Goal: Task Accomplishment & Management: Complete application form

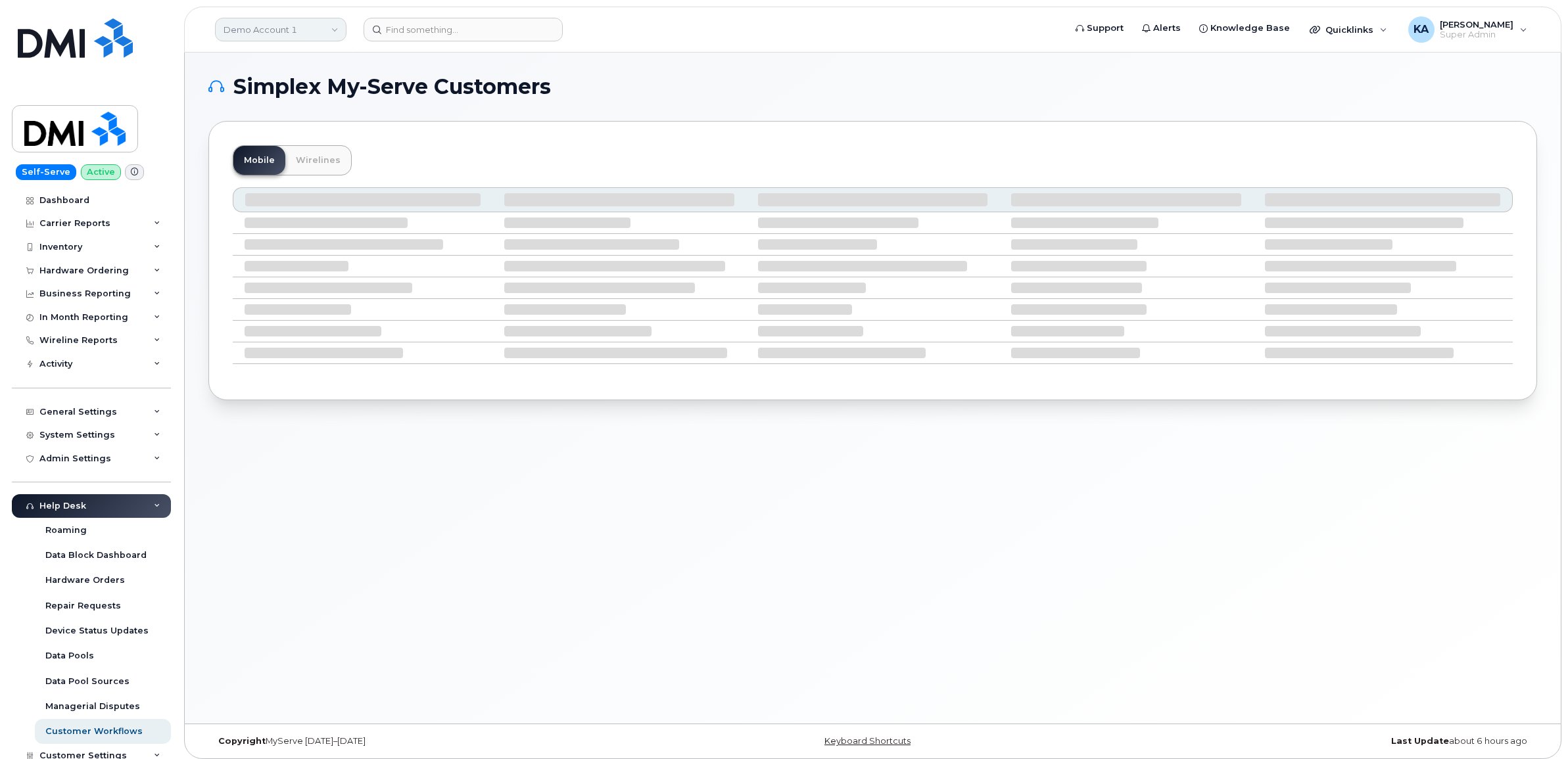
click at [314, 23] on link "Demo Account 1" at bounding box center [280, 29] width 132 height 23
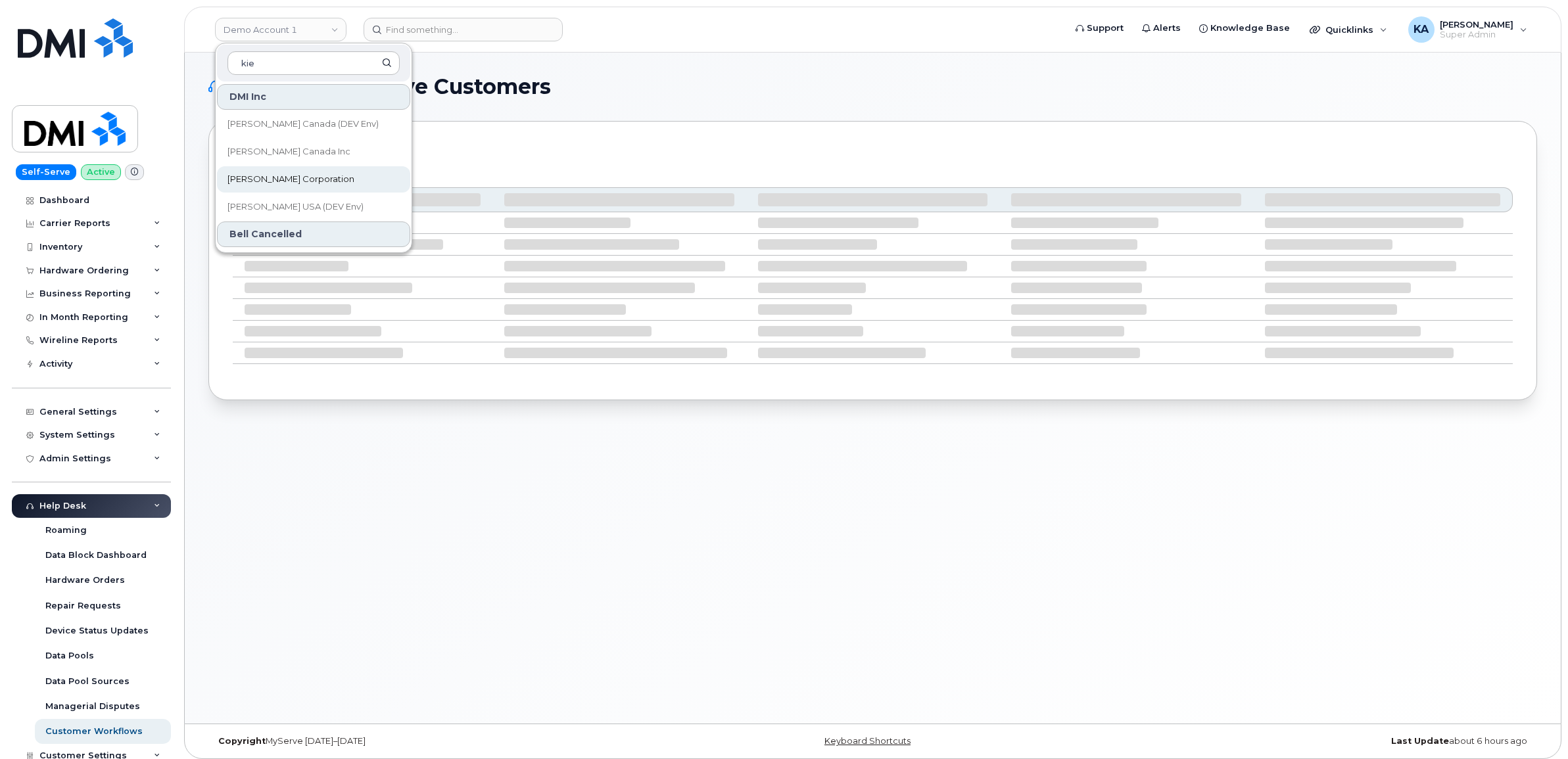
type input "kie"
click at [282, 175] on span "[PERSON_NAME] Corporation" at bounding box center [291, 179] width 127 height 13
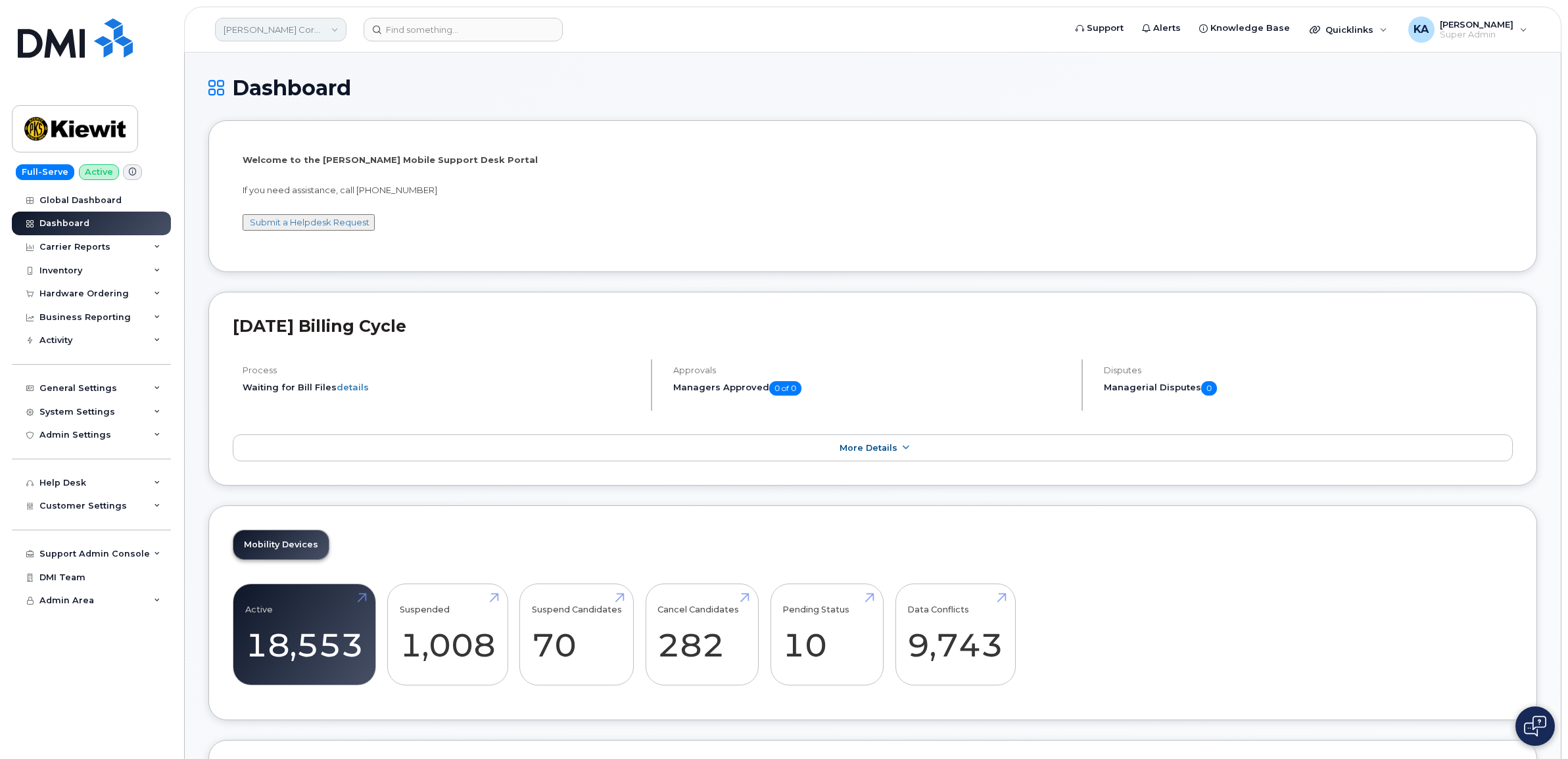
click at [316, 33] on link "Kiewit Corporation" at bounding box center [280, 29] width 132 height 23
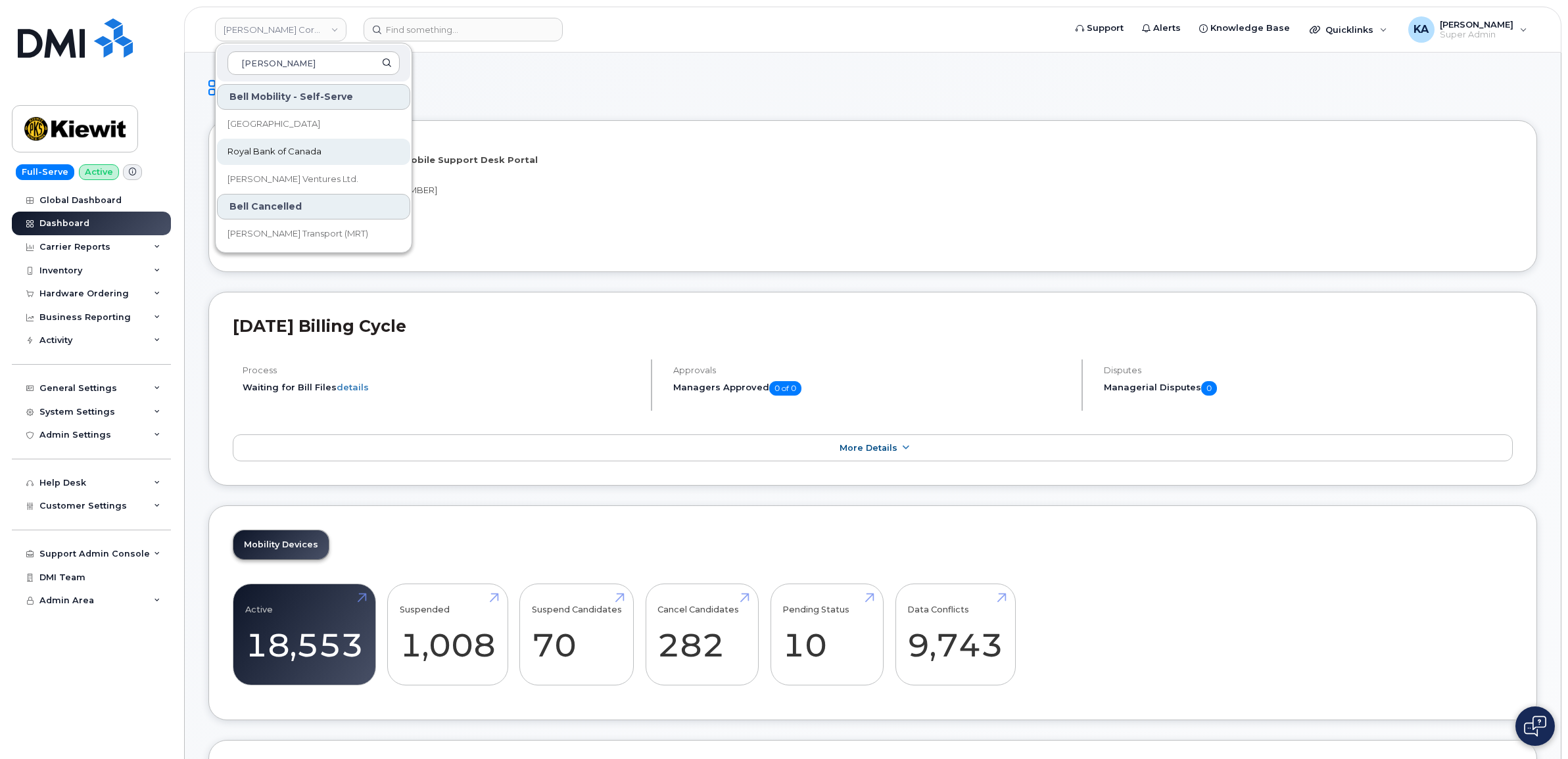
type input "roy"
click at [258, 144] on link "Royal Bank of Canada" at bounding box center [314, 151] width 193 height 26
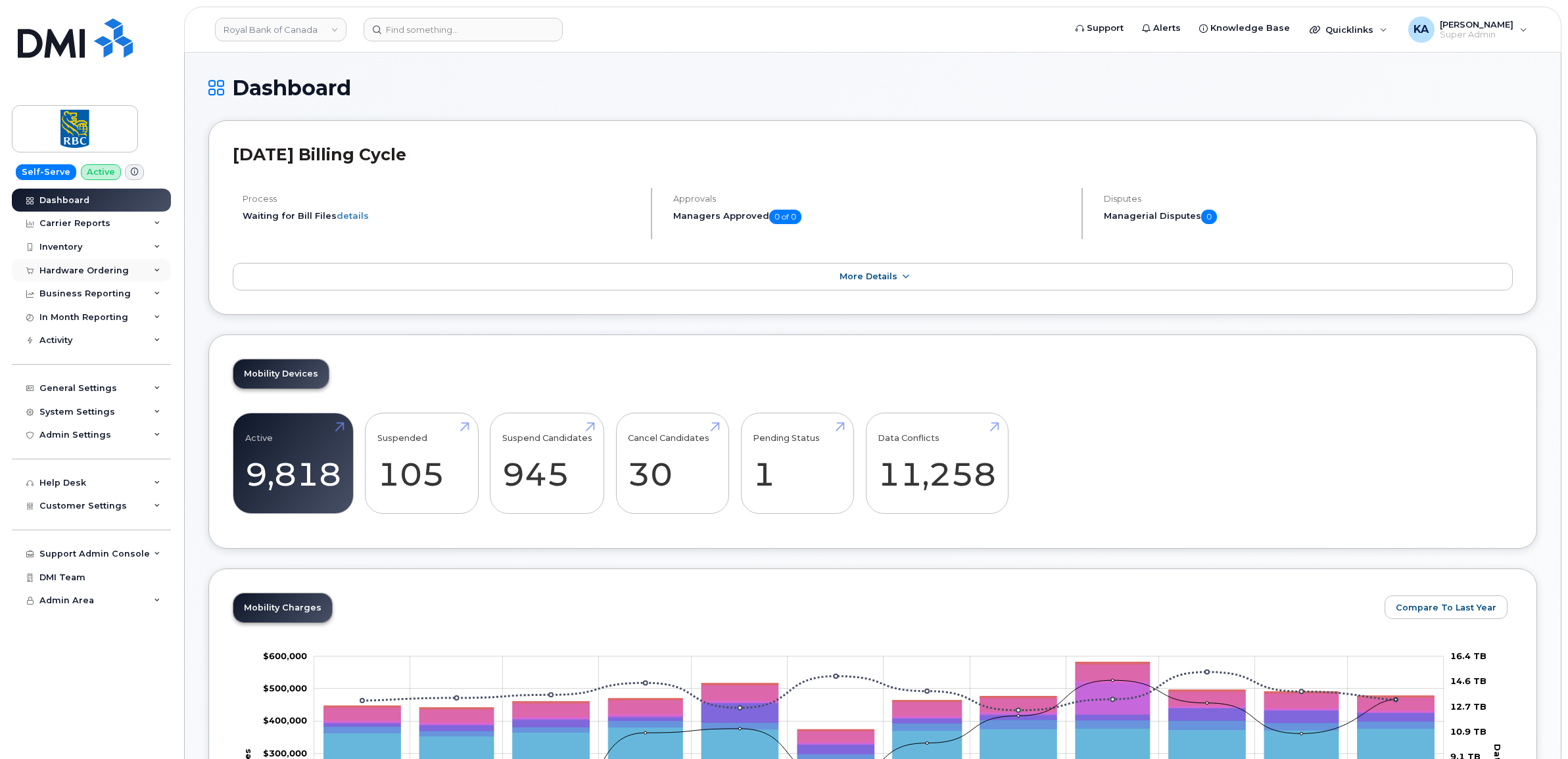
click at [70, 269] on div "Hardware Ordering" at bounding box center [84, 271] width 90 height 11
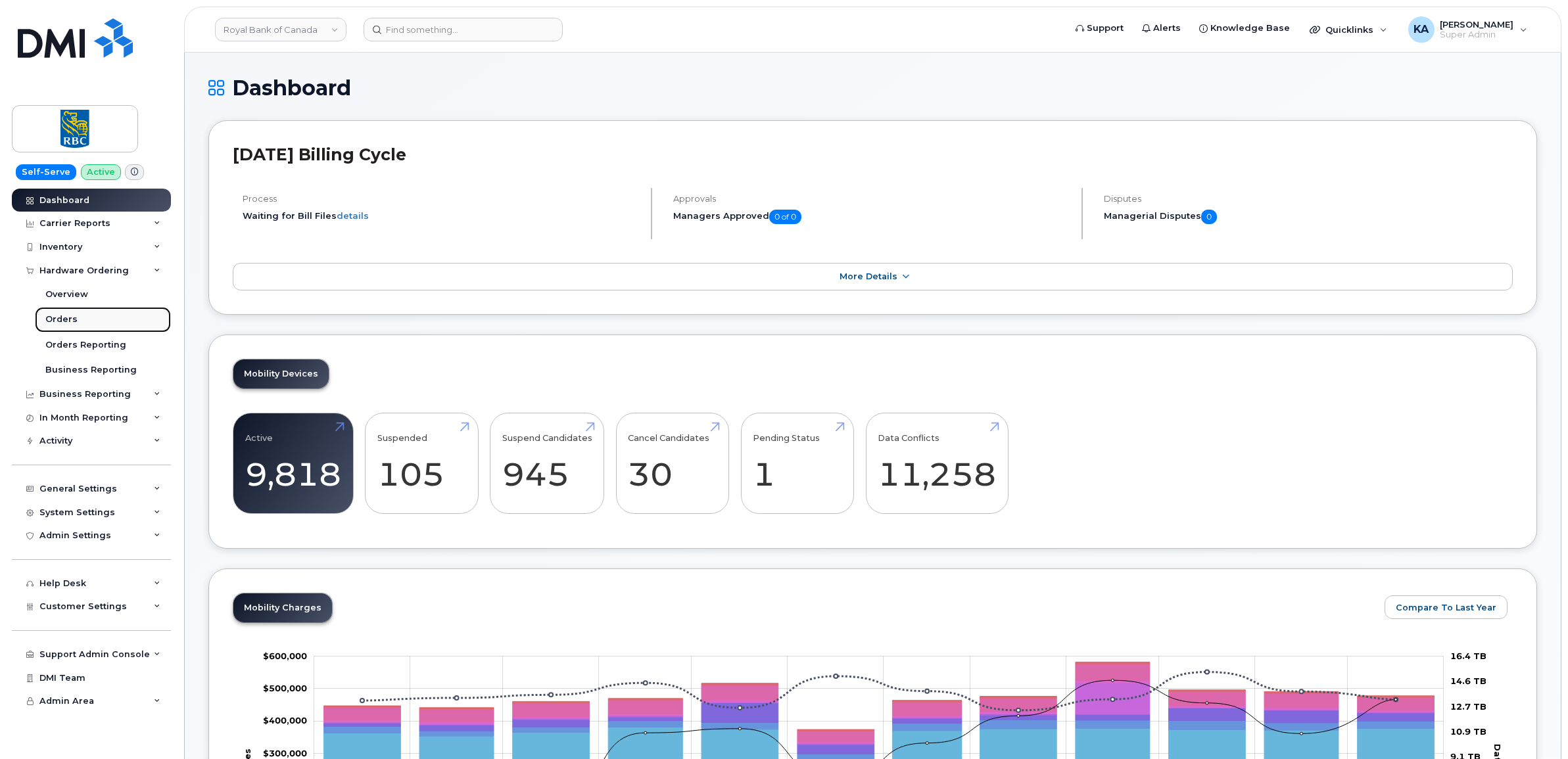
click at [56, 320] on div "Orders" at bounding box center [61, 319] width 32 height 12
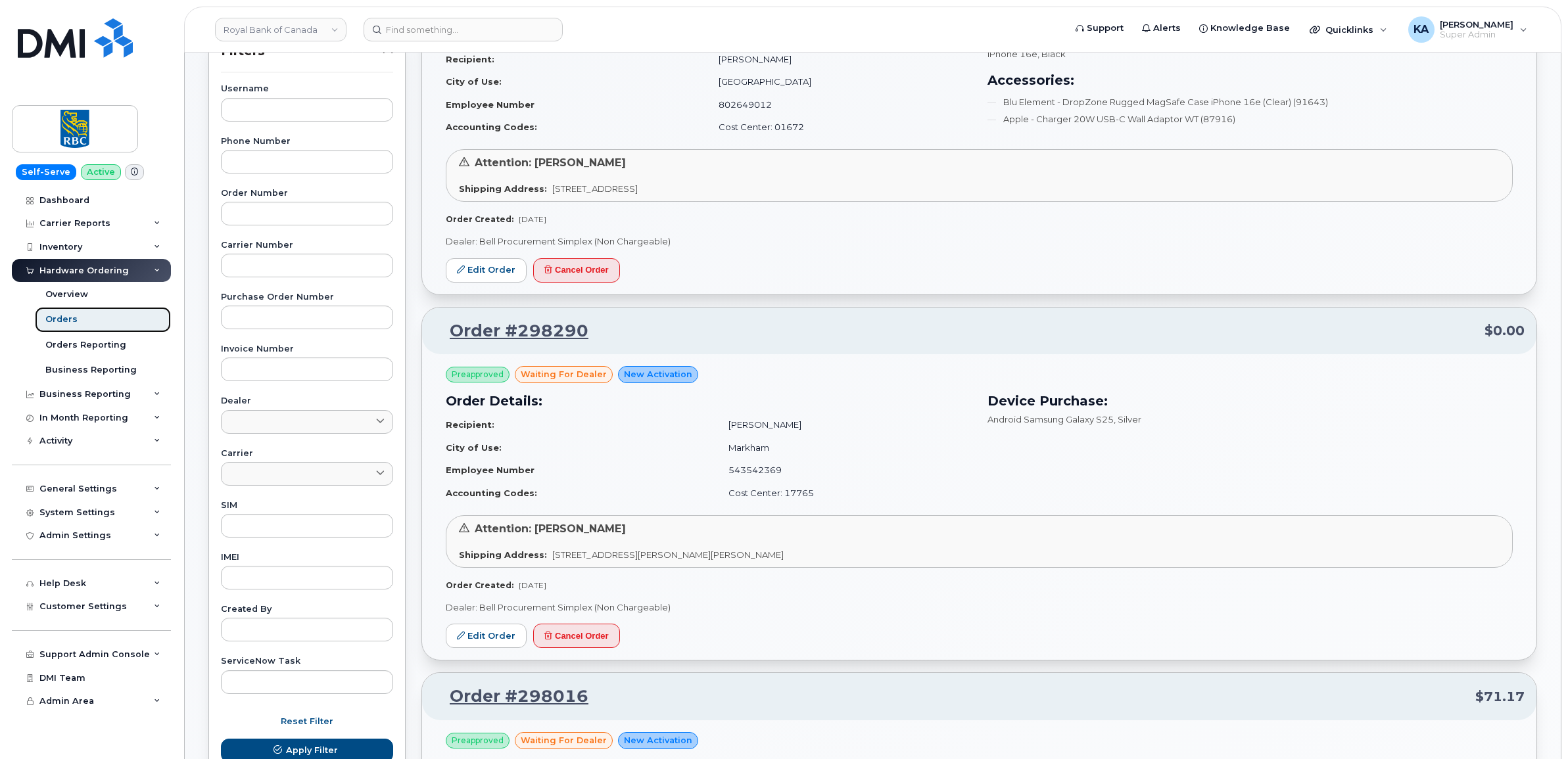
scroll to position [328, 0]
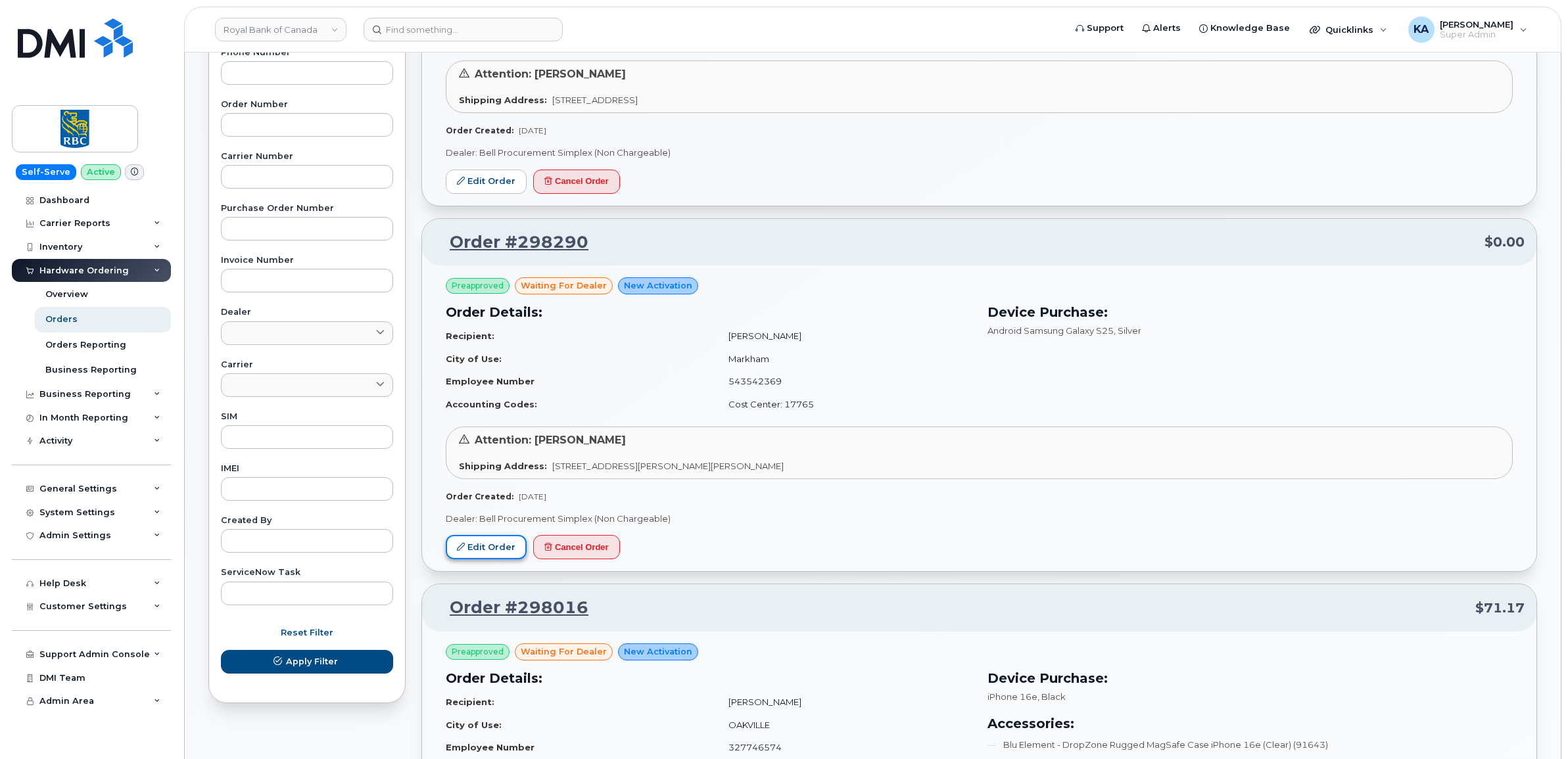
click at [460, 543] on link "Edit Order" at bounding box center [486, 547] width 81 height 24
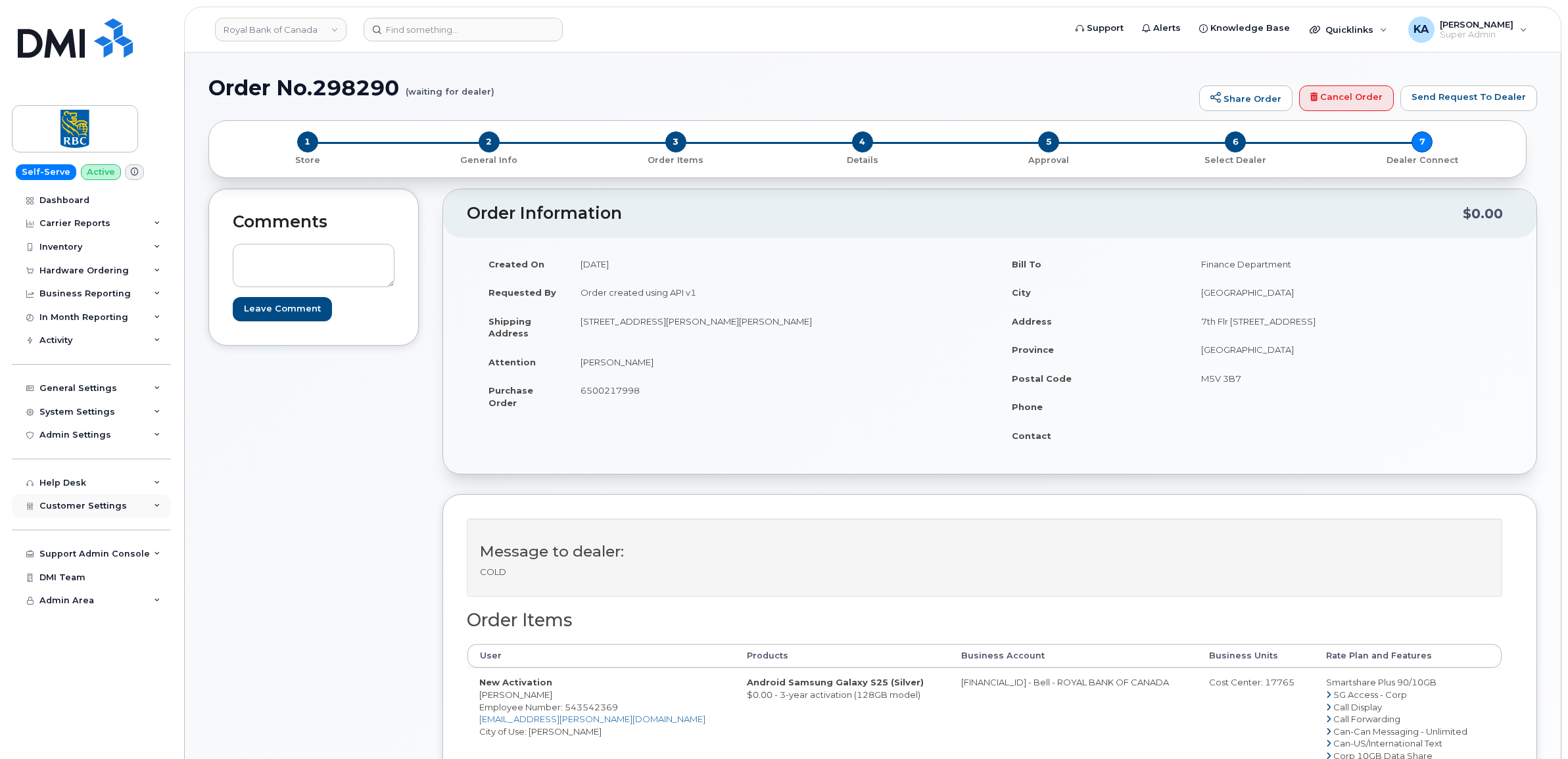
click at [83, 508] on span "Customer Settings" at bounding box center [82, 506] width 87 height 10
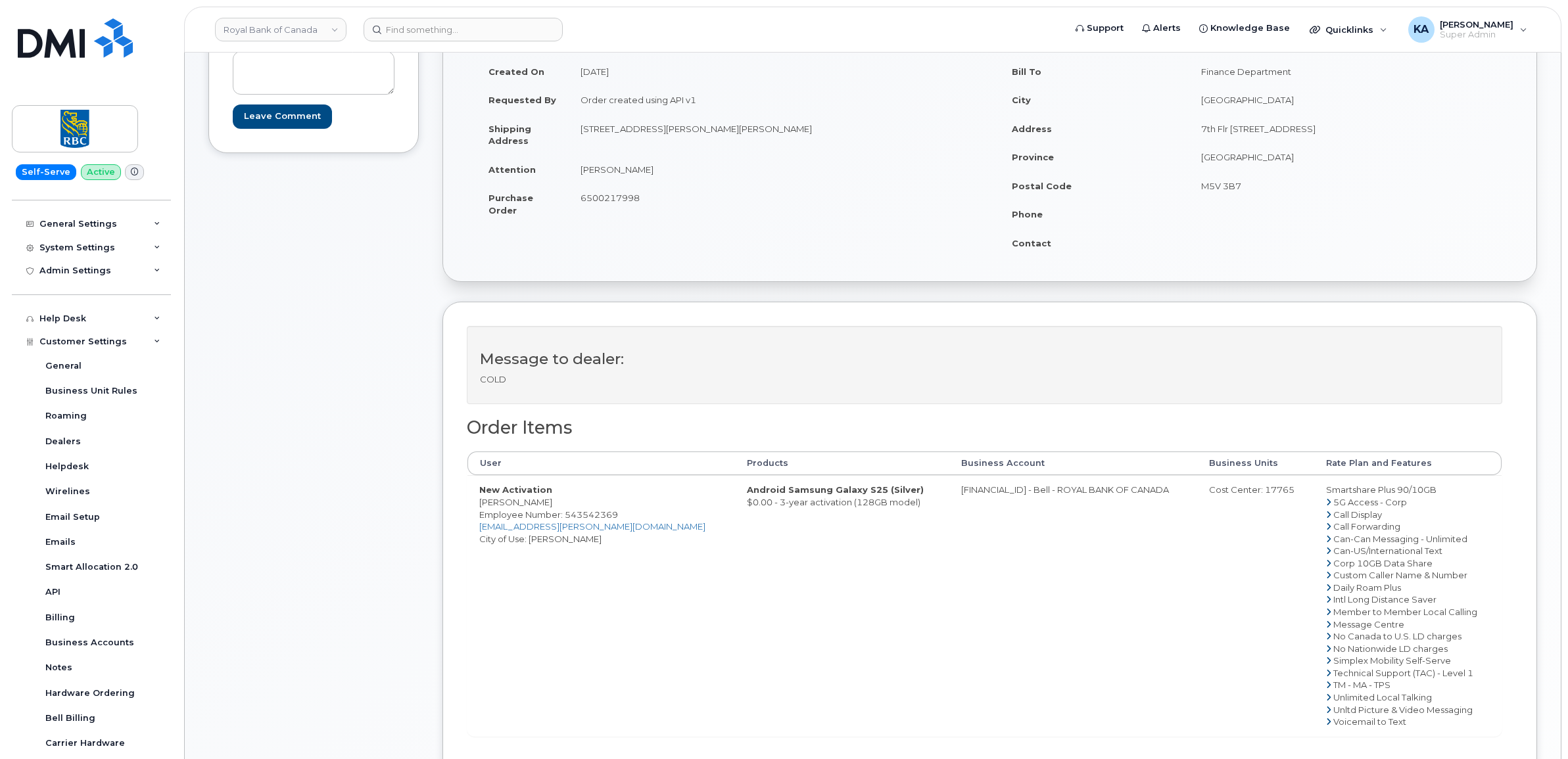
scroll to position [164, 0]
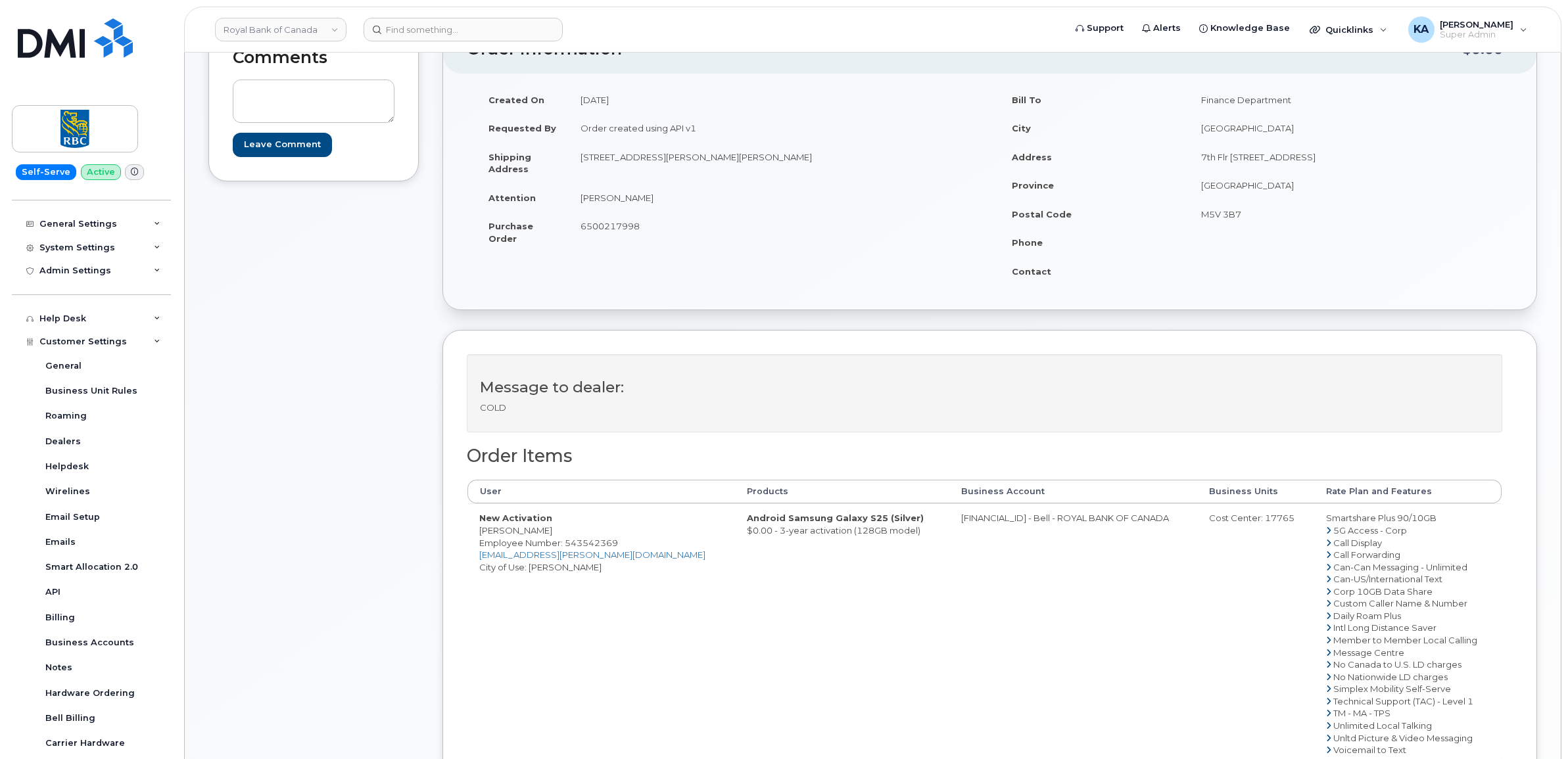
drag, startPoint x: 474, startPoint y: 531, endPoint x: 560, endPoint y: 534, distance: 86.1
click at [560, 534] on td "New Activation Rojena Rangarajan Employee Number: 543542369 rojena.rangarajan@r…" at bounding box center [601, 633] width 267 height 260
drag, startPoint x: 560, startPoint y: 534, endPoint x: 545, endPoint y: 533, distance: 15.0
copy td "Rojena Rangarajan"
drag, startPoint x: 615, startPoint y: 542, endPoint x: 566, endPoint y: 549, distance: 49.5
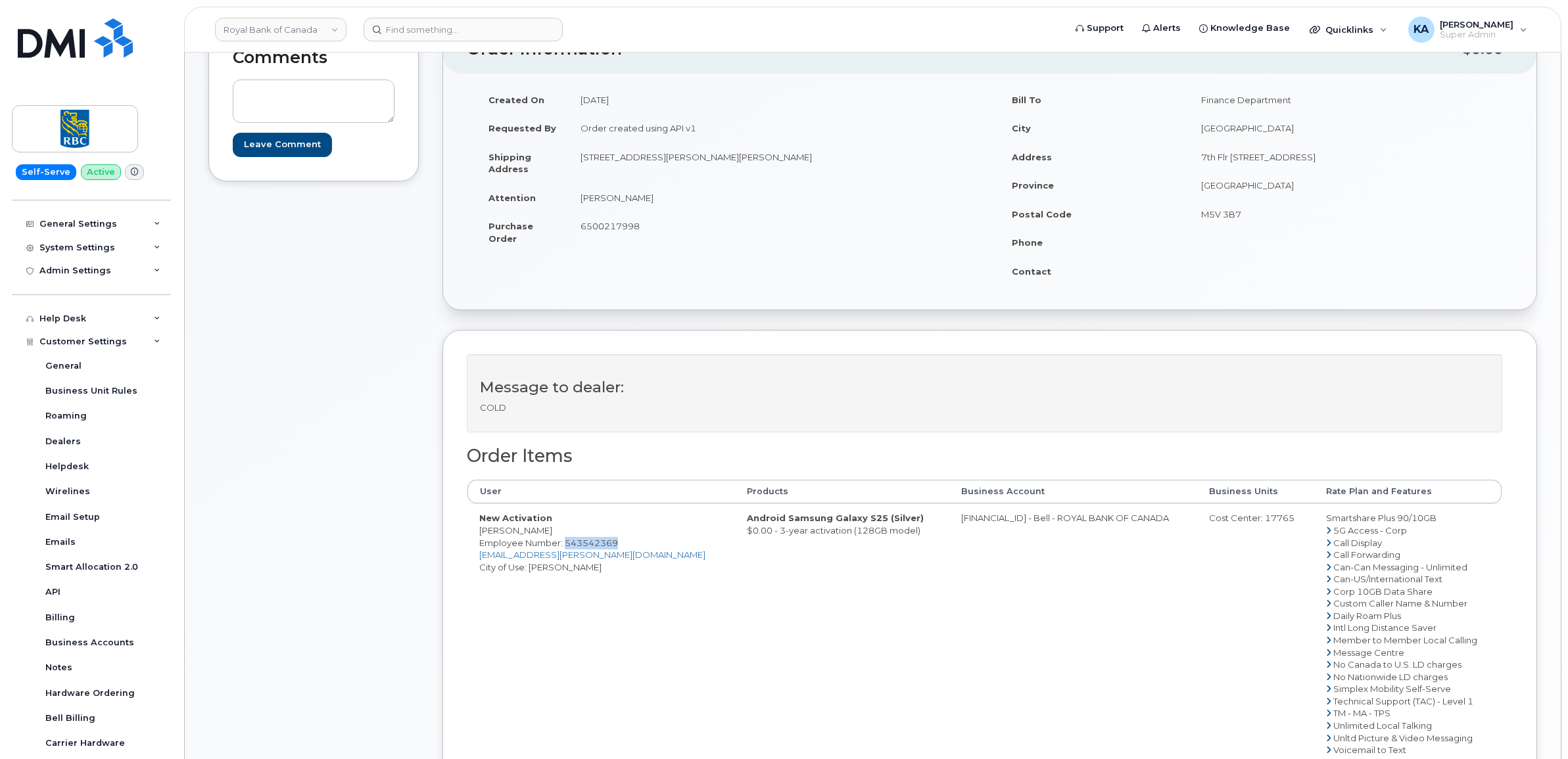
click at [566, 549] on td "New Activation Rojena Rangarajan Employee Number: 543542369 rojena.rangarajan@r…" at bounding box center [601, 633] width 267 height 260
drag, startPoint x: 563, startPoint y: 547, endPoint x: 648, endPoint y: 609, distance: 105.2
click at [654, 615] on td "New Activation Rojena Rangarajan Employee Number: 543542369 rojena.rangarajan@r…" at bounding box center [601, 633] width 267 height 260
drag, startPoint x: 620, startPoint y: 544, endPoint x: 564, endPoint y: 540, distance: 56.1
click at [564, 540] on td "New Activation Rojena Rangarajan Employee Number: 543542369 rojena.rangarajan@r…" at bounding box center [601, 633] width 267 height 260
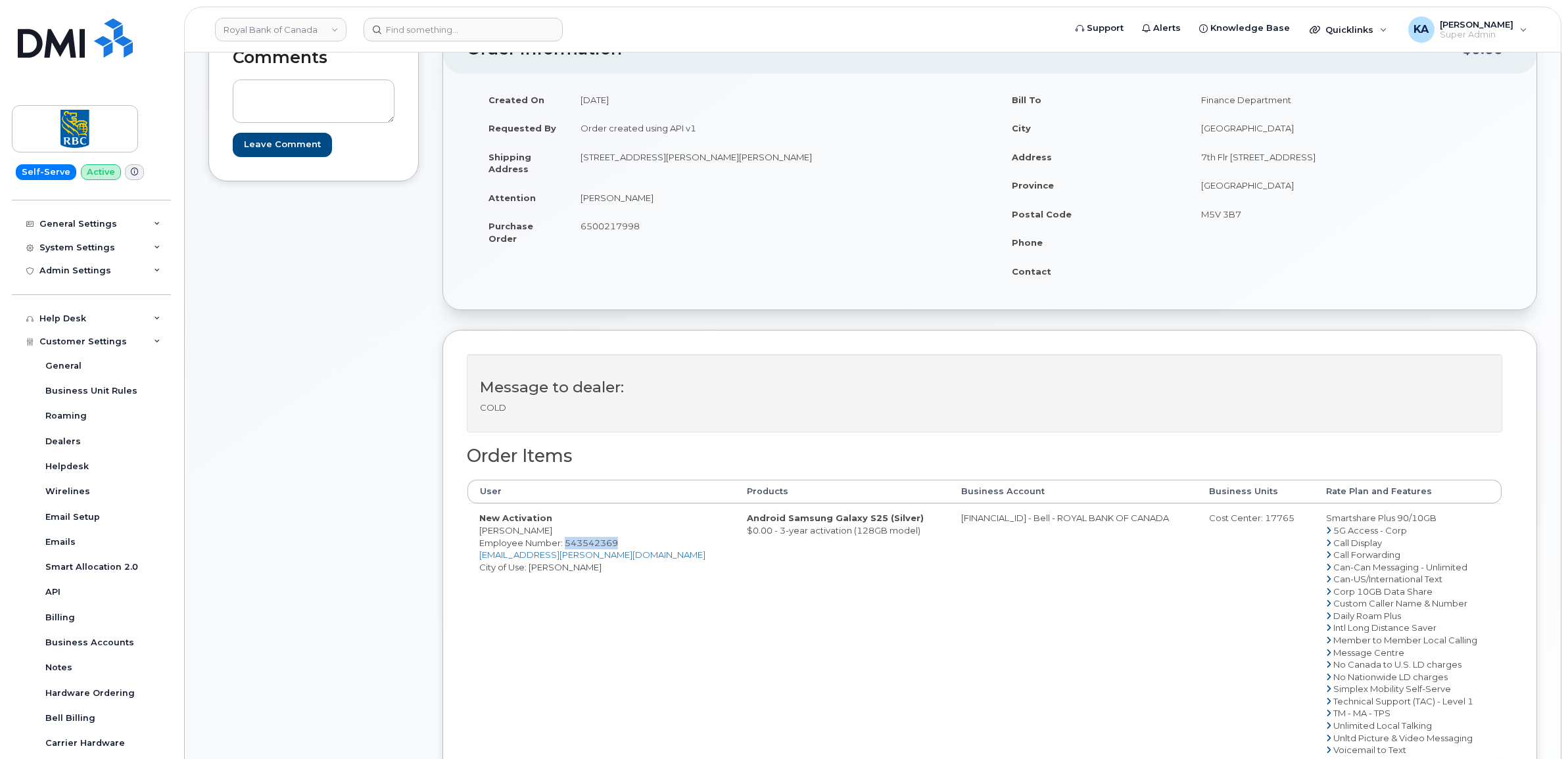
drag, startPoint x: 563, startPoint y: 539, endPoint x: 570, endPoint y: 544, distance: 8.6
copy span "543542369"
drag, startPoint x: 577, startPoint y: 161, endPoint x: 811, endPoint y: 161, distance: 234.0
click at [814, 164] on td "6 Thomas Hope Lane Markham, ON Canada, L3S 0E9" at bounding box center [774, 163] width 412 height 41
drag, startPoint x: 811, startPoint y: 161, endPoint x: 793, endPoint y: 156, distance: 18.7
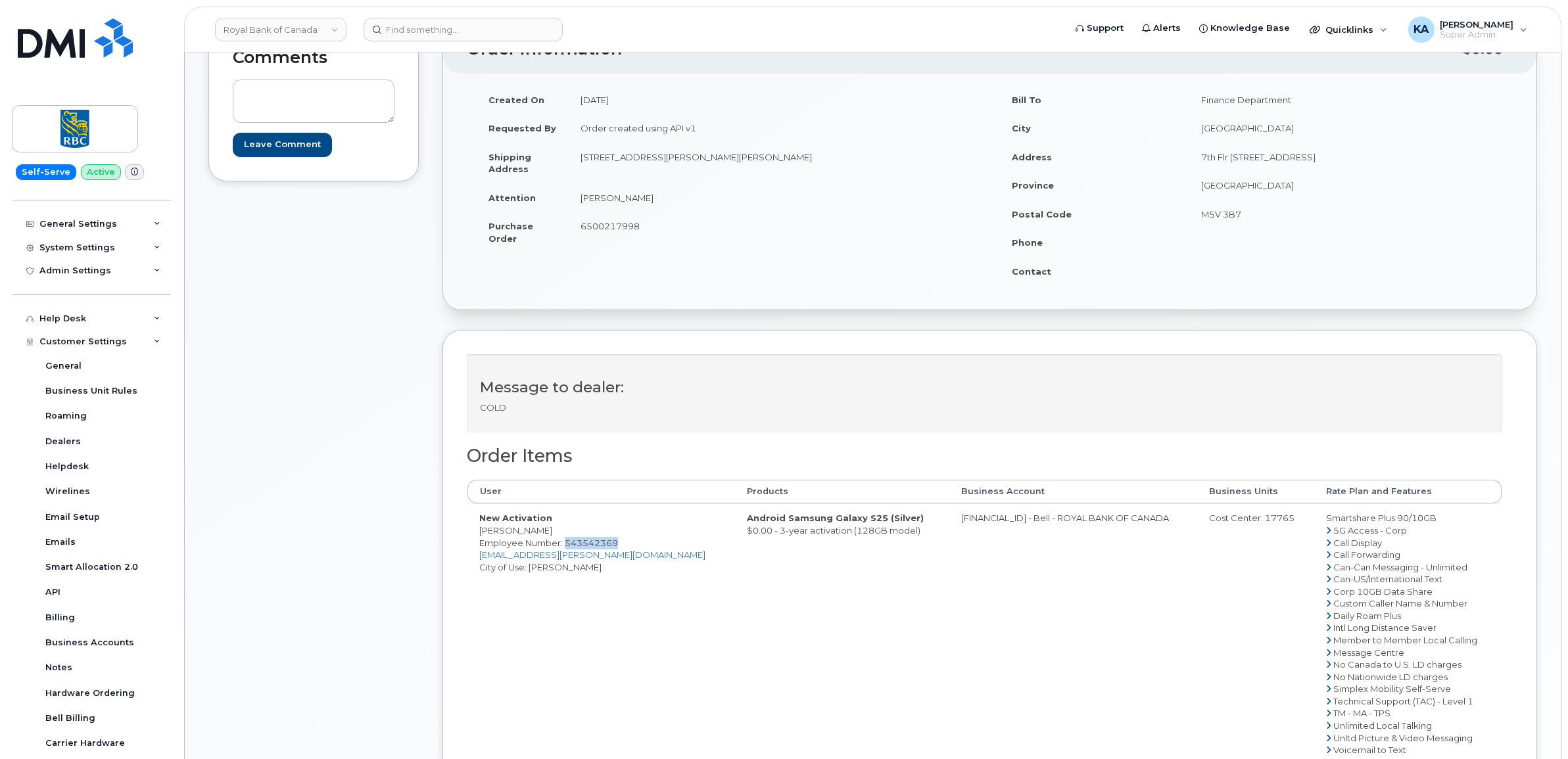
copy td "6 Thomas Hope Lane Markham, ON Canada, L3S 0E9"
drag, startPoint x: 577, startPoint y: 198, endPoint x: 665, endPoint y: 208, distance: 88.6
click at [665, 208] on td "[PERSON_NAME]" at bounding box center [774, 198] width 412 height 29
drag, startPoint x: 665, startPoint y: 208, endPoint x: 652, endPoint y: 202, distance: 14.3
copy td "[PERSON_NAME]"
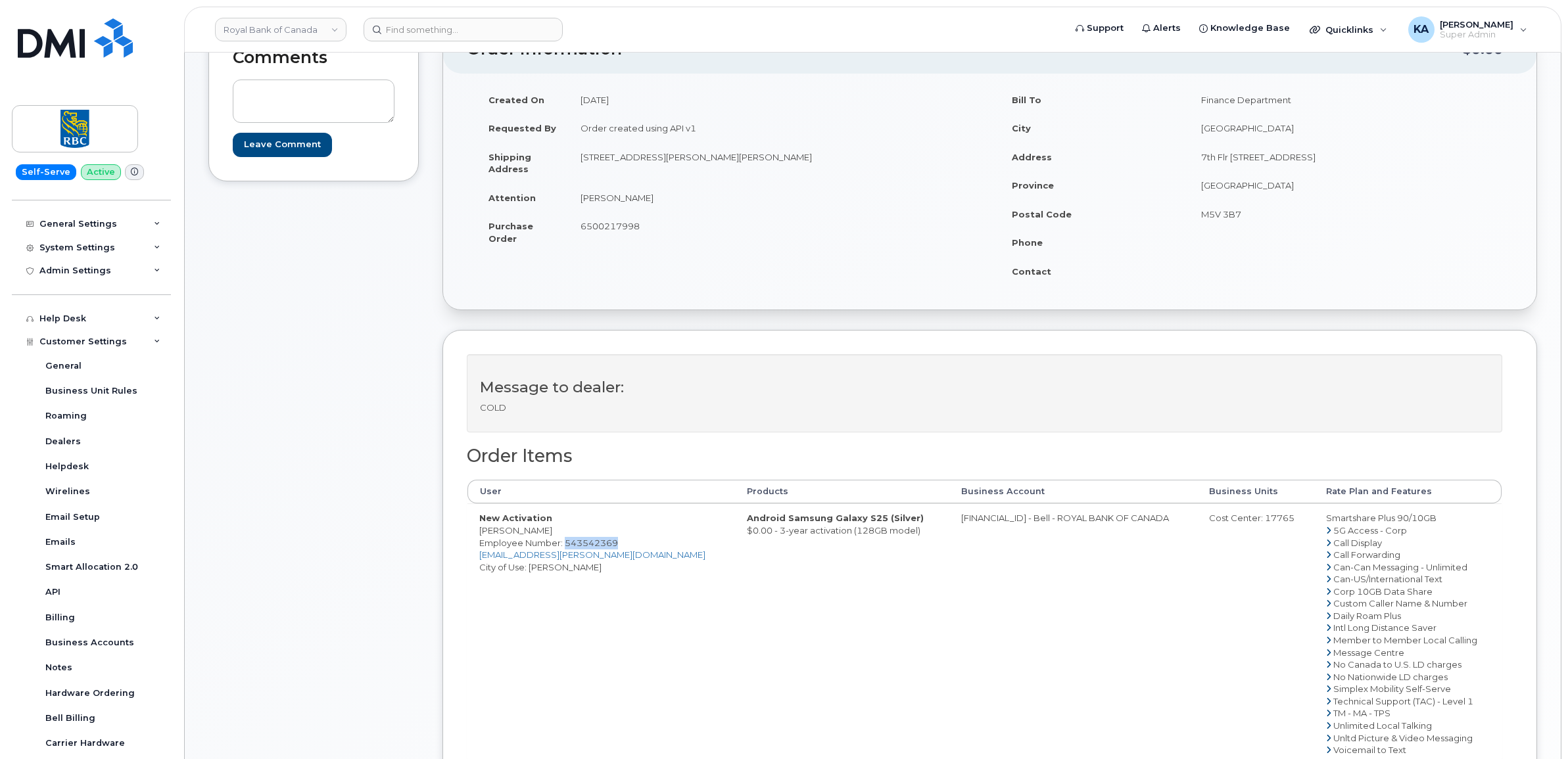
drag, startPoint x: 572, startPoint y: 225, endPoint x: 646, endPoint y: 233, distance: 74.4
click at [648, 235] on td "6500217998" at bounding box center [774, 232] width 412 height 41
drag, startPoint x: 646, startPoint y: 233, endPoint x: 634, endPoint y: 231, distance: 12.2
copy span "6500217998"
drag, startPoint x: 904, startPoint y: 520, endPoint x: 966, endPoint y: 529, distance: 62.6
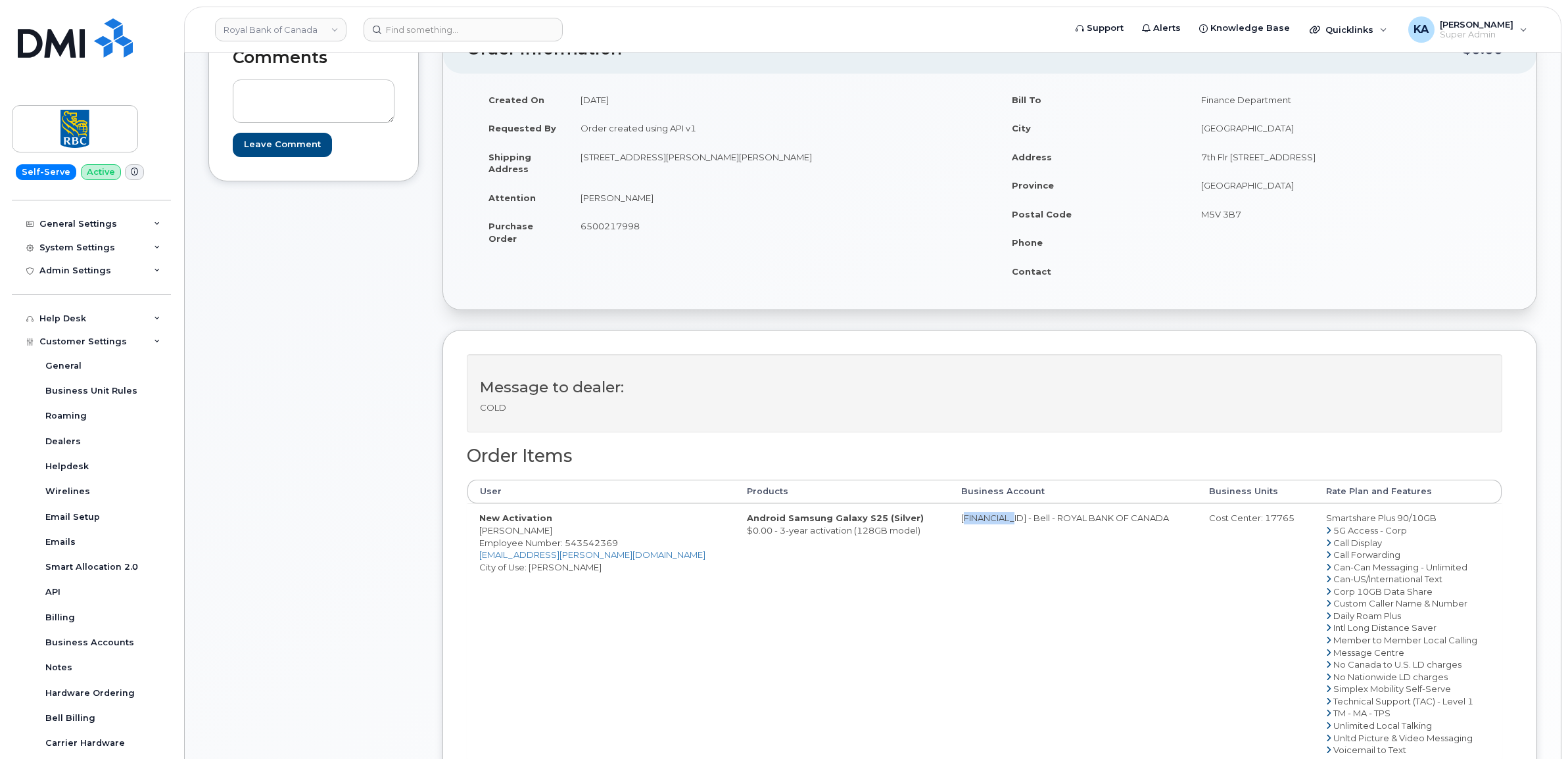
click at [966, 529] on td "[FINANCIAL_ID] - Bell - ROYAL BANK OF CANADA" at bounding box center [1073, 633] width 248 height 260
drag, startPoint x: 965, startPoint y: 529, endPoint x: 959, endPoint y: 524, distance: 7.8
copy td "0526299293"
drag, startPoint x: 1230, startPoint y: 517, endPoint x: 1271, endPoint y: 522, distance: 41.3
click at [1271, 522] on div "Cost Center: 17765" at bounding box center [1255, 518] width 93 height 13
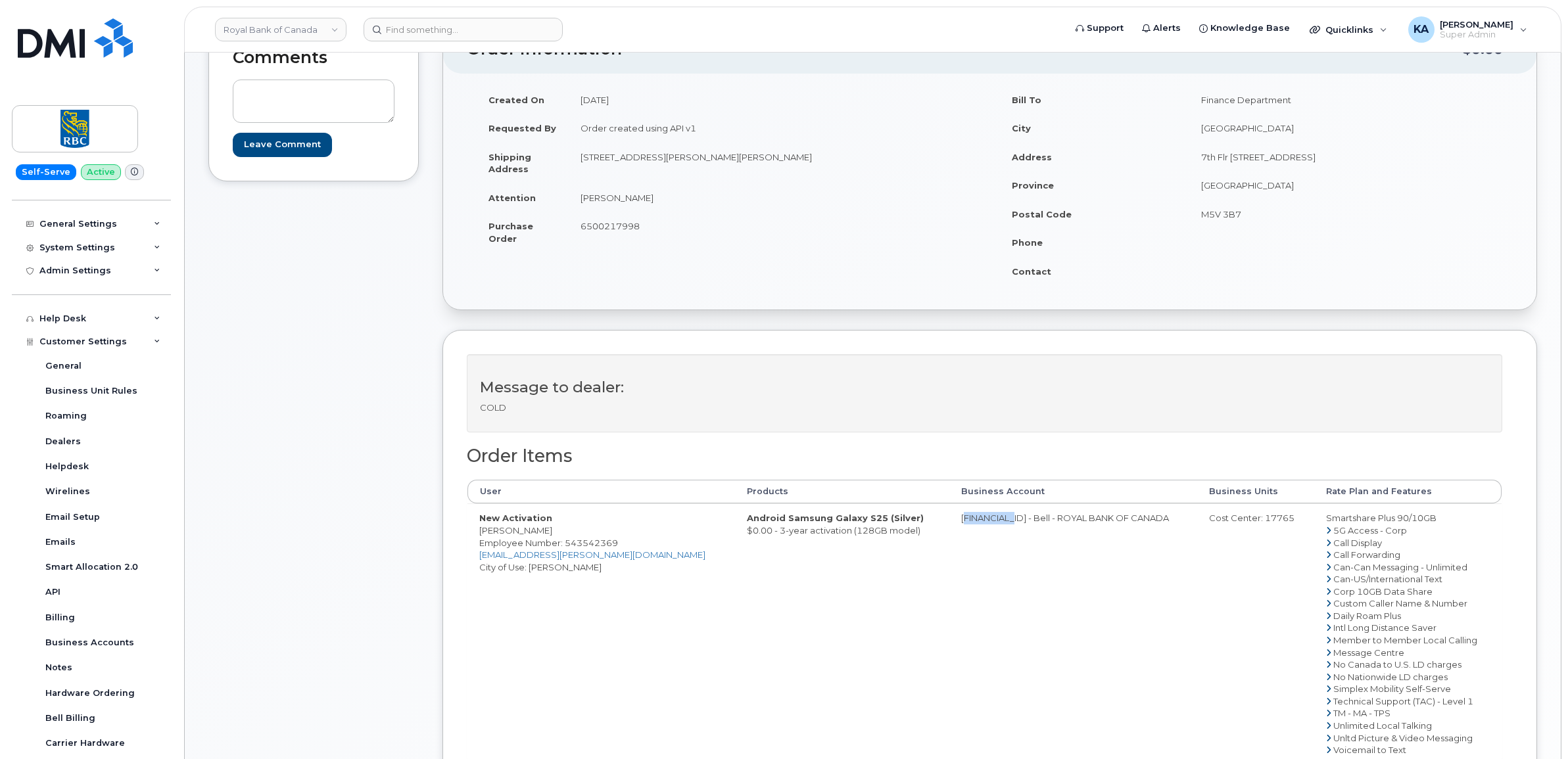
drag, startPoint x: 1270, startPoint y: 521, endPoint x: 1244, endPoint y: 520, distance: 26.0
copy div "17765"
drag, startPoint x: 619, startPoint y: 544, endPoint x: 571, endPoint y: 546, distance: 48.0
click at [570, 547] on td "New Activation Rojena Rangarajan Employee Number: 543542369 rojena.rangarajan@r…" at bounding box center [601, 633] width 267 height 260
drag, startPoint x: 571, startPoint y: 546, endPoint x: 577, endPoint y: 542, distance: 7.2
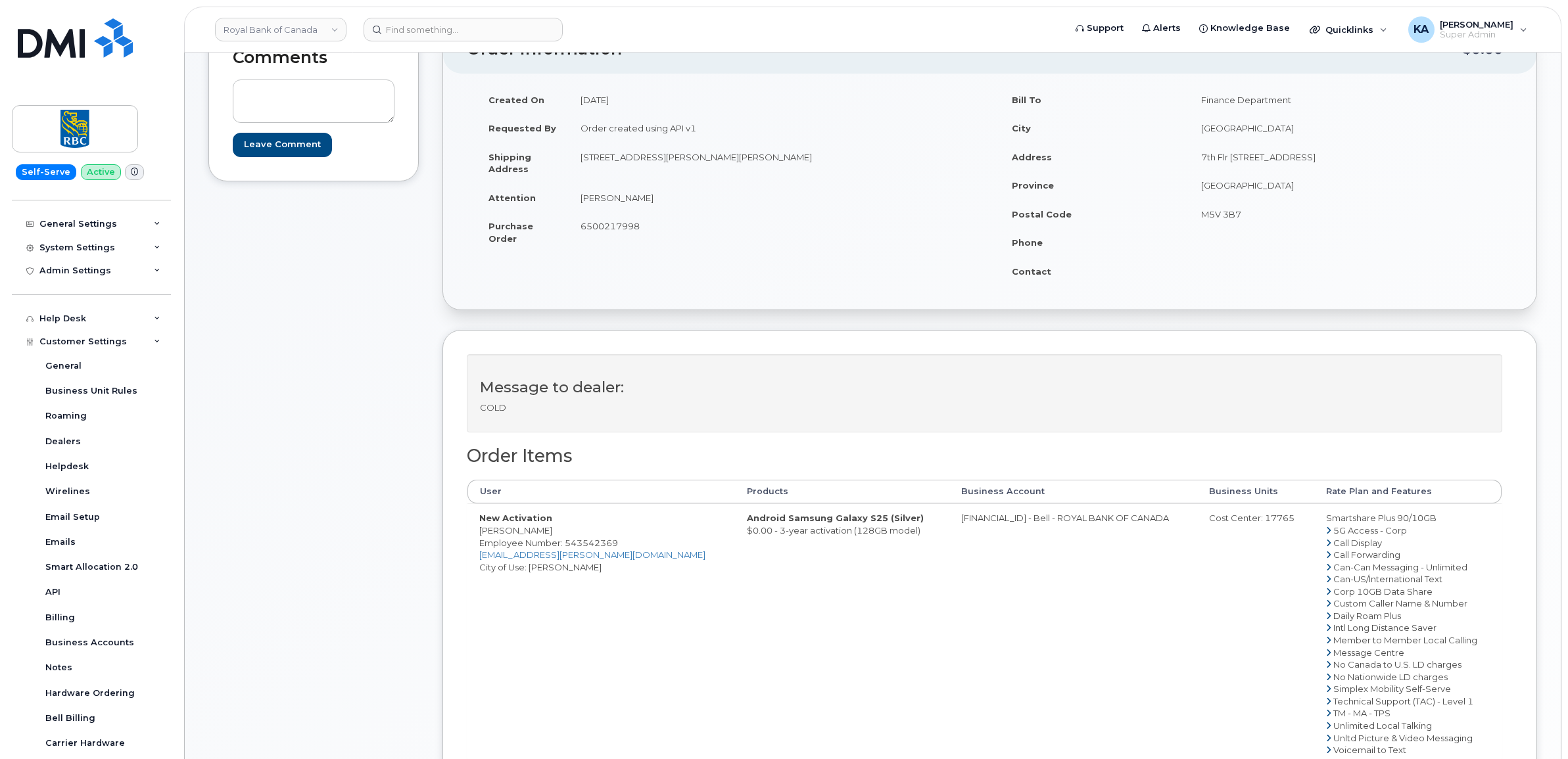
drag, startPoint x: 577, startPoint y: 542, endPoint x: 636, endPoint y: 556, distance: 60.6
click at [636, 556] on td "New Activation Rojena Rangarajan Employee Number: 543542369 rojena.rangarajan@r…" at bounding box center [601, 633] width 267 height 260
drag, startPoint x: 623, startPoint y: 546, endPoint x: 565, endPoint y: 545, distance: 58.0
click at [565, 545] on td "New Activation Rojena Rangarajan Employee Number: 543542369 rojena.rangarajan@r…" at bounding box center [601, 633] width 267 height 260
copy span "543542369"
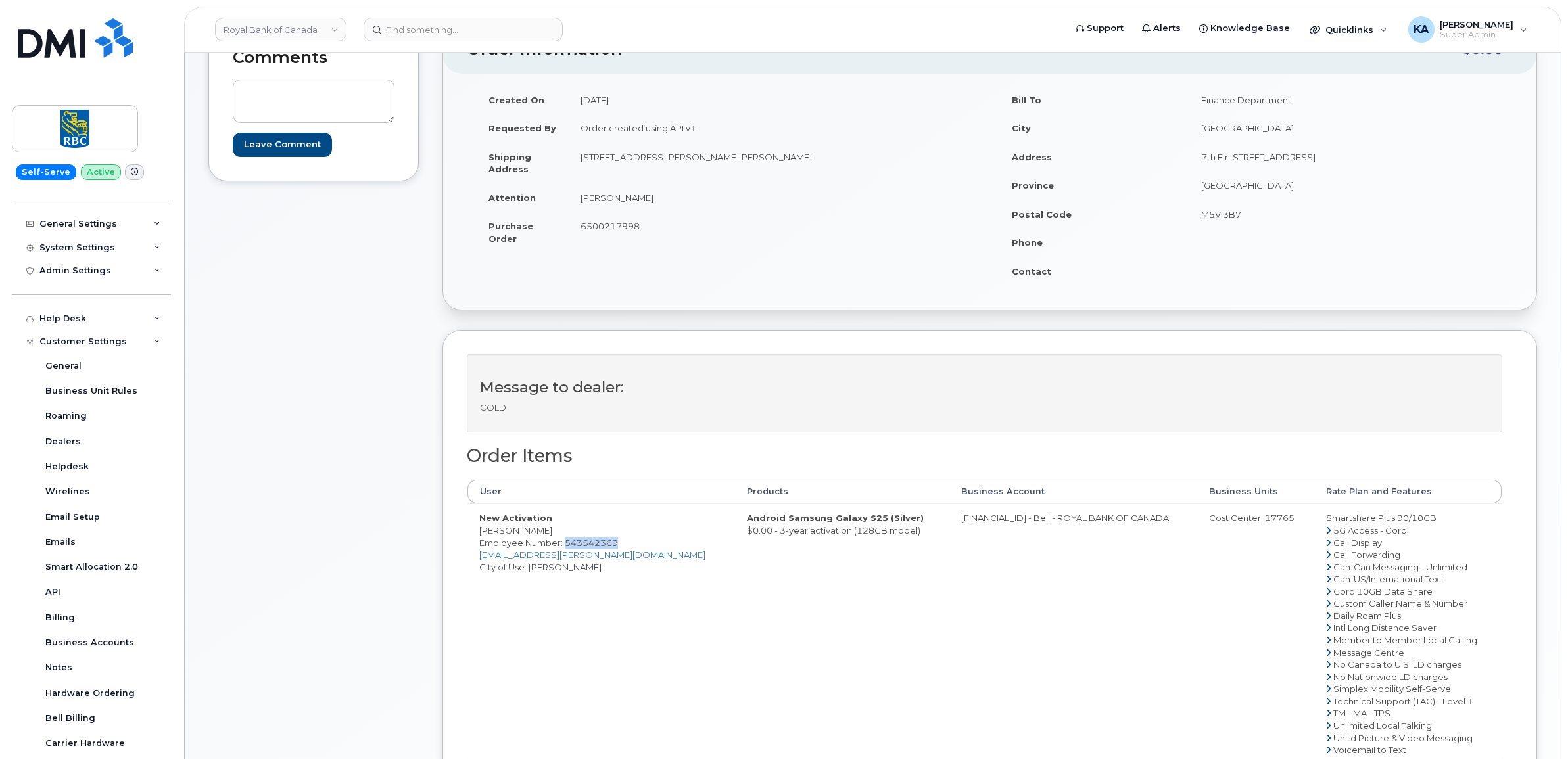
drag, startPoint x: 476, startPoint y: 533, endPoint x: 560, endPoint y: 537, distance: 84.1
click at [560, 537] on td "New Activation Rojena Rangarajan Employee Number: 543542369 rojena.rangarajan@r…" at bounding box center [601, 633] width 267 height 260
drag, startPoint x: 560, startPoint y: 537, endPoint x: 550, endPoint y: 530, distance: 12.2
copy td "Rojena Rangarajan"
drag, startPoint x: 1302, startPoint y: 523, endPoint x: 1424, endPoint y: 521, distance: 122.0
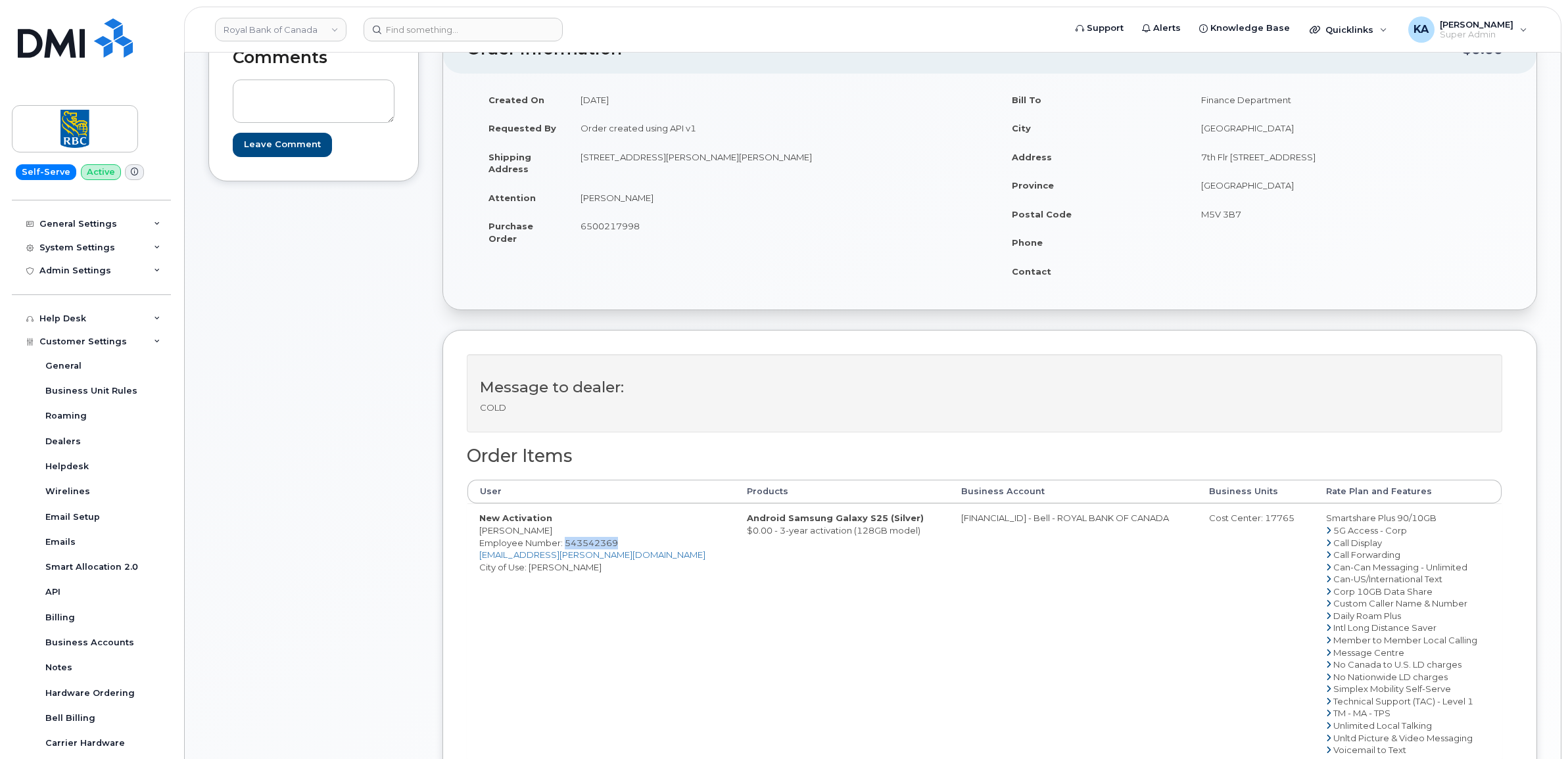
click at [1424, 521] on td "Smartshare Plus 90/10GB 5G Access - Corp Call Display Call Forwarding Can-Can M…" at bounding box center [1408, 633] width 188 height 260
drag, startPoint x: 1418, startPoint y: 517, endPoint x: 1409, endPoint y: 514, distance: 9.5
copy td "Smartshare Plus 90/10GB"
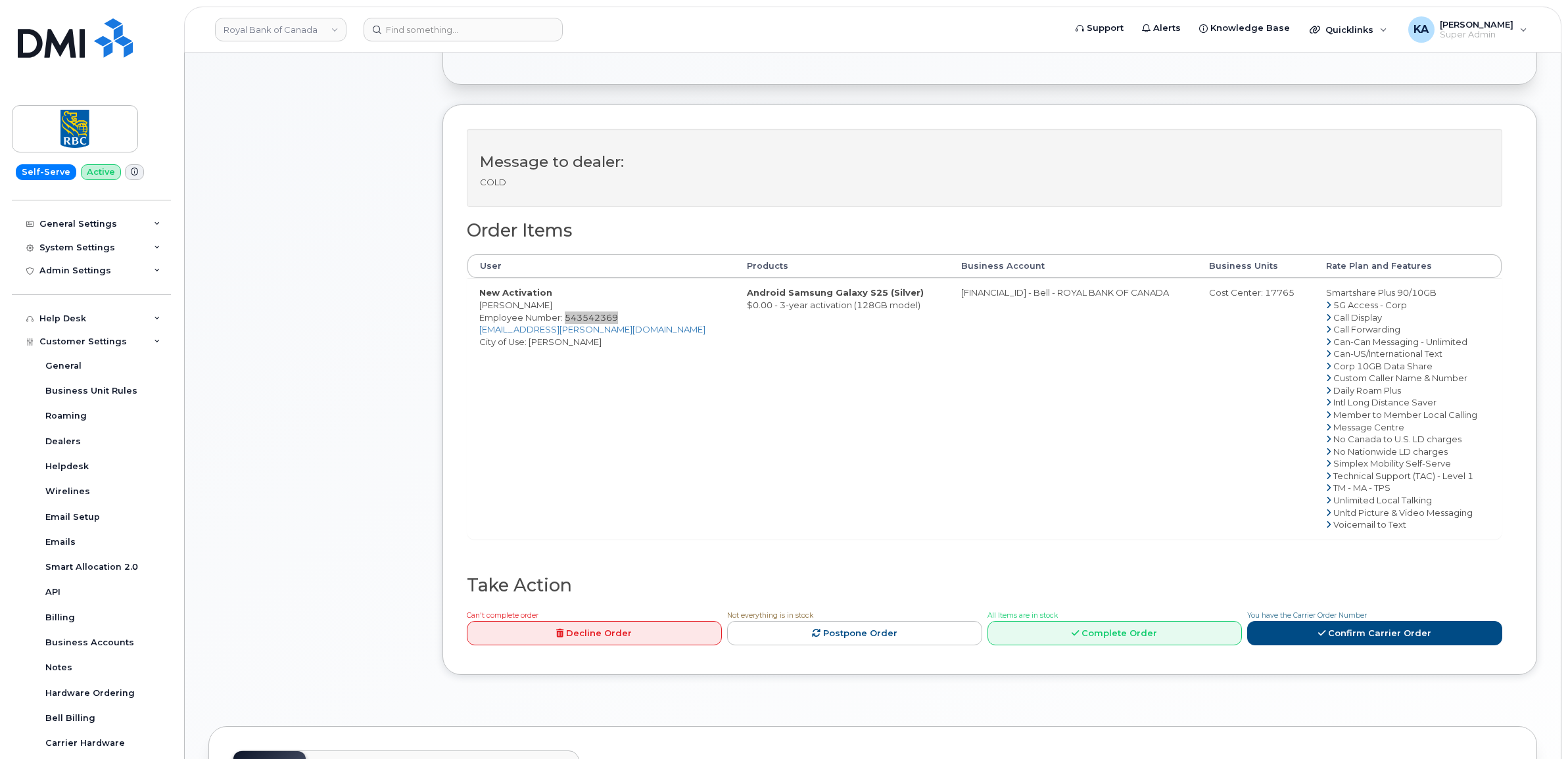
scroll to position [411, 0]
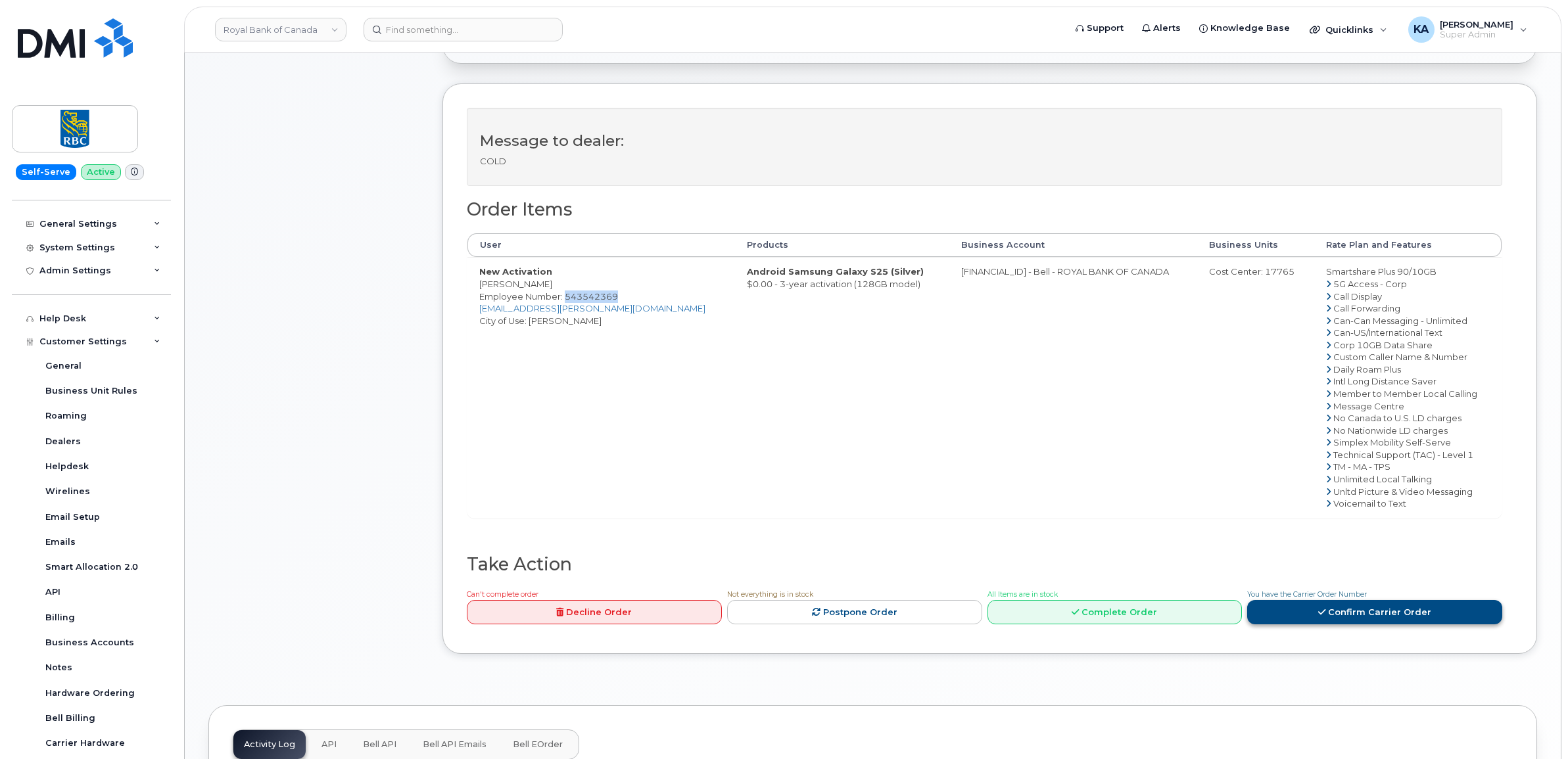
click at [1358, 616] on link "Confirm Carrier Order" at bounding box center [1375, 612] width 255 height 24
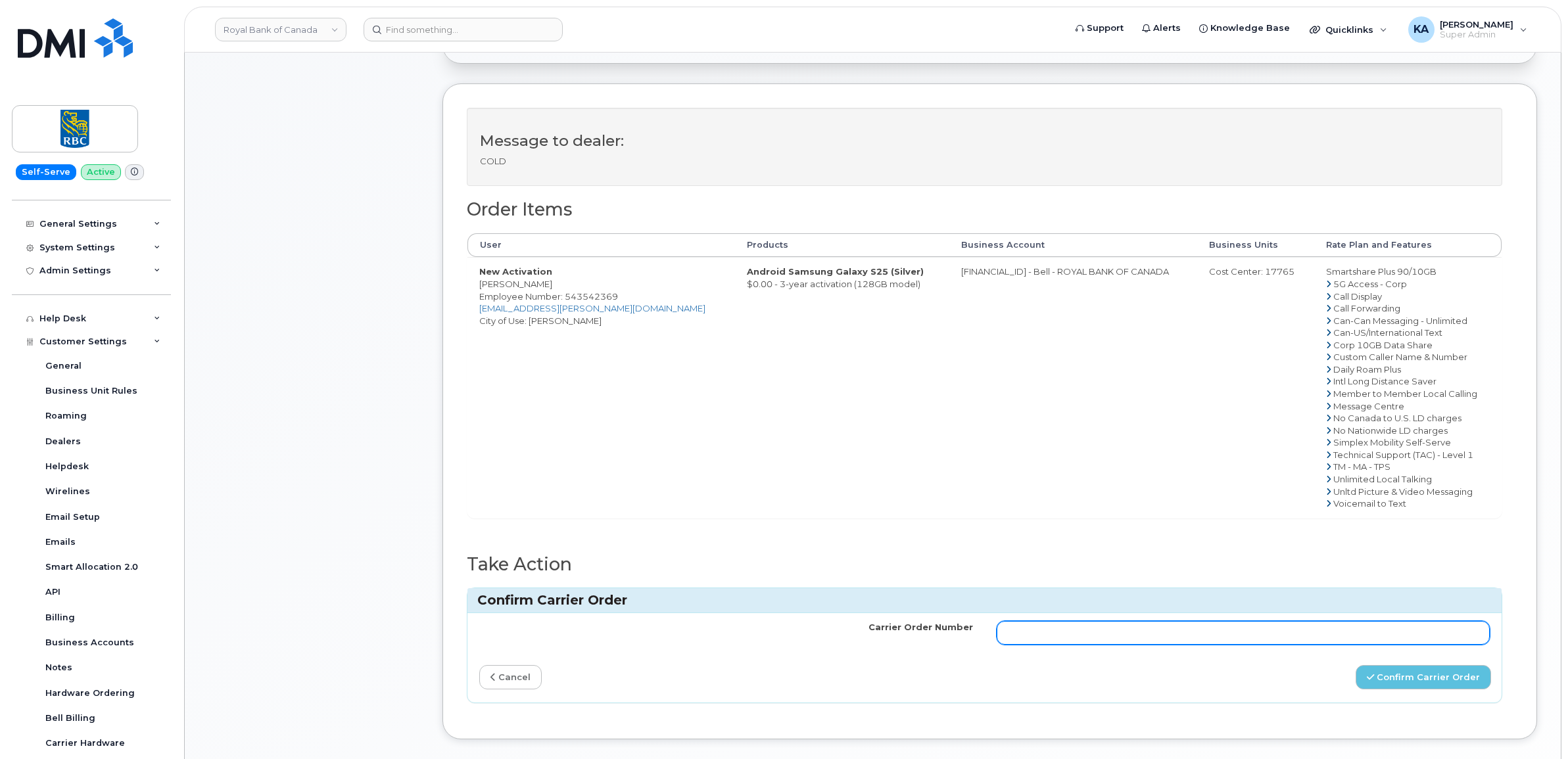
click at [1040, 637] on input "Carrier Order Number" at bounding box center [1244, 632] width 494 height 23
paste input "3006737"
type input "3006737"
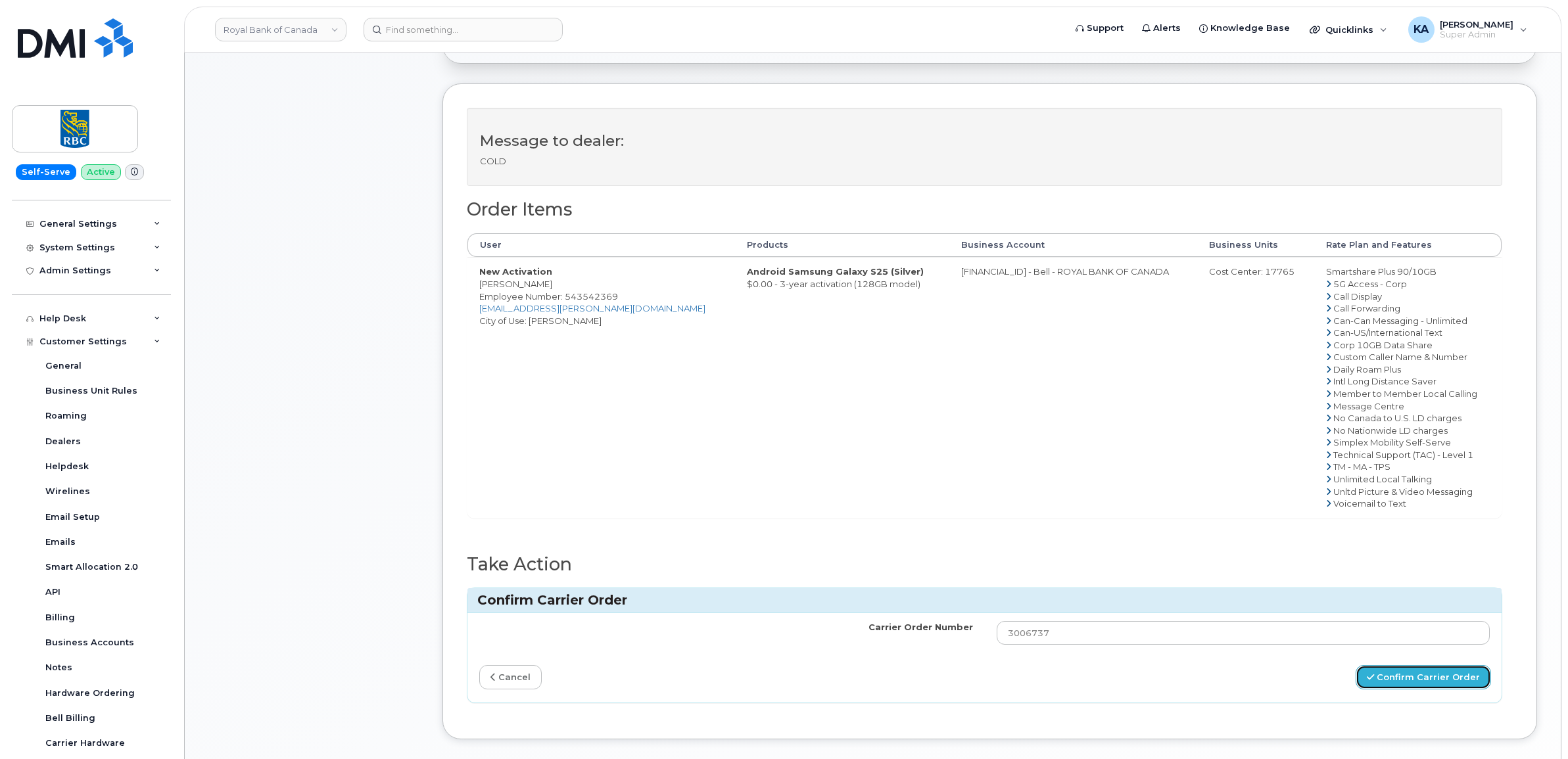
click at [1404, 682] on button "Confirm Carrier Order" at bounding box center [1424, 677] width 135 height 24
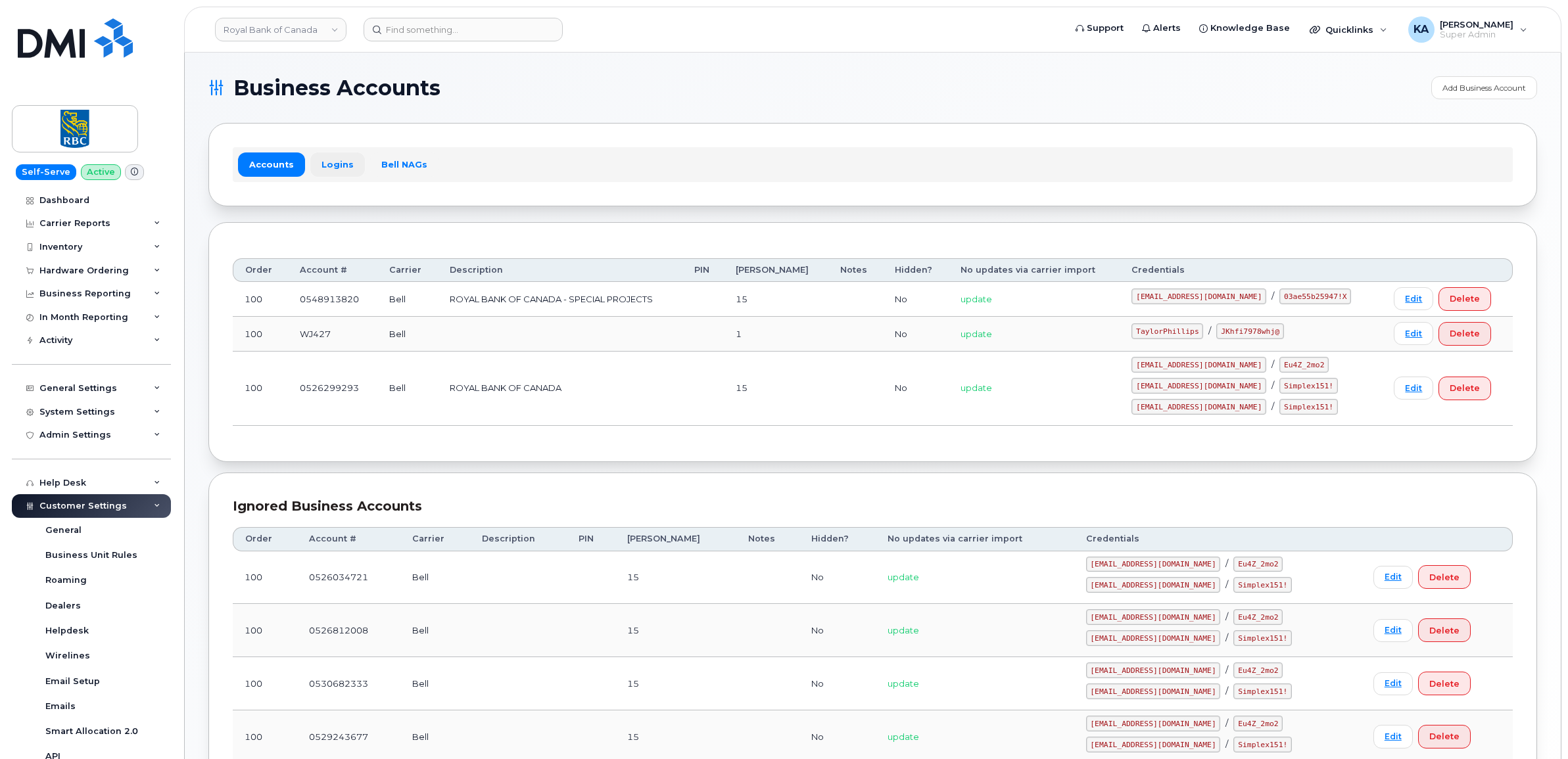
click at [334, 161] on link "Logins" at bounding box center [337, 164] width 55 height 23
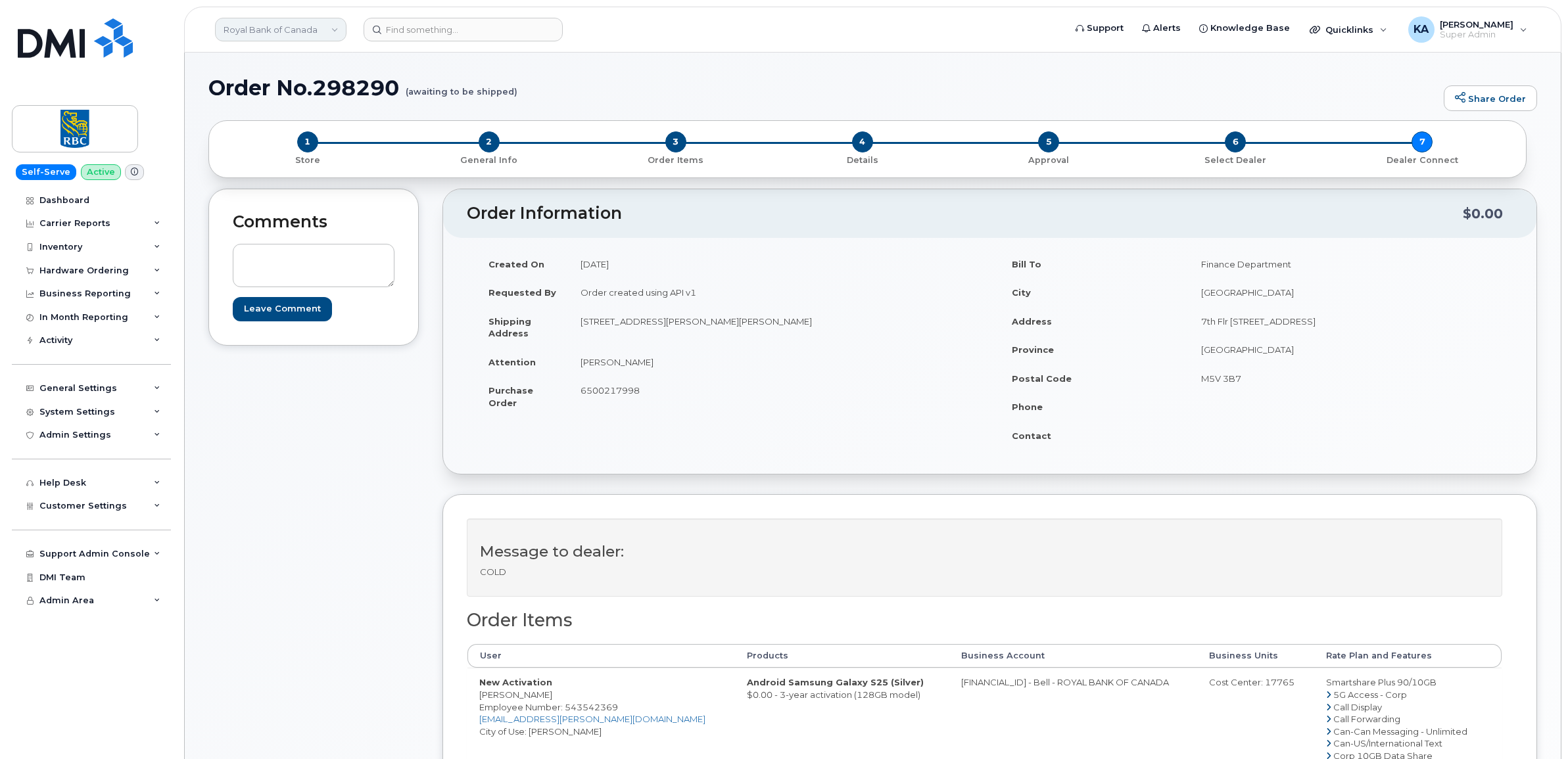
click at [332, 31] on link "Royal Bank of Canada" at bounding box center [280, 29] width 132 height 23
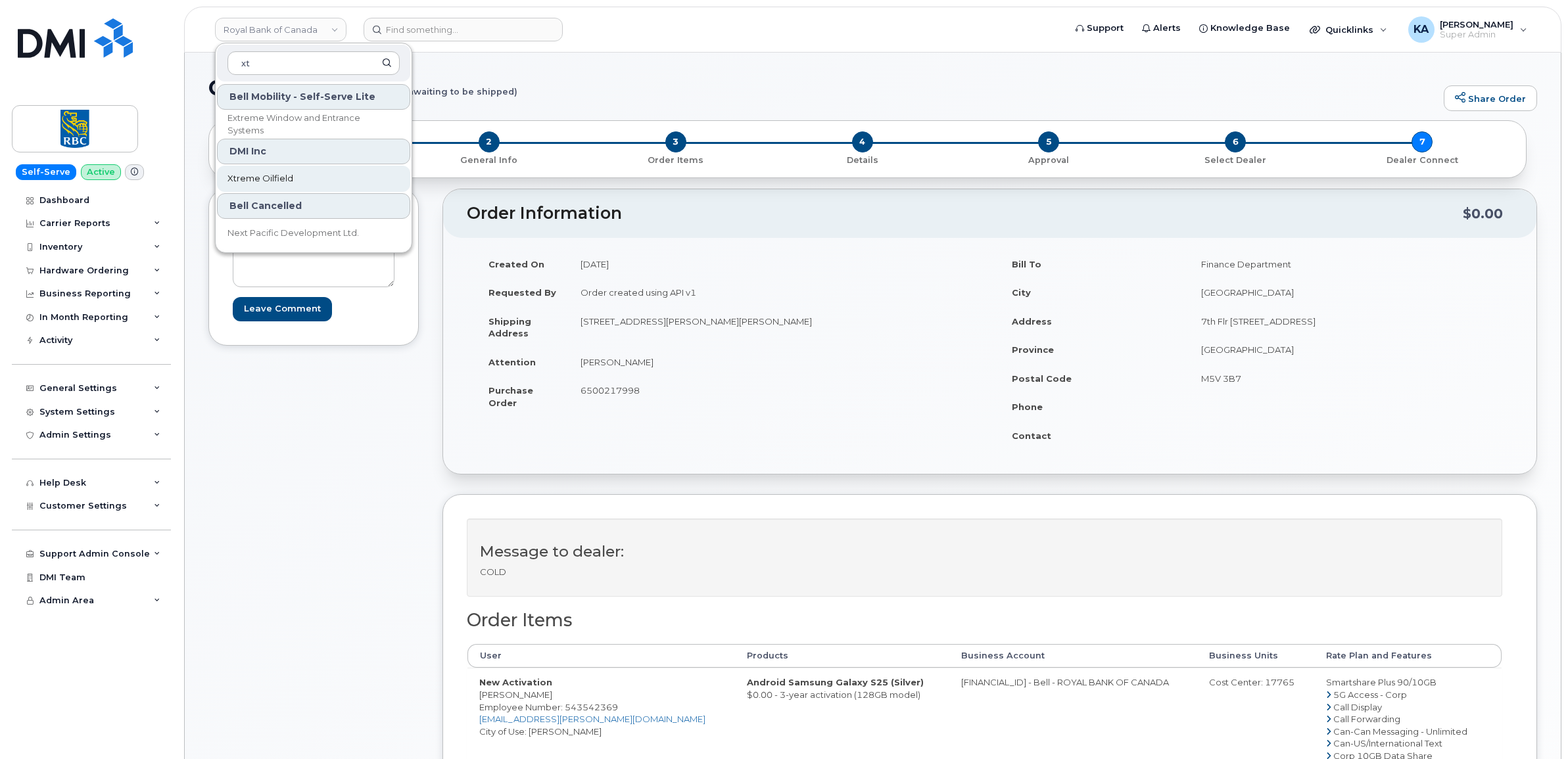
type input "xt"
click at [276, 178] on span "Xtreme Oilfield" at bounding box center [260, 178] width 65 height 13
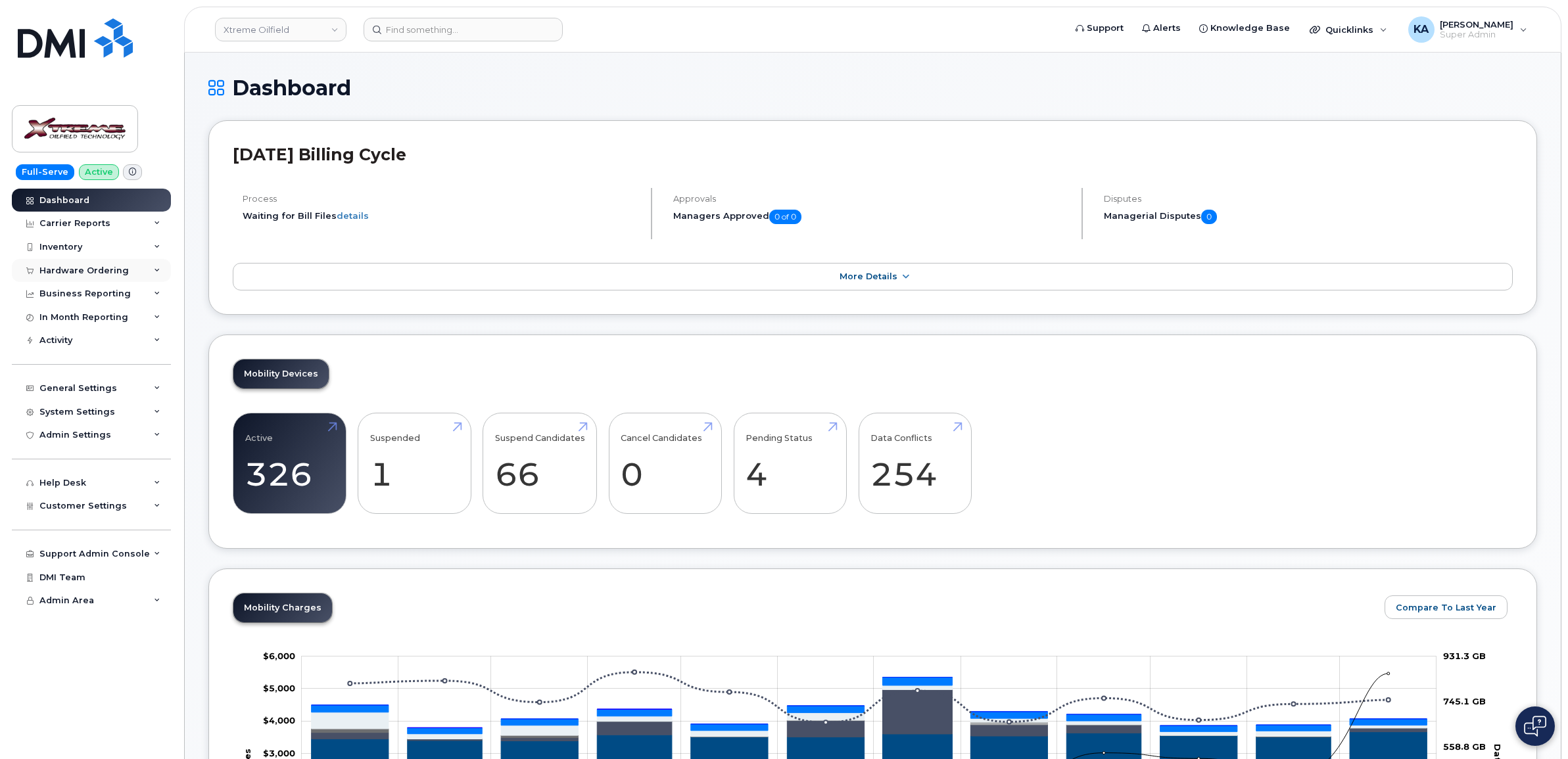
click at [103, 266] on div "Hardware Ordering" at bounding box center [84, 271] width 90 height 11
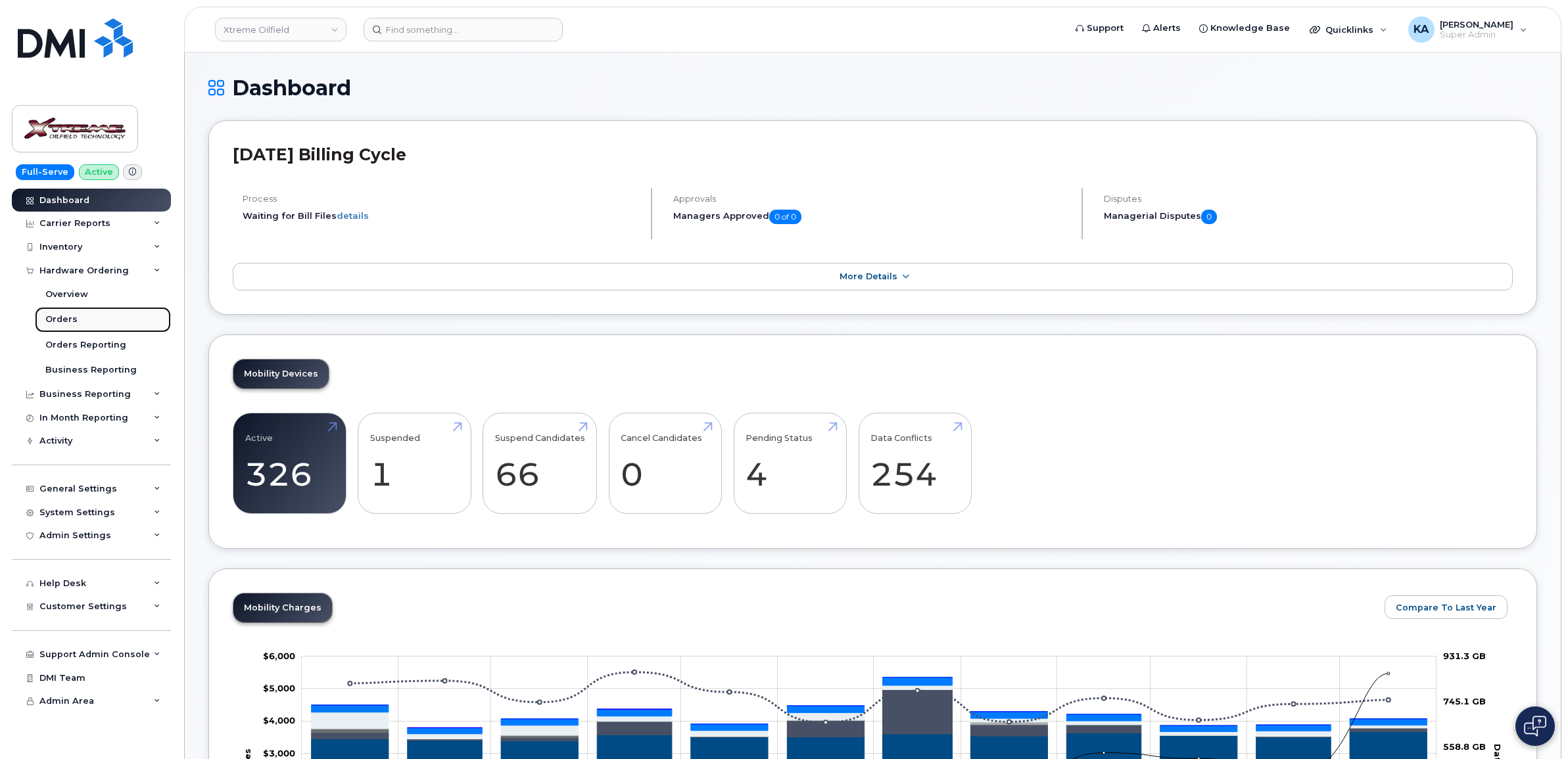
click at [59, 319] on div "Orders" at bounding box center [61, 319] width 32 height 12
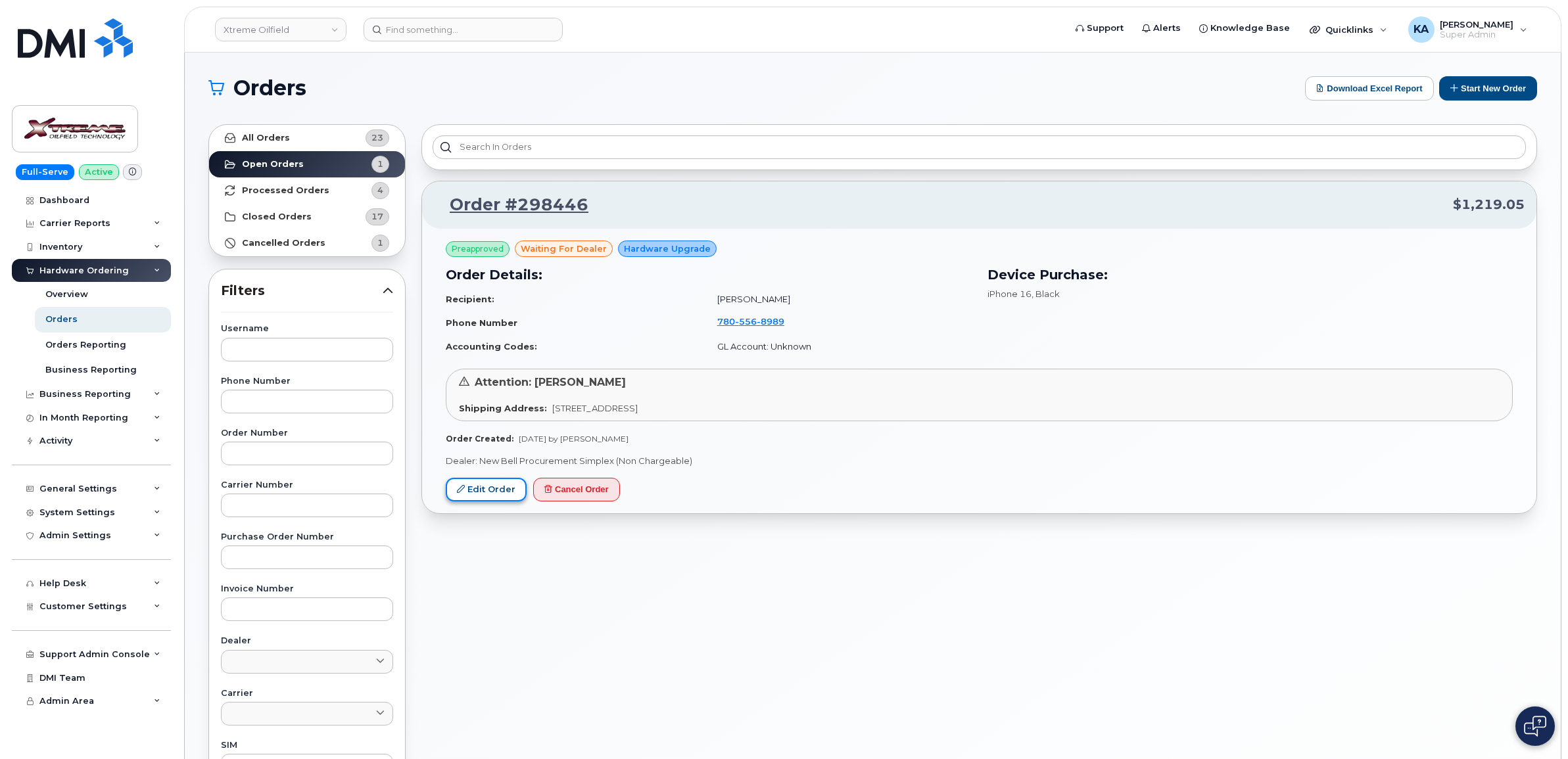
click at [485, 485] on link "Edit Order" at bounding box center [486, 490] width 81 height 24
click at [496, 491] on link "Edit Order" at bounding box center [486, 490] width 81 height 24
click at [284, 25] on link "Xtreme Oilfield" at bounding box center [280, 29] width 132 height 23
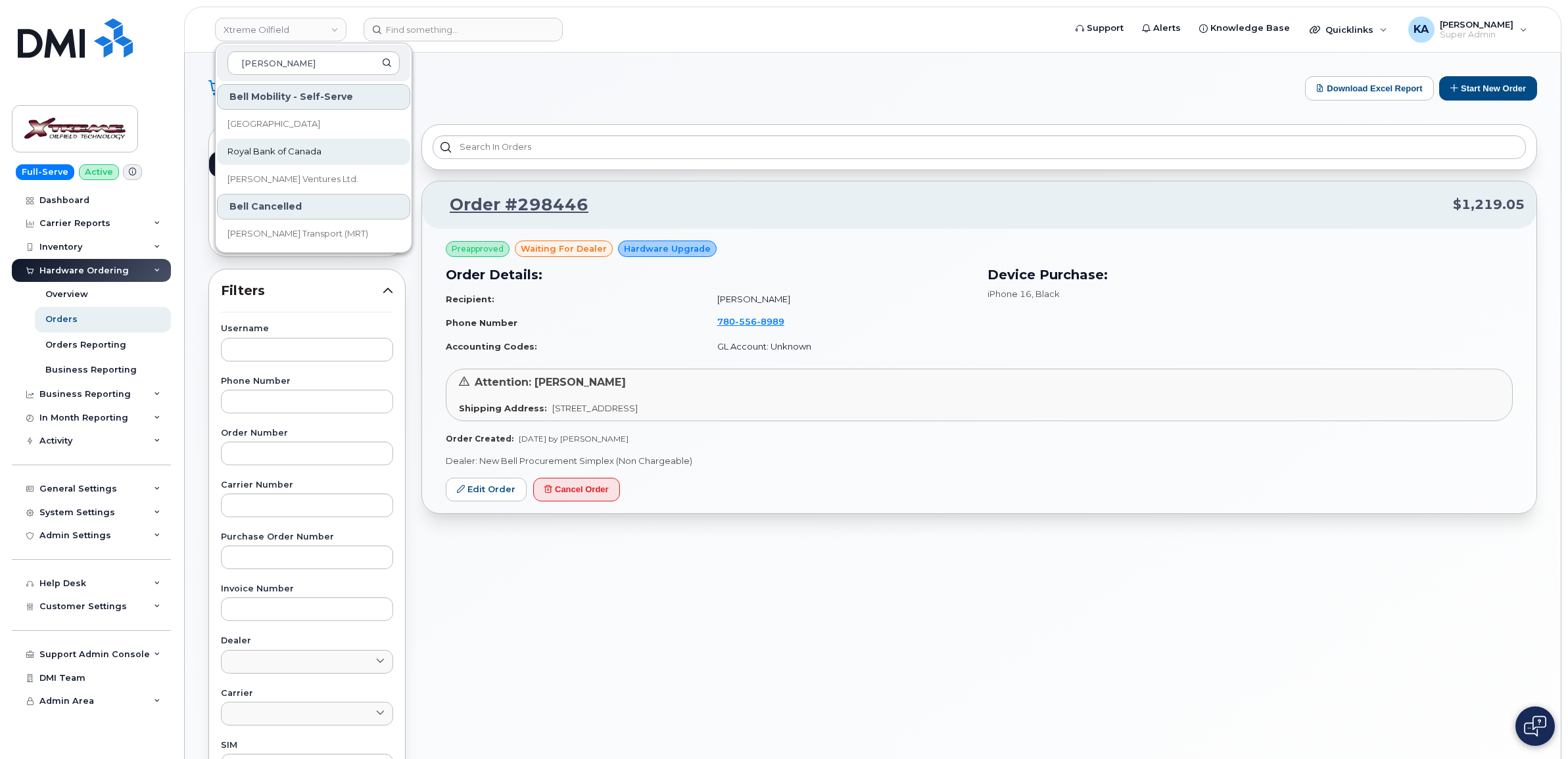
type input "roy"
click at [300, 146] on span "Royal Bank of Canada" at bounding box center [274, 151] width 94 height 13
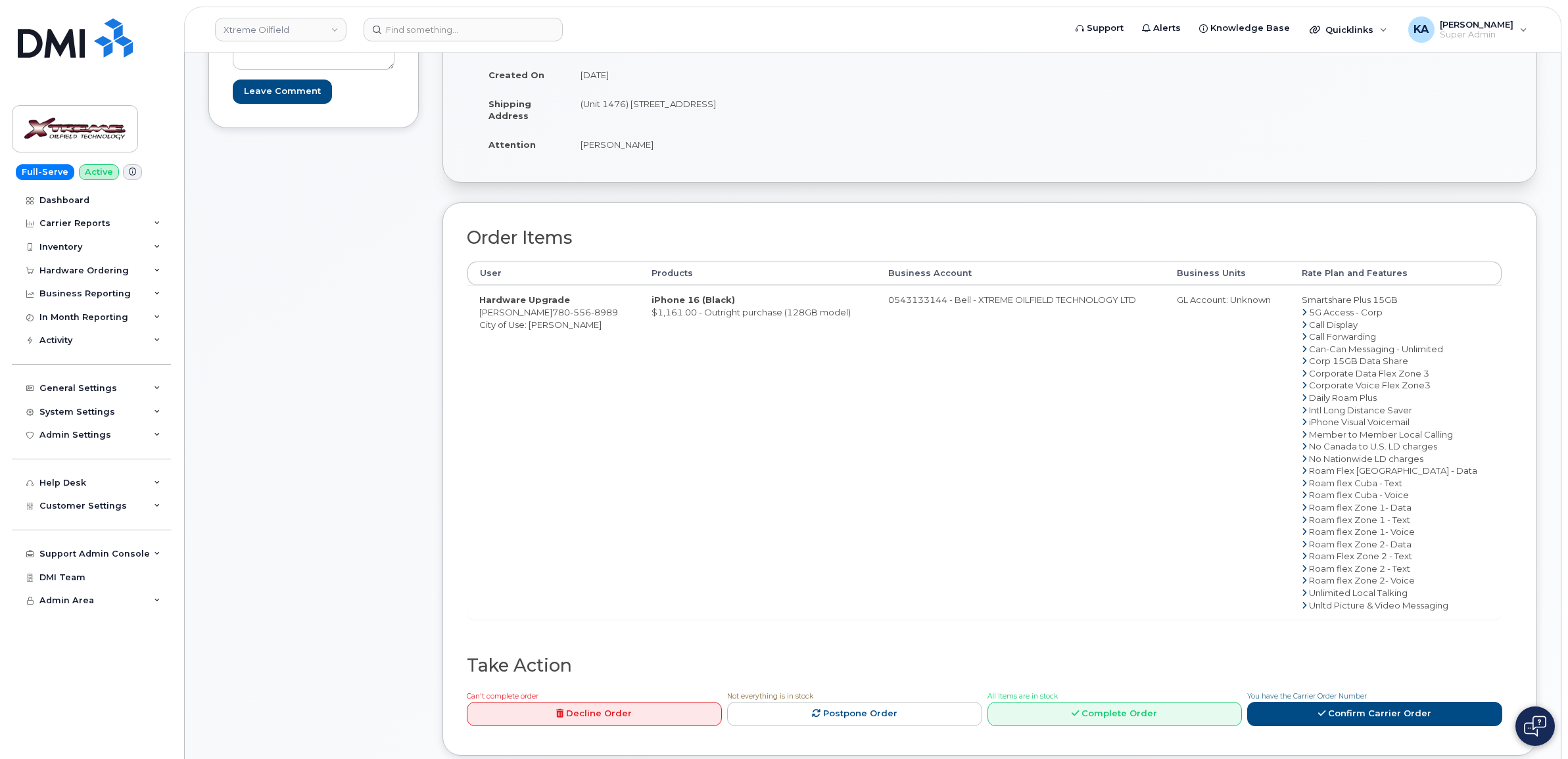
scroll to position [247, 0]
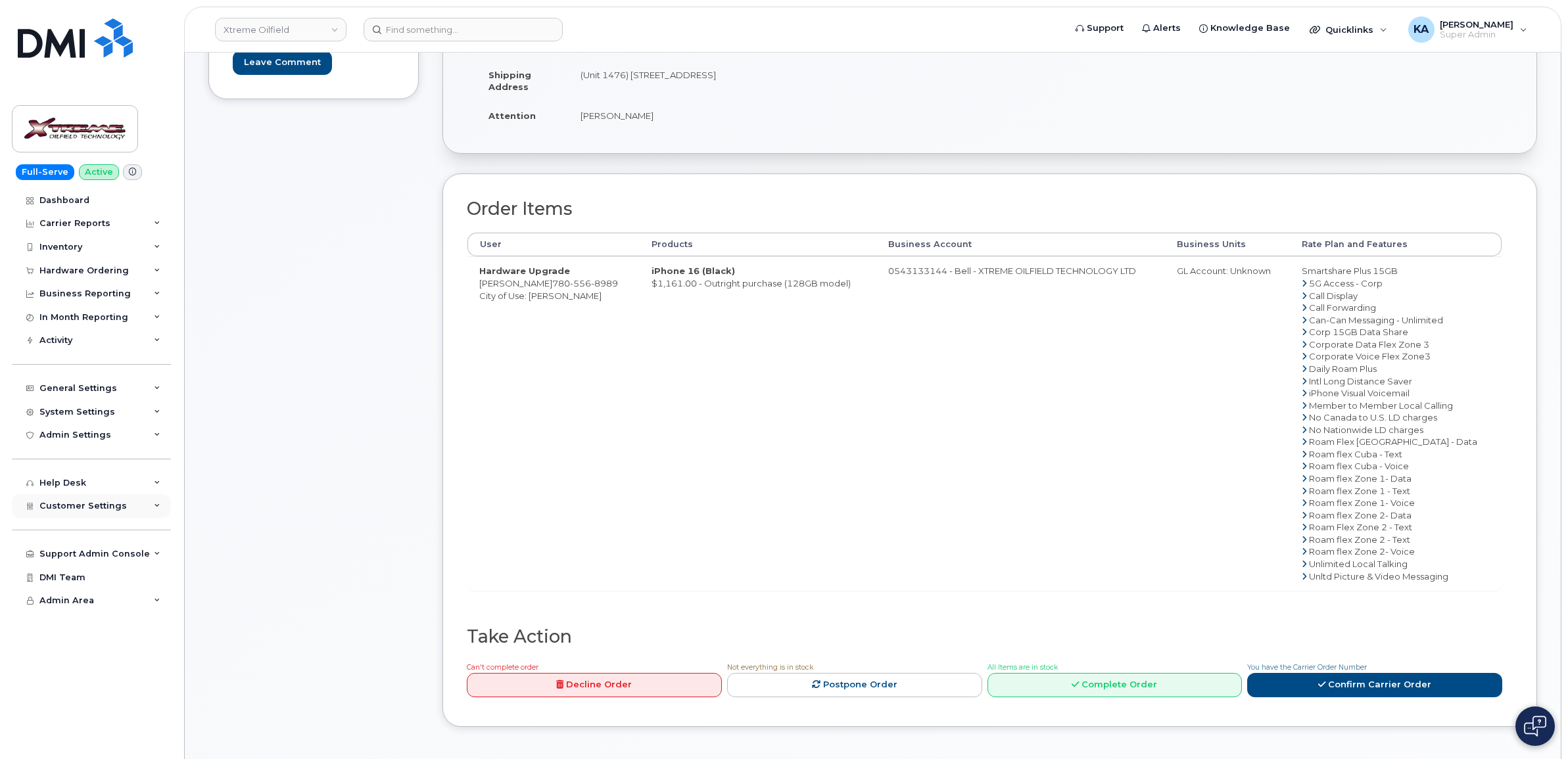
click at [81, 505] on span "Customer Settings" at bounding box center [82, 506] width 87 height 10
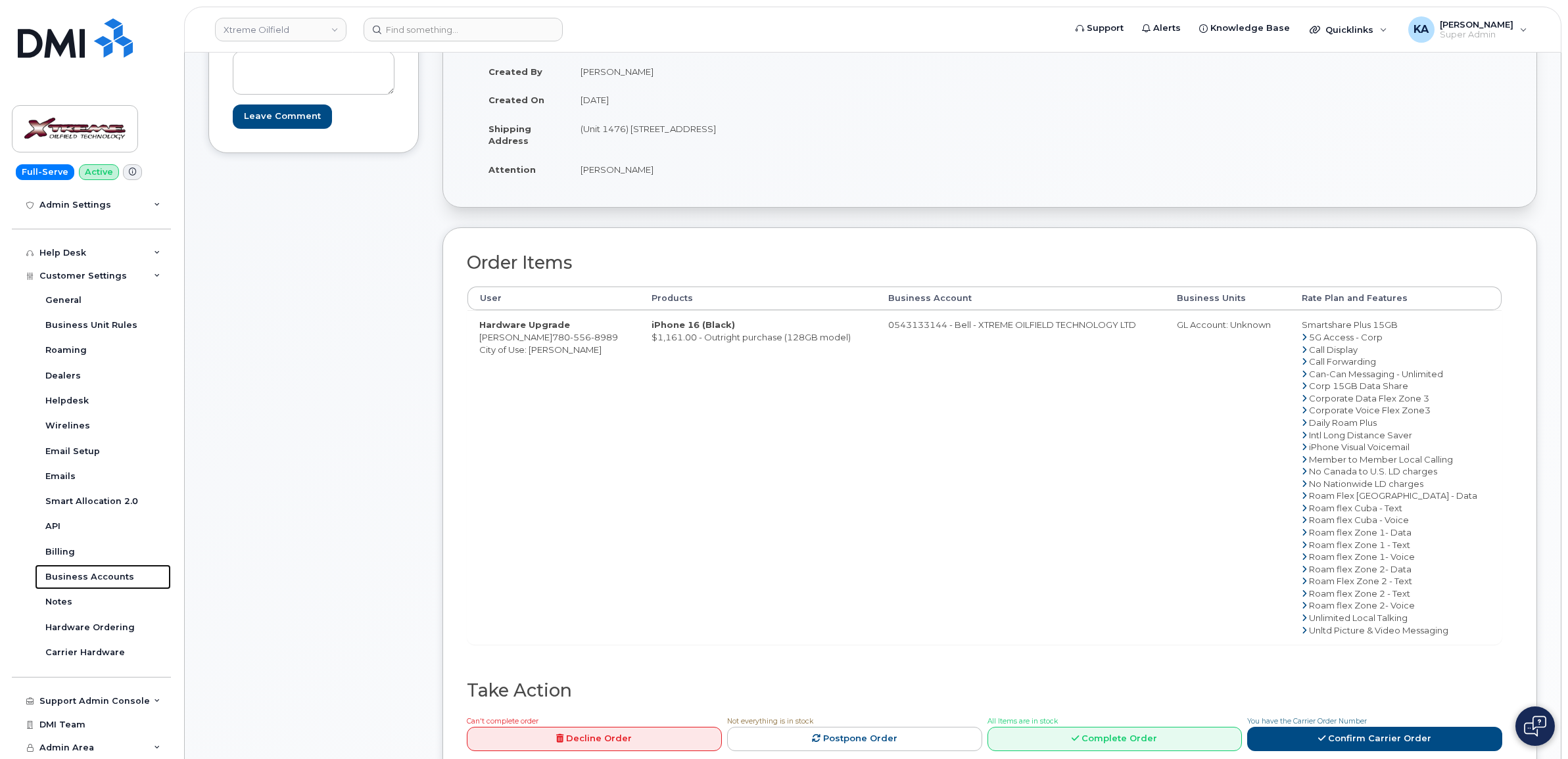
scroll to position [164, 0]
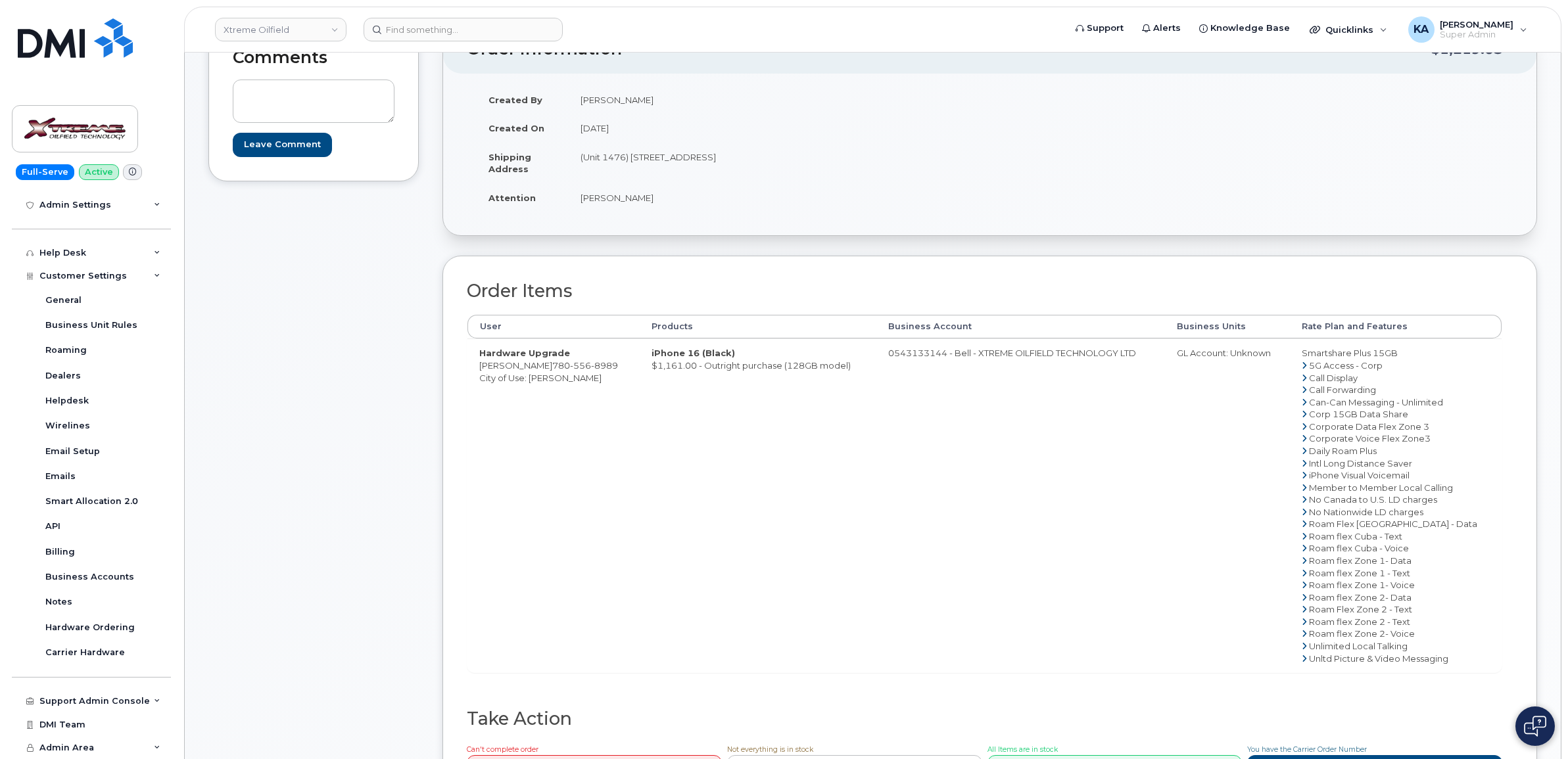
drag, startPoint x: 629, startPoint y: 367, endPoint x: 561, endPoint y: 370, distance: 68.1
click at [560, 370] on td "Hardware Upgrade Reggie Mortensen 780 556 8989 City of Use: Edson" at bounding box center [553, 505] width 172 height 334
drag, startPoint x: 561, startPoint y: 370, endPoint x: 572, endPoint y: 370, distance: 11.0
copy td "780 556 8989"
drag, startPoint x: 481, startPoint y: 367, endPoint x: 557, endPoint y: 370, distance: 76.1
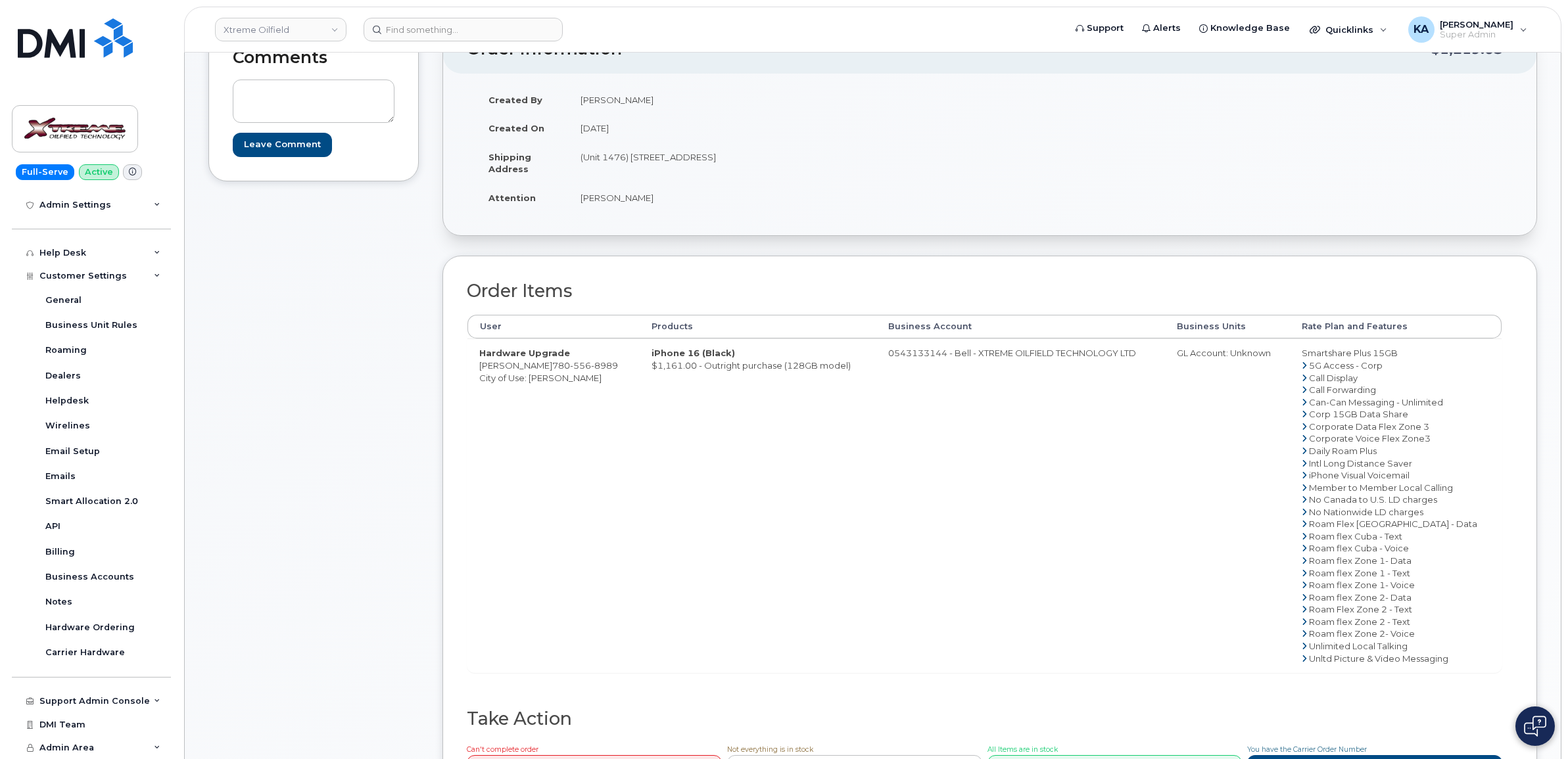
click at [557, 370] on td "Hardware Upgrade Reggie Mortensen 780 556 8989 City of Use: Edson" at bounding box center [553, 505] width 172 height 334
drag, startPoint x: 557, startPoint y: 370, endPoint x: 550, endPoint y: 368, distance: 7.3
copy td "Reggie Mortensen"
drag, startPoint x: 633, startPoint y: 155, endPoint x: 718, endPoint y: 158, distance: 85.1
click at [718, 158] on td "(Unit 1476) 4905-50 Avenue St Paul AB T0A 3A0" at bounding box center [774, 163] width 412 height 41
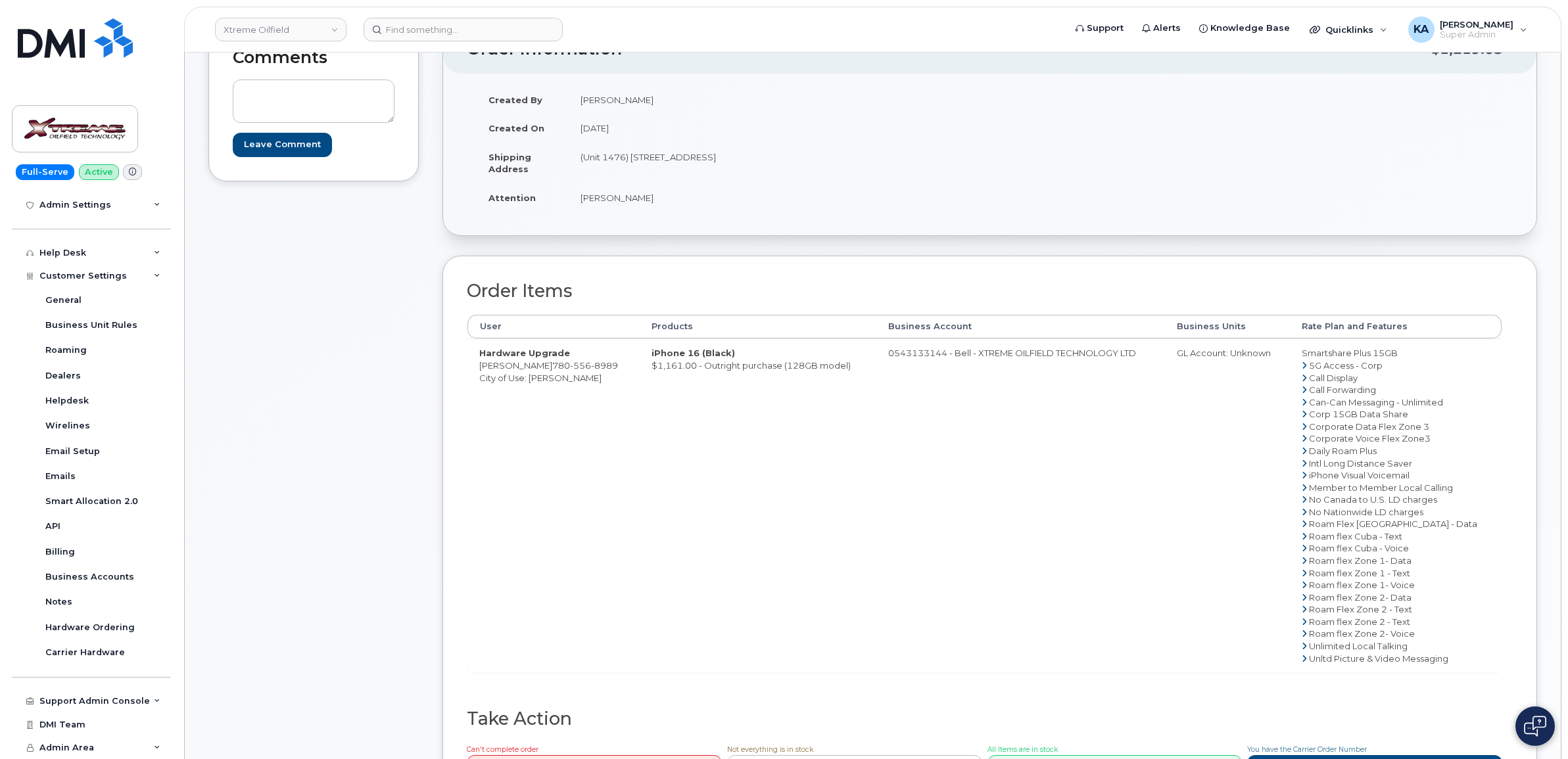
drag, startPoint x: 718, startPoint y: 158, endPoint x: 705, endPoint y: 158, distance: 13.0
copy td "4905-50 Avenue St"
drag, startPoint x: 585, startPoint y: 155, endPoint x: 626, endPoint y: 156, distance: 41.0
click at [626, 156] on td "(Unit 1476) 4905-50 Avenue St Paul AB T0A 3A0" at bounding box center [774, 163] width 412 height 41
drag, startPoint x: 626, startPoint y: 156, endPoint x: 615, endPoint y: 156, distance: 11.0
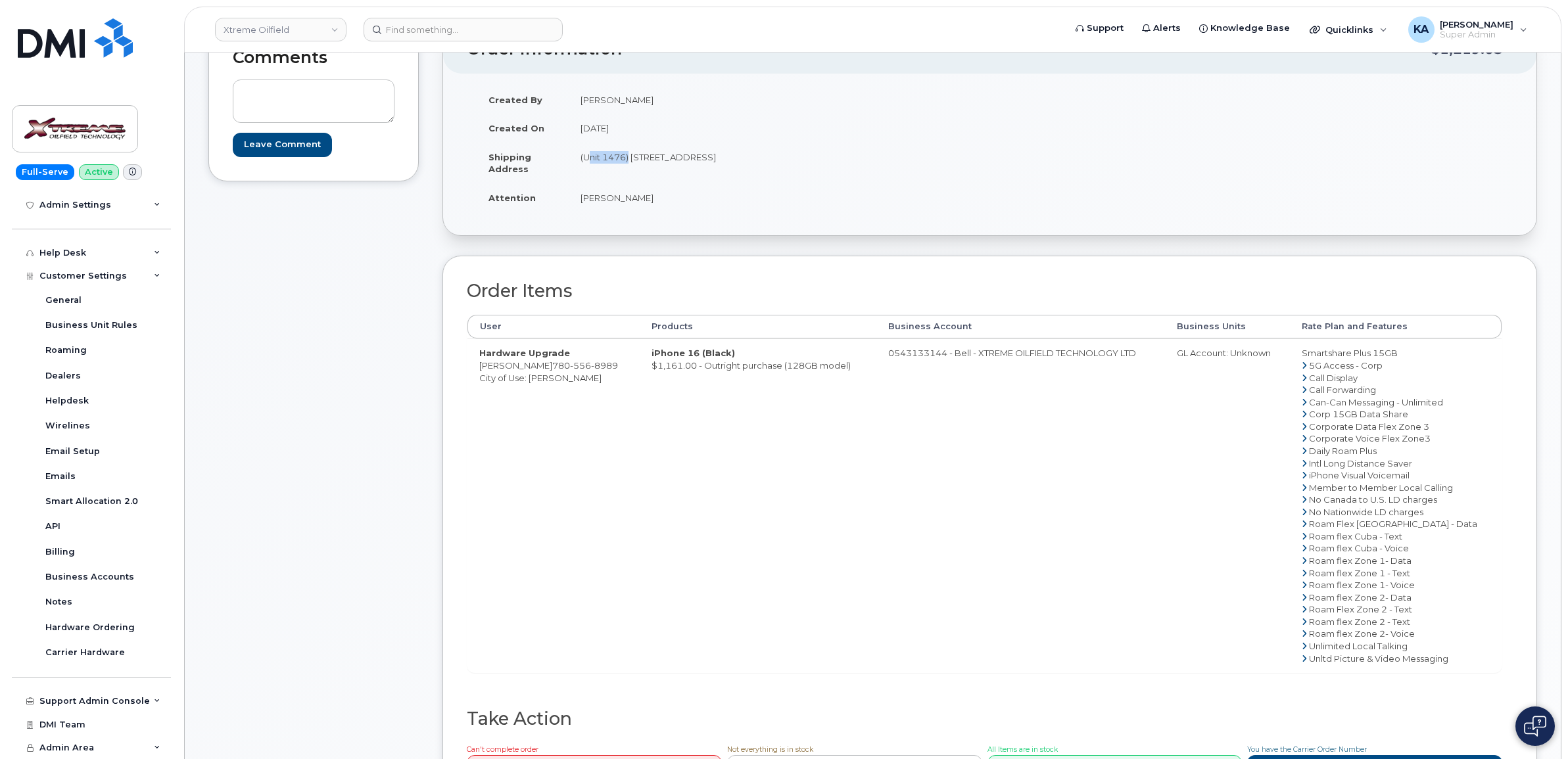
copy td "Unit 1476"
drag, startPoint x: 755, startPoint y: 156, endPoint x: 796, endPoint y: 161, distance: 41.3
click at [796, 161] on td "(Unit 1476) 4905-50 Avenue St Paul AB T0A 3A0" at bounding box center [774, 163] width 412 height 41
drag, startPoint x: 794, startPoint y: 161, endPoint x: 784, endPoint y: 156, distance: 11.2
copy td "T0A 3A0"
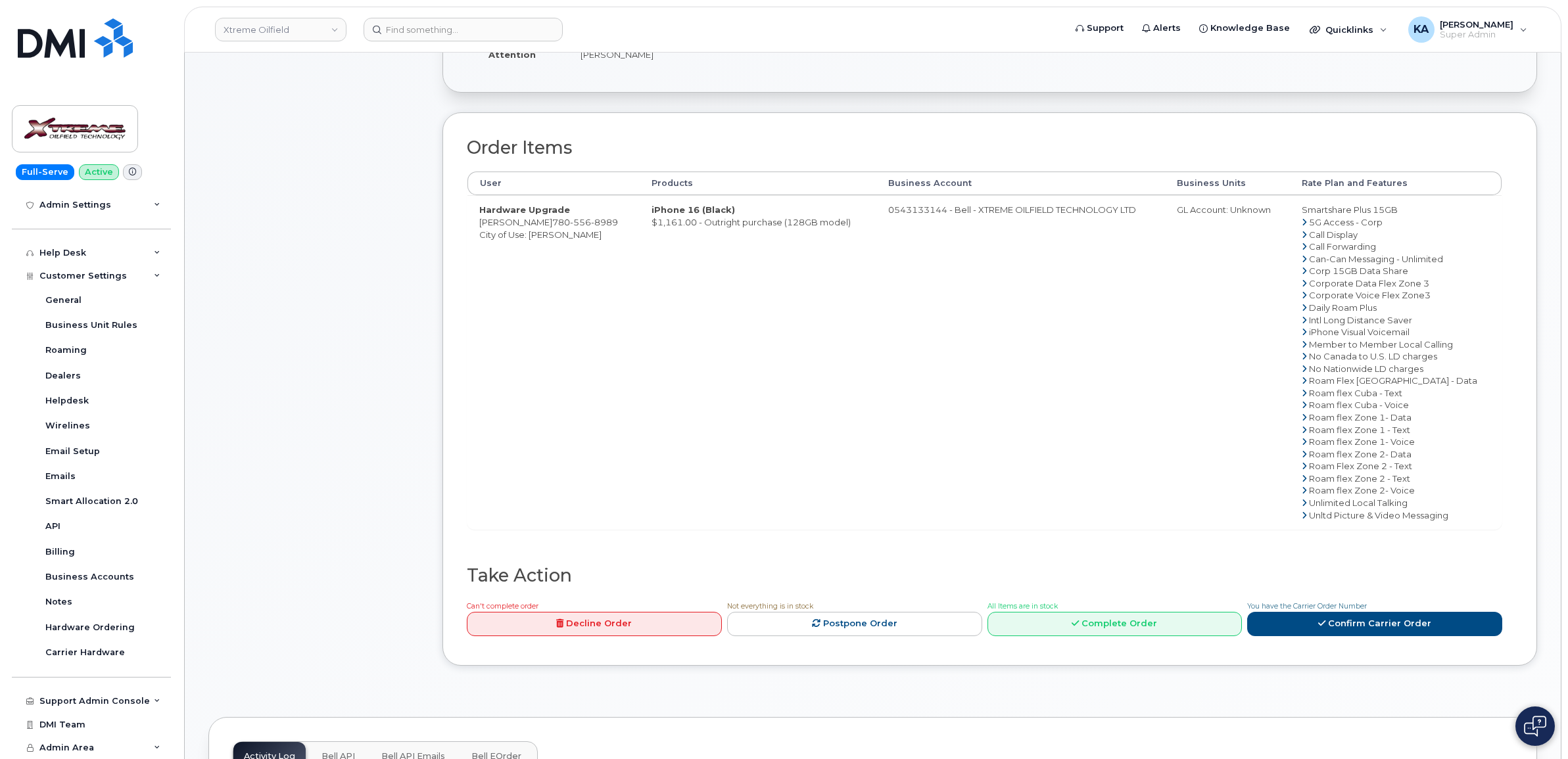
scroll to position [328, 0]
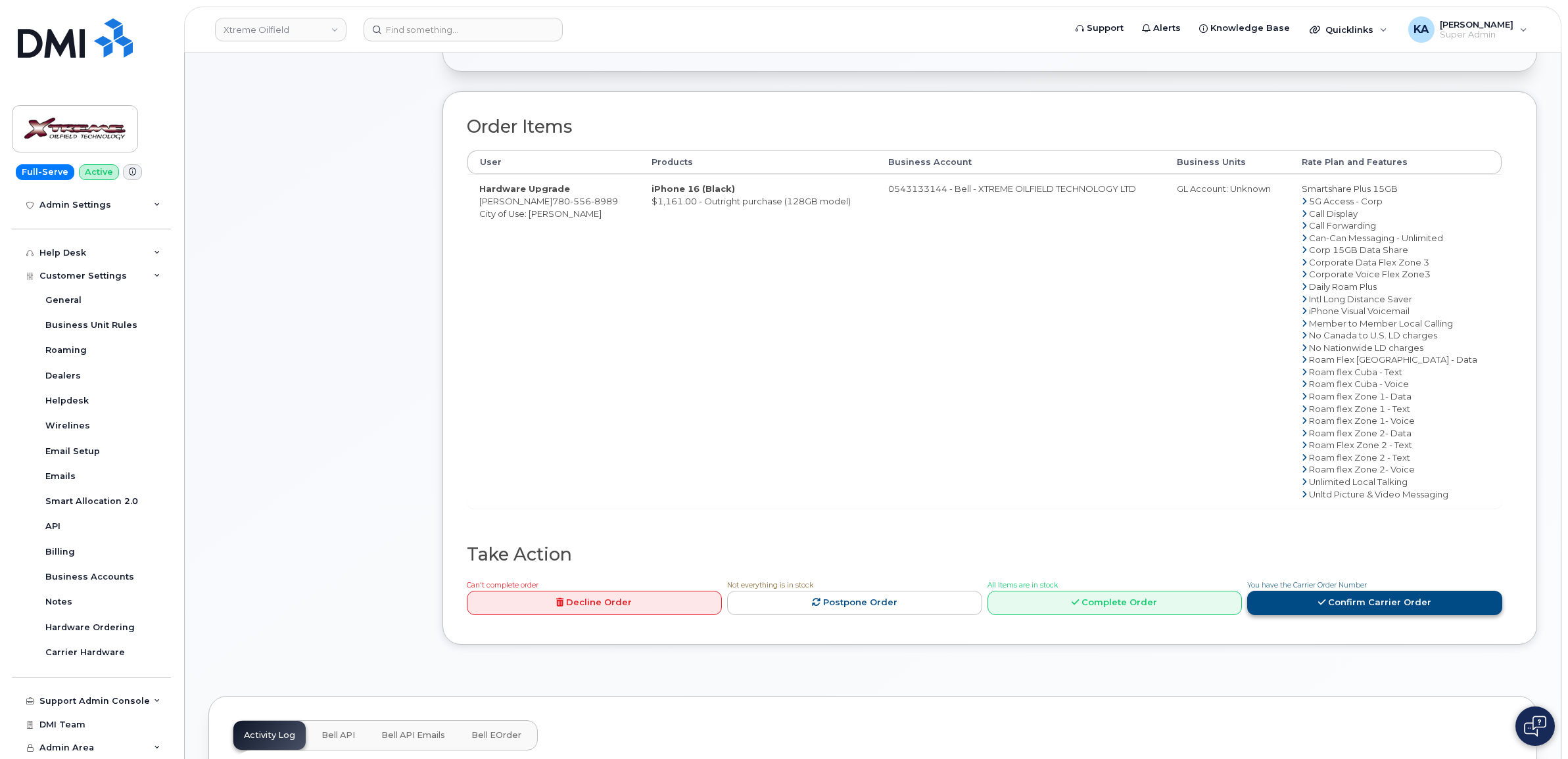
click at [1318, 605] on link "Confirm Carrier Order" at bounding box center [1375, 603] width 255 height 24
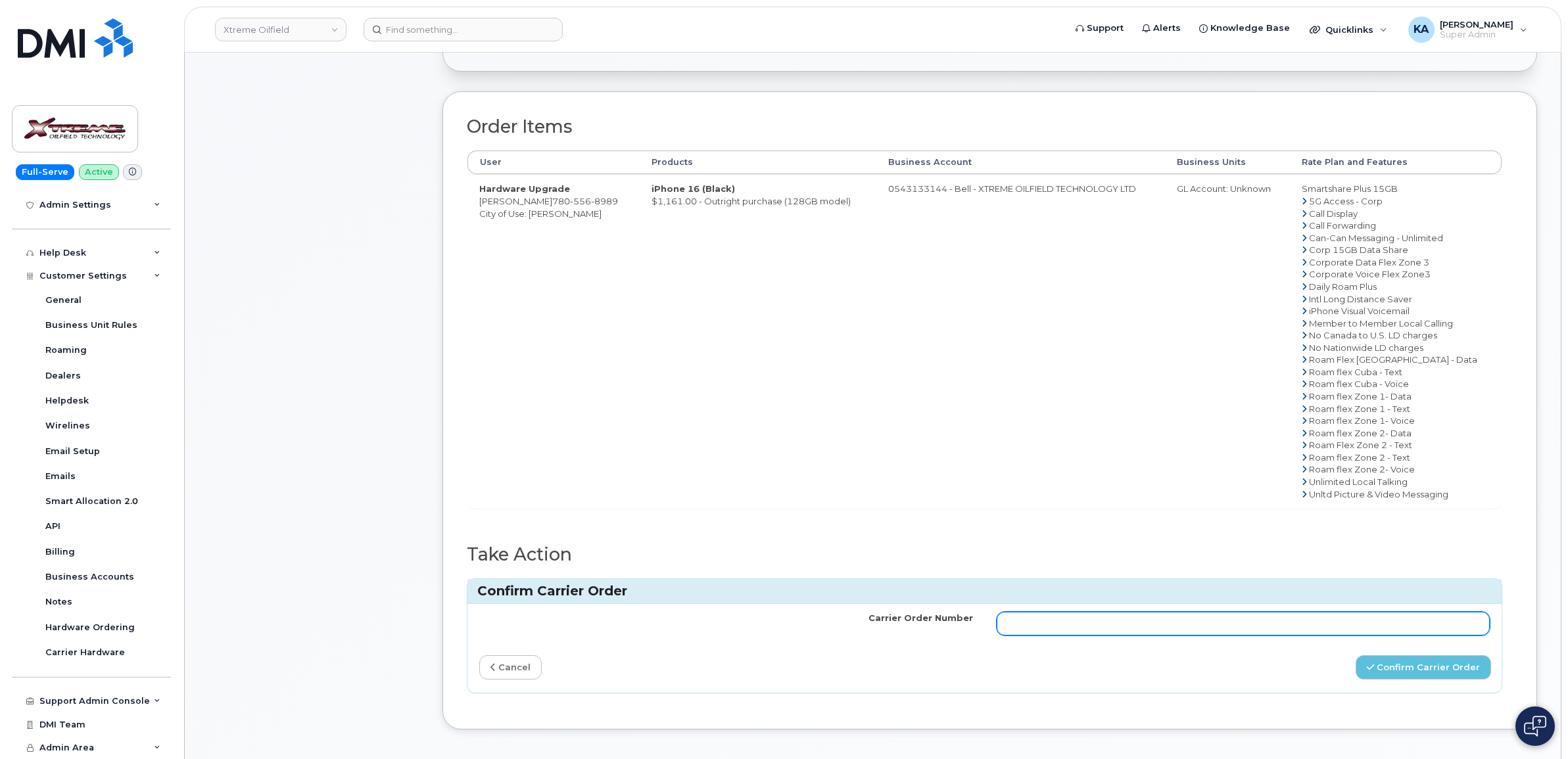
paste input "3006744"
type input "3006744"
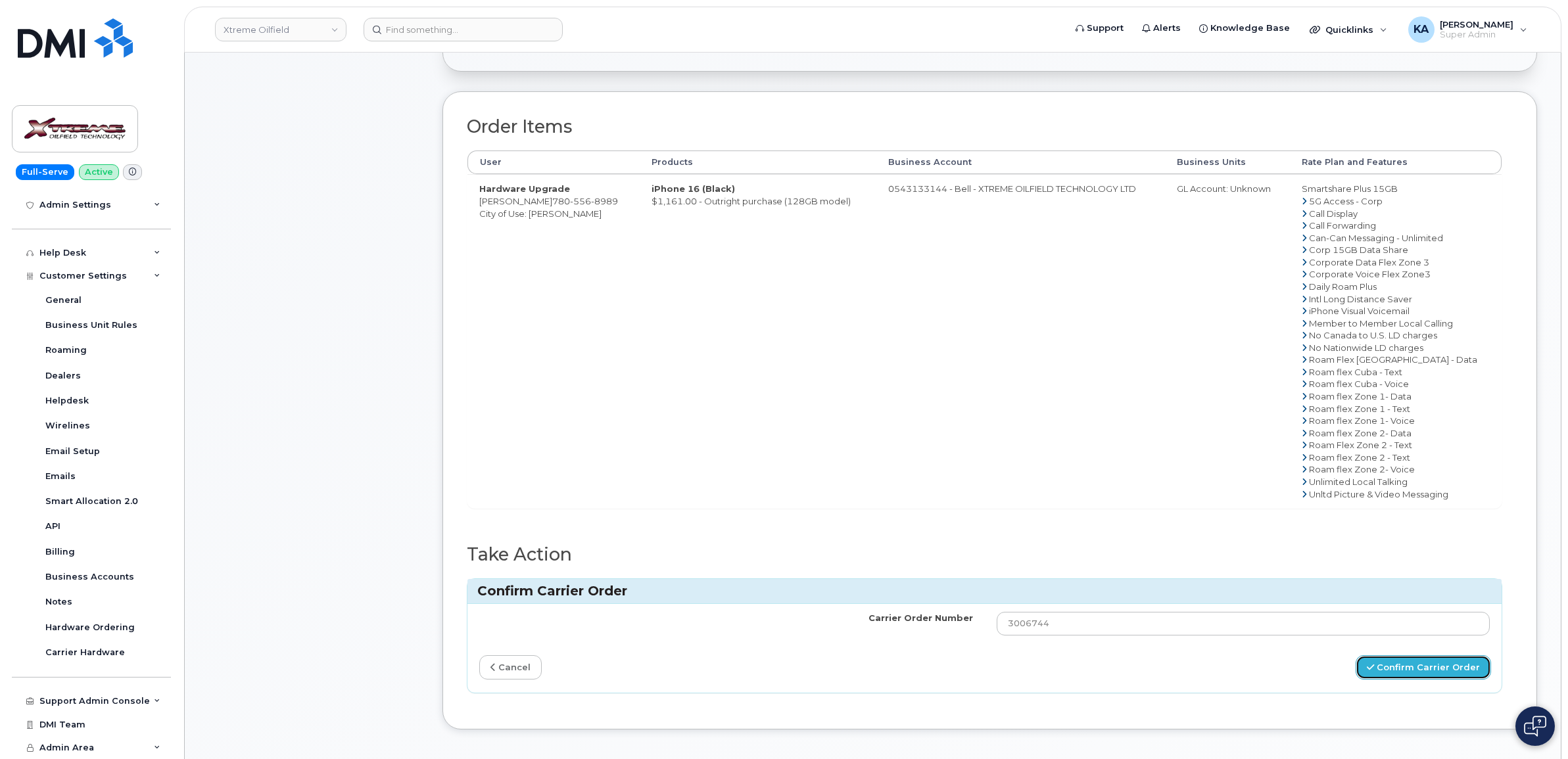
click at [1402, 668] on button "Confirm Carrier Order" at bounding box center [1424, 667] width 135 height 24
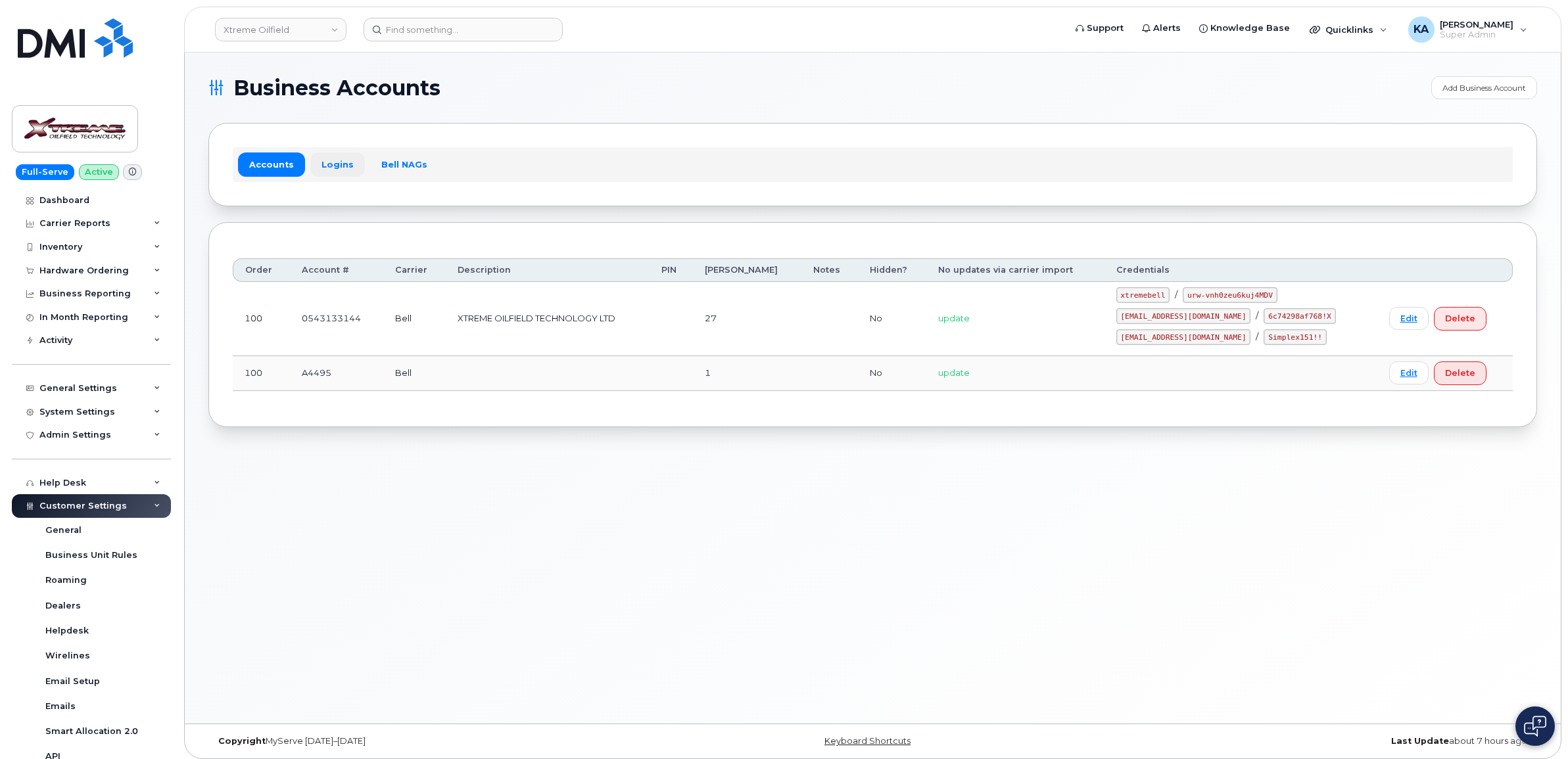
click at [337, 161] on link "Logins" at bounding box center [337, 164] width 55 height 23
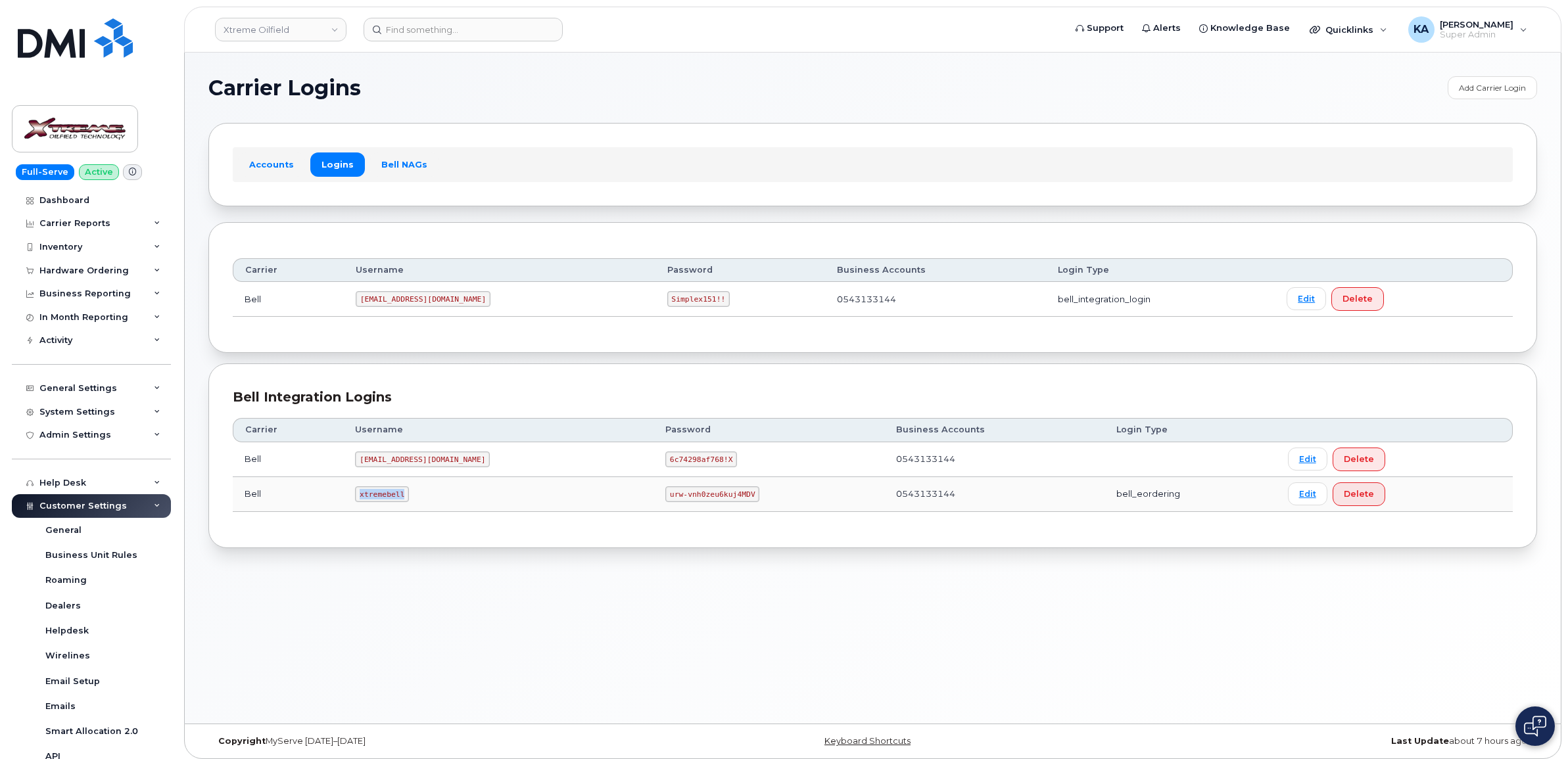
drag, startPoint x: 362, startPoint y: 500, endPoint x: 412, endPoint y: 498, distance: 50.0
click at [413, 500] on td "xtremebell" at bounding box center [498, 494] width 310 height 35
drag, startPoint x: 412, startPoint y: 498, endPoint x: 393, endPoint y: 494, distance: 19.4
copy code "xtremebell"
drag, startPoint x: 619, startPoint y: 498, endPoint x: 705, endPoint y: 502, distance: 86.1
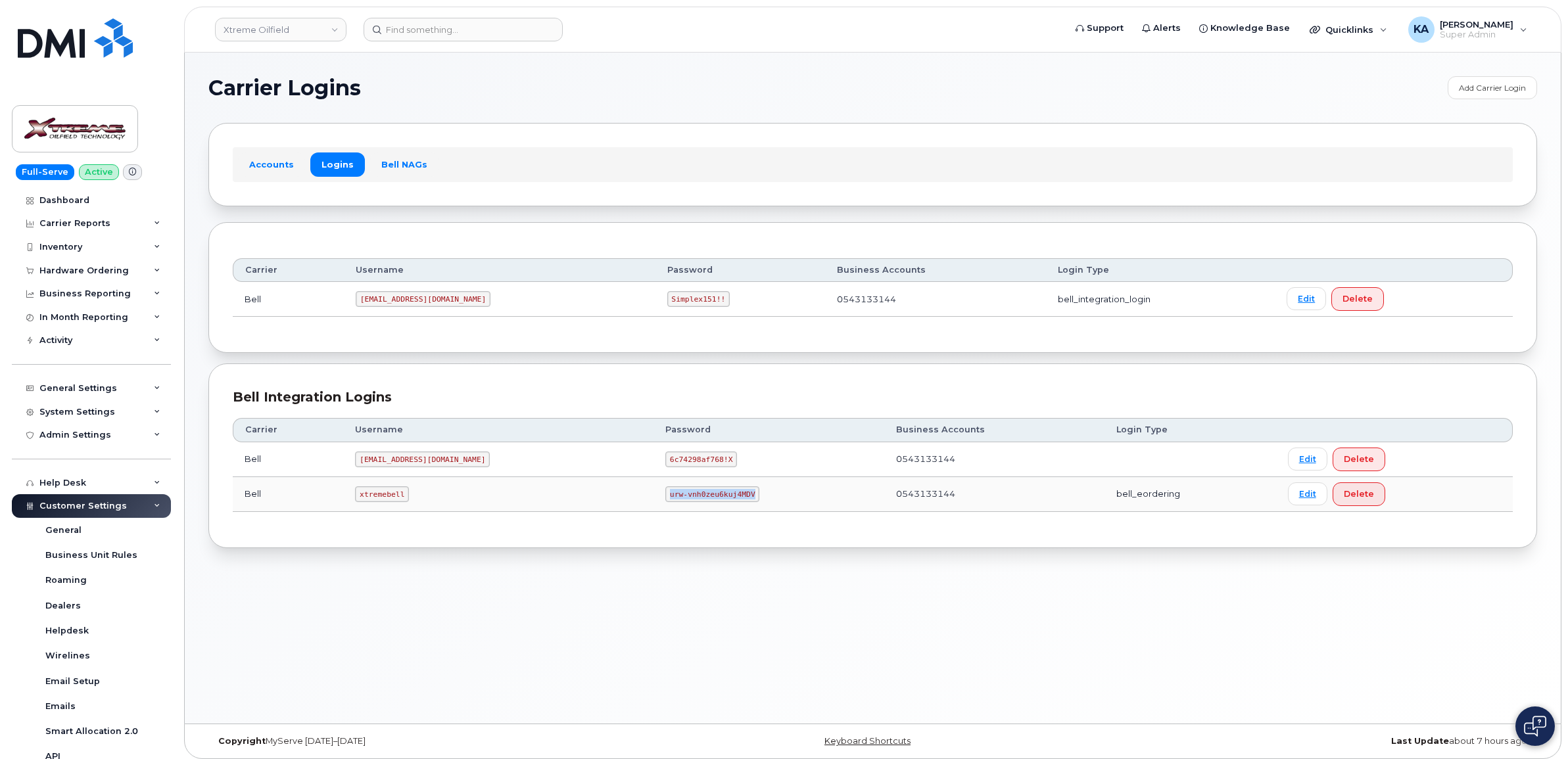
click at [710, 502] on td "urw-vnh0zeu6kuj4MDV" at bounding box center [769, 494] width 231 height 35
drag, startPoint x: 705, startPoint y: 502, endPoint x: 676, endPoint y: 495, distance: 29.8
copy code "urw-vnh0zeu6kuj4MDV"
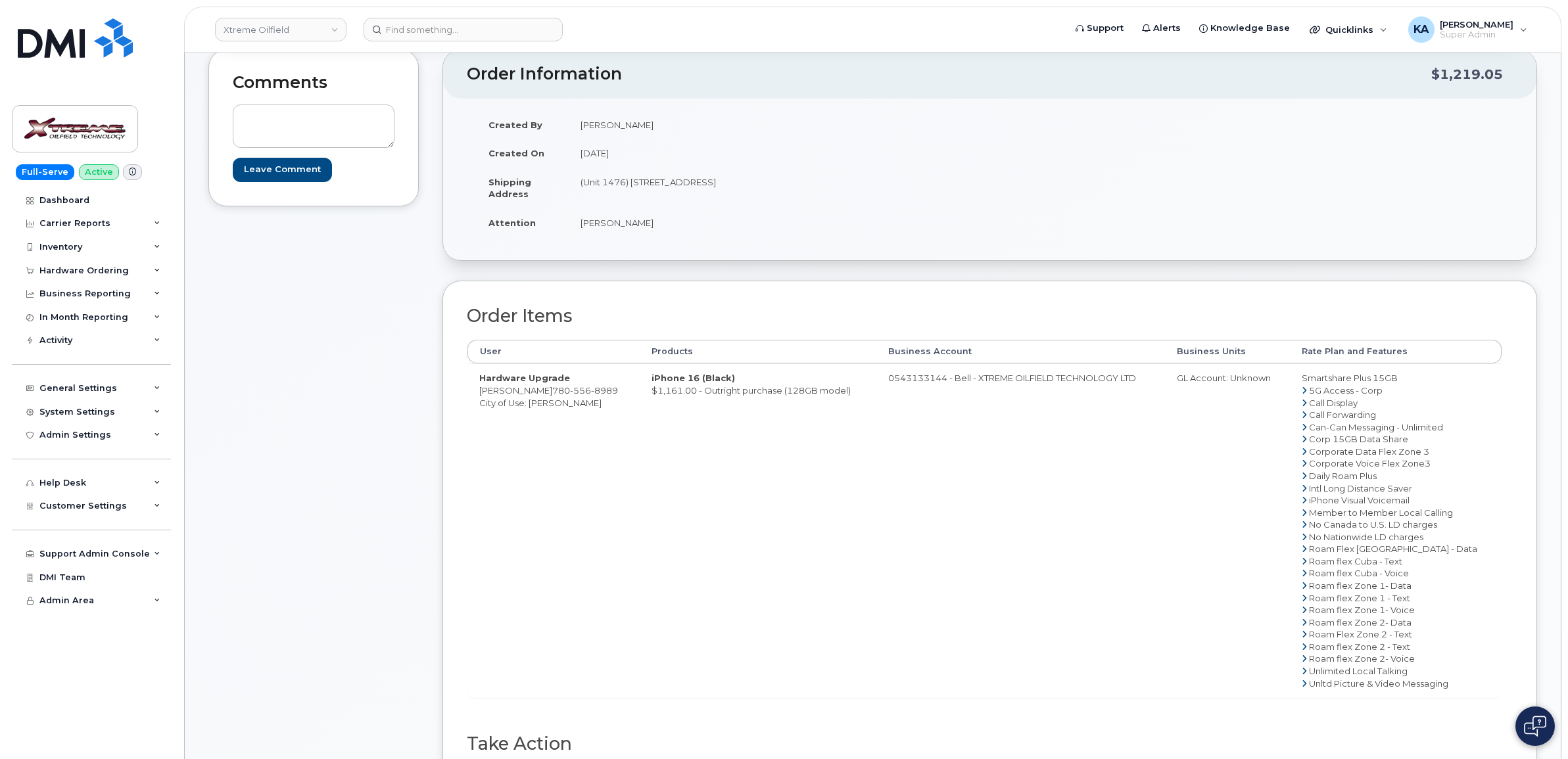
scroll to position [82, 0]
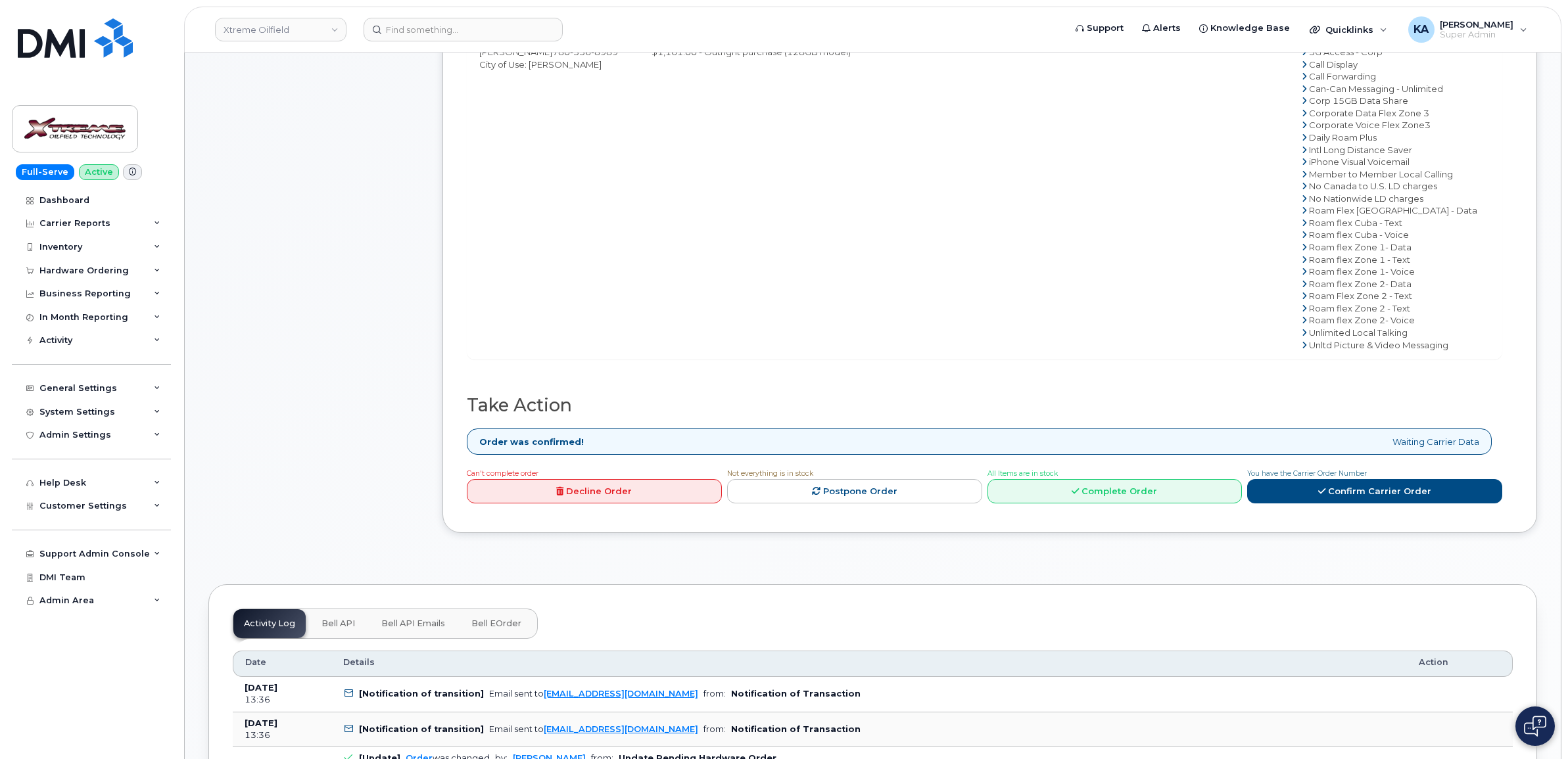
scroll to position [324, 0]
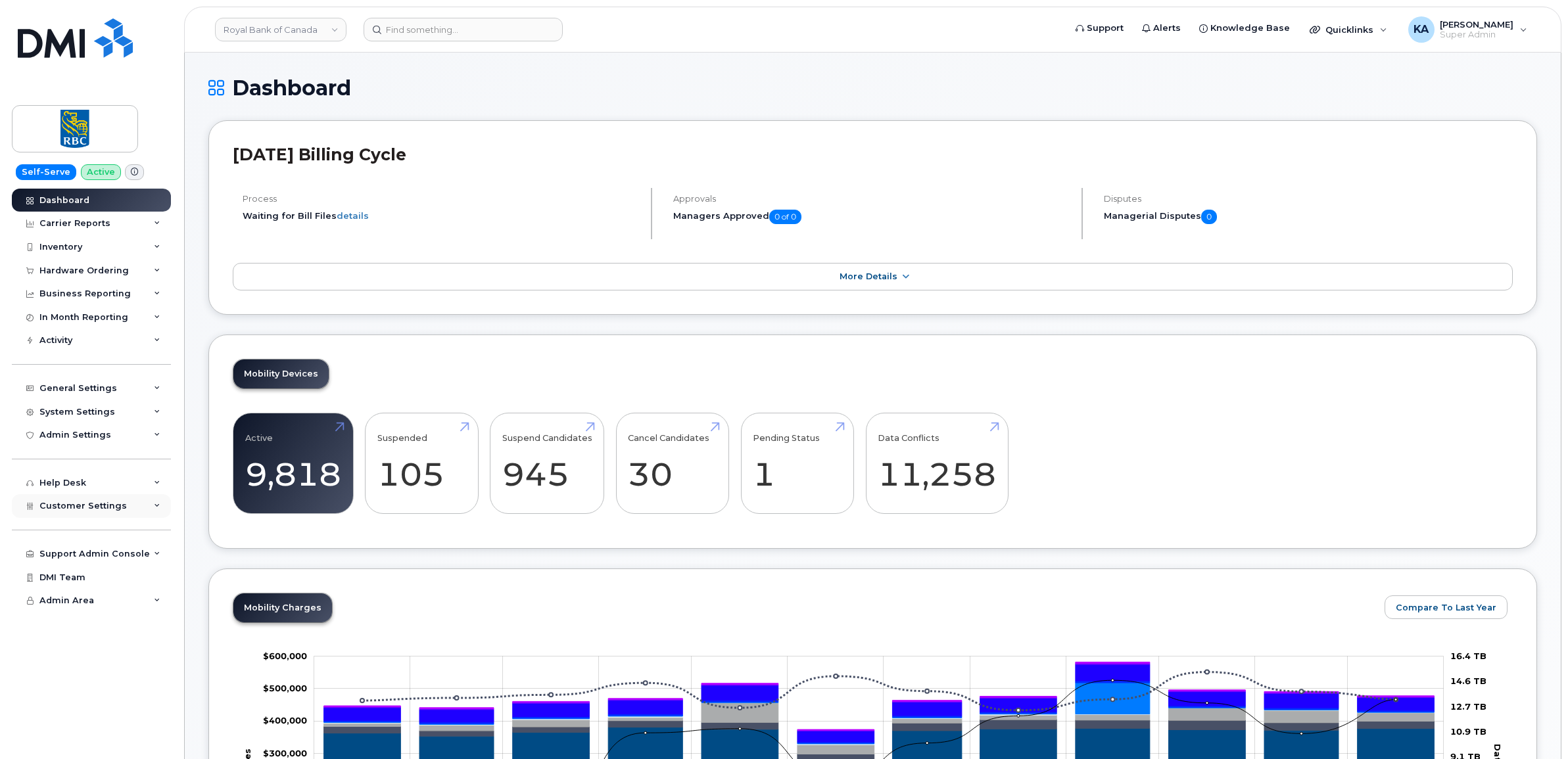
click at [92, 510] on span "Customer Settings" at bounding box center [82, 506] width 87 height 10
click at [102, 268] on div "Hardware Ordering" at bounding box center [84, 271] width 90 height 11
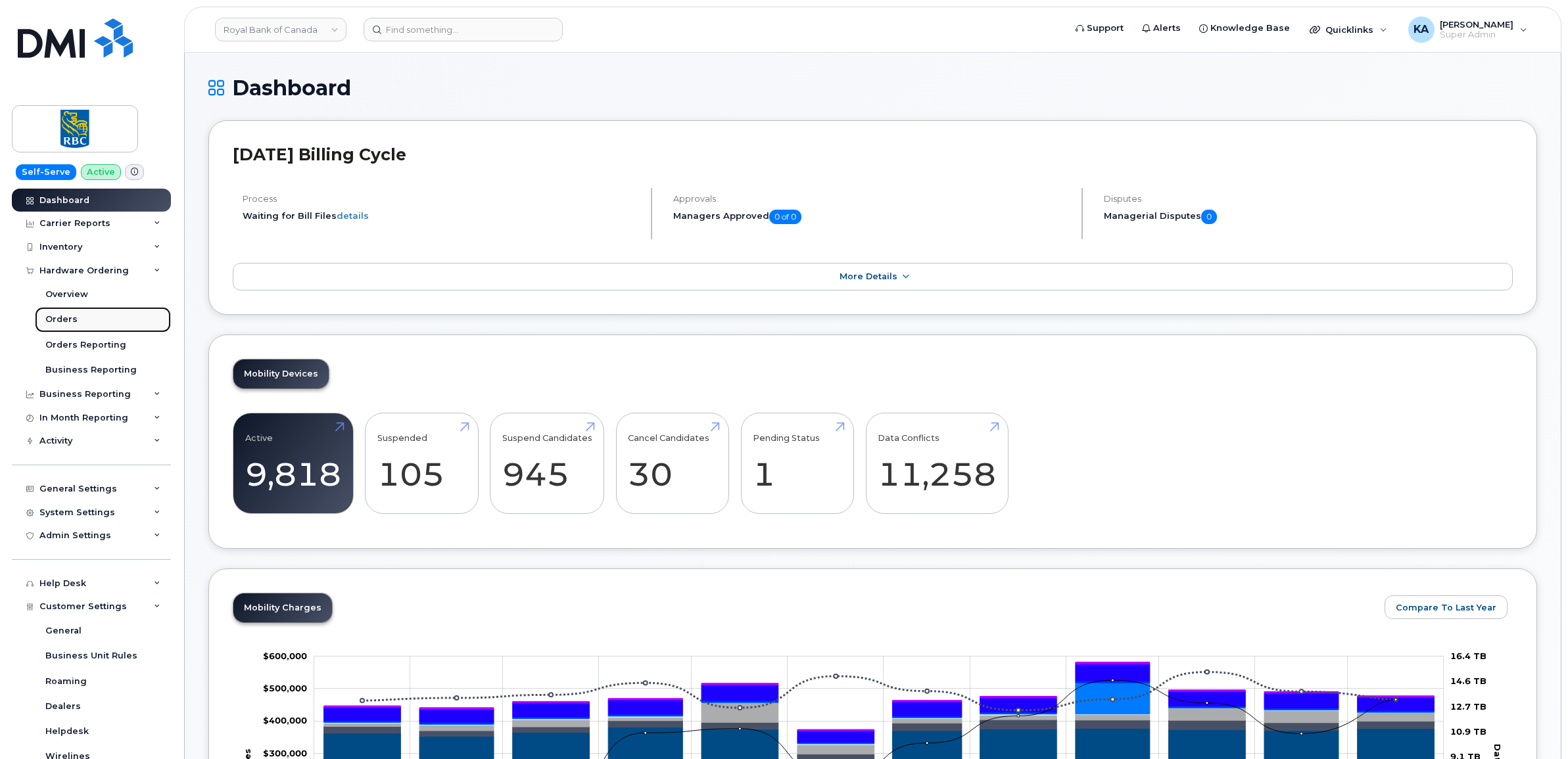
click at [50, 317] on div "Orders" at bounding box center [61, 319] width 32 height 12
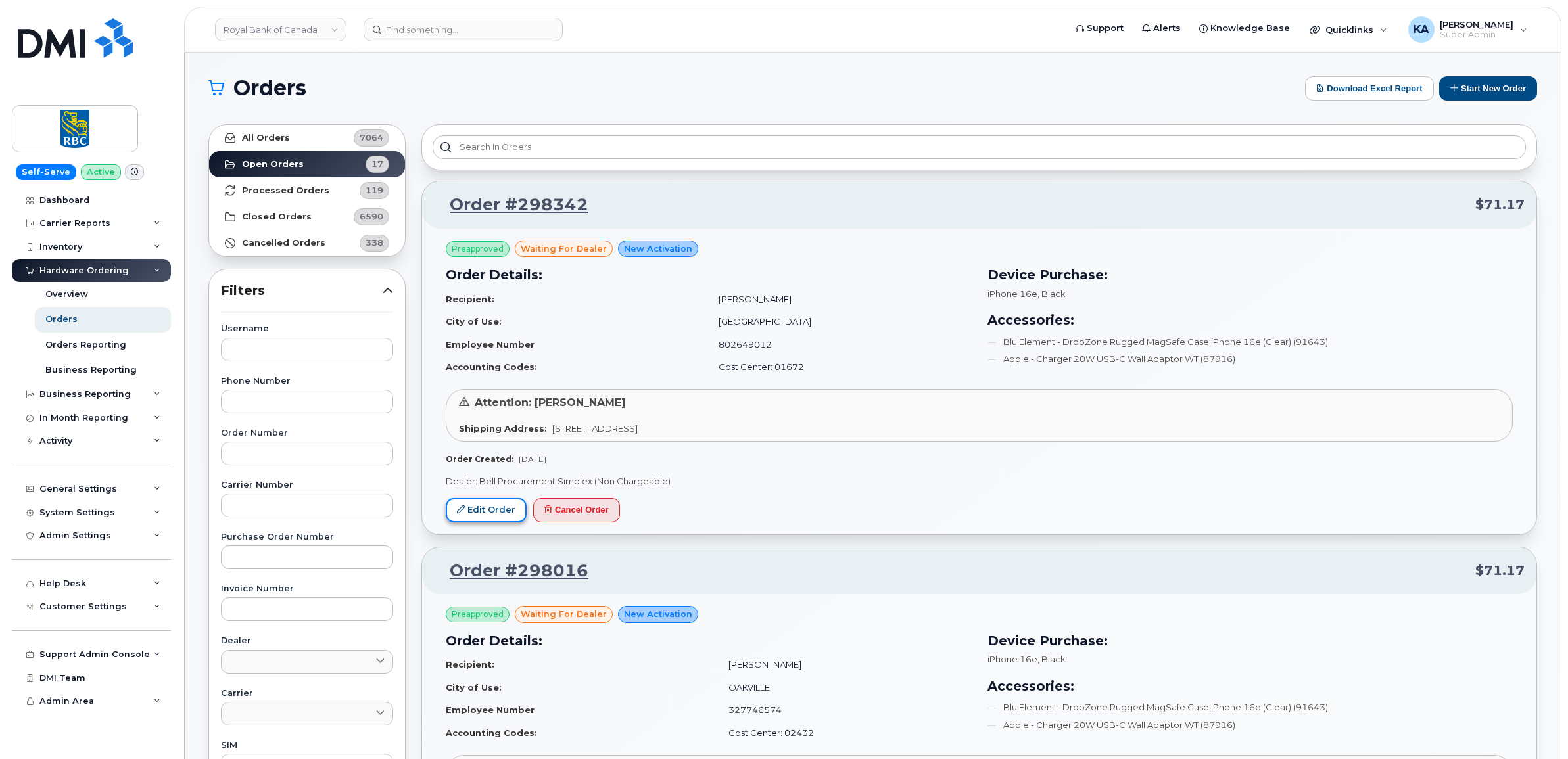
click at [489, 508] on link "Edit Order" at bounding box center [486, 510] width 81 height 24
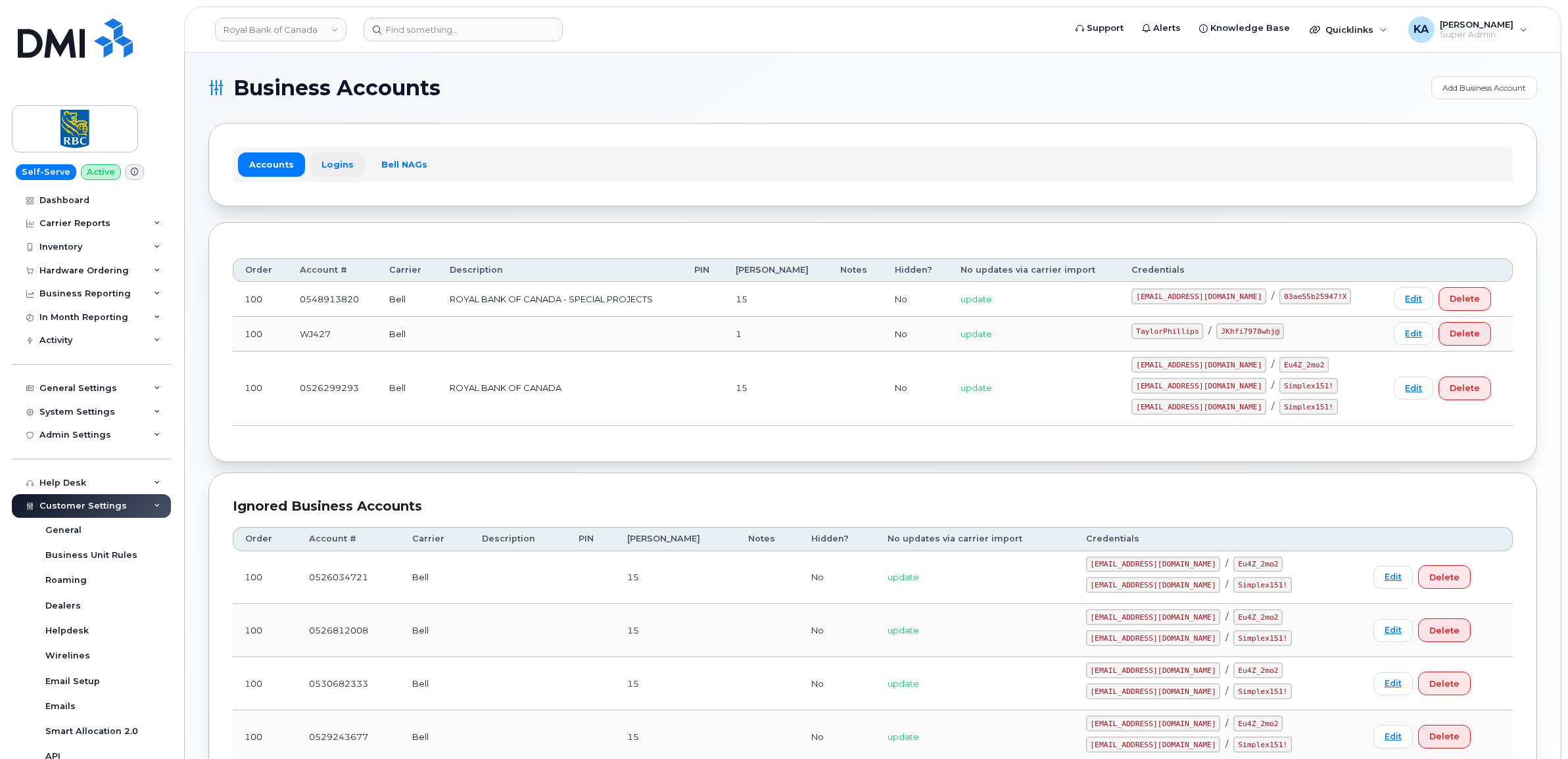
click at [327, 165] on link "Logins" at bounding box center [337, 164] width 55 height 23
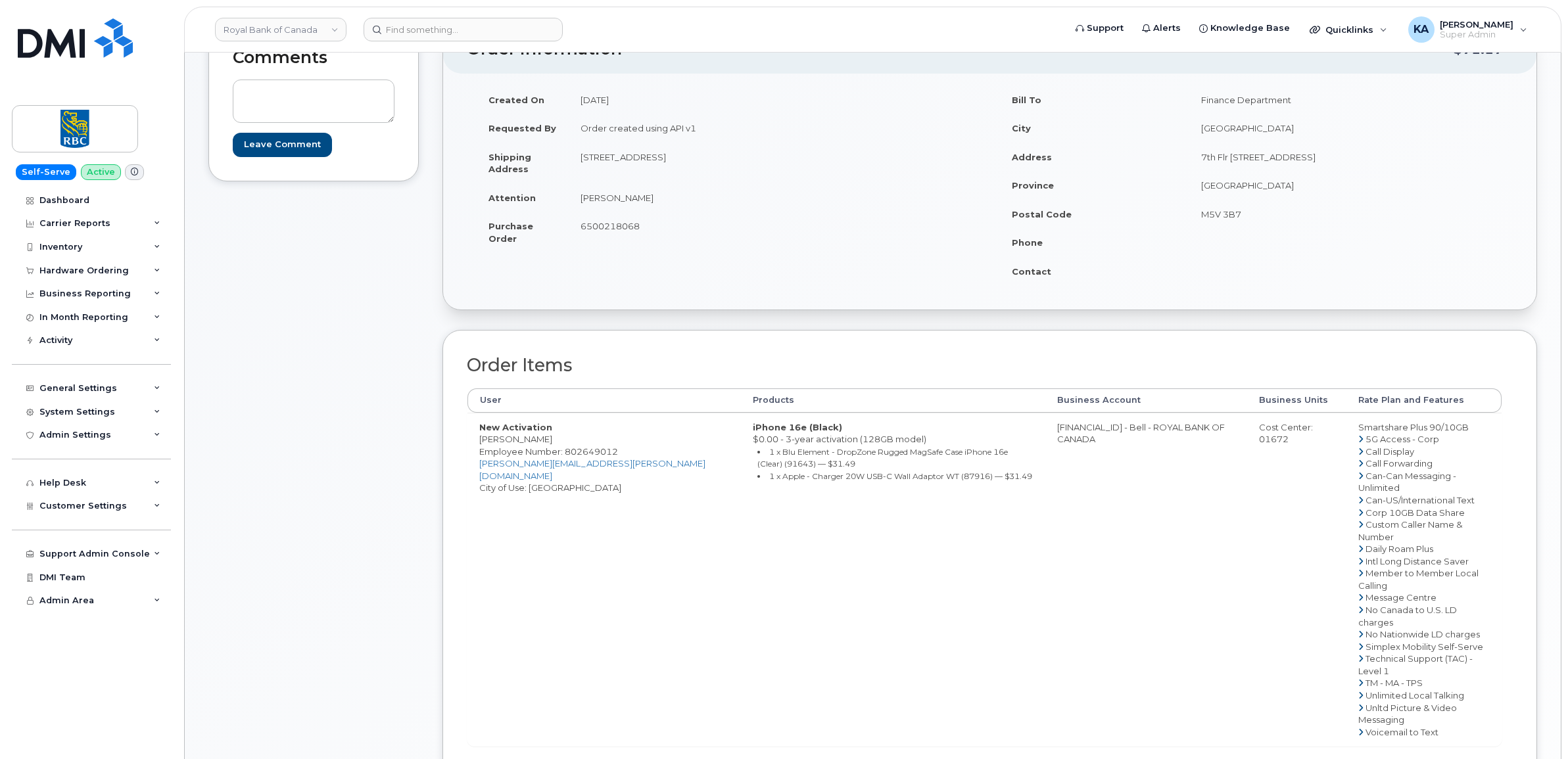
scroll to position [247, 0]
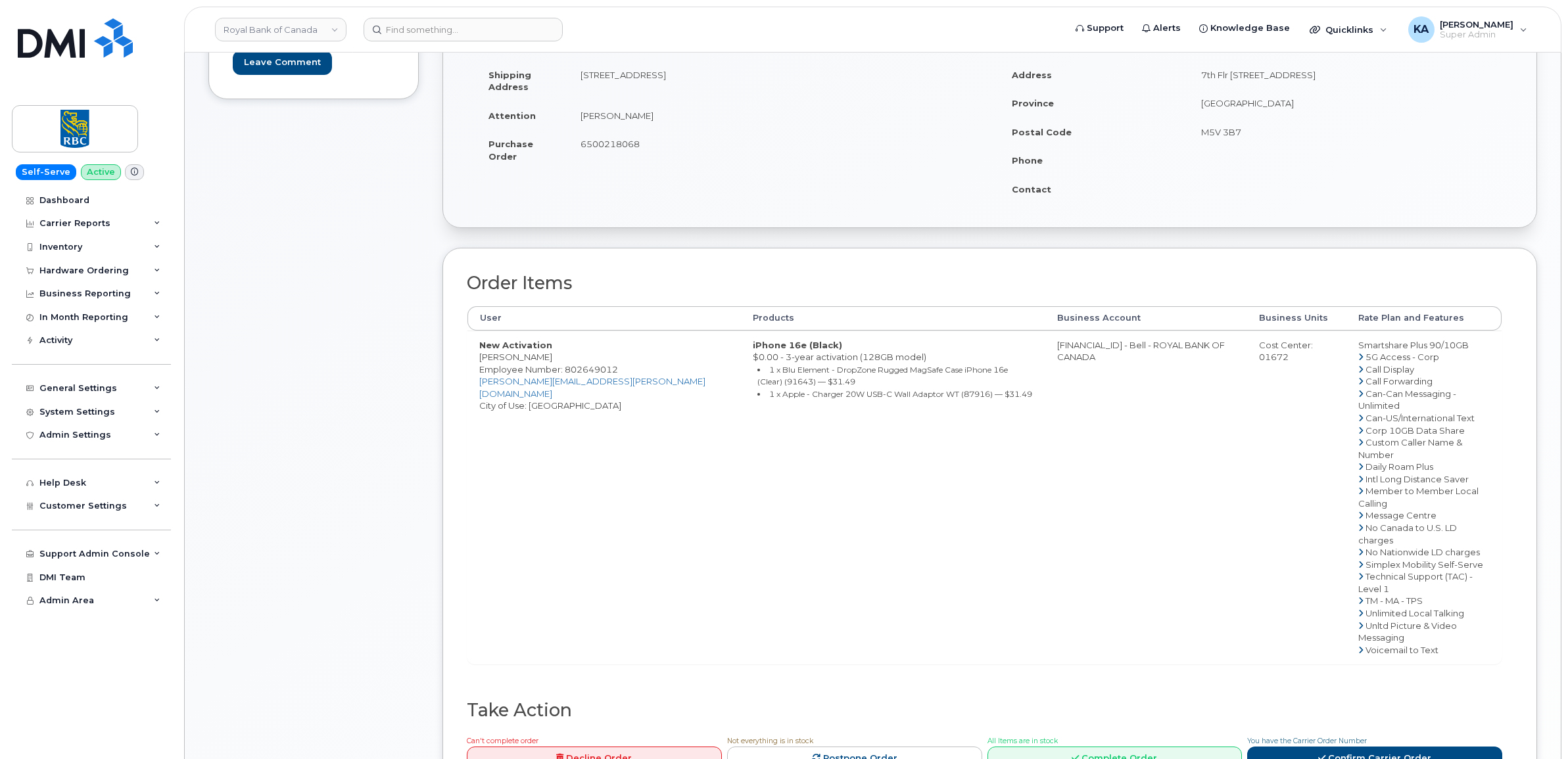
drag, startPoint x: 654, startPoint y: 71, endPoint x: 816, endPoint y: 77, distance: 162.1
click at [822, 80] on td "[STREET_ADDRESS]" at bounding box center [774, 80] width 412 height 41
drag, startPoint x: 816, startPoint y: 77, endPoint x: 792, endPoint y: 70, distance: 25.0
copy td "[STREET_ADDRESS]"
drag, startPoint x: 577, startPoint y: 77, endPoint x: 822, endPoint y: 77, distance: 245.0
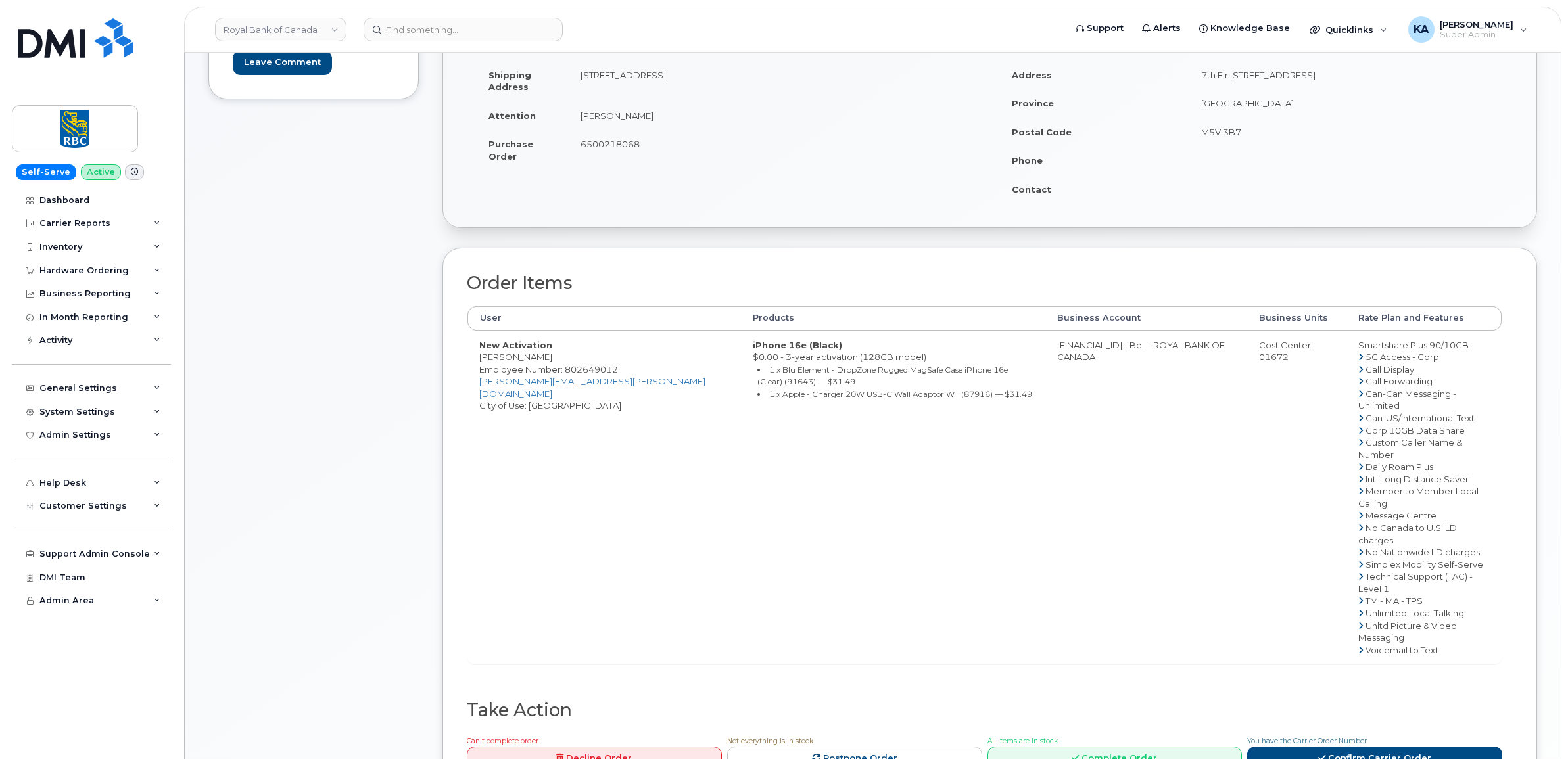
click at [822, 77] on td "[STREET_ADDRESS]" at bounding box center [774, 80] width 412 height 41
drag, startPoint x: 822, startPoint y: 77, endPoint x: 806, endPoint y: 74, distance: 16.3
copy td "[STREET_ADDRESS]"
drag, startPoint x: 480, startPoint y: 359, endPoint x: 530, endPoint y: 358, distance: 50.0
click at [538, 359] on td "New Activation [PERSON_NAME] Employee Number: 802649012 [PERSON_NAME][EMAIL_ADD…" at bounding box center [604, 497] width 274 height 334
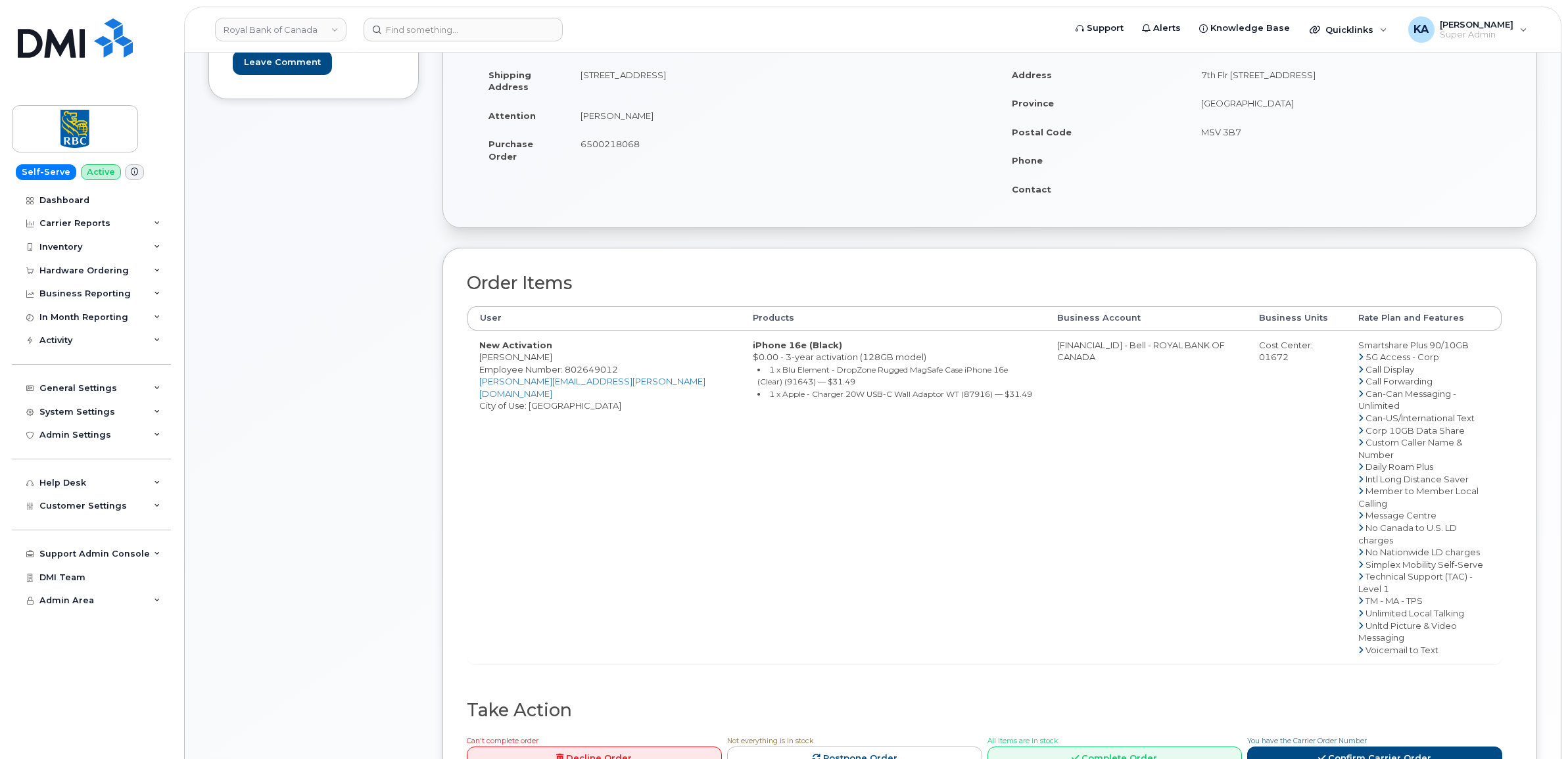
drag, startPoint x: 530, startPoint y: 358, endPoint x: 518, endPoint y: 357, distance: 12.0
copy td "[PERSON_NAME]"
drag, startPoint x: 533, startPoint y: 383, endPoint x: 480, endPoint y: 382, distance: 53.0
click at [480, 375] on span "Employee Number: 802649012" at bounding box center [548, 369] width 139 height 11
copy span "802649012"
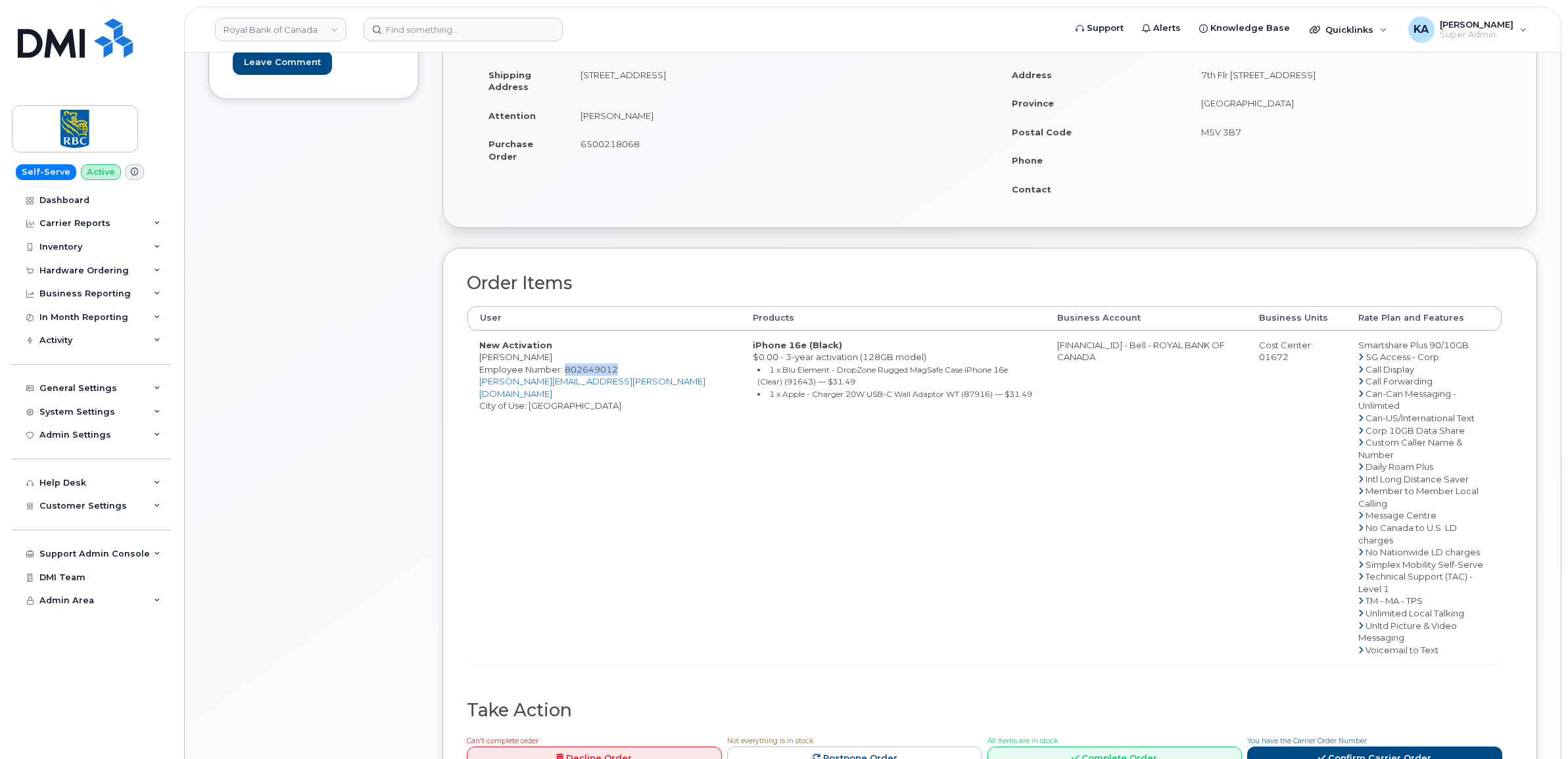
drag, startPoint x: 477, startPoint y: 356, endPoint x: 544, endPoint y: 358, distance: 67.0
click at [547, 359] on td "New Activation Silvana Djuric Employee Number: 802649012 silvana.djuric@rbc.com…" at bounding box center [604, 497] width 274 height 334
drag, startPoint x: 544, startPoint y: 358, endPoint x: 528, endPoint y: 356, distance: 16.1
copy td "[PERSON_NAME]"
drag, startPoint x: 580, startPoint y: 79, endPoint x: 649, endPoint y: 83, distance: 69.1
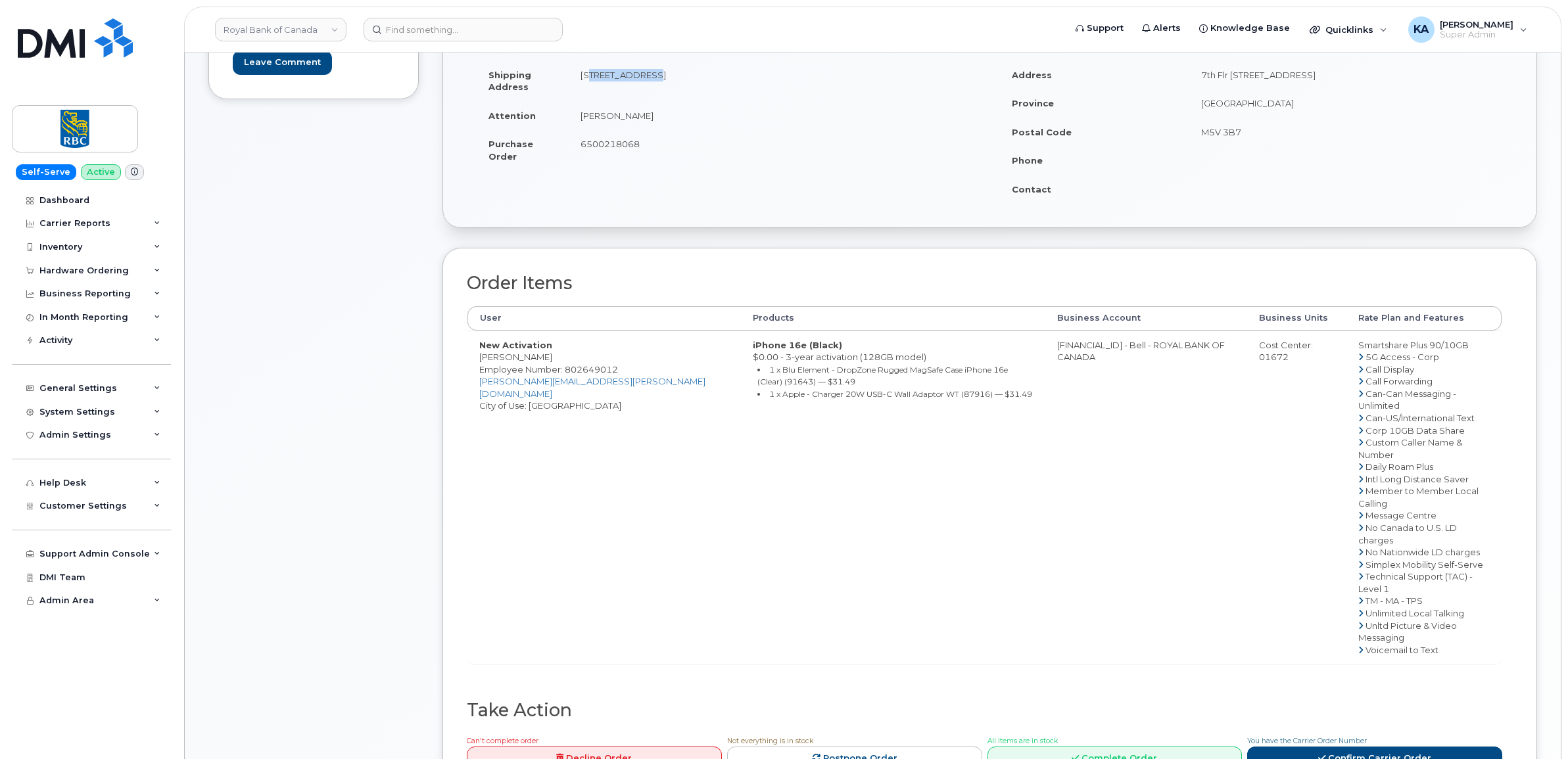
click at [649, 83] on td "[STREET_ADDRESS]" at bounding box center [774, 80] width 412 height 41
drag, startPoint x: 649, startPoint y: 83, endPoint x: 642, endPoint y: 75, distance: 10.6
copy td "232 GUELPH ST"
drag, startPoint x: 780, startPoint y: 76, endPoint x: 823, endPoint y: 75, distance: 43.0
click at [823, 75] on td "[STREET_ADDRESS]" at bounding box center [774, 80] width 412 height 41
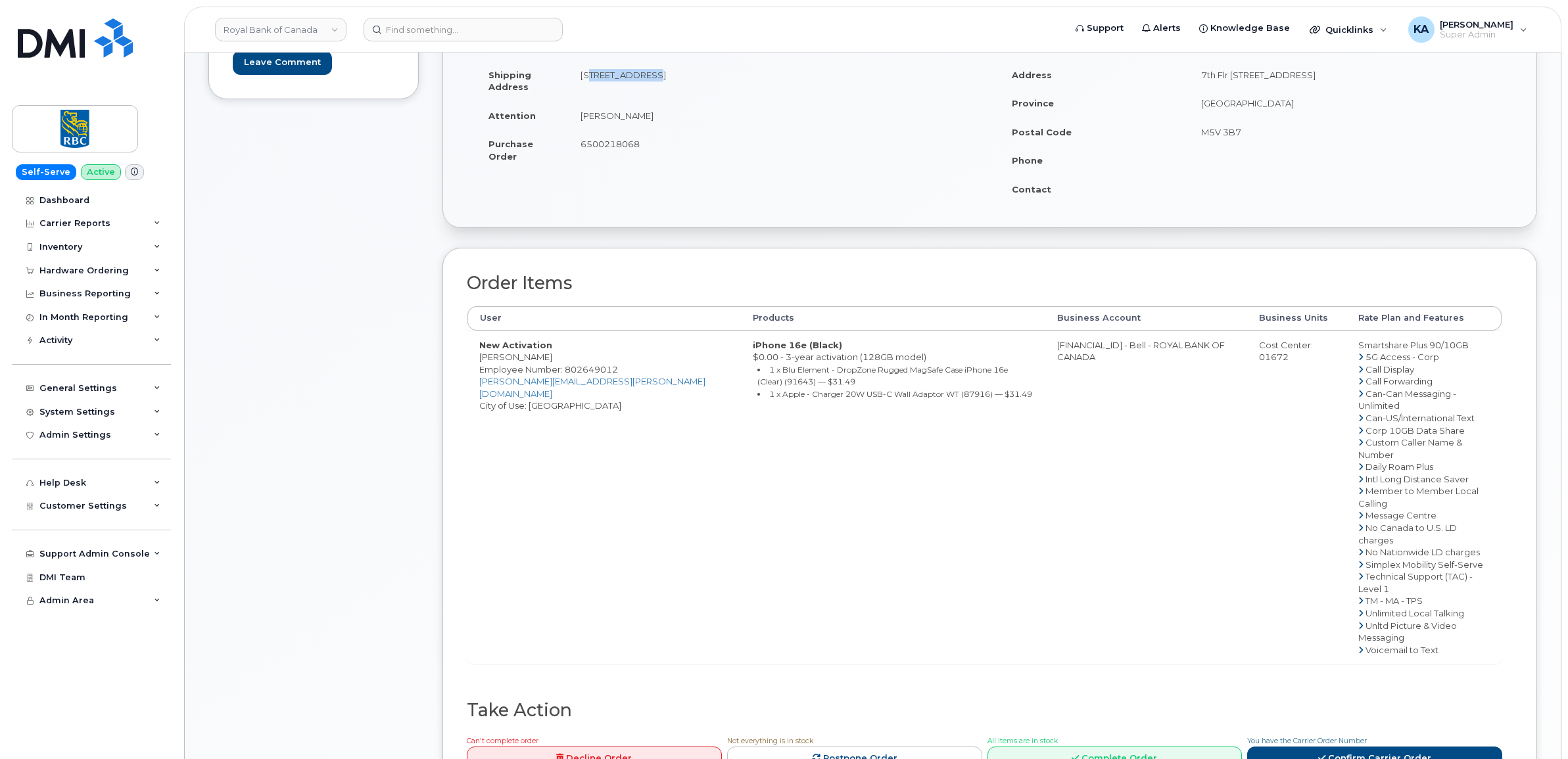
drag, startPoint x: 823, startPoint y: 75, endPoint x: 806, endPoint y: 76, distance: 17.0
copy td "L7G 4B1"
drag, startPoint x: 1015, startPoint y: 345, endPoint x: 1075, endPoint y: 348, distance: 60.1
click at [1075, 348] on td "[FINANCIAL_ID] - Bell - ROYAL BANK OF CANADA" at bounding box center [1146, 497] width 202 height 334
copy td "0526299293"
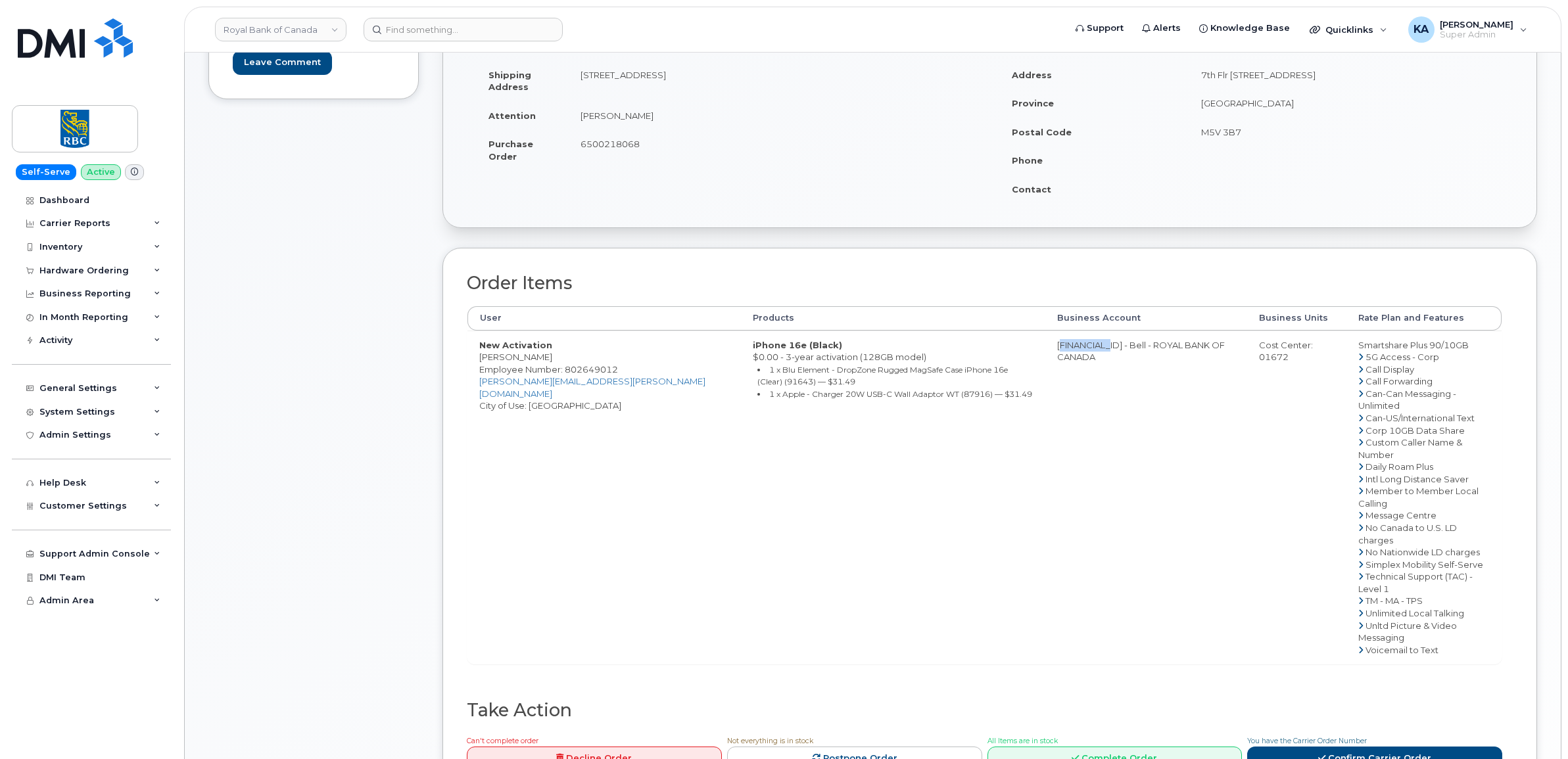
drag, startPoint x: 1234, startPoint y: 358, endPoint x: 1267, endPoint y: 362, distance: 33.2
click at [1267, 362] on td "Cost Center: 01672" at bounding box center [1297, 497] width 100 height 334
copy div "01672"
drag, startPoint x: 479, startPoint y: 383, endPoint x: 534, endPoint y: 387, distance: 55.1
click at [534, 387] on td "New Activation Silvana Djuric Employee Number: 802649012 silvana.djuric@rbc.com…" at bounding box center [604, 497] width 274 height 334
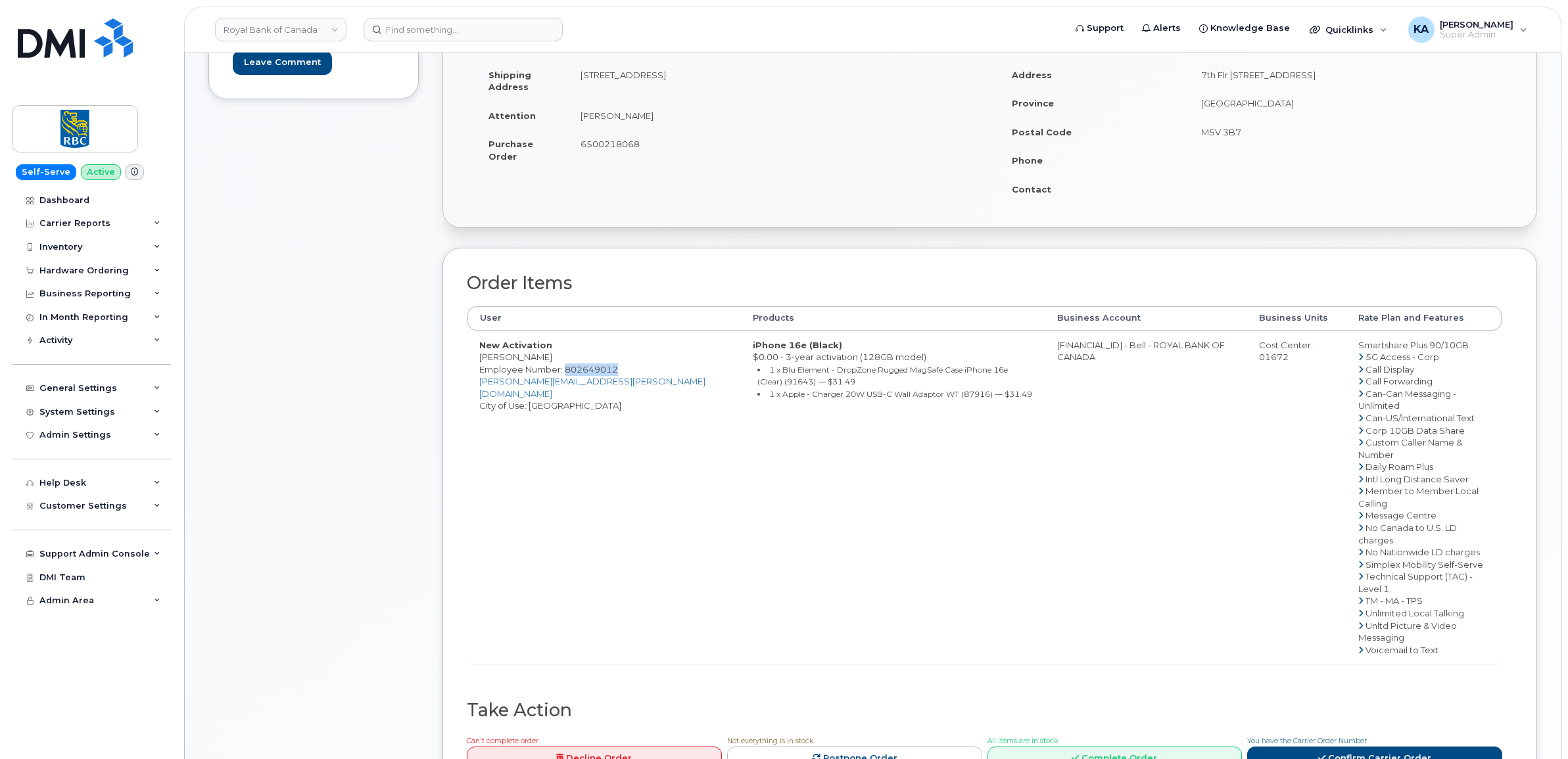
drag, startPoint x: 533, startPoint y: 387, endPoint x: 521, endPoint y: 382, distance: 13.0
copy span "802649012"
drag, startPoint x: 476, startPoint y: 355, endPoint x: 539, endPoint y: 359, distance: 63.1
click at [539, 359] on td "New Activation Silvana Djuric Employee Number: 802649012 silvana.djuric@rbc.com…" at bounding box center [604, 497] width 274 height 334
drag, startPoint x: 539, startPoint y: 359, endPoint x: 515, endPoint y: 355, distance: 24.3
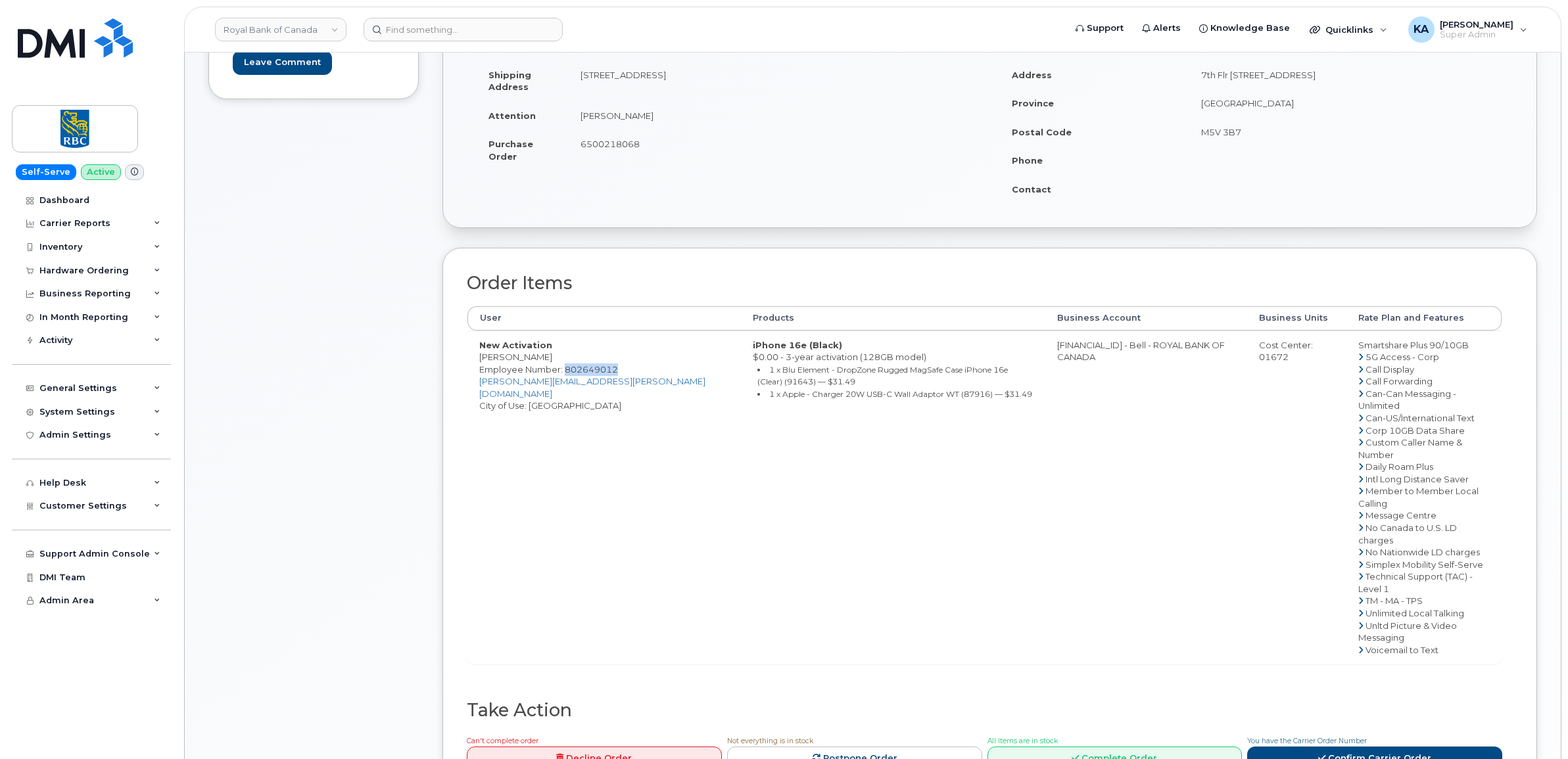
drag, startPoint x: 1341, startPoint y: 346, endPoint x: 1454, endPoint y: 343, distance: 113.0
click at [1454, 343] on td "Smartshare Plus 90/10GB 5G Access - Corp Call Display Call Forwarding Can-Can M…" at bounding box center [1424, 497] width 155 height 334
drag, startPoint x: 1454, startPoint y: 343, endPoint x: 1438, endPoint y: 345, distance: 16.1
drag, startPoint x: 577, startPoint y: 143, endPoint x: 642, endPoint y: 148, distance: 65.2
click at [642, 148] on td "6500218068" at bounding box center [774, 149] width 412 height 41
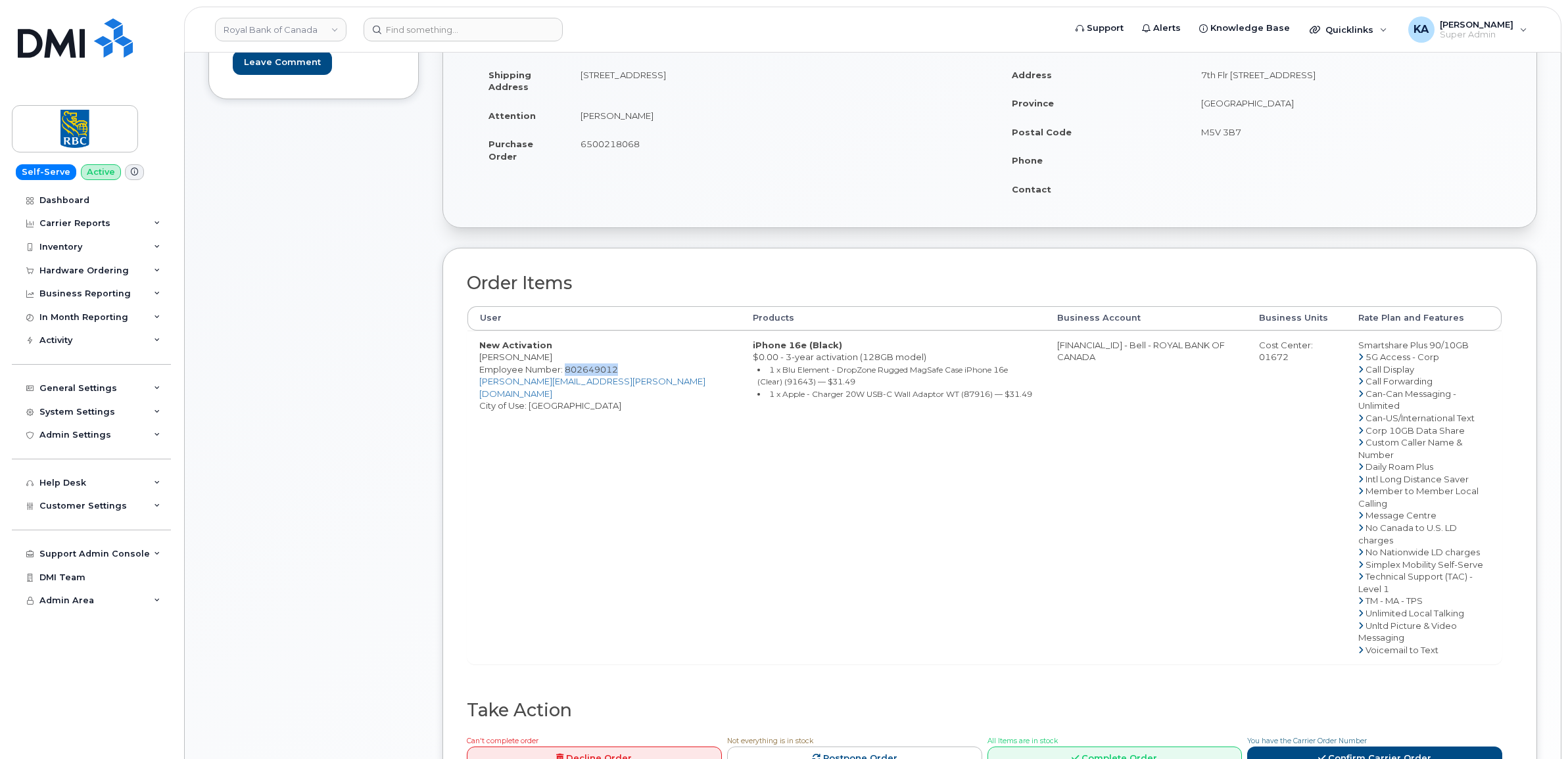
drag, startPoint x: 642, startPoint y: 148, endPoint x: 632, endPoint y: 144, distance: 10.8
click at [1339, 746] on link "Confirm Carrier Order" at bounding box center [1375, 758] width 255 height 24
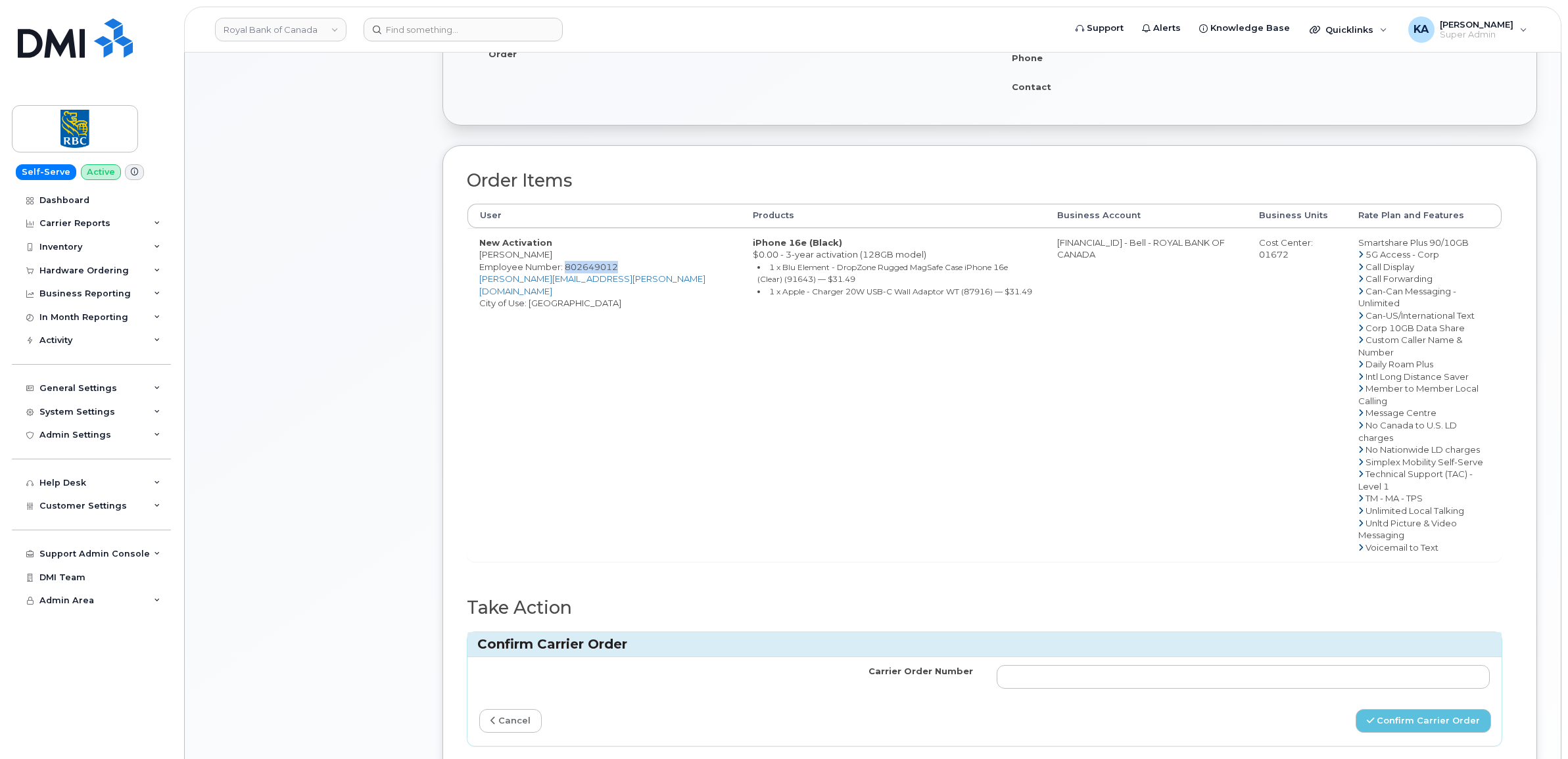
scroll to position [411, 0]
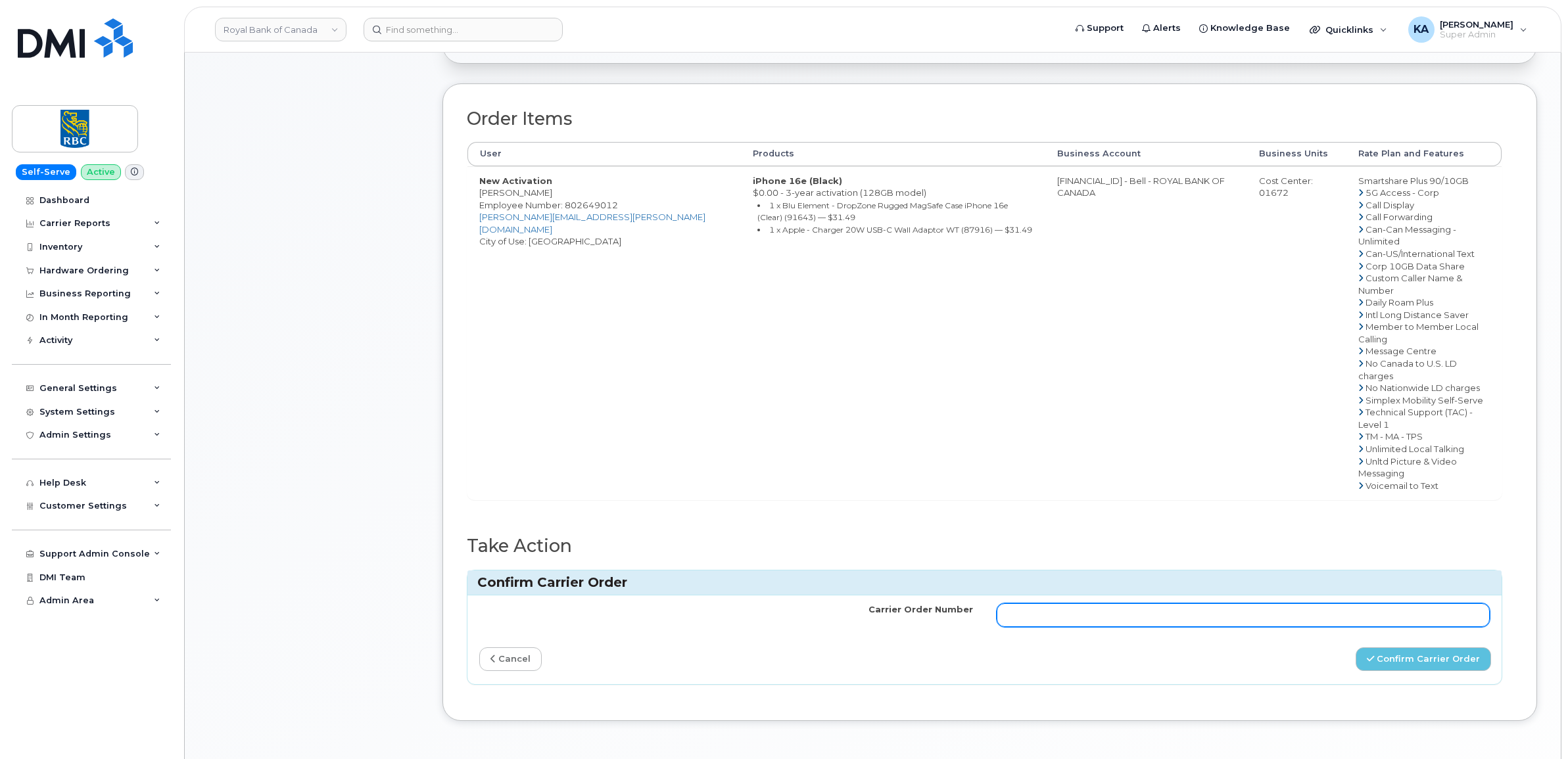
paste input "3006751"
type input "3006751"
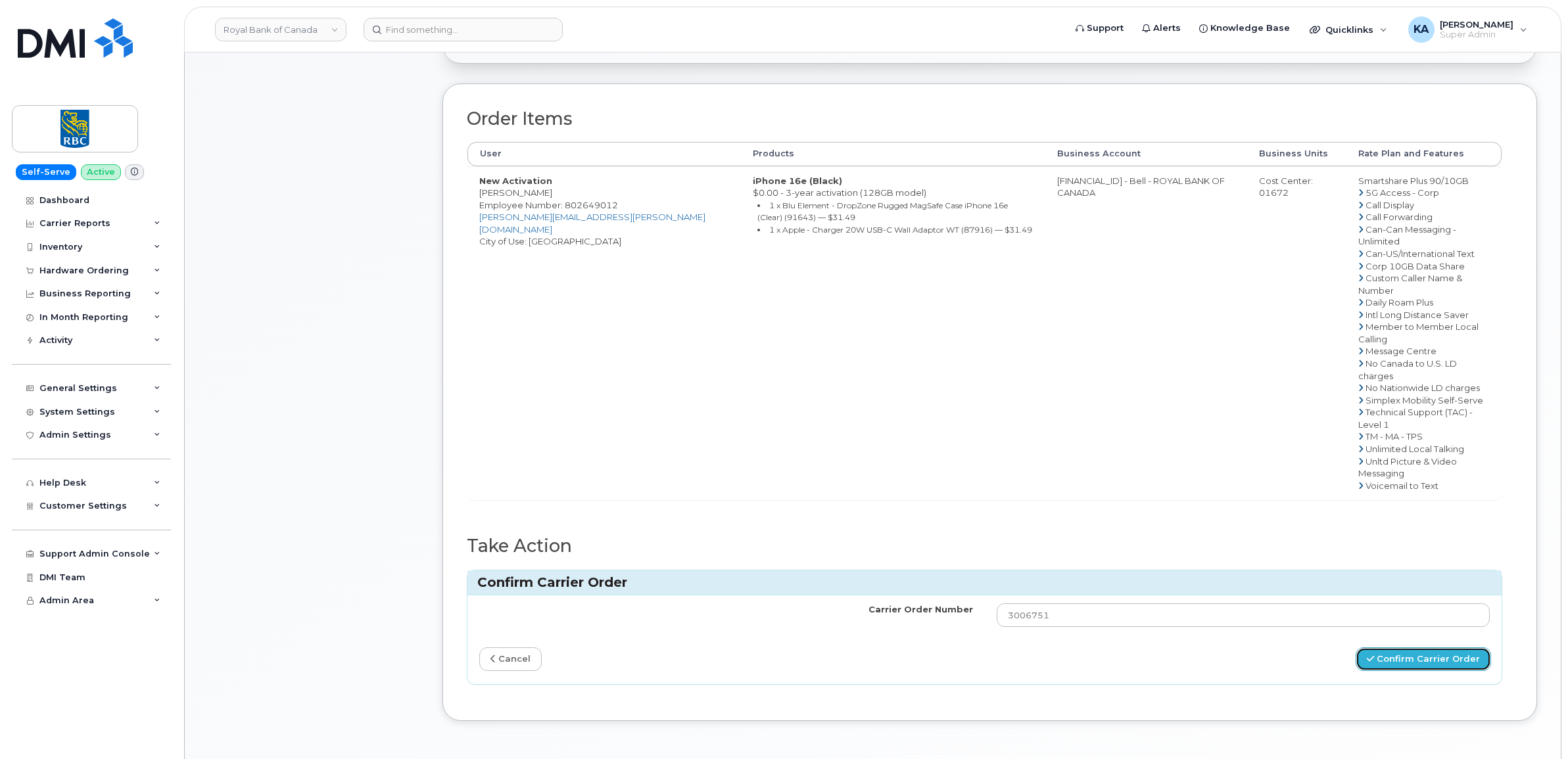
click at [1395, 647] on button "Confirm Carrier Order" at bounding box center [1424, 660] width 135 height 24
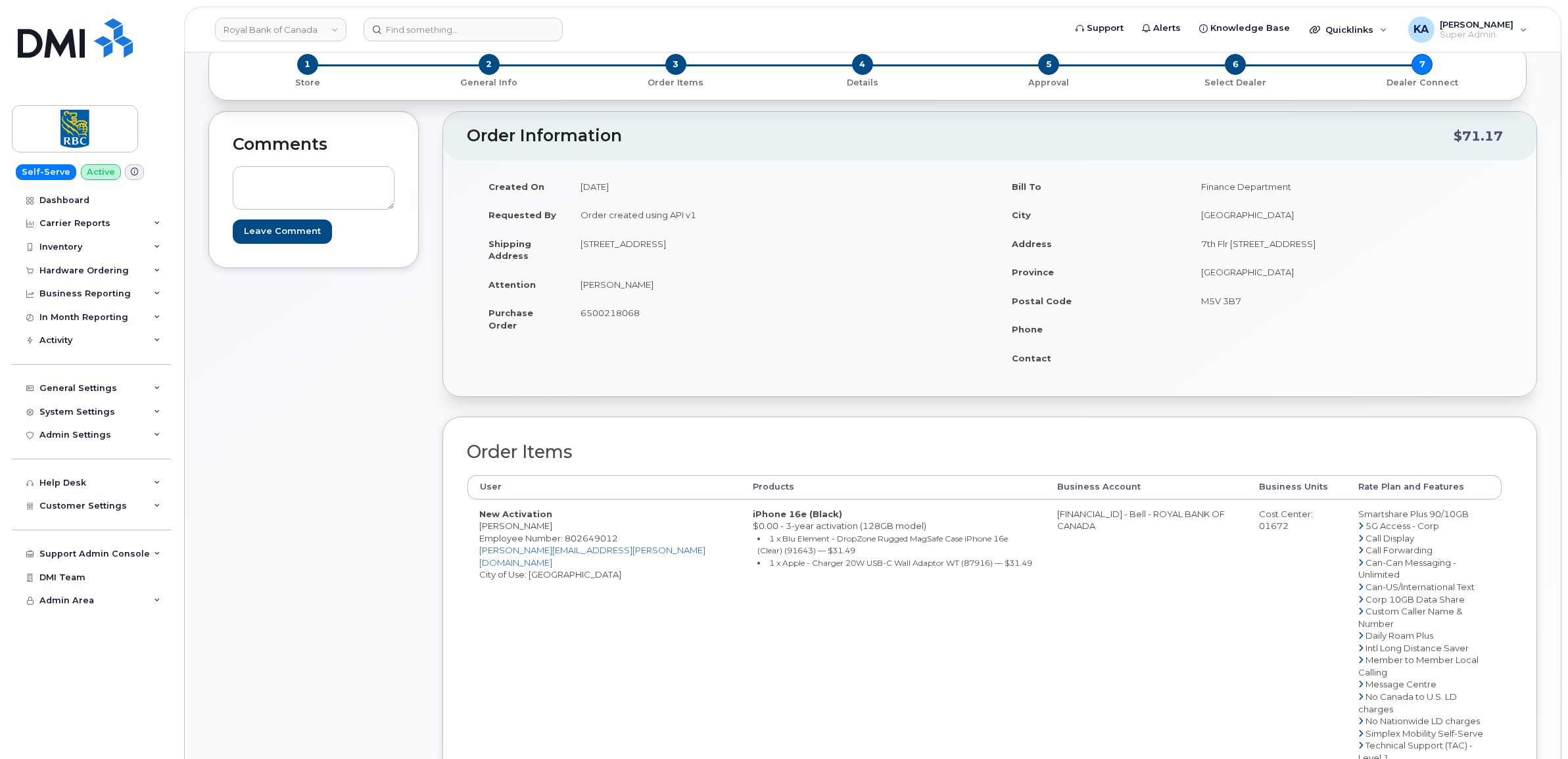
scroll to position [82, 0]
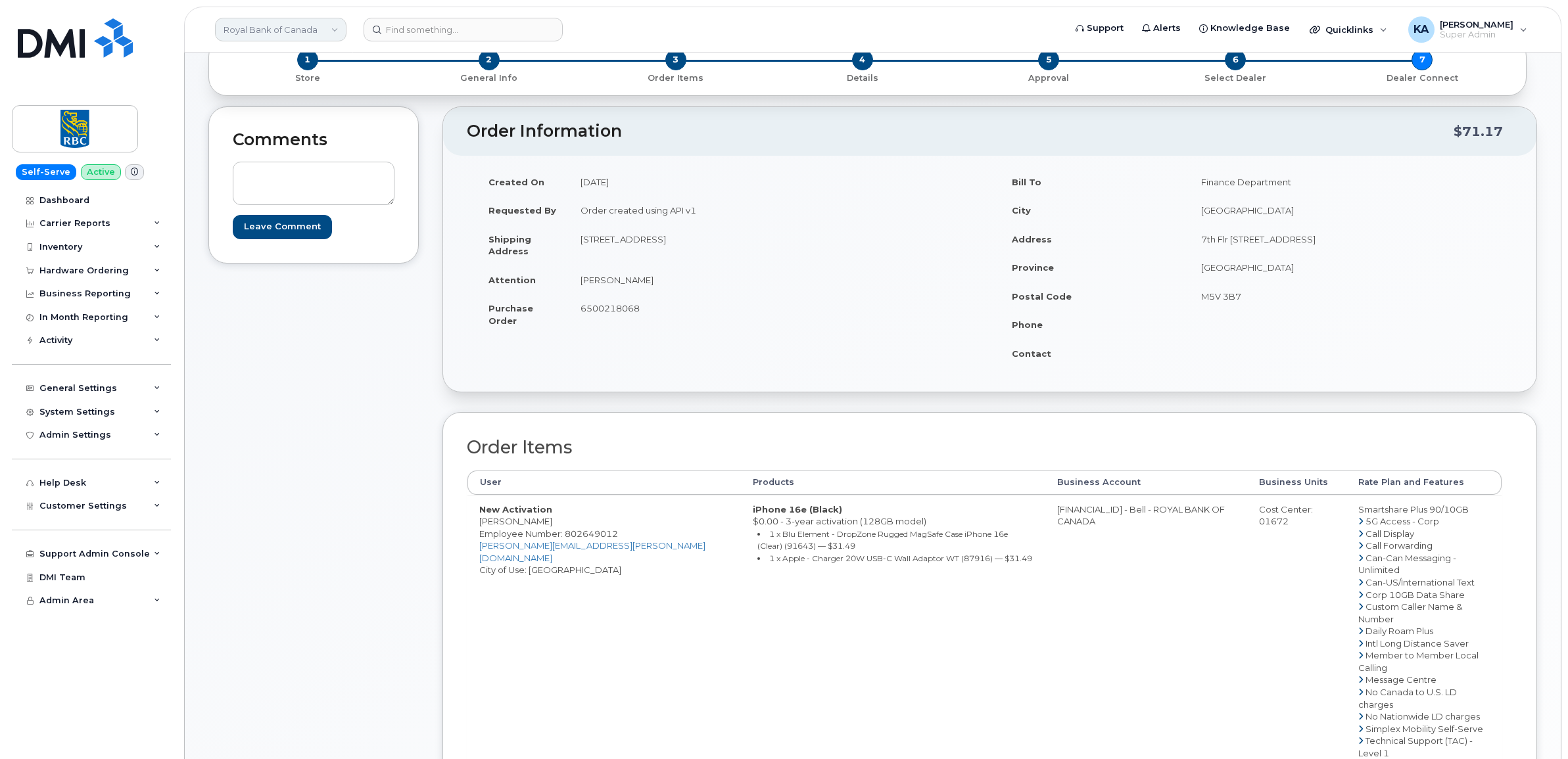
click at [319, 28] on link "Royal Bank of Canada" at bounding box center [280, 29] width 132 height 23
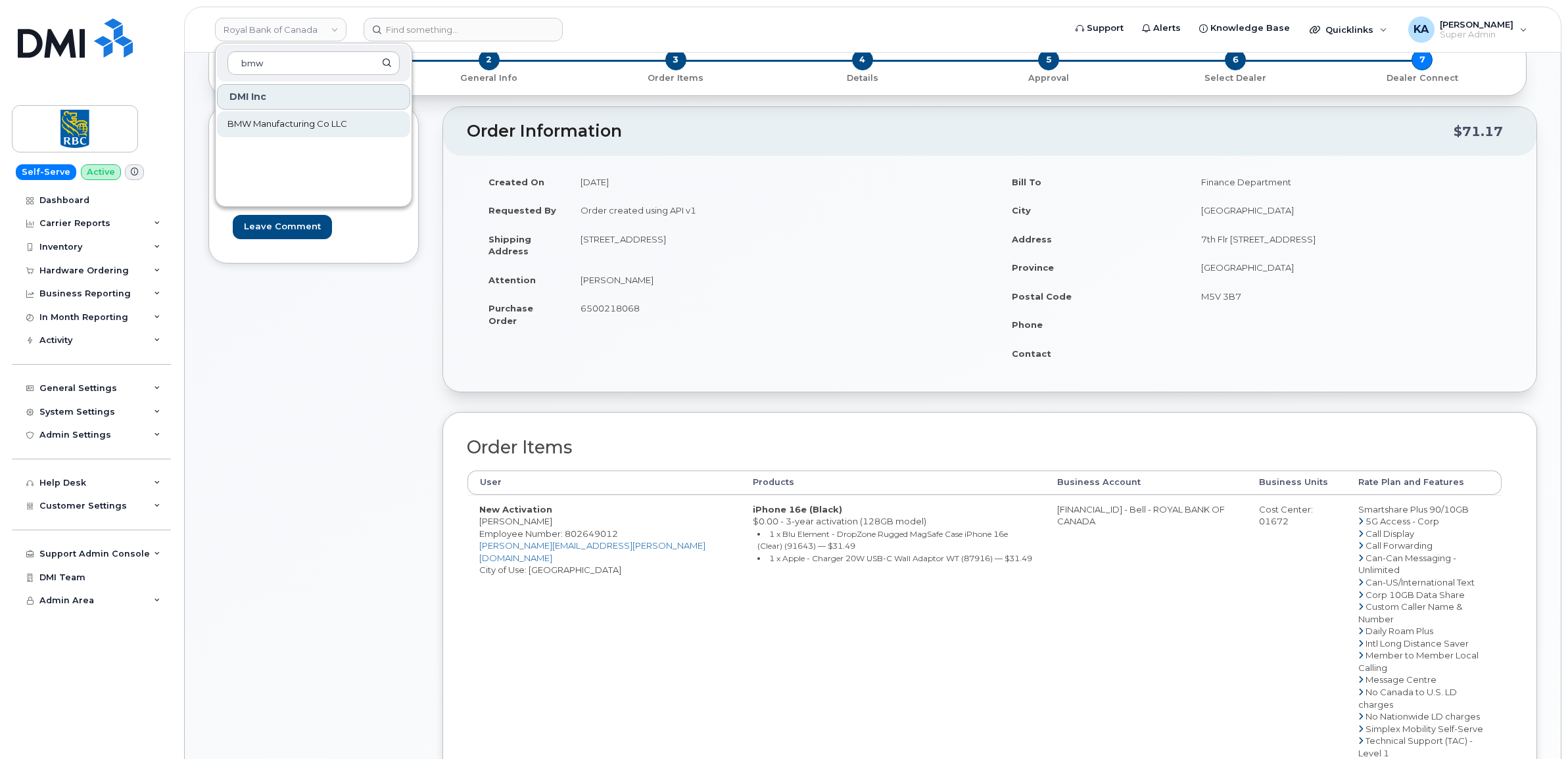
type input "bmw"
click at [267, 119] on span "BMW Manufacturing Co LLC" at bounding box center [287, 124] width 119 height 13
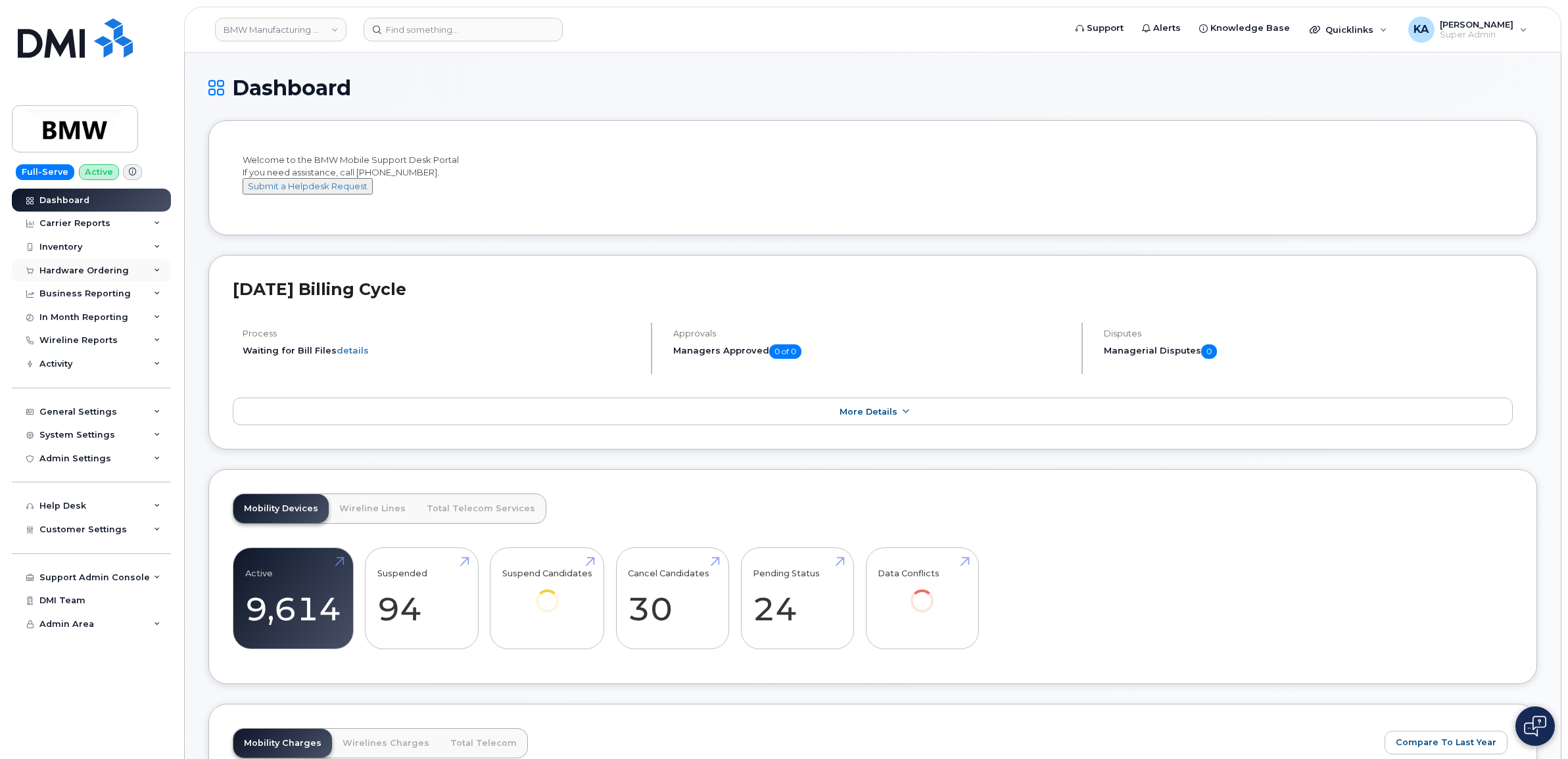
click at [117, 267] on div "Hardware Ordering" at bounding box center [84, 271] width 90 height 11
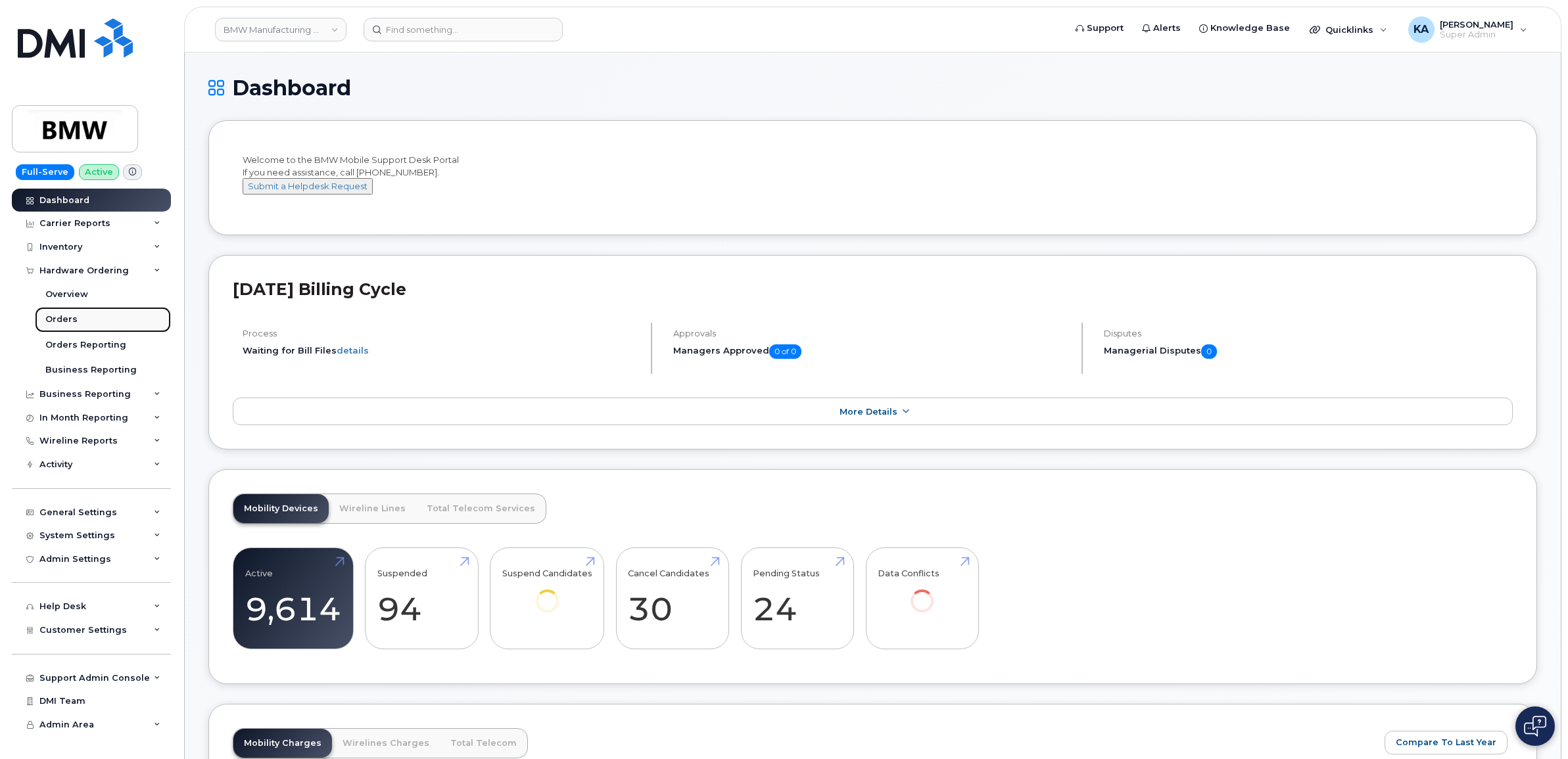
click at [54, 318] on div "Orders" at bounding box center [61, 319] width 32 height 12
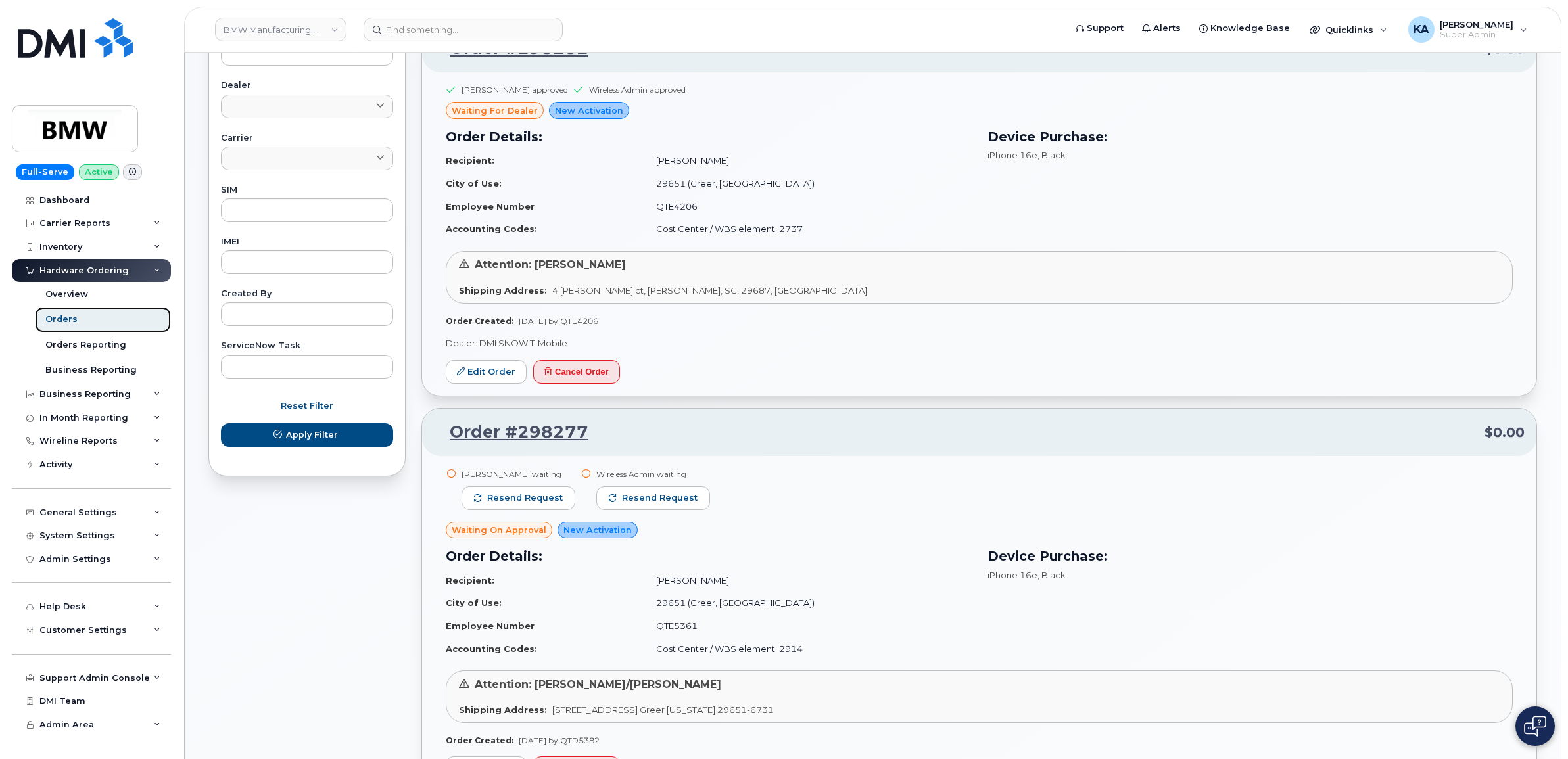
scroll to position [739, 0]
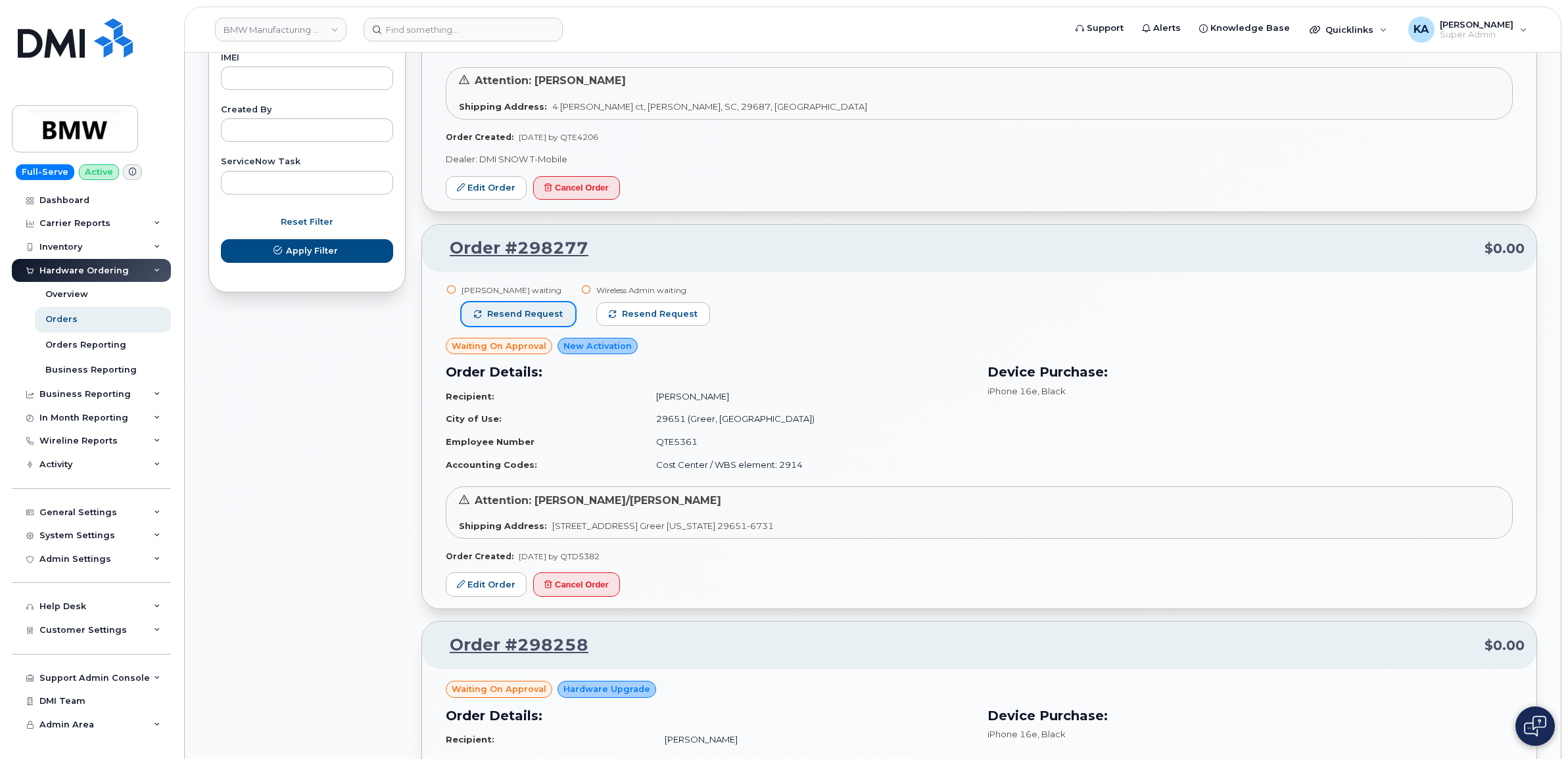
click at [523, 317] on span "Resend request" at bounding box center [525, 314] width 75 height 12
click at [624, 311] on span "Resend request" at bounding box center [661, 314] width 75 height 12
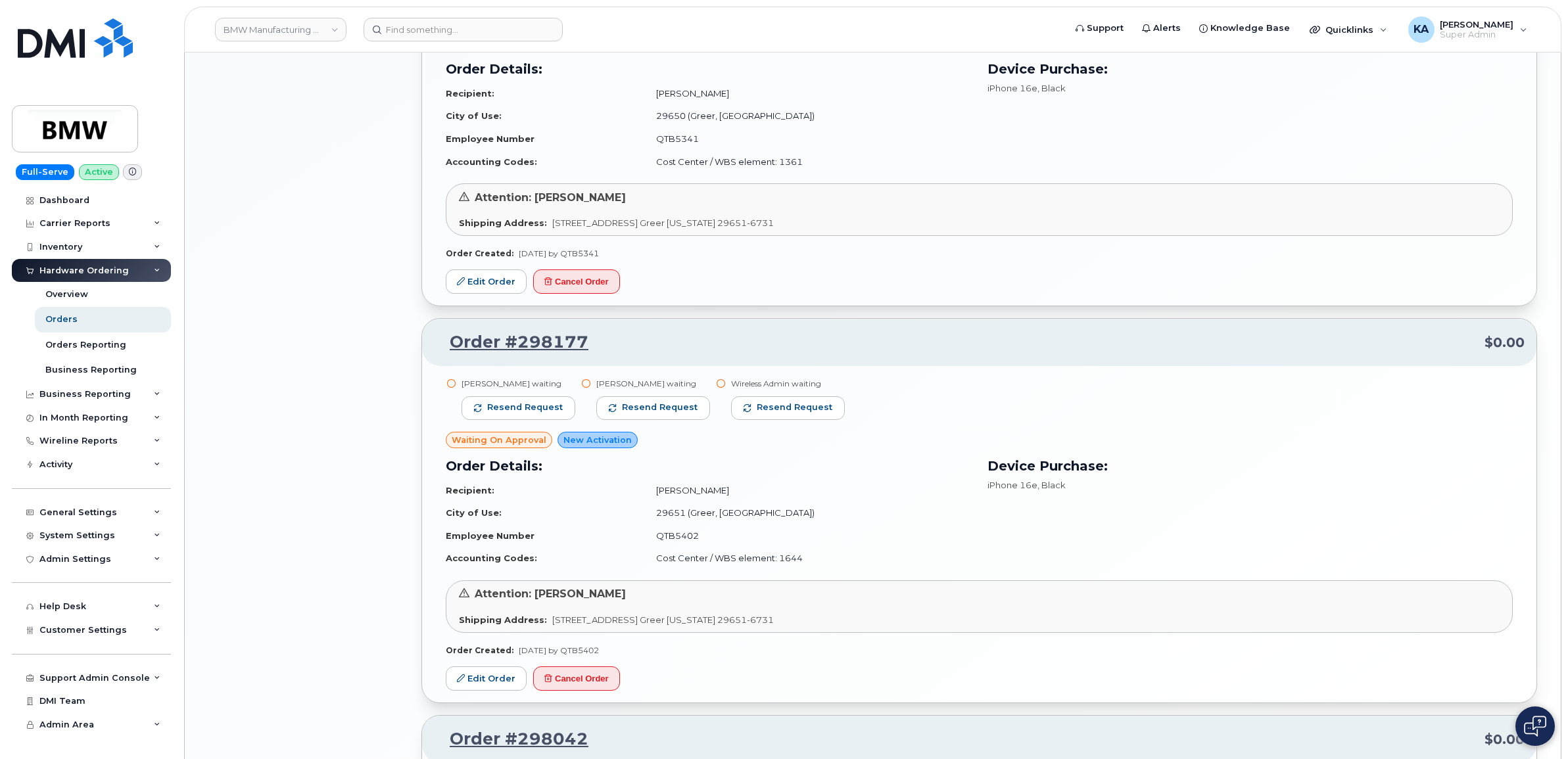
scroll to position [2218, 0]
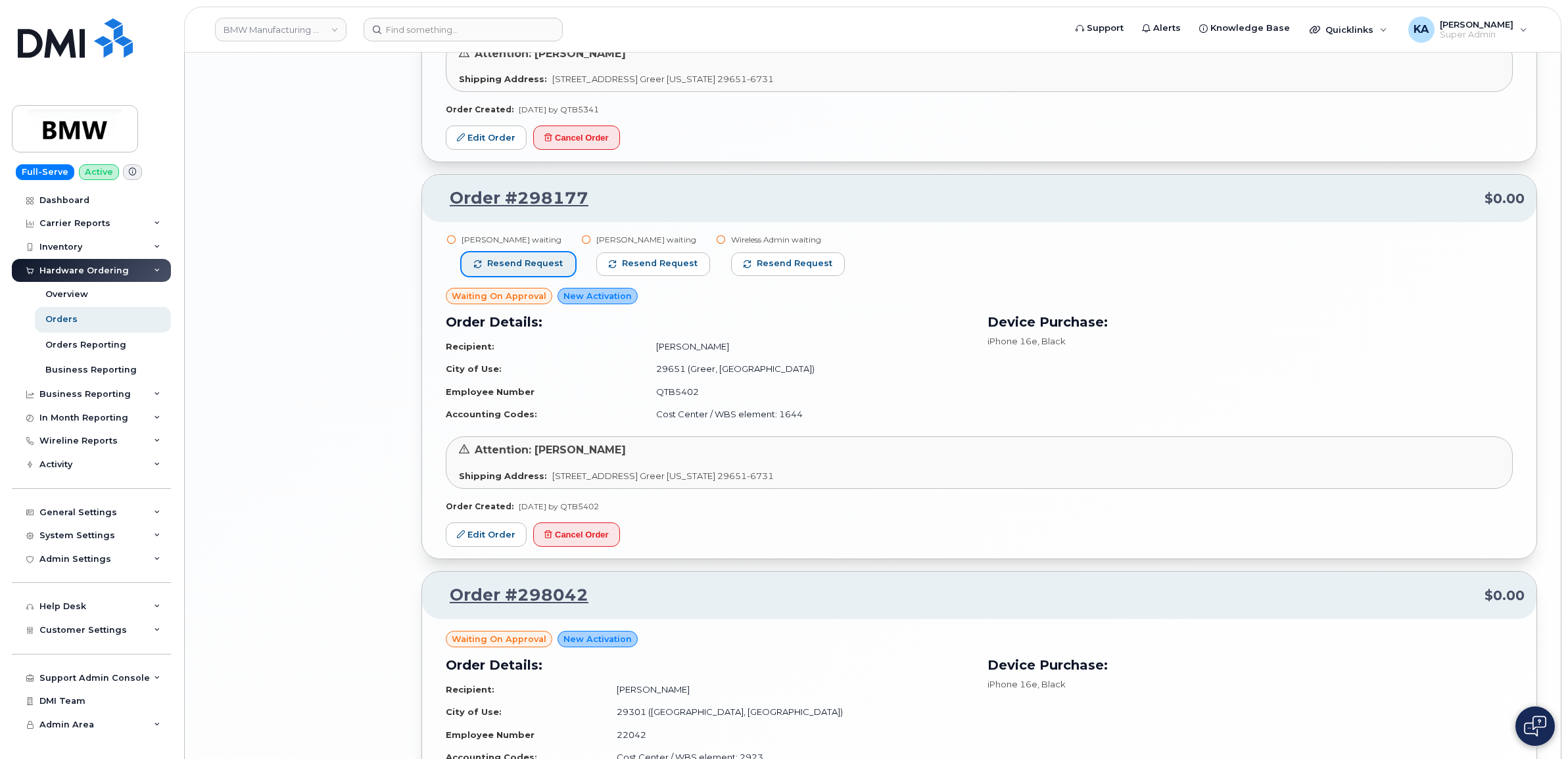
click at [540, 266] on span "Resend request" at bounding box center [525, 263] width 75 height 12
click at [648, 263] on span "Resend request" at bounding box center [661, 263] width 75 height 12
click at [758, 263] on span "Resend request" at bounding box center [796, 263] width 75 height 12
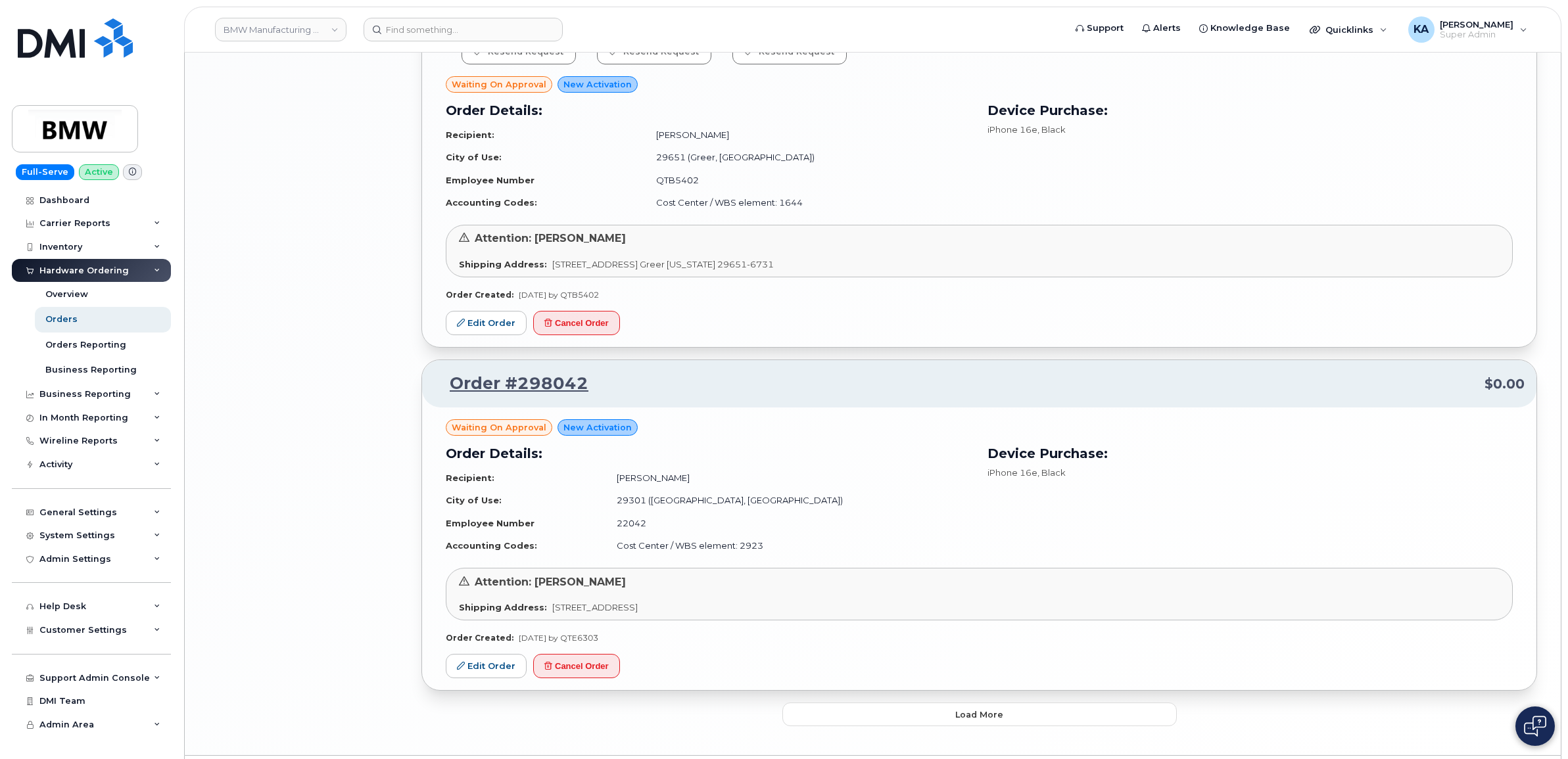
scroll to position [2472, 0]
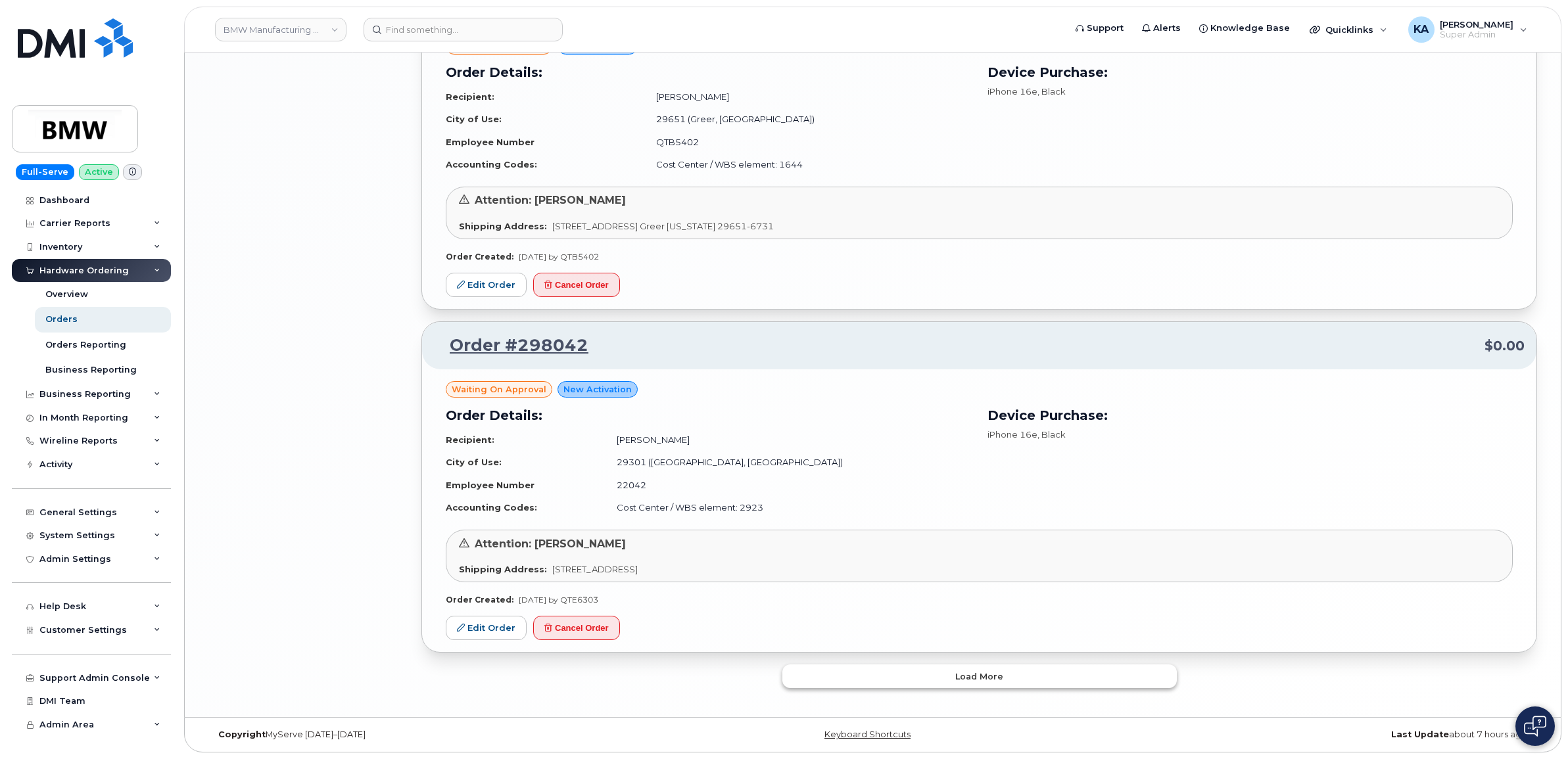
click at [804, 674] on button "Load more" at bounding box center [979, 676] width 395 height 23
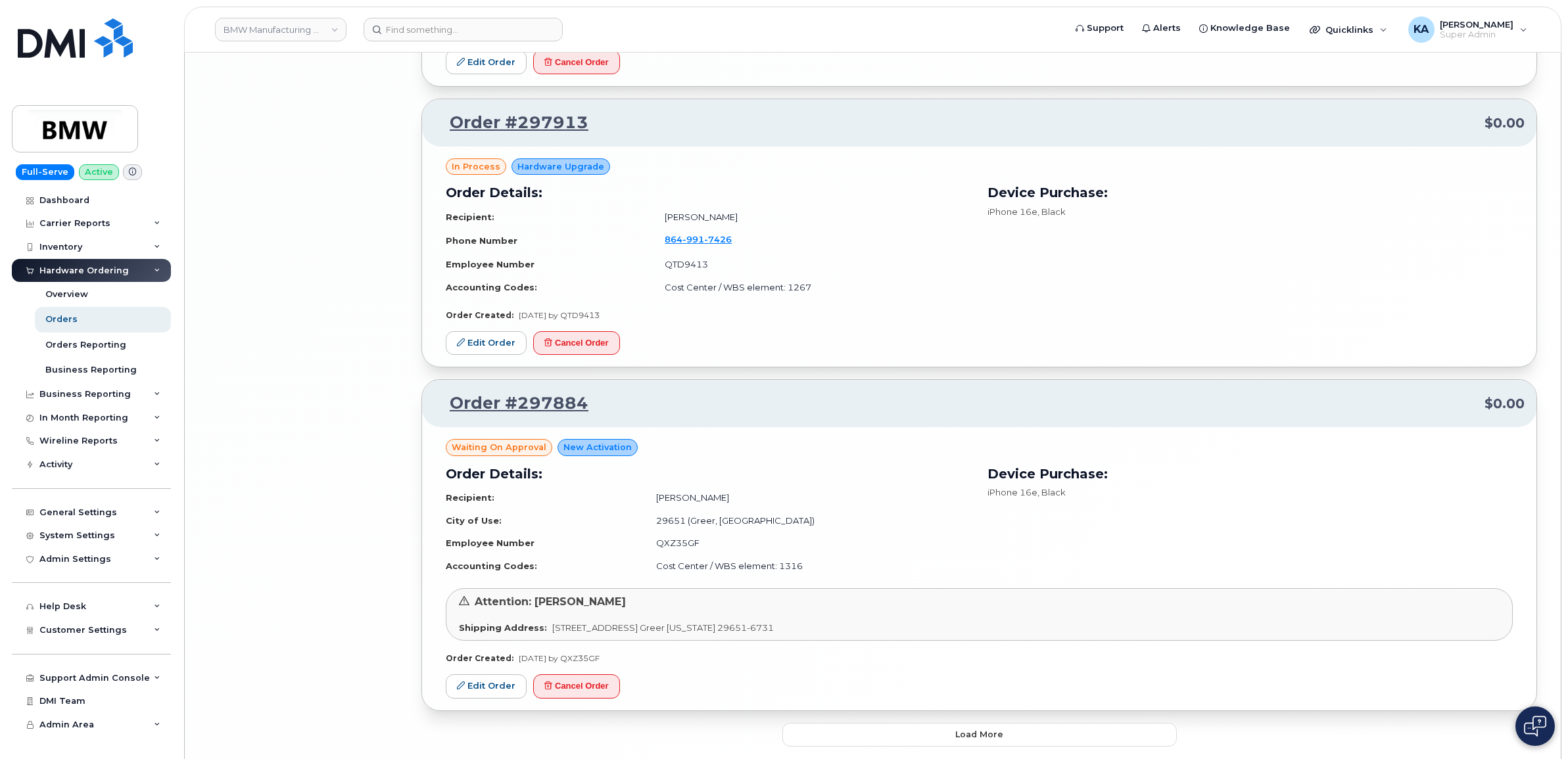
scroll to position [5162, 0]
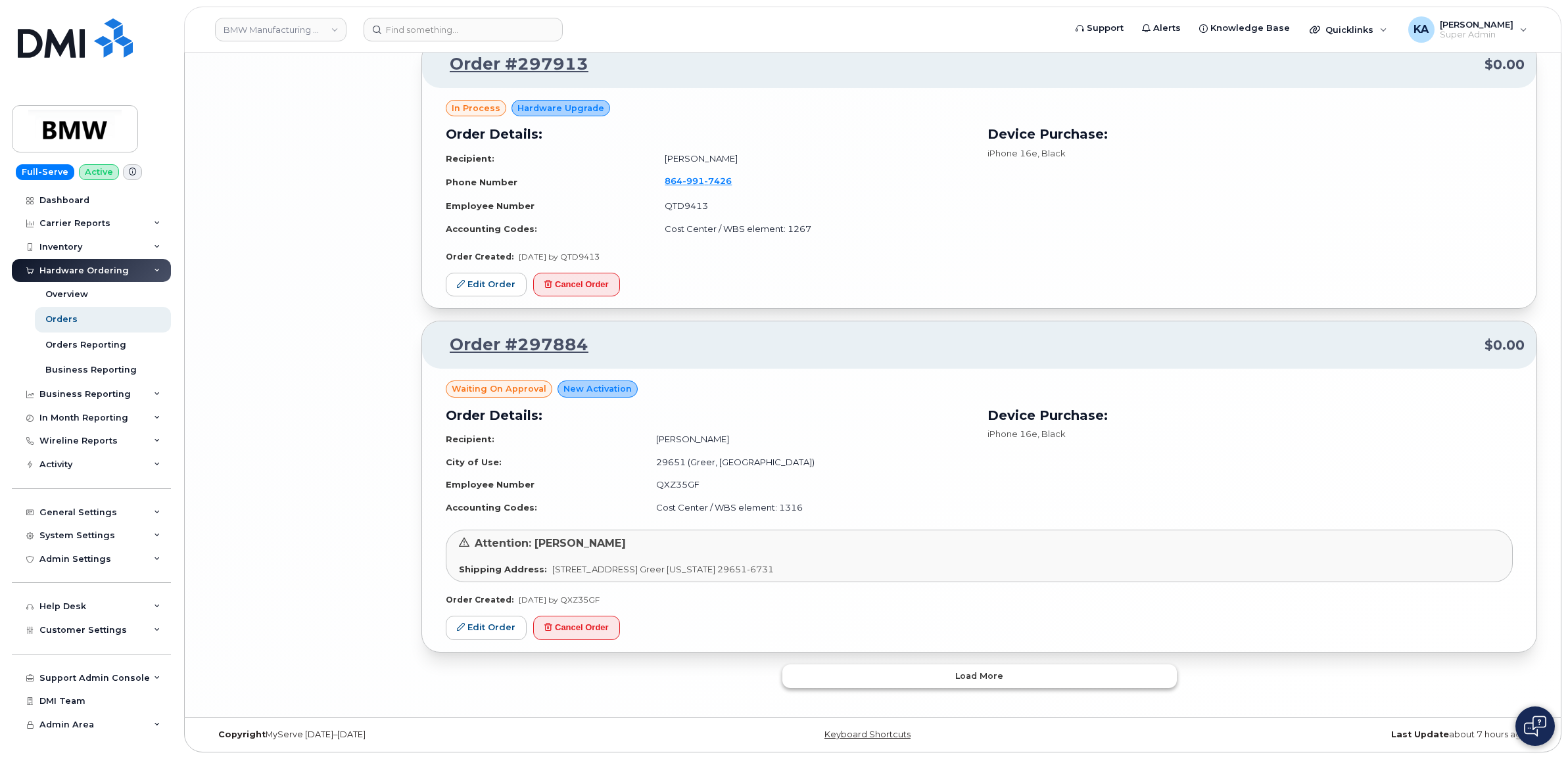
click at [800, 672] on button "Load more" at bounding box center [979, 676] width 395 height 23
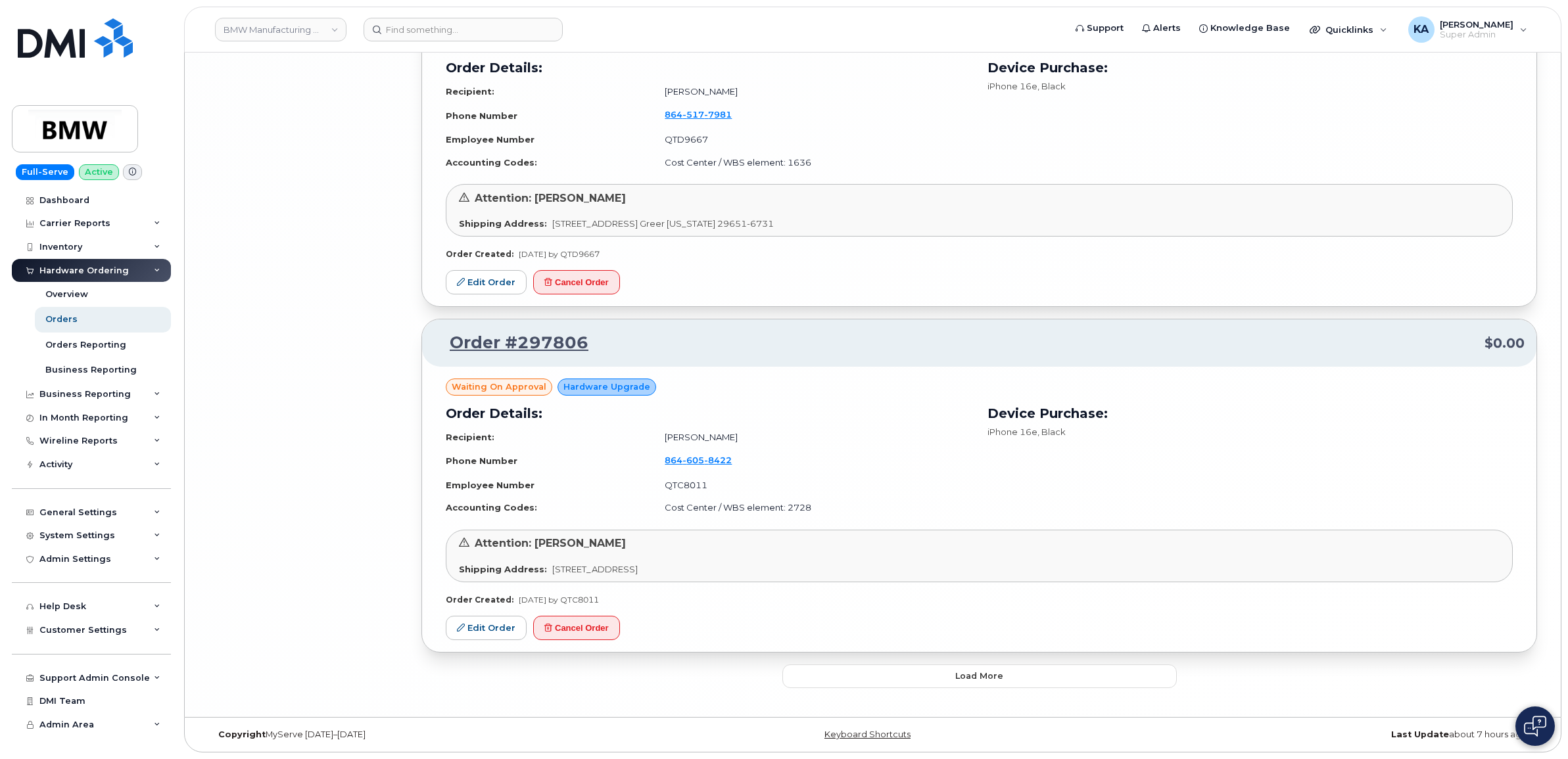
scroll to position [7792, 0]
click at [782, 671] on button "Load more" at bounding box center [979, 676] width 395 height 23
click at [816, 669] on button "Load more" at bounding box center [979, 676] width 395 height 23
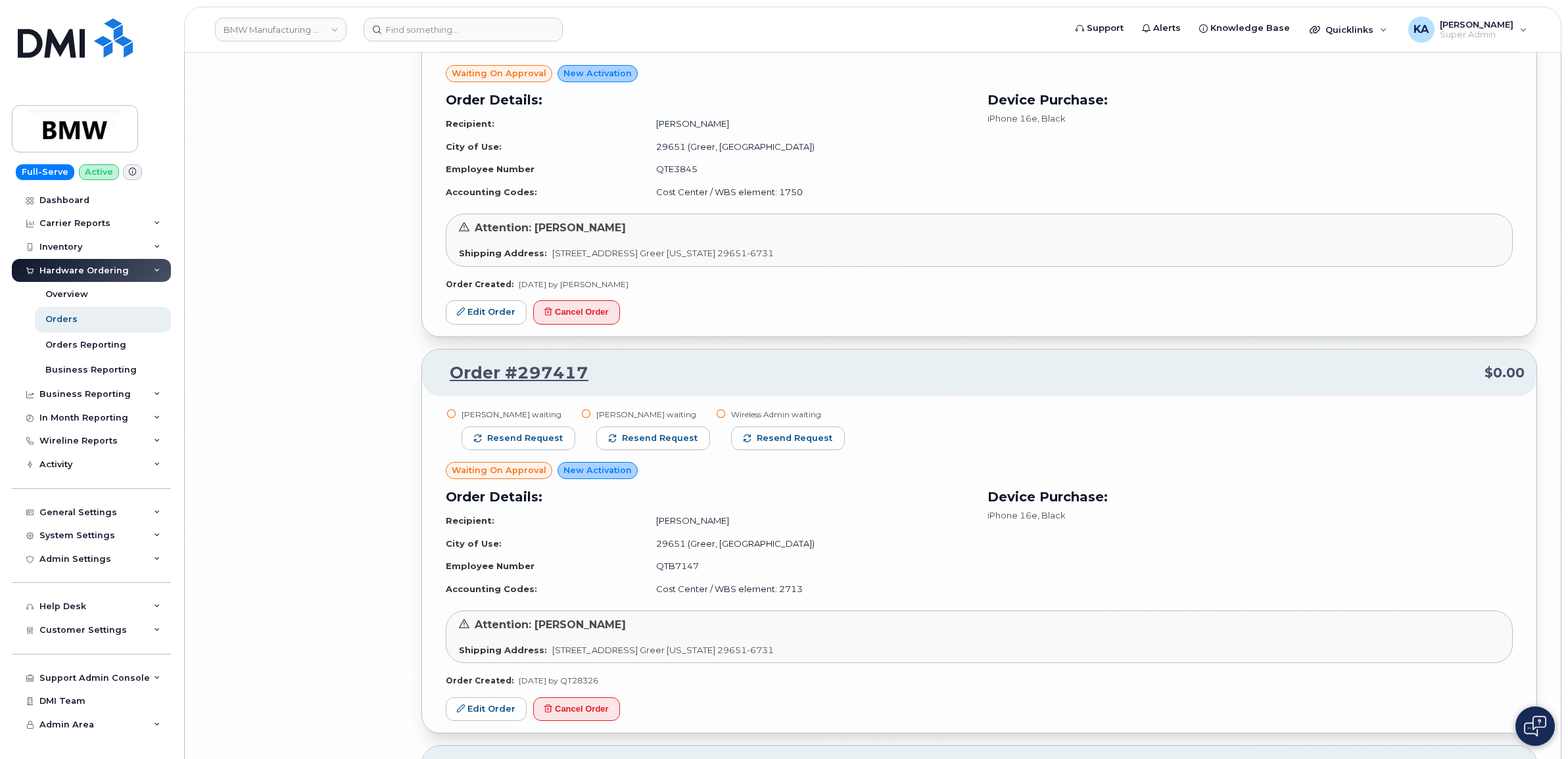
scroll to position [10876, 0]
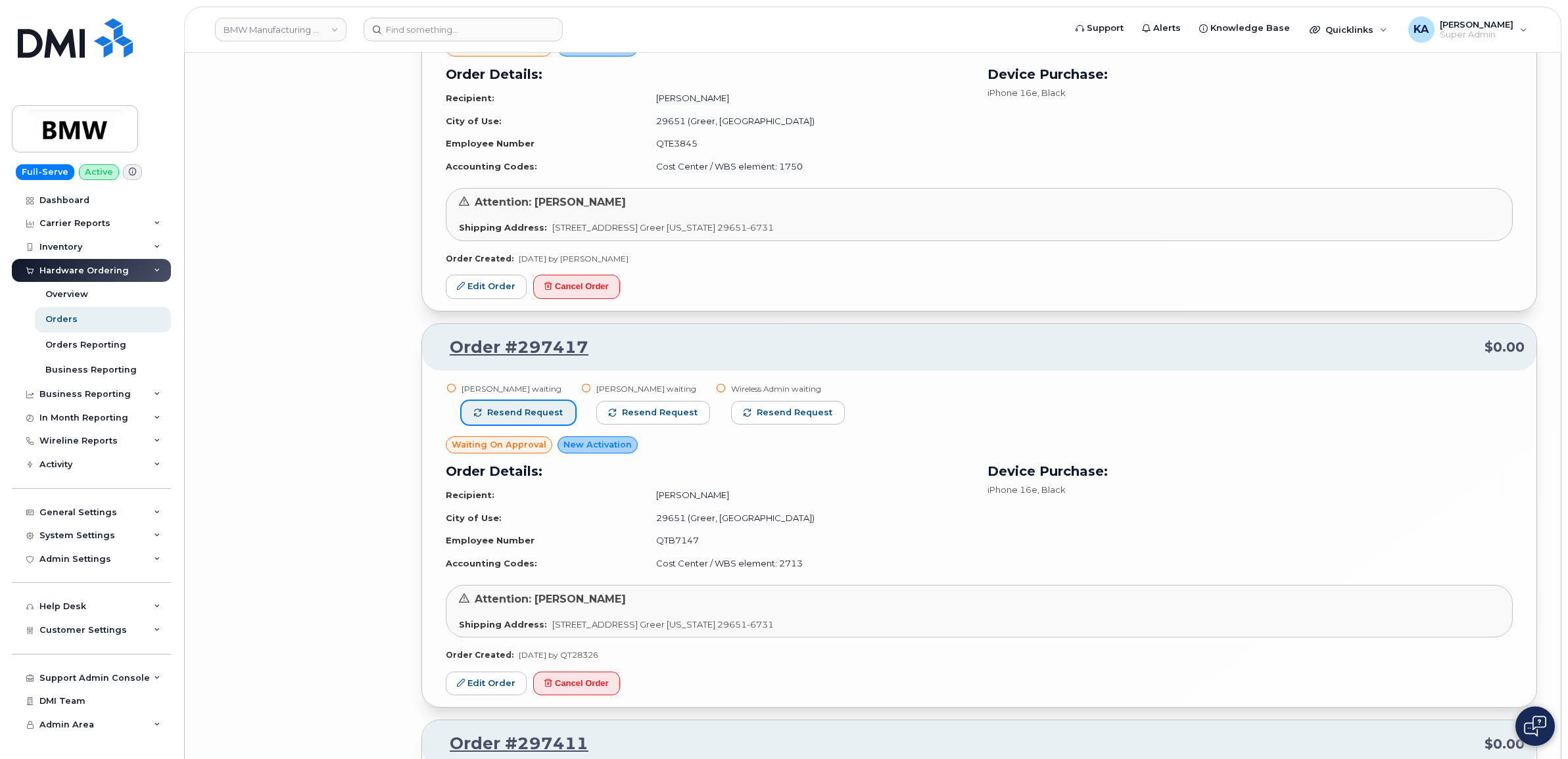
click at [537, 419] on span "Resend request" at bounding box center [525, 412] width 75 height 12
click at [636, 419] on span "Resend request" at bounding box center [661, 412] width 75 height 12
click at [758, 419] on span "Resend request" at bounding box center [796, 412] width 75 height 12
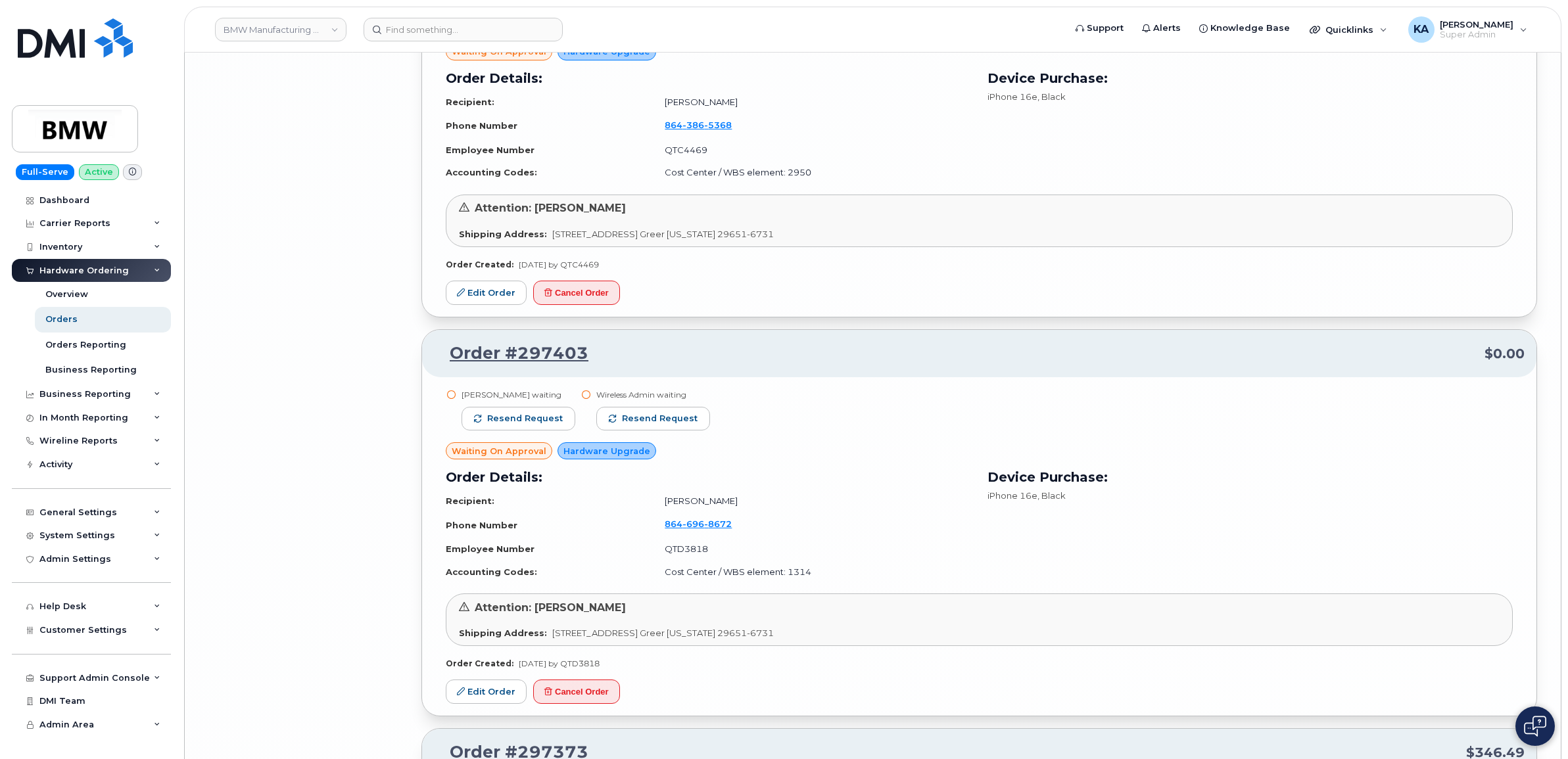
scroll to position [11615, 0]
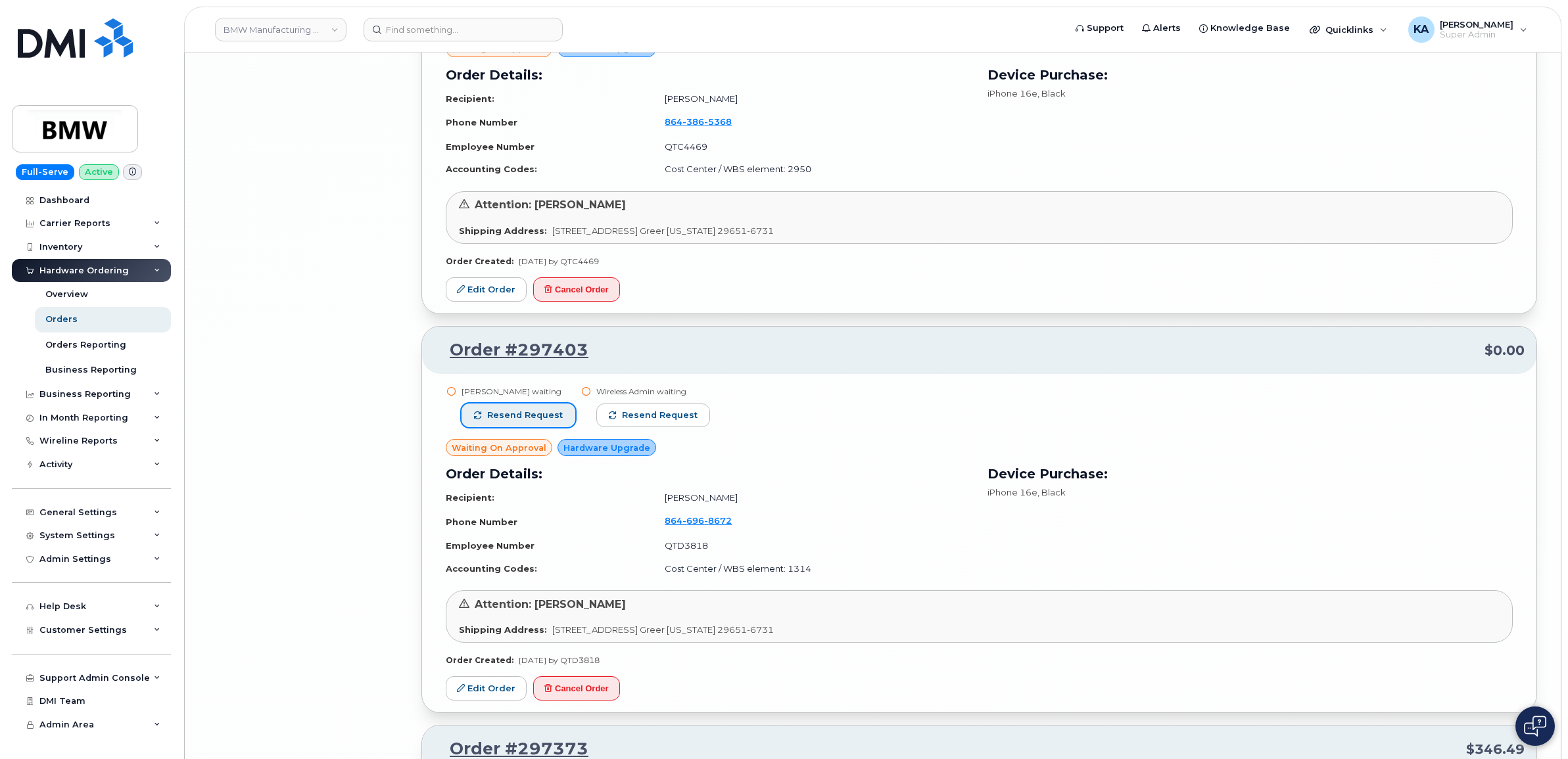
click at [530, 421] on span "Resend request" at bounding box center [525, 415] width 75 height 12
click at [602, 427] on button "Resend request" at bounding box center [654, 415] width 114 height 23
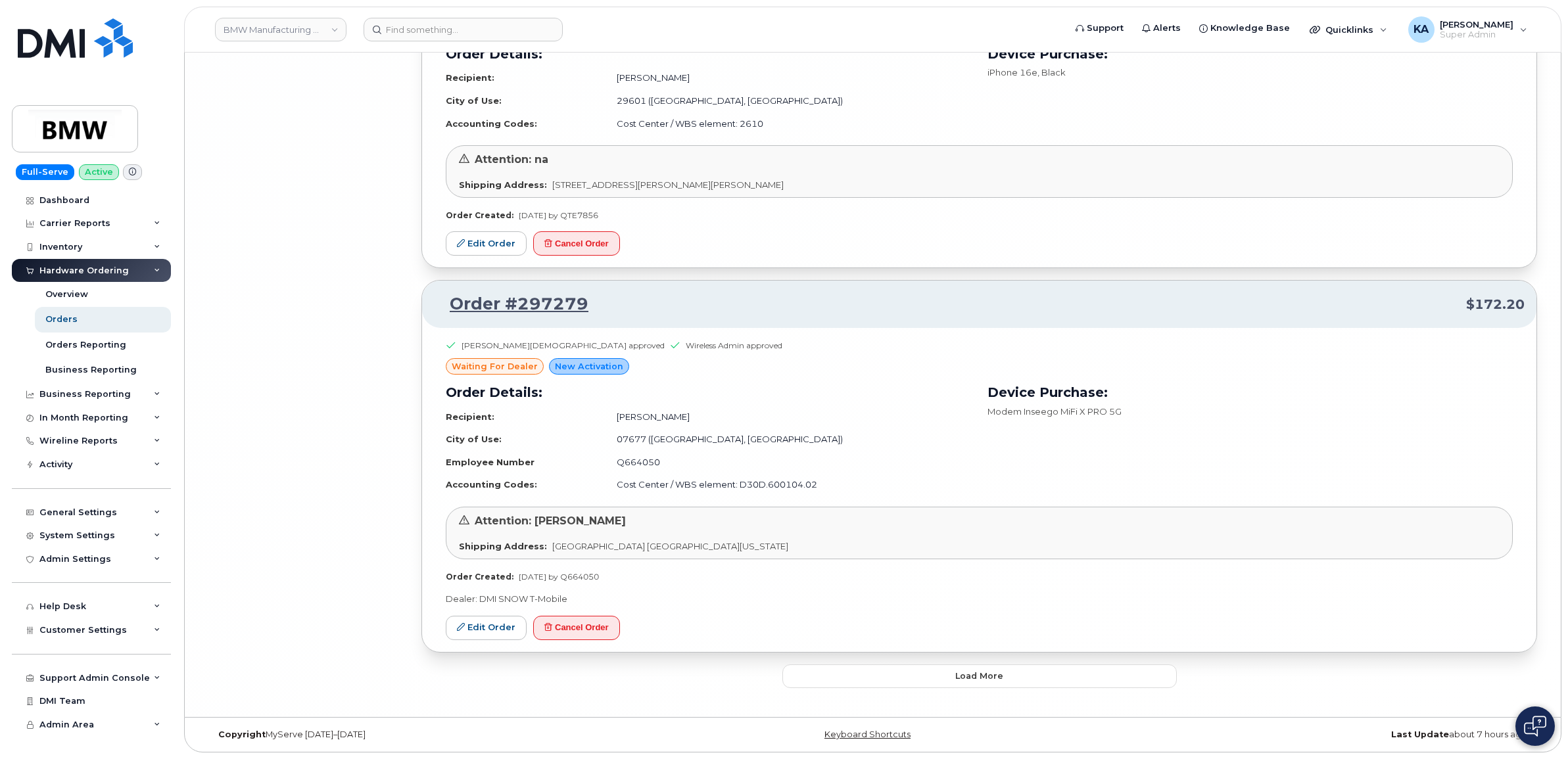
scroll to position [13405, 0]
click at [814, 677] on button "Load more" at bounding box center [979, 676] width 395 height 23
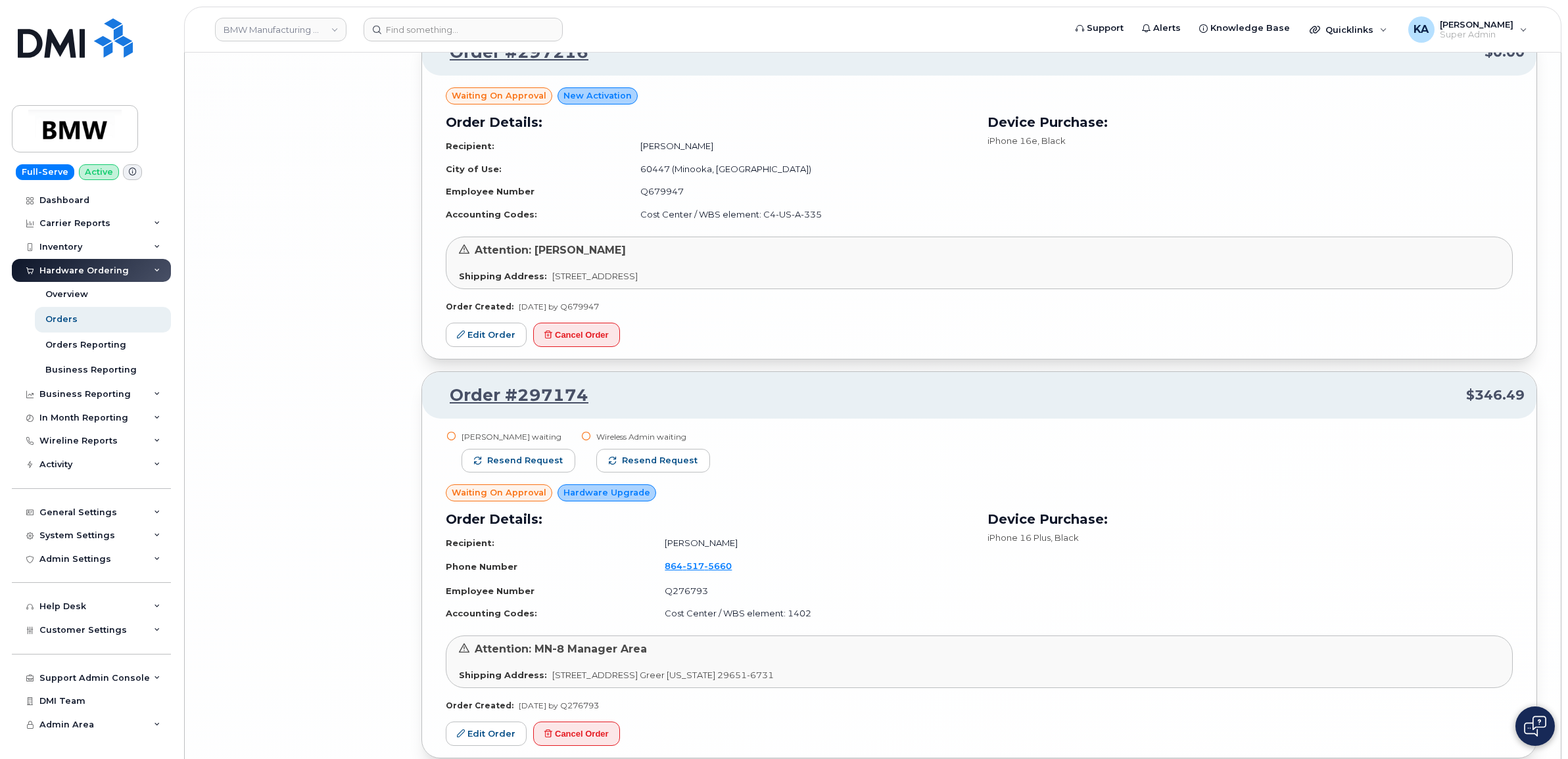
scroll to position [15130, 0]
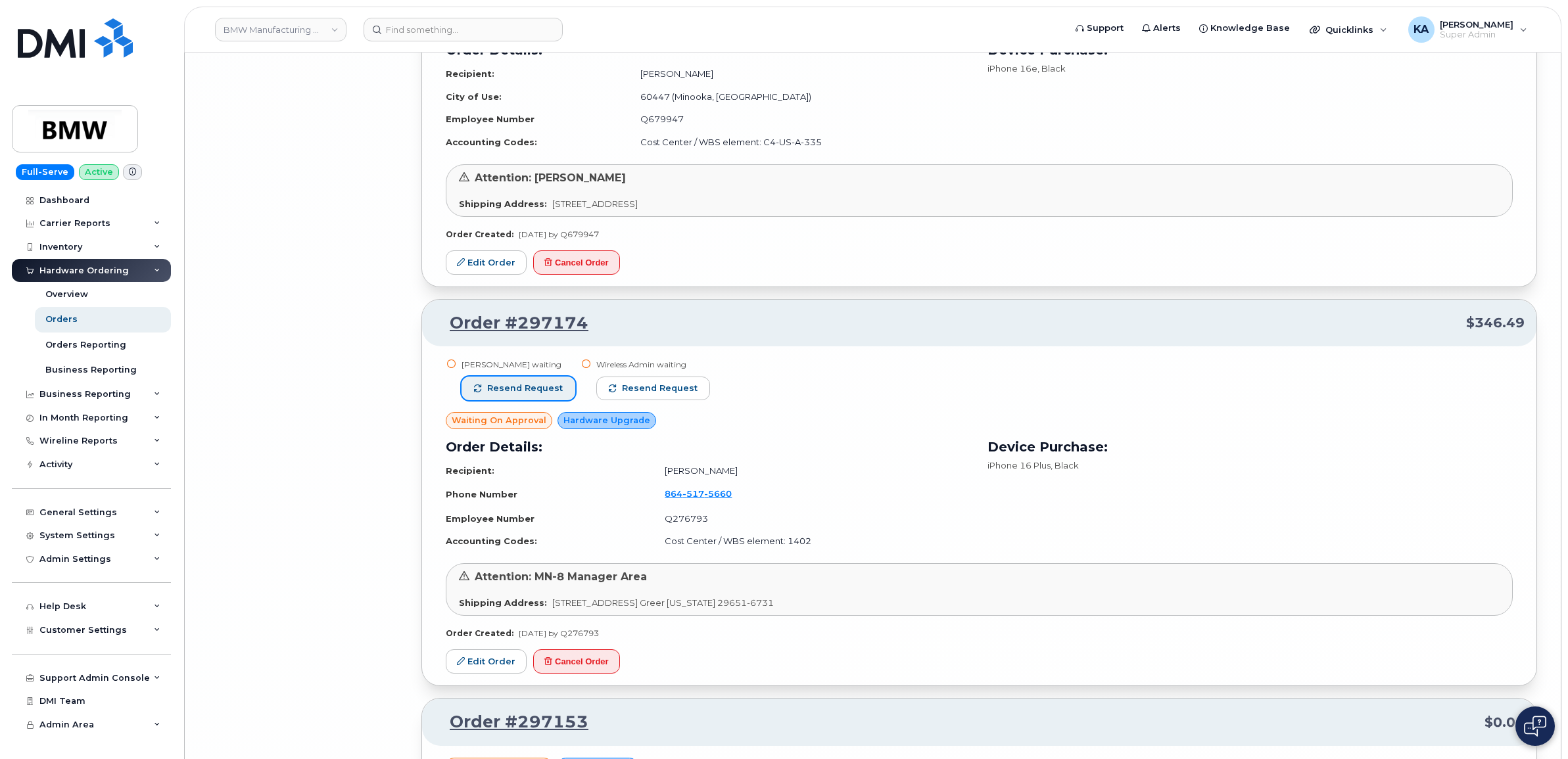
click at [529, 398] on button "Resend request" at bounding box center [518, 388] width 114 height 23
click at [602, 400] on button "Resend request" at bounding box center [654, 388] width 114 height 23
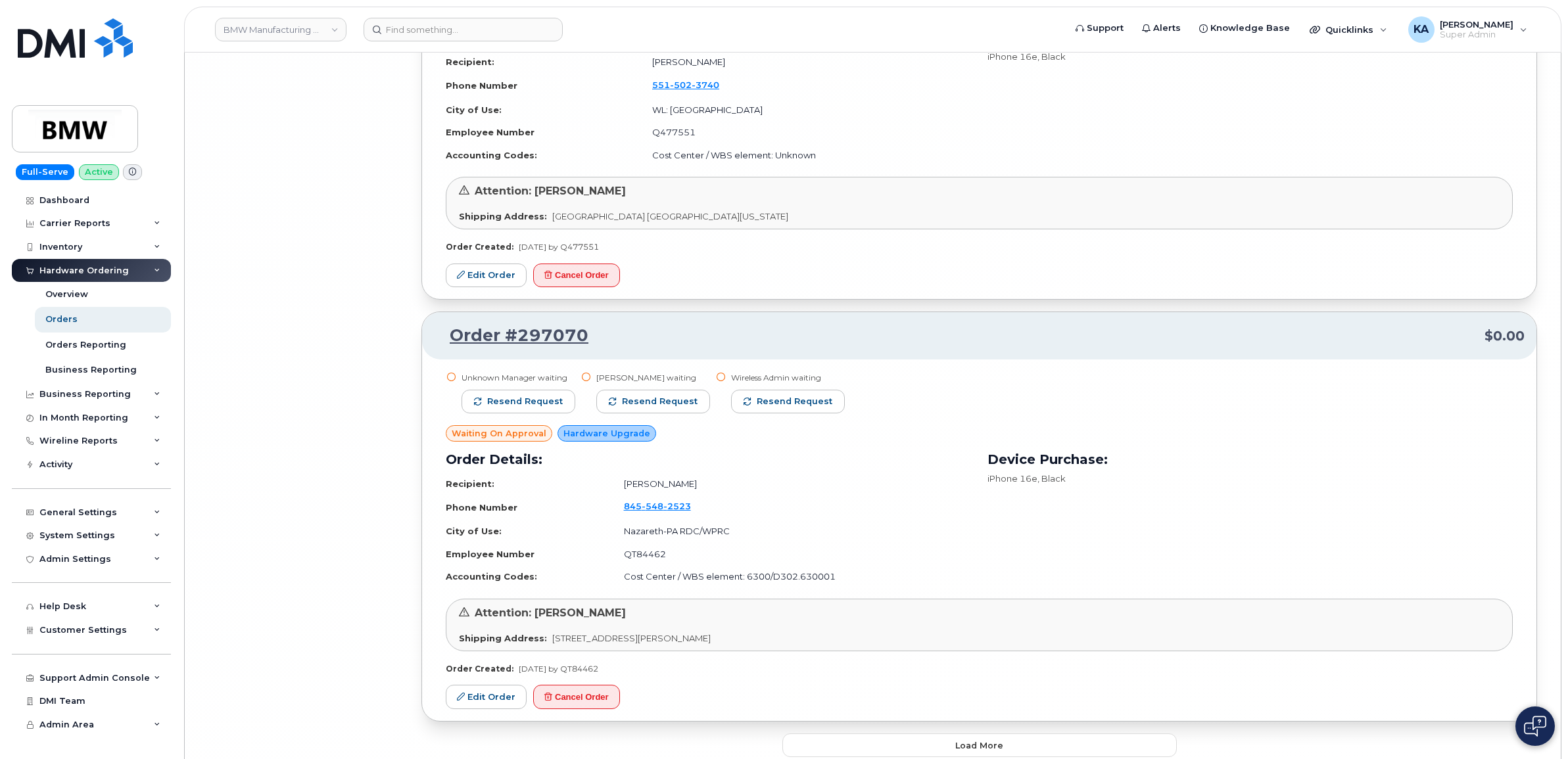
scroll to position [16279, 0]
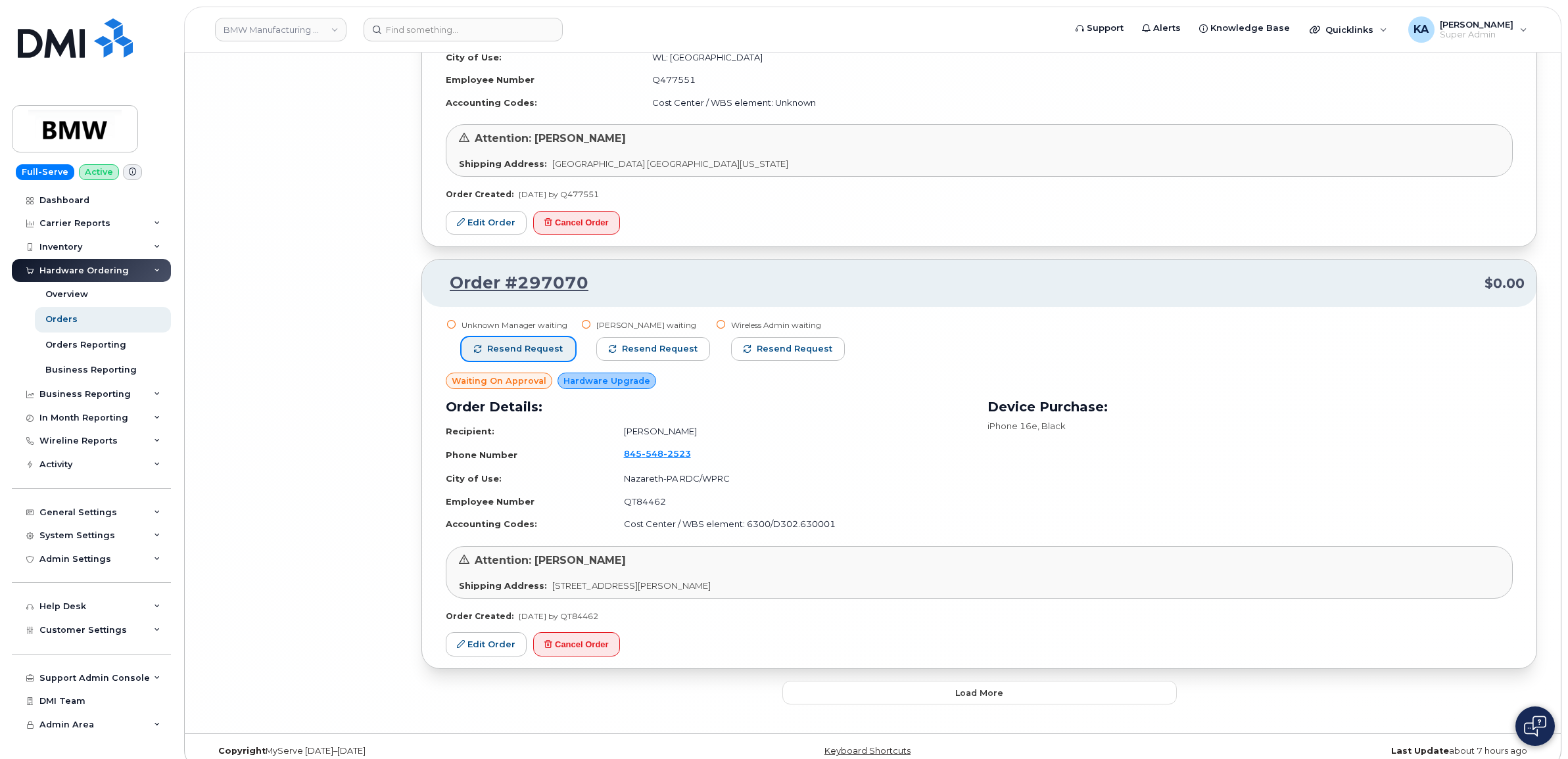
click at [550, 355] on span "Resend request" at bounding box center [525, 349] width 75 height 12
click at [617, 361] on button "Resend request" at bounding box center [654, 348] width 114 height 23
click at [745, 353] on span "button" at bounding box center [749, 348] width 8 height 8
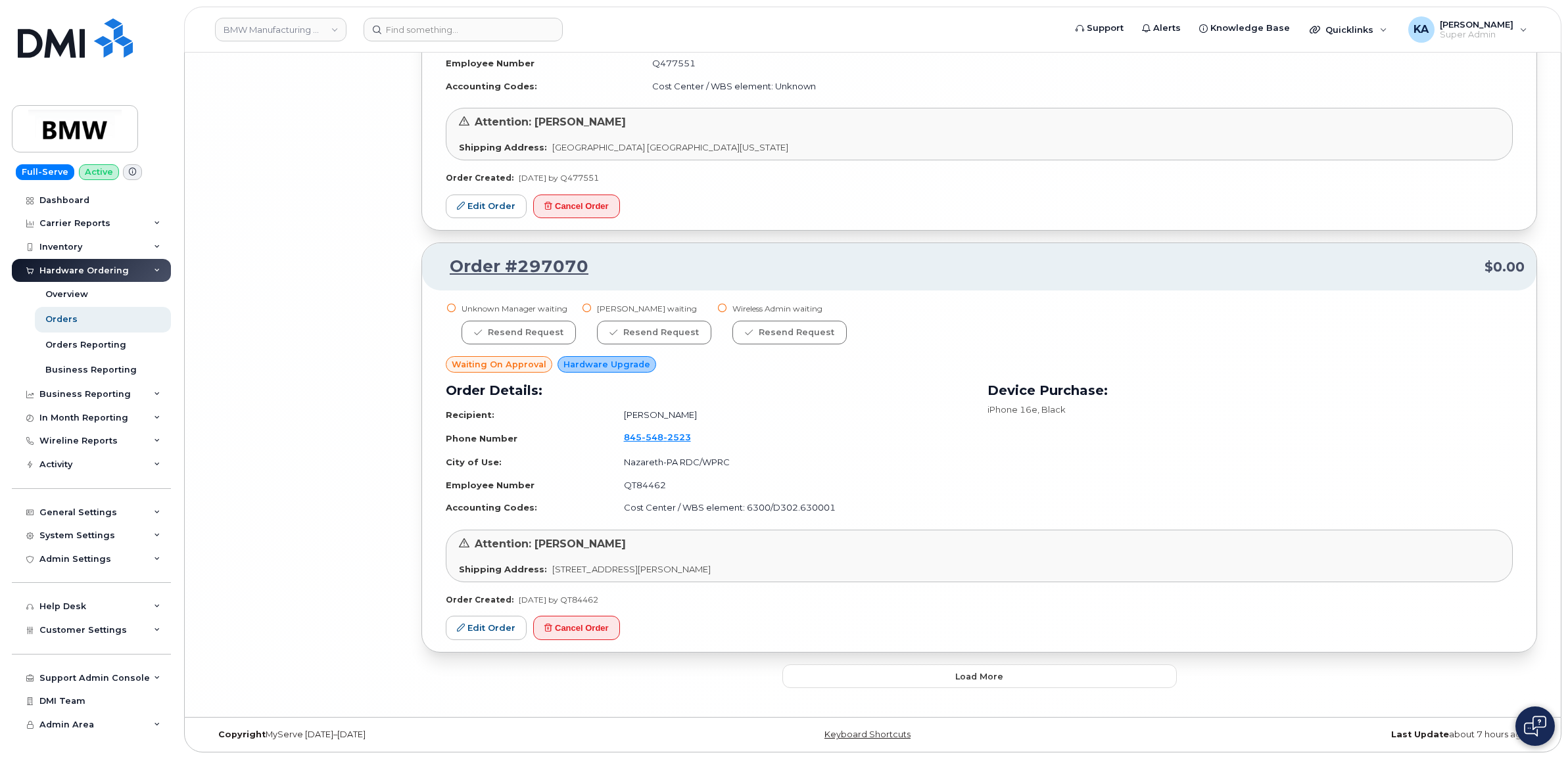
scroll to position [16314, 0]
click at [856, 676] on button "Load more" at bounding box center [979, 676] width 395 height 23
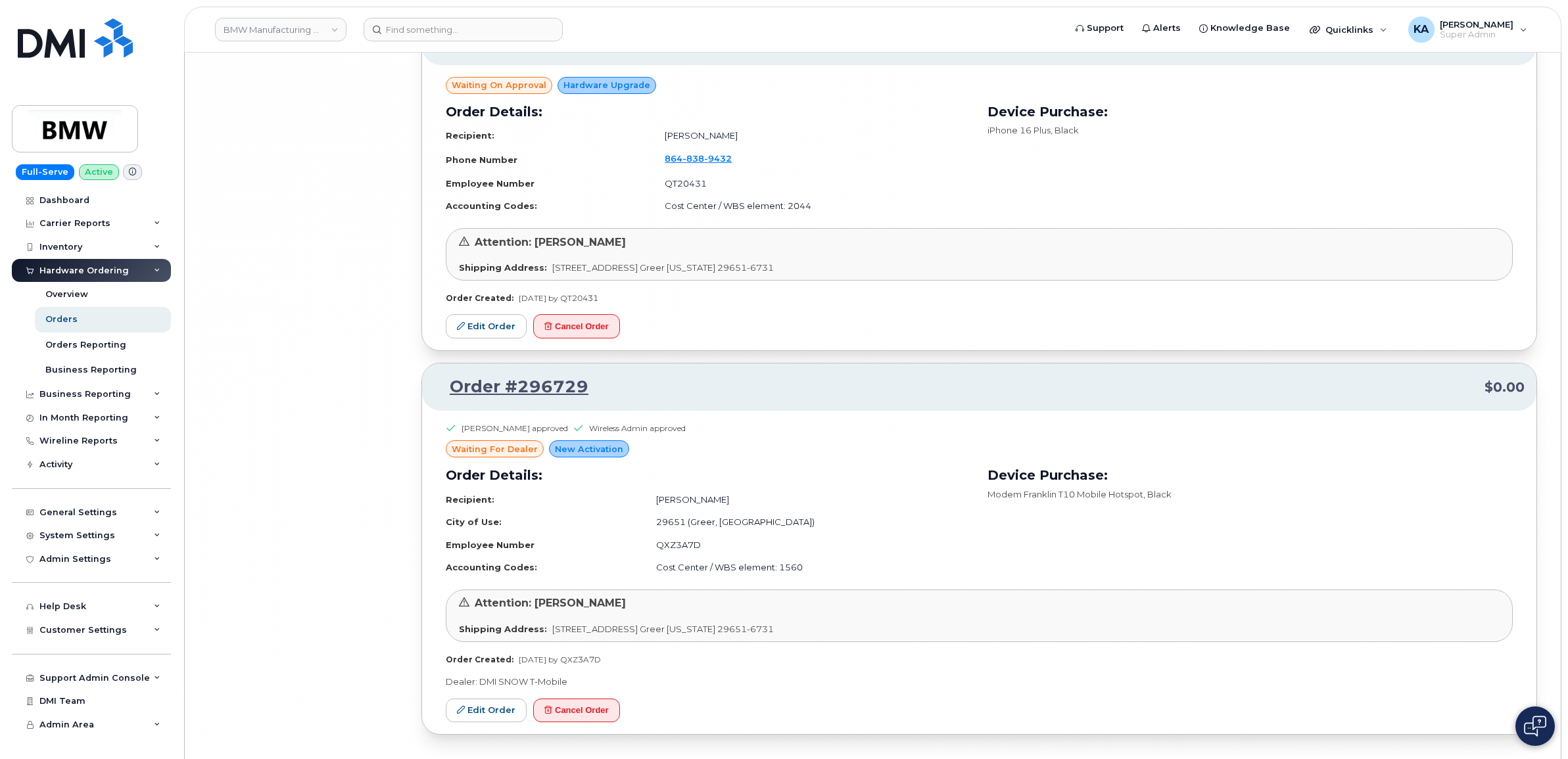
scroll to position [17727, 0]
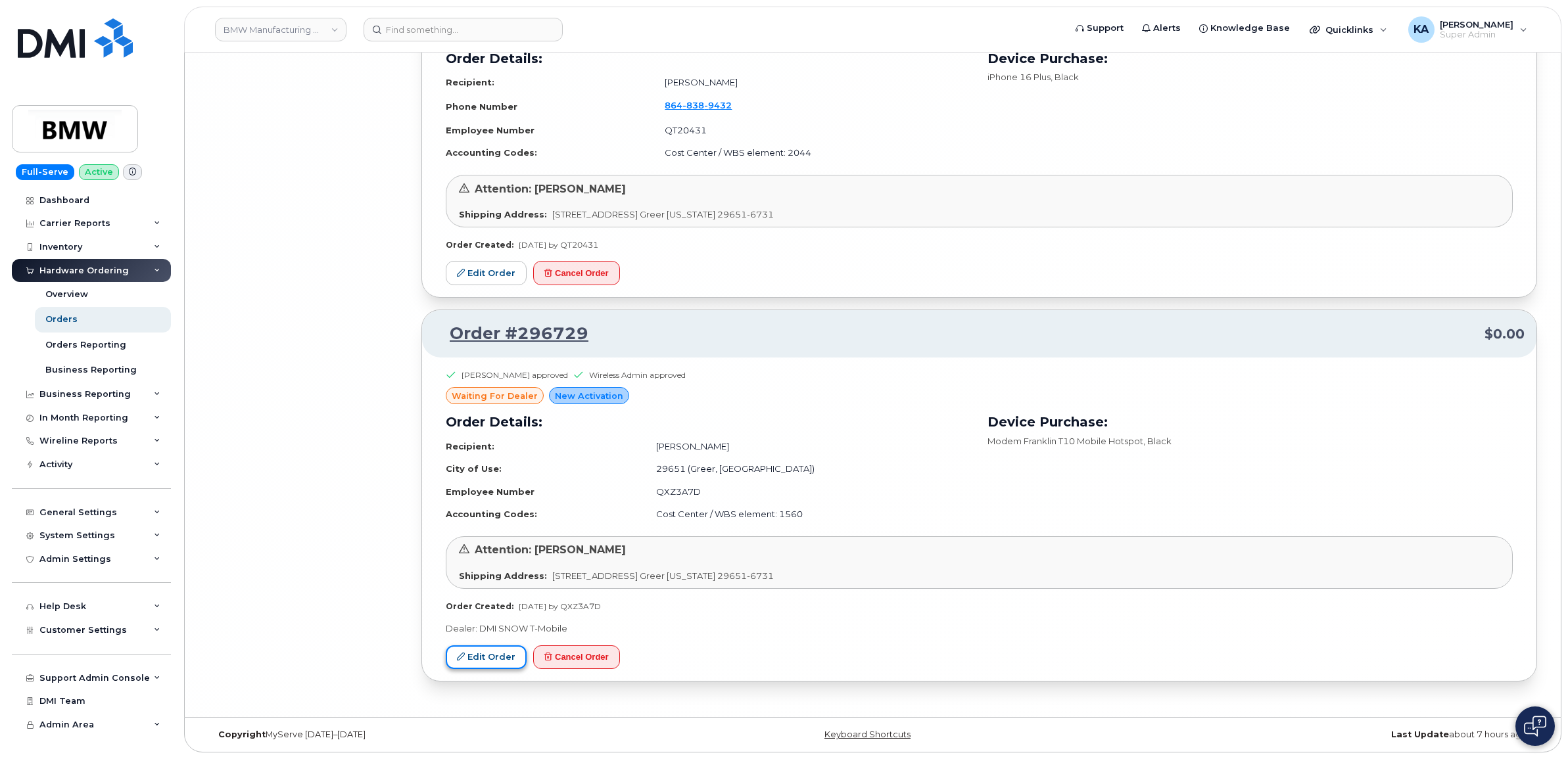
click at [468, 656] on link "Edit Order" at bounding box center [486, 657] width 81 height 24
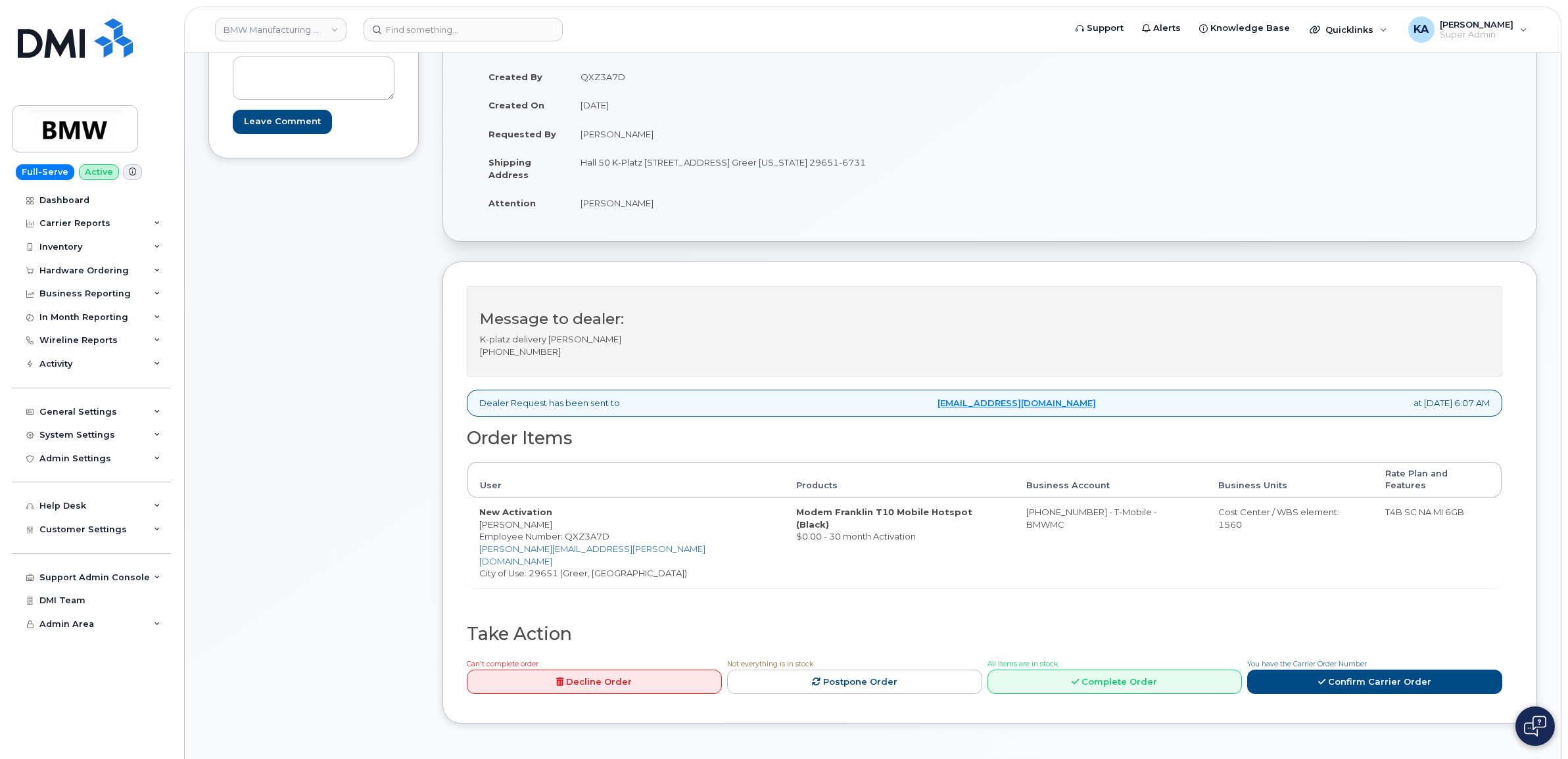
scroll to position [328, 0]
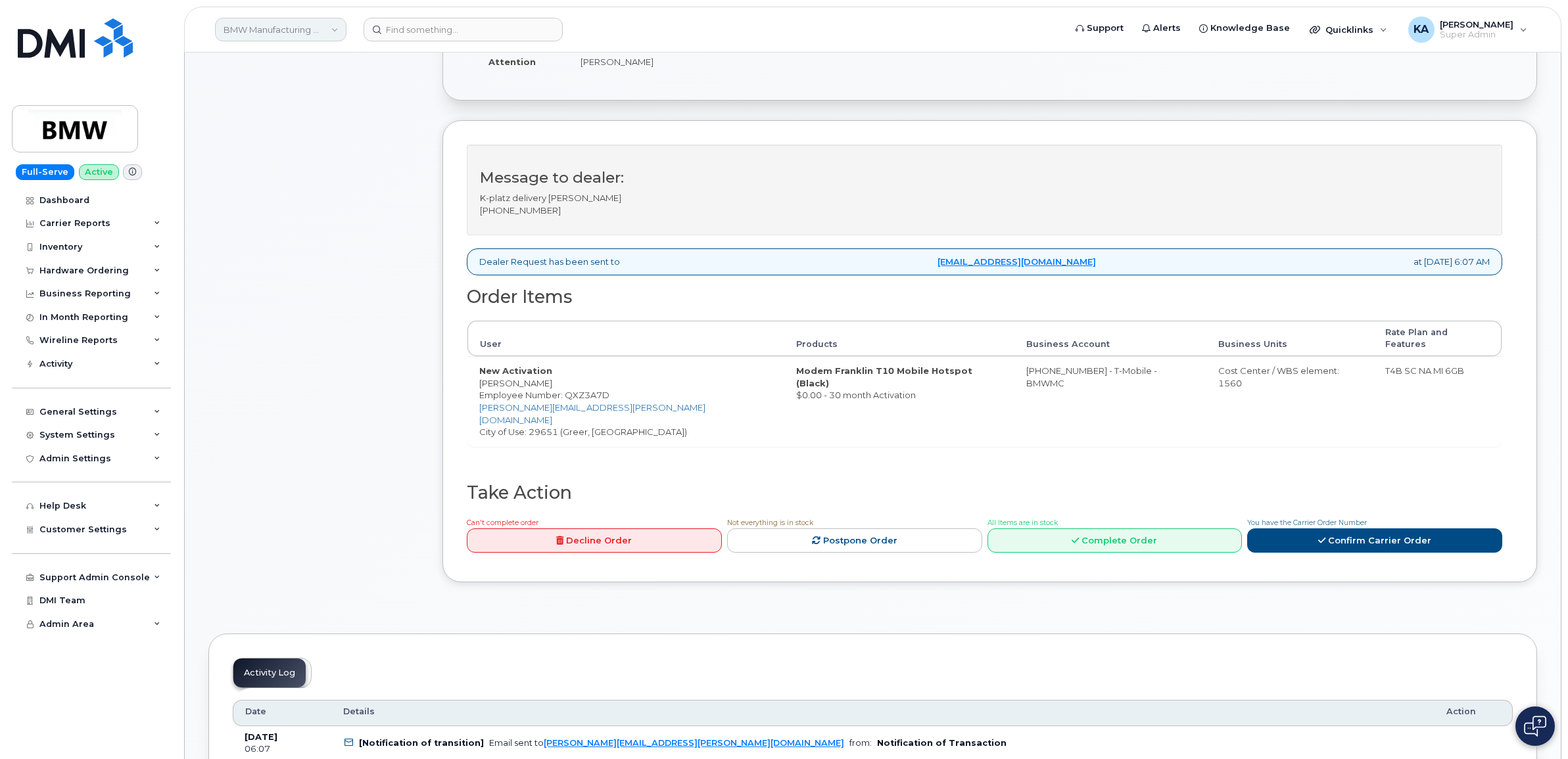
click at [322, 30] on link "BMW Manufacturing Co LLC" at bounding box center [280, 29] width 132 height 23
type input "c"
type input "snb"
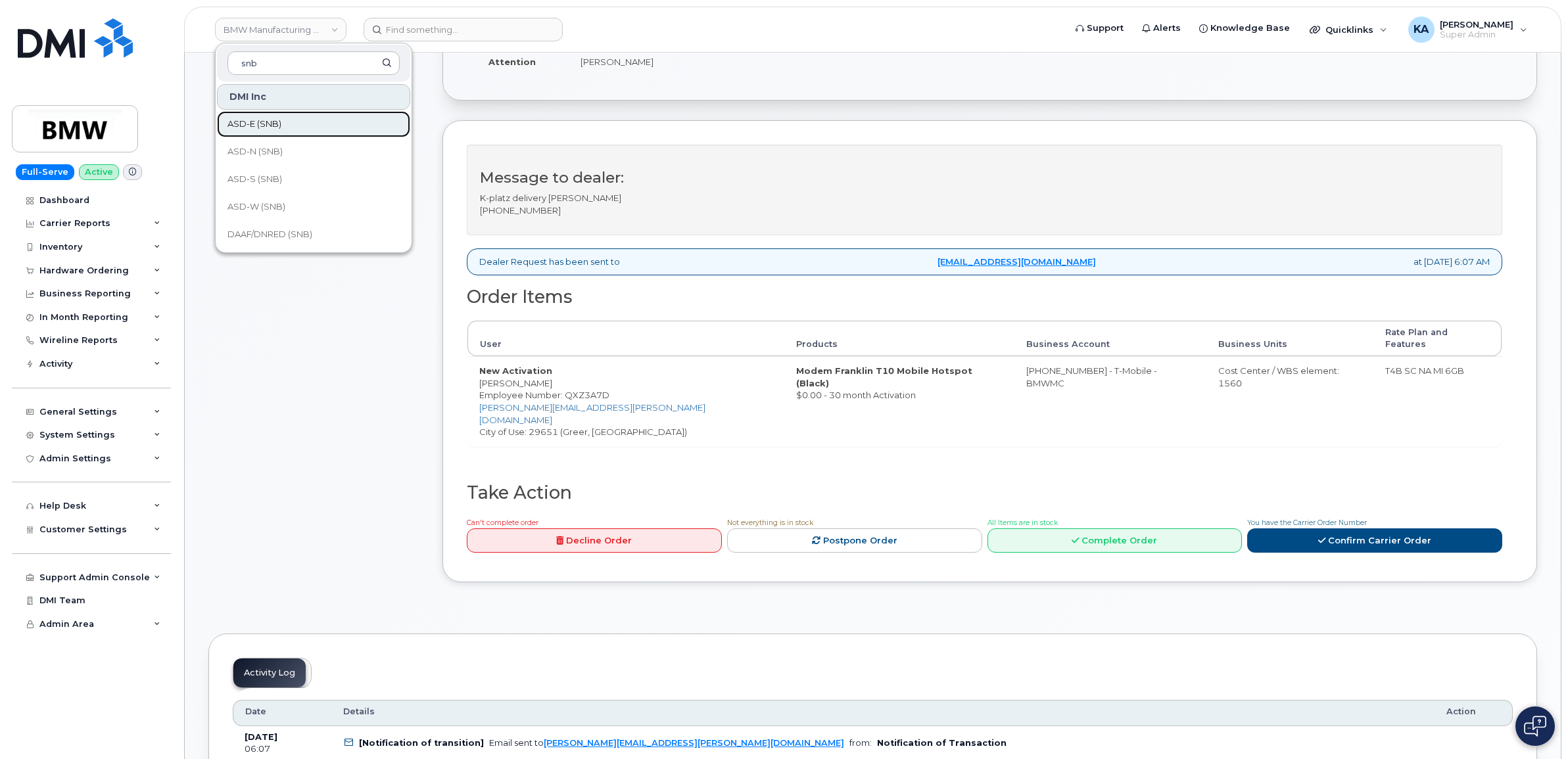
click at [261, 125] on span "ASD-E (SNB)" at bounding box center [255, 124] width 54 height 13
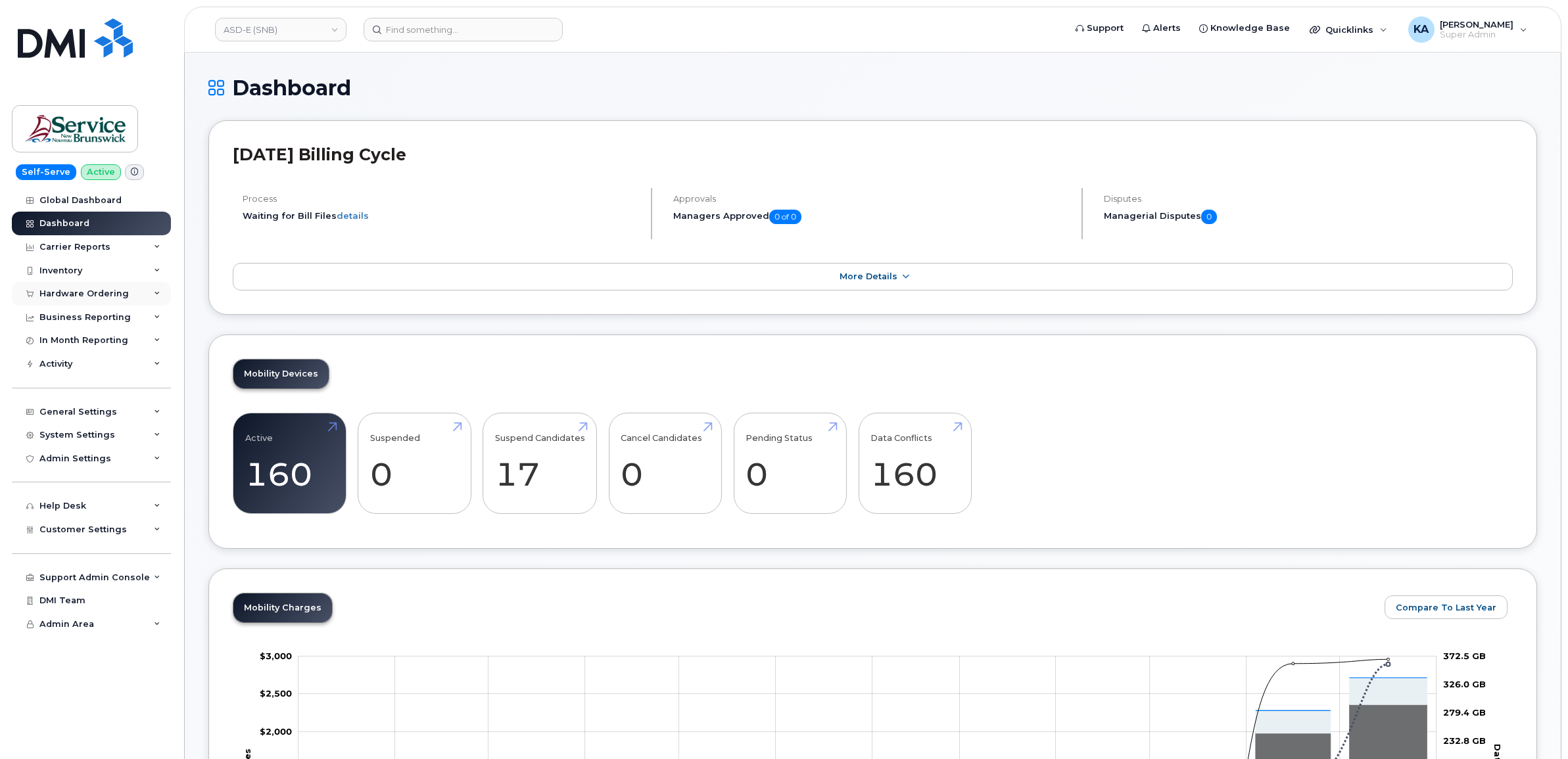
click at [127, 294] on div "Hardware Ordering" at bounding box center [92, 294] width 159 height 23
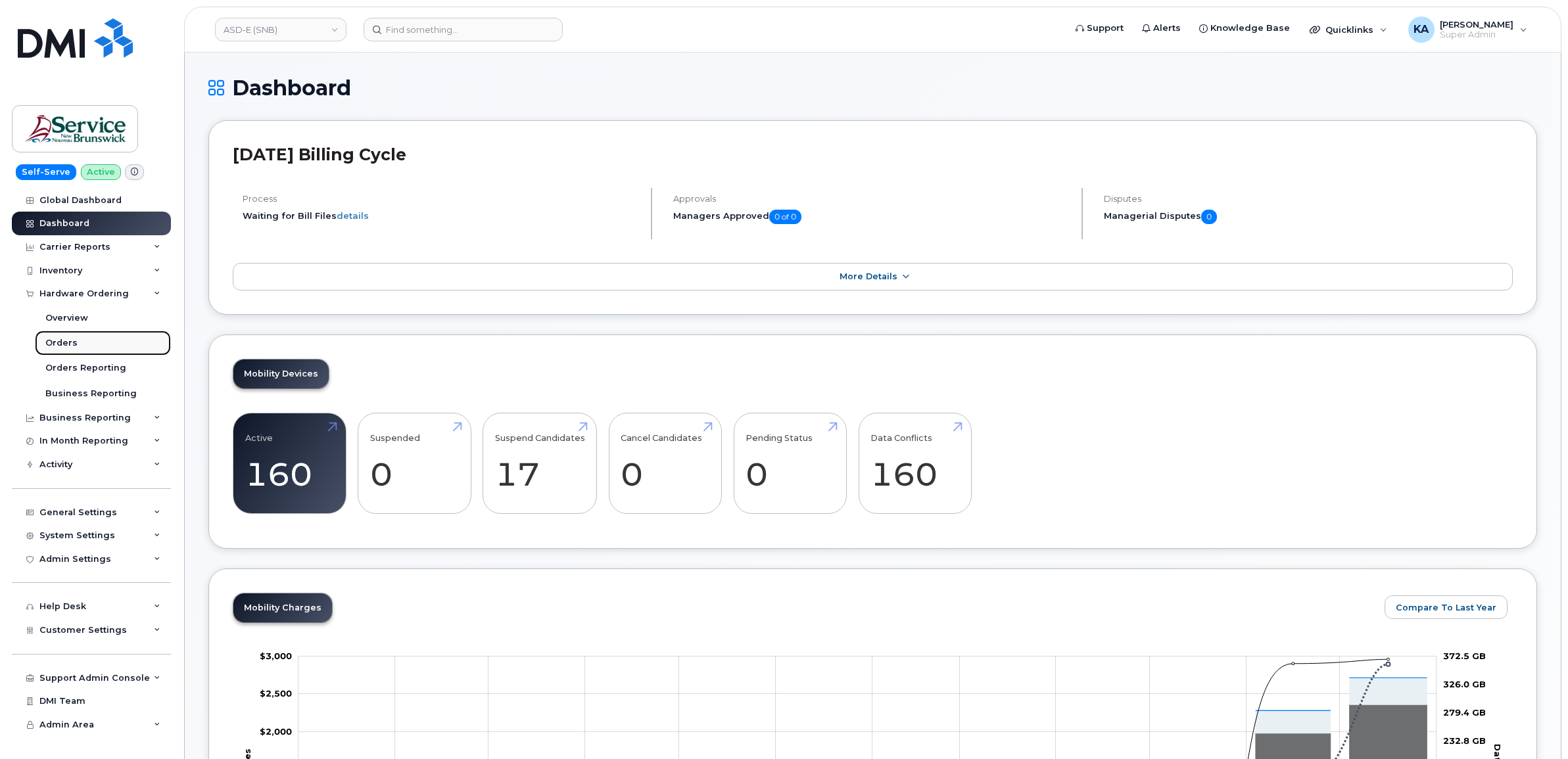
click at [60, 342] on div "Orders" at bounding box center [61, 343] width 32 height 12
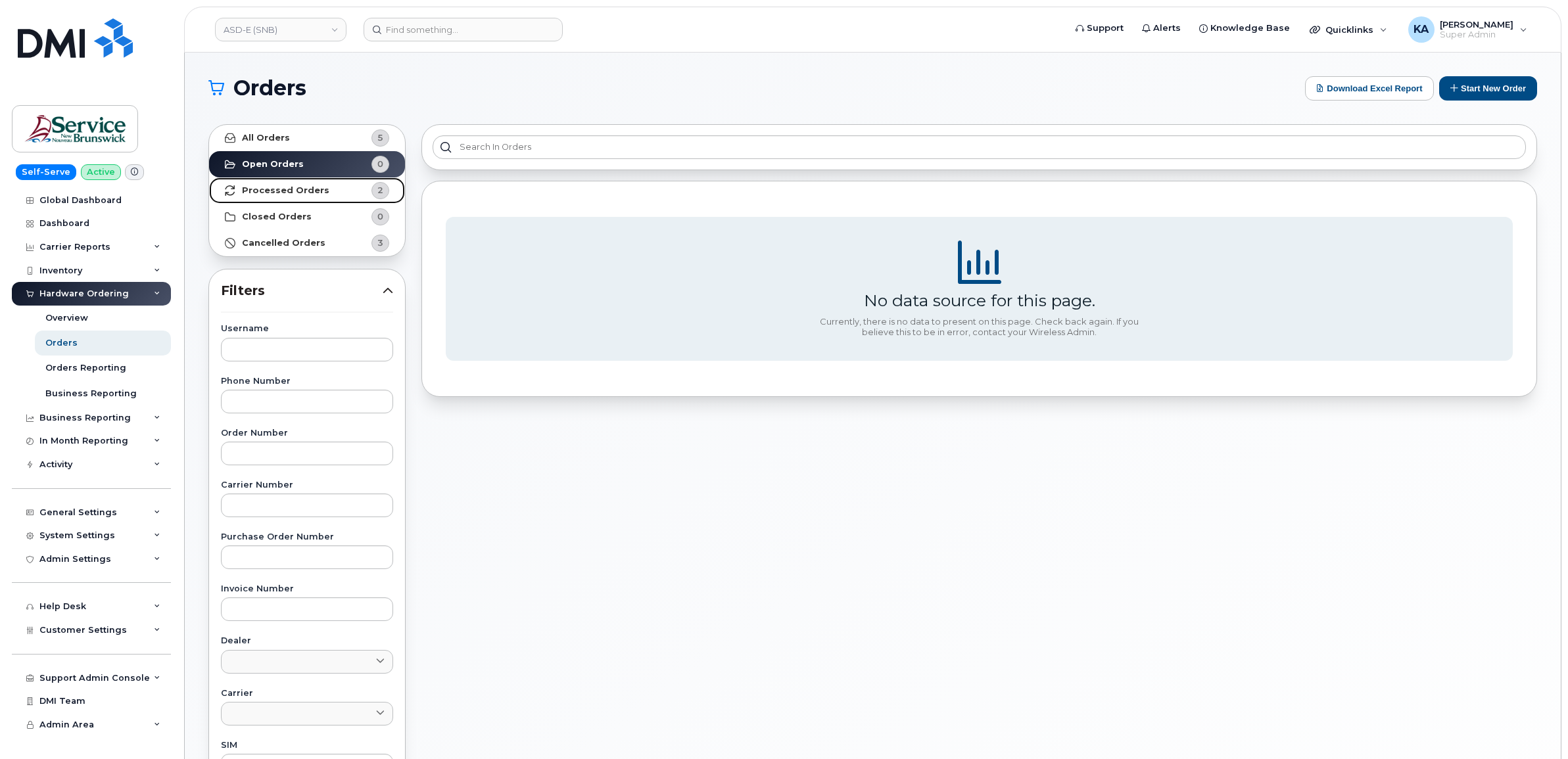
click at [274, 188] on strong "Processed Orders" at bounding box center [285, 190] width 87 height 11
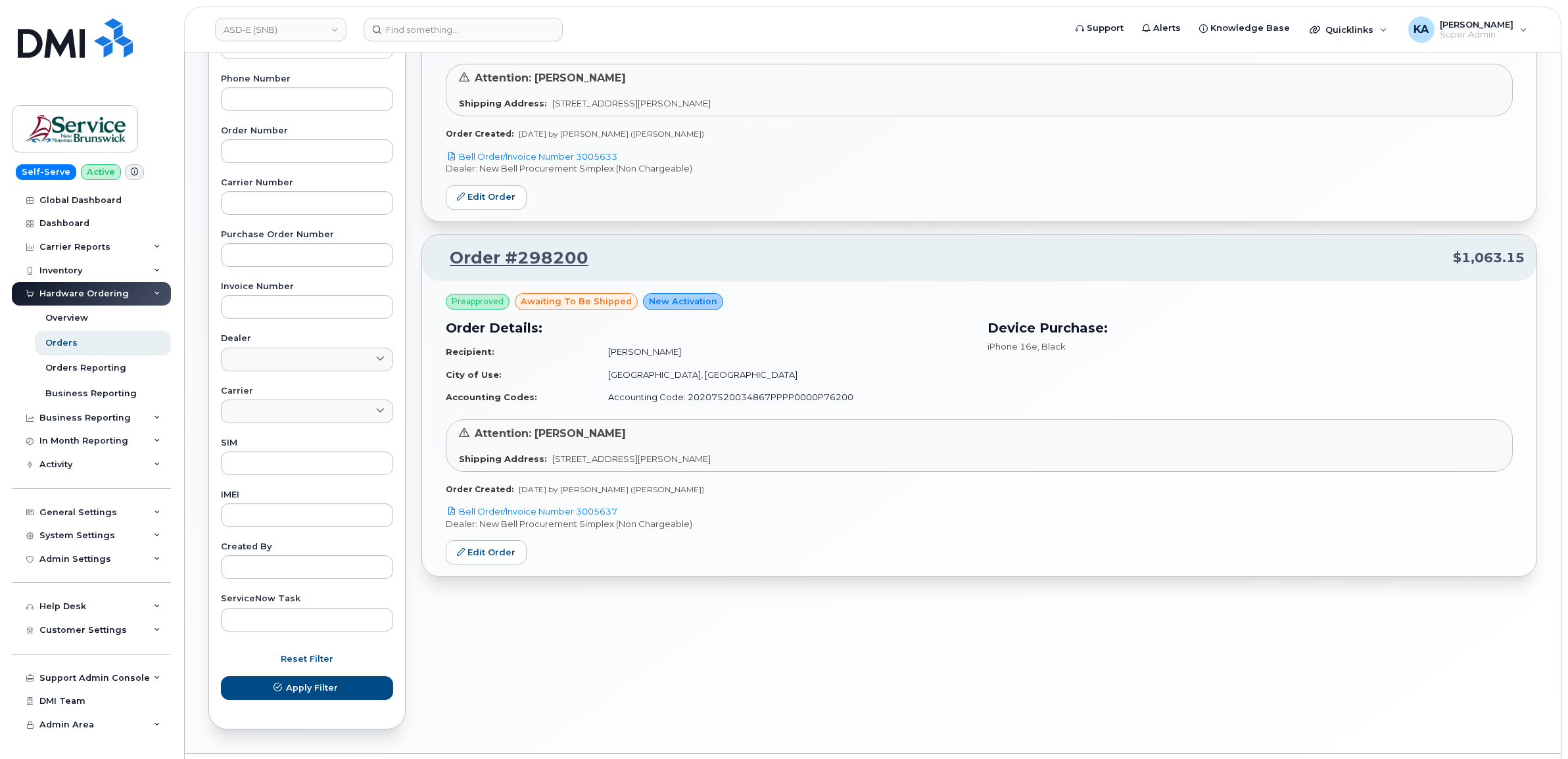
scroll to position [339, 0]
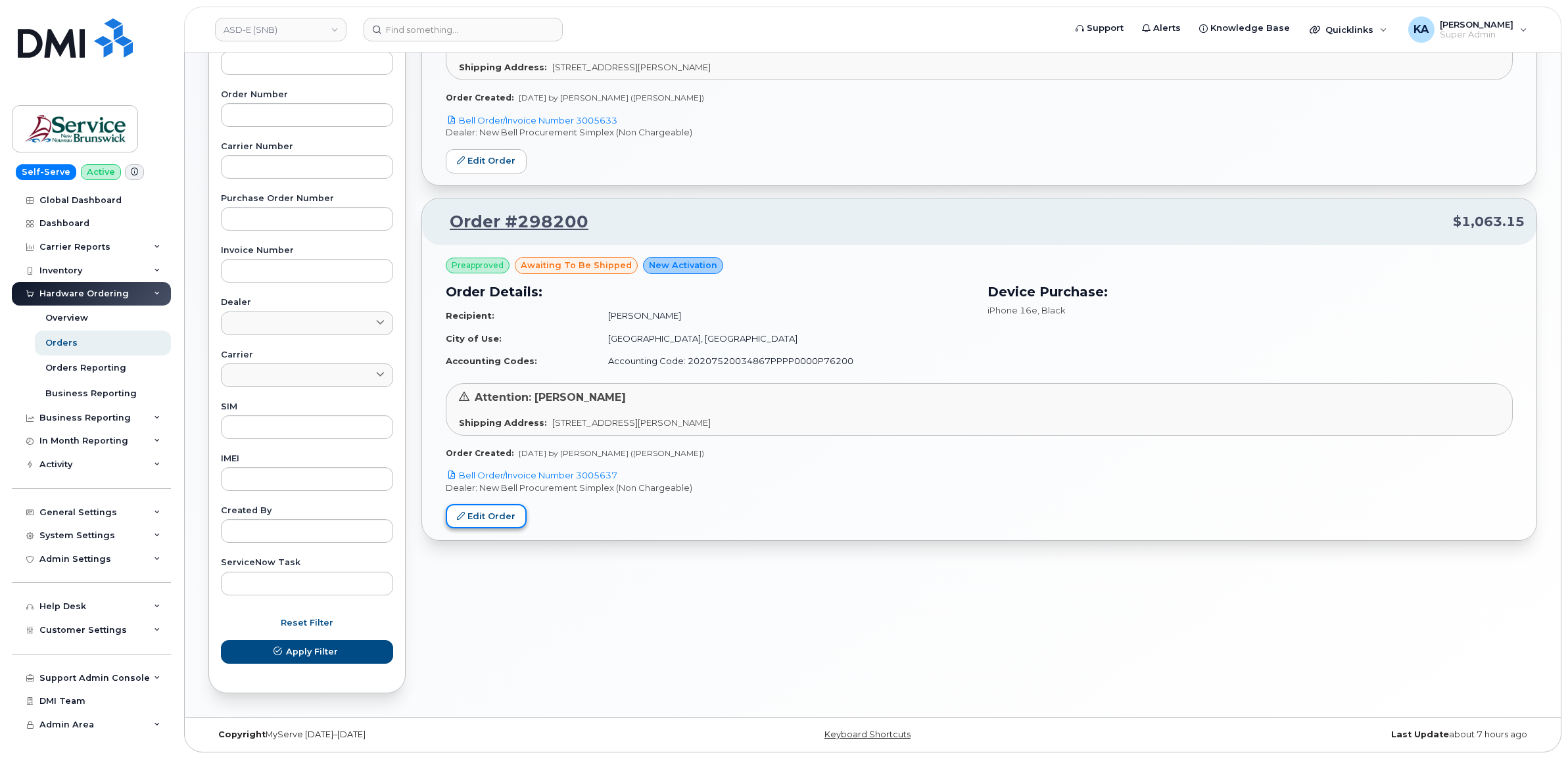
click at [476, 517] on link "Edit Order" at bounding box center [486, 516] width 81 height 24
click at [467, 155] on link "Edit Order" at bounding box center [486, 161] width 81 height 24
click at [470, 516] on link "Edit Order" at bounding box center [486, 516] width 81 height 24
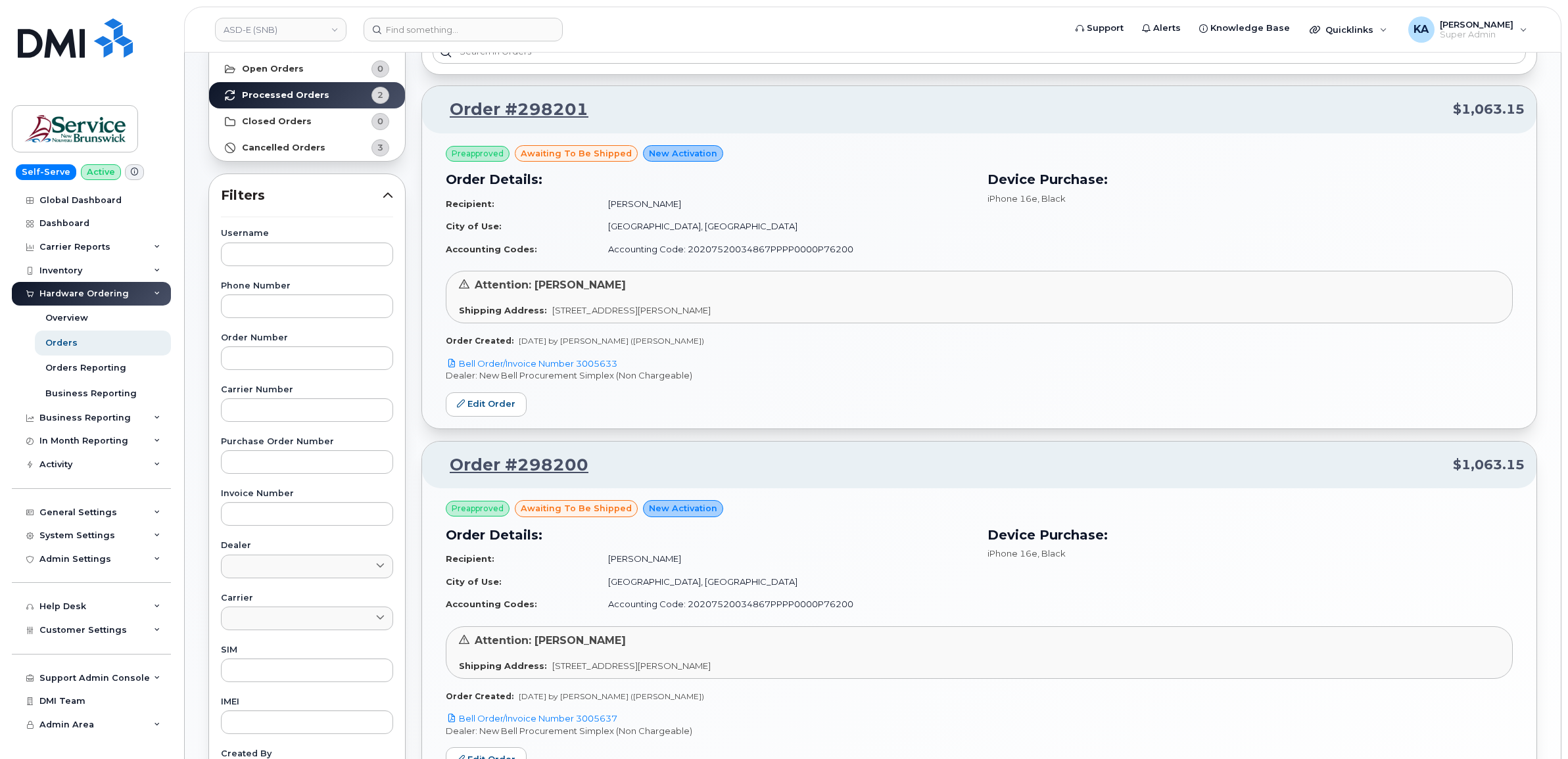
scroll to position [92, 0]
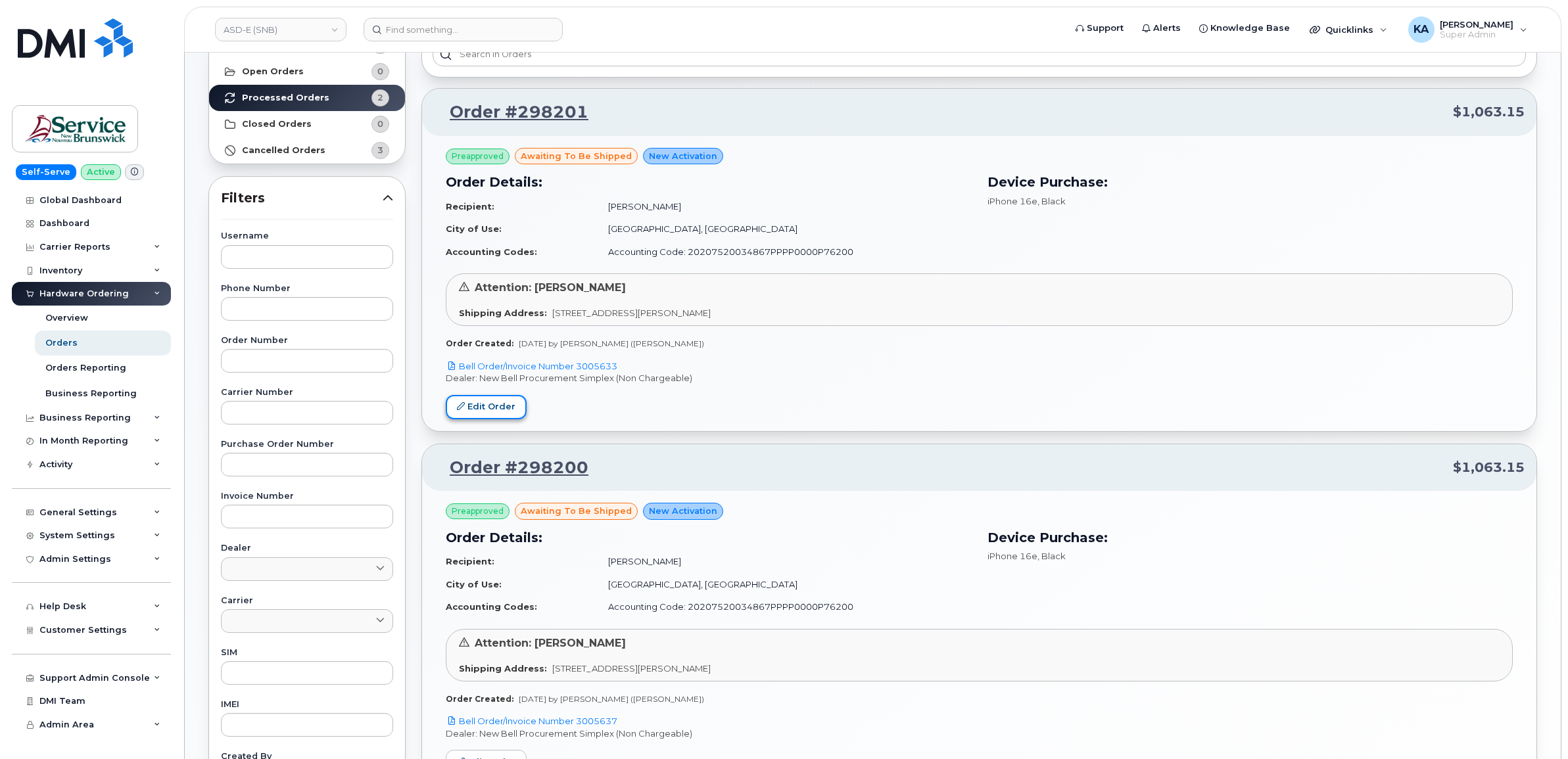
click at [494, 401] on link "Edit Order" at bounding box center [486, 407] width 81 height 24
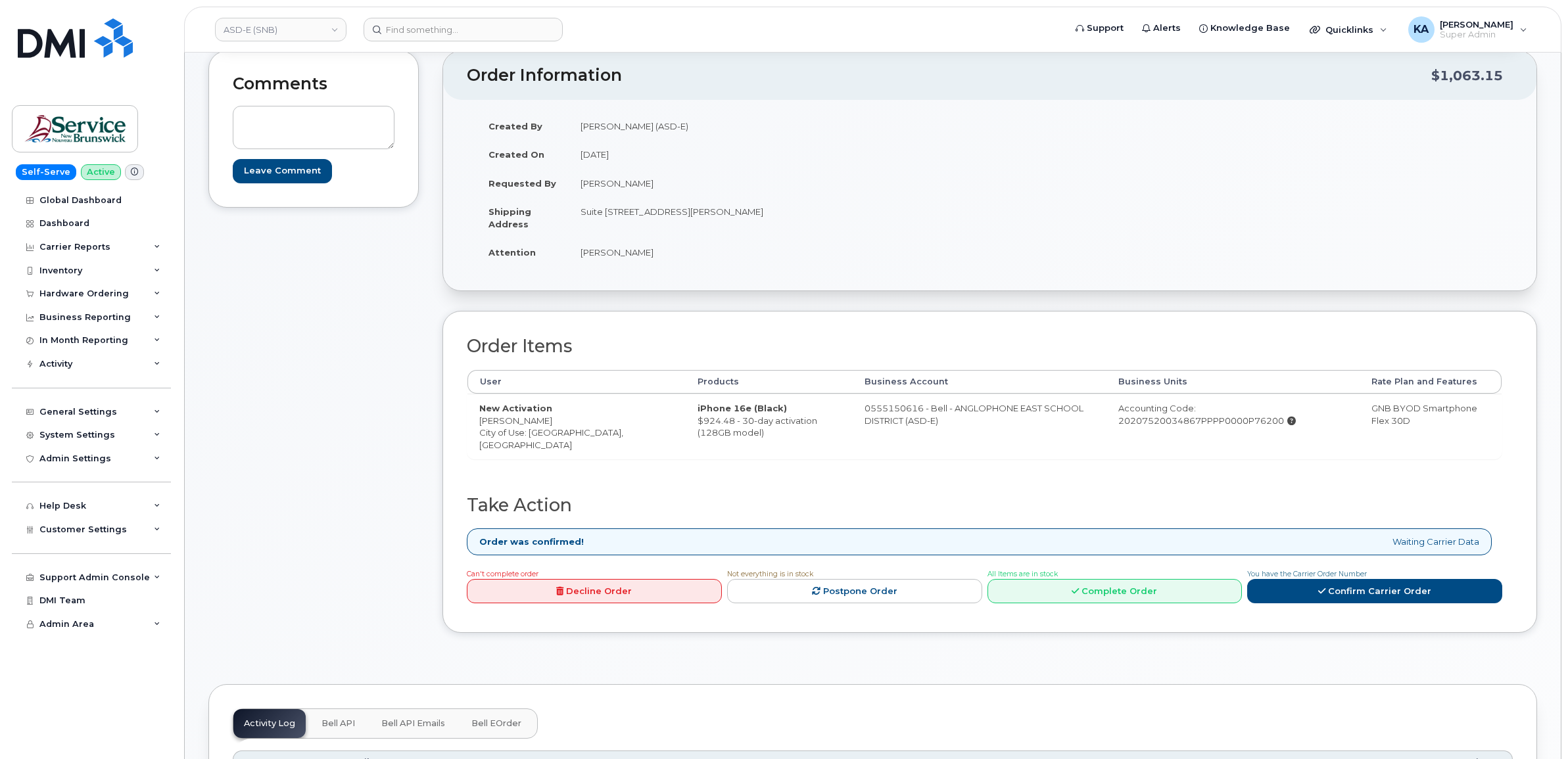
scroll to position [164, 0]
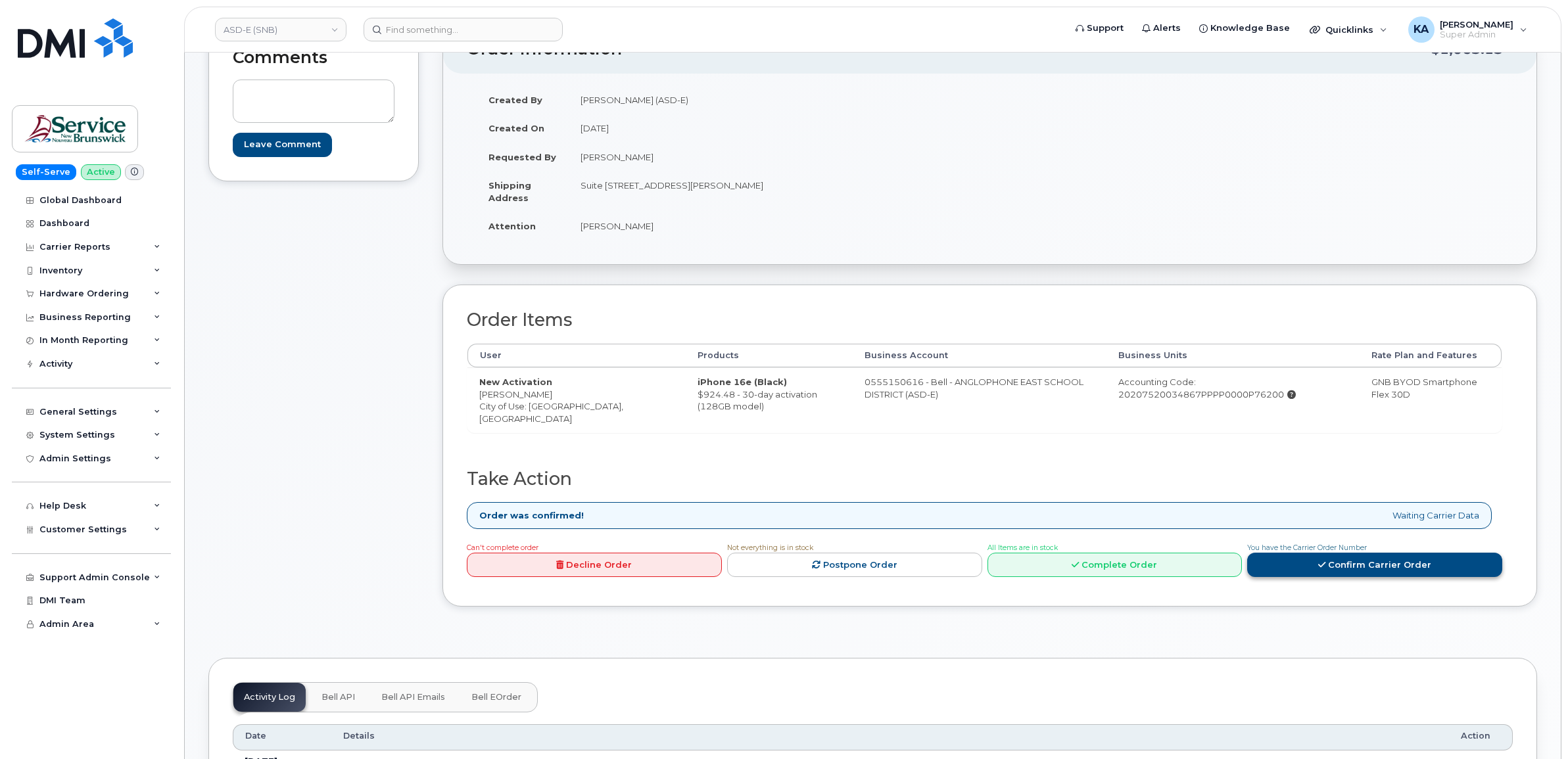
click at [1316, 569] on link "Confirm Carrier Order" at bounding box center [1375, 565] width 255 height 24
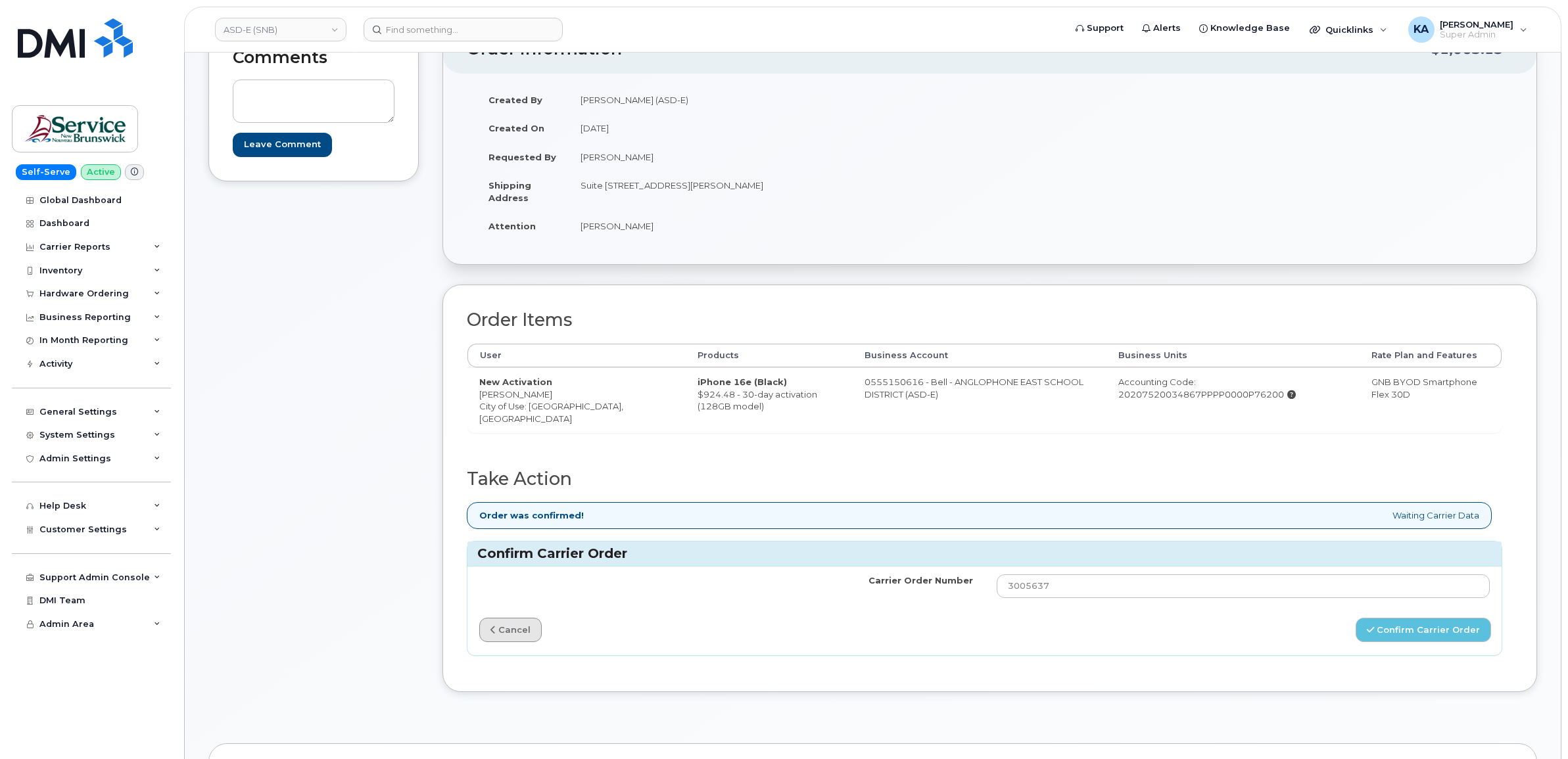
click at [500, 630] on link "cancel" at bounding box center [511, 630] width 63 height 24
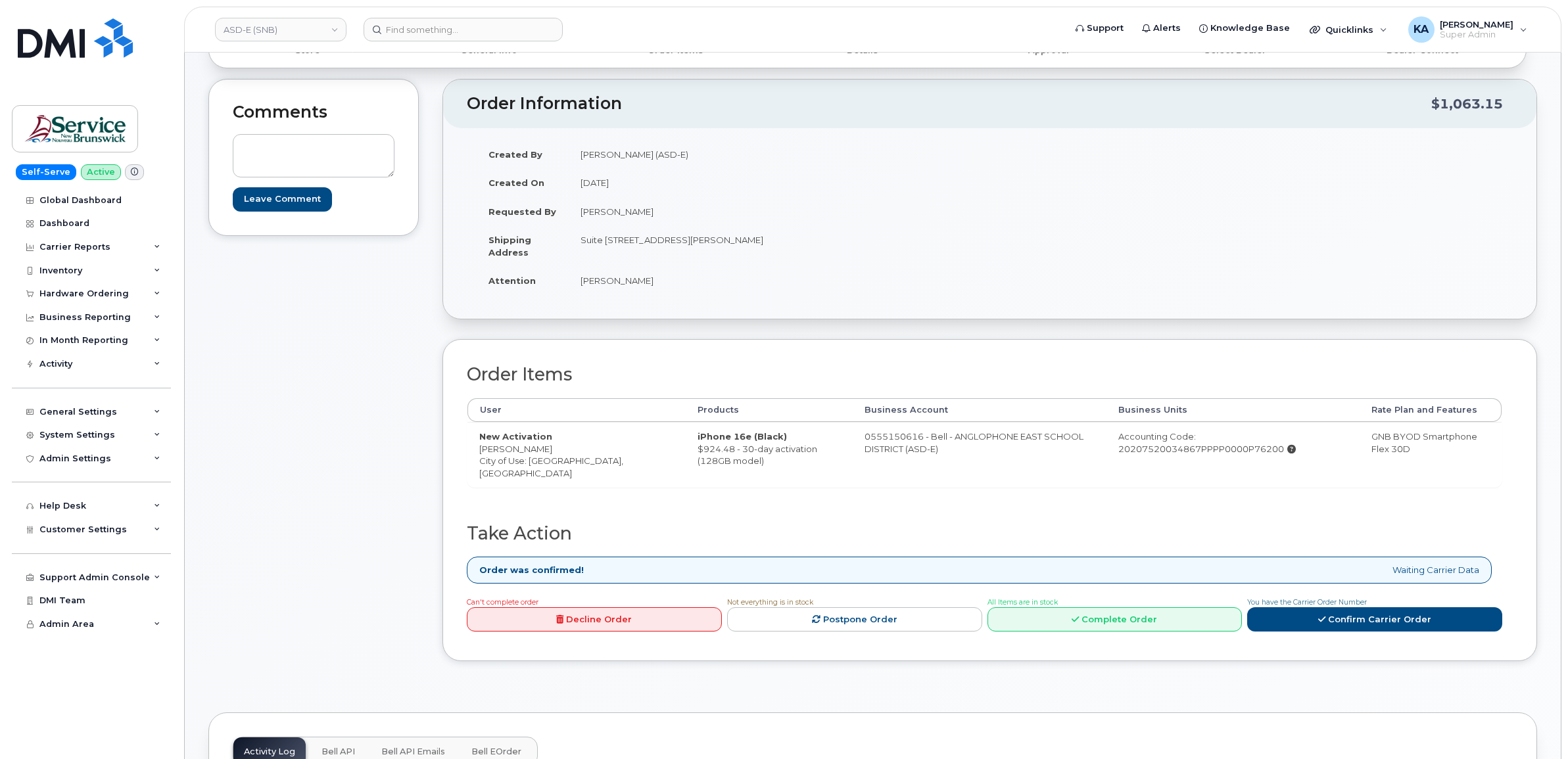
scroll to position [82, 0]
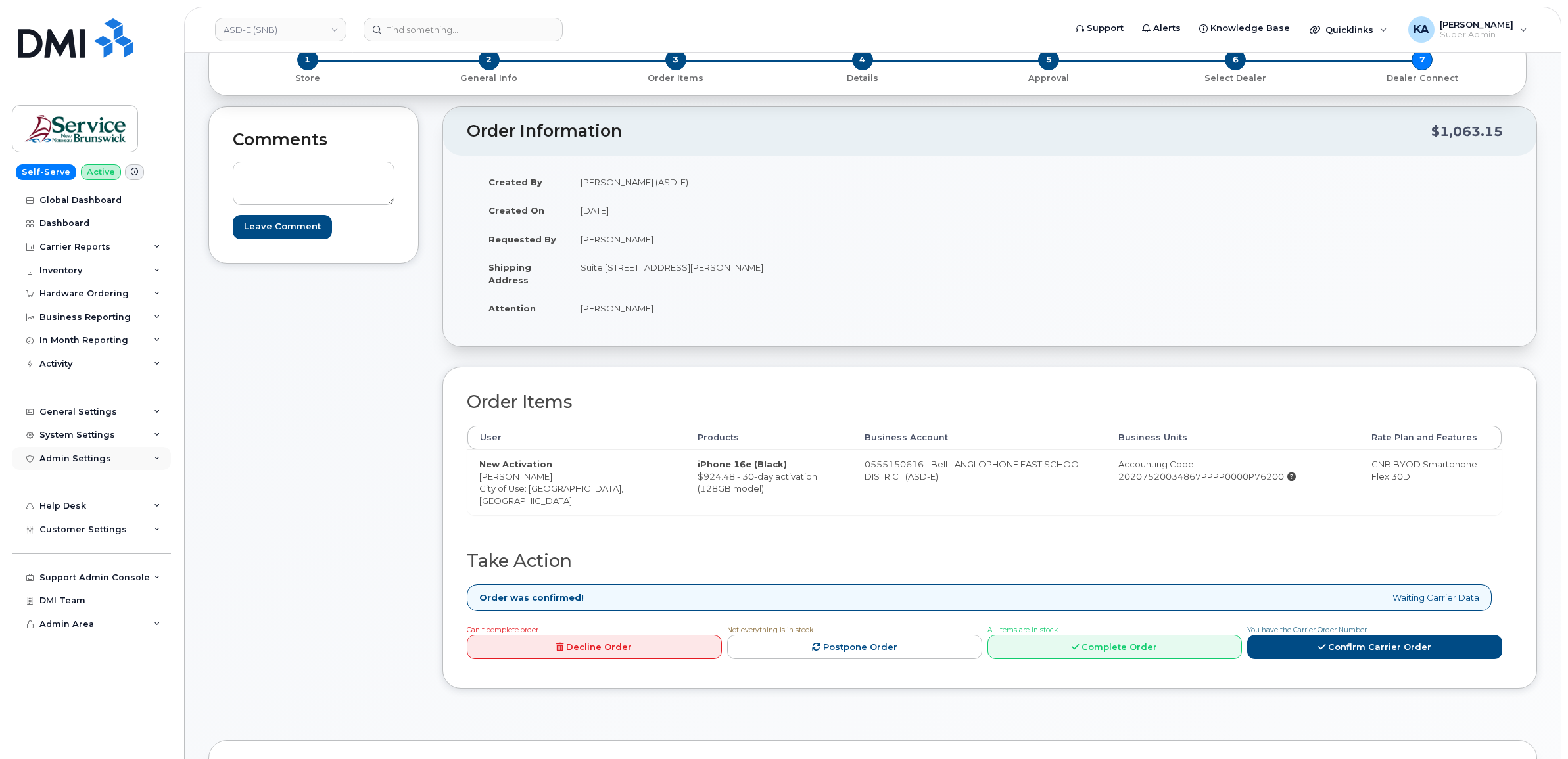
click at [54, 464] on div "Admin Settings" at bounding box center [75, 458] width 72 height 11
click at [53, 464] on div "Admin Settings" at bounding box center [75, 458] width 72 height 11
click at [48, 534] on span "Customer Settings" at bounding box center [82, 529] width 87 height 10
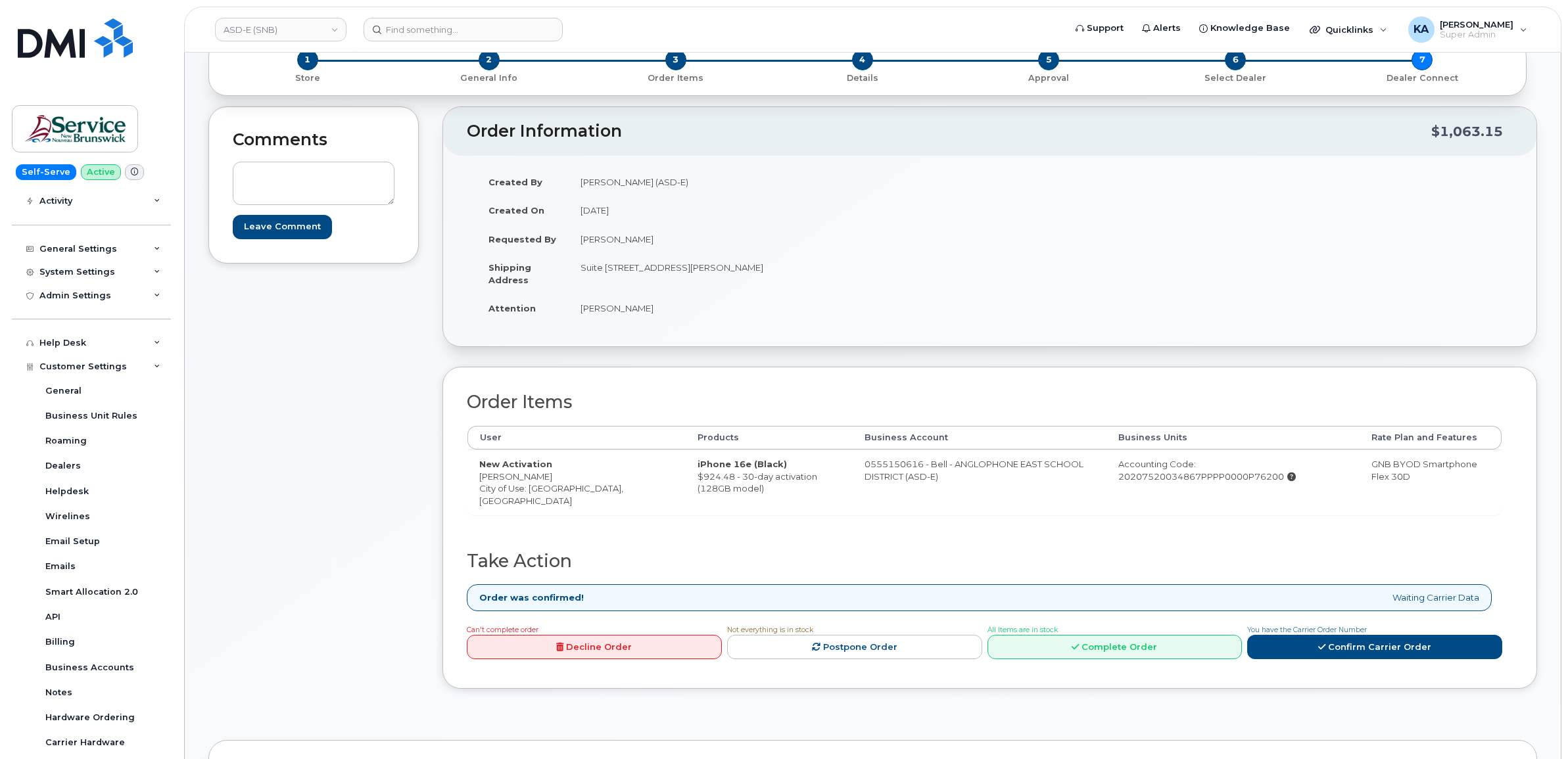
scroll to position [164, 0]
click at [1296, 650] on link "Confirm Carrier Order" at bounding box center [1375, 647] width 255 height 24
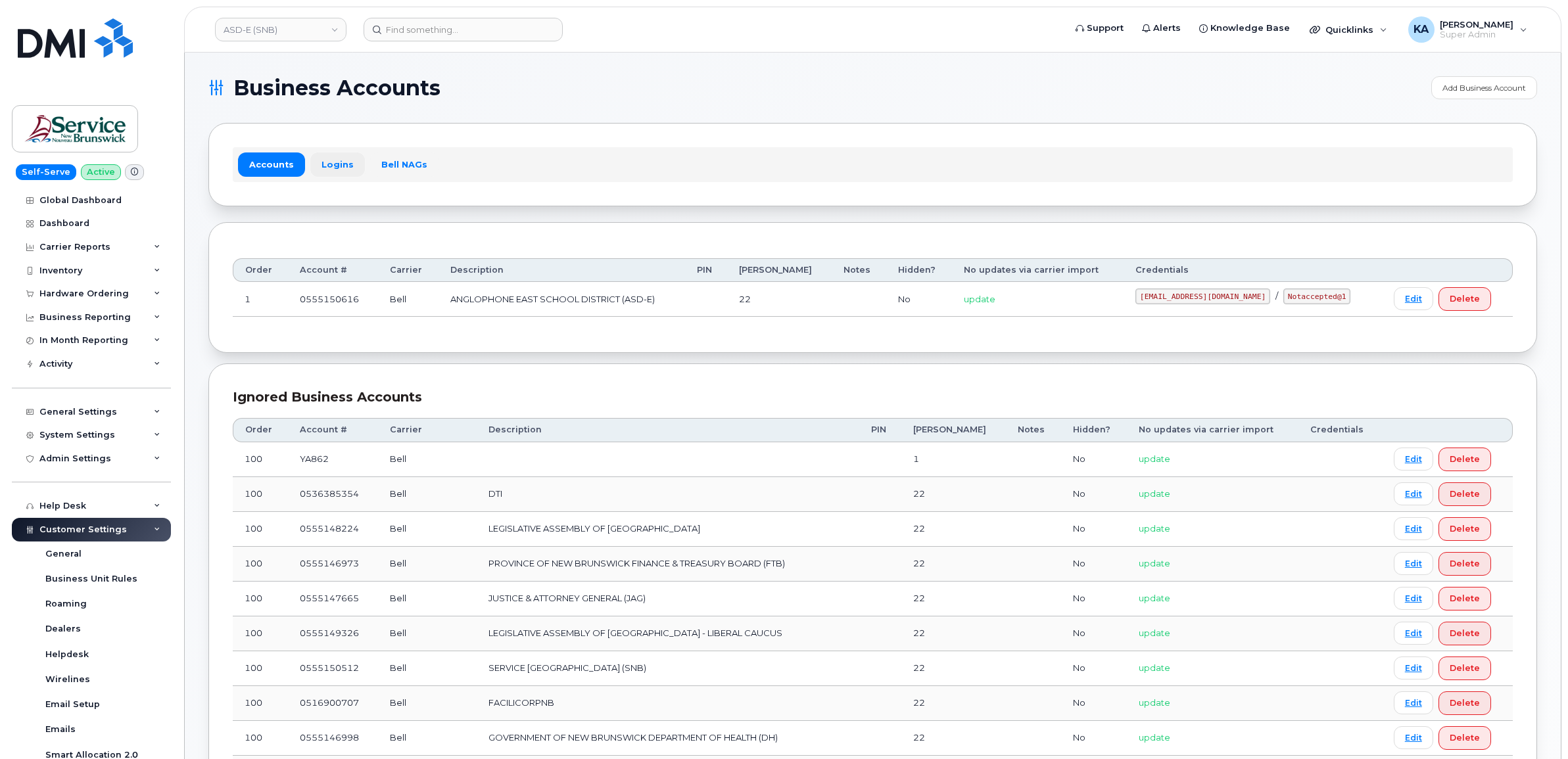
click at [334, 170] on link "Logins" at bounding box center [337, 164] width 55 height 23
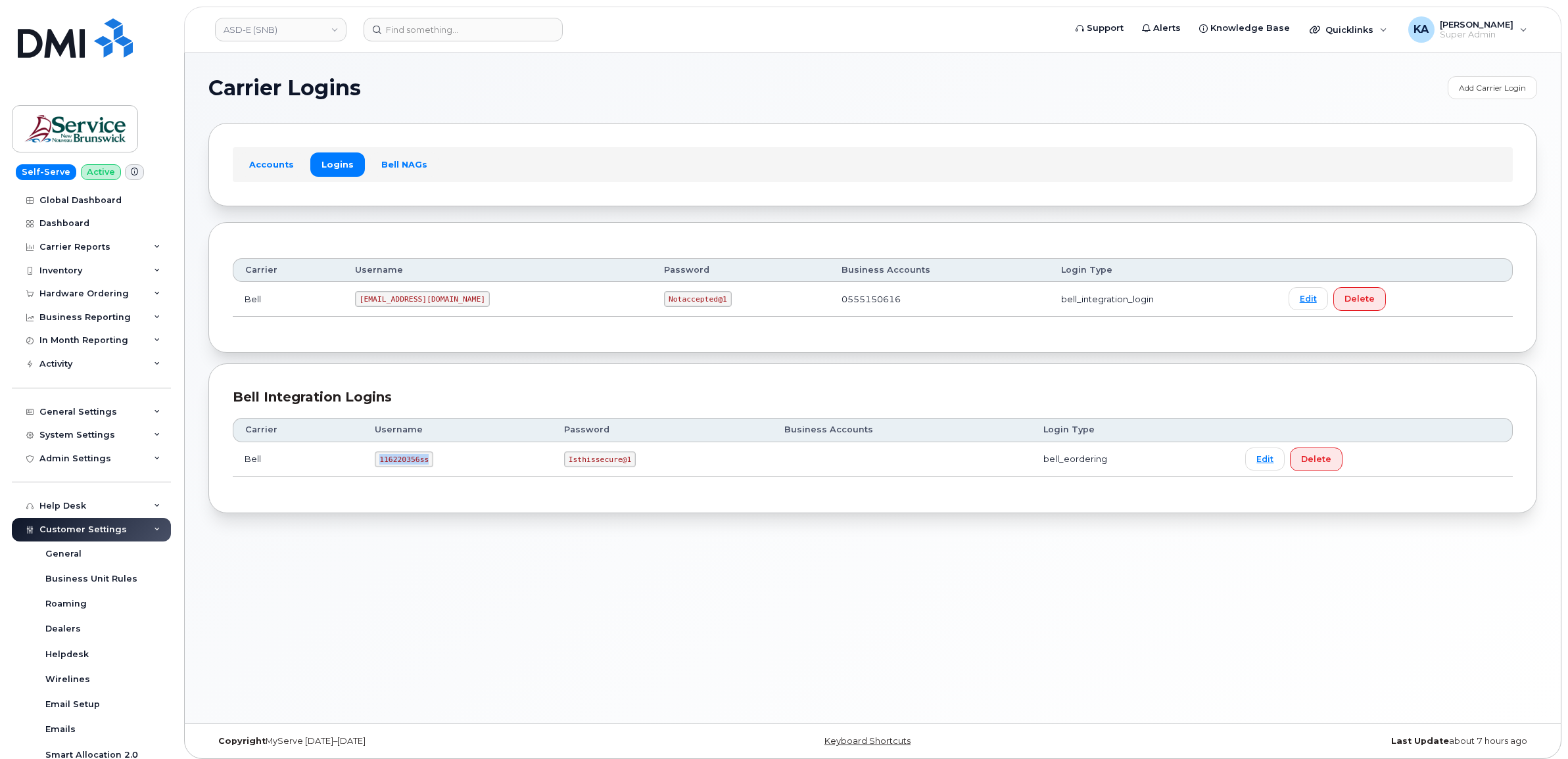
drag, startPoint x: 373, startPoint y: 463, endPoint x: 427, endPoint y: 467, distance: 54.1
click at [427, 467] on code "116220356ss" at bounding box center [404, 459] width 58 height 16
drag, startPoint x: 427, startPoint y: 467, endPoint x: 415, endPoint y: 461, distance: 13.4
copy code "116220356ss"
drag, startPoint x: 563, startPoint y: 461, endPoint x: 666, endPoint y: 465, distance: 103.1
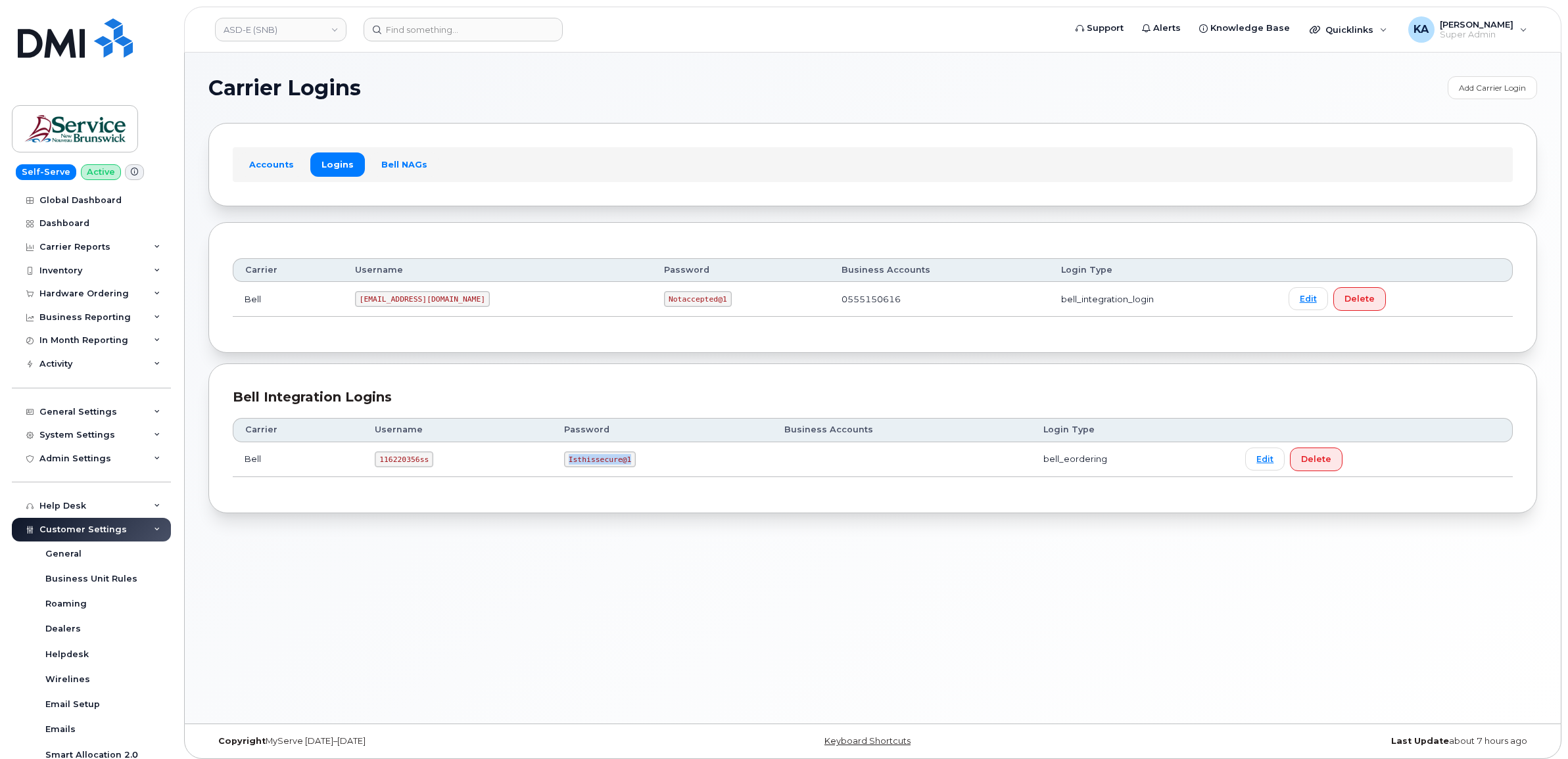
click at [668, 467] on td "Isthissecure@1" at bounding box center [663, 459] width 220 height 35
drag, startPoint x: 666, startPoint y: 465, endPoint x: 616, endPoint y: 458, distance: 50.5
copy code "Isthissecure@1"
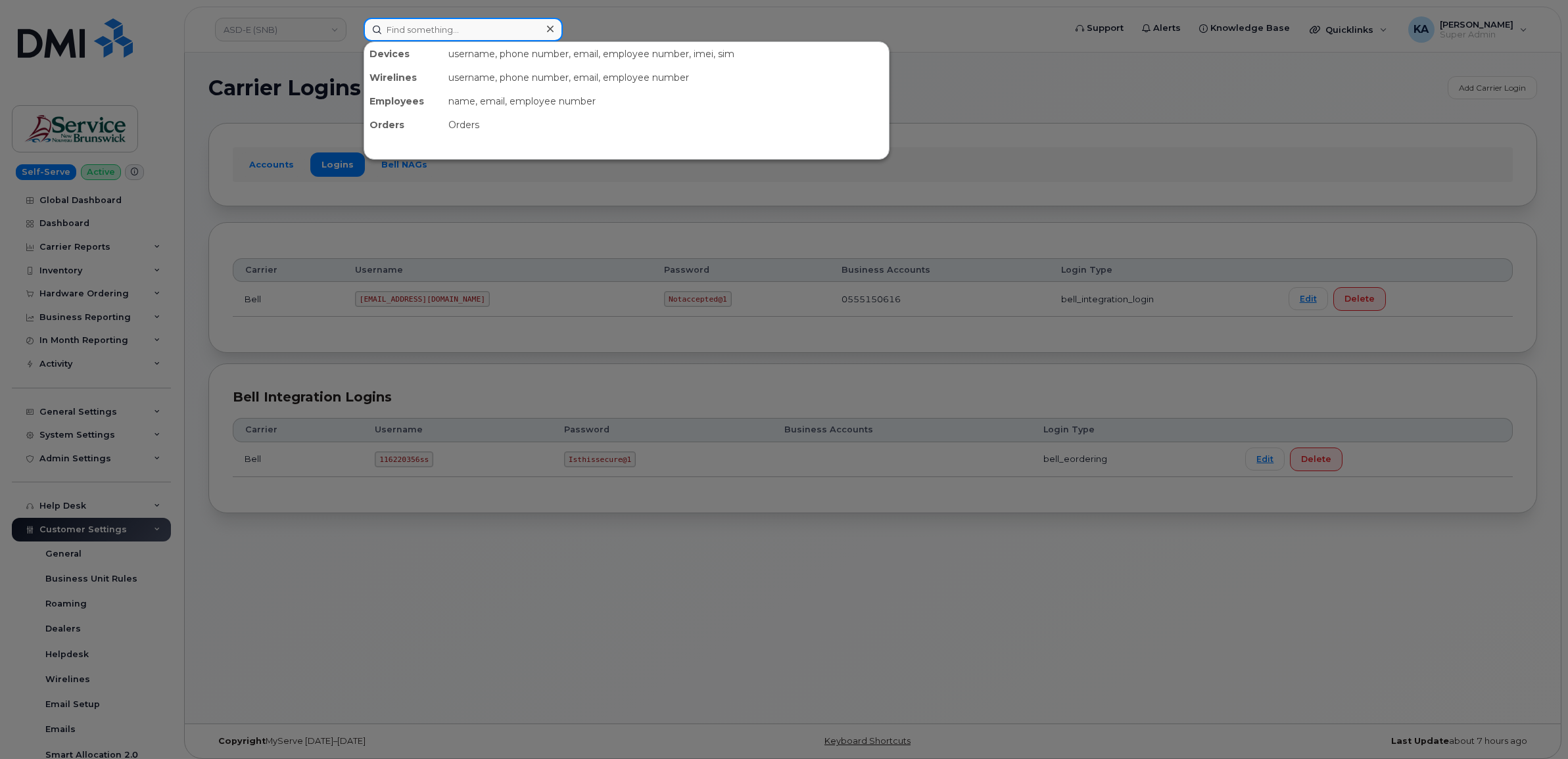
paste input "5065438304"
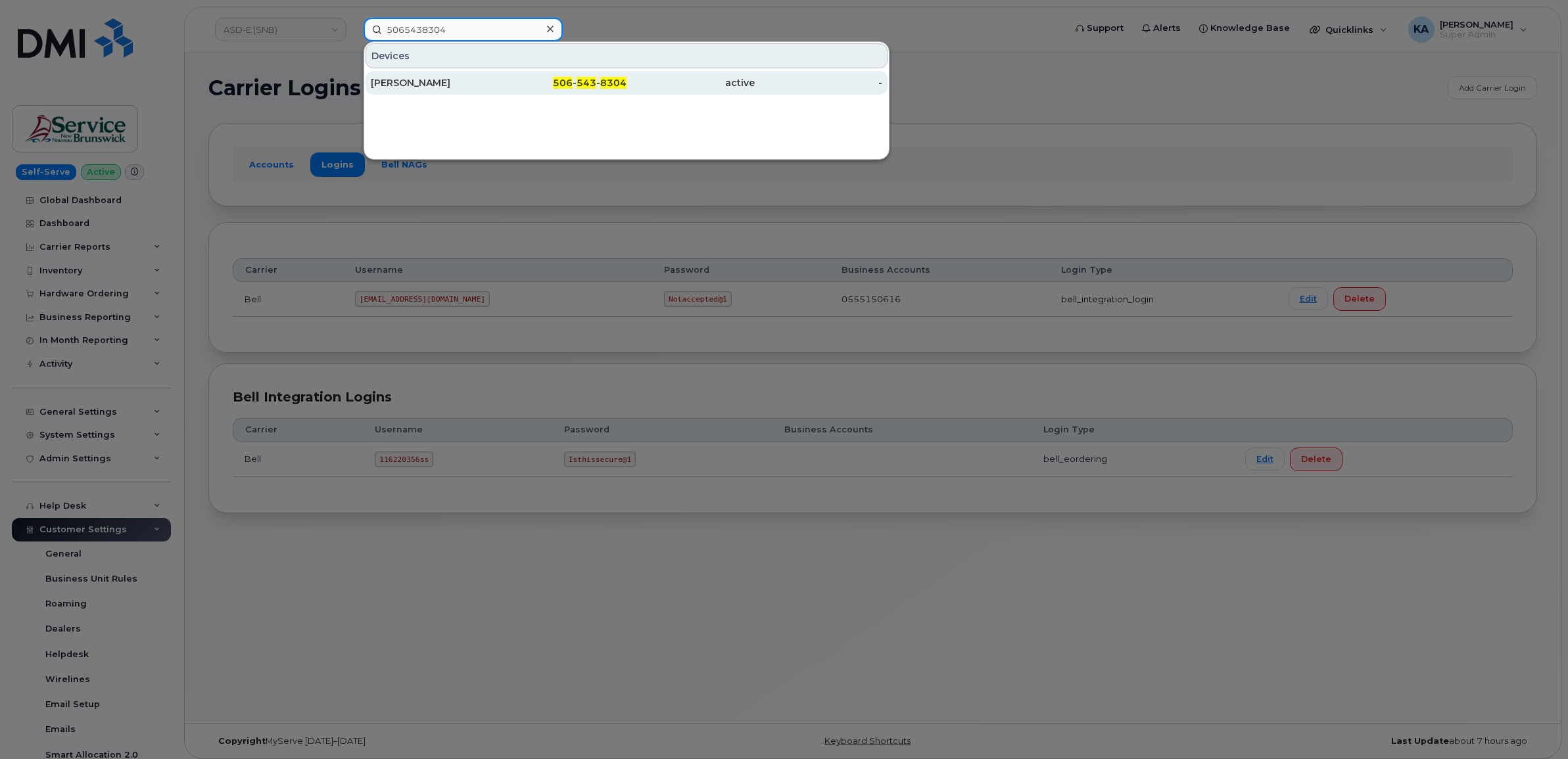
type input "5065438304"
click at [415, 83] on div "Darren Oakes" at bounding box center [435, 82] width 128 height 13
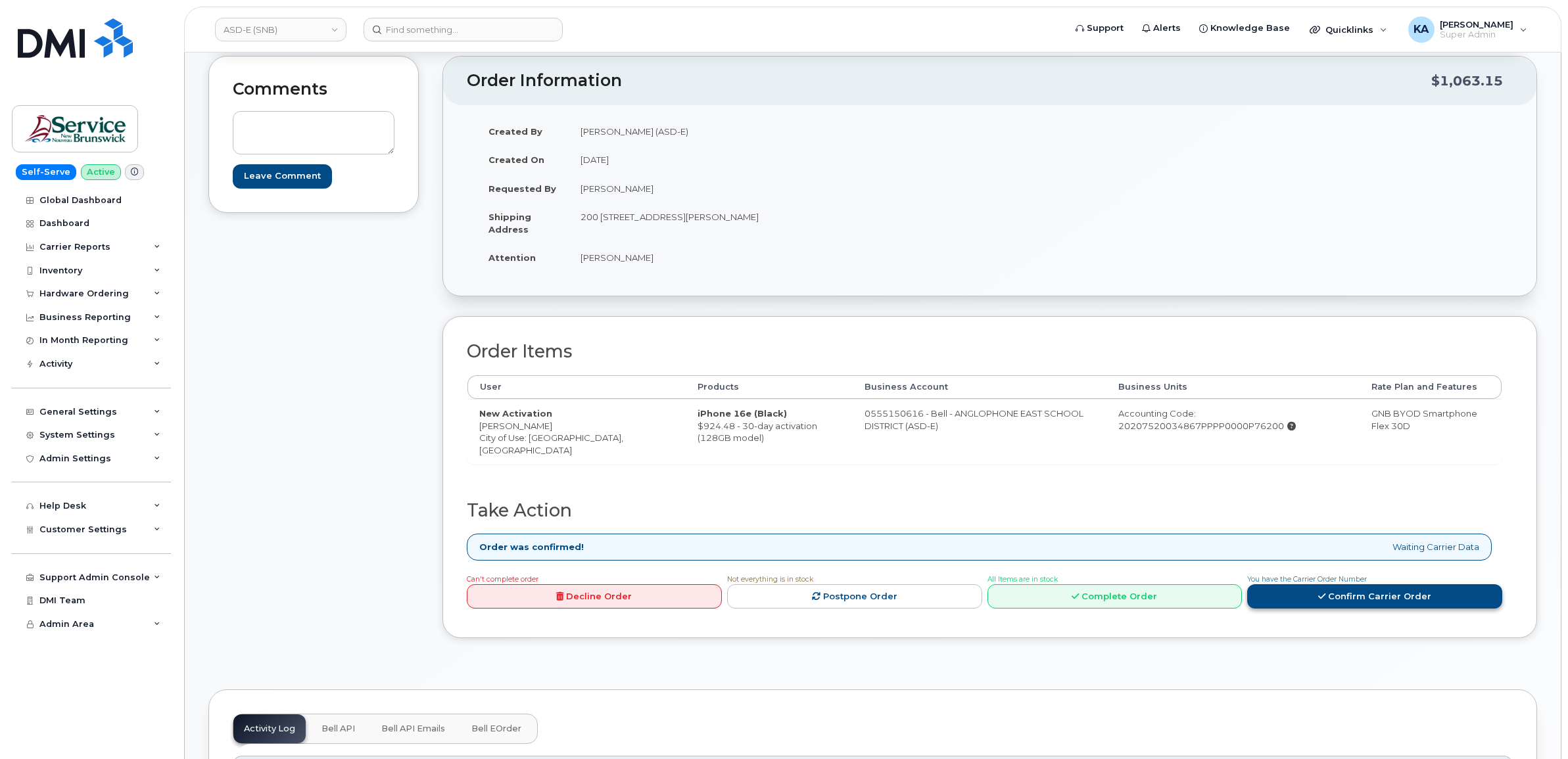
scroll to position [164, 0]
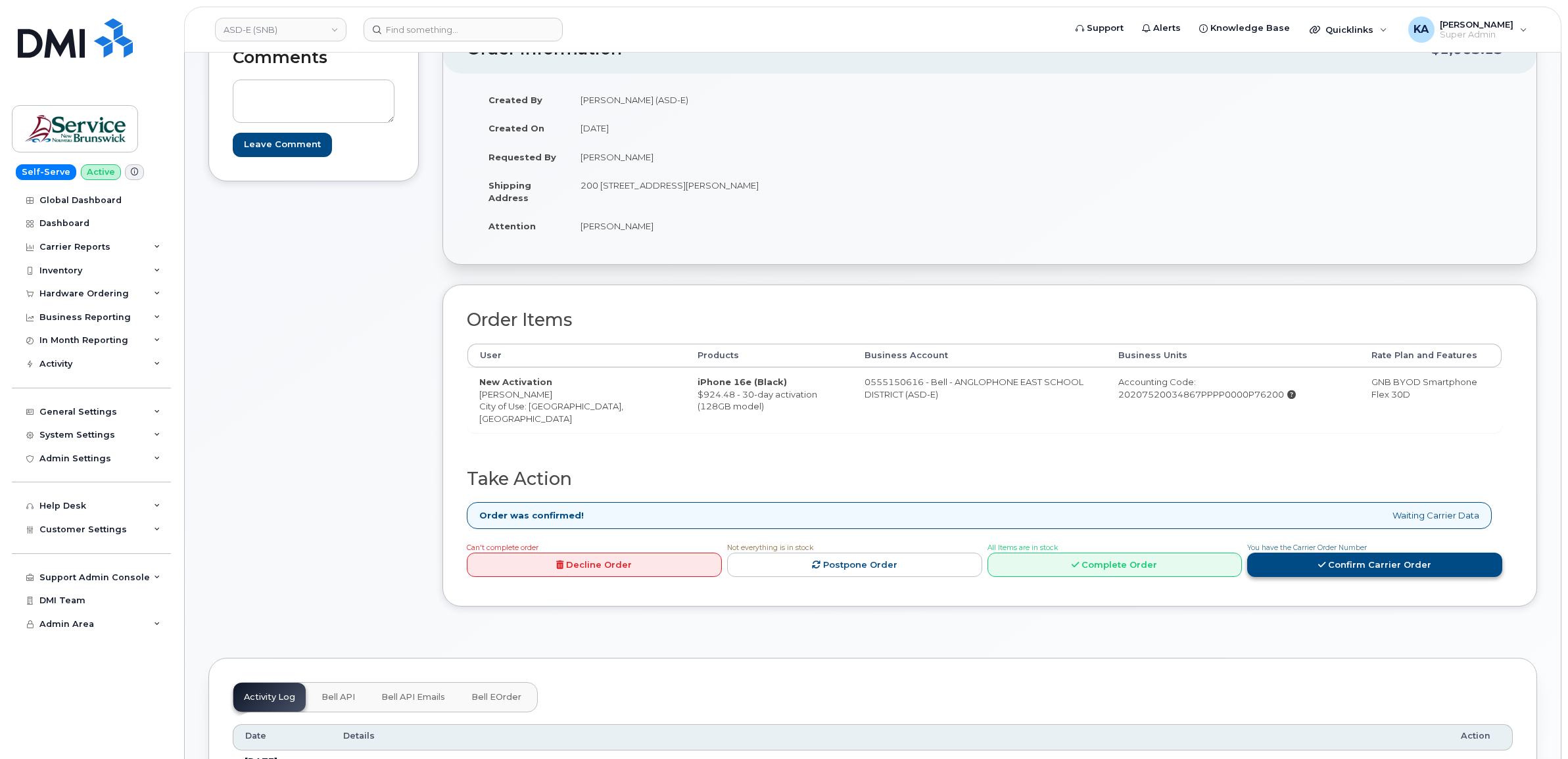
click at [1323, 566] on icon at bounding box center [1322, 565] width 7 height 9
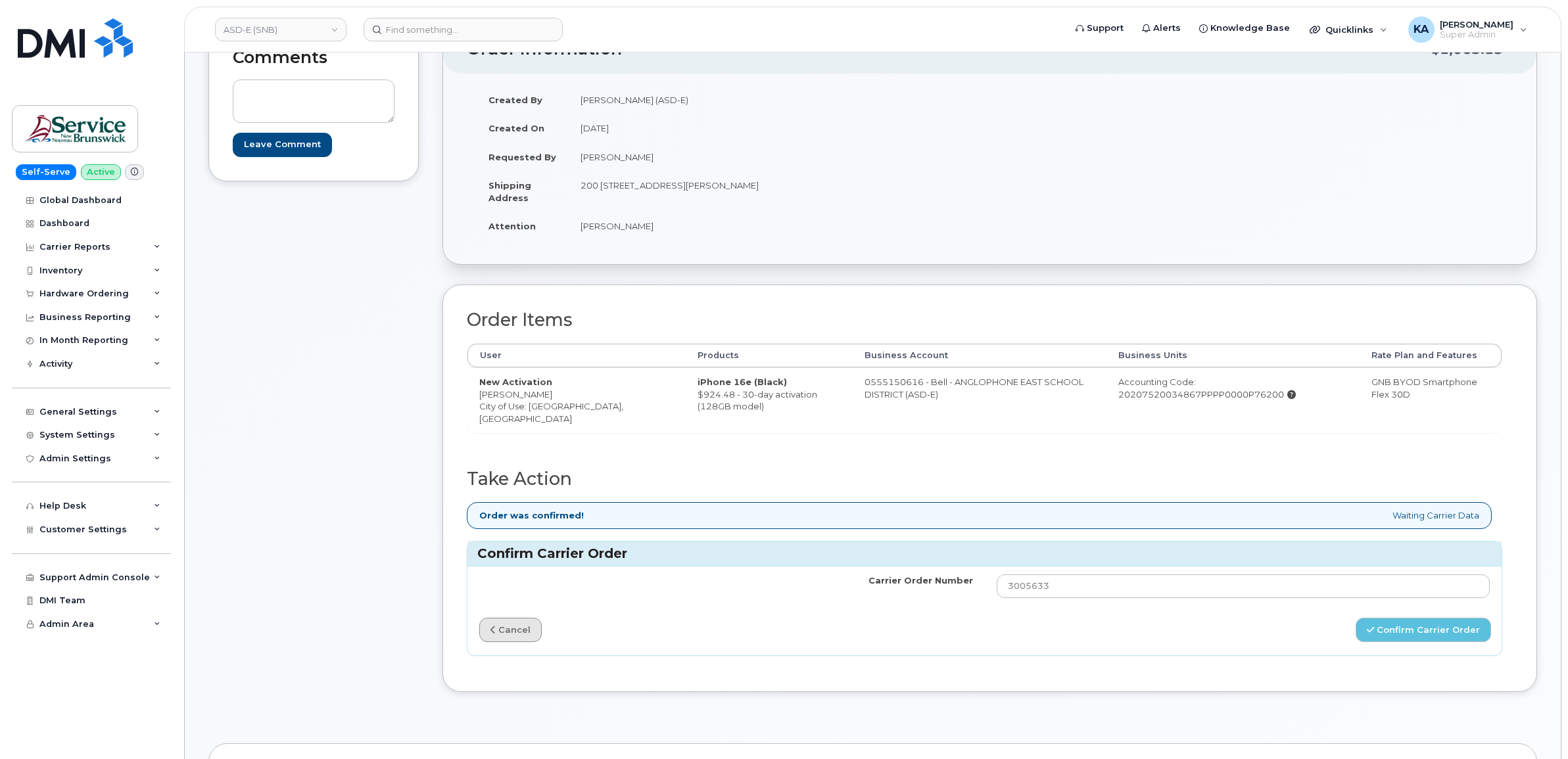
click at [515, 632] on link "cancel" at bounding box center [511, 630] width 63 height 24
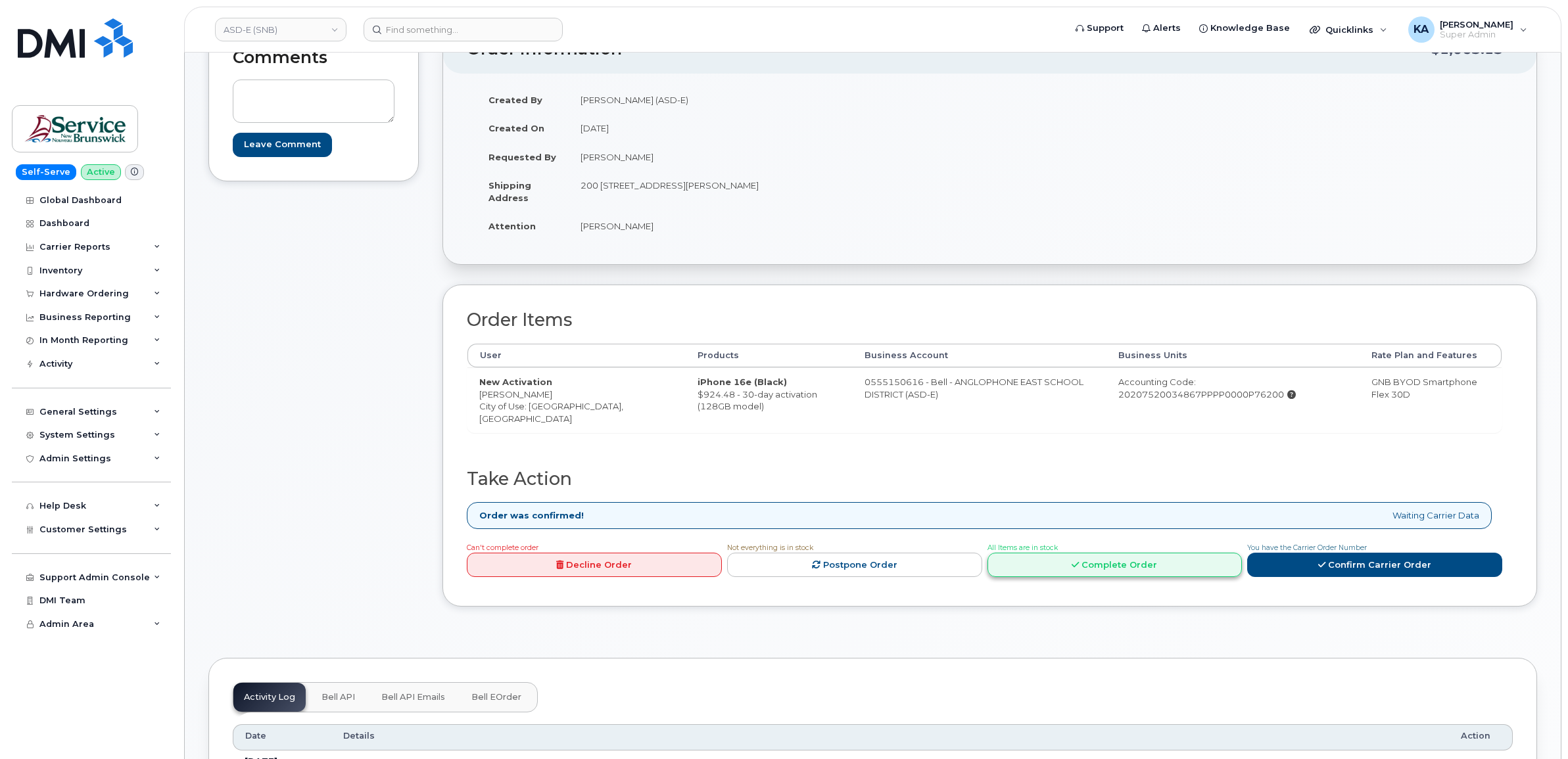
click at [1148, 566] on link "Complete Order" at bounding box center [1115, 565] width 255 height 24
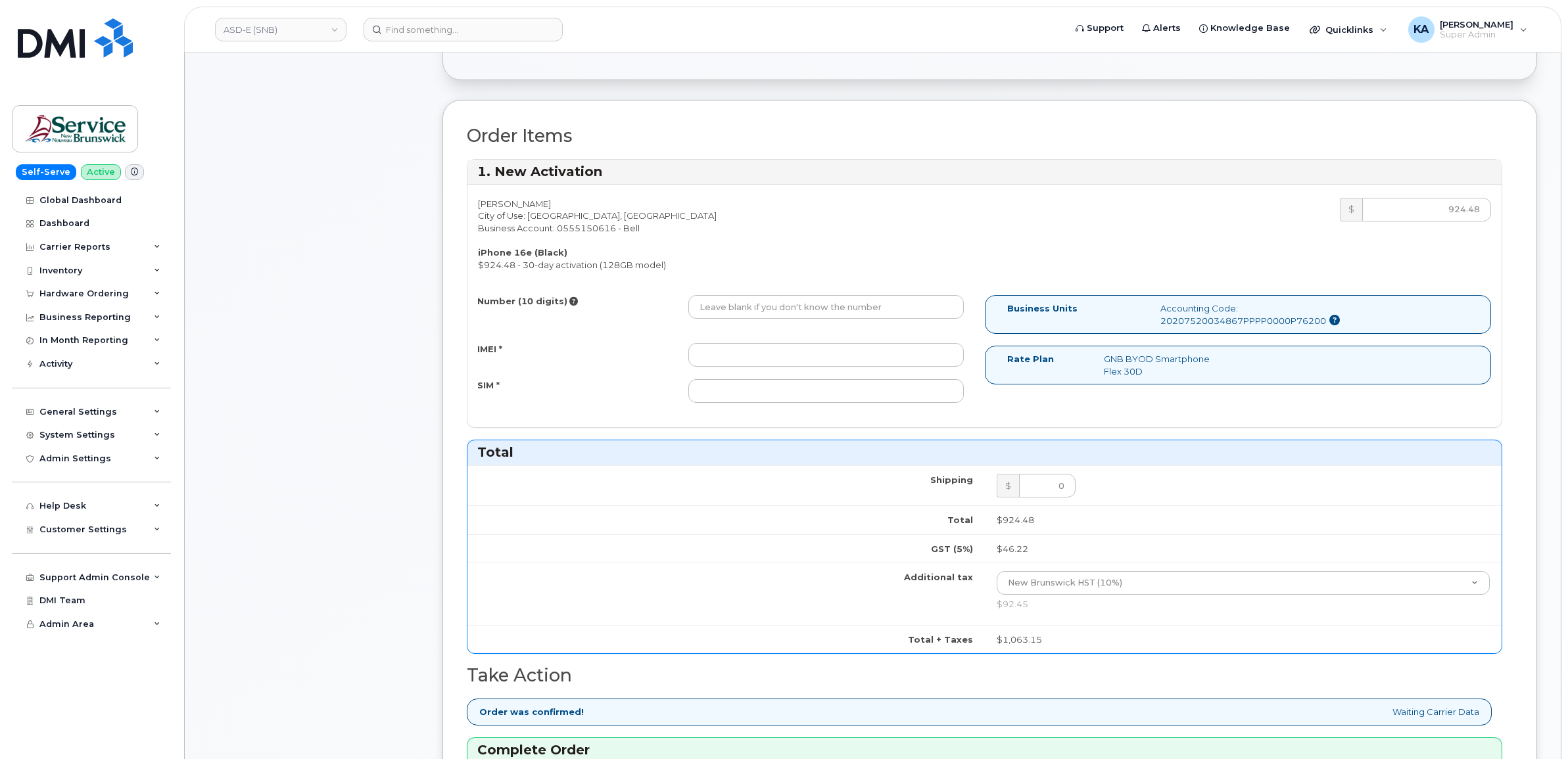
scroll to position [411, 0]
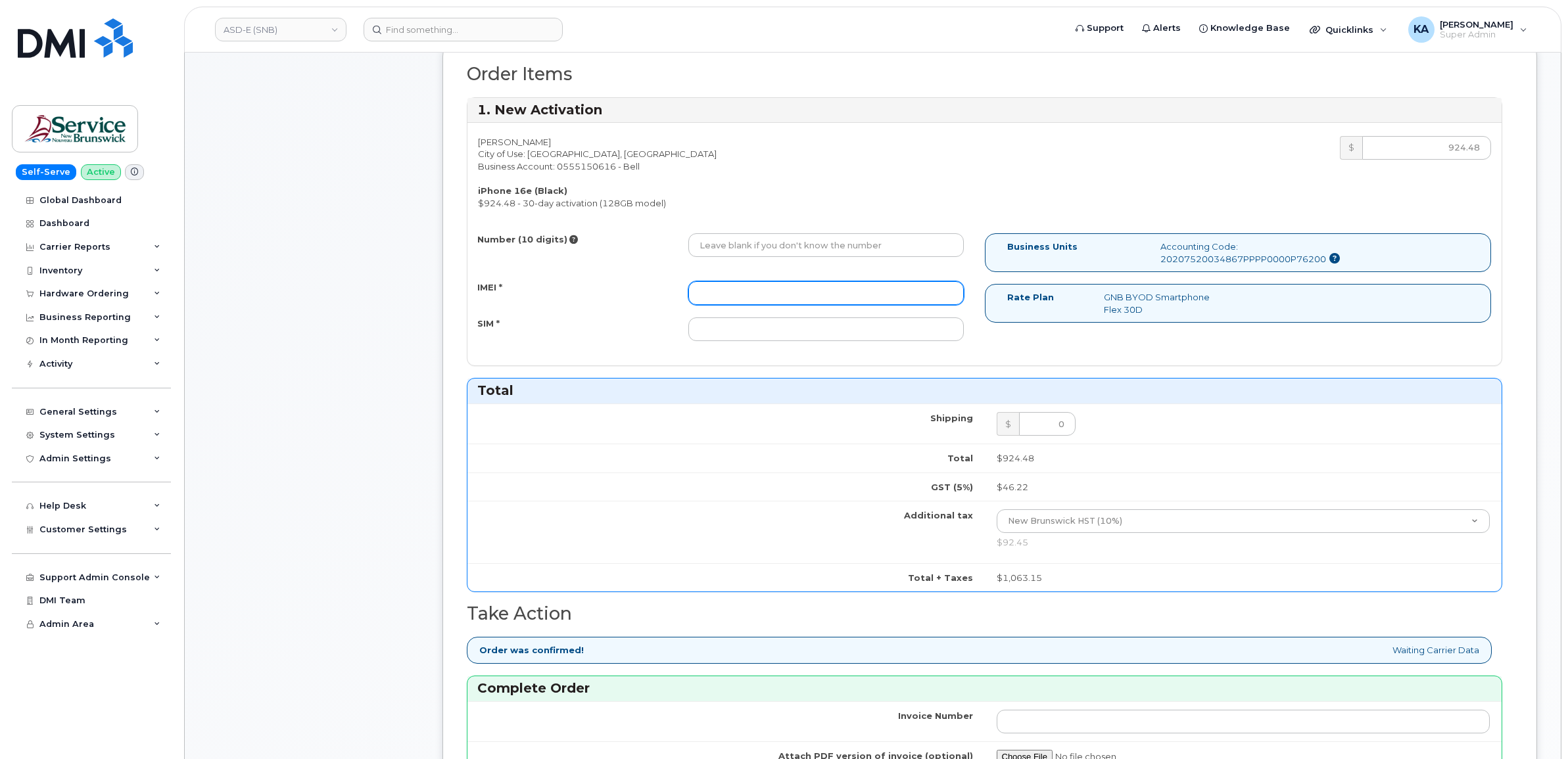
drag, startPoint x: 720, startPoint y: 284, endPoint x: 704, endPoint y: 297, distance: 20.6
paste input "353389561190661"
type input "353389561190661"
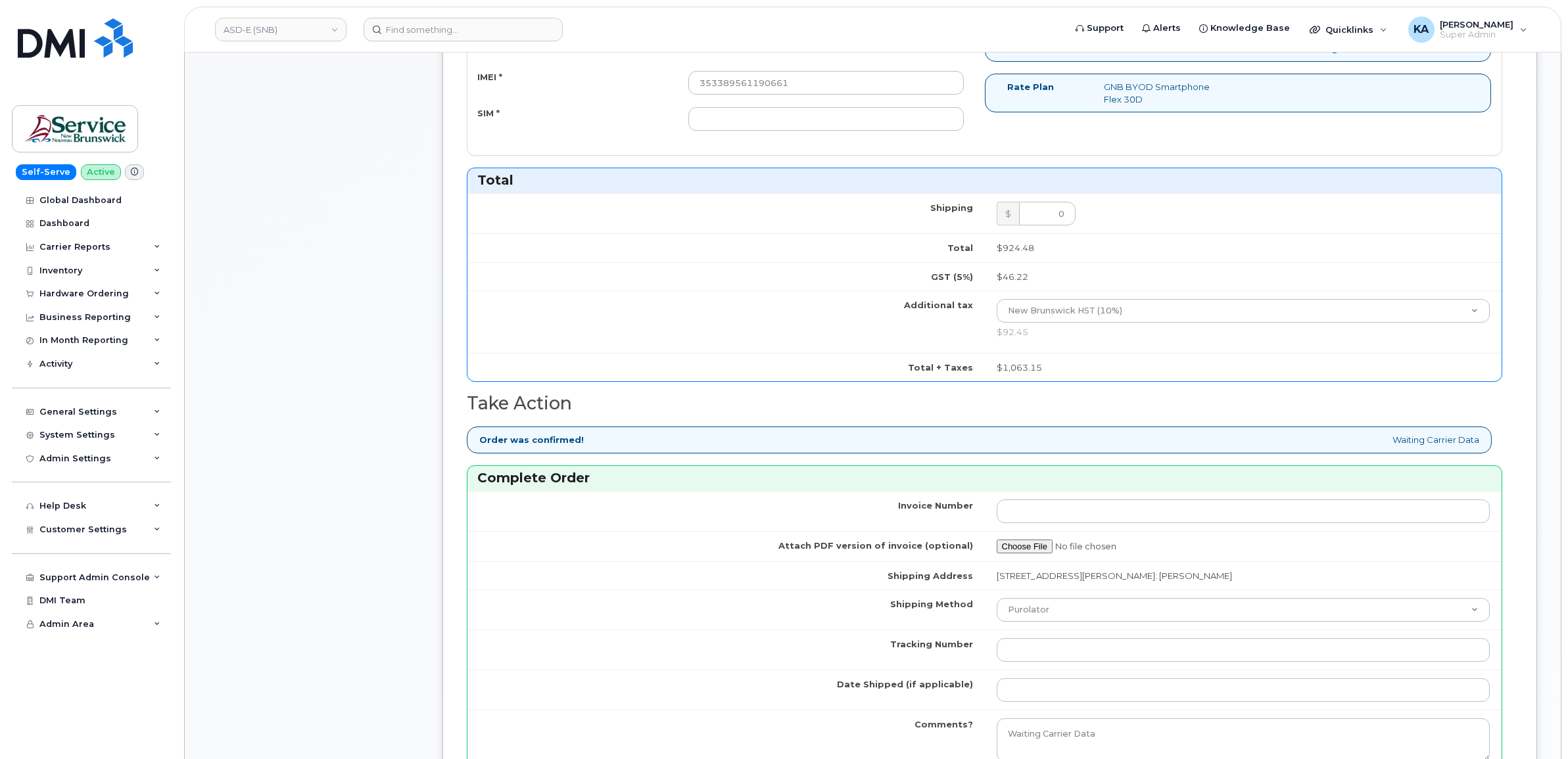
scroll to position [657, 0]
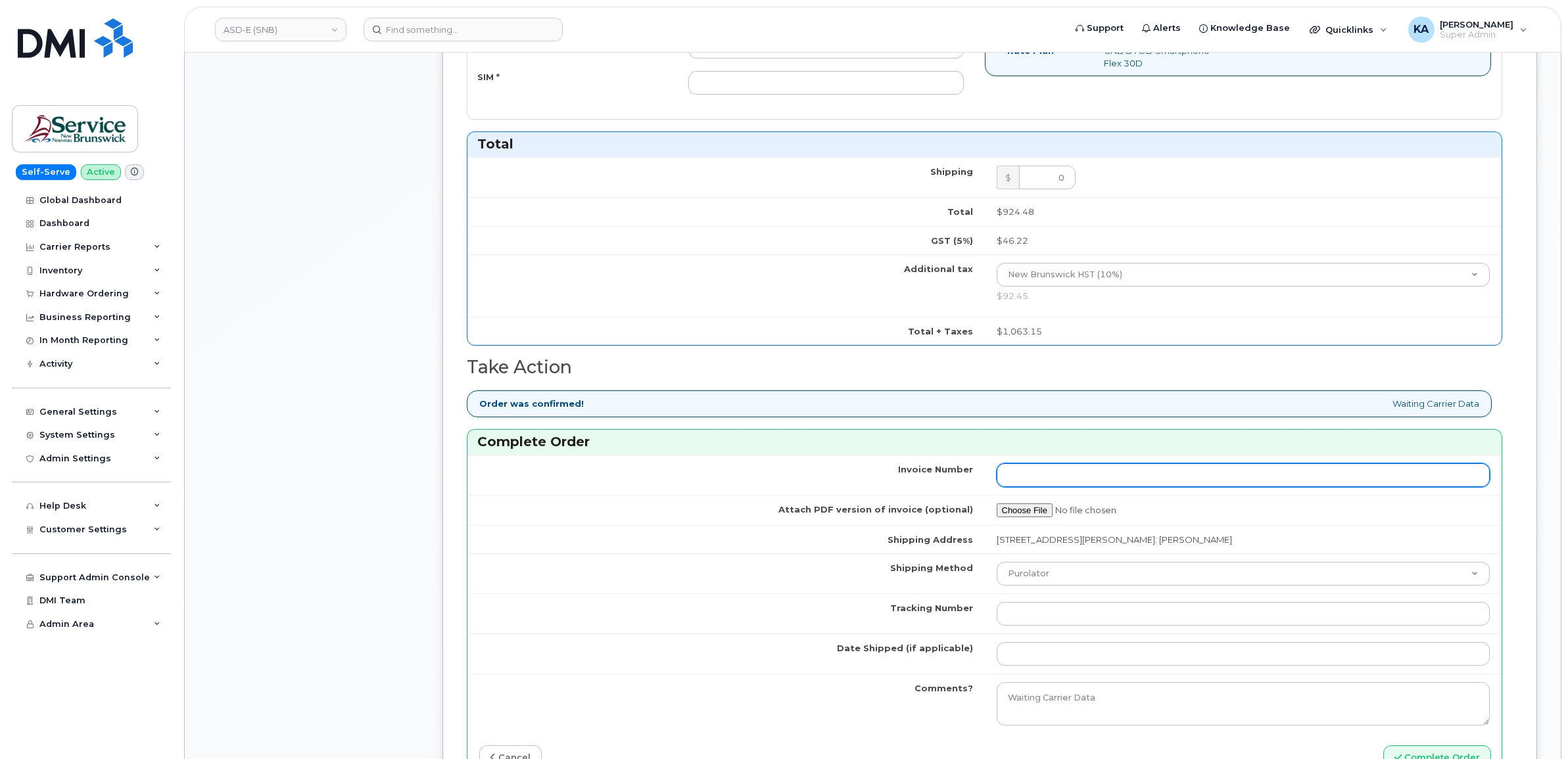
paste input "1306650963000010"
type input "1306650963000010"
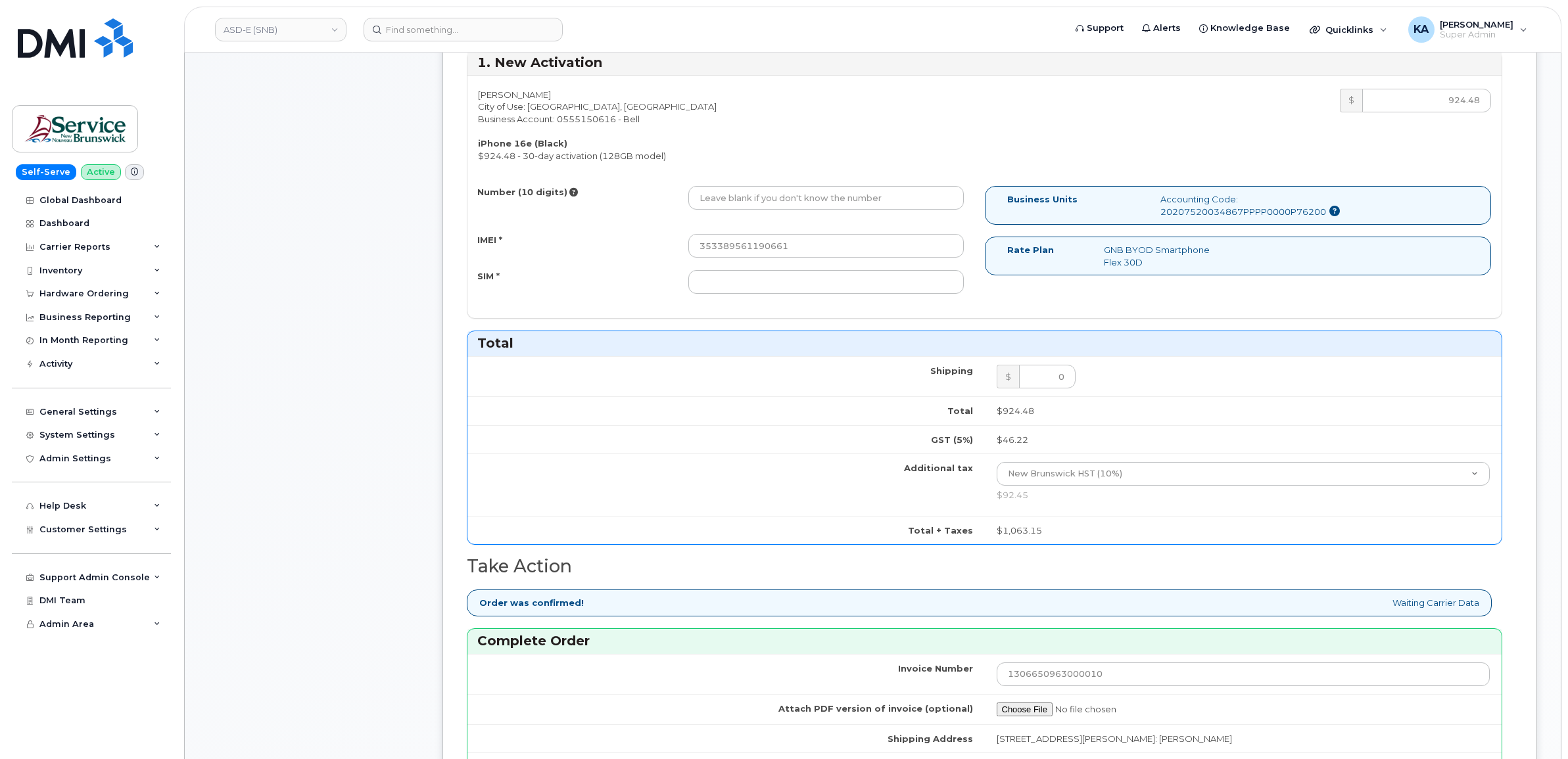
scroll to position [411, 0]
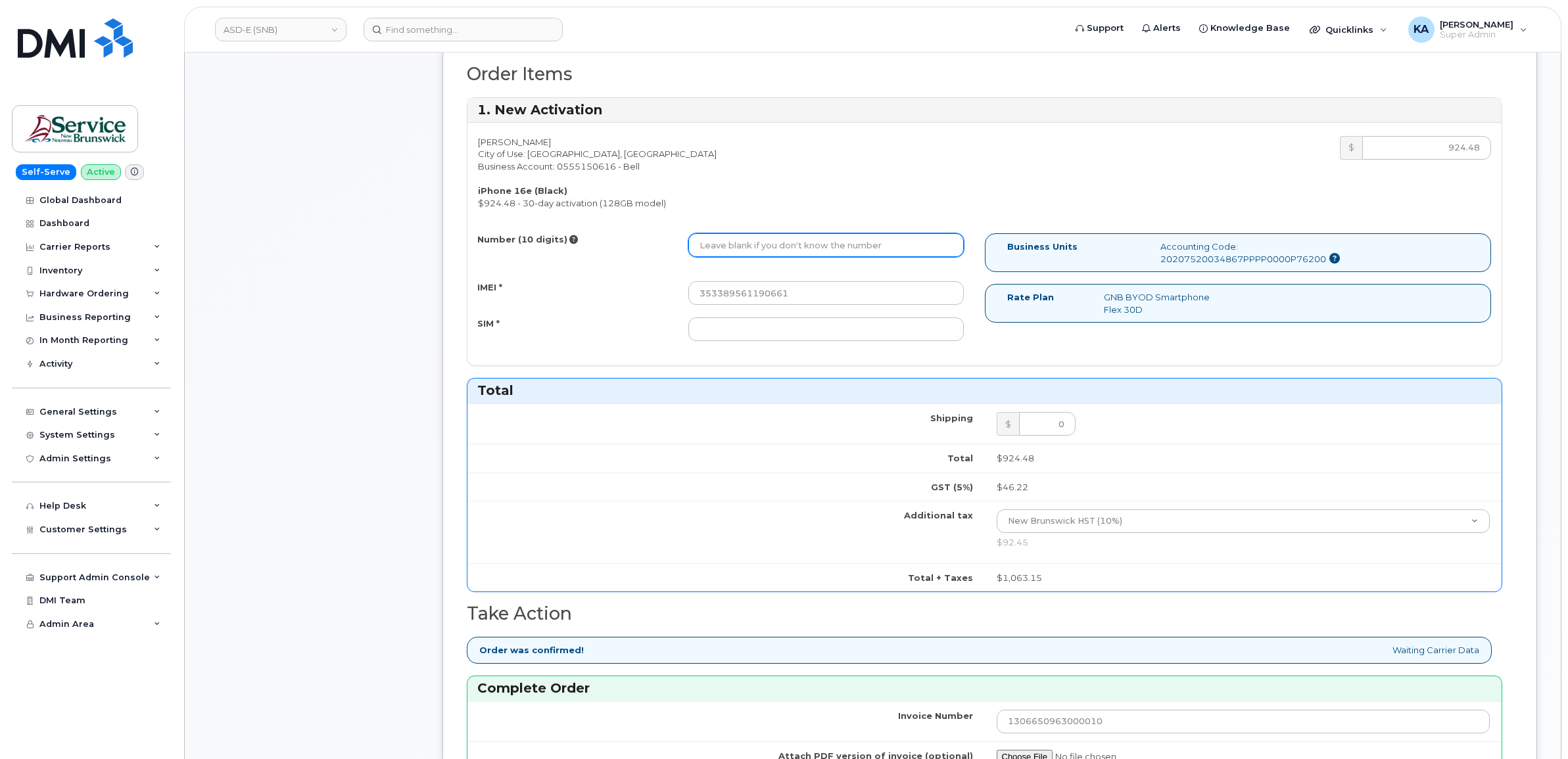
paste input "5063803019"
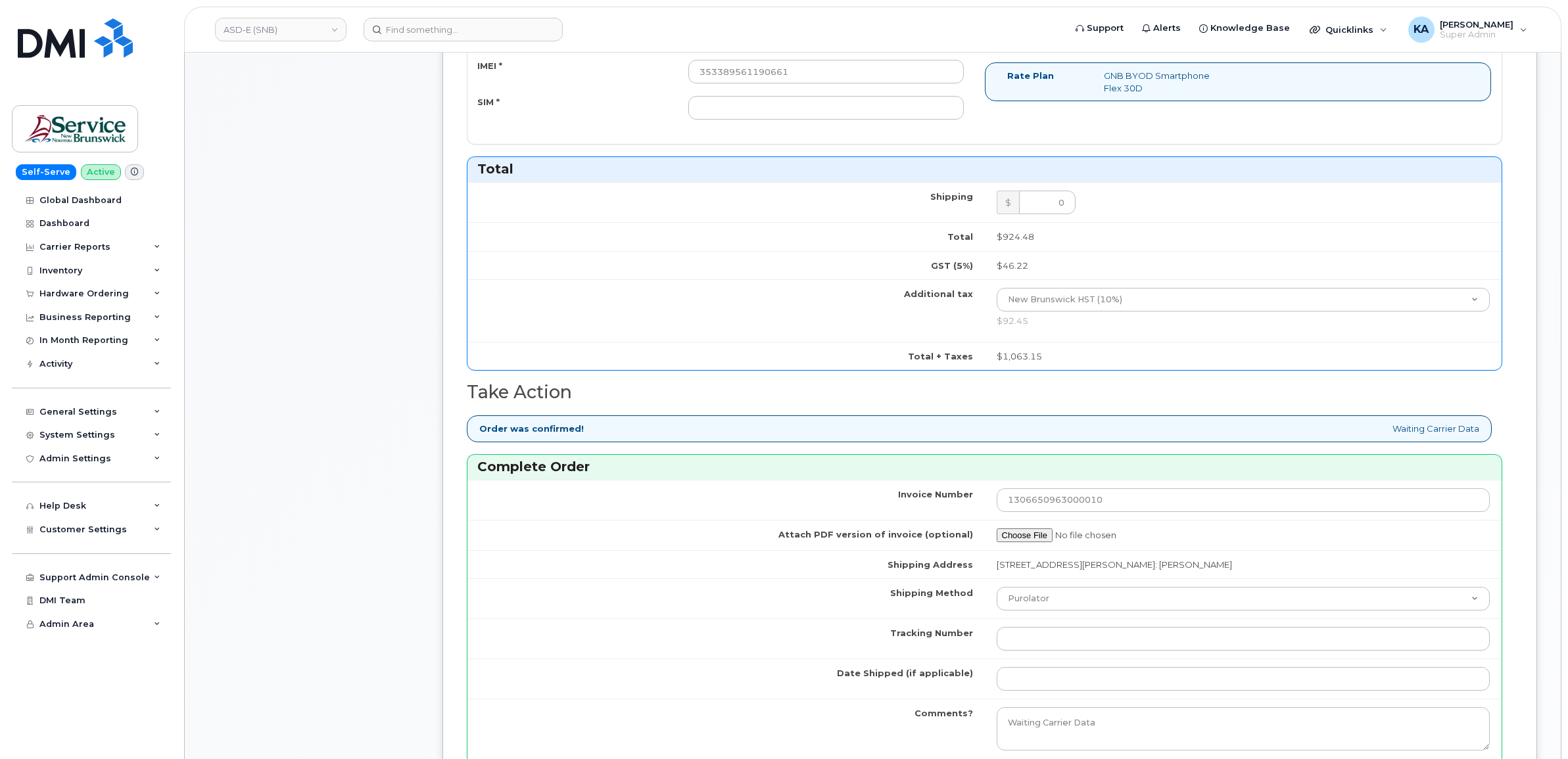
scroll to position [657, 0]
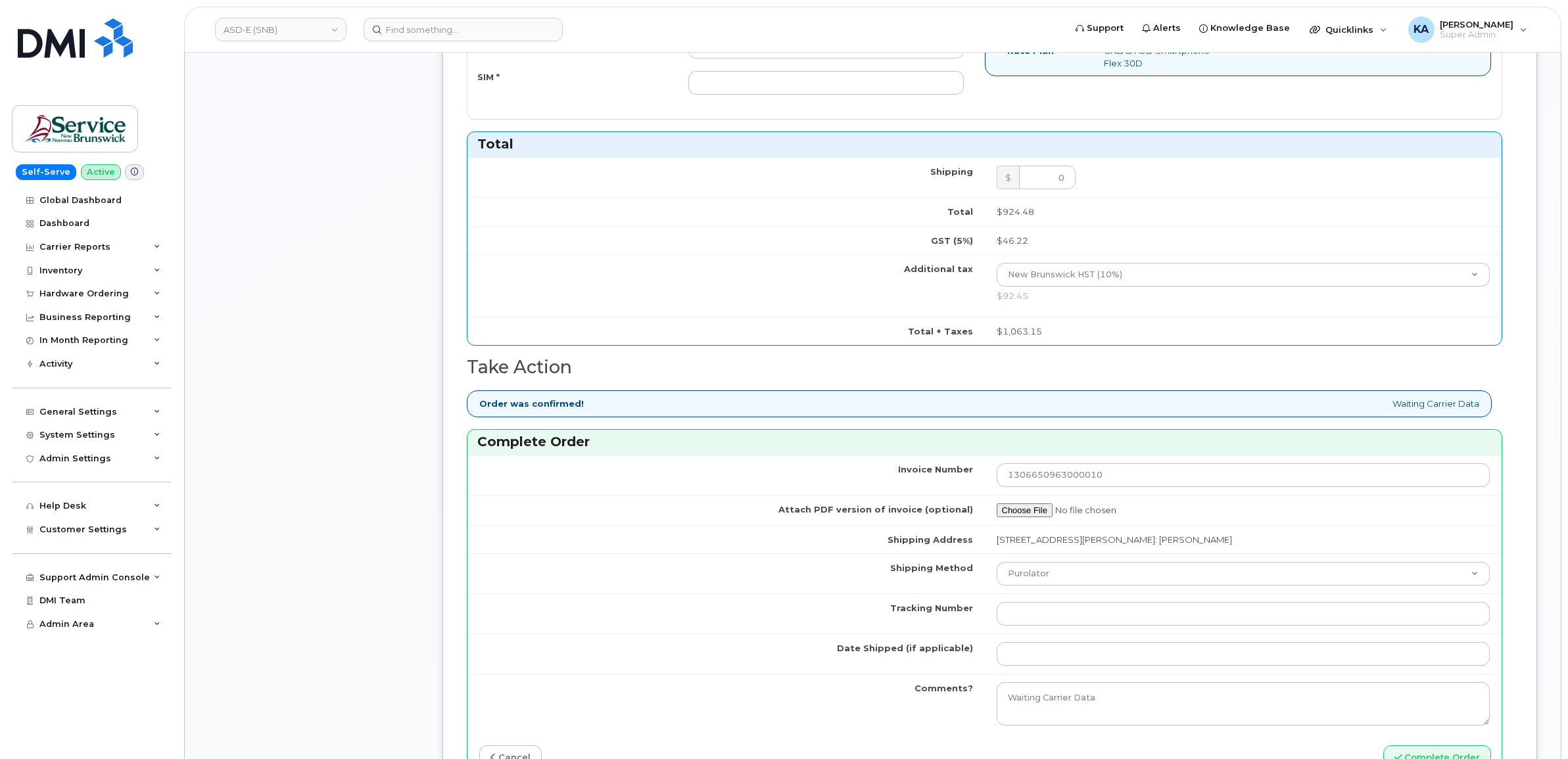
type input "5063803019"
click at [1035, 579] on select "Purolator UPS FedEx Canada Post Courier Other Drop Off Pick Up" at bounding box center [1244, 574] width 494 height 23
select select "FedEx"
click at [997, 565] on select "Purolator UPS FedEx Canada Post Courier Other Drop Off Pick Up" at bounding box center [1244, 574] width 494 height 23
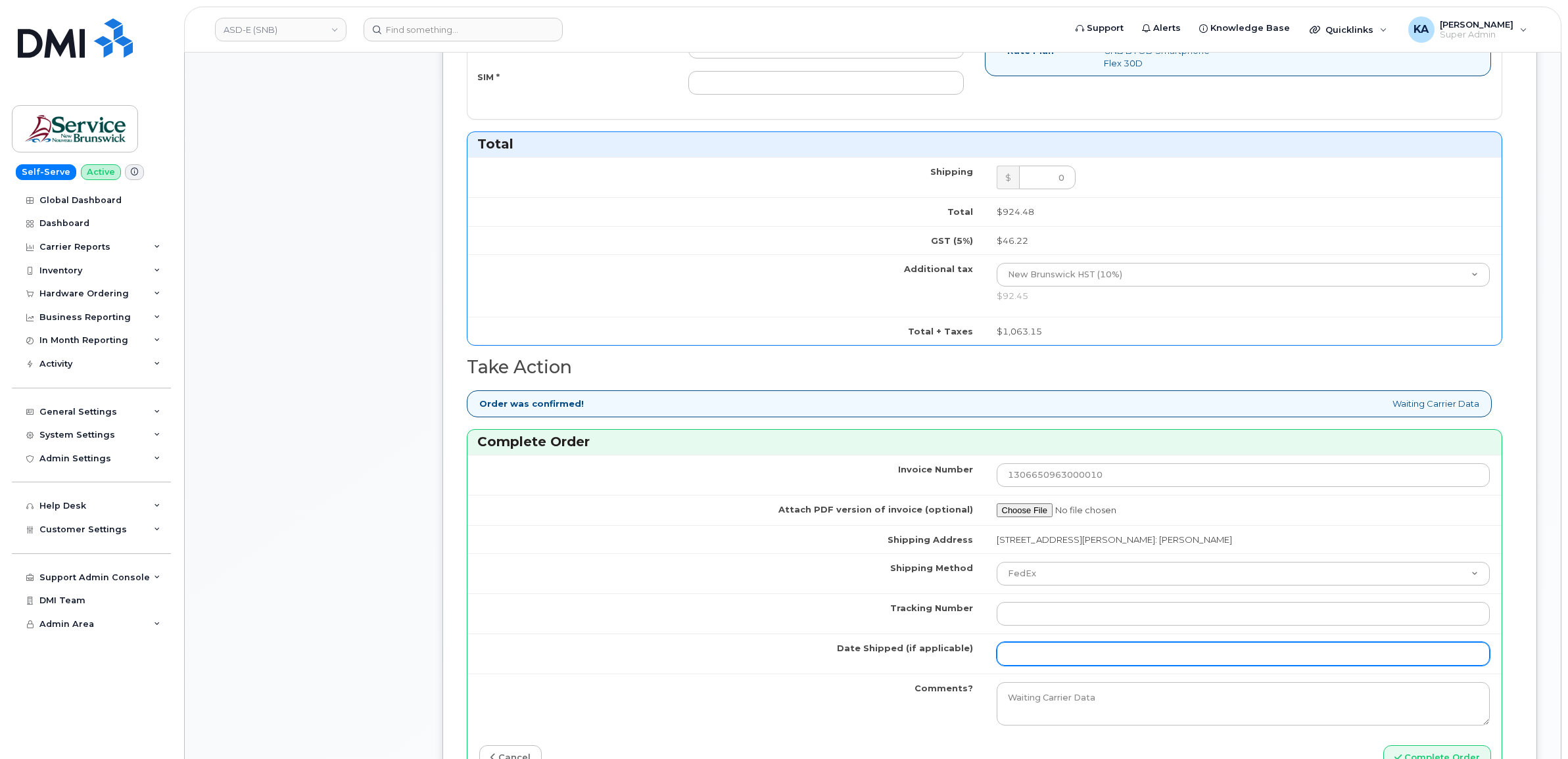
click at [1030, 650] on input "Date Shipped (if applicable)" at bounding box center [1244, 653] width 494 height 23
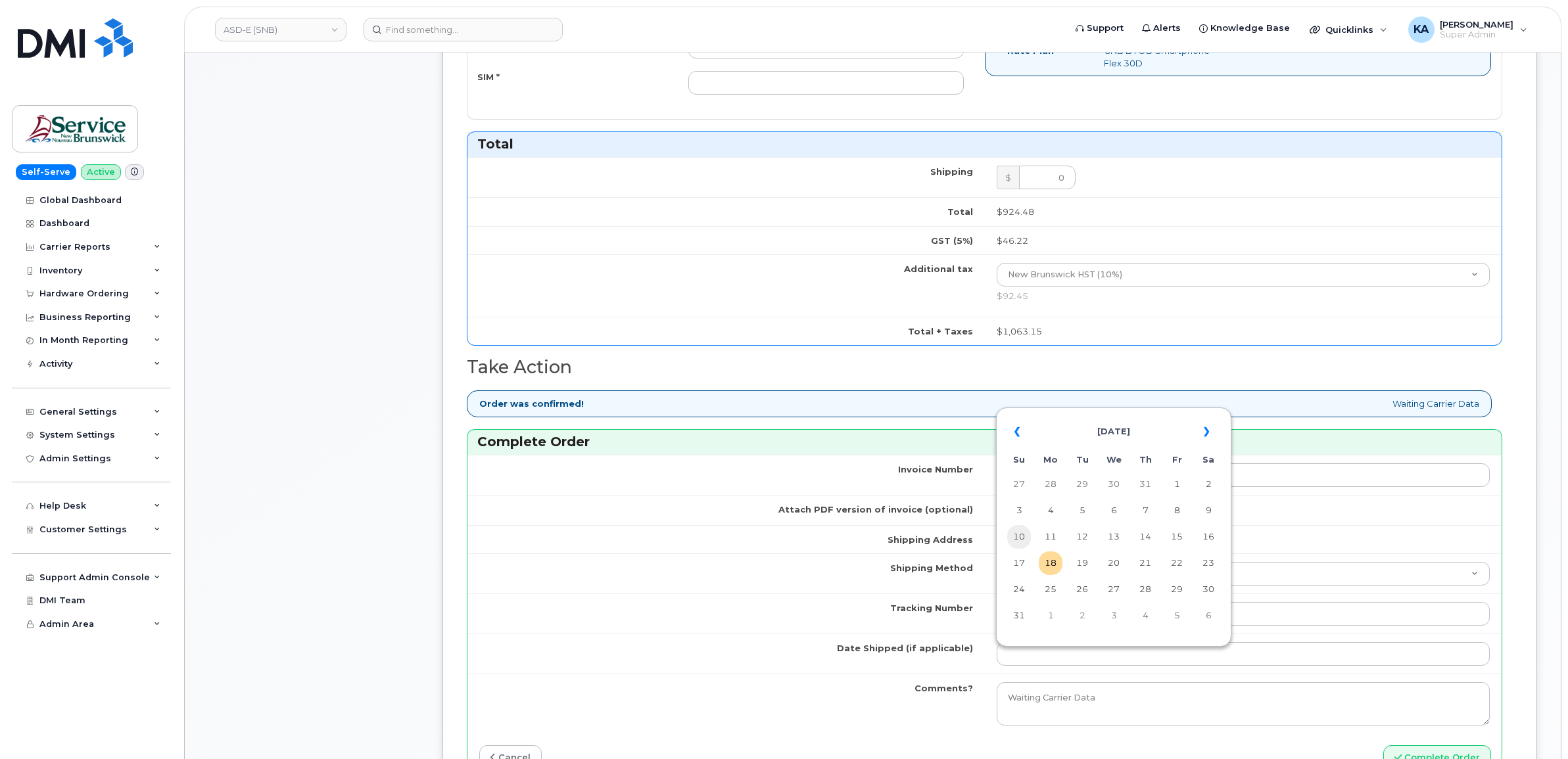
click at [1020, 539] on td "10" at bounding box center [1019, 537] width 23 height 23
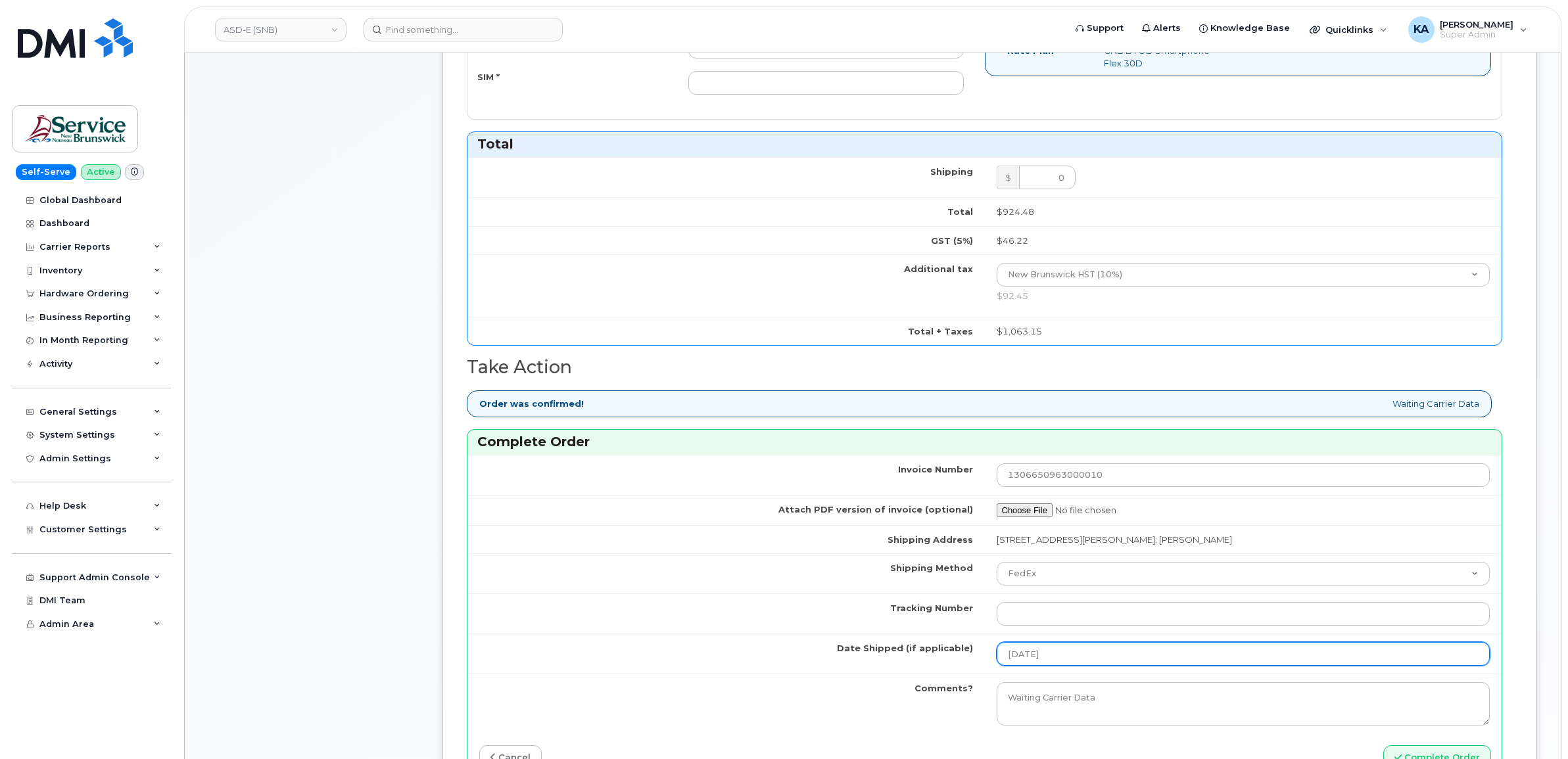
click at [1044, 657] on input "2025-08-10" at bounding box center [1244, 653] width 494 height 23
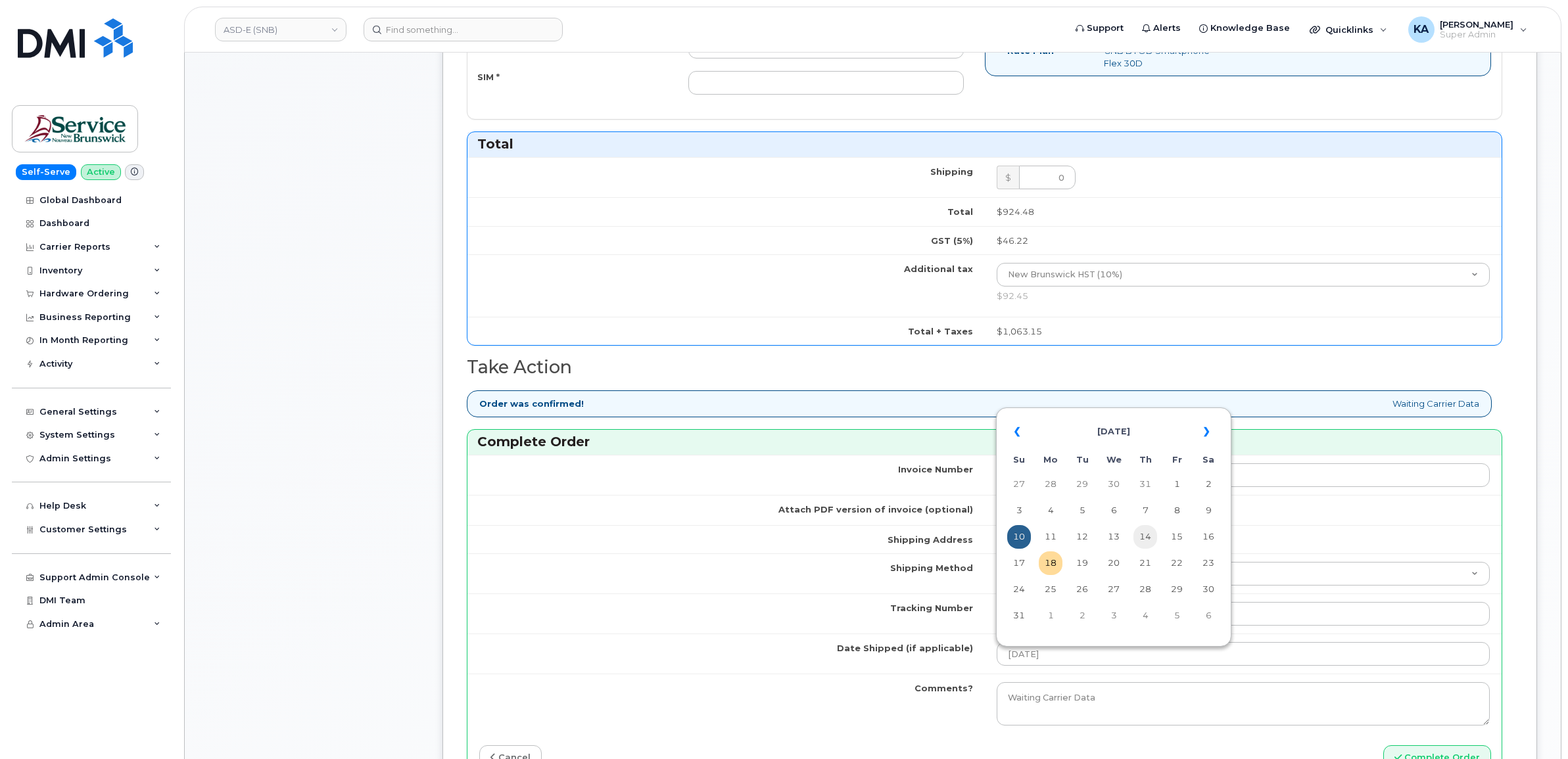
click at [1152, 537] on td "14" at bounding box center [1145, 537] width 23 height 23
type input "2025-08-14"
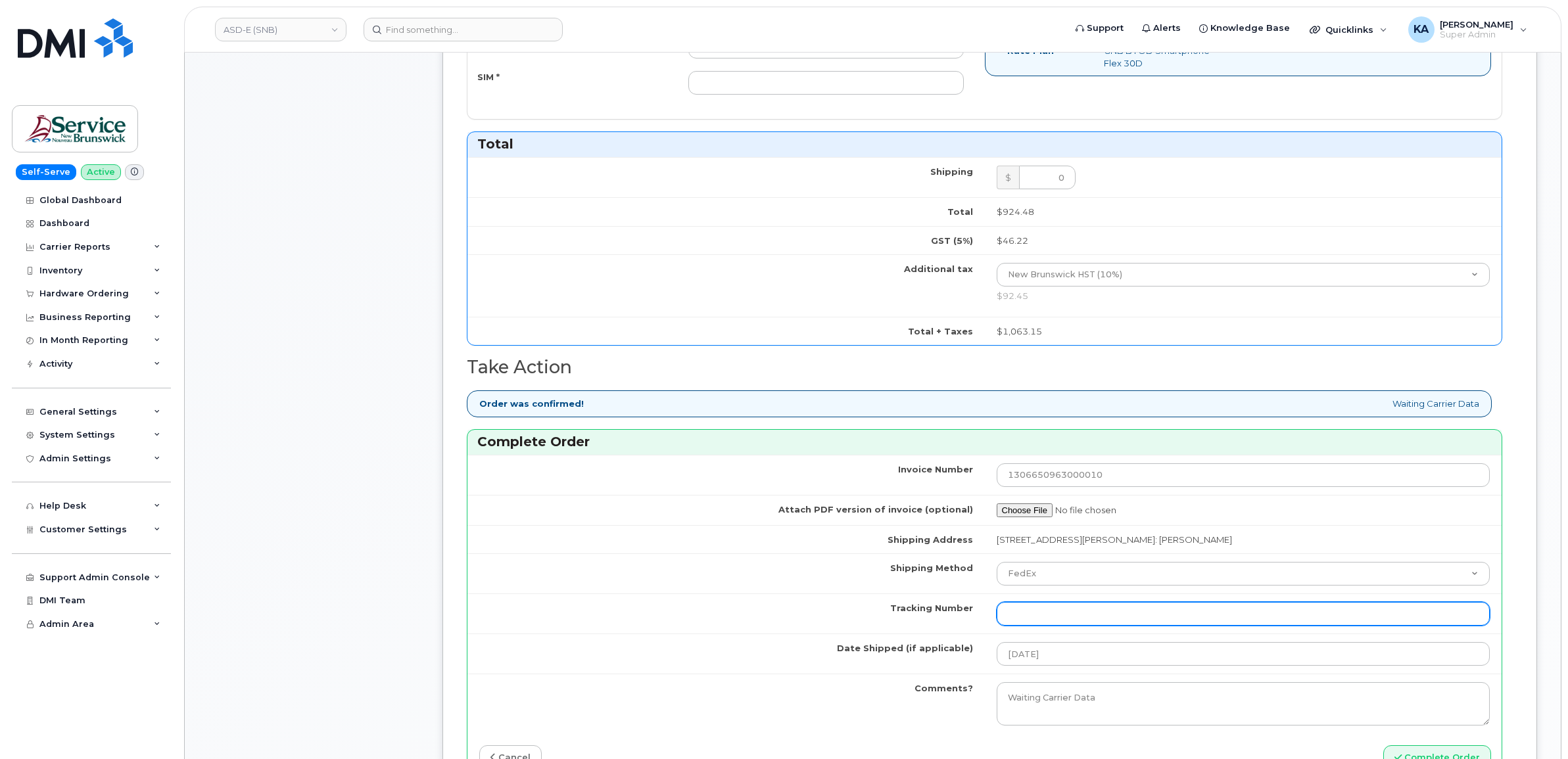
paste input "466379567890"
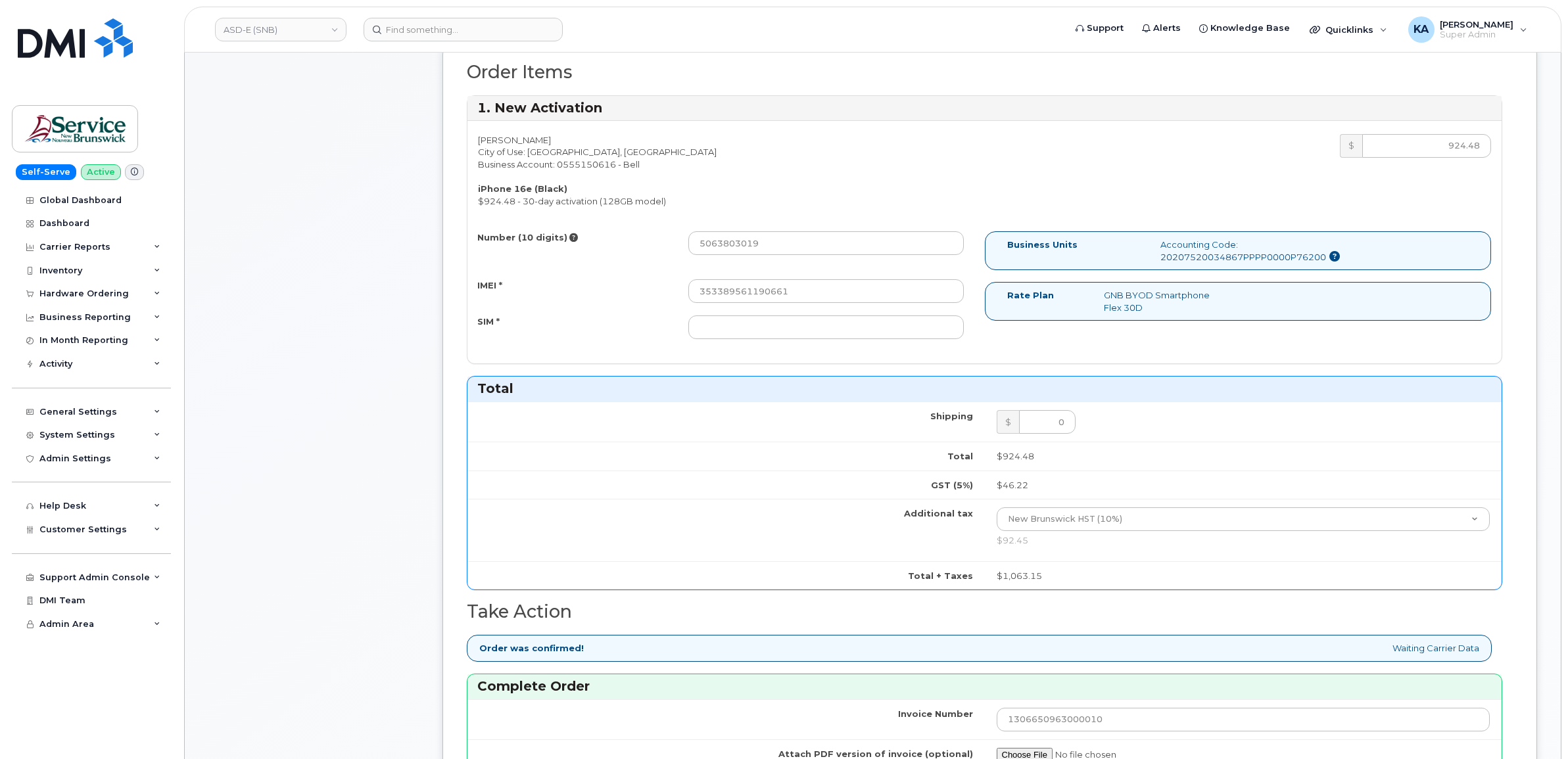
scroll to position [411, 0]
type input "466379567890"
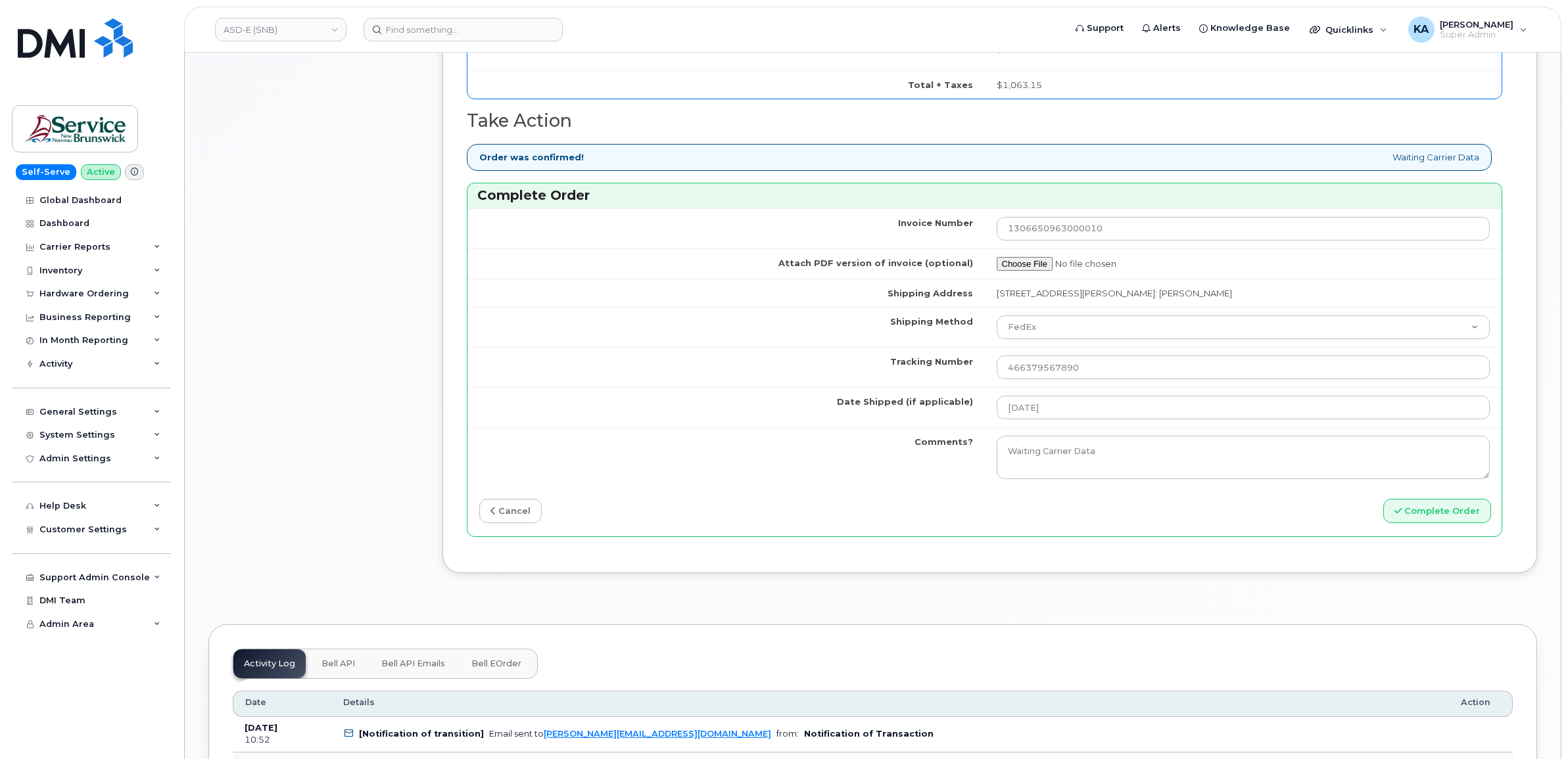
scroll to position [986, 0]
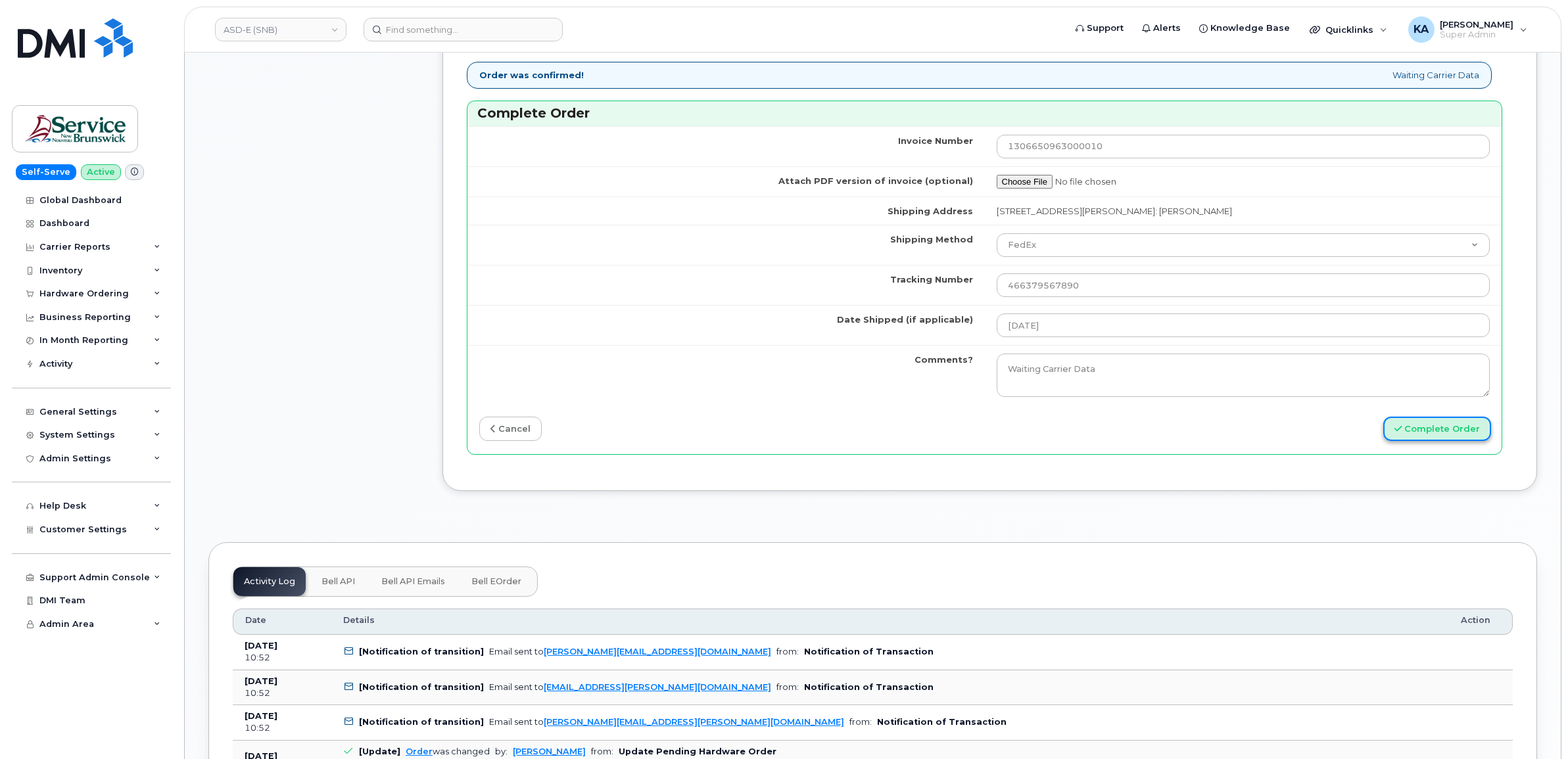
click at [1429, 436] on button "Complete Order" at bounding box center [1438, 429] width 108 height 24
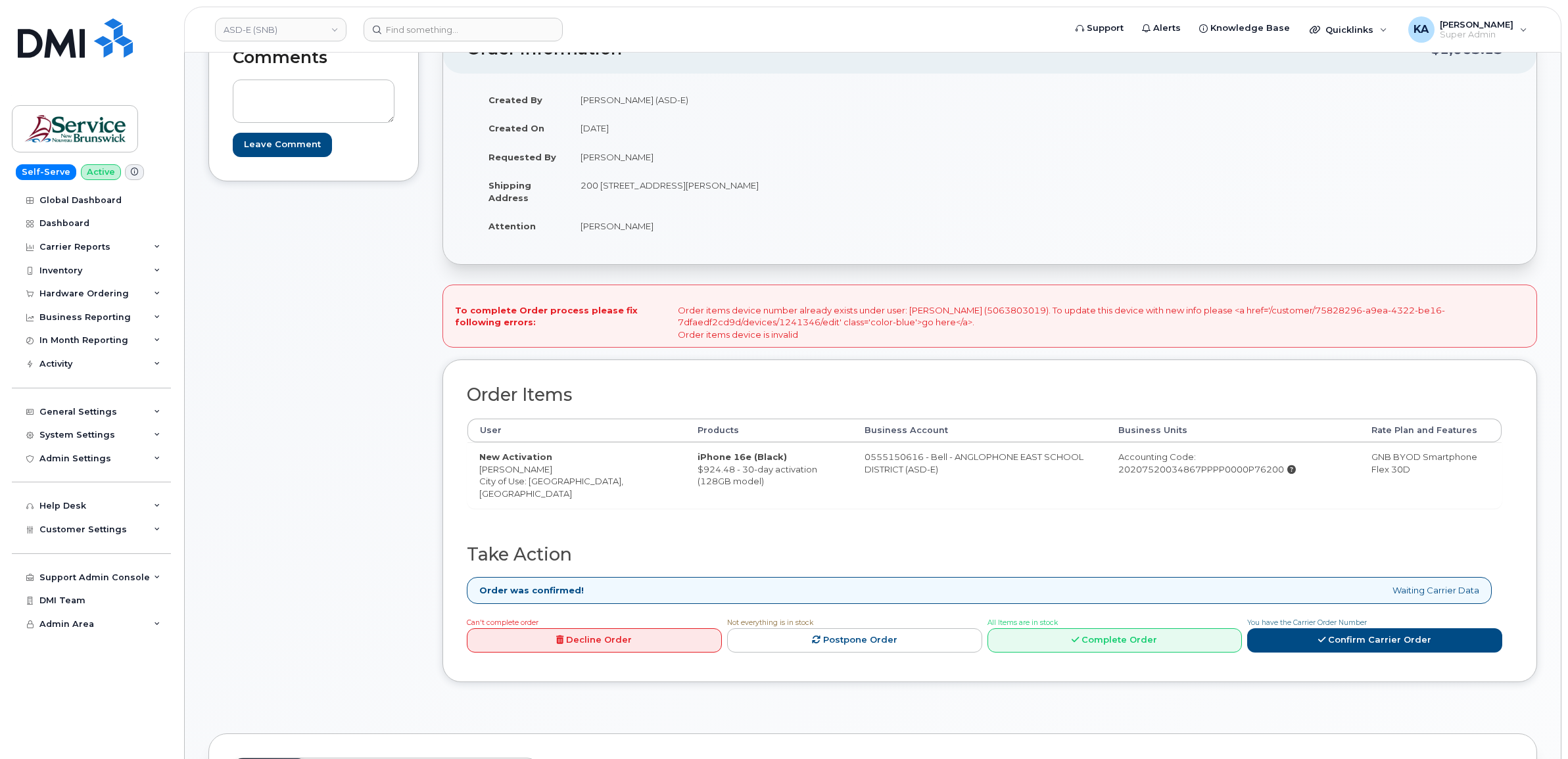
scroll to position [247, 0]
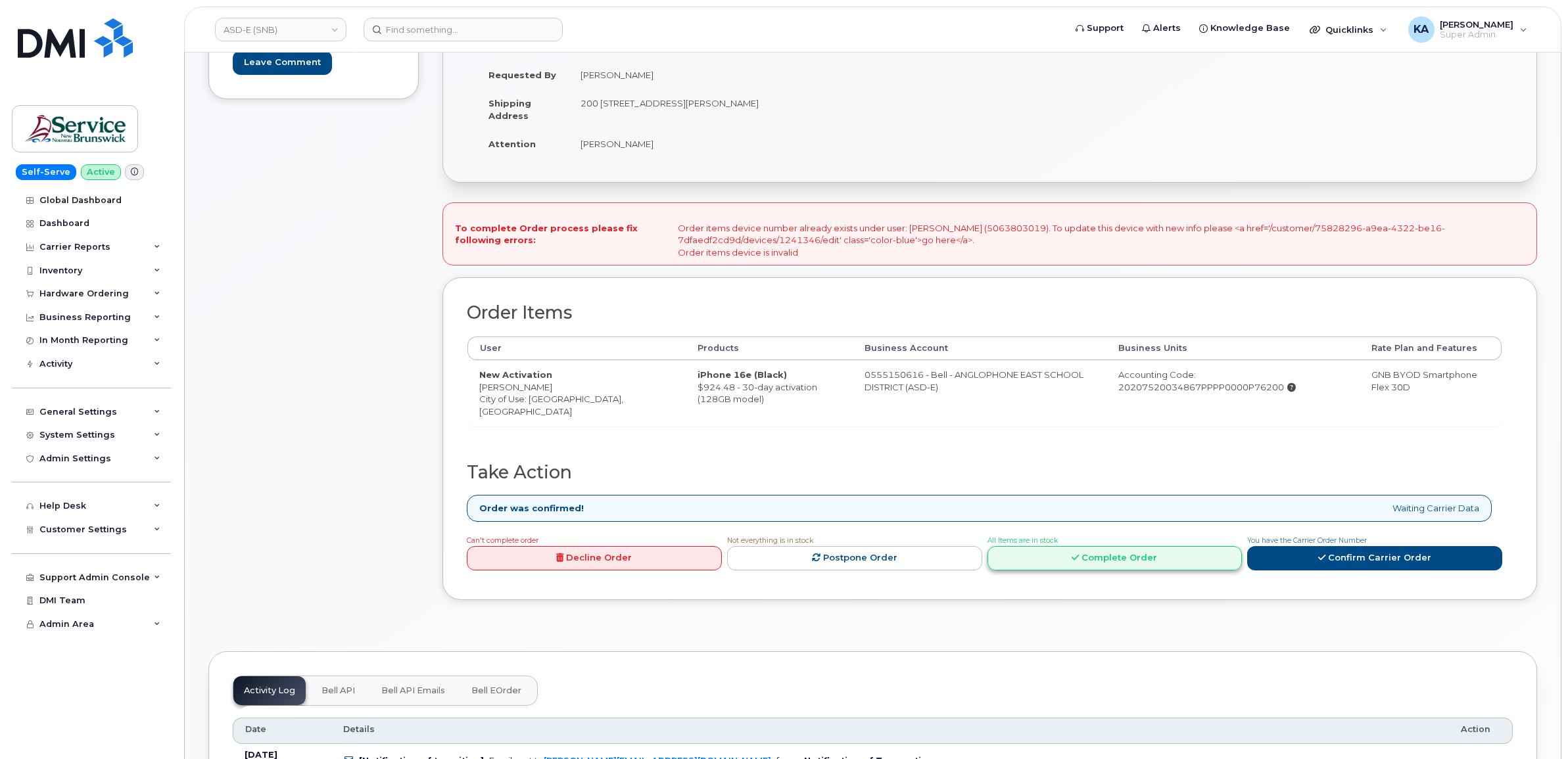
click at [1072, 564] on link "Complete Order" at bounding box center [1115, 558] width 255 height 24
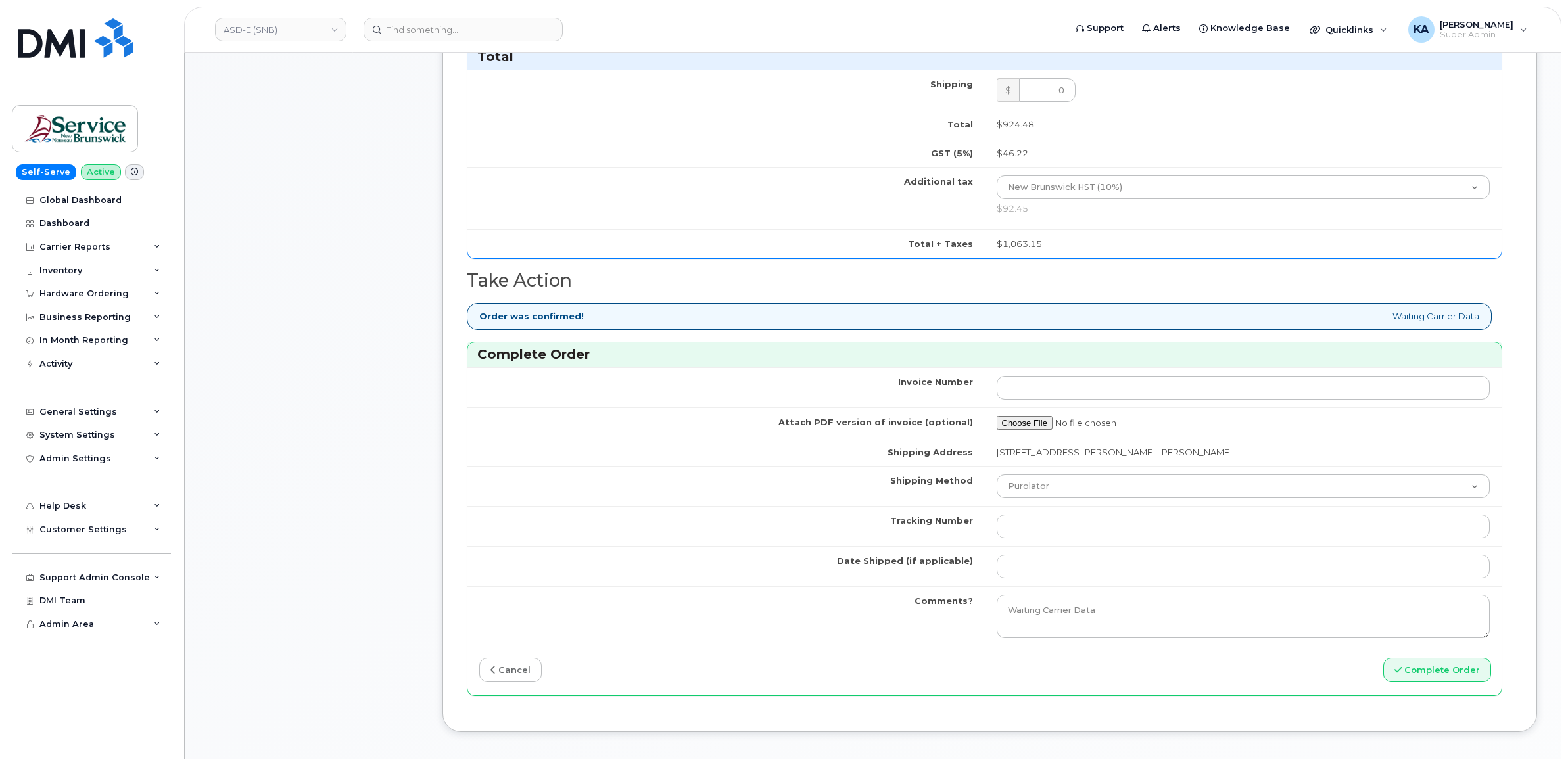
scroll to position [822, 0]
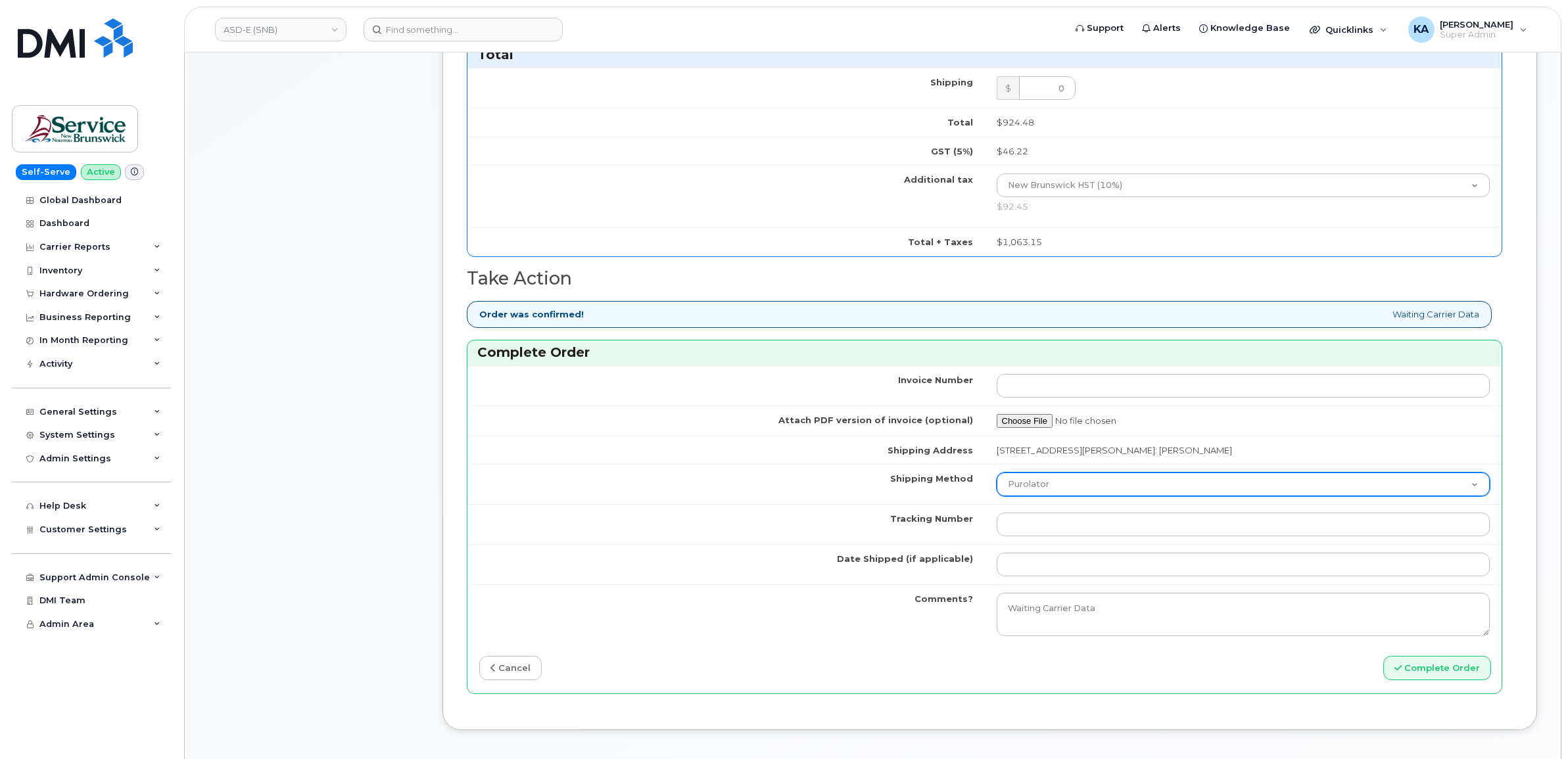
click at [1057, 488] on select "Purolator UPS FedEx Canada Post Courier Other Drop Off Pick Up" at bounding box center [1244, 484] width 494 height 23
select select "FedEx"
click at [997, 476] on select "Purolator UPS FedEx Canada Post Courier Other Drop Off Pick Up" at bounding box center [1244, 484] width 494 height 23
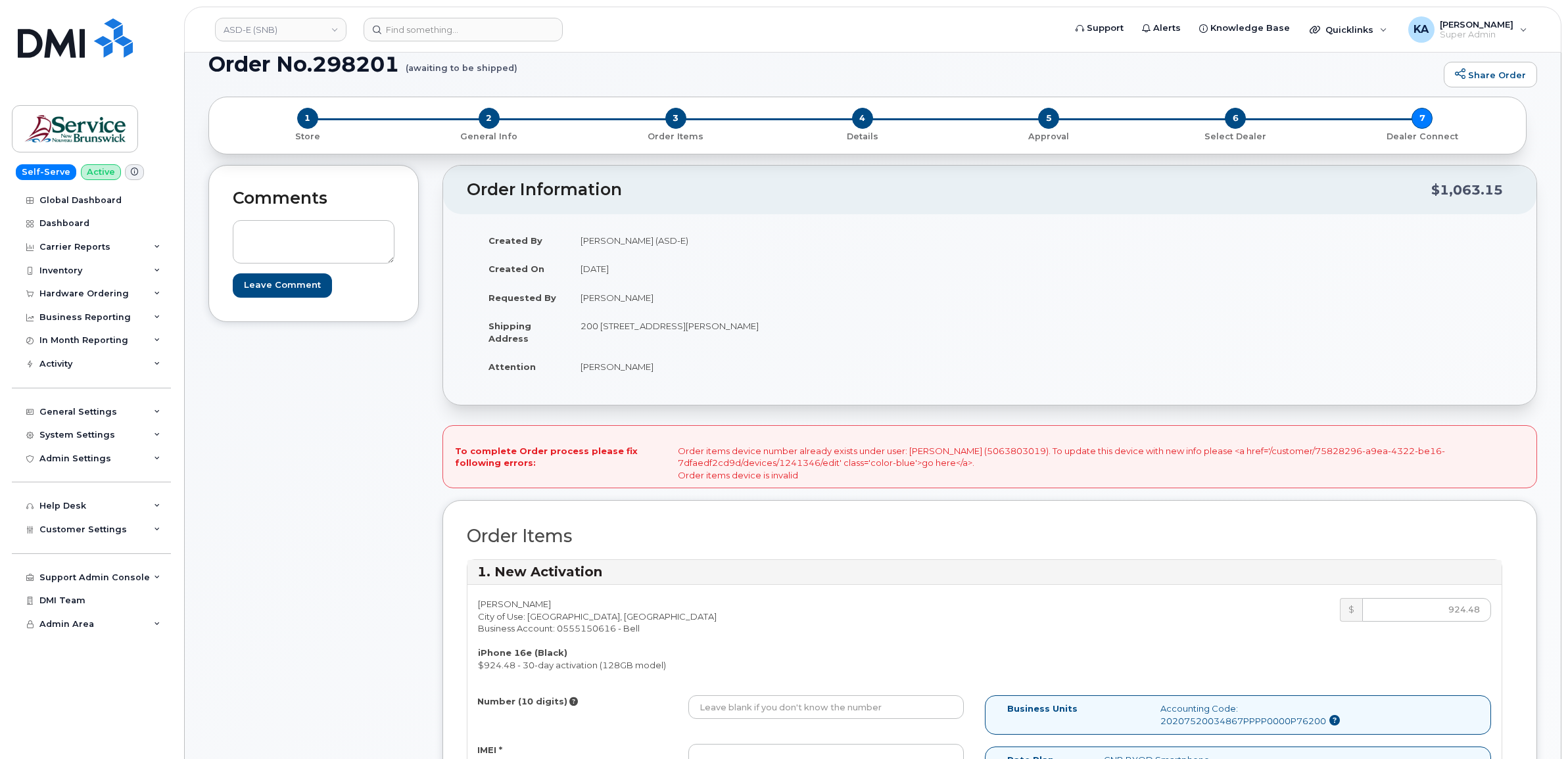
scroll to position [0, 0]
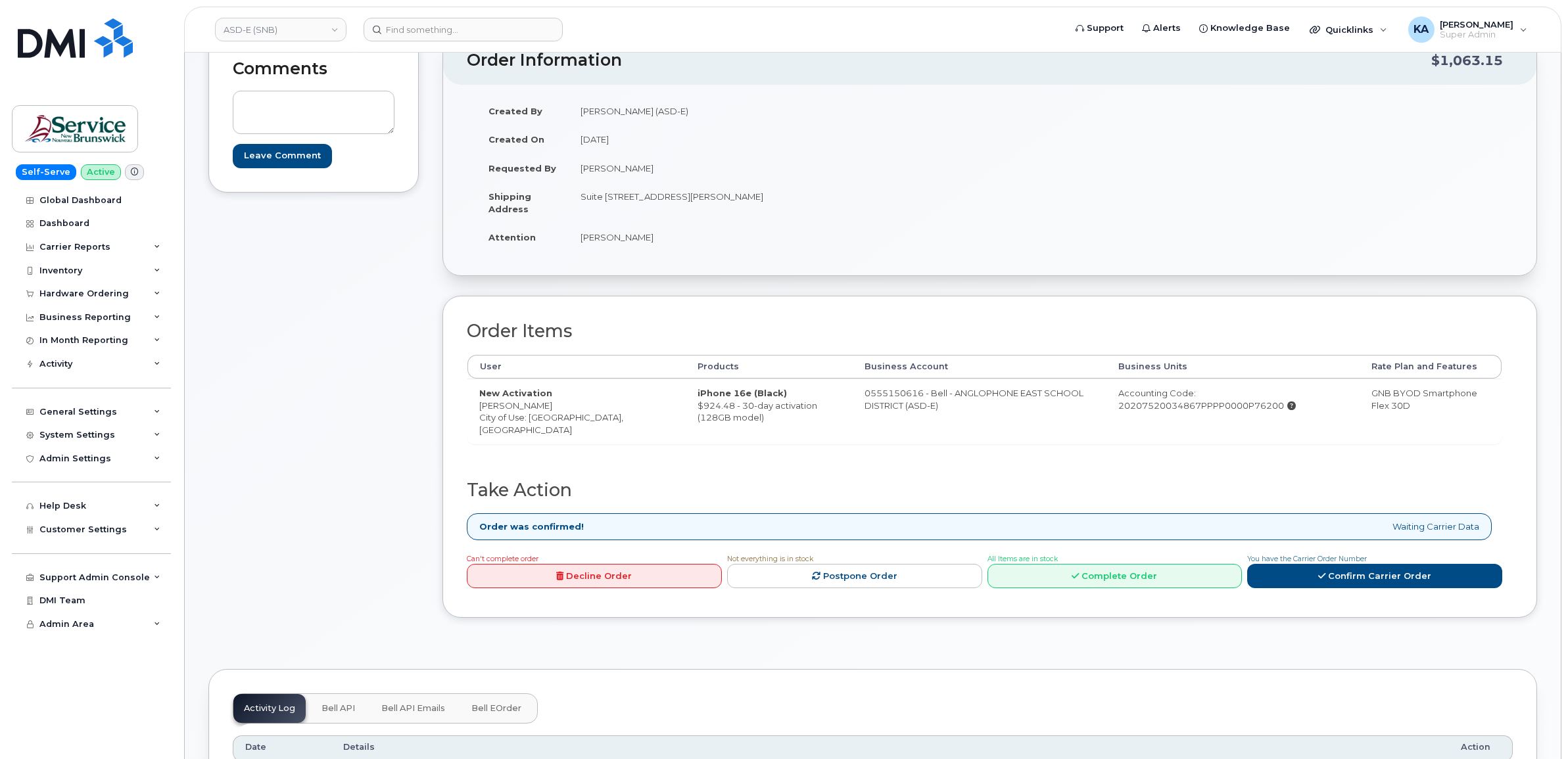
scroll to position [164, 0]
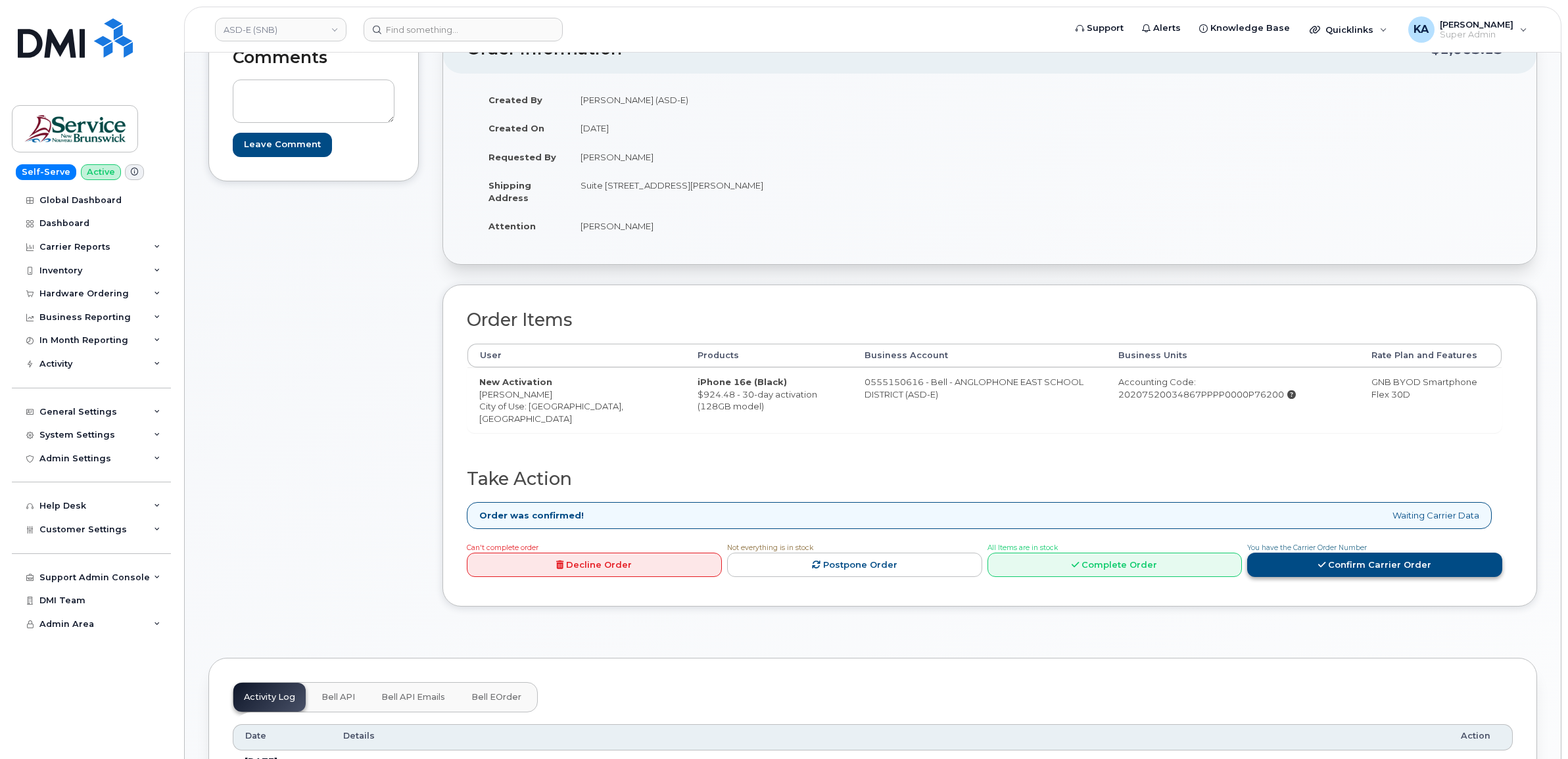
click at [1283, 571] on link "Confirm Carrier Order" at bounding box center [1375, 565] width 255 height 24
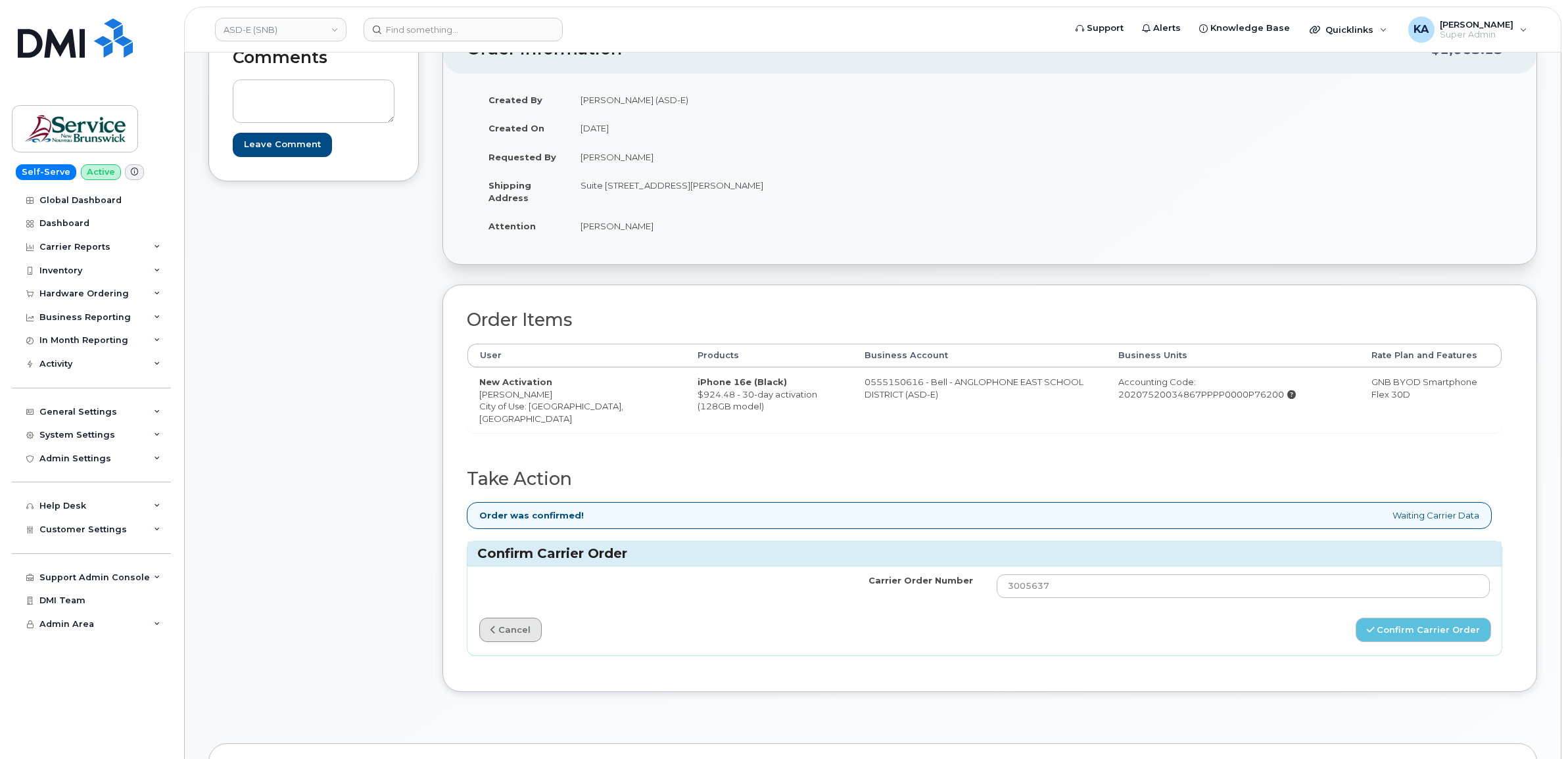
click at [501, 634] on link "cancel" at bounding box center [511, 630] width 63 height 24
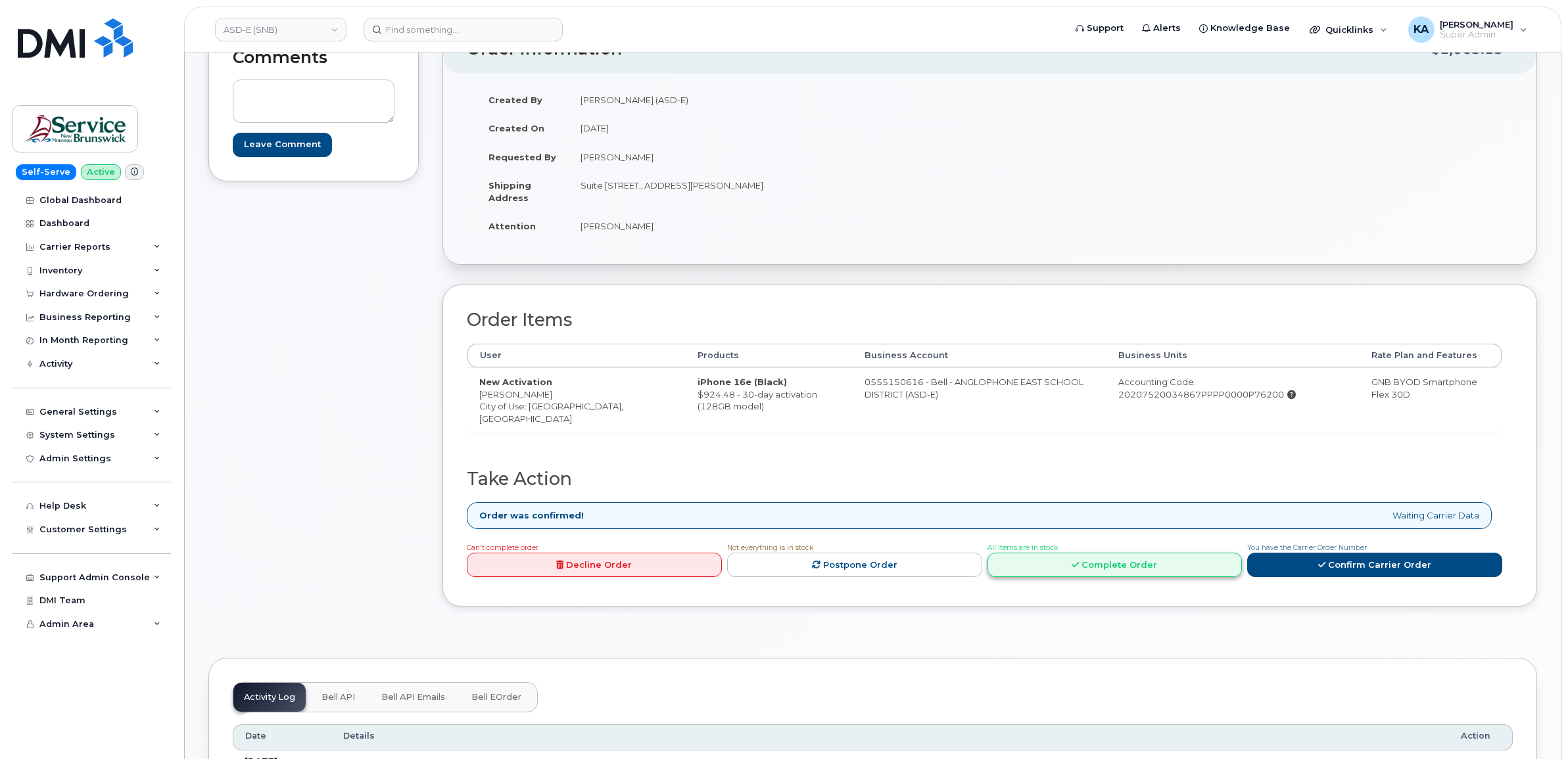
click at [1057, 572] on link "Complete Order" at bounding box center [1115, 565] width 255 height 24
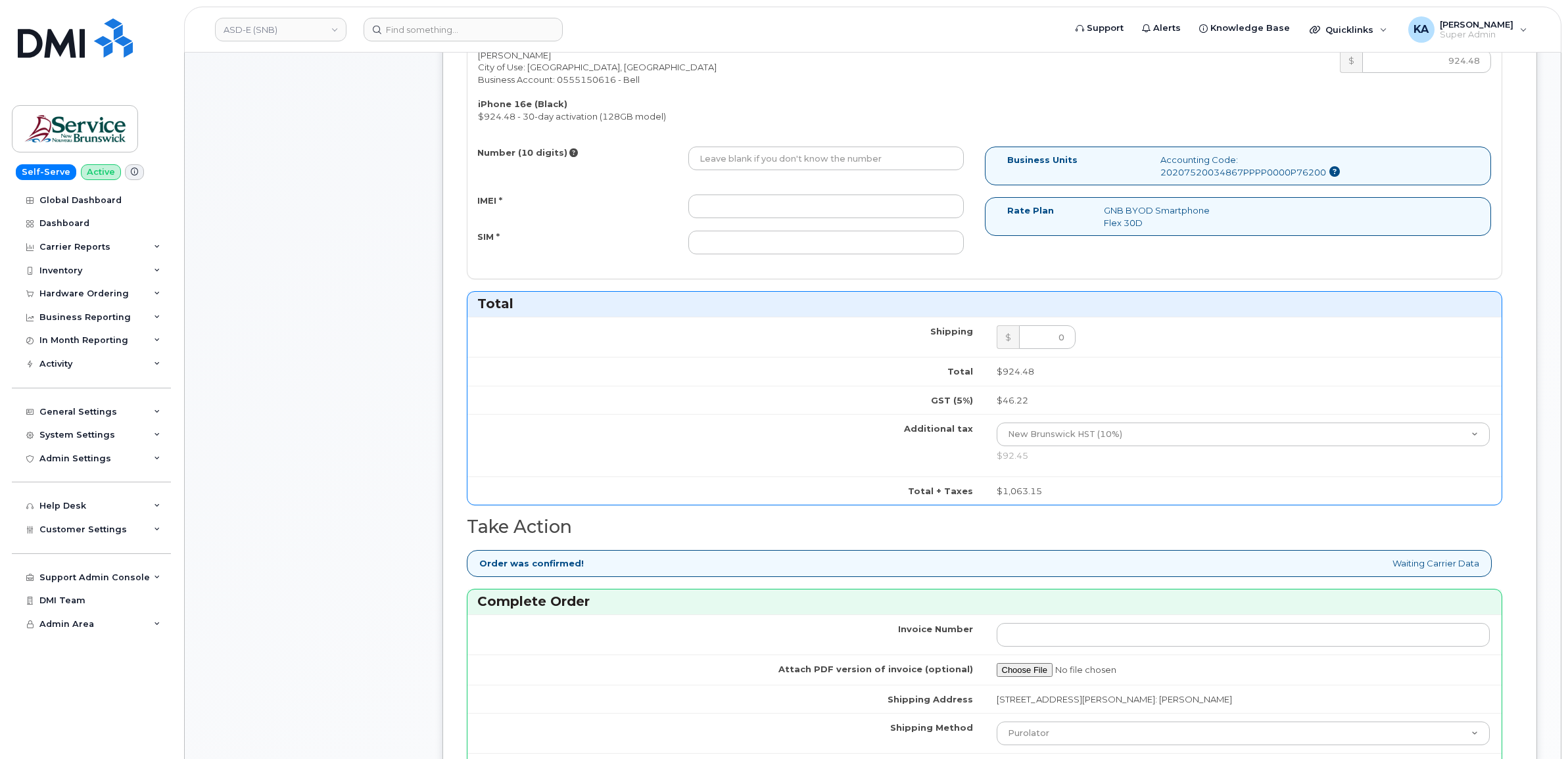
scroll to position [657, 0]
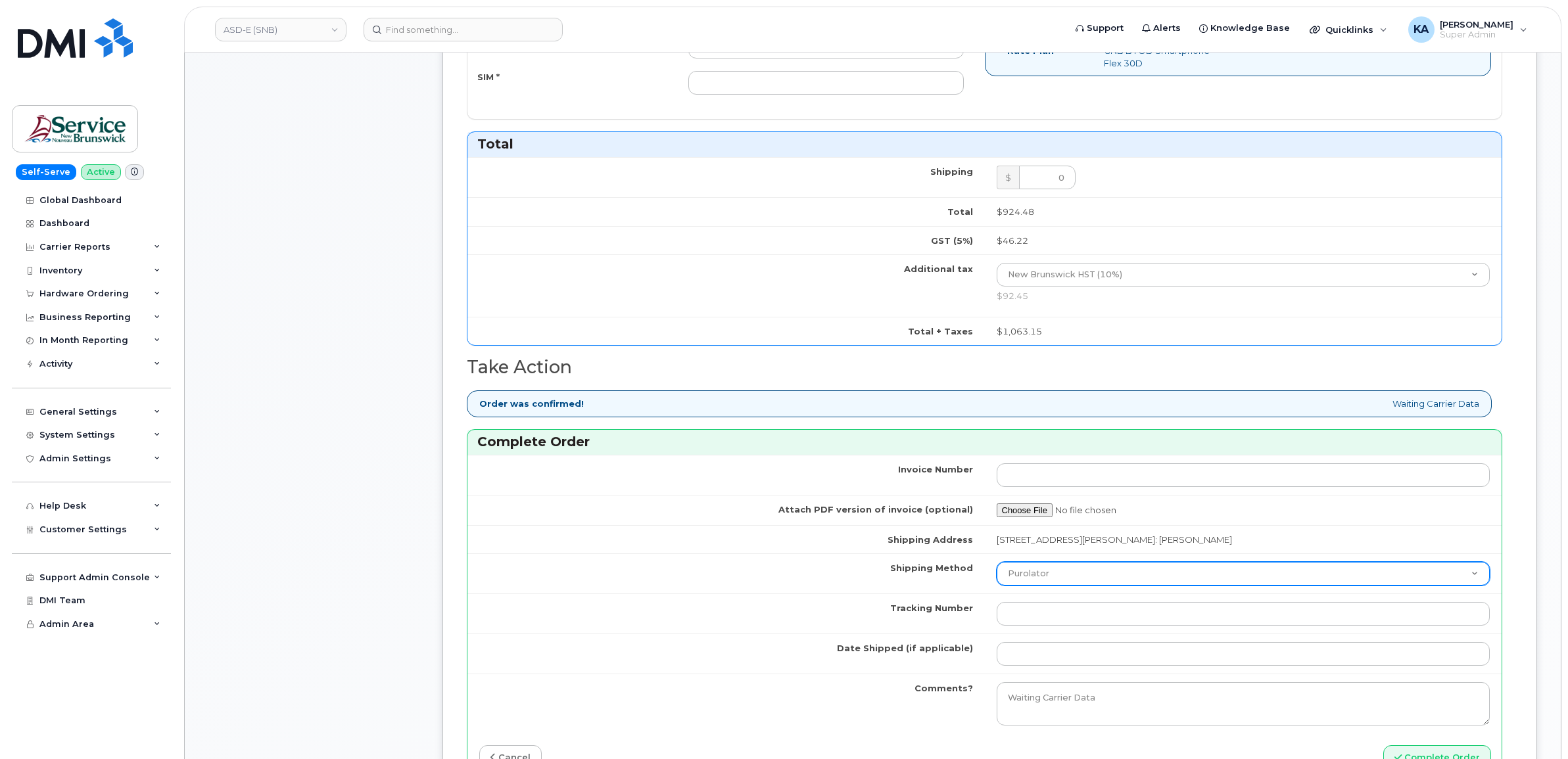
click at [1051, 575] on select "Purolator UPS FedEx Canada Post Courier Other Drop Off Pick Up" at bounding box center [1244, 574] width 494 height 23
select select "FedEx"
click at [997, 565] on select "Purolator UPS FedEx Canada Post Courier Other Drop Off Pick Up" at bounding box center [1244, 574] width 494 height 23
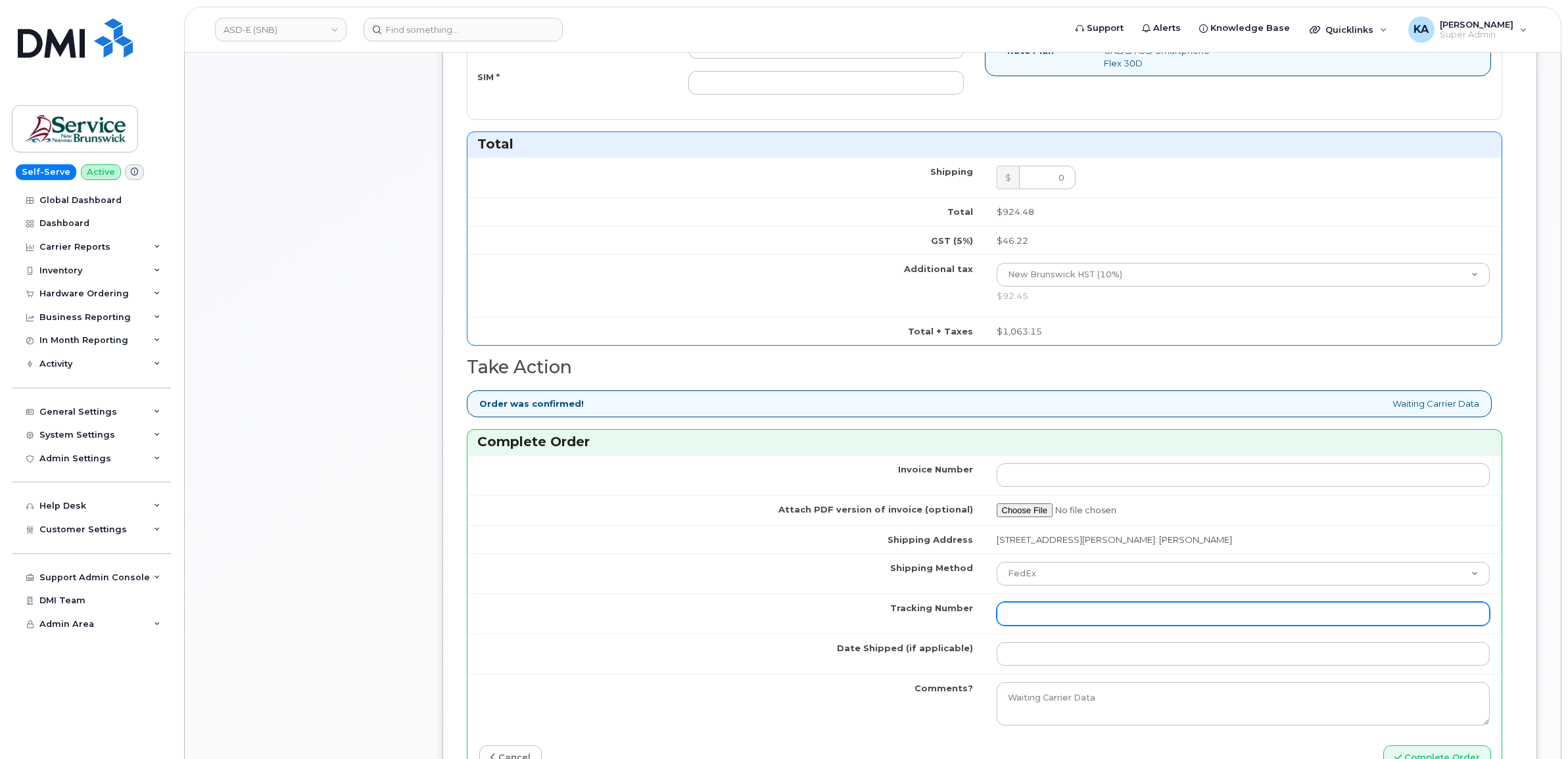
click at [1029, 619] on input "Tracking Number" at bounding box center [1244, 613] width 494 height 23
paste input "457221888953"
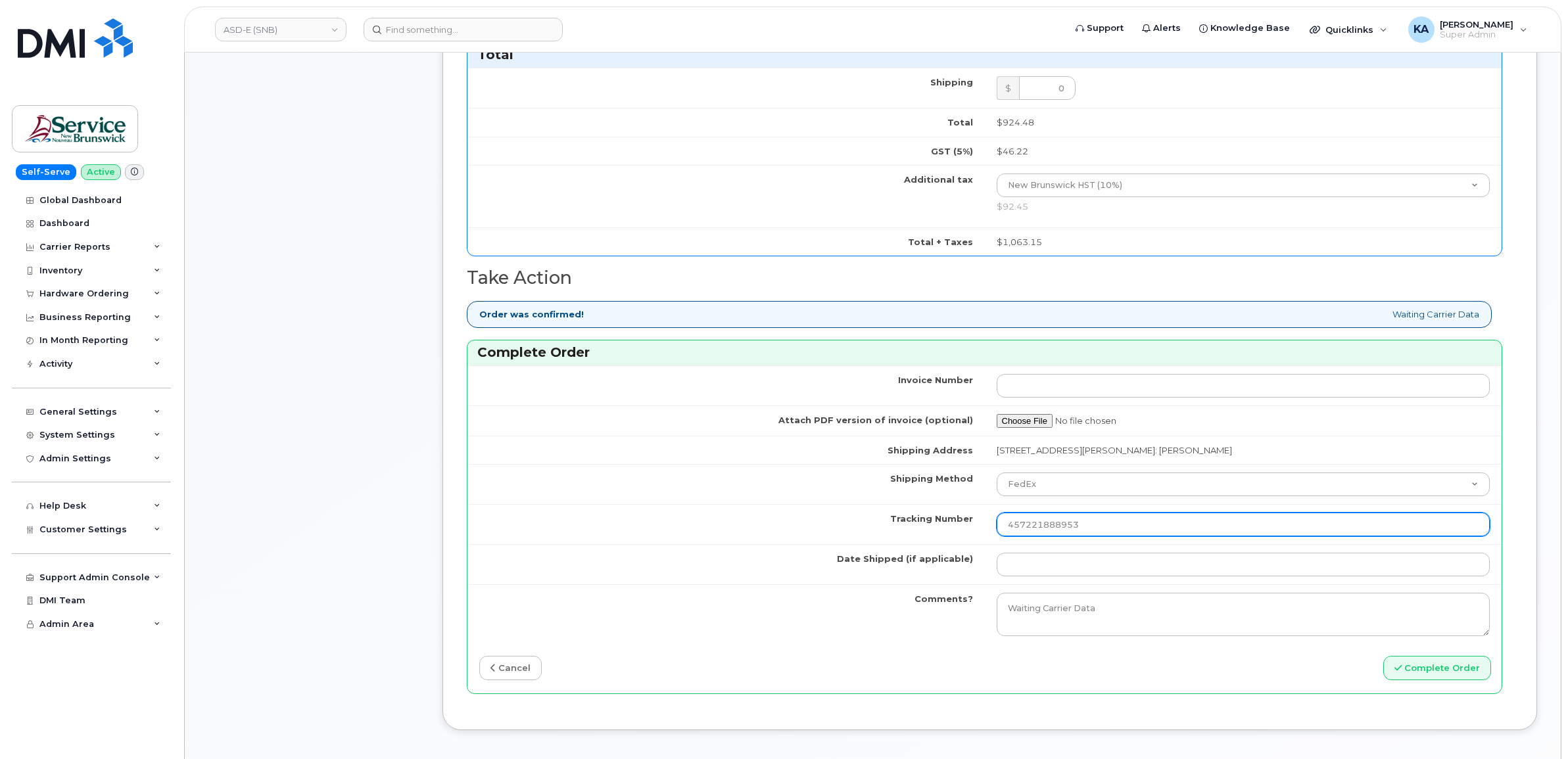
scroll to position [822, 0]
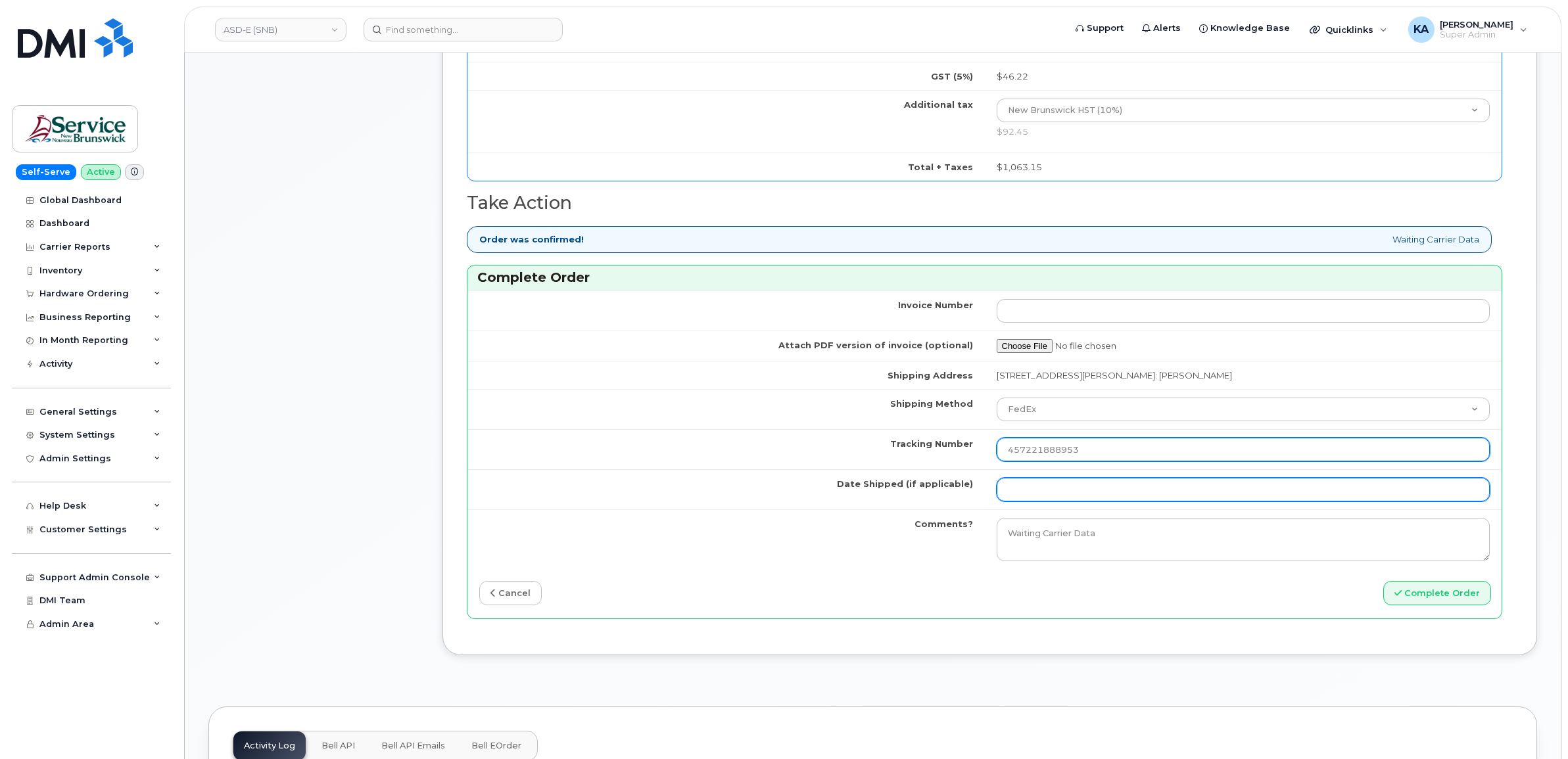
type input "457221888953"
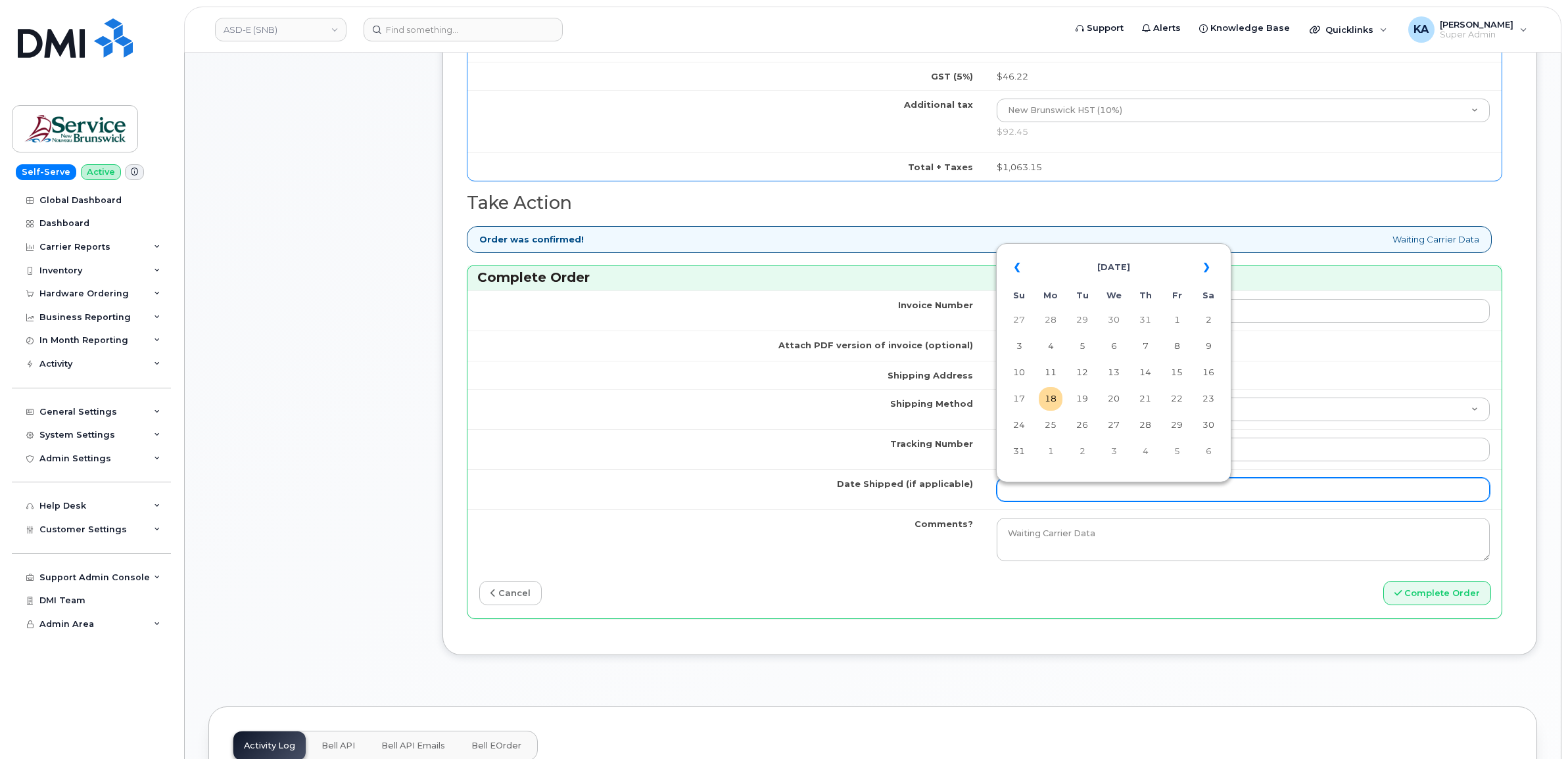
click at [1093, 502] on input "Date Shipped (if applicable)" at bounding box center [1244, 489] width 494 height 23
click at [1146, 373] on td "14" at bounding box center [1145, 372] width 23 height 23
type input "2025-08-14"
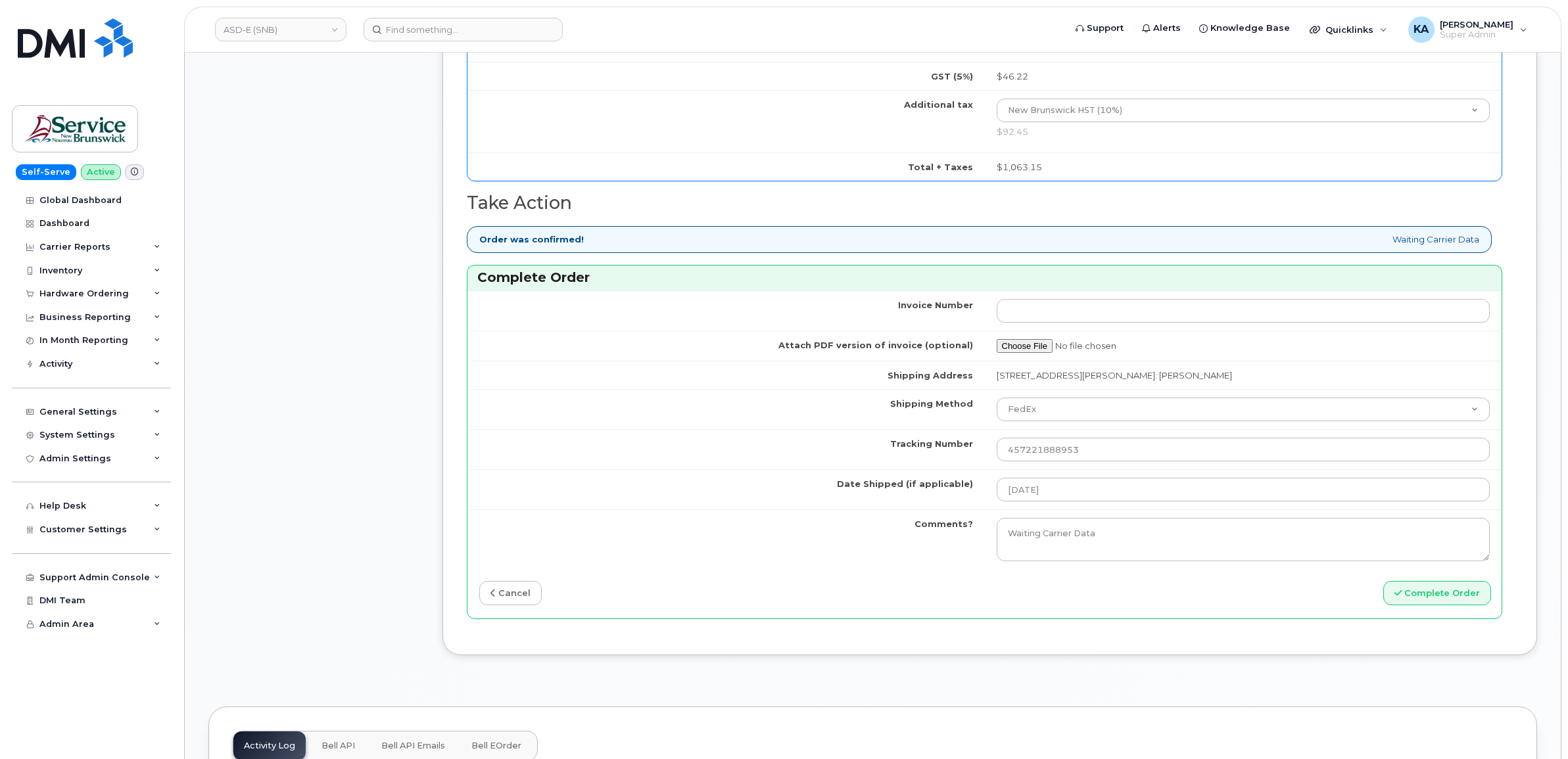
click at [816, 539] on td "Comments?" at bounding box center [726, 539] width 518 height 60
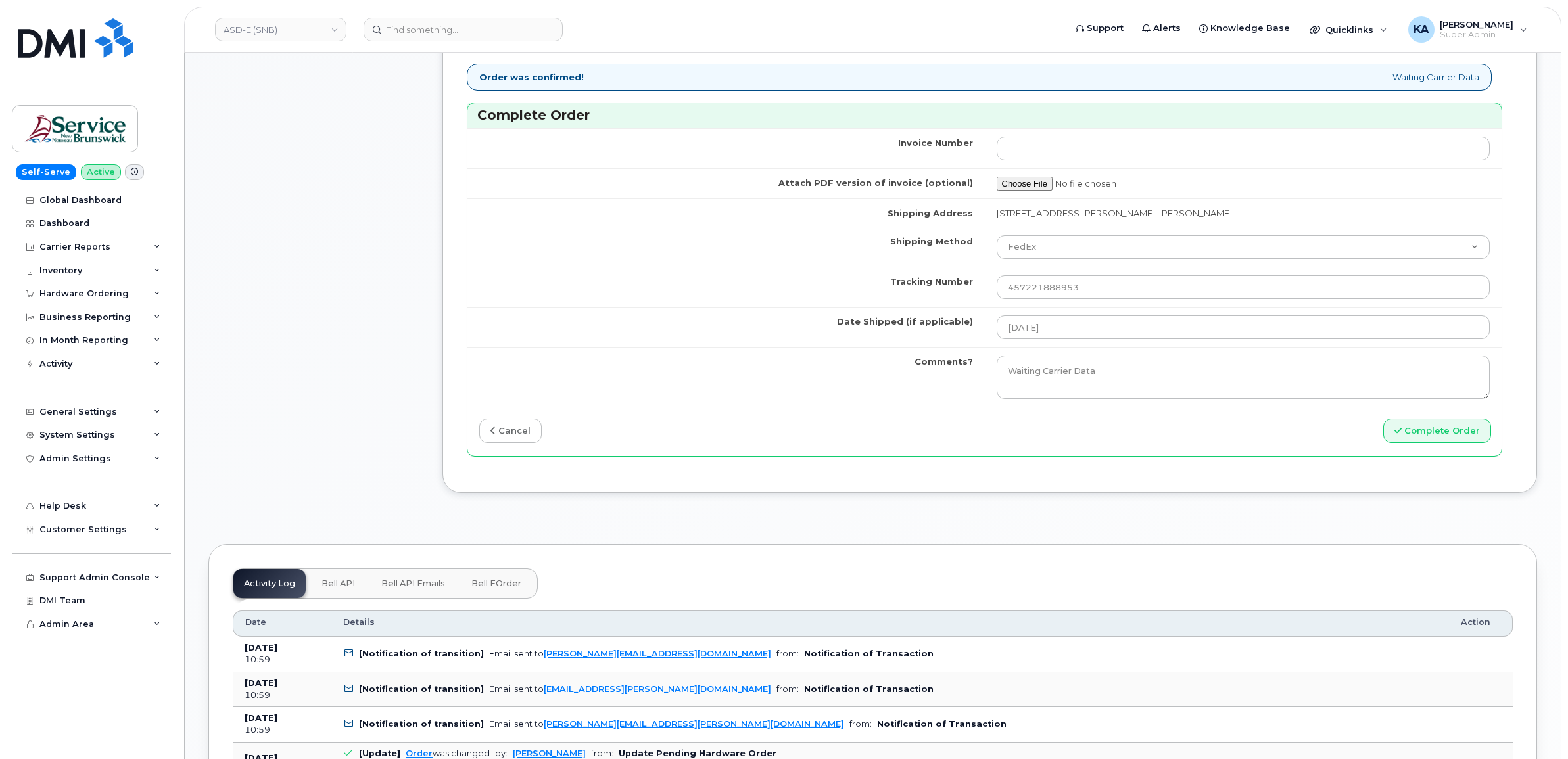
scroll to position [986, 0]
click at [1412, 432] on button "Complete Order" at bounding box center [1438, 429] width 108 height 24
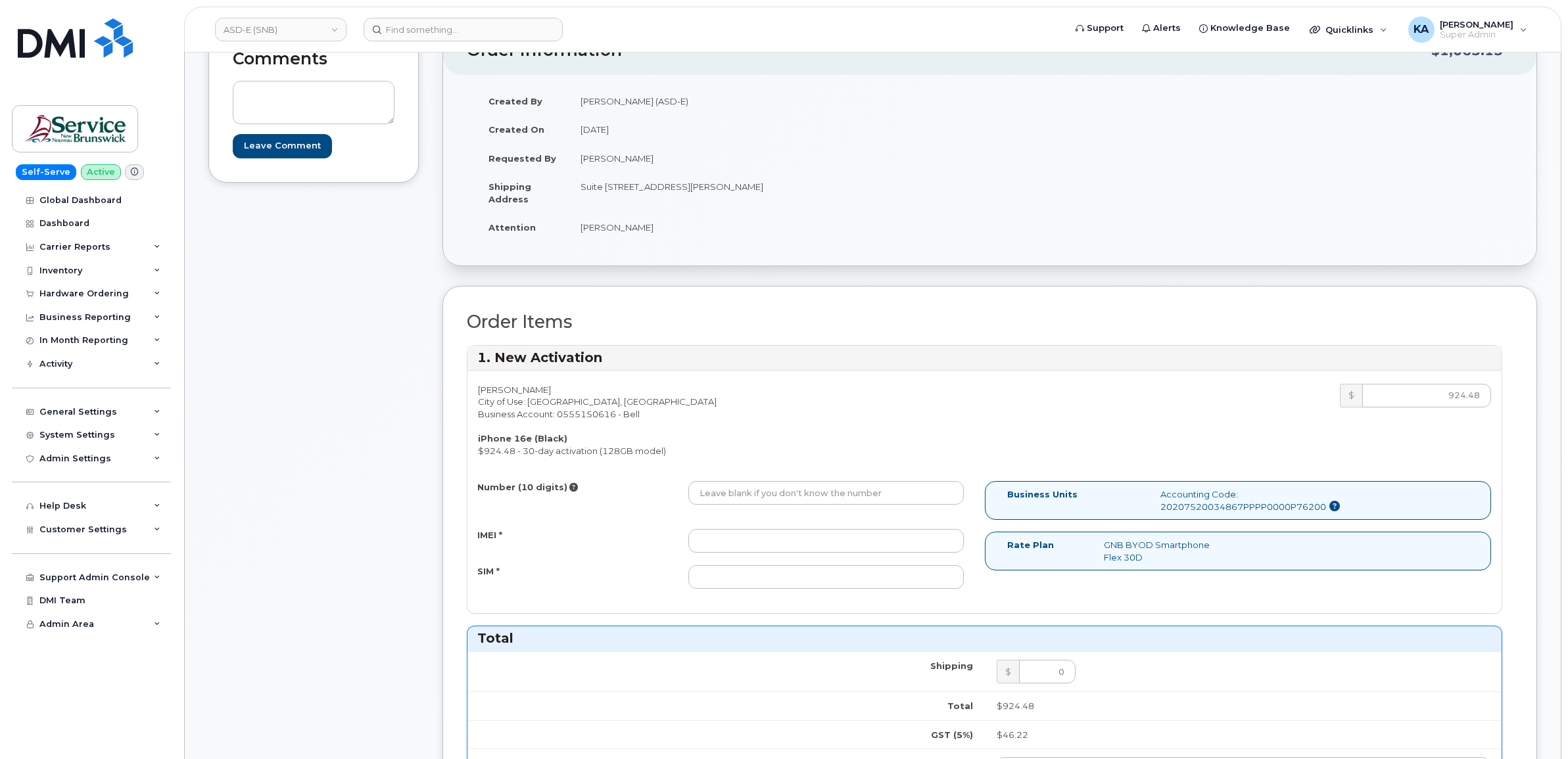
scroll to position [164, 0]
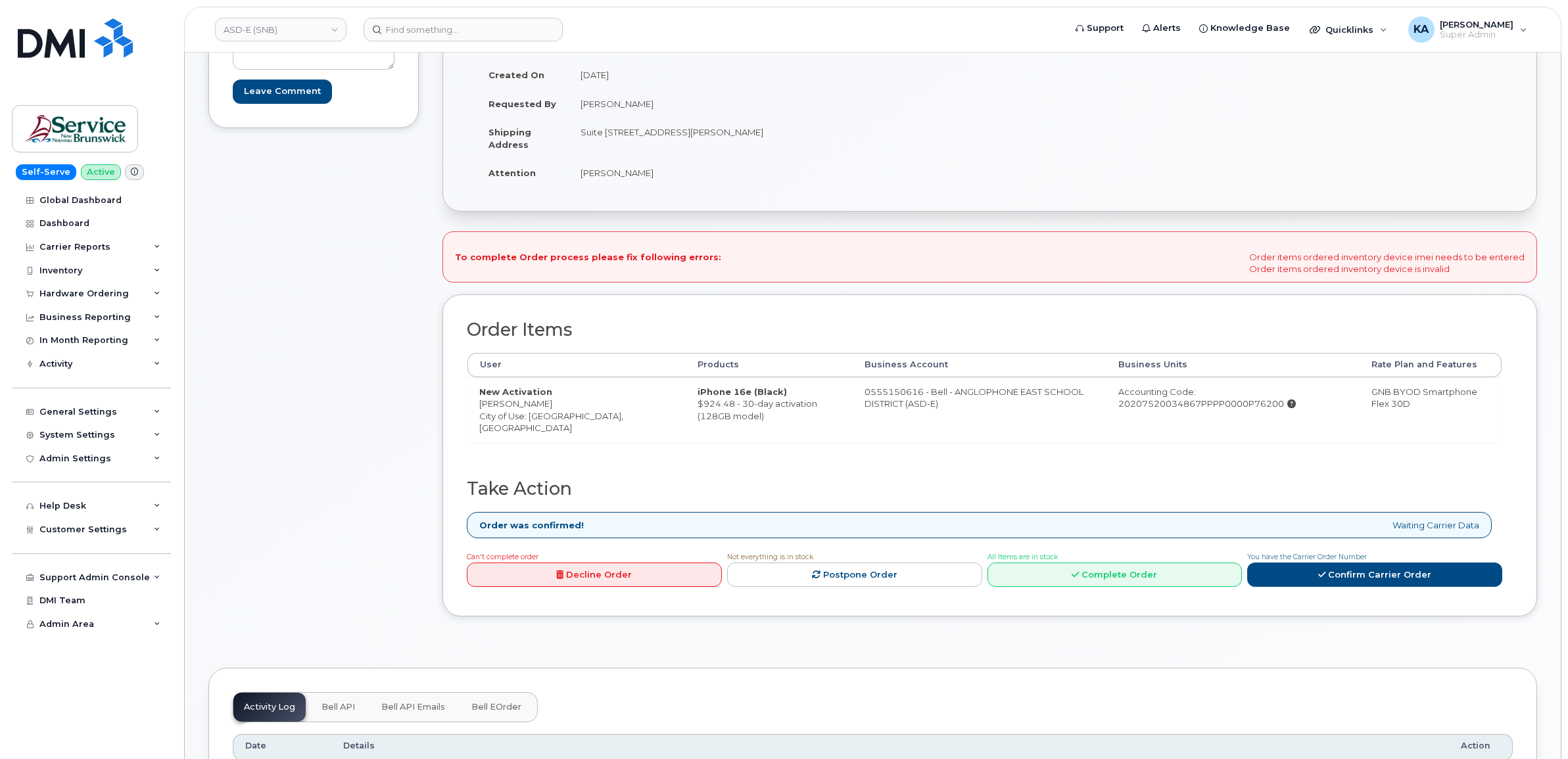
scroll to position [247, 0]
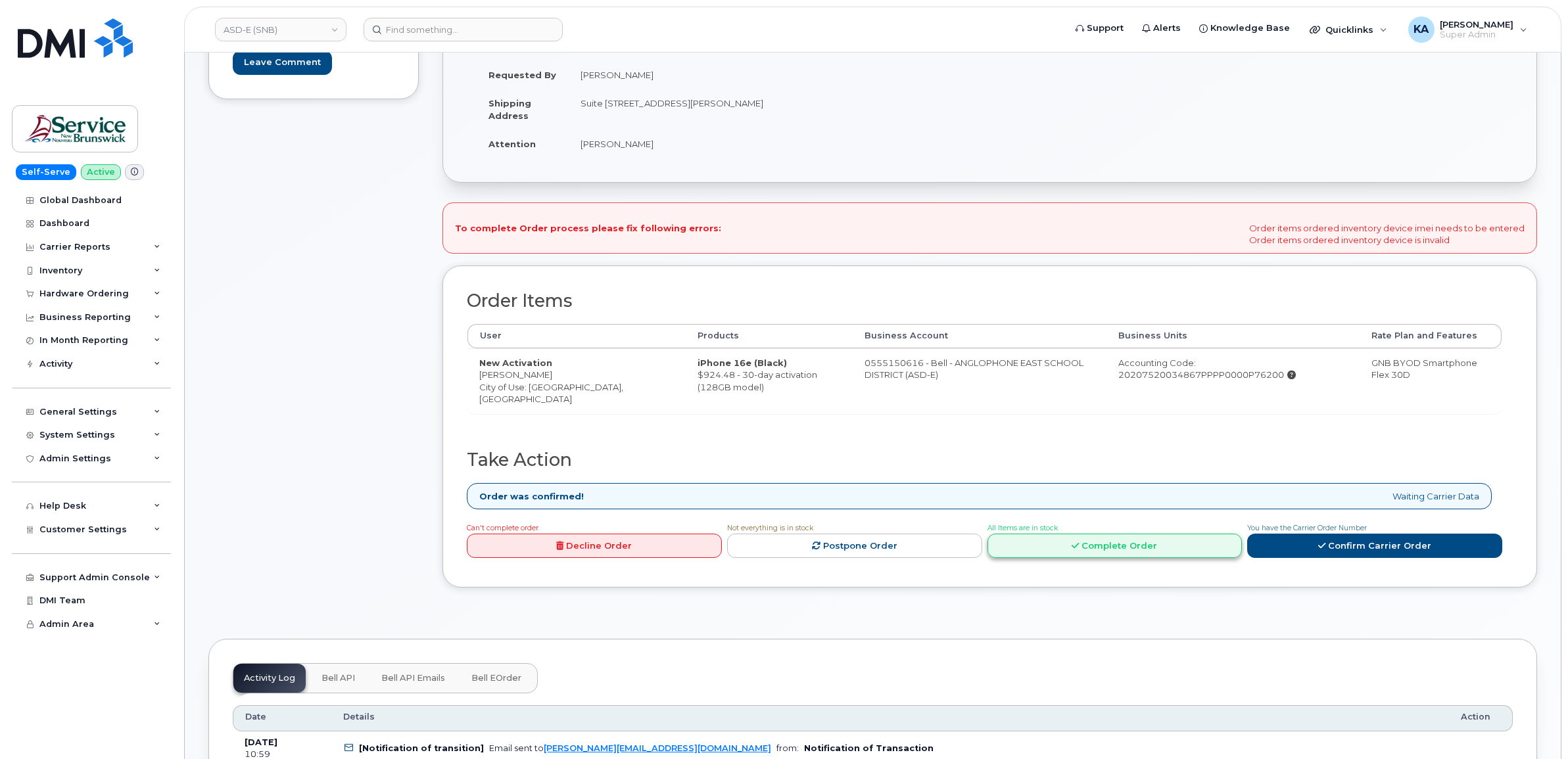
click at [1118, 552] on link "Complete Order" at bounding box center [1115, 546] width 255 height 24
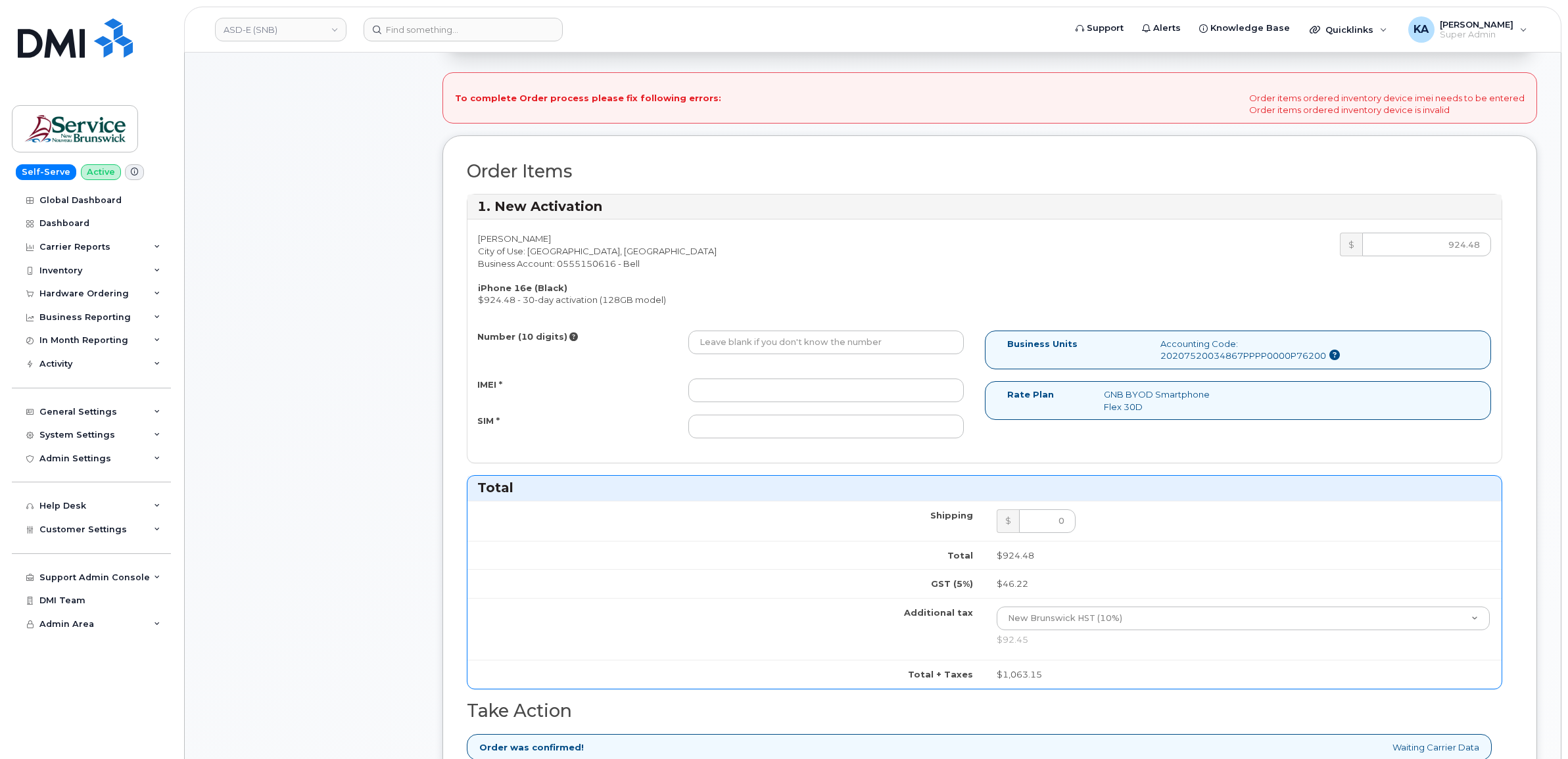
scroll to position [411, 0]
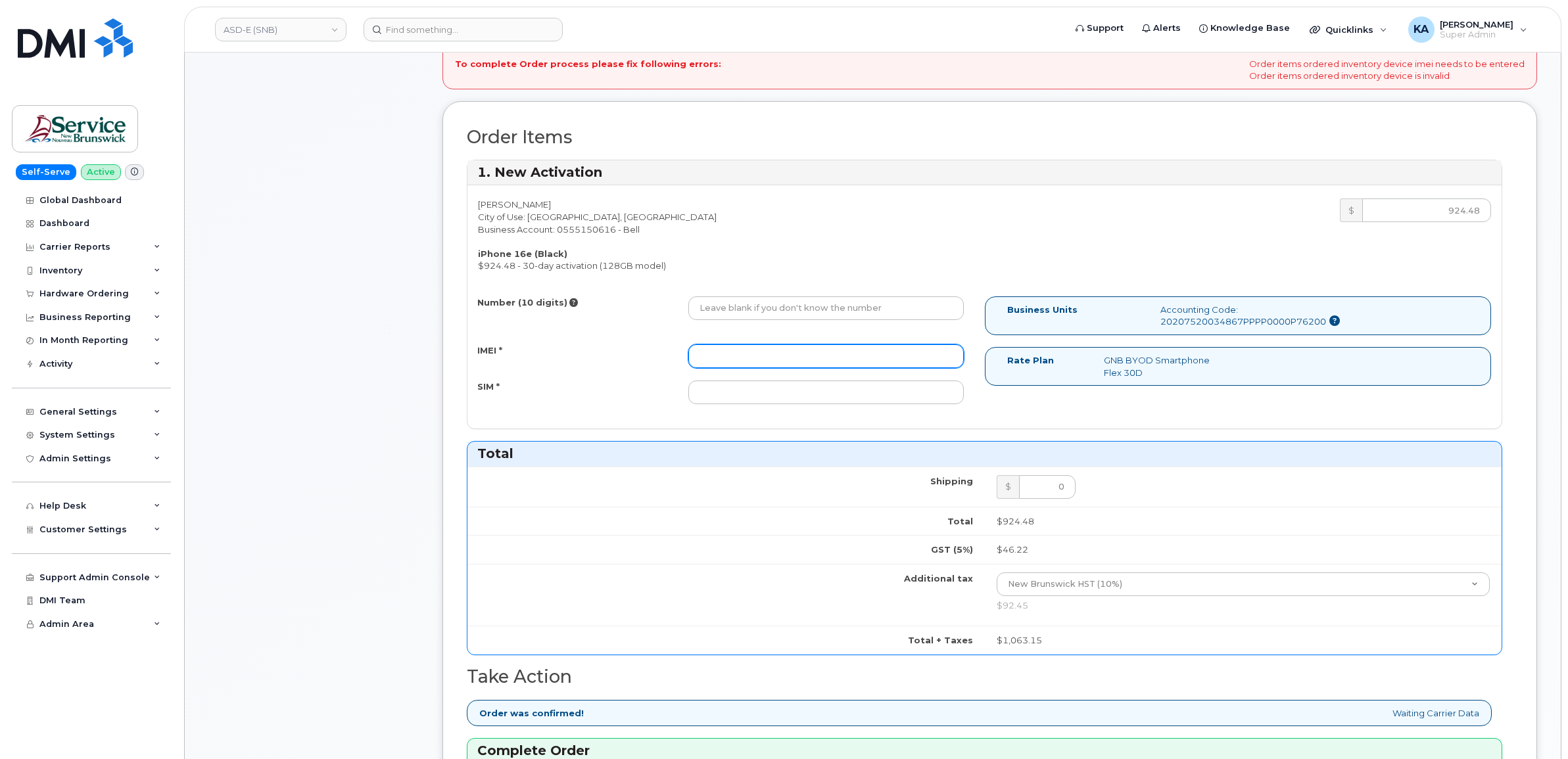
paste input "353389561493701"
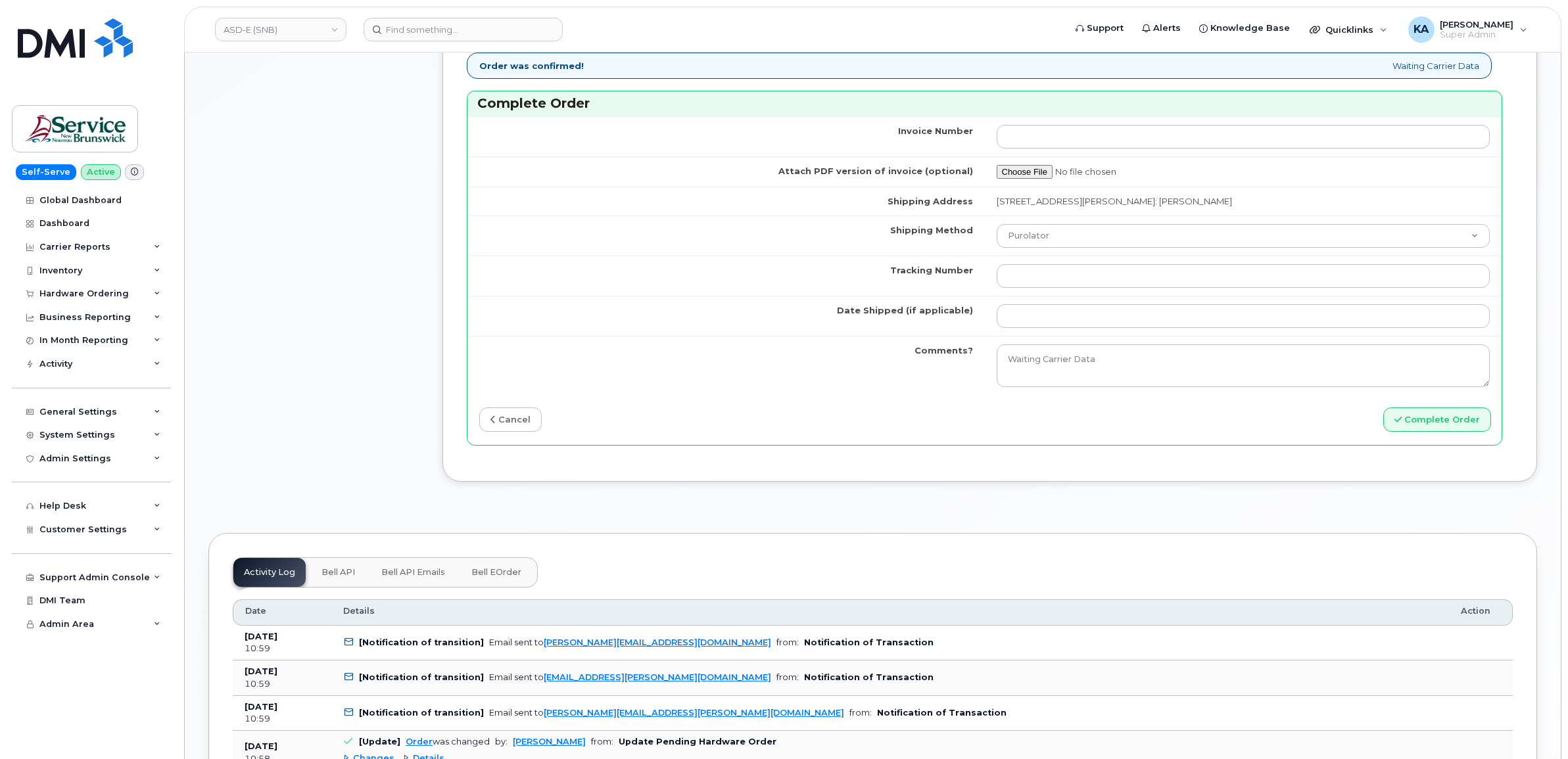
scroll to position [1068, 0]
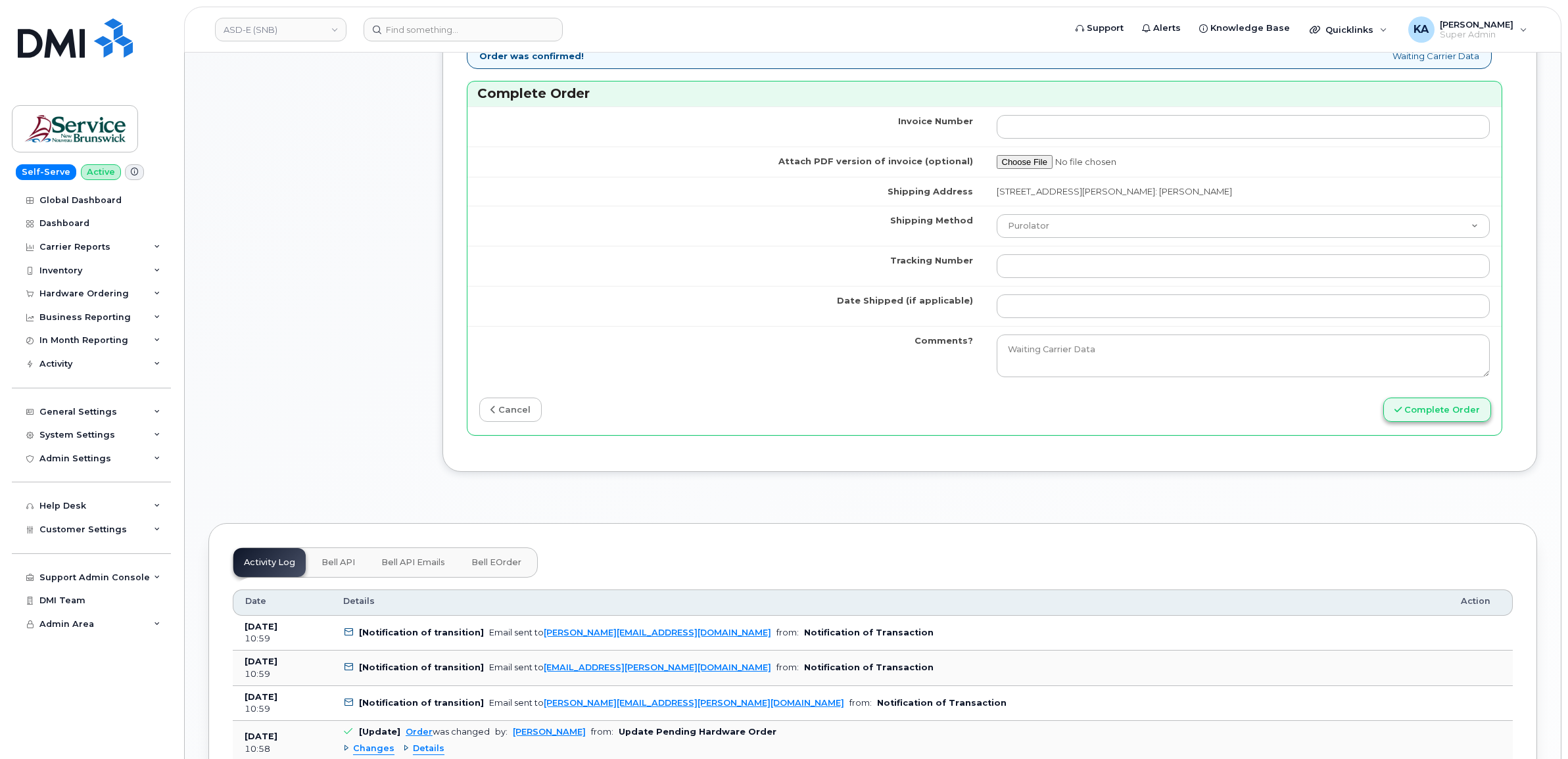
type input "353389561493701"
click at [1420, 411] on button "Complete Order" at bounding box center [1438, 409] width 108 height 24
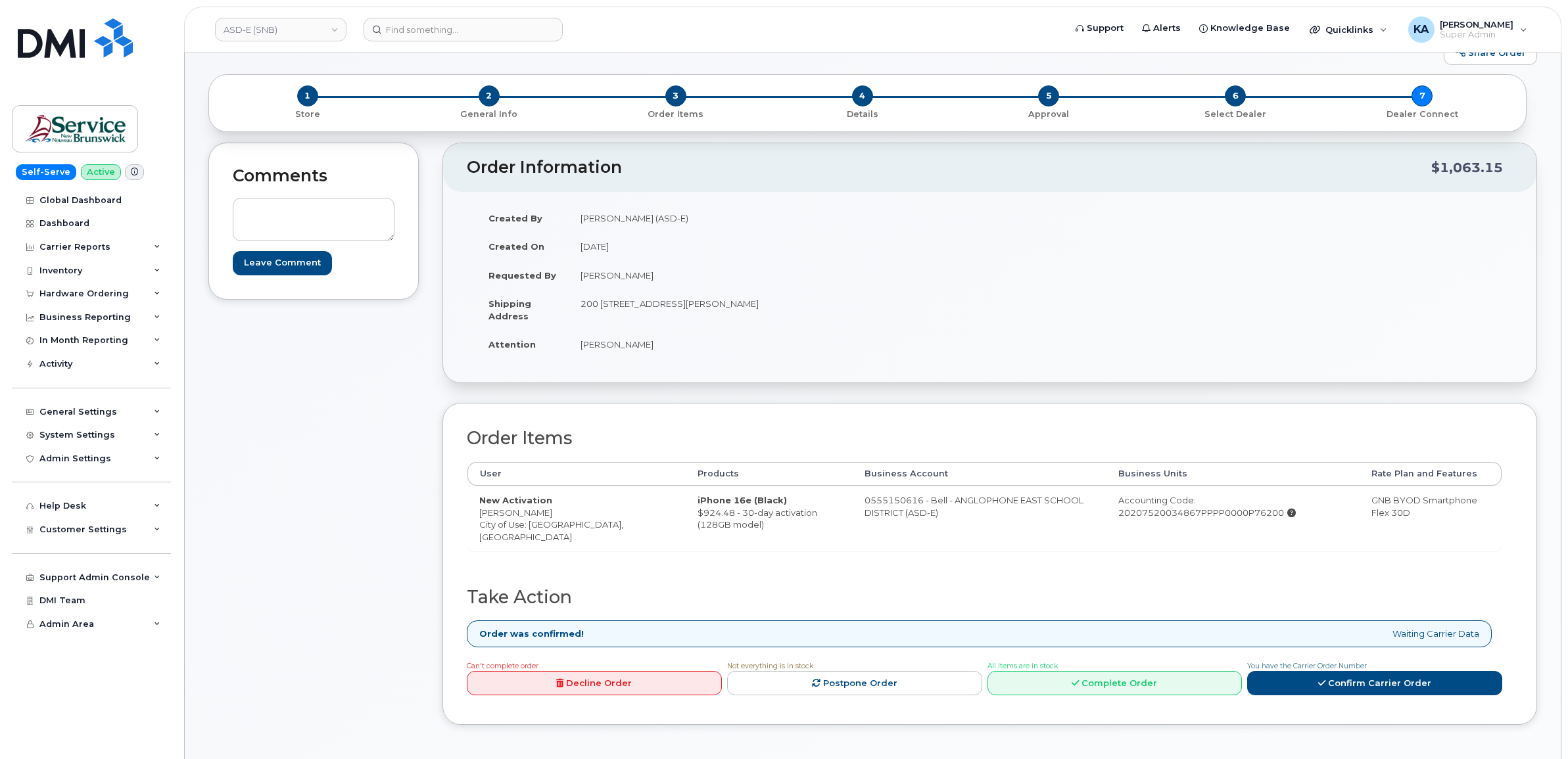
scroll to position [82, 0]
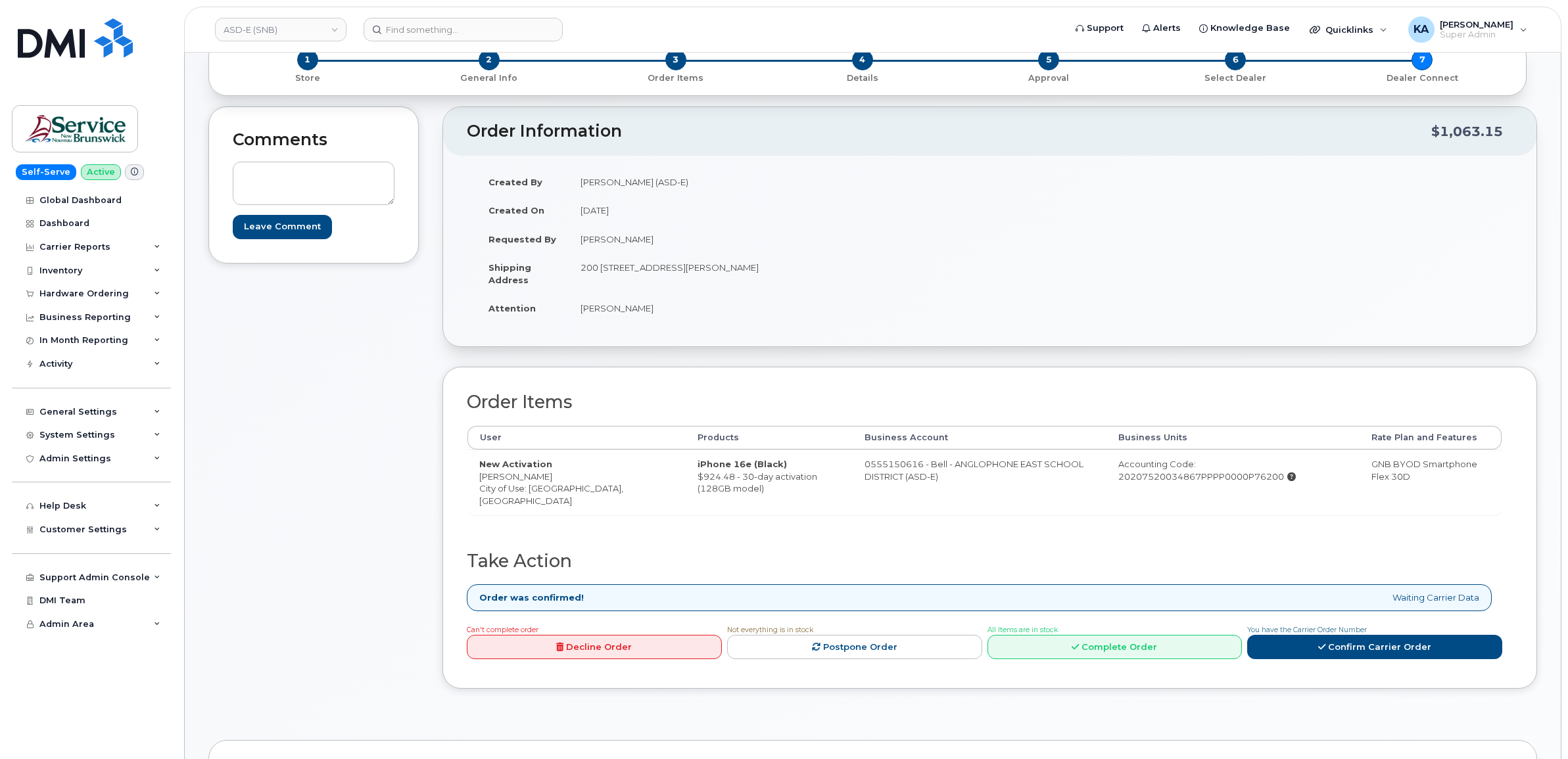
click at [1122, 644] on link "Complete Order" at bounding box center [1115, 647] width 255 height 24
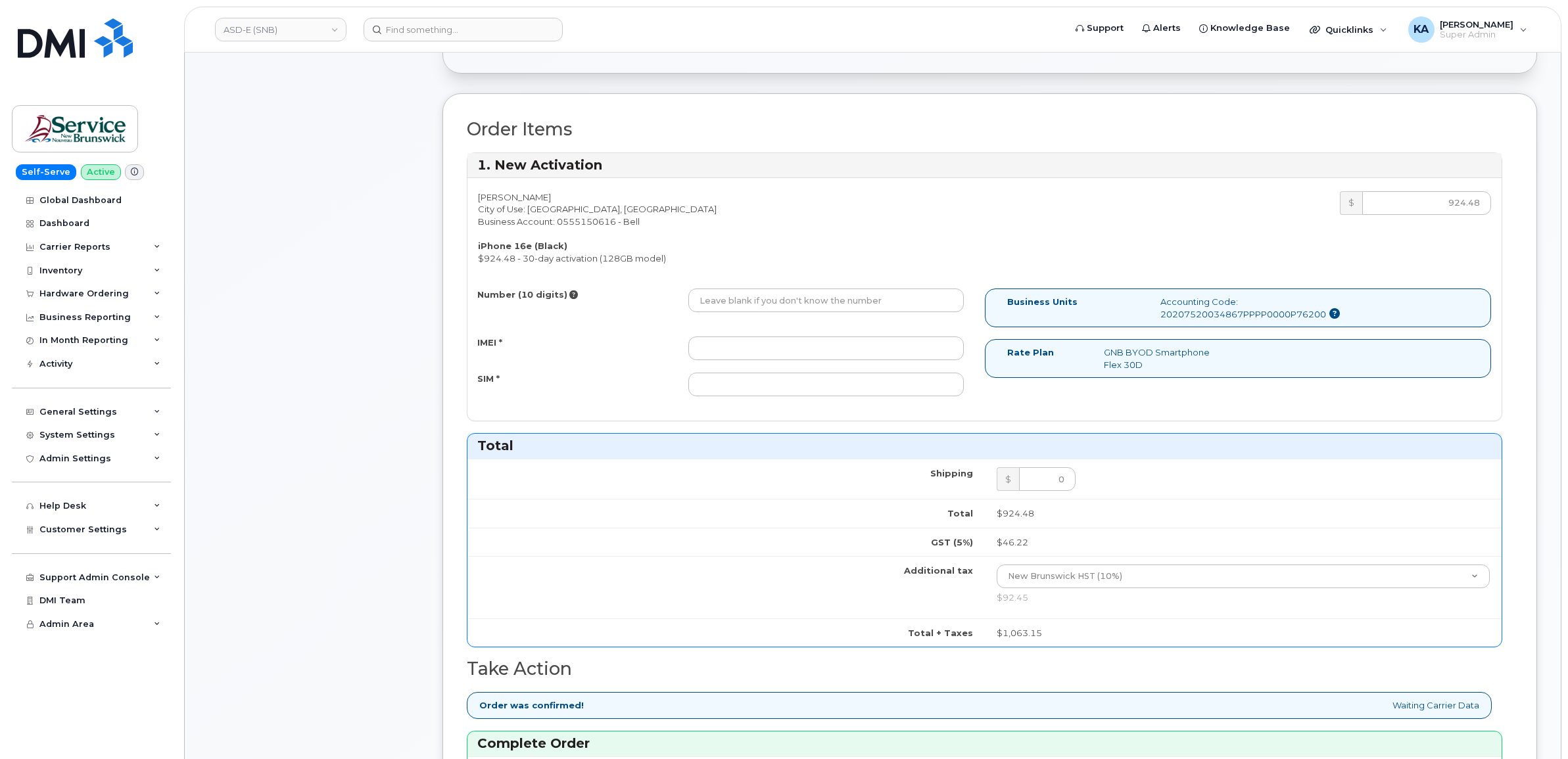
scroll to position [328, 0]
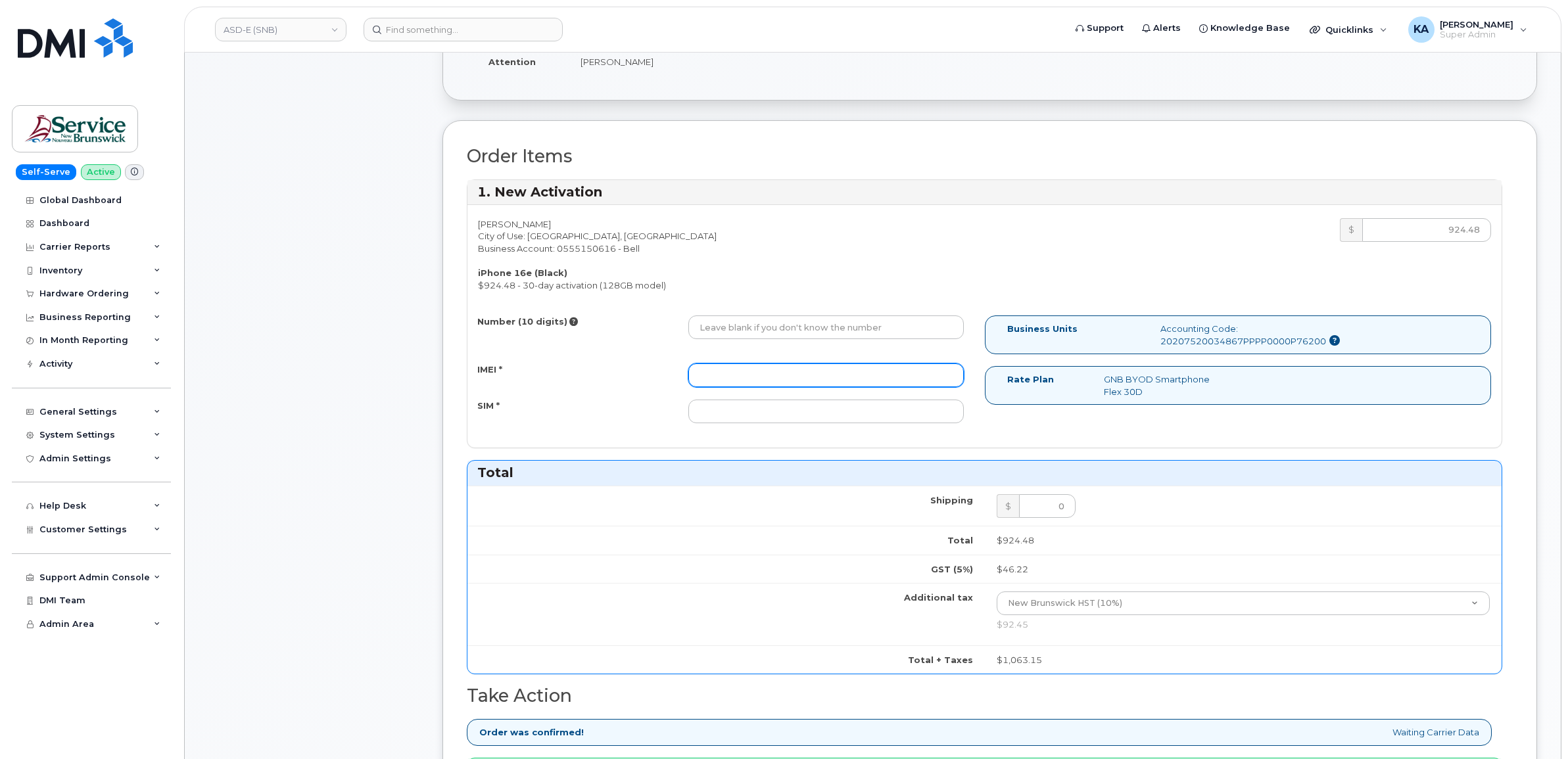
paste input "353389561493701"
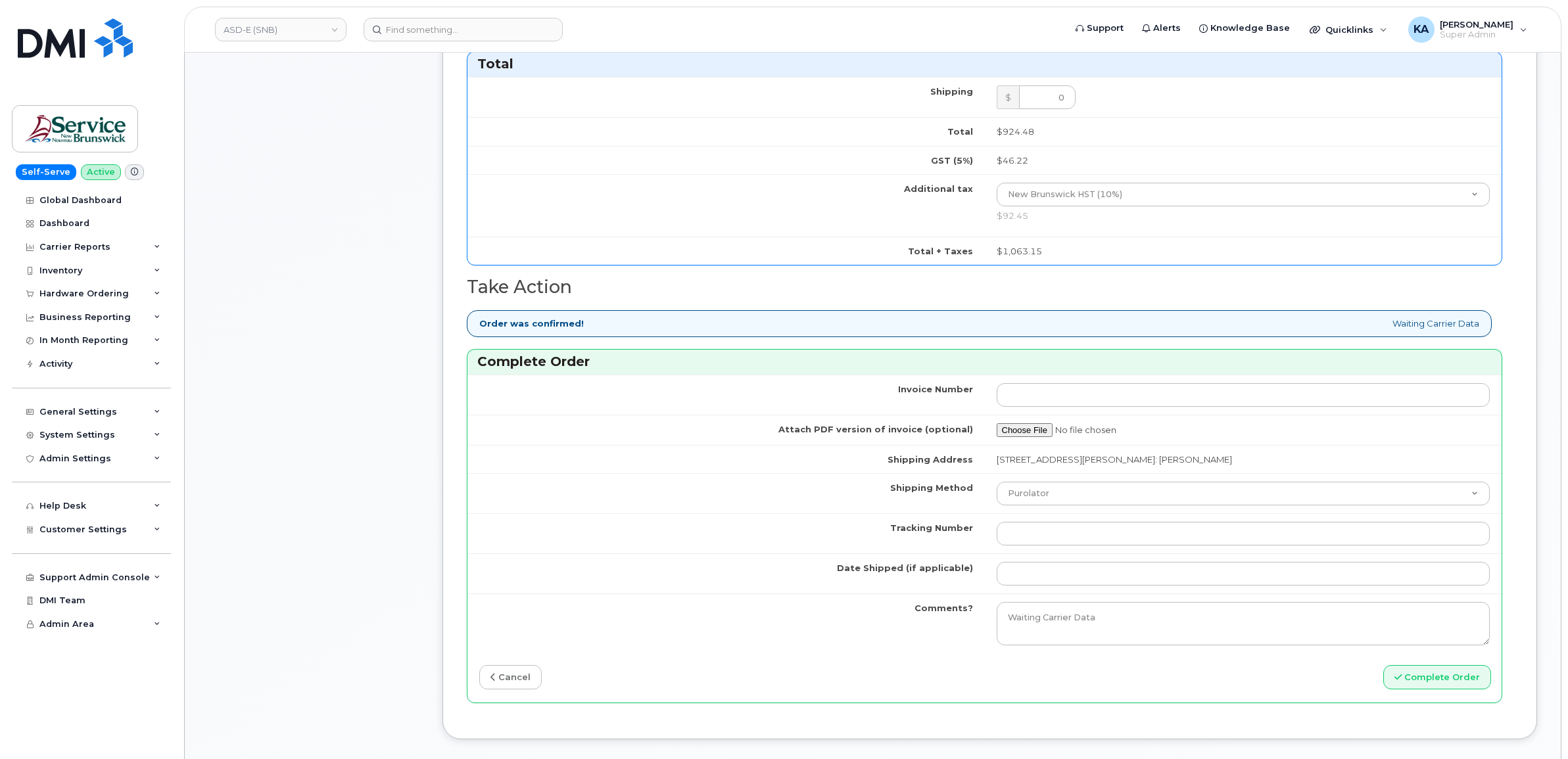
scroll to position [822, 0]
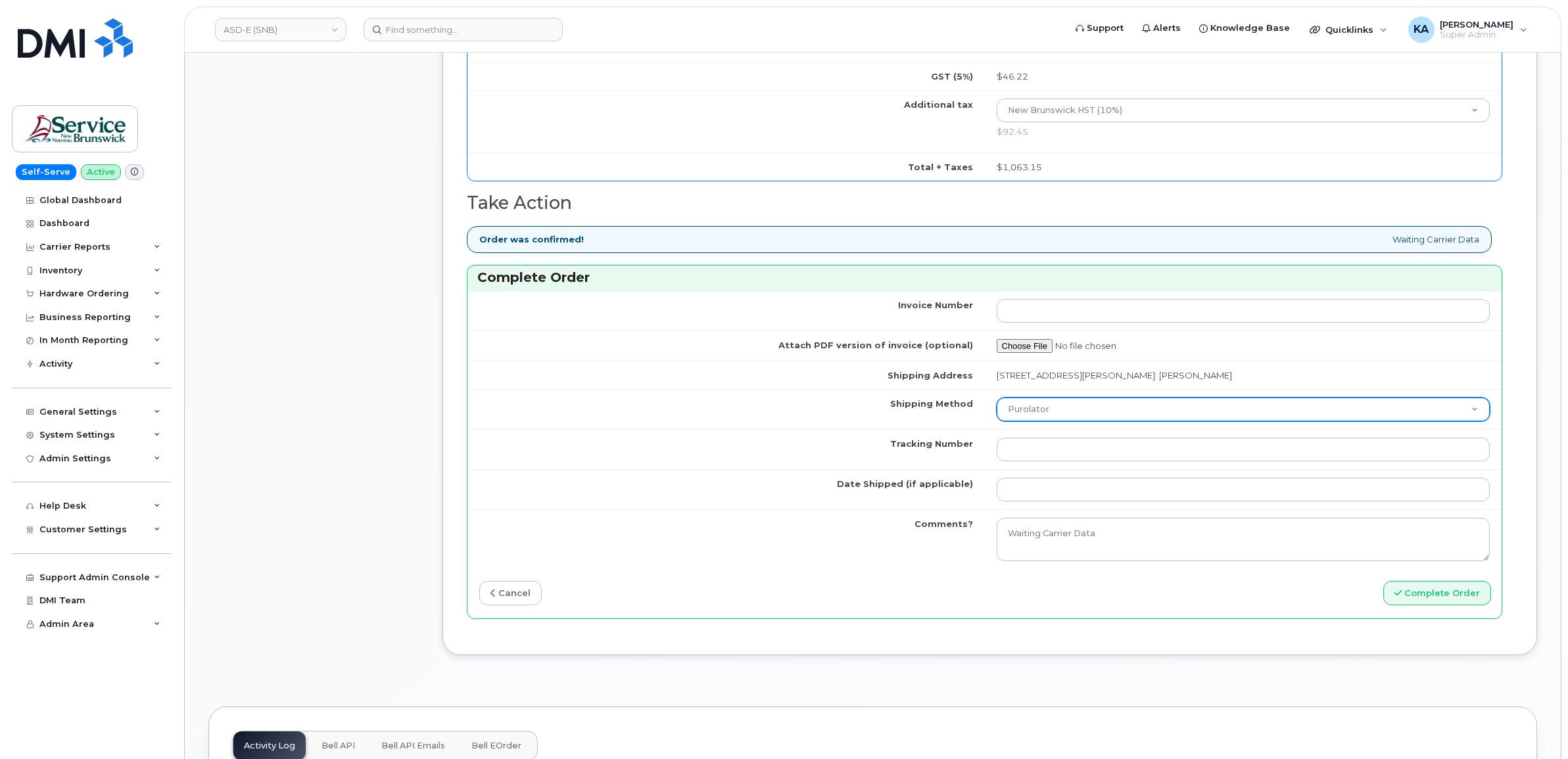
type input "353389561493701"
click at [1044, 415] on select "Purolator UPS FedEx Canada Post Courier Other Drop Off Pick Up" at bounding box center [1244, 409] width 494 height 23
select select "FedEx"
click at [997, 401] on select "Purolator UPS FedEx Canada Post Courier Other Drop Off Pick Up" at bounding box center [1244, 409] width 494 height 23
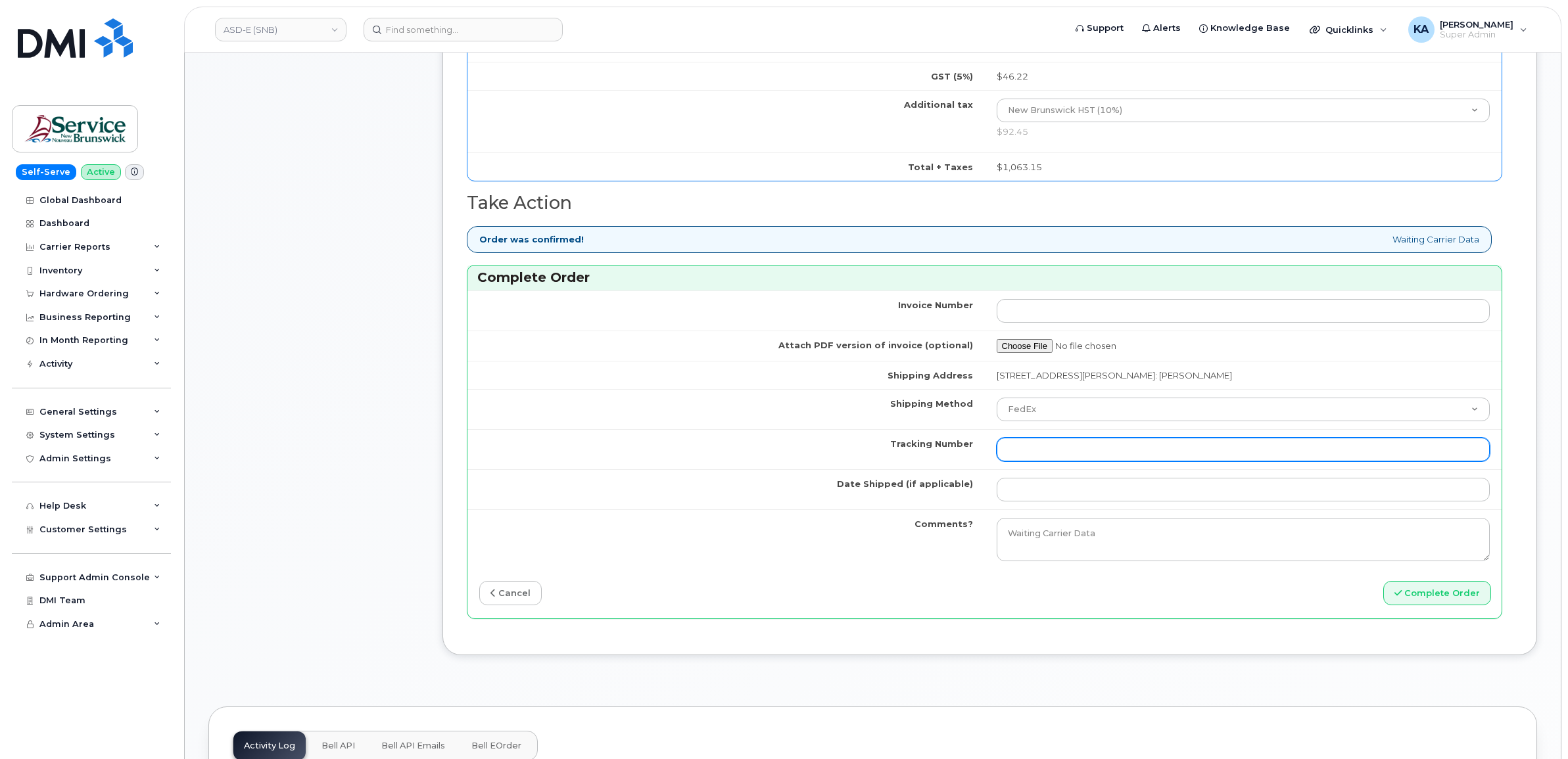
paste input "457221888953"
type input "457221888953"
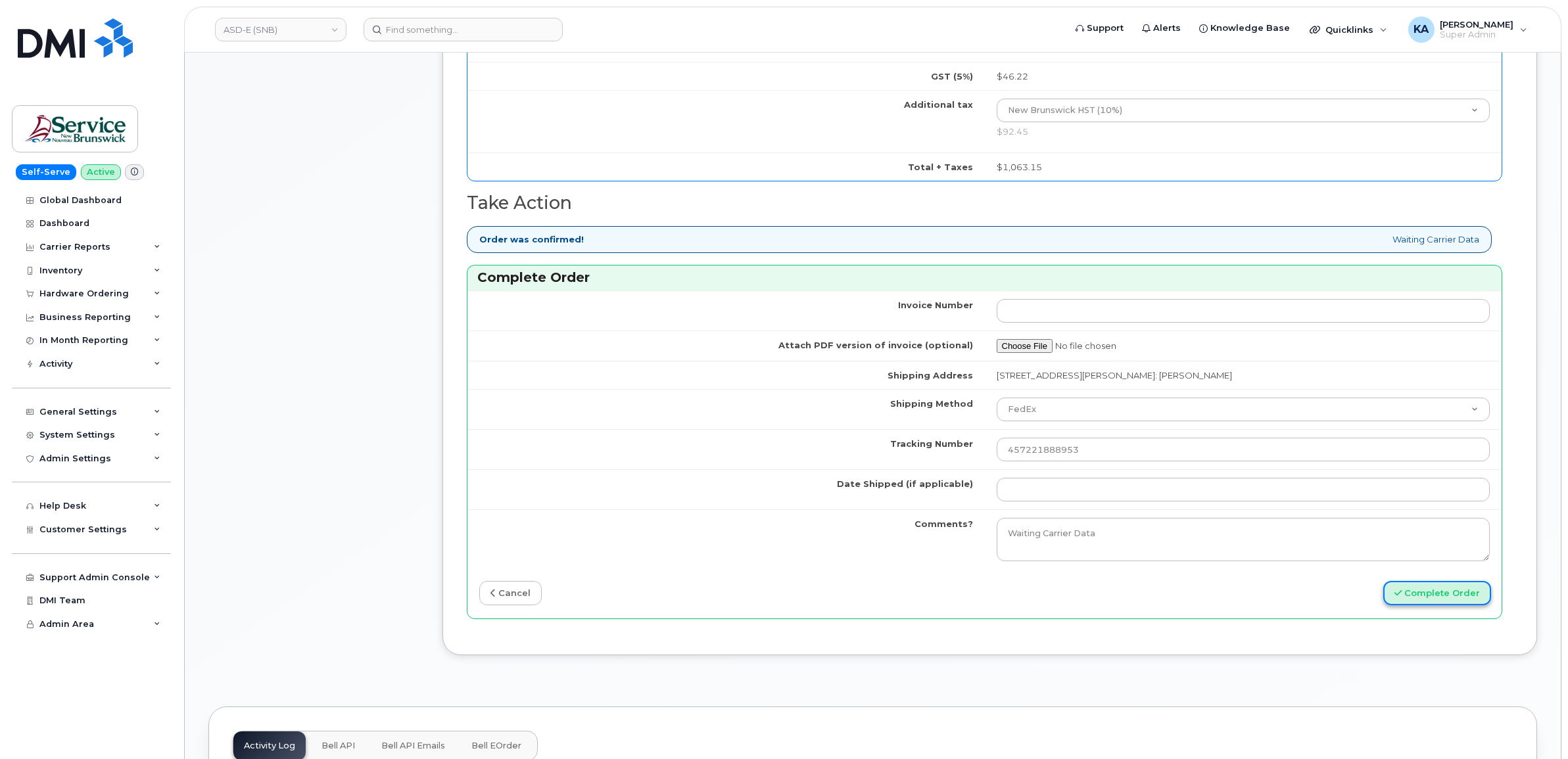
click at [1419, 598] on button "Complete Order" at bounding box center [1438, 593] width 108 height 24
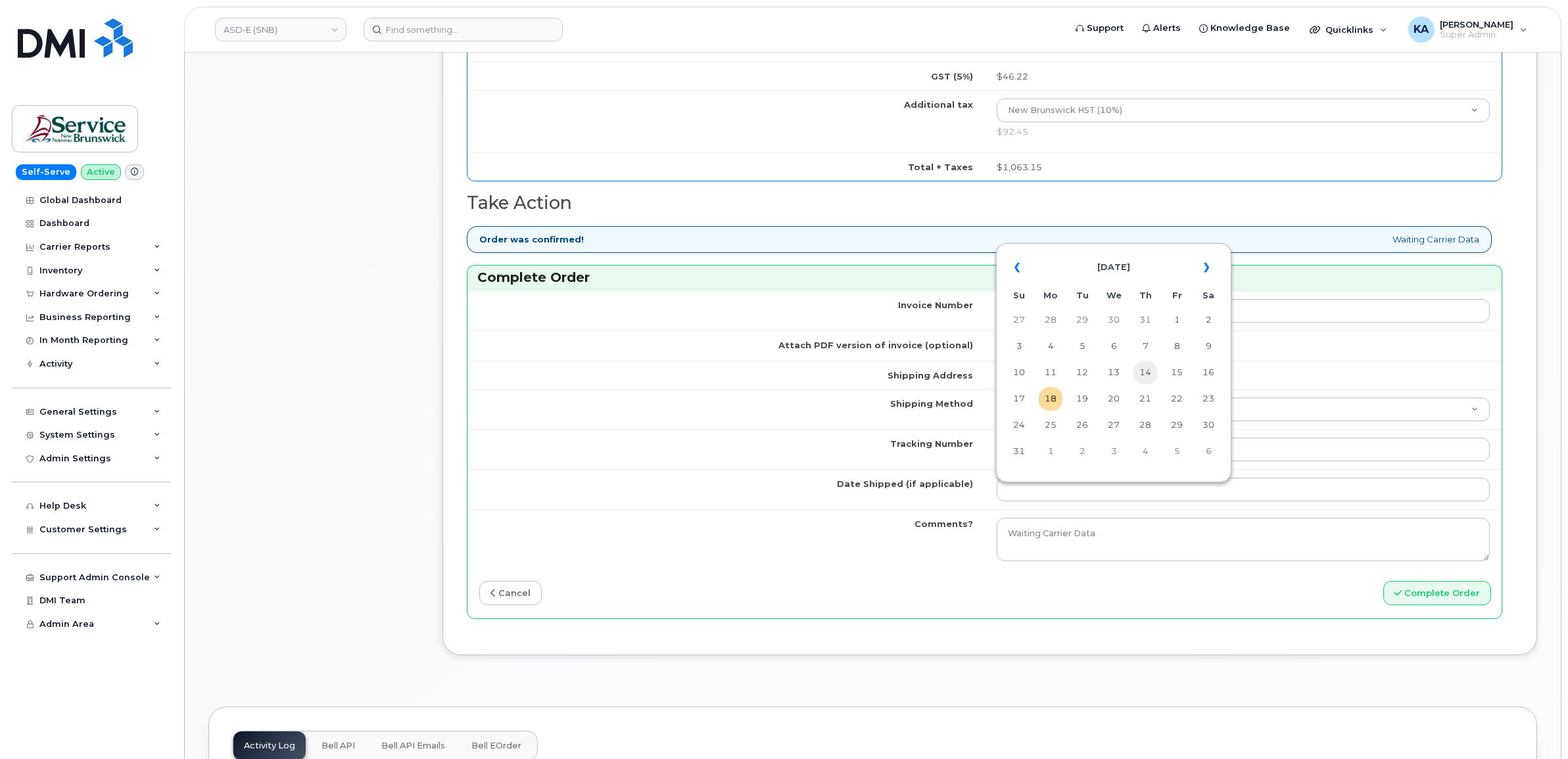
click at [1145, 369] on td "14" at bounding box center [1145, 372] width 23 height 23
type input "2025-08-14"
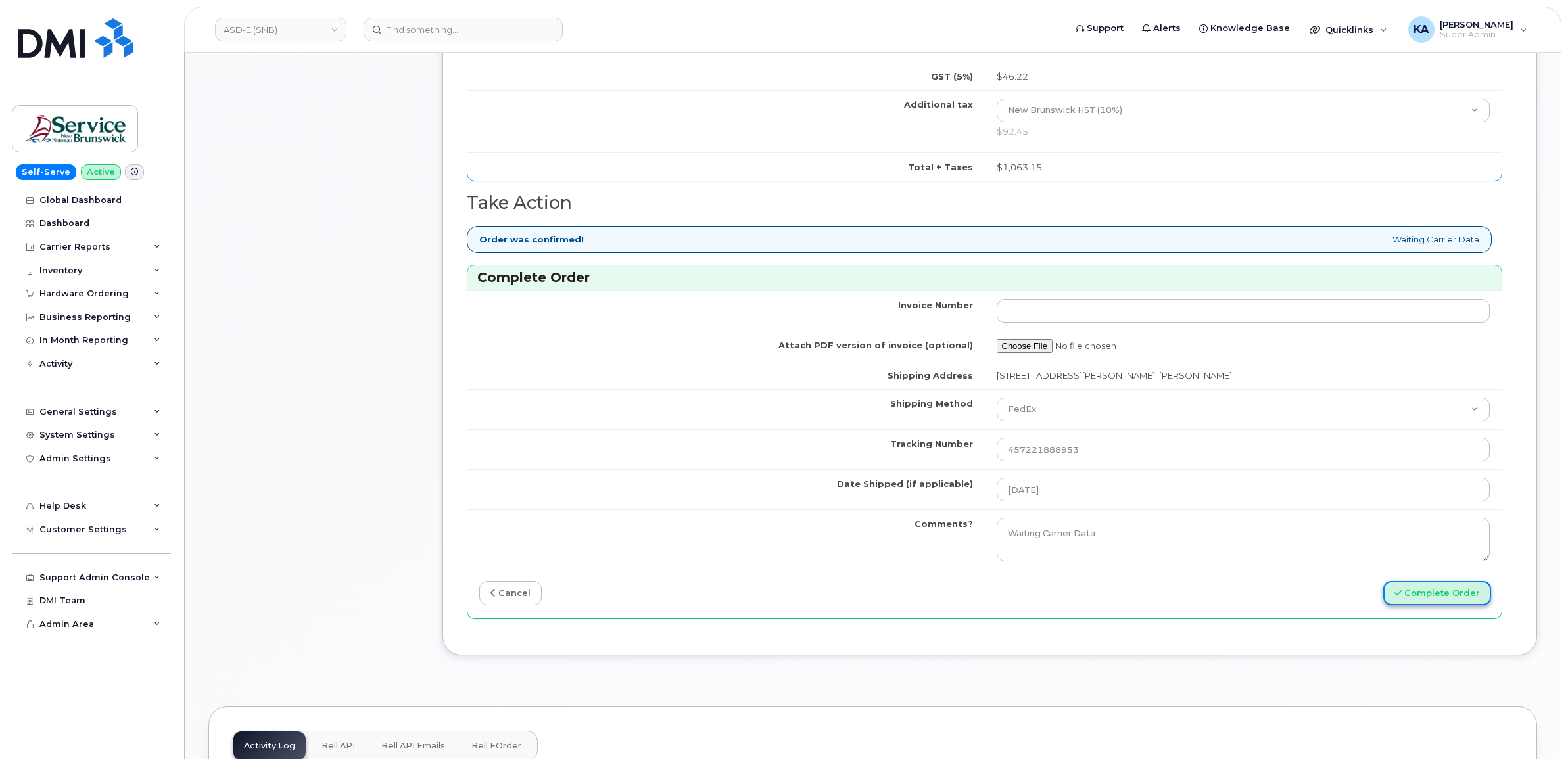
click at [1409, 598] on button "Complete Order" at bounding box center [1438, 593] width 108 height 24
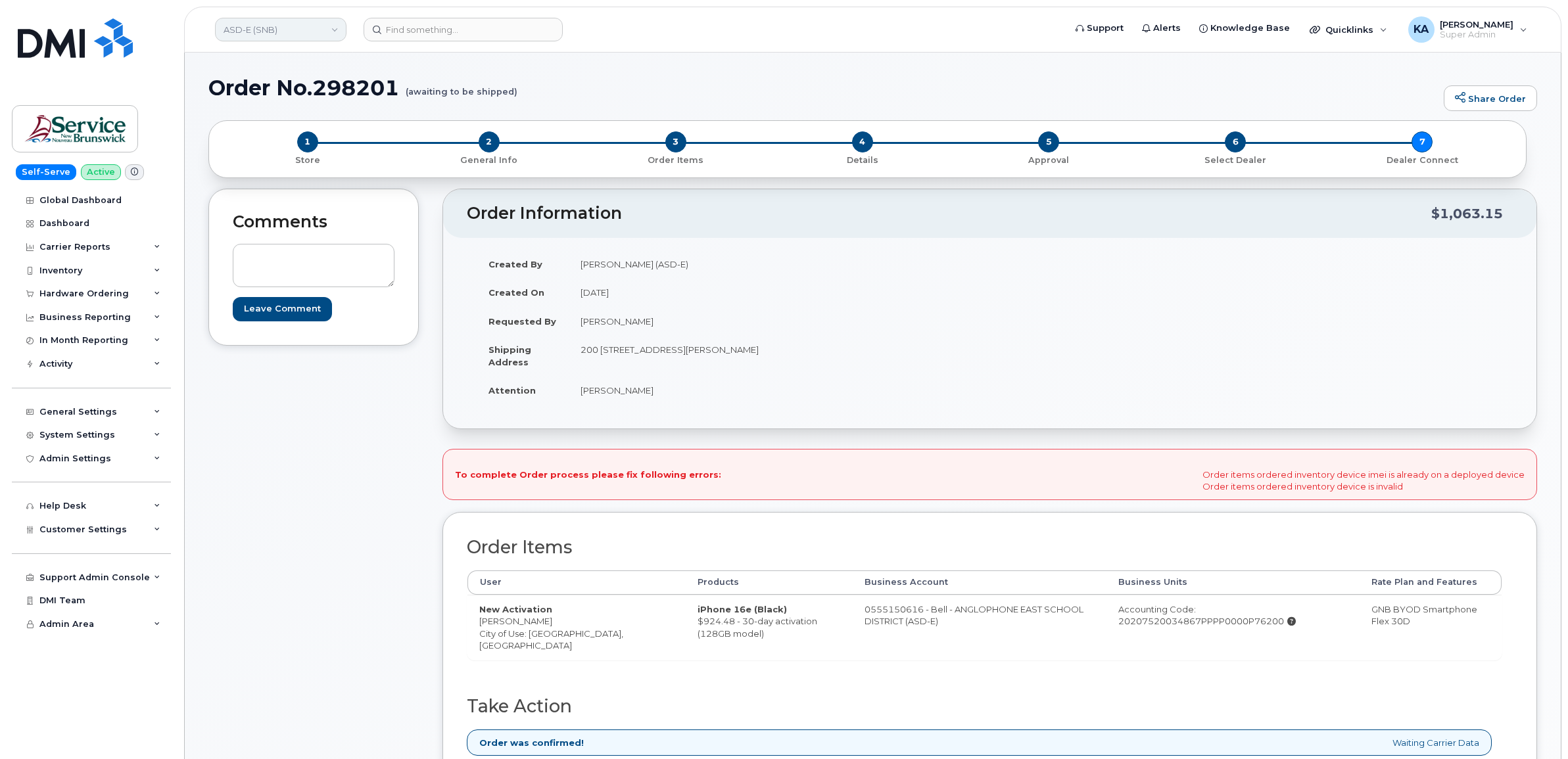
click at [311, 28] on link "ASD-E (SNB)" at bounding box center [280, 29] width 132 height 23
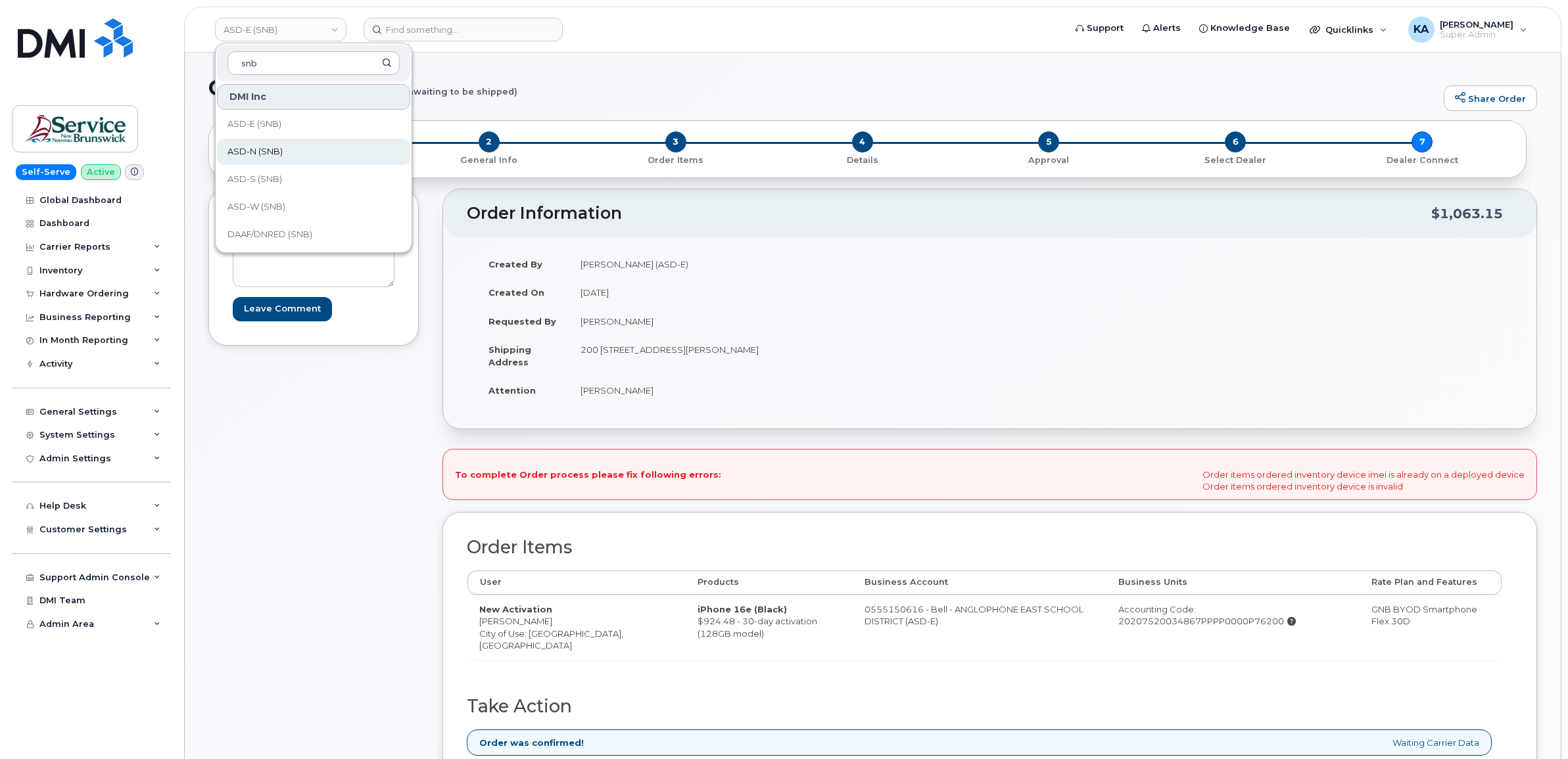
type input "snb"
click at [264, 152] on span "ASD-N (SNB)" at bounding box center [255, 151] width 55 height 13
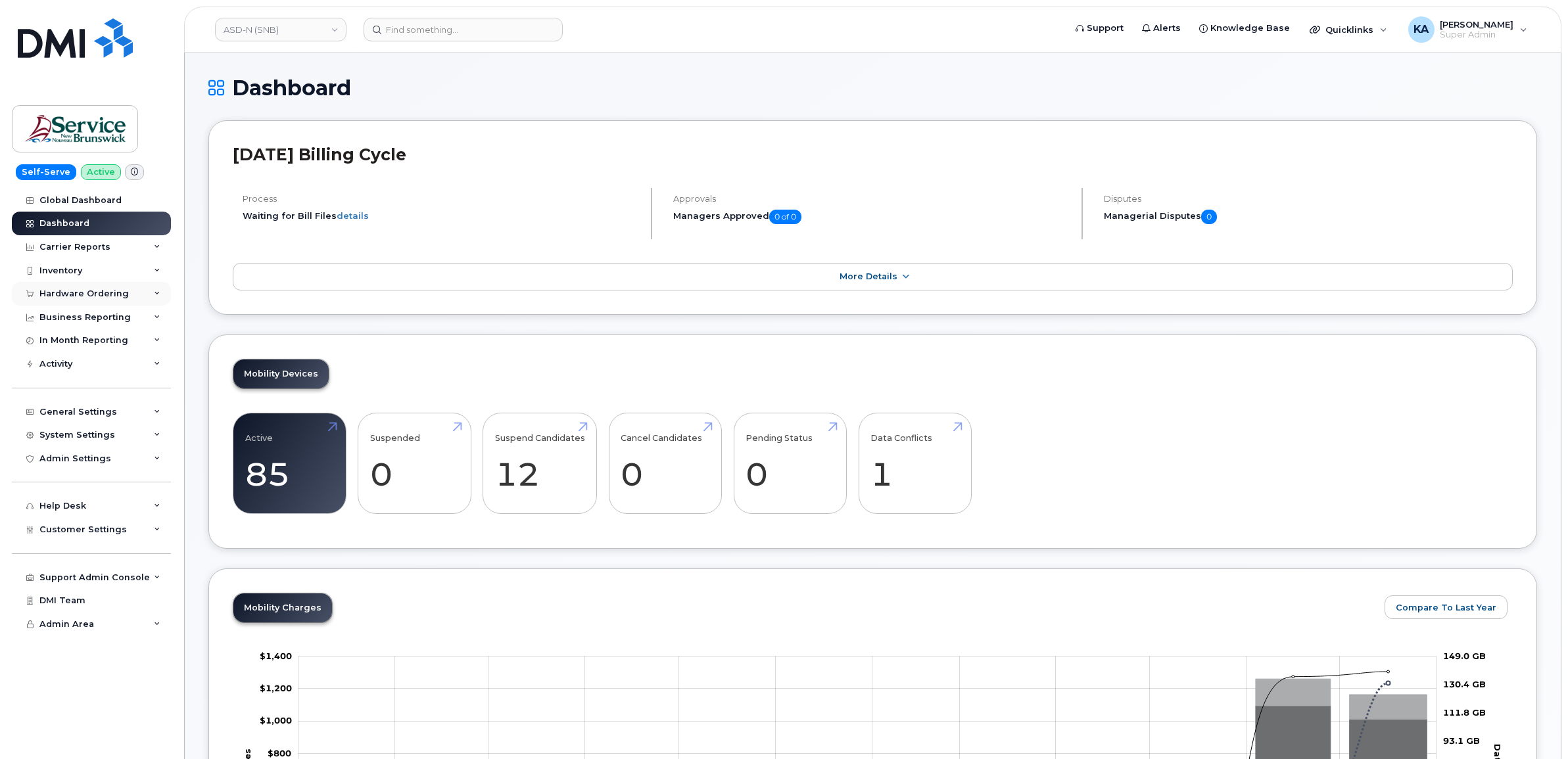
click at [102, 289] on div "Hardware Ordering" at bounding box center [92, 294] width 159 height 23
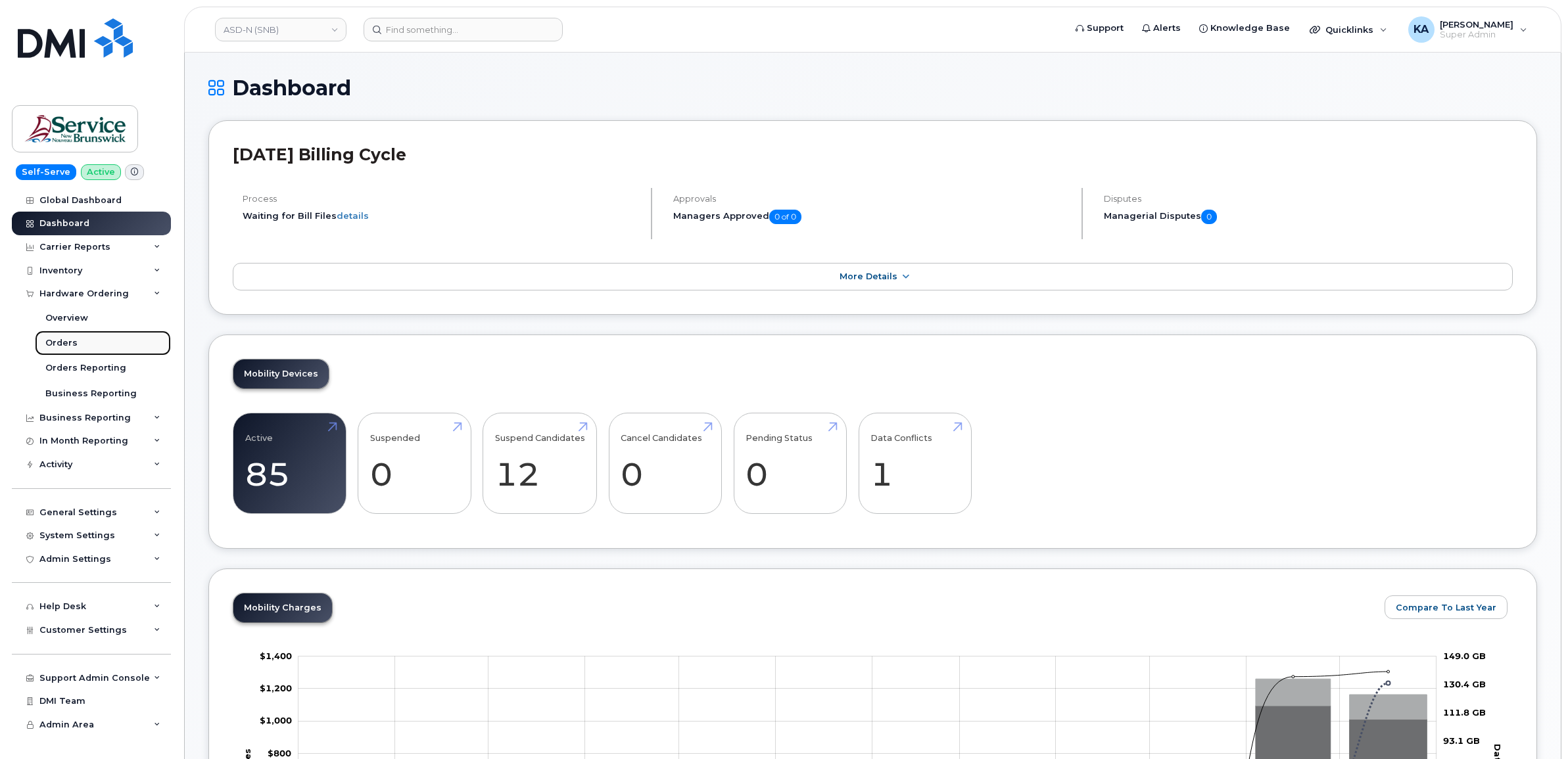
click at [46, 343] on div "Orders" at bounding box center [61, 343] width 32 height 12
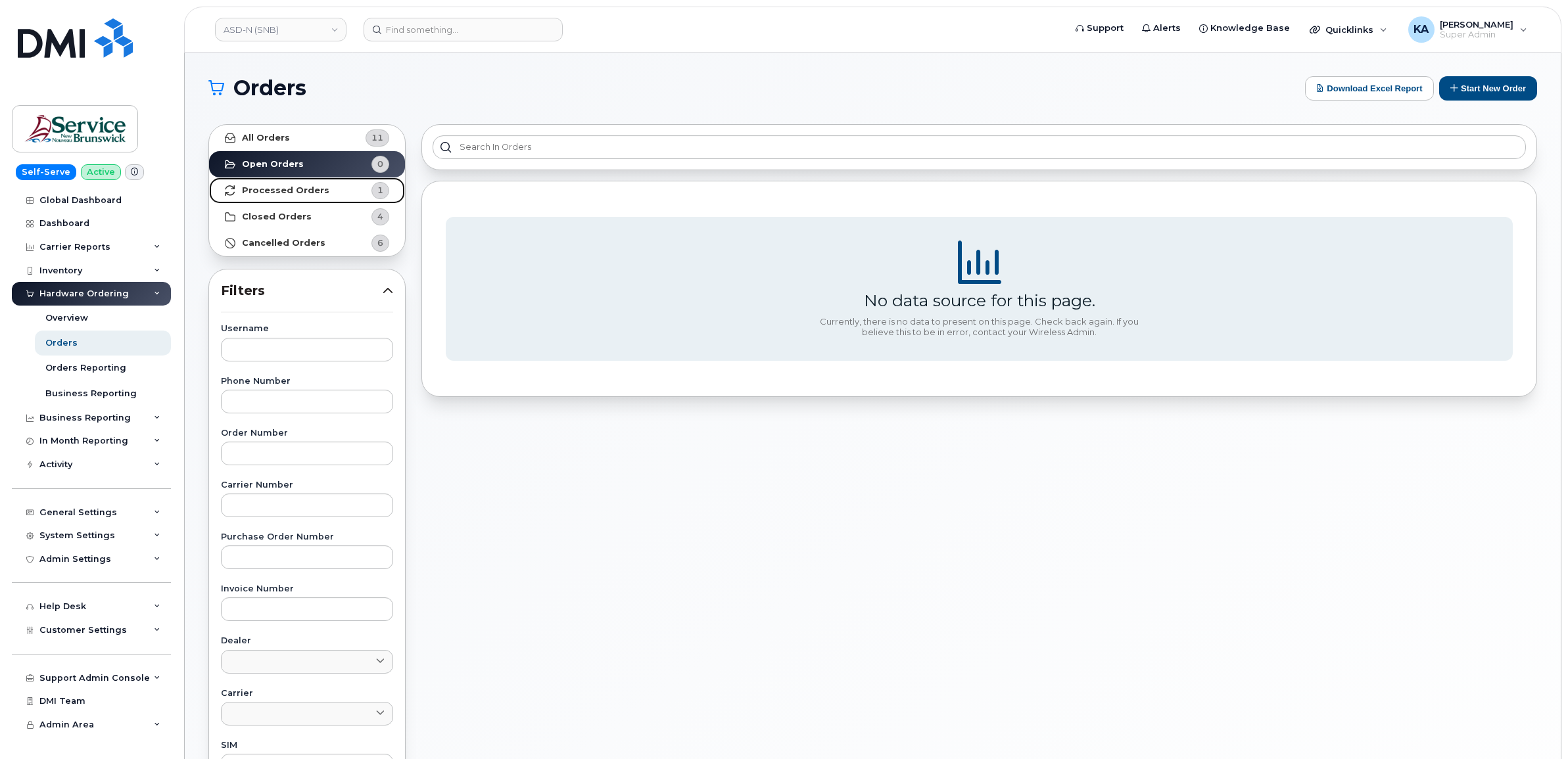
click at [301, 188] on strong "Processed Orders" at bounding box center [285, 190] width 87 height 11
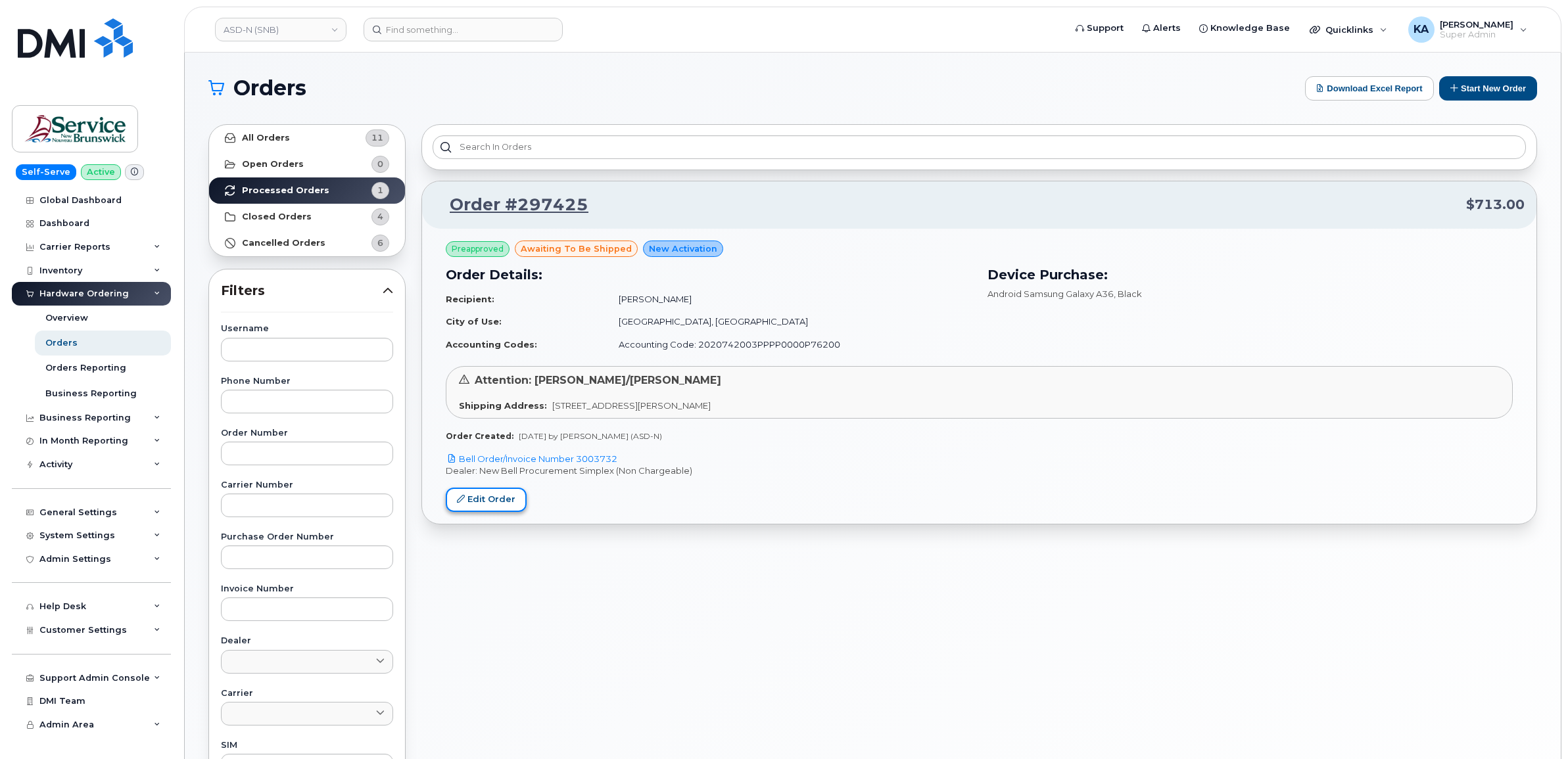
click at [465, 497] on icon at bounding box center [461, 498] width 8 height 8
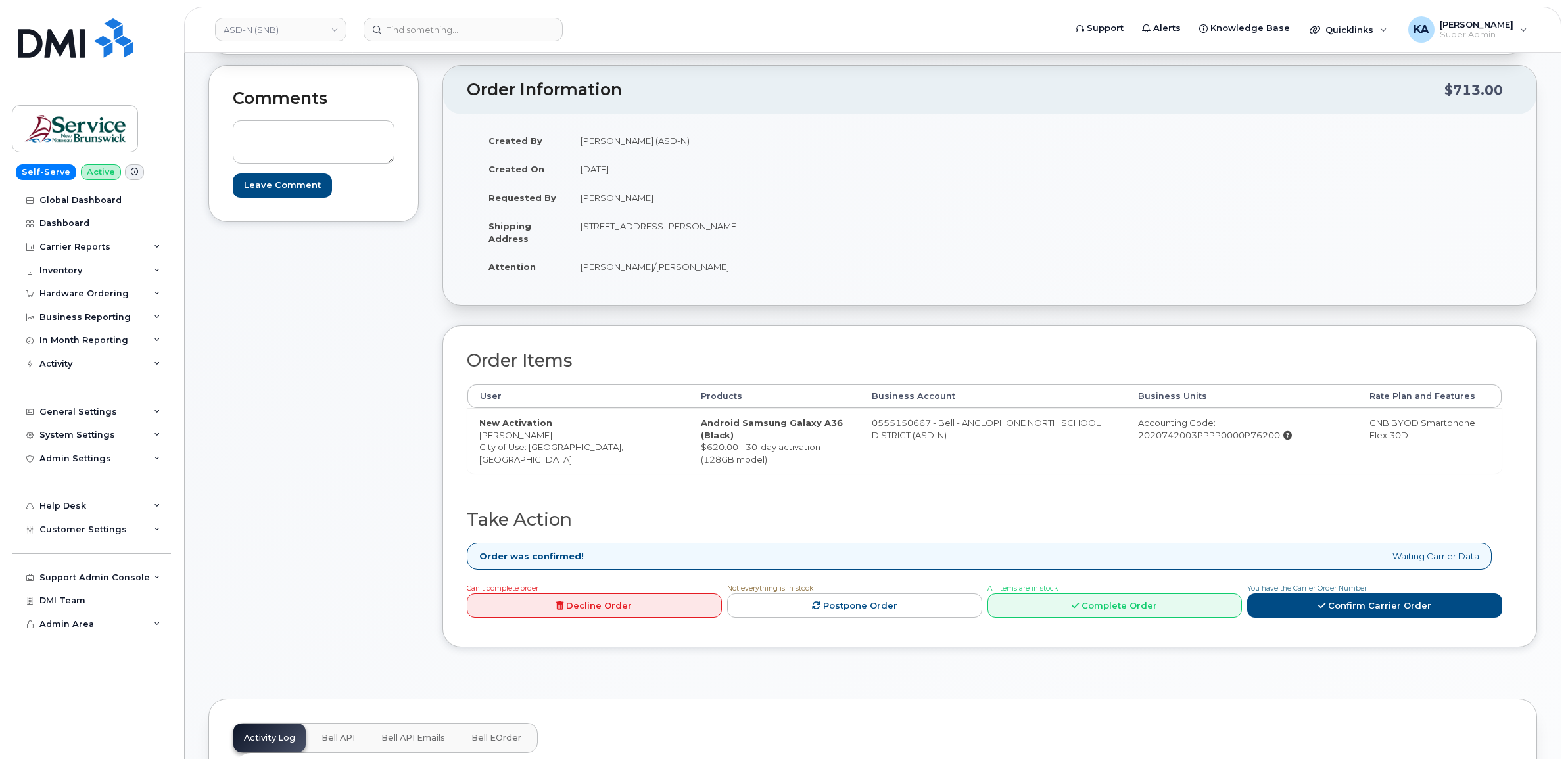
scroll to position [164, 0]
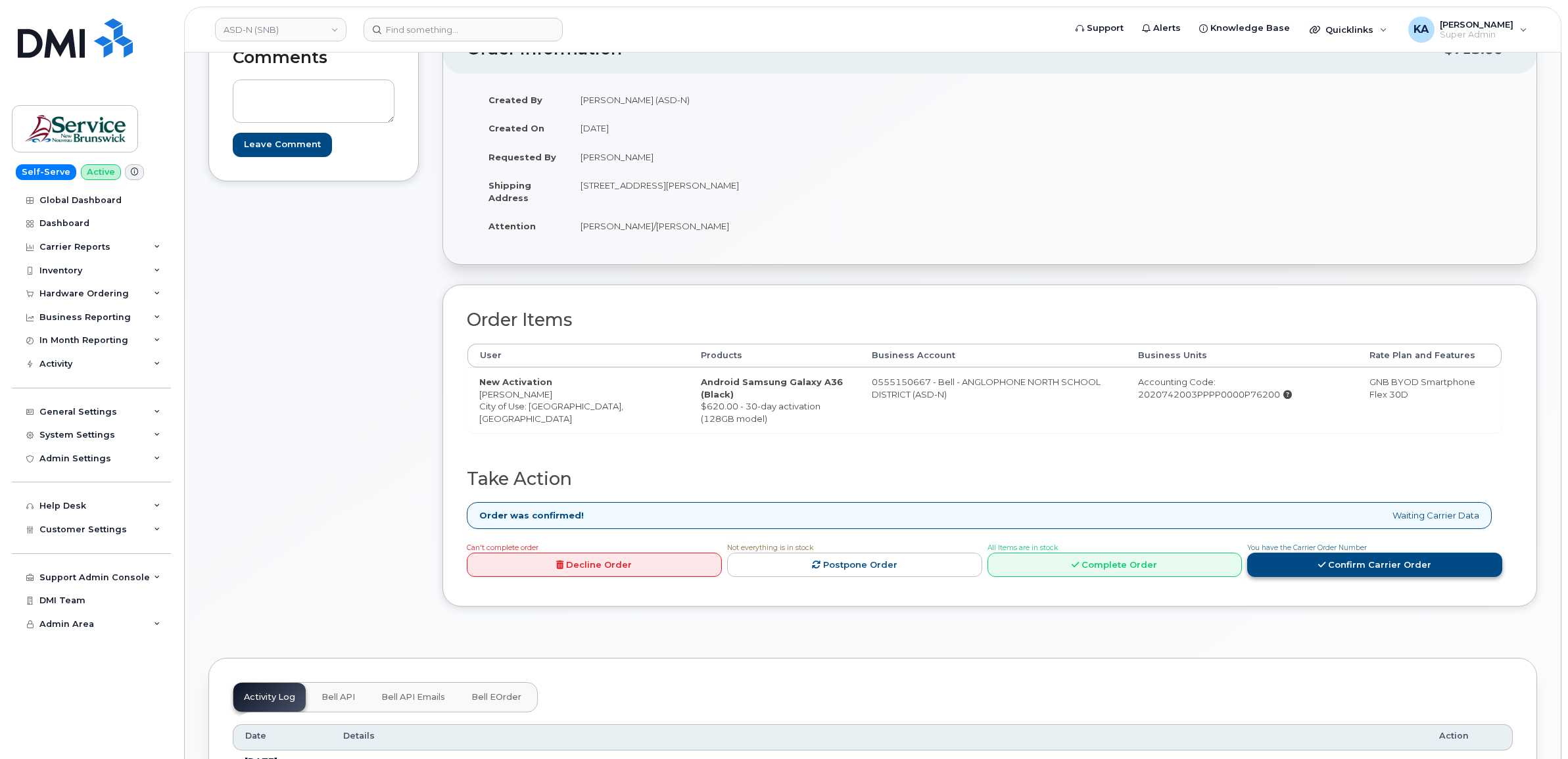
click at [1333, 571] on link "Confirm Carrier Order" at bounding box center [1375, 565] width 255 height 24
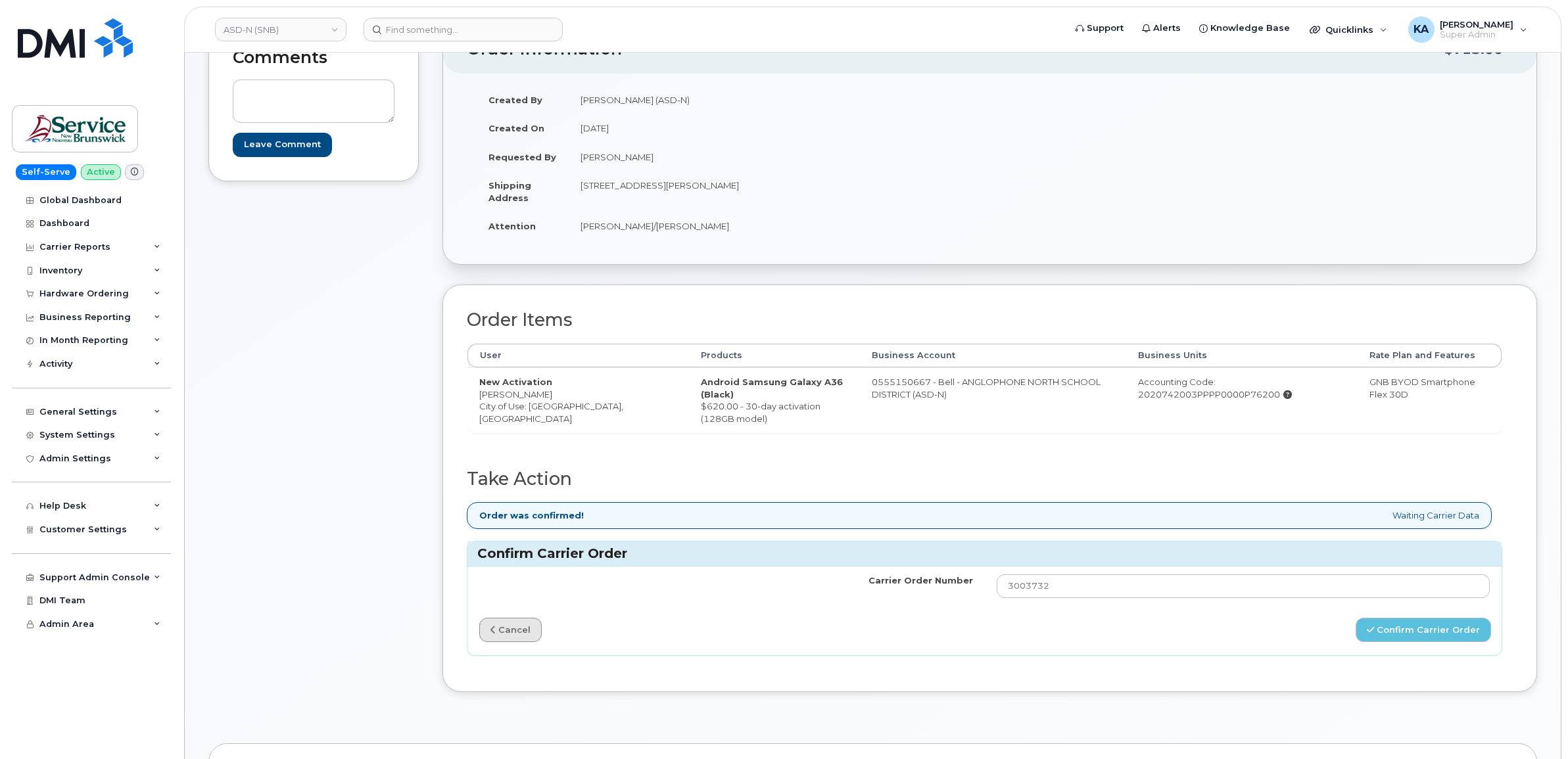
click at [511, 632] on link "cancel" at bounding box center [511, 630] width 63 height 24
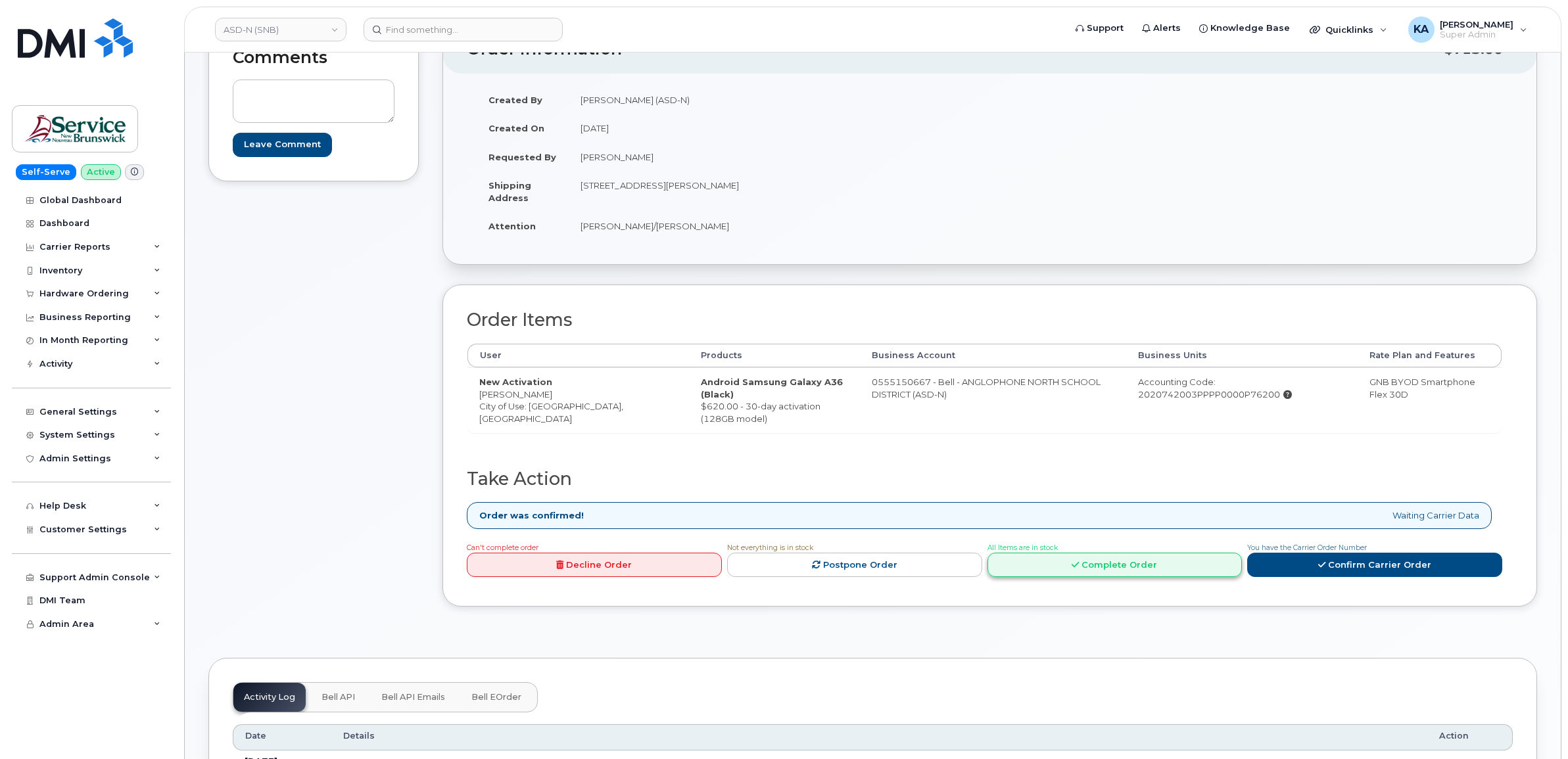
click at [1093, 565] on link "Complete Order" at bounding box center [1115, 565] width 255 height 24
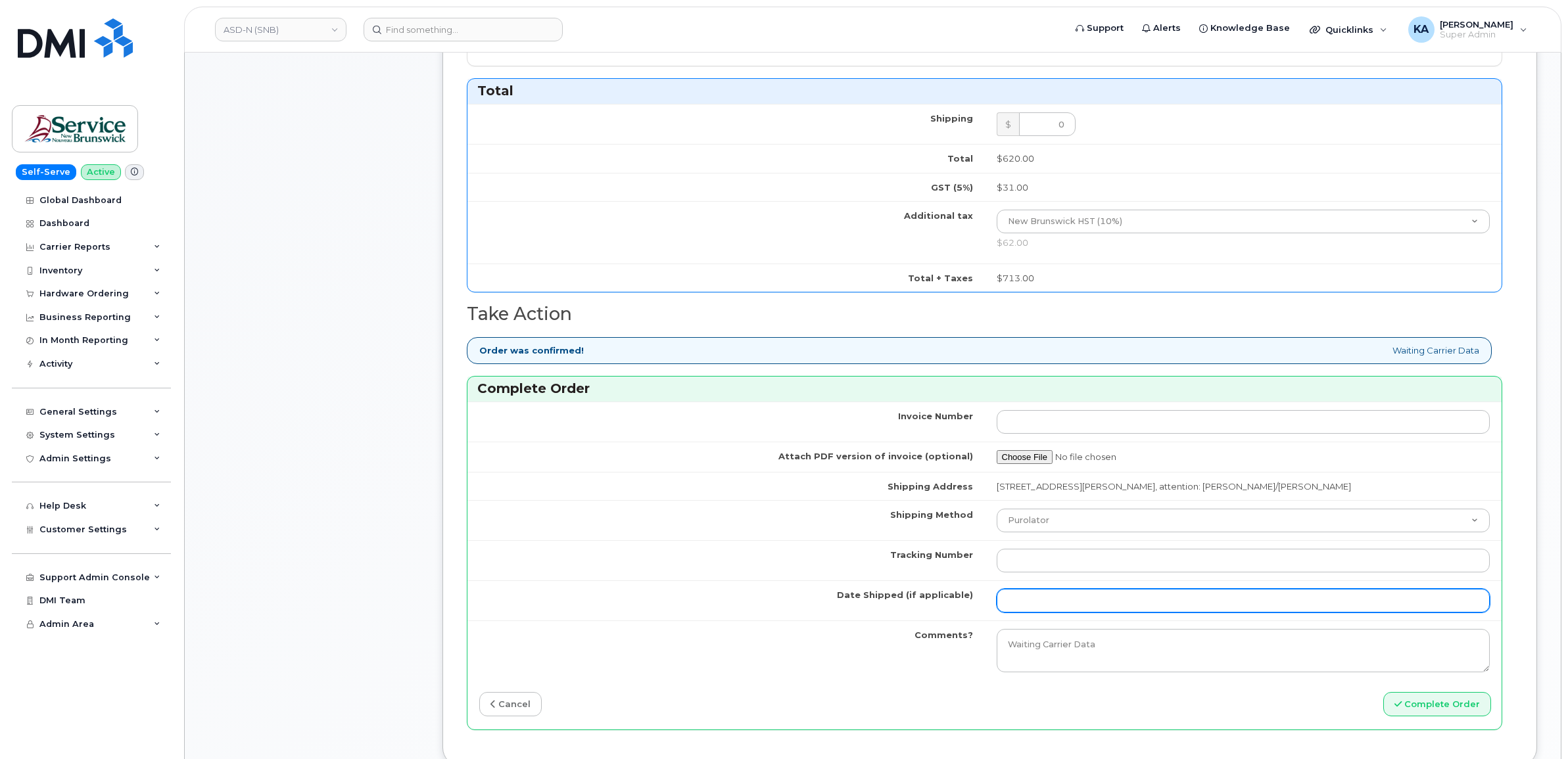
scroll to position [739, 0]
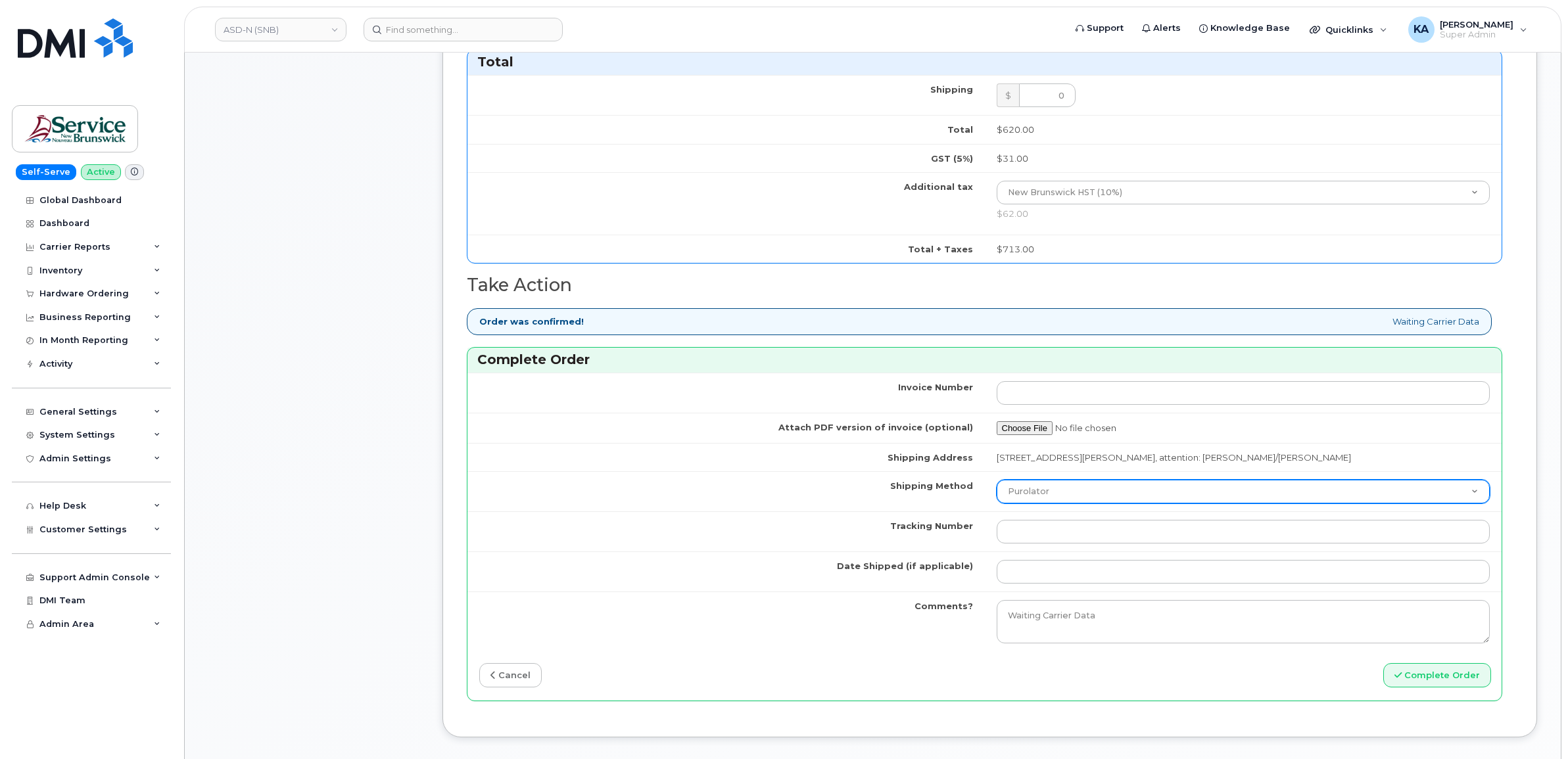
click at [1070, 497] on select "Purolator UPS FedEx Canada Post Courier Other Drop Off Pick Up" at bounding box center [1244, 491] width 494 height 23
select select "FedEx"
click at [997, 483] on select "Purolator UPS FedEx Canada Post Courier Other Drop Off Pick Up" at bounding box center [1244, 491] width 494 height 23
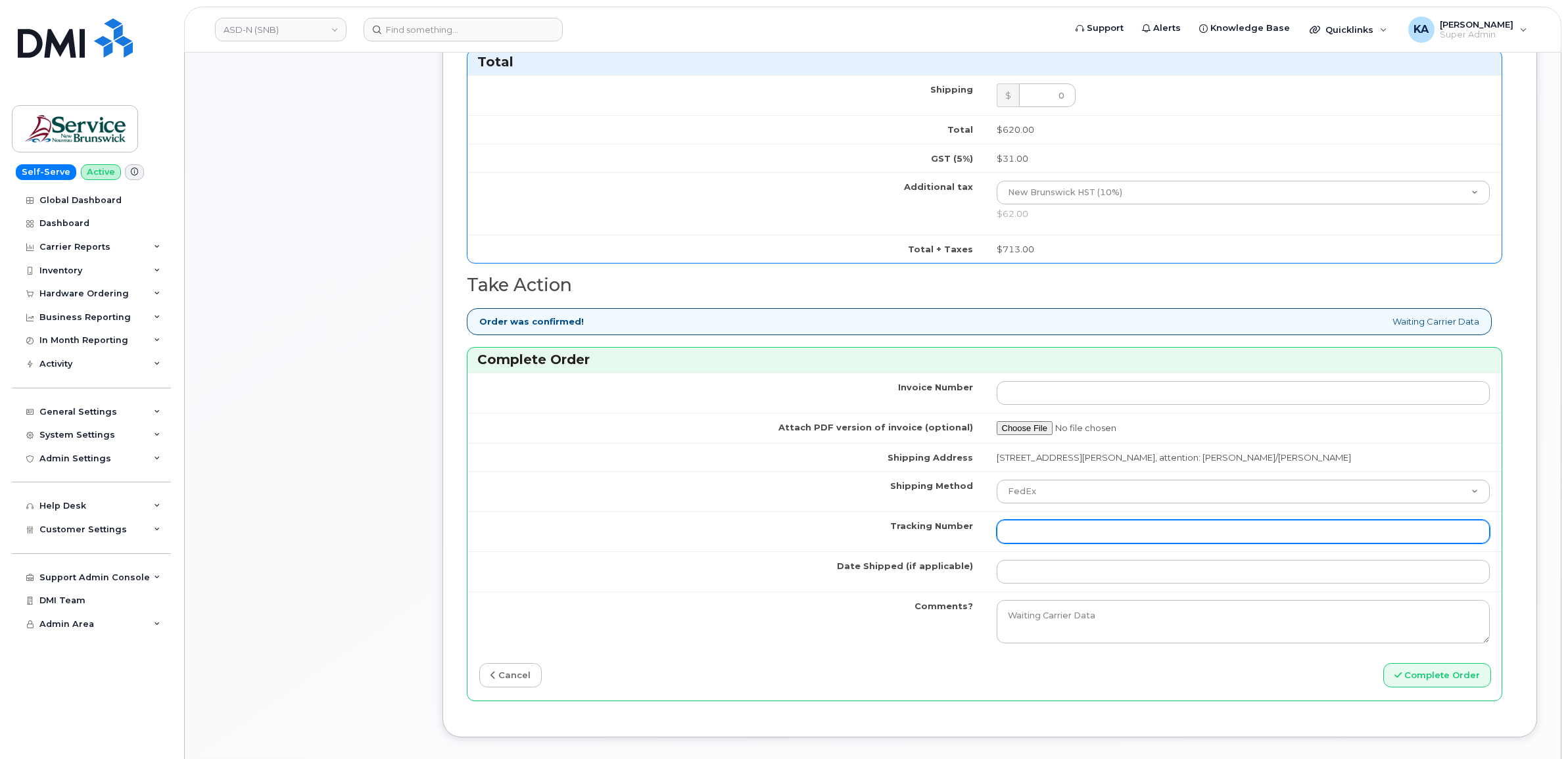
paste input "457221881190"
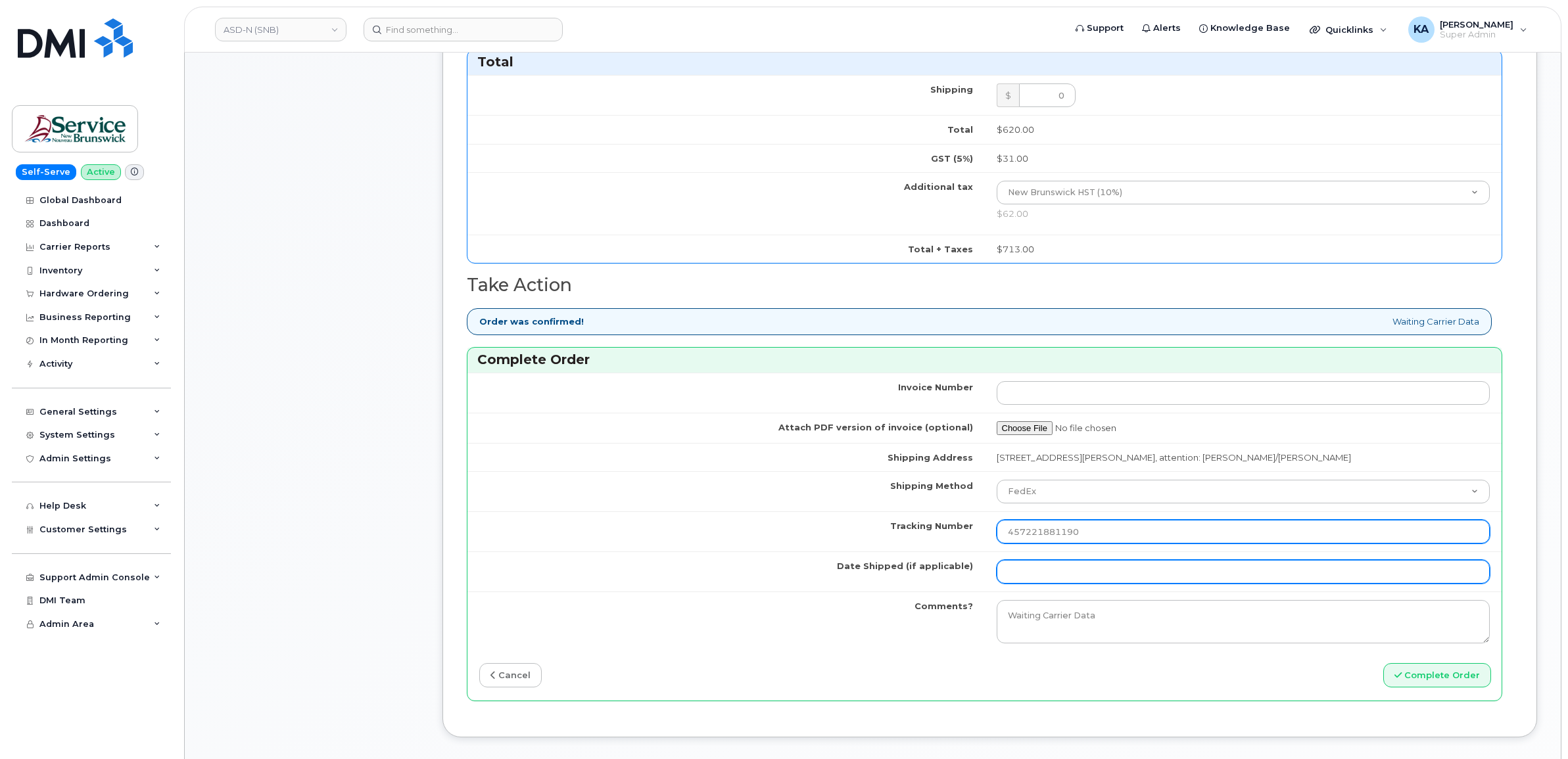
type input "457221881190"
click at [1053, 576] on input "Date Shipped (if applicable)" at bounding box center [1244, 571] width 494 height 23
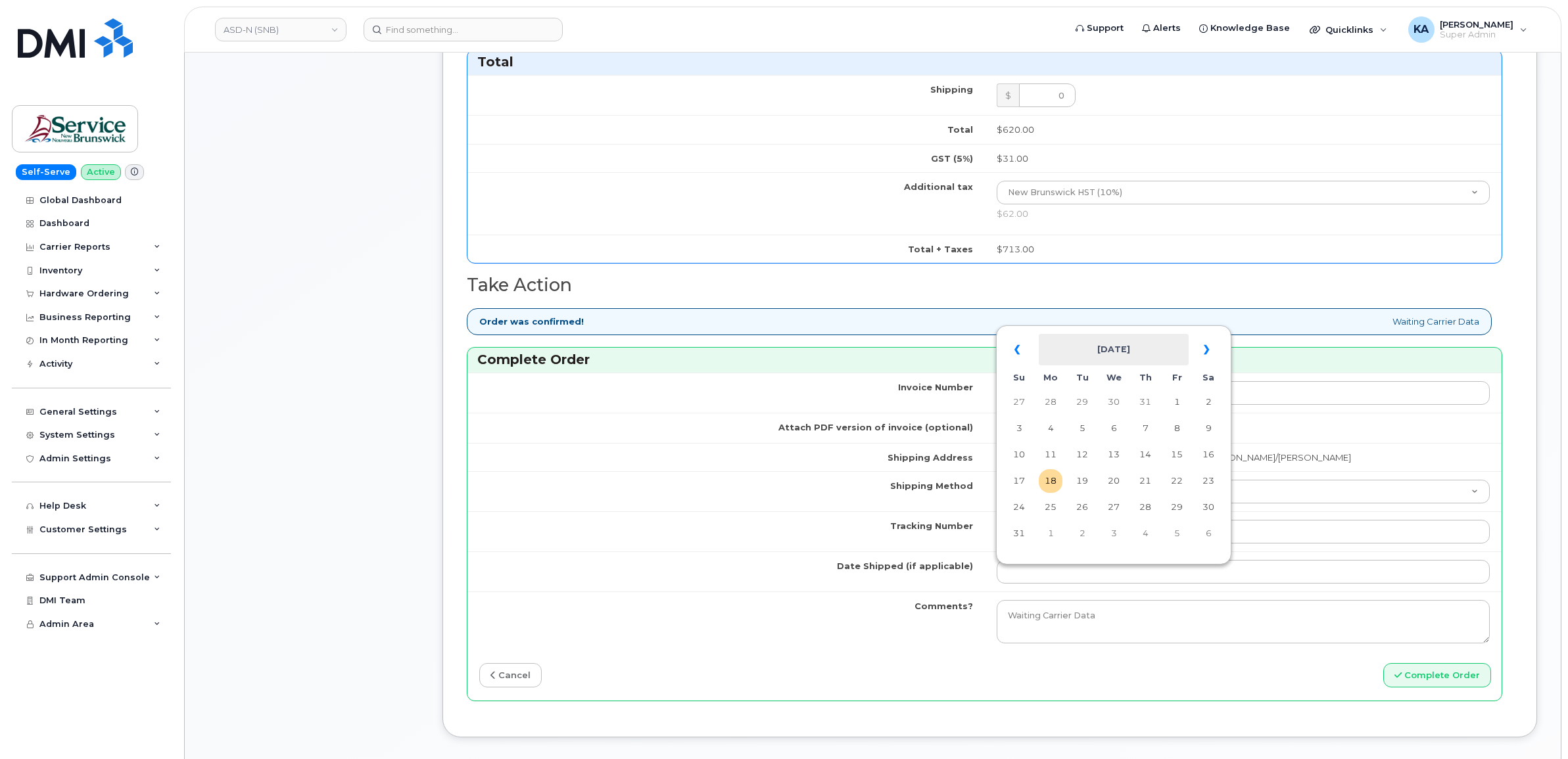
click at [1111, 336] on th "[DATE]" at bounding box center [1114, 350] width 150 height 31
click at [1119, 495] on span "Aug" at bounding box center [1116, 499] width 30 height 36
click at [1114, 451] on td "13" at bounding box center [1114, 454] width 23 height 23
type input "[DATE]"
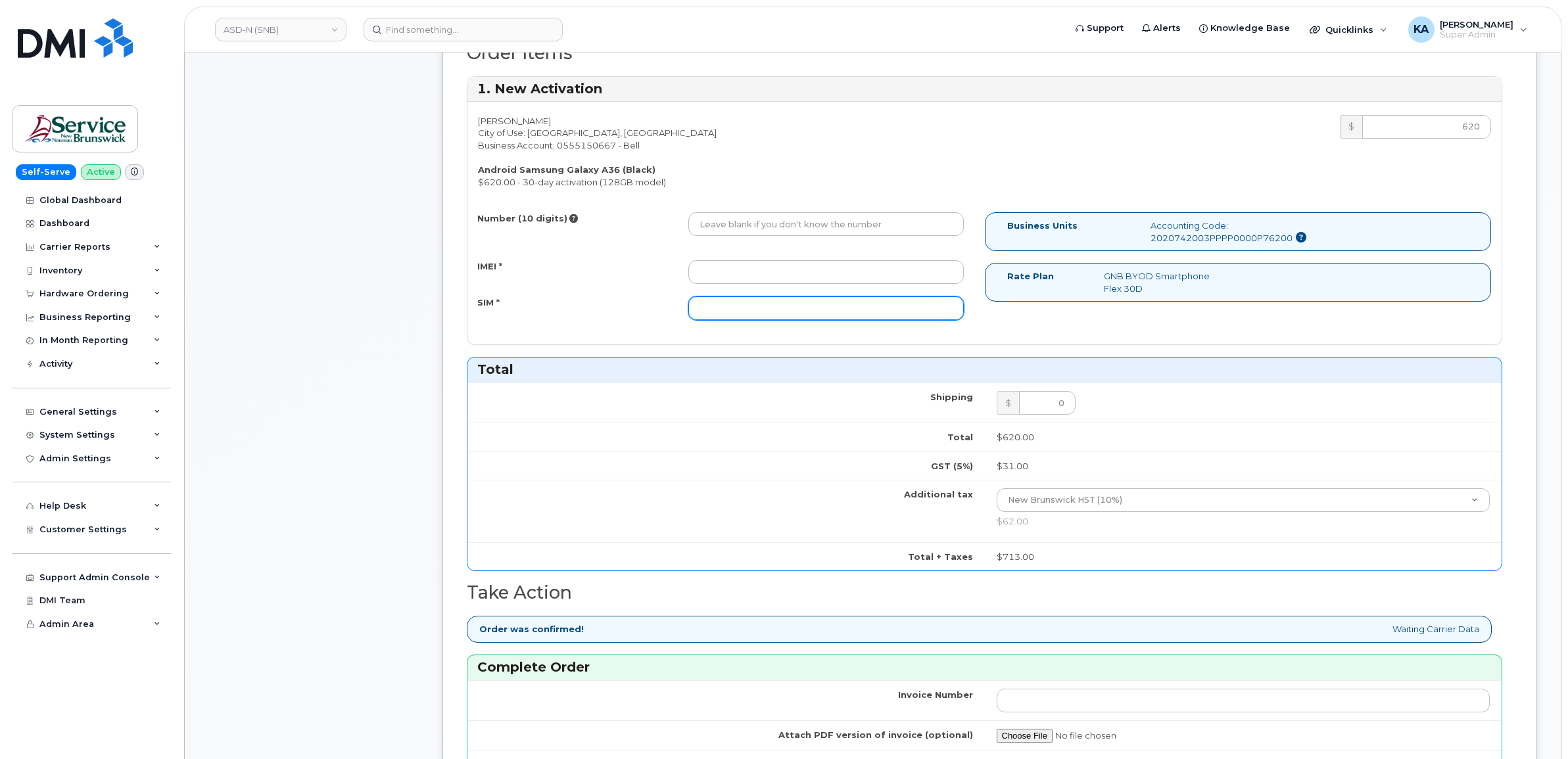
scroll to position [411, 0]
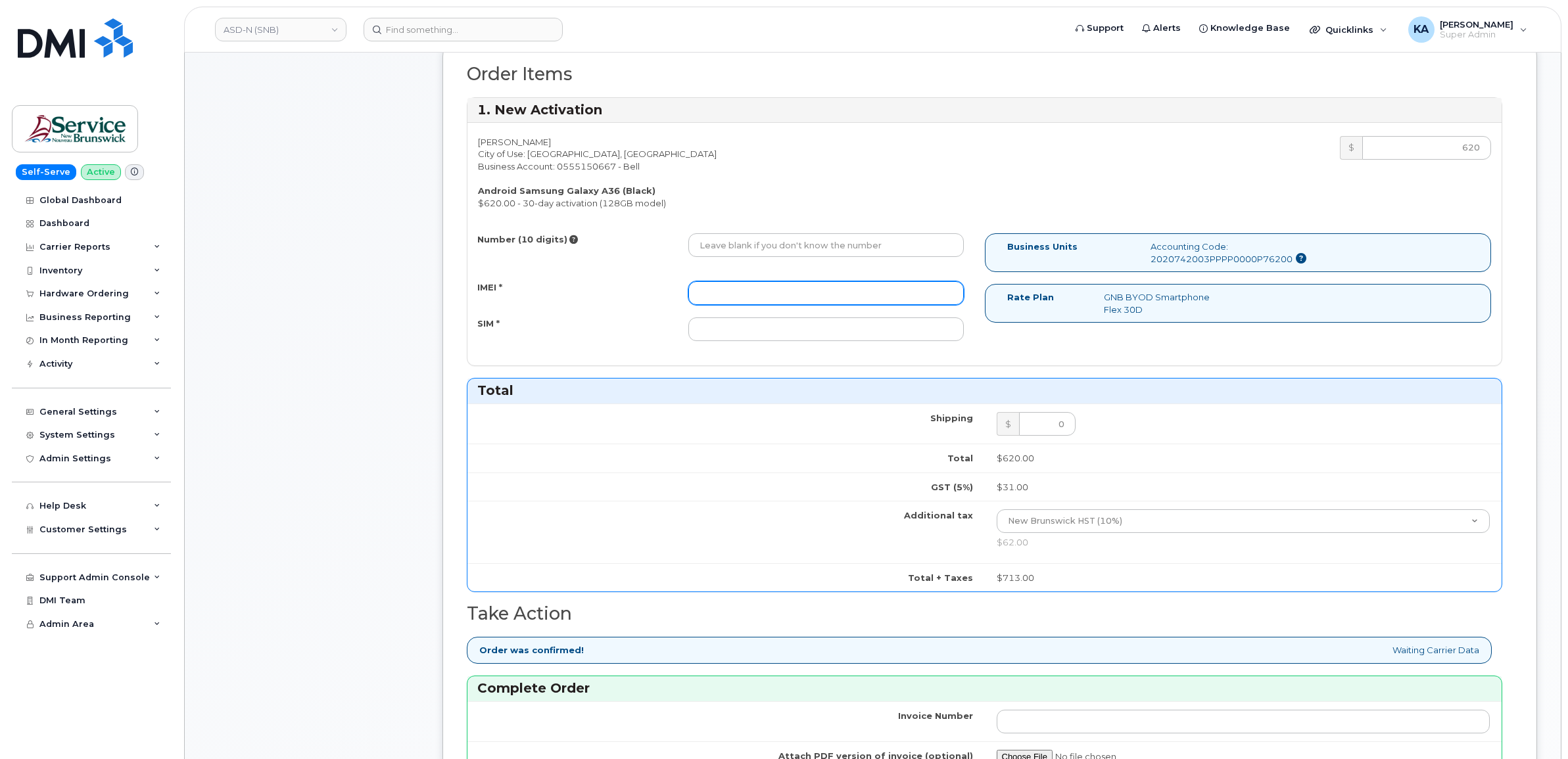
click at [703, 298] on input "IMEI *" at bounding box center [826, 293] width 275 height 23
paste input "357167790615567"
type input "357167790615567"
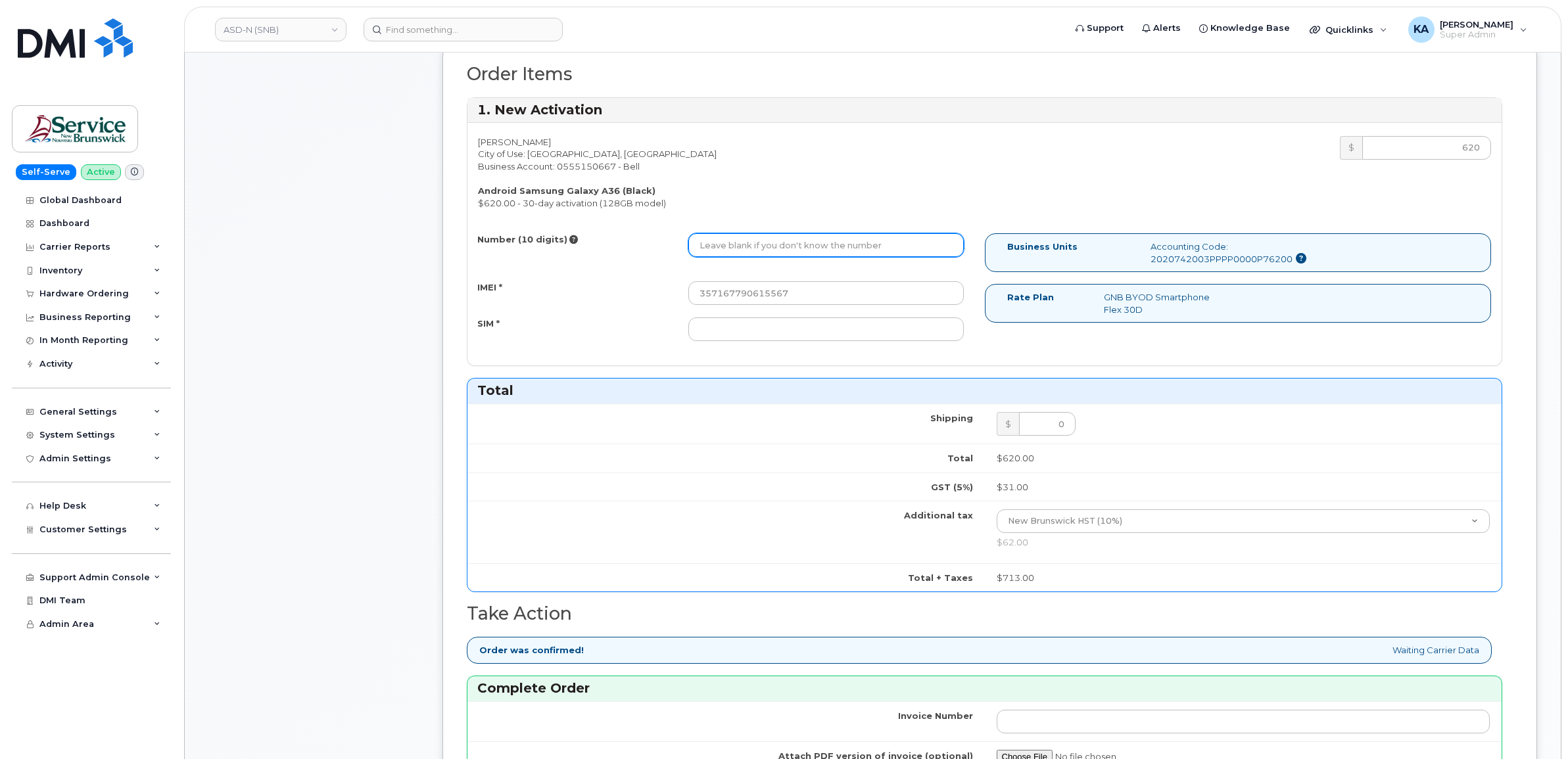
click at [698, 244] on input "Number (10 digits)" at bounding box center [826, 244] width 275 height 23
paste input "5065438304"
type input "5065438304"
click at [843, 431] on td "Shipping" at bounding box center [726, 424] width 518 height 40
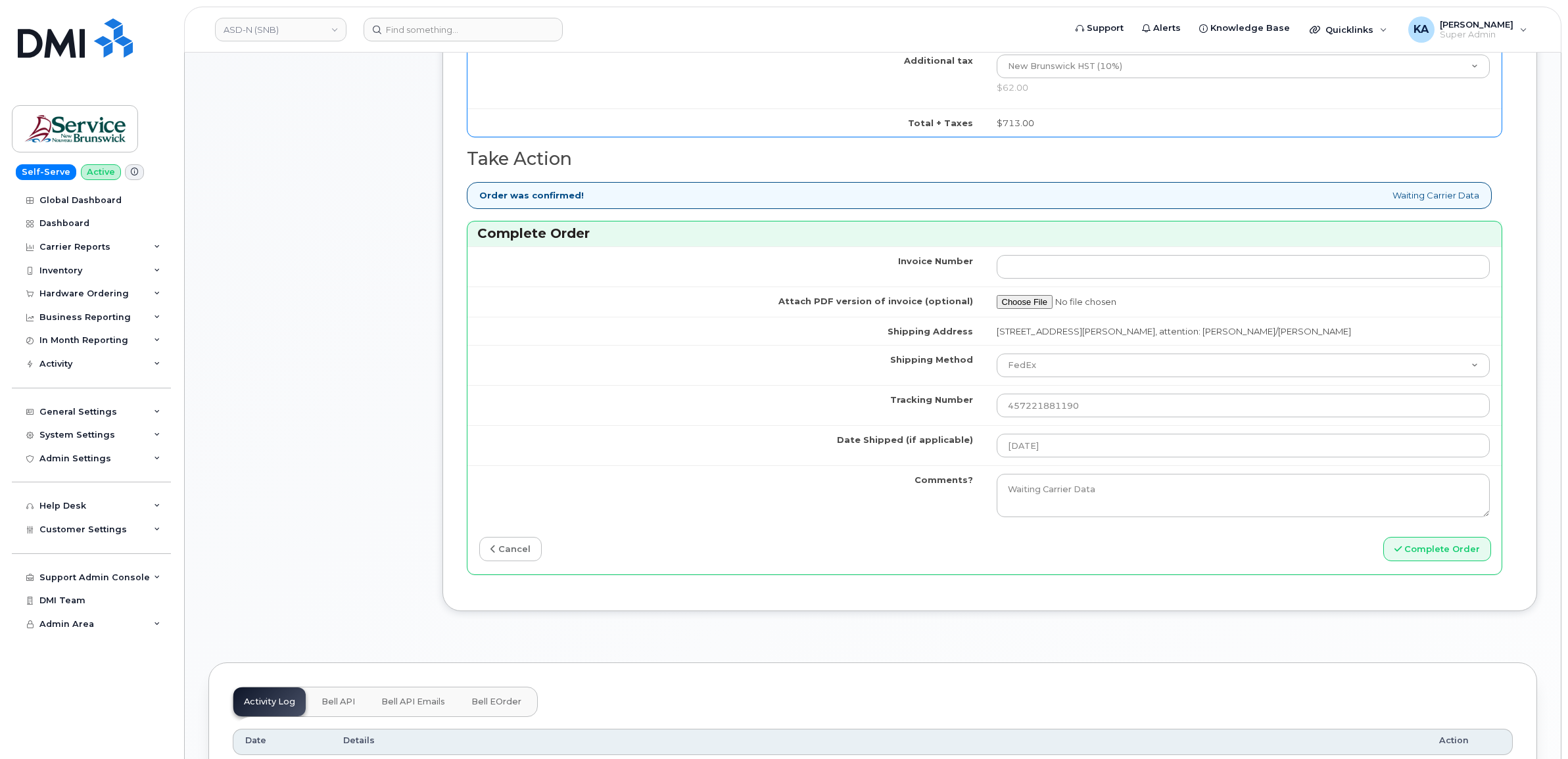
scroll to position [903, 0]
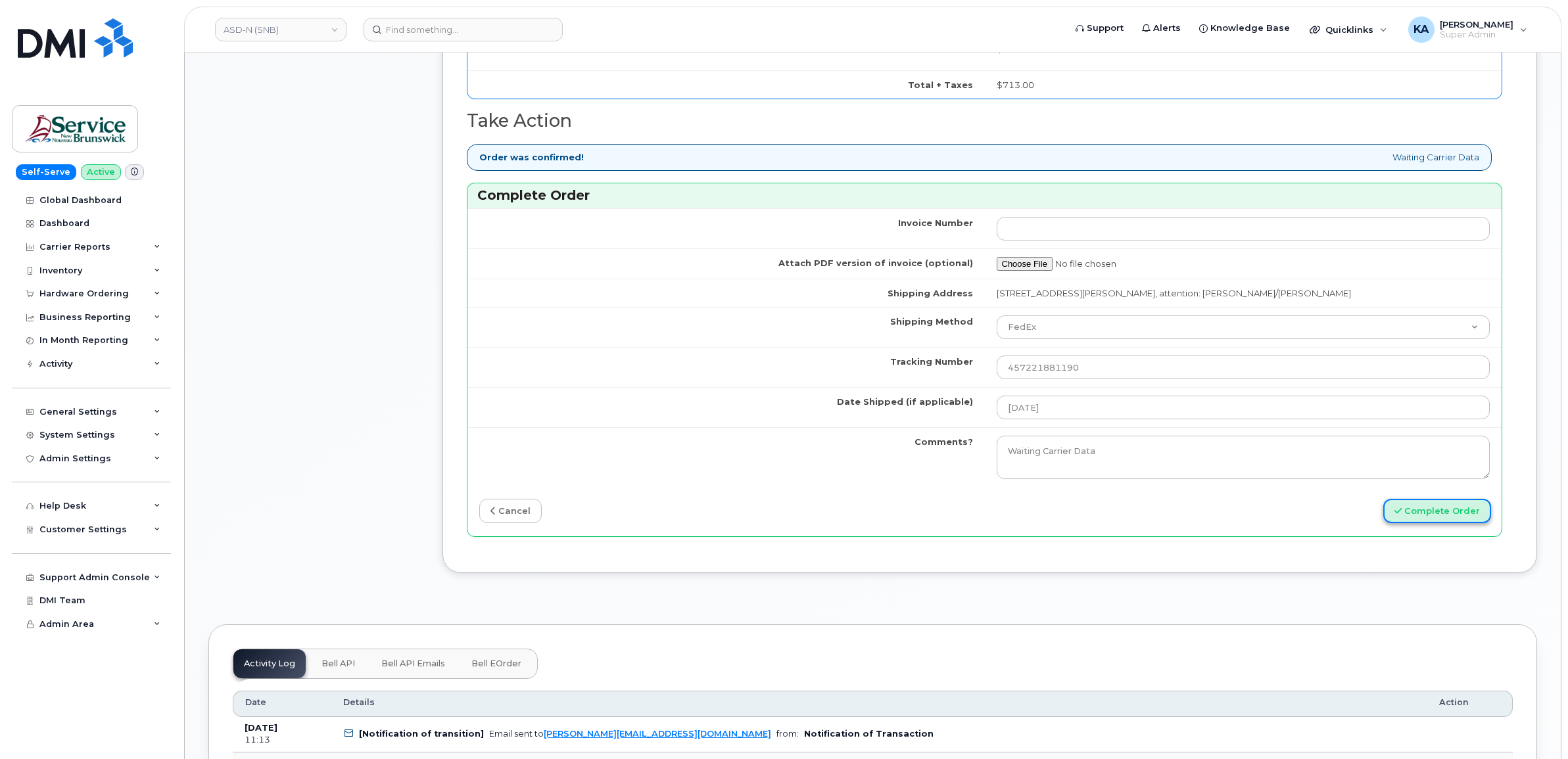
click at [1436, 518] on button "Complete Order" at bounding box center [1438, 511] width 108 height 24
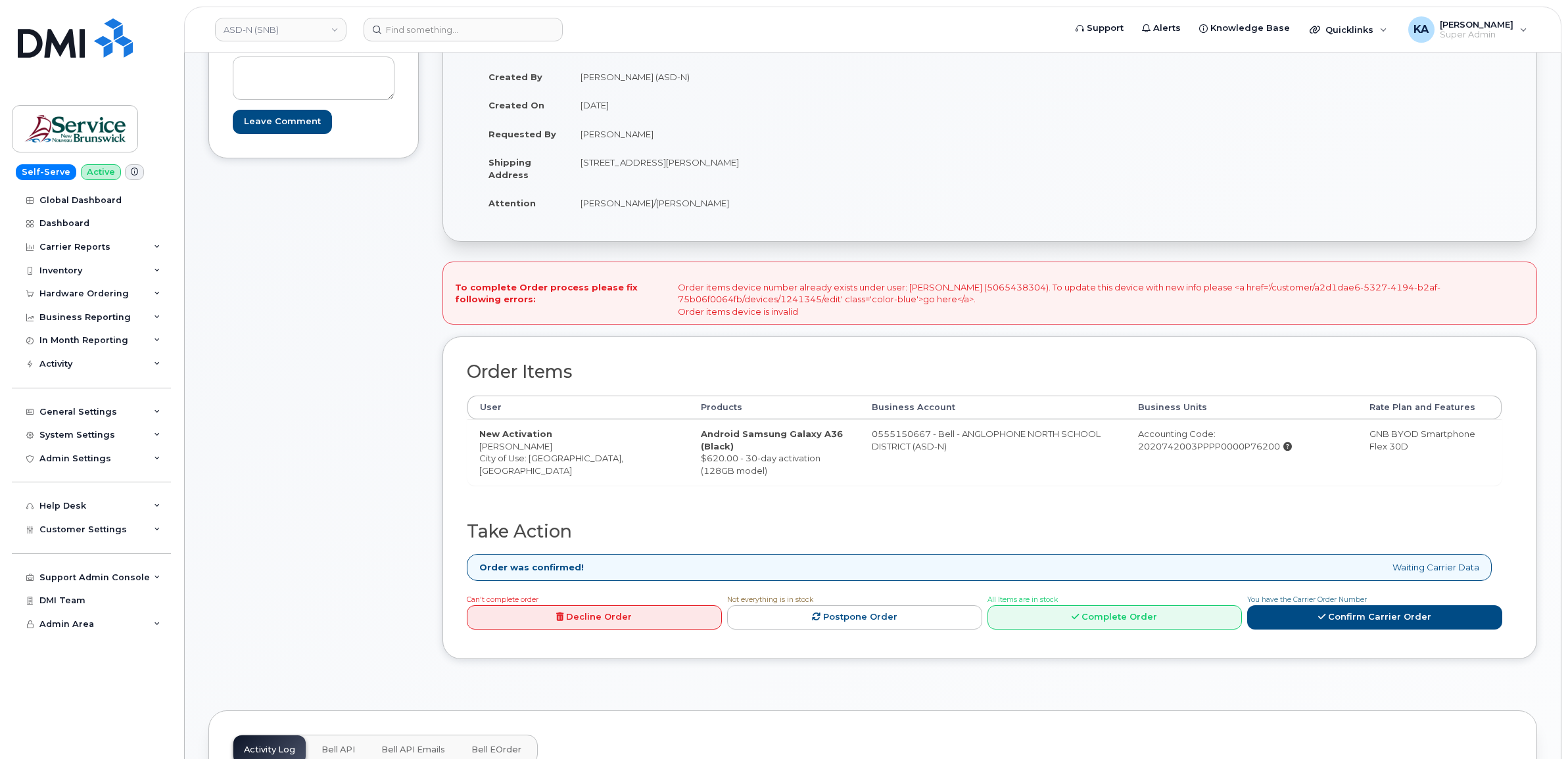
scroll to position [247, 0]
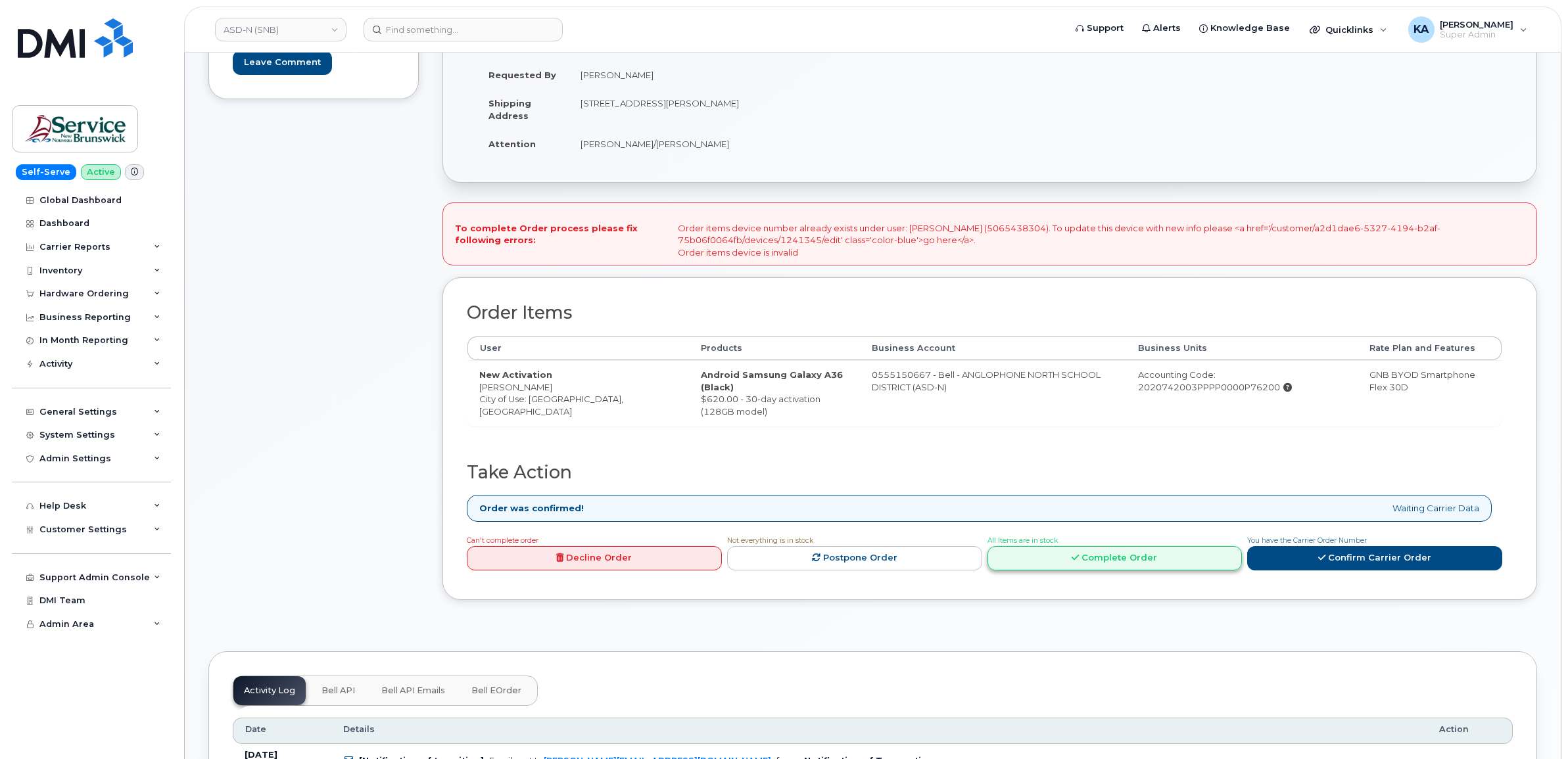
click at [1111, 561] on link "Complete Order" at bounding box center [1115, 558] width 255 height 24
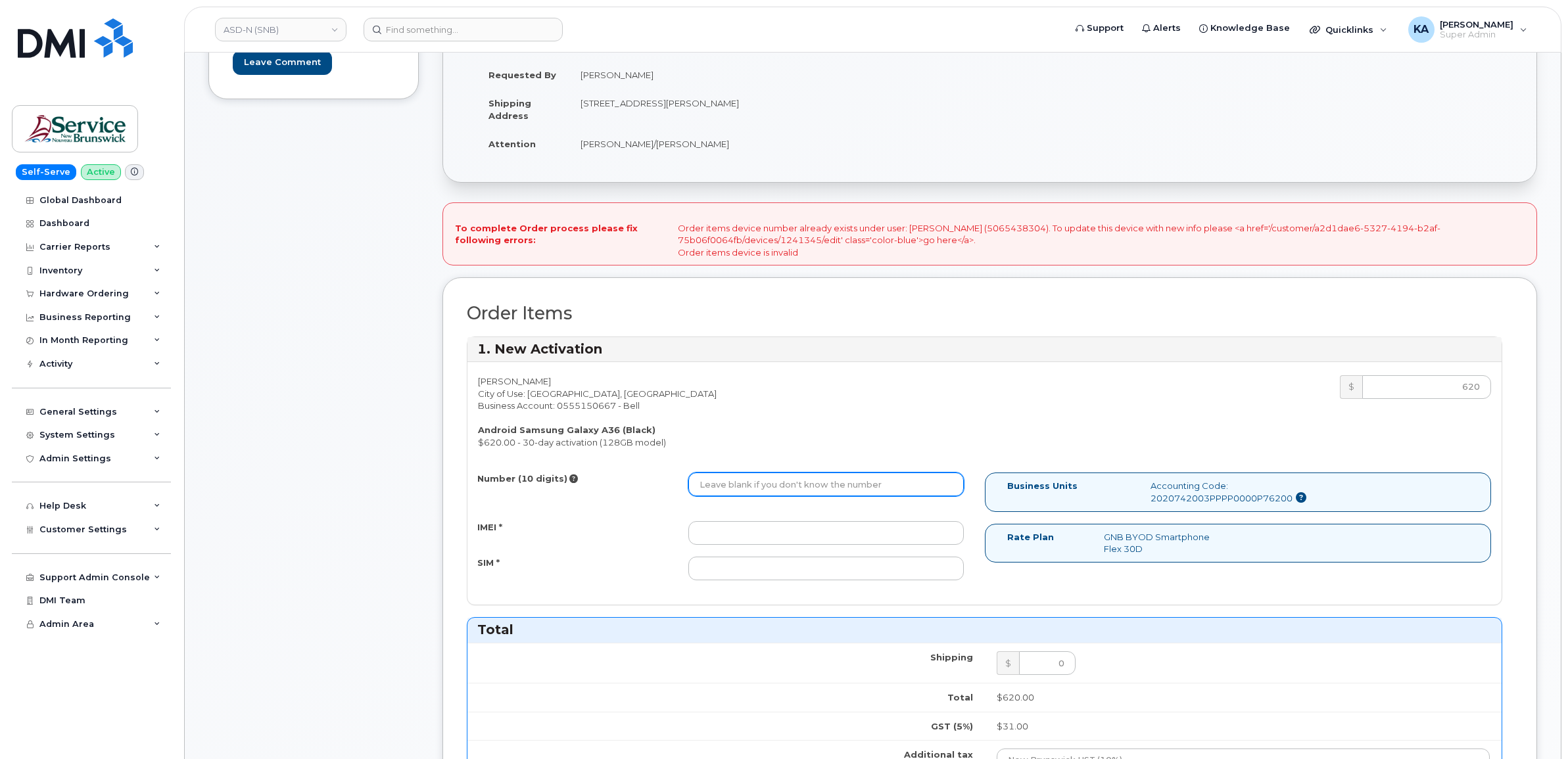
paste input "5065438304"
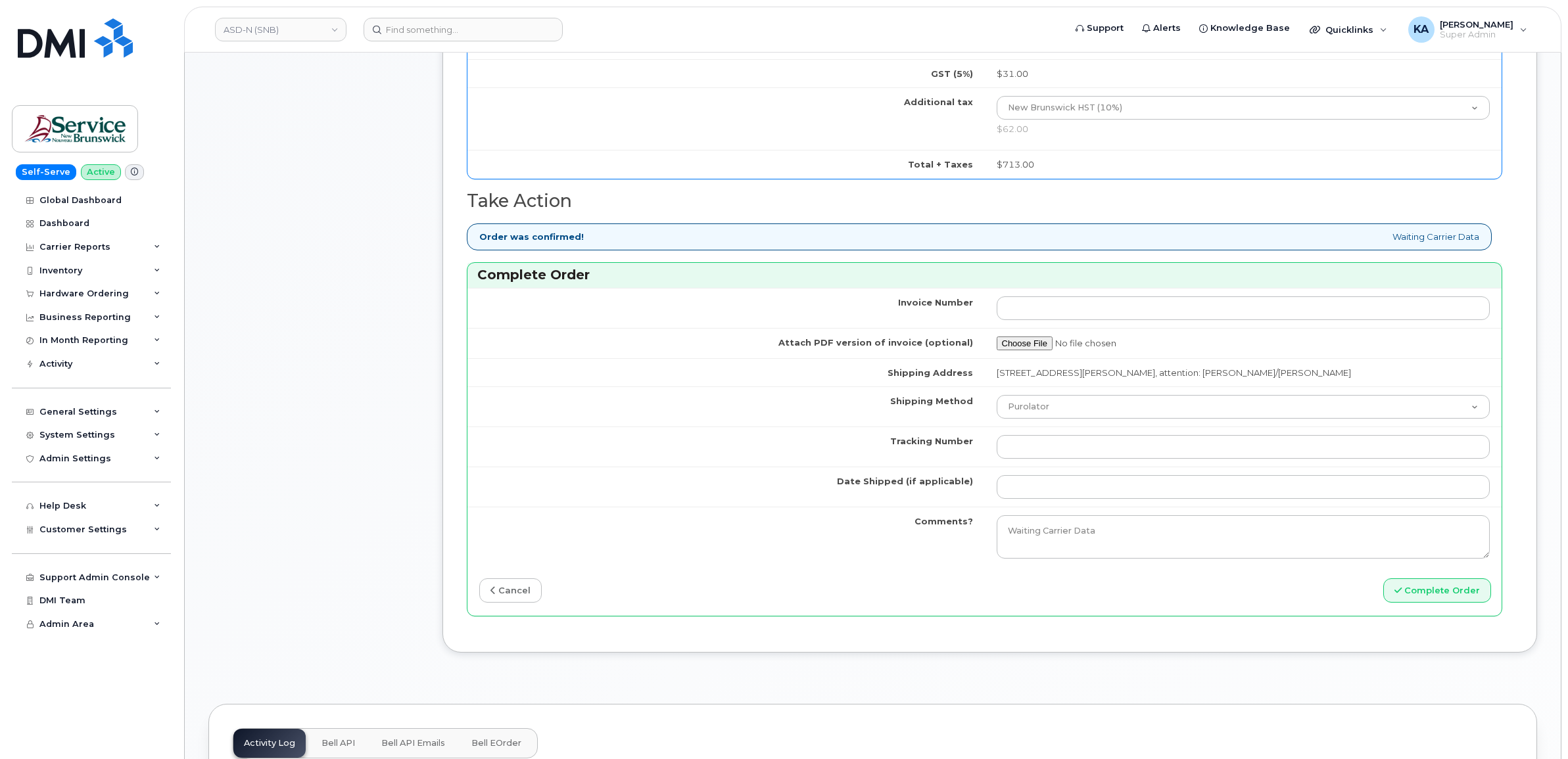
scroll to position [903, 0]
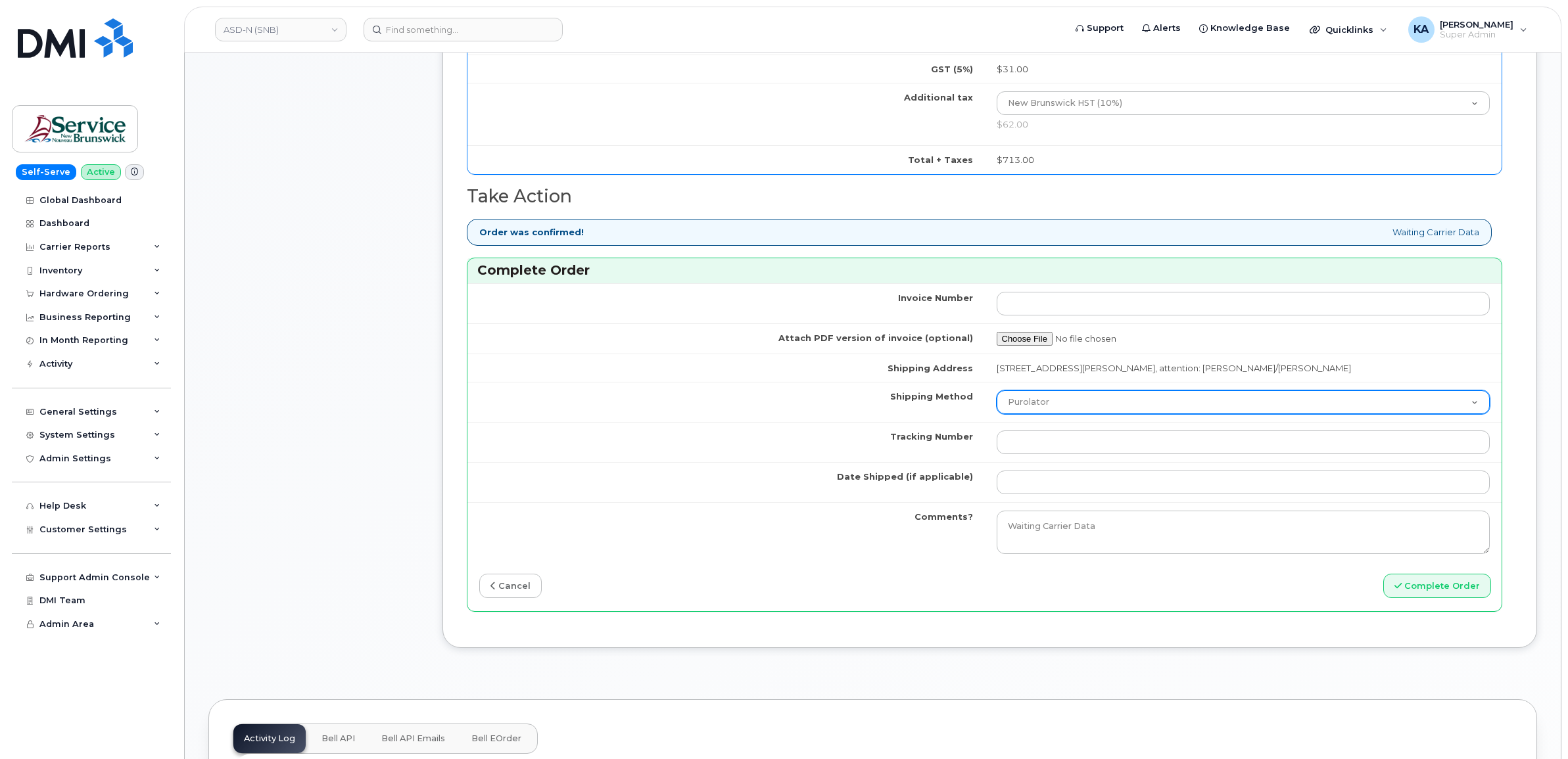
type input "5065438304"
click at [1047, 399] on select "Purolator UPS FedEx Canada Post Courier Other Drop Off Pick Up" at bounding box center [1244, 402] width 494 height 23
select select "FedEx"
click at [997, 394] on select "Purolator UPS FedEx Canada Post Courier Other Drop Off Pick Up" at bounding box center [1244, 402] width 494 height 23
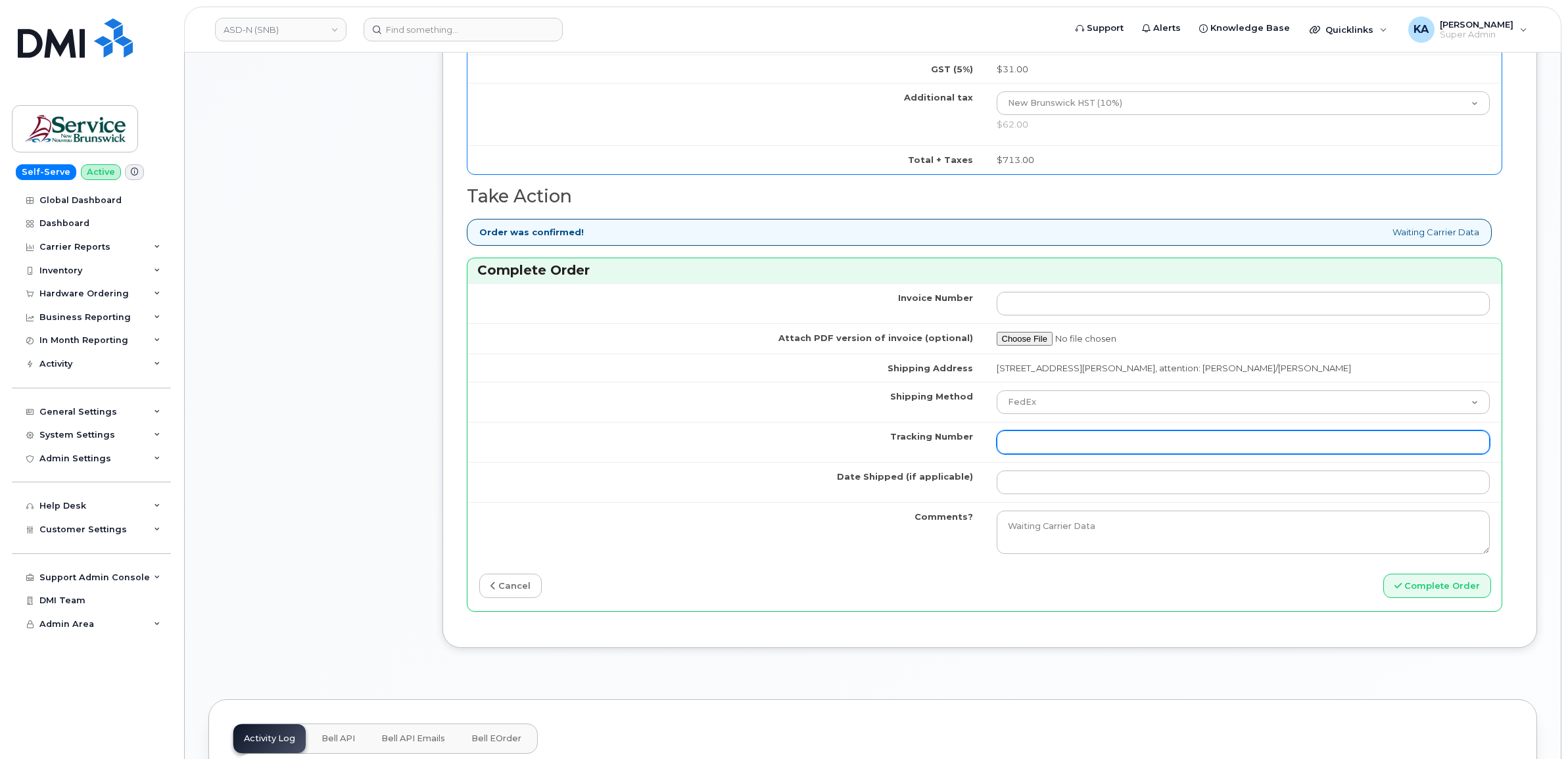
paste input "457221881190"
type input "457221881190"
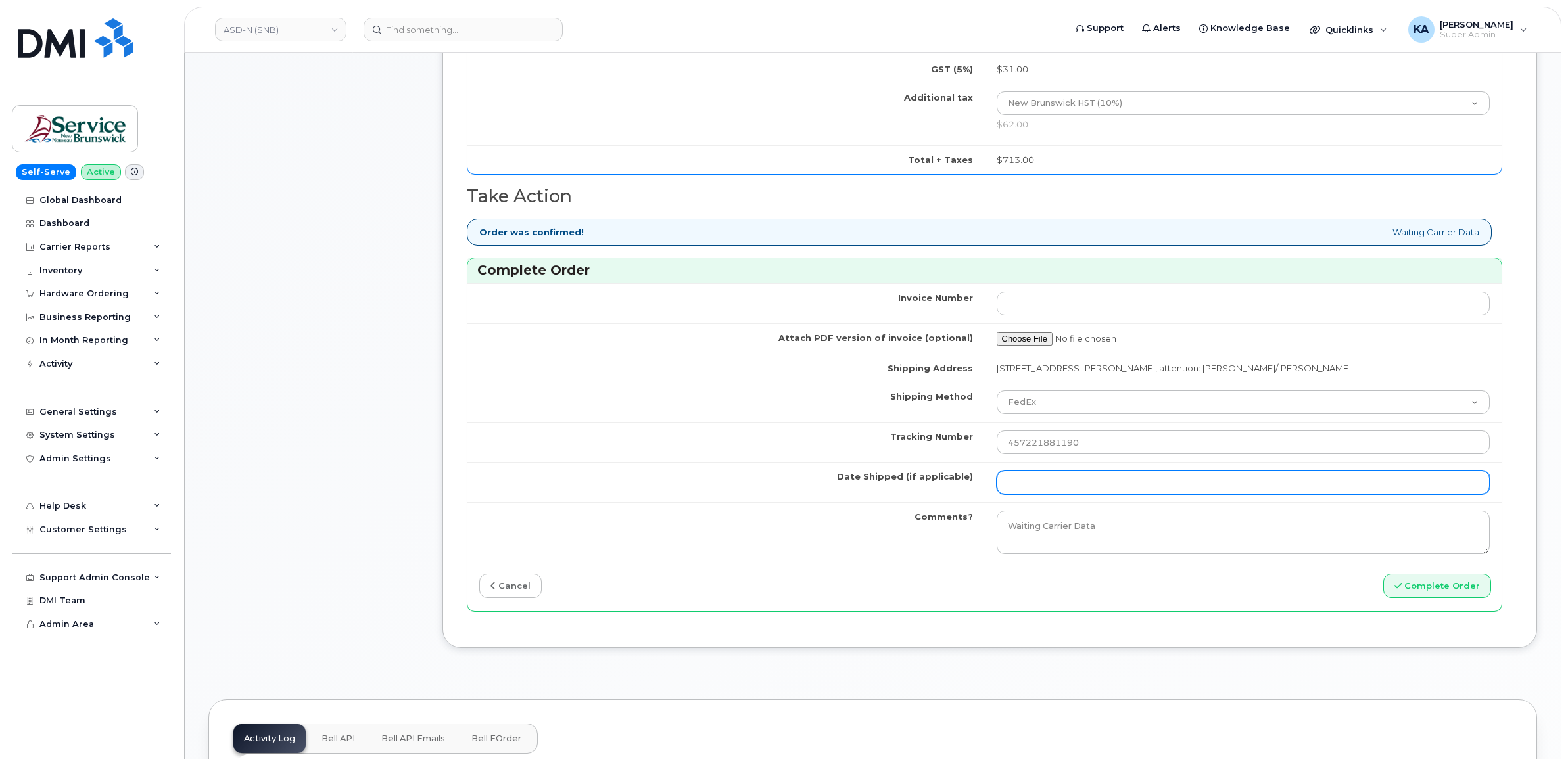
click at [1047, 484] on input "Date Shipped (if applicable)" at bounding box center [1244, 482] width 494 height 23
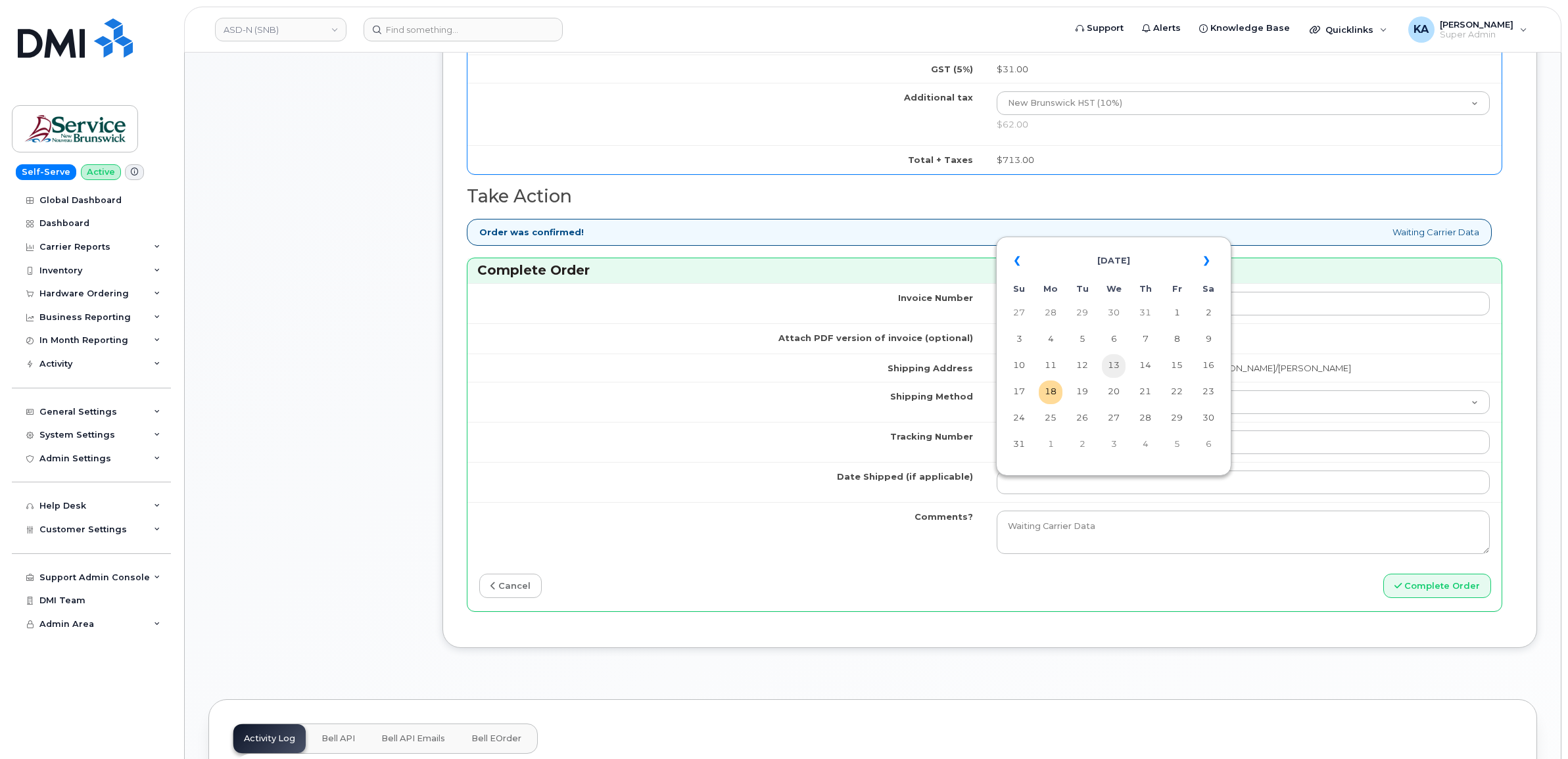
click at [1119, 367] on td "13" at bounding box center [1114, 365] width 23 height 23
type input "[DATE]"
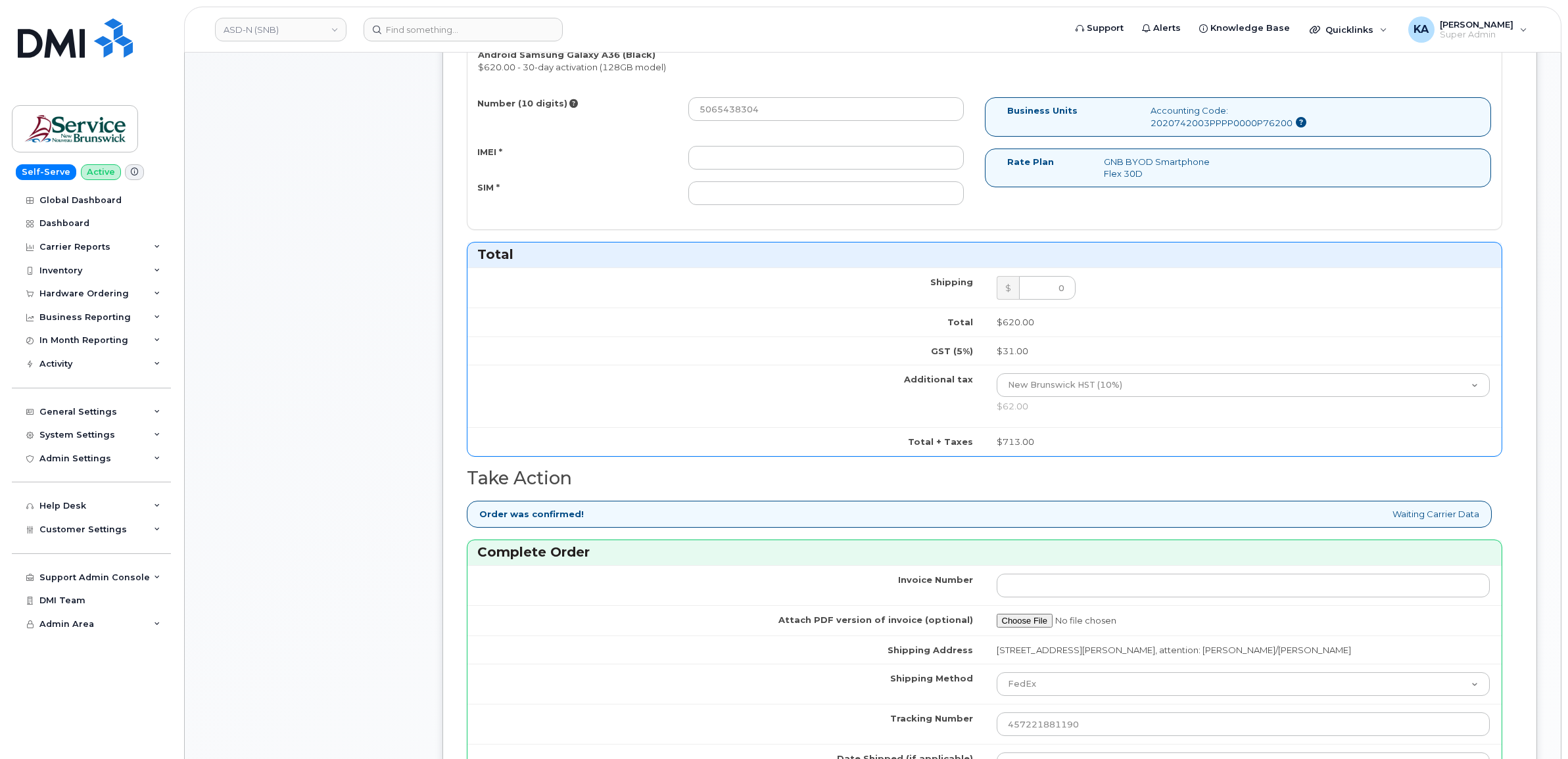
scroll to position [575, 0]
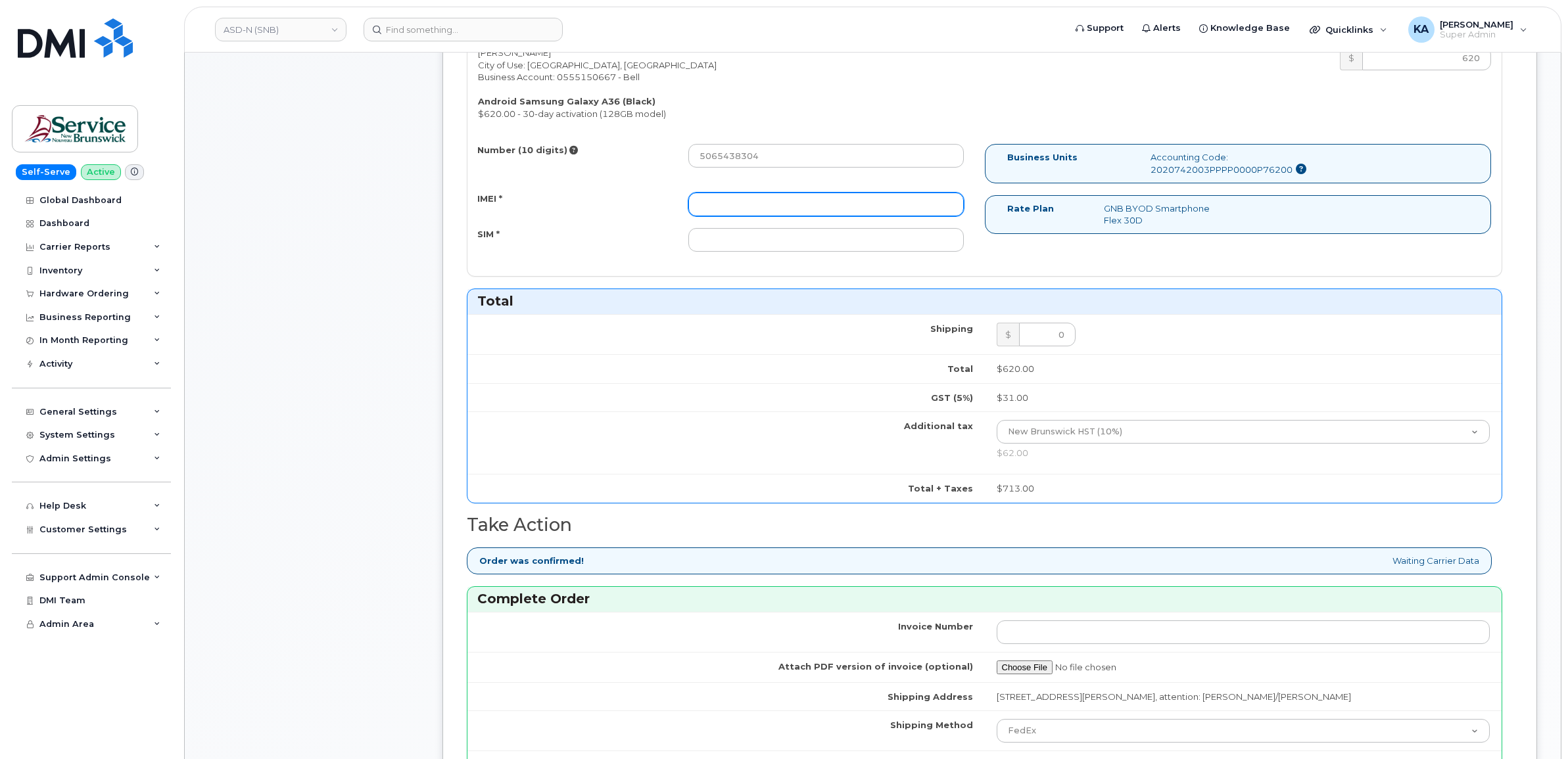
paste input "357167790615567"
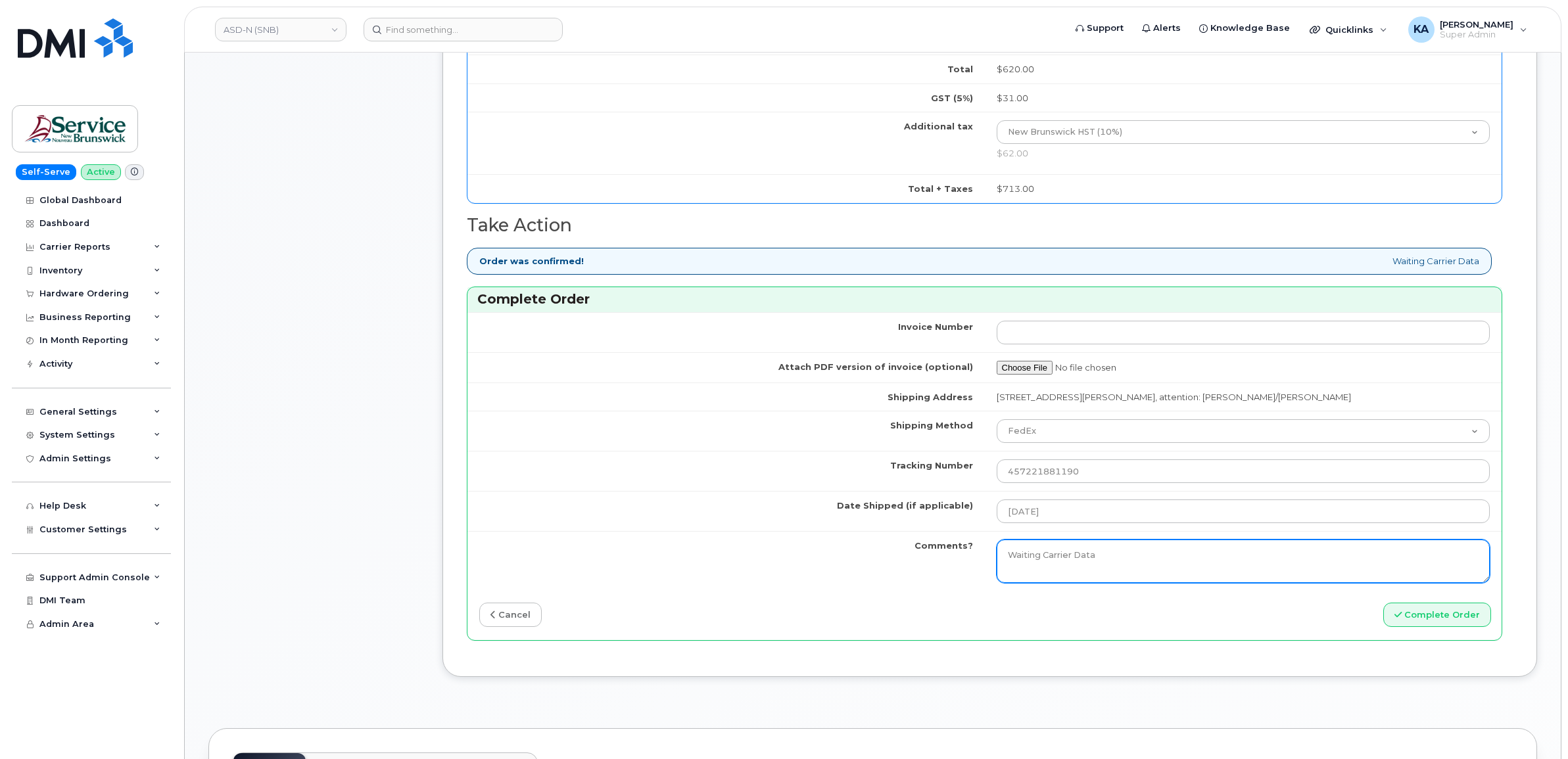
scroll to position [903, 0]
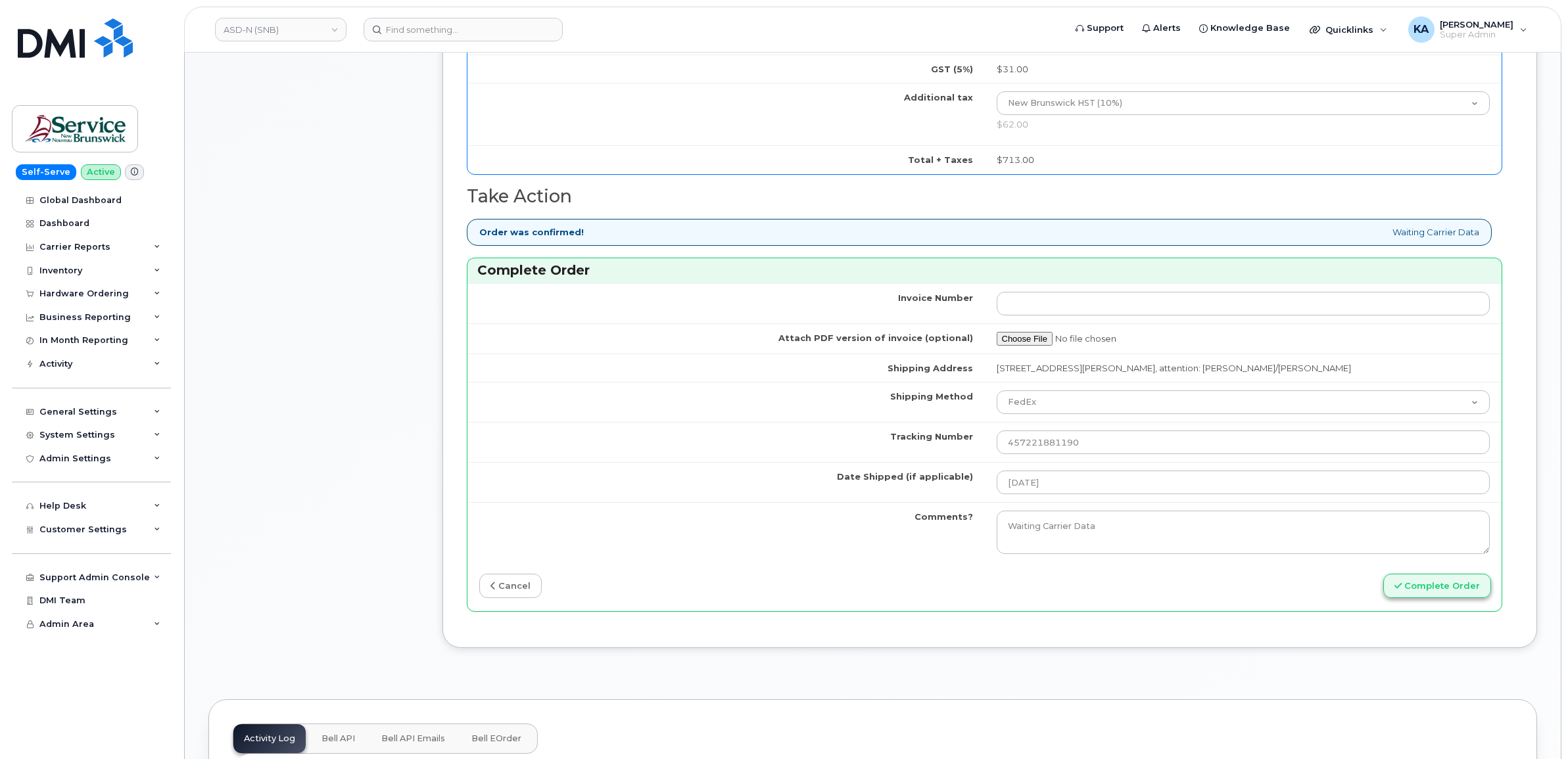
type input "357167790615567"
click at [1402, 589] on icon "submit" at bounding box center [1398, 586] width 7 height 9
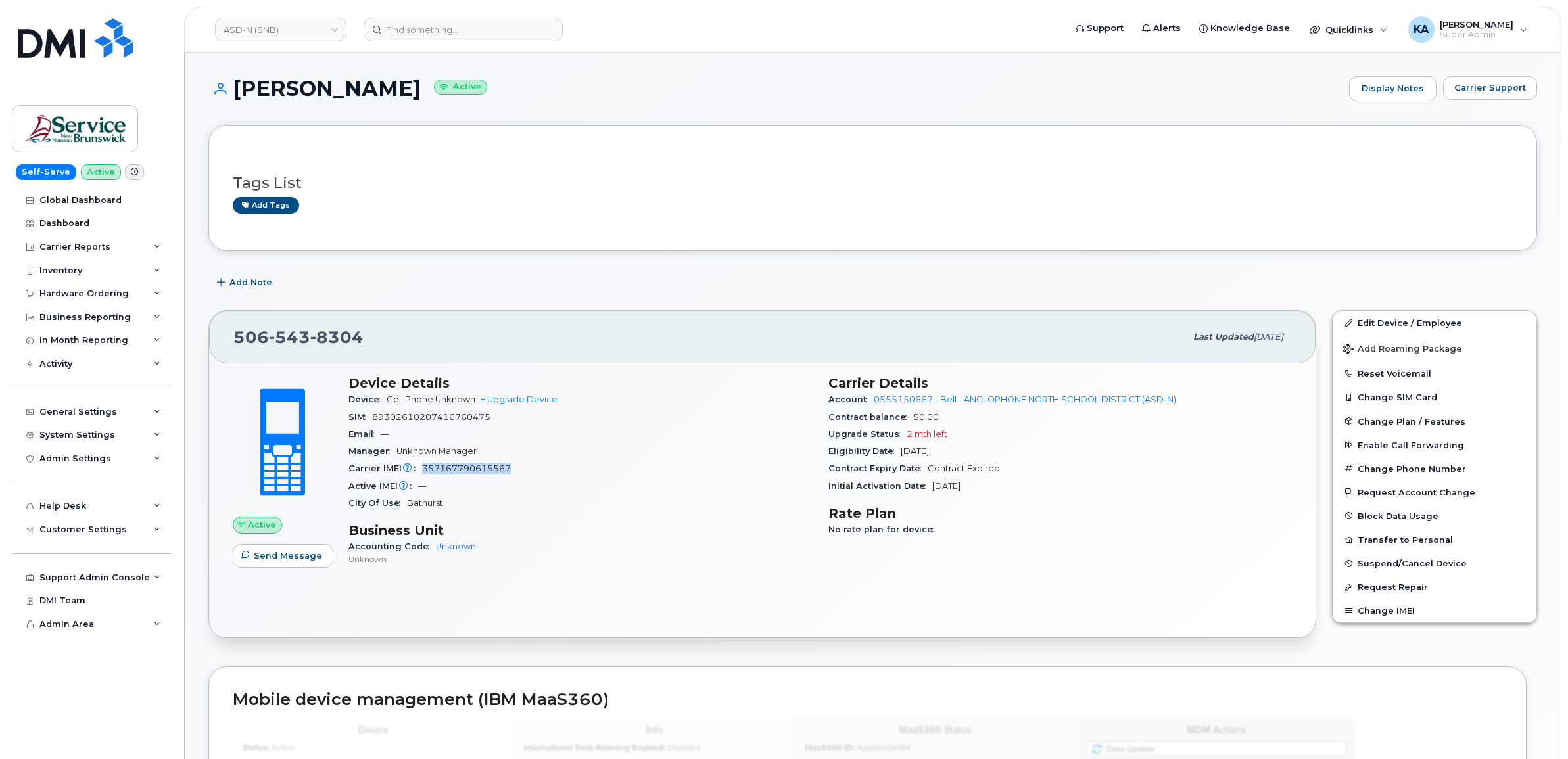
drag, startPoint x: 510, startPoint y: 470, endPoint x: 423, endPoint y: 473, distance: 87.1
click at [423, 473] on div "Carrier IMEI Carrier IMEI is reported during the last billing cycle or change o…" at bounding box center [580, 468] width 464 height 17
drag, startPoint x: 423, startPoint y: 473, endPoint x: 444, endPoint y: 472, distance: 21.0
copy span "357167790615567"
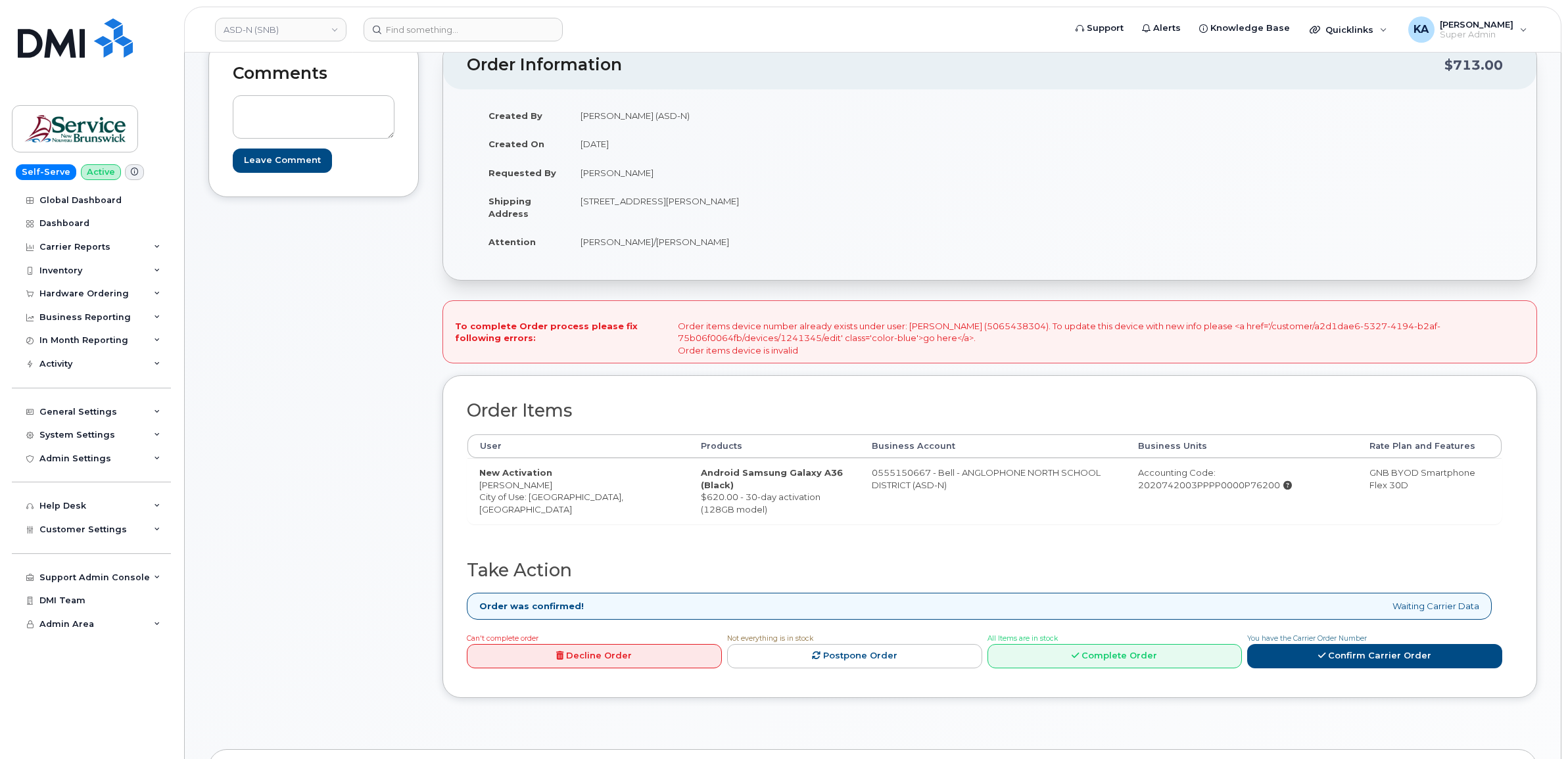
scroll to position [247, 0]
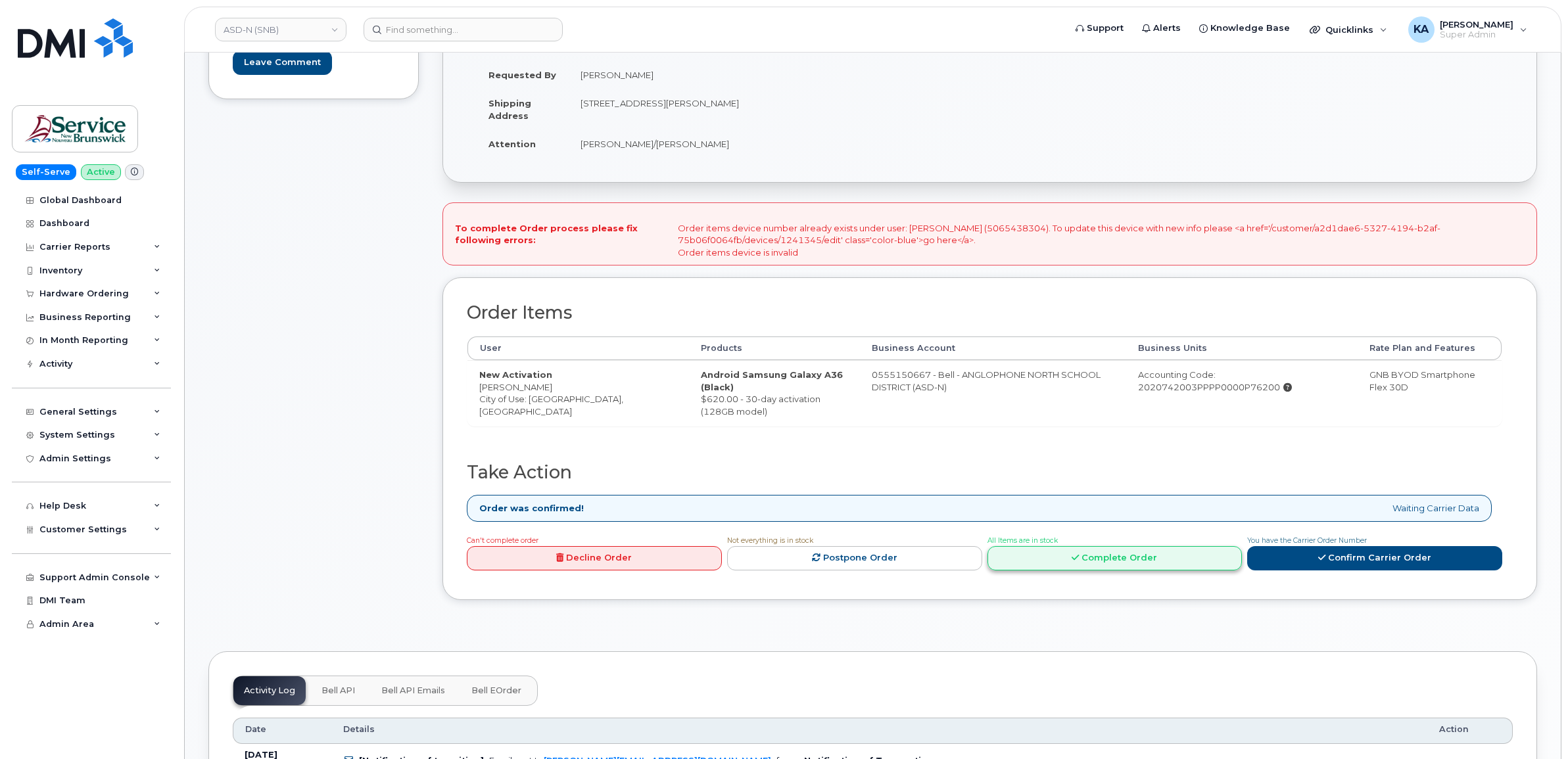
click at [1078, 566] on link "Complete Order" at bounding box center [1115, 558] width 255 height 24
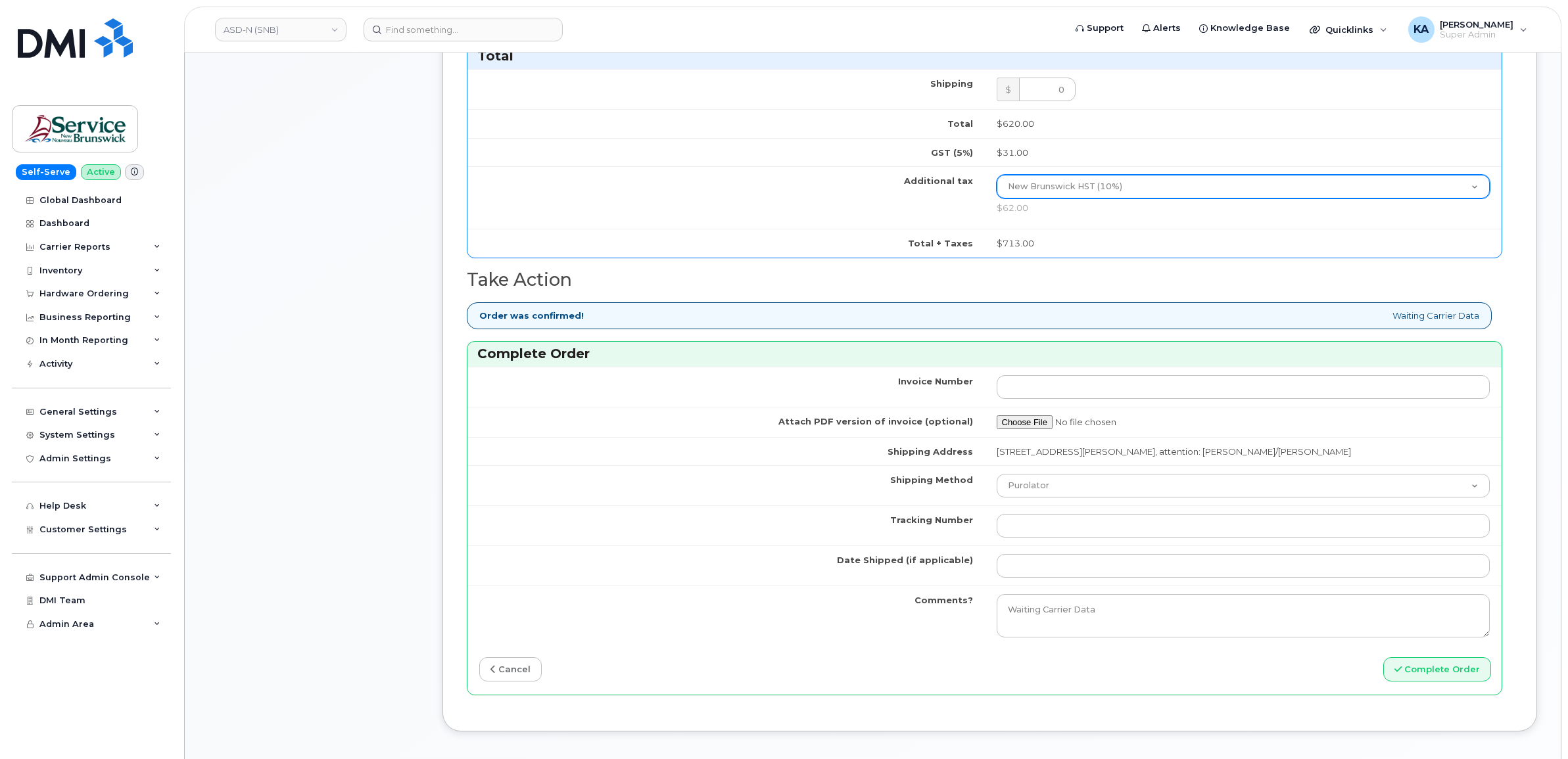
scroll to position [822, 0]
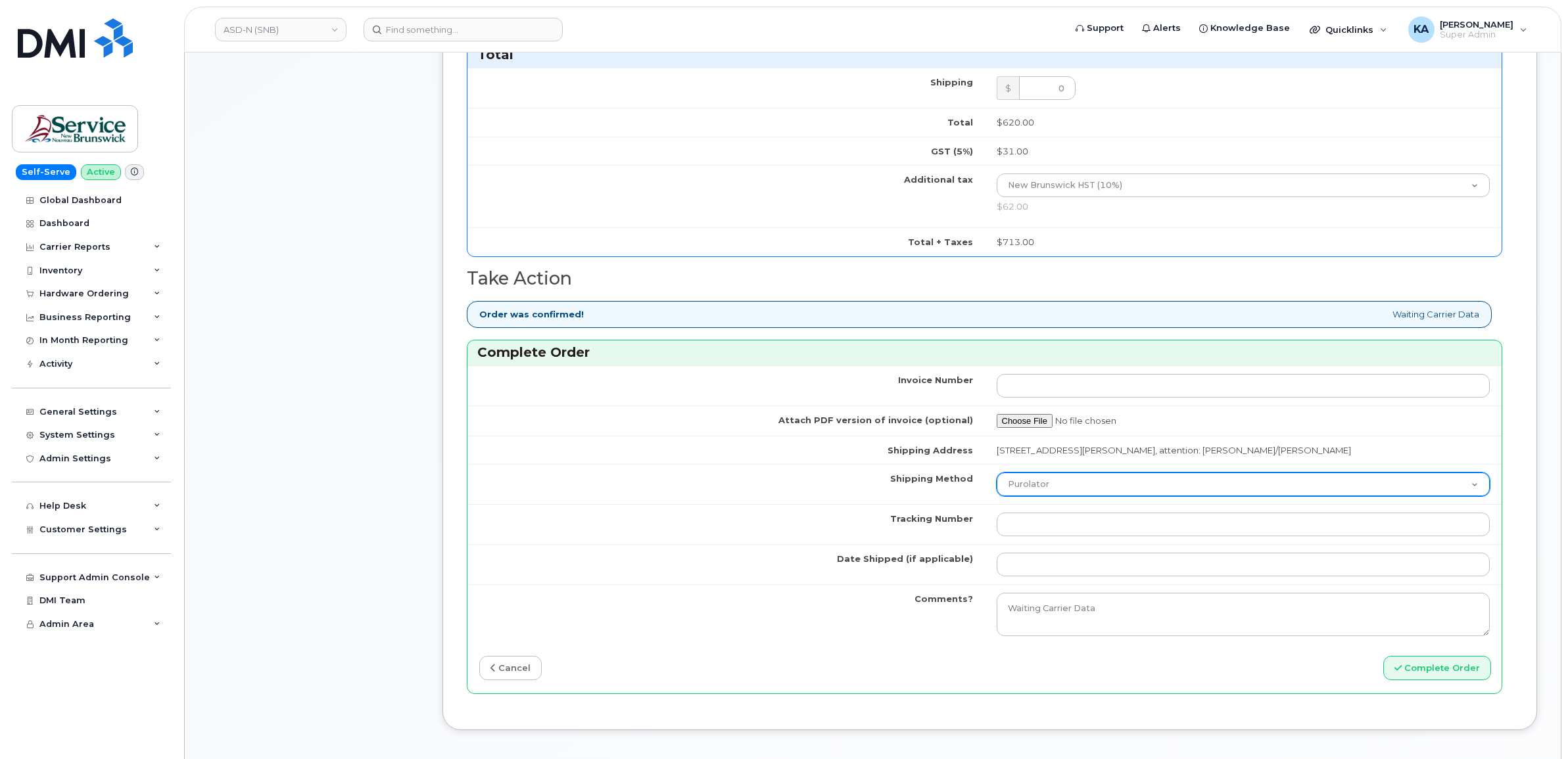
click at [1069, 487] on select "Purolator UPS FedEx Canada Post Courier Other Drop Off Pick Up" at bounding box center [1244, 484] width 494 height 23
select select "FedEx"
click at [997, 476] on select "Purolator UPS FedEx Canada Post Courier Other Drop Off Pick Up" at bounding box center [1244, 484] width 494 height 23
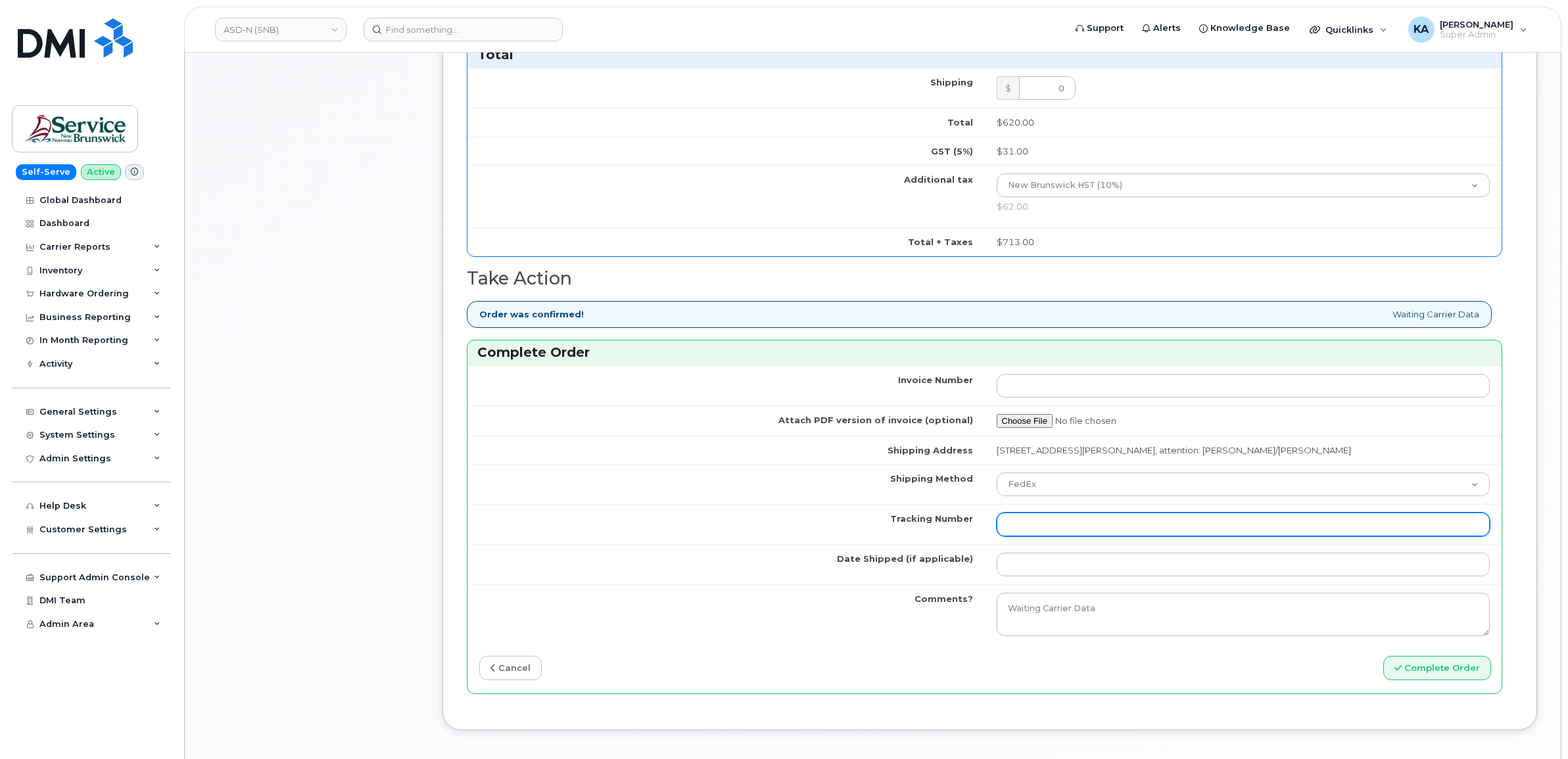
click at [1019, 536] on input "Tracking Number" at bounding box center [1244, 524] width 494 height 23
paste input "457221881190"
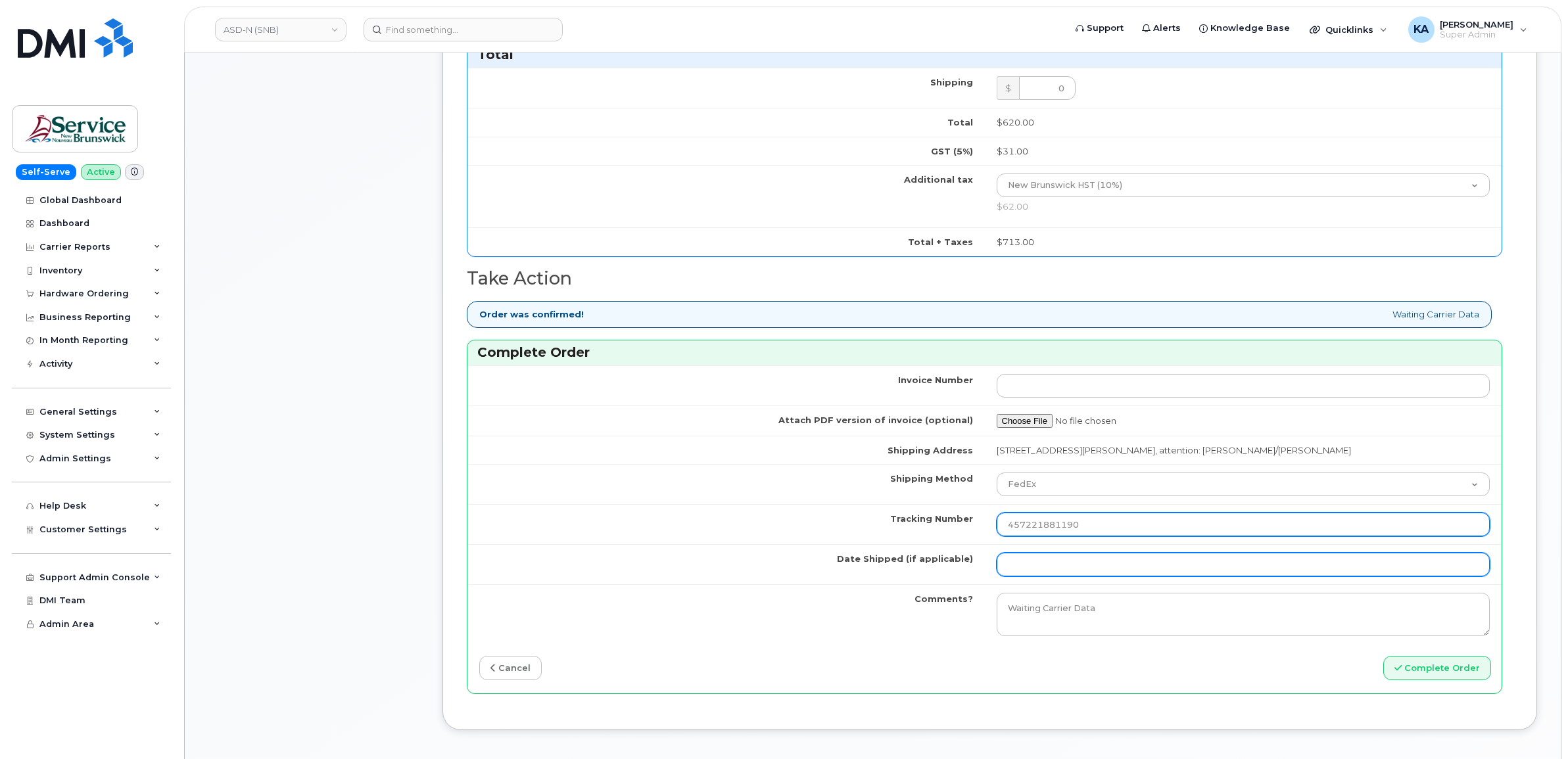
type input "457221881190"
click at [1027, 566] on input "Date Shipped (if applicable)" at bounding box center [1244, 564] width 494 height 23
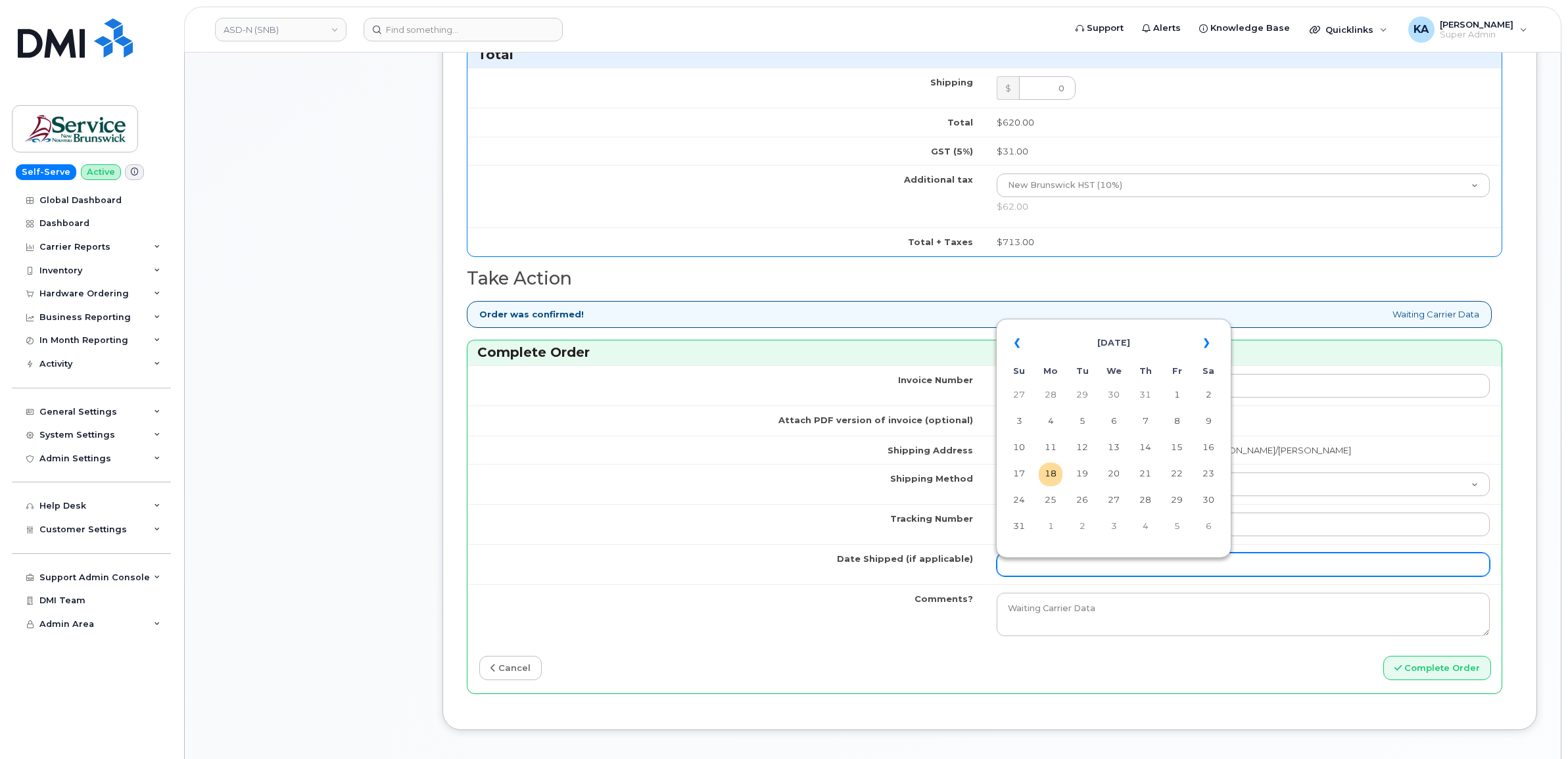
type input "[DATE]"
type input "5065438304"
type input "357167790615567"
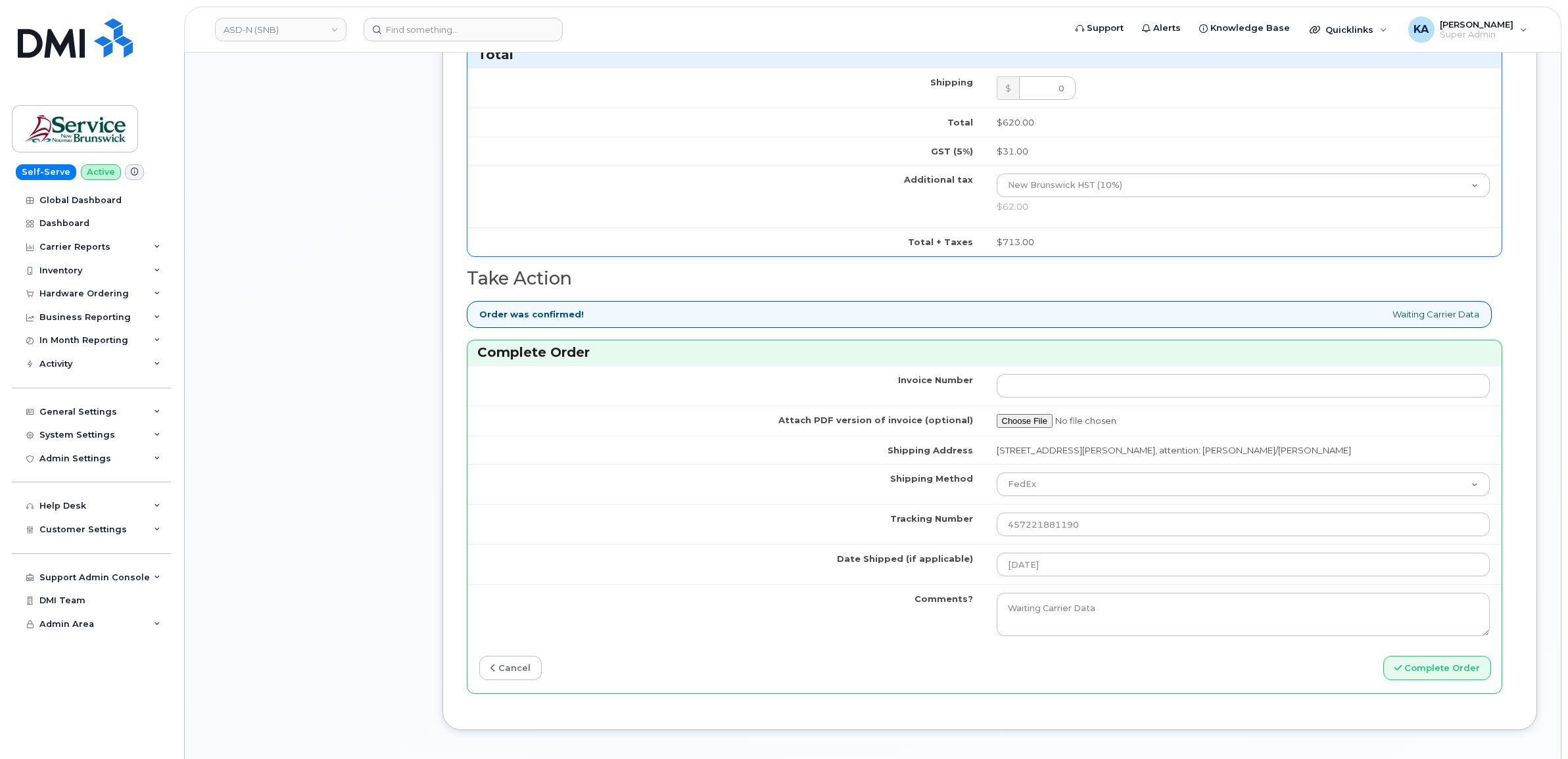
click at [832, 554] on td "Date Shipped (if applicable)" at bounding box center [726, 564] width 518 height 40
click at [1399, 672] on icon "submit" at bounding box center [1398, 668] width 7 height 9
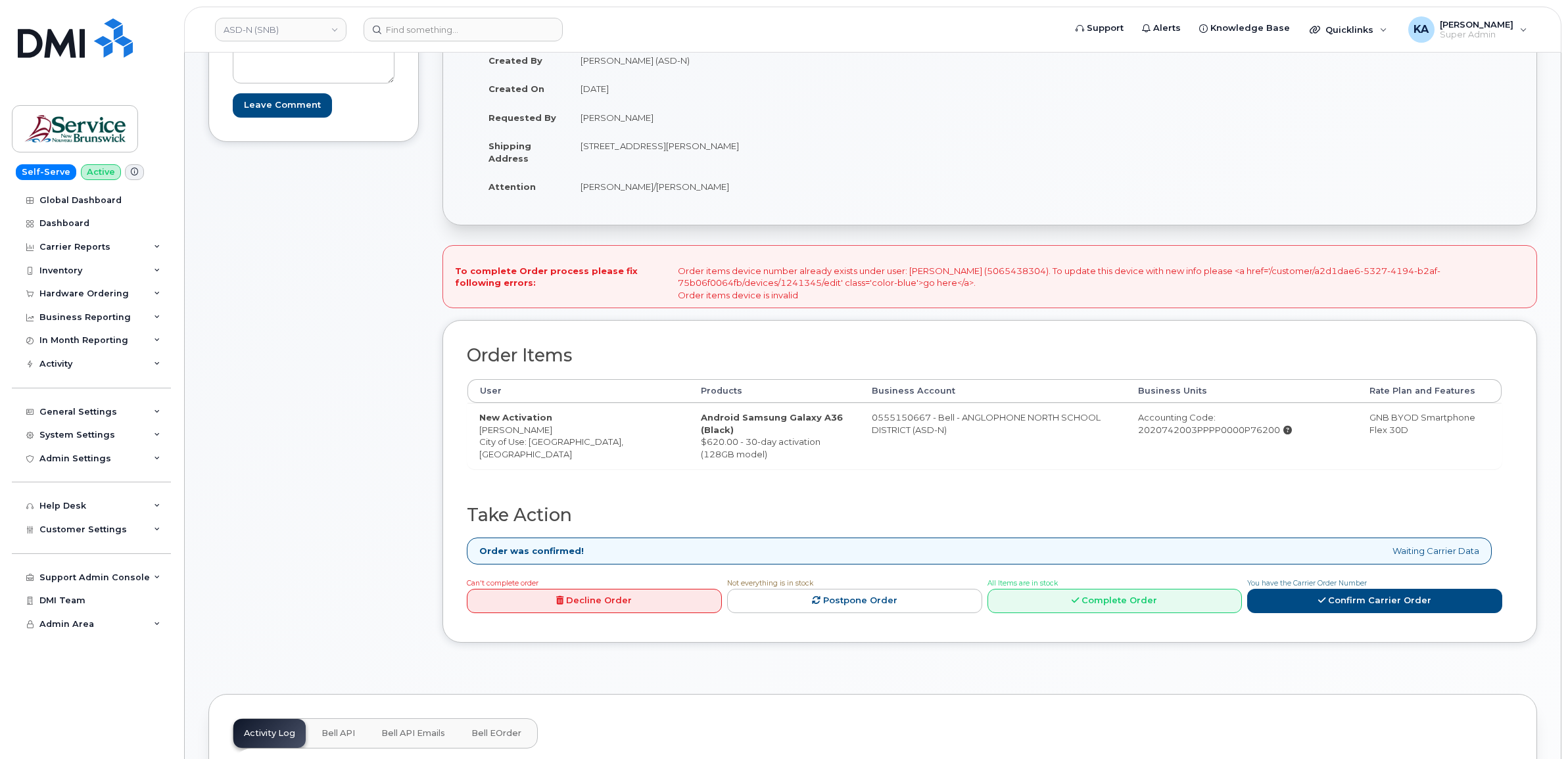
scroll to position [247, 0]
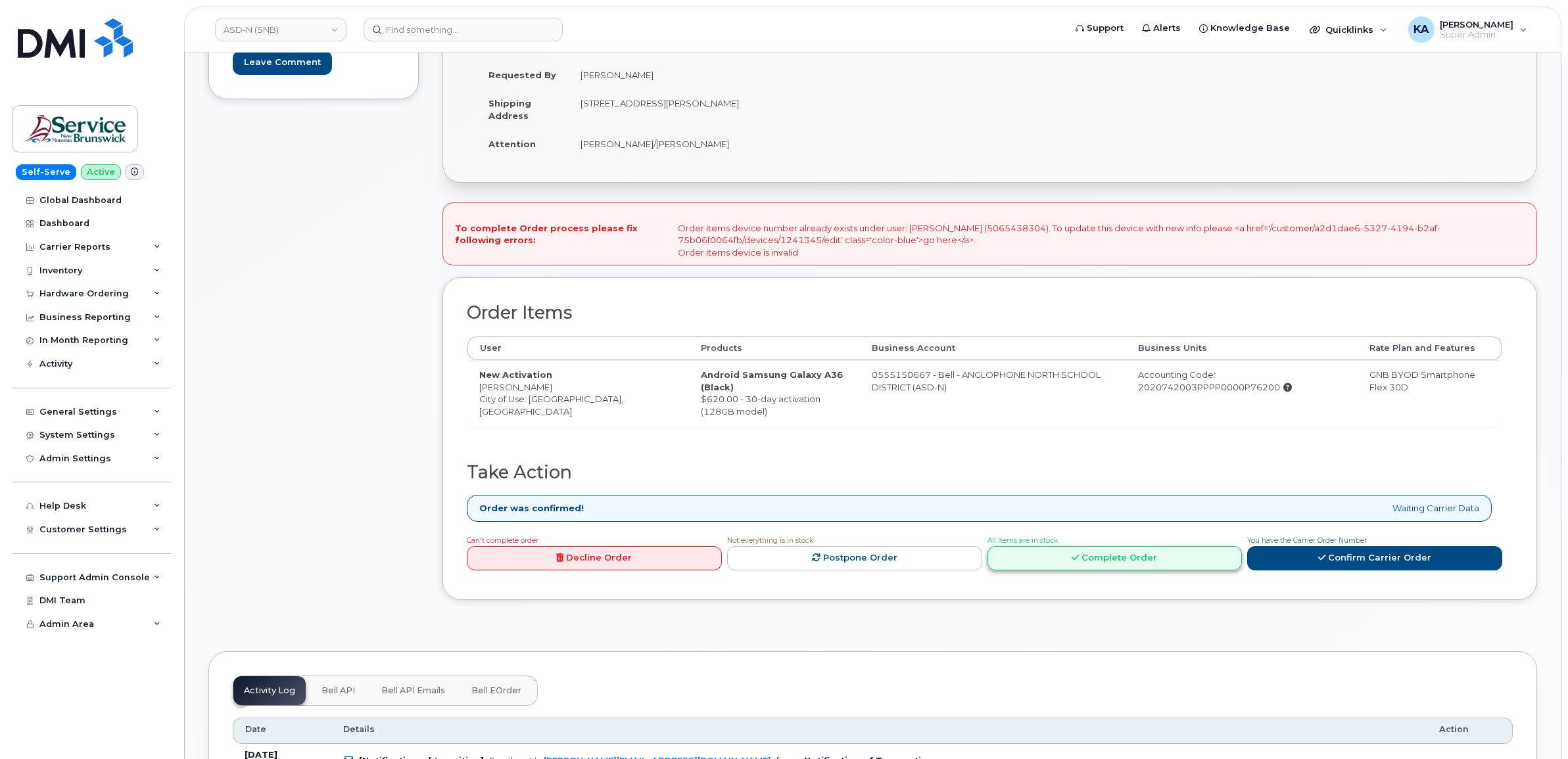
click at [1077, 571] on link "Complete Order" at bounding box center [1115, 558] width 255 height 24
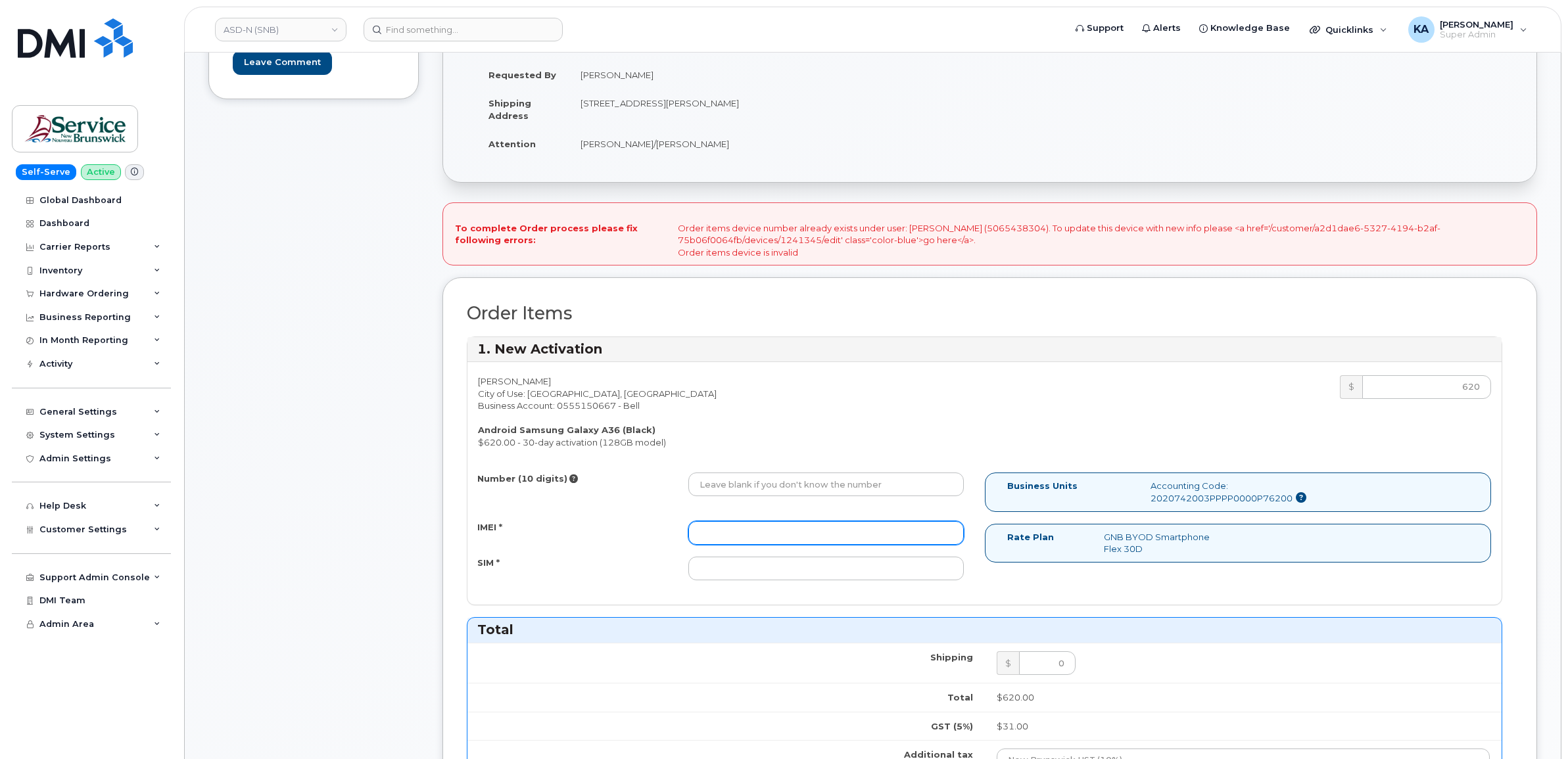
click at [709, 537] on input "IMEI *" at bounding box center [826, 532] width 275 height 23
paste input "357167790615567"
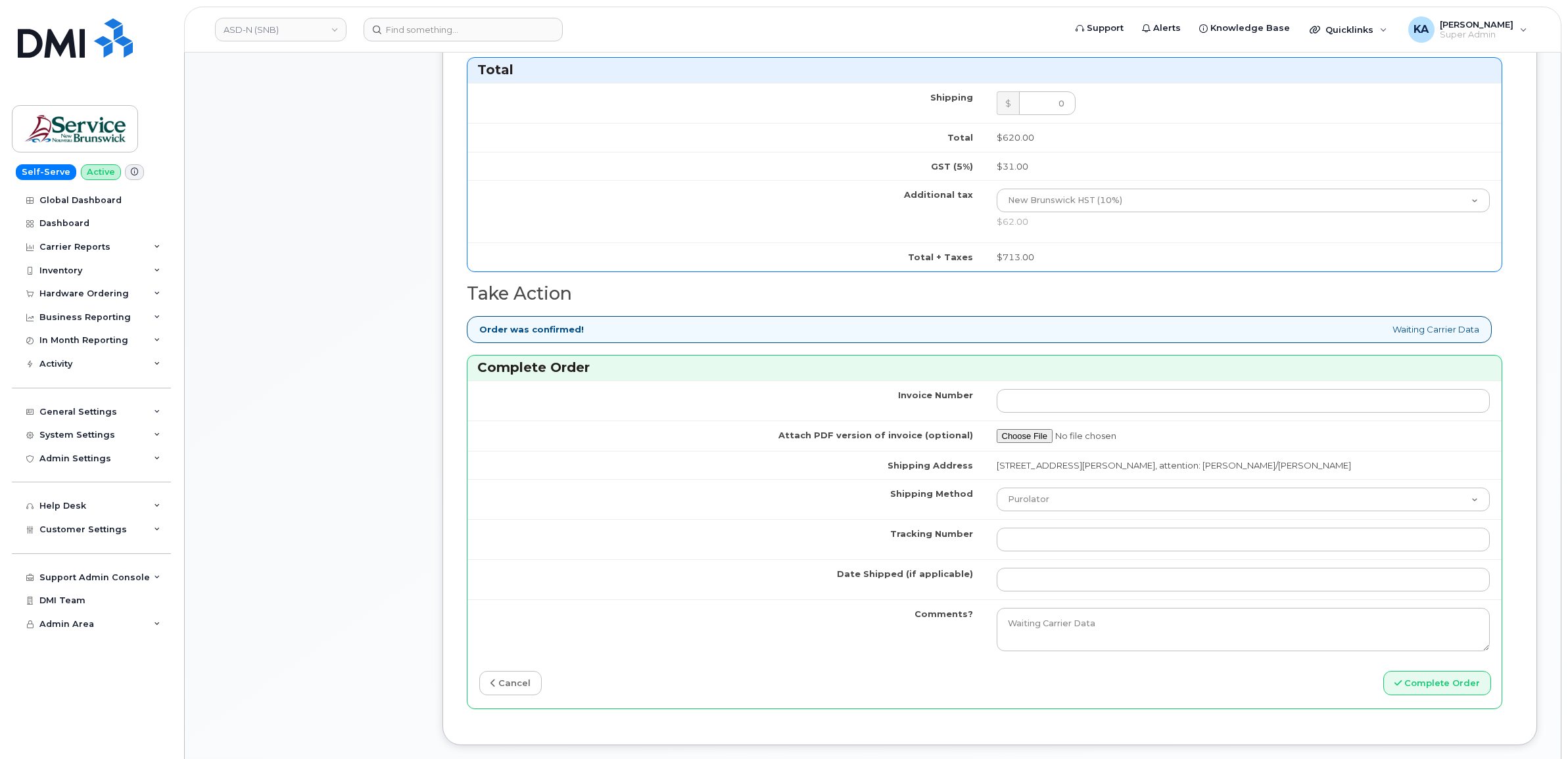
scroll to position [822, 0]
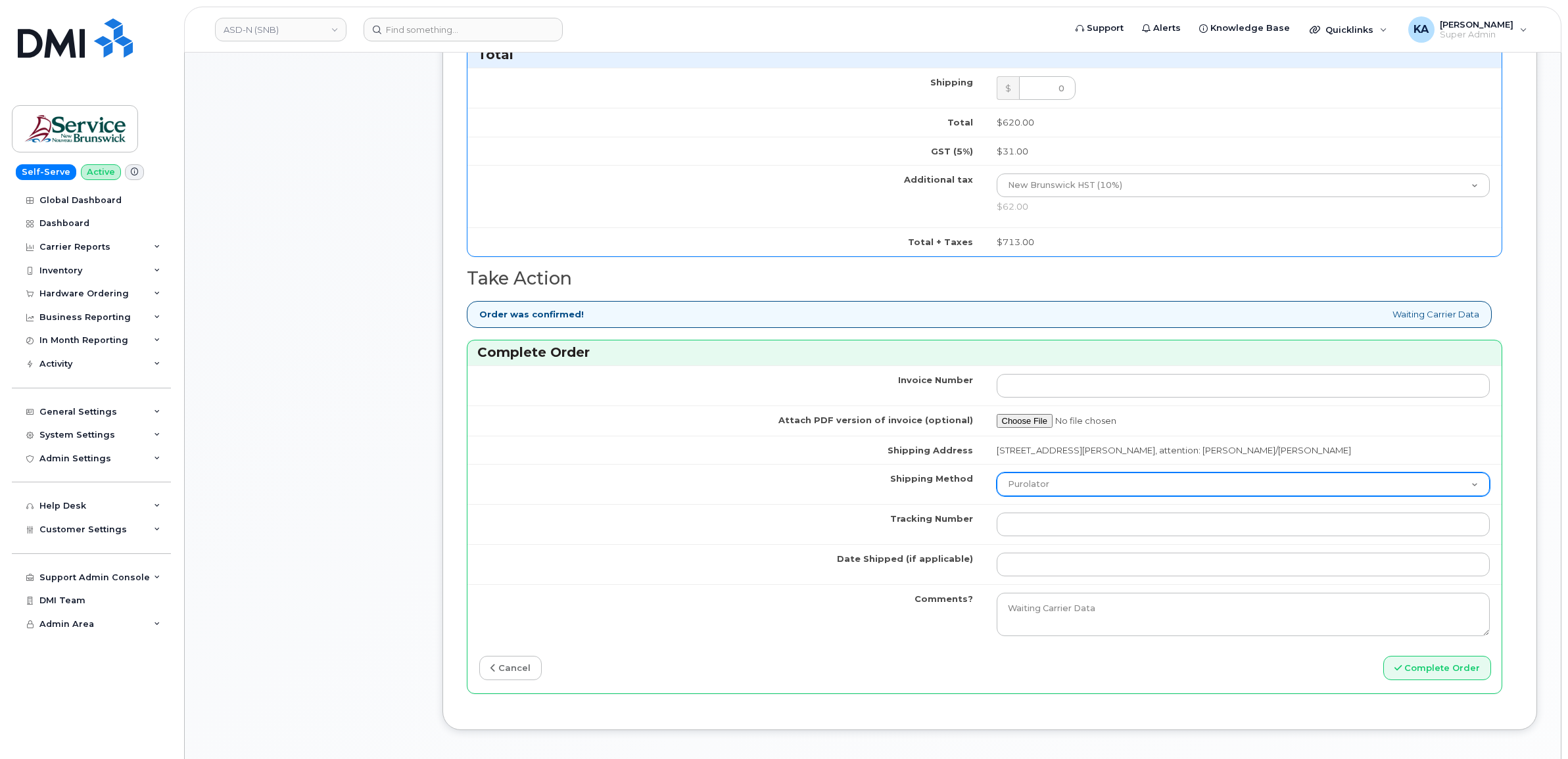
type input "357167790615567"
click at [1047, 491] on select "Purolator UPS FedEx Canada Post Courier Other Drop Off Pick Up" at bounding box center [1244, 484] width 494 height 23
select select "FedEx"
click at [997, 476] on select "Purolator UPS FedEx Canada Post Courier Other Drop Off Pick Up" at bounding box center [1244, 484] width 494 height 23
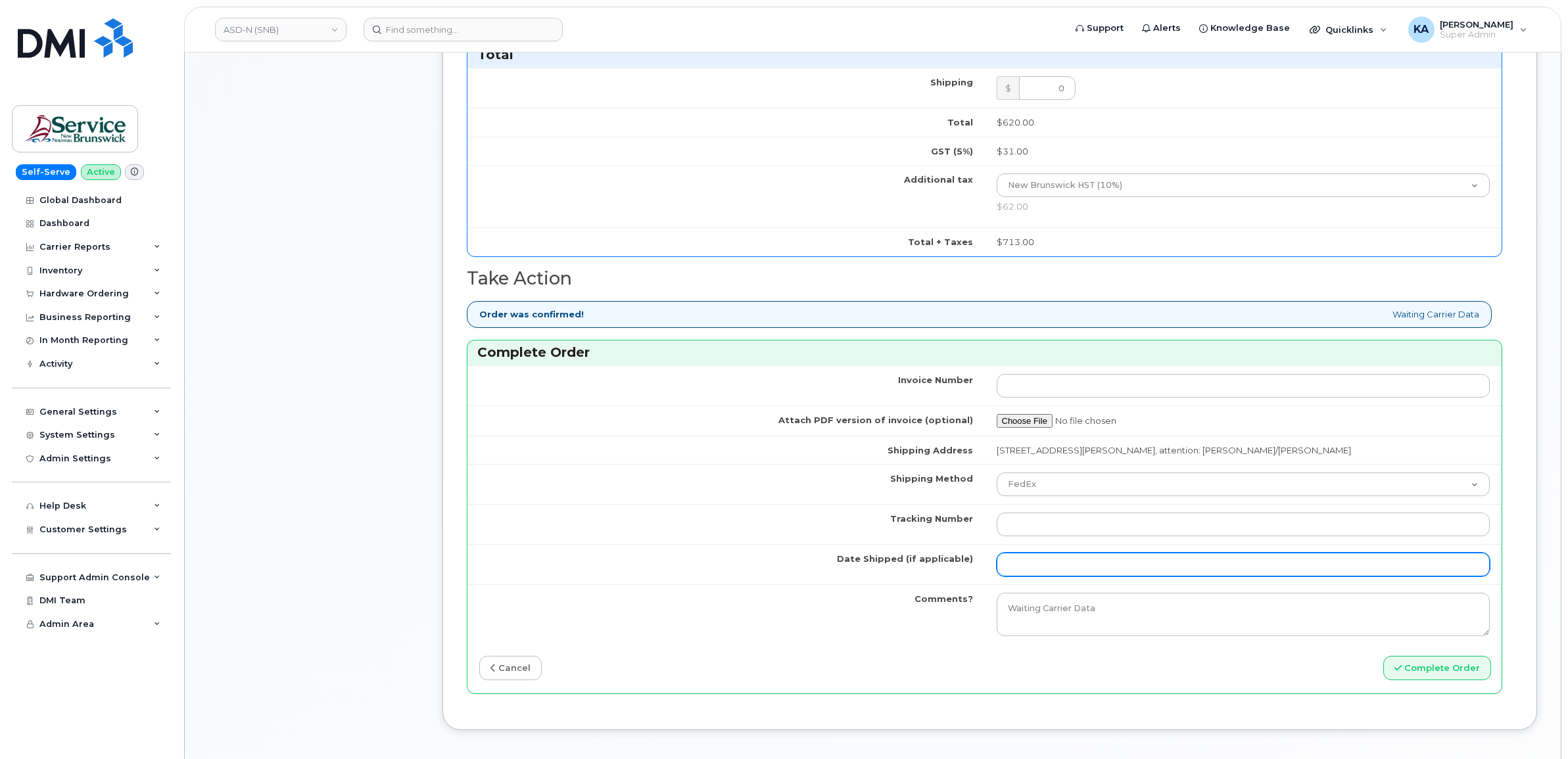
click at [1029, 563] on input "Date Shipped (if applicable)" at bounding box center [1244, 564] width 494 height 23
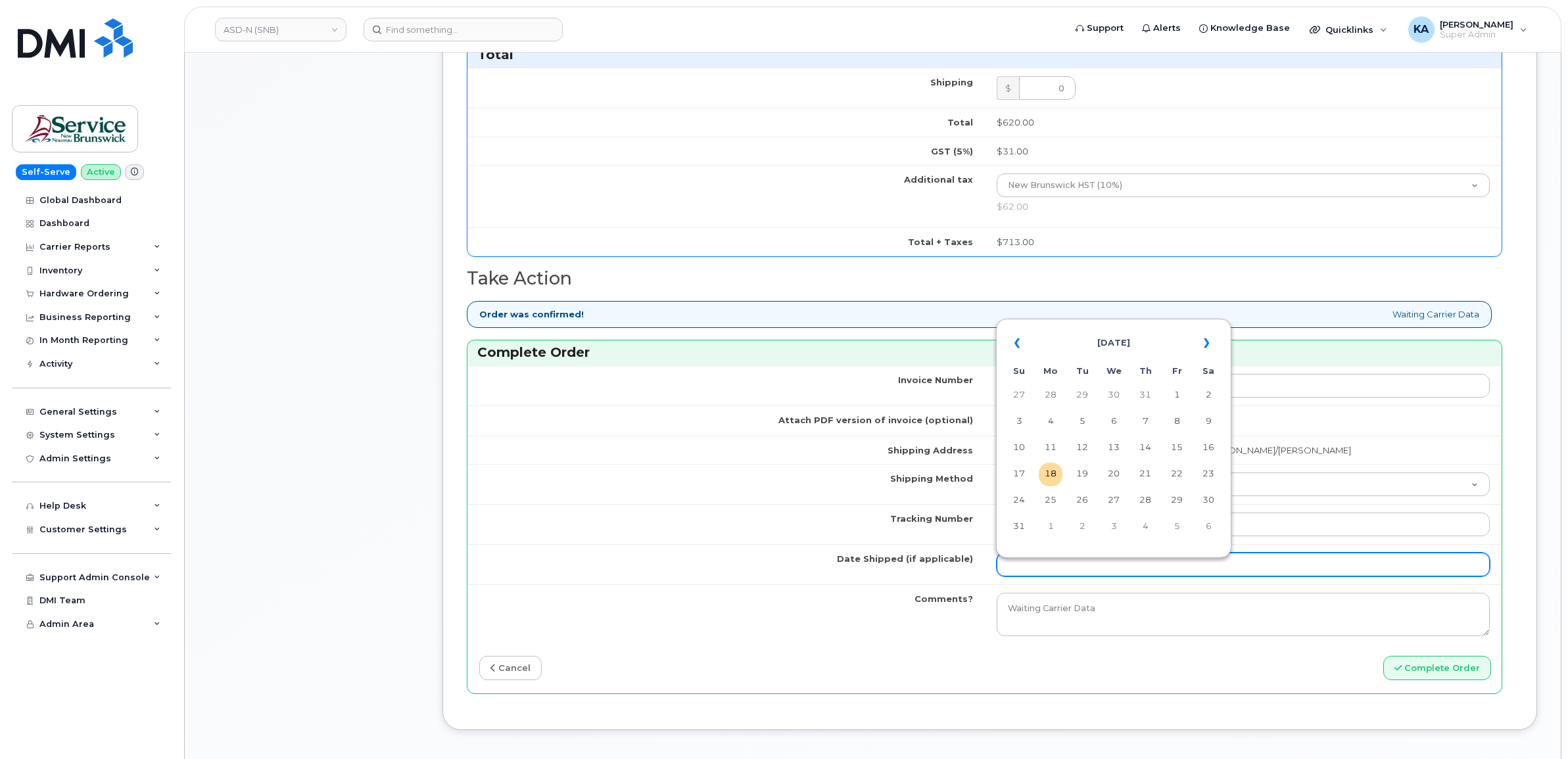
type input "[DATE]"
type input "5065438304"
type input "457221881190"
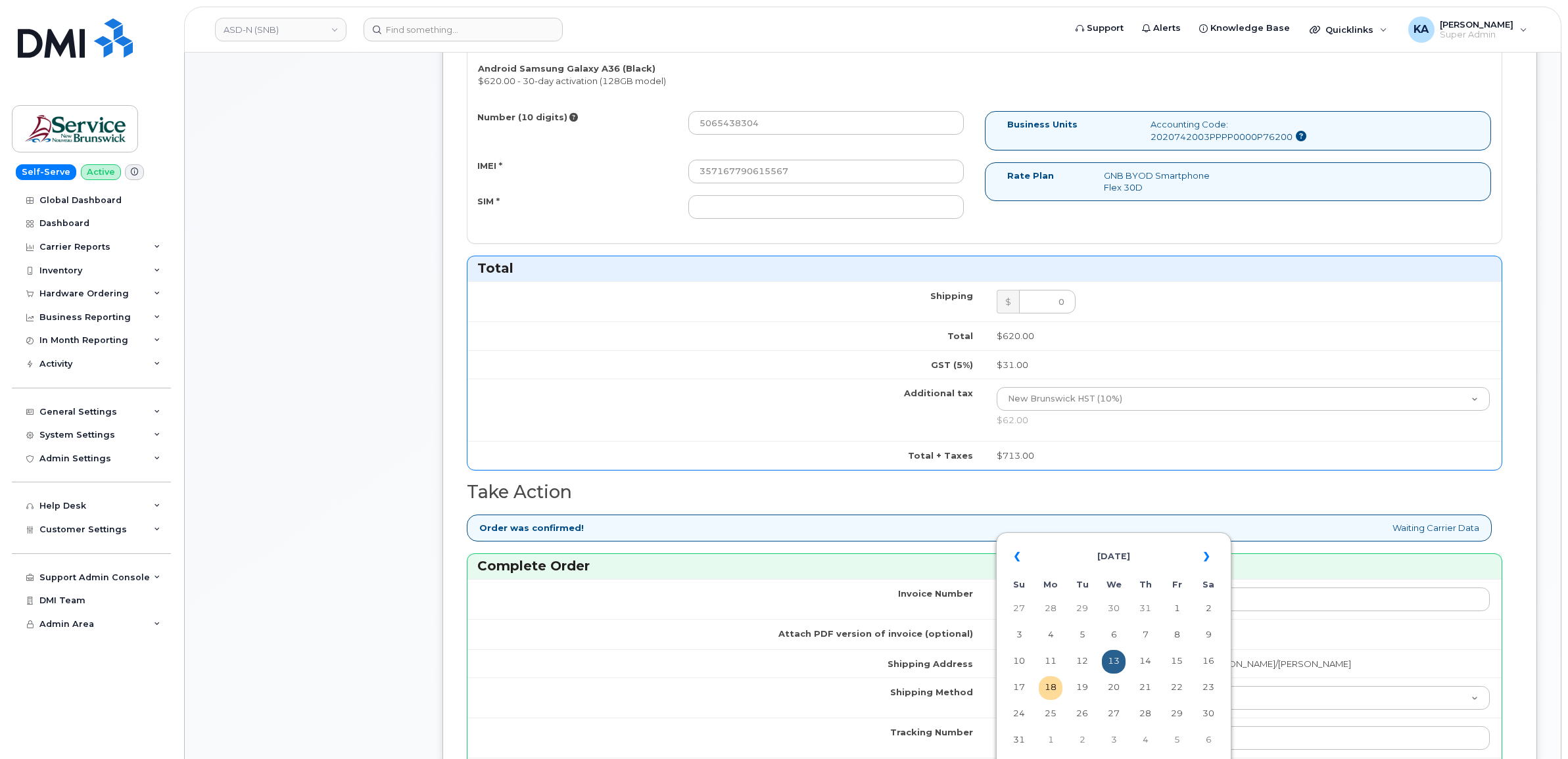
scroll to position [575, 0]
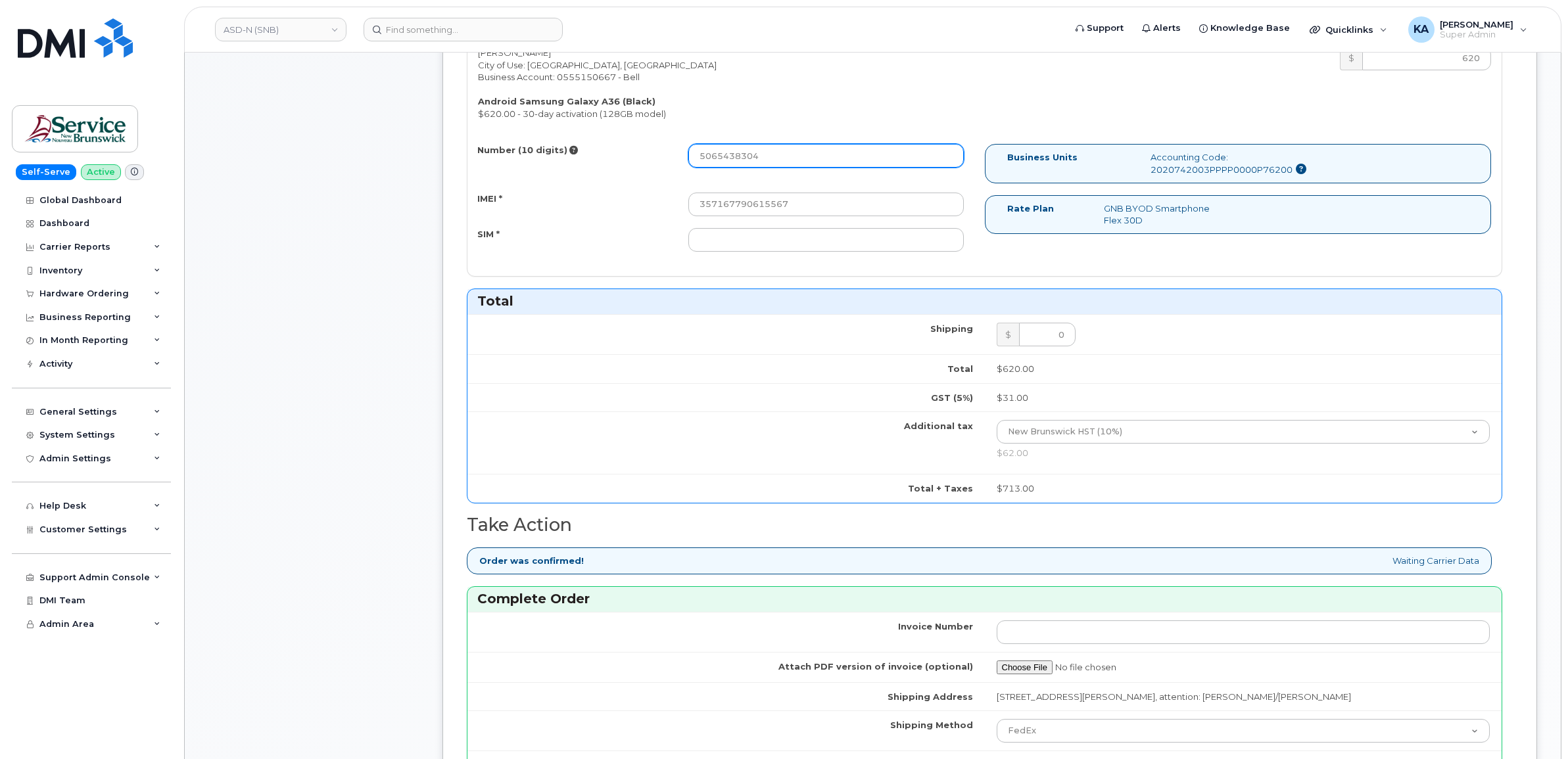
drag, startPoint x: 764, startPoint y: 150, endPoint x: 555, endPoint y: 151, distance: 209.0
click at [555, 151] on div "Number (10 digits) 5065438304" at bounding box center [720, 156] width 507 height 23
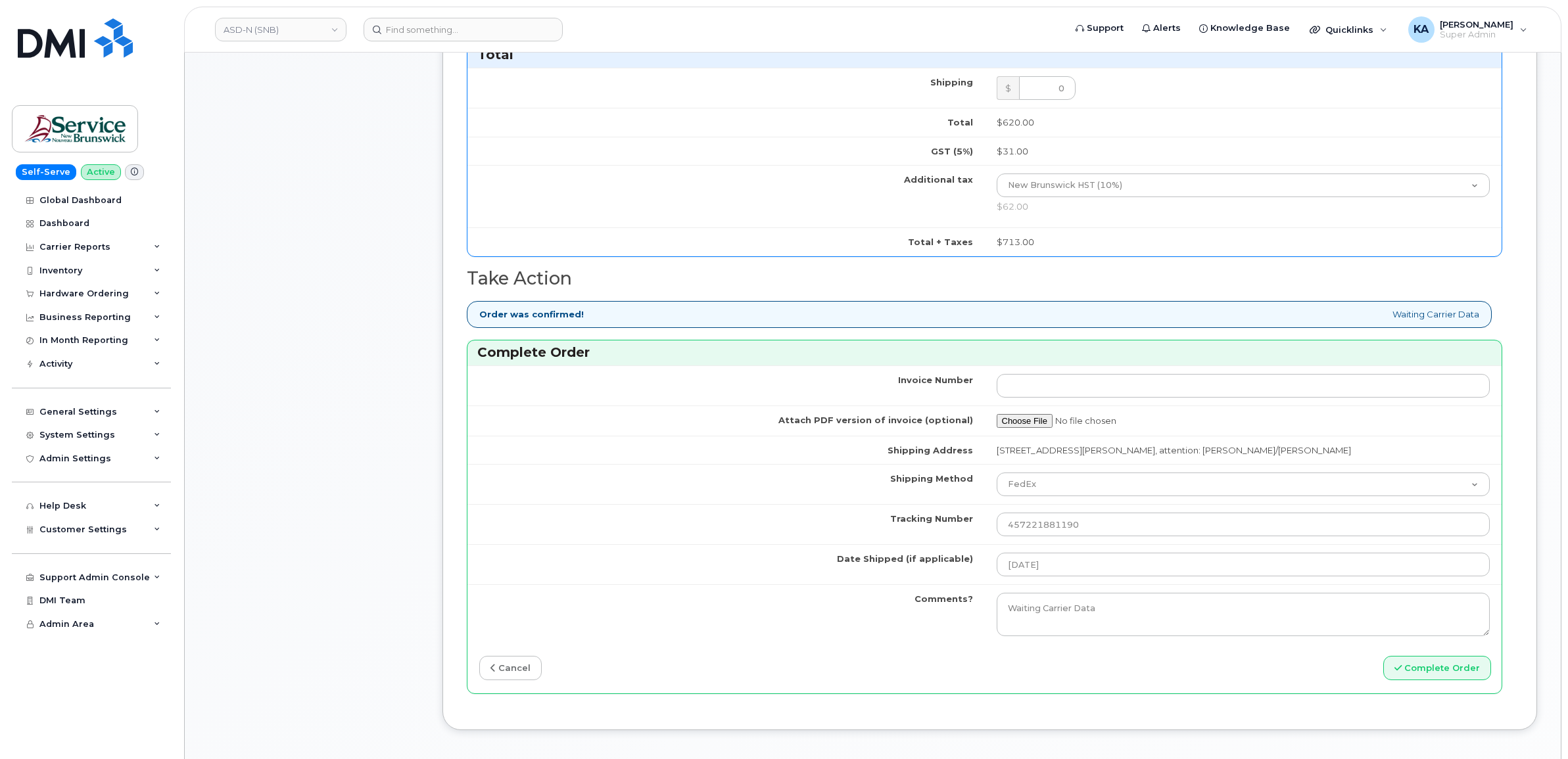
scroll to position [903, 0]
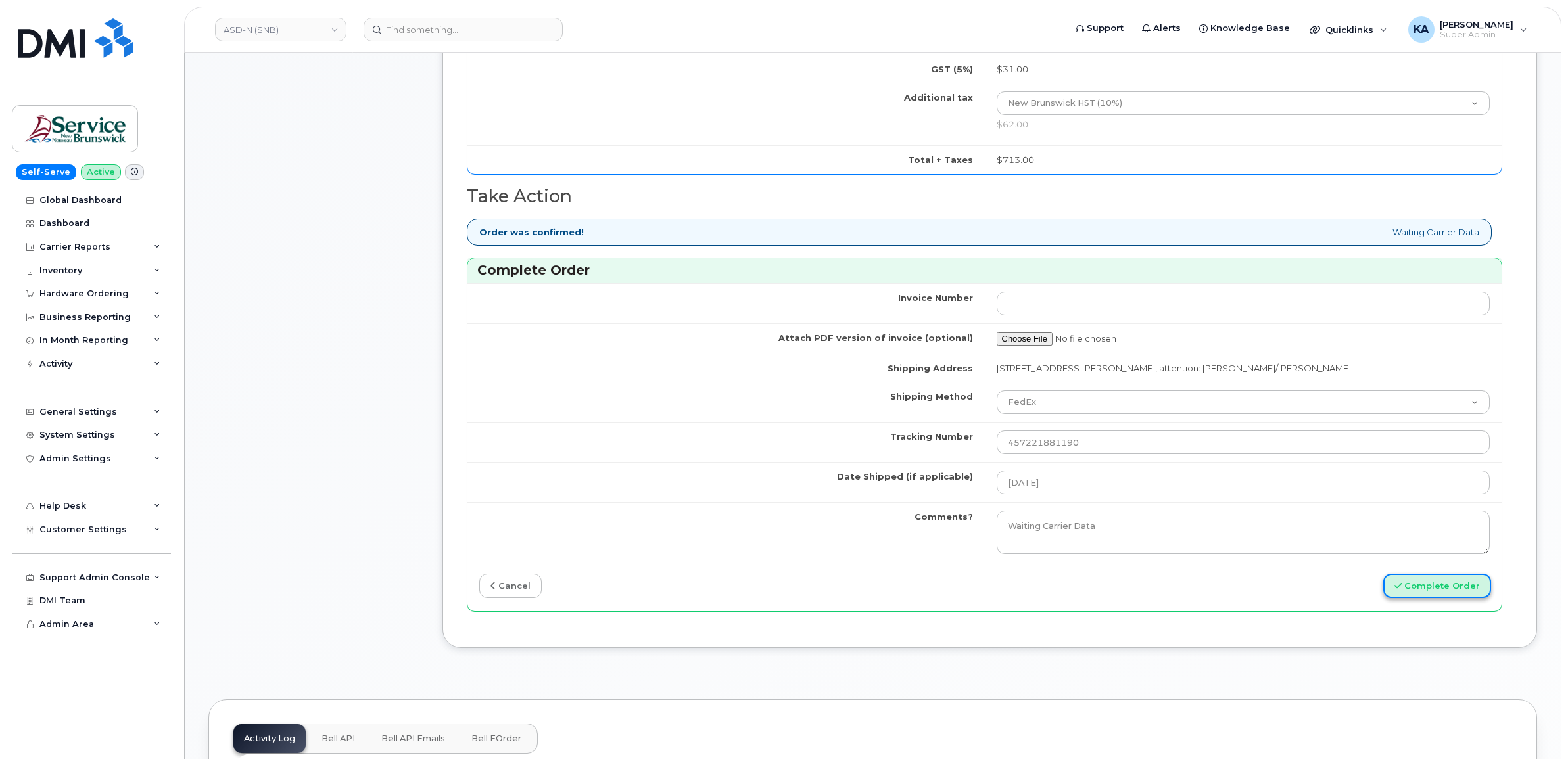
click at [1419, 590] on button "Complete Order" at bounding box center [1438, 586] width 108 height 24
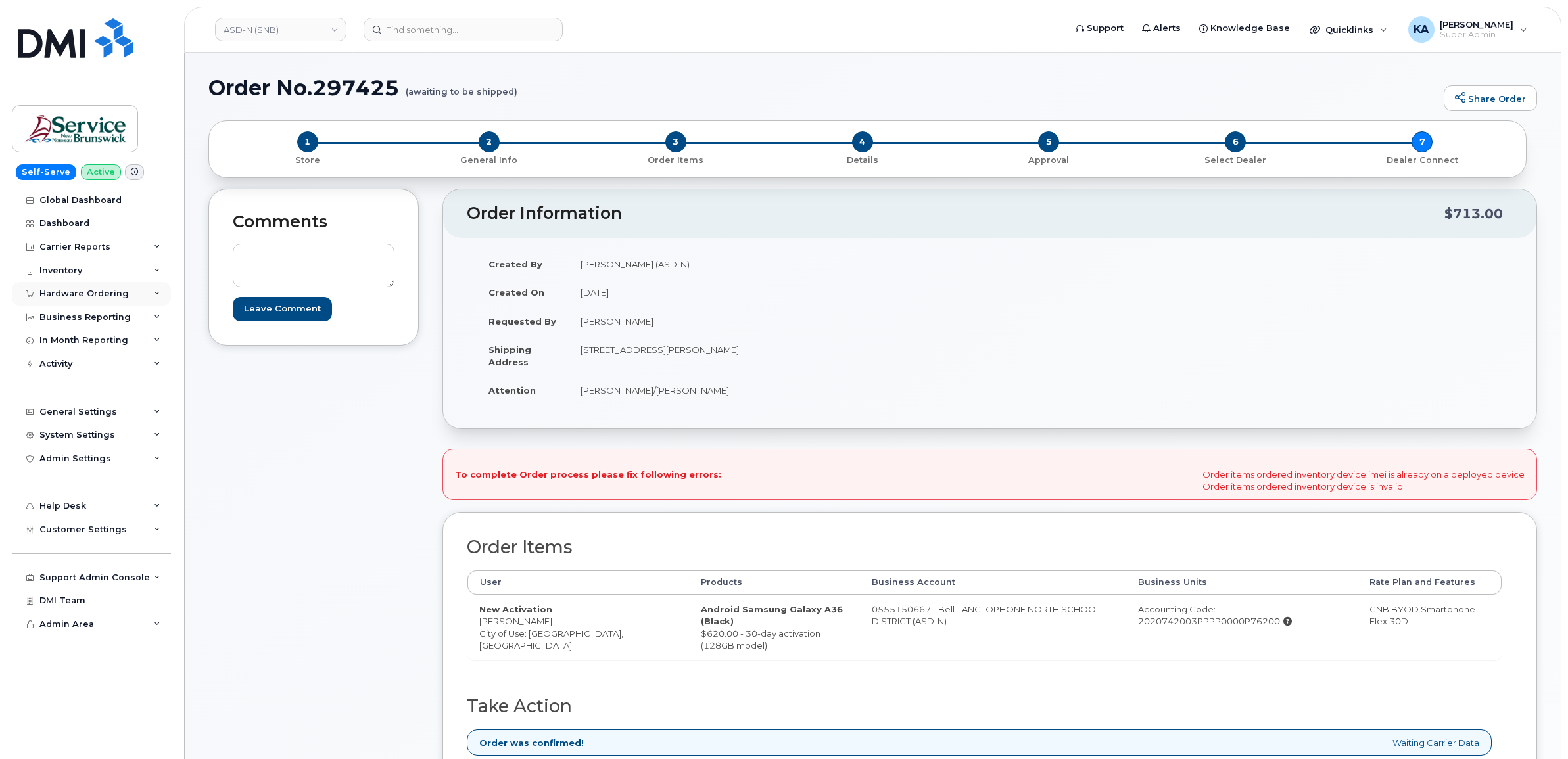
click at [105, 297] on div "Hardware Ordering" at bounding box center [84, 294] width 90 height 11
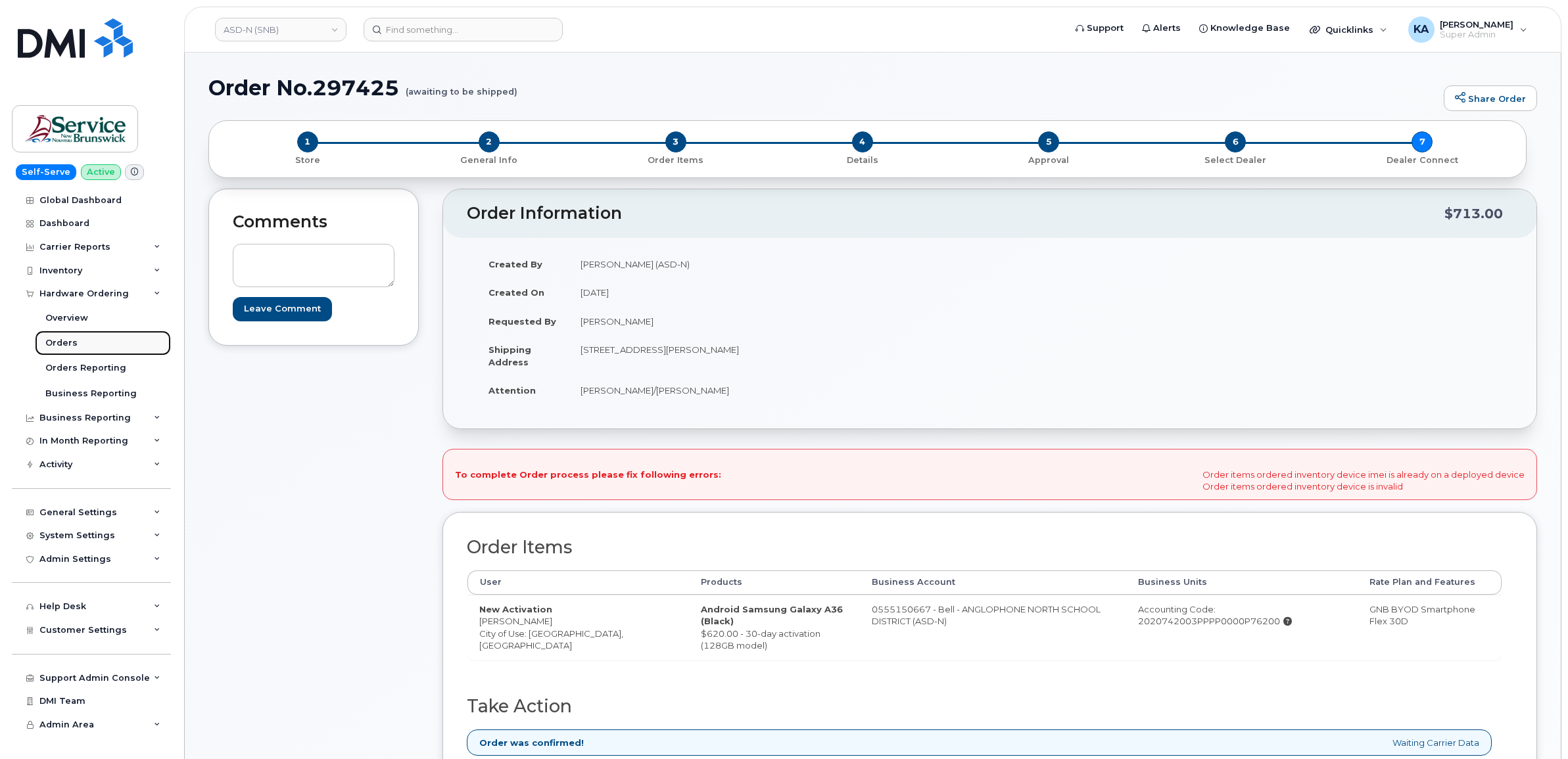
click at [80, 340] on link "Orders" at bounding box center [102, 343] width 136 height 25
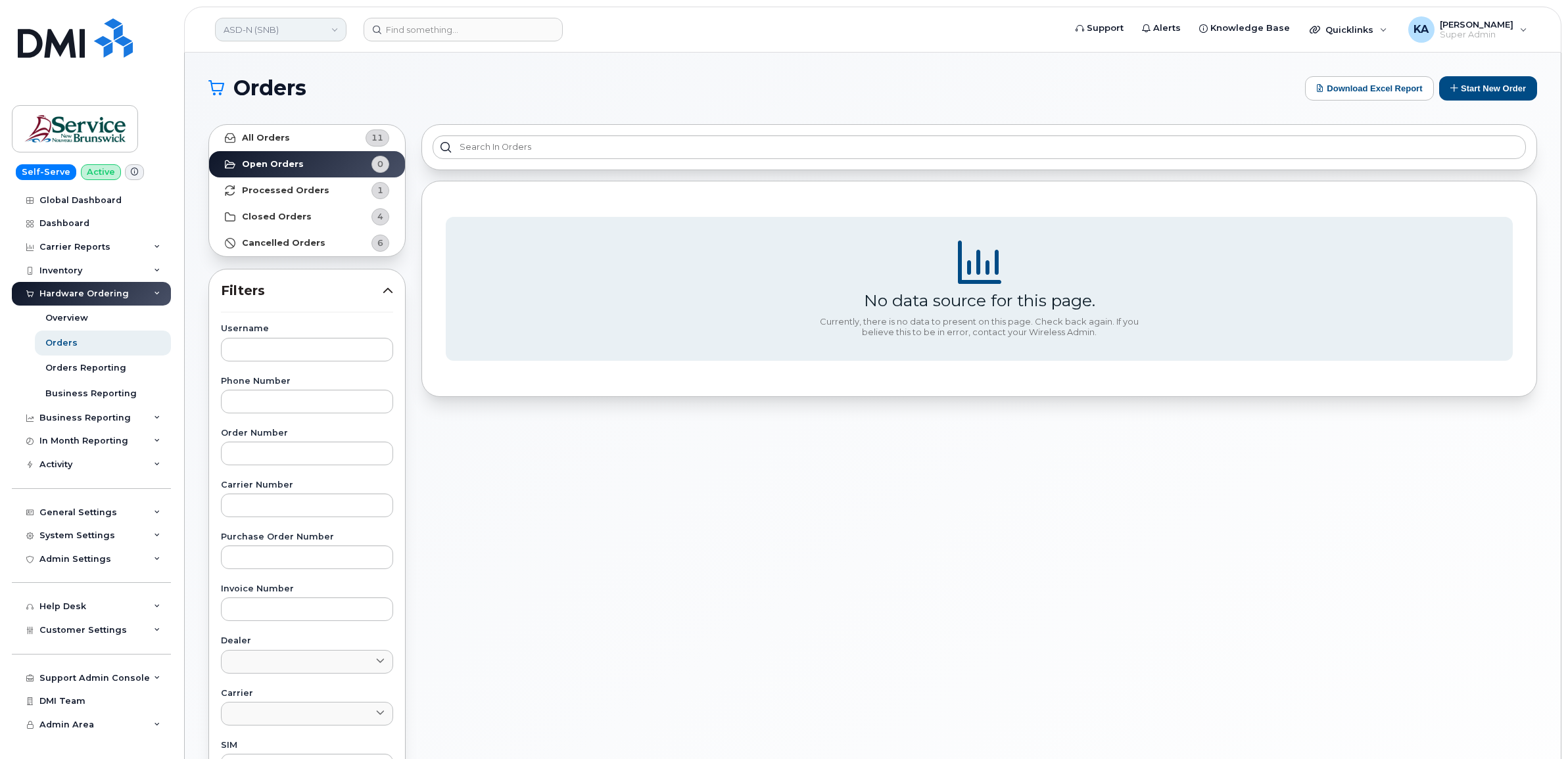
click at [267, 31] on link "ASD-N (SNB)" at bounding box center [280, 29] width 132 height 23
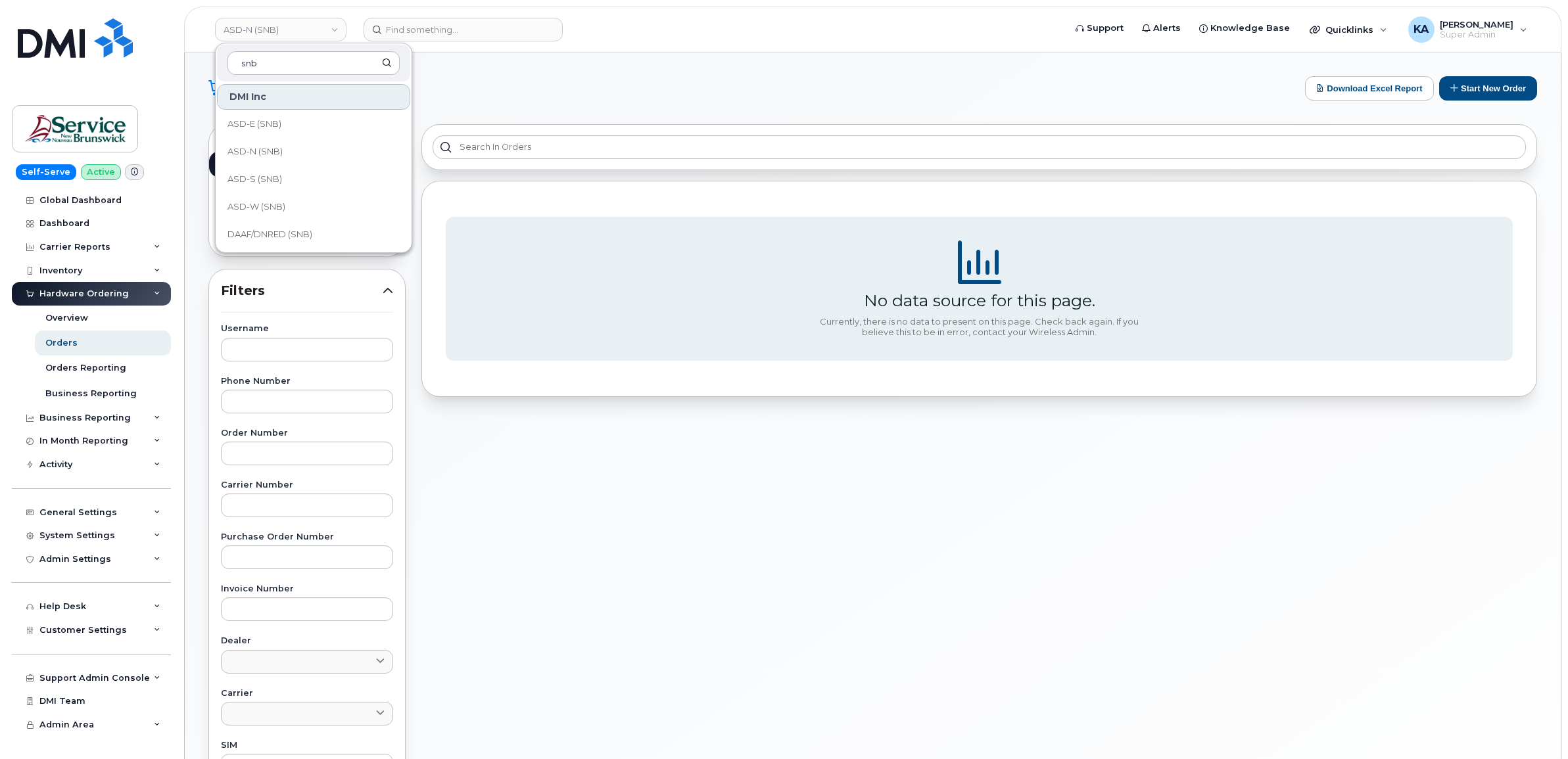
type input "snb"
click at [284, 182] on link "ASD-S (SNB)" at bounding box center [314, 179] width 193 height 26
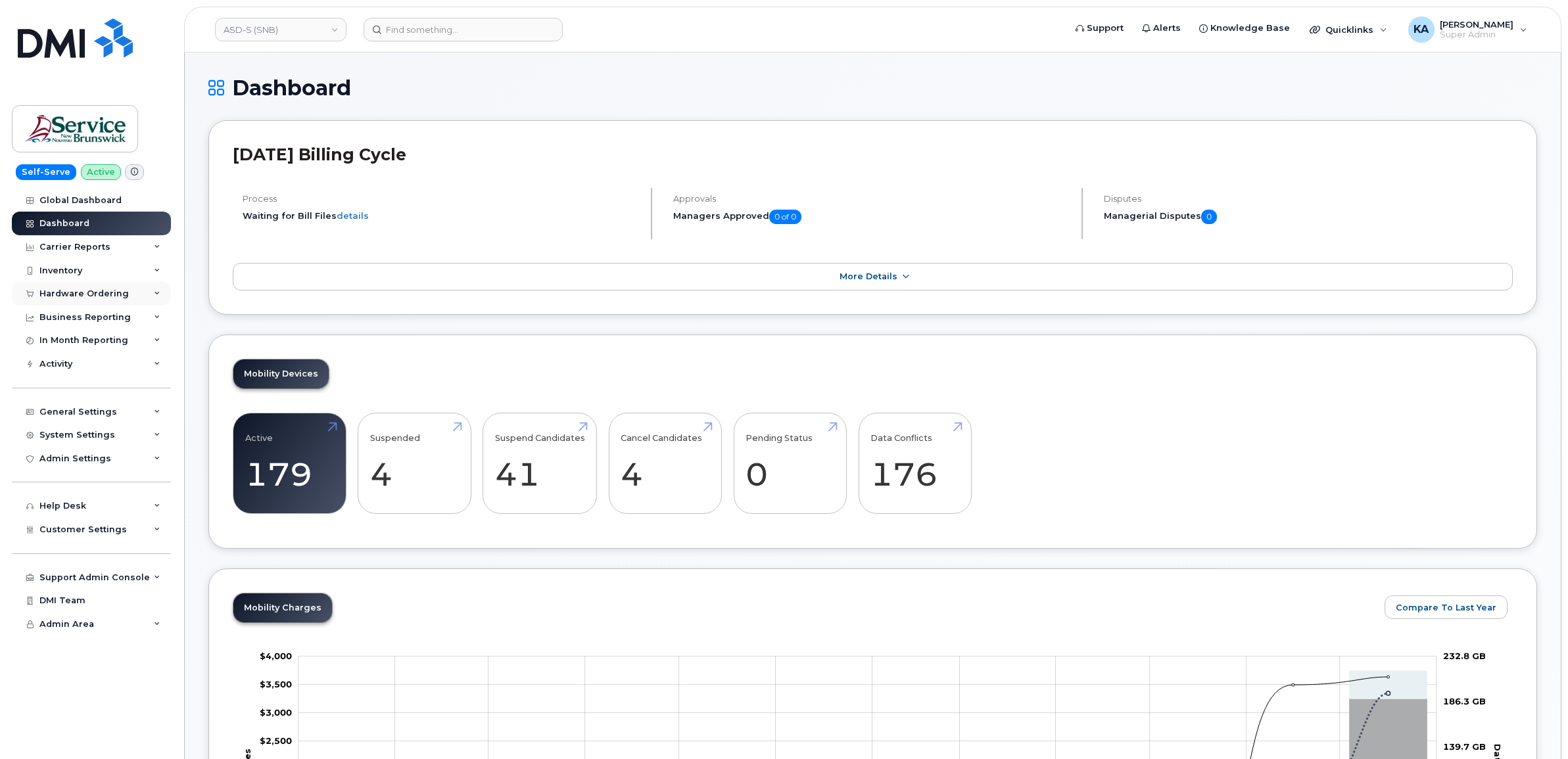
click at [77, 291] on div "Hardware Ordering" at bounding box center [84, 294] width 90 height 11
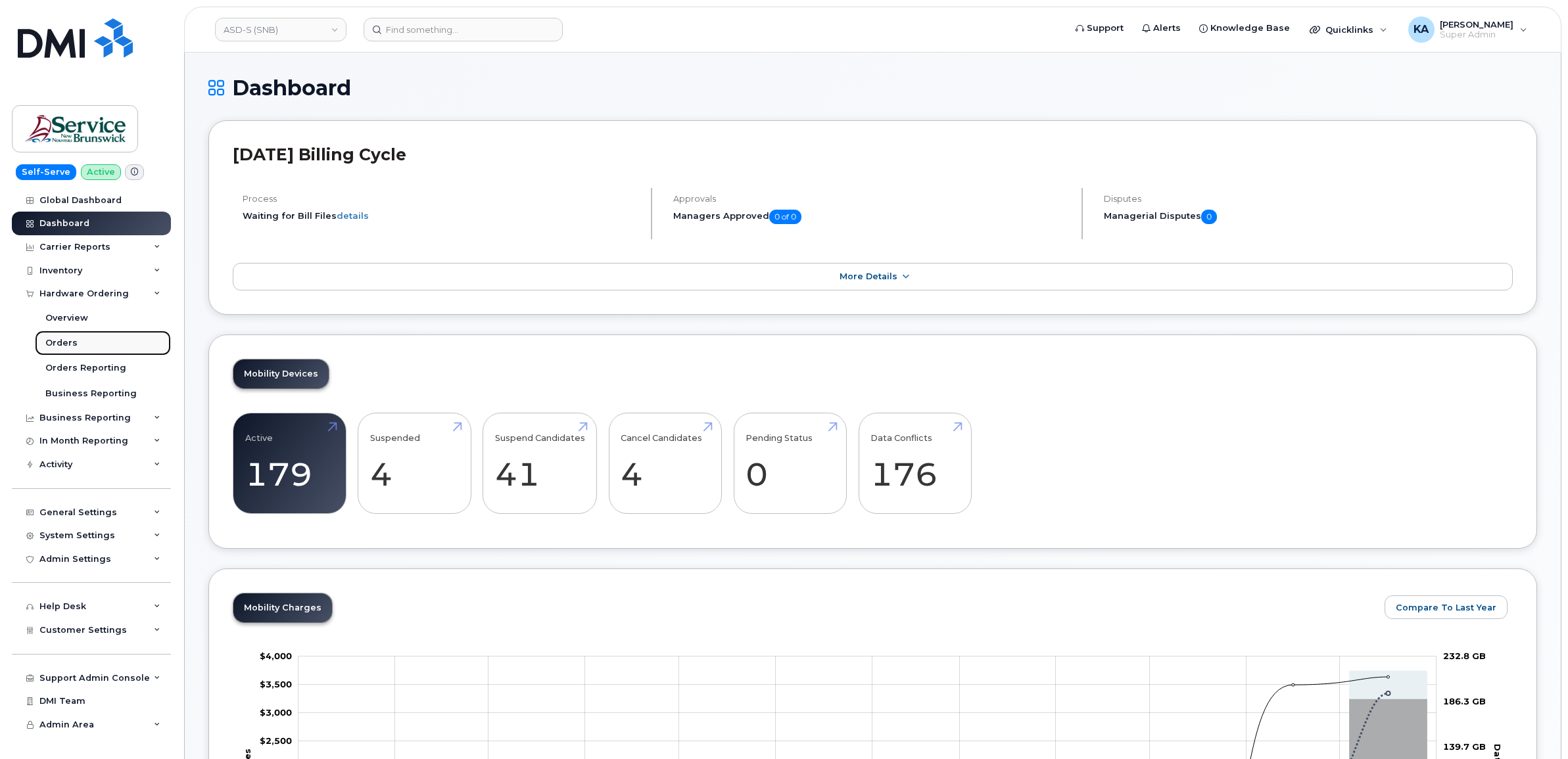
click at [63, 345] on div "Orders" at bounding box center [61, 343] width 32 height 12
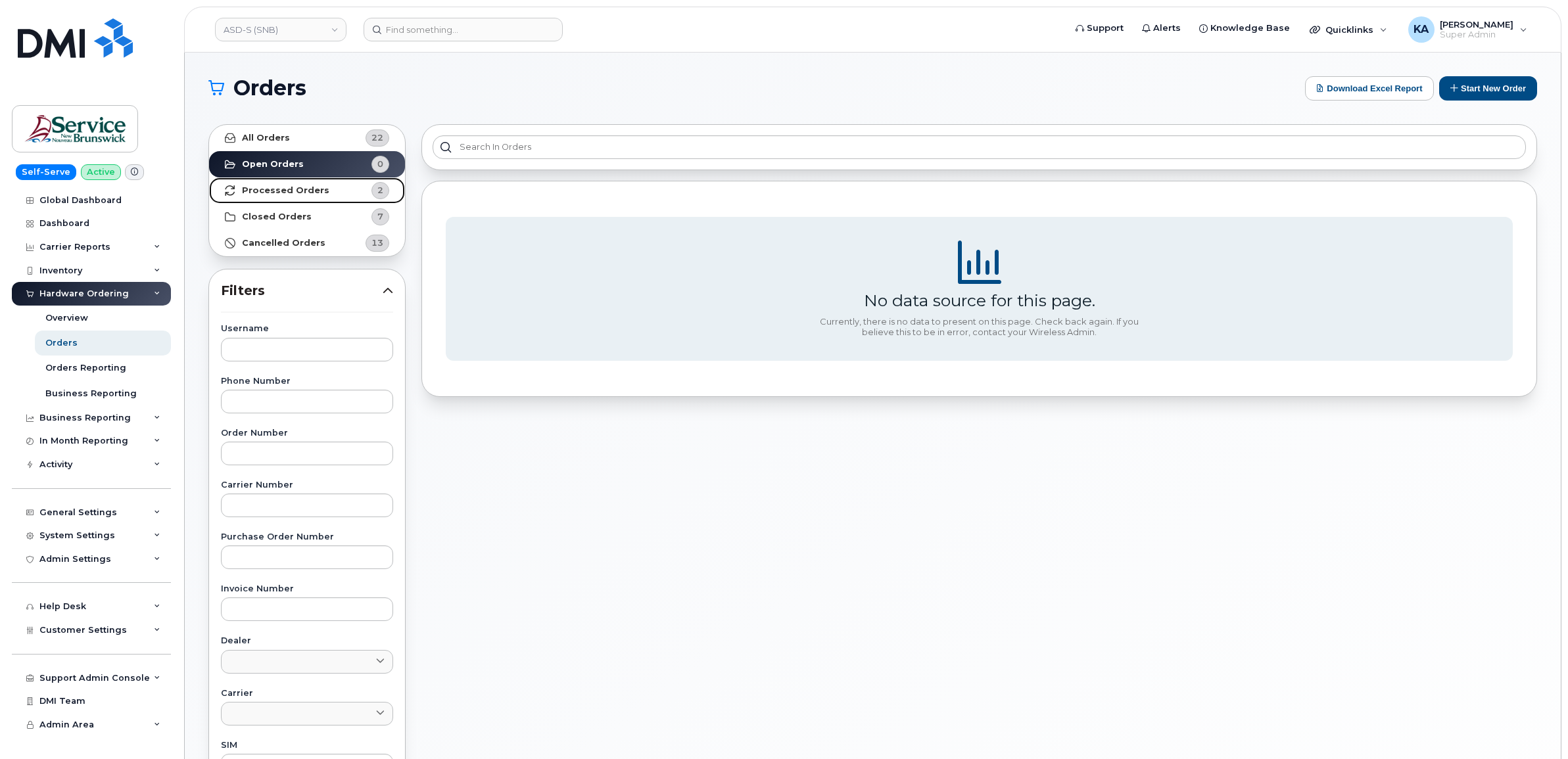
click at [332, 190] on link "Processed Orders 2" at bounding box center [307, 190] width 196 height 26
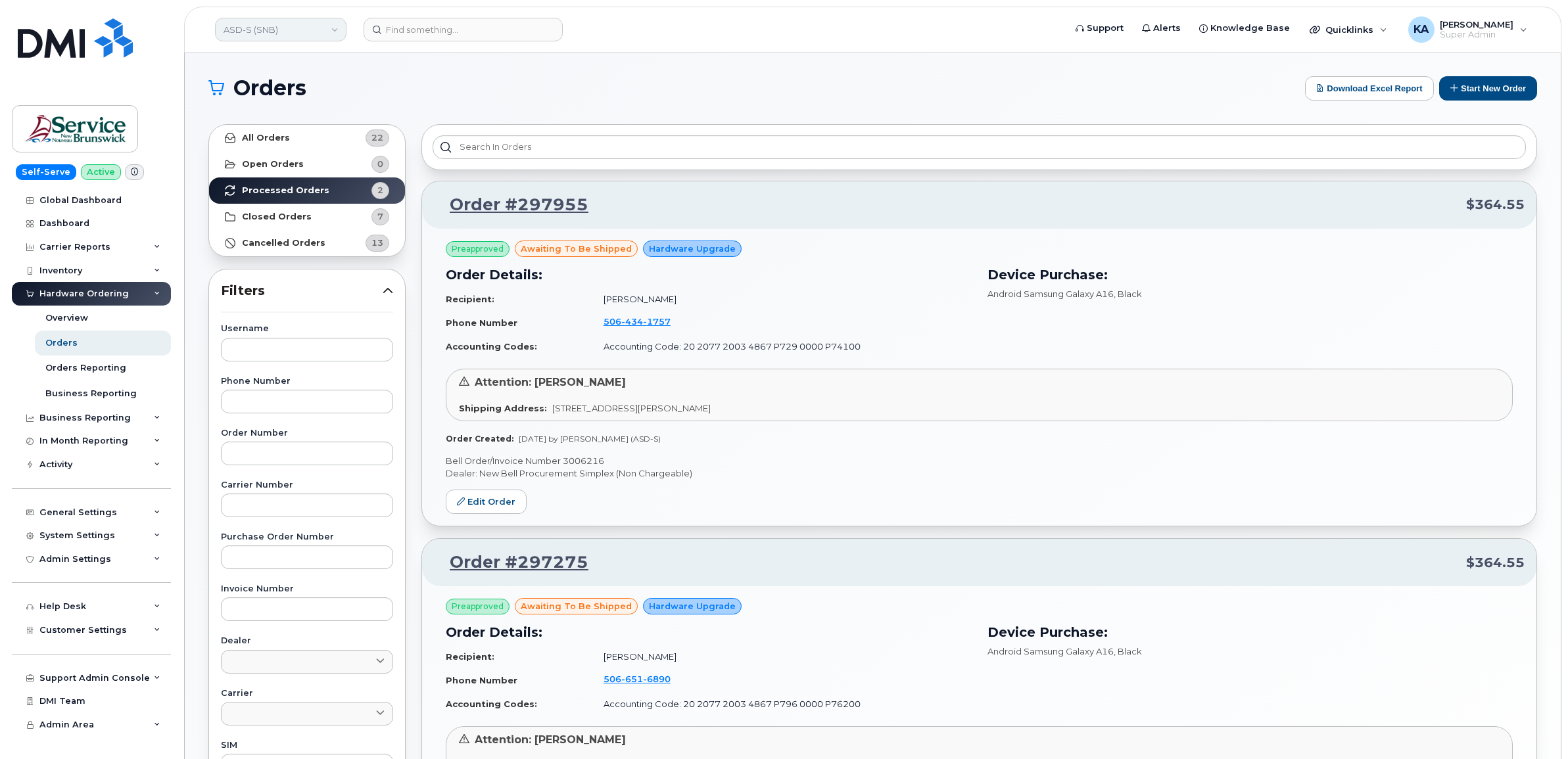
click at [272, 31] on link "ASD-S (SNB)" at bounding box center [280, 29] width 132 height 23
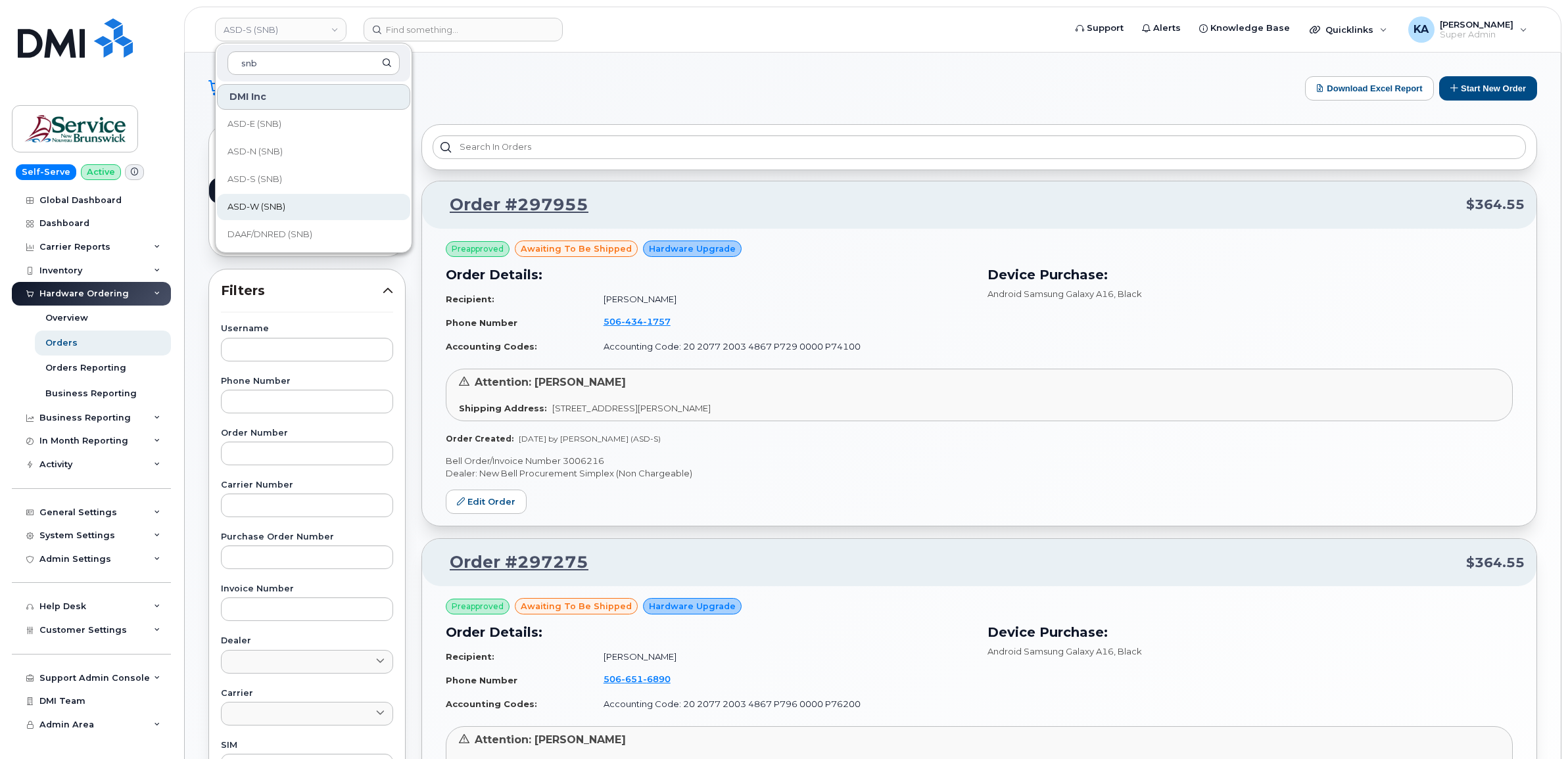
type input "snb"
click at [284, 198] on link "ASD-W (SNB)" at bounding box center [314, 207] width 193 height 26
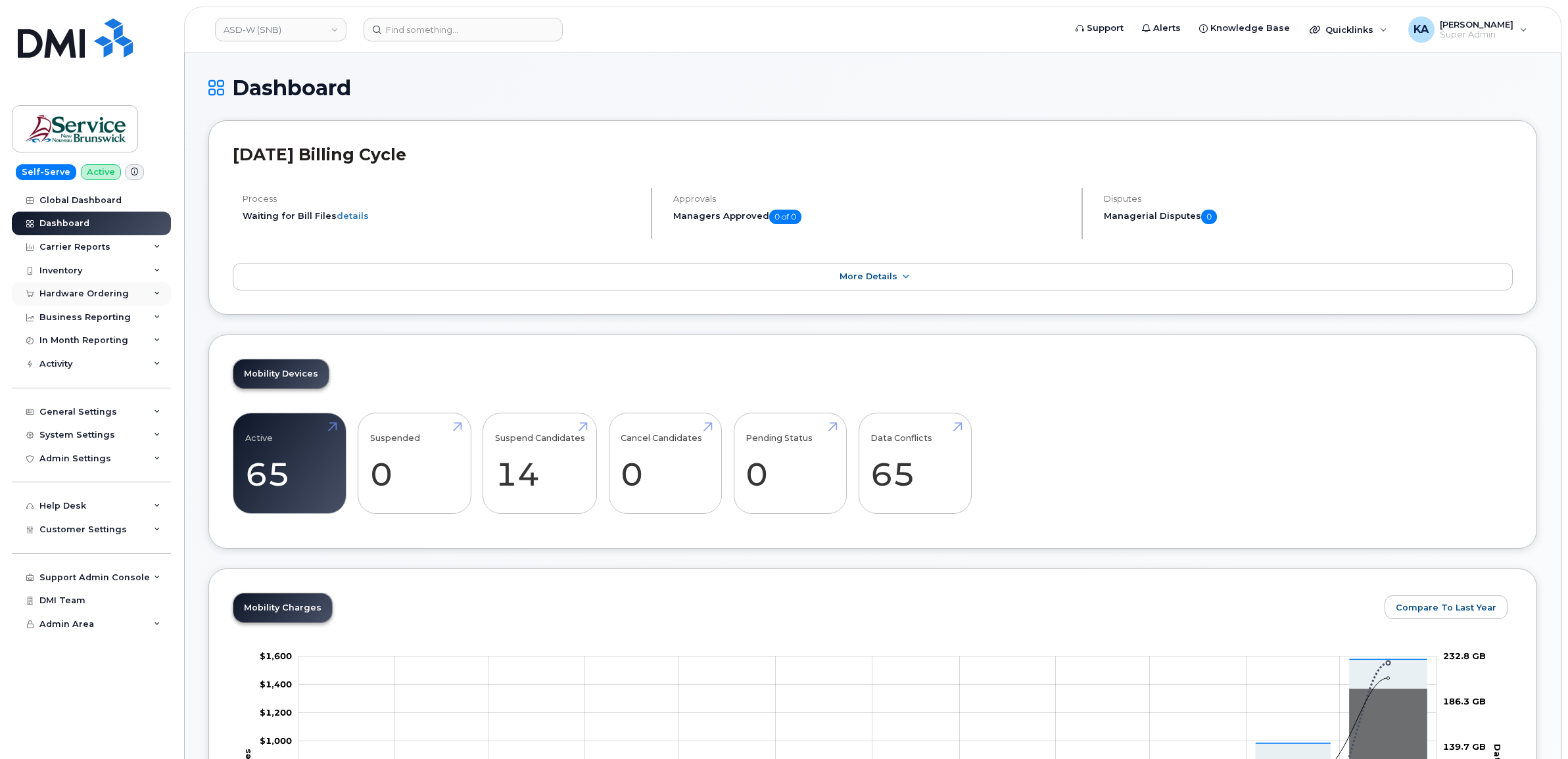
click at [105, 289] on div "Hardware Ordering" at bounding box center [92, 294] width 159 height 23
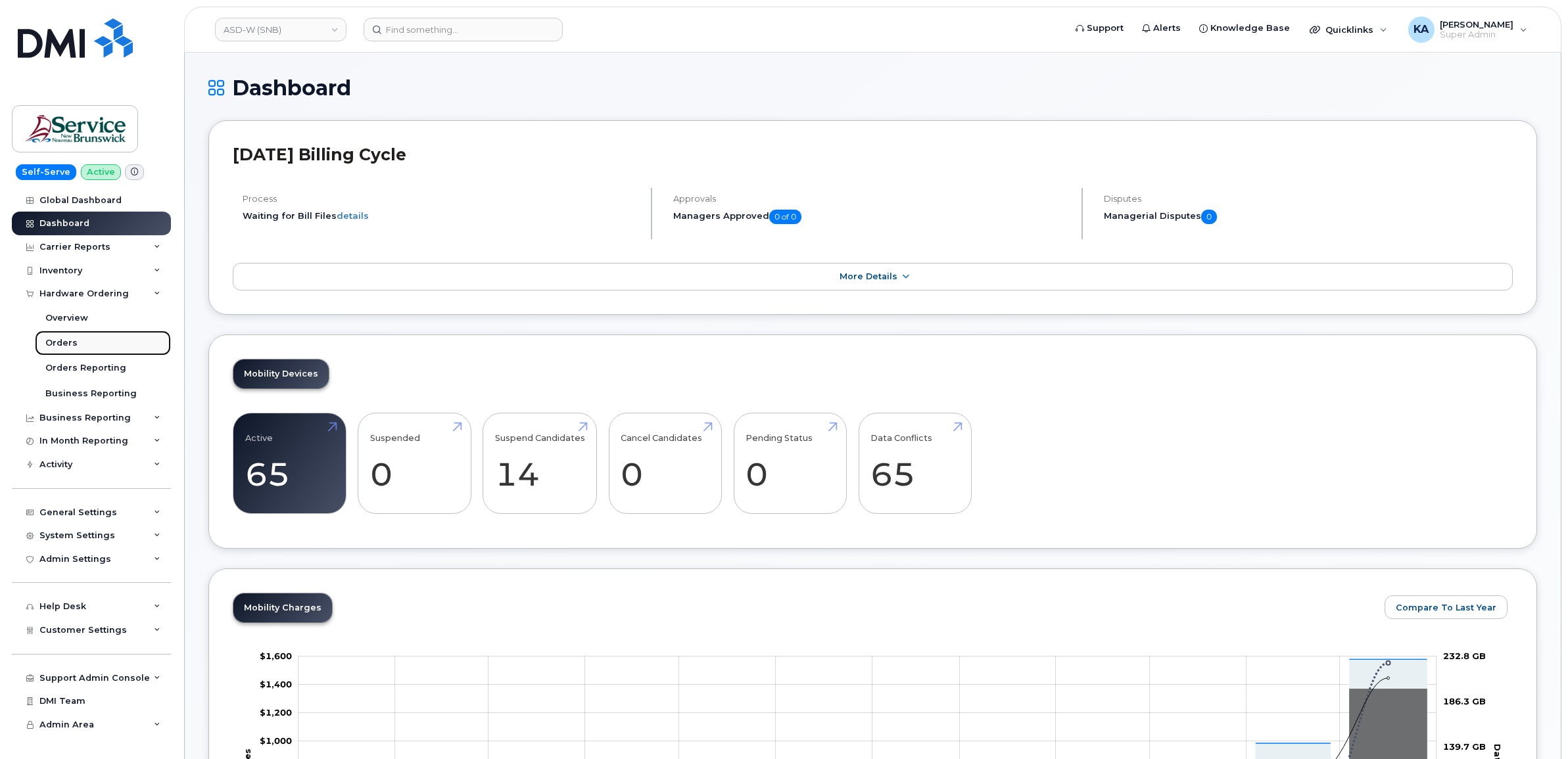
click at [70, 336] on link "Orders" at bounding box center [102, 343] width 136 height 25
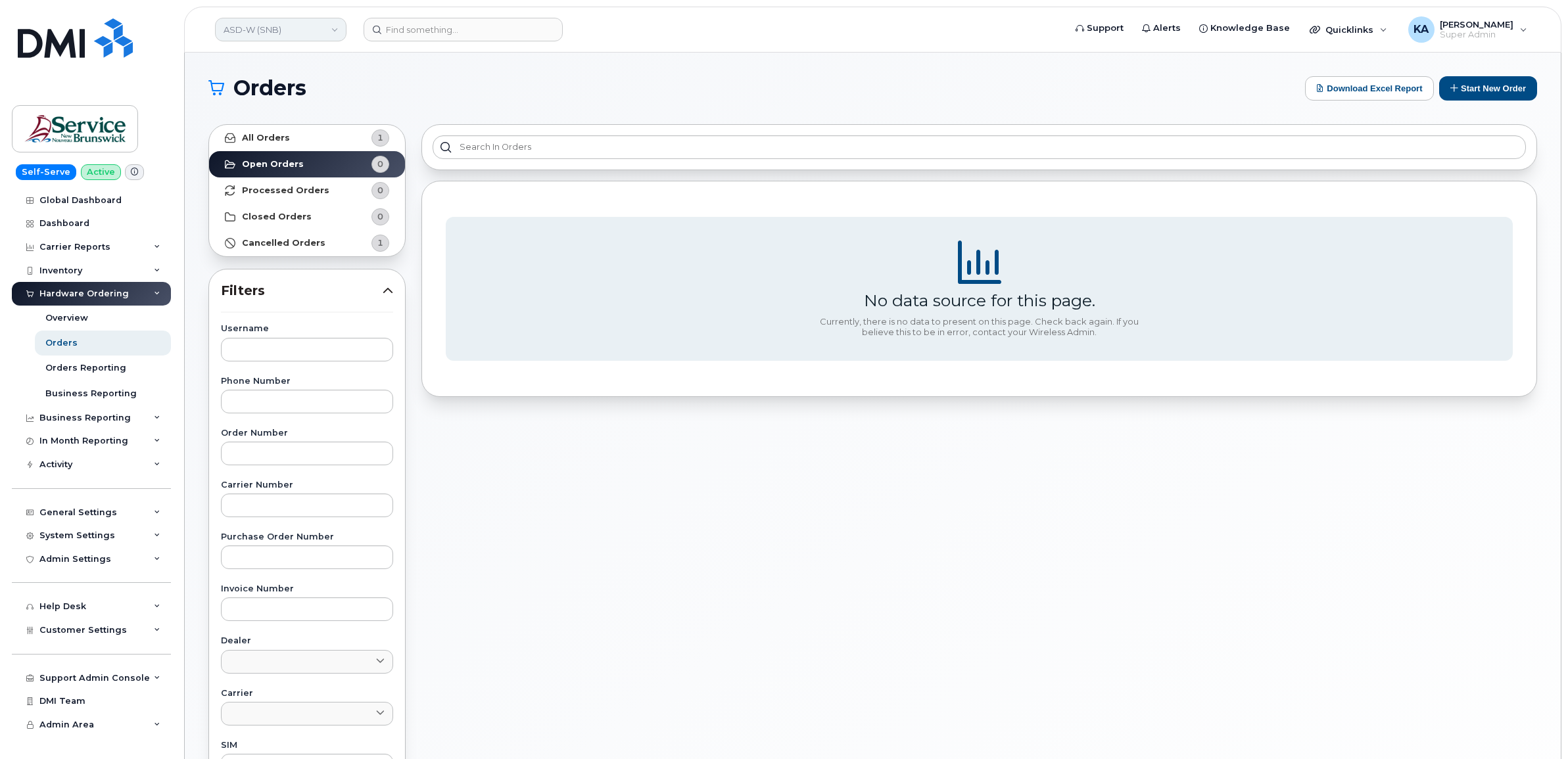
click at [304, 33] on link "ASD-W (SNB)" at bounding box center [280, 29] width 132 height 23
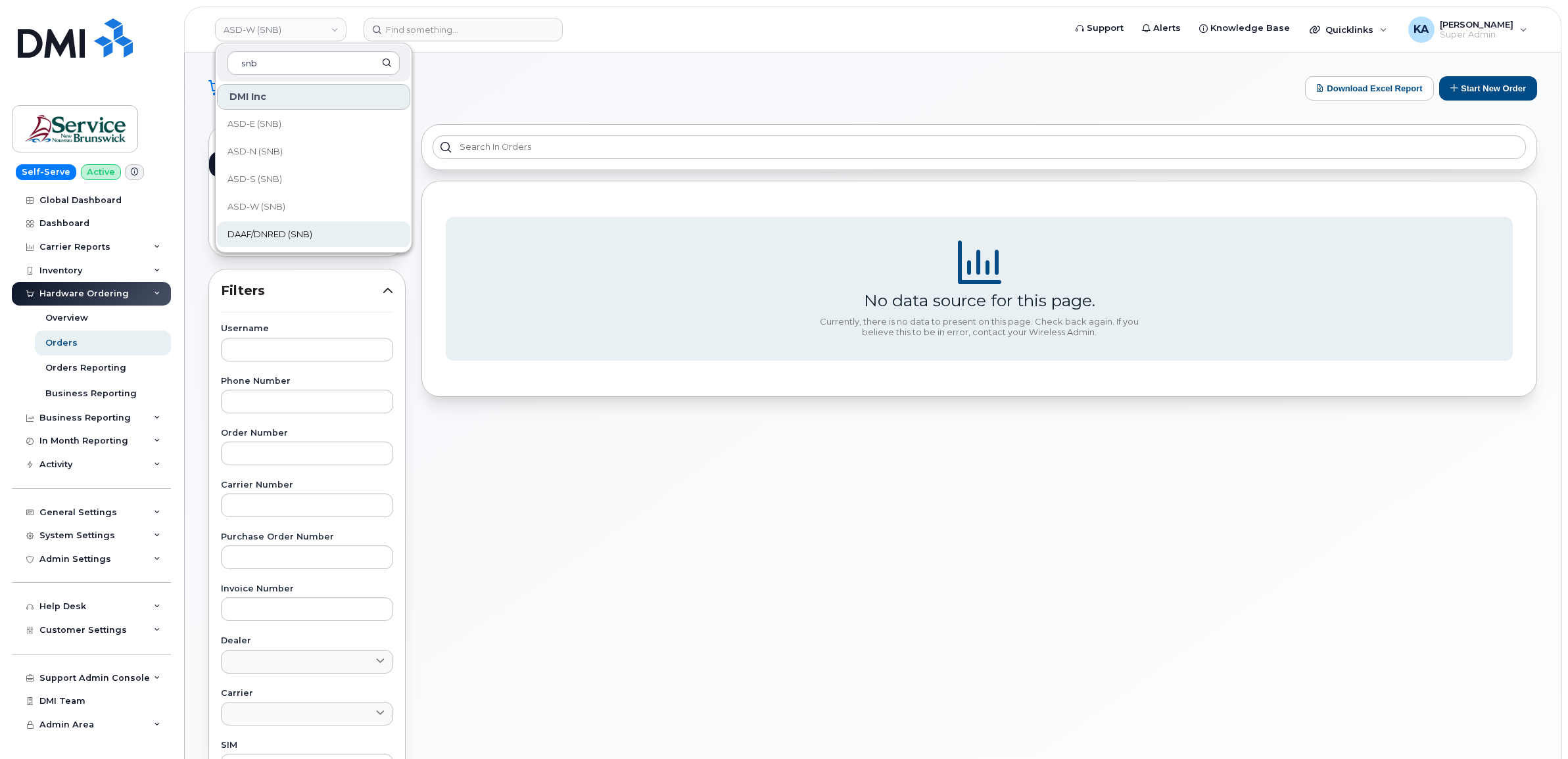
type input "snb"
click at [284, 237] on span "DAAF/DNRED (SNB)" at bounding box center [270, 235] width 85 height 13
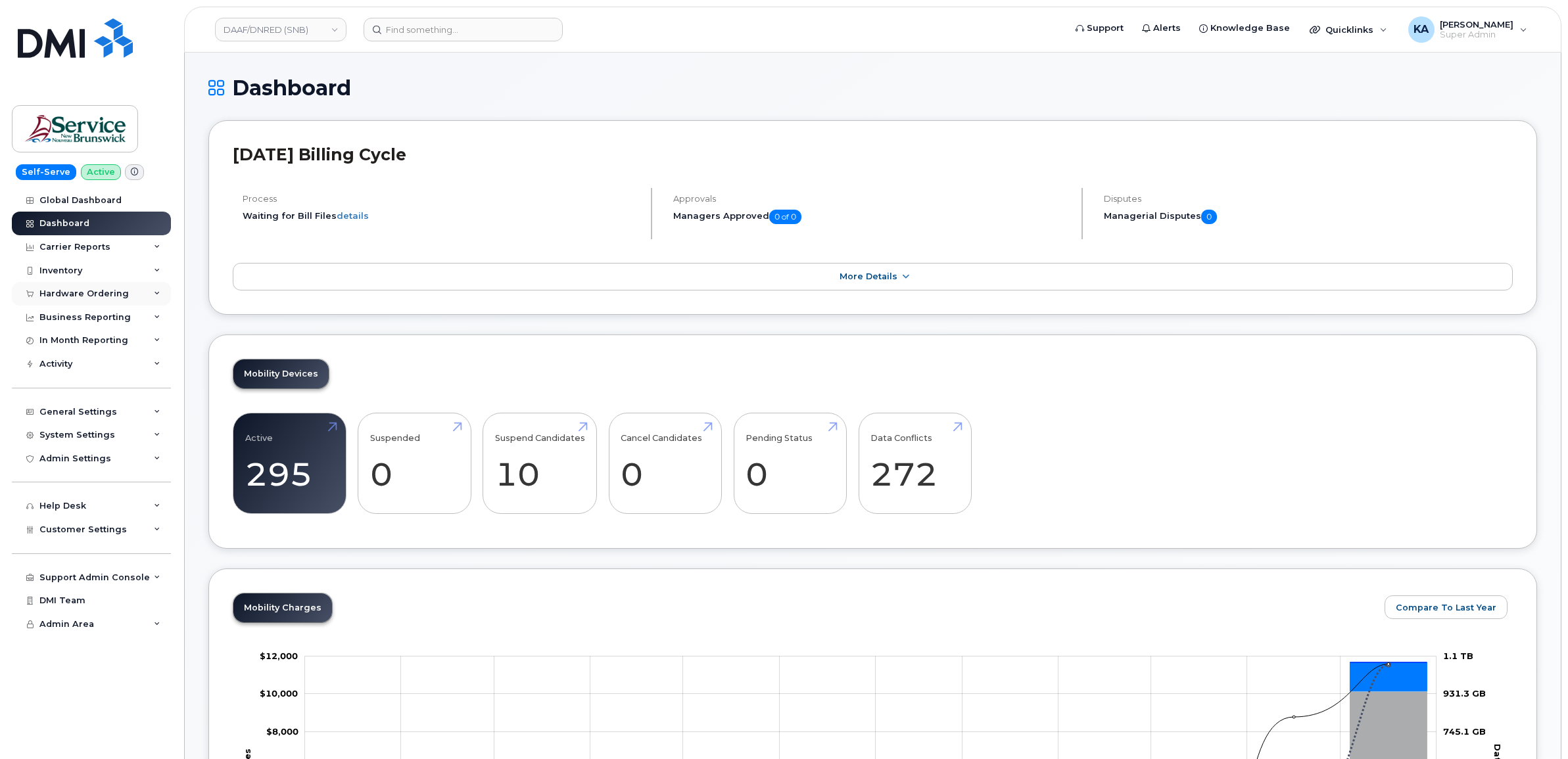
click at [132, 296] on div "Hardware Ordering" at bounding box center [92, 294] width 159 height 23
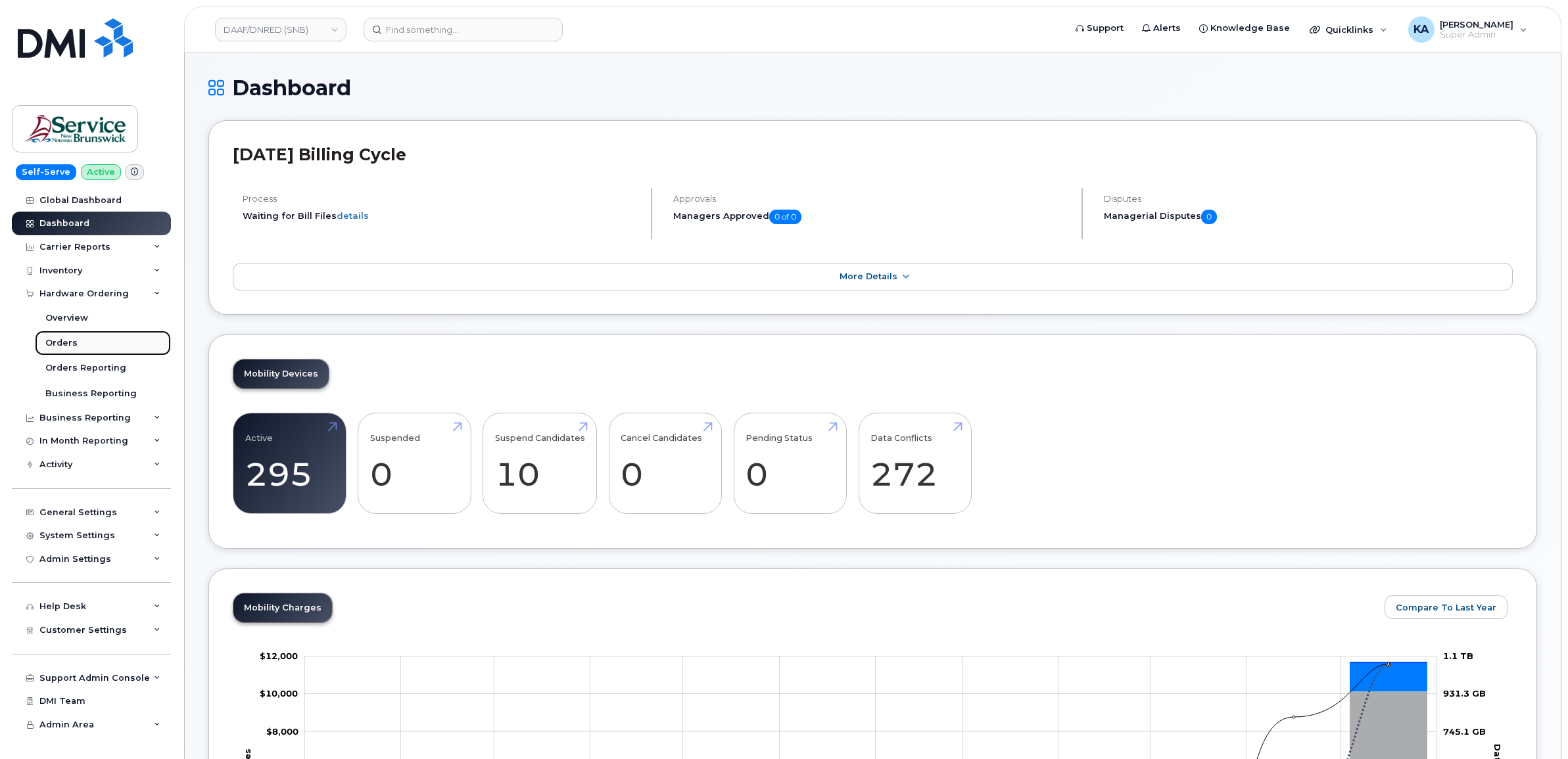
click at [80, 343] on link "Orders" at bounding box center [102, 343] width 136 height 25
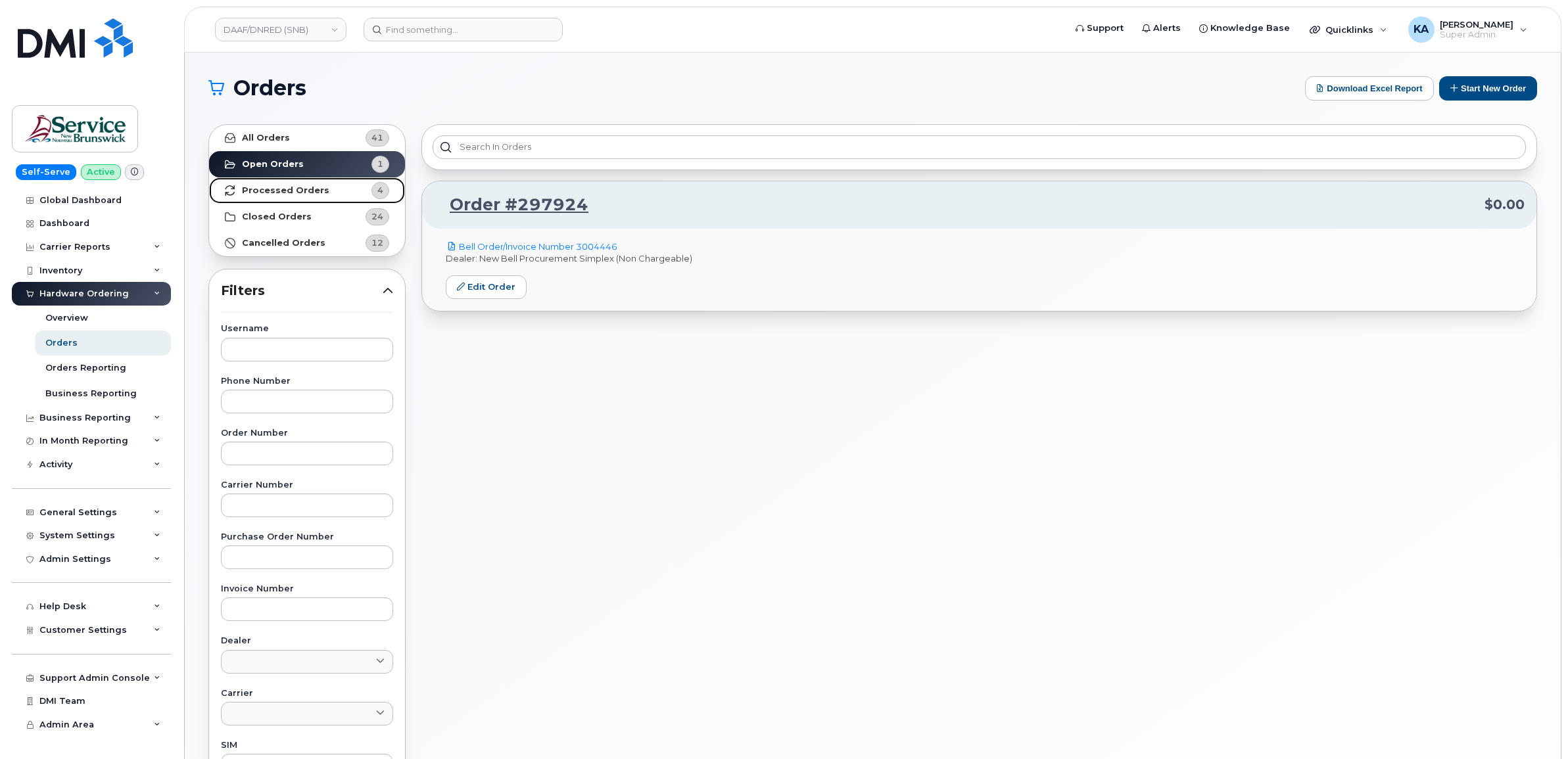
click at [307, 188] on strong "Processed Orders" at bounding box center [285, 190] width 87 height 11
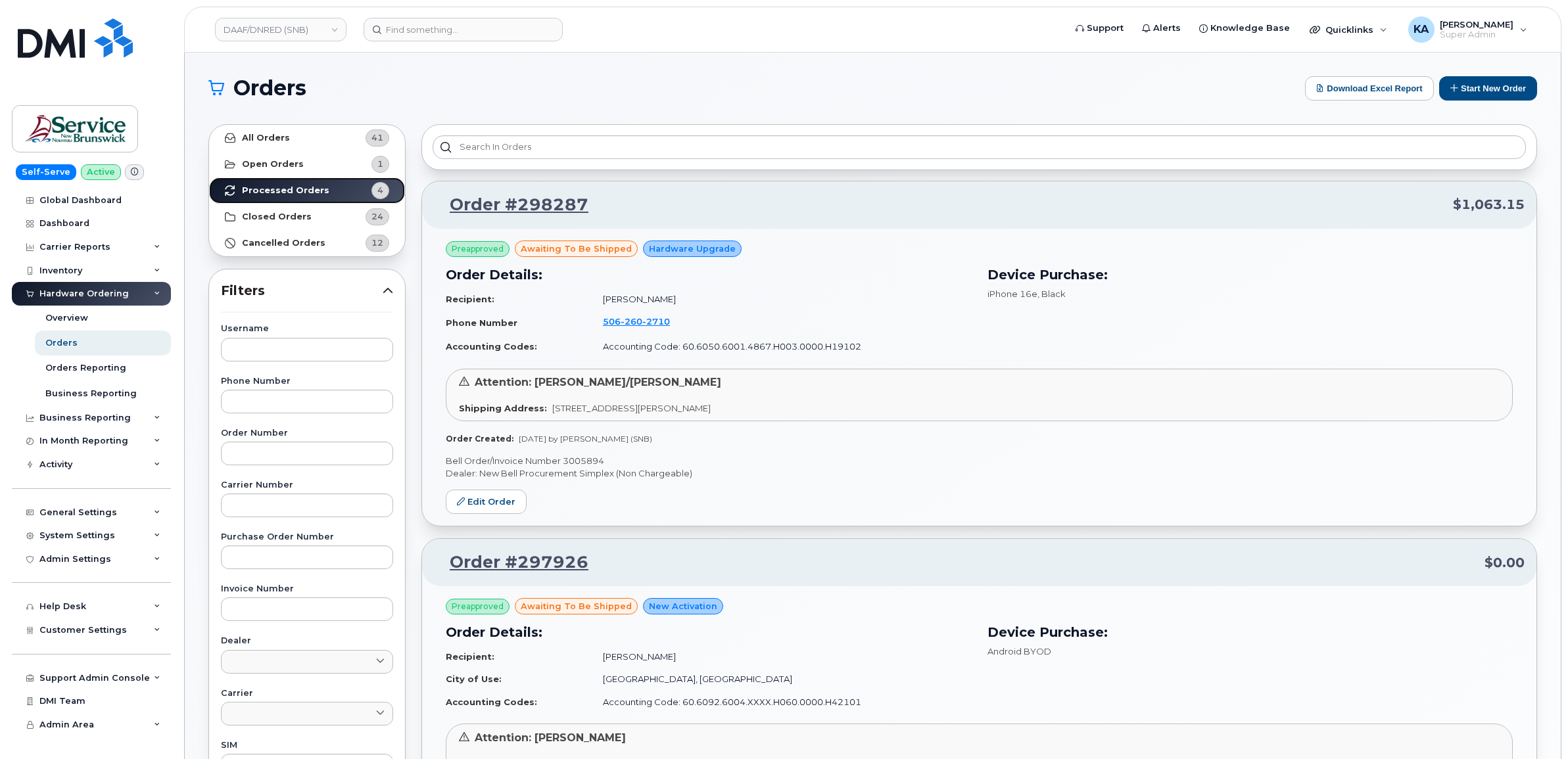
scroll to position [82, 0]
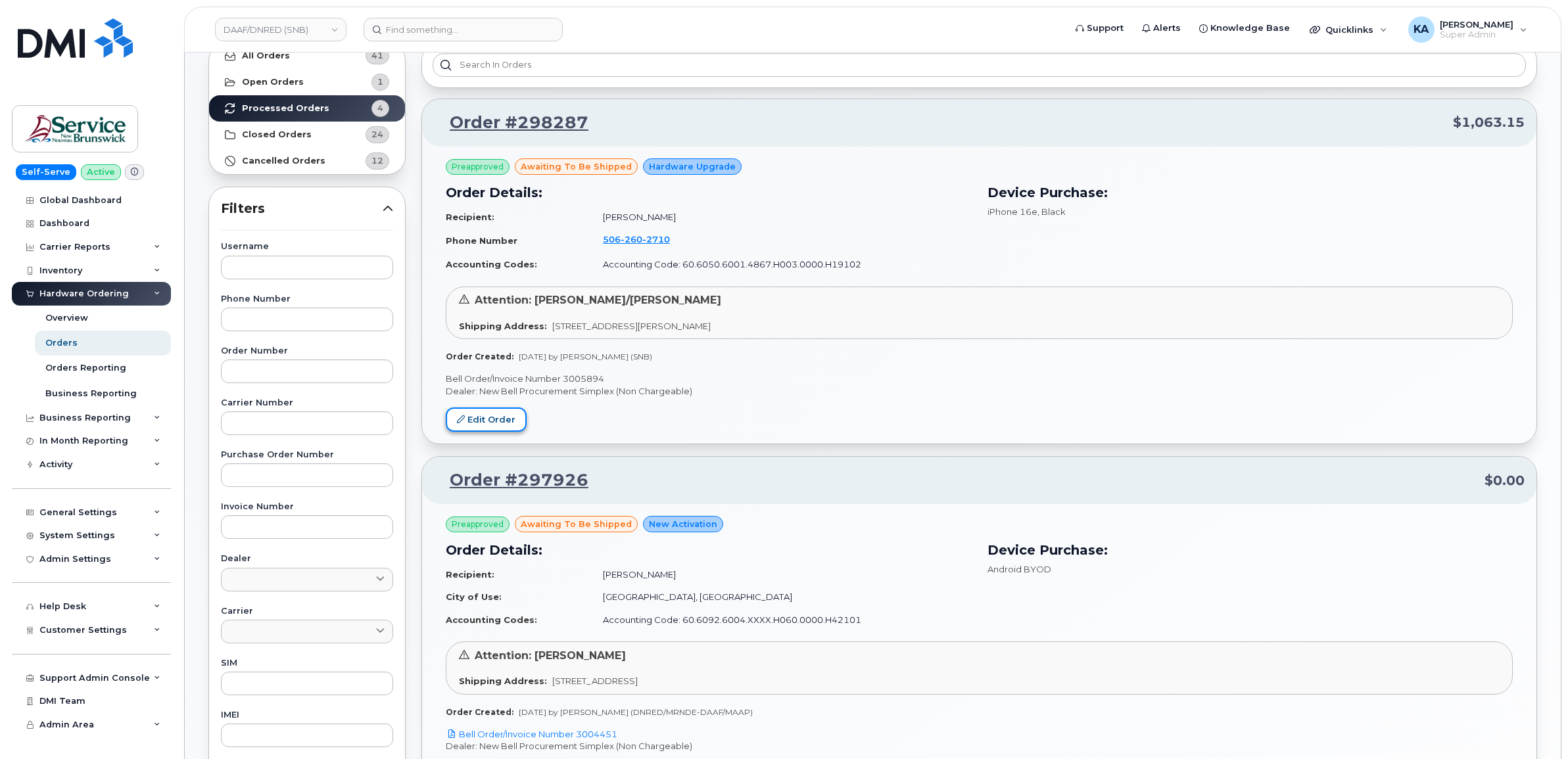
click at [475, 416] on link "Edit Order" at bounding box center [486, 419] width 81 height 24
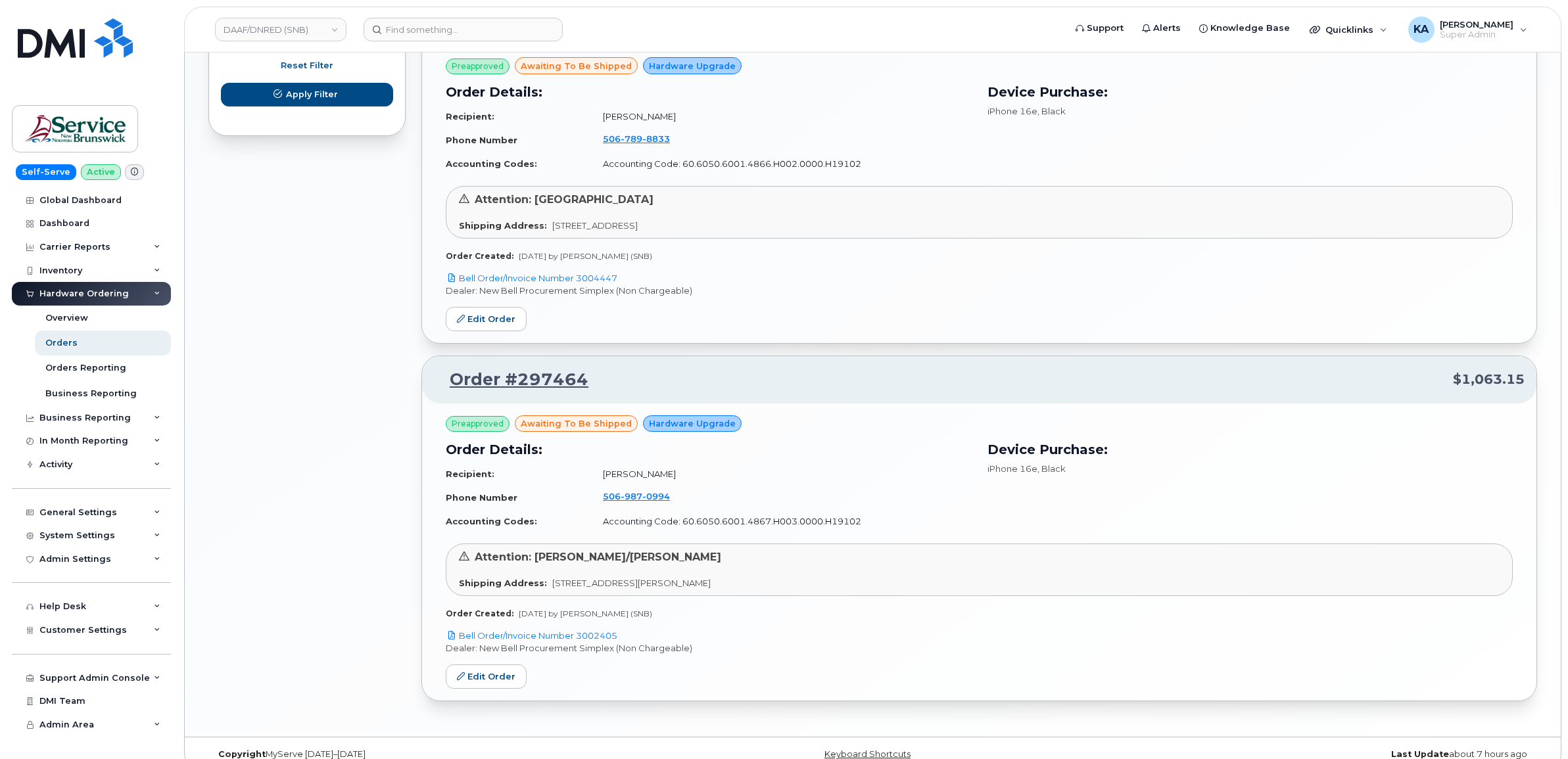
scroll to position [903, 0]
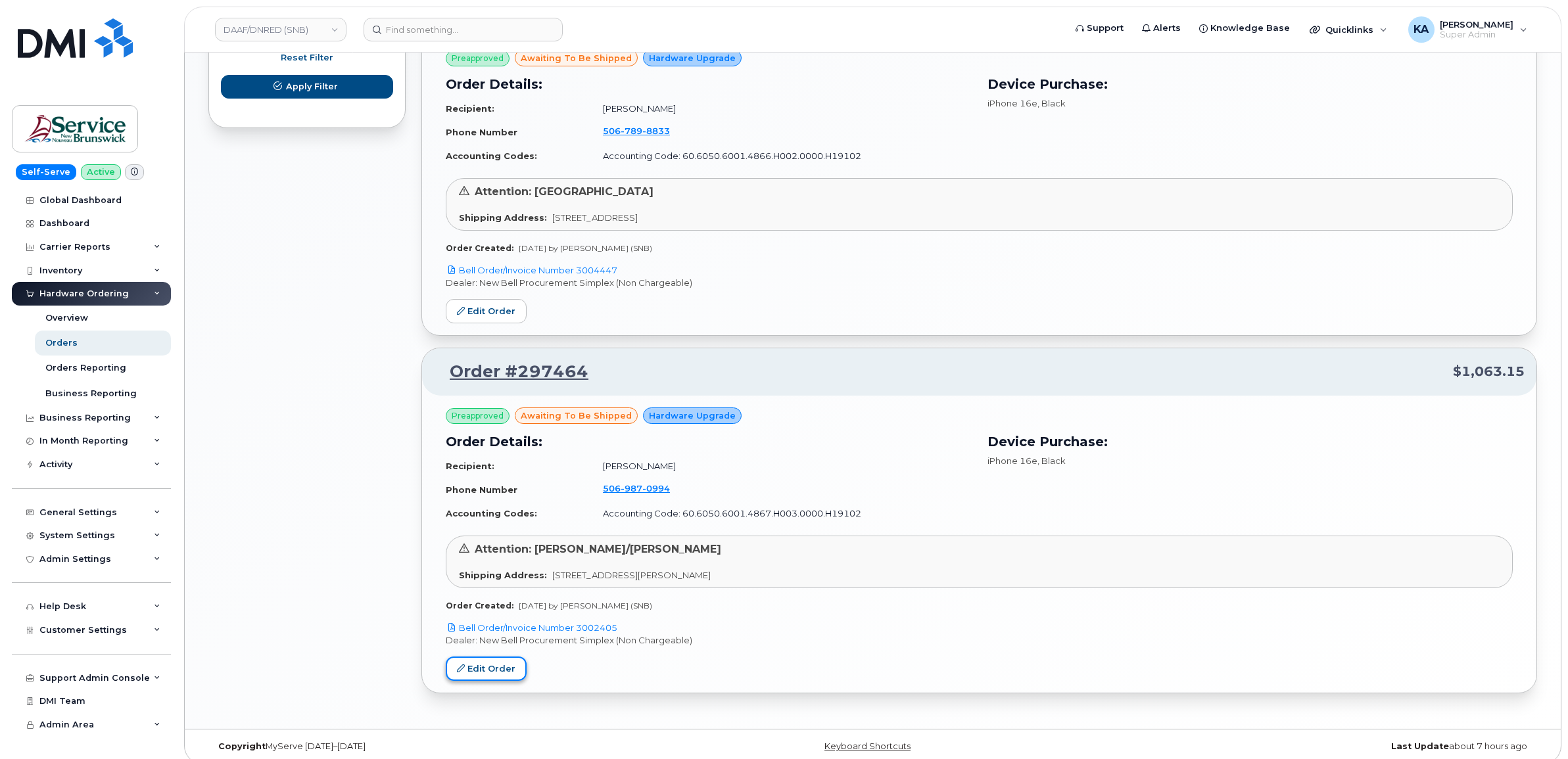
click at [489, 665] on link "Edit Order" at bounding box center [486, 669] width 81 height 24
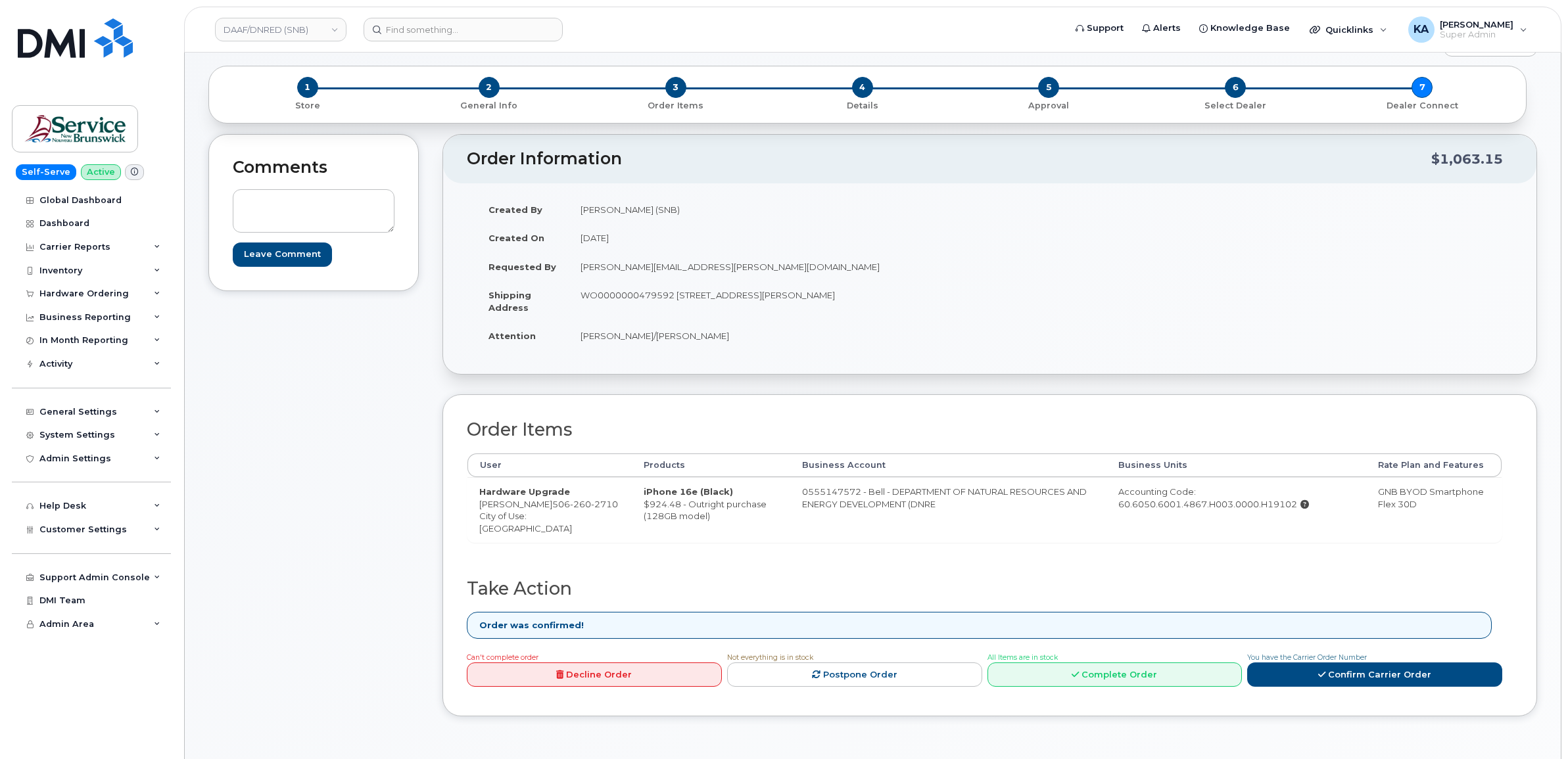
scroll to position [82, 0]
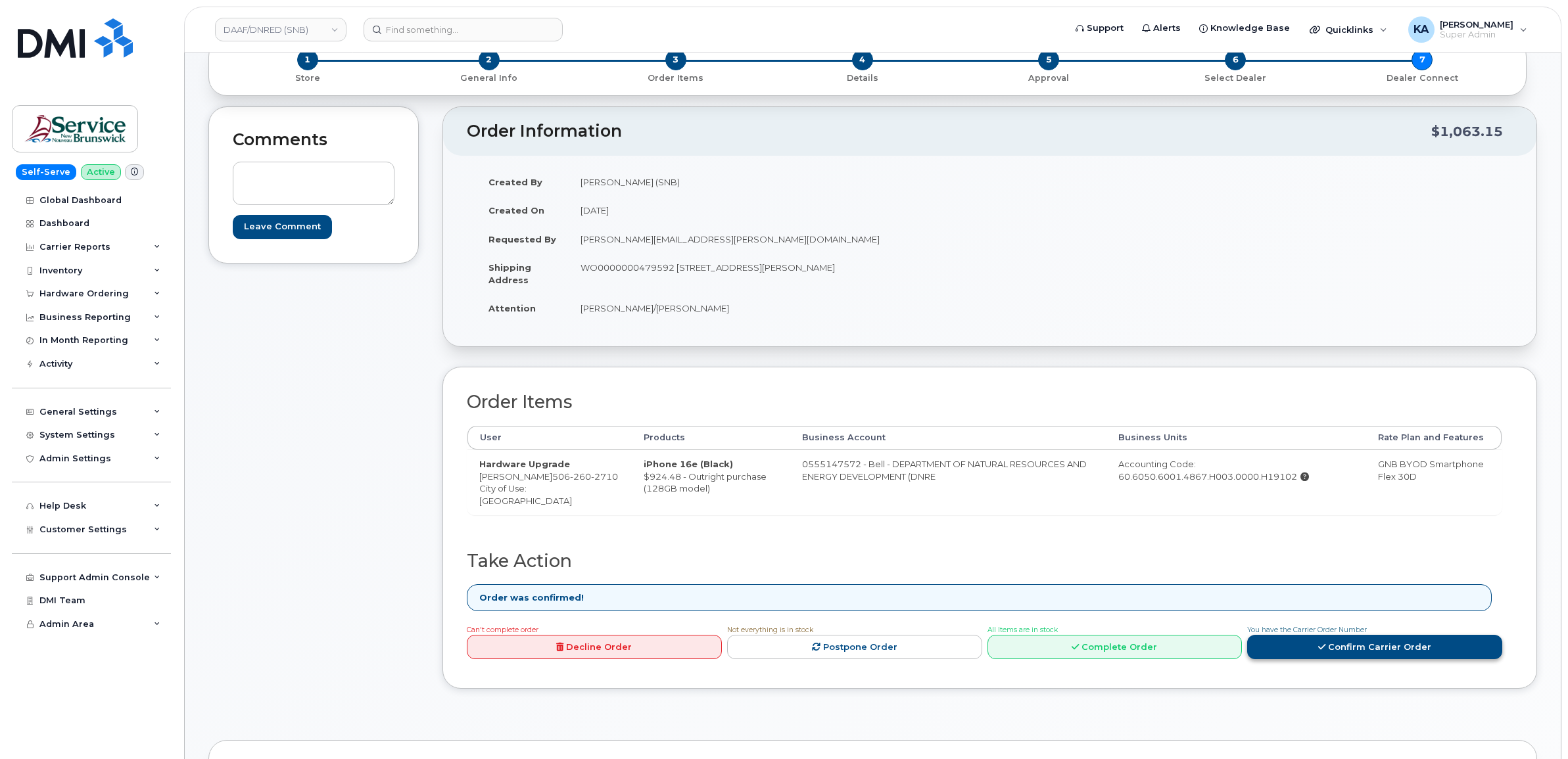
click at [1300, 646] on link "Confirm Carrier Order" at bounding box center [1375, 647] width 255 height 24
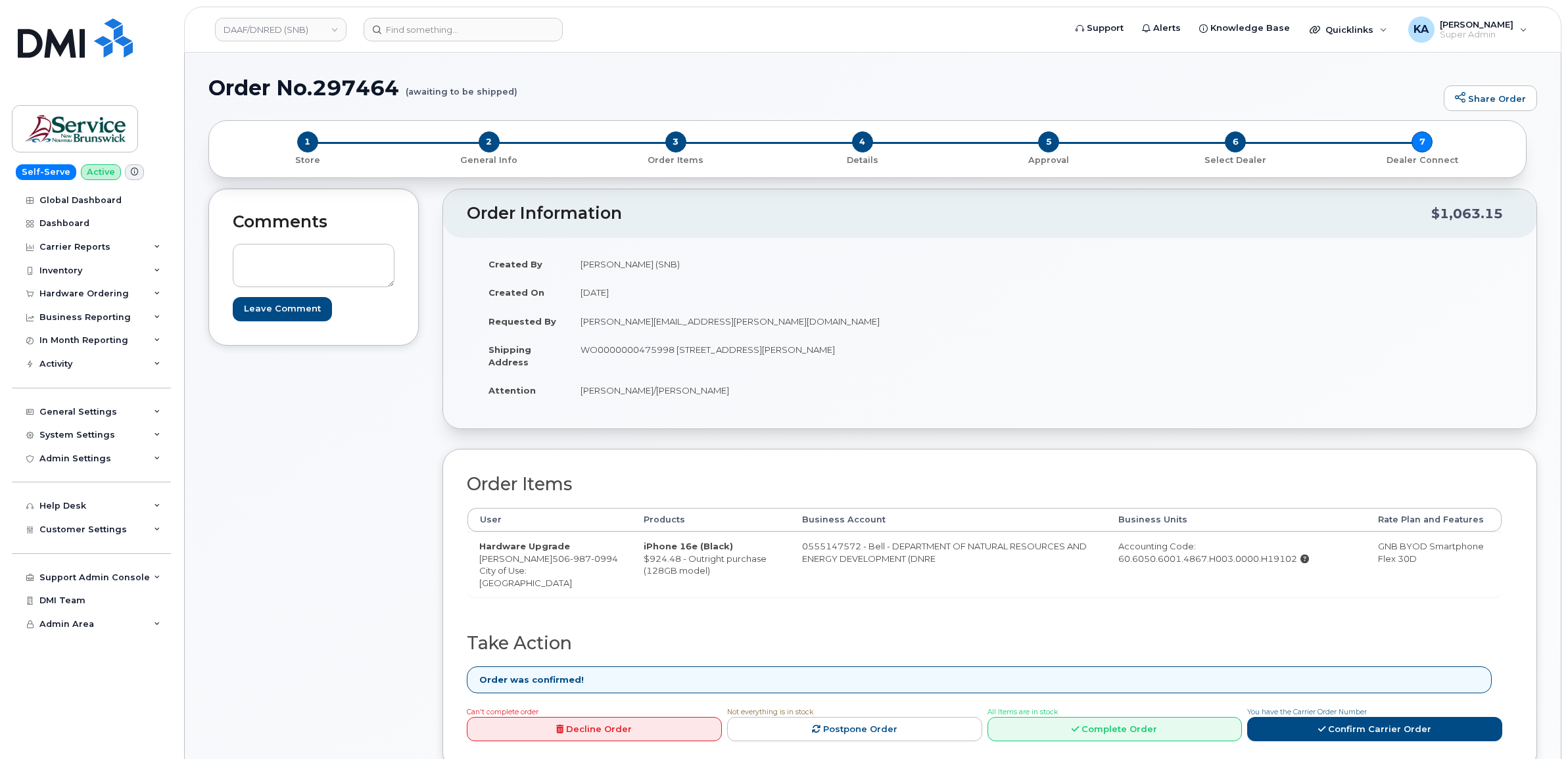
scroll to position [164, 0]
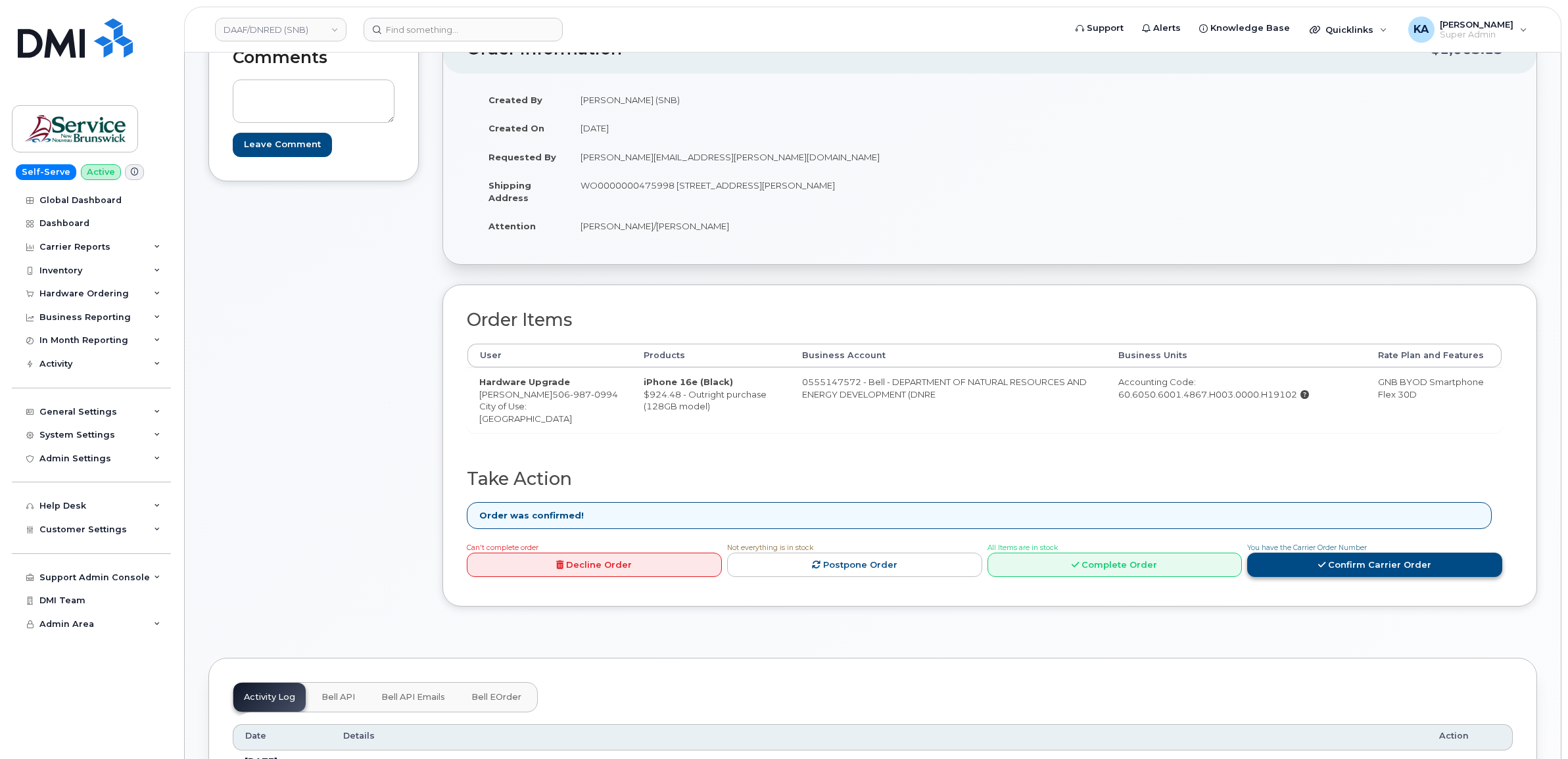
click at [1320, 569] on icon at bounding box center [1322, 565] width 7 height 9
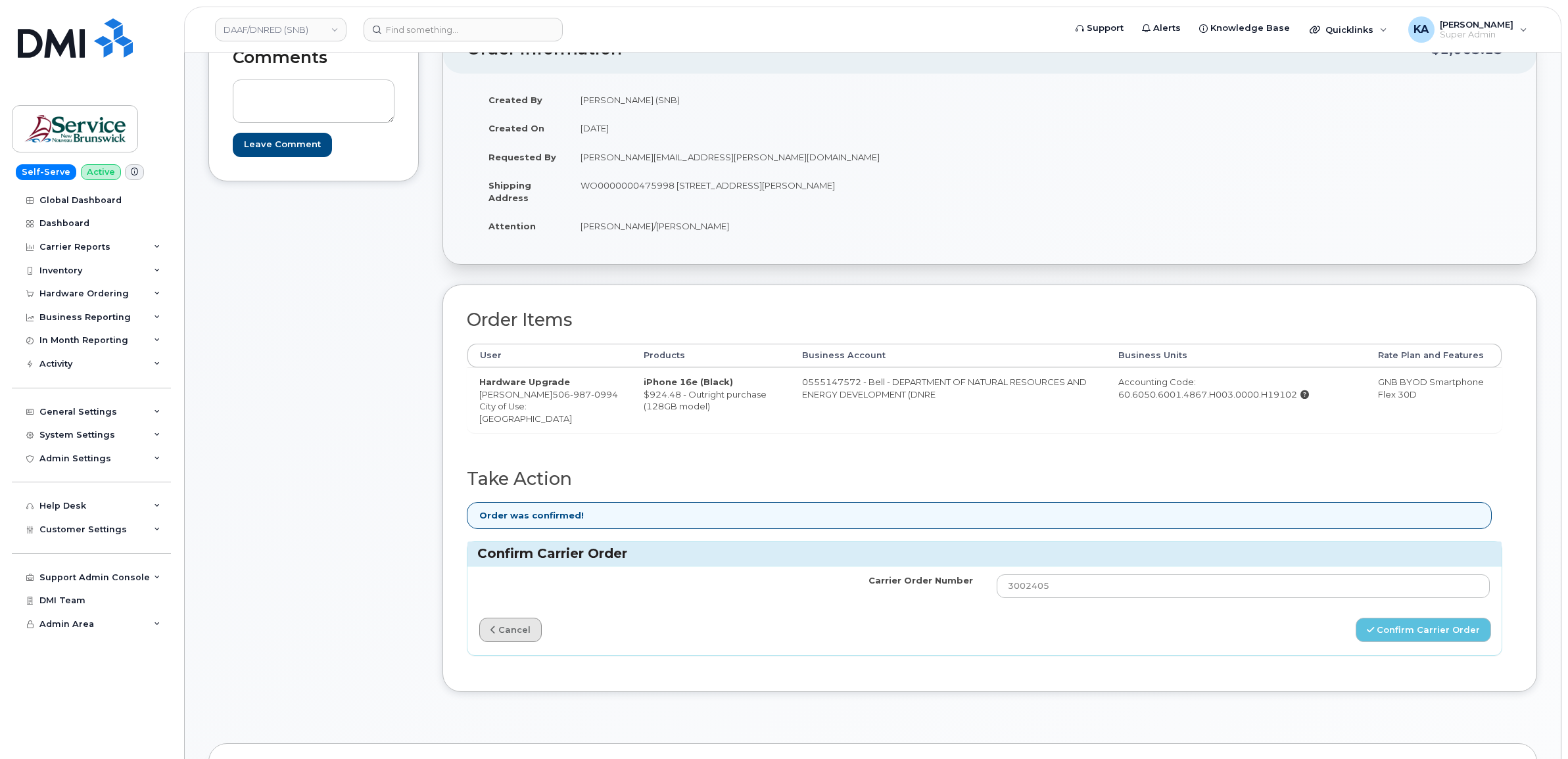
click at [511, 642] on link "cancel" at bounding box center [511, 630] width 63 height 24
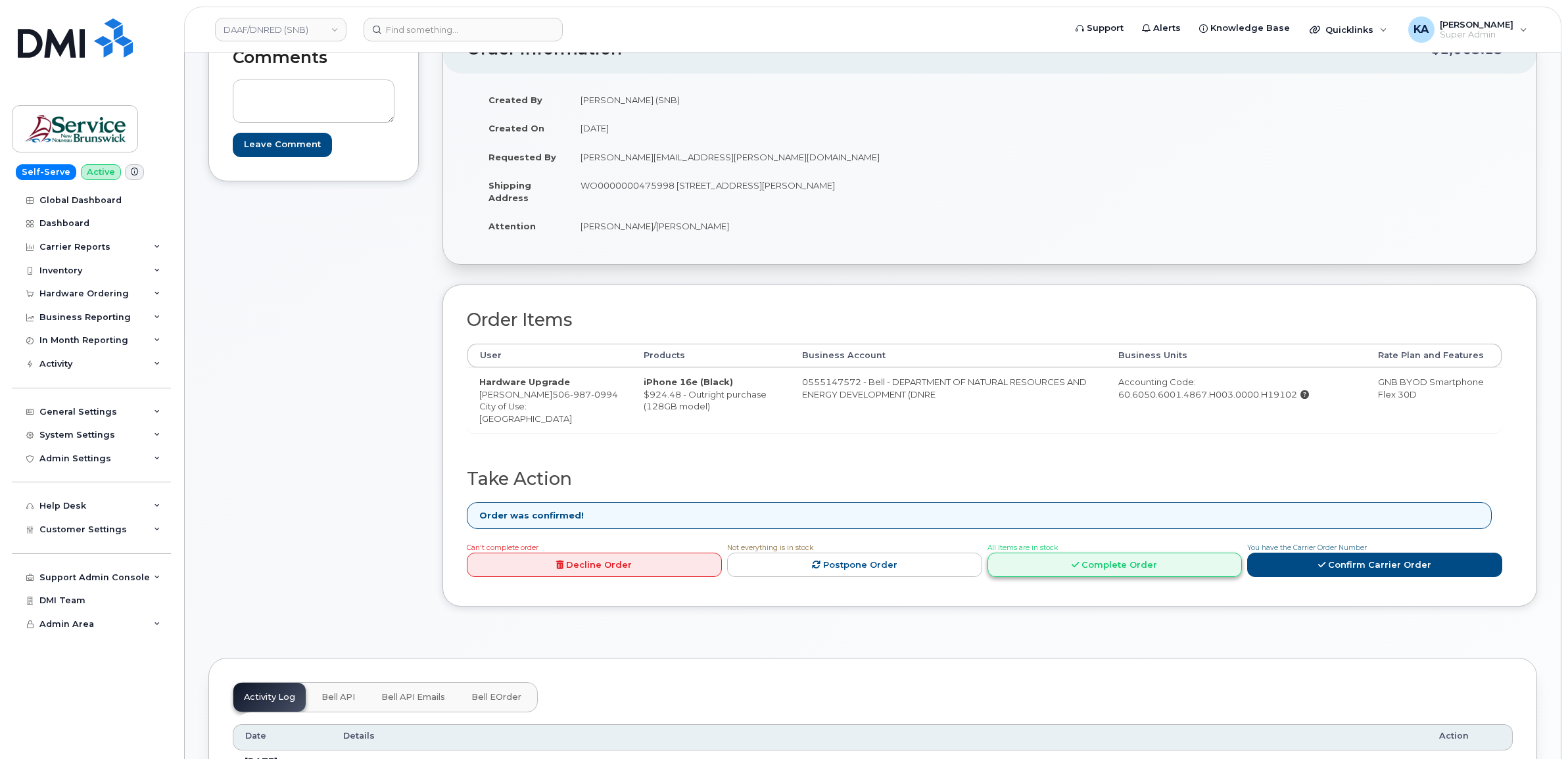
click at [1106, 577] on link "Complete Order" at bounding box center [1115, 565] width 255 height 24
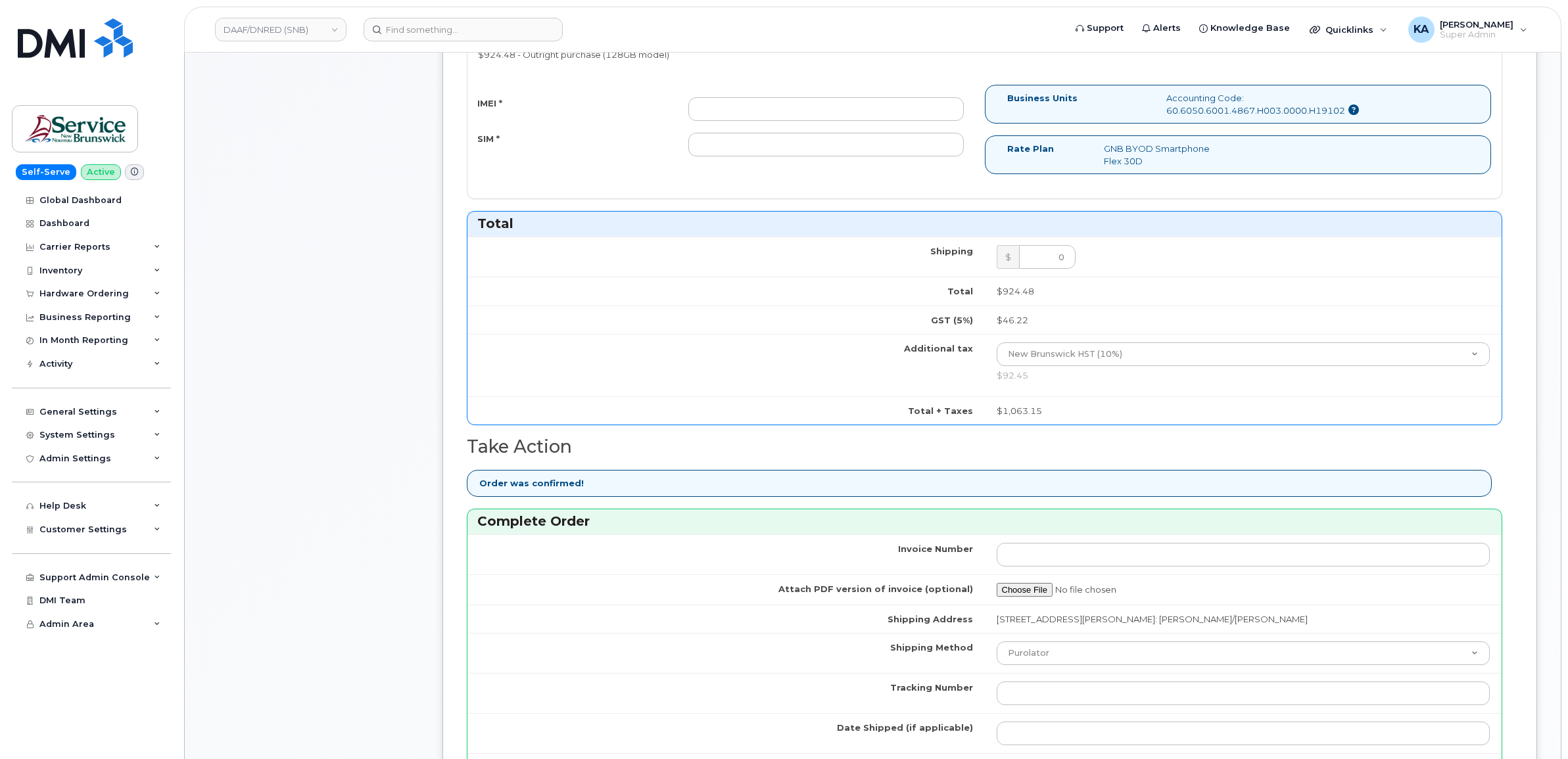
scroll to position [575, 0]
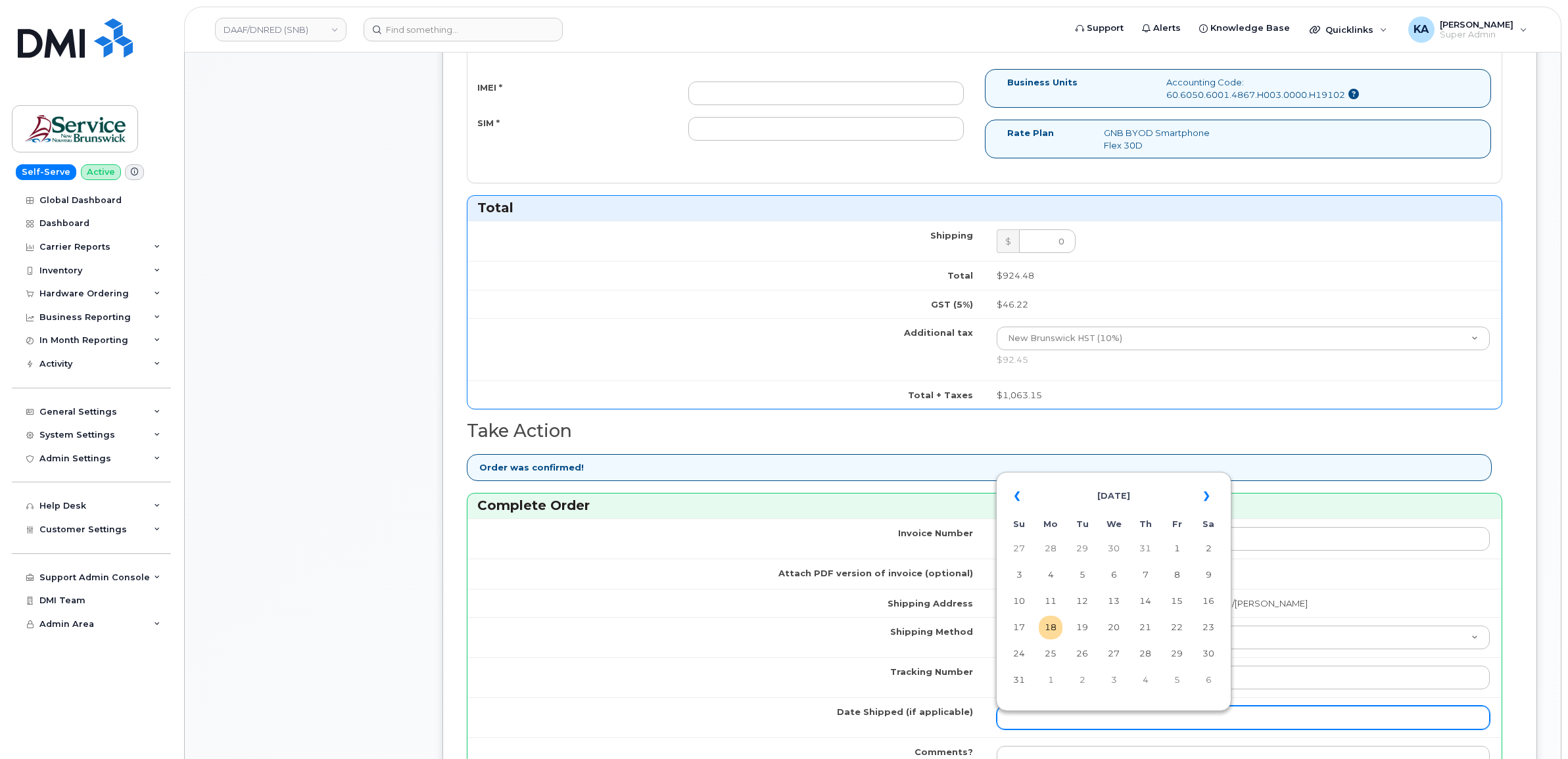
click at [1016, 718] on input "Date Shipped (if applicable)" at bounding box center [1244, 717] width 494 height 23
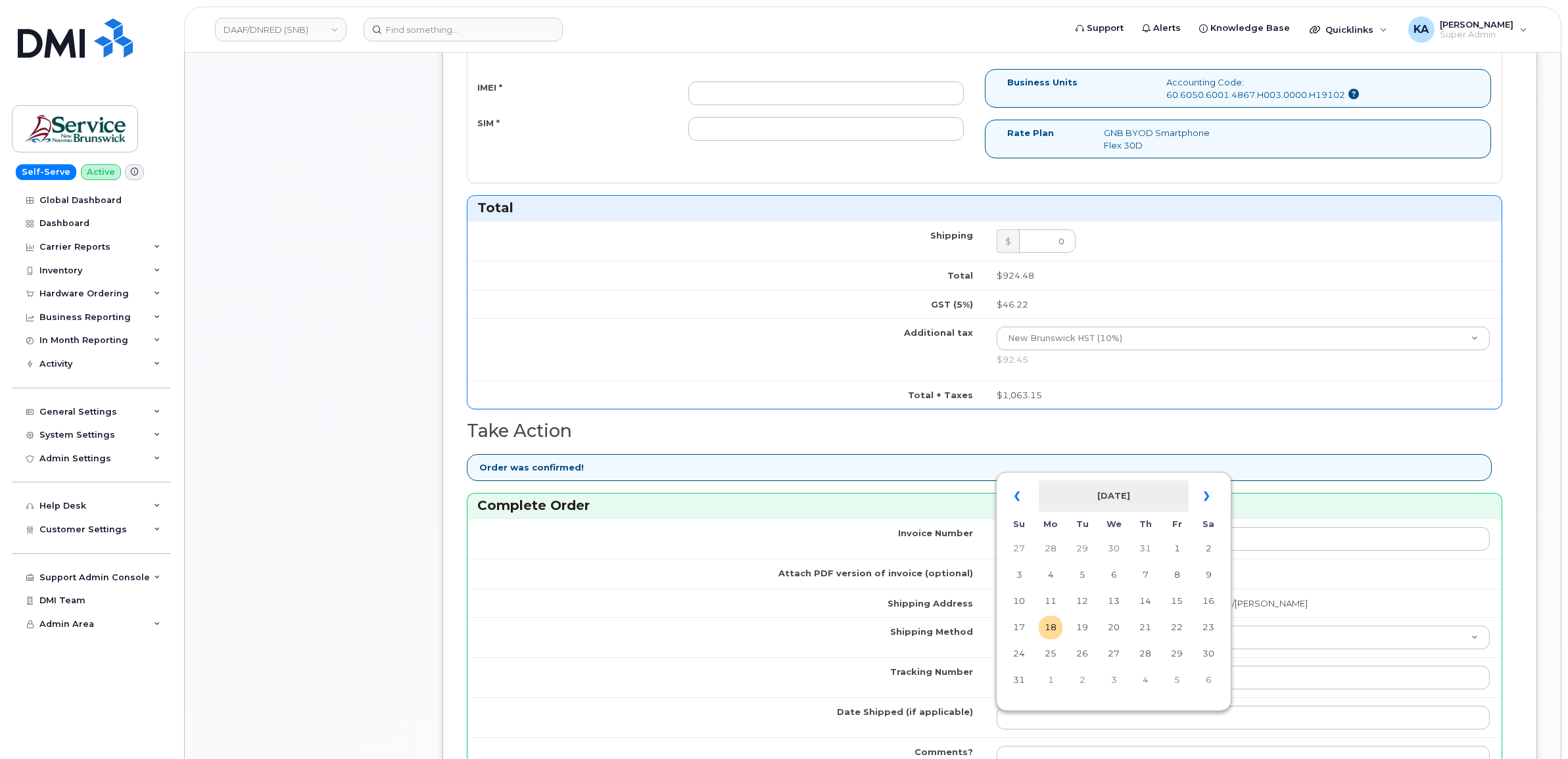
click at [1114, 484] on th "August 2025" at bounding box center [1114, 496] width 150 height 31
click at [1116, 650] on span "Aug" at bounding box center [1116, 645] width 30 height 36
click at [1052, 602] on td "11" at bounding box center [1050, 601] width 23 height 23
type input "2025-08-11"
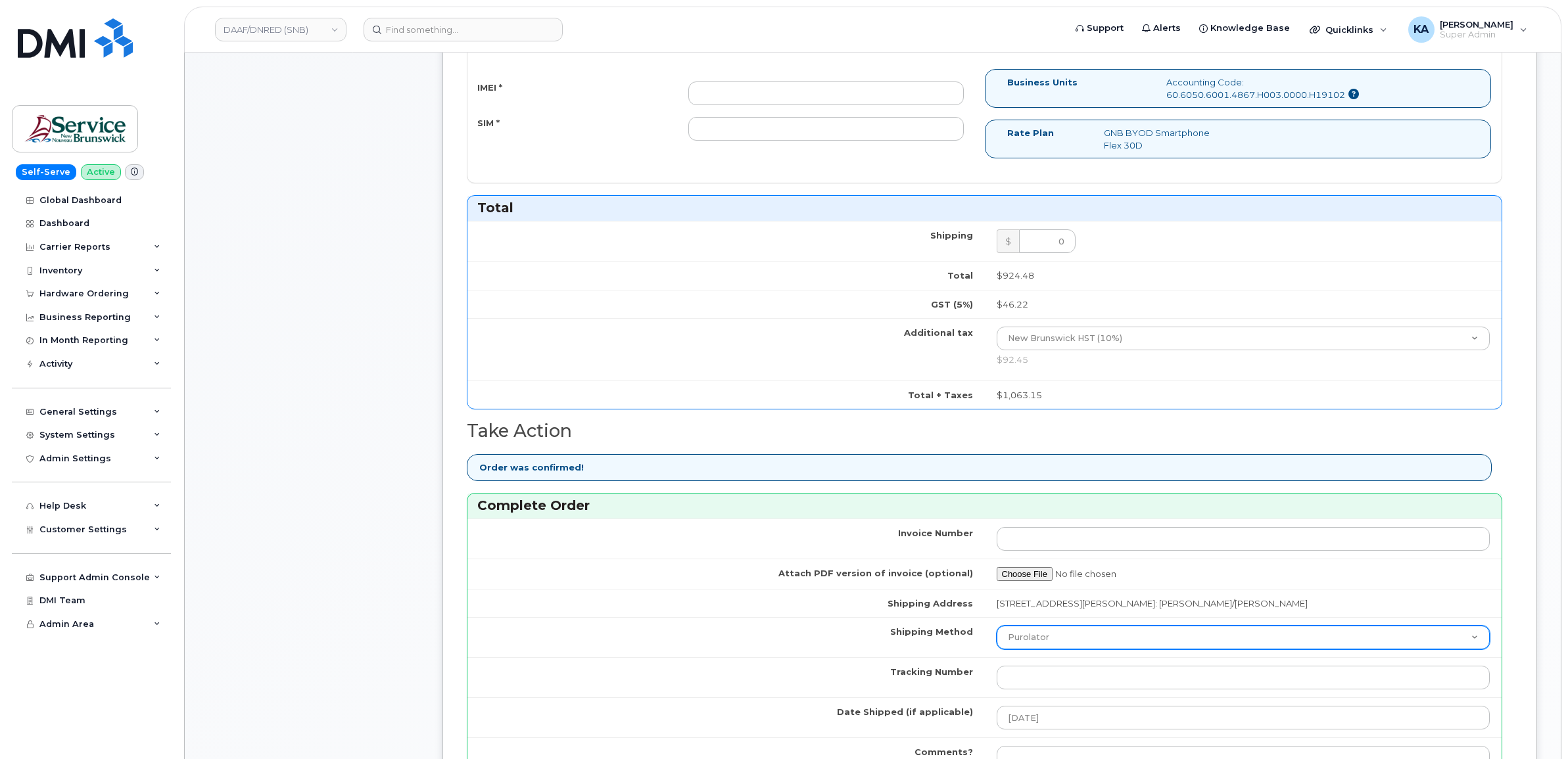
click at [1053, 645] on select "Purolator UPS FedEx Canada Post Courier Other Drop Off Pick Up" at bounding box center [1244, 637] width 494 height 23
select select "FedEx"
click at [997, 630] on select "Purolator UPS FedEx Canada Post Courier Other Drop Off Pick Up" at bounding box center [1244, 637] width 494 height 23
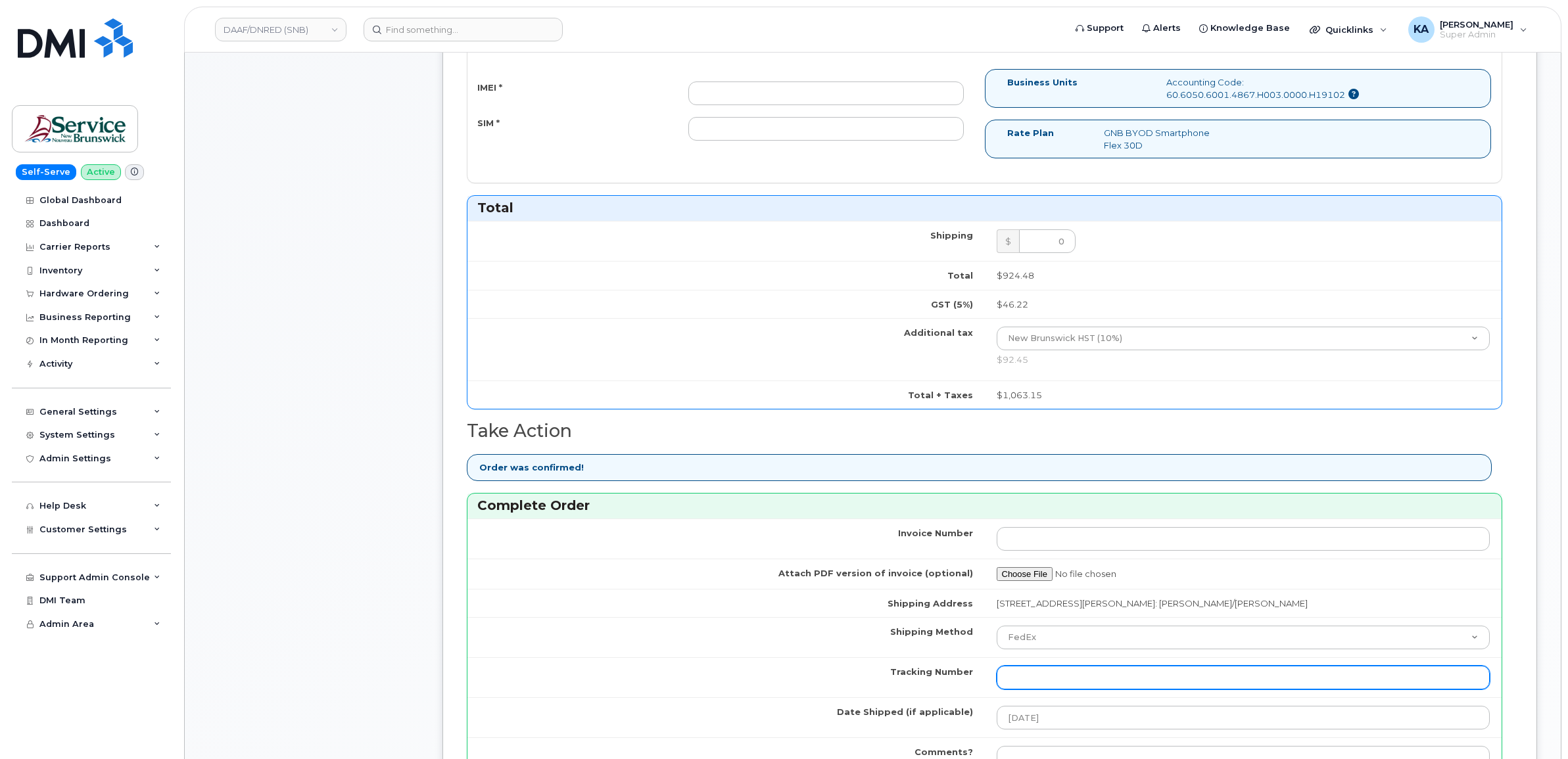
paste input "466379551284"
type input "466379551284"
click at [794, 640] on td "Shipping Method" at bounding box center [726, 637] width 518 height 40
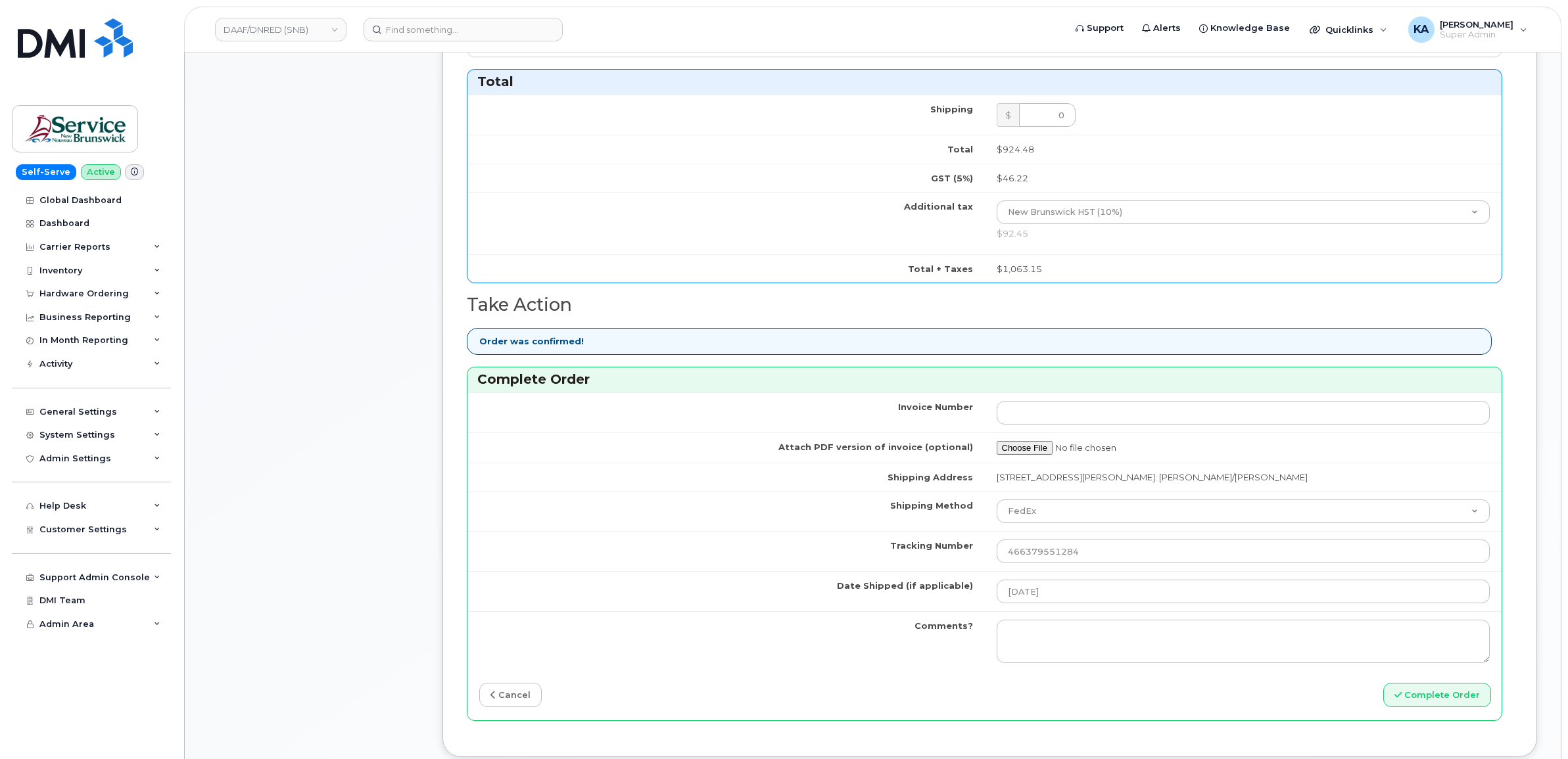
scroll to position [739, 0]
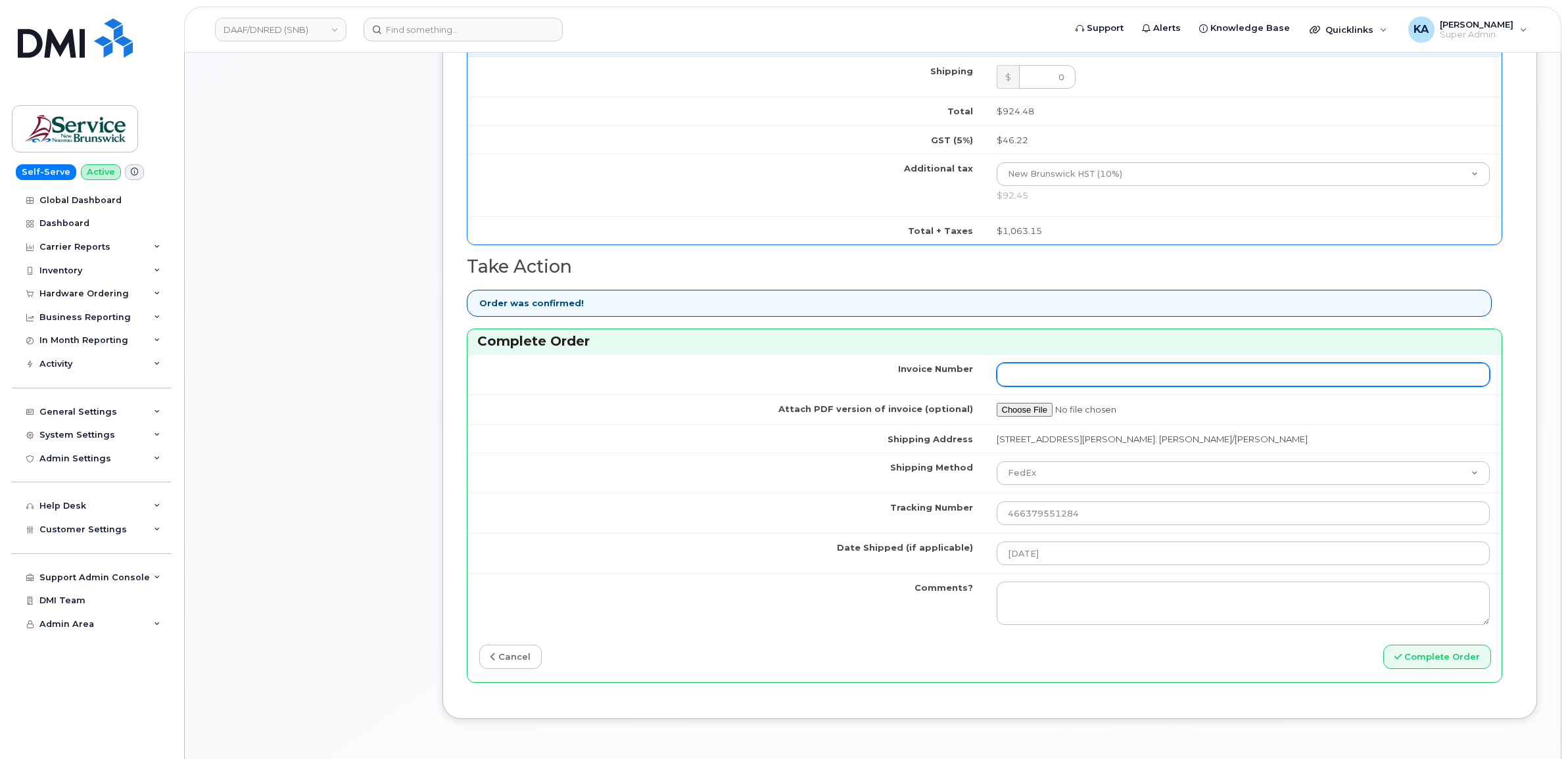
paste input "1306635796000010"
type input "1306635796000010"
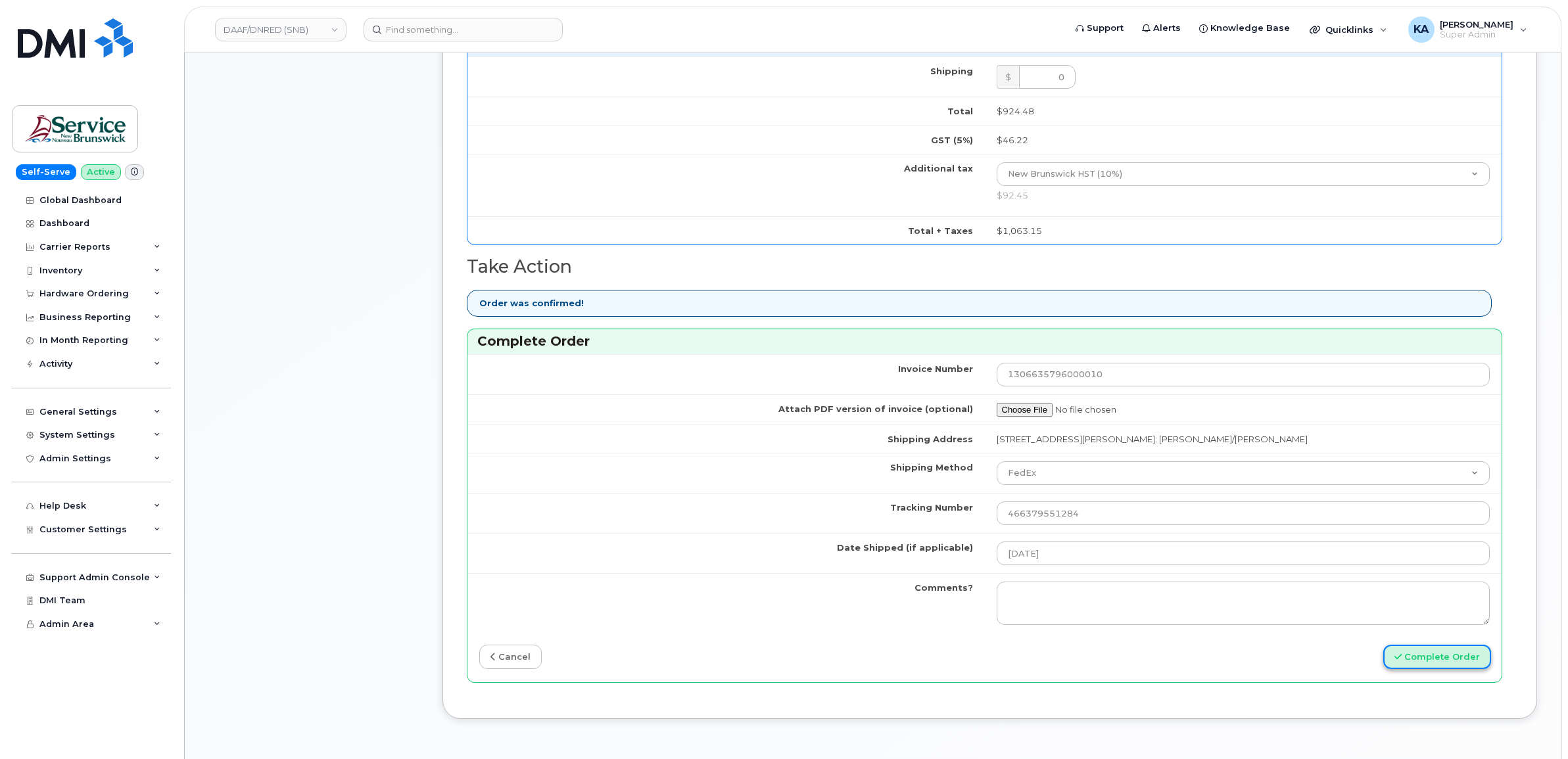
click at [1445, 666] on button "Complete Order" at bounding box center [1438, 657] width 108 height 24
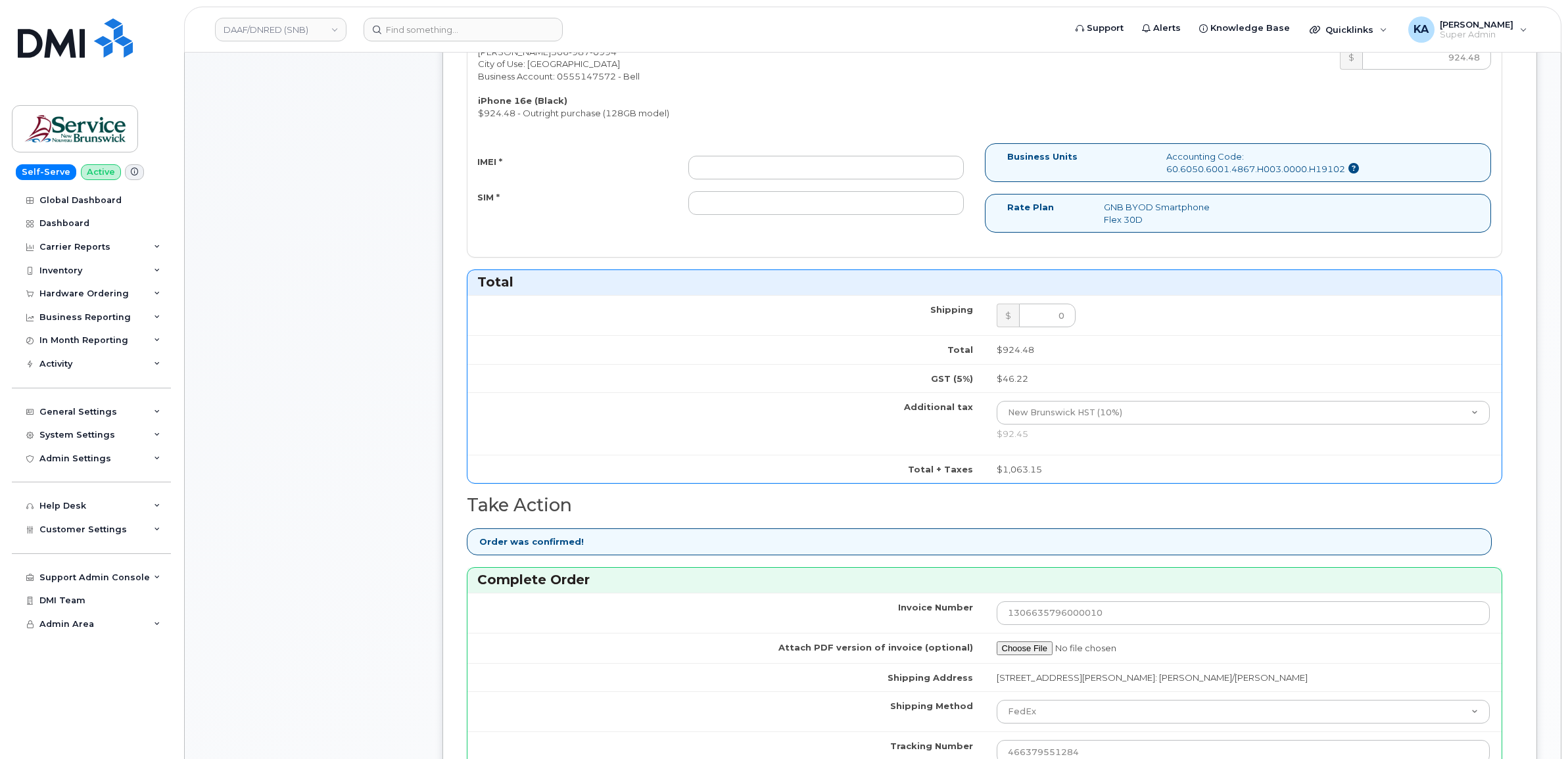
scroll to position [411, 0]
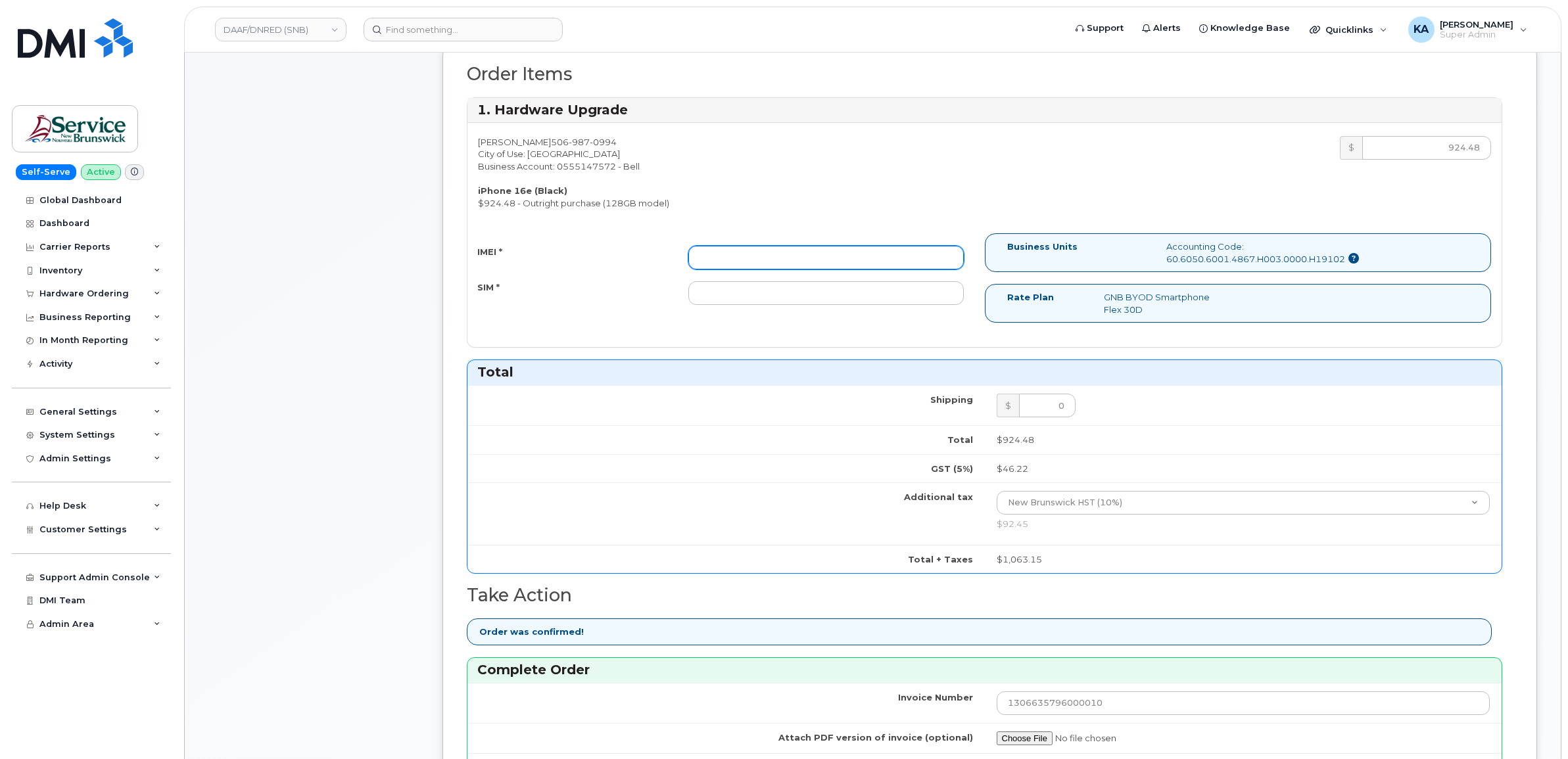
paste input "353927601440677"
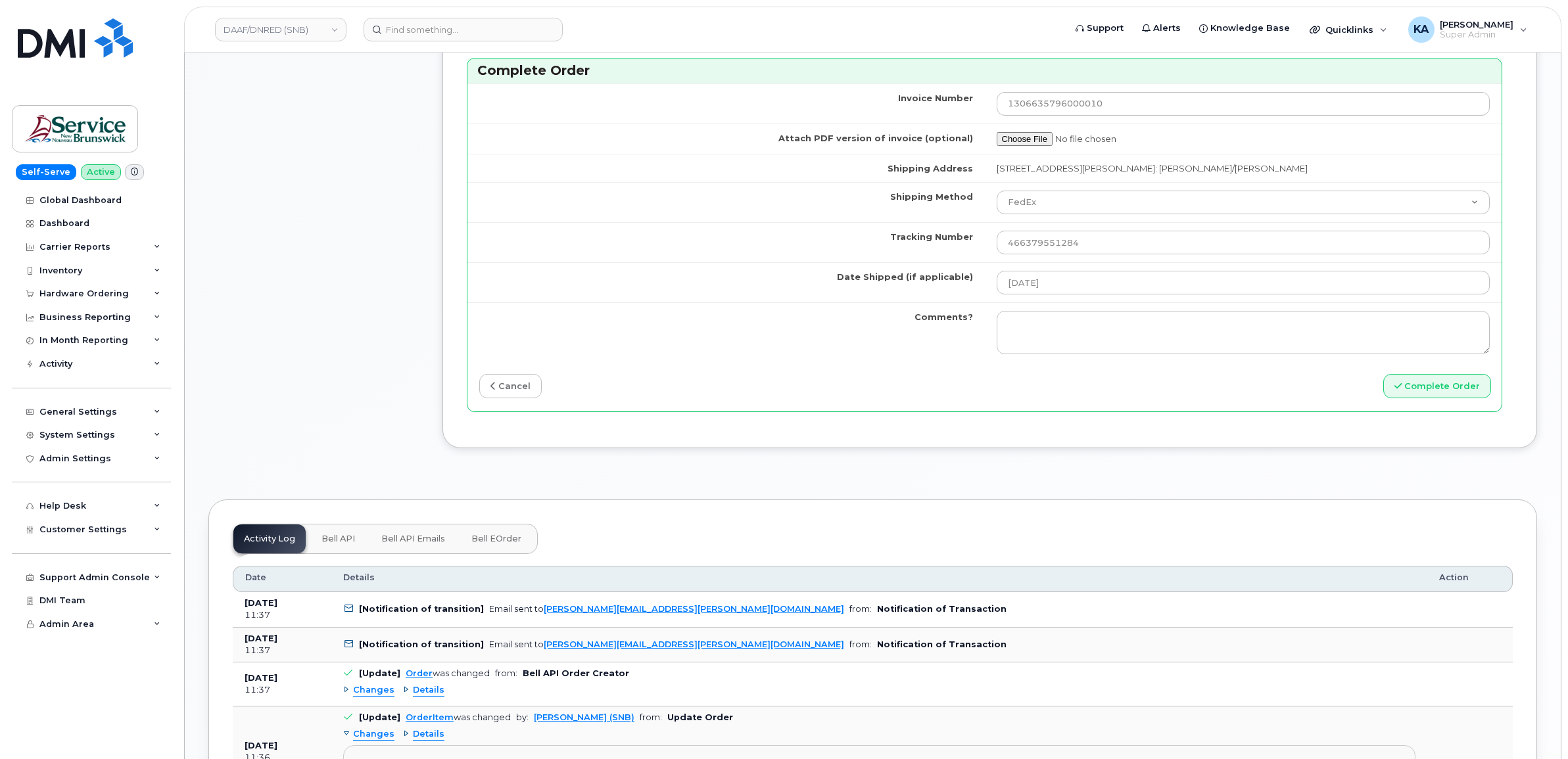
scroll to position [1068, 0]
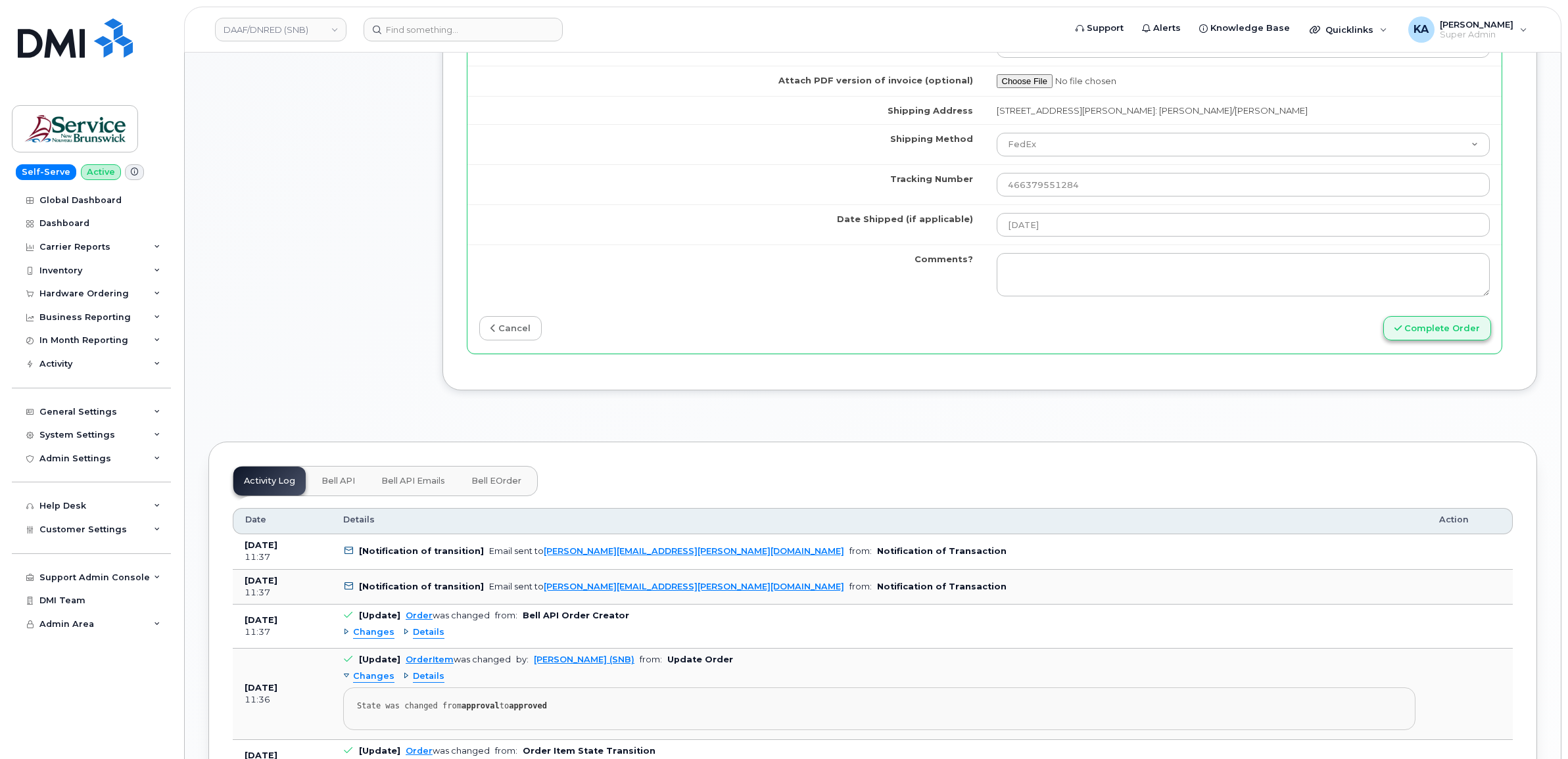
type input "353927601440677"
click at [1428, 332] on button "Complete Order" at bounding box center [1438, 328] width 108 height 24
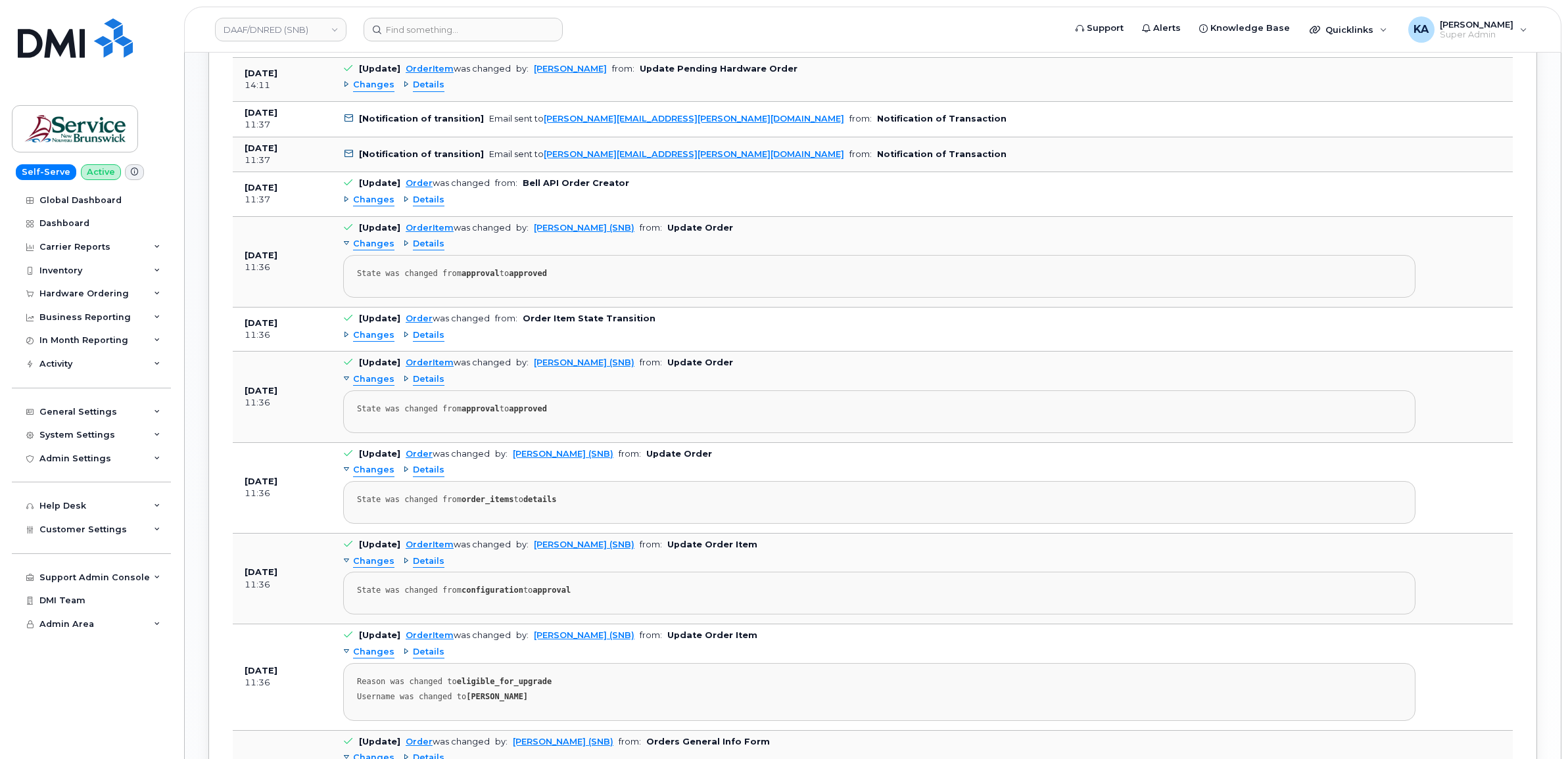
scroll to position [819, 0]
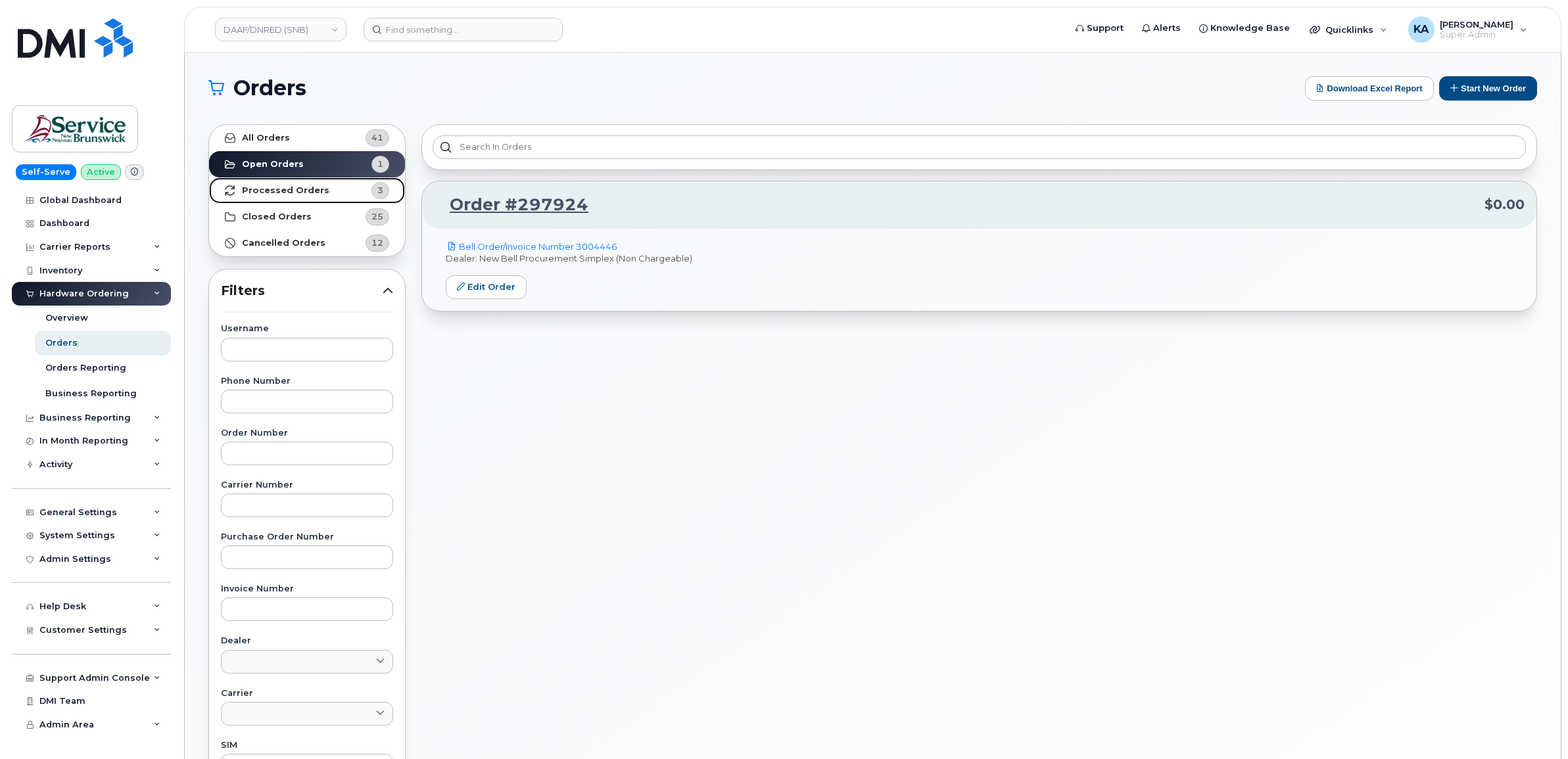
click at [265, 186] on strong "Processed Orders" at bounding box center [285, 190] width 87 height 11
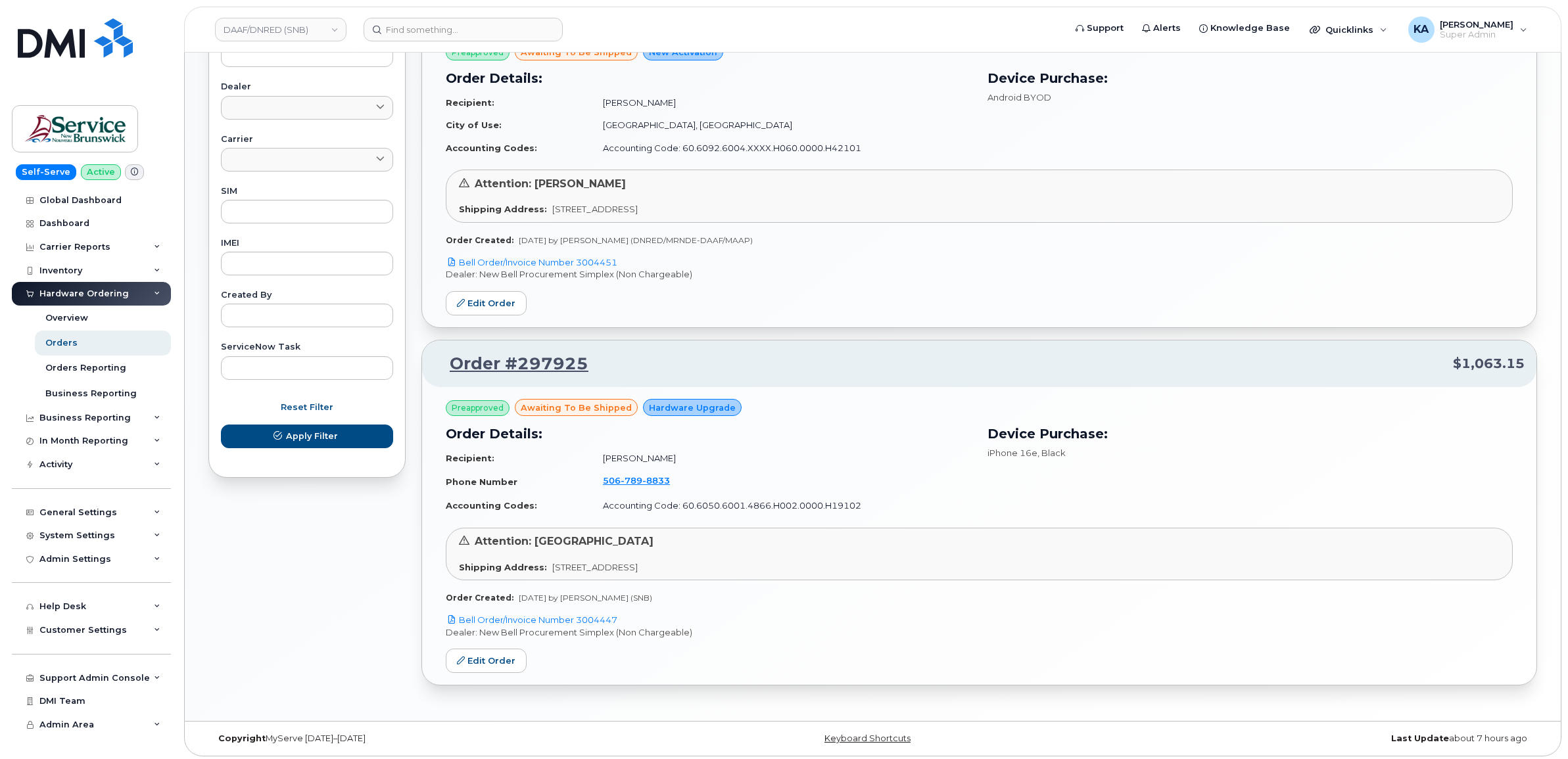
scroll to position [559, 0]
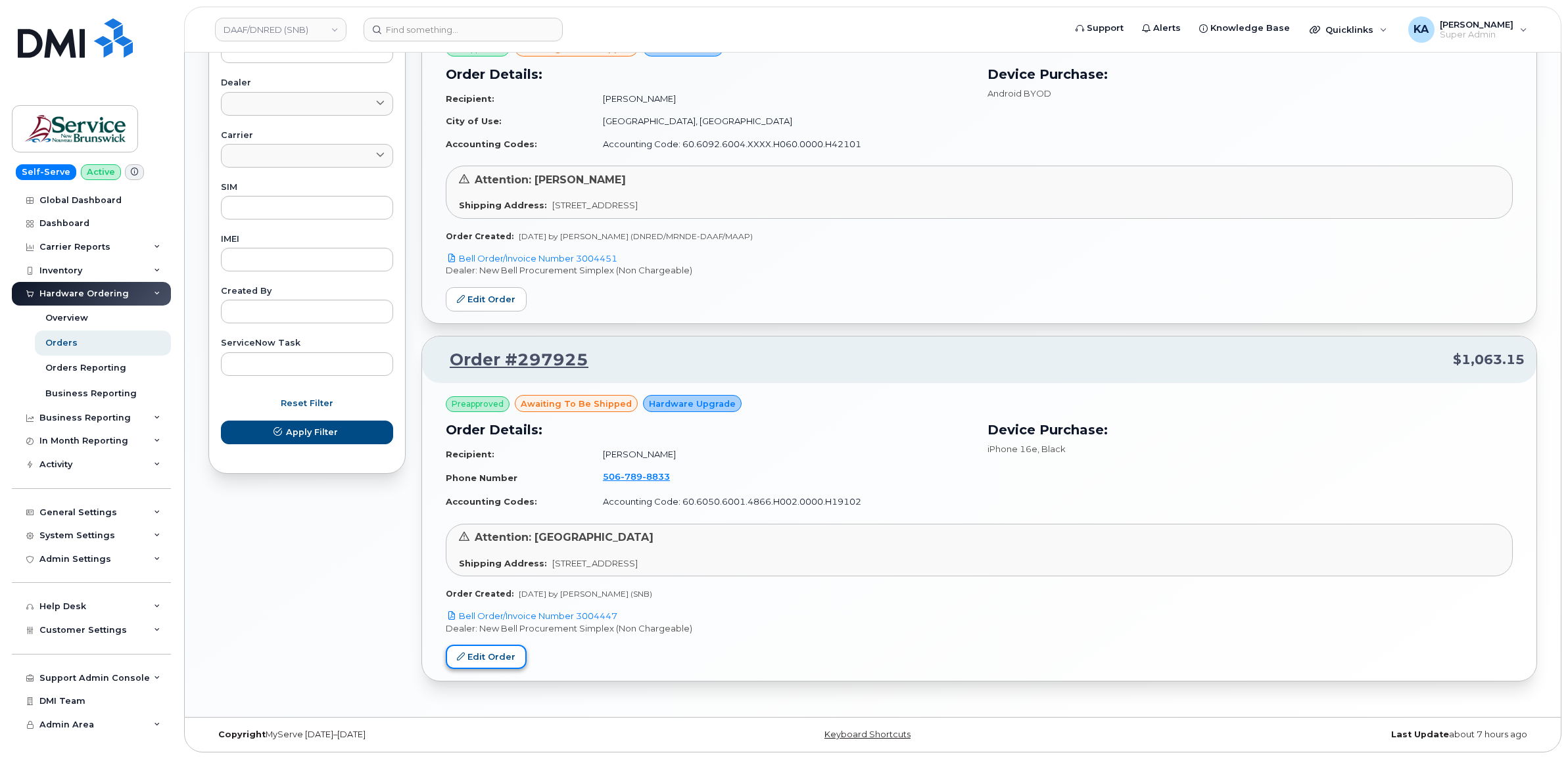
click at [476, 649] on link "Edit Order" at bounding box center [486, 657] width 81 height 24
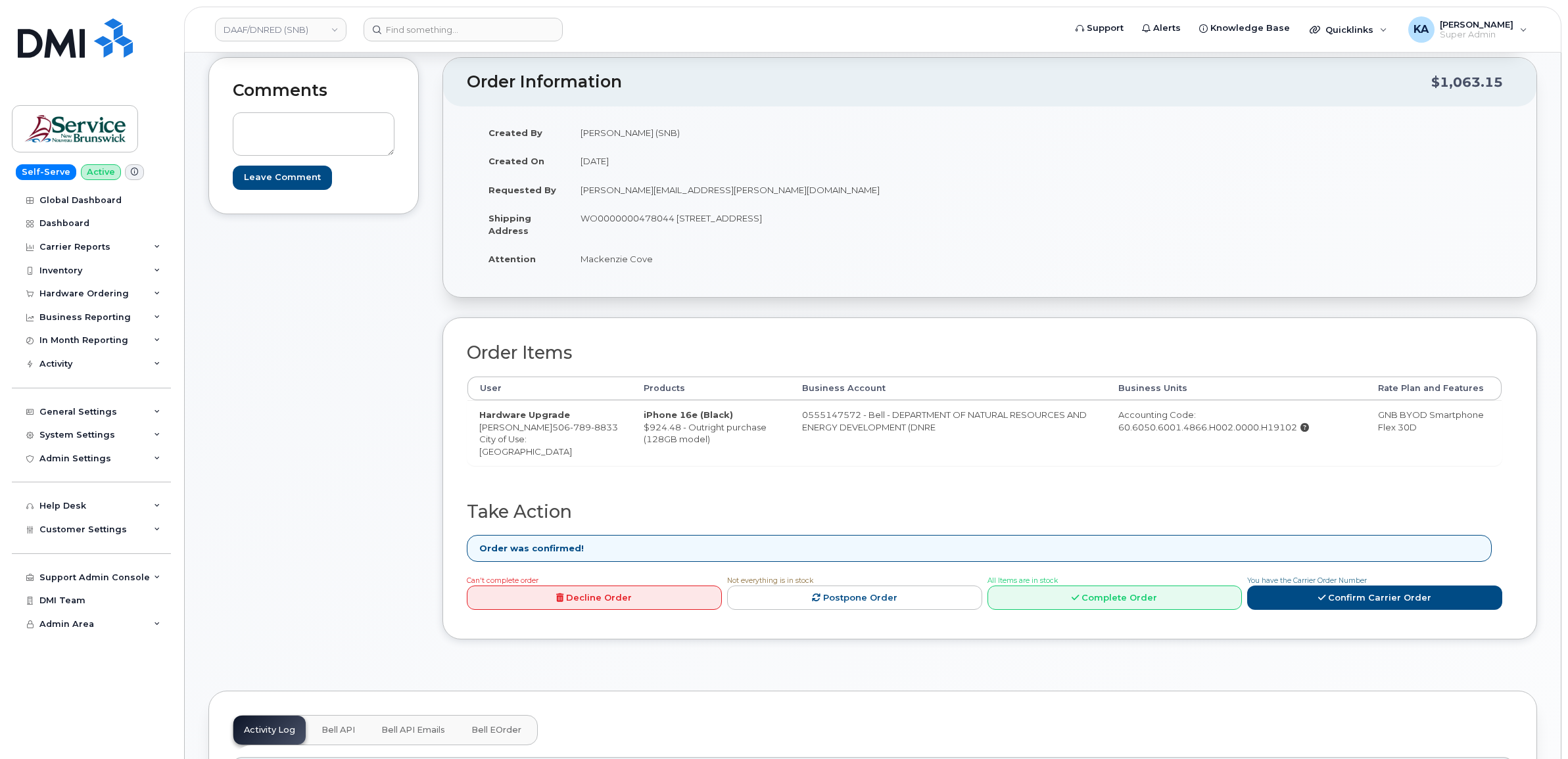
scroll to position [164, 0]
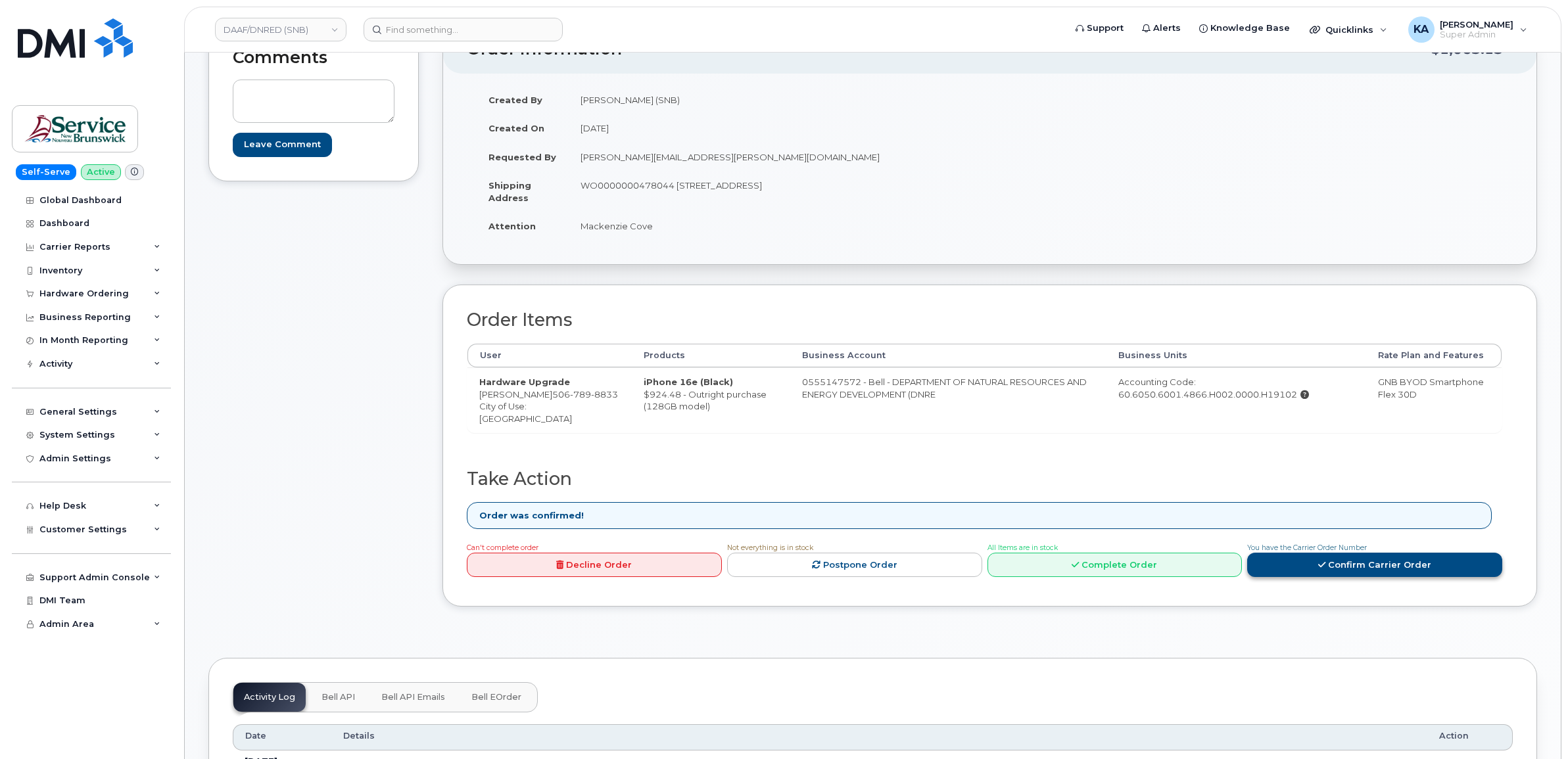
click at [1366, 572] on link "Confirm Carrier Order" at bounding box center [1375, 565] width 255 height 24
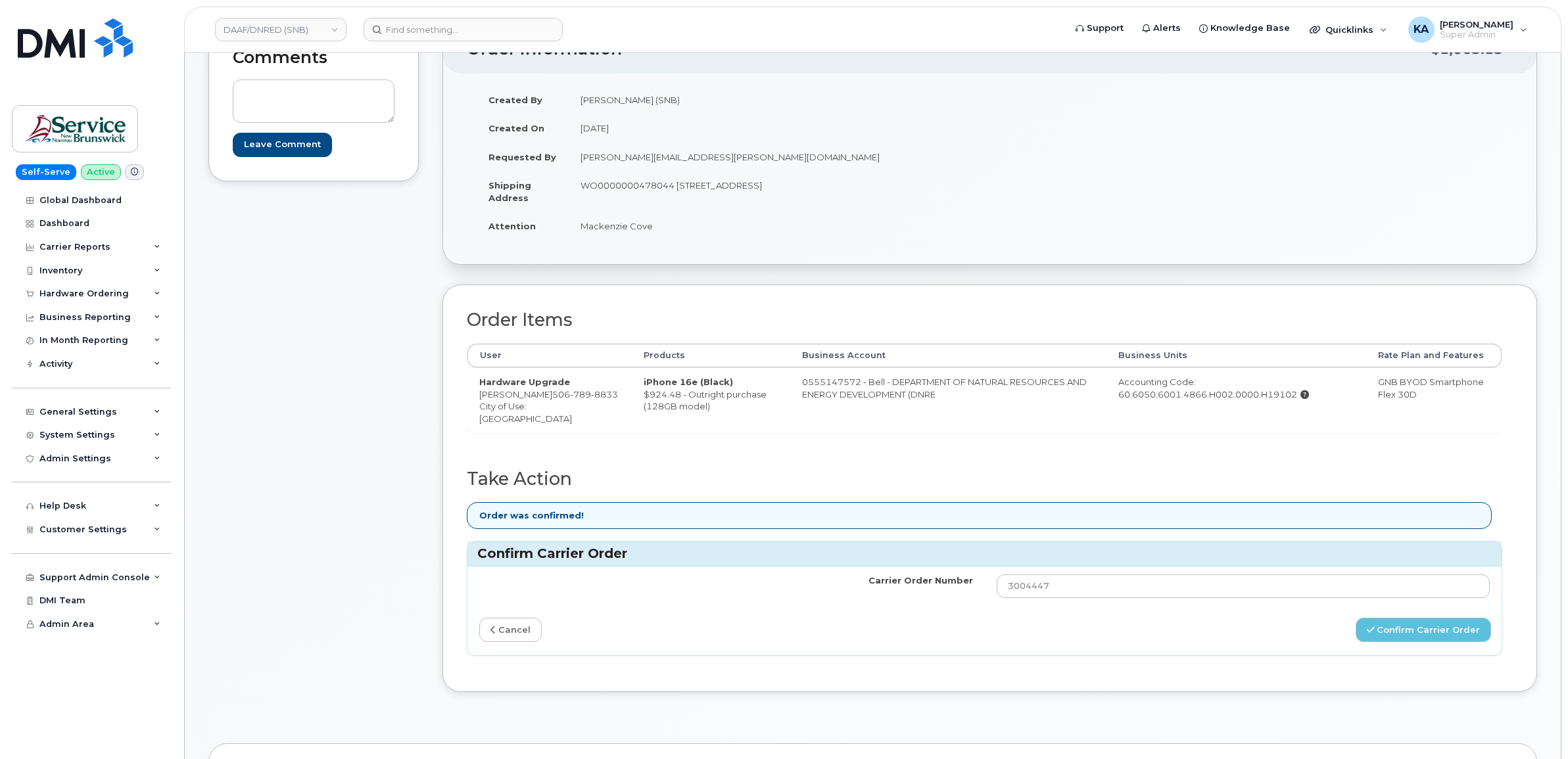
click at [515, 634] on link "cancel" at bounding box center [511, 630] width 63 height 24
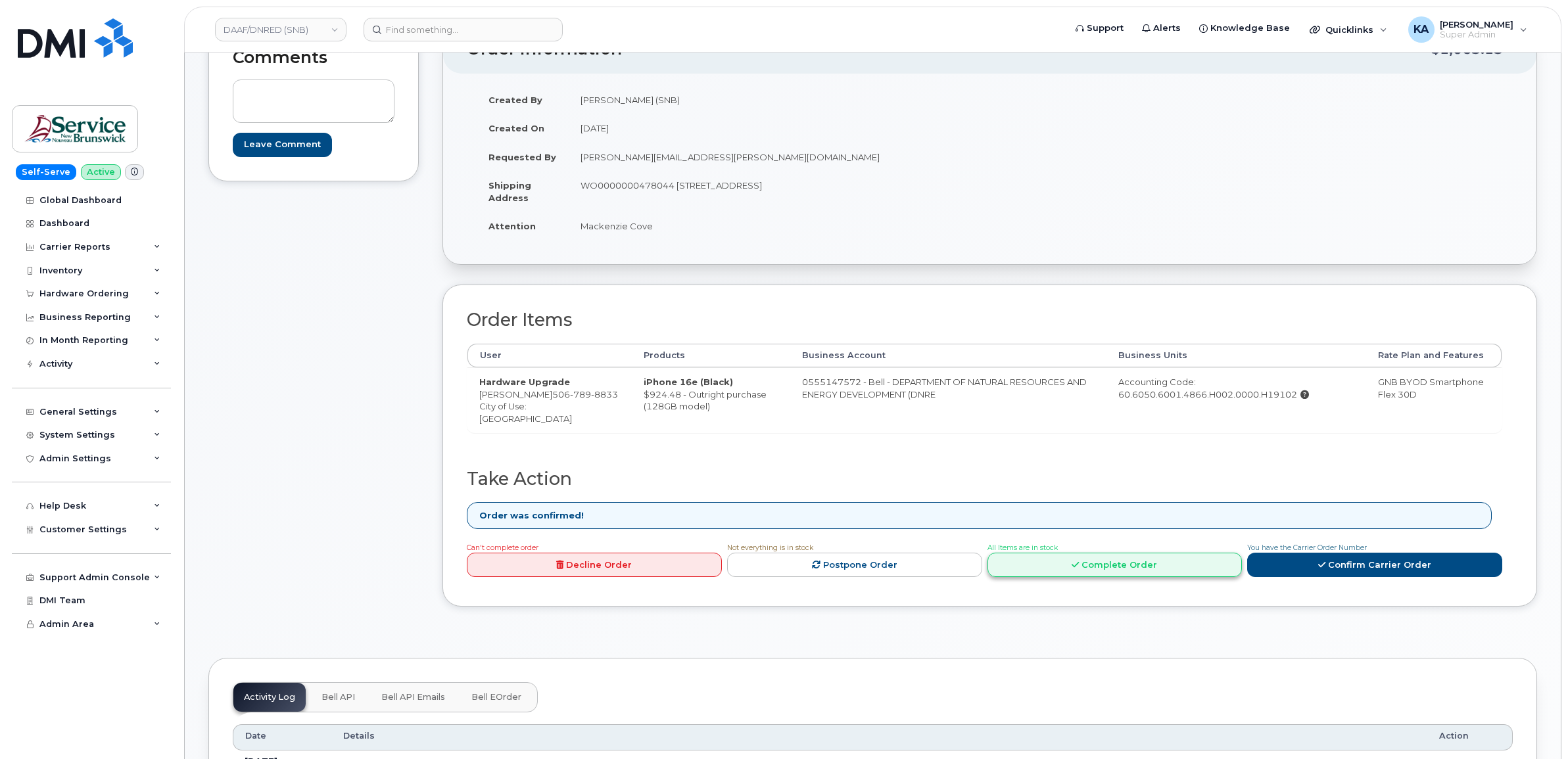
click at [1092, 569] on link "Complete Order" at bounding box center [1115, 565] width 255 height 24
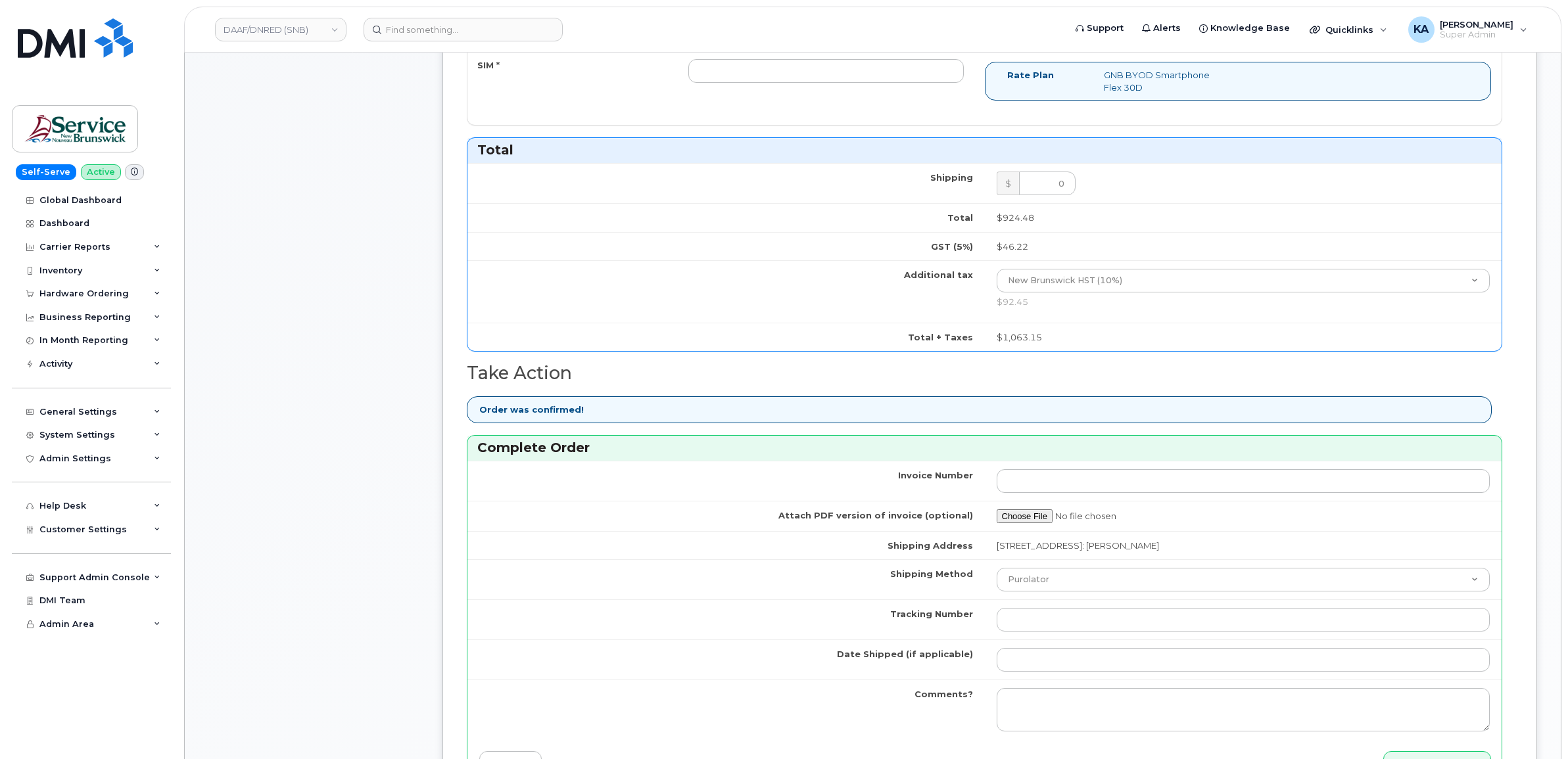
scroll to position [739, 0]
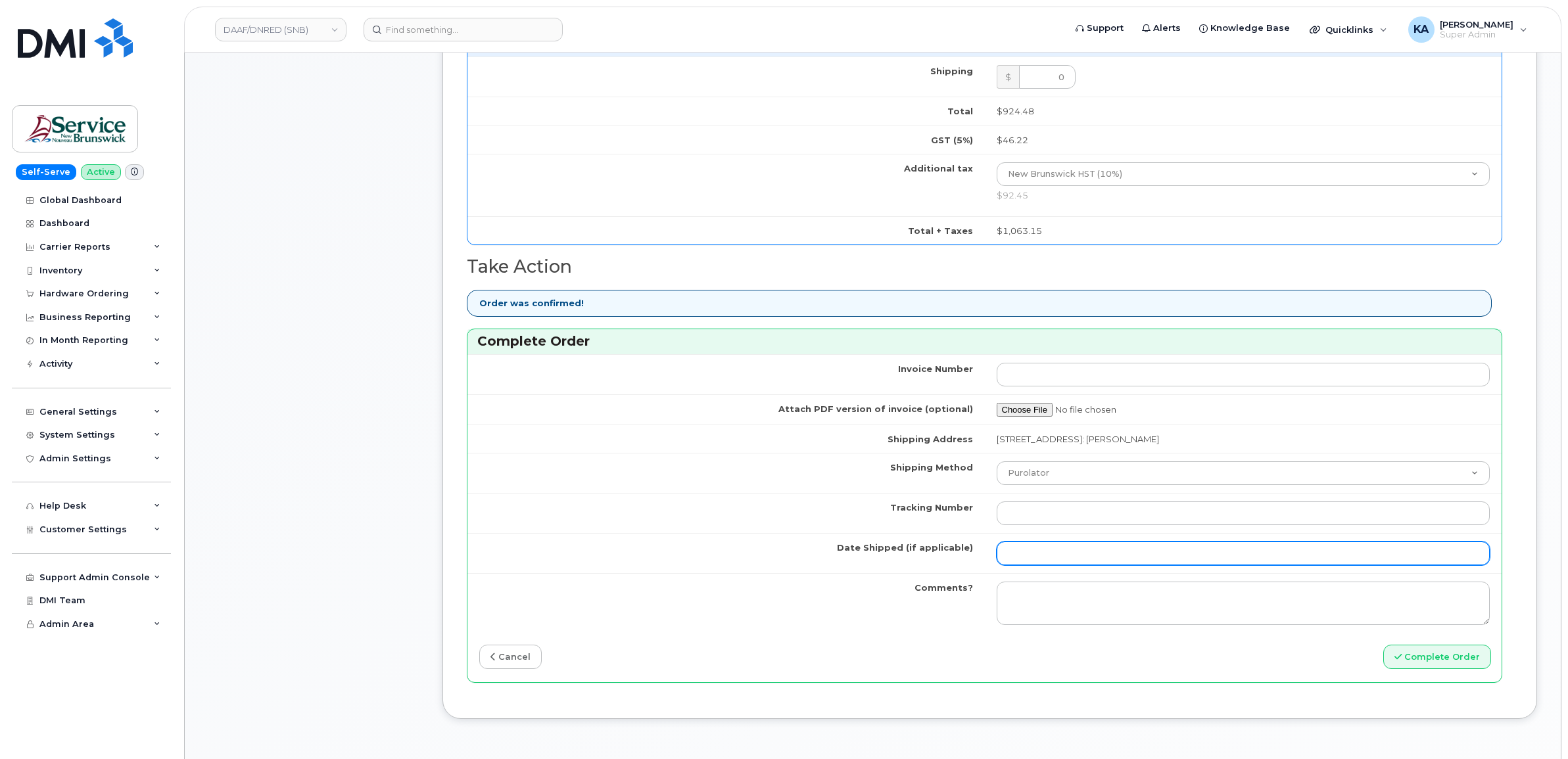
click at [1049, 561] on input "Date Shipped (if applicable)" at bounding box center [1244, 553] width 494 height 23
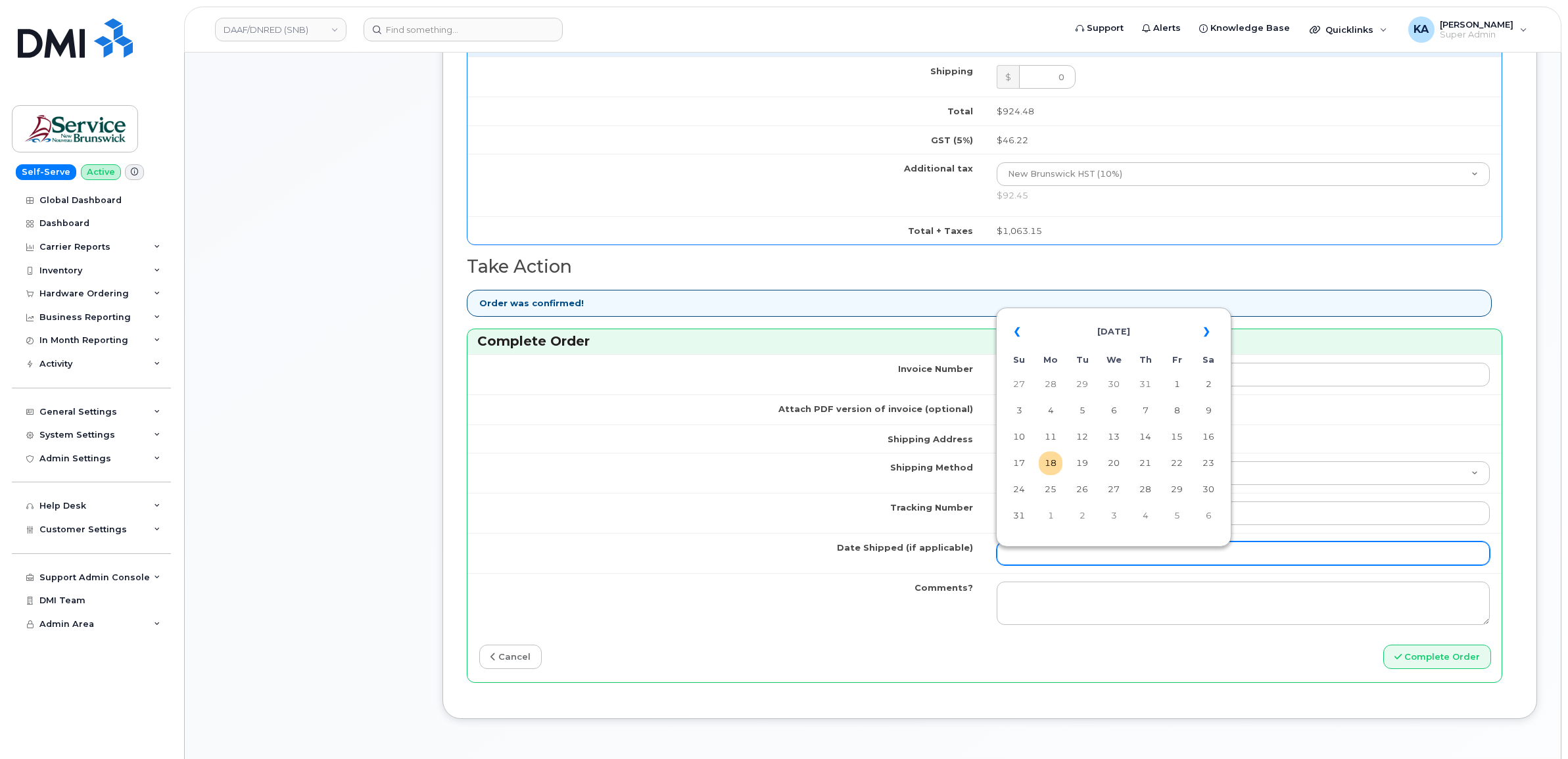
click at [1049, 561] on input "Date Shipped (if applicable)" at bounding box center [1244, 553] width 494 height 23
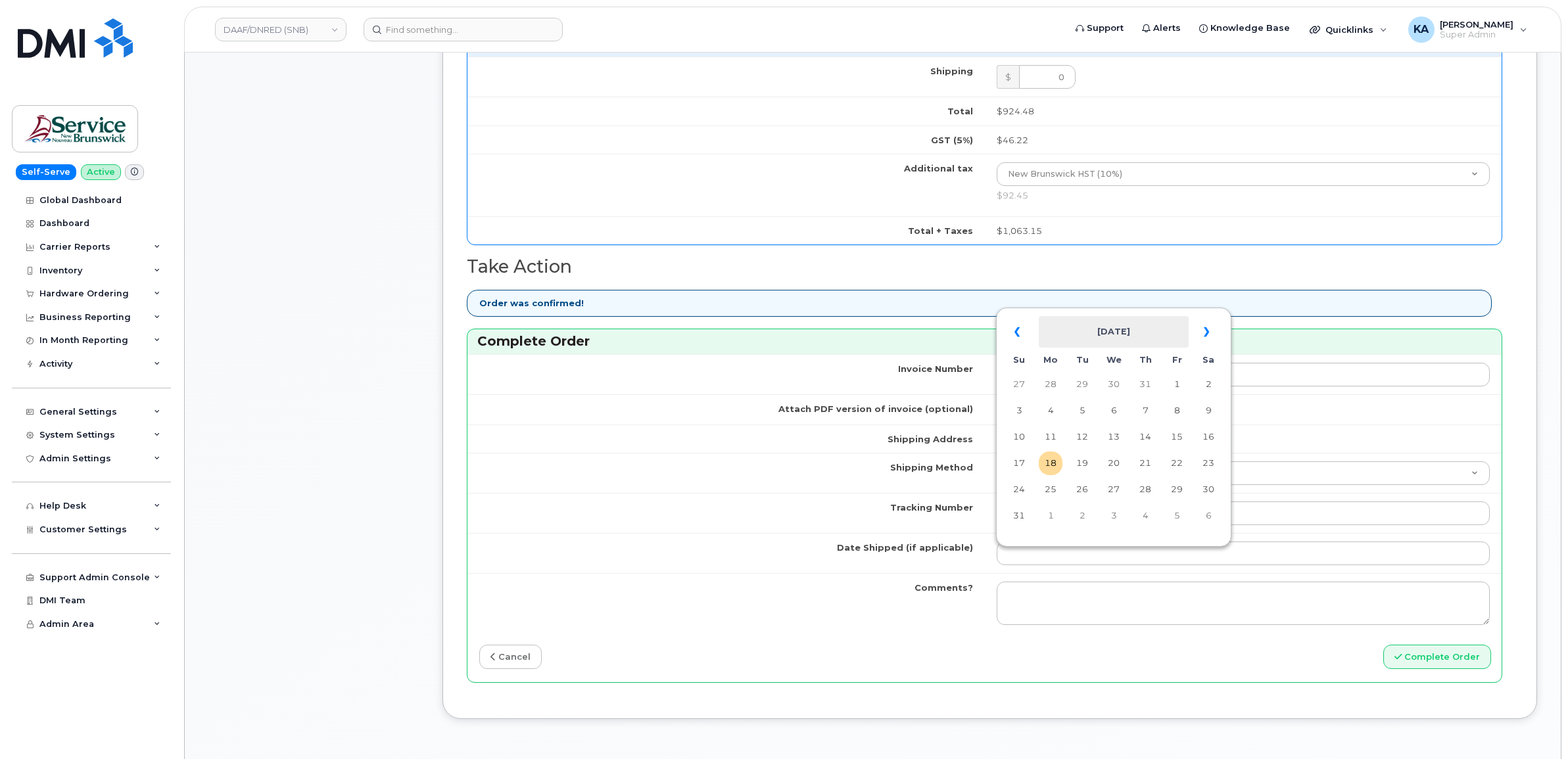
click at [1072, 318] on th "August 2025" at bounding box center [1114, 332] width 150 height 31
click at [1111, 480] on span "Aug" at bounding box center [1116, 481] width 30 height 36
click at [1116, 434] on td "13" at bounding box center [1114, 436] width 23 height 23
type input "2025-08-13"
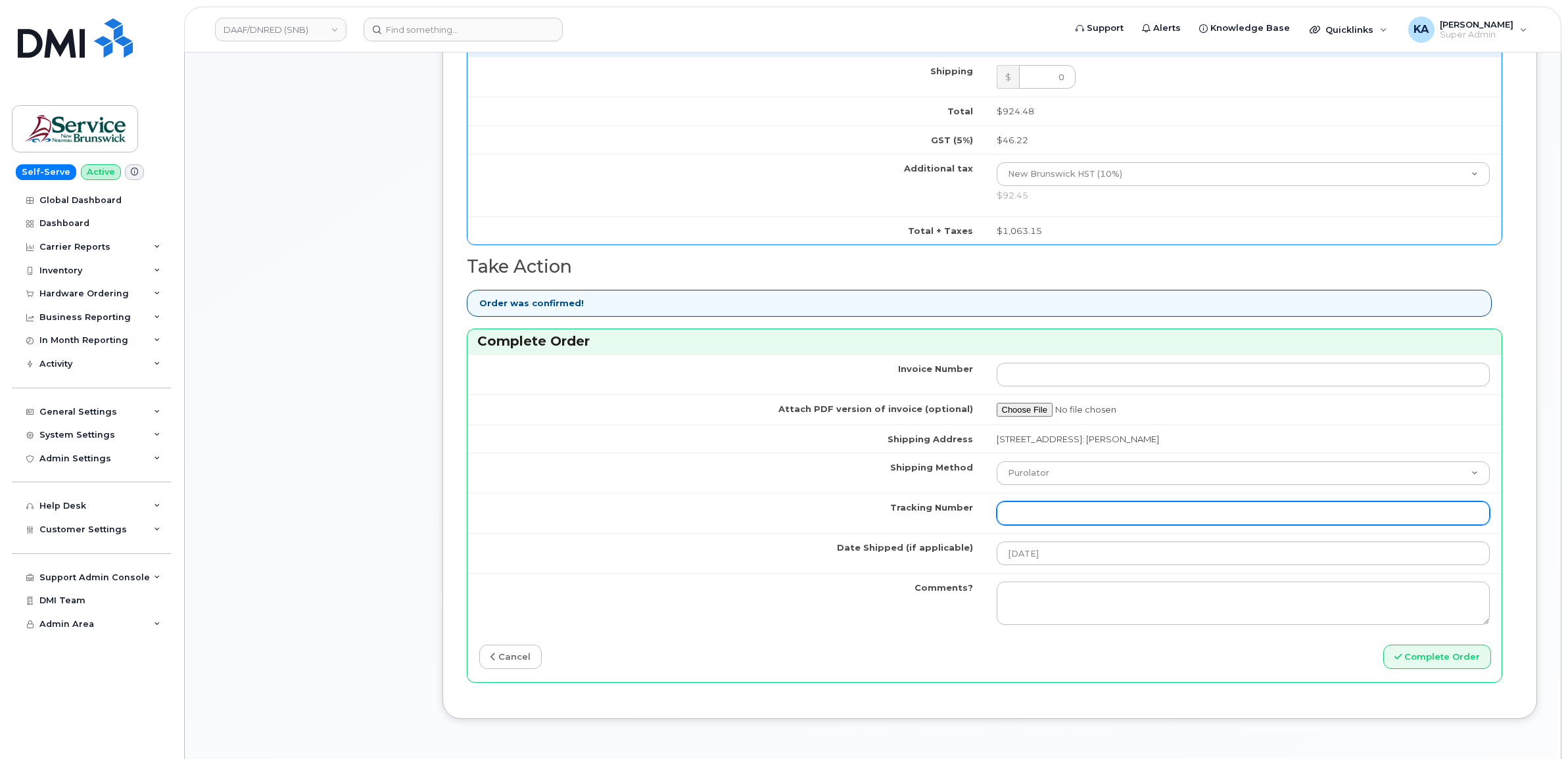
paste input "520010664099"
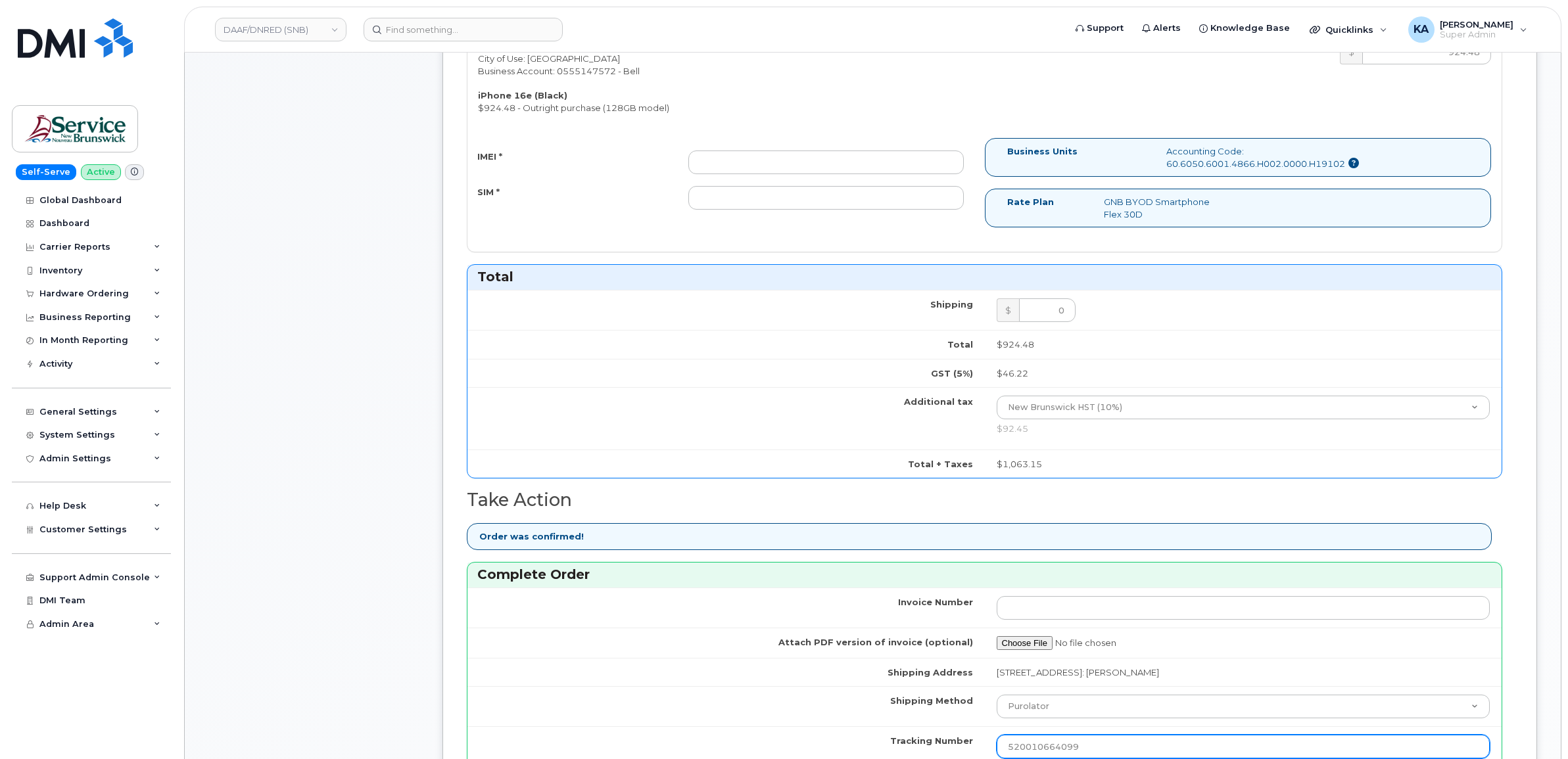
scroll to position [493, 0]
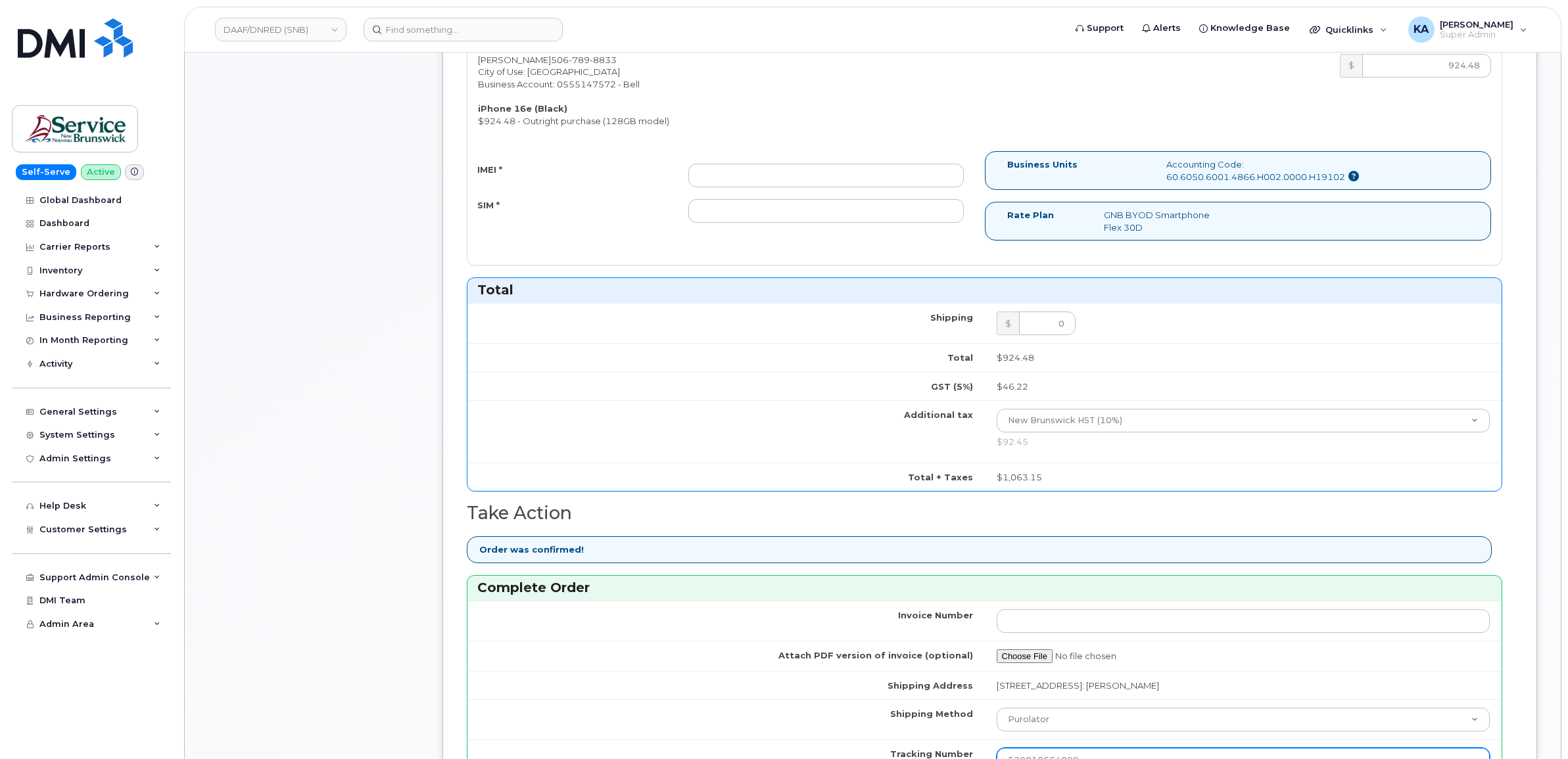
type input "520010664099"
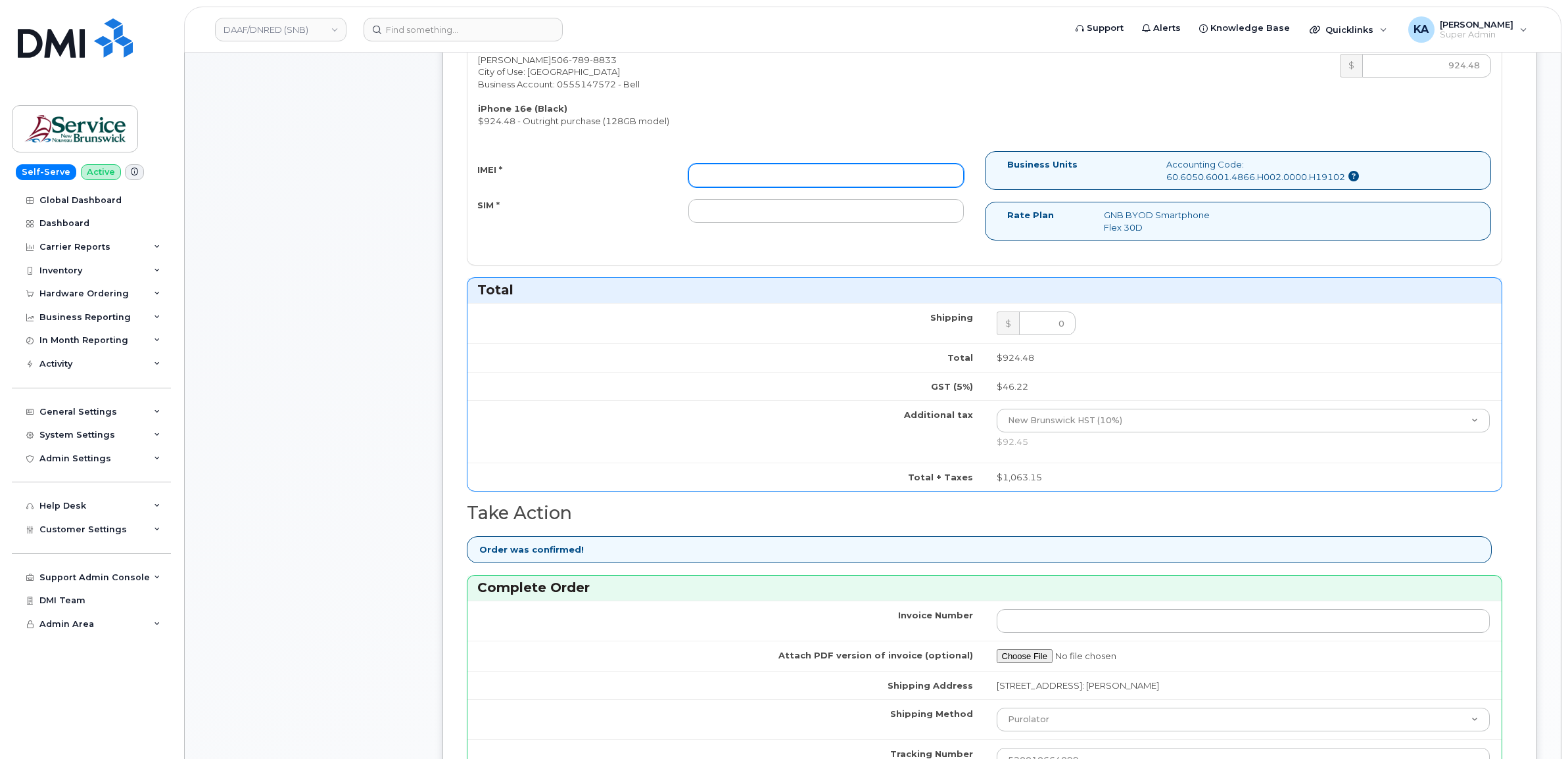
paste input "353389561128919"
type input "353389561128919"
click at [740, 441] on td "Additional tax" at bounding box center [726, 431] width 518 height 63
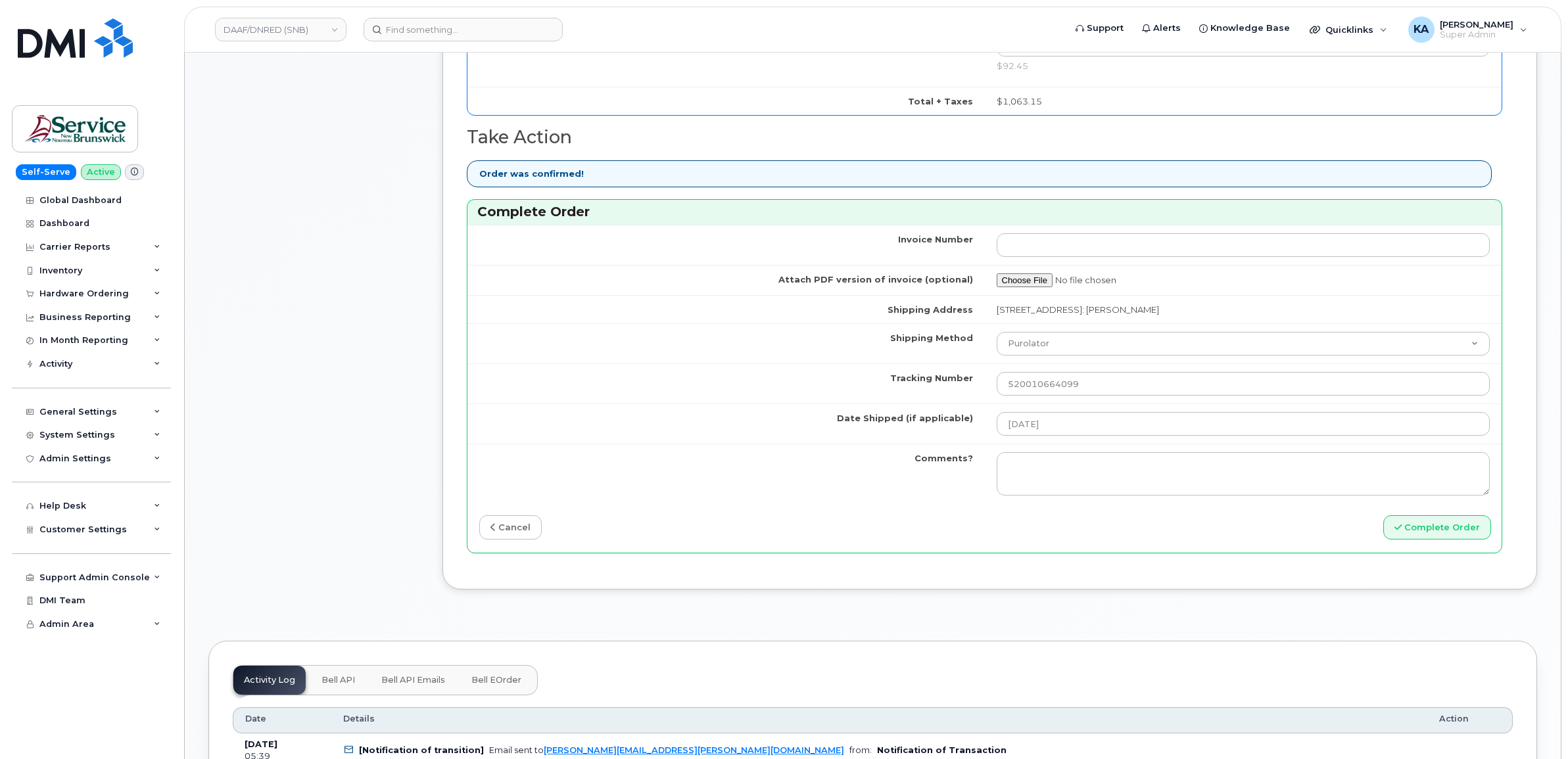
scroll to position [903, 0]
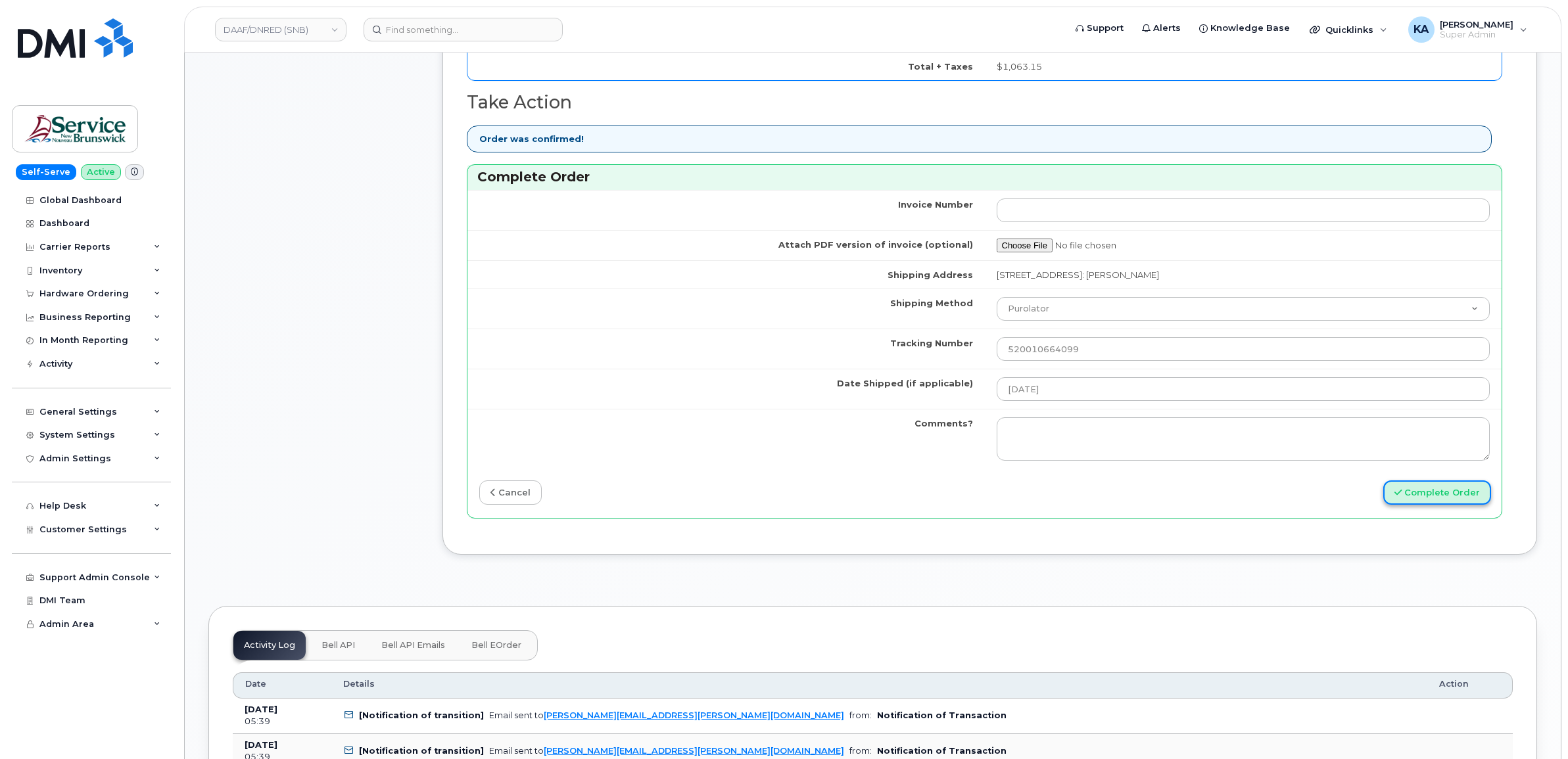
click at [1430, 497] on button "Complete Order" at bounding box center [1438, 492] width 108 height 24
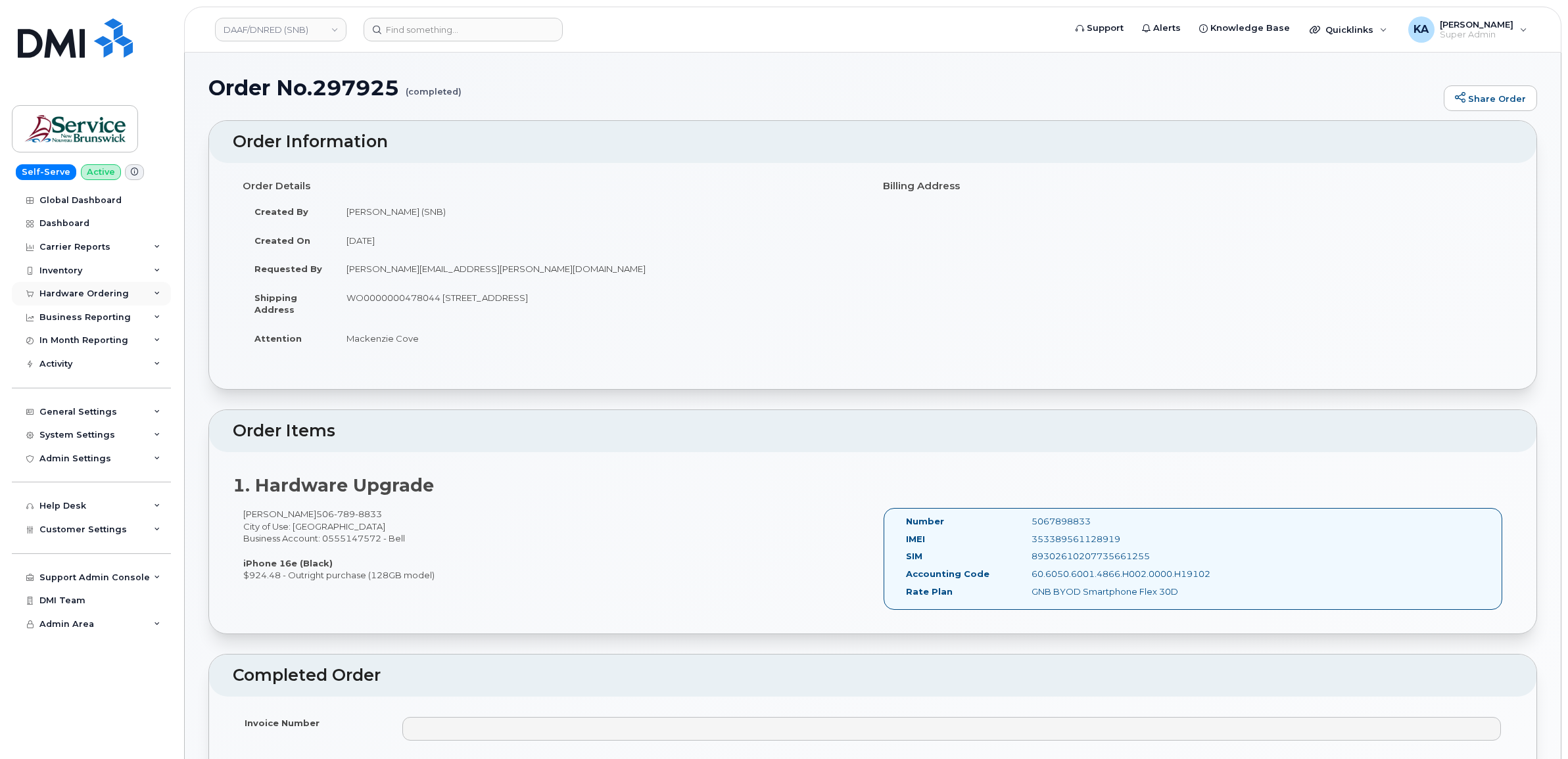
click at [114, 294] on div "Hardware Ordering" at bounding box center [84, 294] width 90 height 11
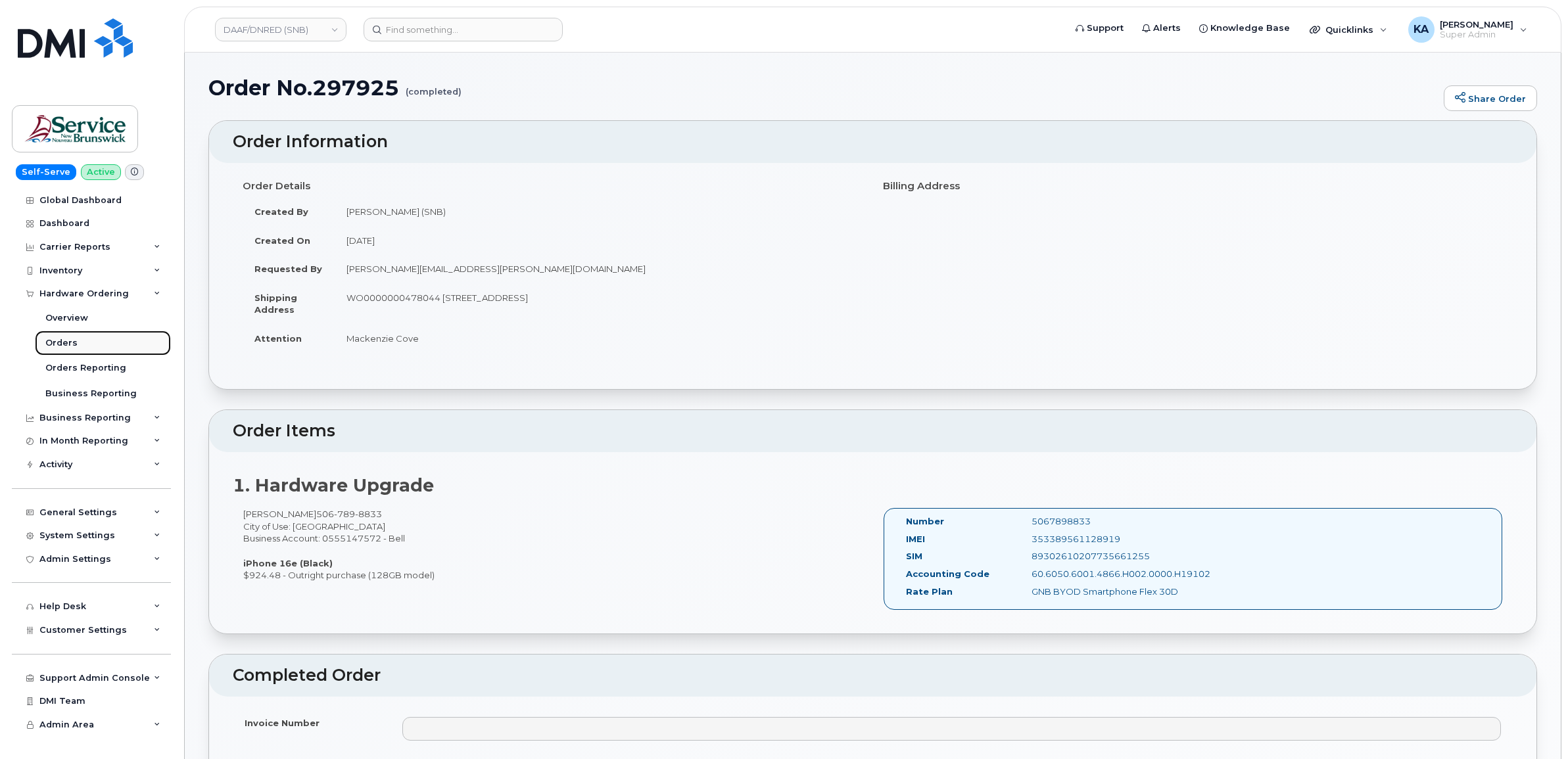
click at [66, 342] on div "Orders" at bounding box center [61, 343] width 32 height 12
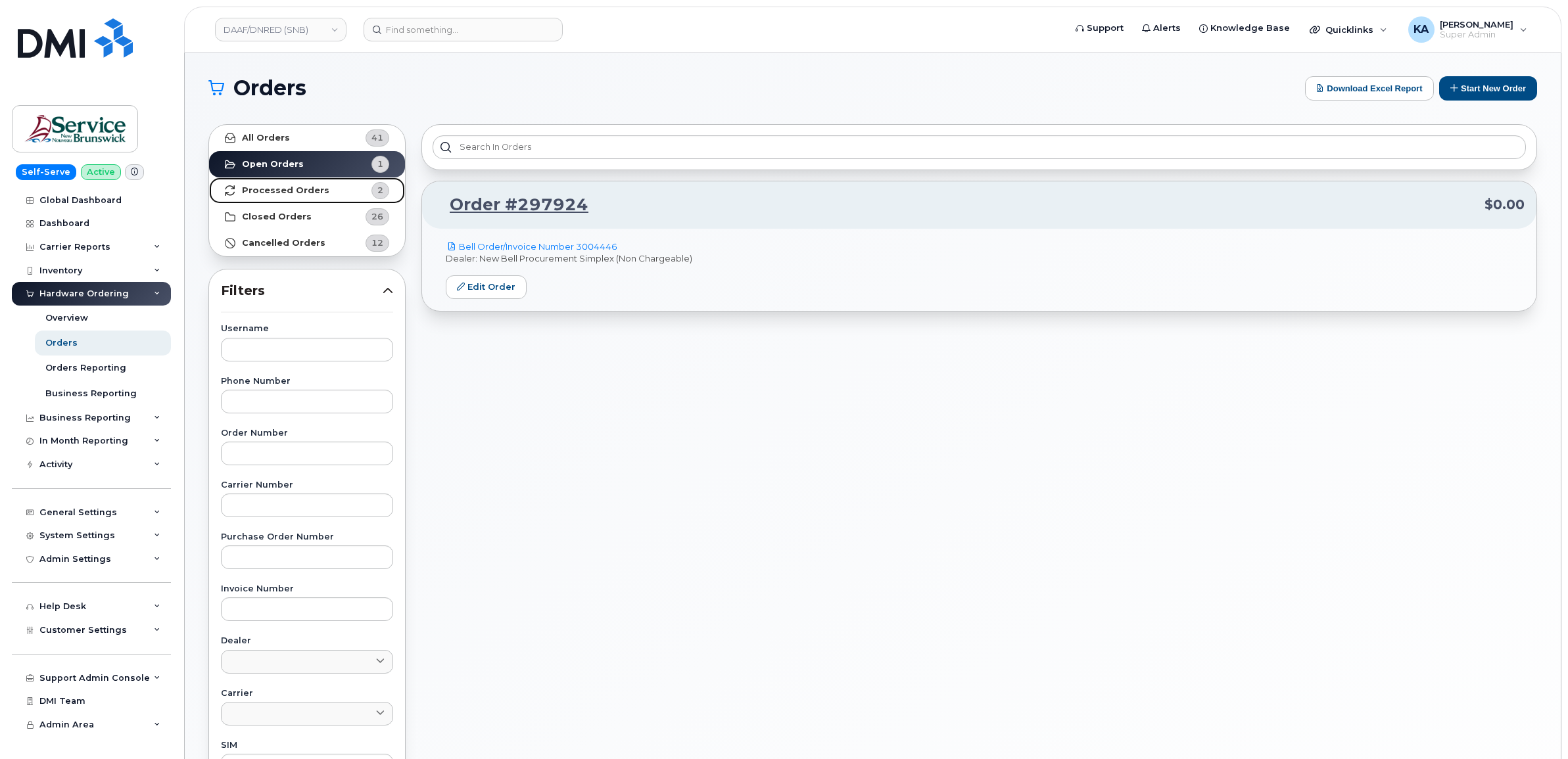
click at [296, 191] on strong "Processed Orders" at bounding box center [285, 190] width 87 height 11
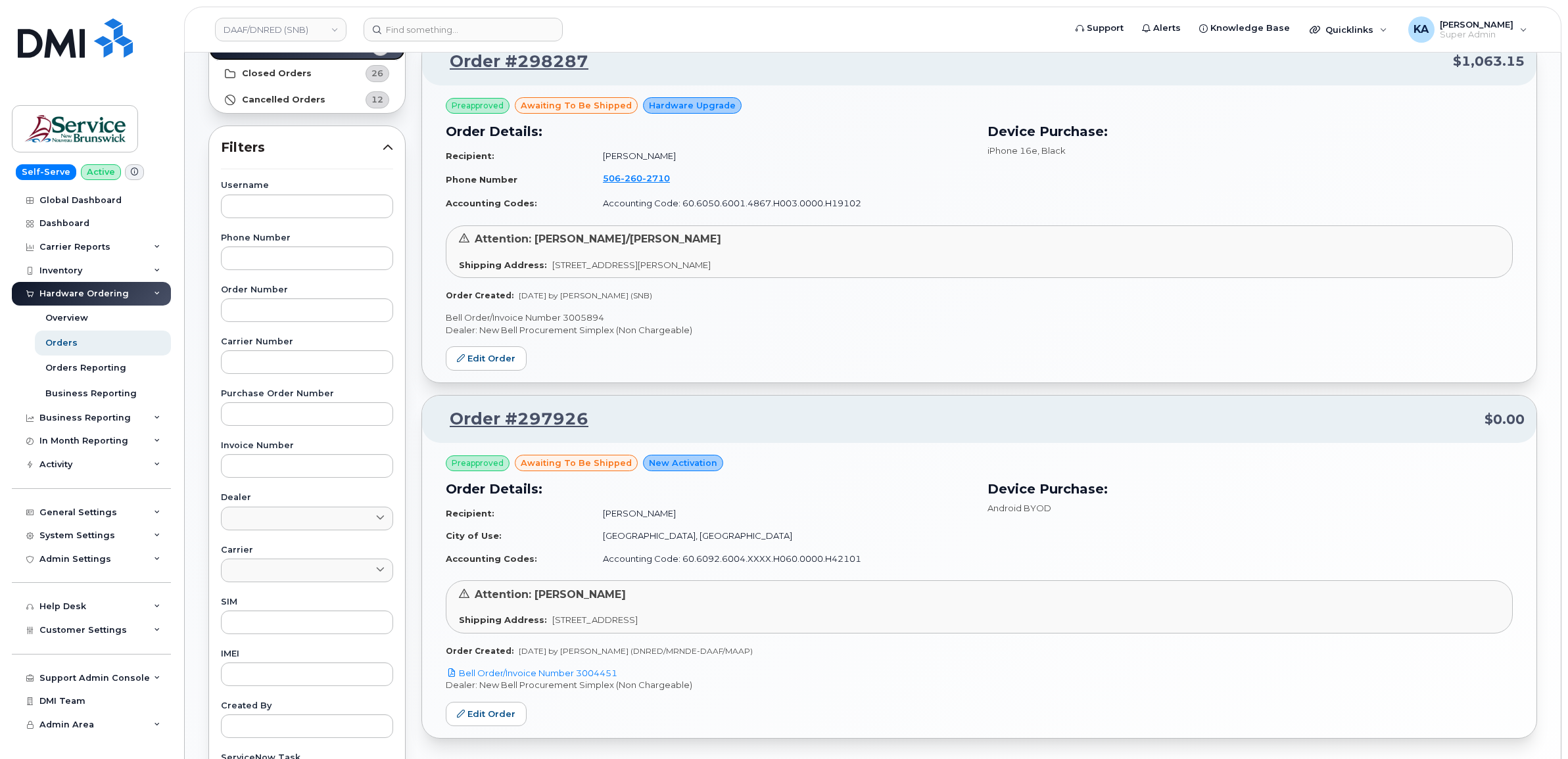
scroll to position [247, 0]
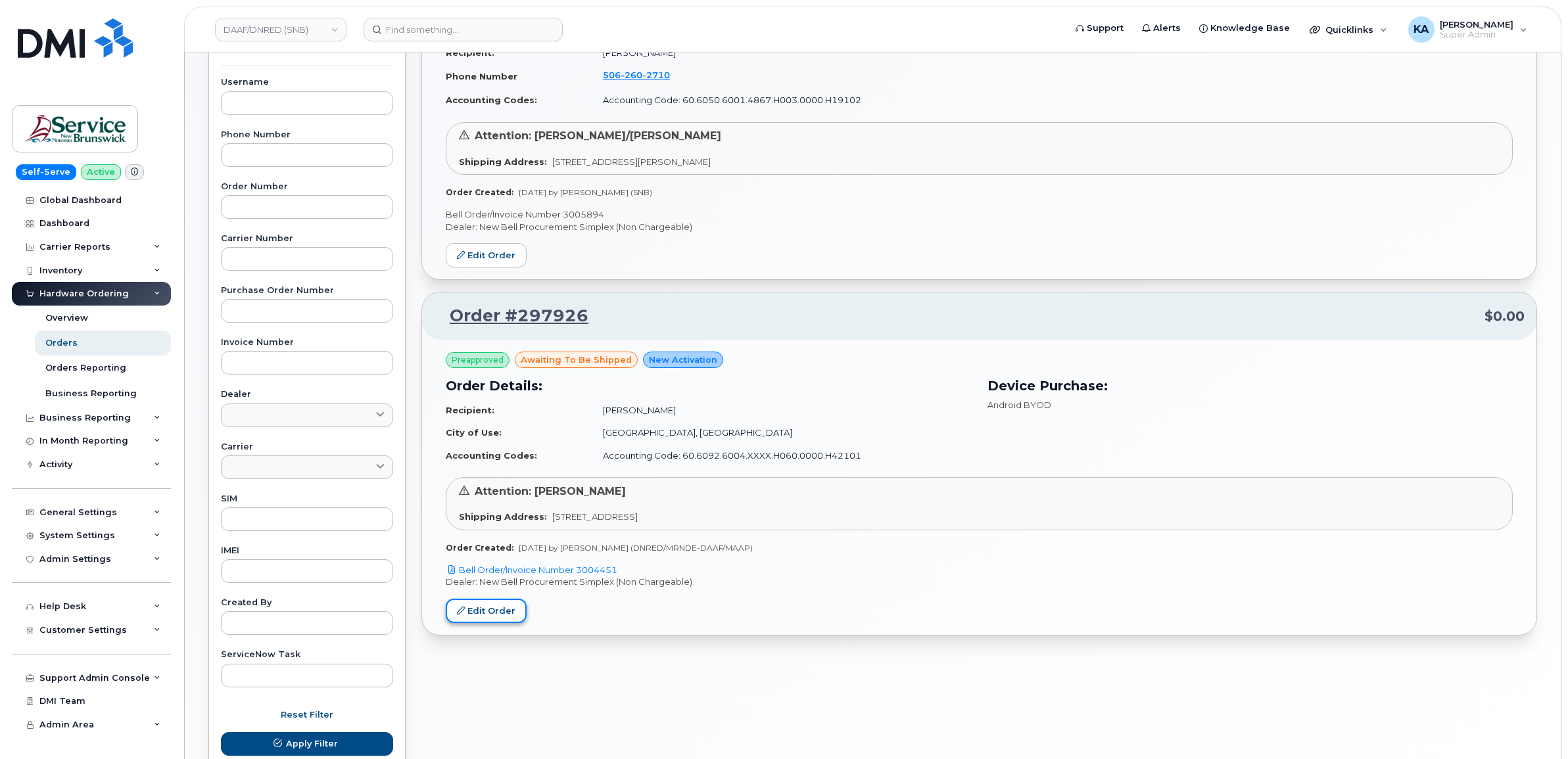
click at [467, 606] on link "Edit Order" at bounding box center [486, 610] width 81 height 24
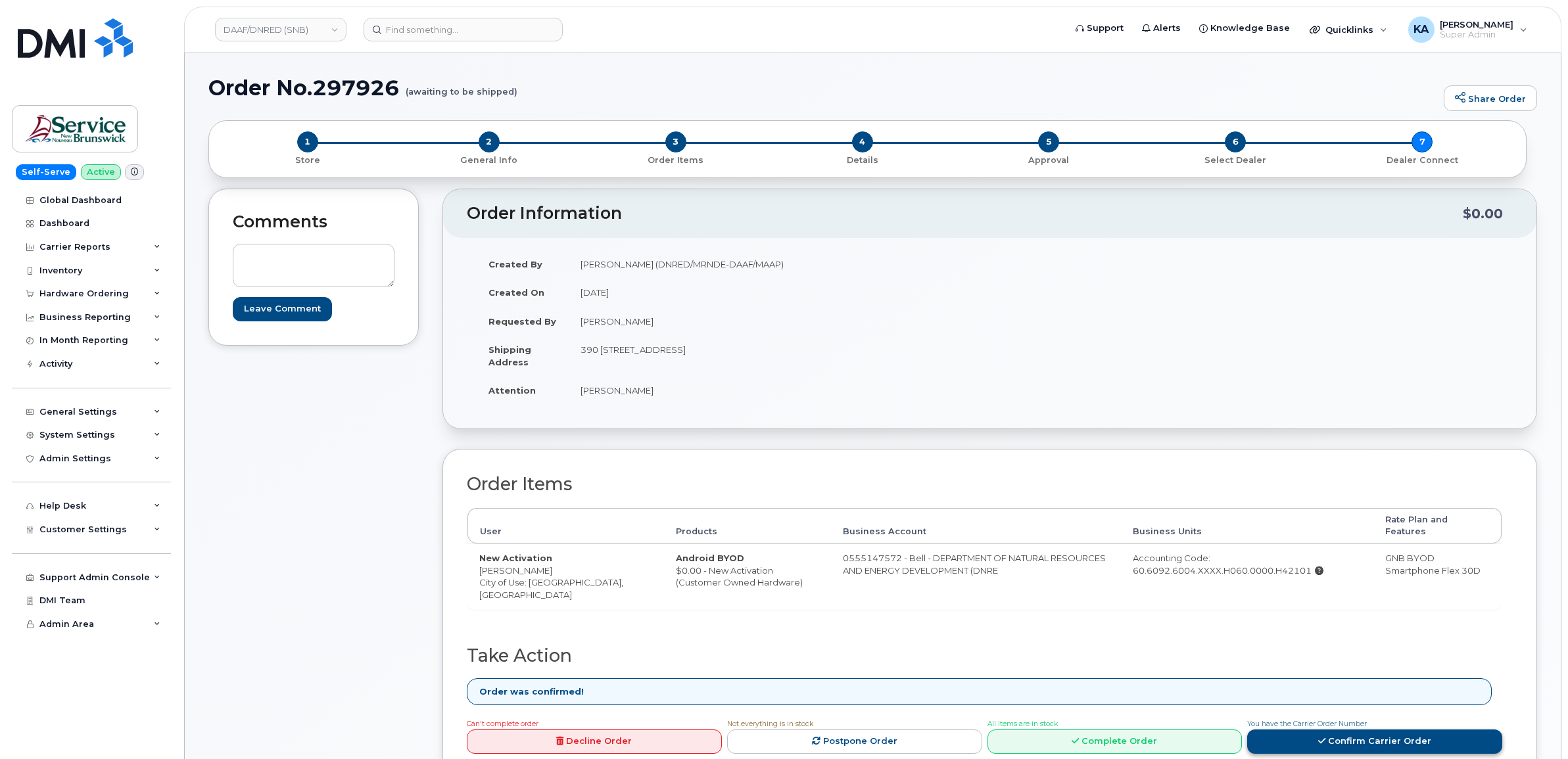
click at [1336, 734] on link "Confirm Carrier Order" at bounding box center [1375, 741] width 255 height 24
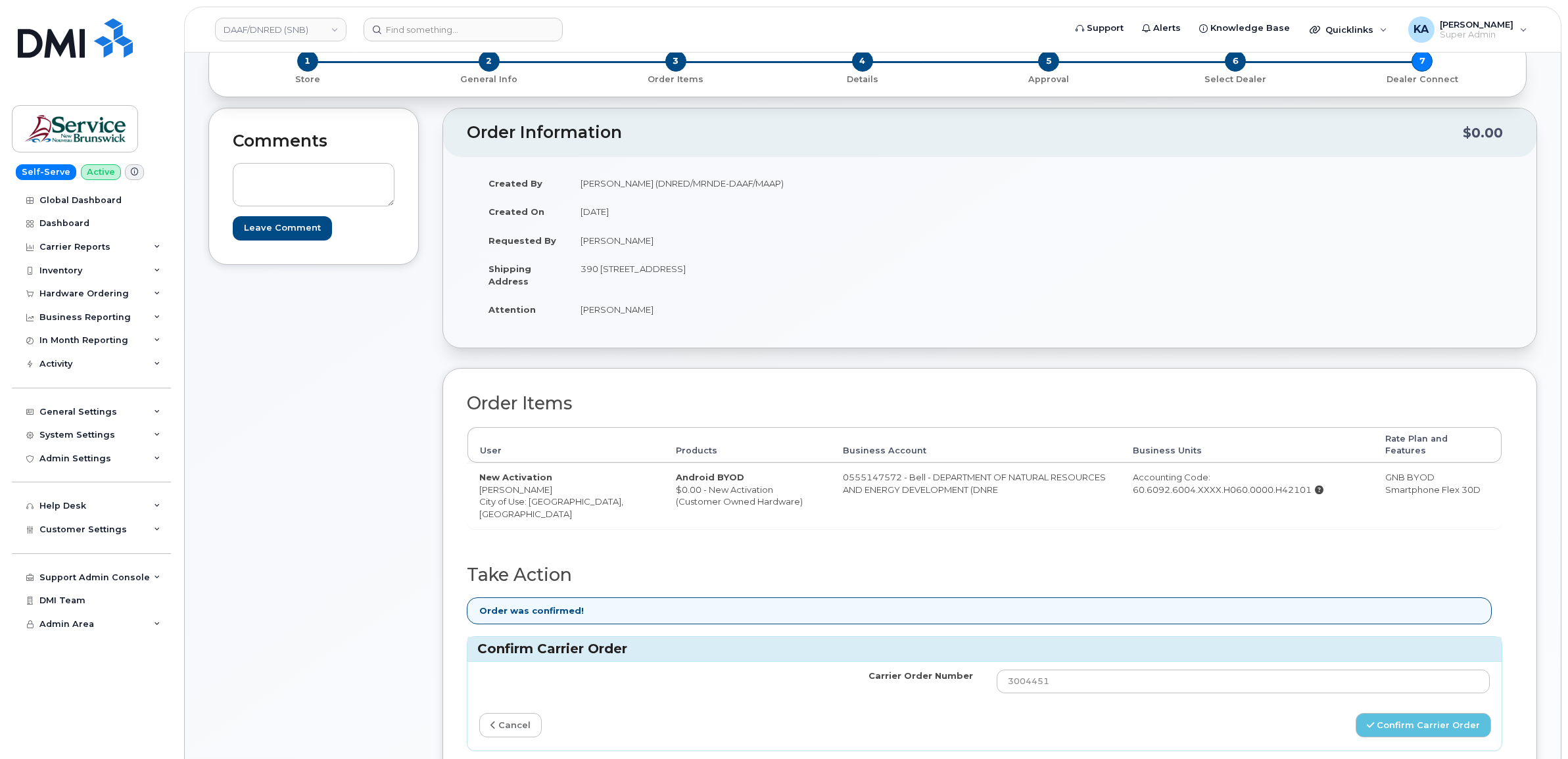
scroll to position [82, 0]
click at [500, 720] on link "cancel" at bounding box center [511, 723] width 63 height 24
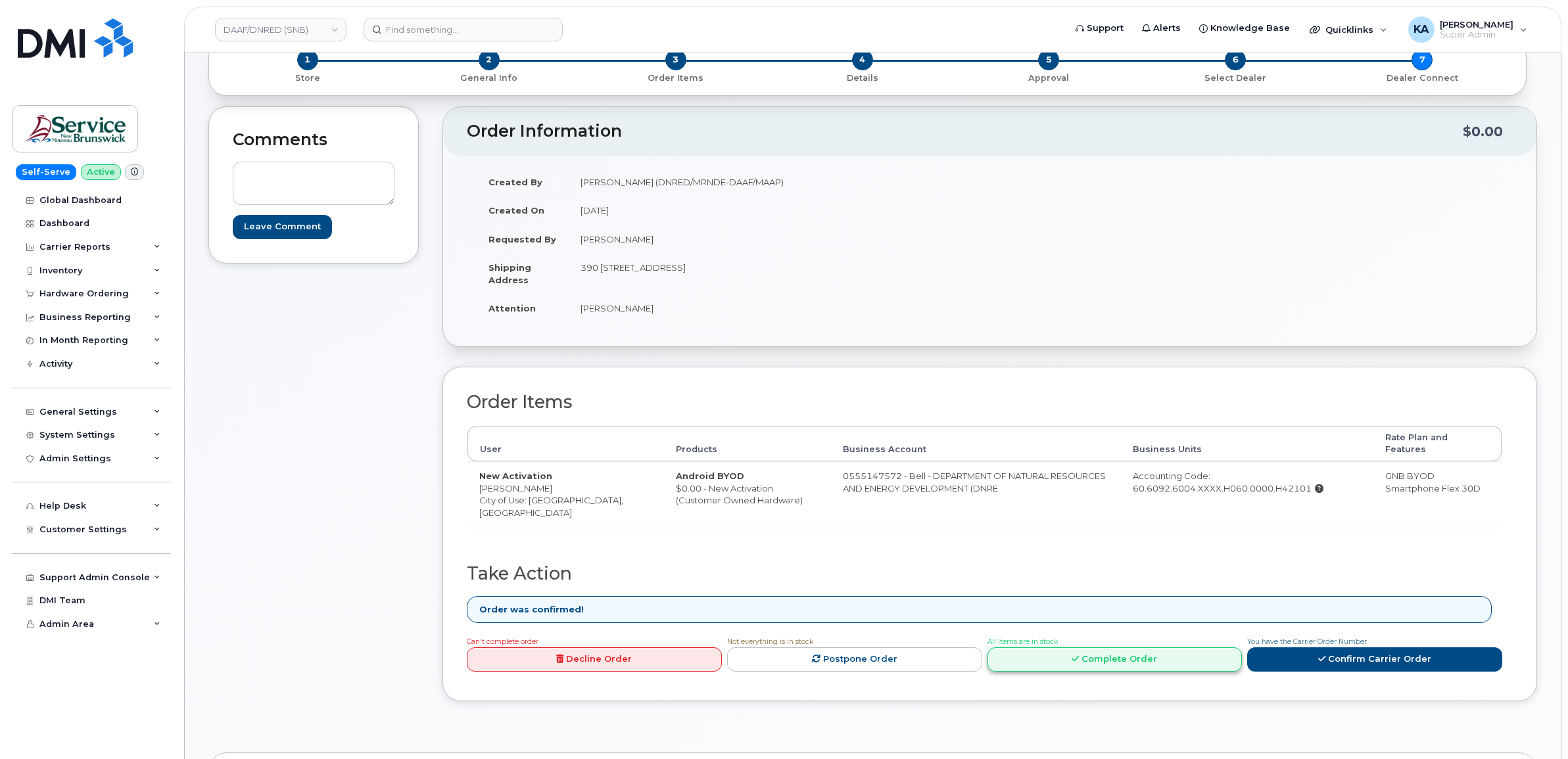
click at [1106, 650] on link "Complete Order" at bounding box center [1115, 660] width 255 height 24
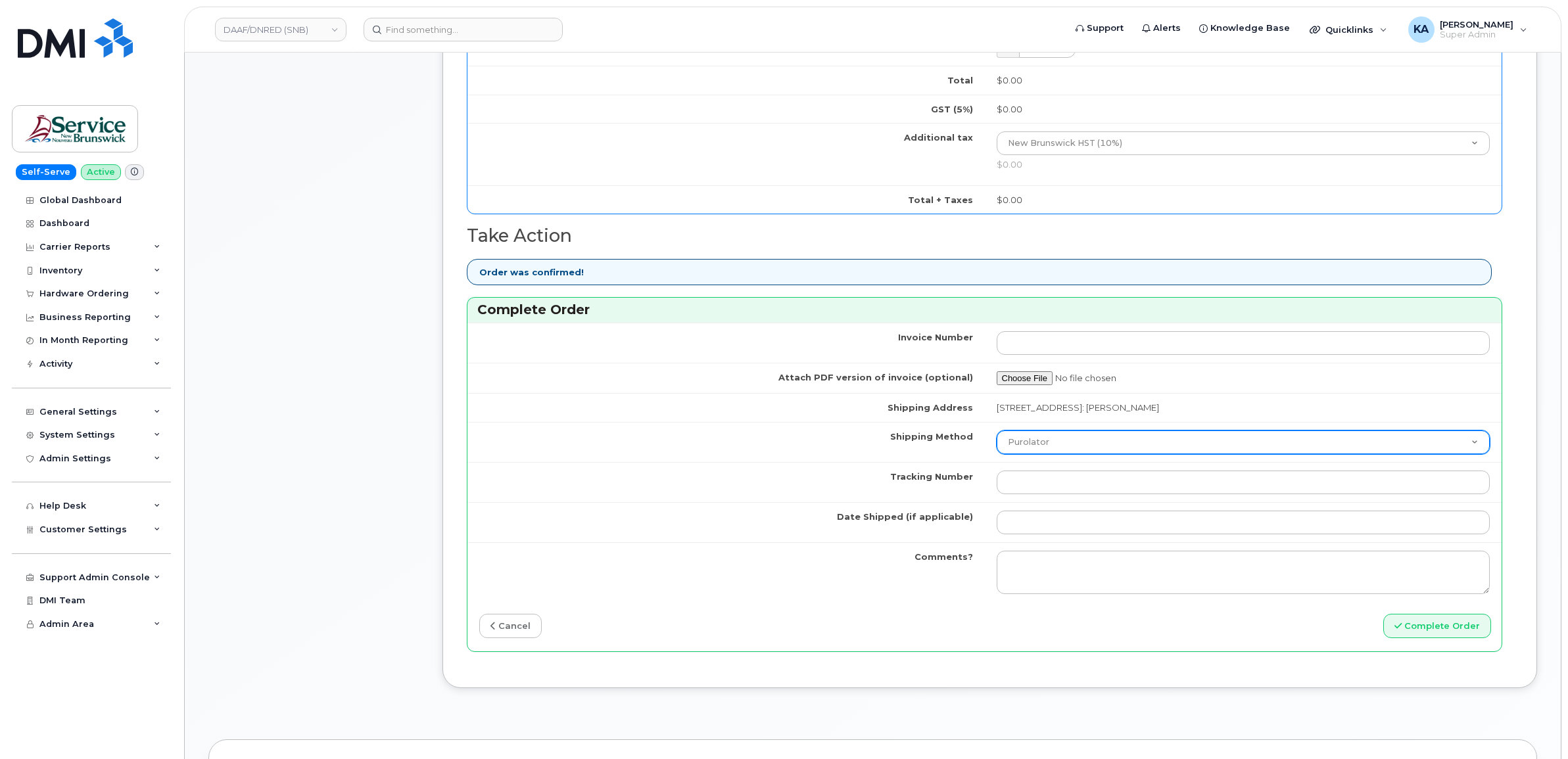
scroll to position [822, 0]
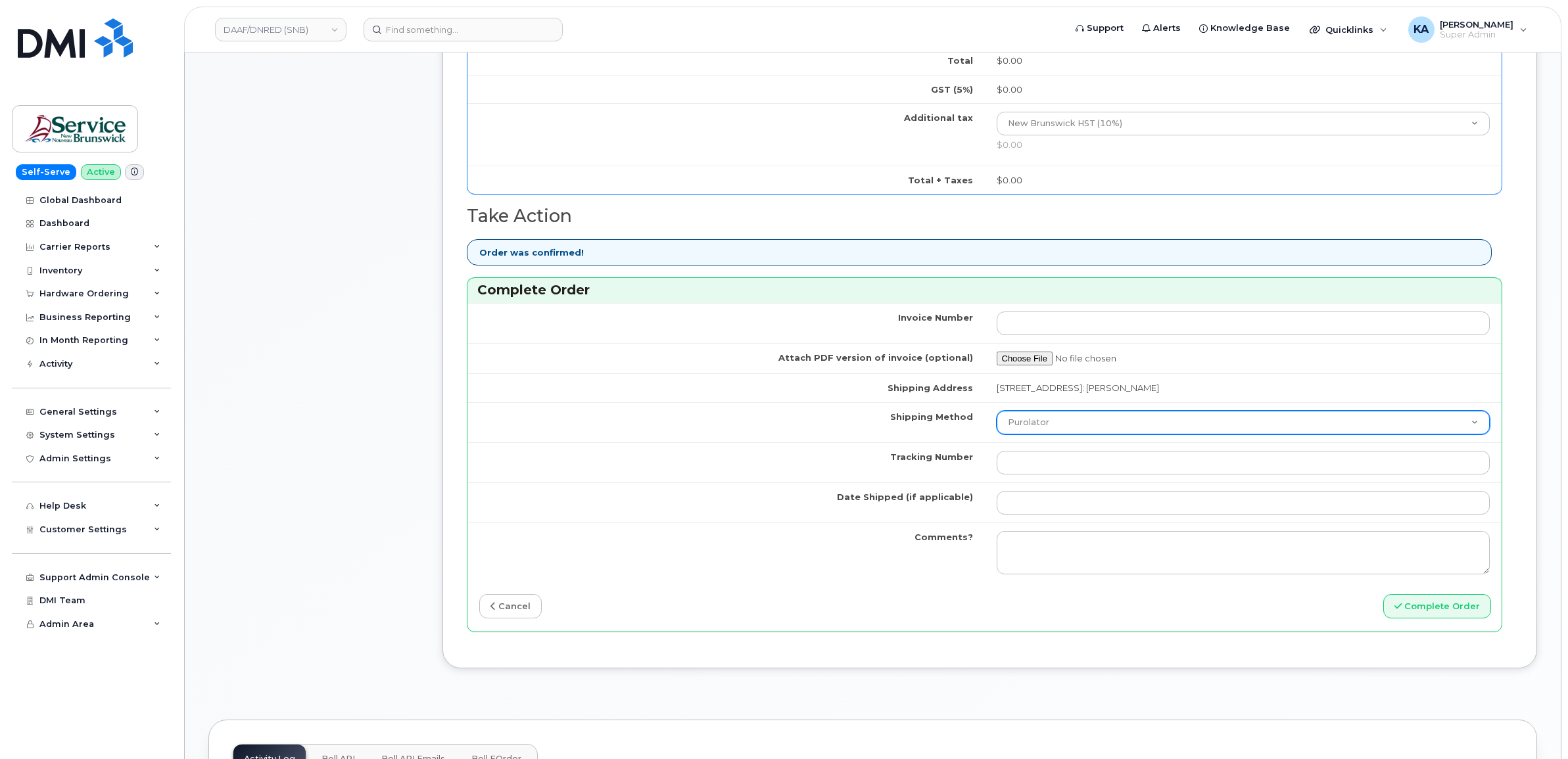
click at [1039, 422] on select "Purolator UPS FedEx Canada Post Courier Other Drop Off Pick Up" at bounding box center [1244, 422] width 494 height 23
select select "FedEx"
click at [997, 414] on select "Purolator UPS FedEx Canada Post Courier Other Drop Off Pick Up" at bounding box center [1244, 422] width 494 height 23
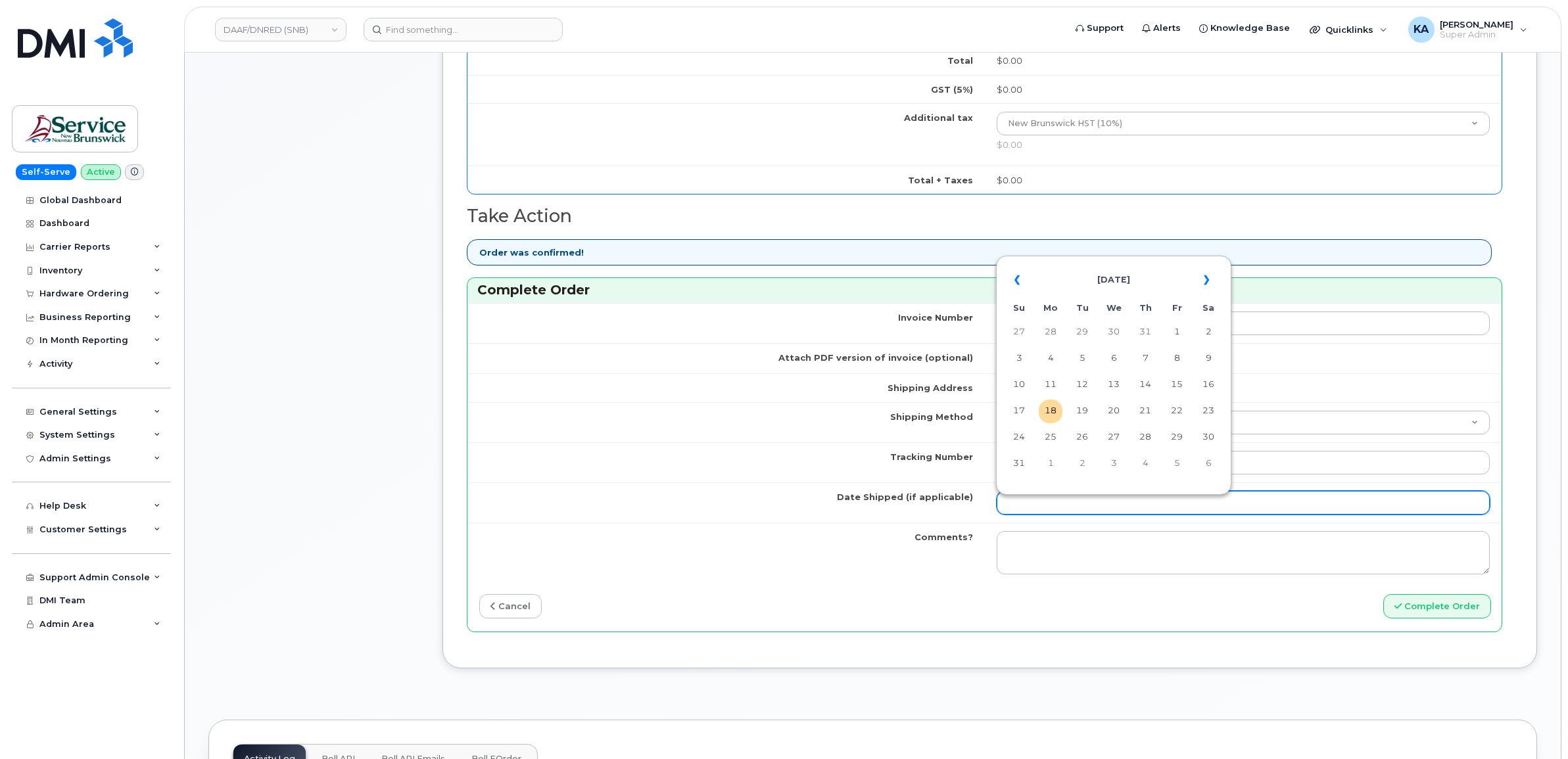
click at [1019, 502] on input "Date Shipped (if applicable)" at bounding box center [1244, 502] width 494 height 23
click at [1148, 386] on td "14" at bounding box center [1145, 384] width 23 height 23
type input "[DATE]"
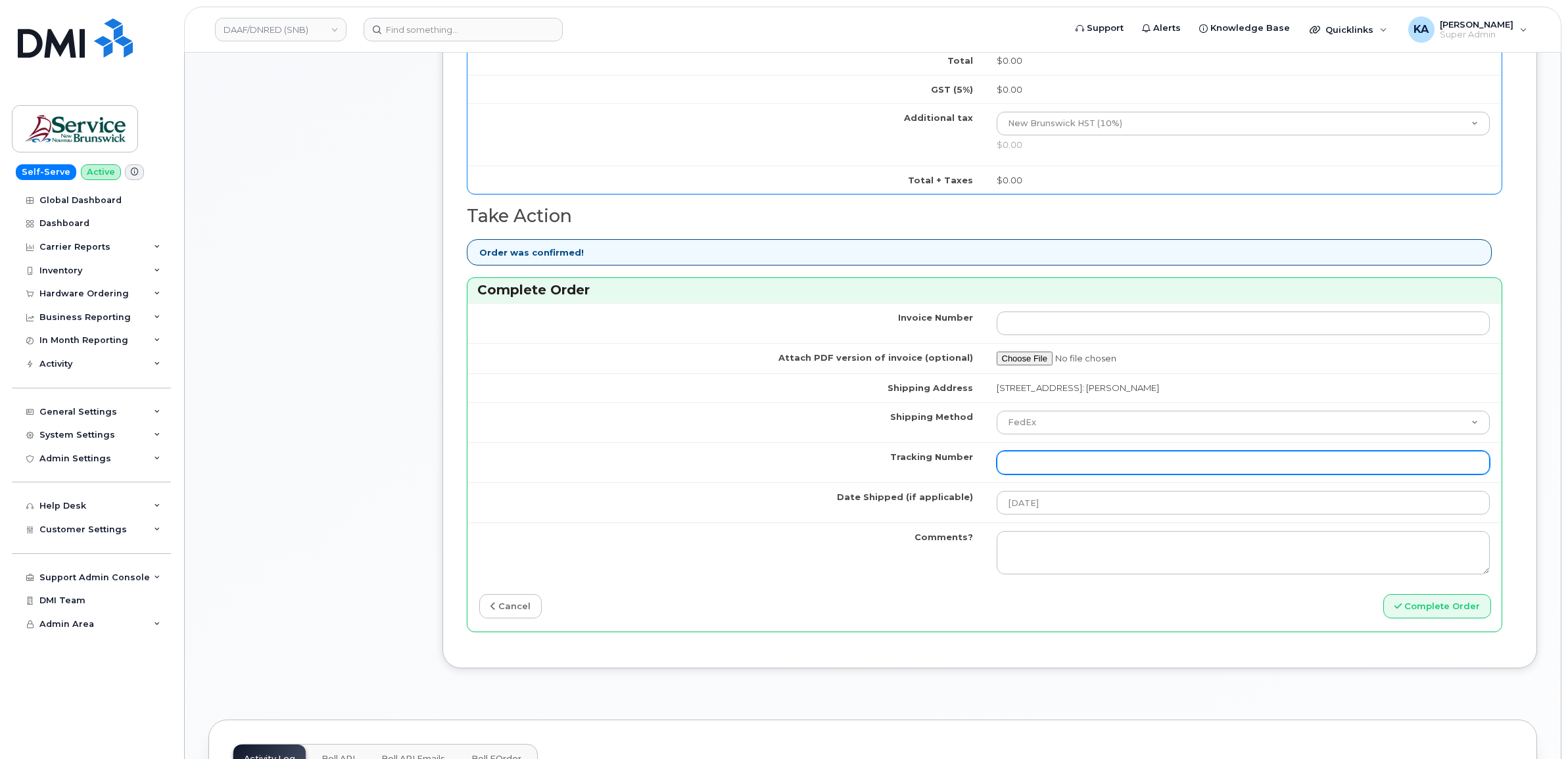
paste input "457221885818"
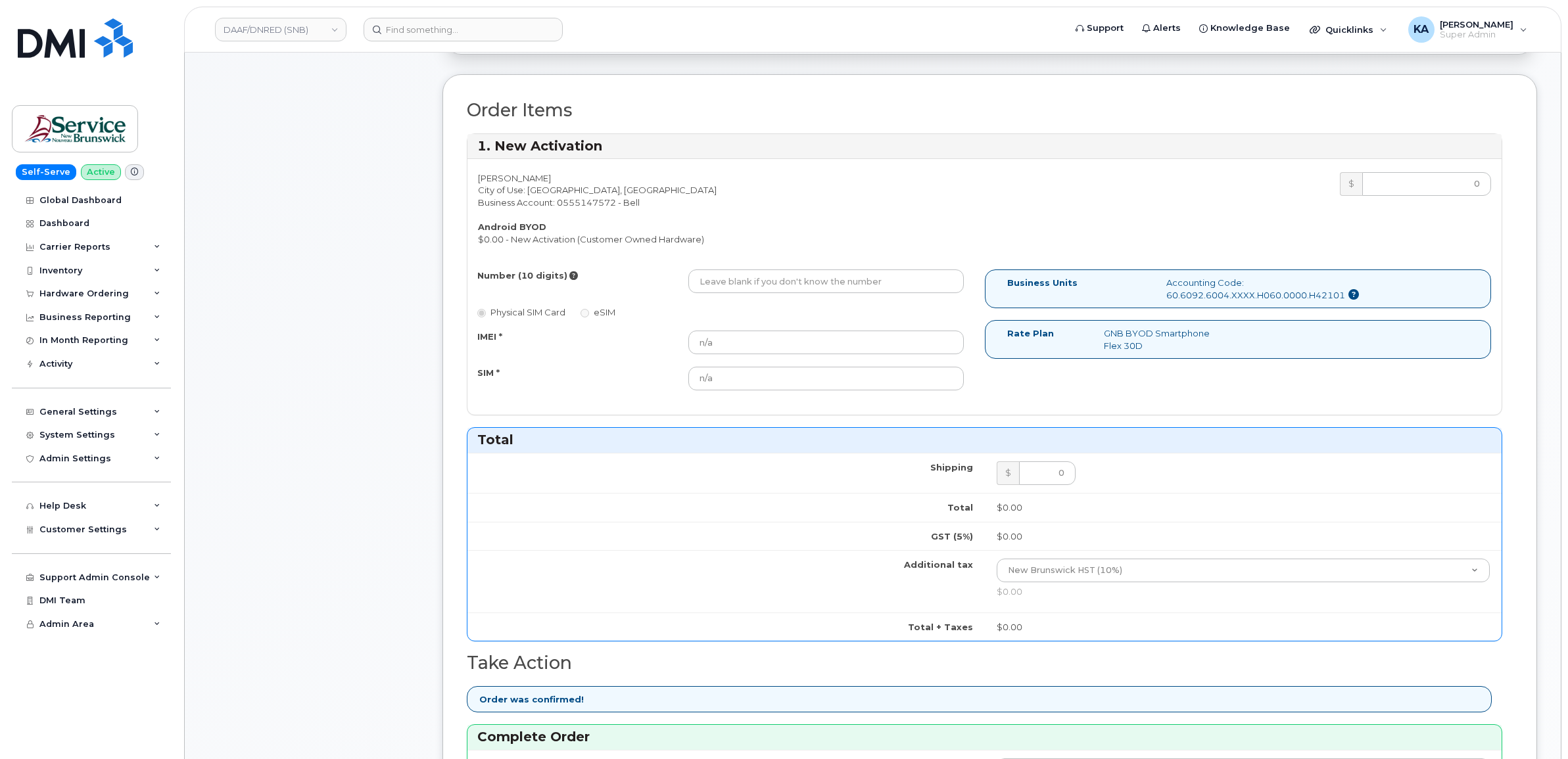
scroll to position [328, 0]
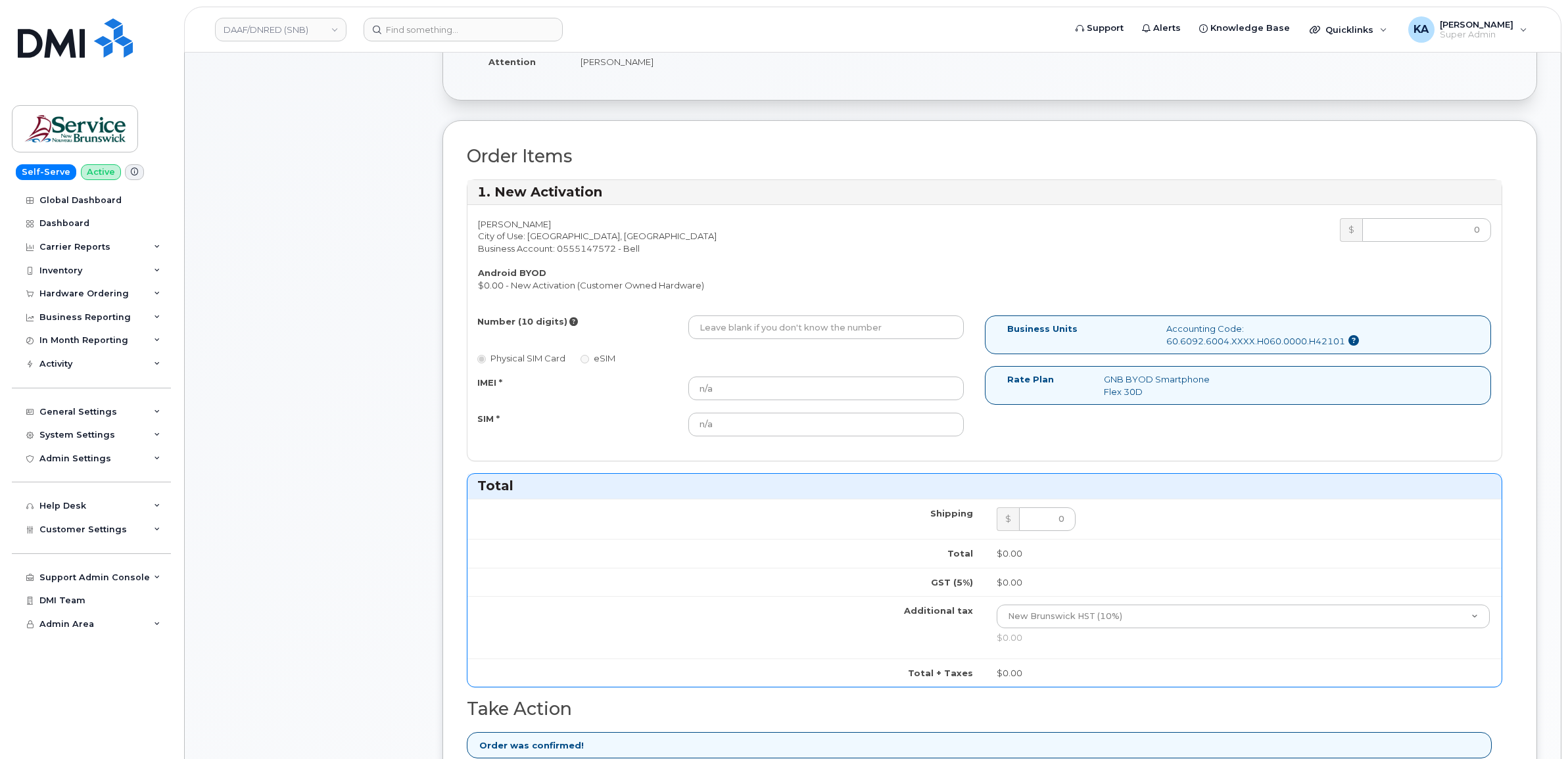
type input "457221885818"
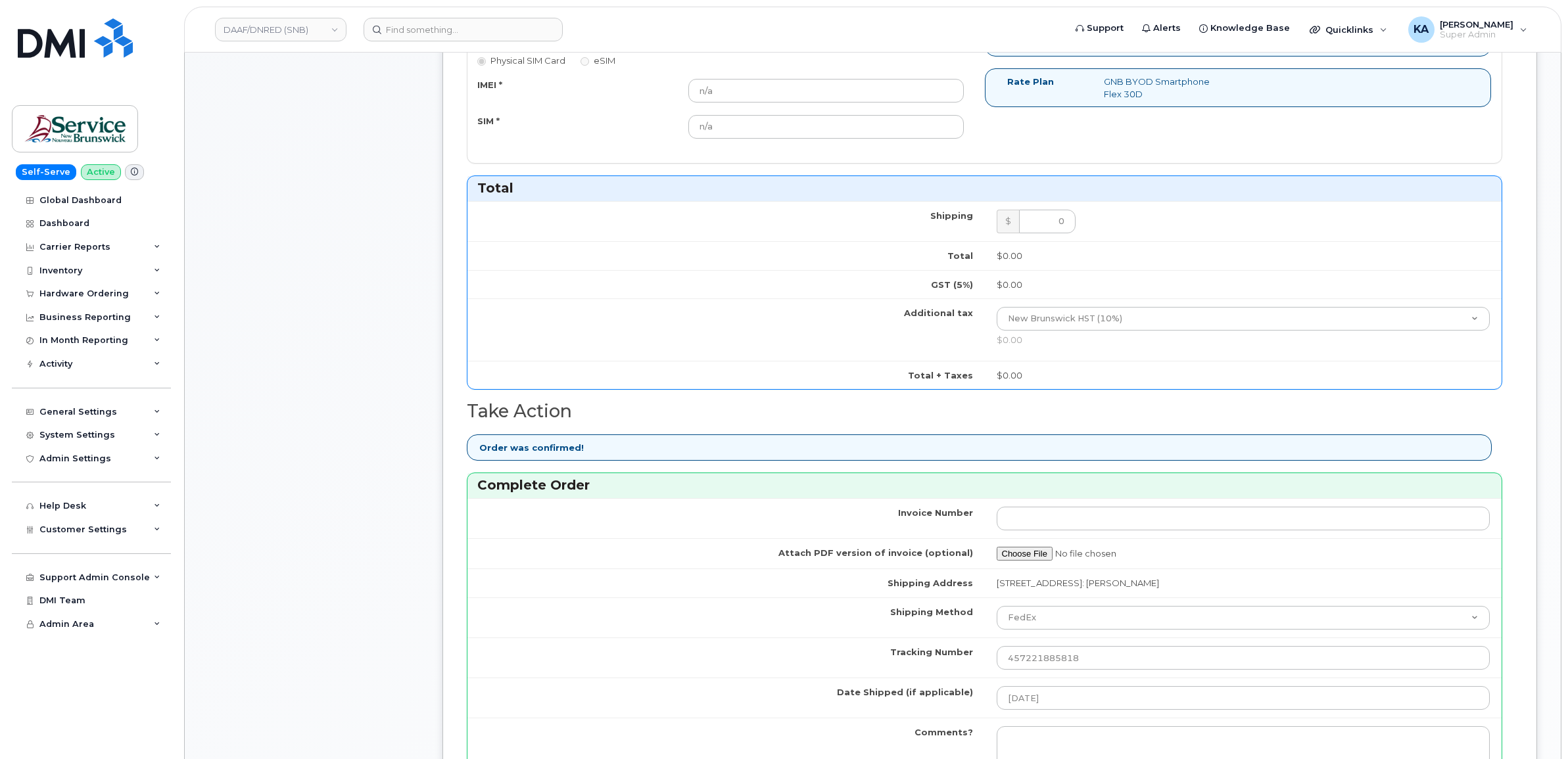
scroll to position [657, 0]
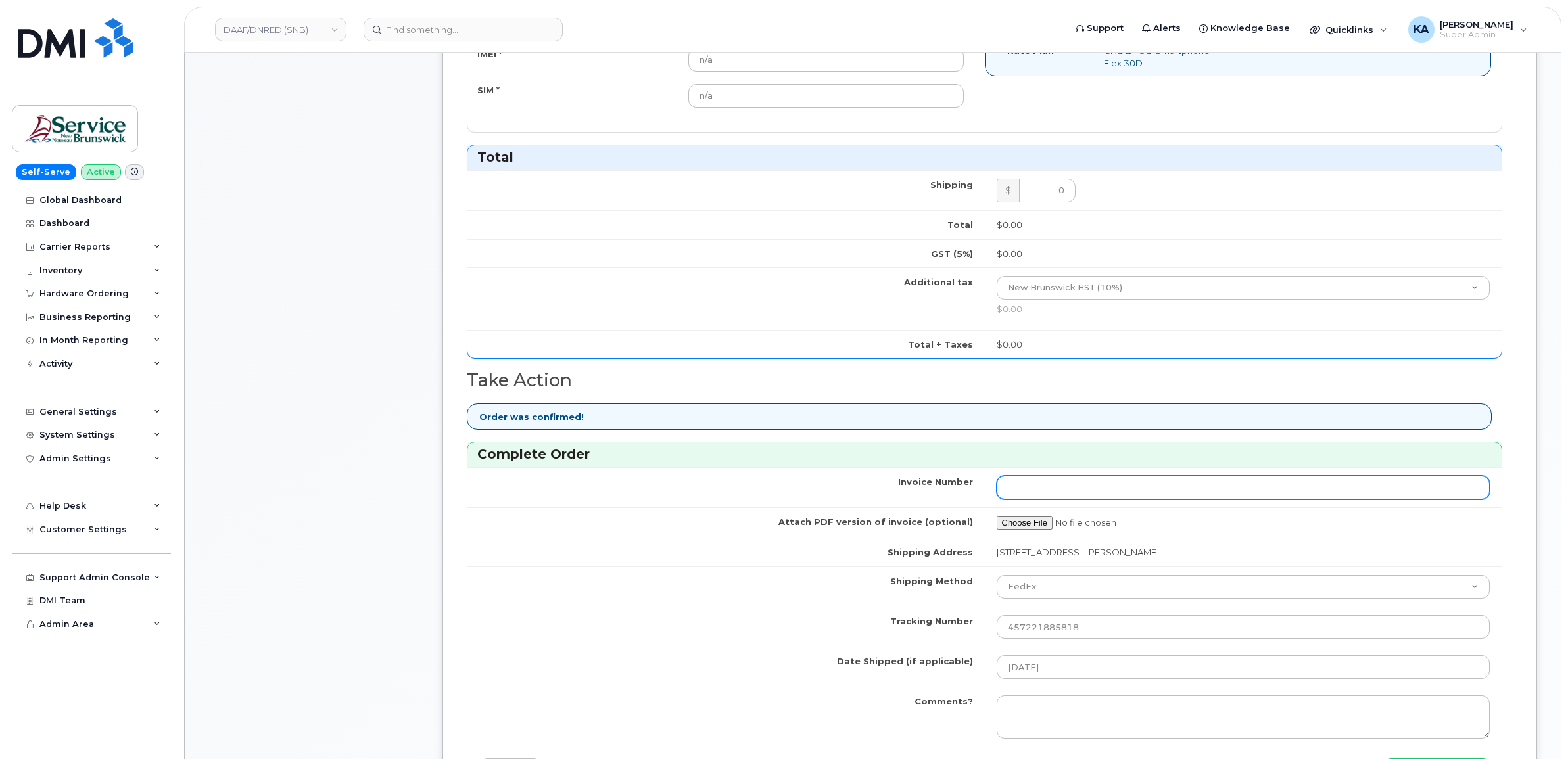
paste input "1306650953000010"
type input "1306650953000010"
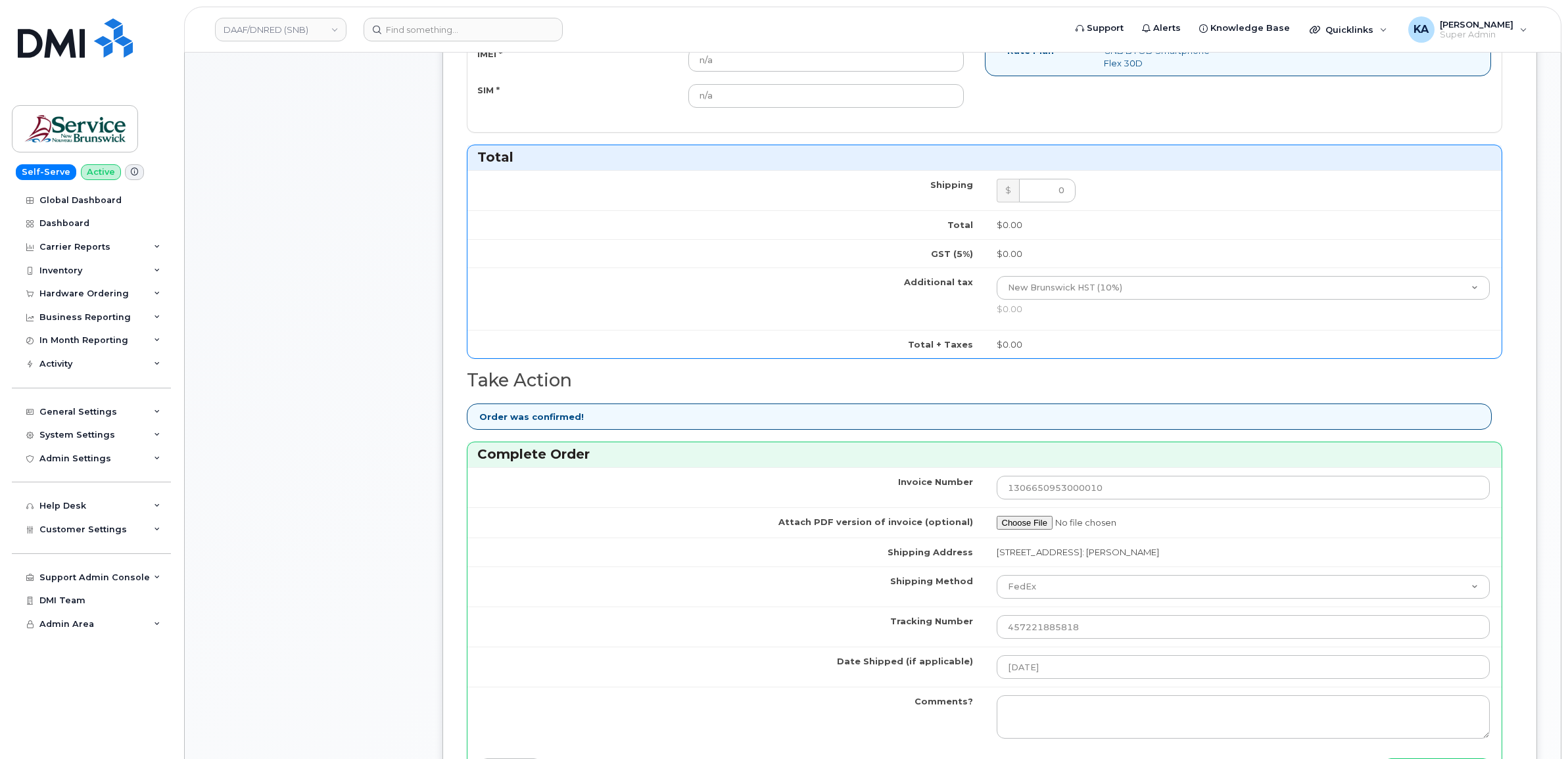
click at [764, 598] on td "Shipping Method" at bounding box center [726, 586] width 518 height 40
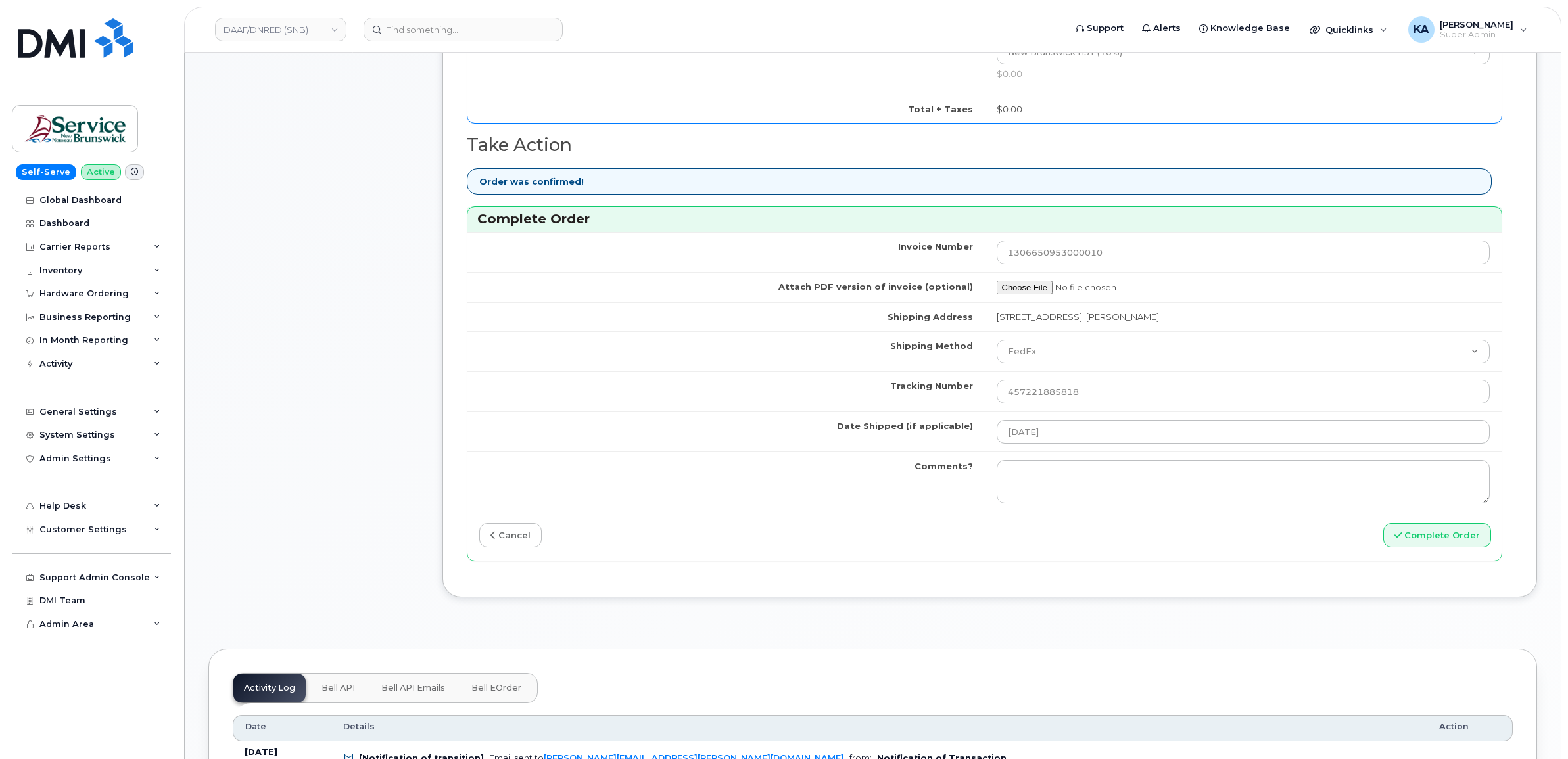
scroll to position [903, 0]
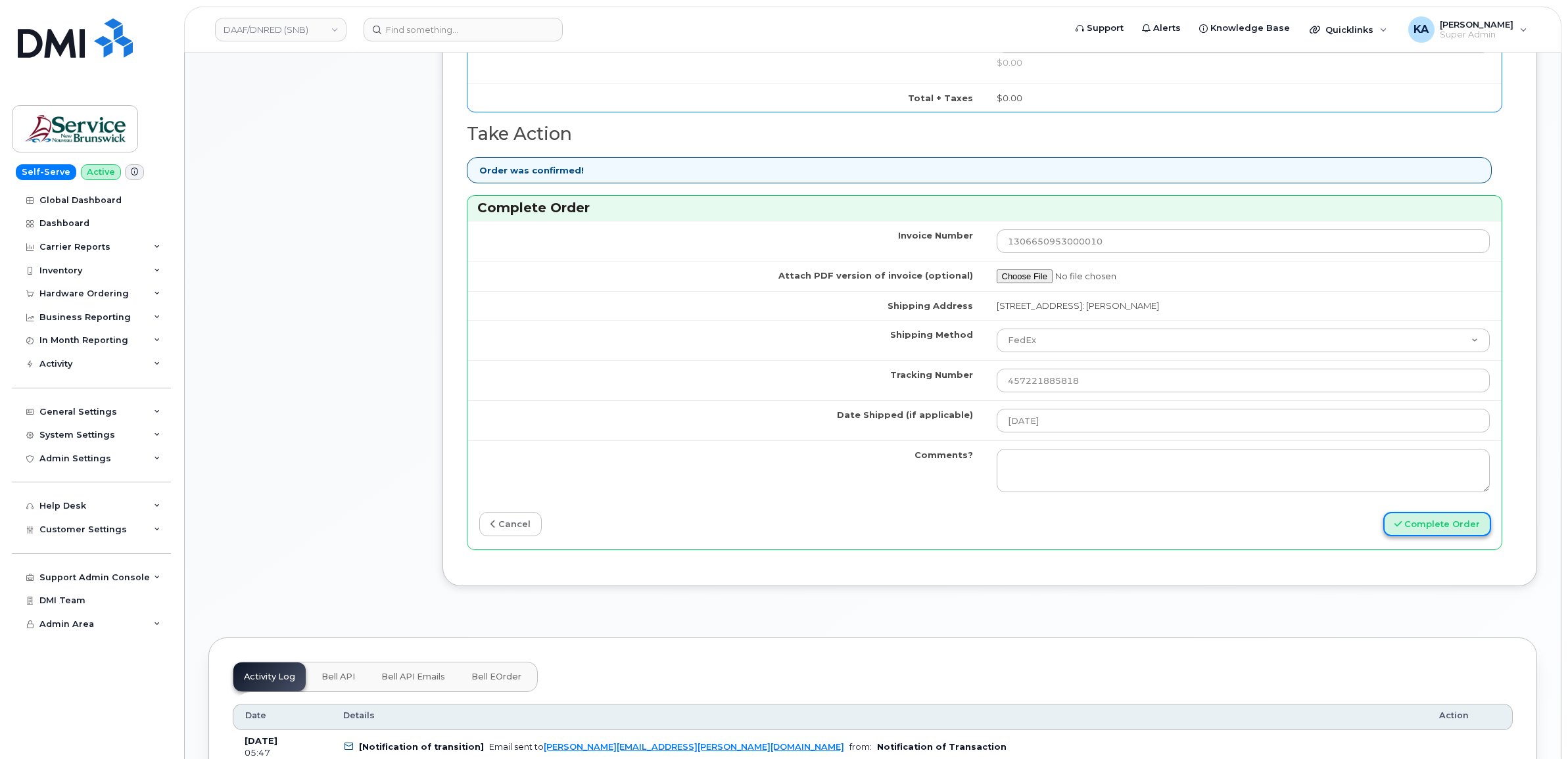
click at [1415, 531] on button "Complete Order" at bounding box center [1438, 524] width 108 height 24
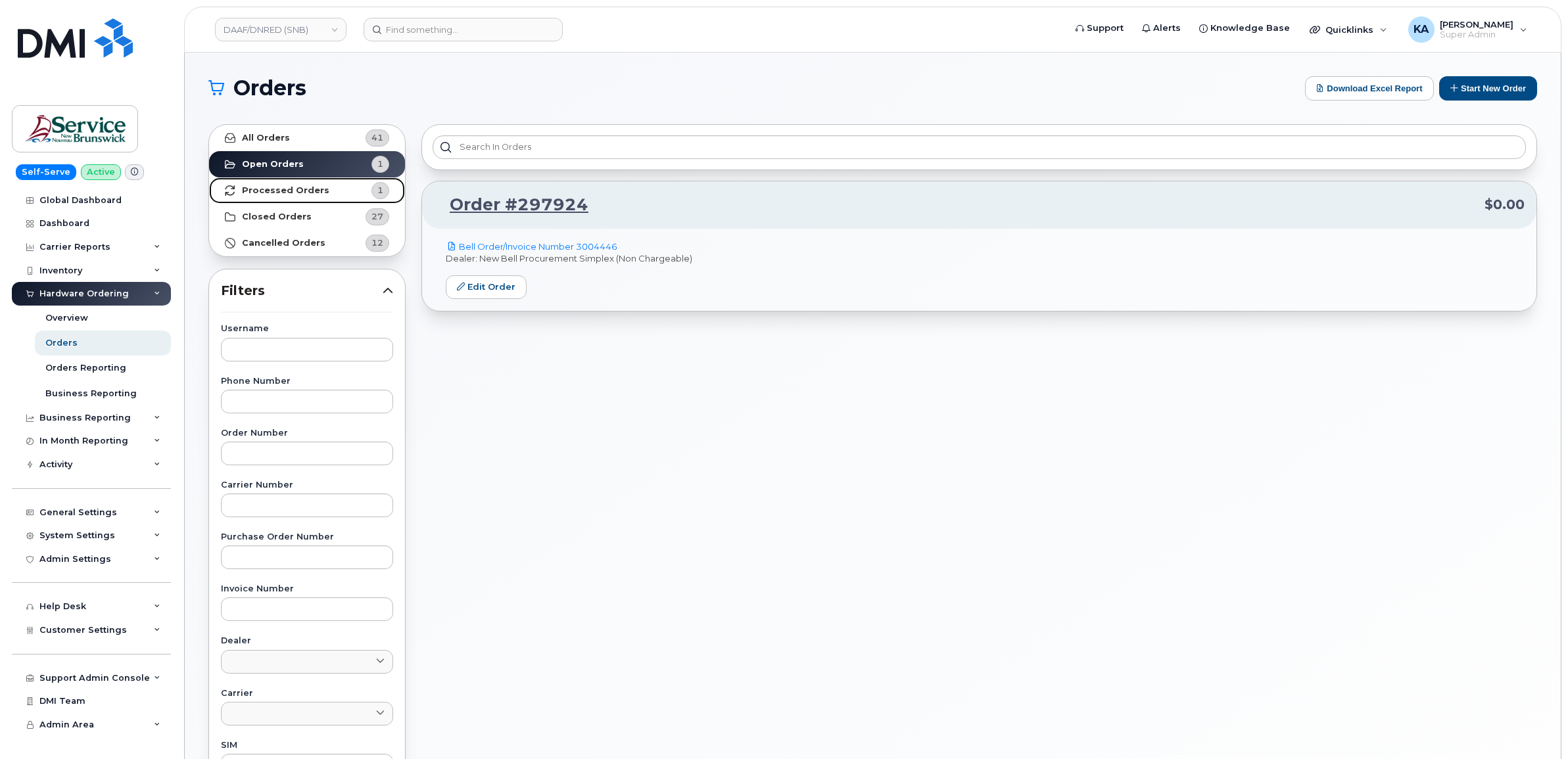
click at [312, 188] on strong "Processed Orders" at bounding box center [285, 190] width 87 height 11
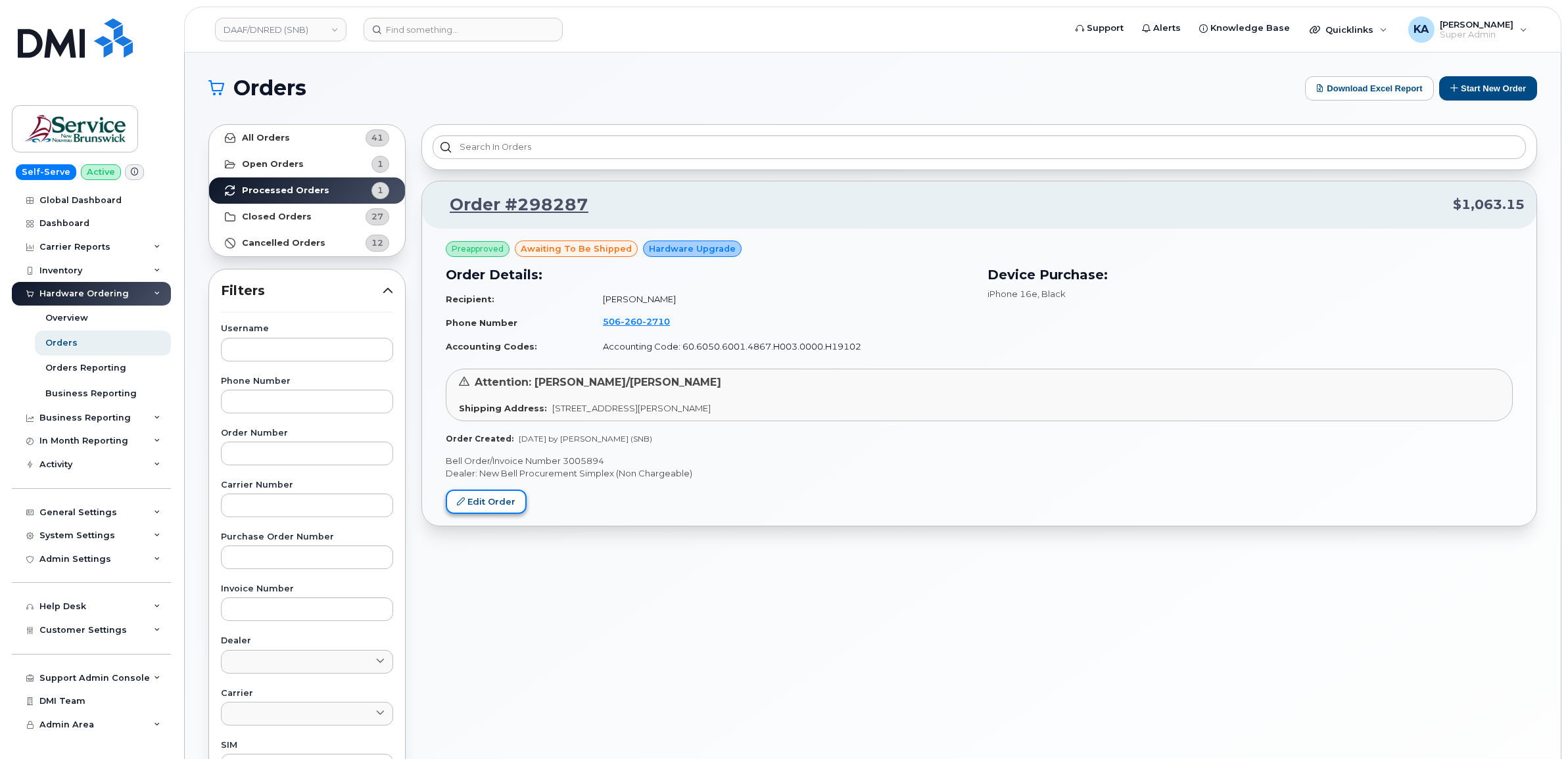
click at [492, 502] on link "Edit Order" at bounding box center [486, 502] width 81 height 24
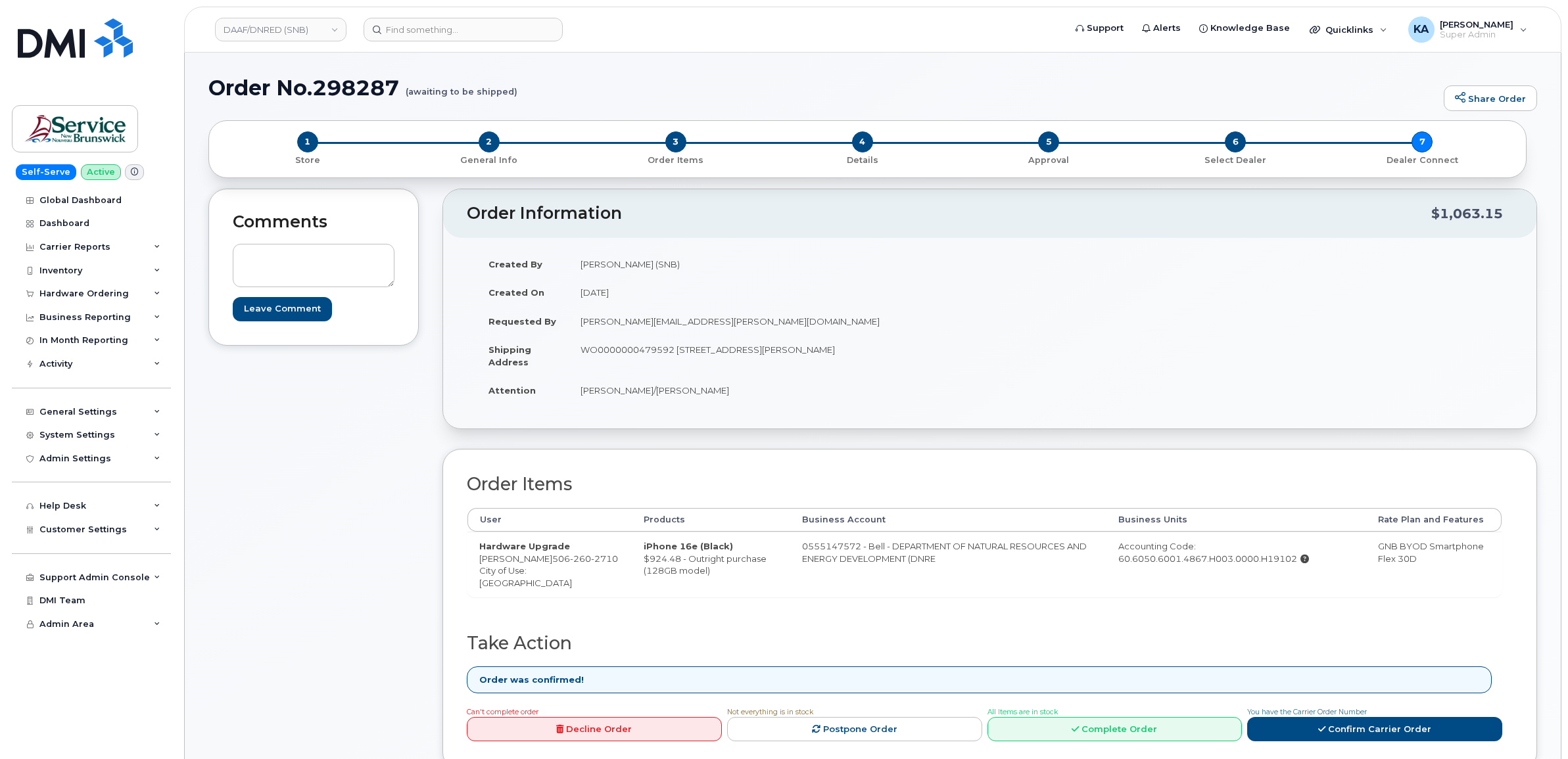
scroll to position [82, 0]
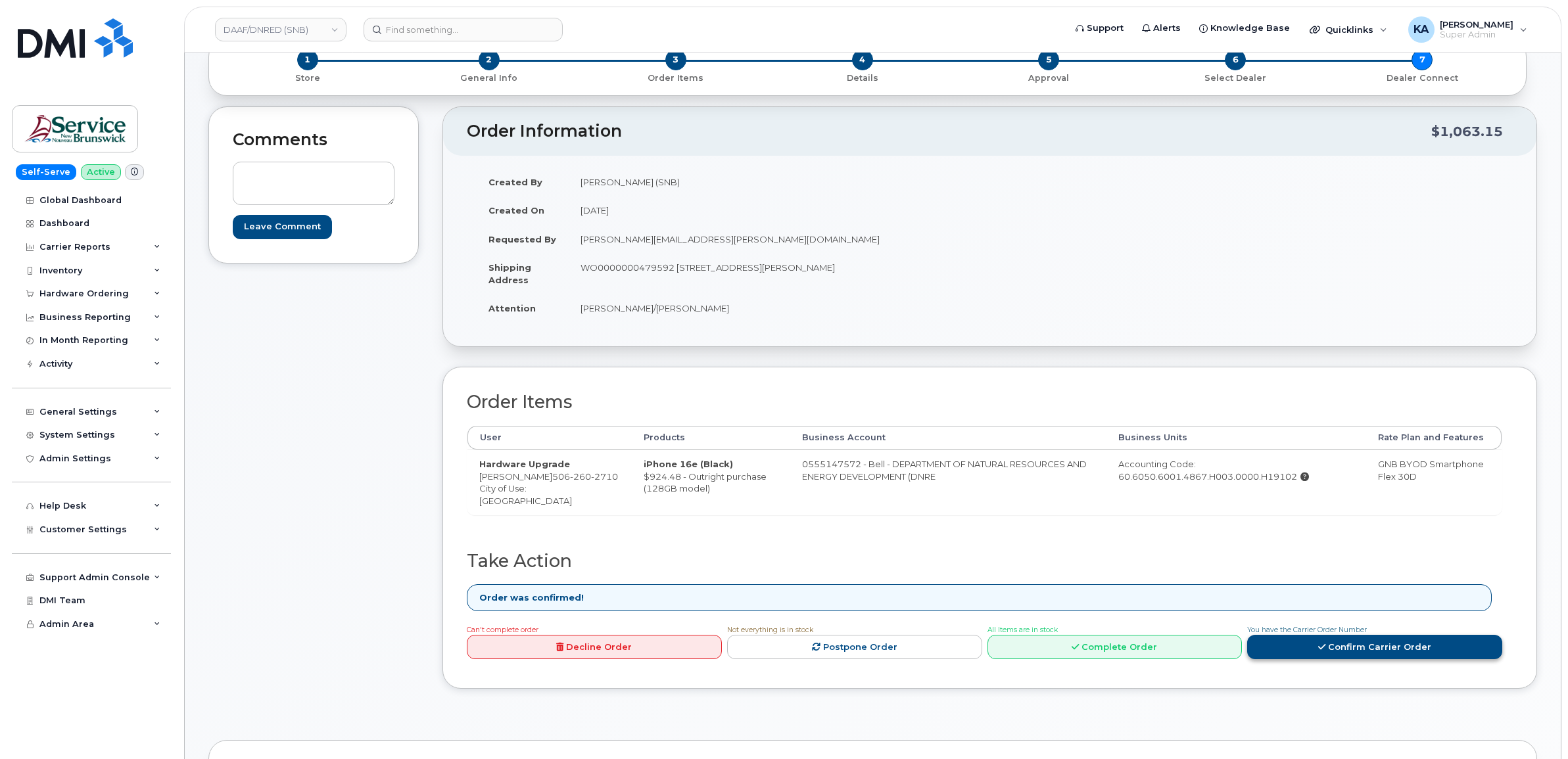
click at [1363, 652] on link "Confirm Carrier Order" at bounding box center [1375, 647] width 255 height 24
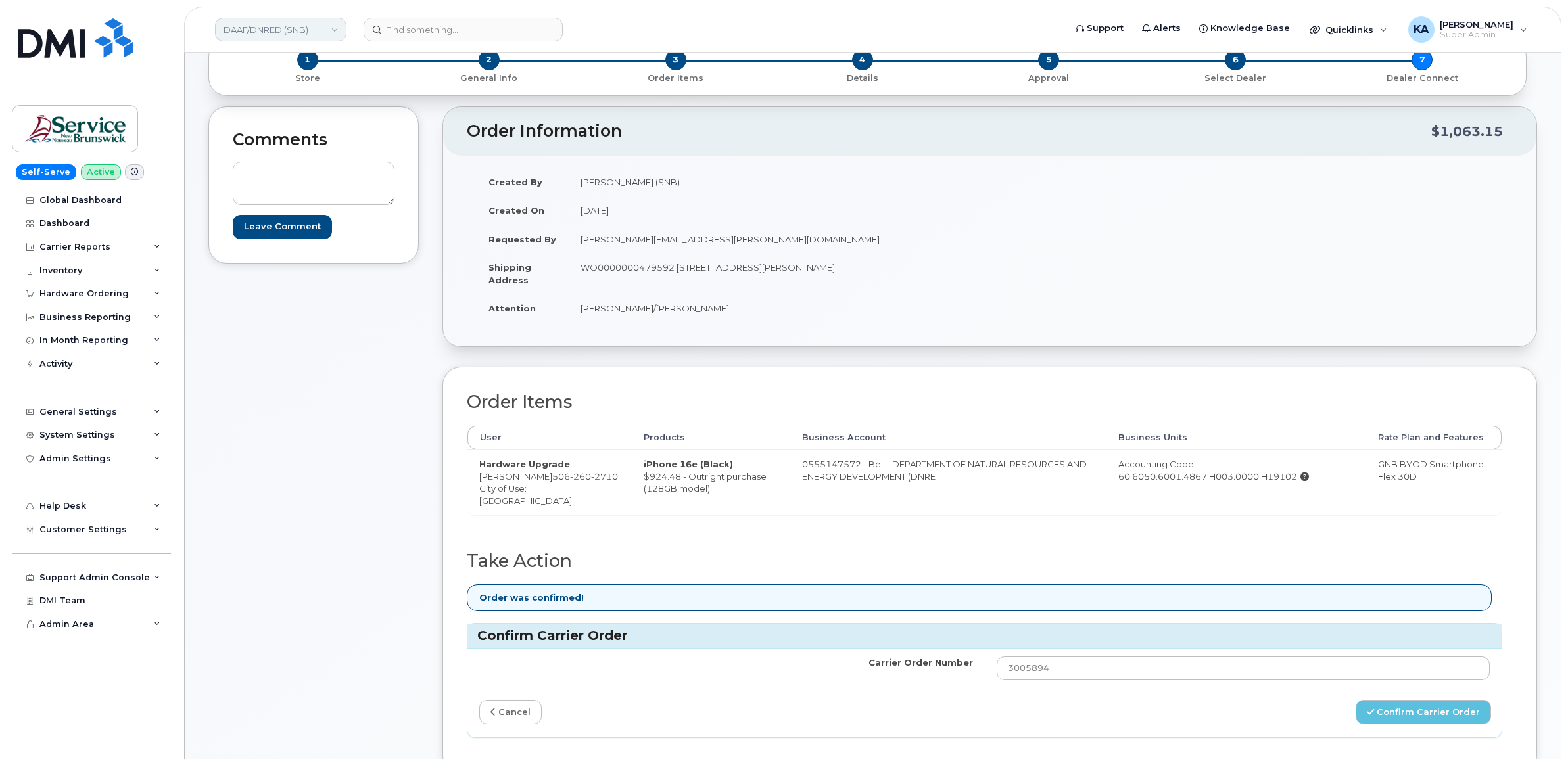
click at [265, 31] on link "DAAF/DNRED (SNB)" at bounding box center [280, 29] width 132 height 23
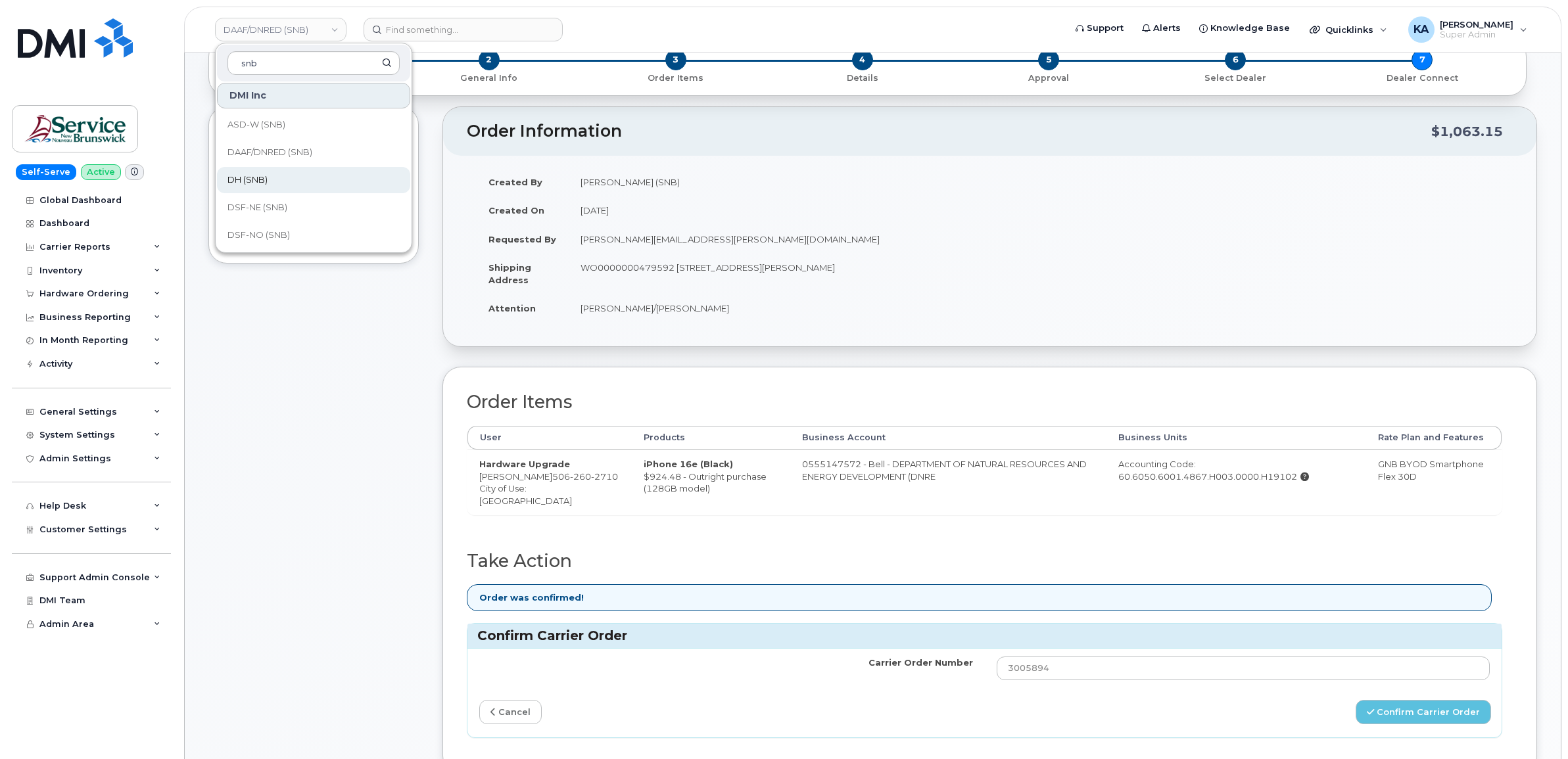
type input "snb"
click at [250, 173] on span "DH (SNB)" at bounding box center [247, 180] width 40 height 13
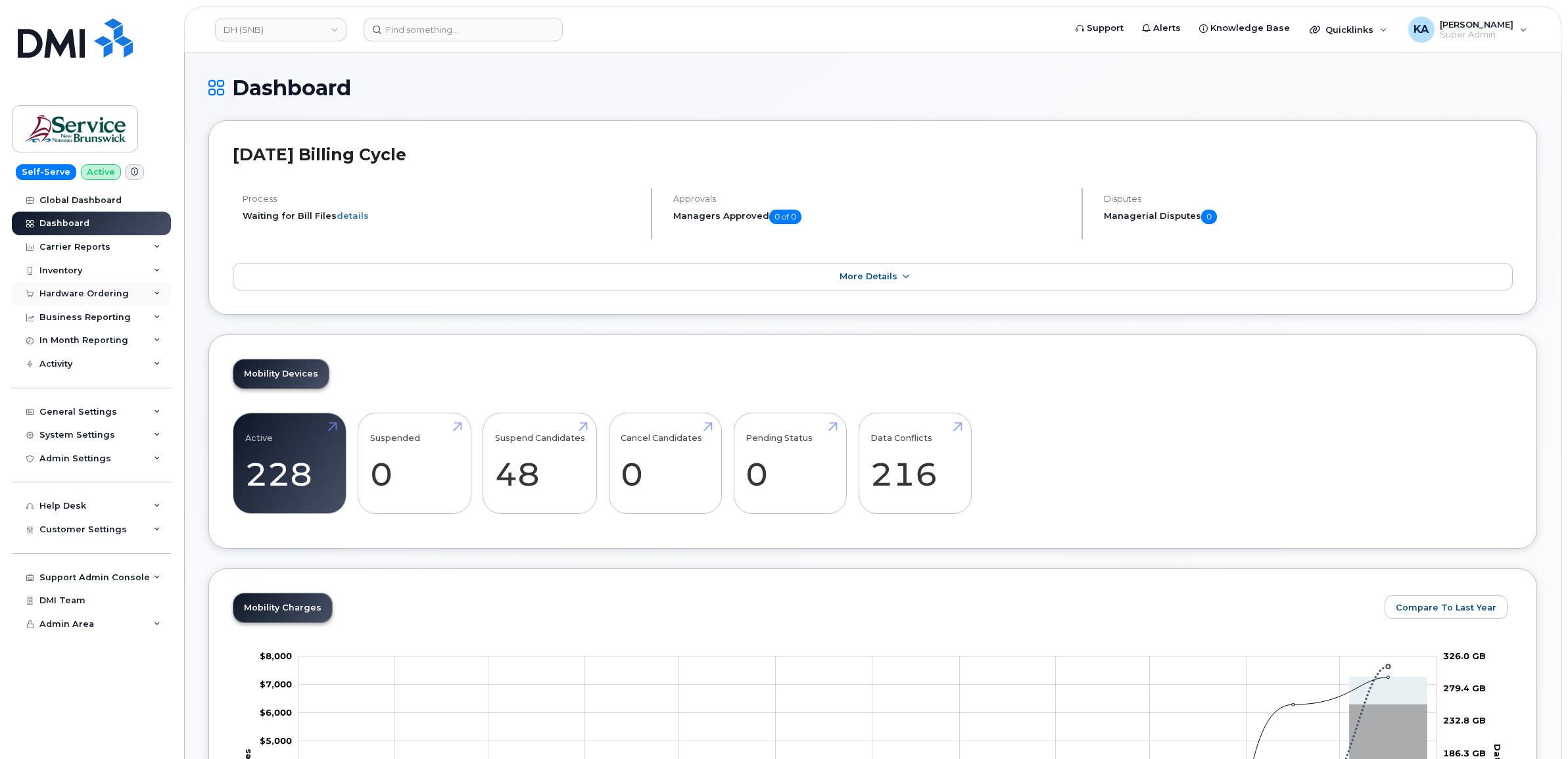
click at [100, 289] on div "Hardware Ordering" at bounding box center [92, 294] width 159 height 23
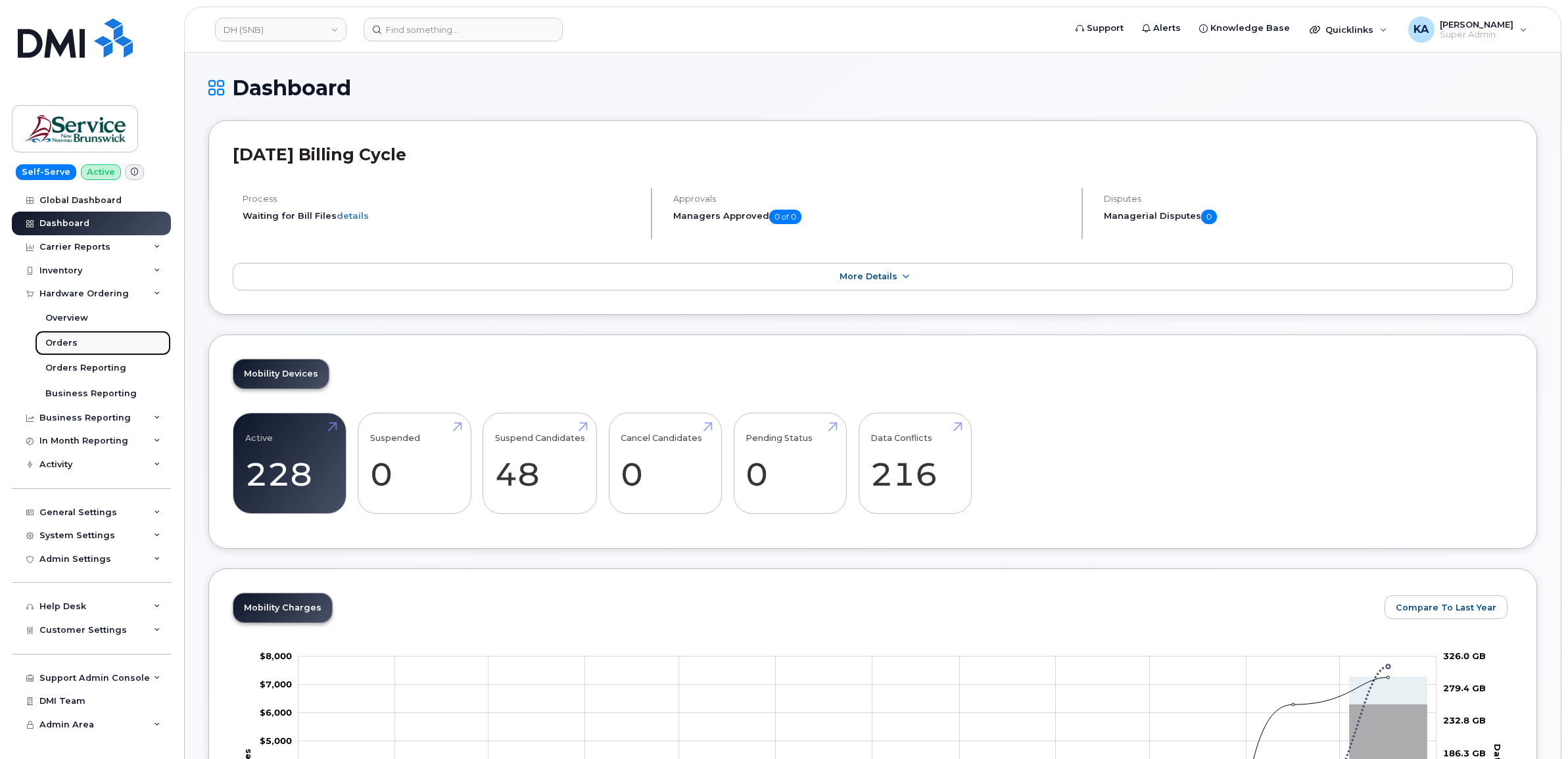
click at [59, 340] on div "Orders" at bounding box center [61, 343] width 32 height 12
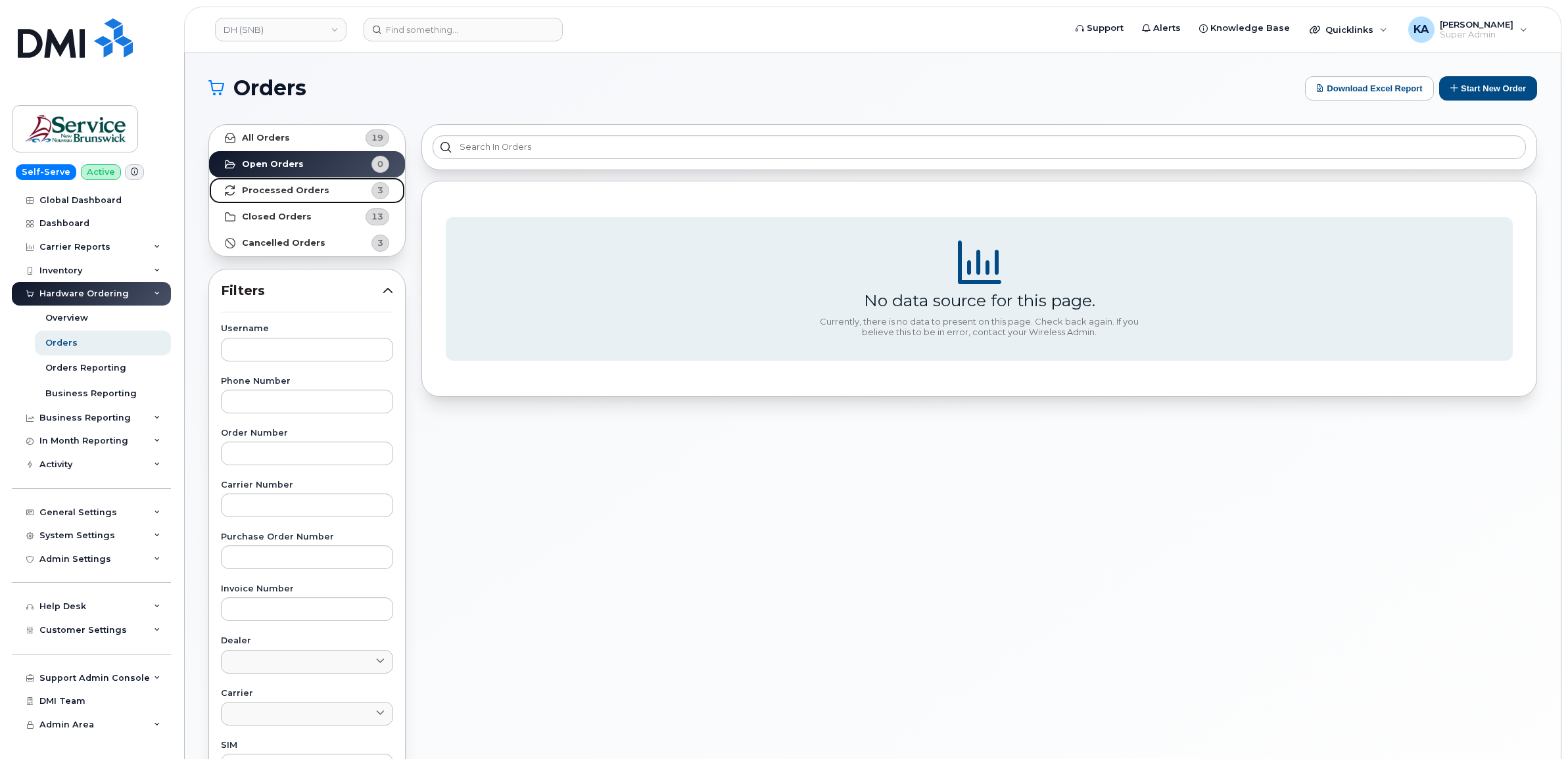
click at [294, 188] on strong "Processed Orders" at bounding box center [285, 190] width 87 height 11
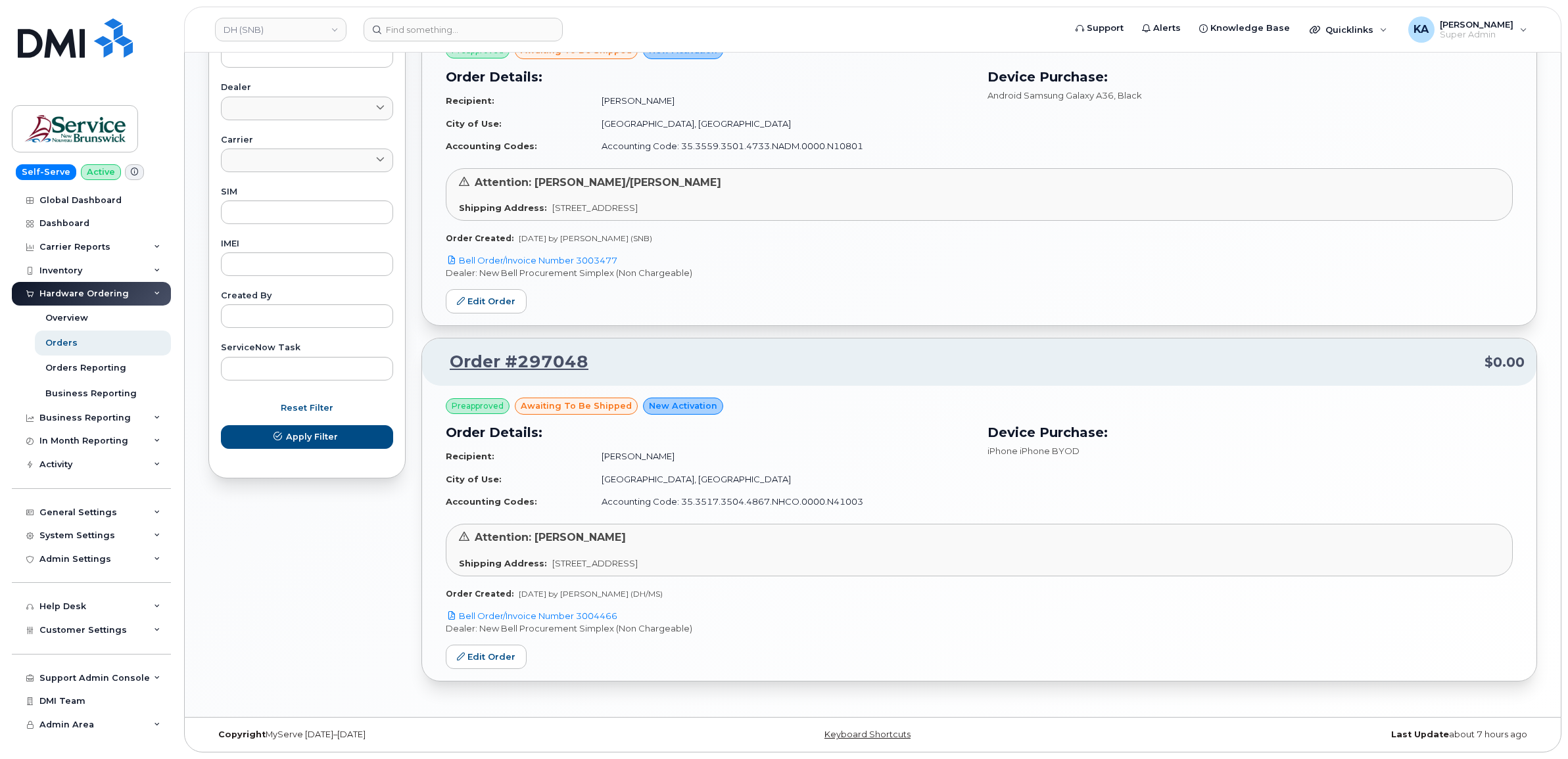
scroll to position [556, 0]
click at [479, 655] on link "Edit Order" at bounding box center [486, 657] width 81 height 24
click at [488, 300] on link "Edit Order" at bounding box center [486, 301] width 81 height 24
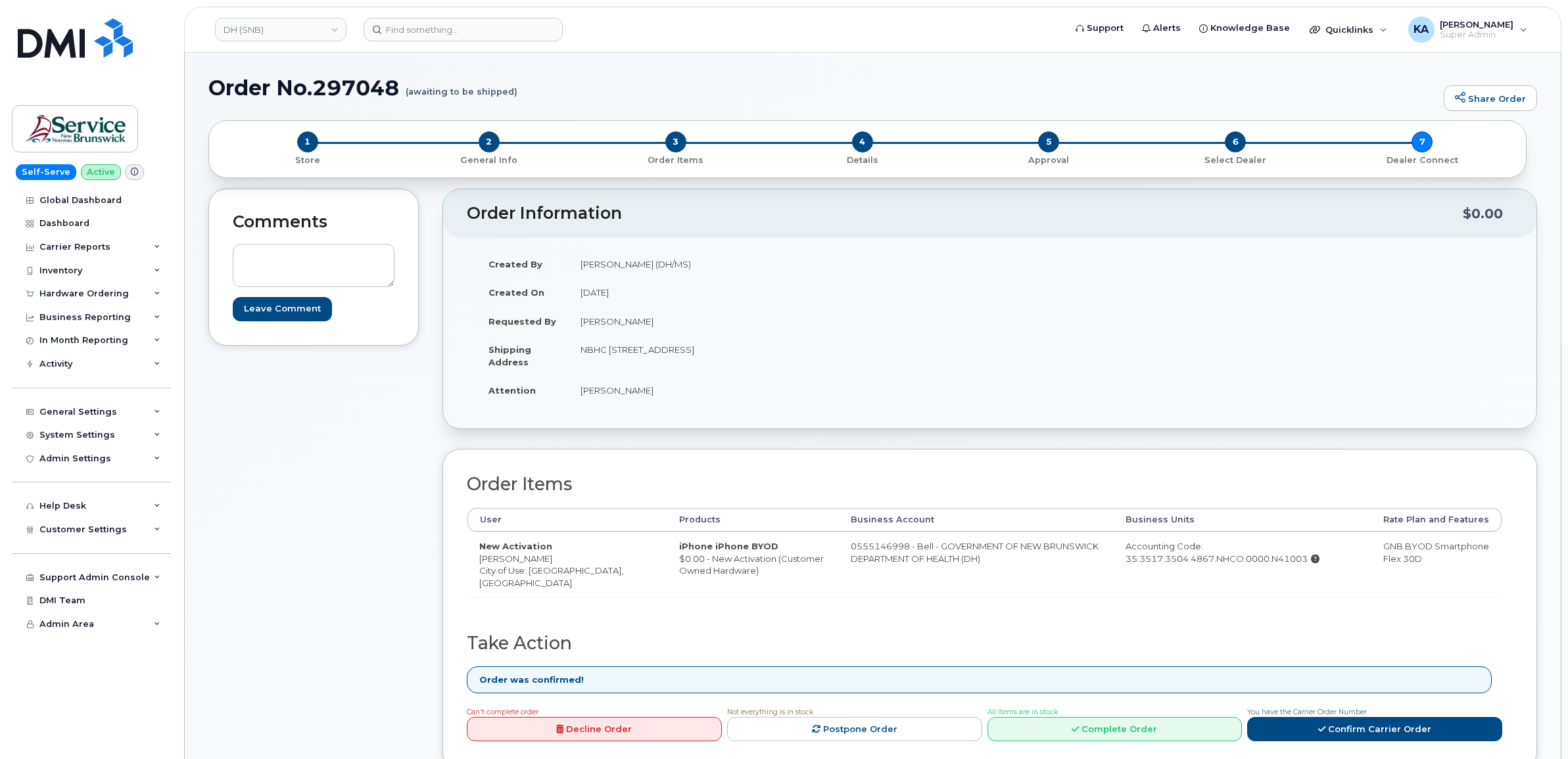
scroll to position [82, 0]
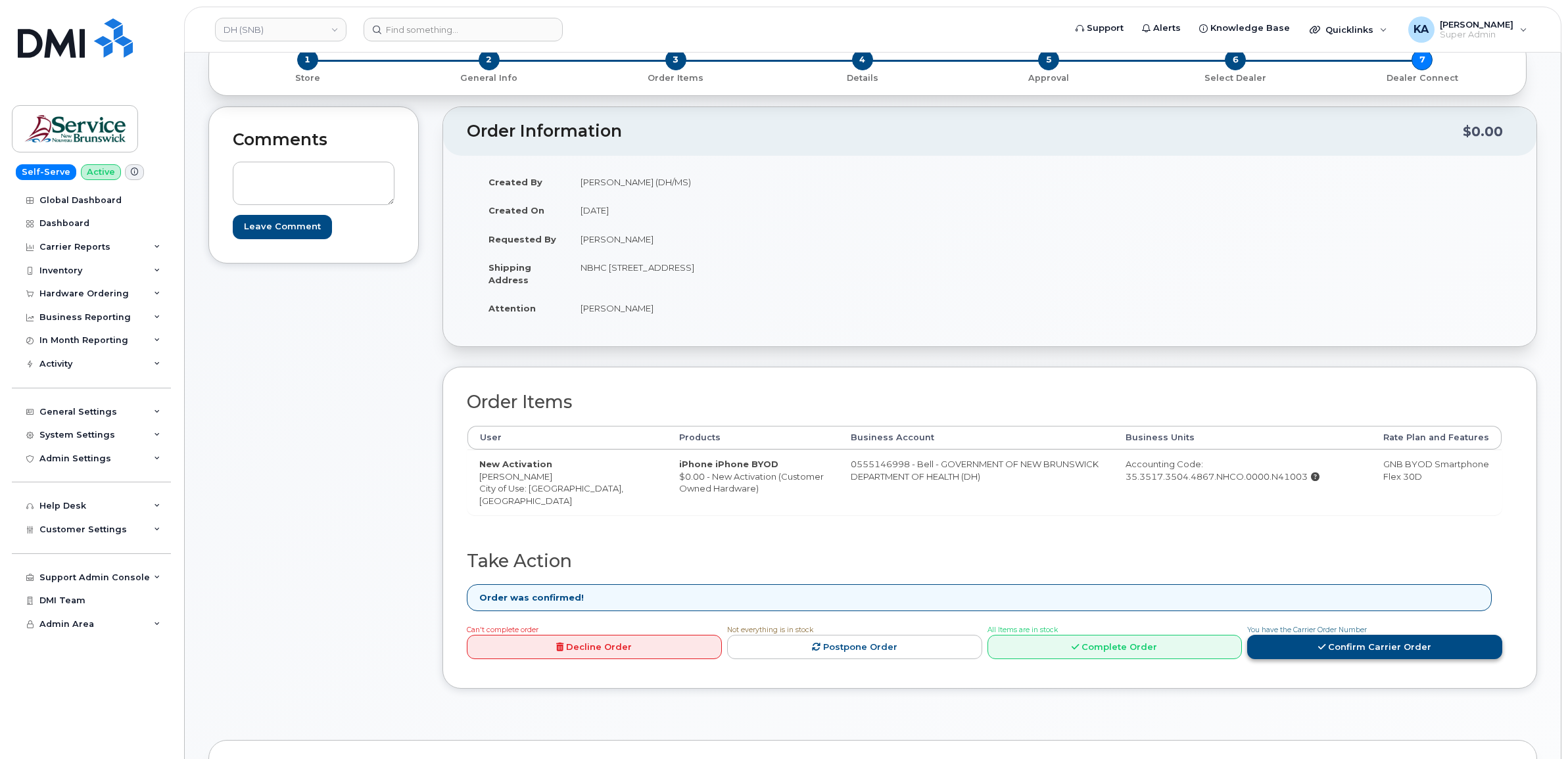
click at [1308, 646] on link "Confirm Carrier Order" at bounding box center [1375, 647] width 255 height 24
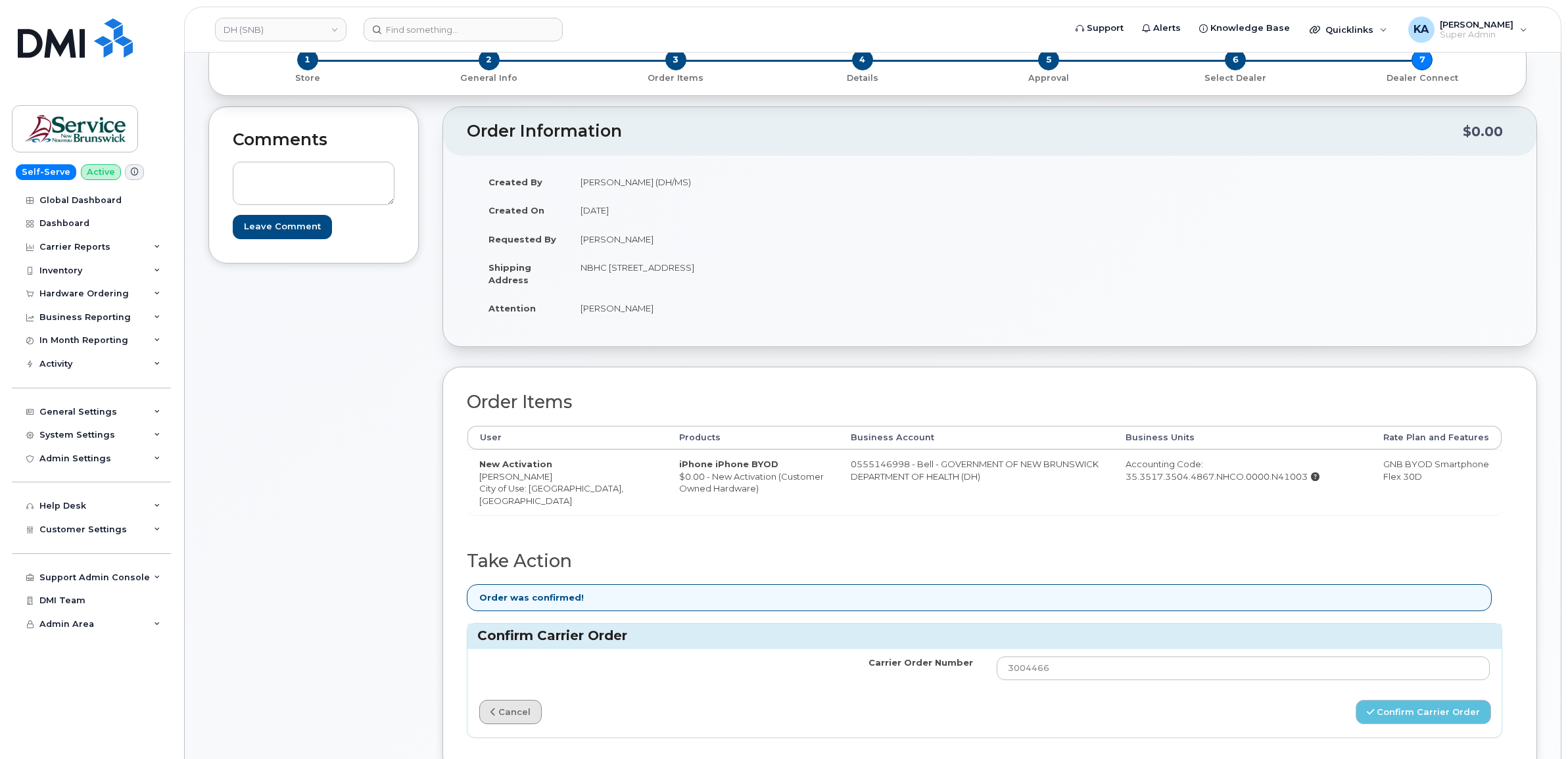
click at [508, 717] on link "cancel" at bounding box center [511, 712] width 63 height 24
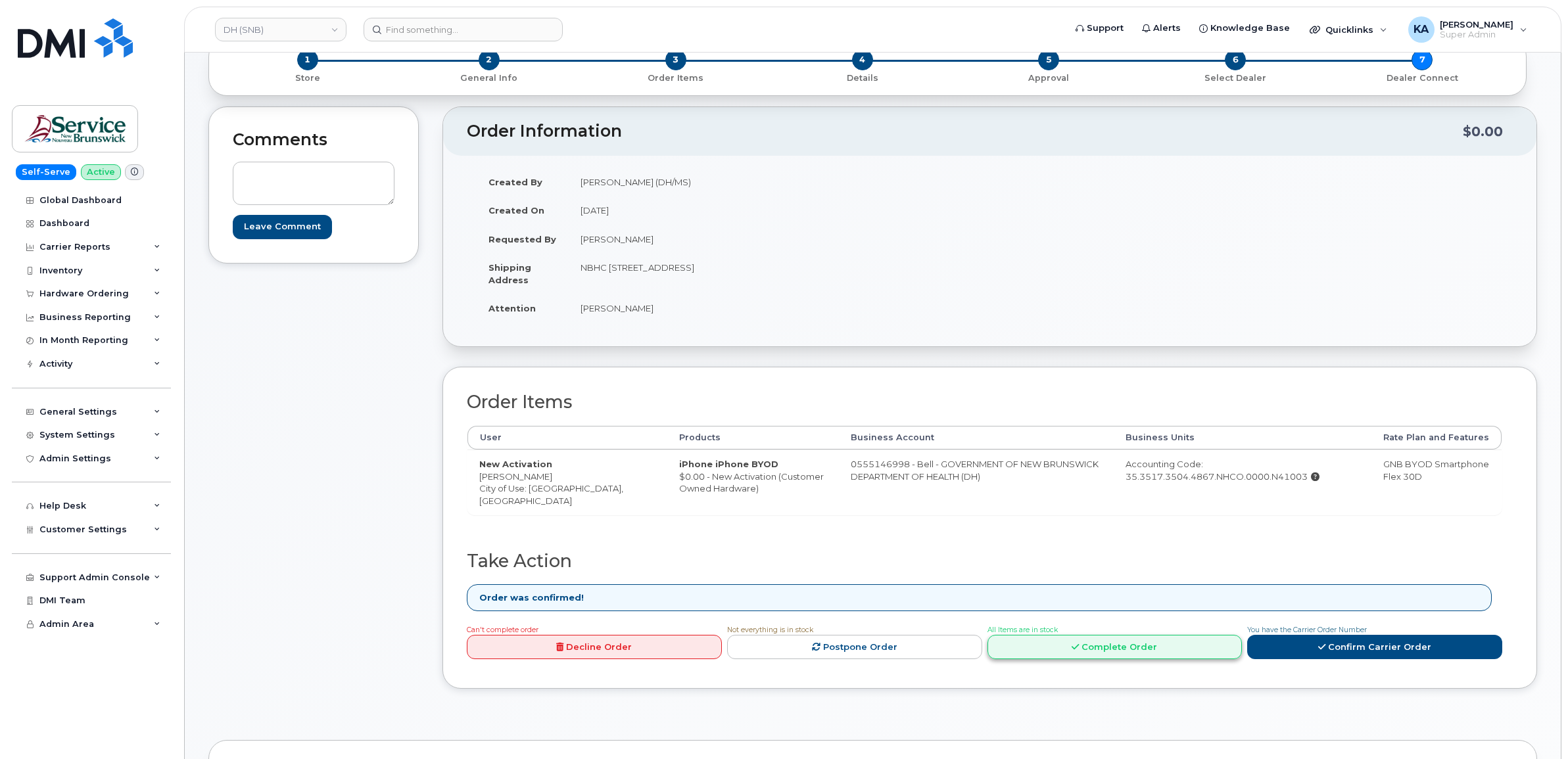
click at [1109, 647] on link "Complete Order" at bounding box center [1115, 647] width 255 height 24
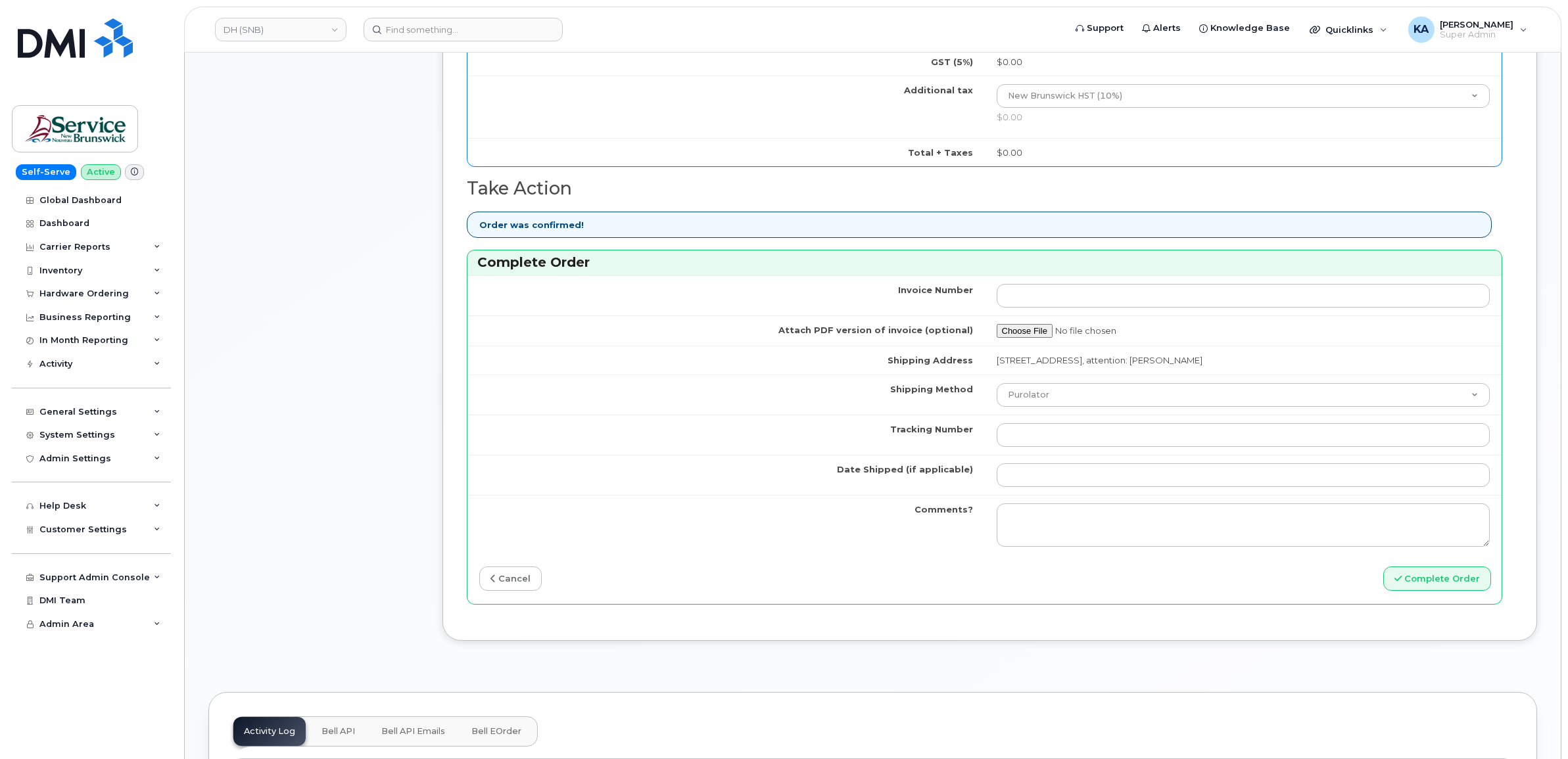
scroll to position [903, 0]
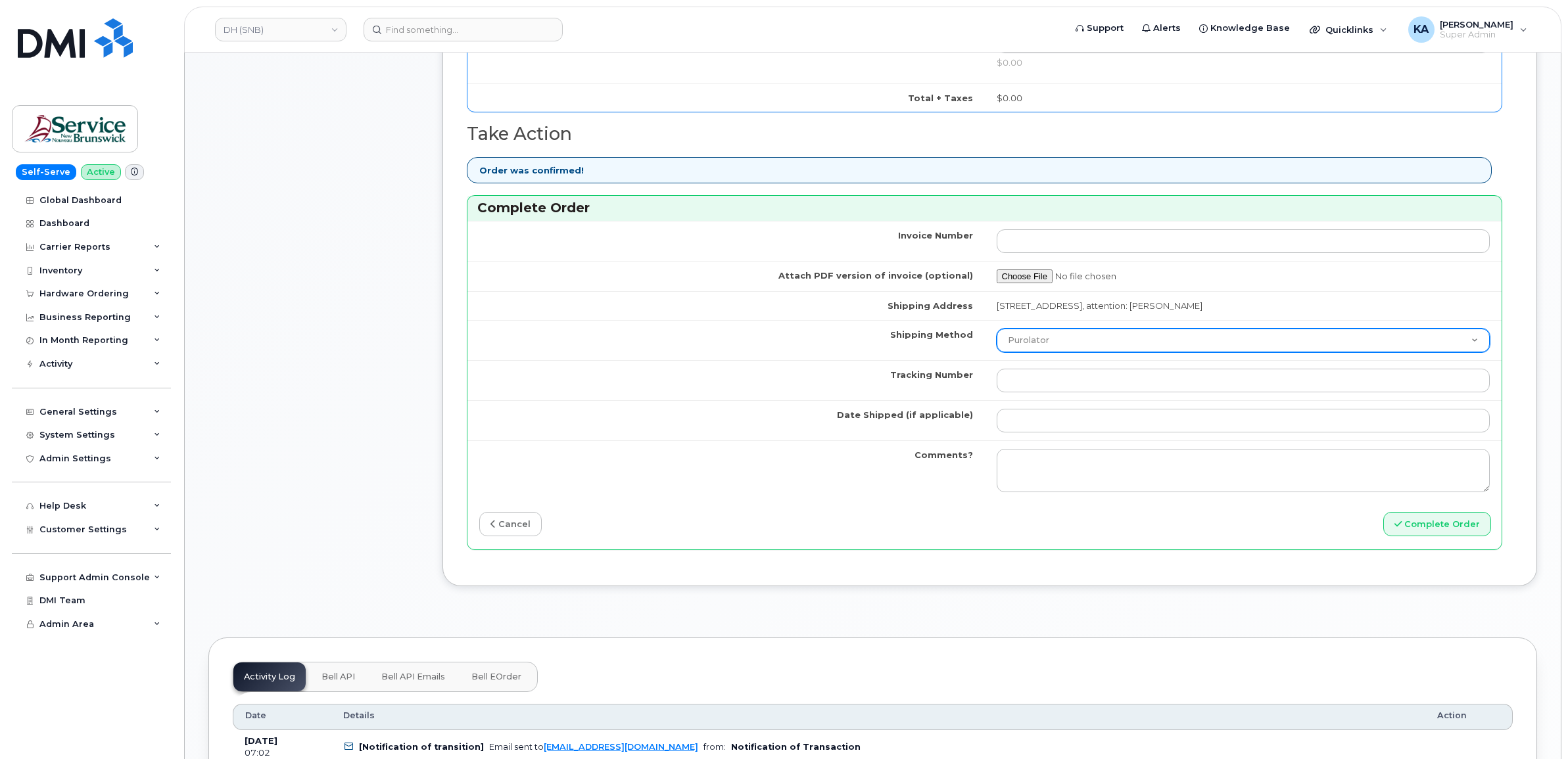
click at [1047, 339] on select "Purolator UPS FedEx Canada Post Courier Other Drop Off Pick Up" at bounding box center [1244, 340] width 494 height 23
select select "FedEx"
click at [997, 331] on select "Purolator UPS FedEx Canada Post Courier Other Drop Off Pick Up" at bounding box center [1244, 340] width 494 height 23
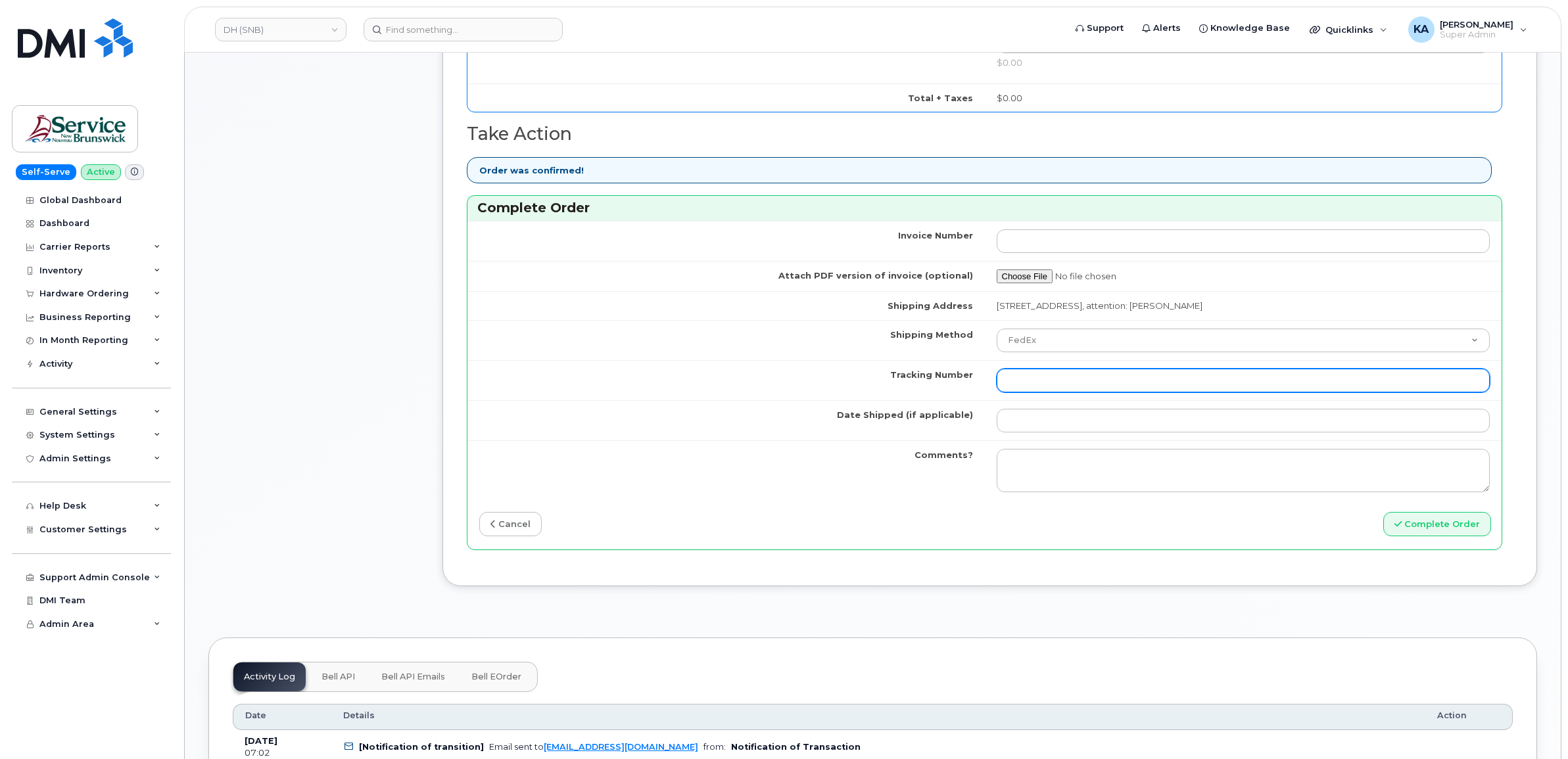
paste input "463192479541"
type input "463192479541"
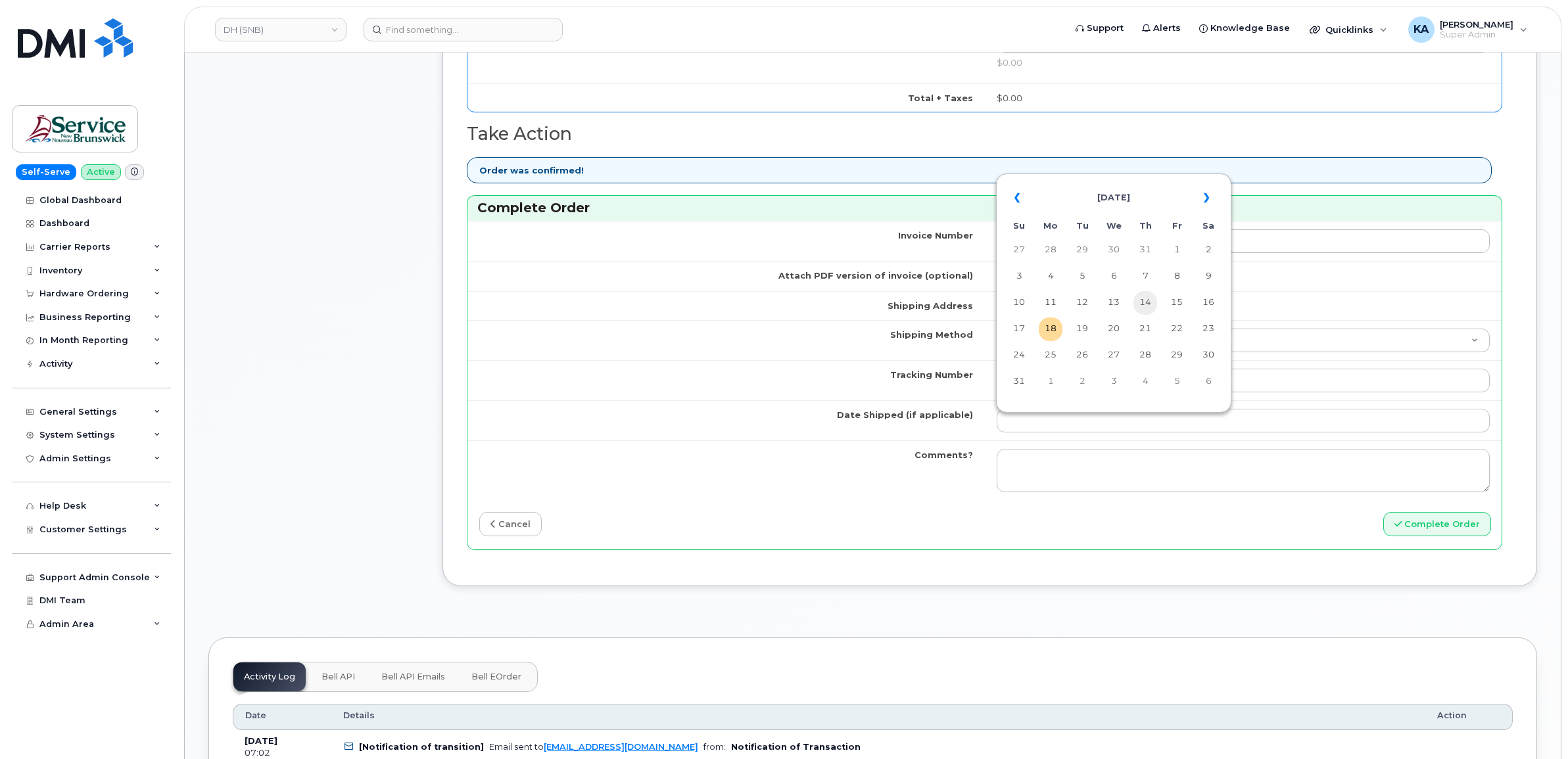
click at [1142, 302] on td "14" at bounding box center [1145, 303] width 23 height 23
type input "2025-08-14"
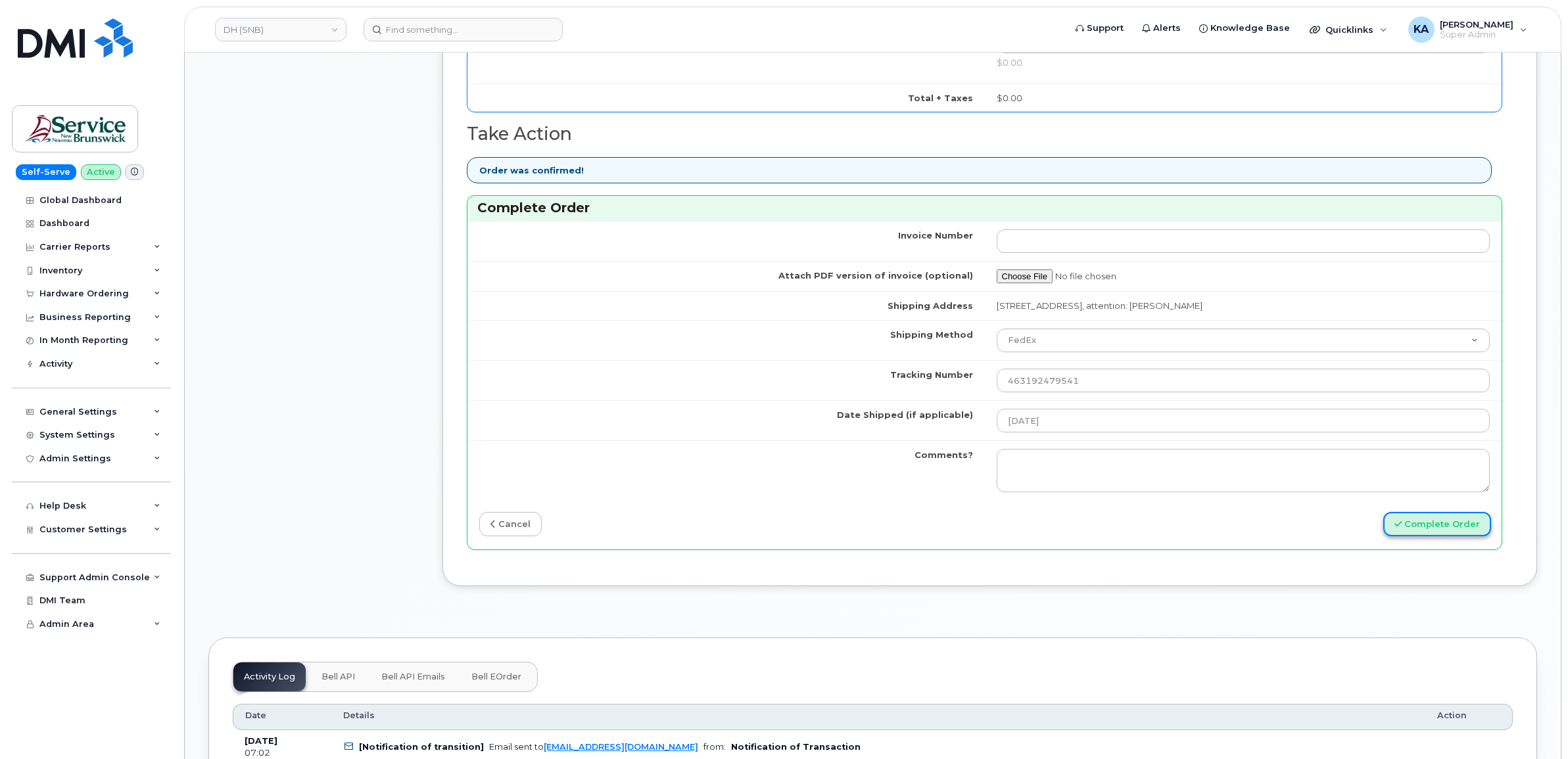
click at [1446, 530] on button "Complete Order" at bounding box center [1438, 524] width 108 height 24
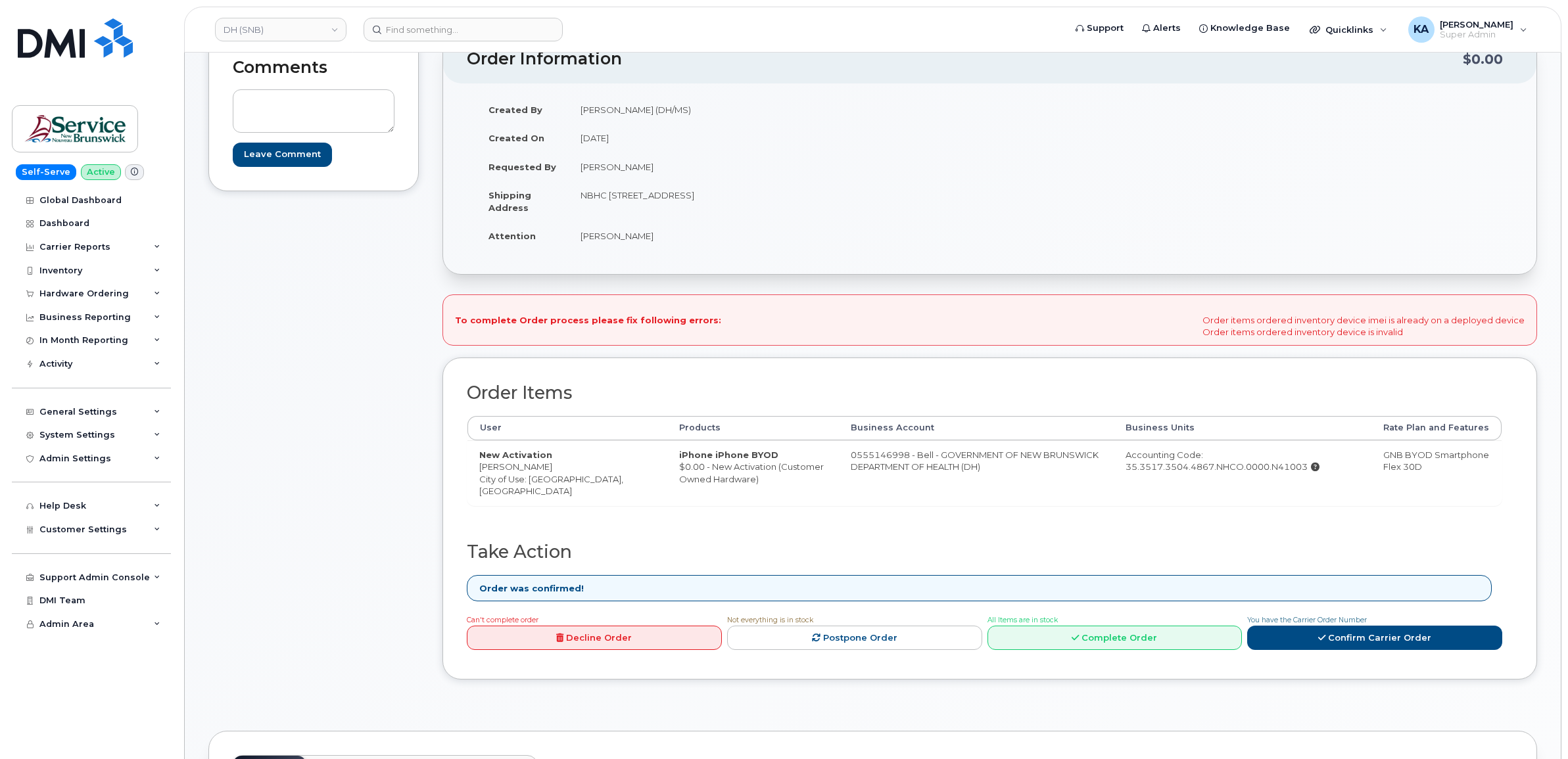
scroll to position [164, 0]
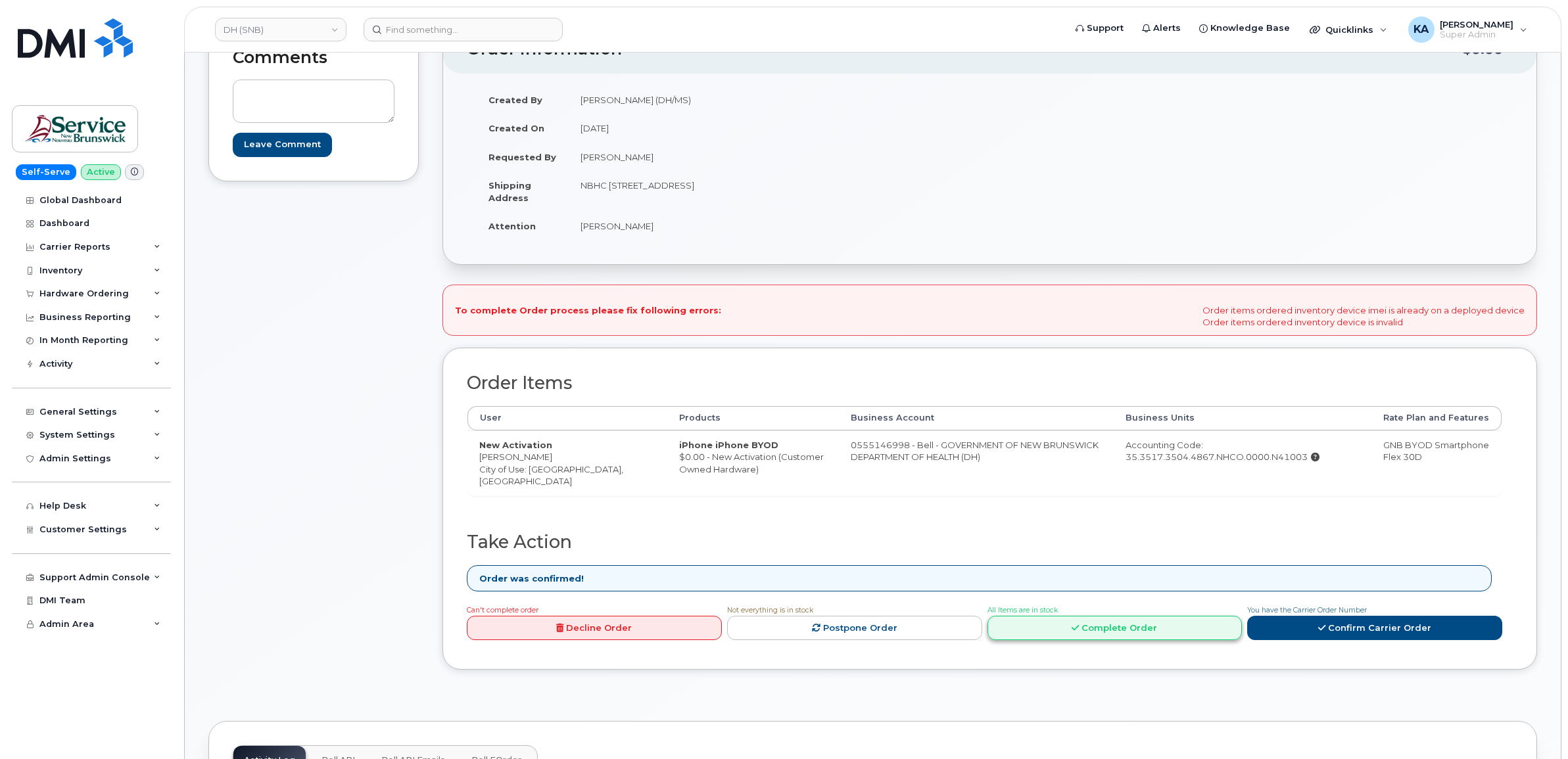
click at [1108, 630] on link "Complete Order" at bounding box center [1115, 628] width 255 height 24
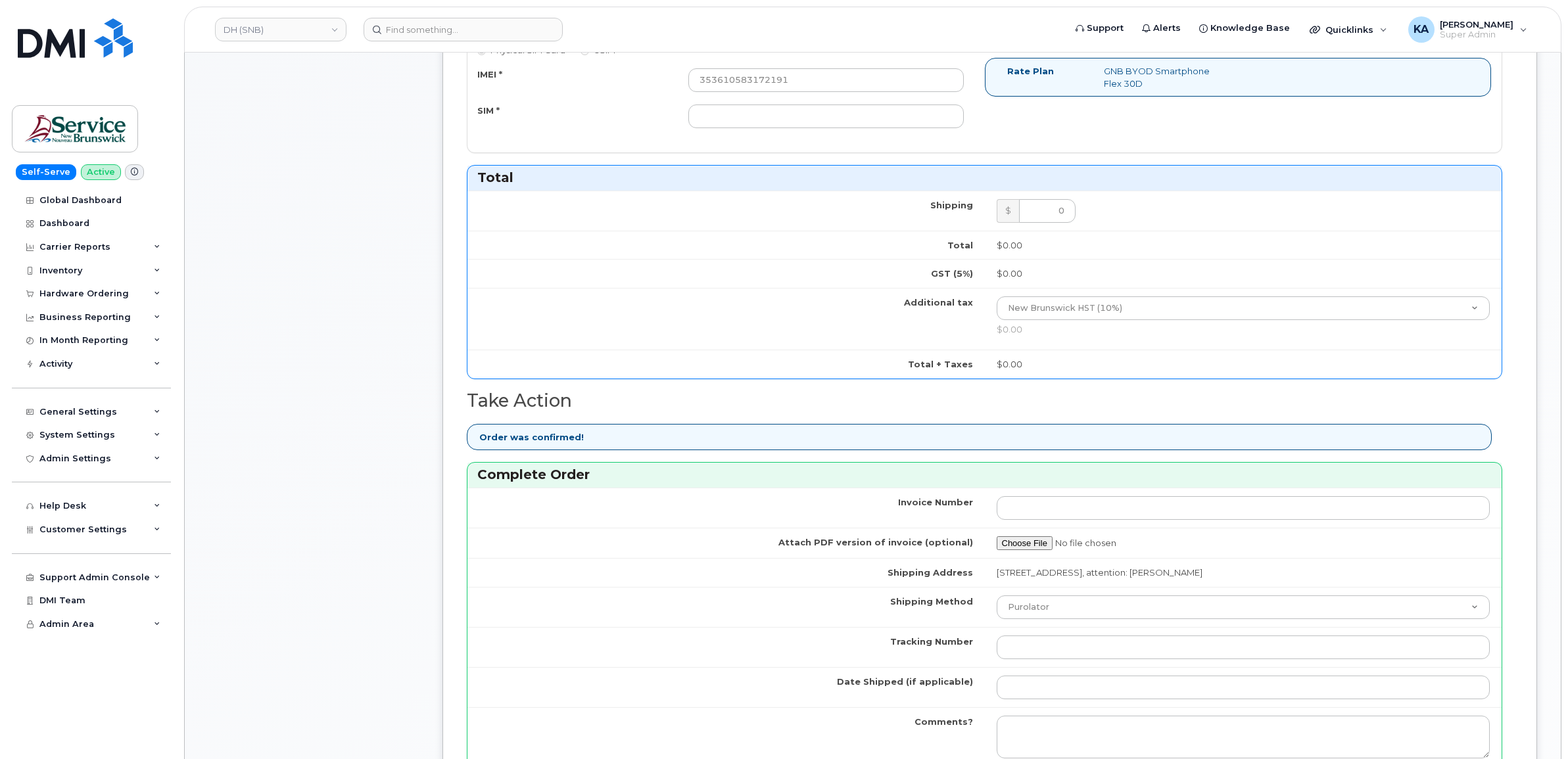
scroll to position [739, 0]
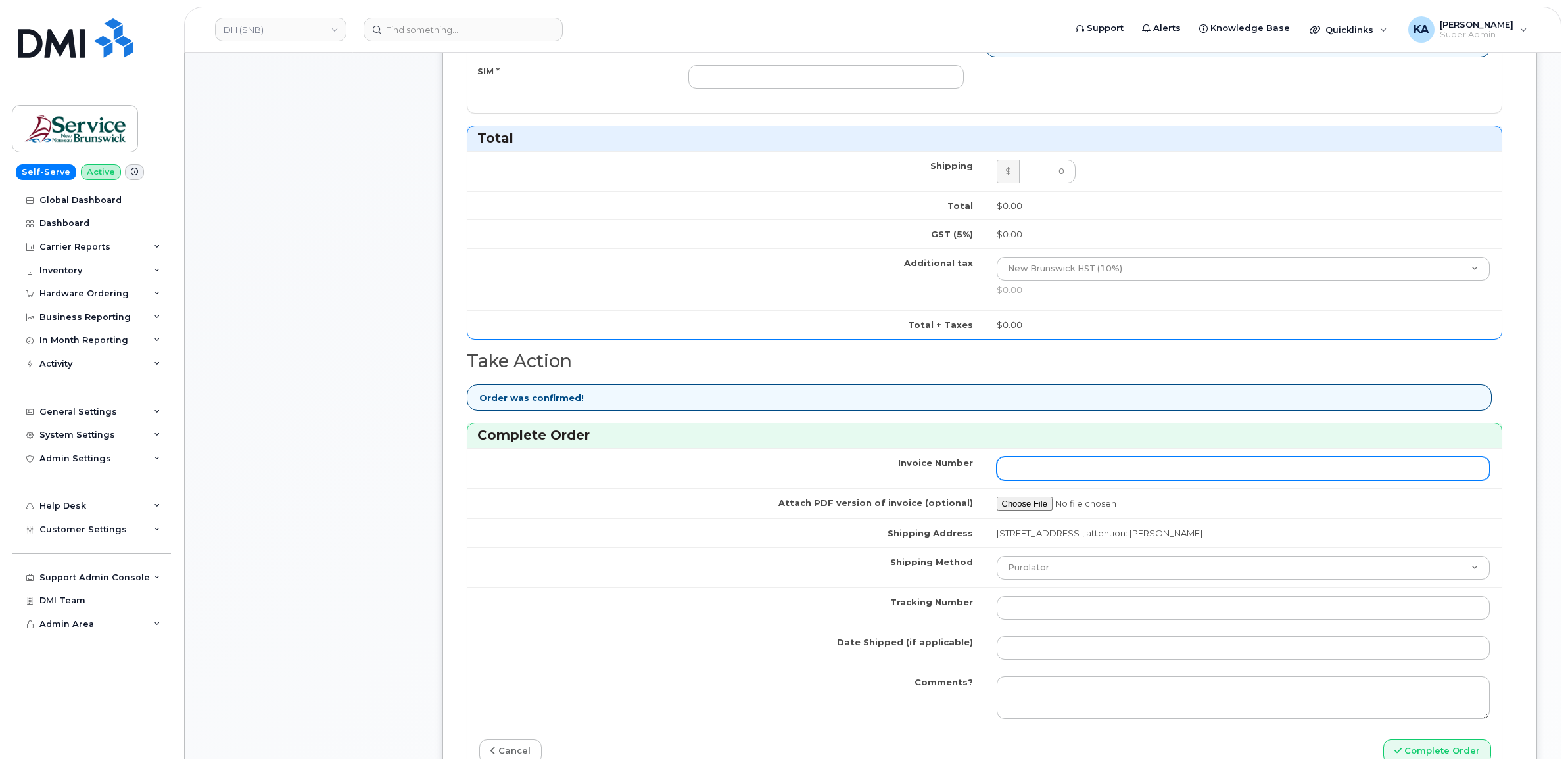
click at [1067, 474] on input "Invoice Number" at bounding box center [1244, 468] width 494 height 23
paste input "1306650957000010"
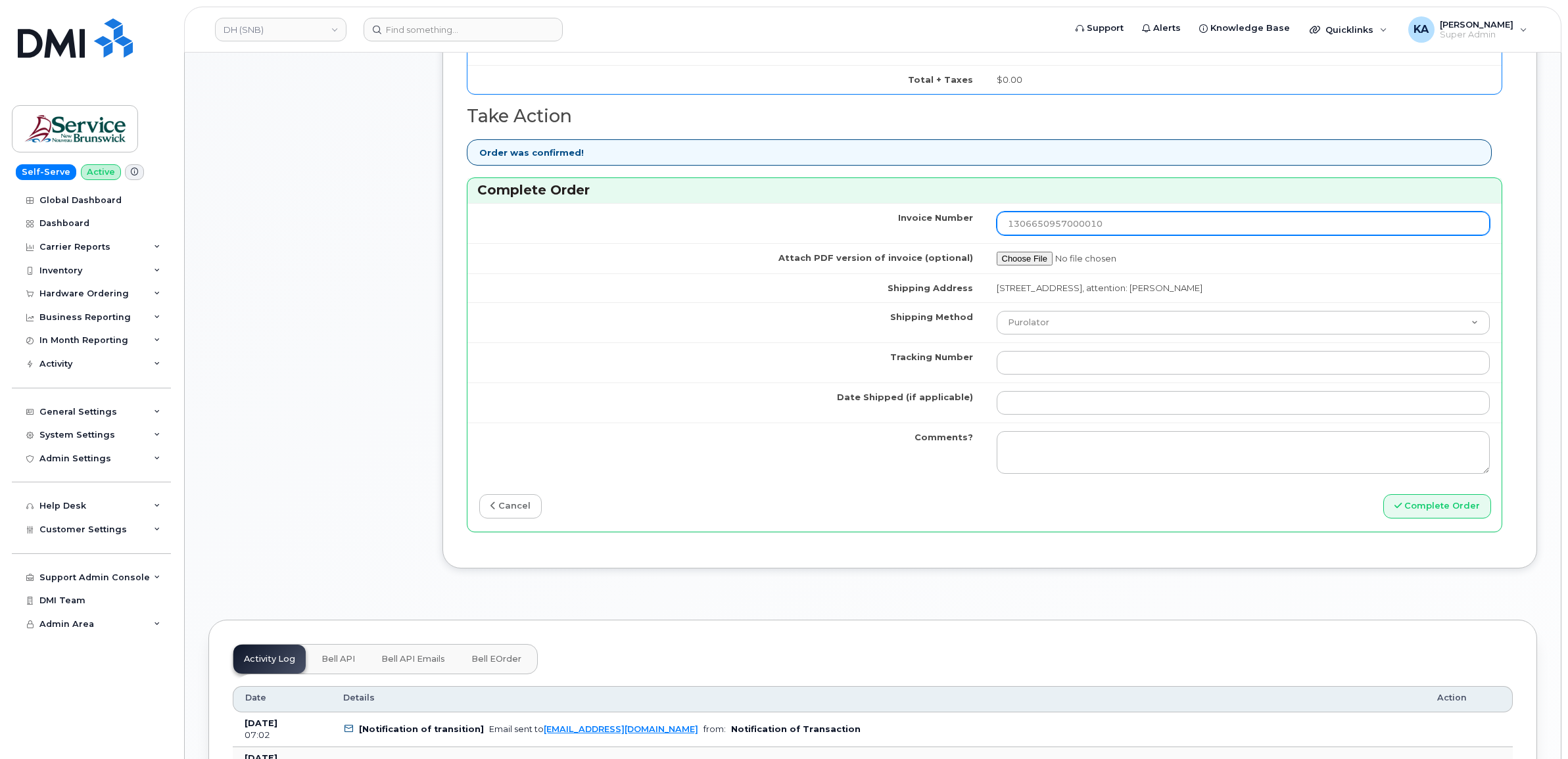
scroll to position [986, 0]
type input "1306650957000010"
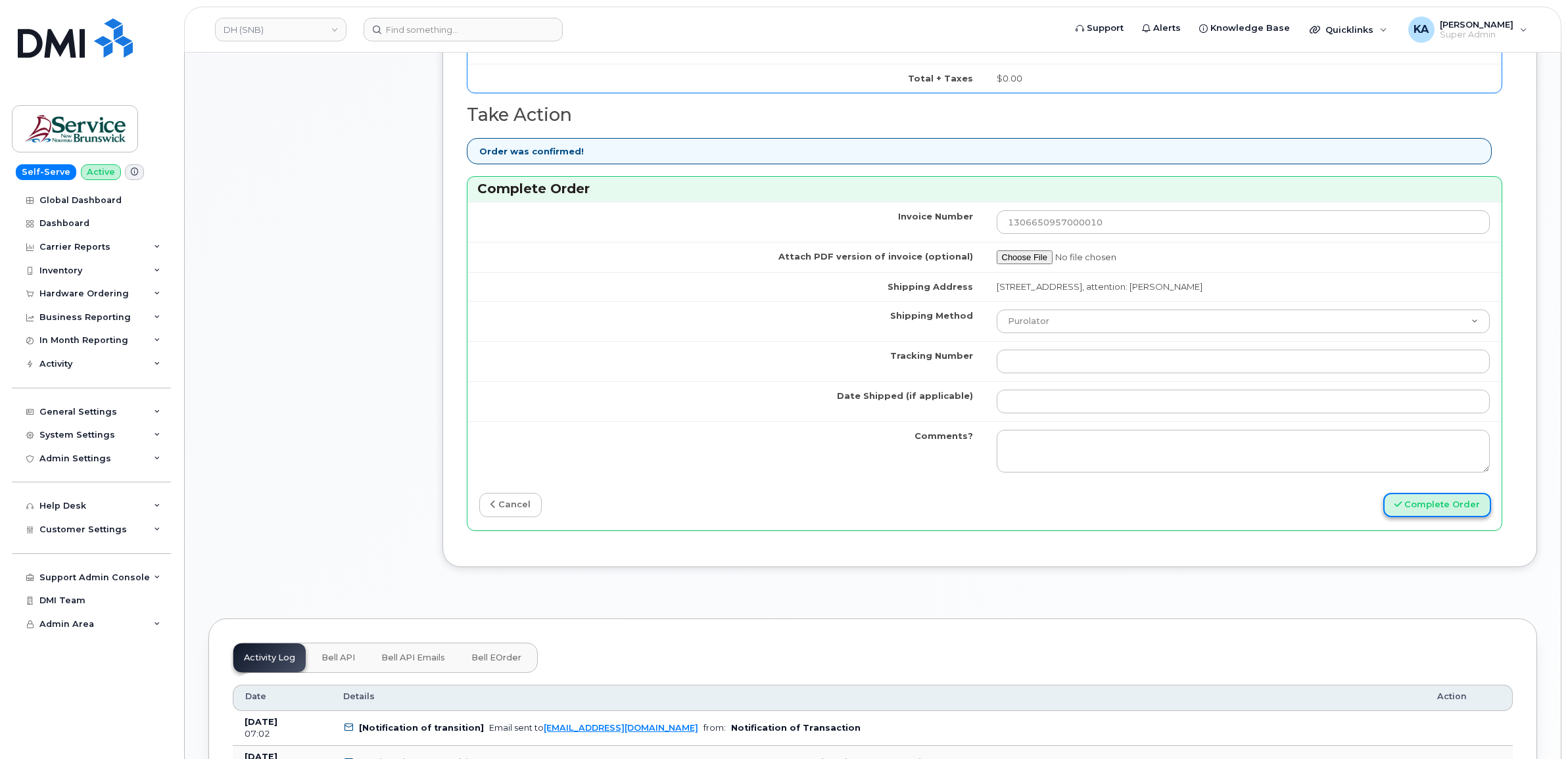
click at [1435, 507] on button "Complete Order" at bounding box center [1438, 505] width 108 height 24
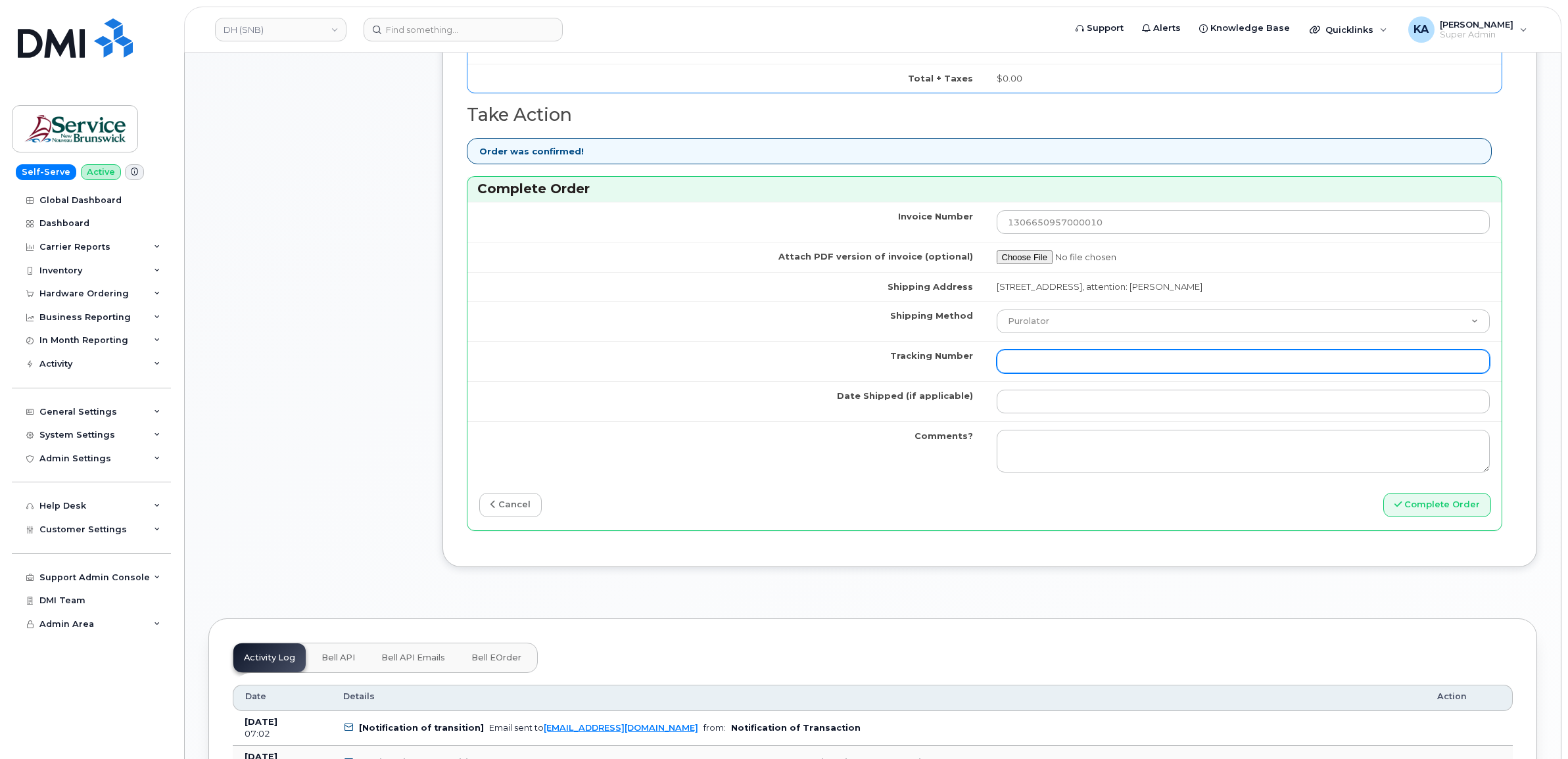
click at [1013, 369] on input "Tracking Number" at bounding box center [1244, 361] width 494 height 23
paste input "463192479541"
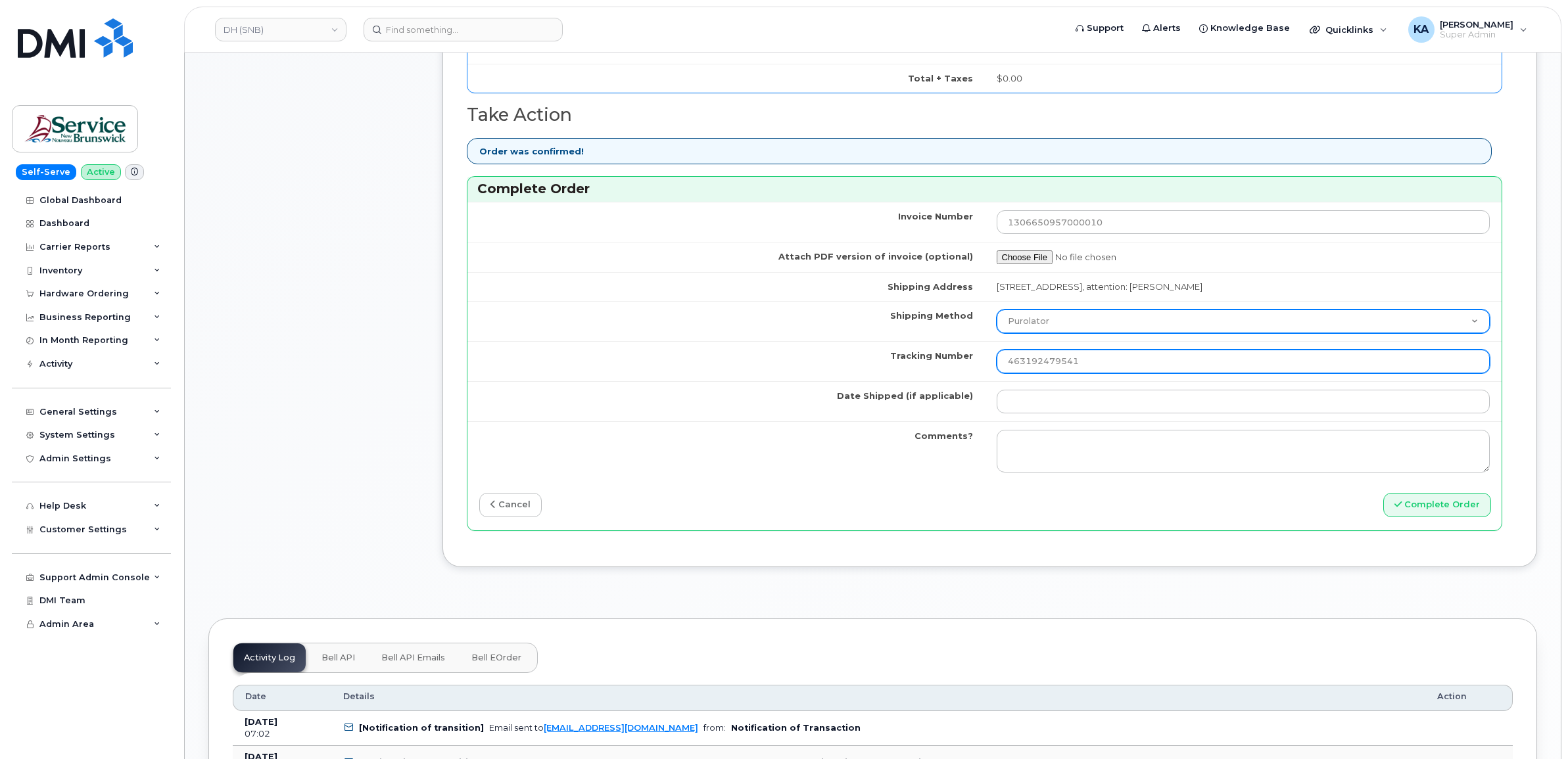
type input "463192479541"
click at [1033, 324] on select "Purolator UPS FedEx Canada Post Courier Other Drop Off Pick Up" at bounding box center [1244, 321] width 494 height 23
select select "FedEx"
click at [997, 312] on select "Purolator UPS FedEx Canada Post Courier Other Drop Off Pick Up" at bounding box center [1244, 321] width 494 height 23
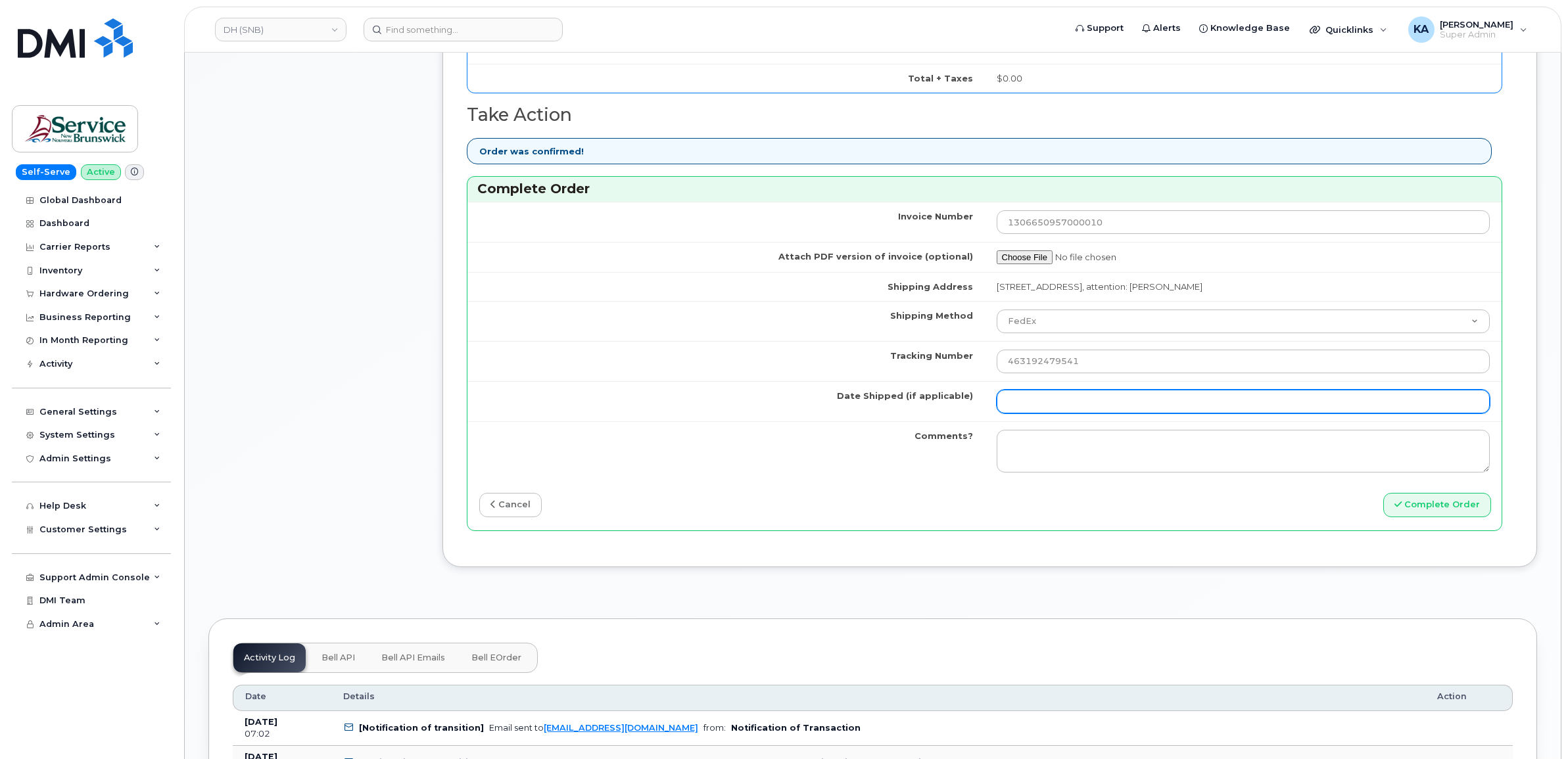
click at [1021, 406] on input "Date Shipped (if applicable)" at bounding box center [1244, 401] width 494 height 23
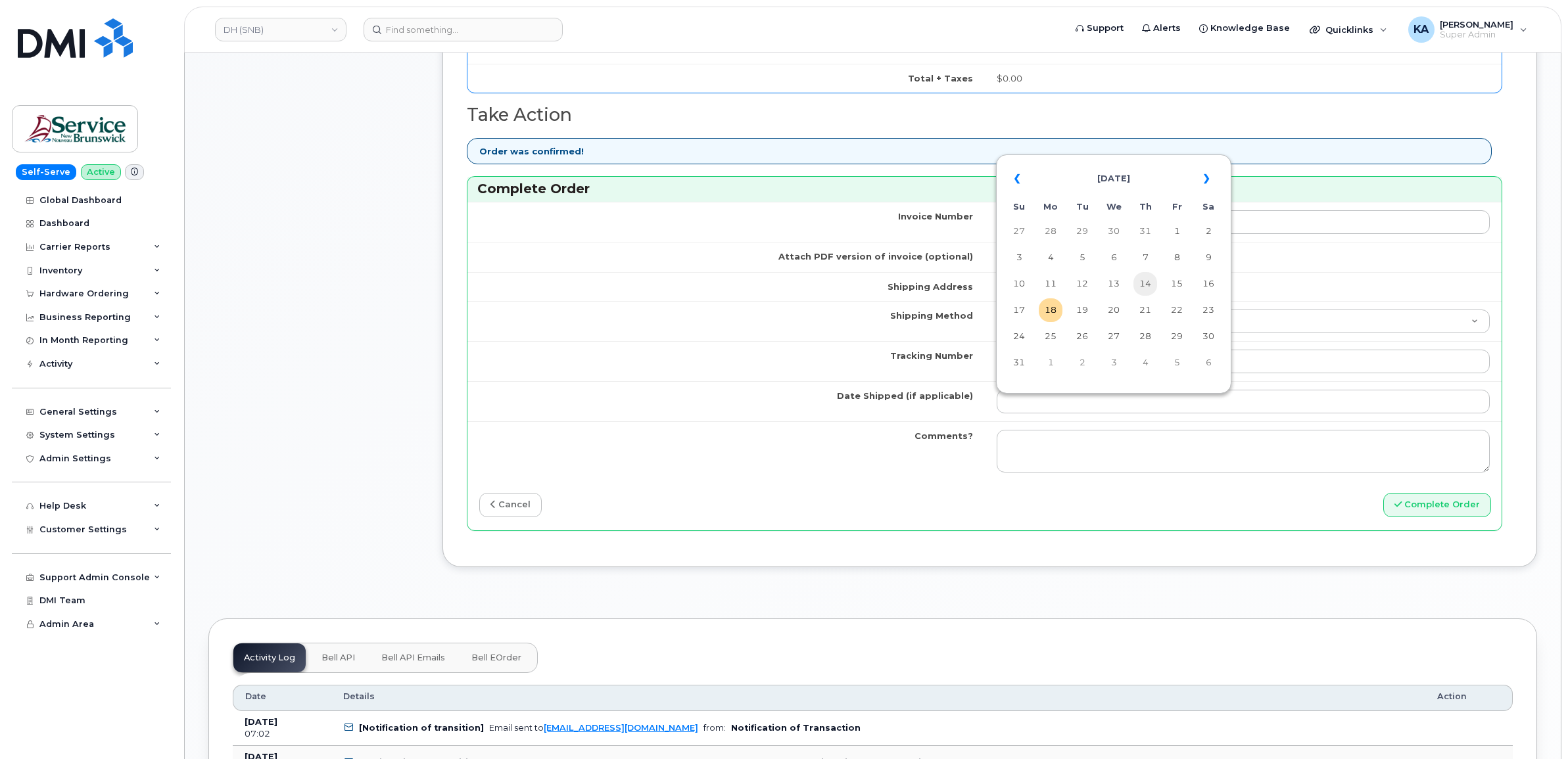
click at [1146, 281] on td "14" at bounding box center [1145, 284] width 23 height 23
type input "2025-08-14"
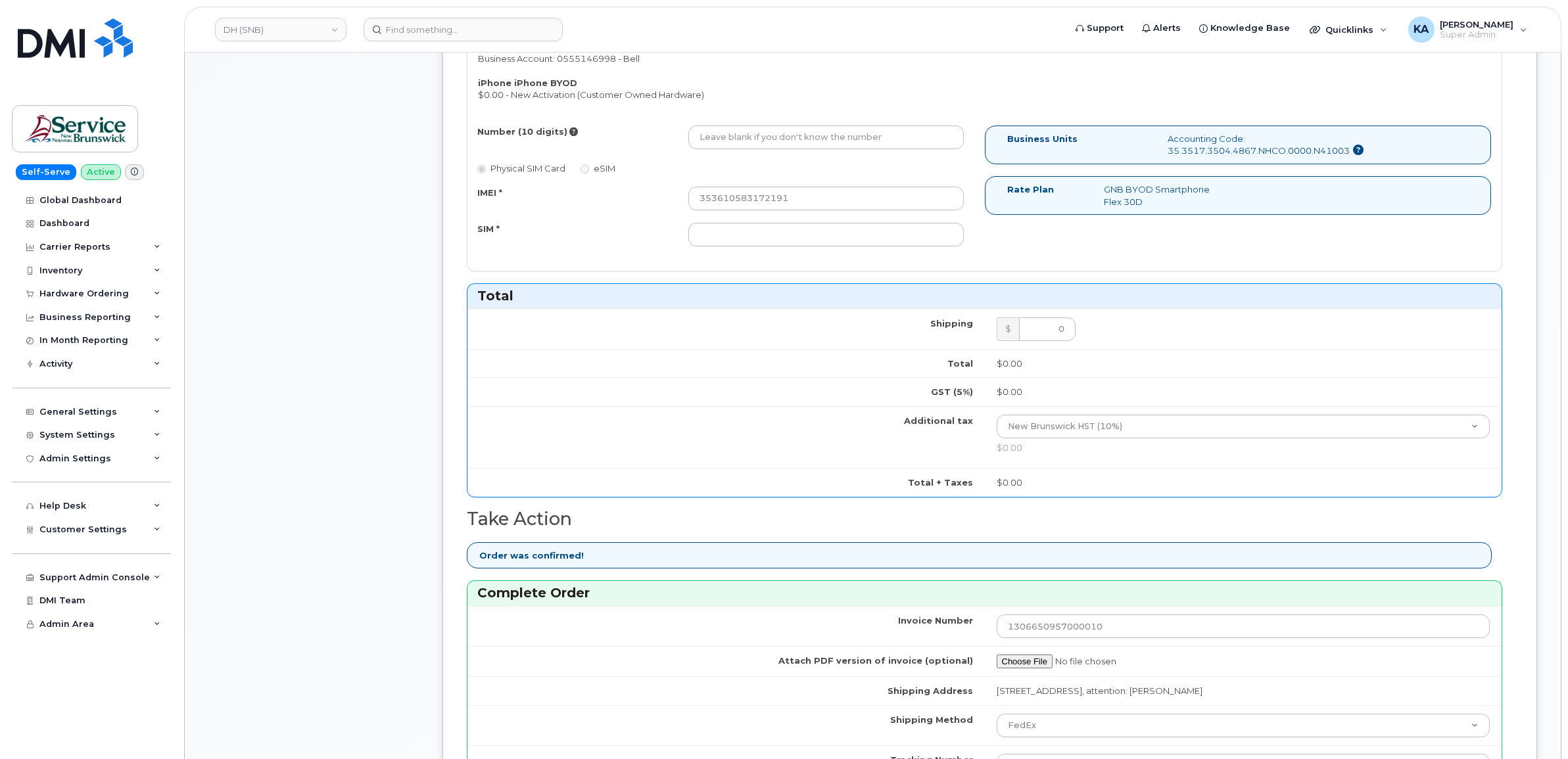
scroll to position [575, 0]
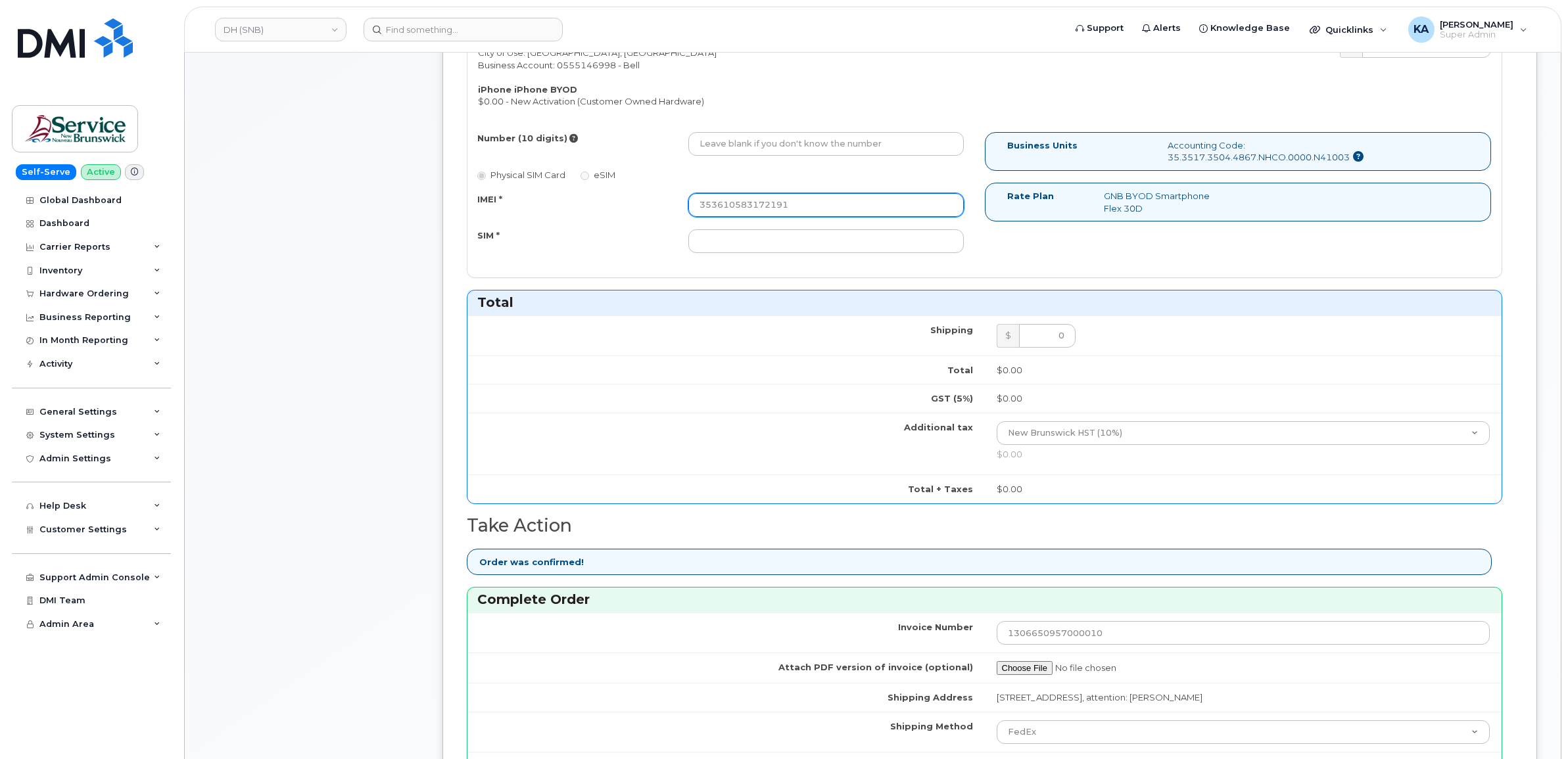
drag, startPoint x: 786, startPoint y: 205, endPoint x: 646, endPoint y: 207, distance: 140.0
click at [646, 207] on div "IMEI * 353610583172191" at bounding box center [720, 205] width 507 height 23
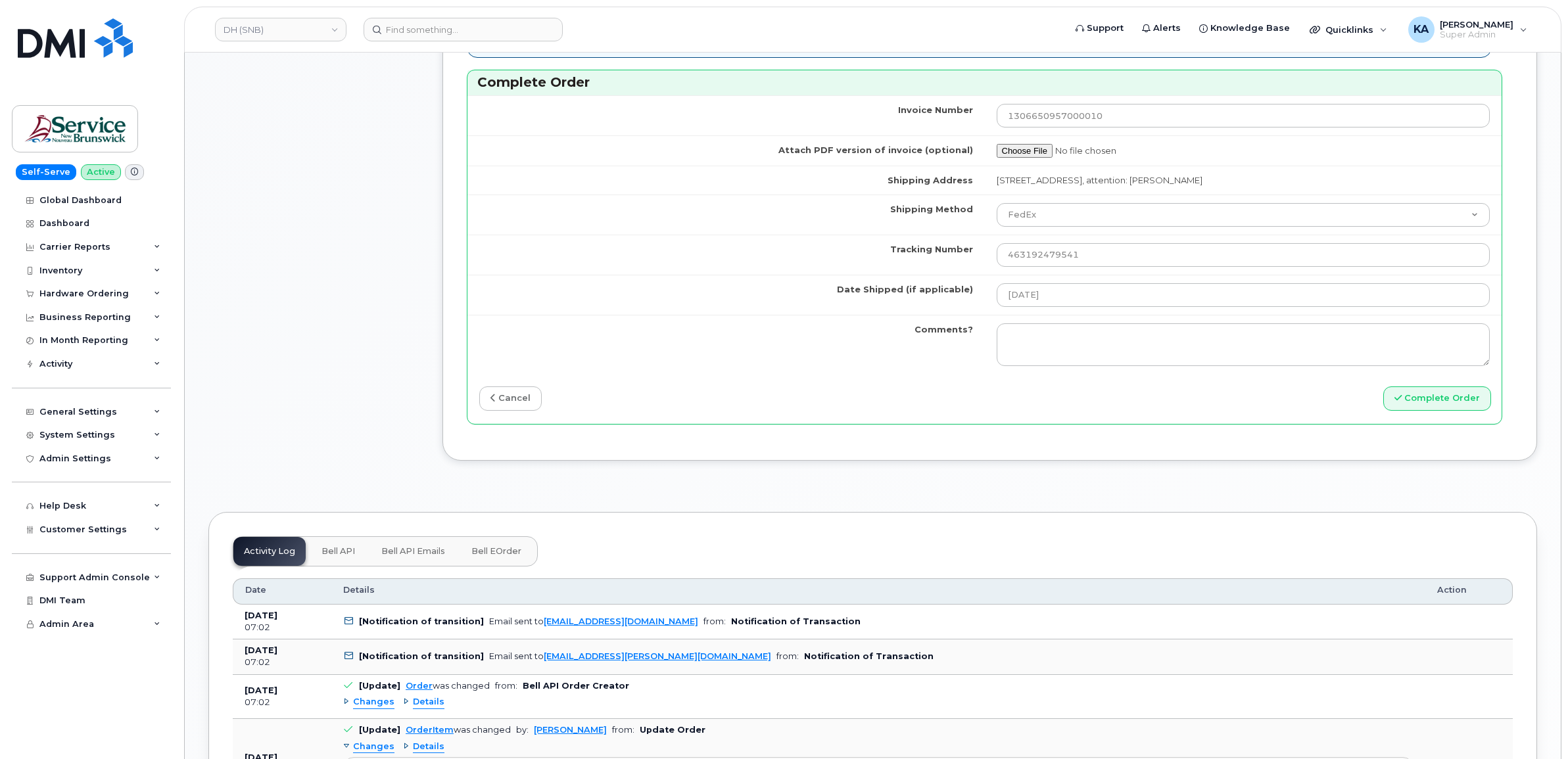
scroll to position [1150, 0]
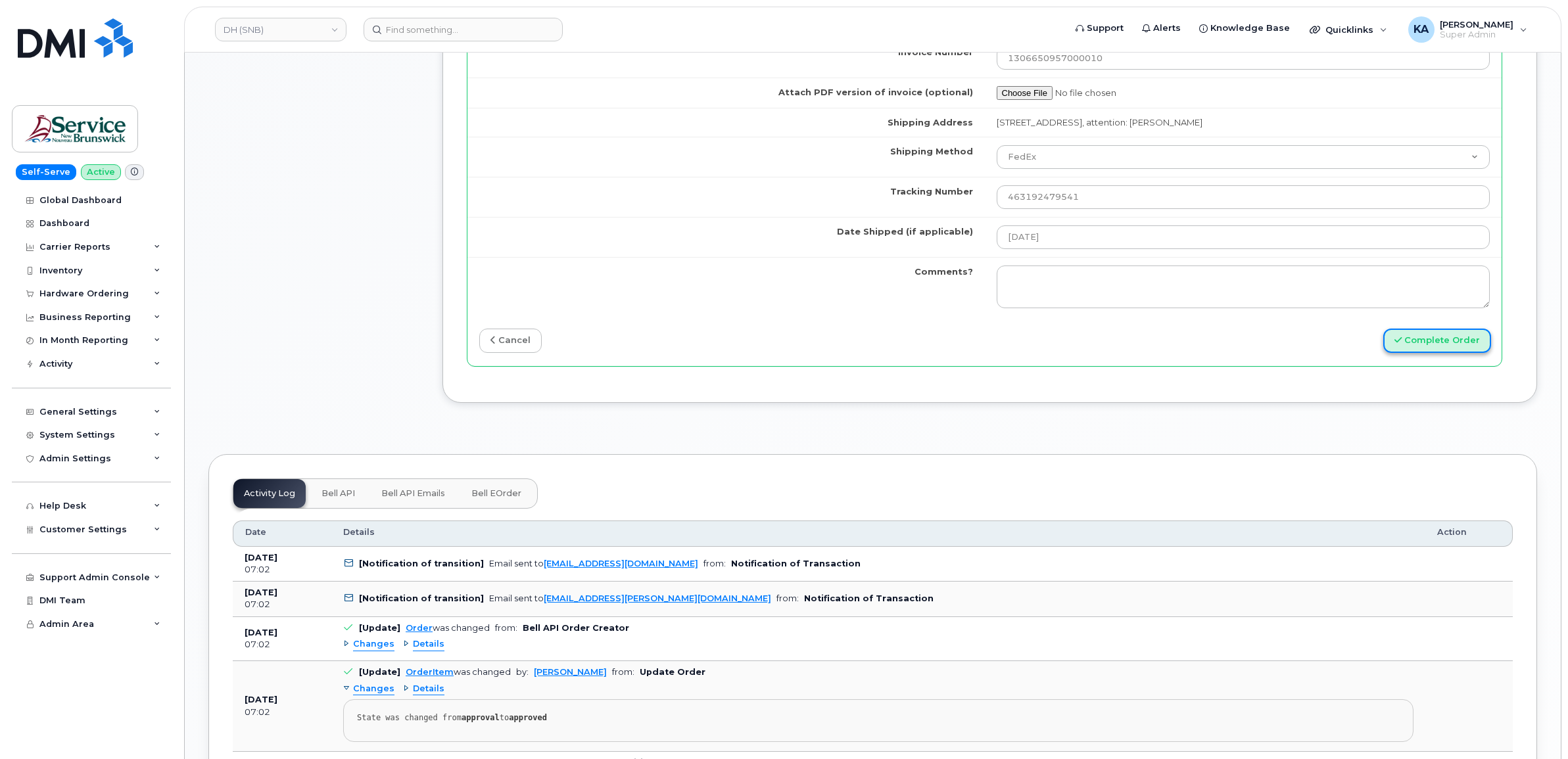
click at [1435, 342] on button "Complete Order" at bounding box center [1438, 340] width 108 height 24
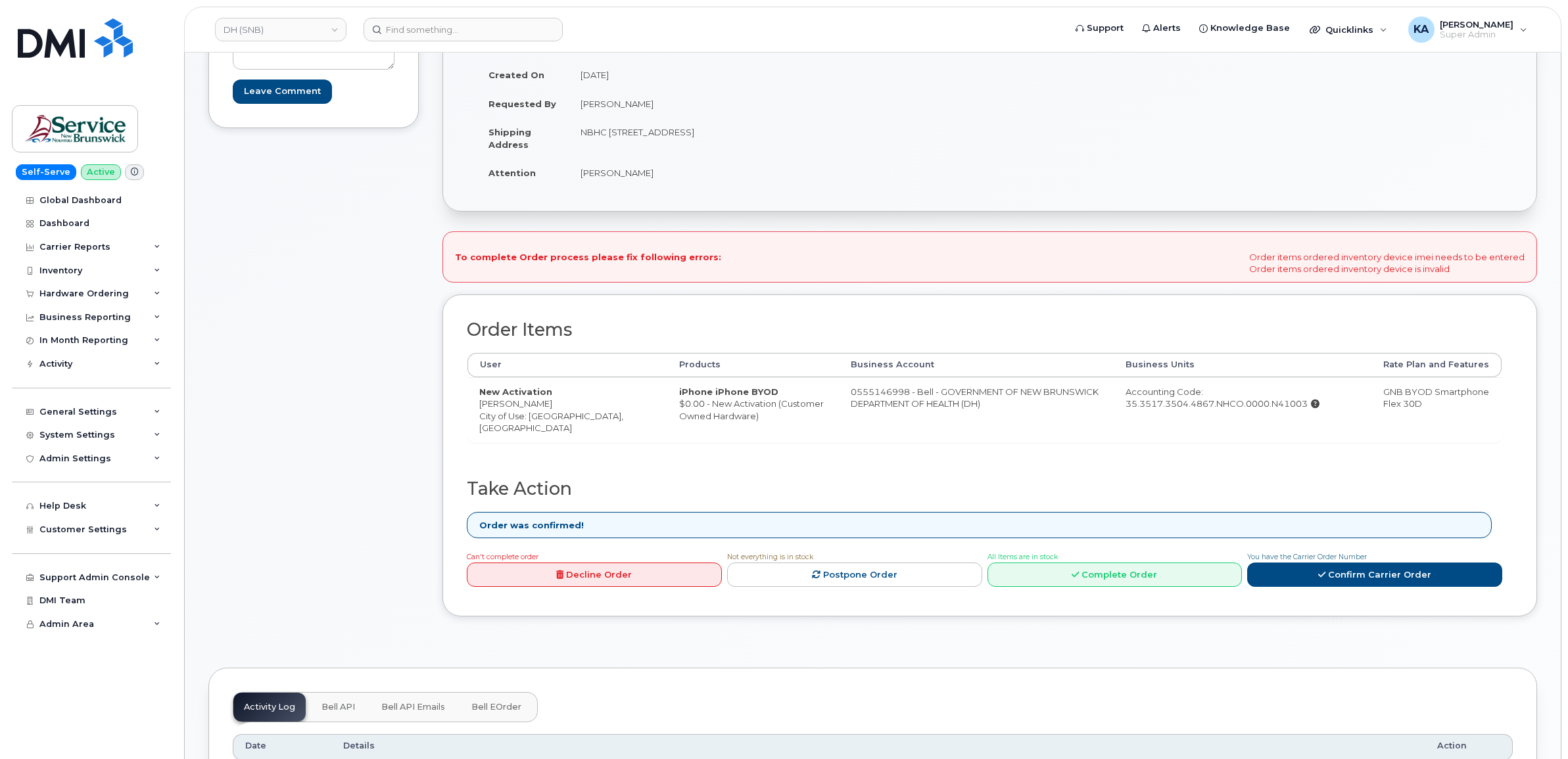
scroll to position [247, 0]
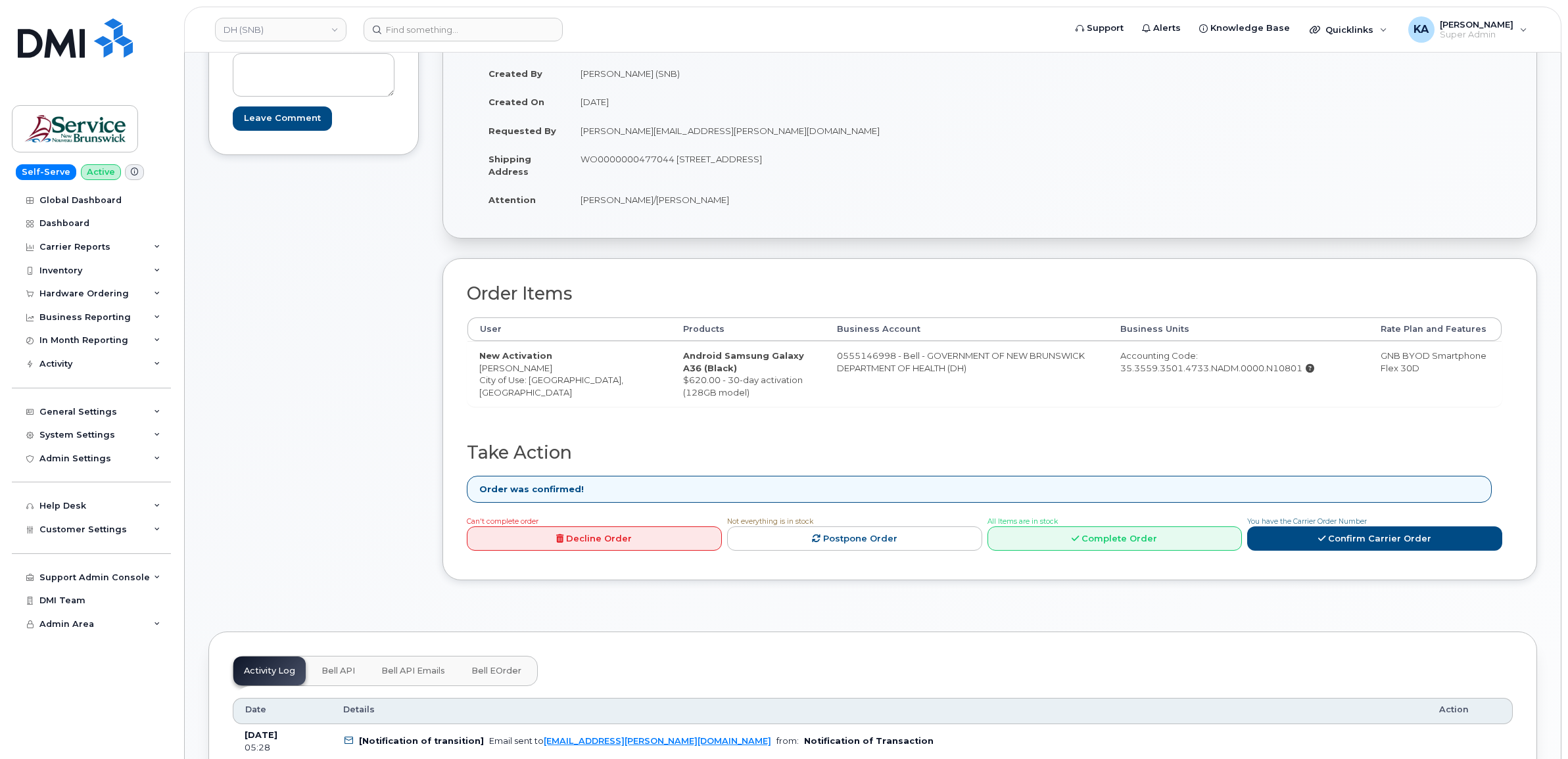
scroll to position [247, 0]
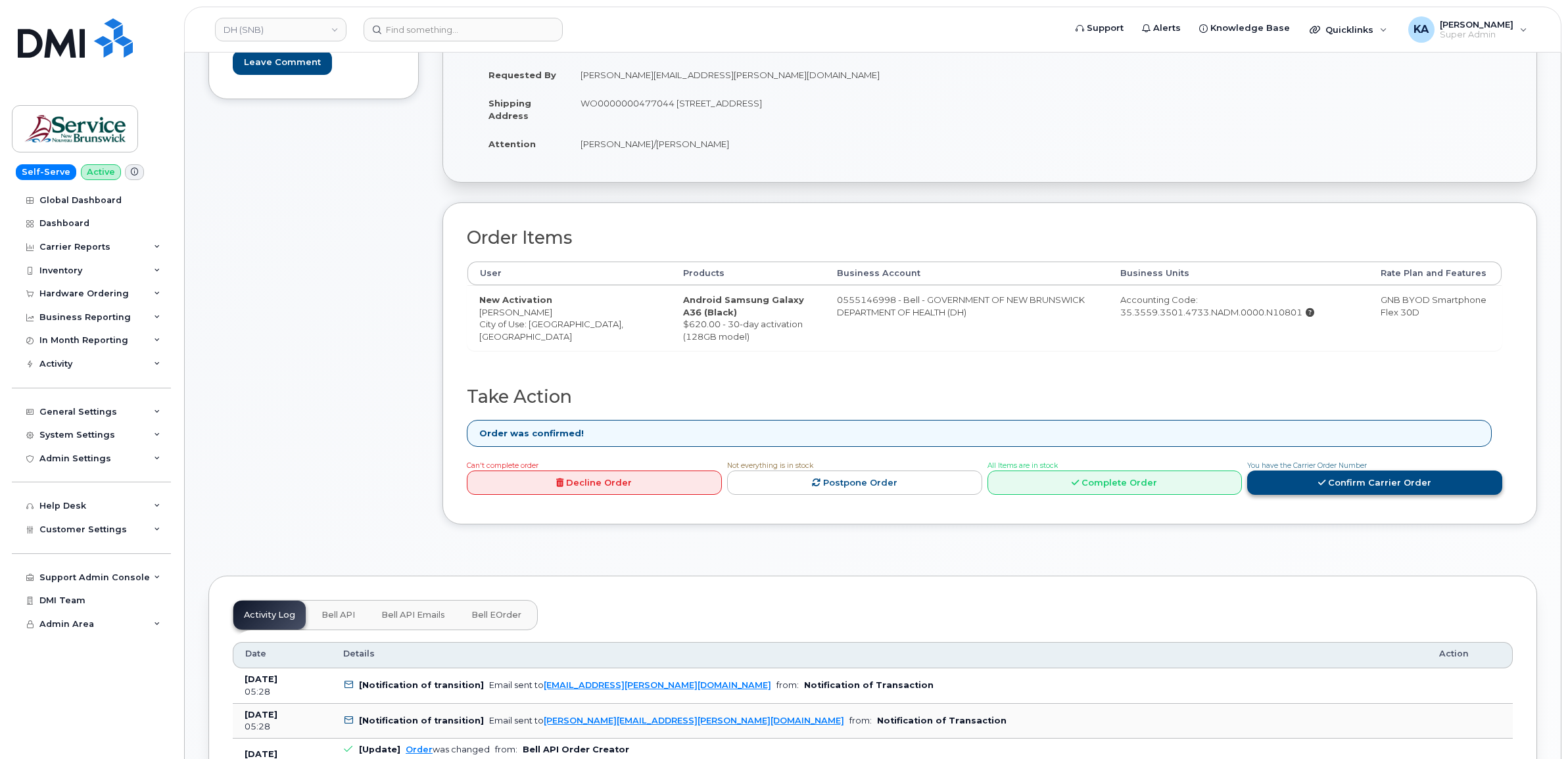
click at [1339, 490] on link "Confirm Carrier Order" at bounding box center [1375, 483] width 255 height 24
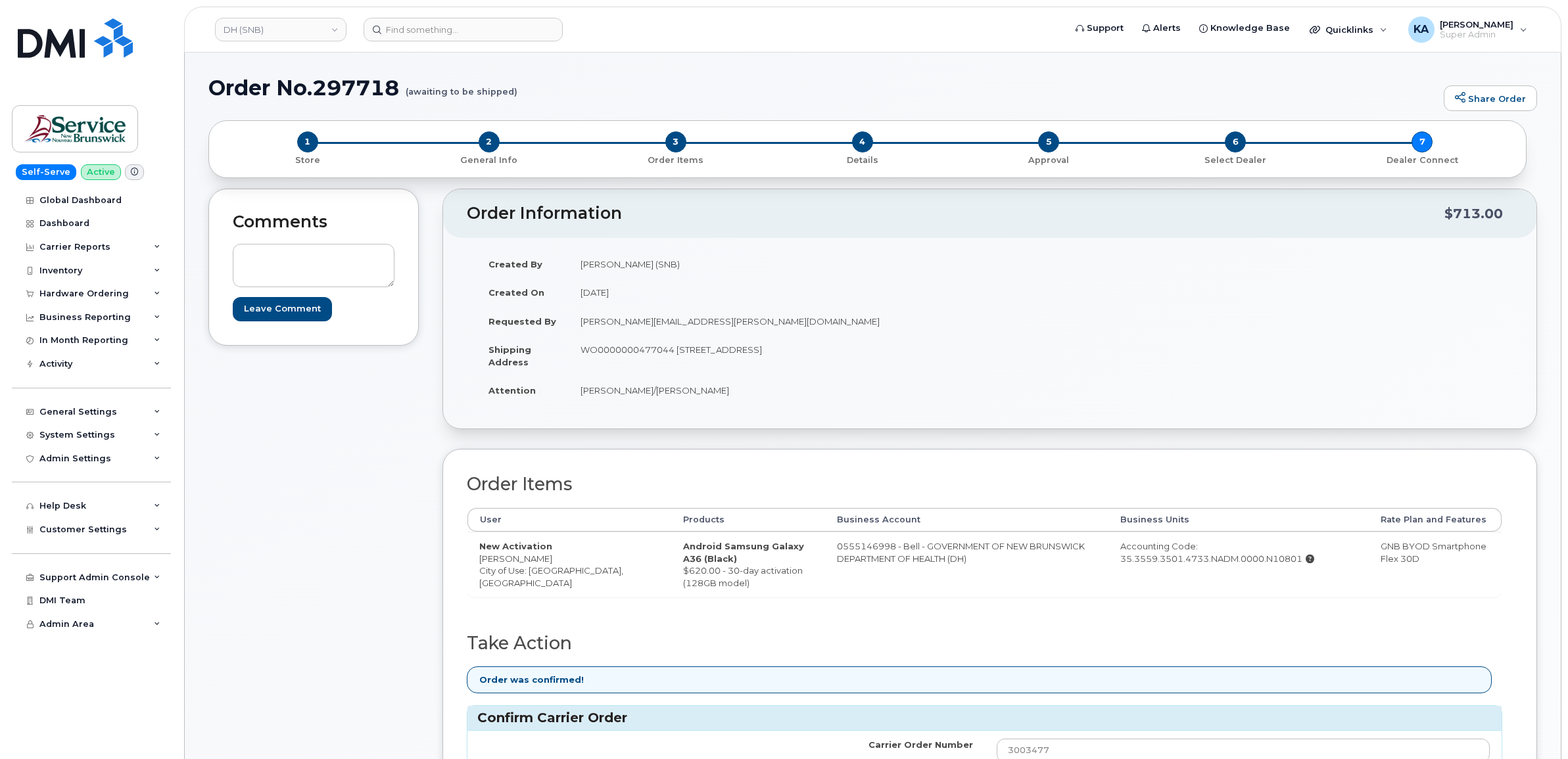
scroll to position [82, 0]
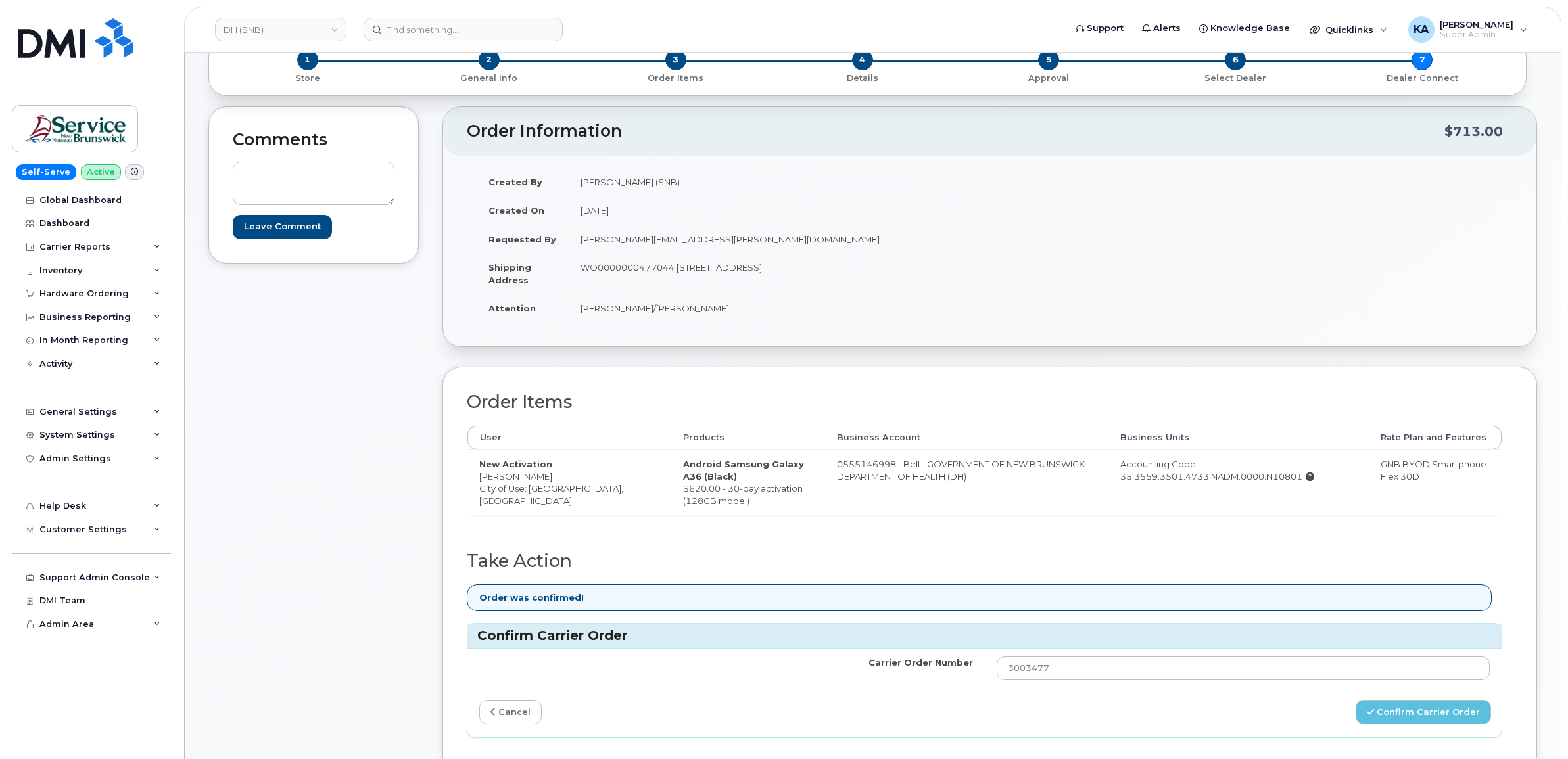
drag, startPoint x: 494, startPoint y: 711, endPoint x: 504, endPoint y: 711, distance: 10.0
click at [494, 711] on icon at bounding box center [493, 712] width 5 height 9
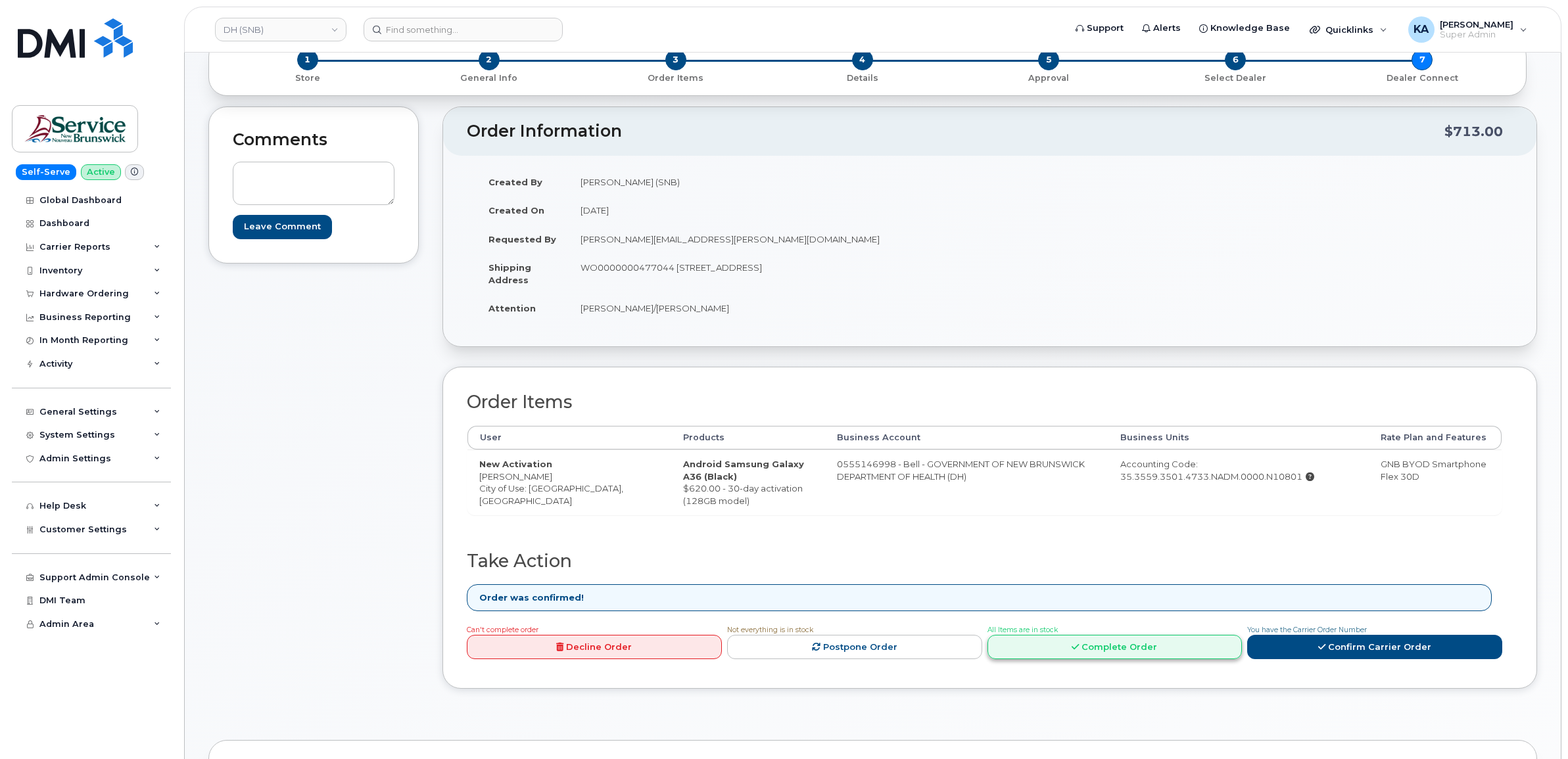
click at [1049, 648] on link "Complete Order" at bounding box center [1115, 647] width 255 height 24
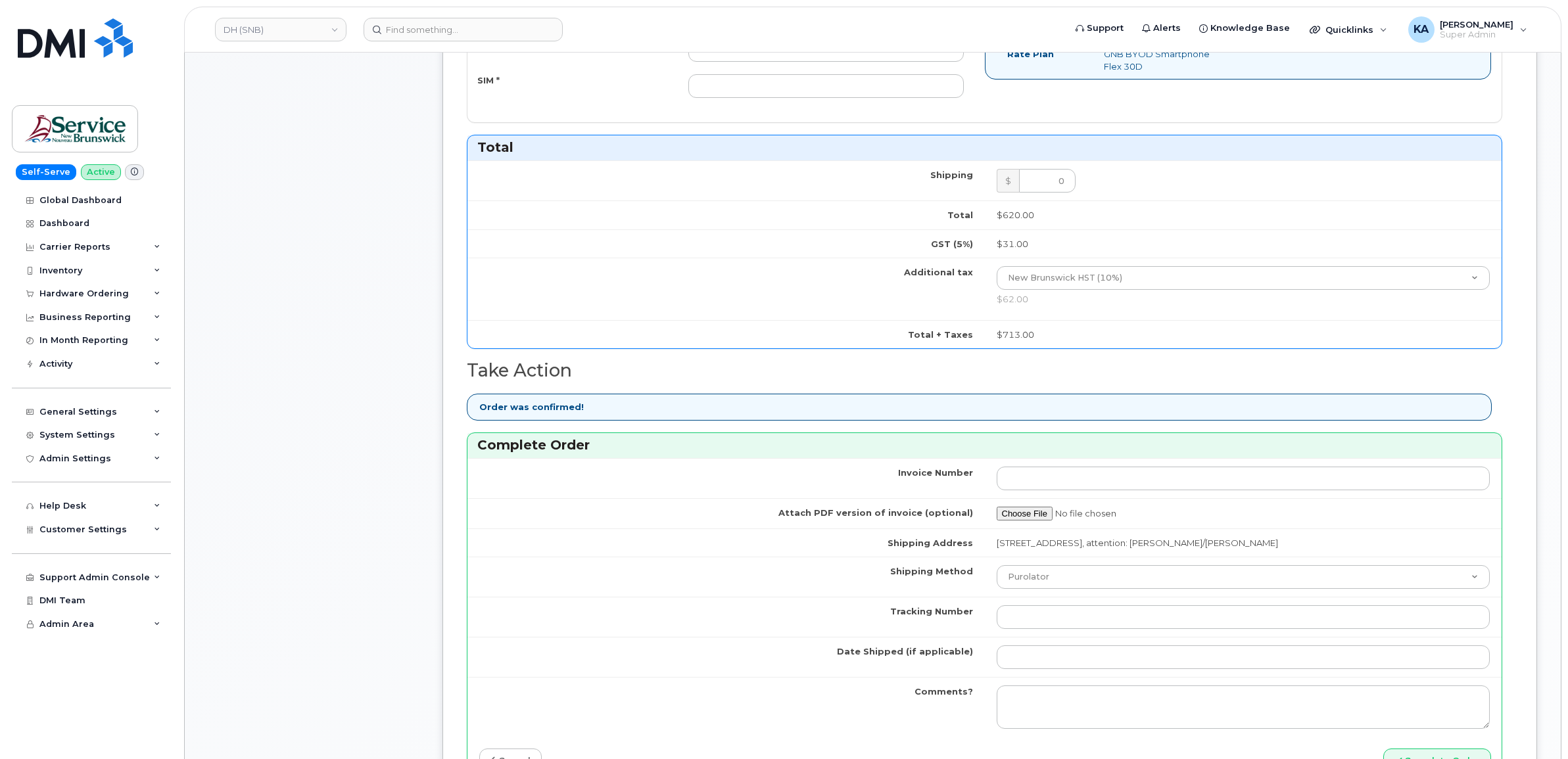
scroll to position [657, 0]
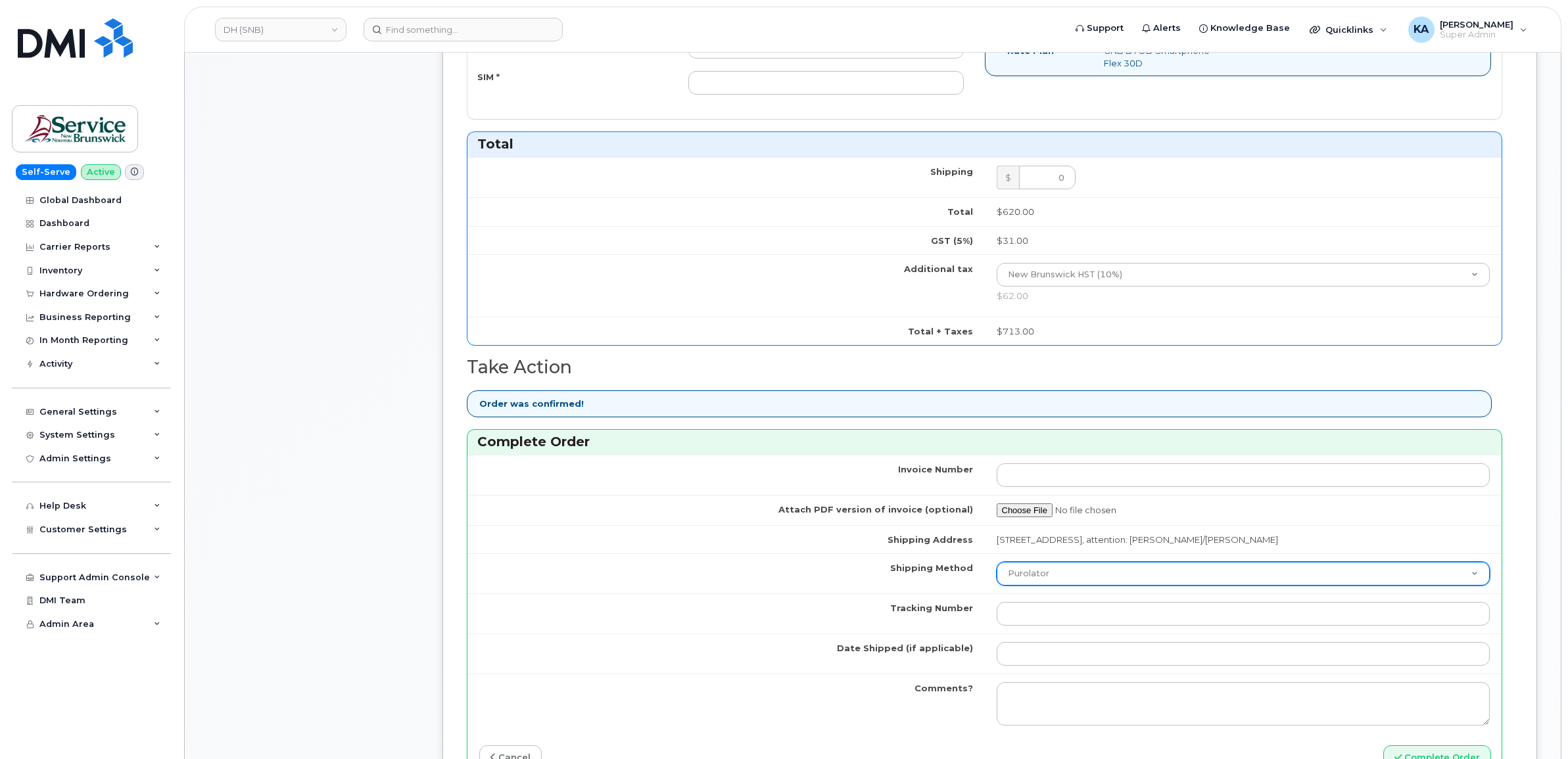
click at [1067, 576] on select "Purolator UPS FedEx Canada Post Courier Other Drop Off Pick Up" at bounding box center [1244, 574] width 494 height 23
select select "FedEx"
click at [997, 565] on select "Purolator UPS FedEx Canada Post Courier Other Drop Off Pick Up" at bounding box center [1244, 574] width 494 height 23
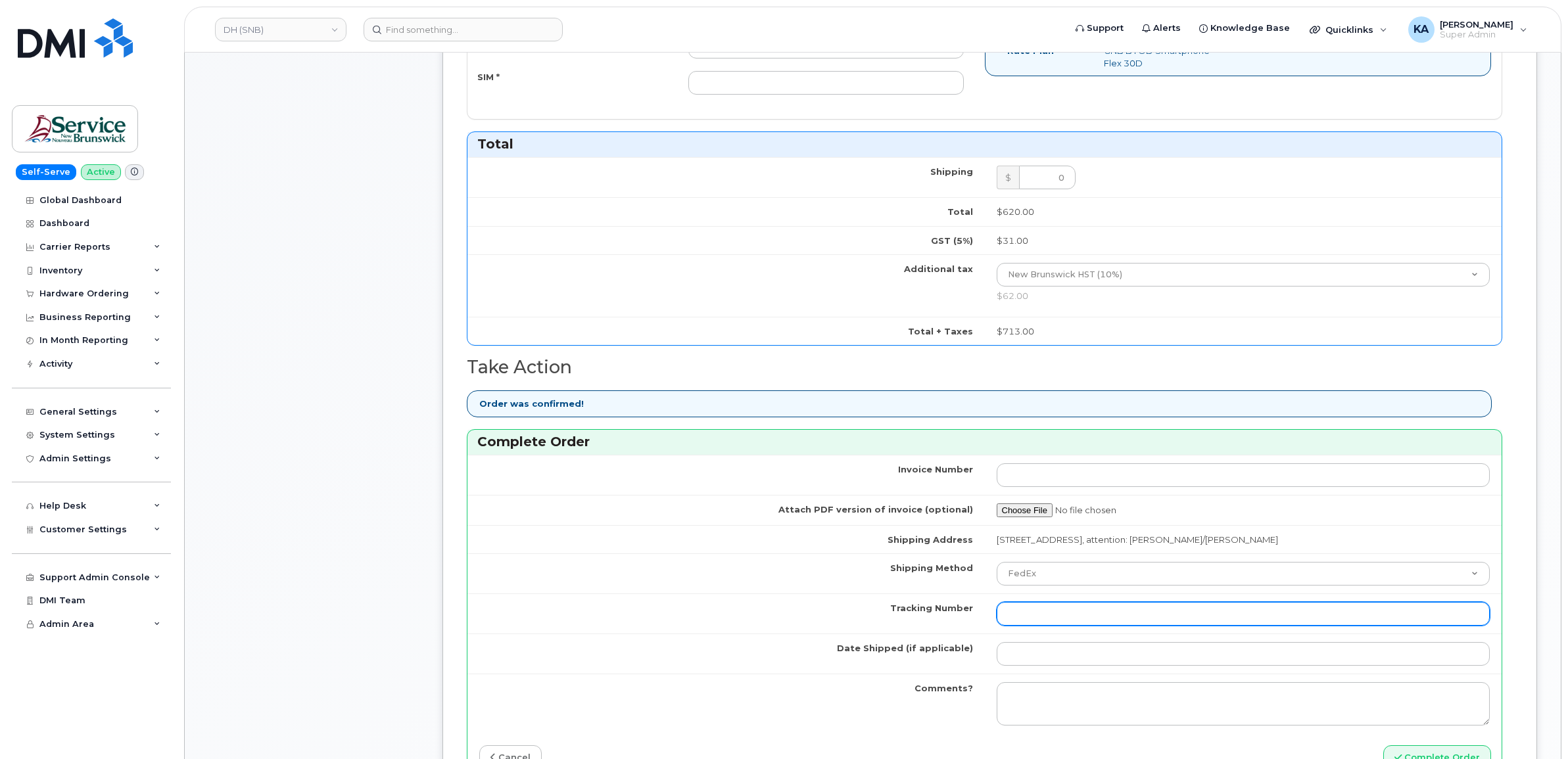
paste input "463192472694"
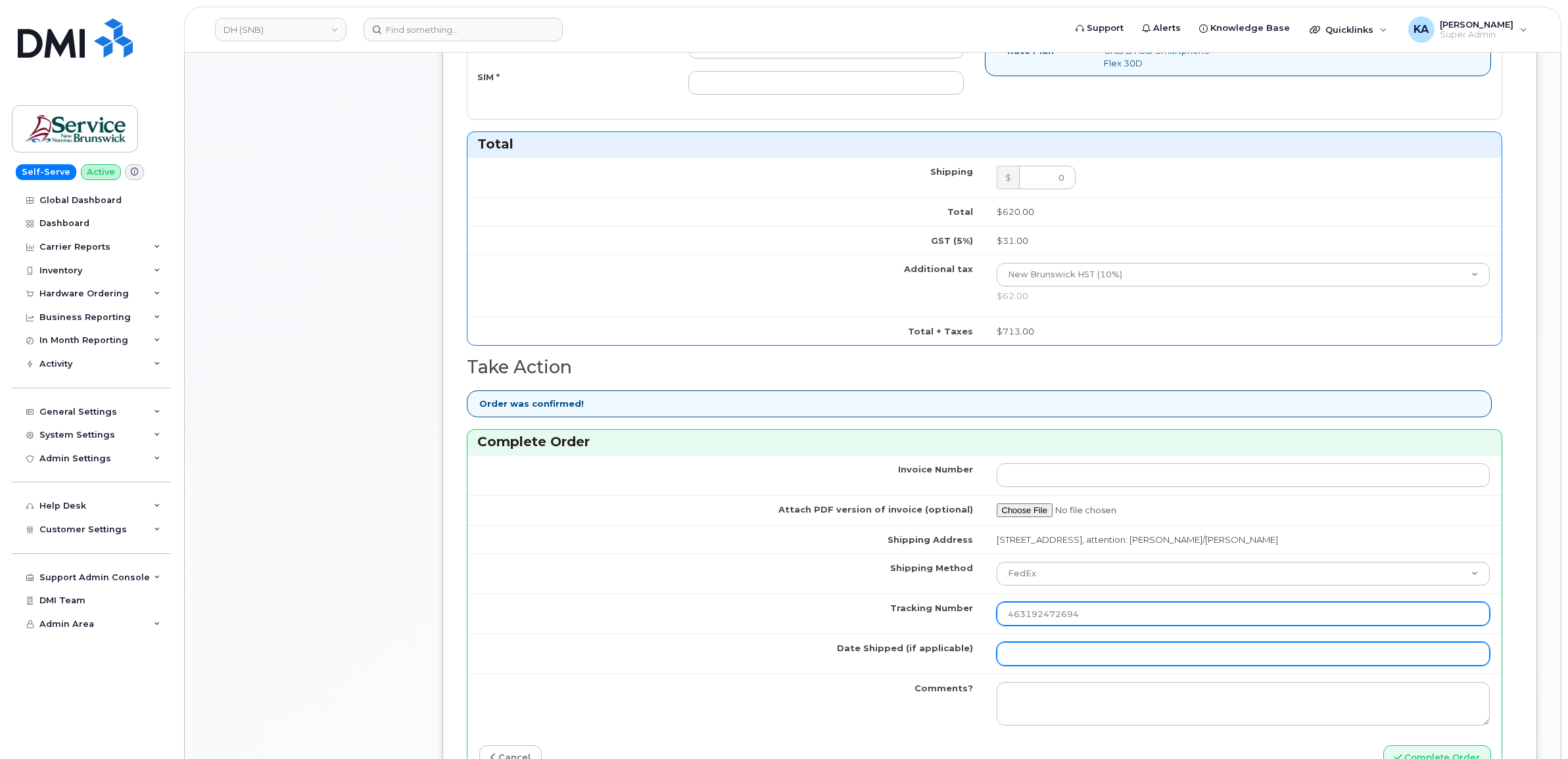
type input "463192472694"
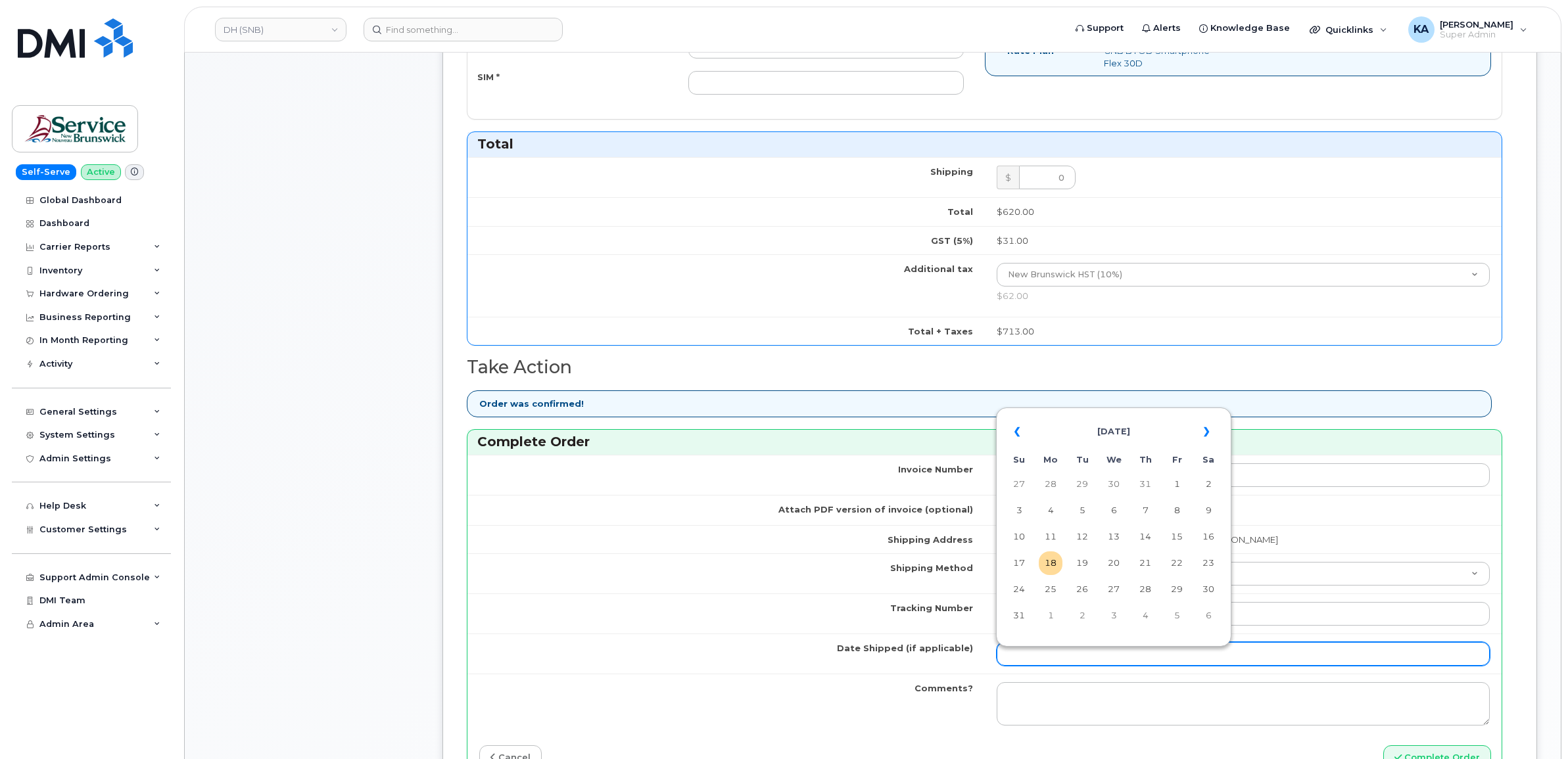
click at [1030, 659] on input "Date Shipped (if applicable)" at bounding box center [1244, 653] width 494 height 23
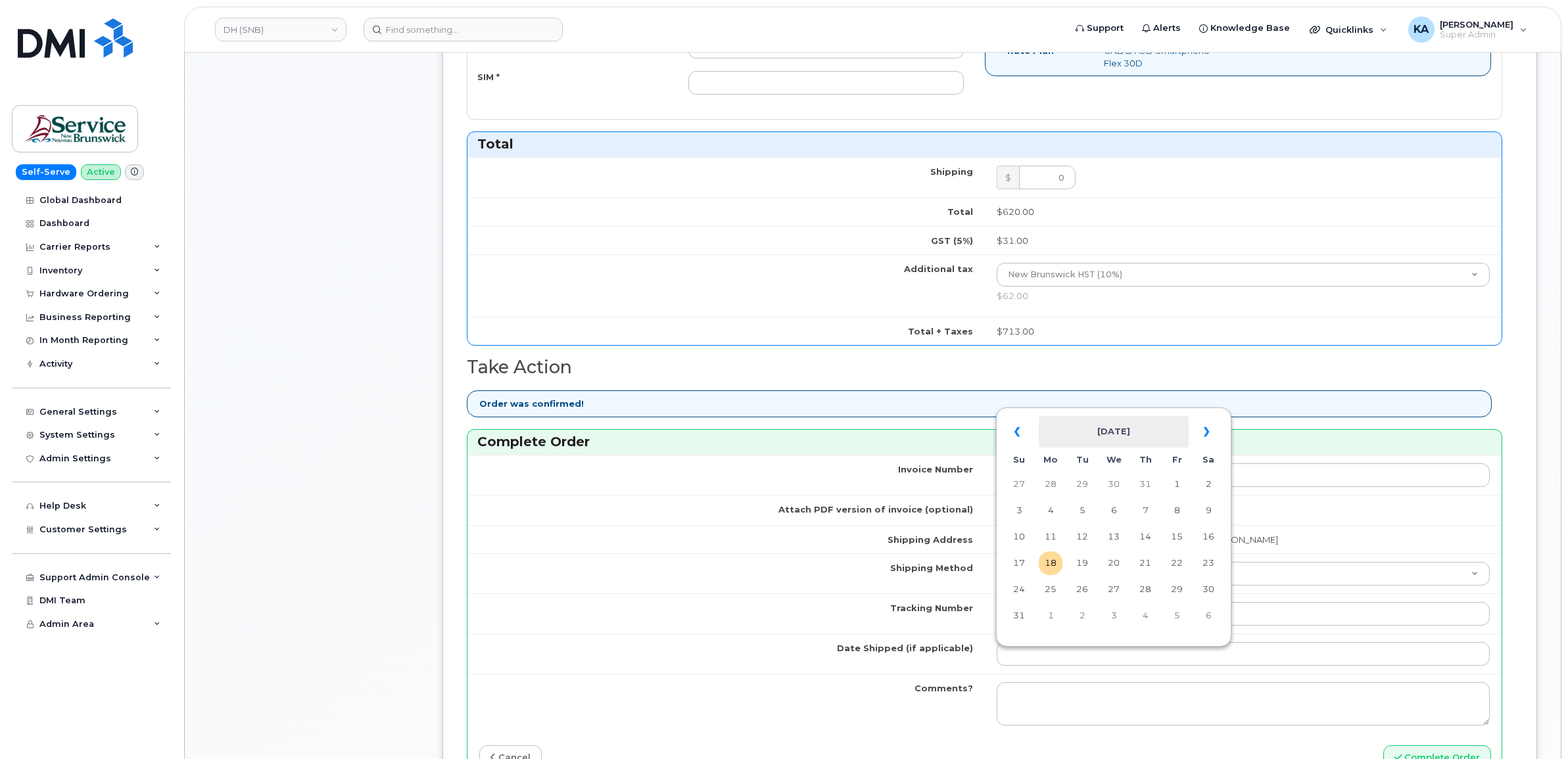
click at [1087, 423] on th "August 2025" at bounding box center [1114, 431] width 150 height 31
click at [1116, 577] on span "Aug" at bounding box center [1116, 581] width 30 height 36
click at [1084, 537] on td "12" at bounding box center [1082, 537] width 23 height 23
type input "2025-08-12"
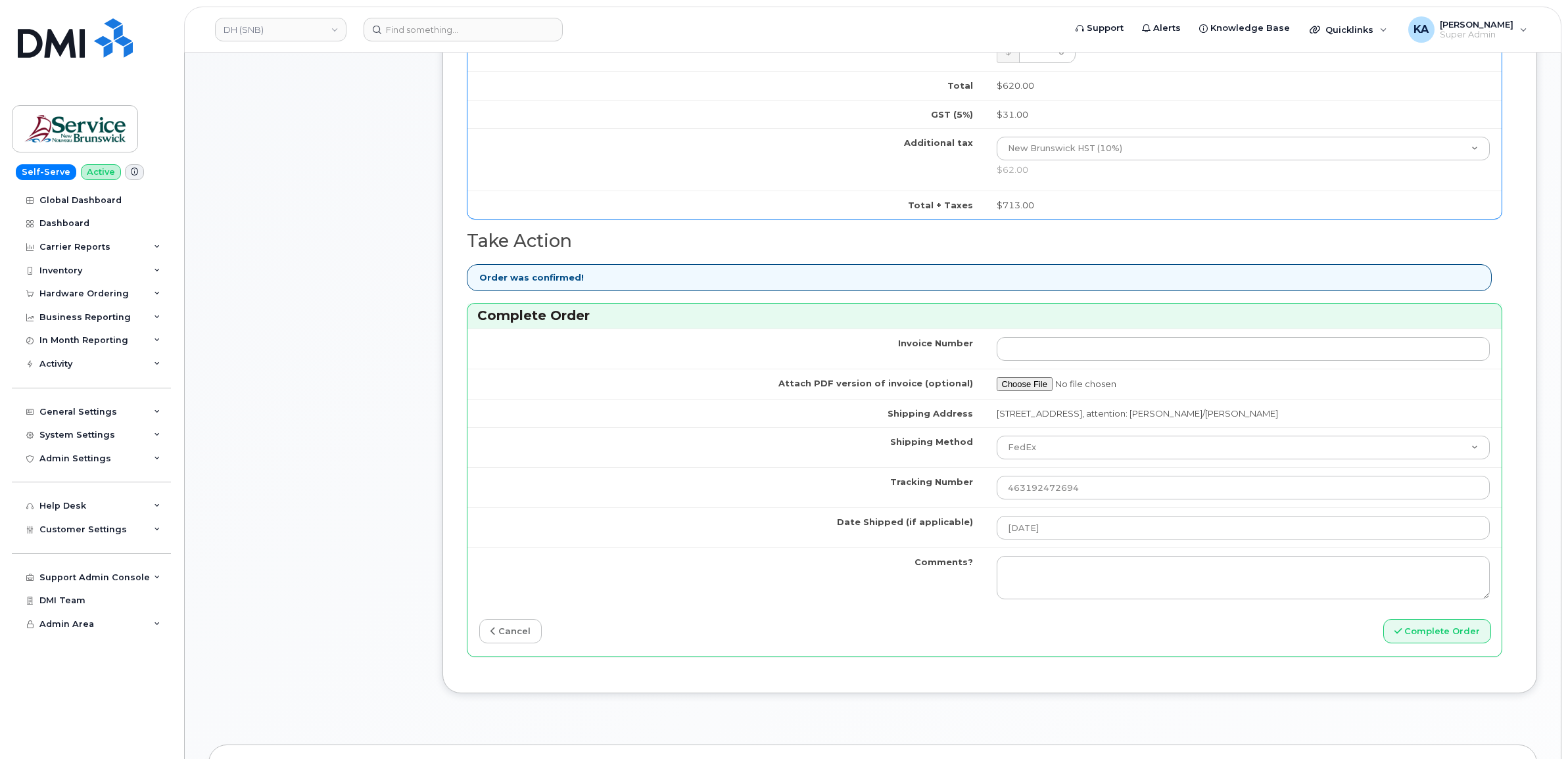
scroll to position [822, 0]
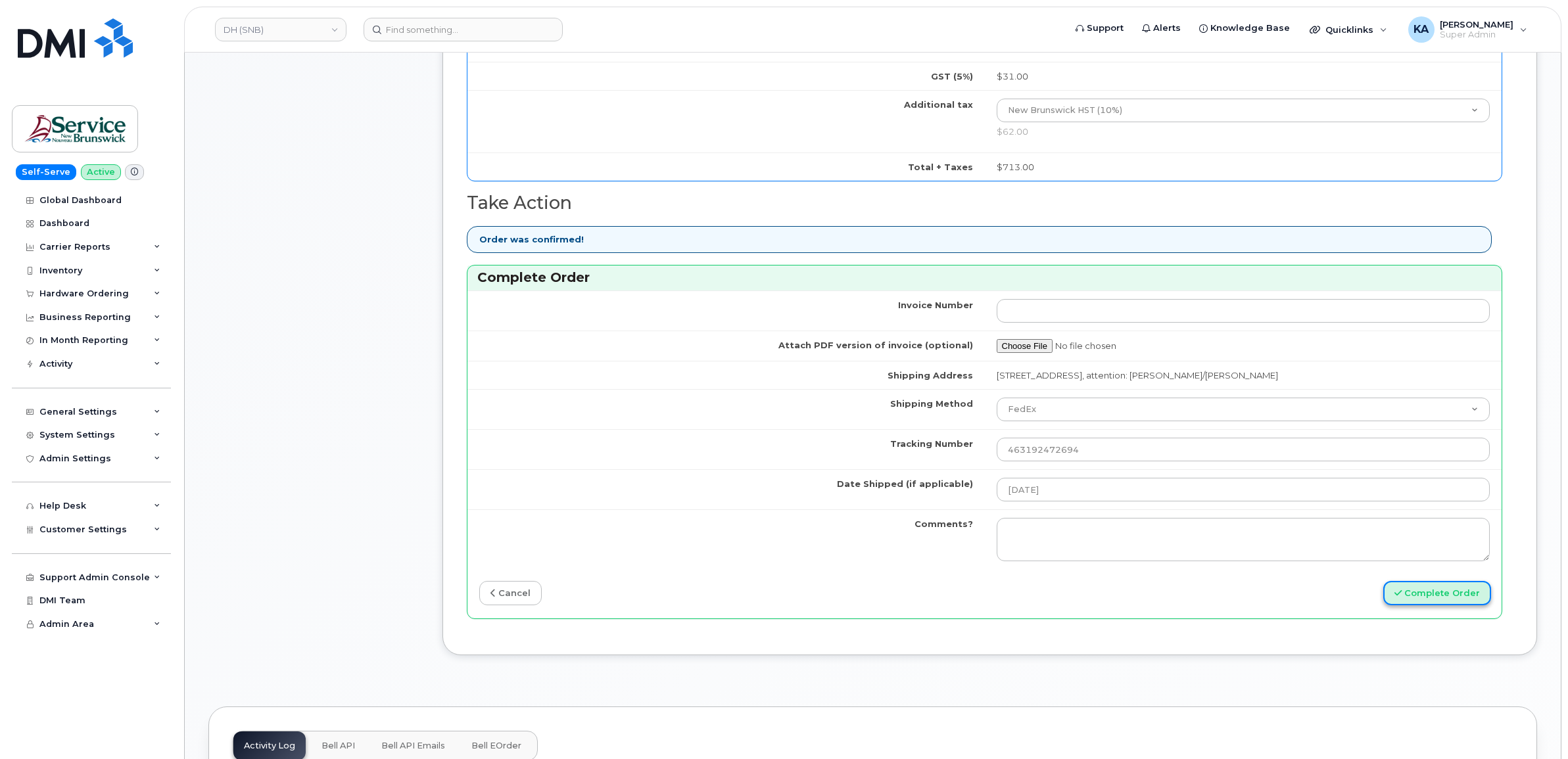
click at [1416, 600] on button "Complete Order" at bounding box center [1438, 593] width 108 height 24
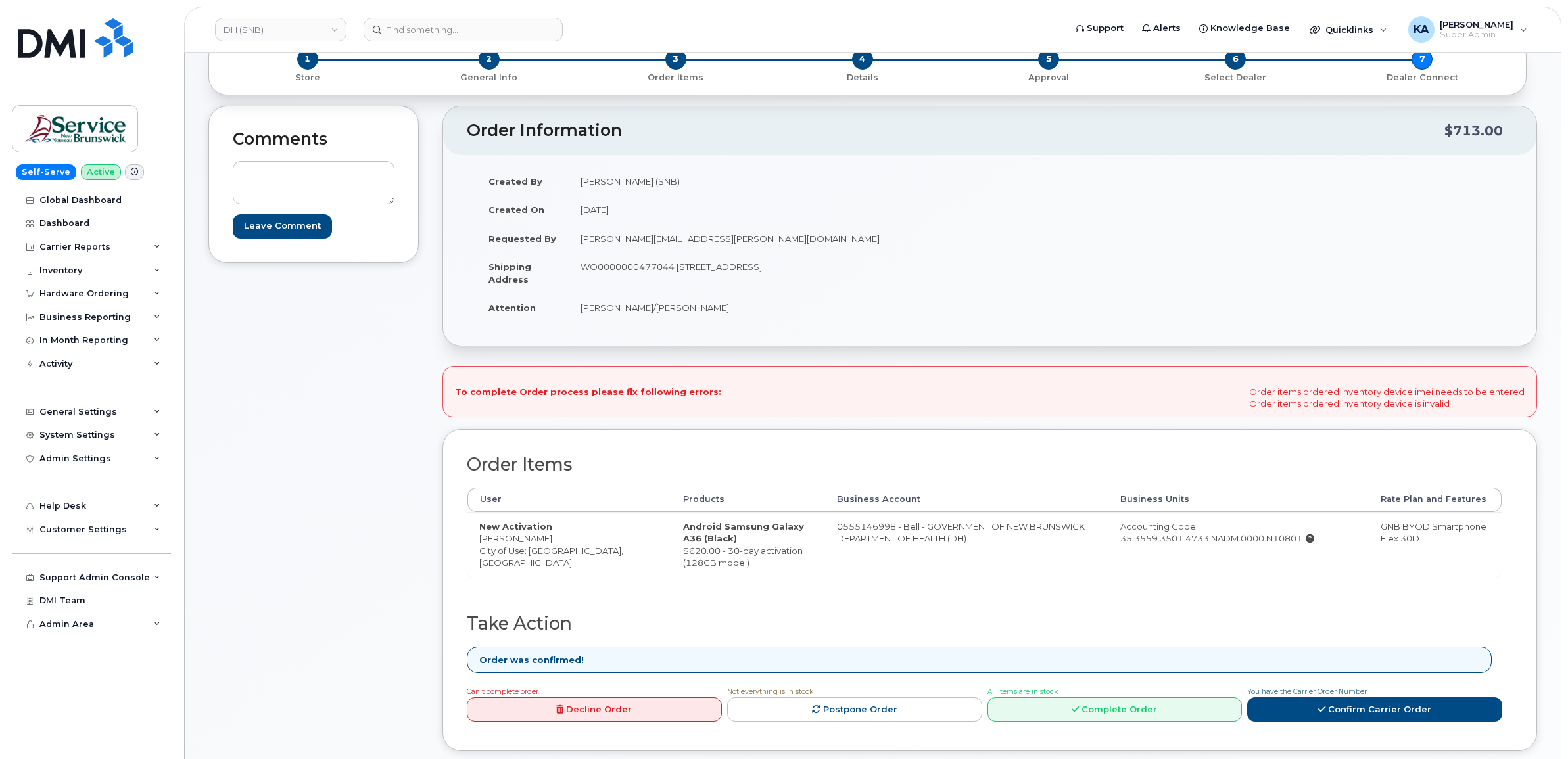
scroll to position [164, 0]
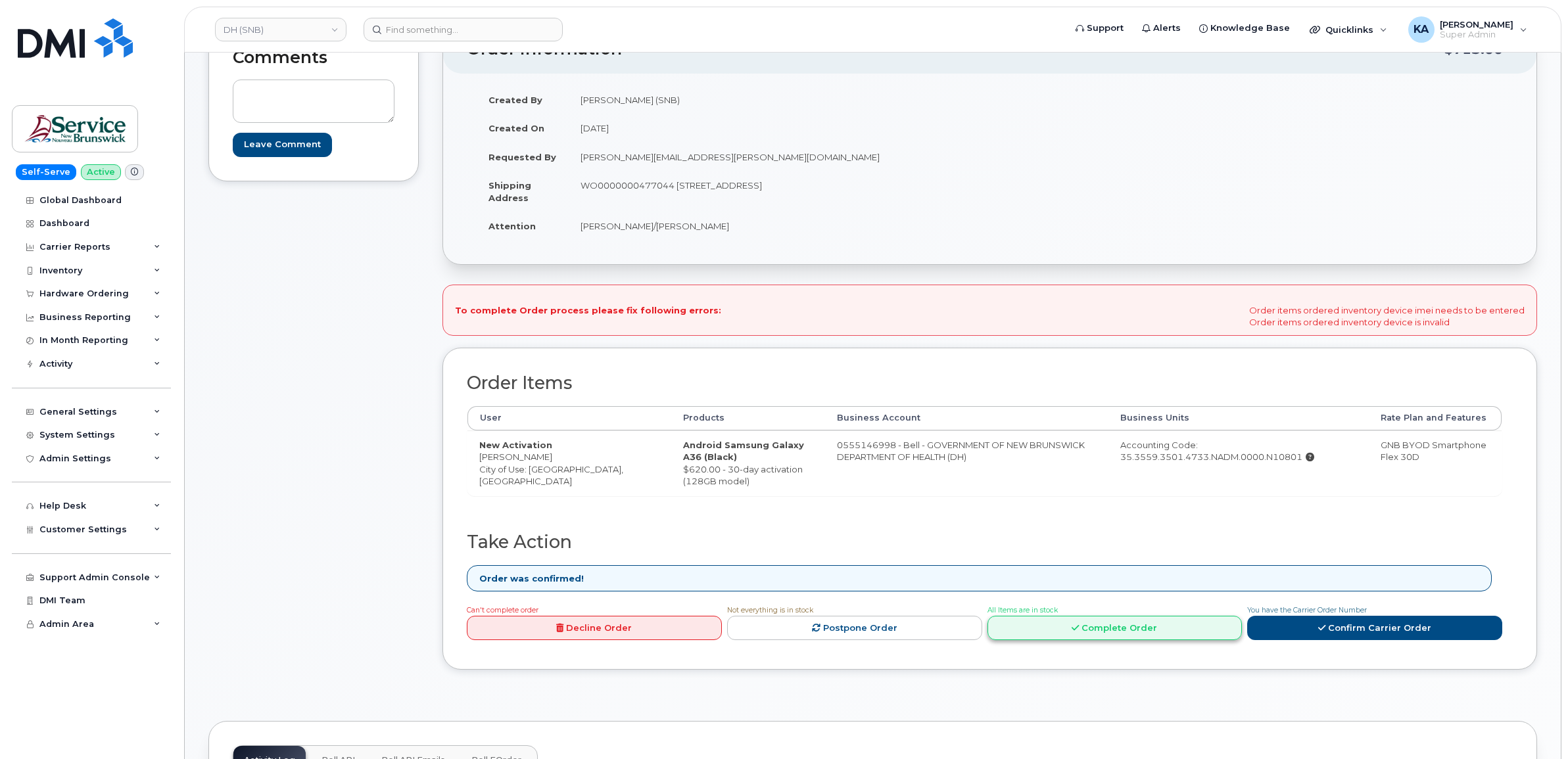
click at [1126, 634] on link "Complete Order" at bounding box center [1115, 628] width 255 height 24
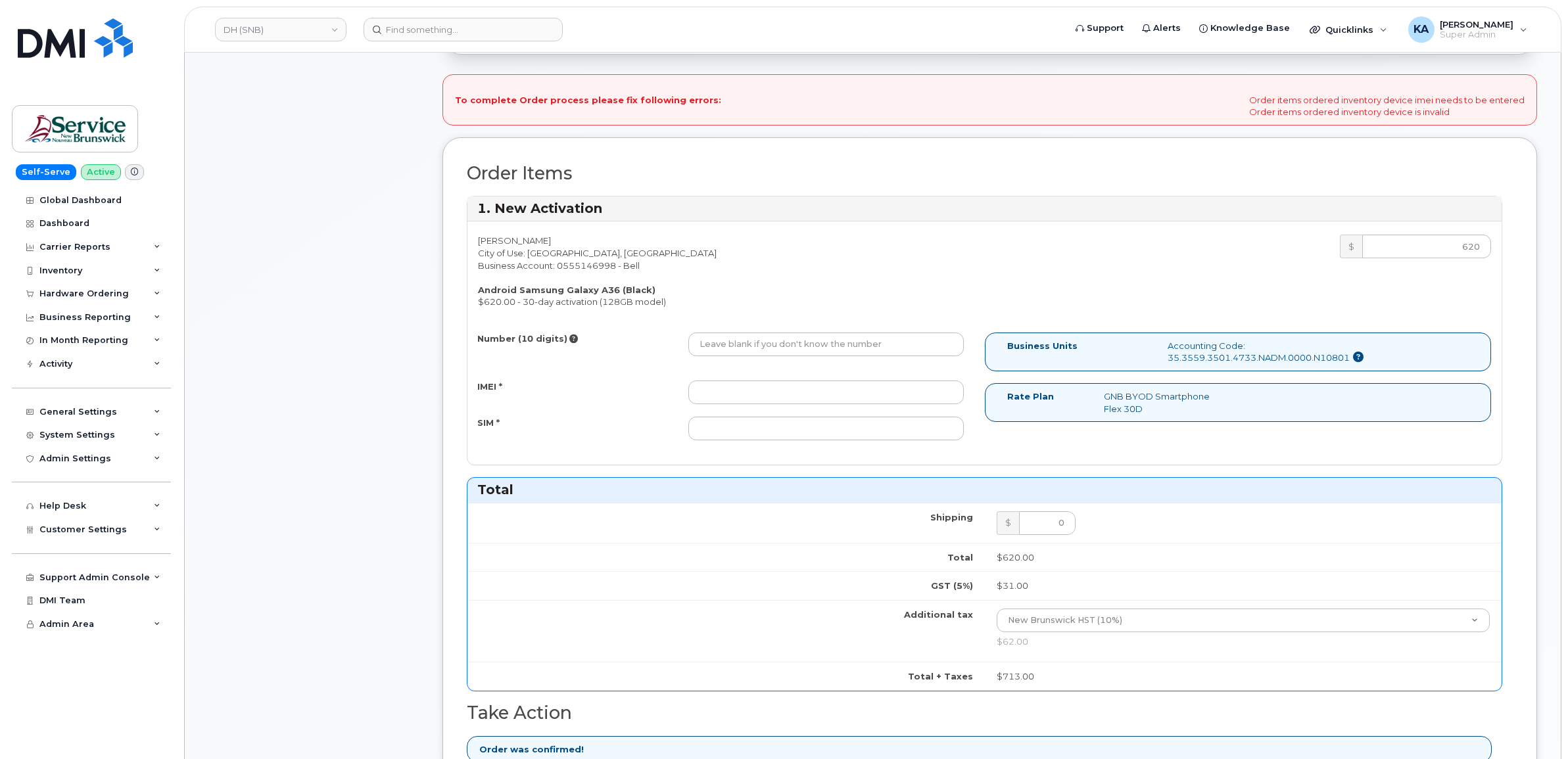
scroll to position [411, 0]
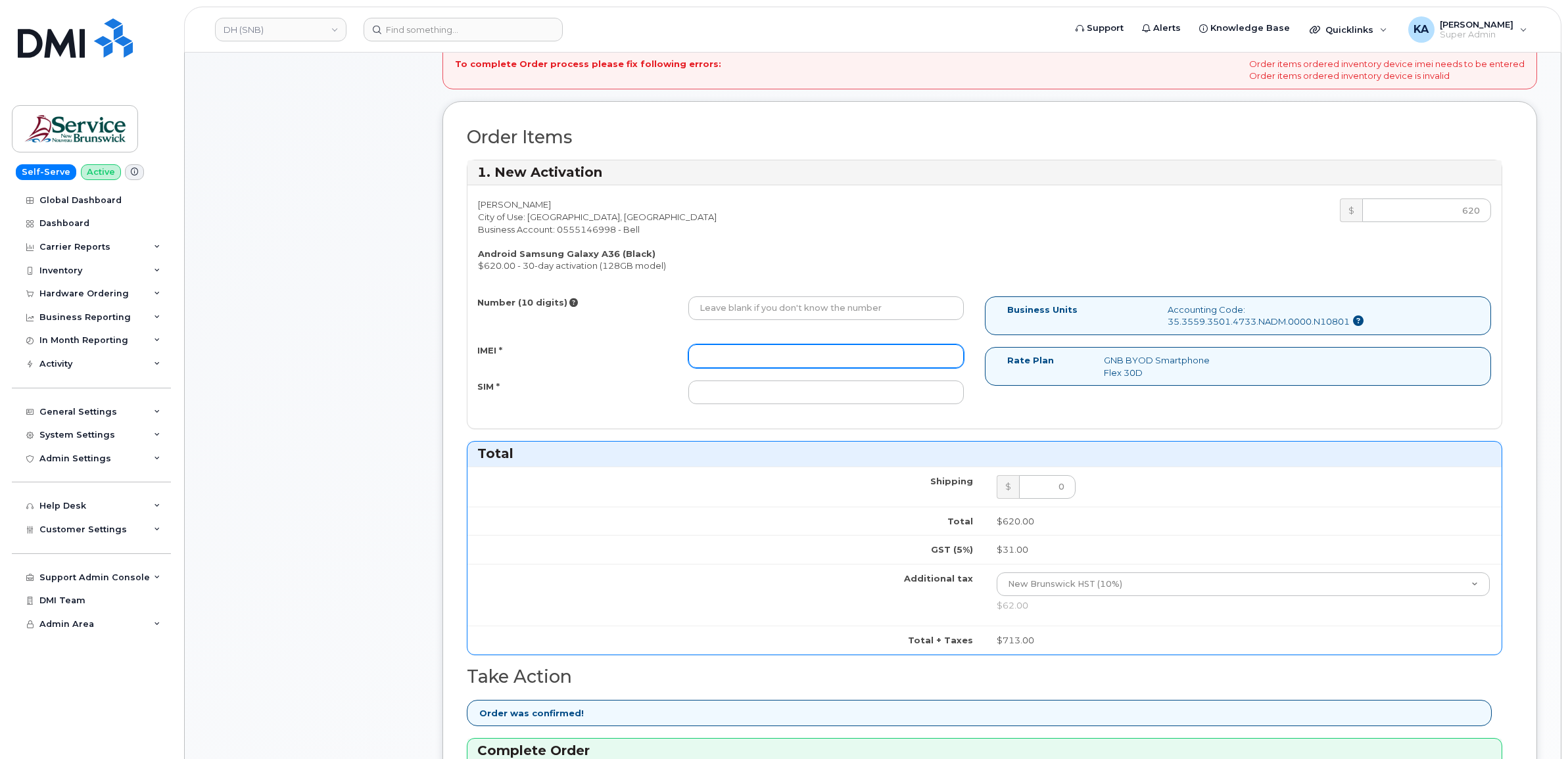
paste input "357167790619668"
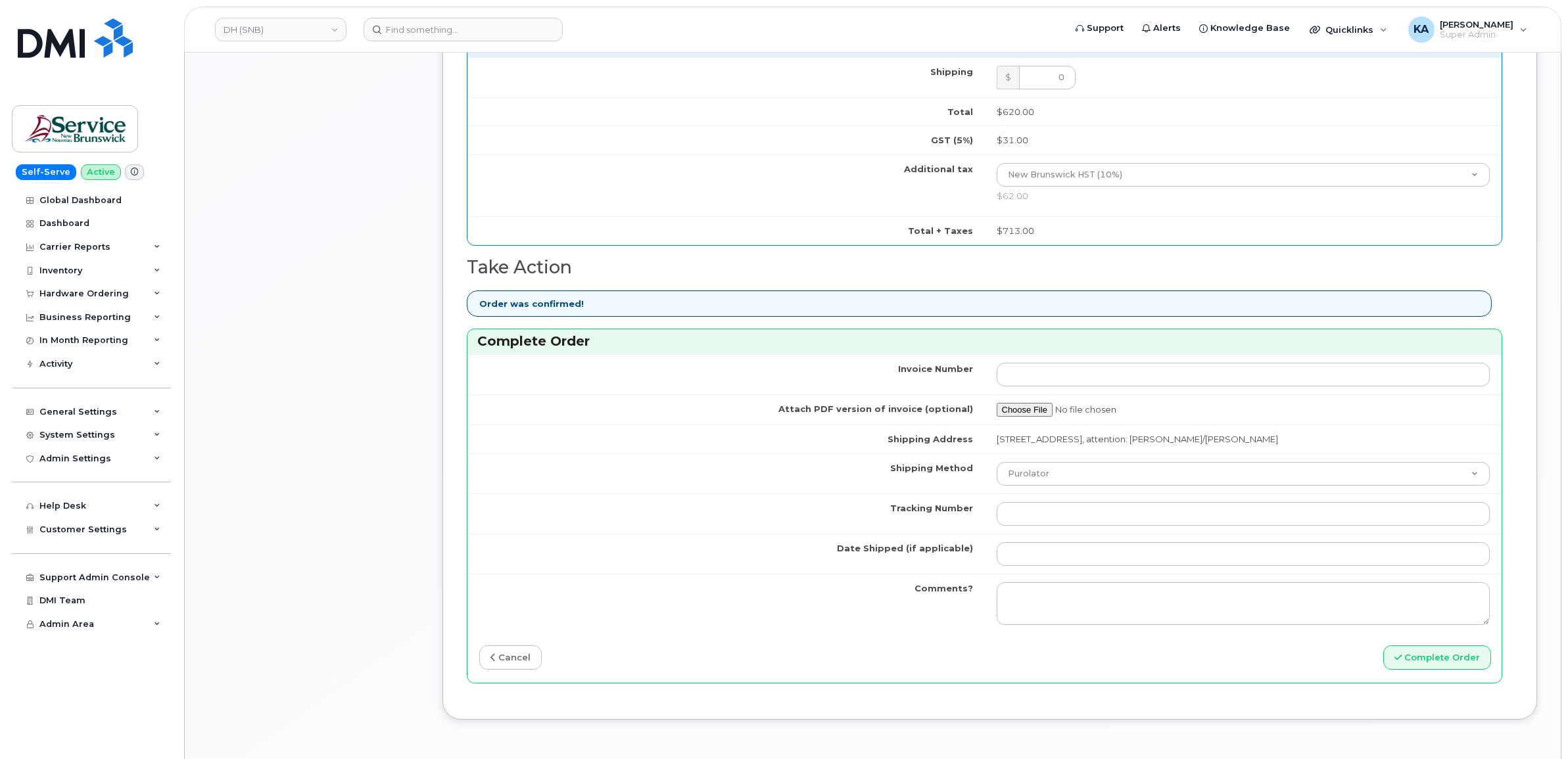
scroll to position [822, 0]
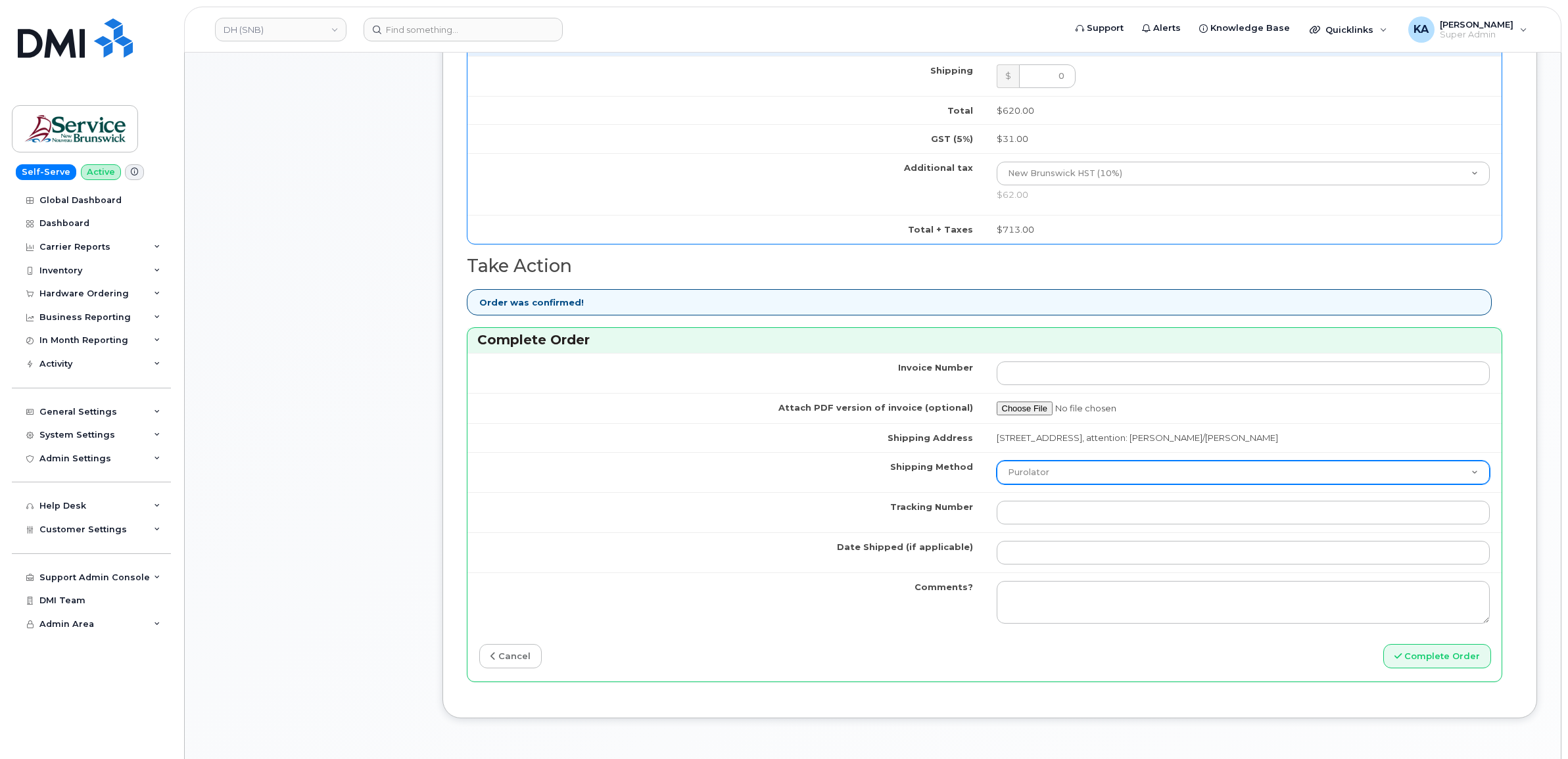
type input "357167790619668"
click at [1097, 480] on select "Purolator UPS FedEx Canada Post Courier Other Drop Off Pick Up" at bounding box center [1244, 472] width 494 height 23
select select "FedEx"
click at [997, 464] on select "Purolator UPS FedEx Canada Post Courier Other Drop Off Pick Up" at bounding box center [1244, 472] width 494 height 23
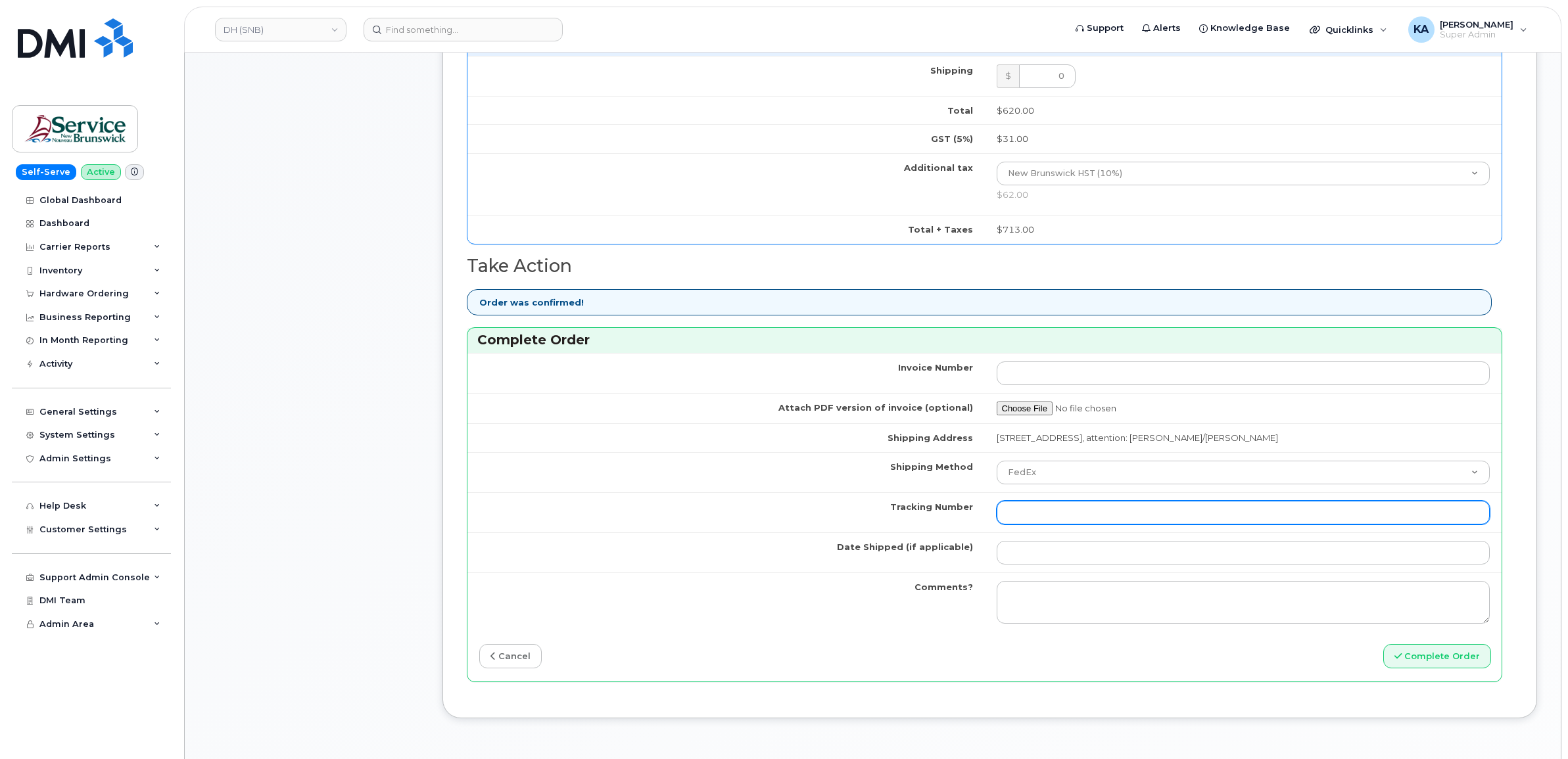
paste input "463192472694"
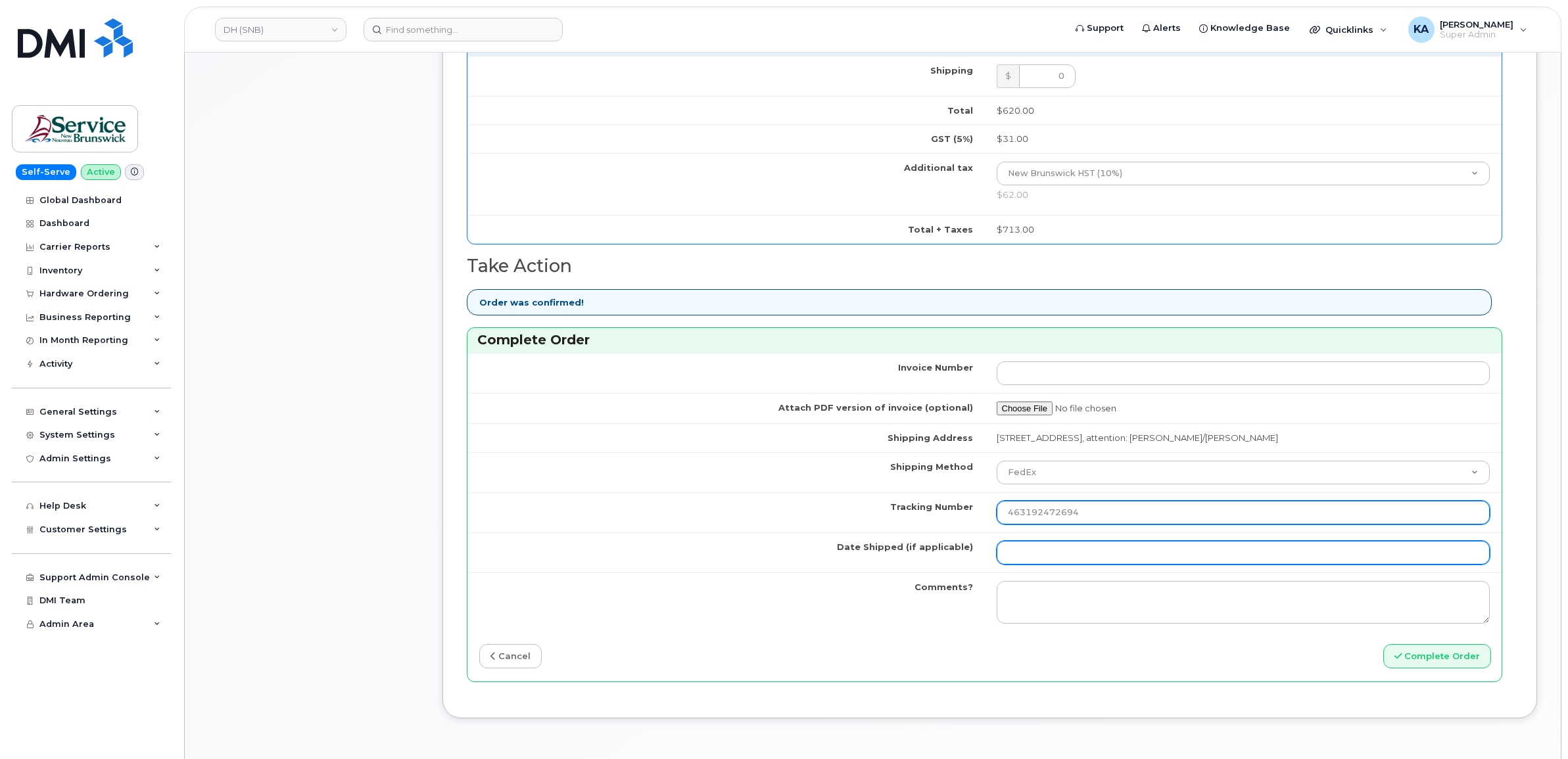
type input "463192472694"
click at [1039, 551] on input "Date Shipped (if applicable)" at bounding box center [1244, 552] width 494 height 23
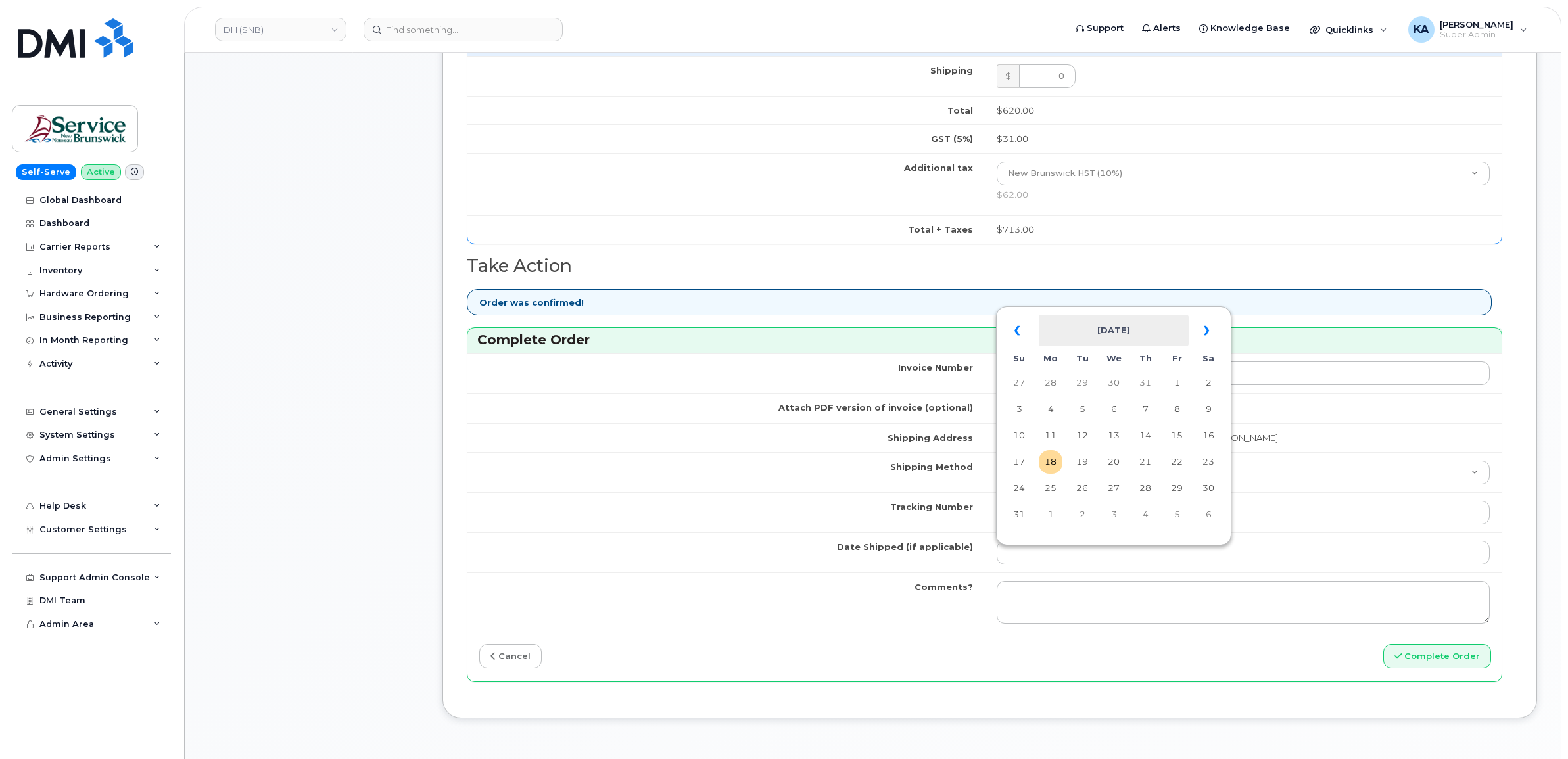
click at [1088, 320] on th "[DATE]" at bounding box center [1114, 330] width 150 height 31
click at [1113, 477] on span "Aug" at bounding box center [1116, 480] width 30 height 36
click at [1086, 432] on td "12" at bounding box center [1082, 435] width 23 height 23
type input "[DATE]"
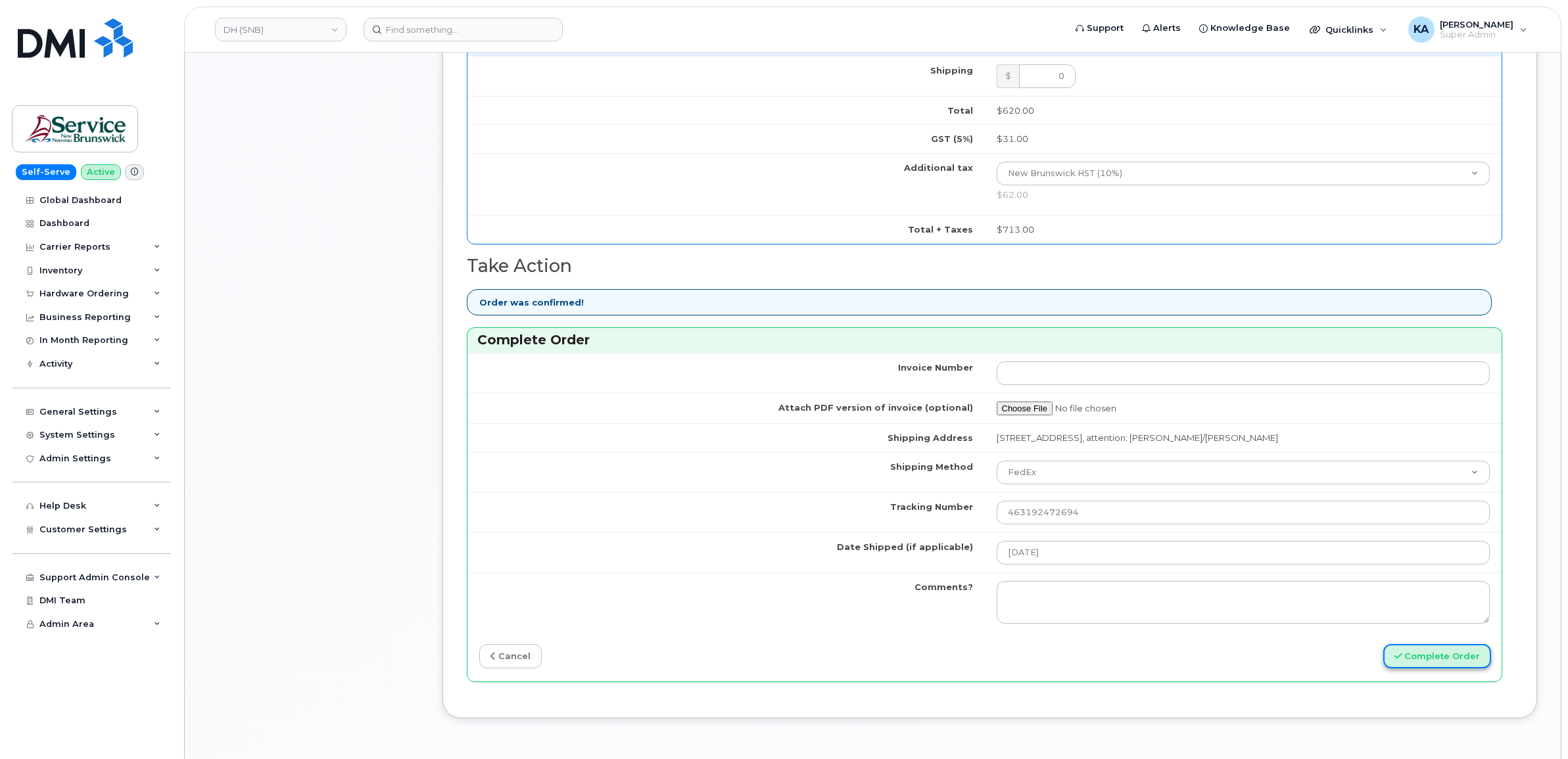
click at [1417, 656] on button "Complete Order" at bounding box center [1438, 656] width 108 height 24
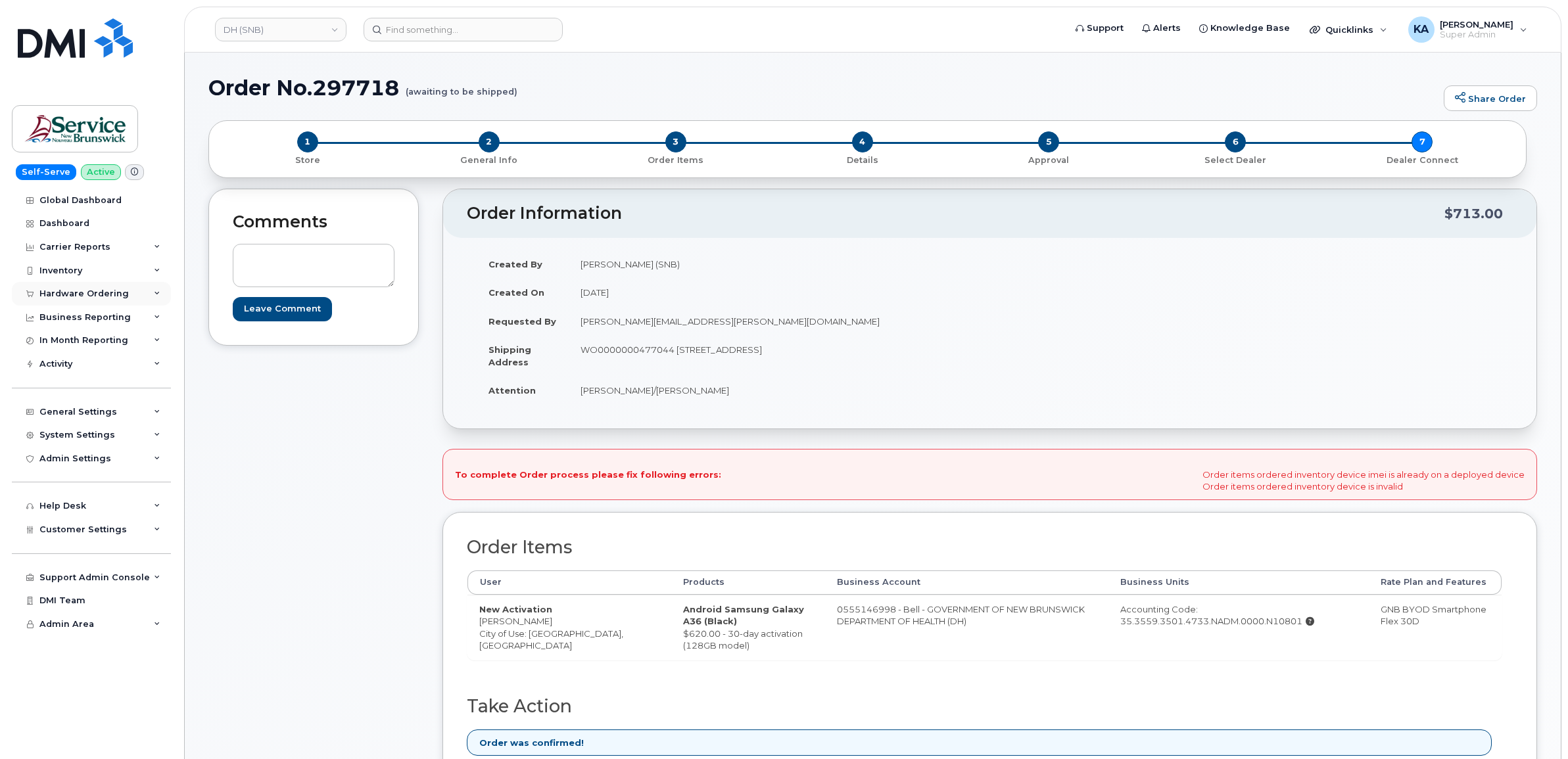
click at [87, 296] on div "Hardware Ordering" at bounding box center [84, 294] width 90 height 11
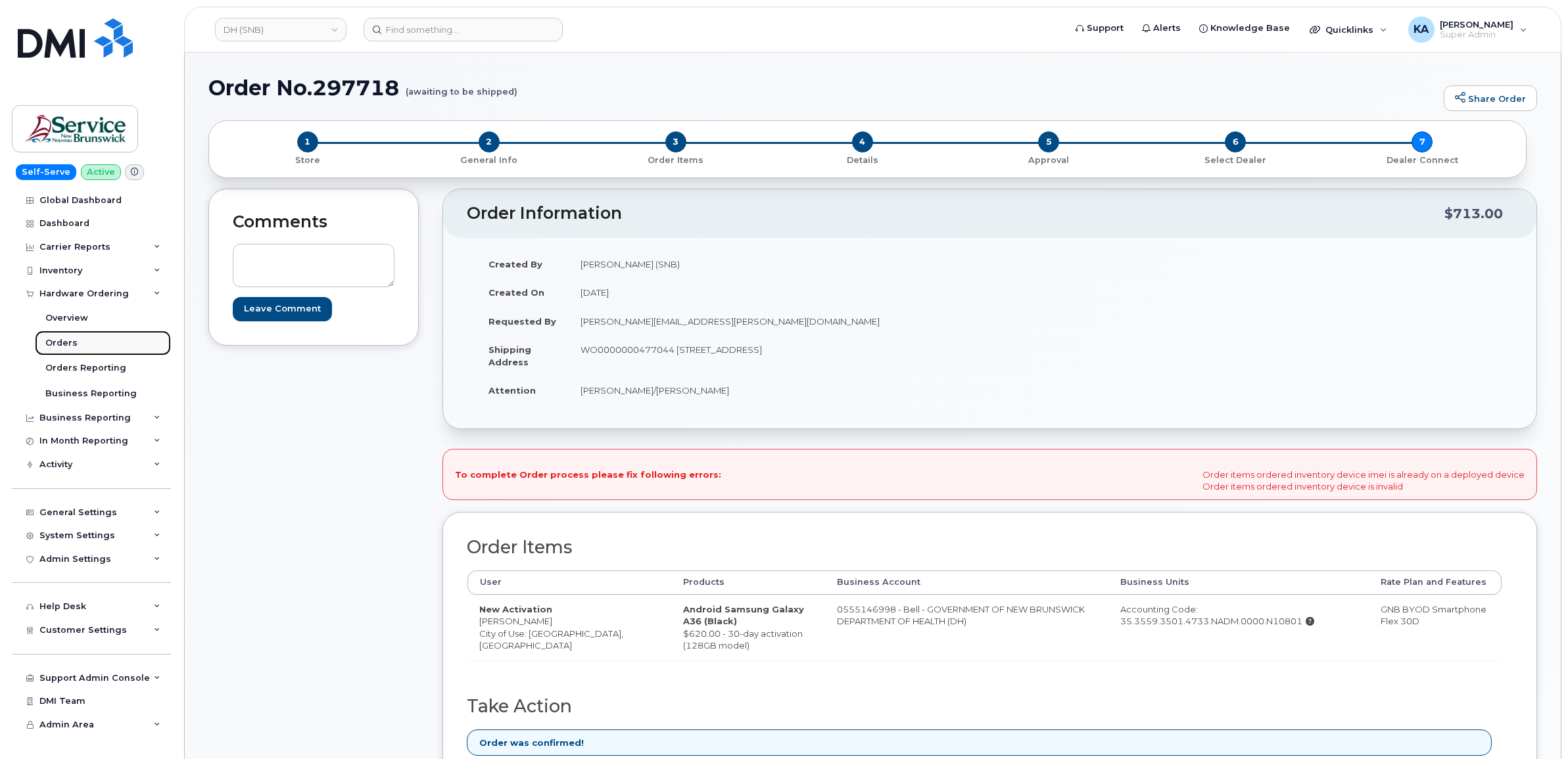
click at [68, 343] on div "Orders" at bounding box center [61, 343] width 32 height 12
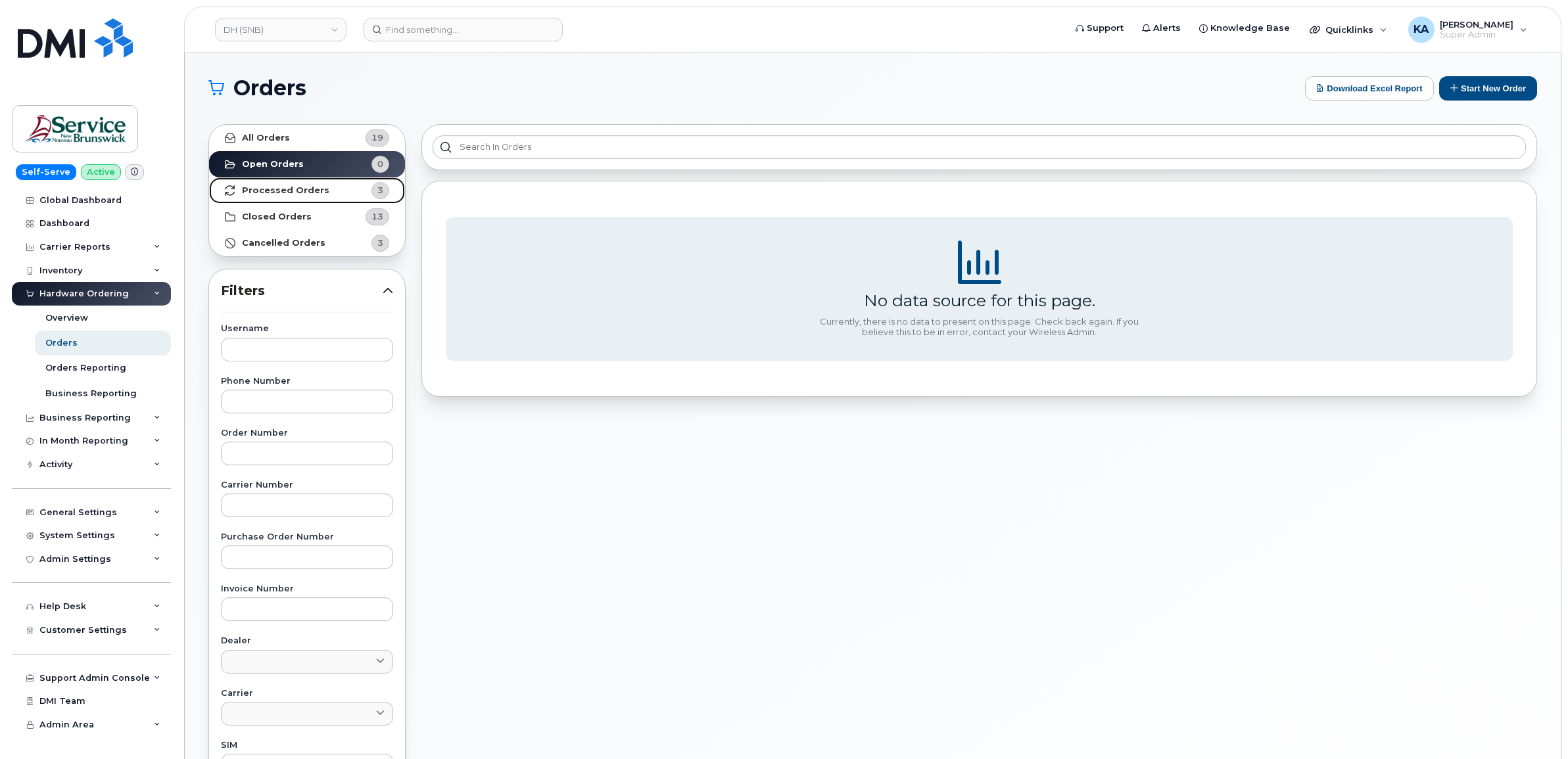
click at [290, 189] on strong "Processed Orders" at bounding box center [285, 190] width 87 height 11
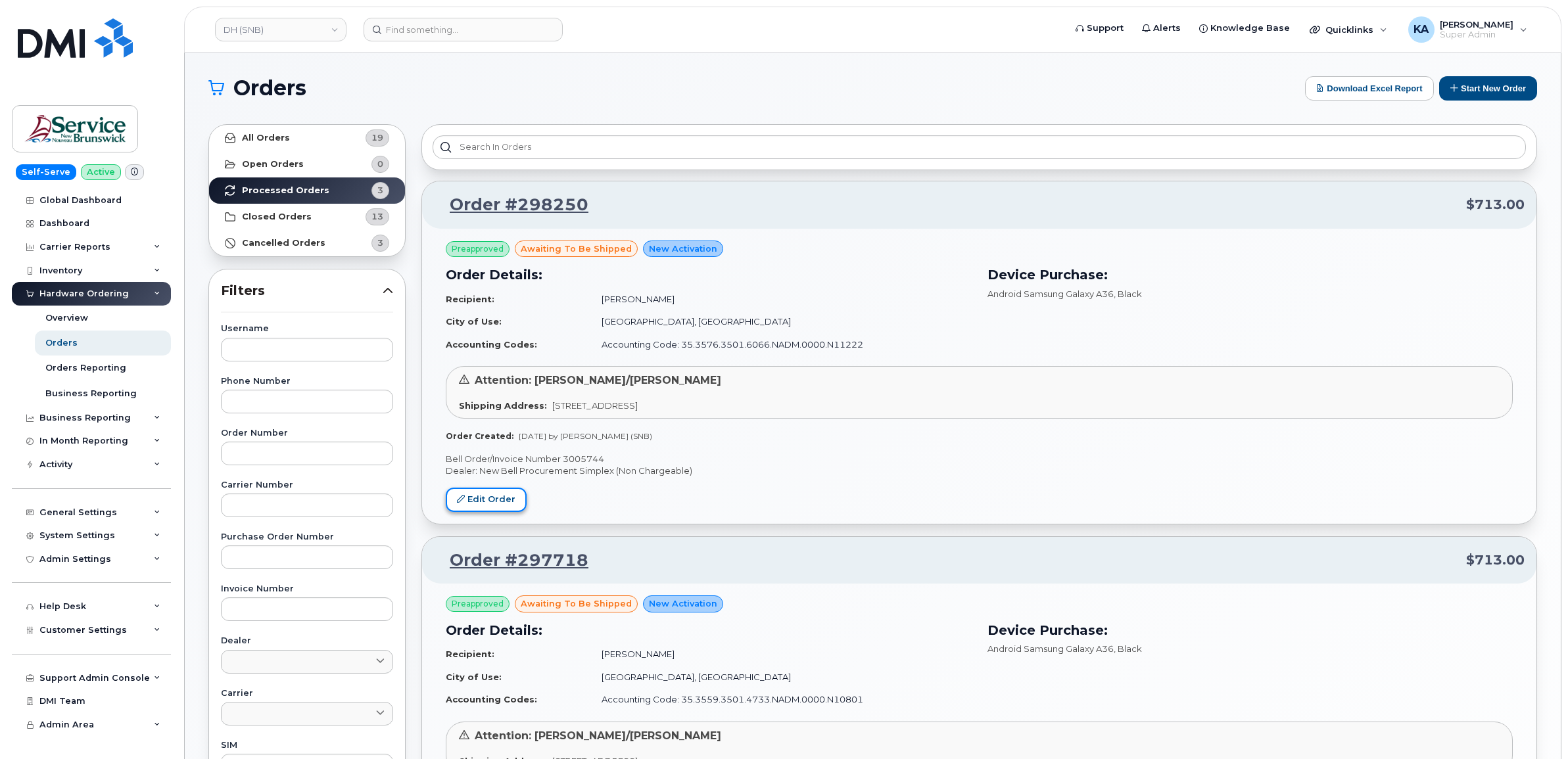
click at [474, 493] on link "Edit Order" at bounding box center [486, 500] width 81 height 24
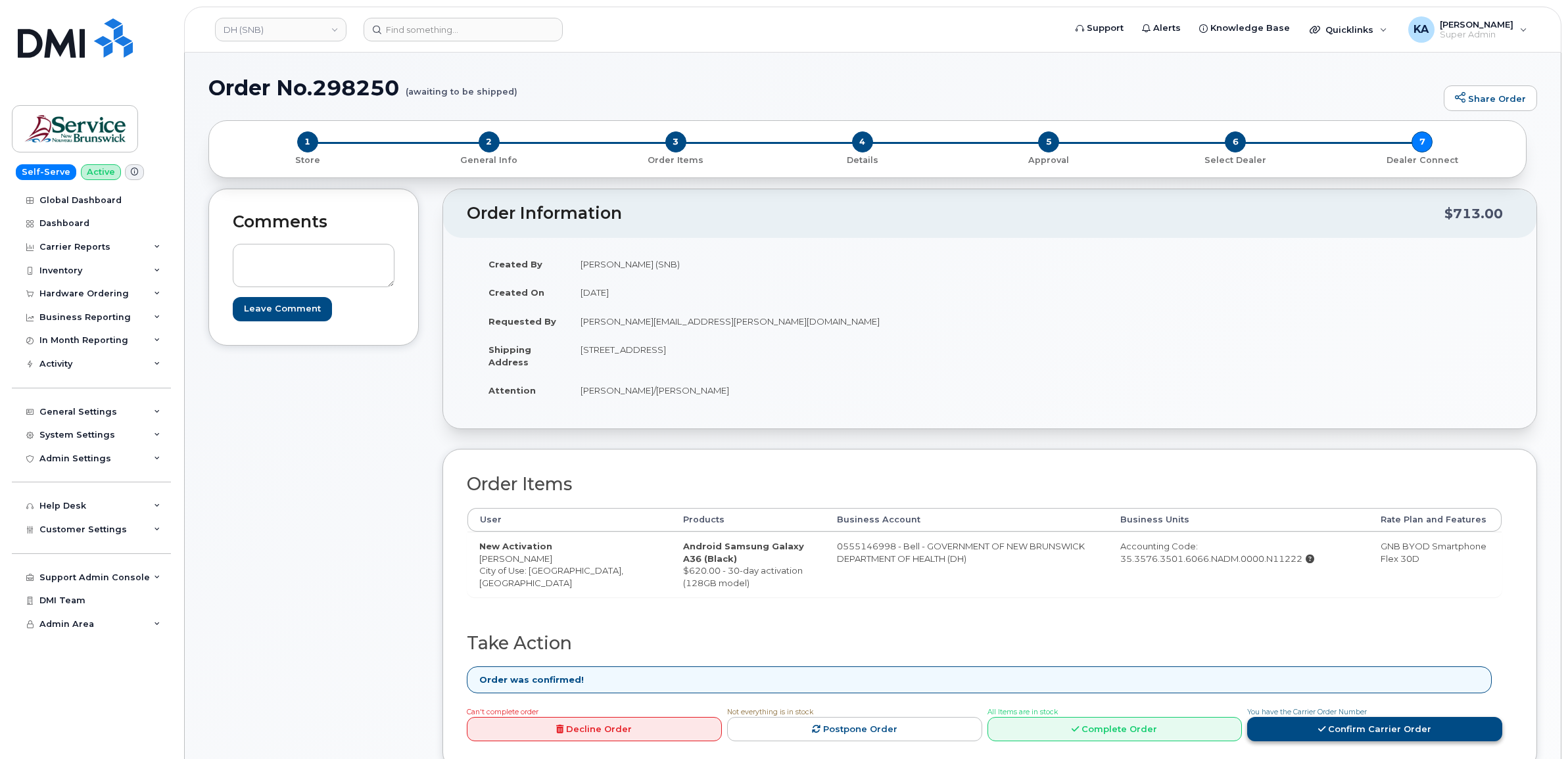
click at [1326, 730] on icon at bounding box center [1322, 729] width 7 height 9
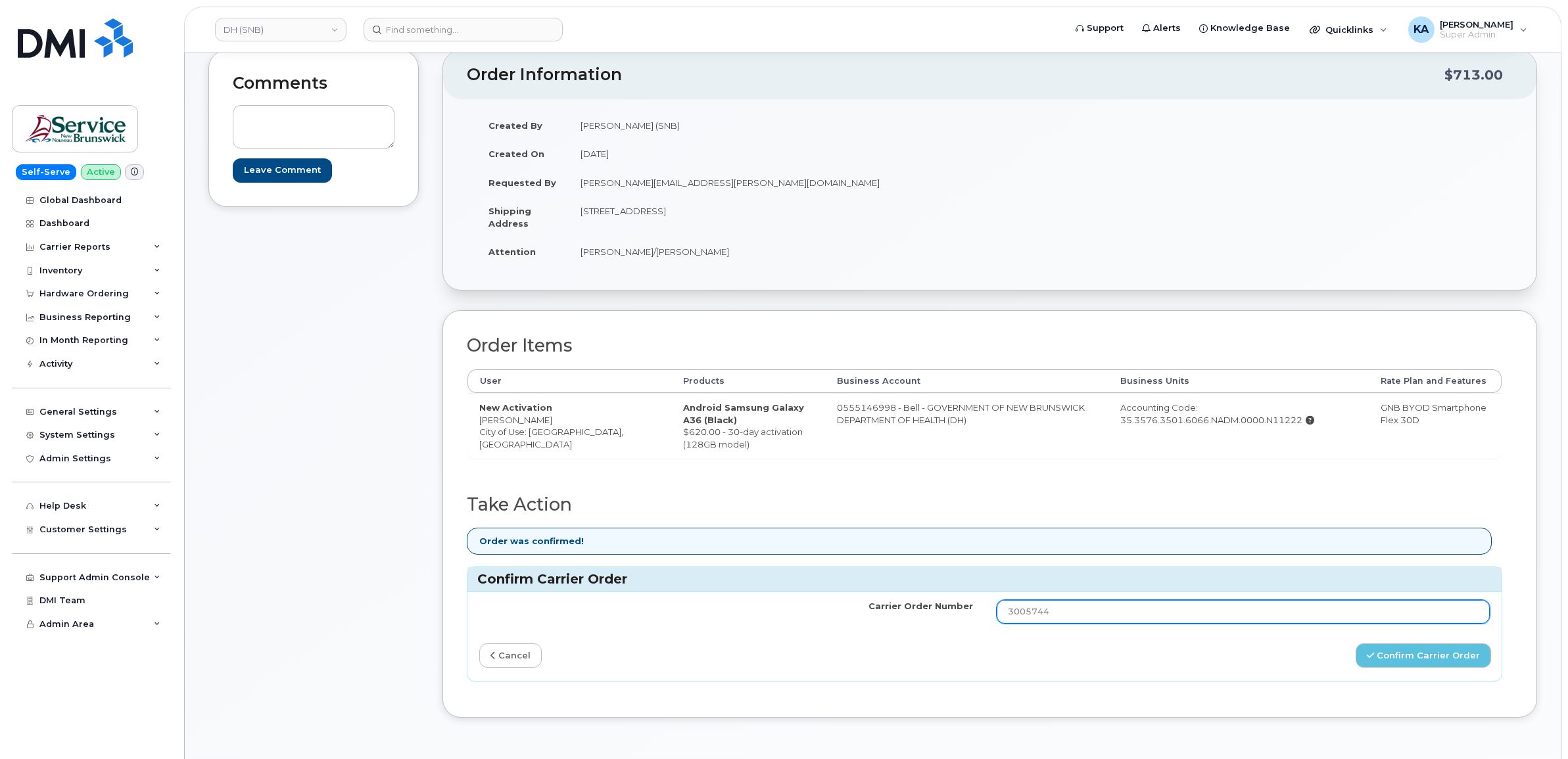
scroll to position [164, 0]
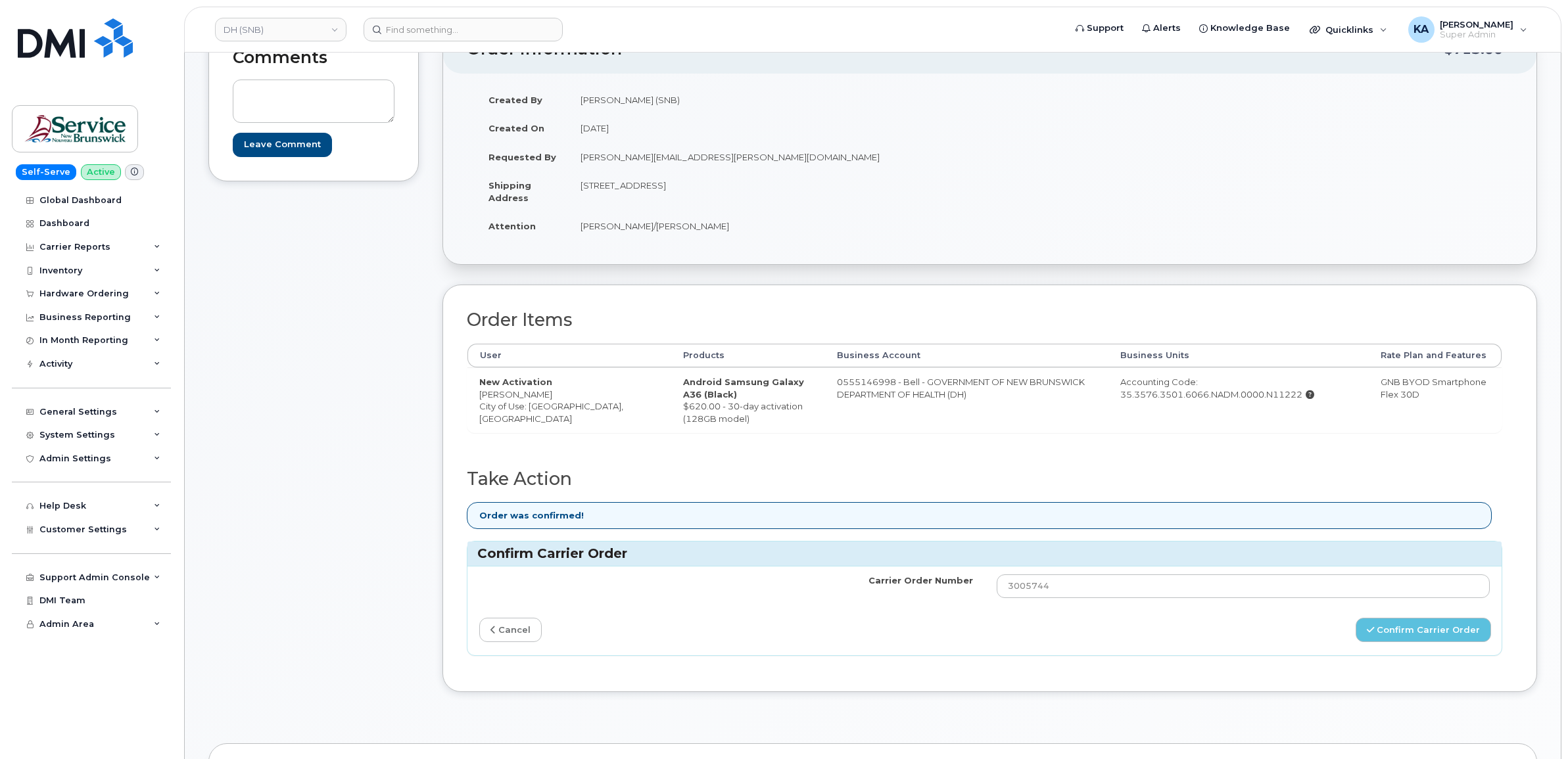
click at [508, 635] on link "cancel" at bounding box center [511, 630] width 63 height 24
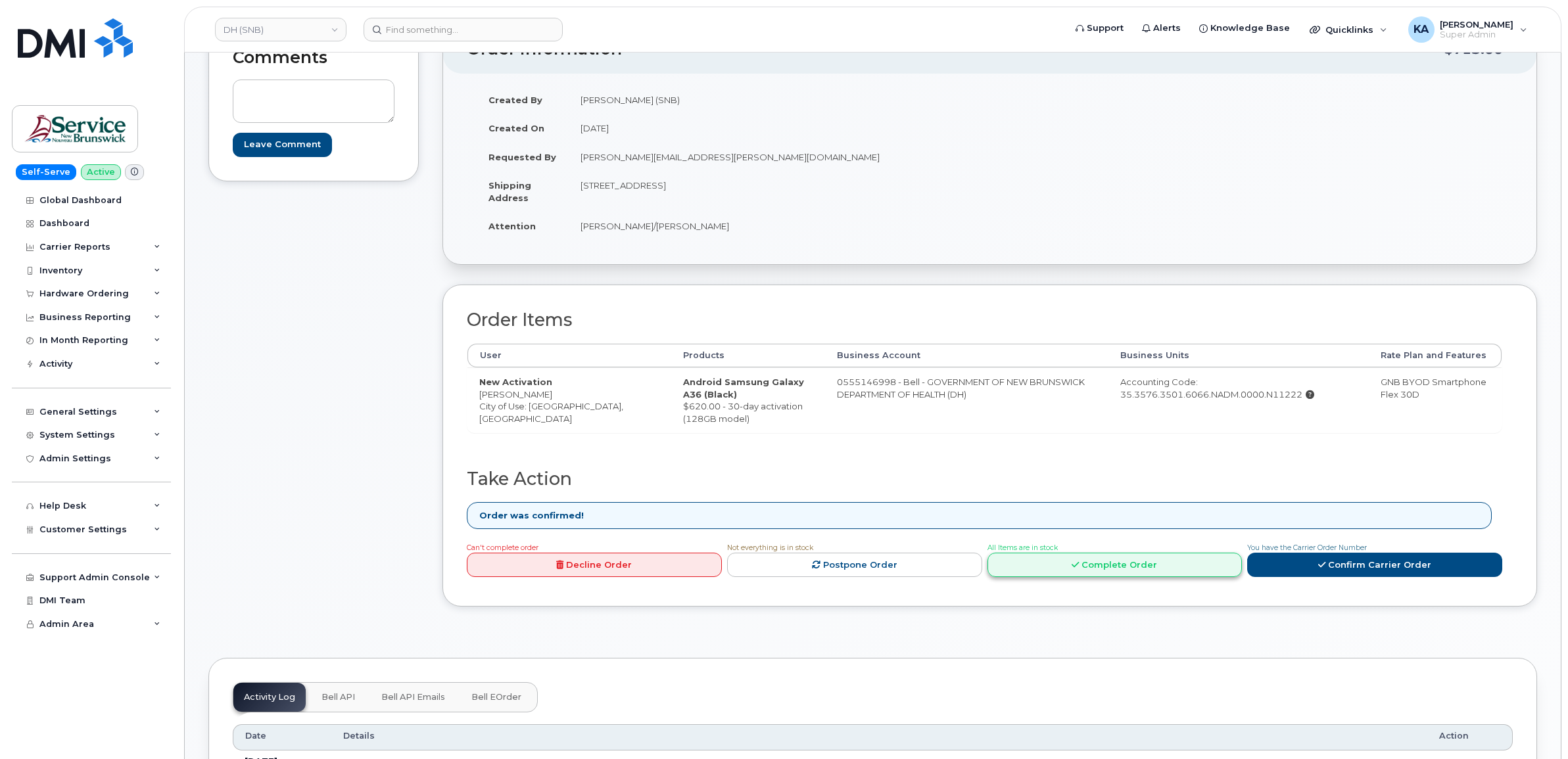
click at [1169, 563] on link "Complete Order" at bounding box center [1115, 565] width 255 height 24
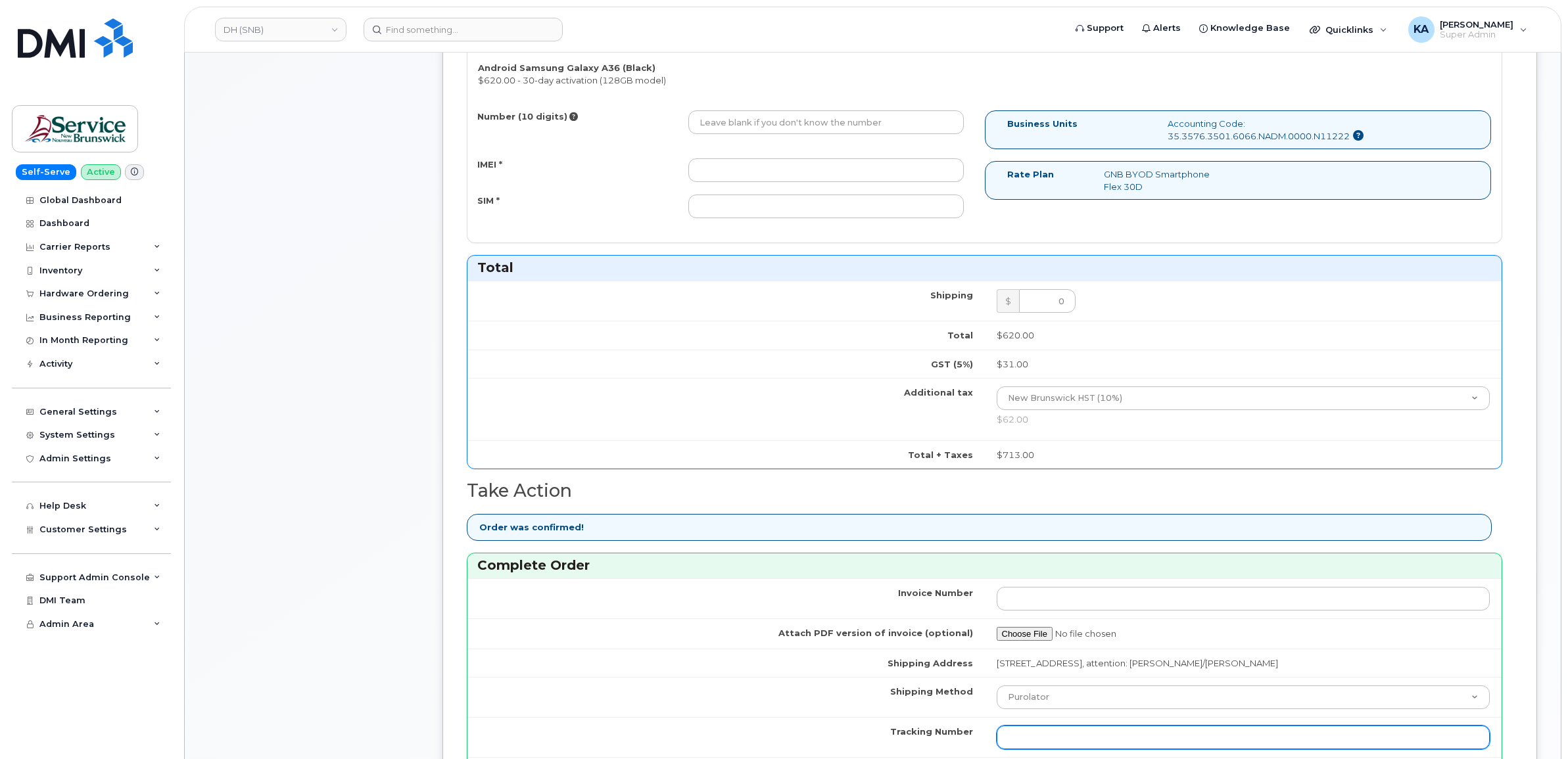
scroll to position [657, 0]
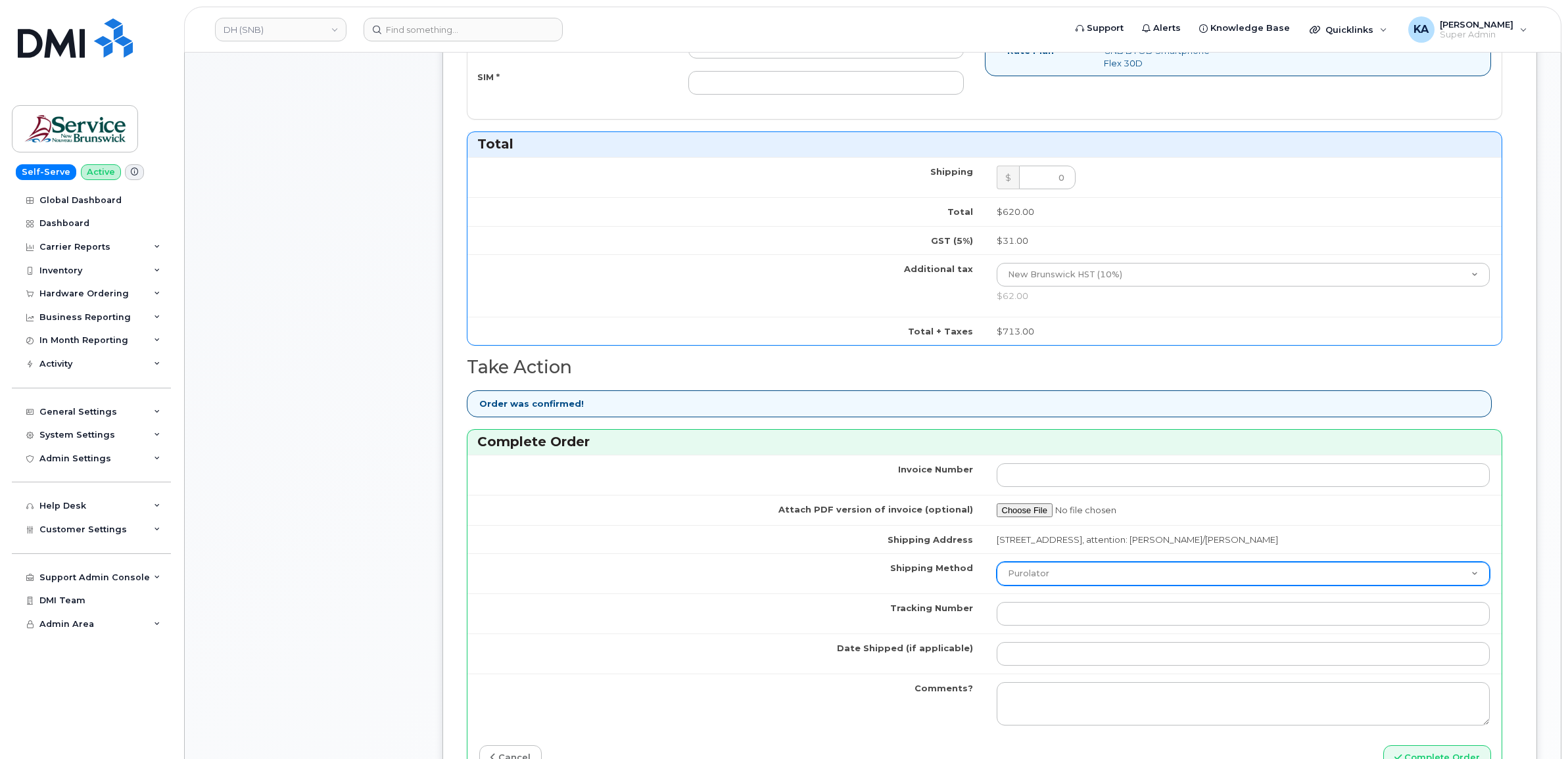
click at [1100, 577] on select "Purolator UPS FedEx Canada Post Courier Other Drop Off Pick Up" at bounding box center [1244, 574] width 494 height 23
select select "FedEx"
click at [997, 565] on select "Purolator UPS FedEx Canada Post Courier Other Drop Off Pick Up" at bounding box center [1244, 574] width 494 height 23
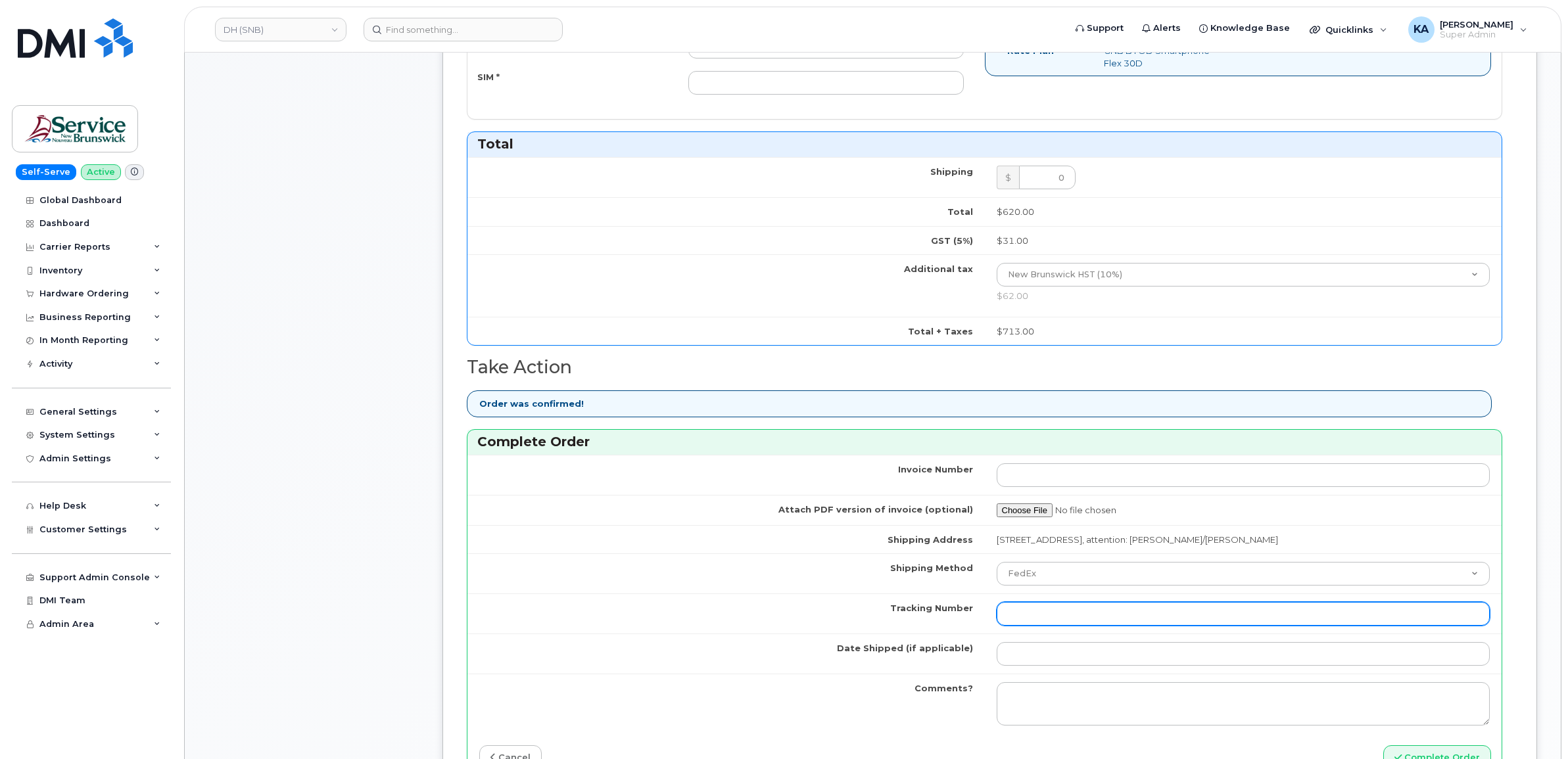
paste input "466379576233"
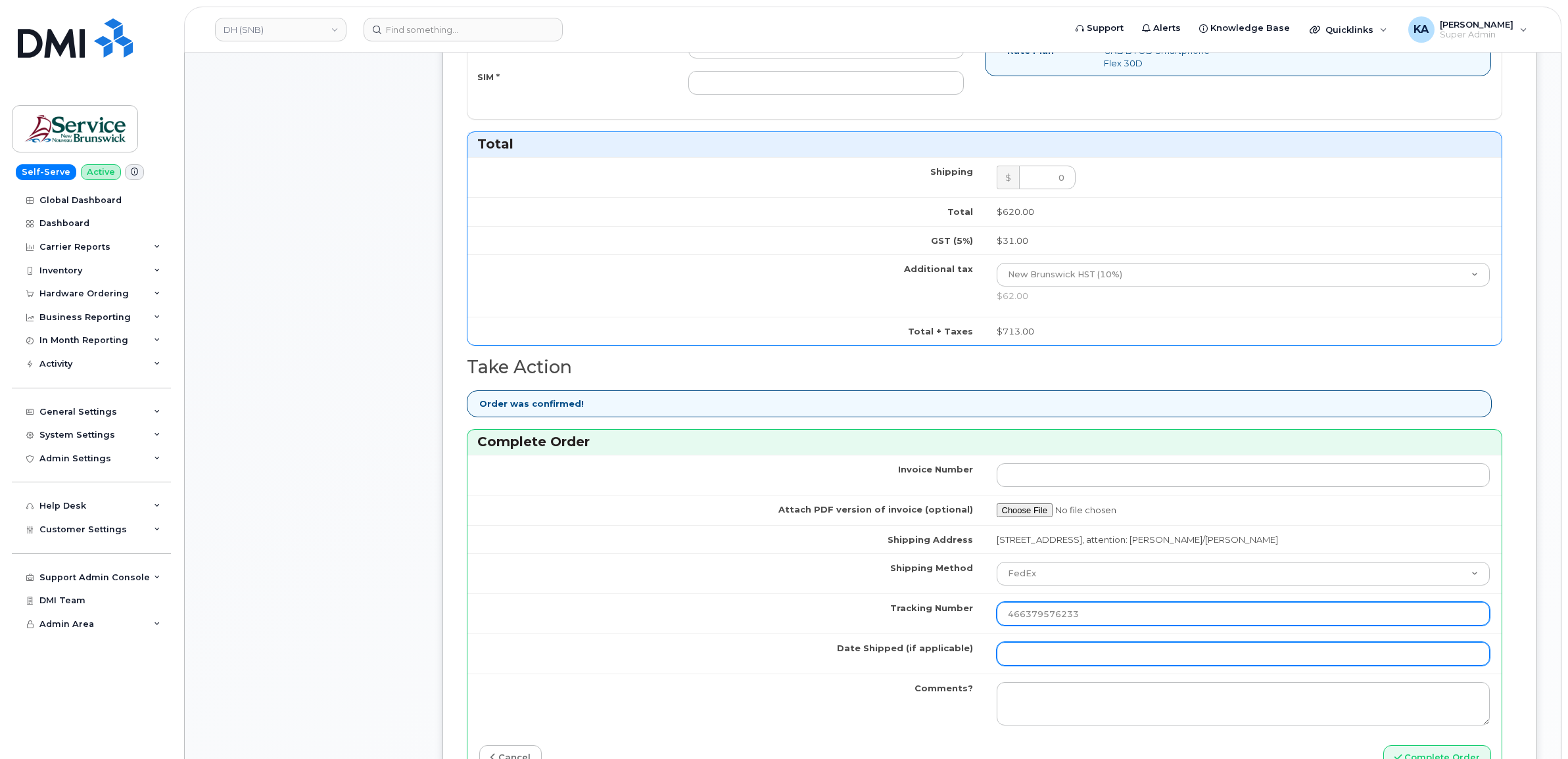
type input "466379576233"
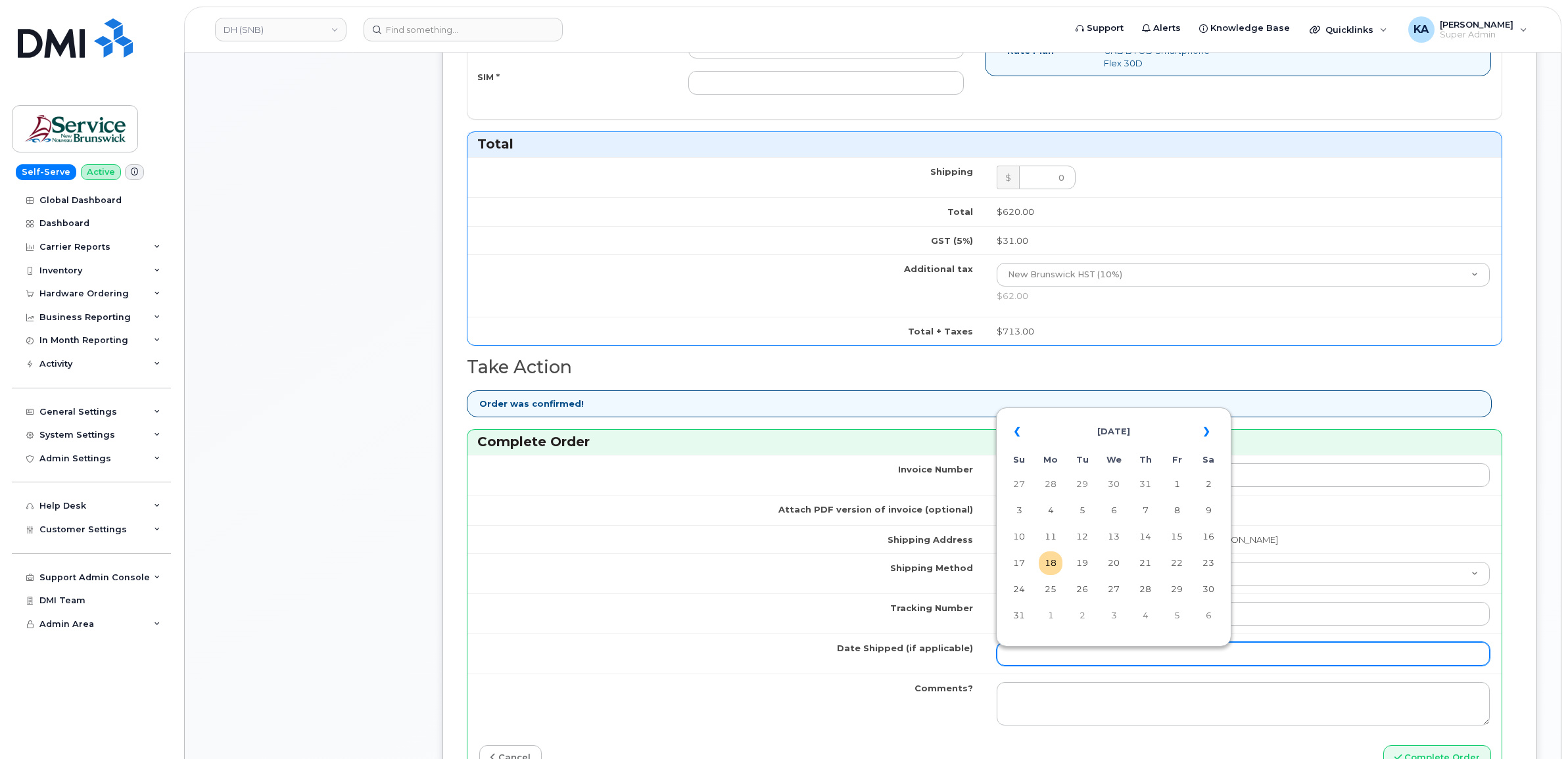
click at [1030, 659] on input "Date Shipped (if applicable)" at bounding box center [1244, 653] width 494 height 23
type input "[DATE]"
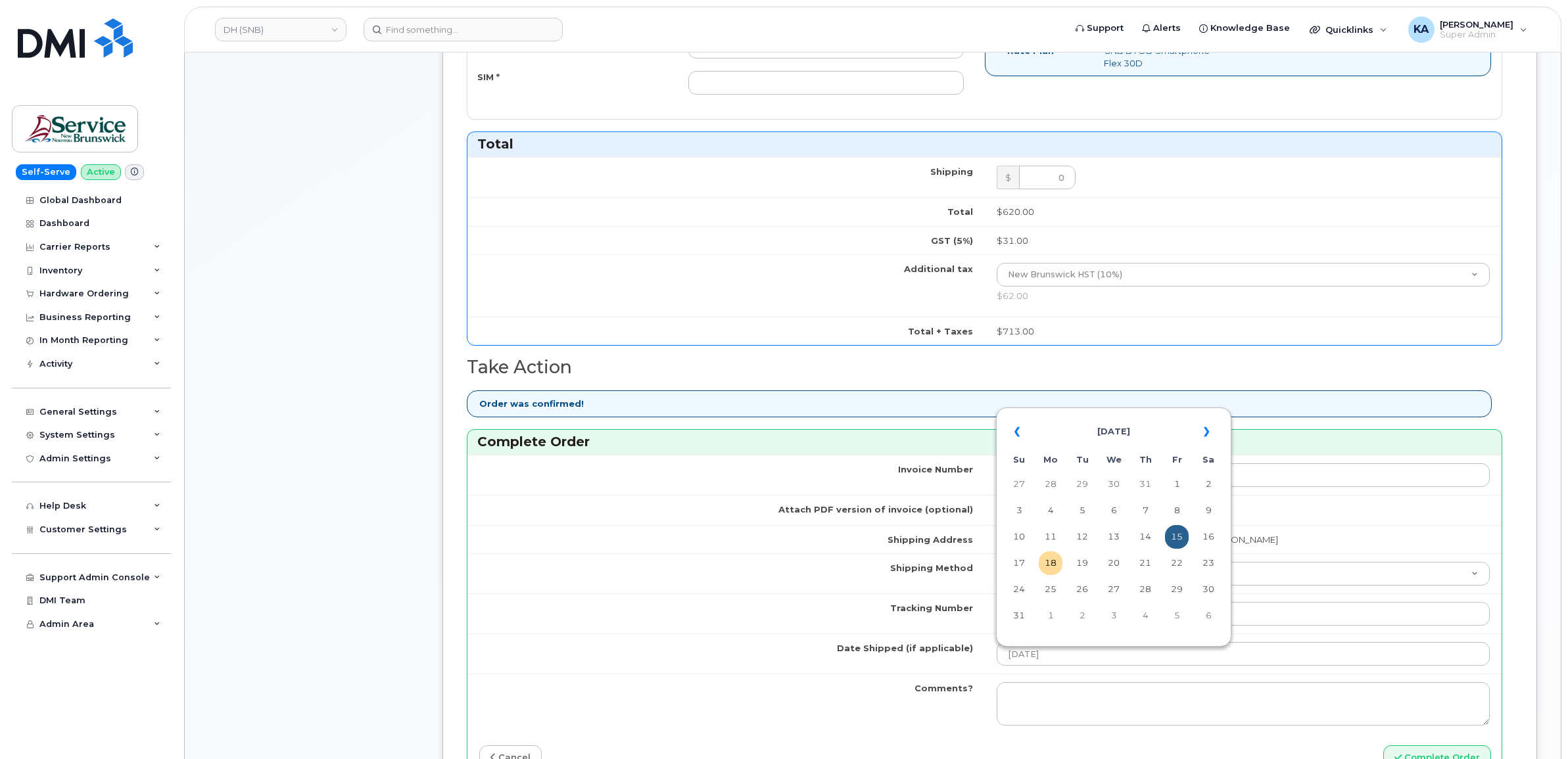
click at [883, 645] on td "Date Shipped (if applicable)" at bounding box center [726, 653] width 518 height 40
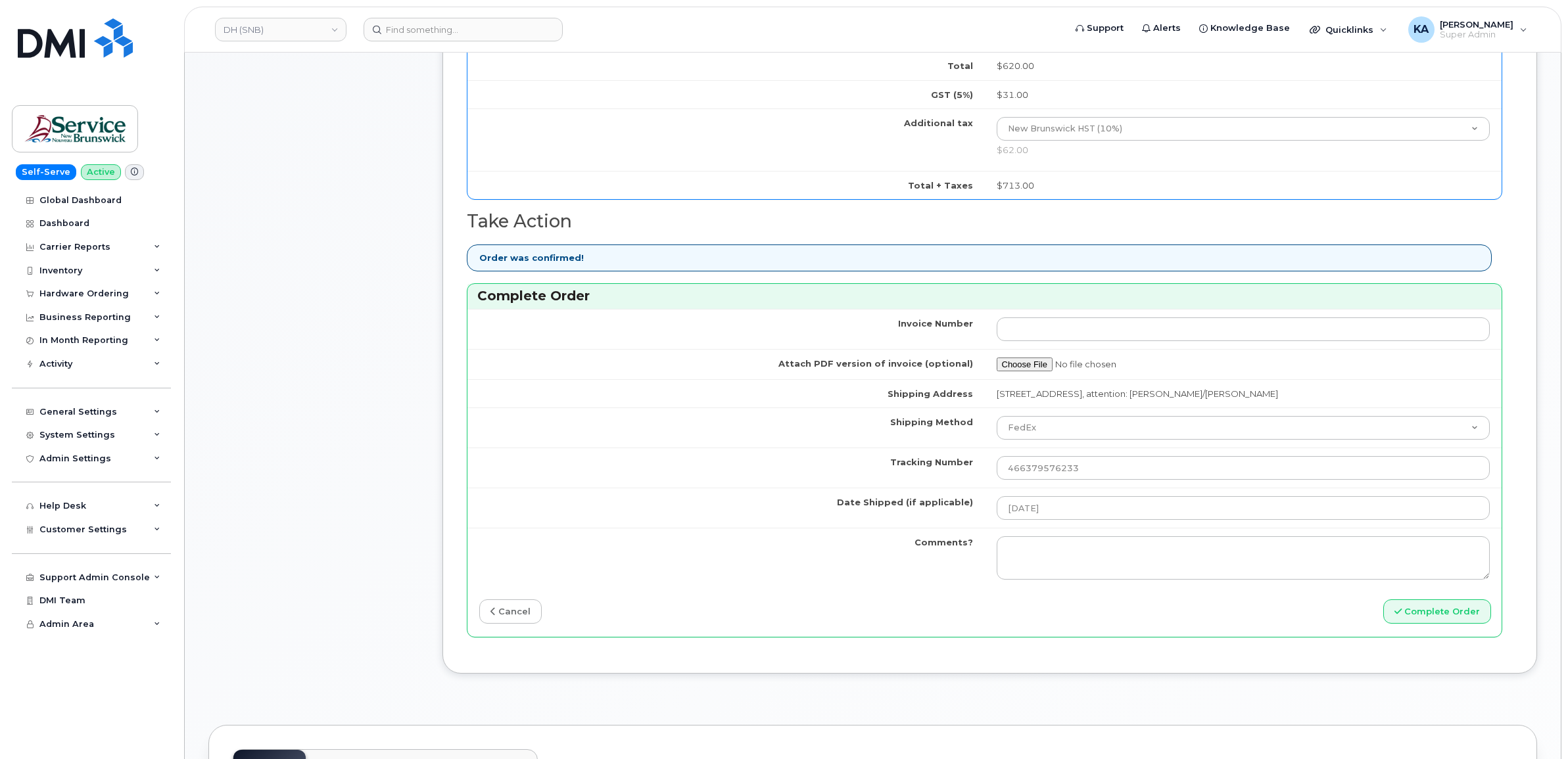
scroll to position [822, 0]
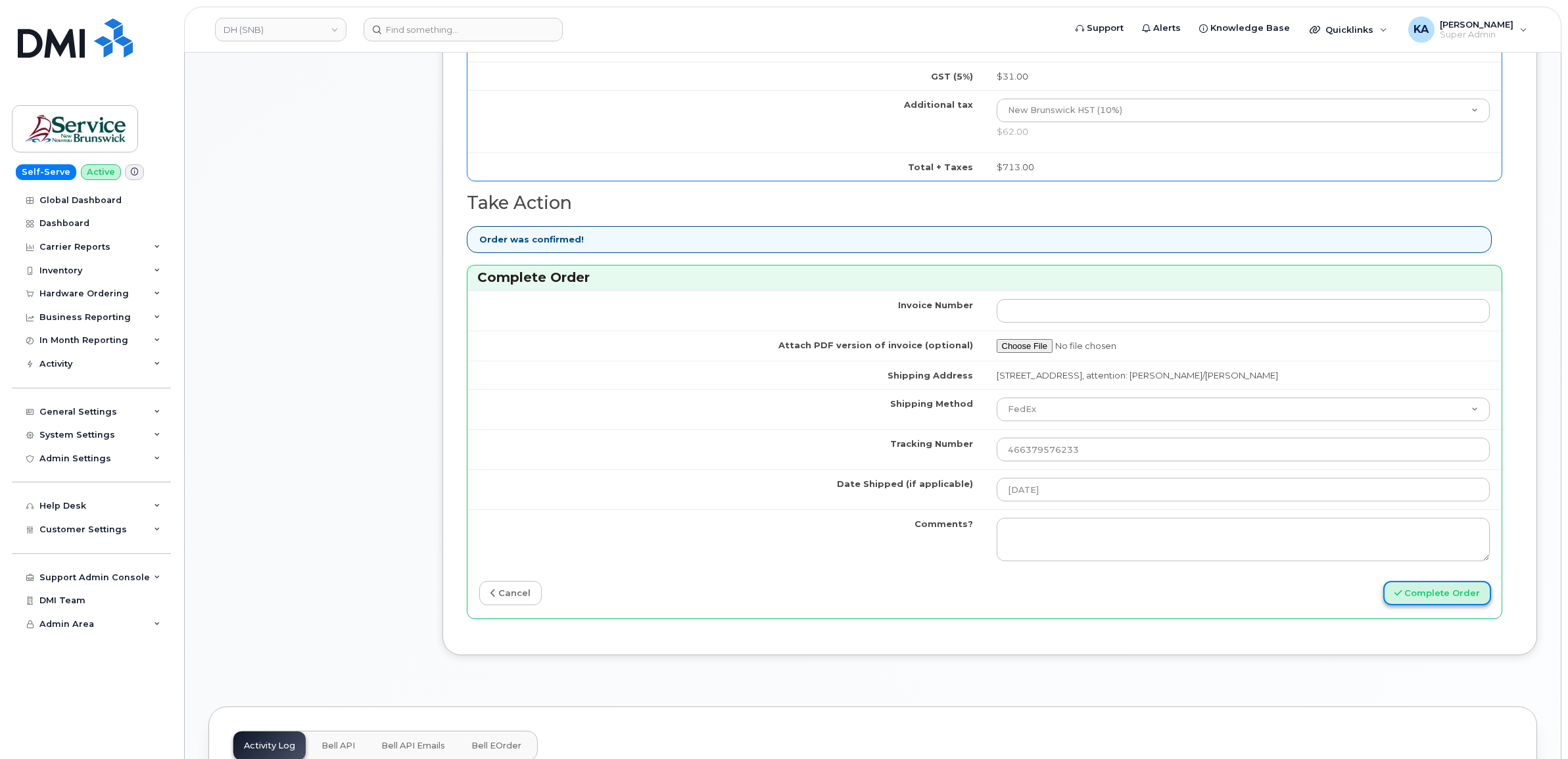
click at [1410, 593] on button "Complete Order" at bounding box center [1438, 593] width 108 height 24
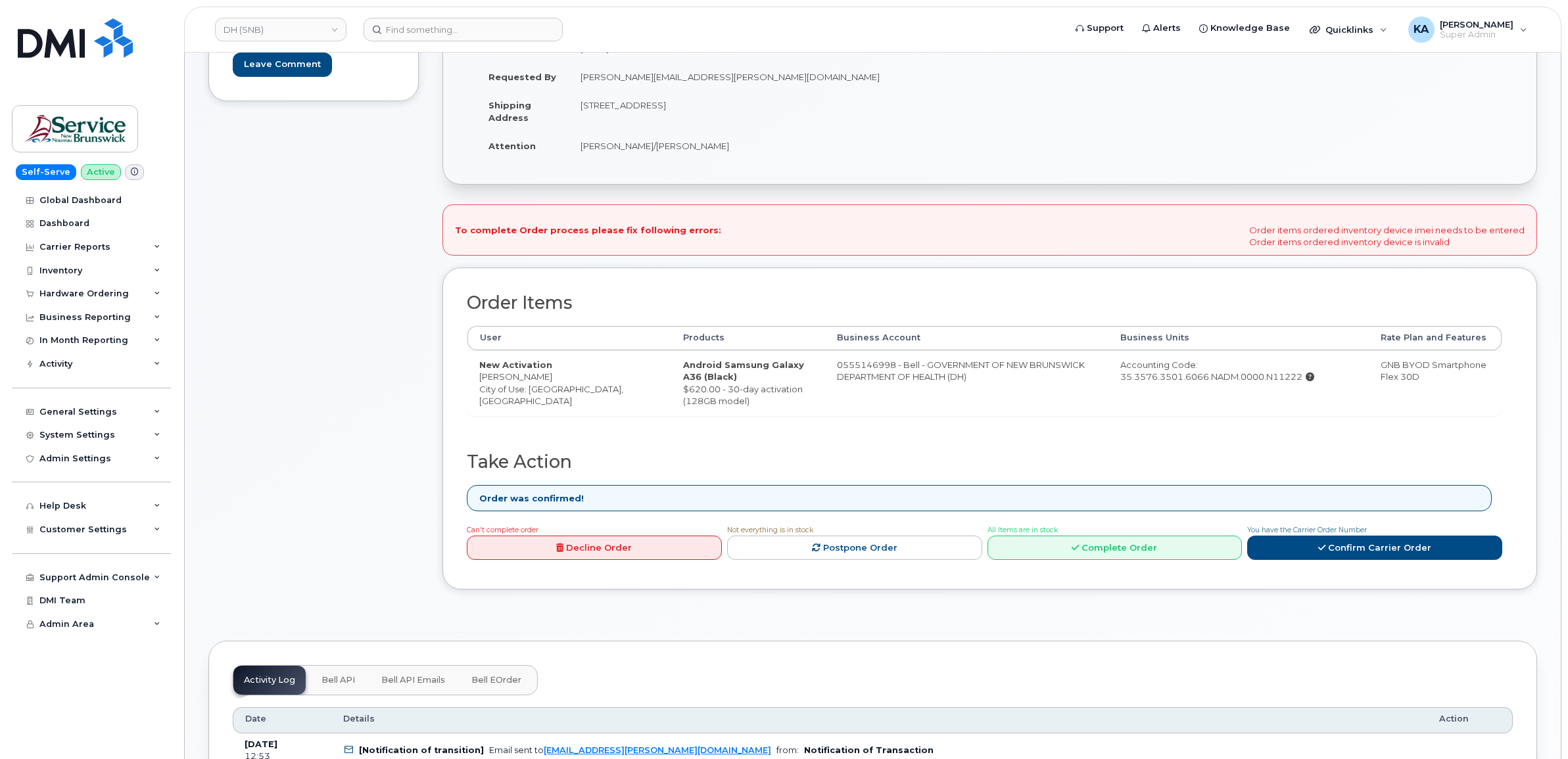
scroll to position [247, 0]
click at [1098, 544] on link "Complete Order" at bounding box center [1115, 546] width 255 height 24
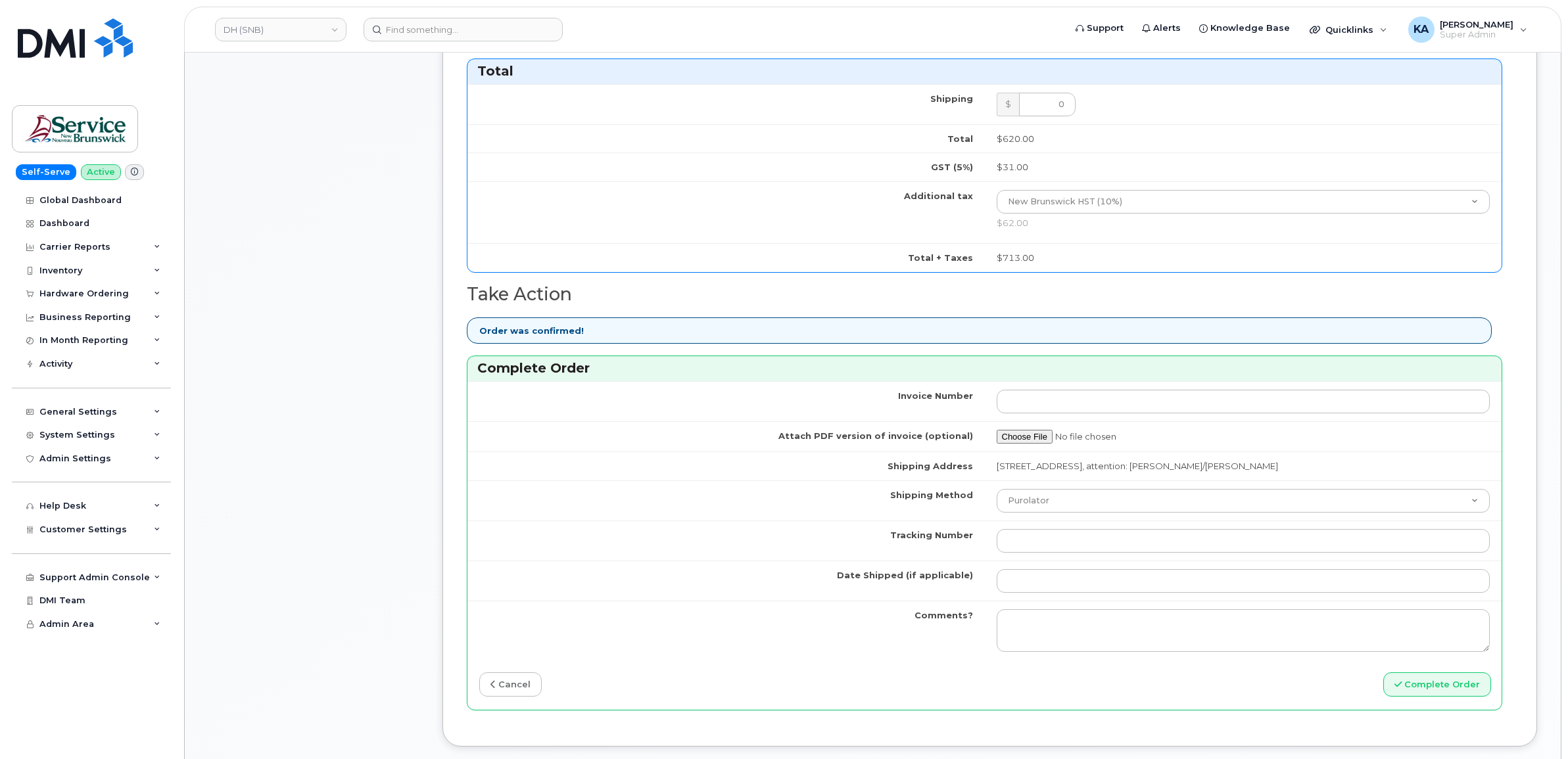
scroll to position [822, 0]
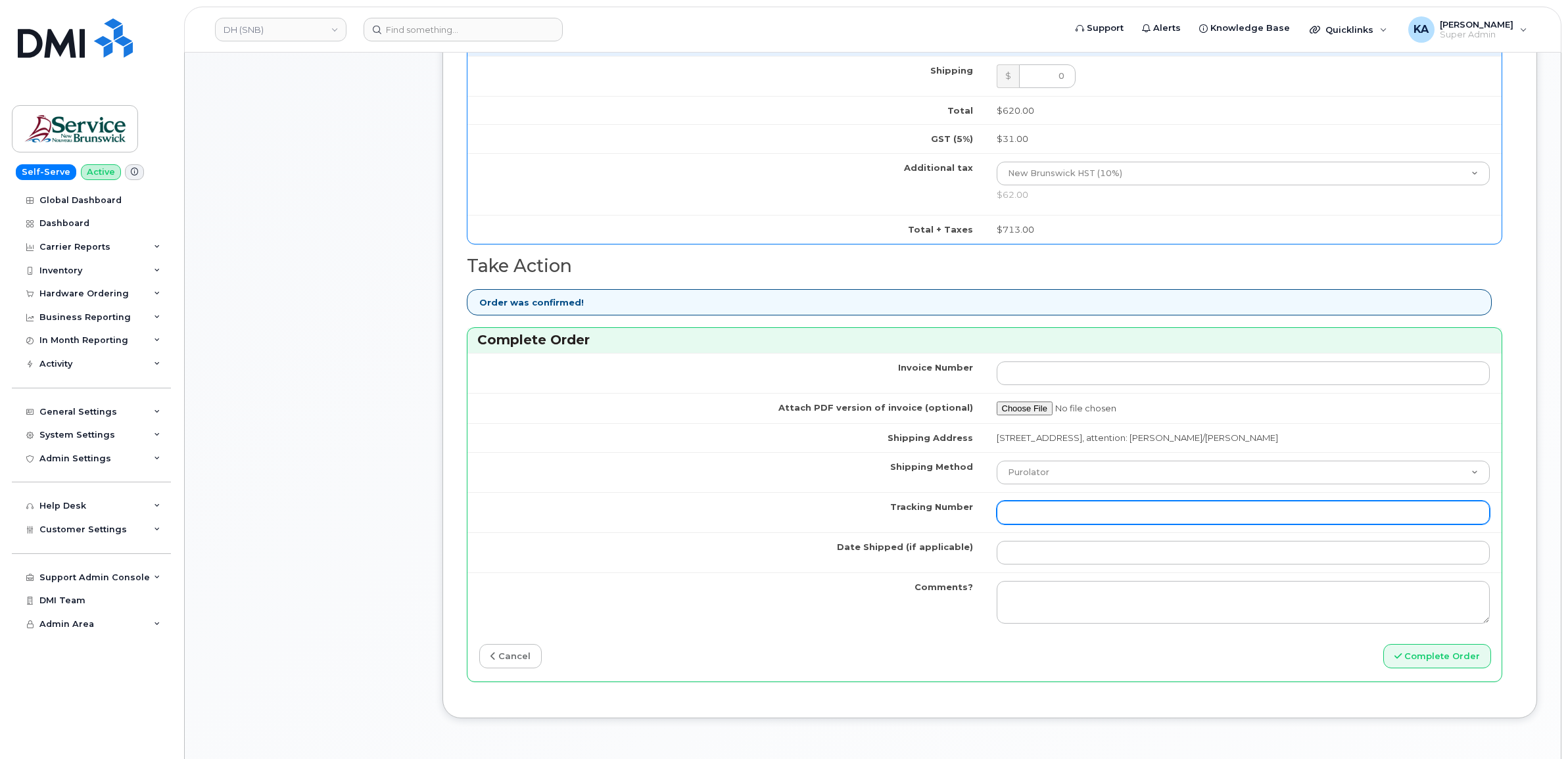
paste input "466379576233"
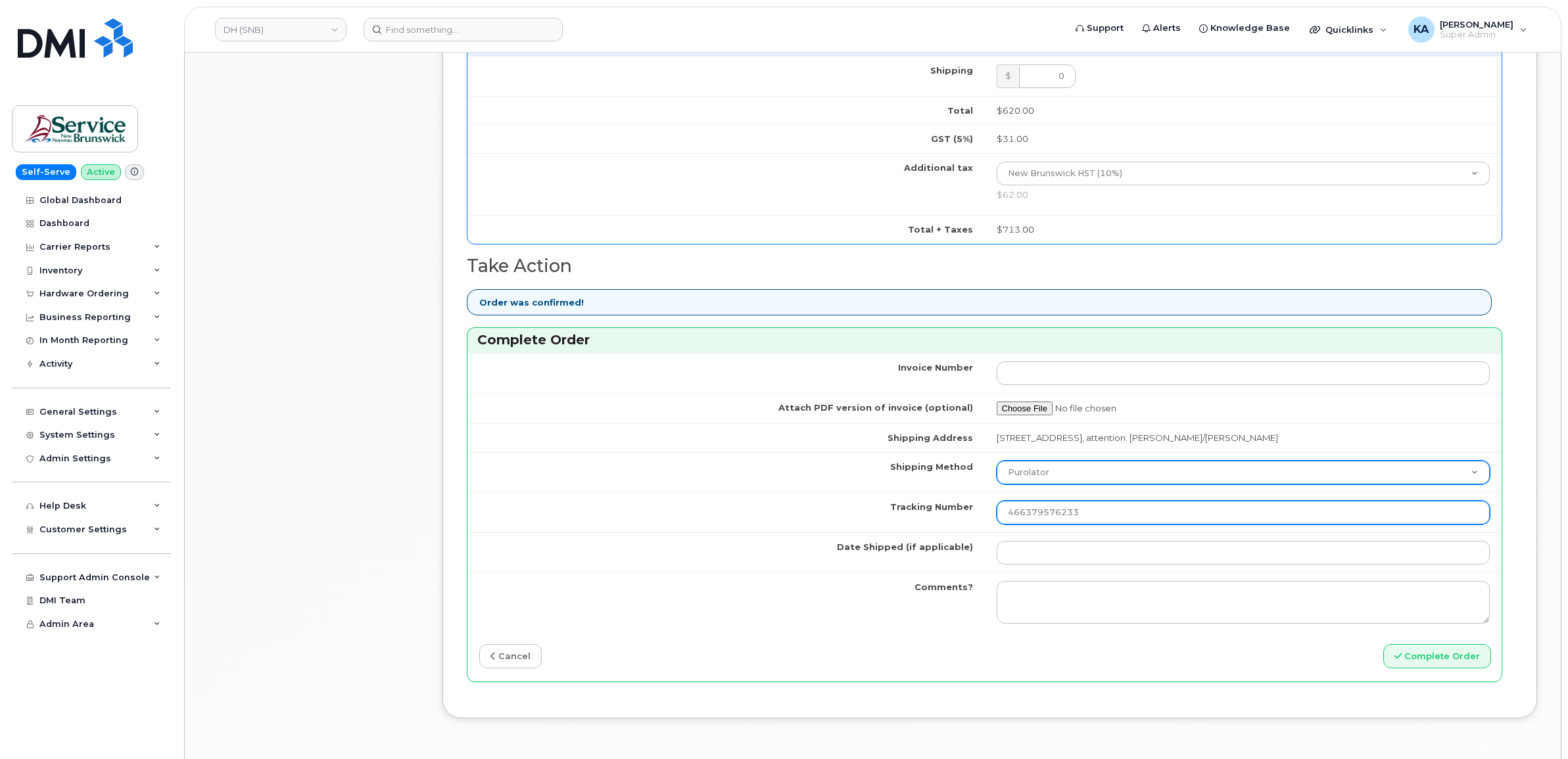
type input "466379576233"
click at [1066, 473] on select "Purolator UPS FedEx Canada Post Courier Other Drop Off Pick Up" at bounding box center [1244, 472] width 494 height 23
select select "FedEx"
click at [997, 464] on select "Purolator UPS FedEx Canada Post Courier Other Drop Off Pick Up" at bounding box center [1244, 472] width 494 height 23
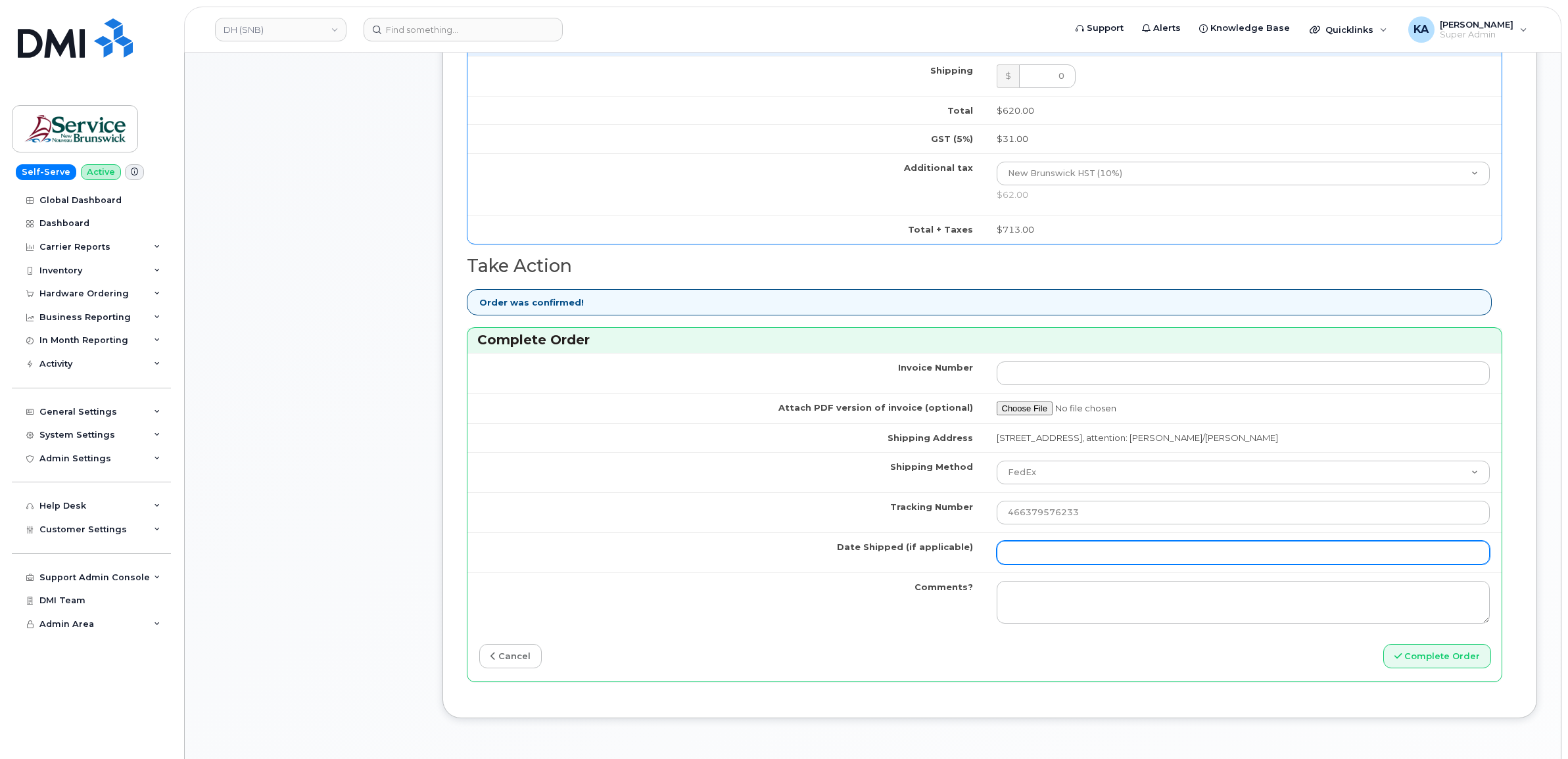
click at [1050, 554] on input "Date Shipped (if applicable)" at bounding box center [1244, 552] width 494 height 23
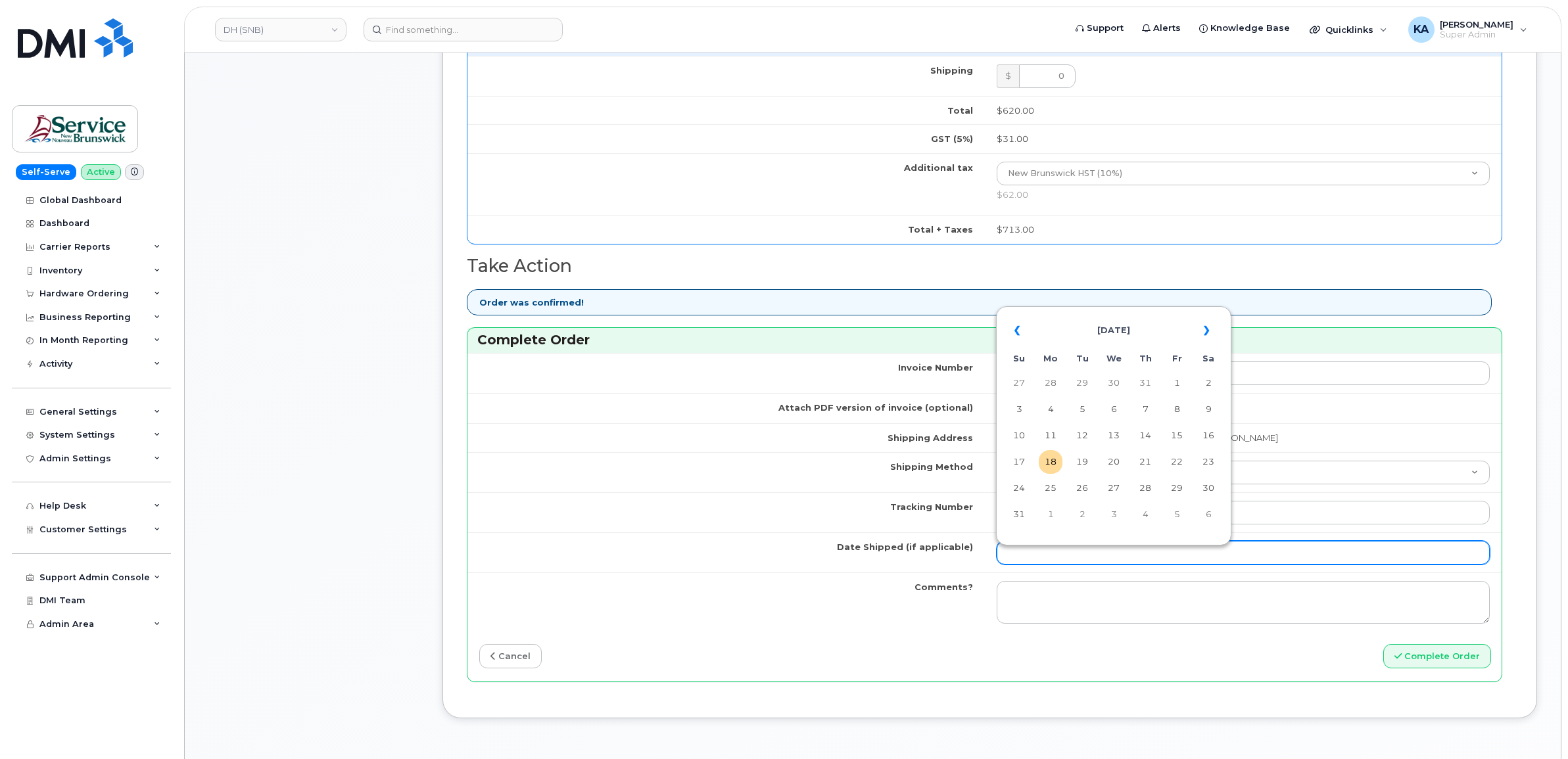
type input "[DATE]"
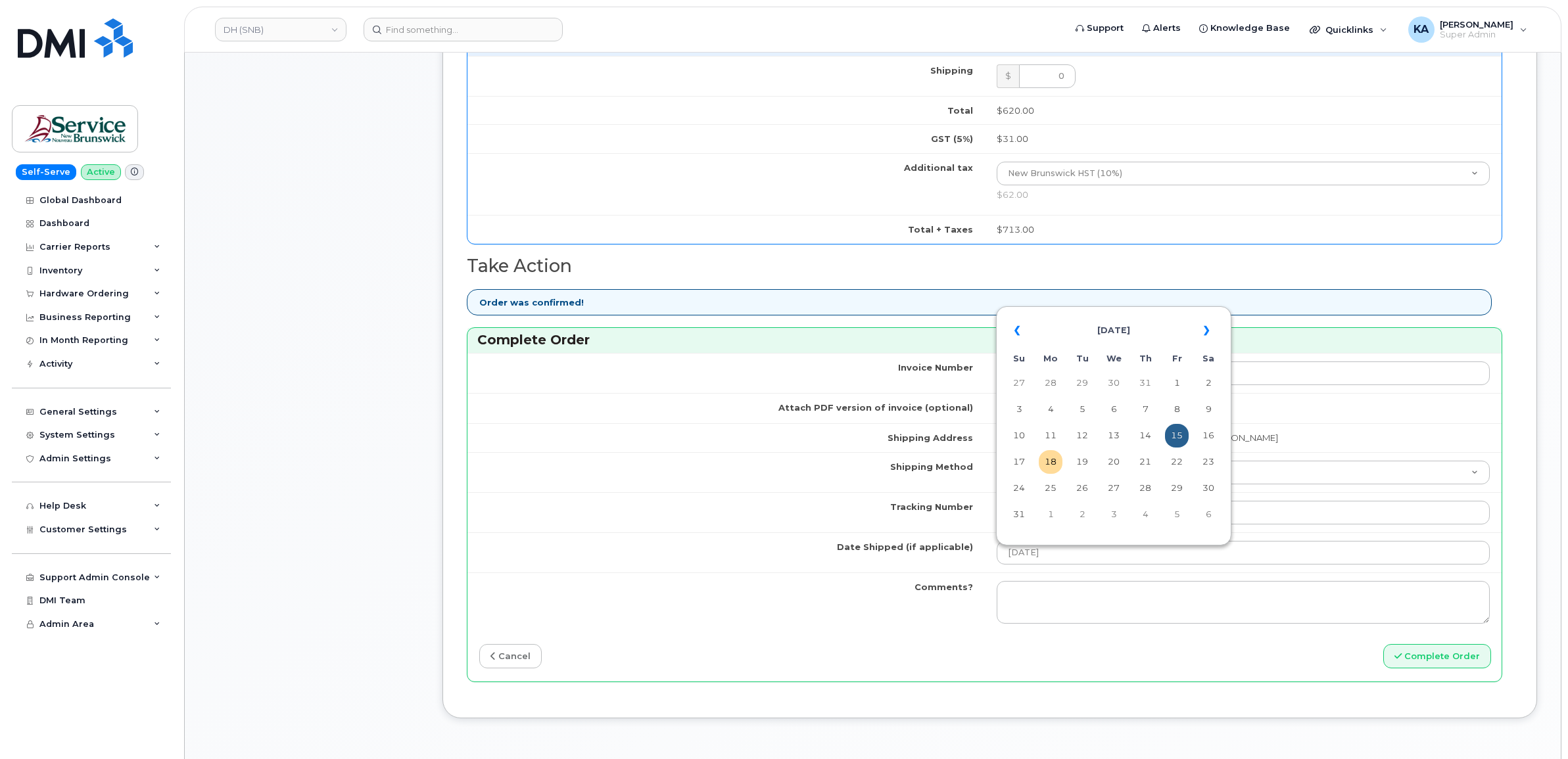
click at [771, 559] on td "Date Shipped (if applicable)" at bounding box center [726, 552] width 518 height 40
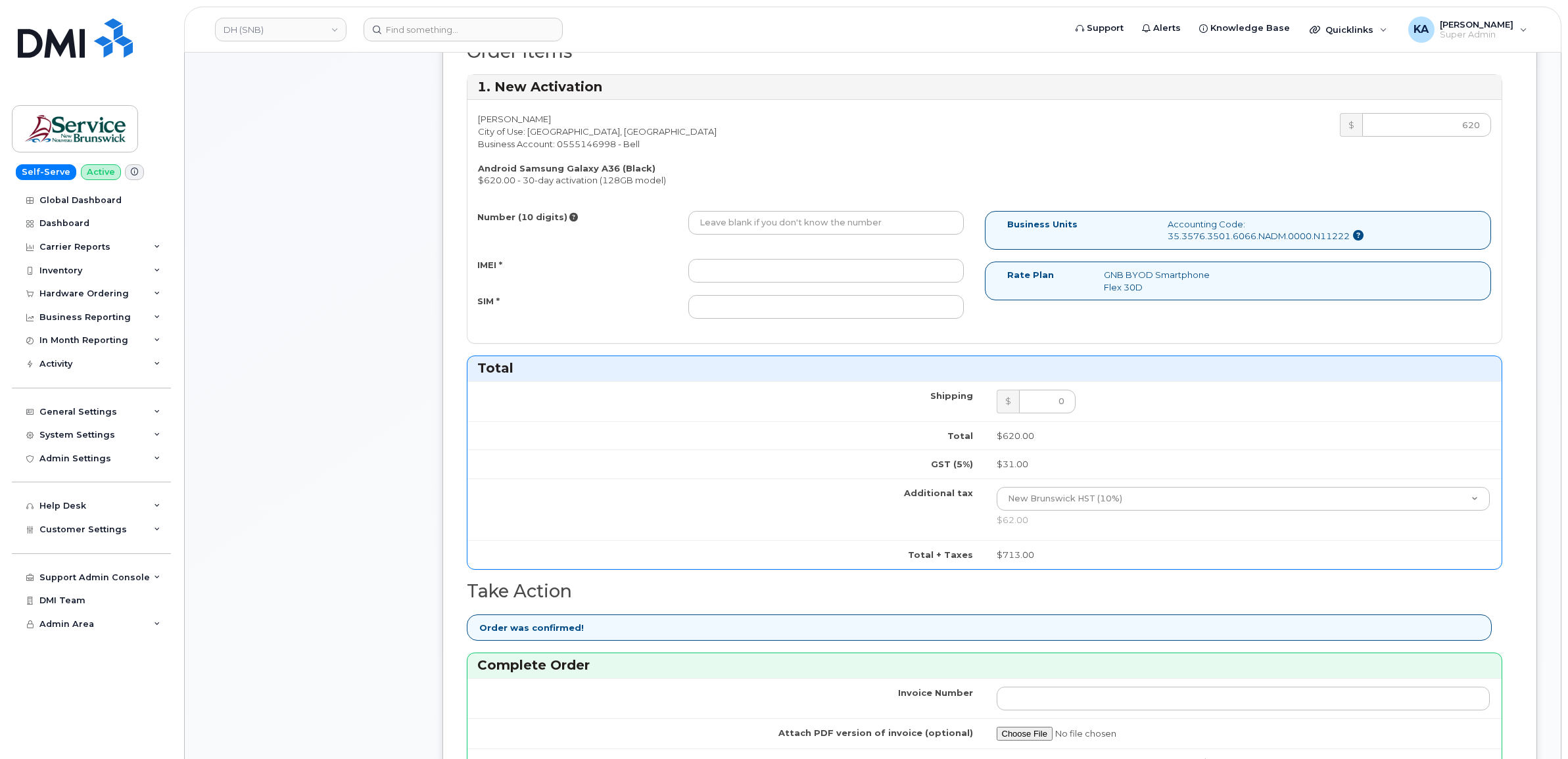
scroll to position [493, 0]
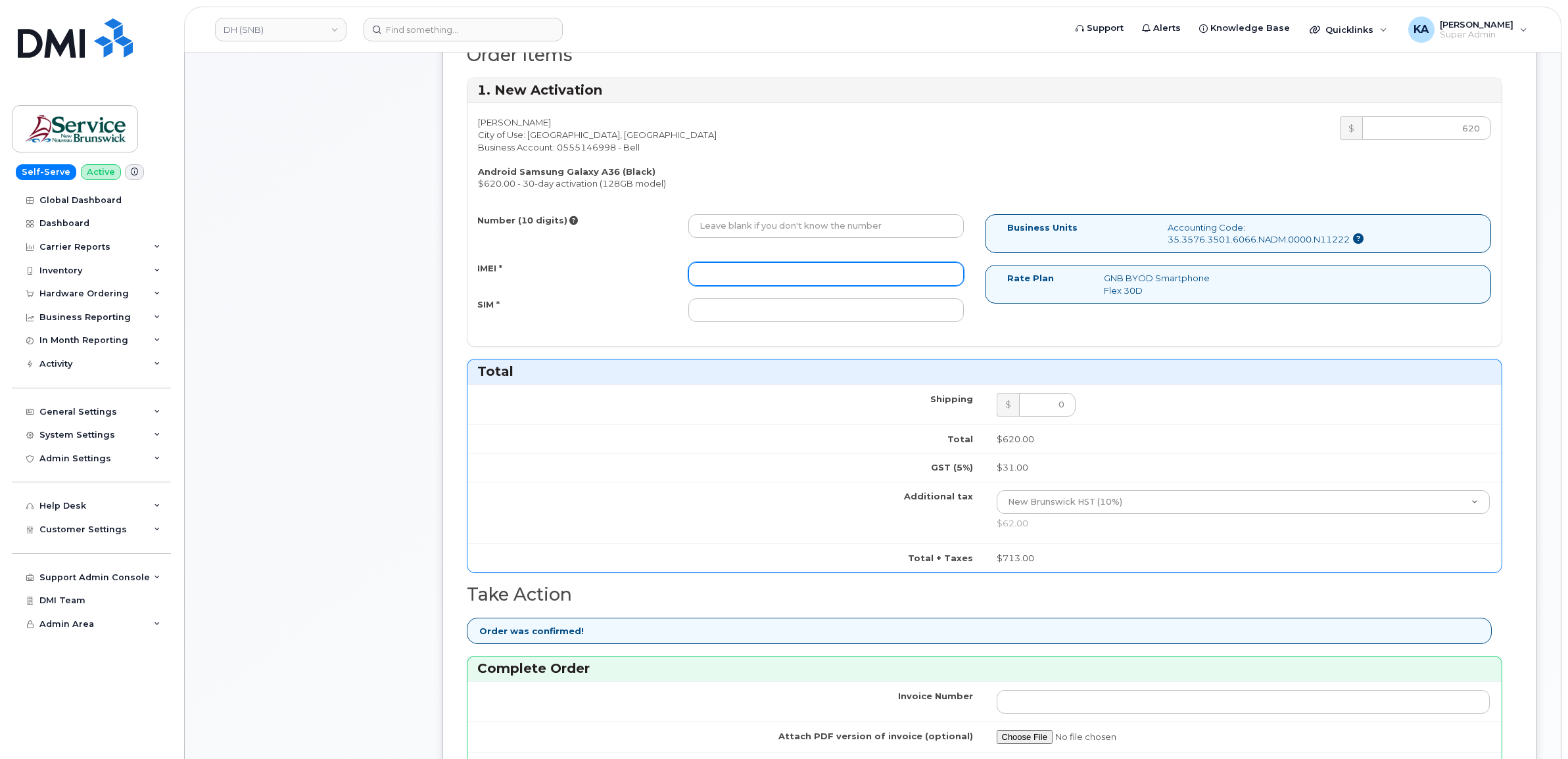
paste input "357167790616276"
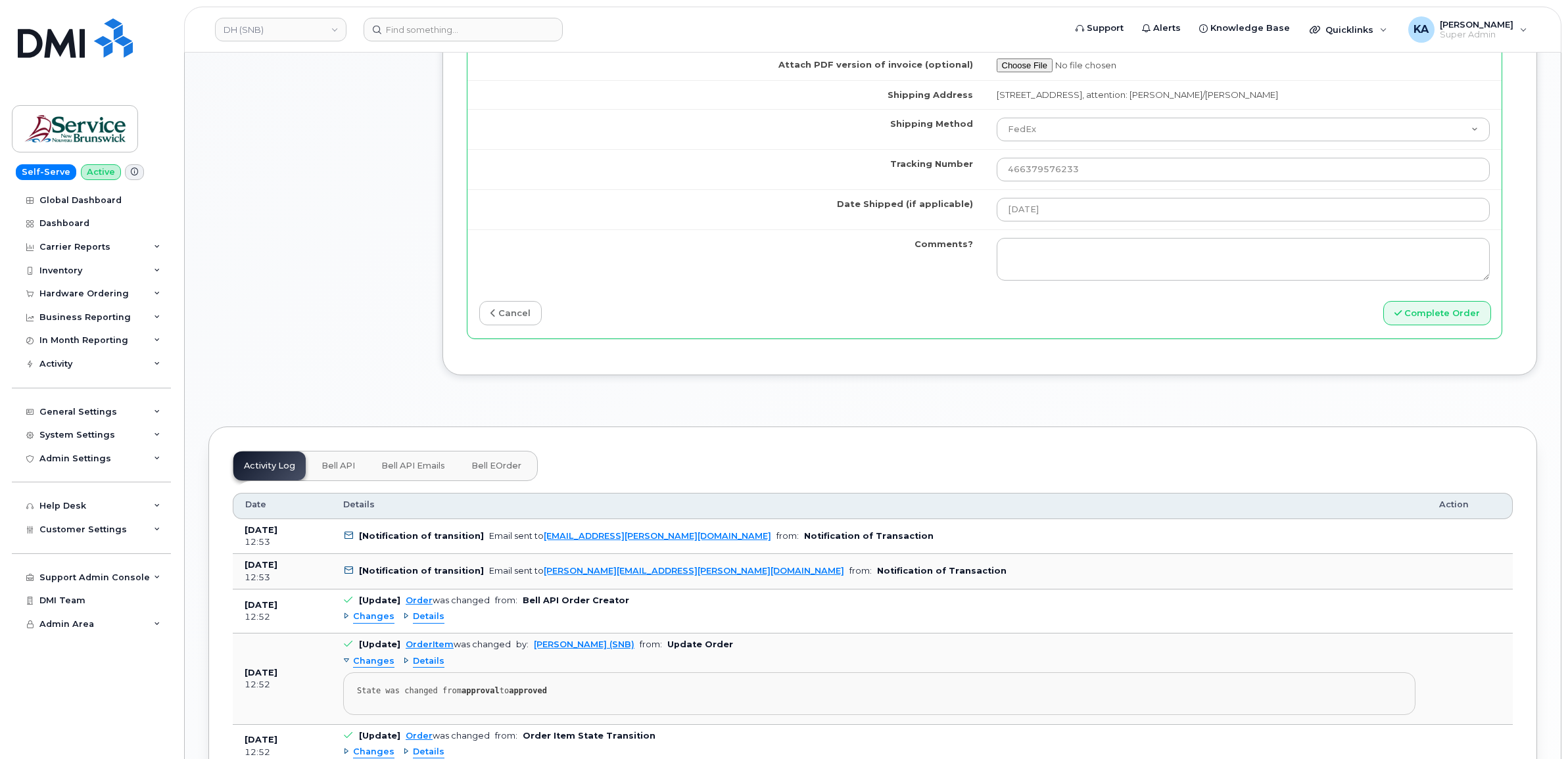
scroll to position [1150, 0]
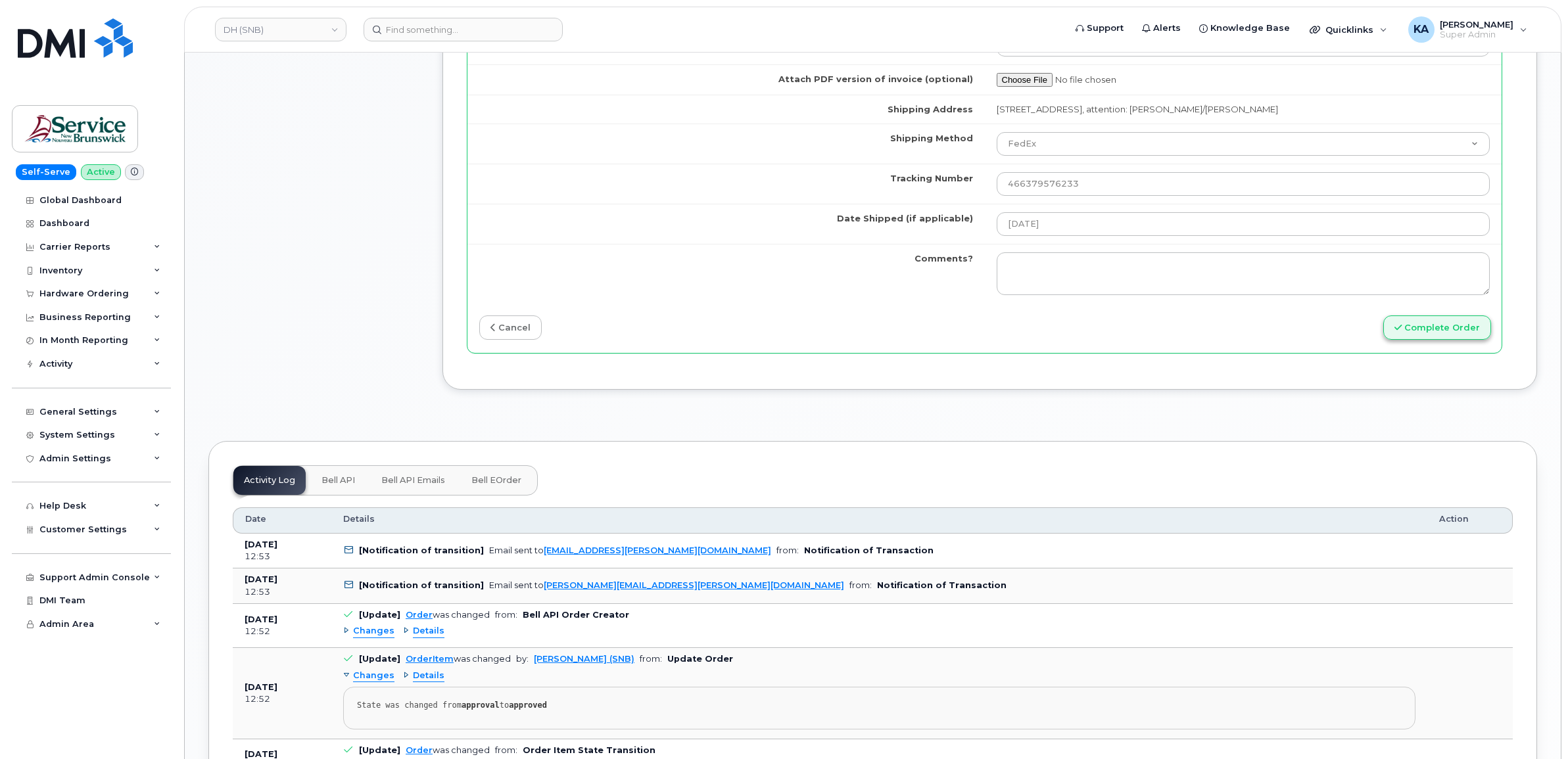
type input "357167790616276"
click at [1404, 328] on button "Complete Order" at bounding box center [1438, 328] width 108 height 24
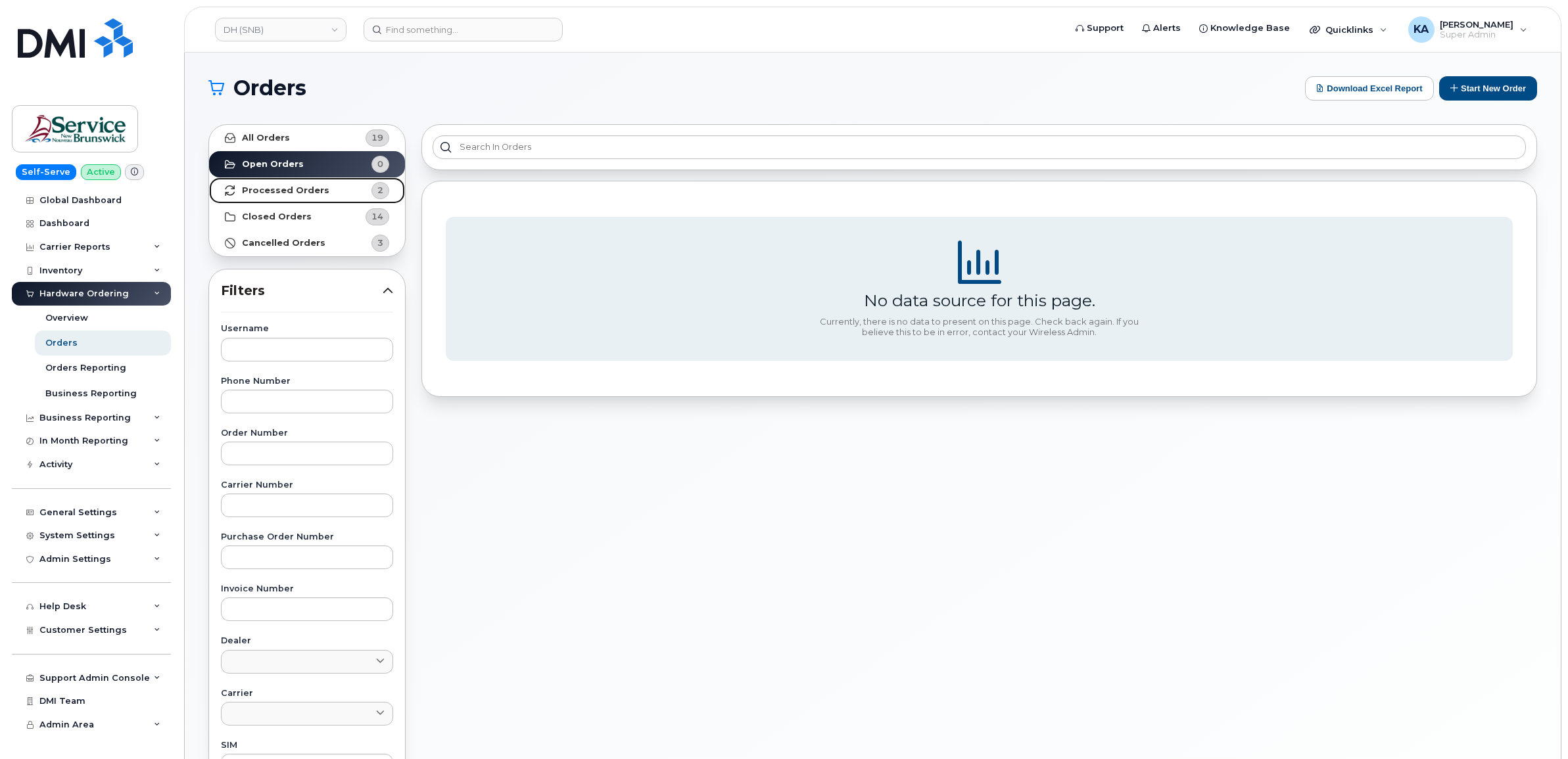
click at [292, 194] on strong "Processed Orders" at bounding box center [285, 190] width 87 height 11
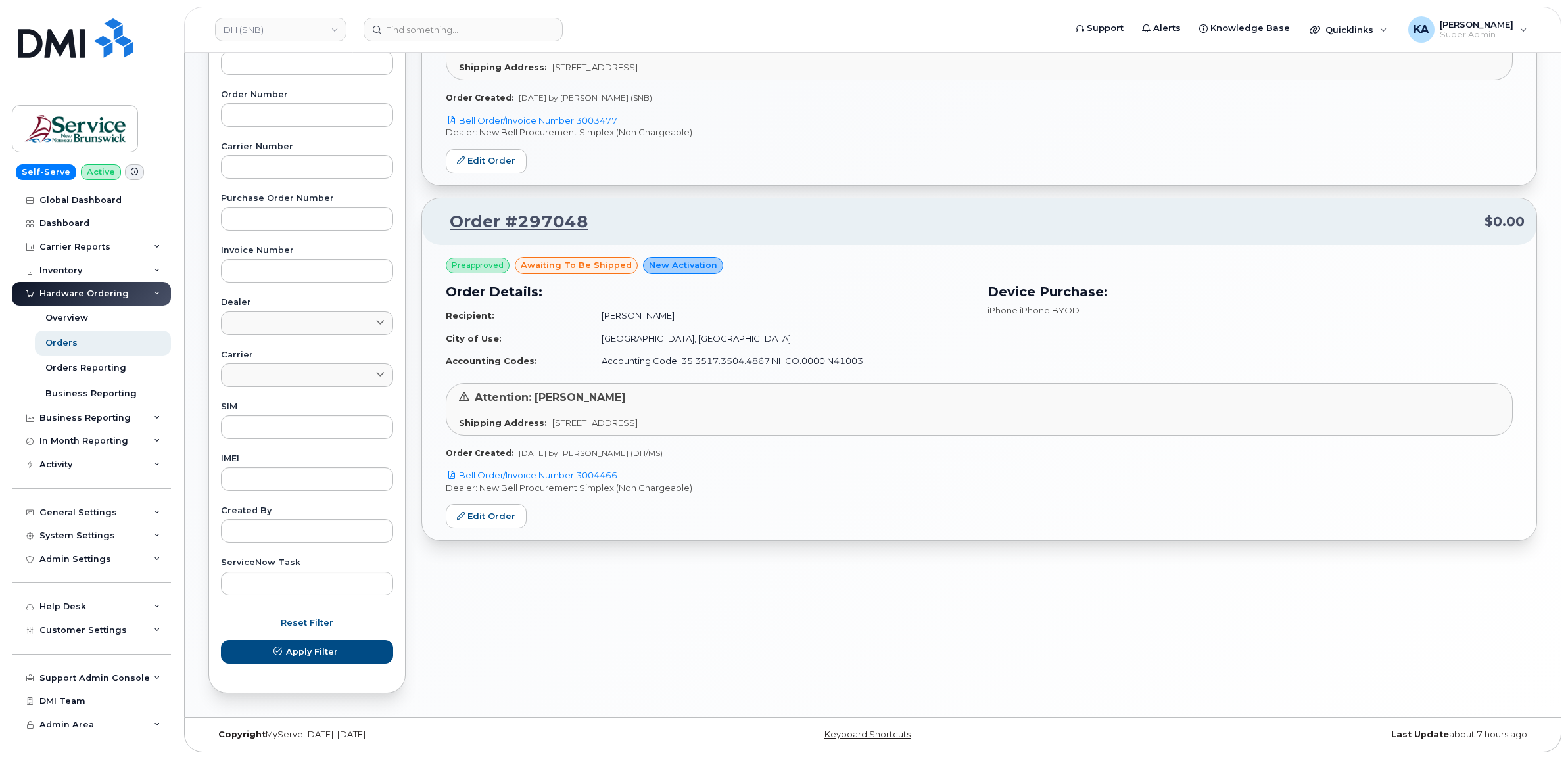
scroll to position [339, 0]
click at [495, 517] on link "Edit Order" at bounding box center [486, 516] width 81 height 24
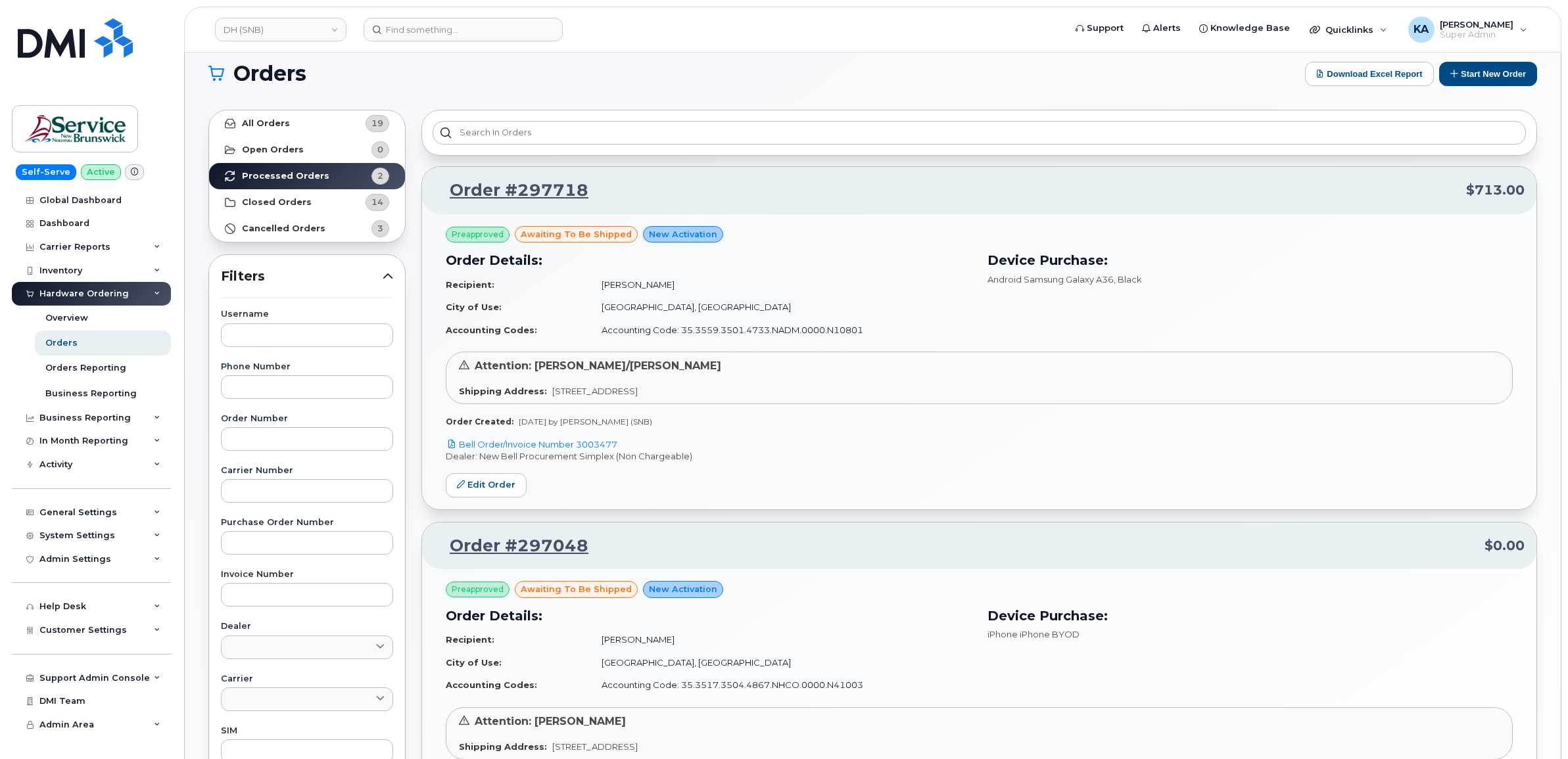
scroll to position [11, 0]
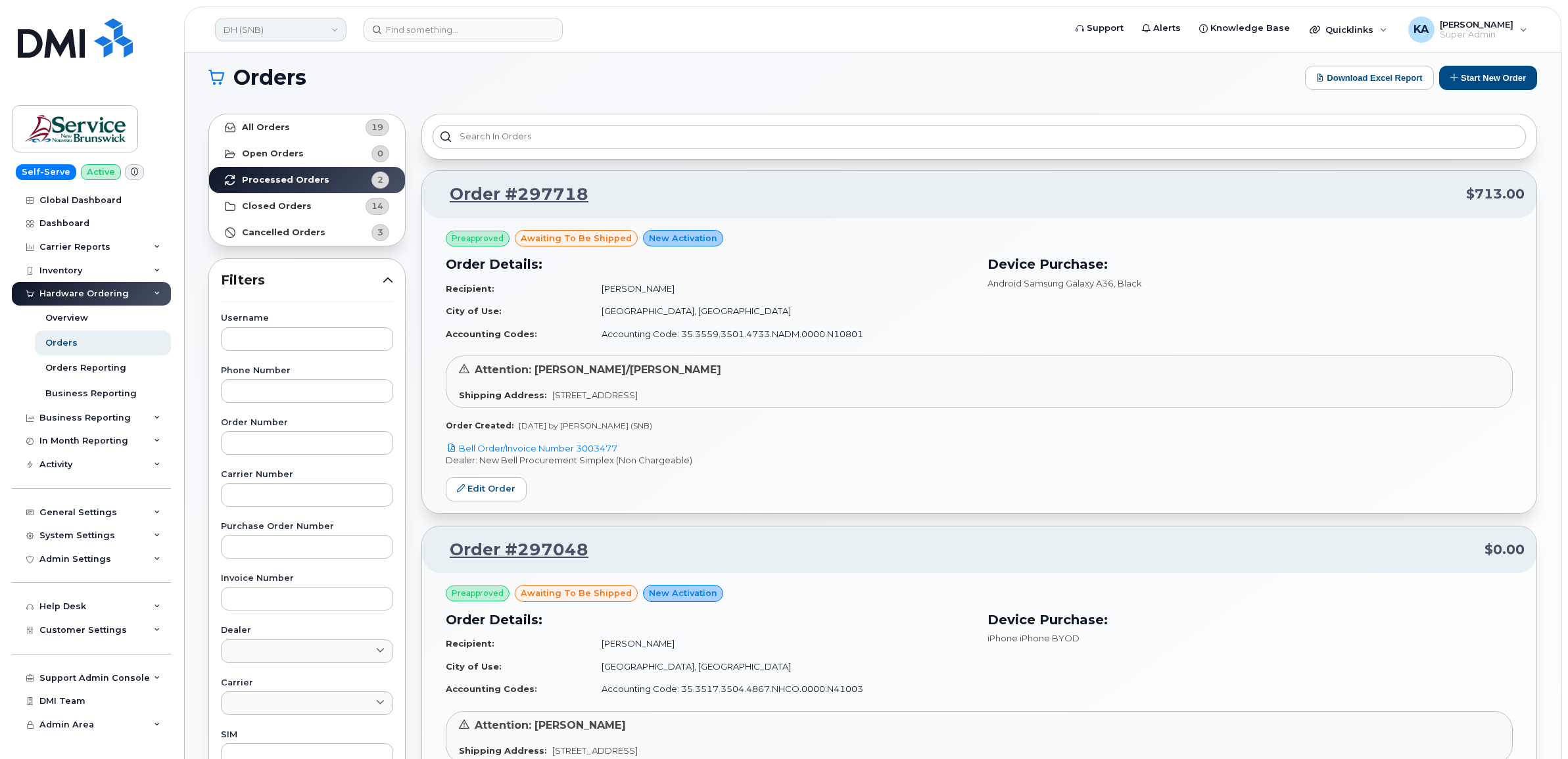
click at [334, 30] on link "DH (SNB)" at bounding box center [280, 29] width 132 height 23
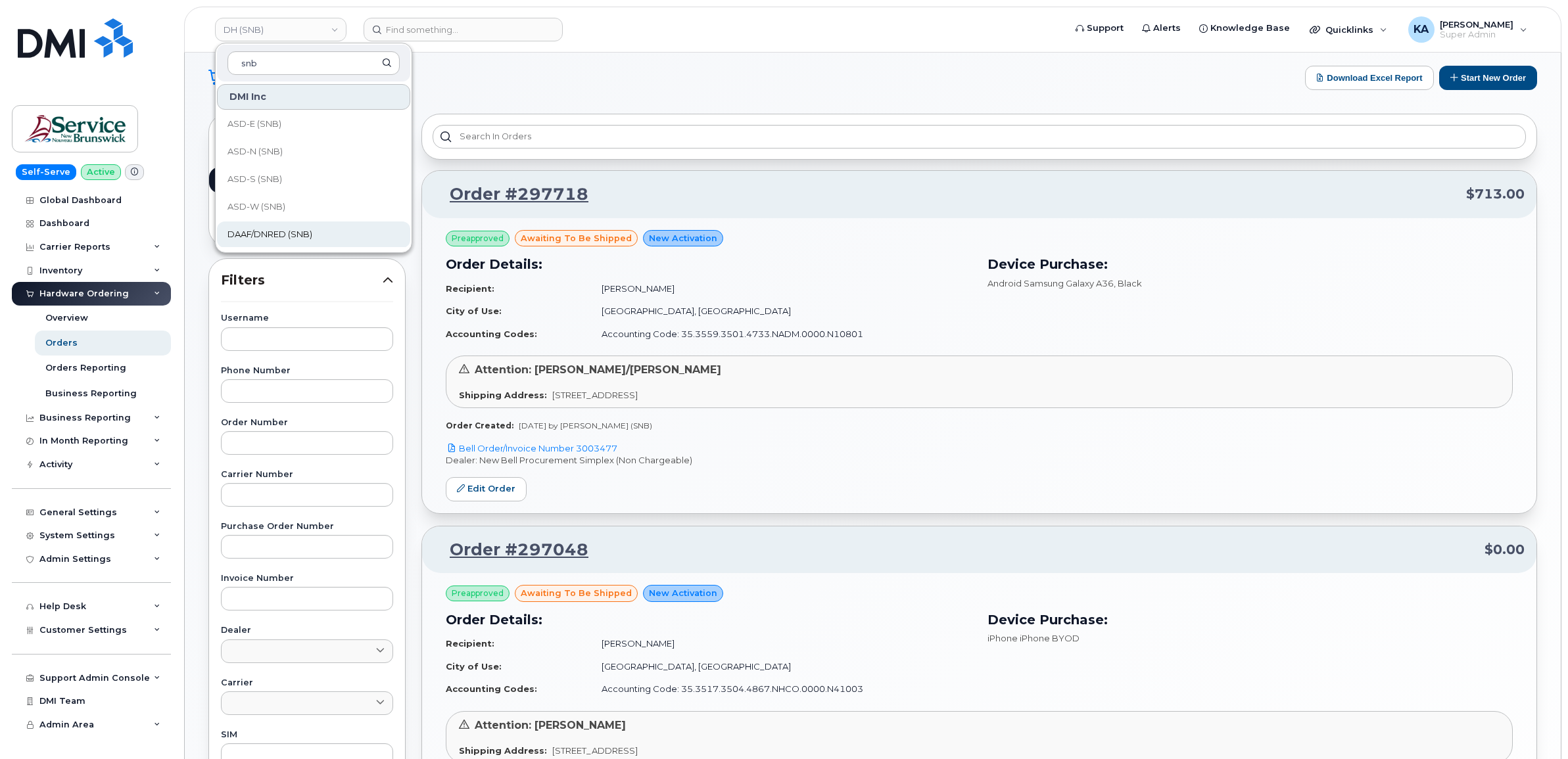
scroll to position [82, 0]
type input "snb"
click at [271, 203] on span "DSF-NE (SNB)" at bounding box center [257, 208] width 60 height 13
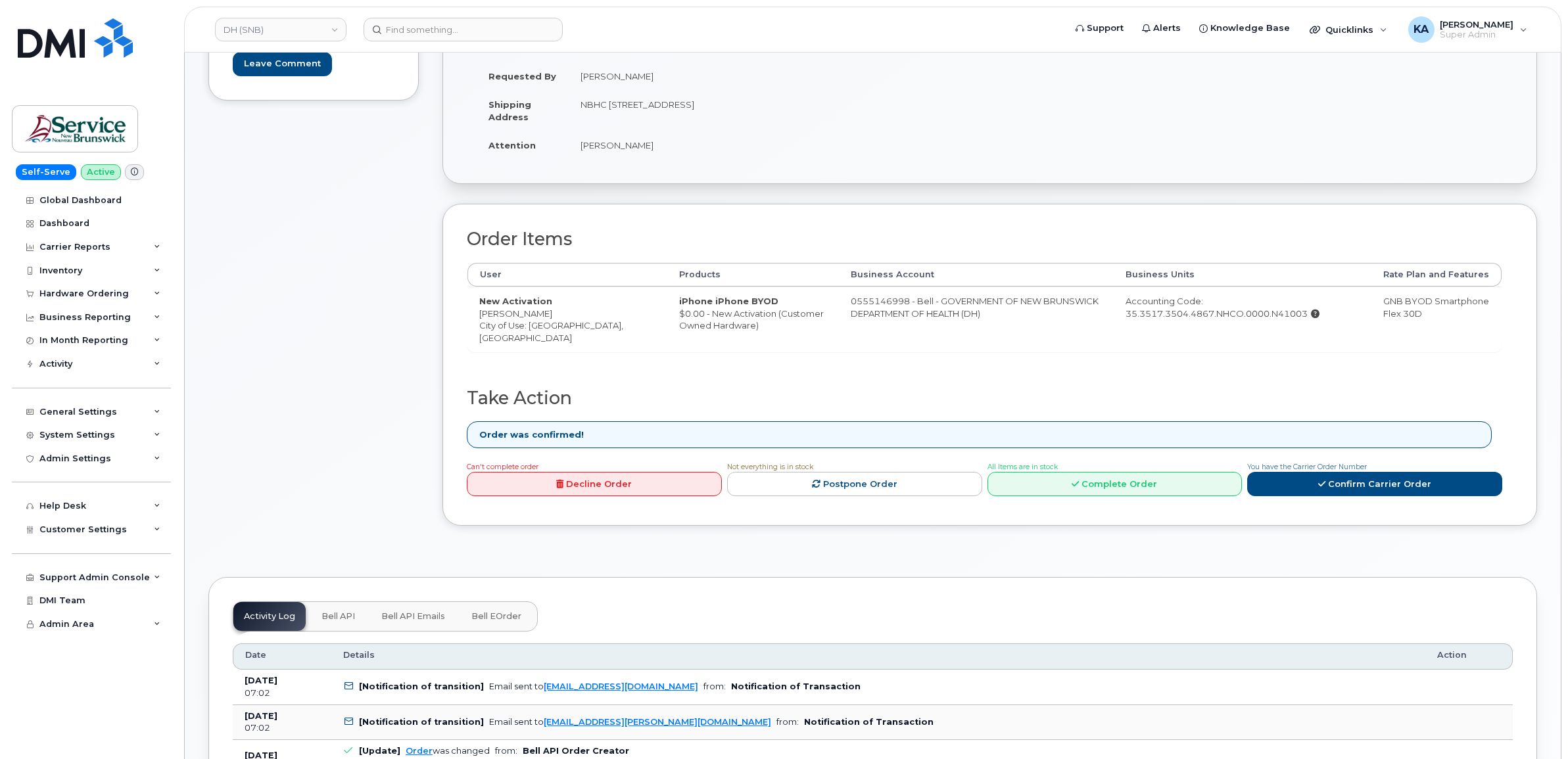
scroll to position [247, 0]
click at [1065, 483] on link "Complete Order" at bounding box center [1115, 483] width 255 height 24
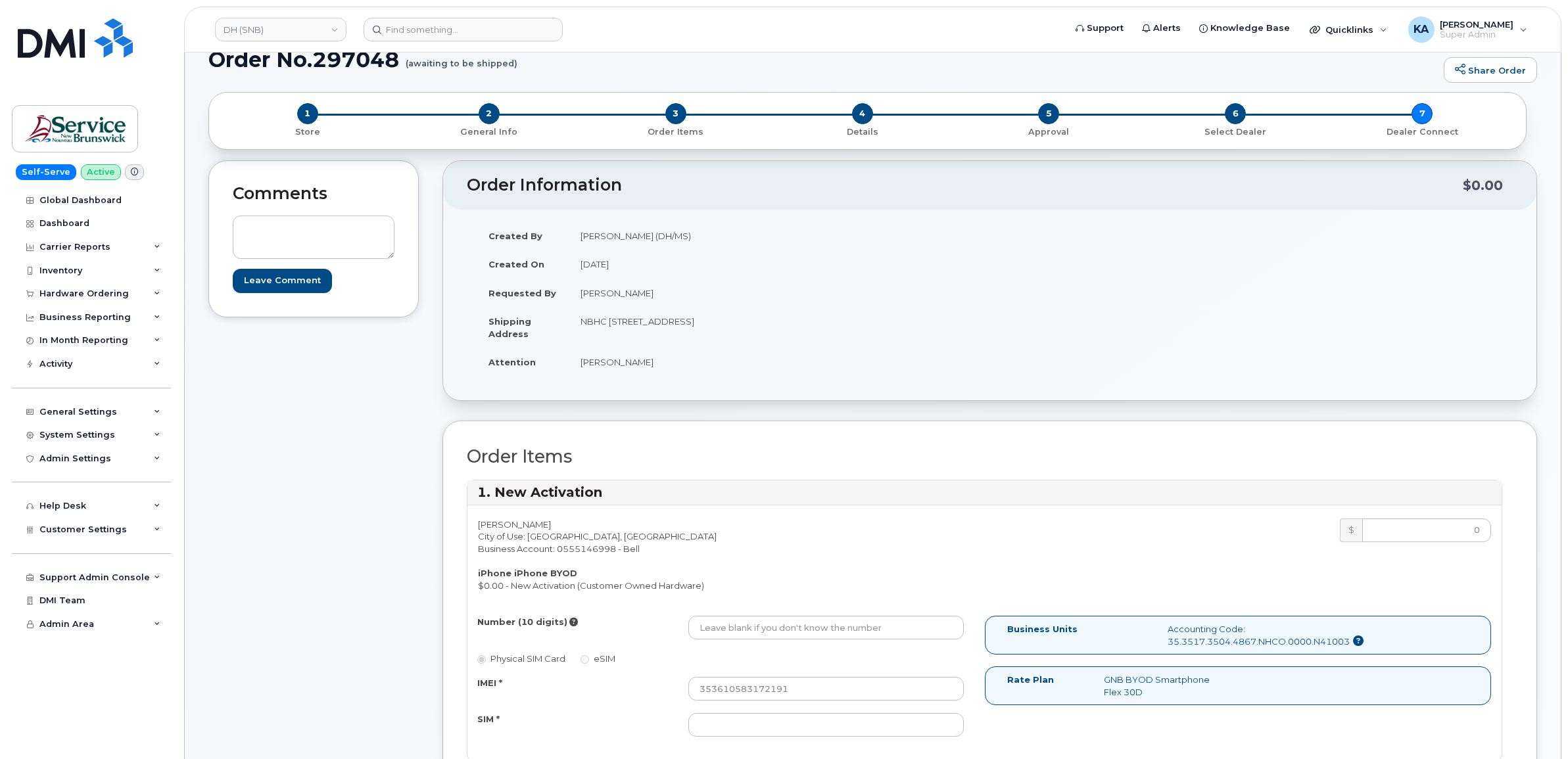
scroll to position [0, 0]
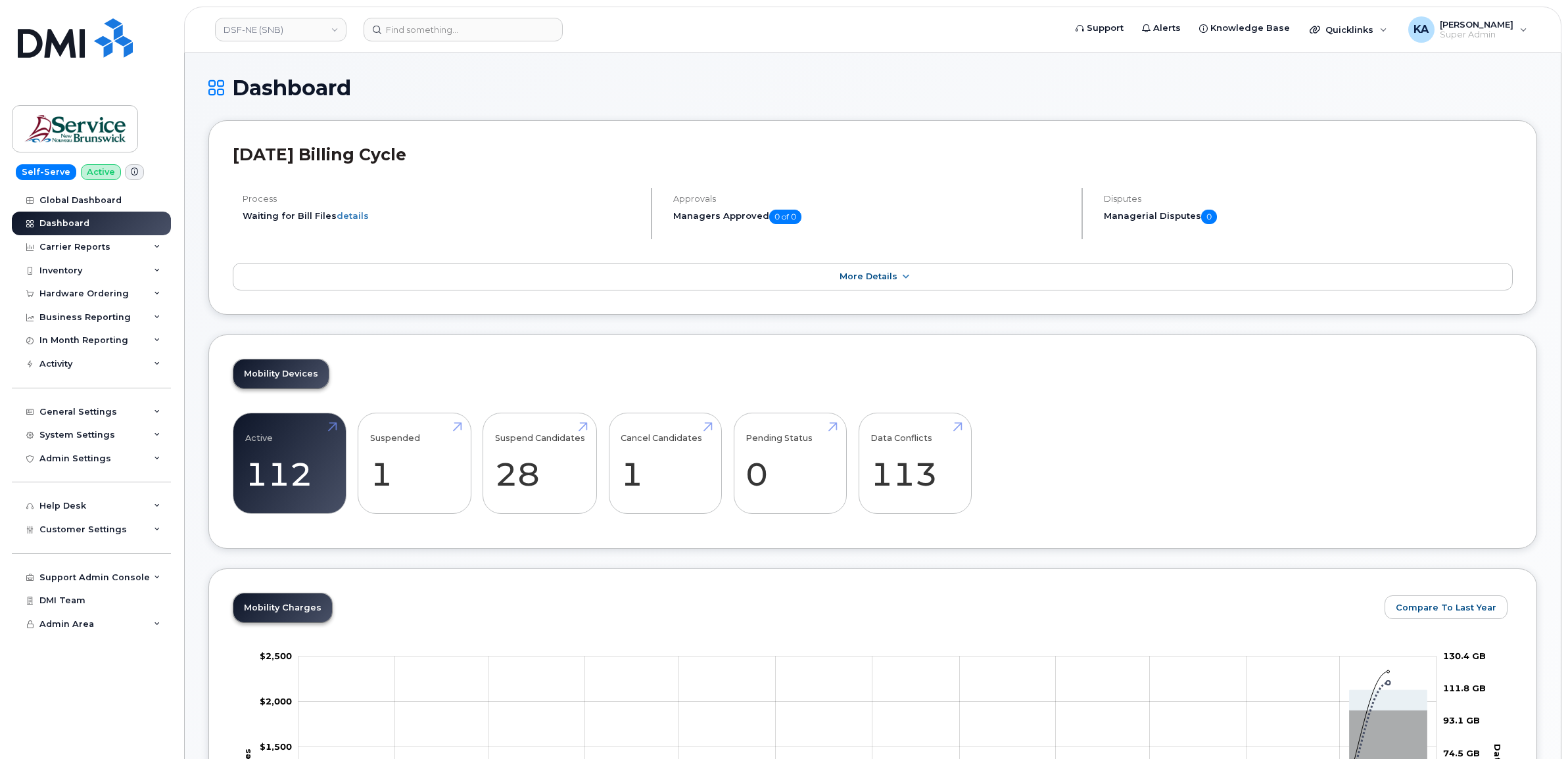
click at [126, 291] on div "Hardware Ordering" at bounding box center [92, 294] width 159 height 23
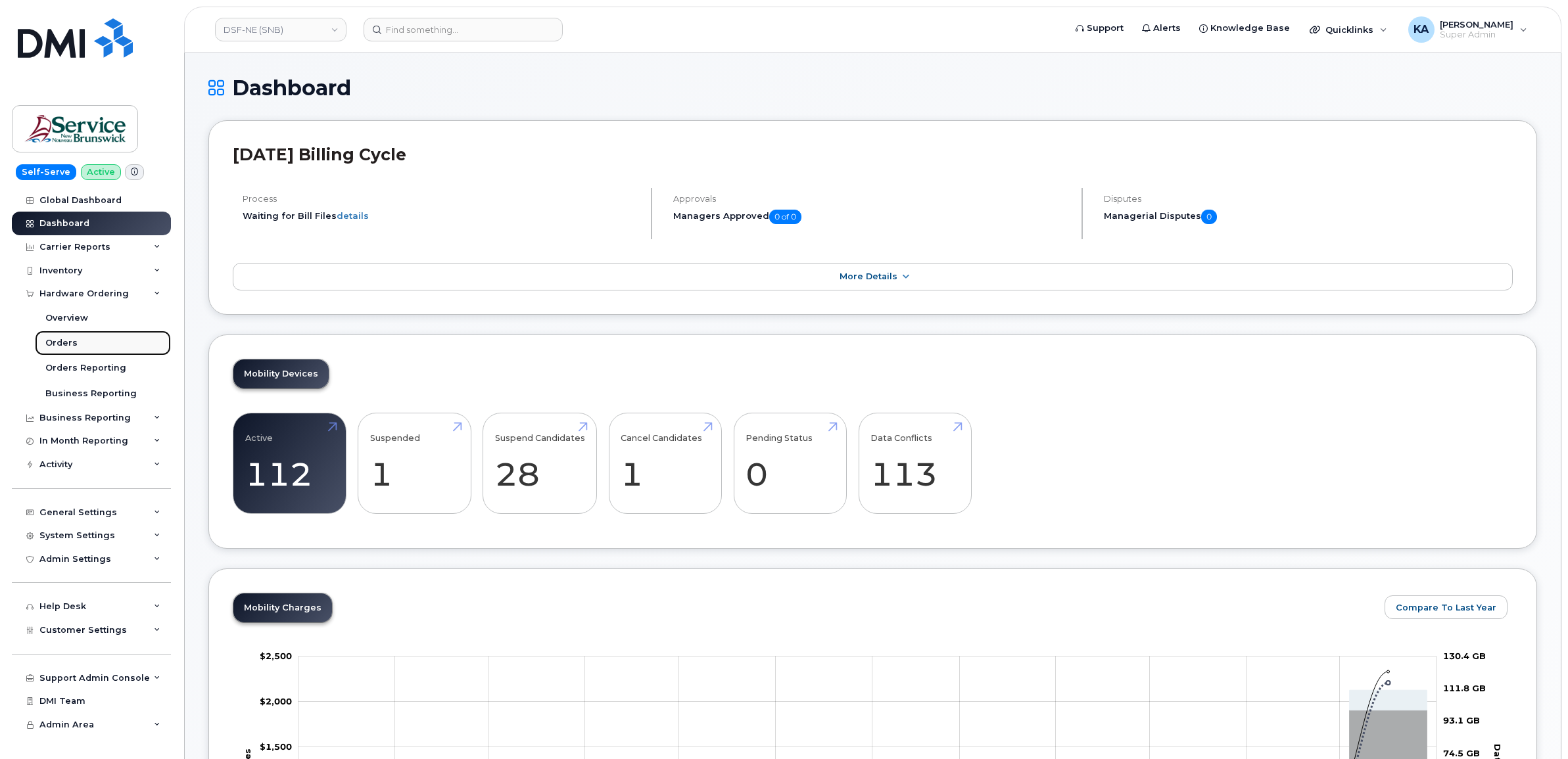
click at [75, 344] on link "Orders" at bounding box center [102, 343] width 136 height 25
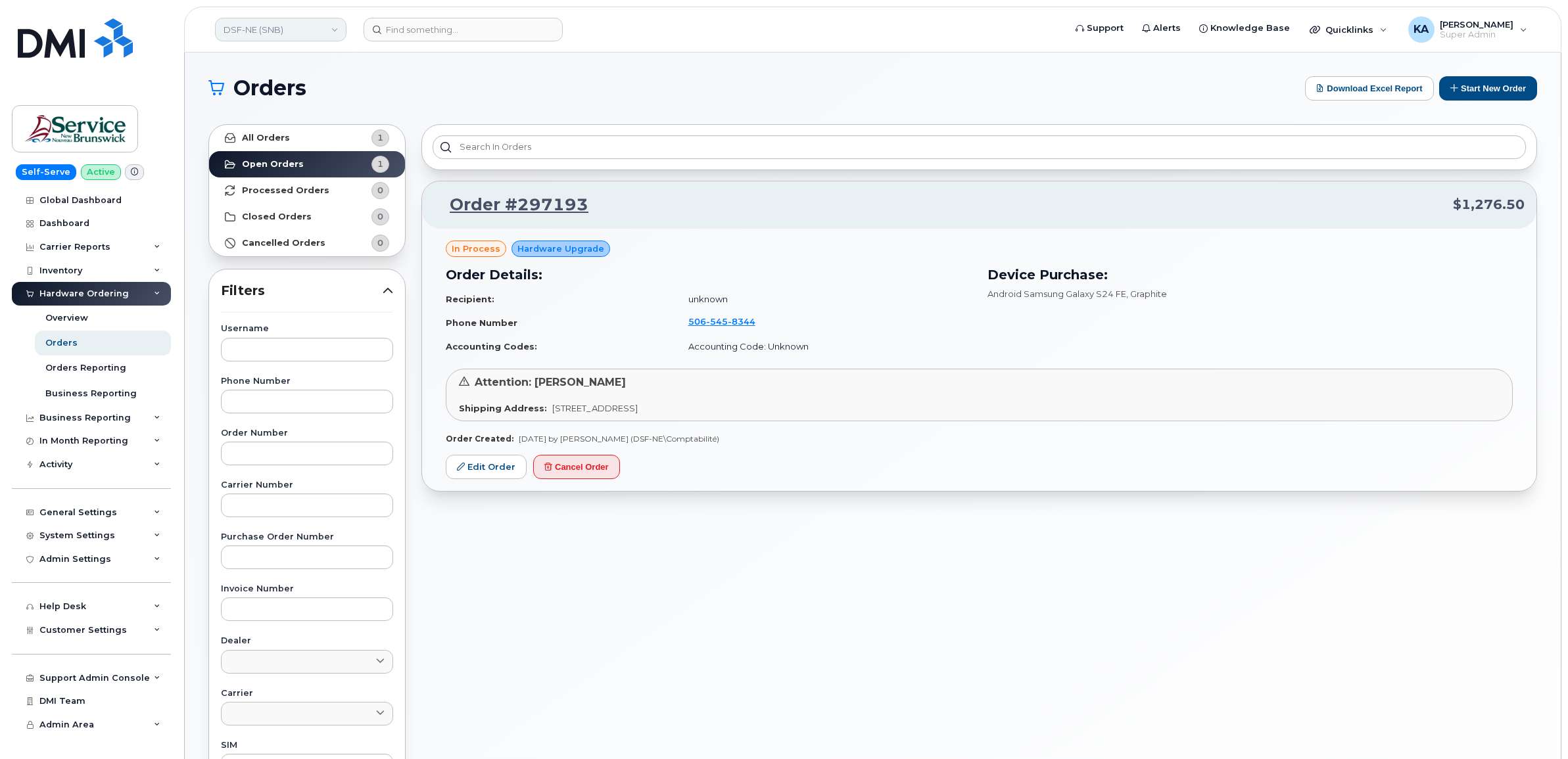
click at [282, 31] on link "DSF-NE (SNB)" at bounding box center [280, 29] width 132 height 23
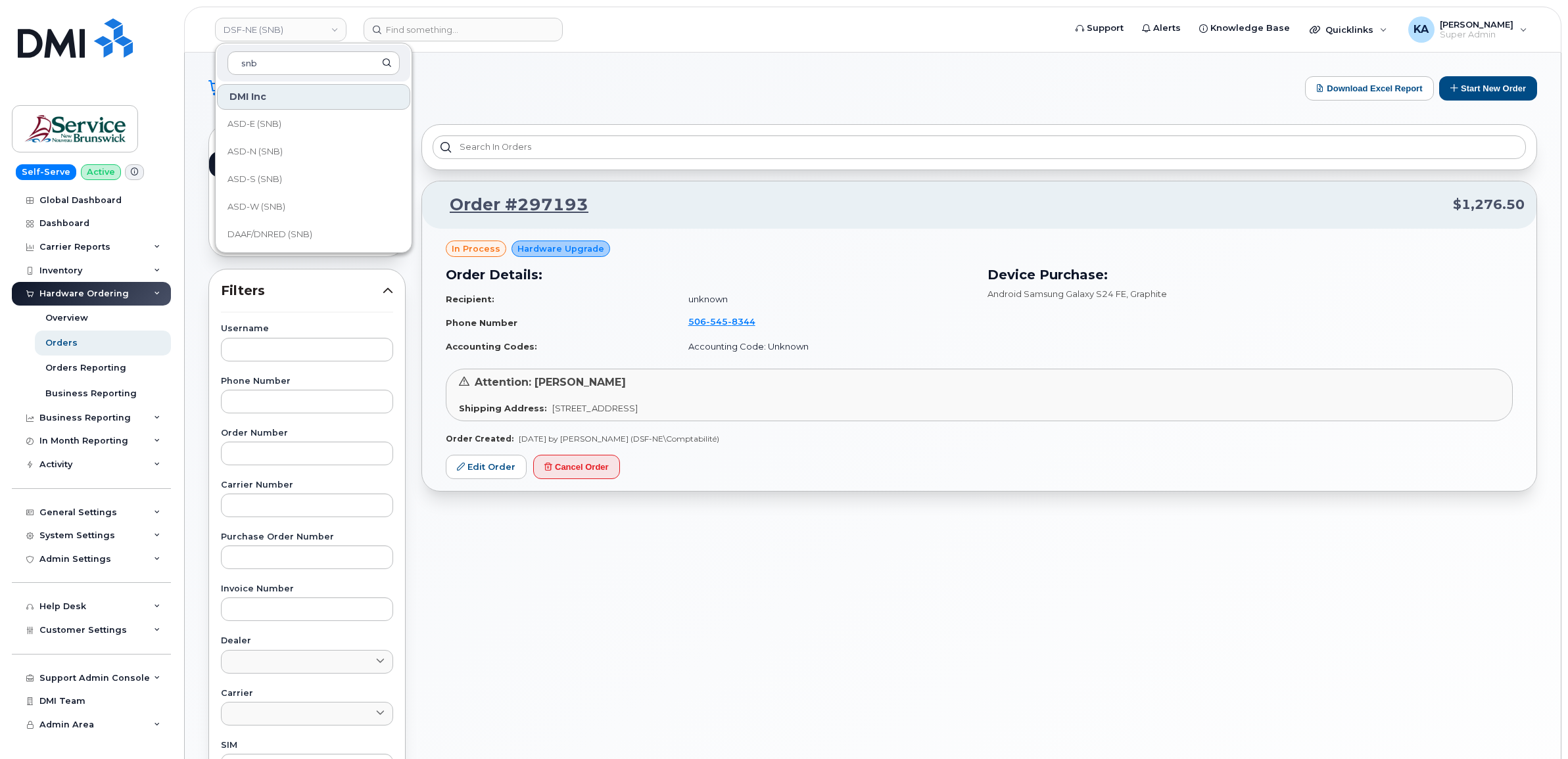
scroll to position [82, 0]
type input "snb"
click at [284, 232] on span "DSF-NO (SNB)" at bounding box center [259, 235] width 63 height 13
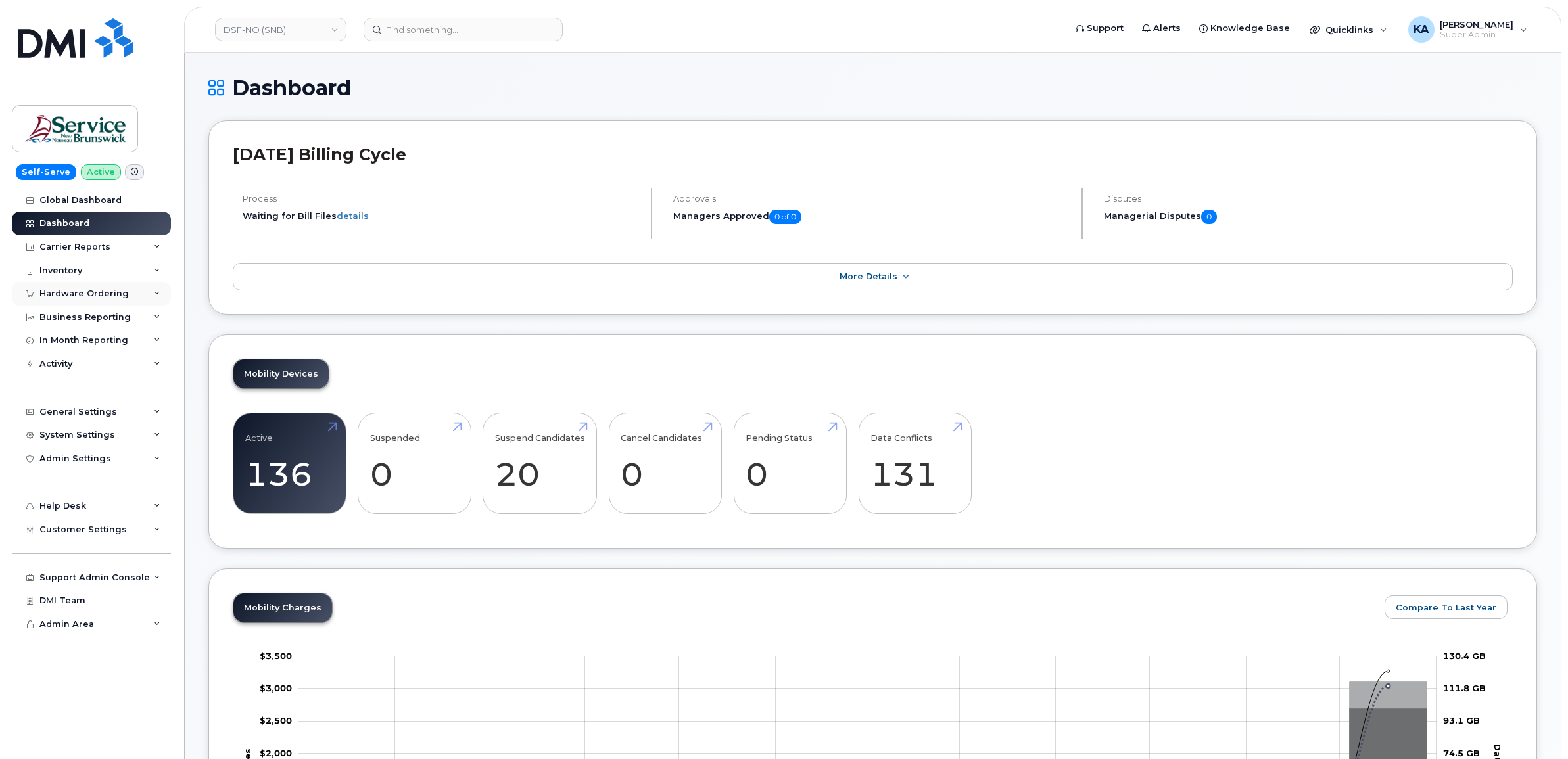
click at [107, 294] on div "Hardware Ordering" at bounding box center [84, 294] width 90 height 11
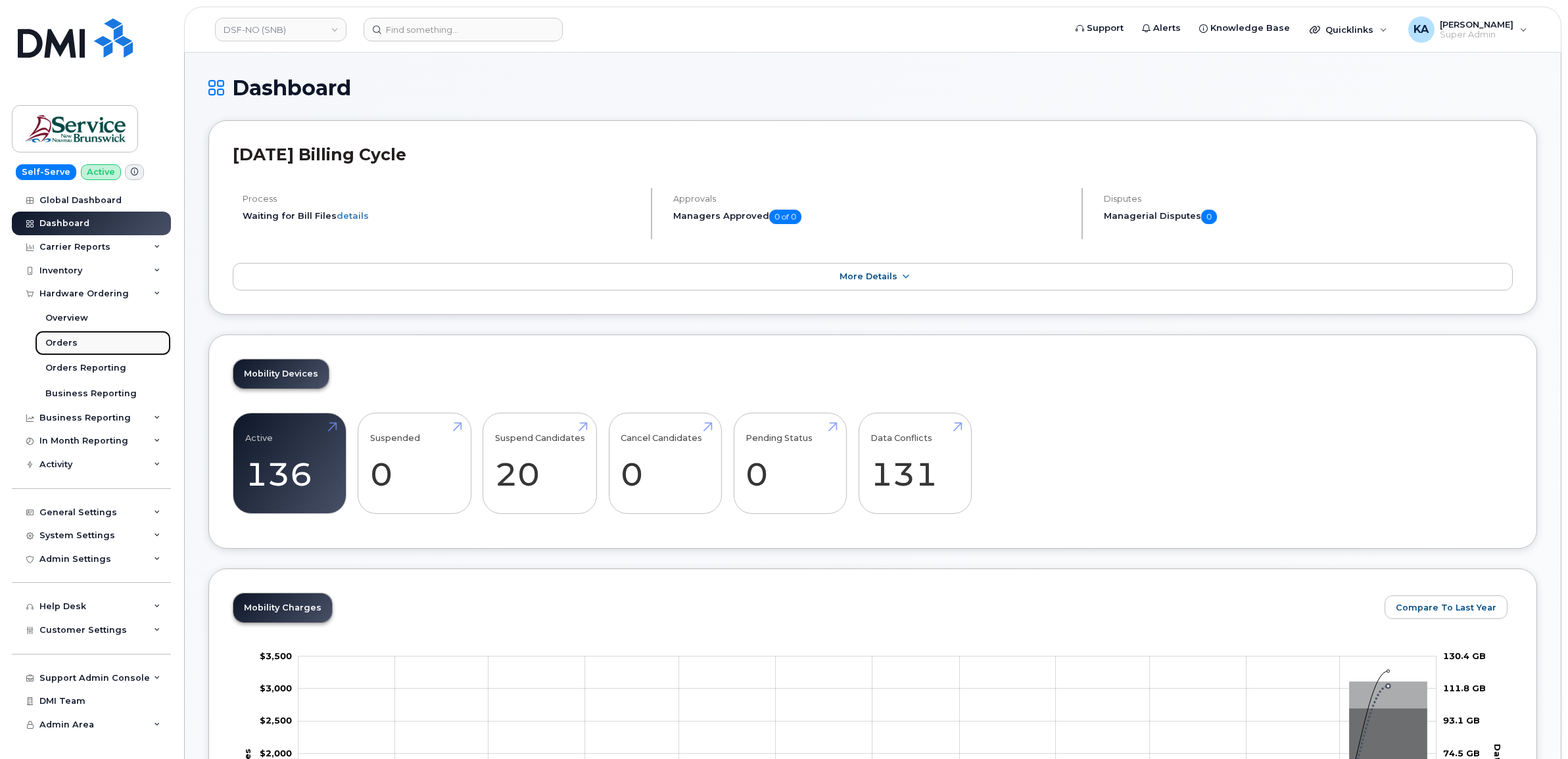
click at [66, 340] on div "Orders" at bounding box center [61, 343] width 32 height 12
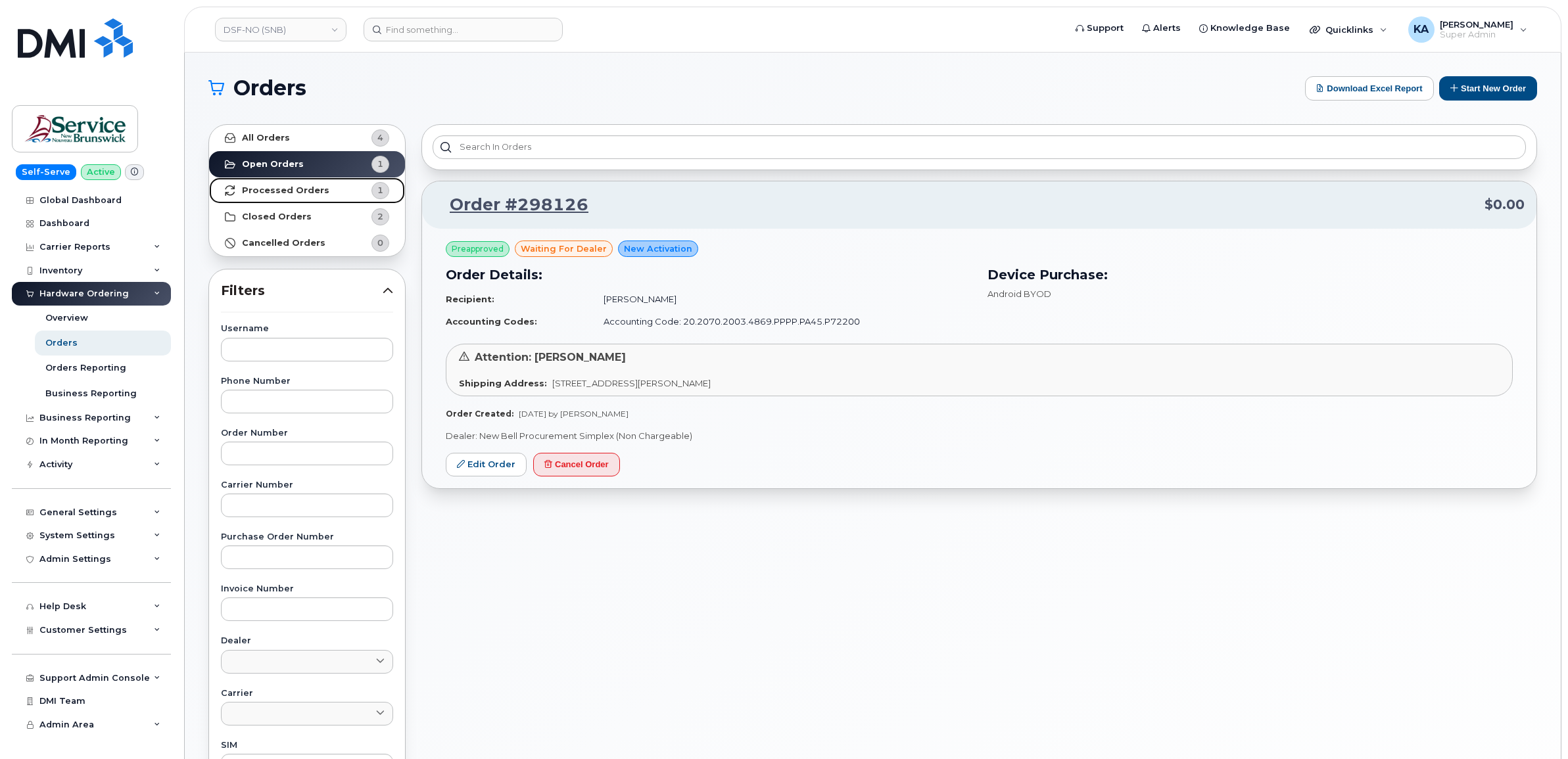
click at [303, 185] on strong "Processed Orders" at bounding box center [285, 190] width 87 height 11
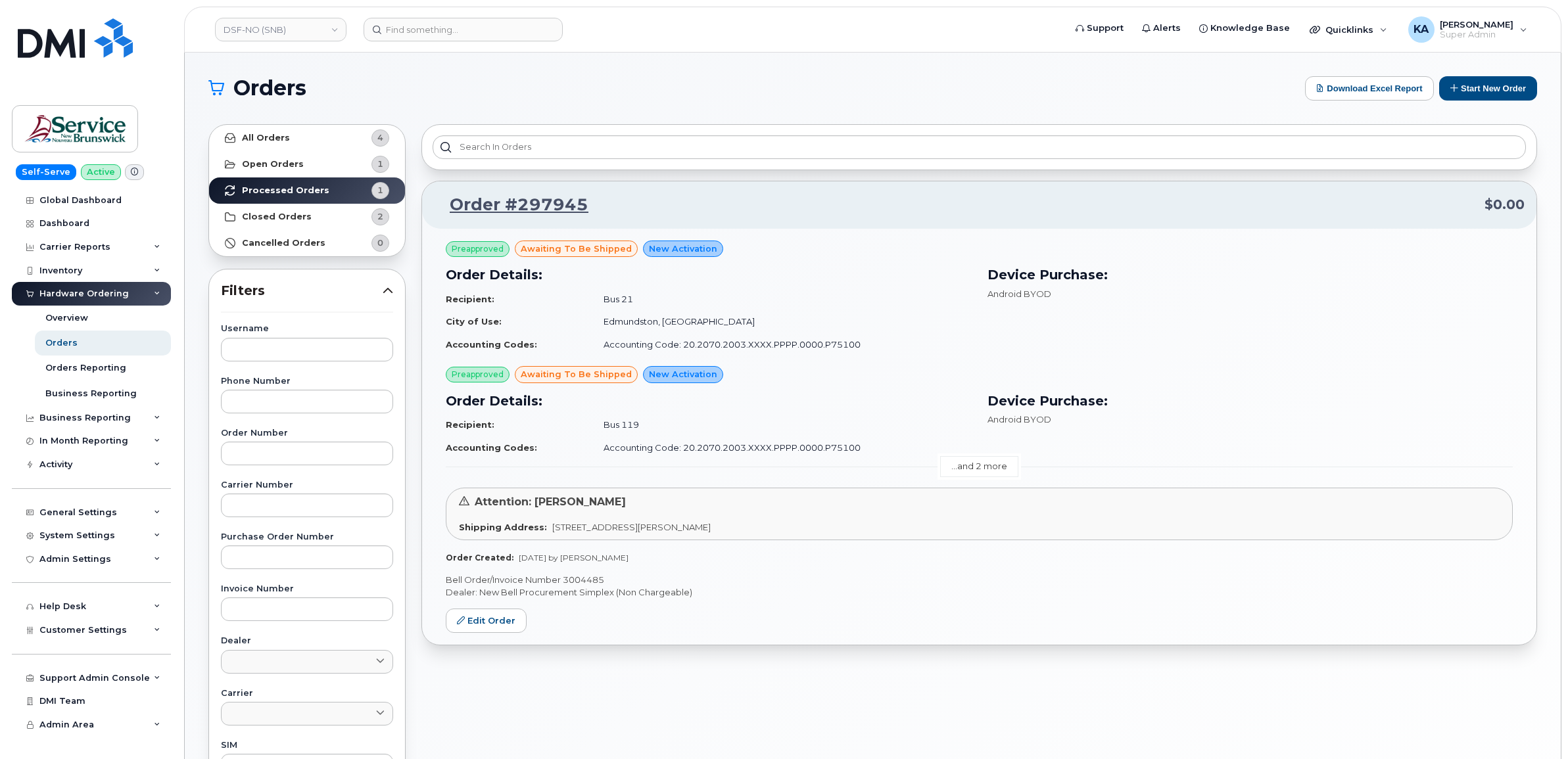
click at [982, 463] on link "...and 2 more" at bounding box center [979, 466] width 78 height 21
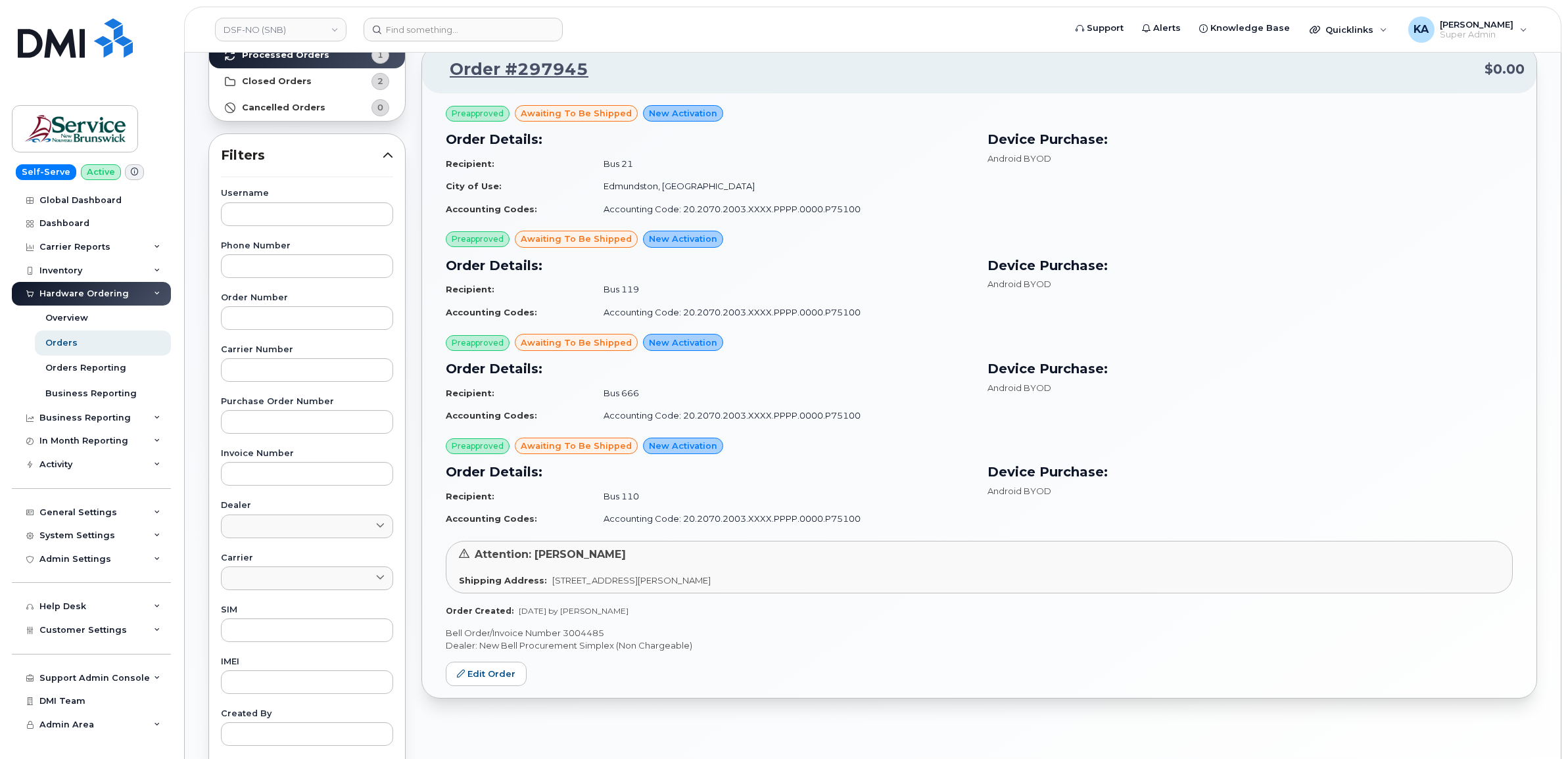
scroll to position [164, 0]
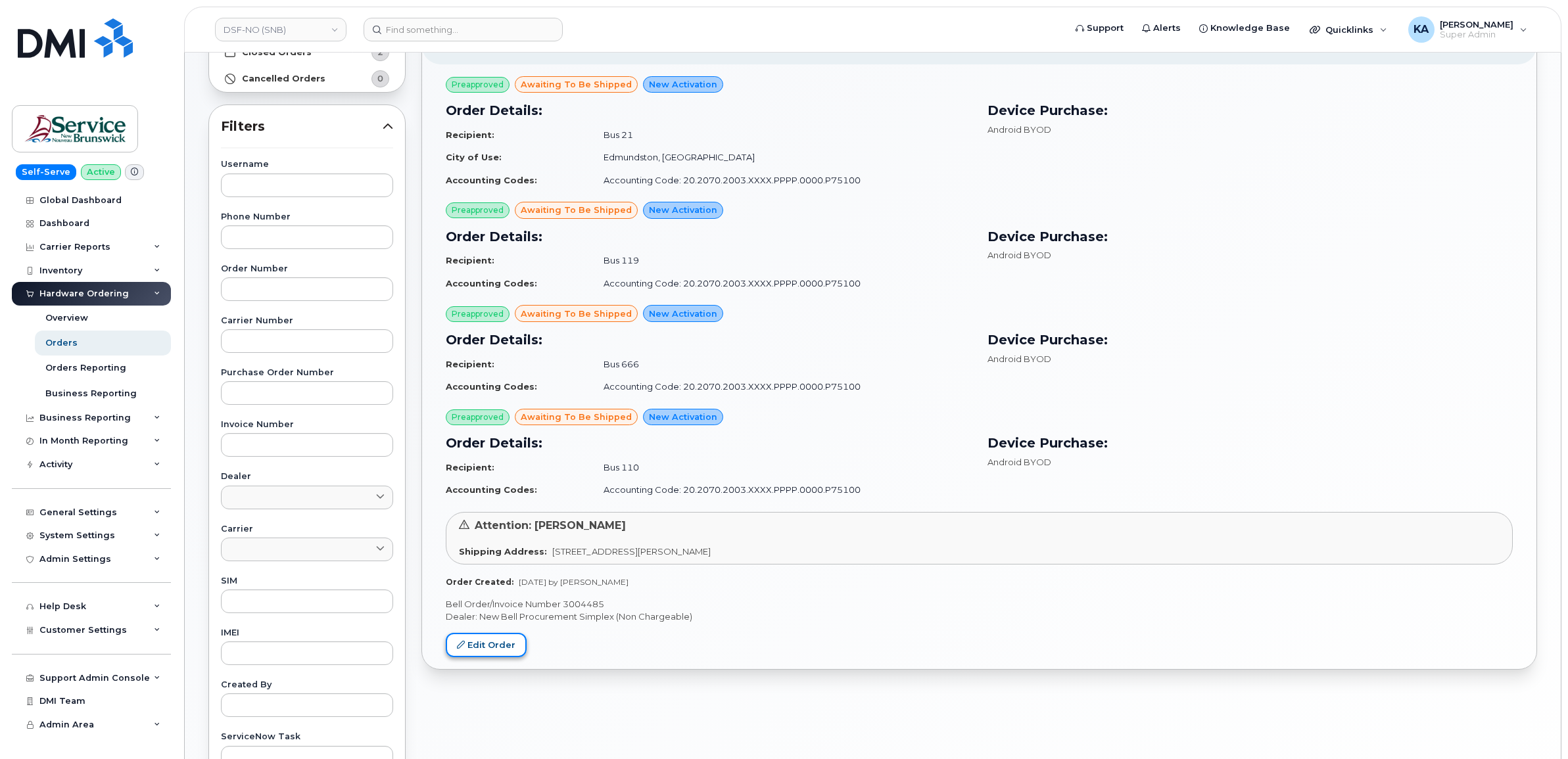
click at [489, 638] on link "Edit Order" at bounding box center [486, 645] width 81 height 24
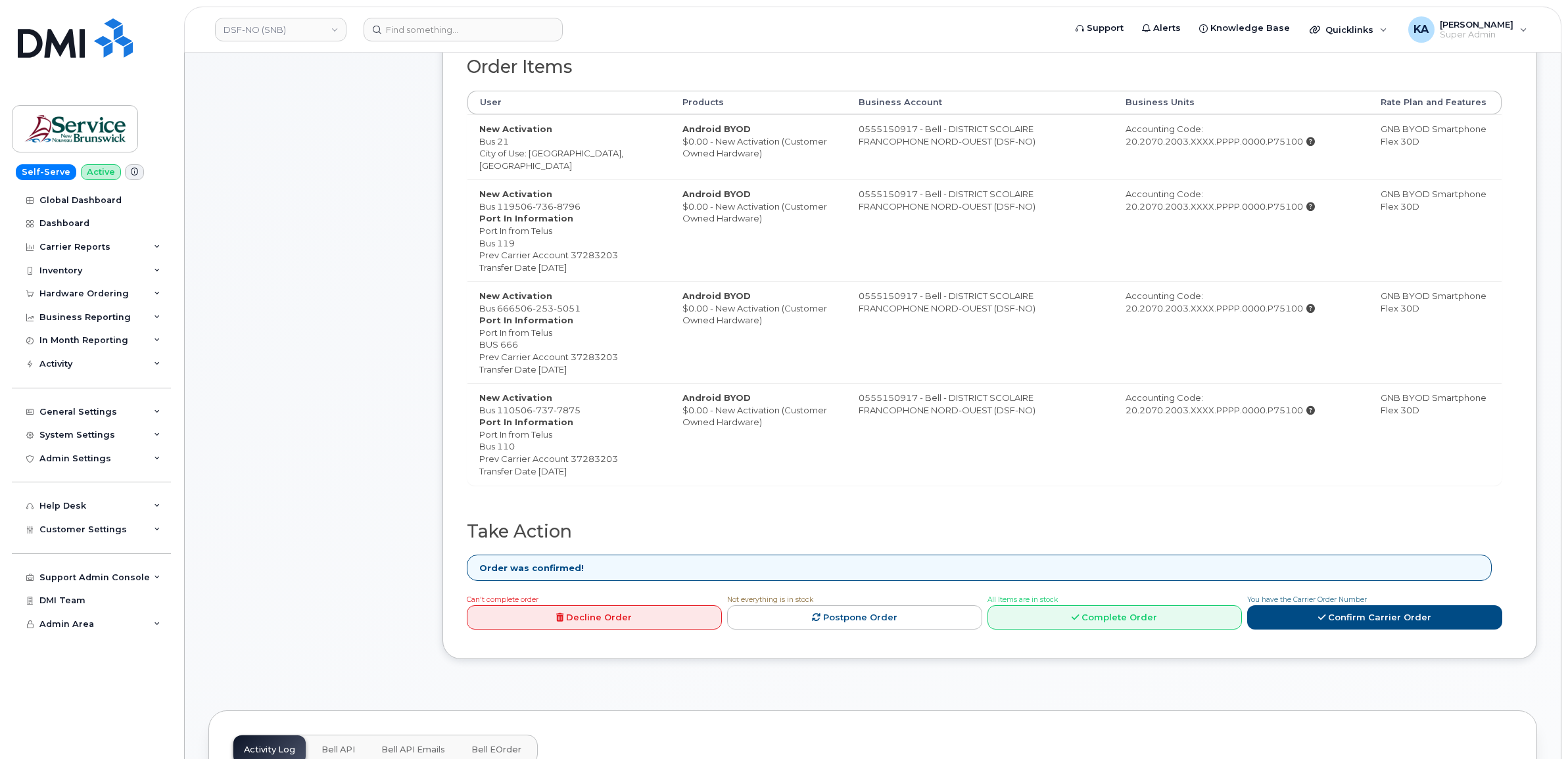
scroll to position [575, 0]
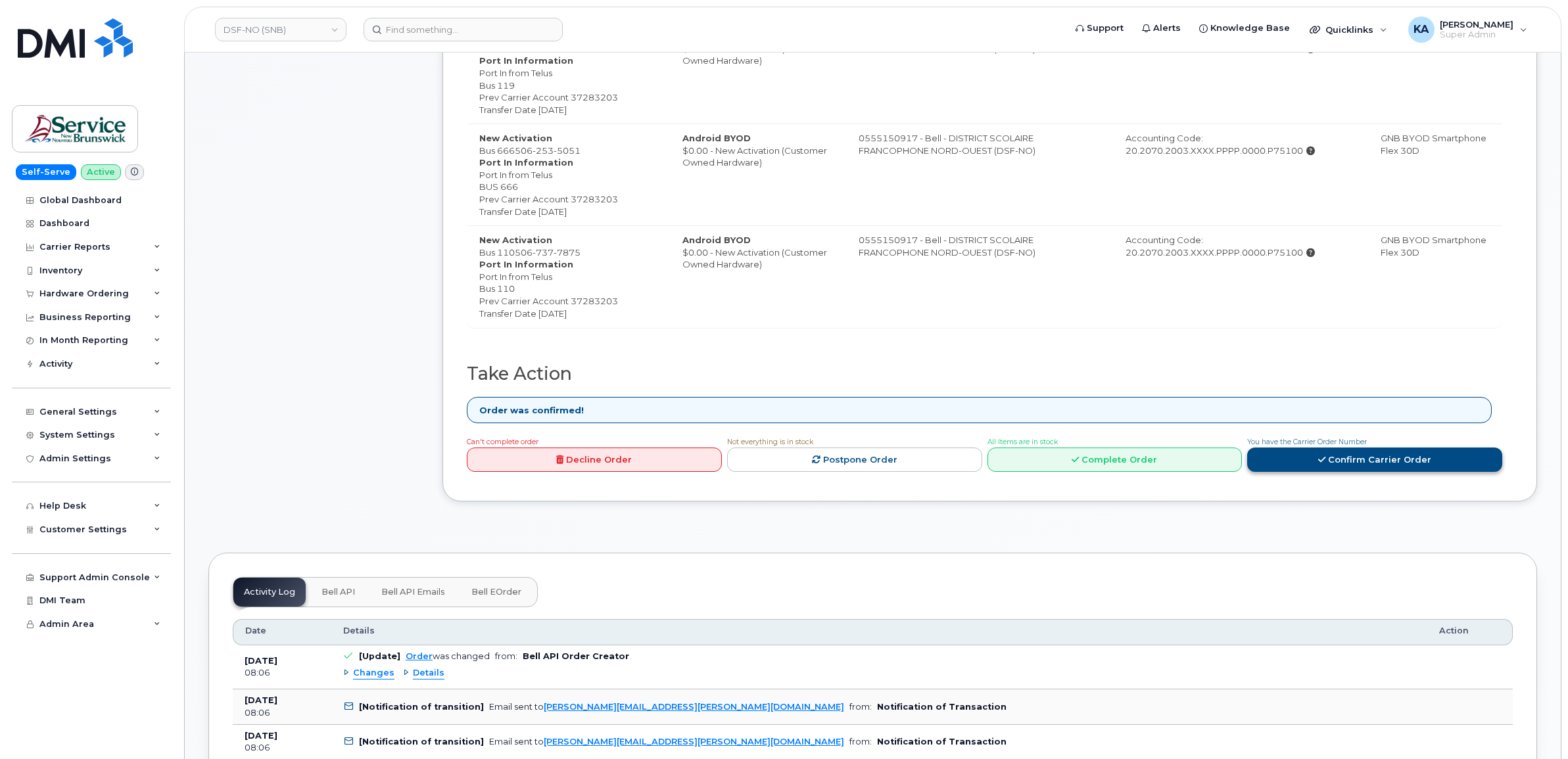
click at [1325, 464] on icon at bounding box center [1322, 460] width 7 height 9
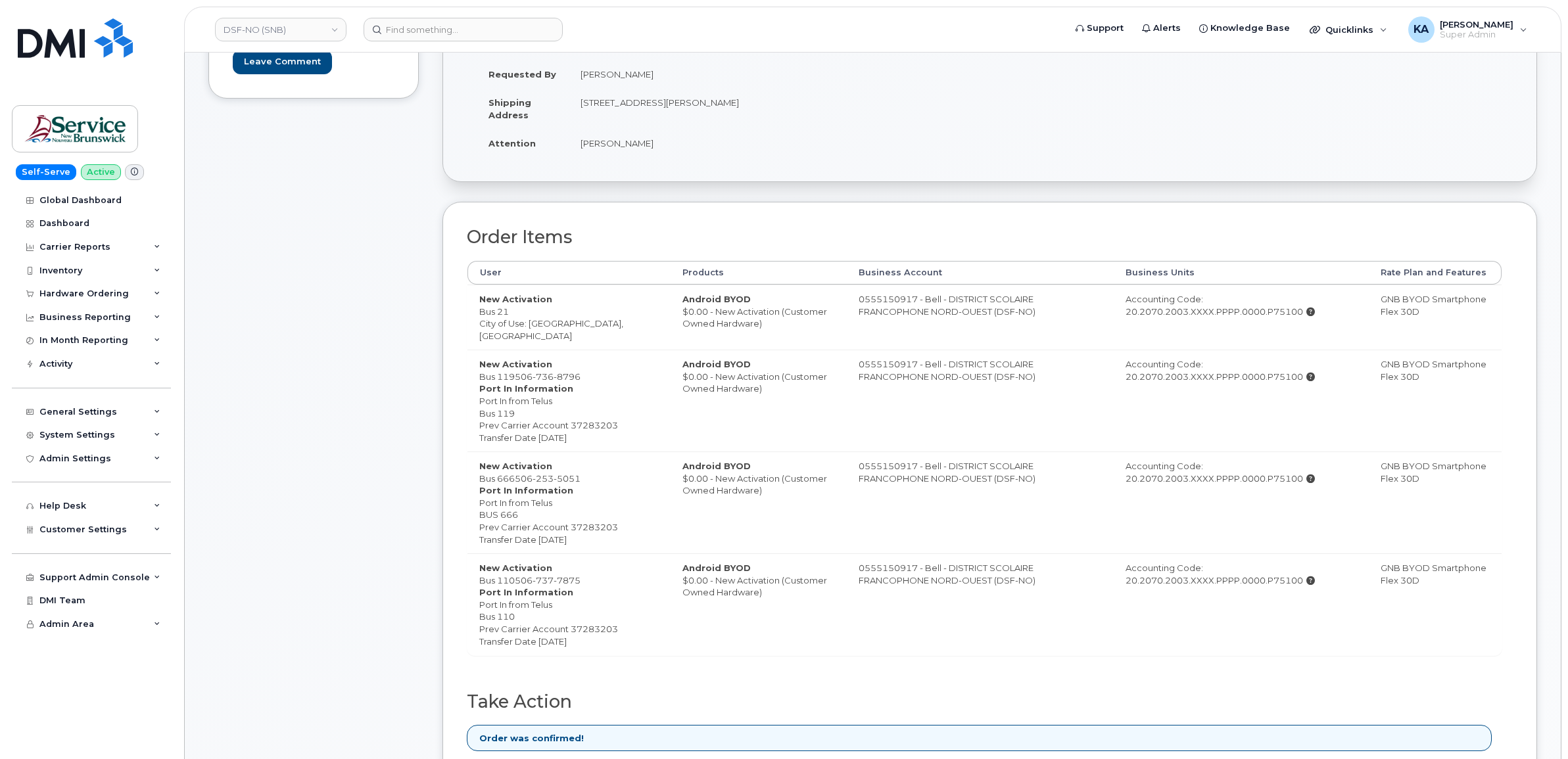
scroll to position [247, 0]
click at [331, 28] on link "DSF-NO (SNB)" at bounding box center [280, 29] width 132 height 23
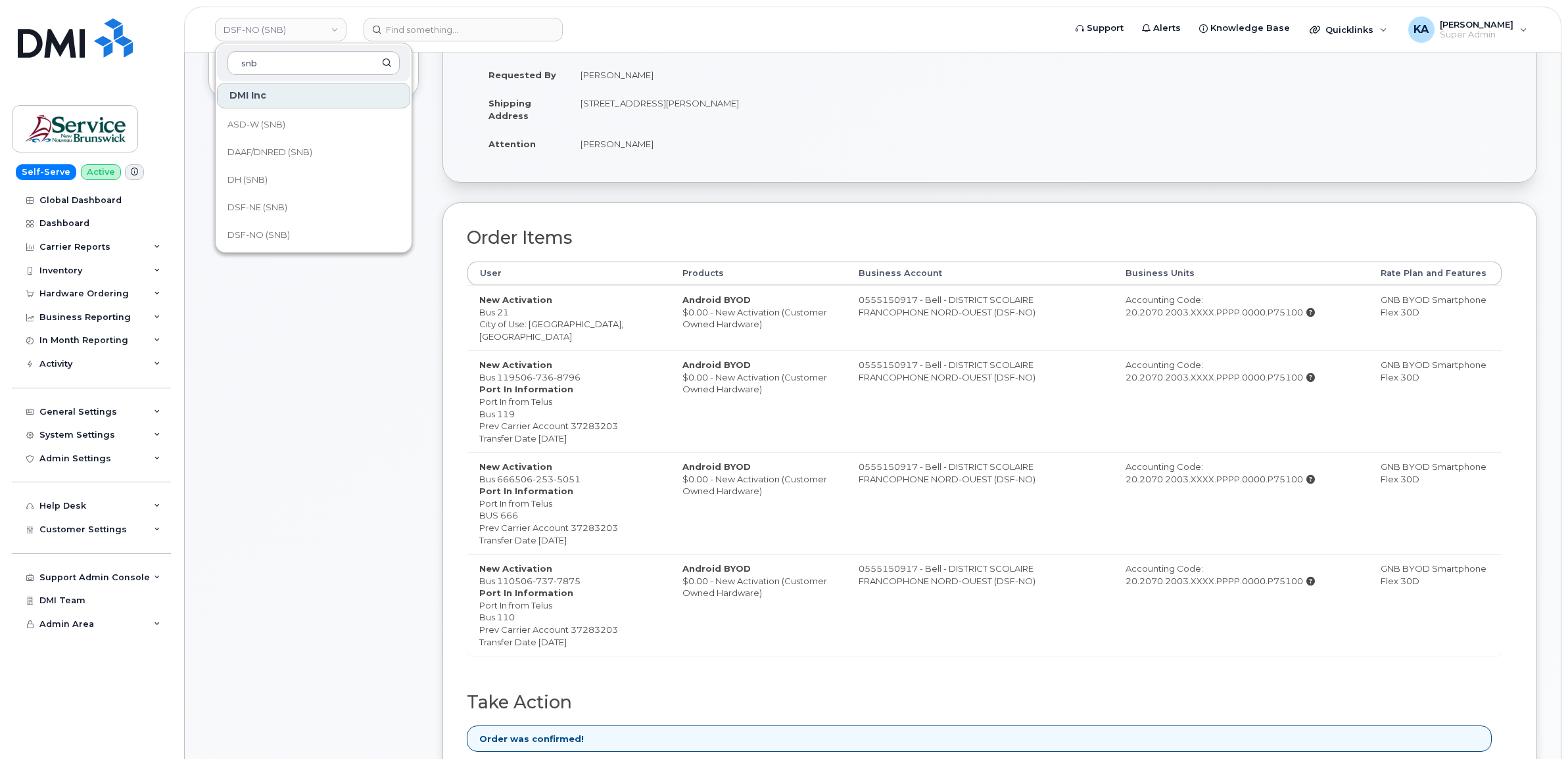
scroll to position [164, 0]
type input "snb"
click at [284, 175] on span "DSF-SUD (SNB)" at bounding box center [261, 181] width 68 height 13
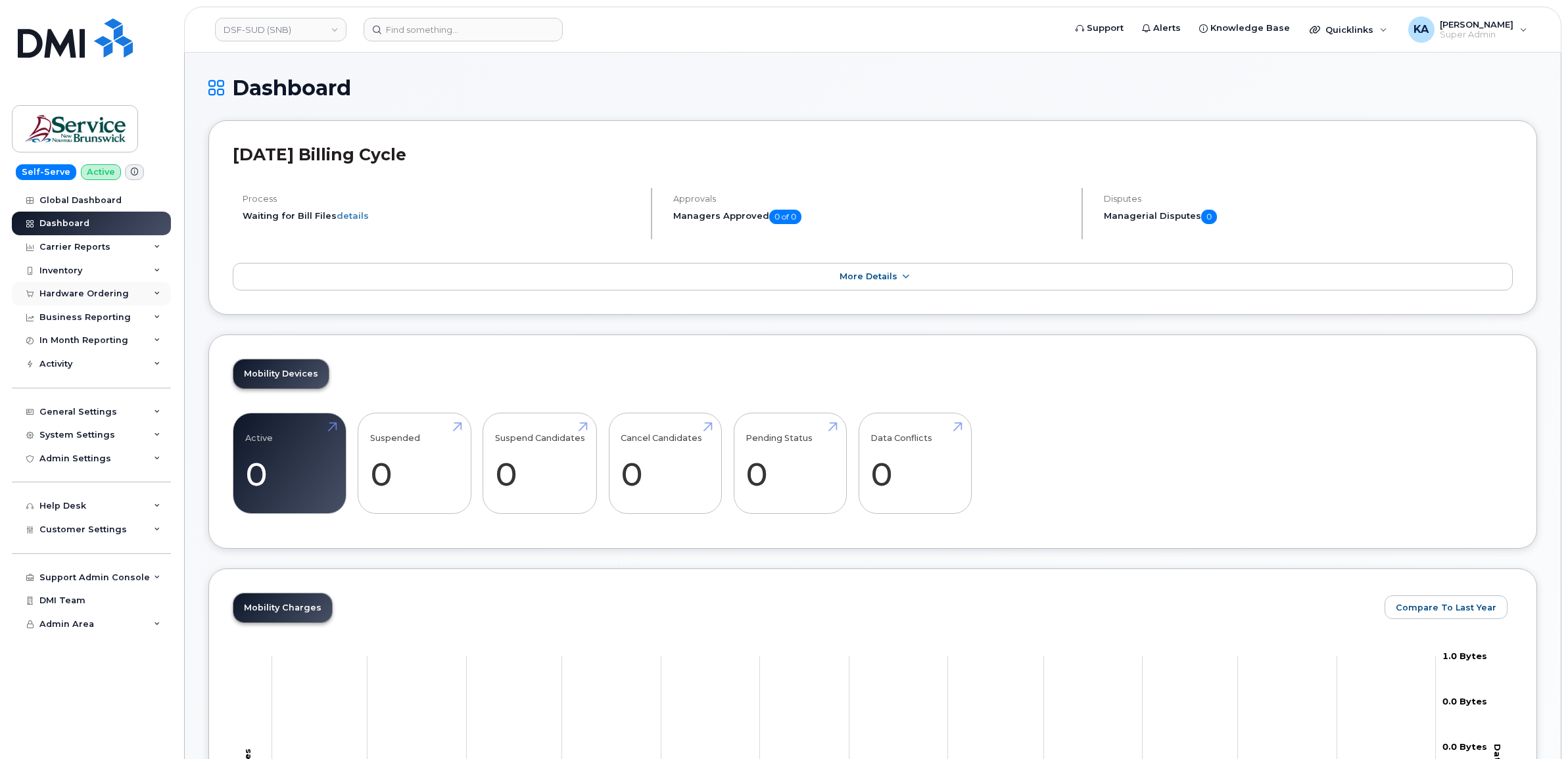
click at [122, 290] on div "Hardware Ordering" at bounding box center [84, 294] width 90 height 11
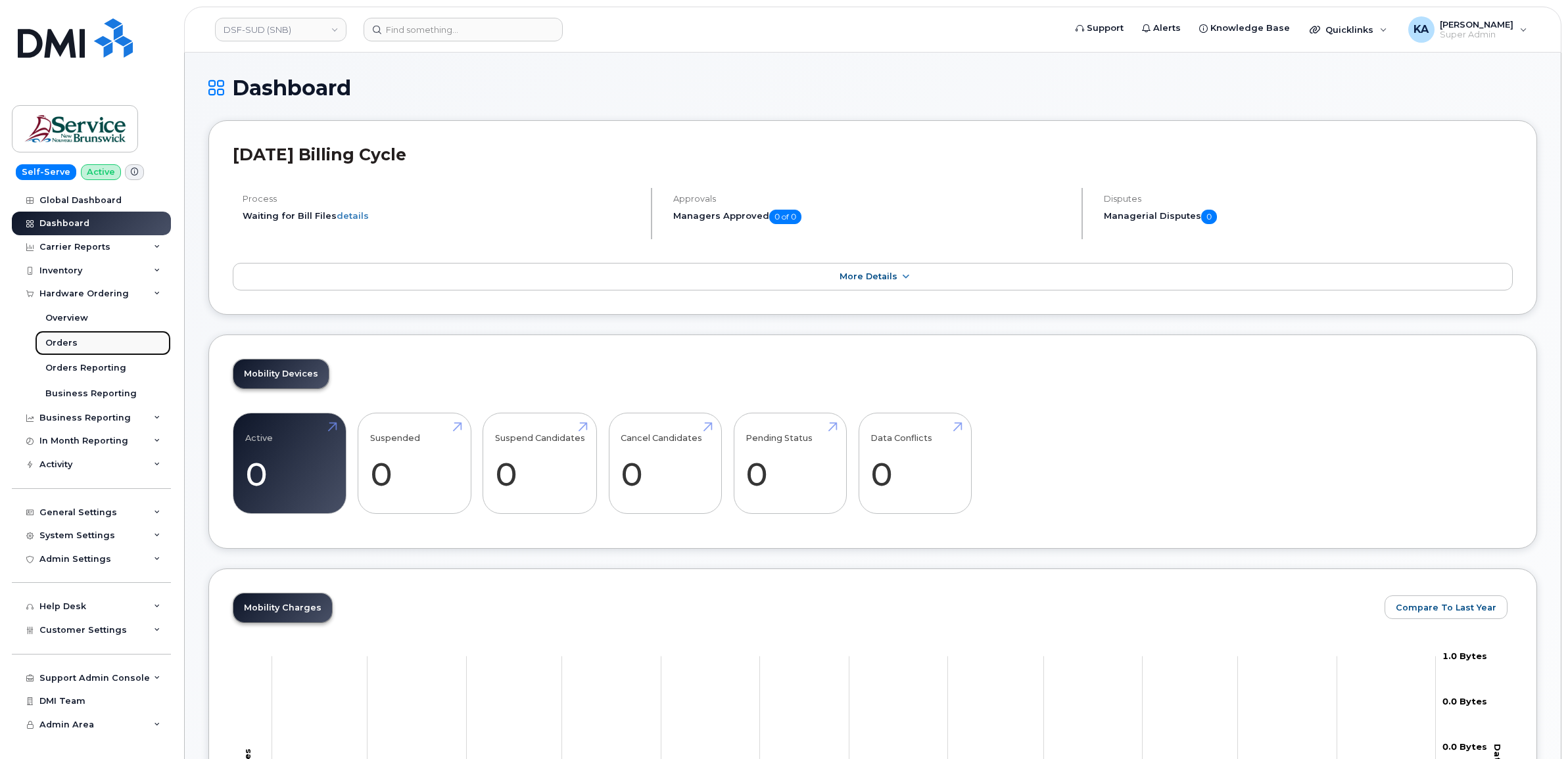
click at [80, 345] on link "Orders" at bounding box center [102, 343] width 136 height 25
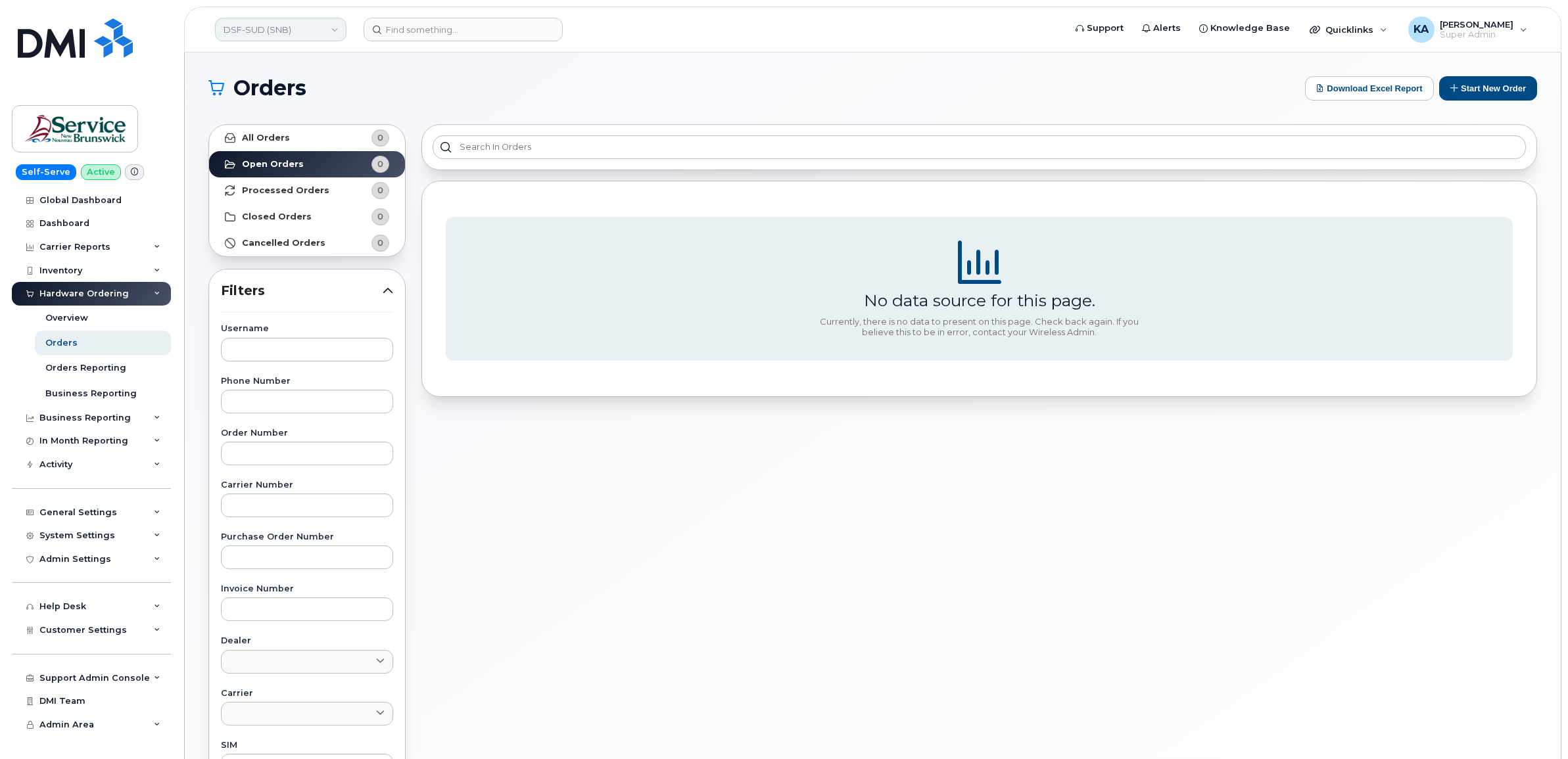
click at [283, 31] on link "DSF-SUD (SNB)" at bounding box center [280, 29] width 132 height 23
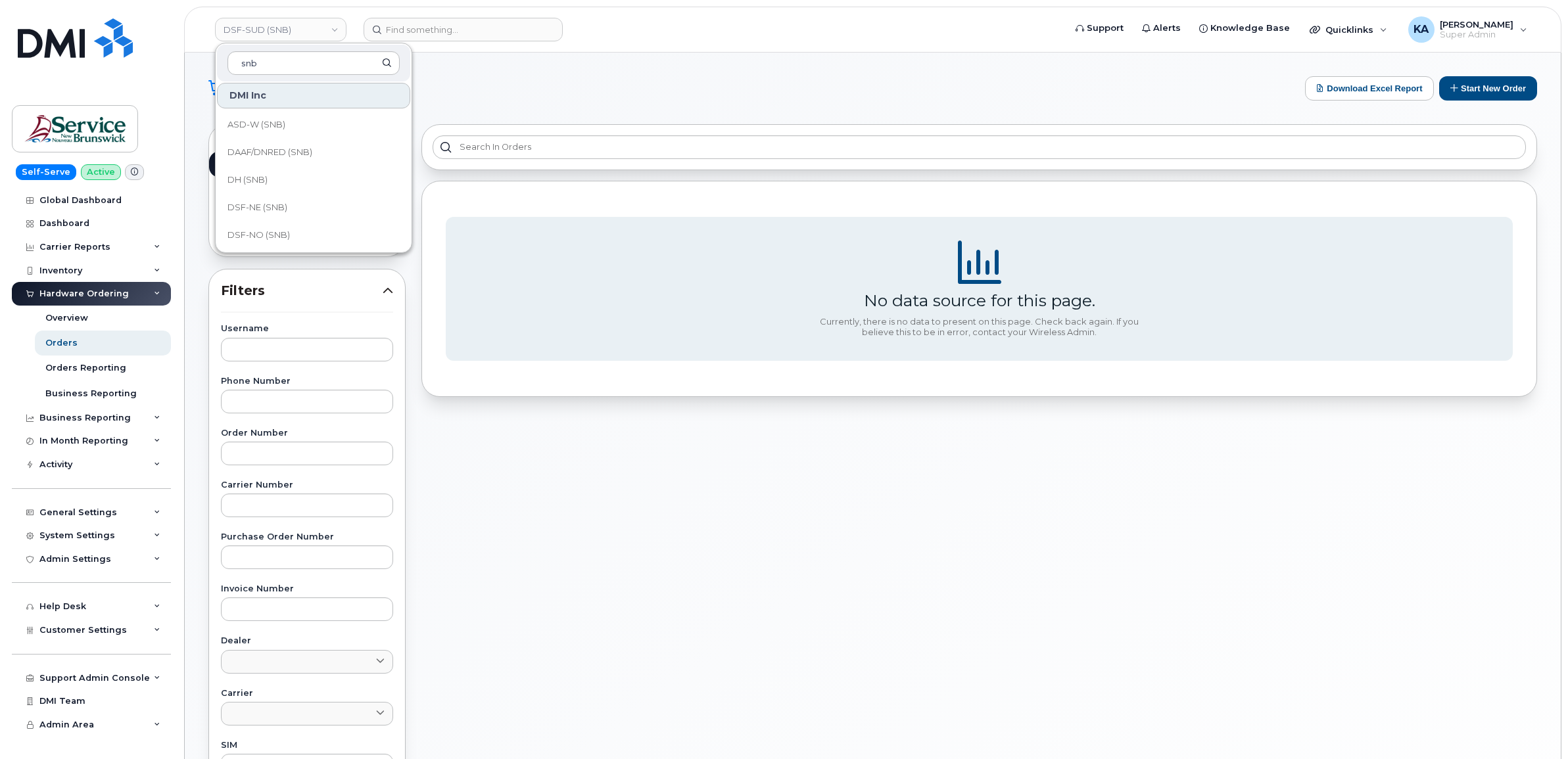
scroll to position [164, 0]
type input "snb"
click at [277, 204] on link "DTI (SNB)" at bounding box center [314, 208] width 193 height 26
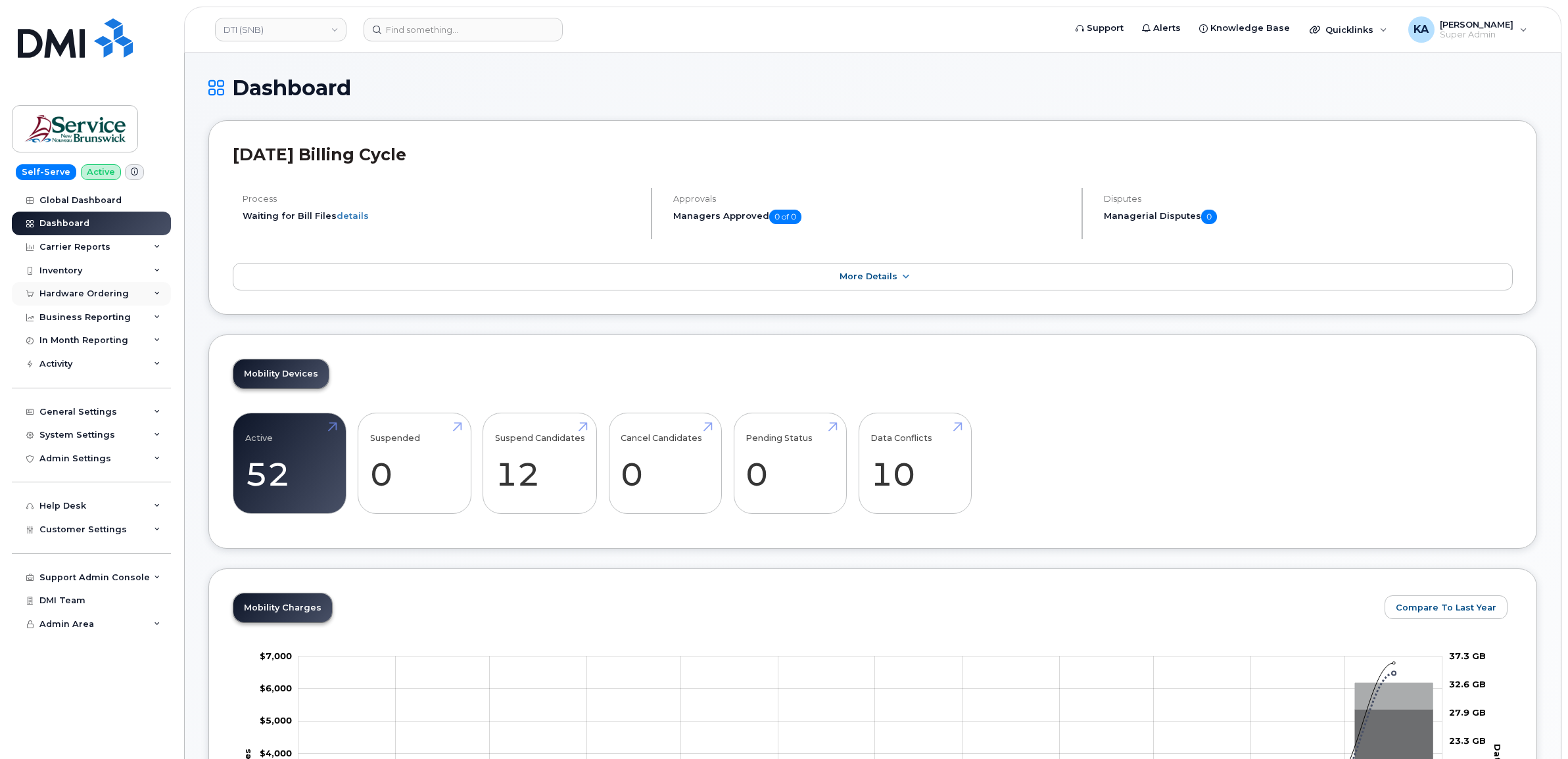
click at [94, 290] on div "Hardware Ordering" at bounding box center [84, 294] width 90 height 11
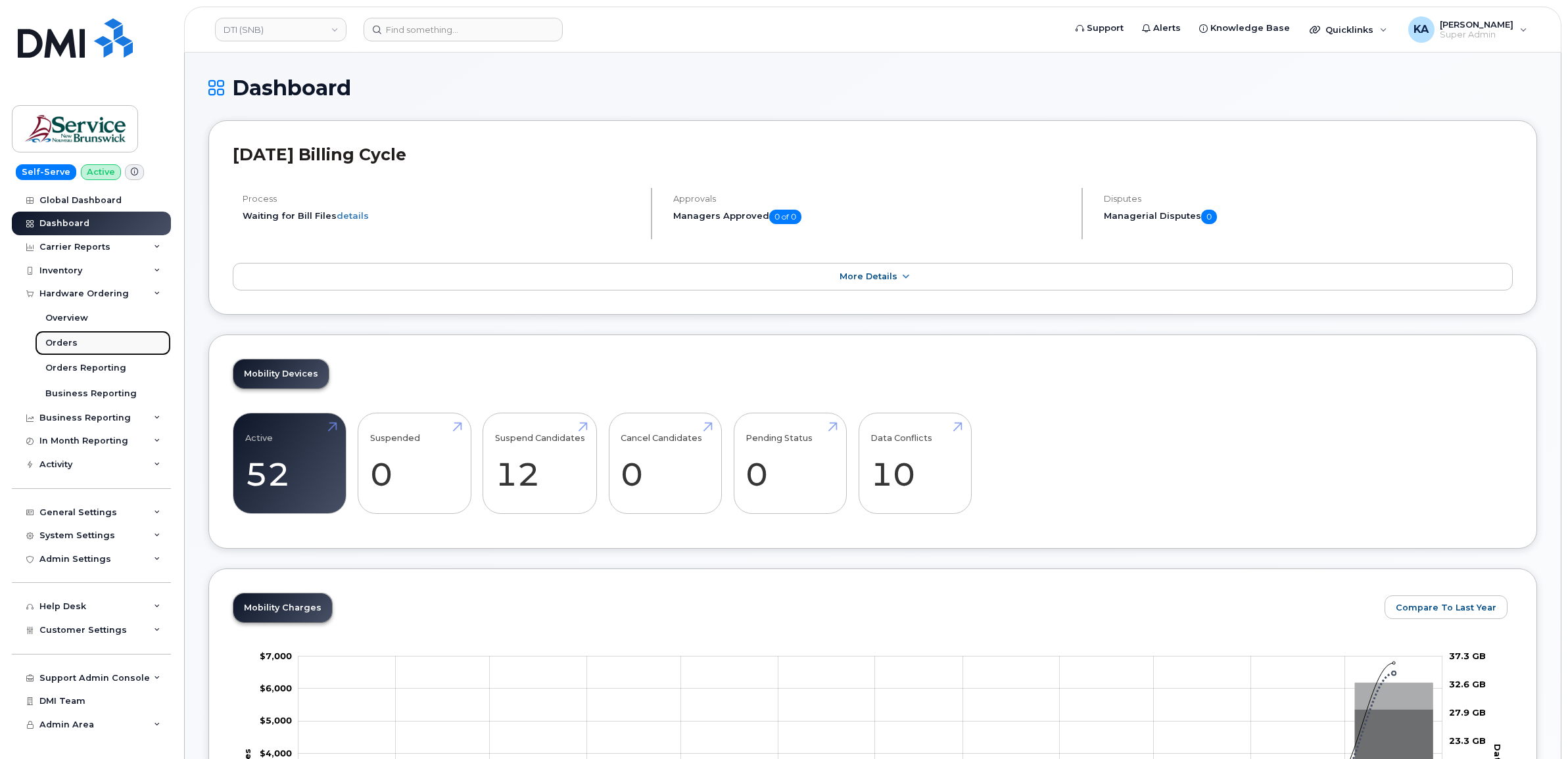
click at [64, 336] on link "Orders" at bounding box center [102, 343] width 136 height 25
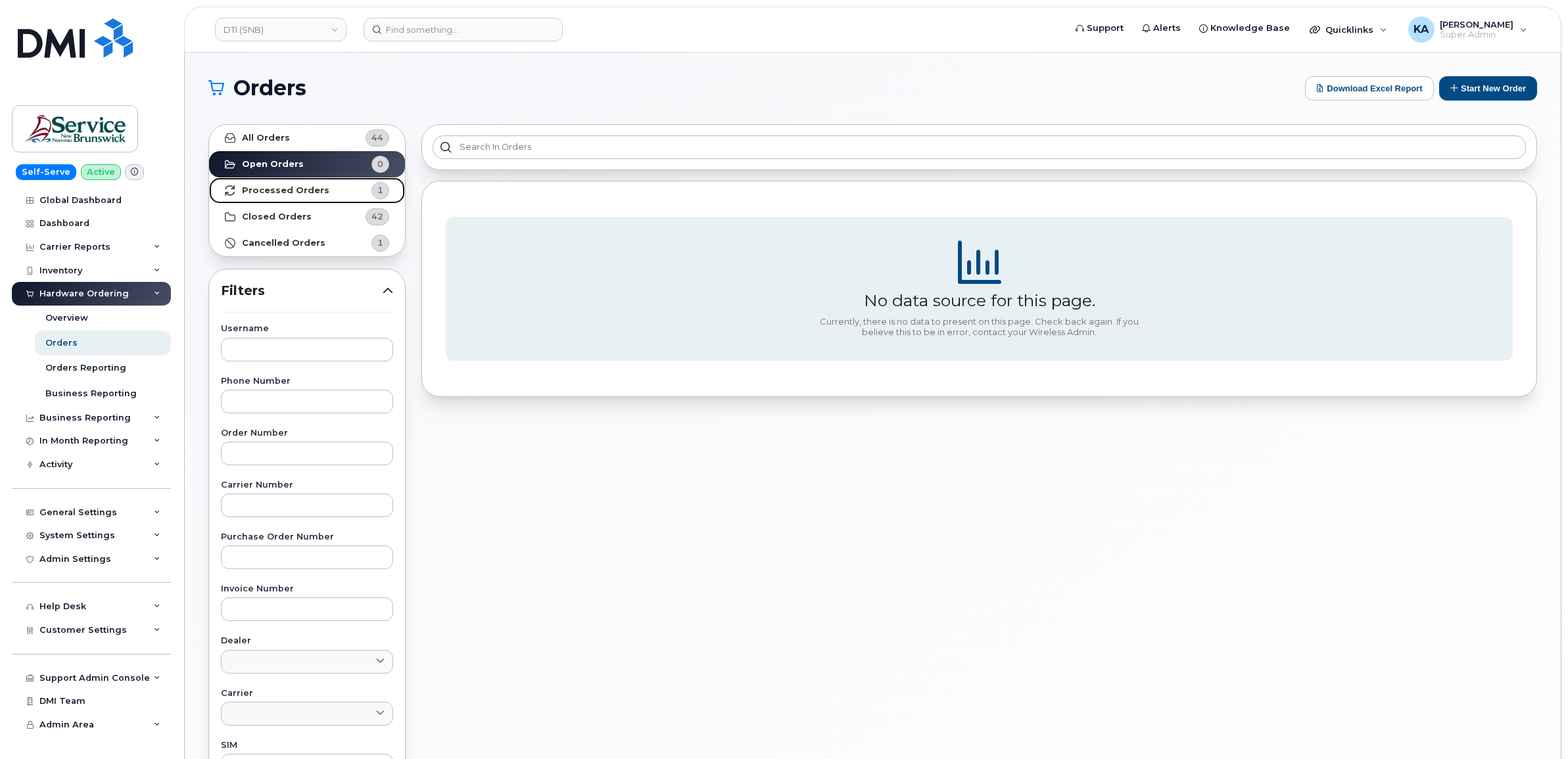
click at [318, 191] on strong "Processed Orders" at bounding box center [285, 190] width 87 height 11
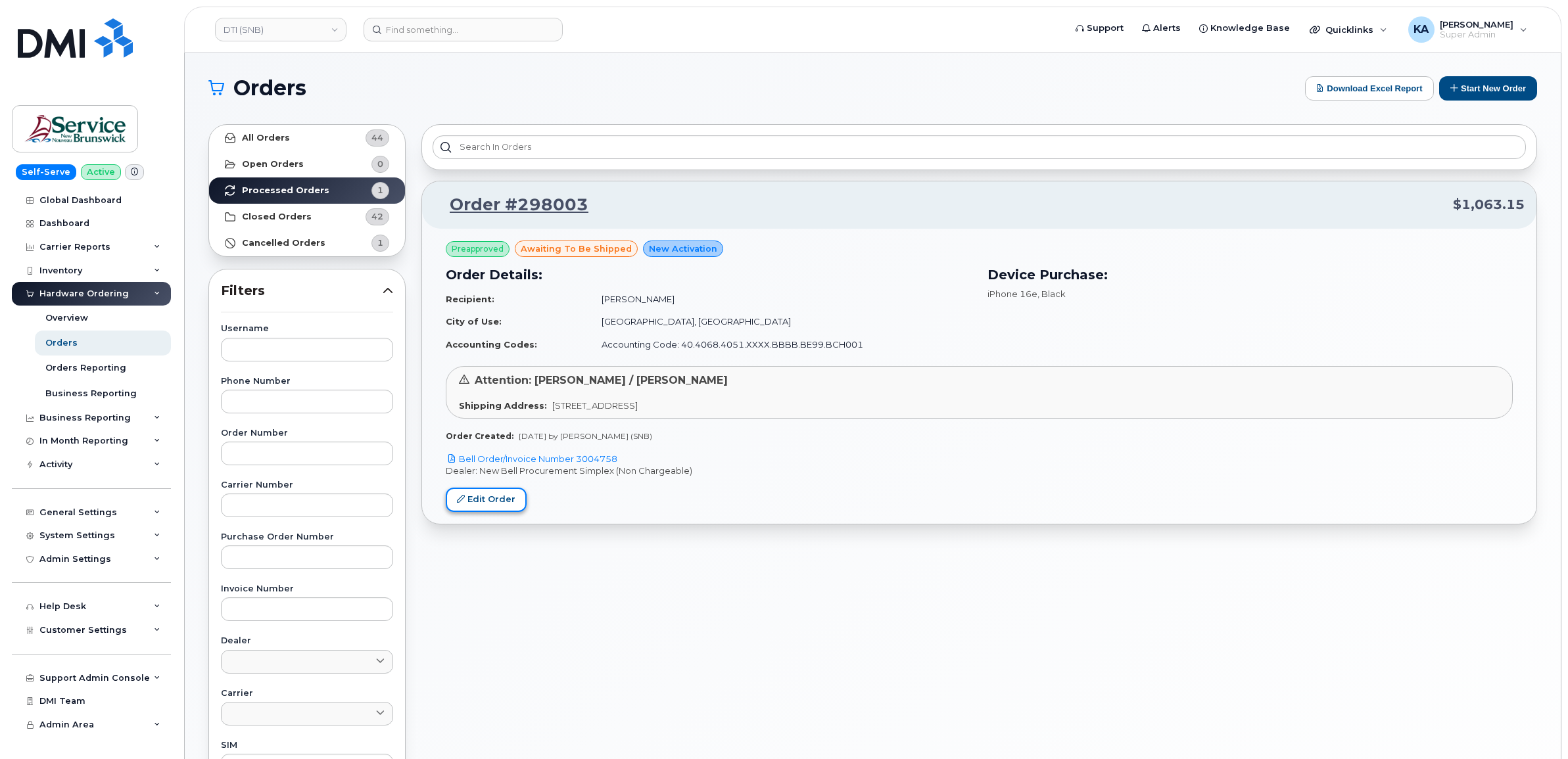
click at [494, 498] on link "Edit Order" at bounding box center [486, 500] width 81 height 24
click at [324, 36] on link "DTI (SNB)" at bounding box center [280, 29] width 132 height 23
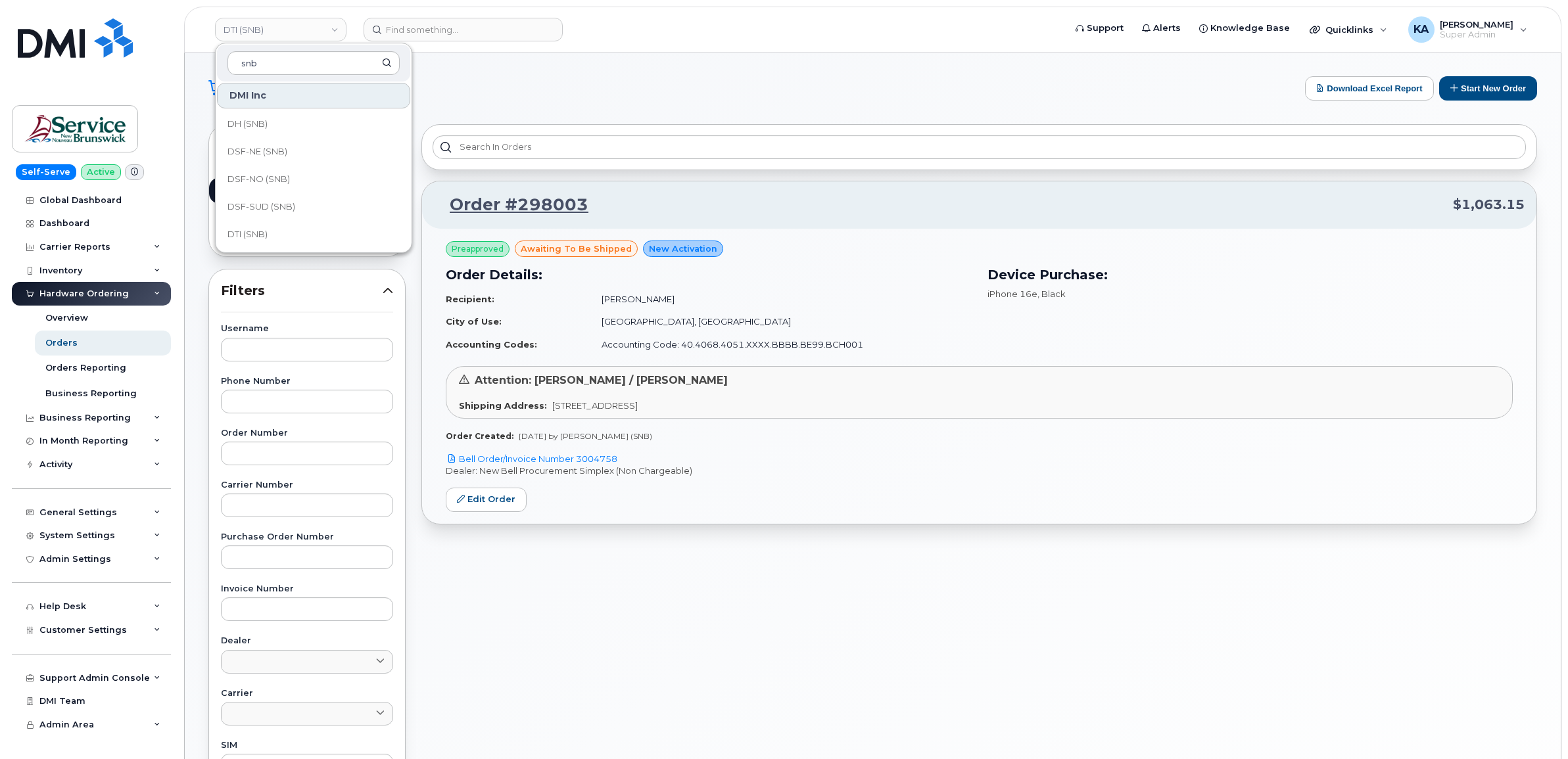
scroll to position [164, 0]
type input "snb"
click at [279, 232] on link "EECD (SNB)" at bounding box center [314, 235] width 193 height 26
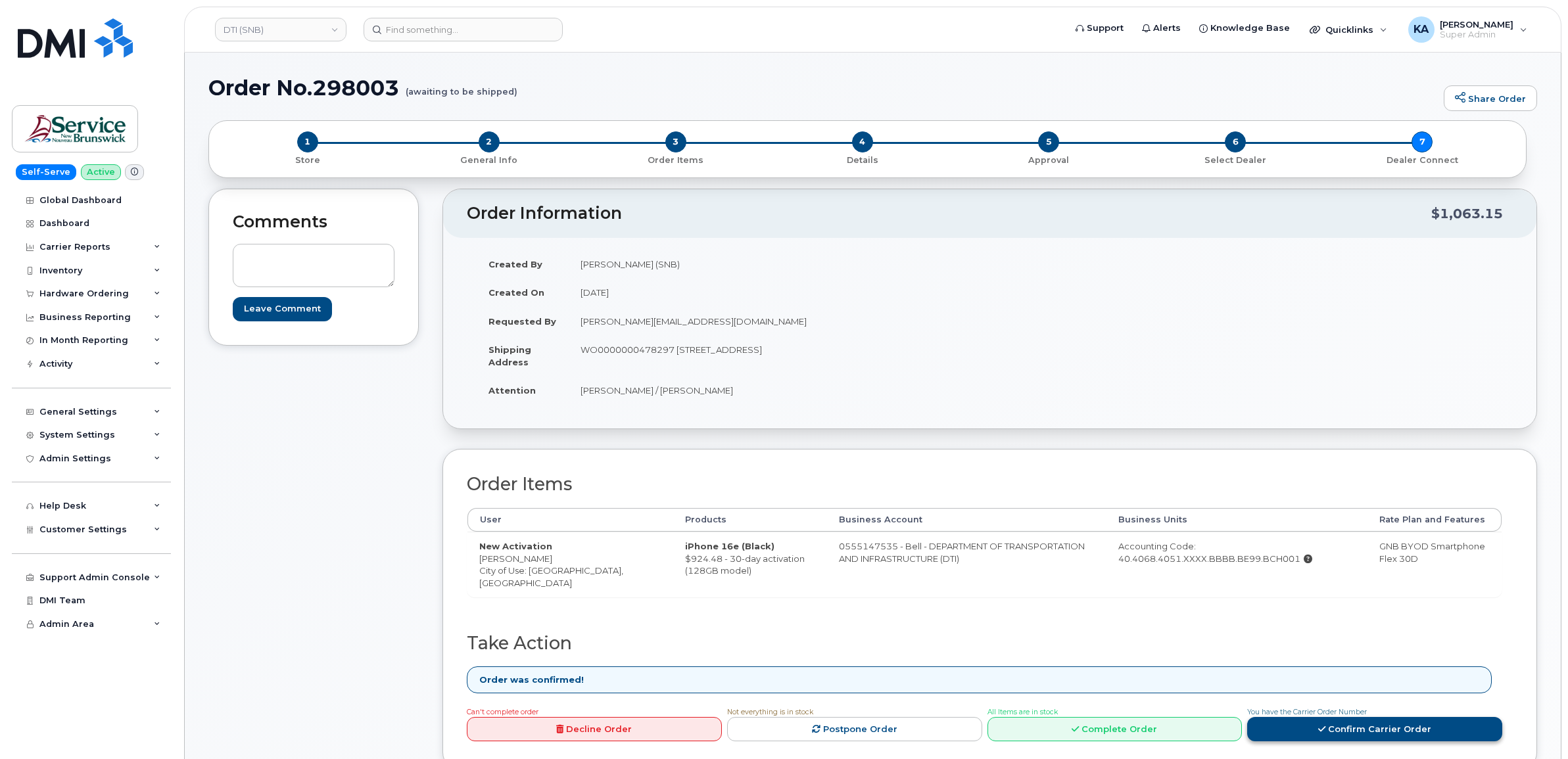
click at [1357, 727] on link "Confirm Carrier Order" at bounding box center [1375, 729] width 255 height 24
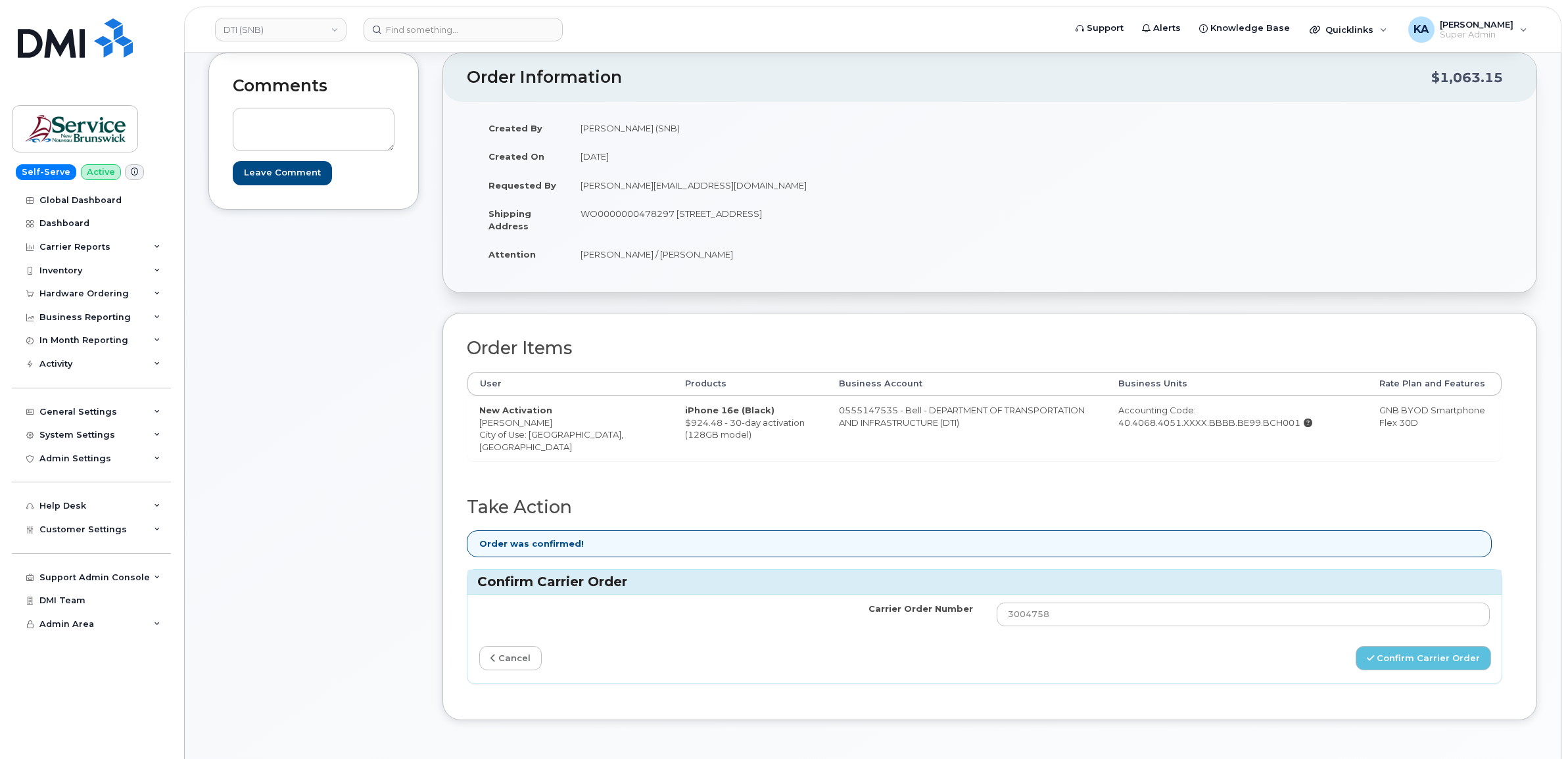
scroll to position [164, 0]
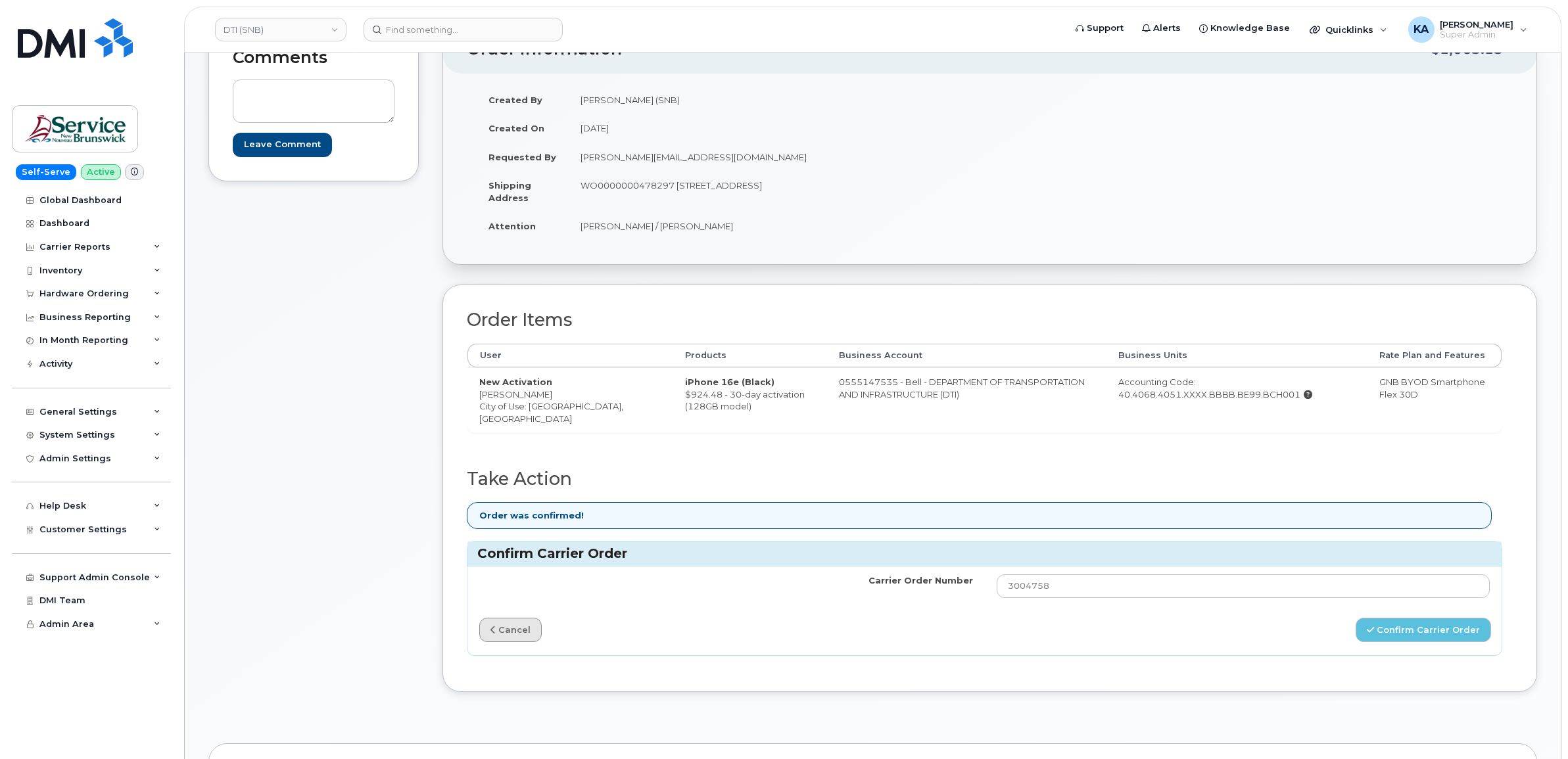
click at [486, 623] on link "cancel" at bounding box center [511, 630] width 63 height 24
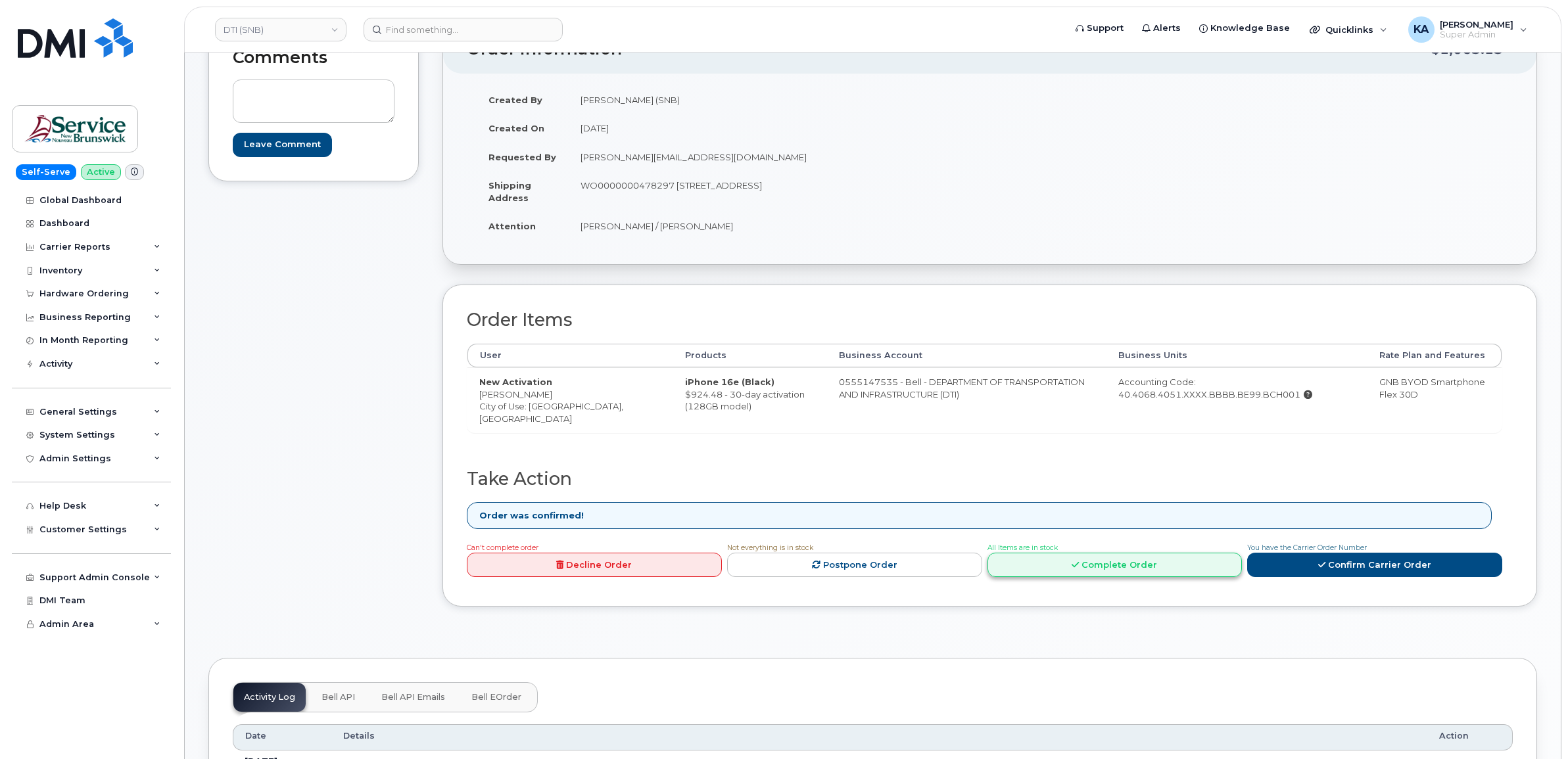
click at [1123, 572] on link "Complete Order" at bounding box center [1115, 565] width 255 height 24
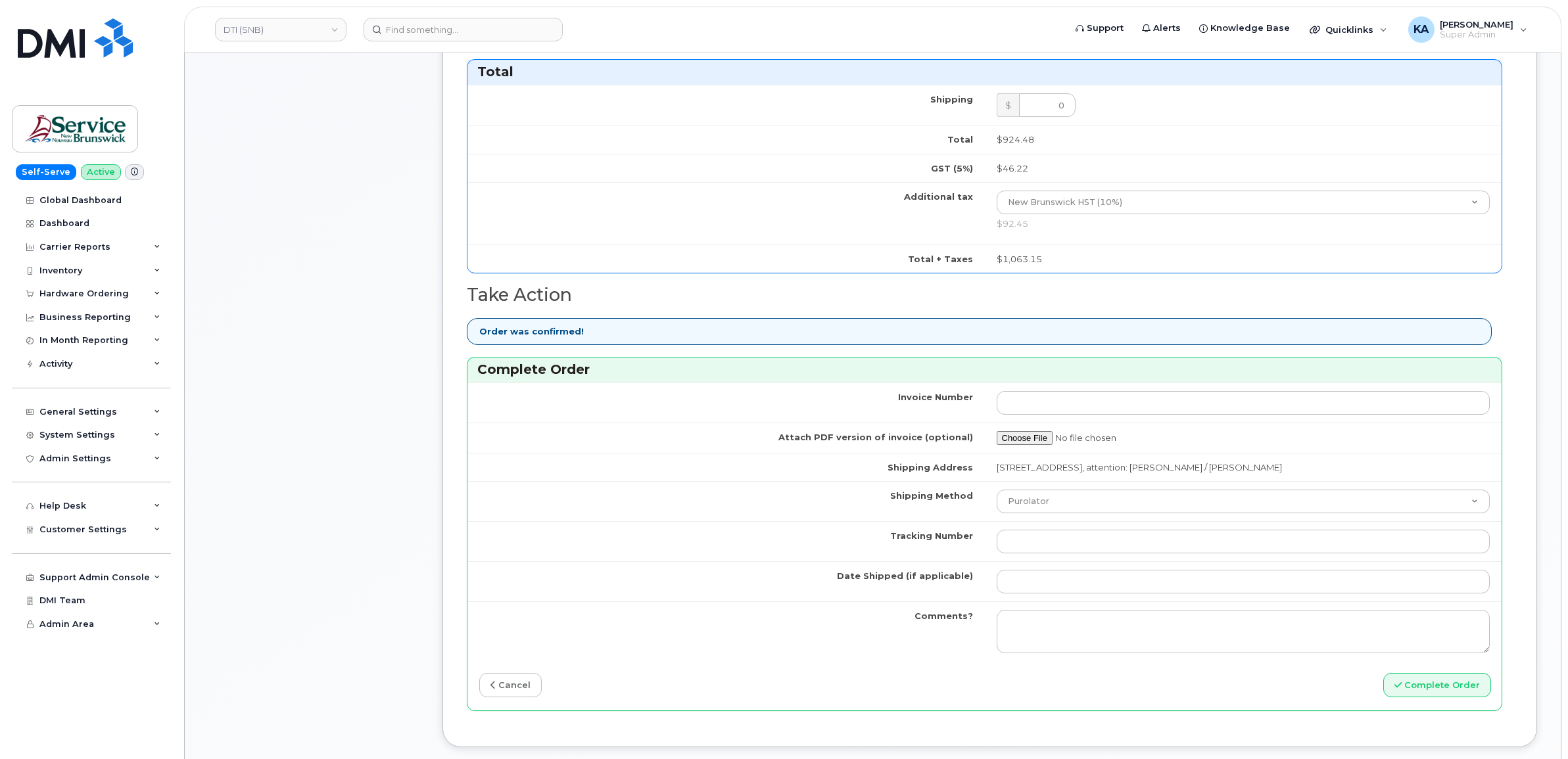
scroll to position [739, 0]
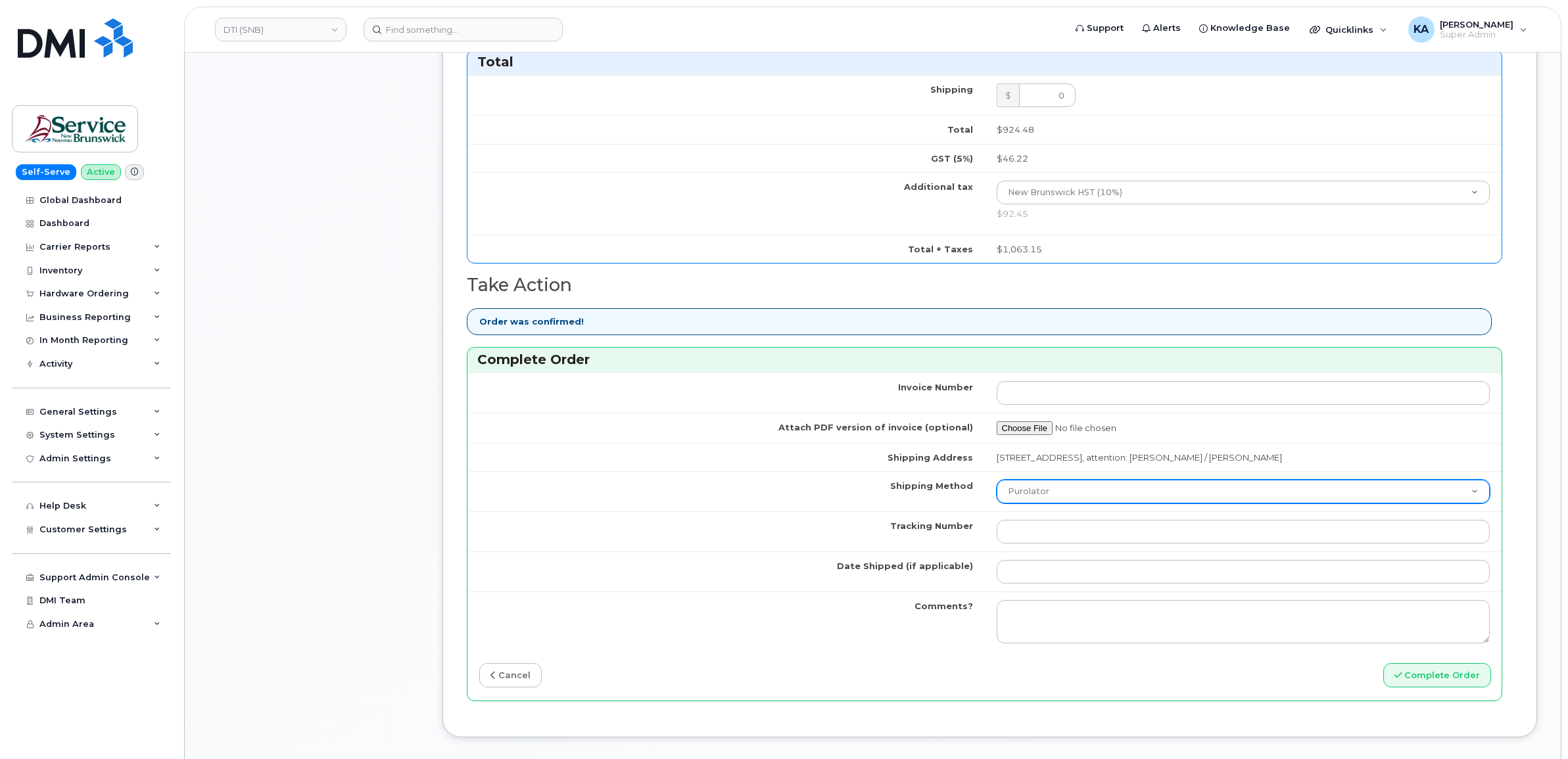
click at [1057, 493] on select "Purolator UPS FedEx Canada Post Courier Other Drop Off Pick Up" at bounding box center [1244, 491] width 494 height 23
select select "FedEx"
click at [997, 483] on select "Purolator UPS FedEx Canada Post Courier Other Drop Off Pick Up" at bounding box center [1244, 491] width 494 height 23
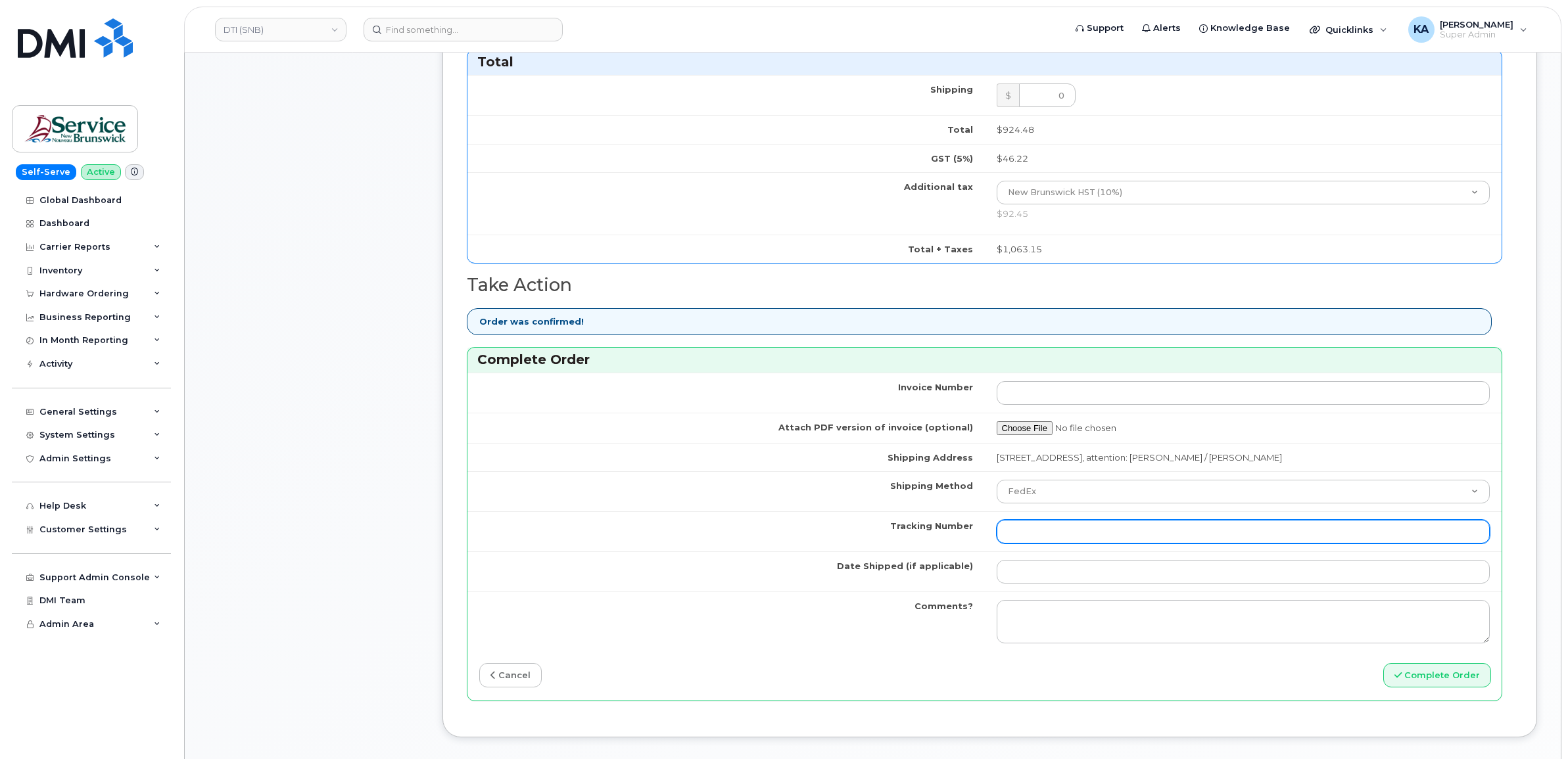
paste input "463192482125"
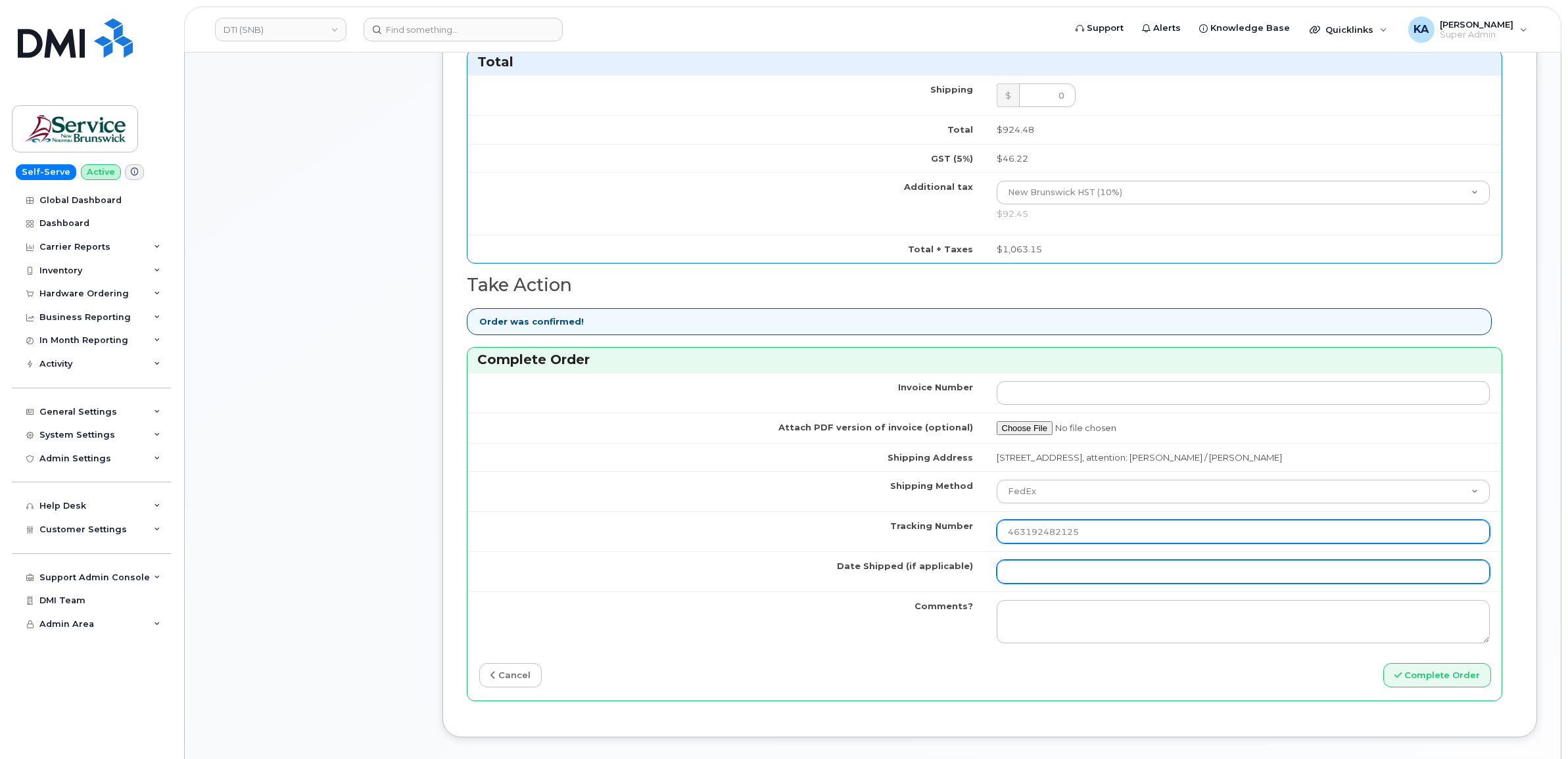
type input "463192482125"
click at [1026, 573] on input "Date Shipped (if applicable)" at bounding box center [1244, 571] width 494 height 23
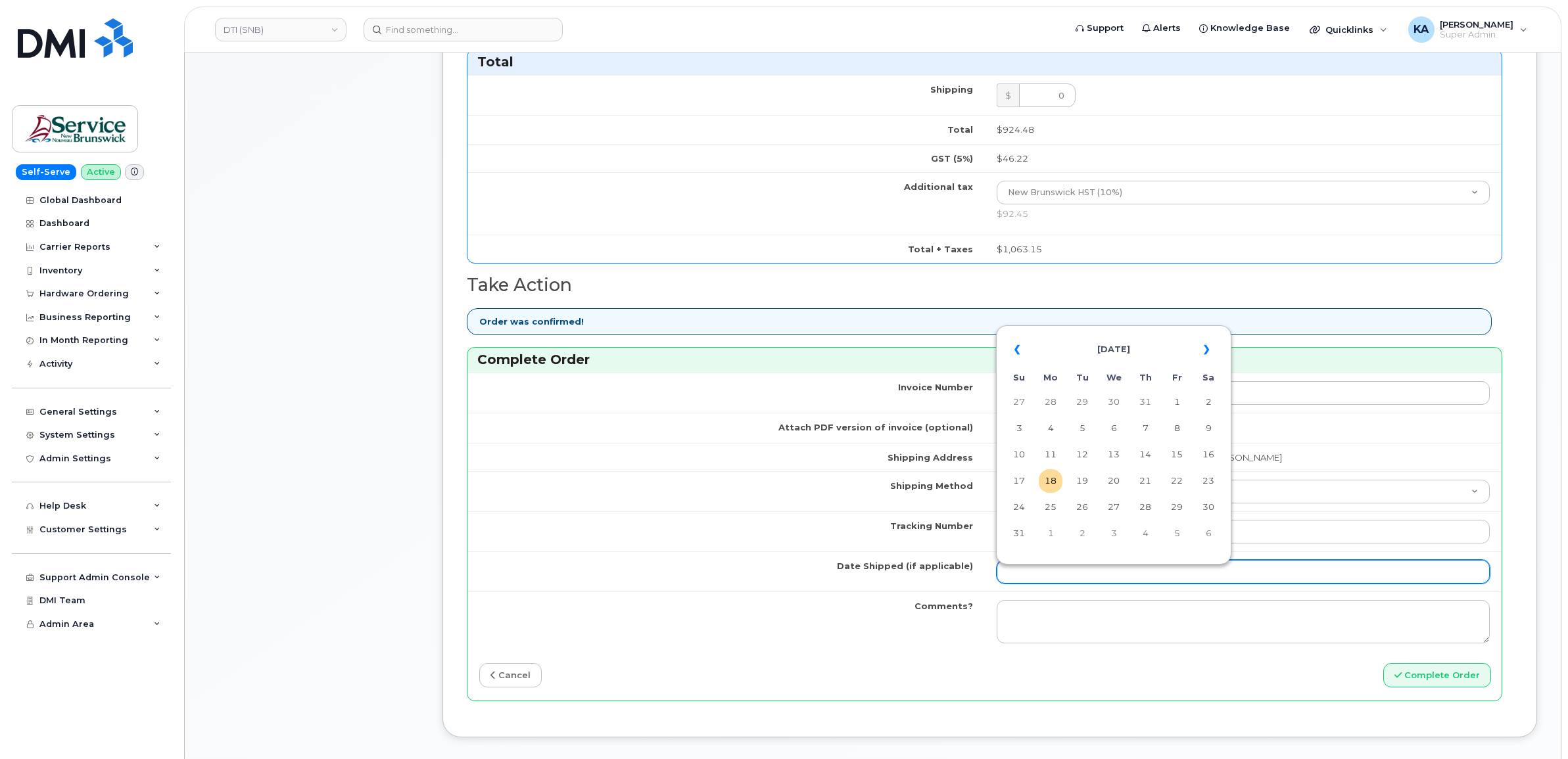
type input "[DATE]"
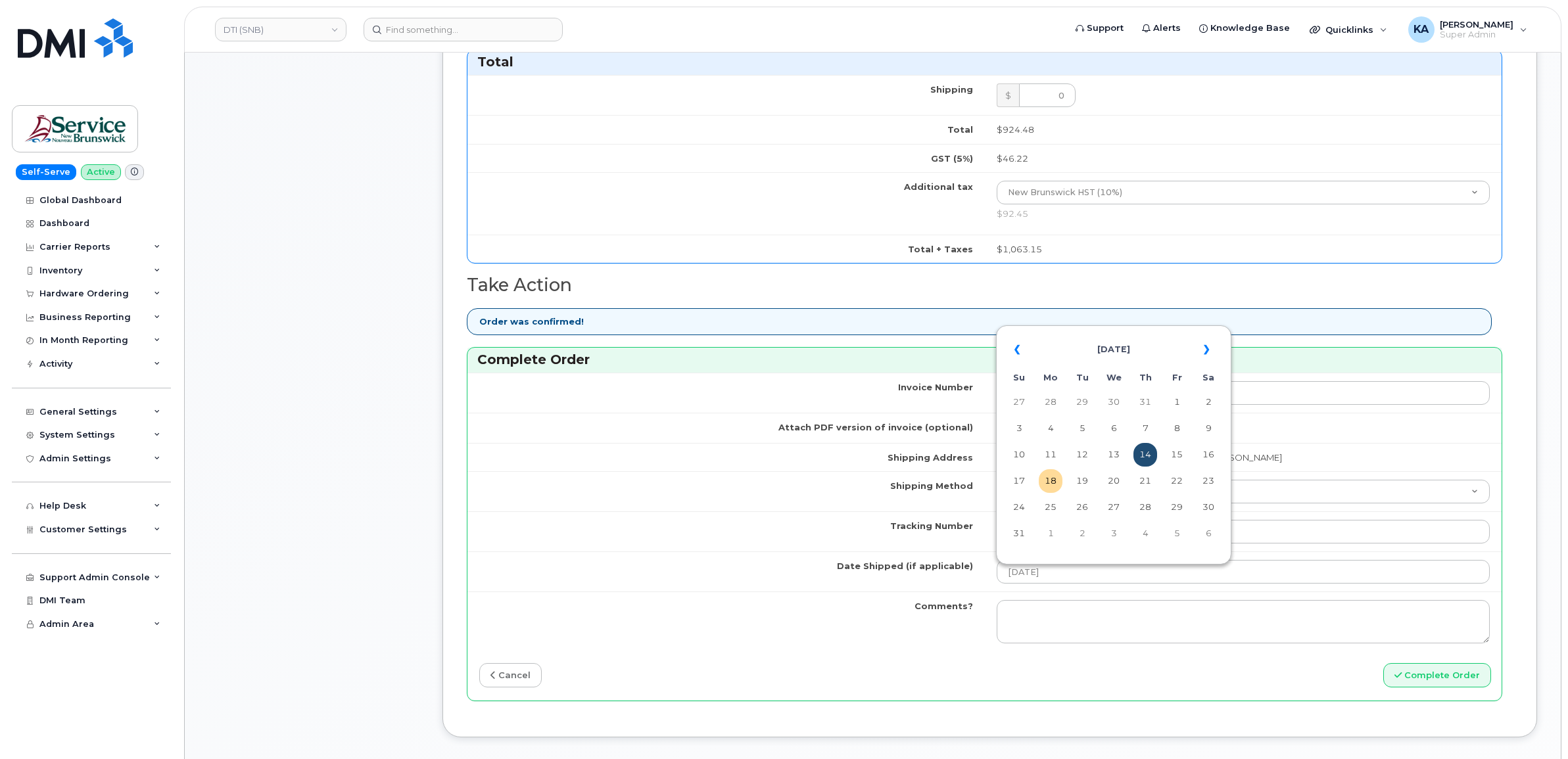
click at [1148, 448] on td "14" at bounding box center [1145, 454] width 23 height 23
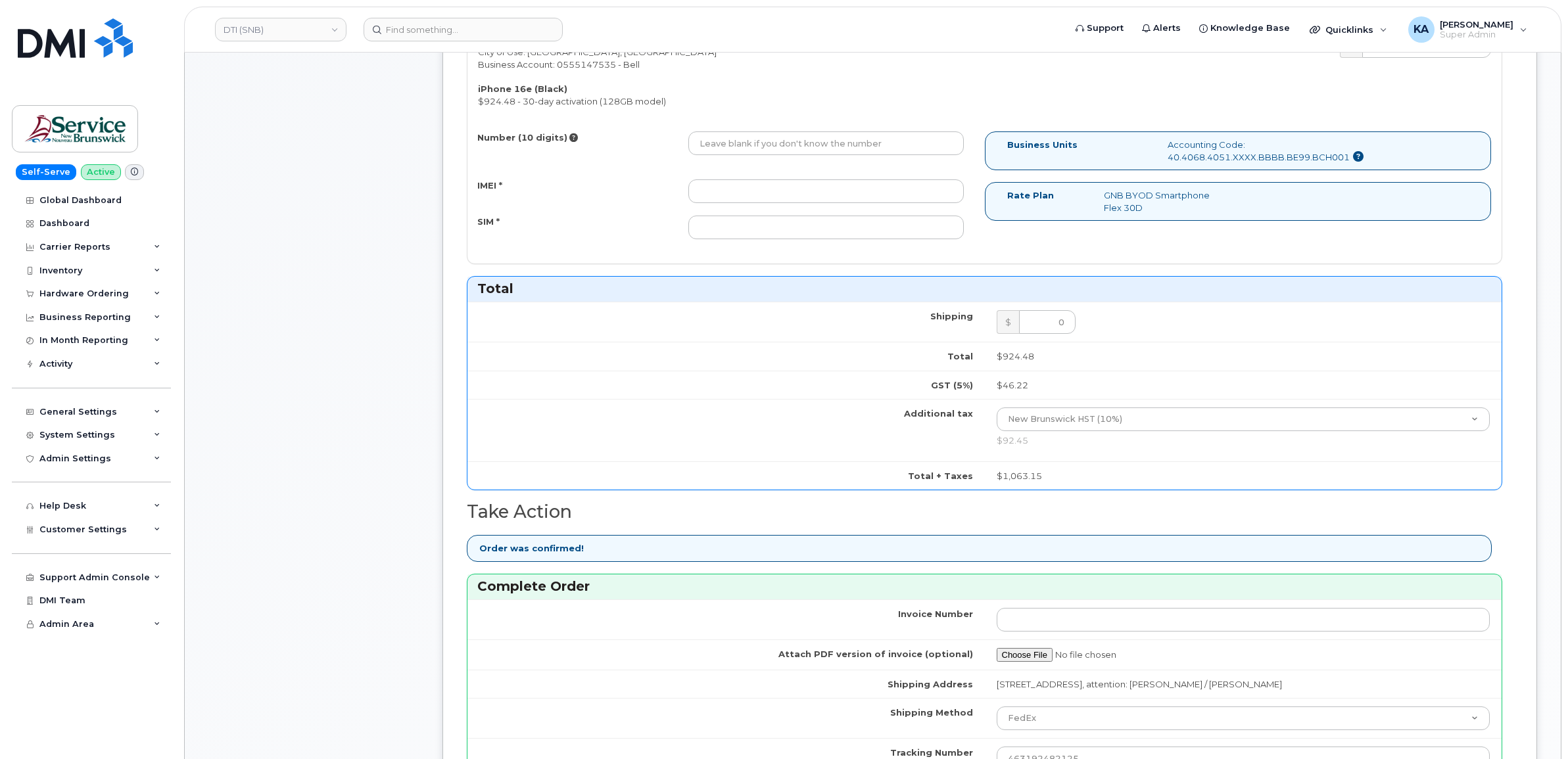
scroll to position [493, 0]
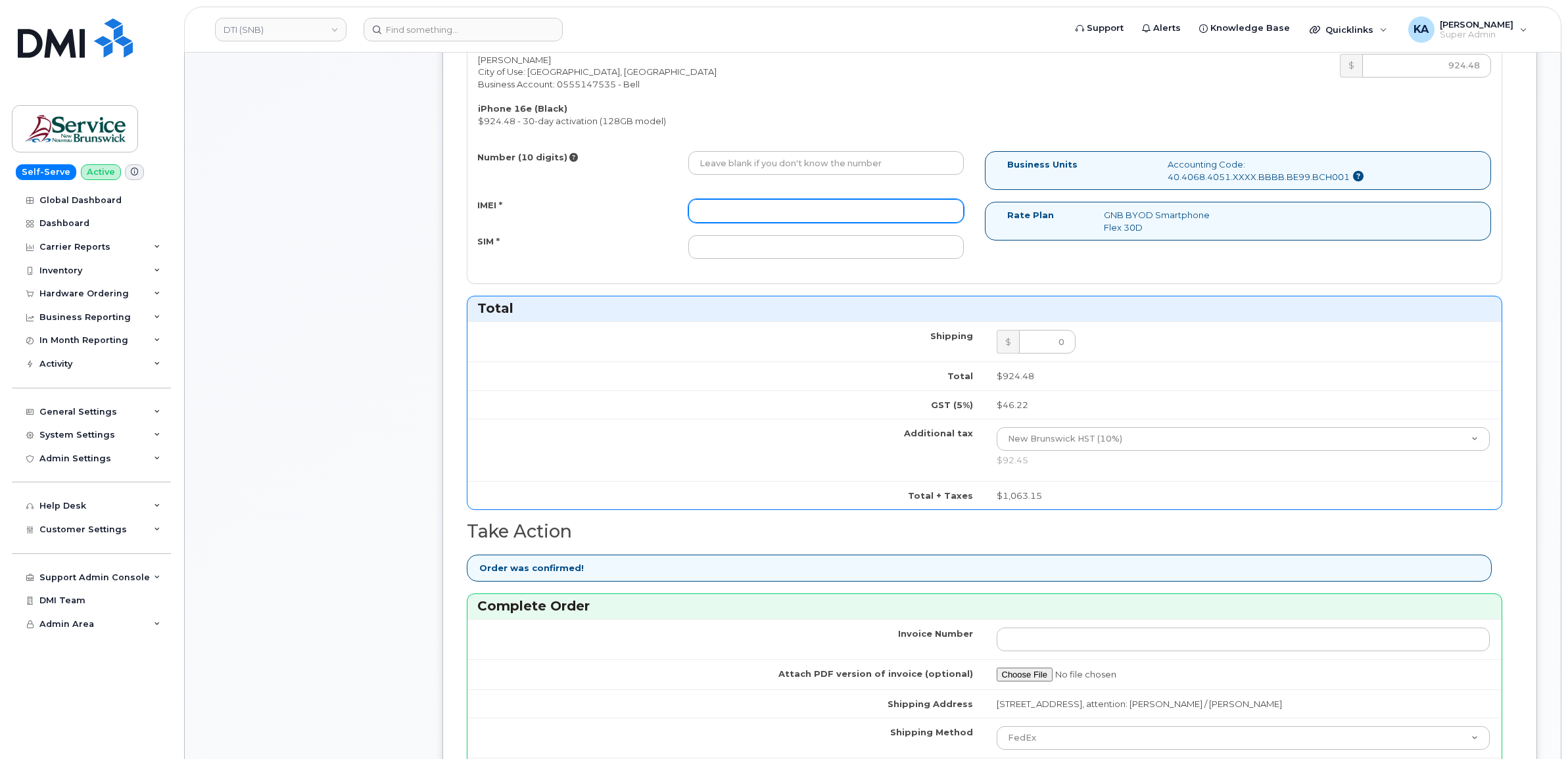
paste input "353389561651266"
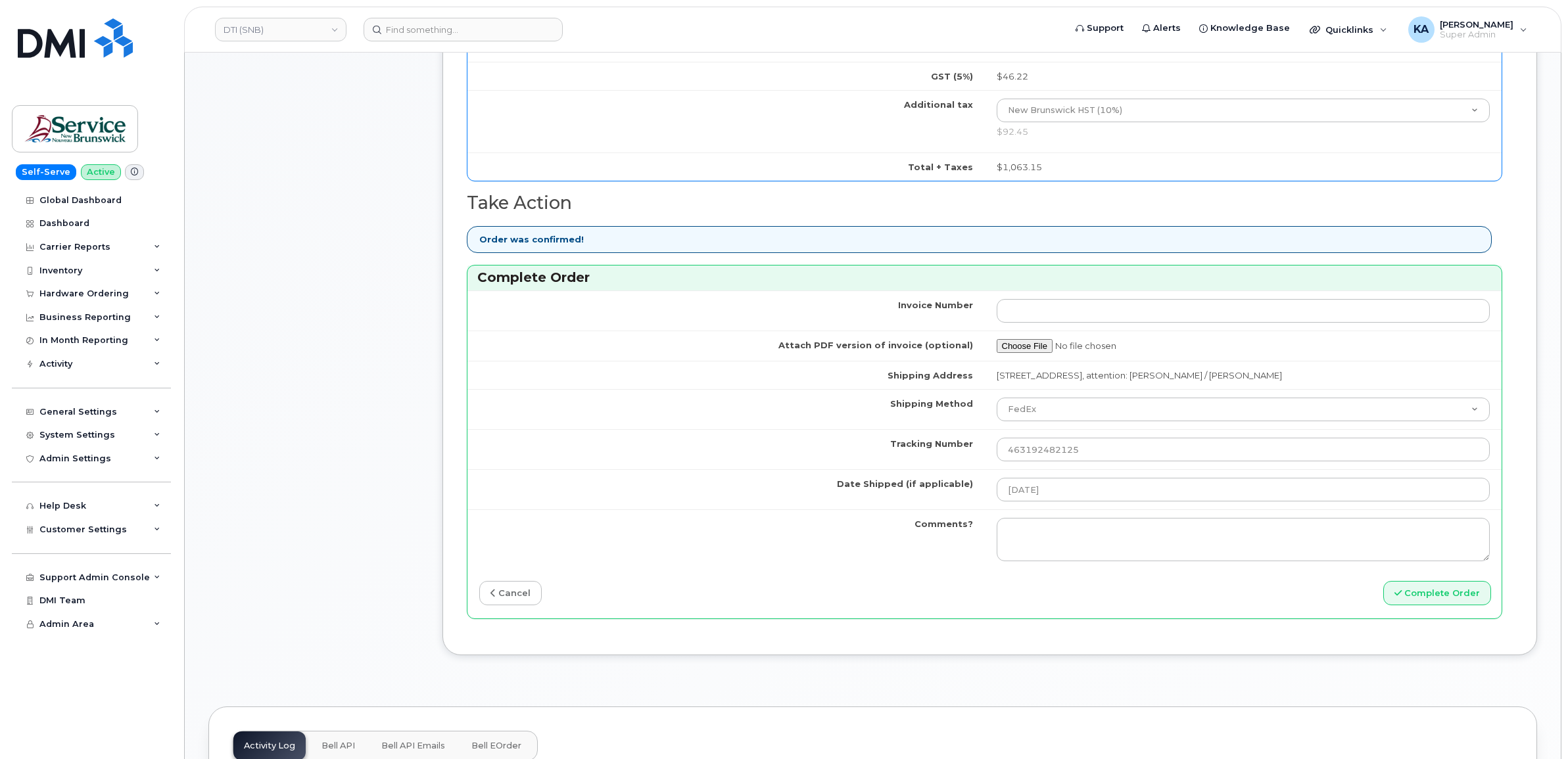
scroll to position [903, 0]
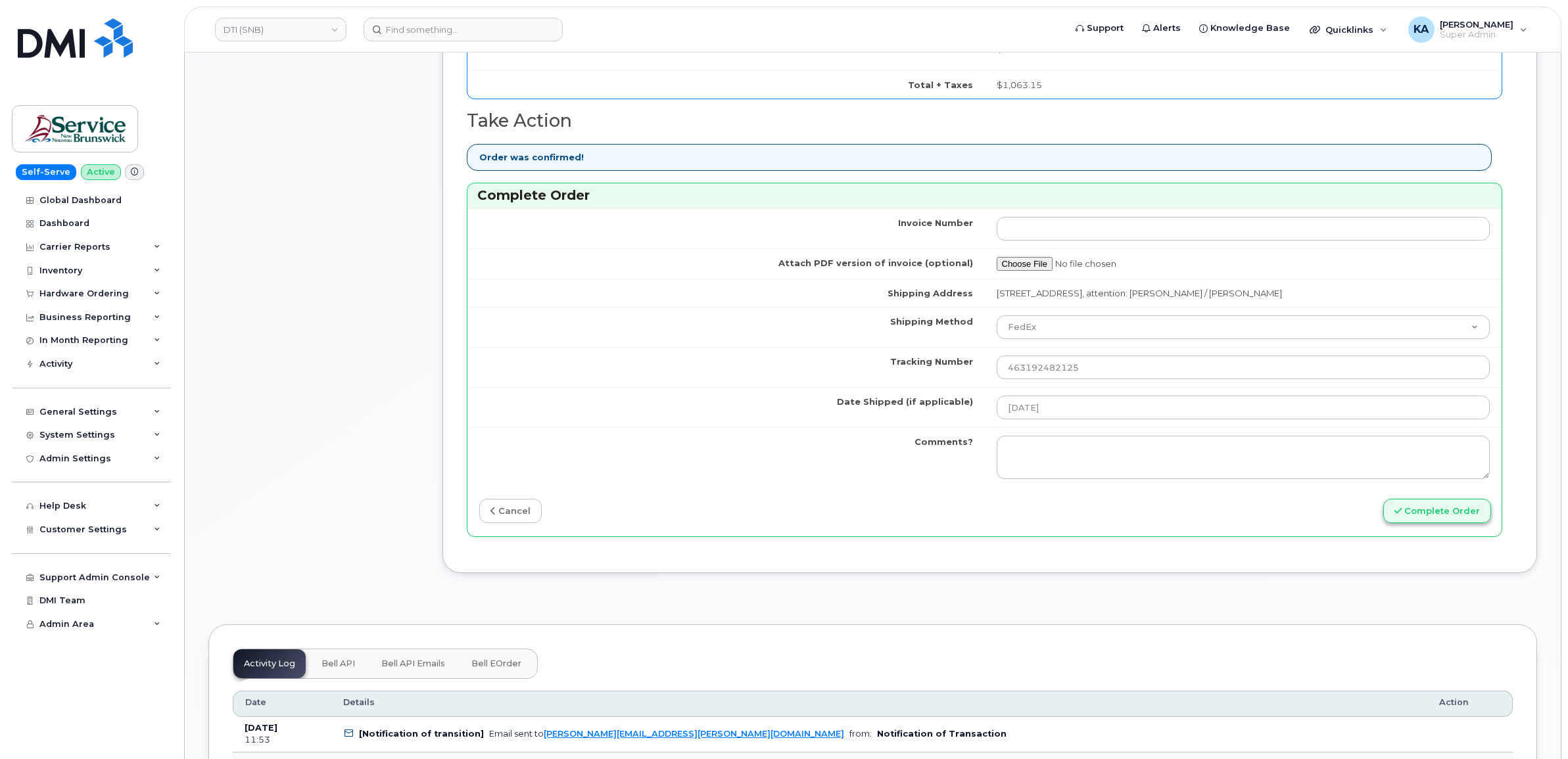
type input "353389561651266"
click at [1450, 517] on button "Complete Order" at bounding box center [1438, 511] width 108 height 24
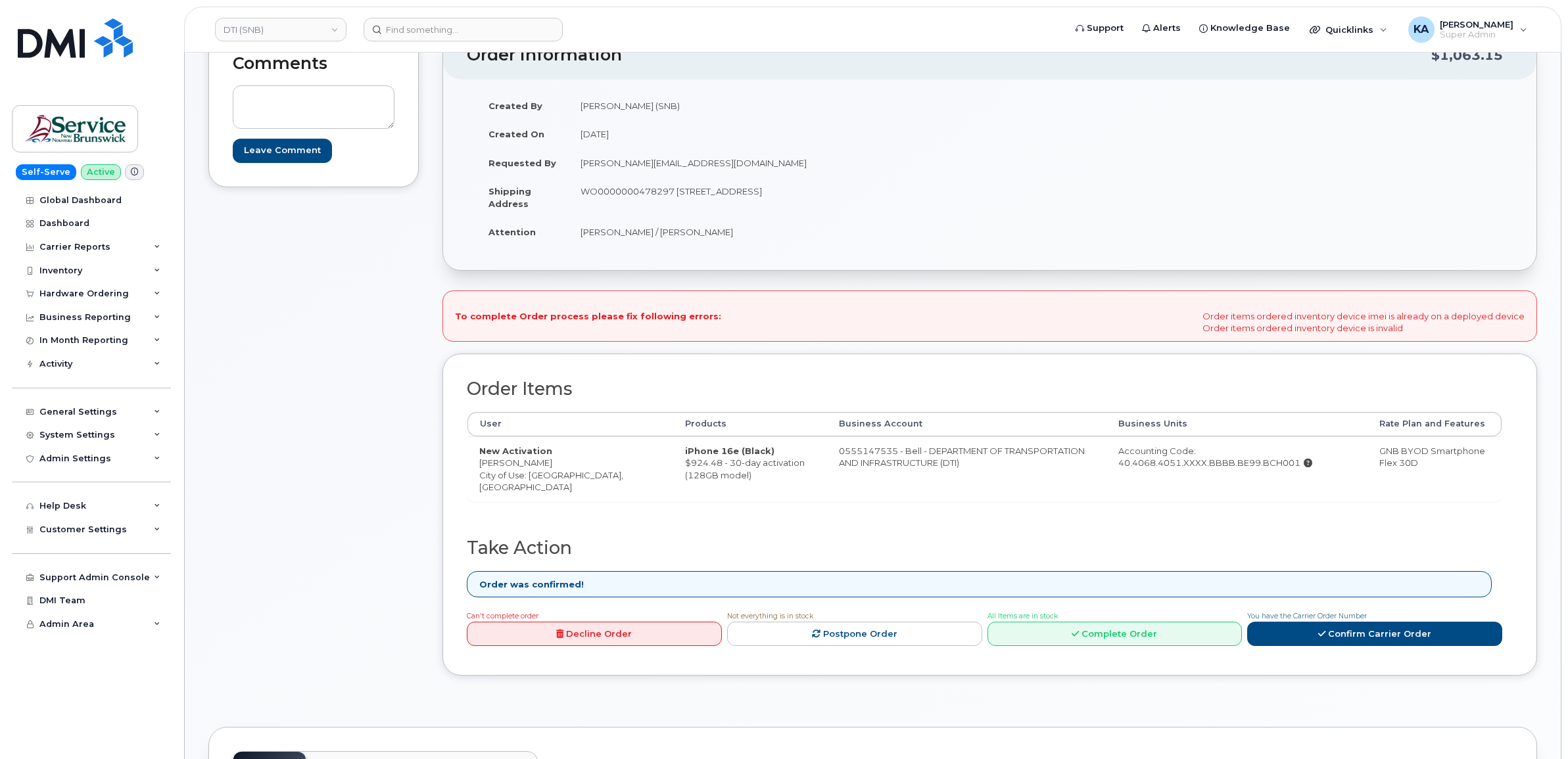
scroll to position [328, 0]
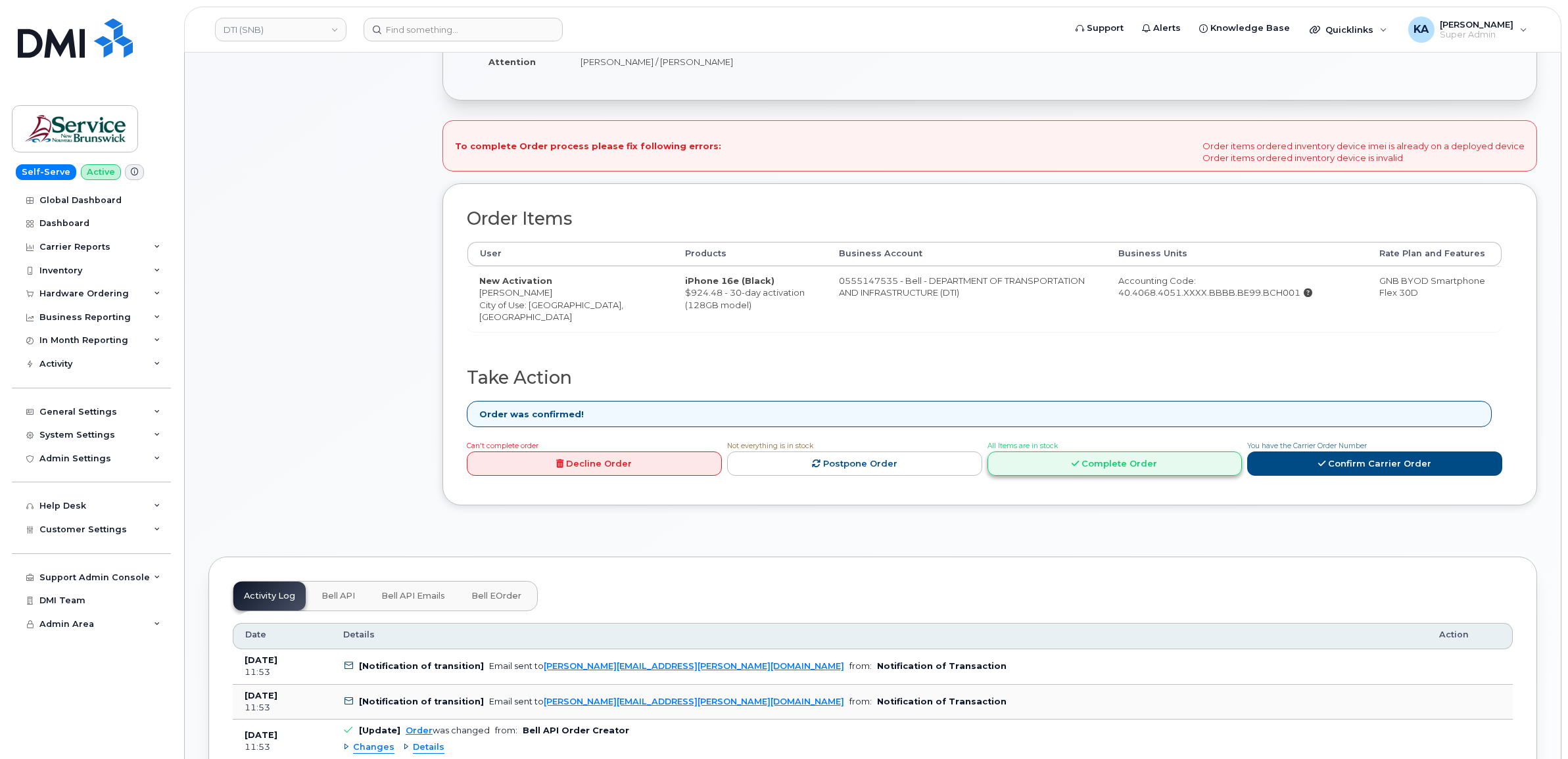
click at [1057, 473] on link "Complete Order" at bounding box center [1115, 463] width 255 height 24
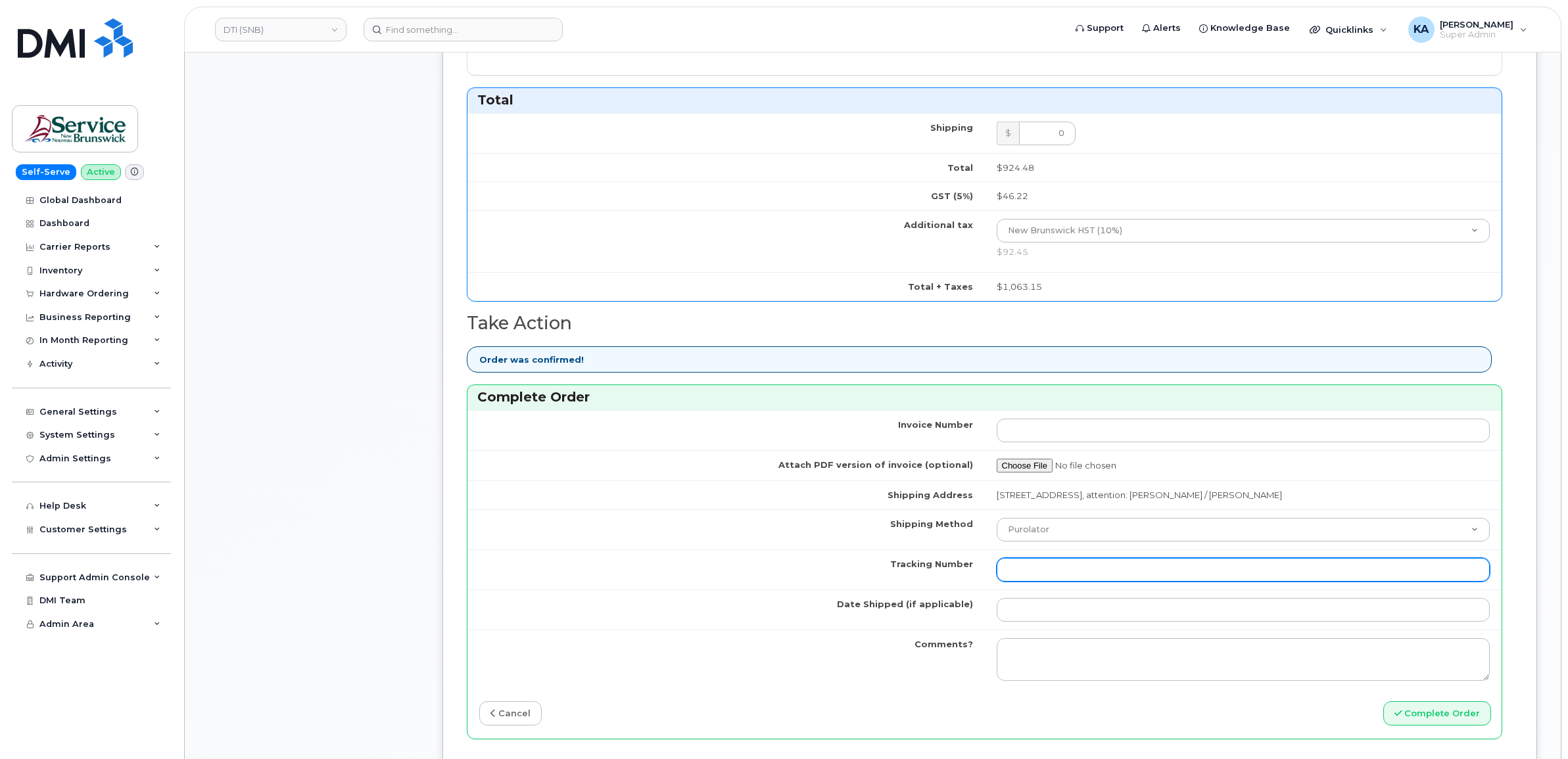
scroll to position [822, 0]
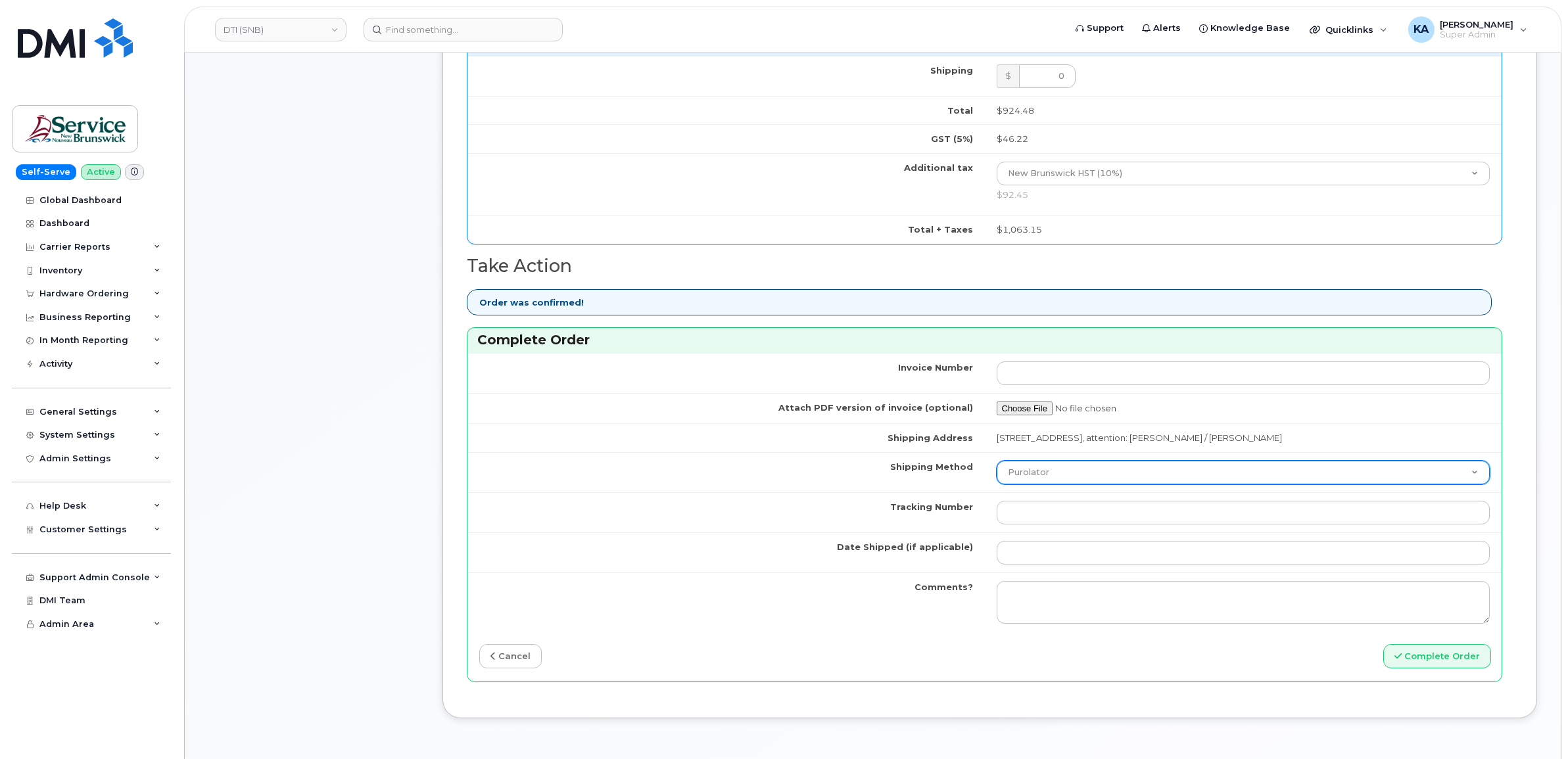
click at [1053, 477] on select "Purolator UPS FedEx Canada Post Courier Other Drop Off Pick Up" at bounding box center [1244, 472] width 494 height 23
select select "FedEx"
click at [997, 464] on select "Purolator UPS FedEx Canada Post Courier Other Drop Off Pick Up" at bounding box center [1244, 472] width 494 height 23
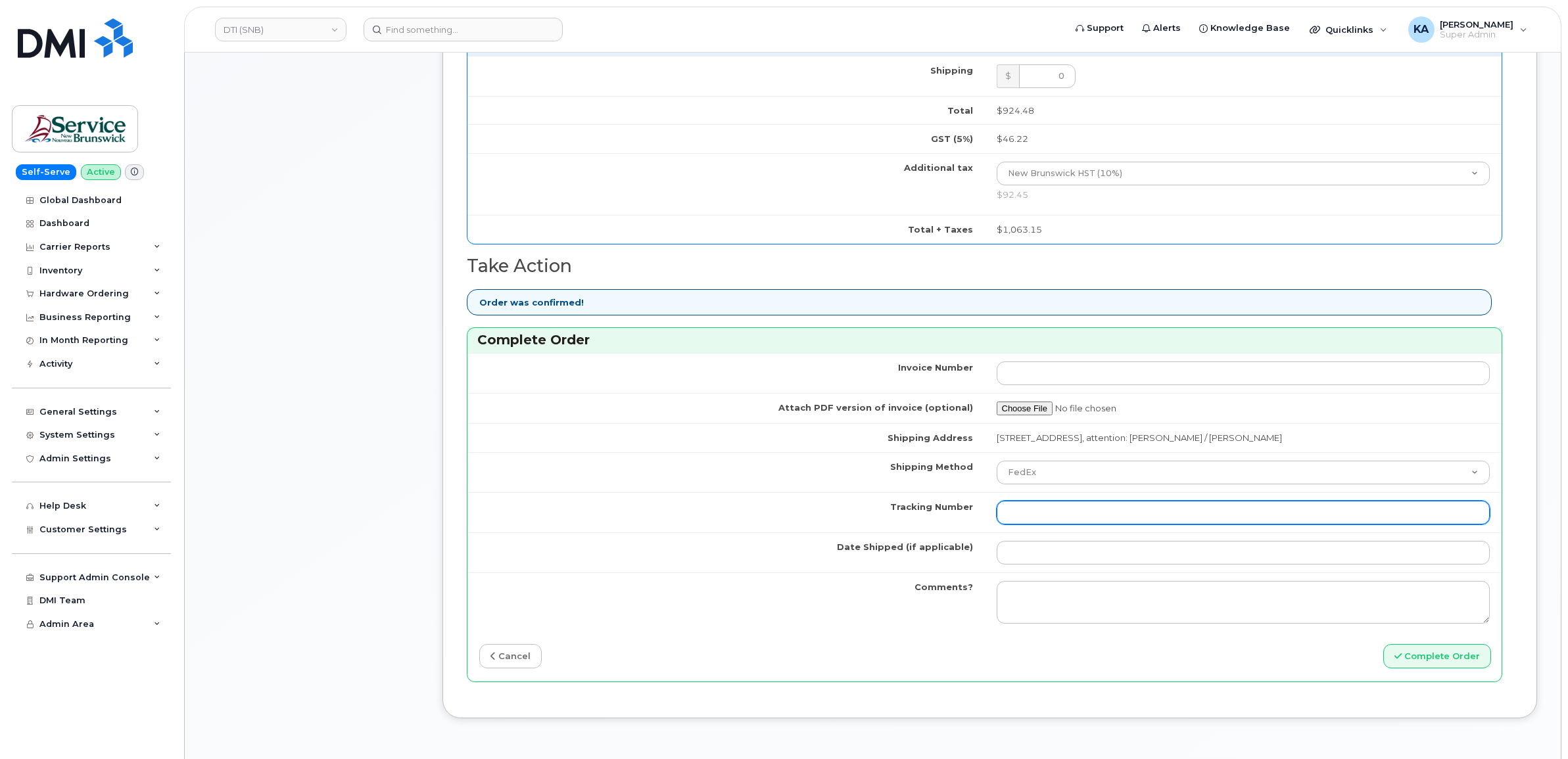
click at [1037, 520] on input "Tracking Number" at bounding box center [1244, 512] width 494 height 23
click at [1074, 520] on input "Tracking Number" at bounding box center [1244, 512] width 494 height 23
paste input "463192482125"
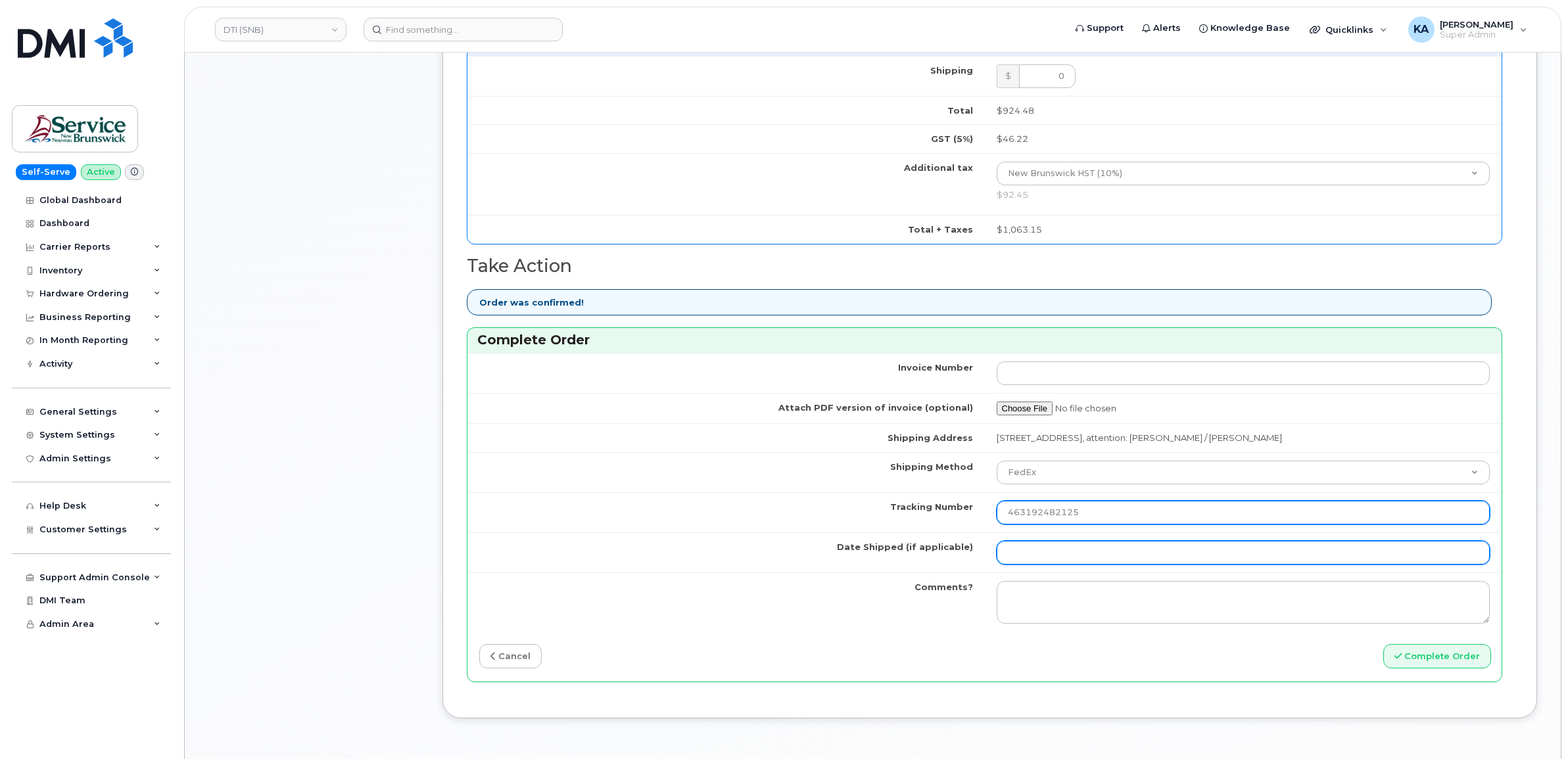
type input "463192482125"
click at [1059, 562] on input "Date Shipped (if applicable)" at bounding box center [1244, 552] width 494 height 23
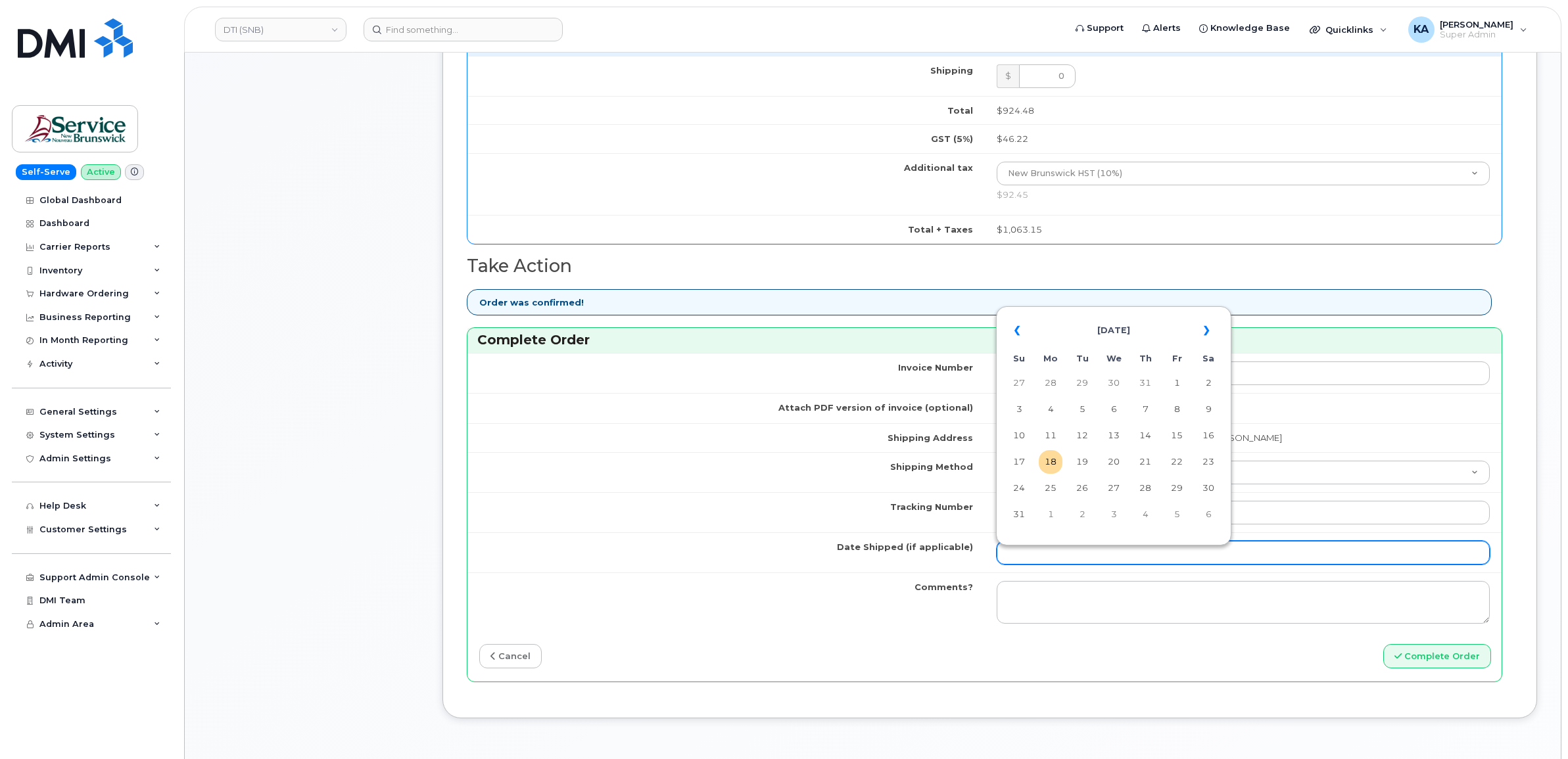
type input "[DATE]"
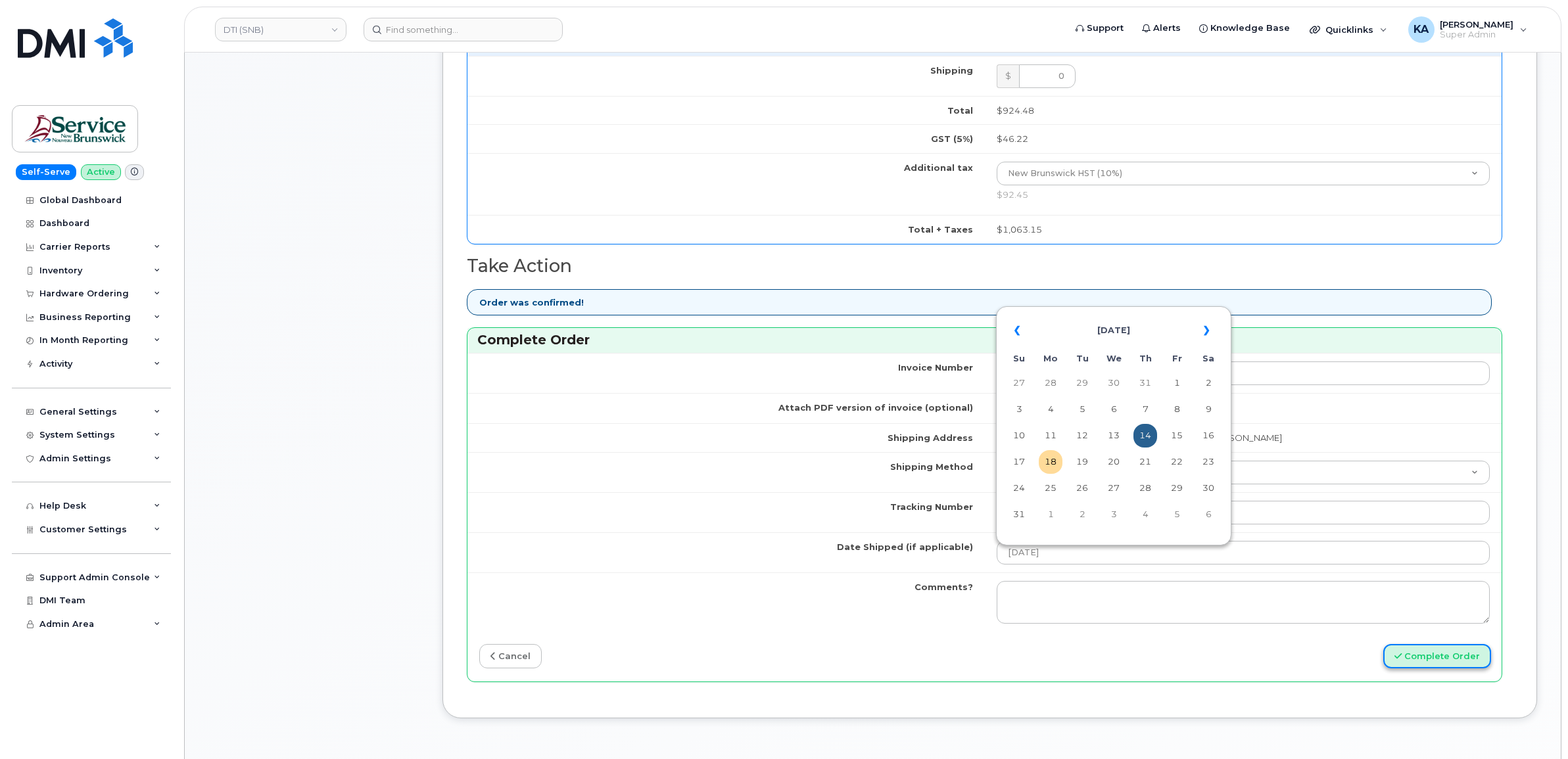
click at [1408, 656] on button "Complete Order" at bounding box center [1438, 656] width 108 height 24
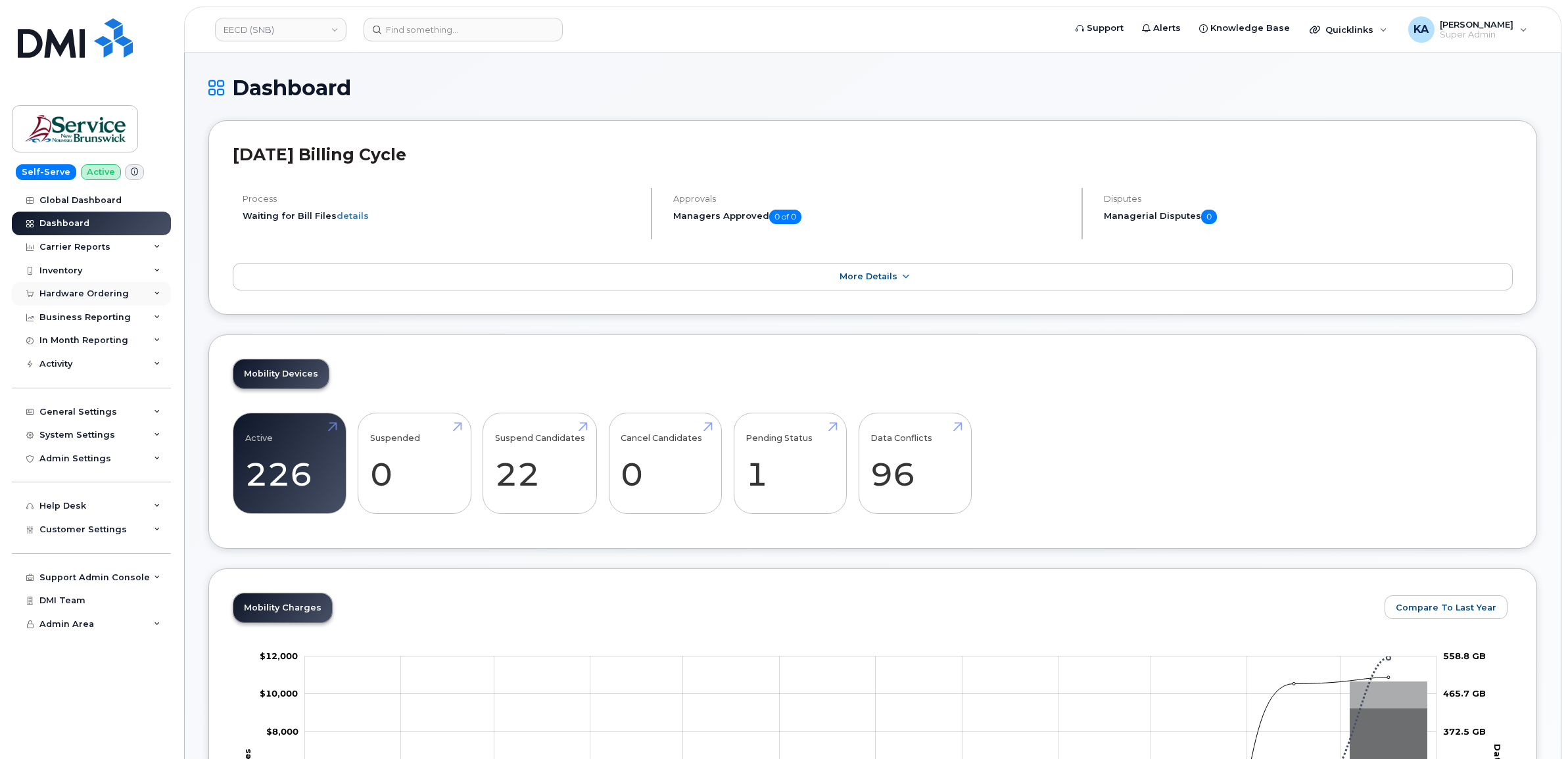
click at [142, 296] on div "Hardware Ordering" at bounding box center [92, 294] width 159 height 23
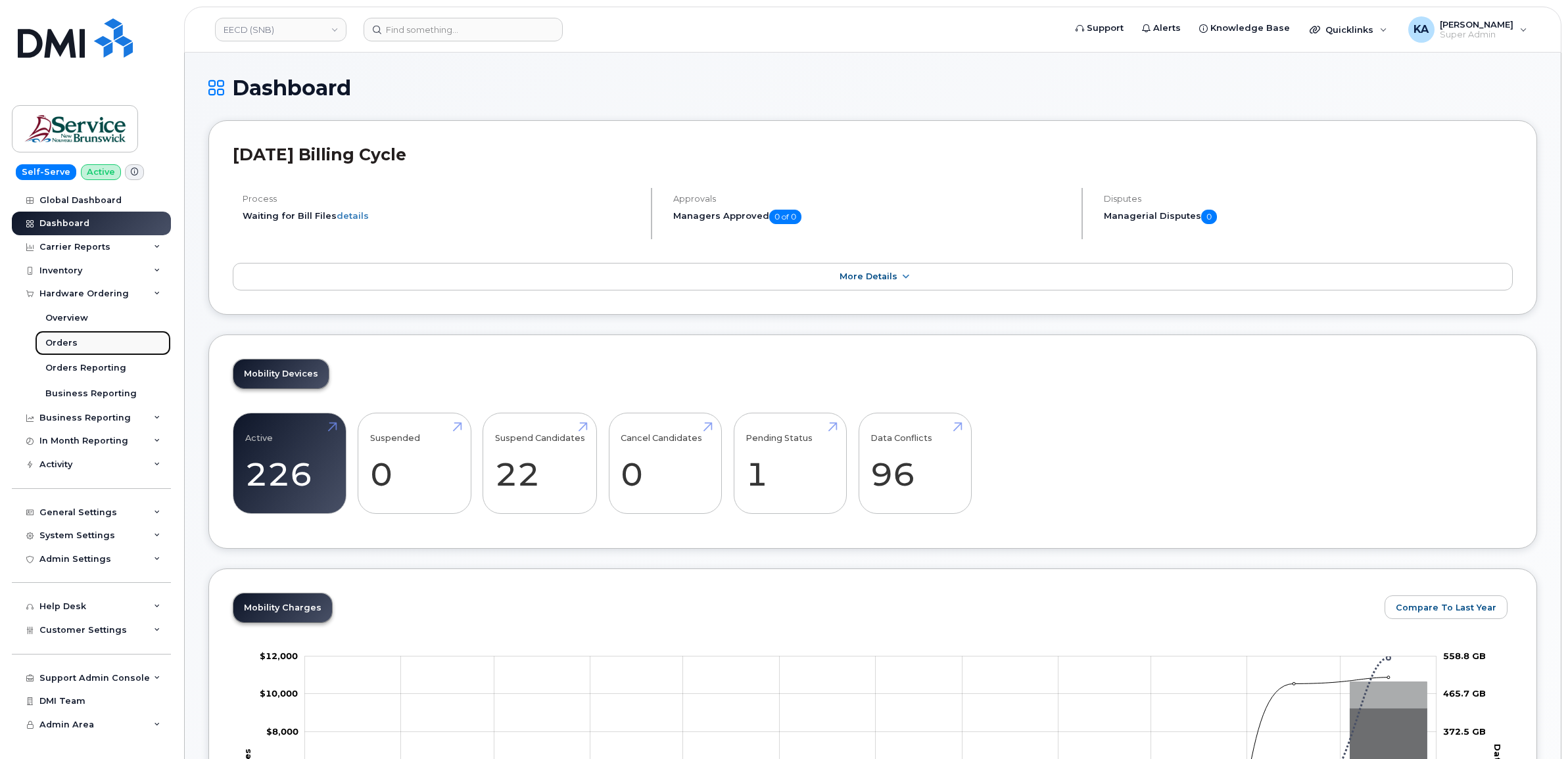
click at [81, 340] on link "Orders" at bounding box center [102, 343] width 136 height 25
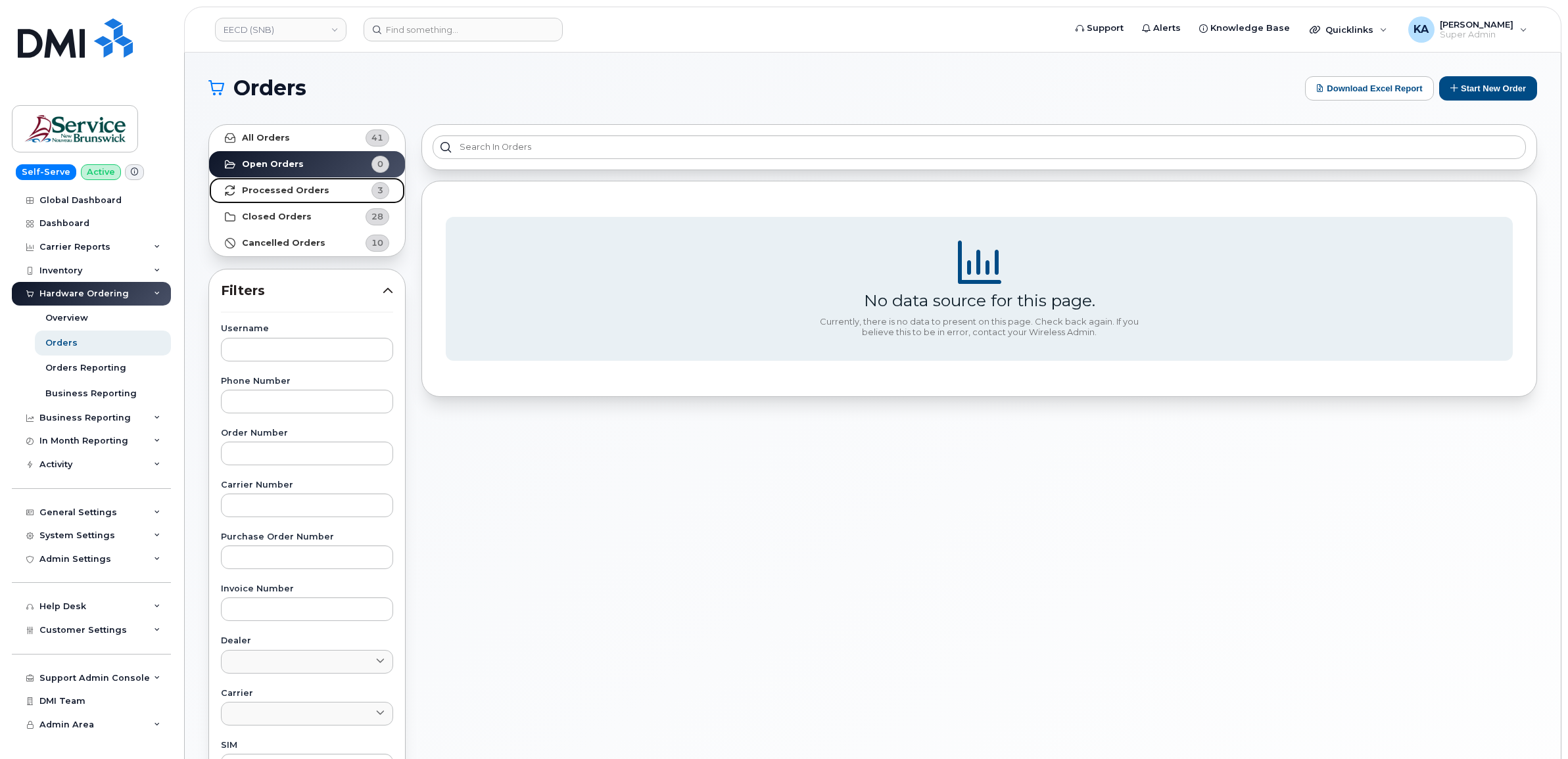
click at [316, 190] on strong "Processed Orders" at bounding box center [285, 190] width 87 height 11
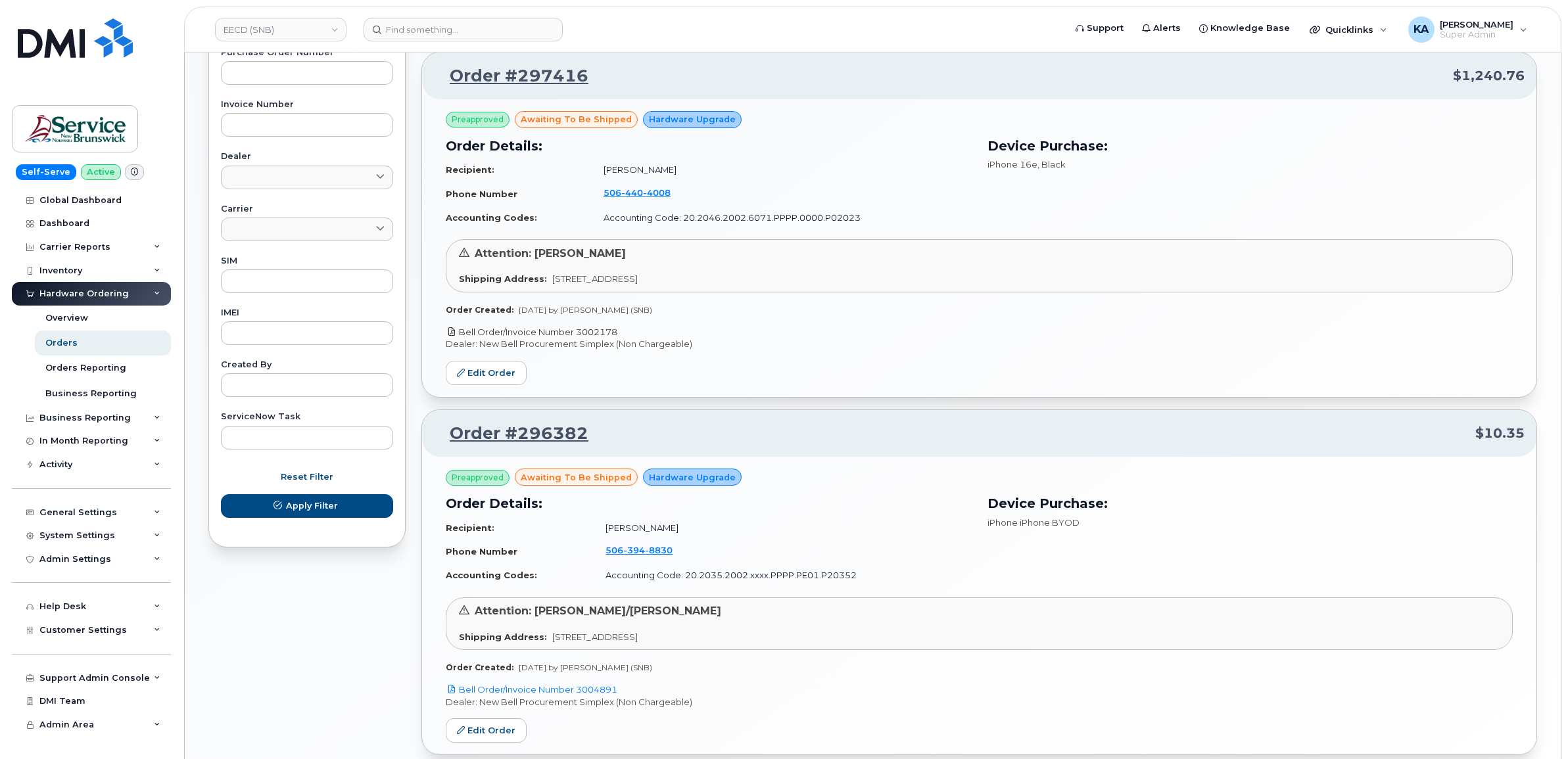
scroll to position [559, 0]
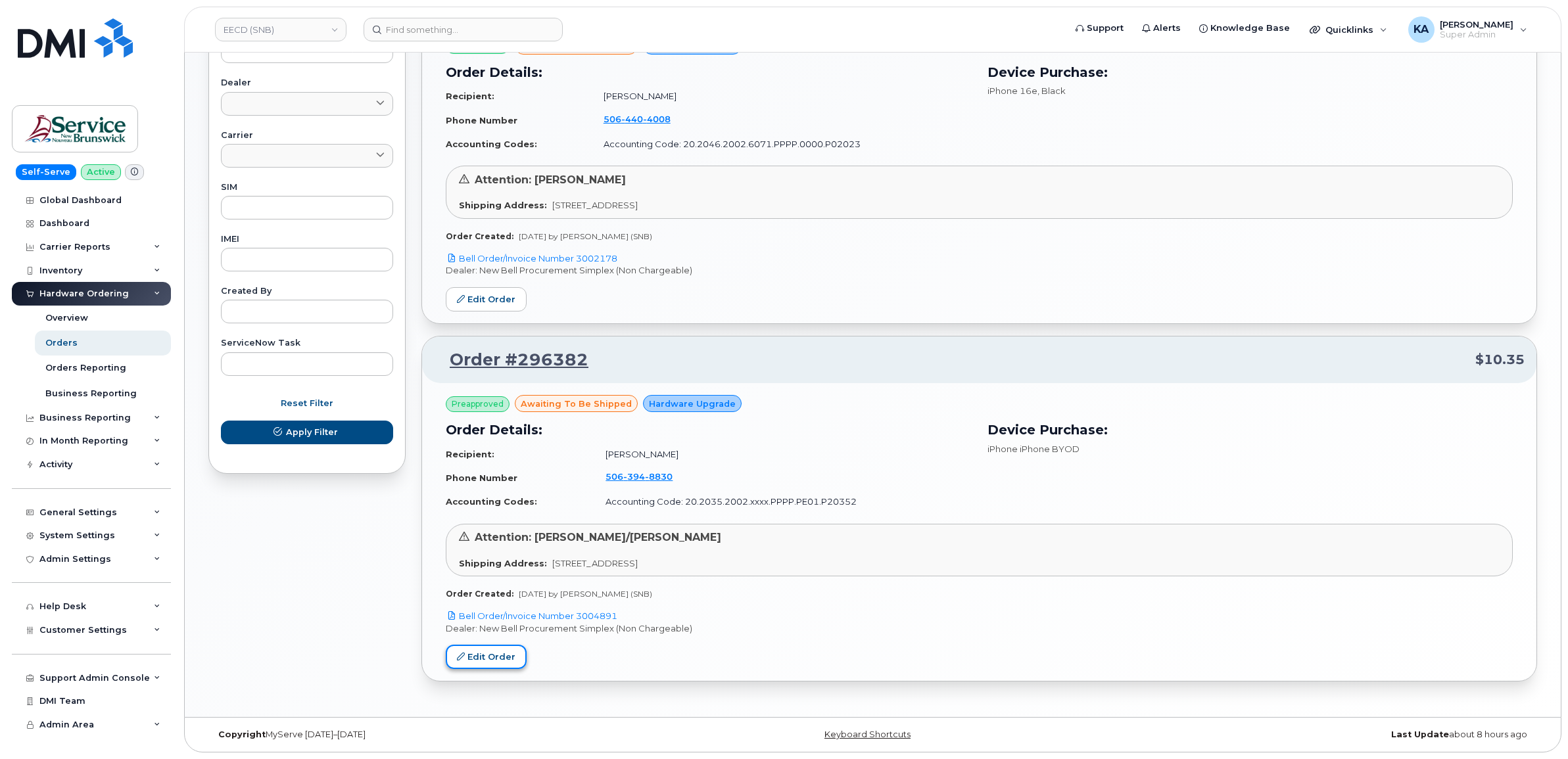
click at [491, 655] on link "Edit Order" at bounding box center [486, 657] width 81 height 24
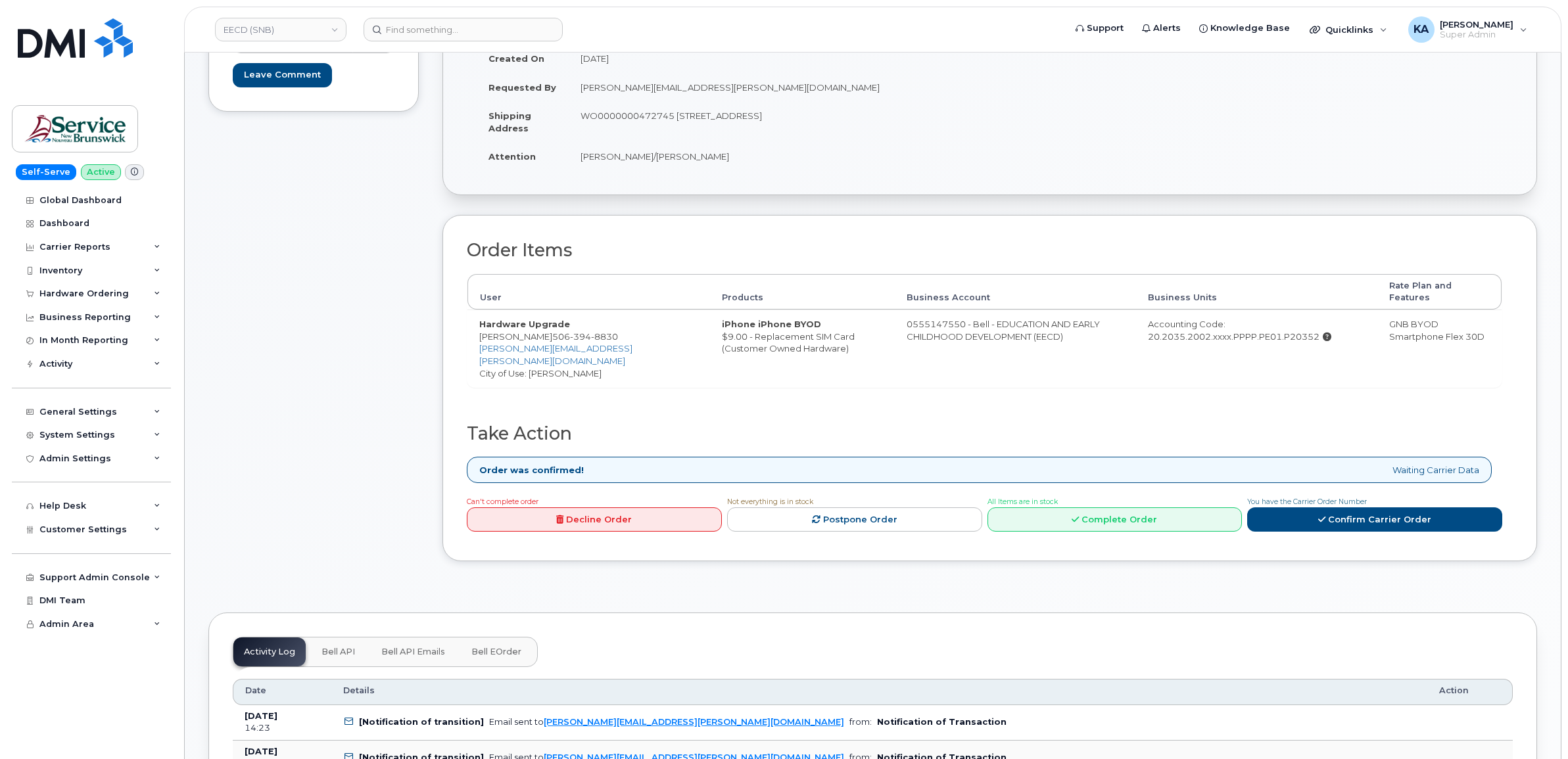
scroll to position [247, 0]
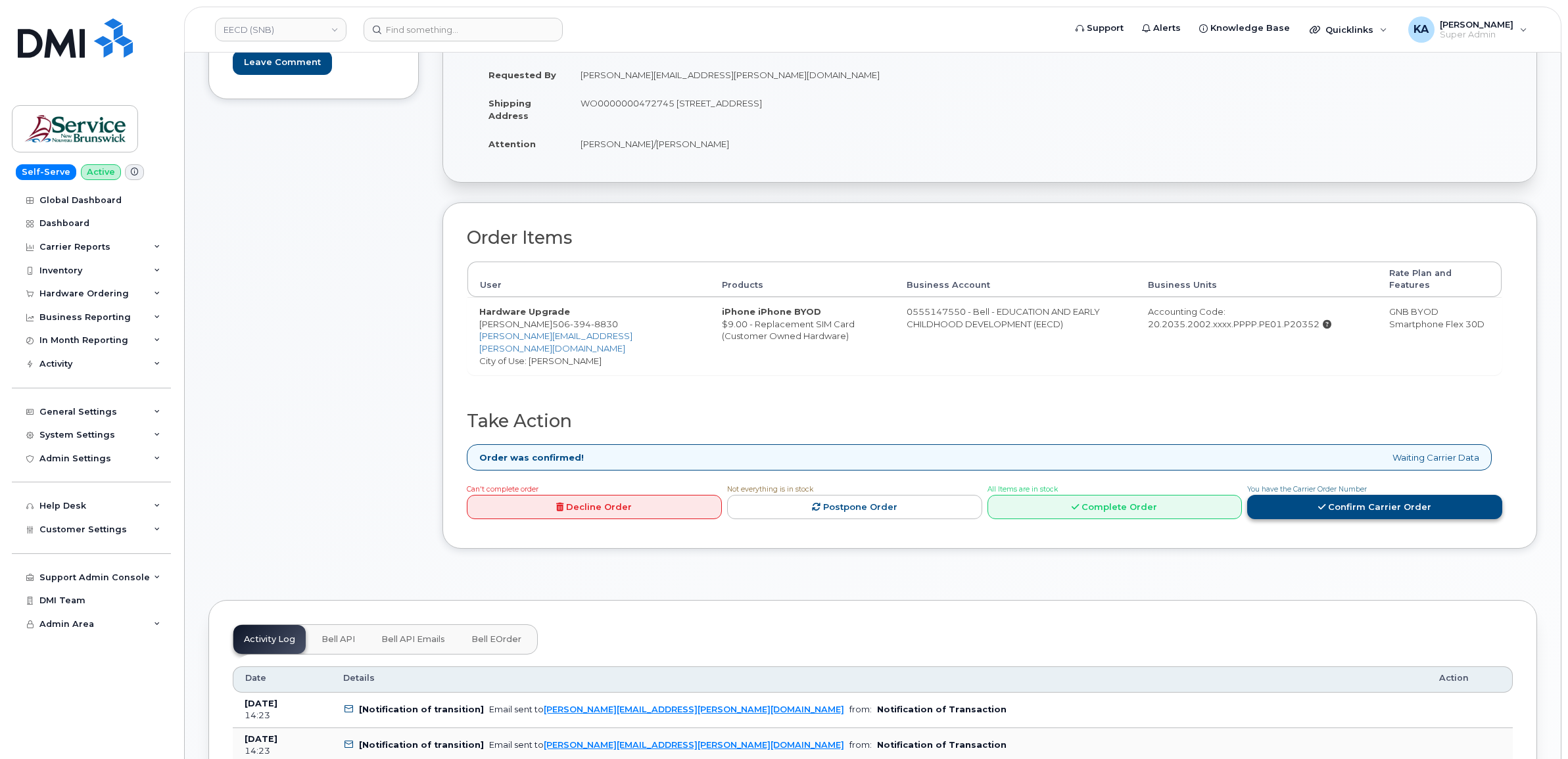
click at [1355, 496] on link "Confirm Carrier Order" at bounding box center [1375, 507] width 255 height 24
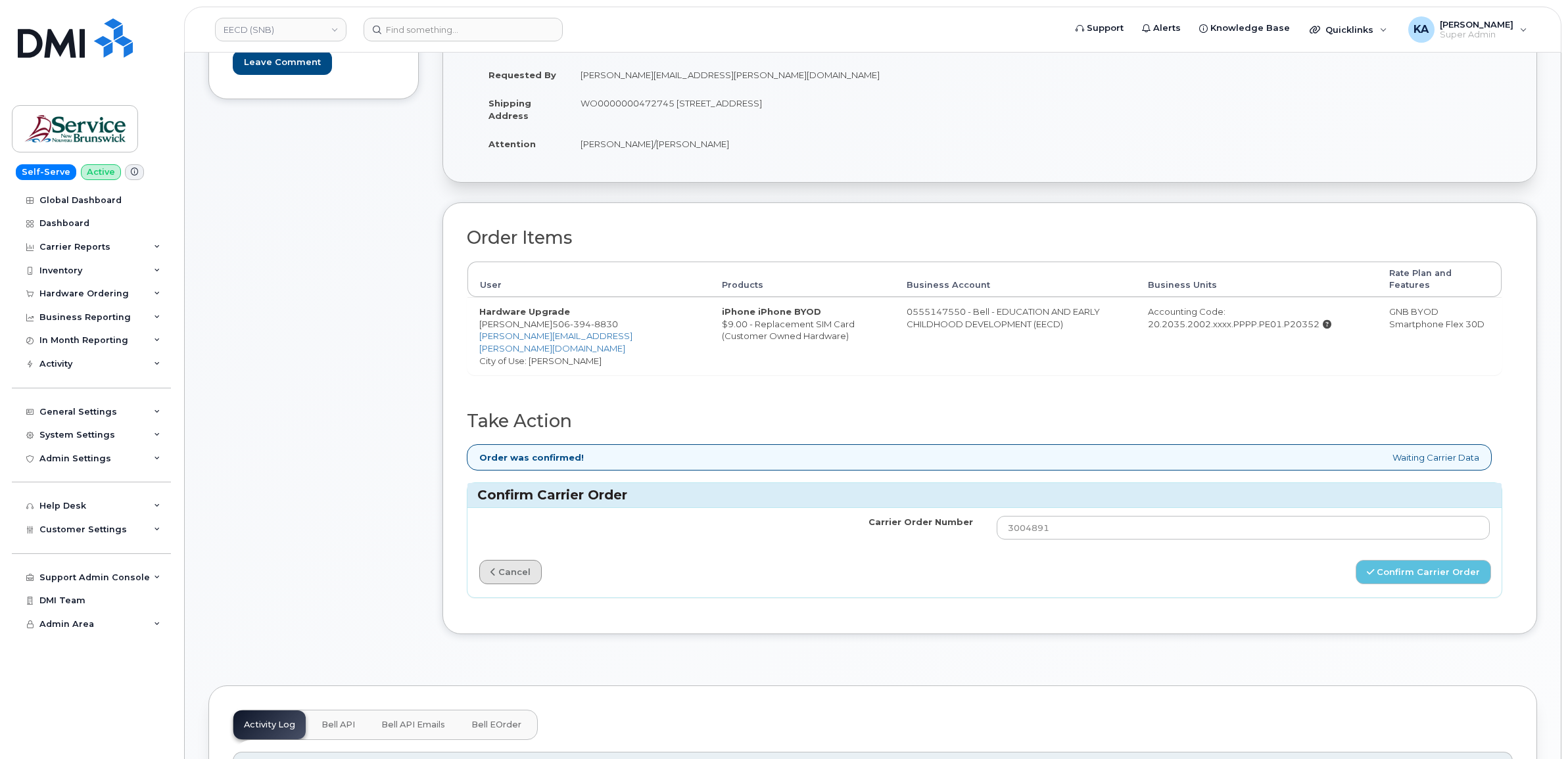
click at [497, 563] on link "cancel" at bounding box center [511, 572] width 63 height 24
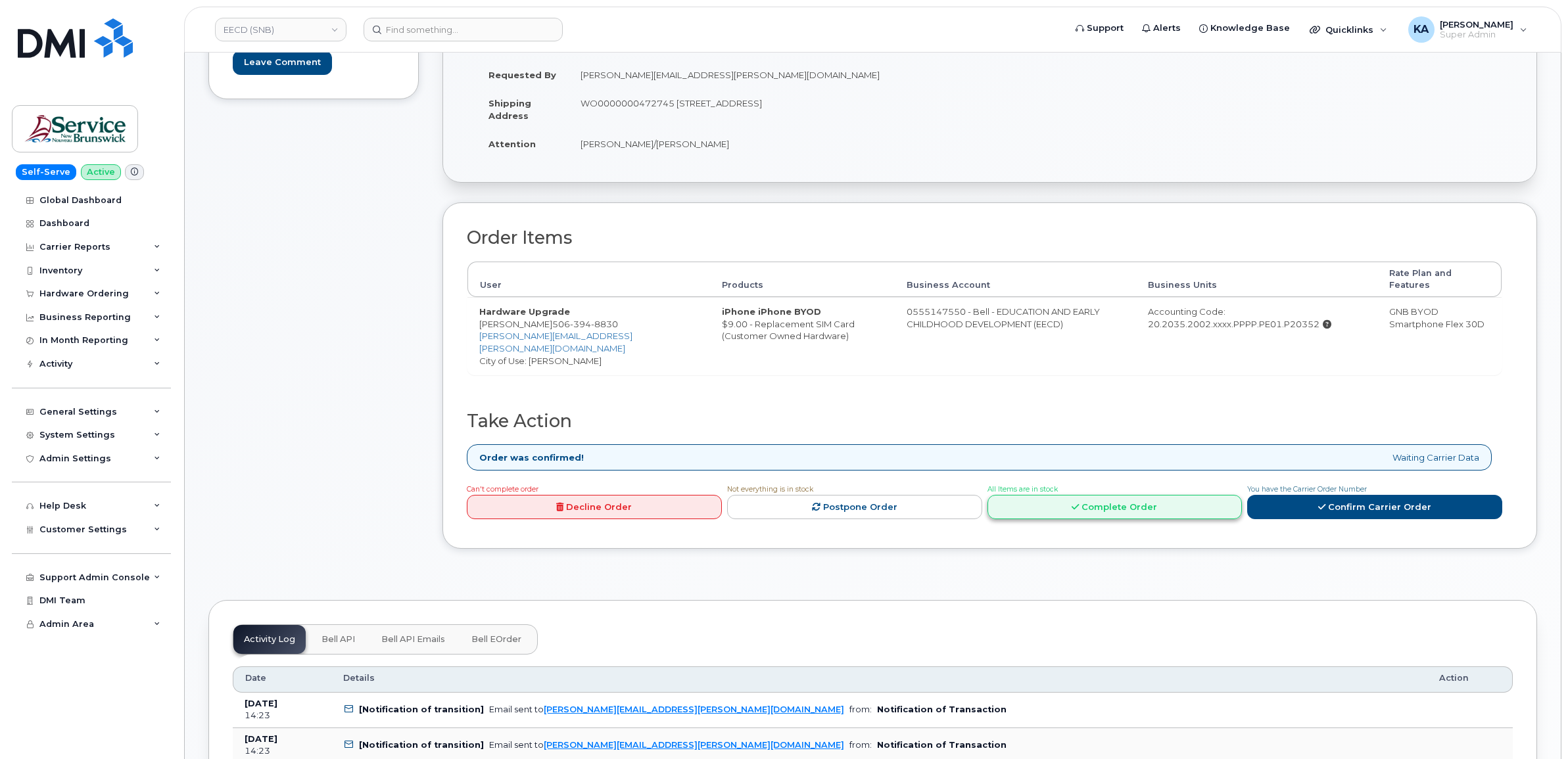
click at [1102, 500] on link "Complete Order" at bounding box center [1115, 507] width 255 height 24
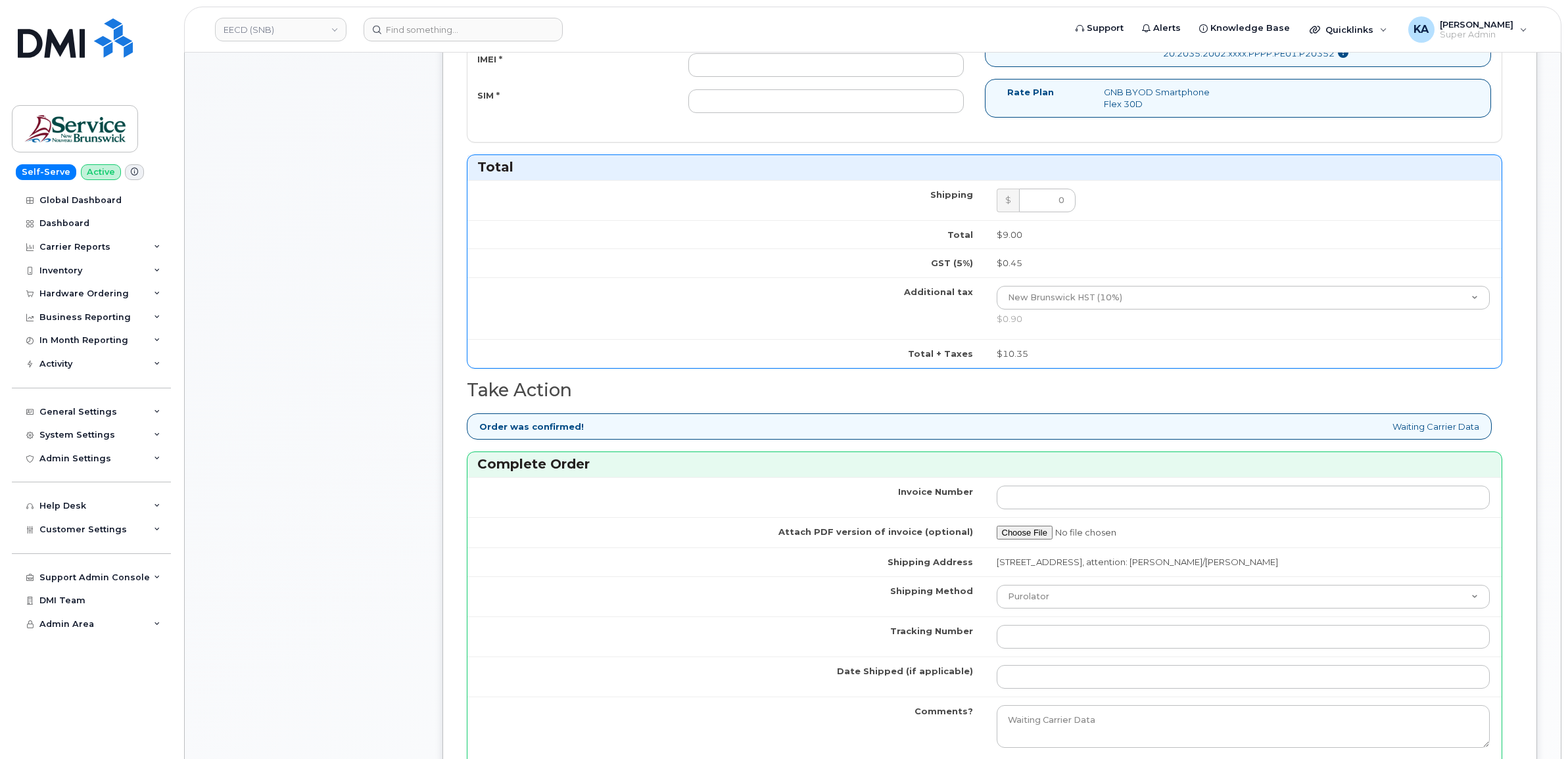
scroll to position [739, 0]
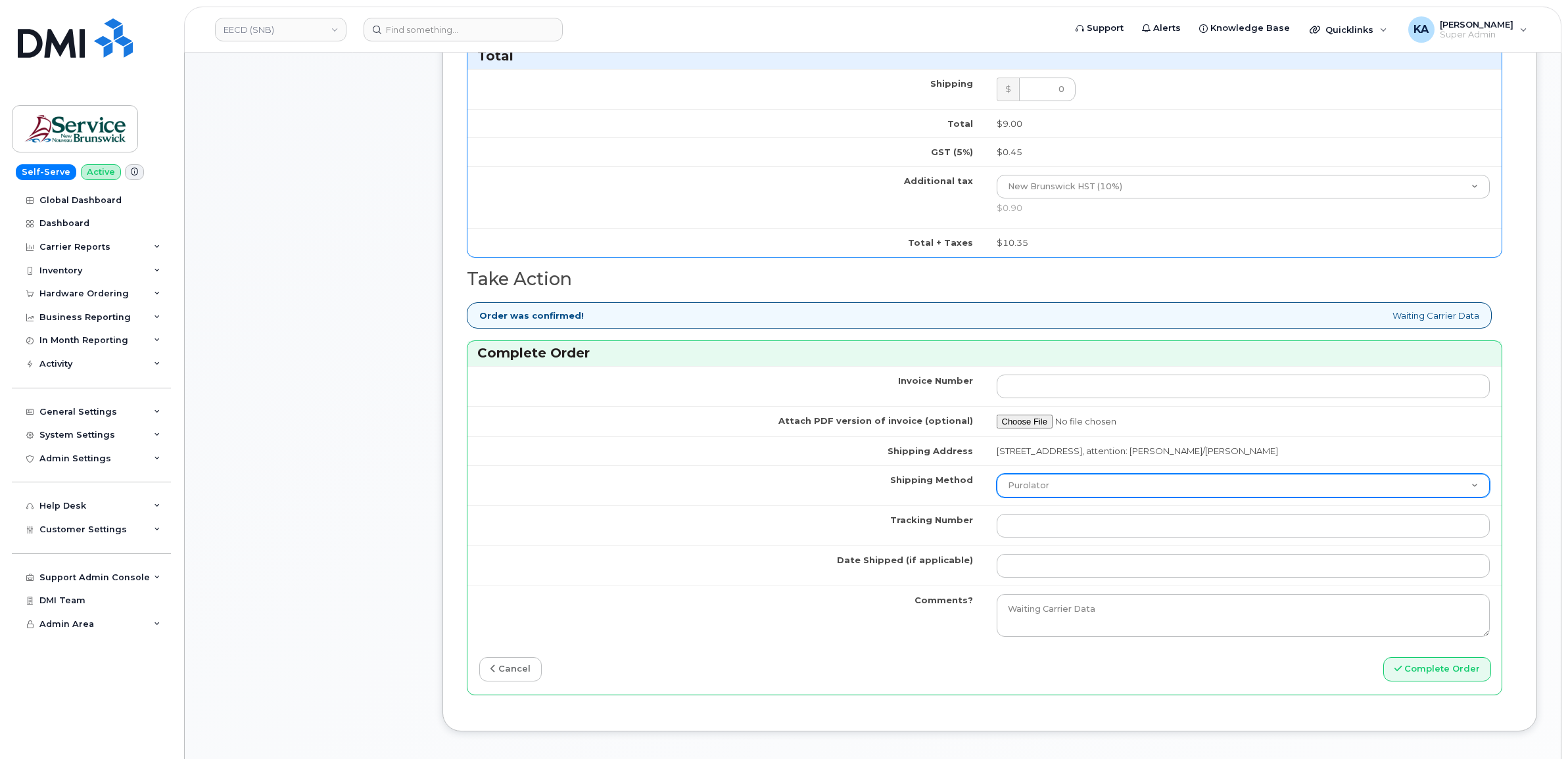
click at [1083, 494] on select "Purolator UPS FedEx Canada Post Courier Other Drop Off Pick Up" at bounding box center [1244, 485] width 494 height 23
select select "FedEx"
click at [997, 478] on select "Purolator UPS FedEx Canada Post Courier Other Drop Off Pick Up" at bounding box center [1244, 485] width 494 height 23
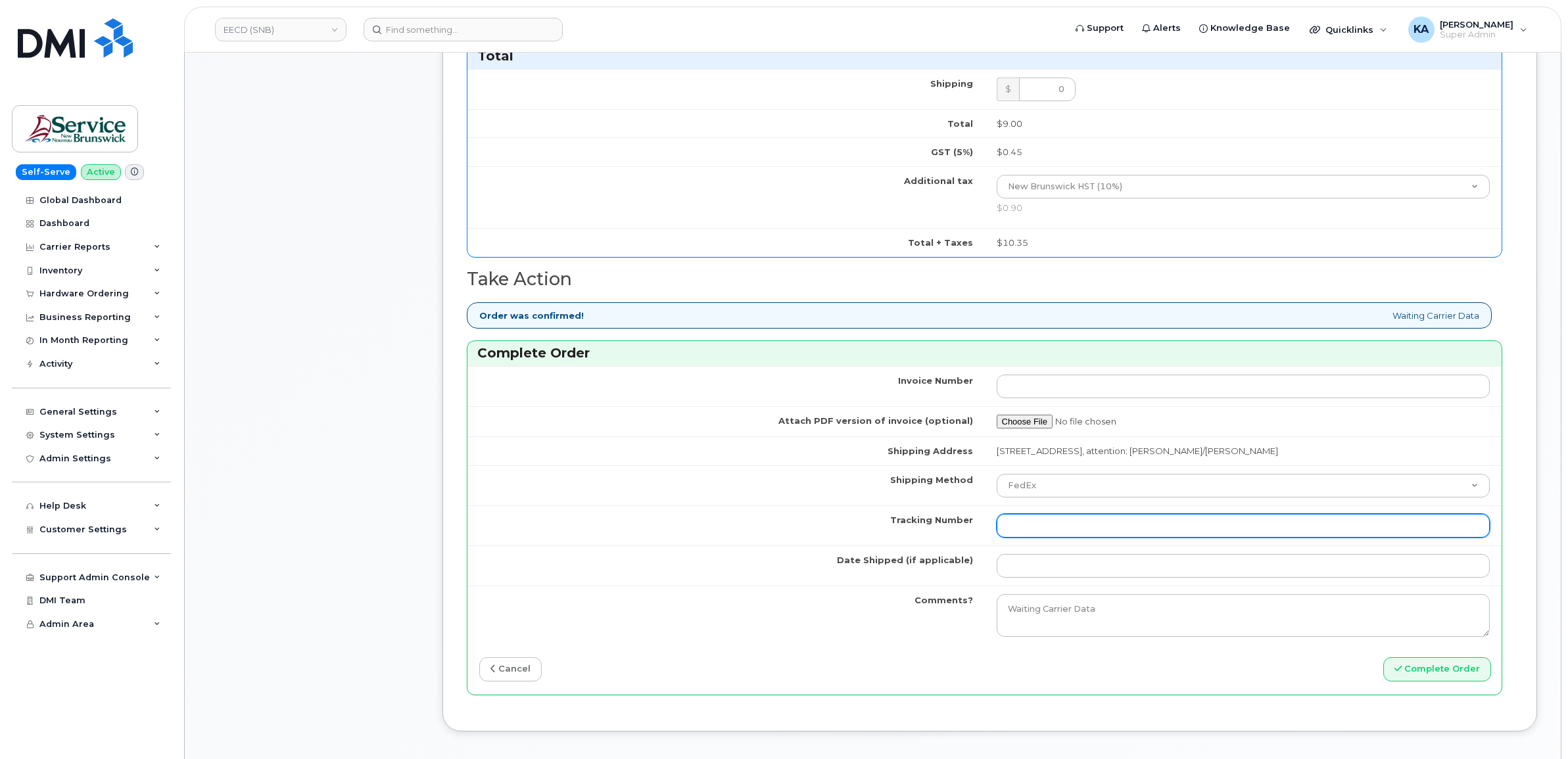
paste input "463192479265"
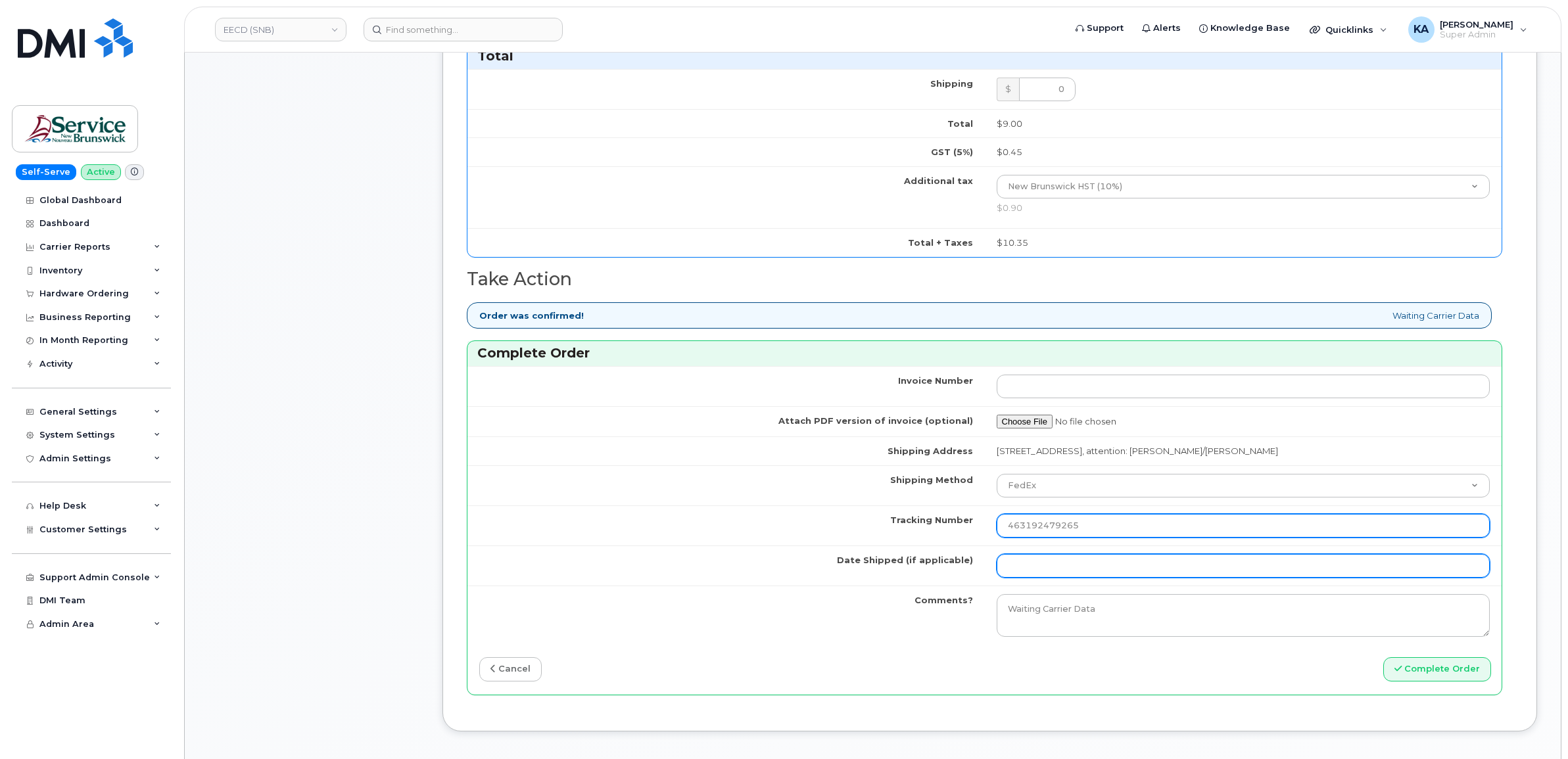
type input "463192479265"
click at [1070, 566] on input "Date Shipped (if applicable)" at bounding box center [1244, 566] width 494 height 23
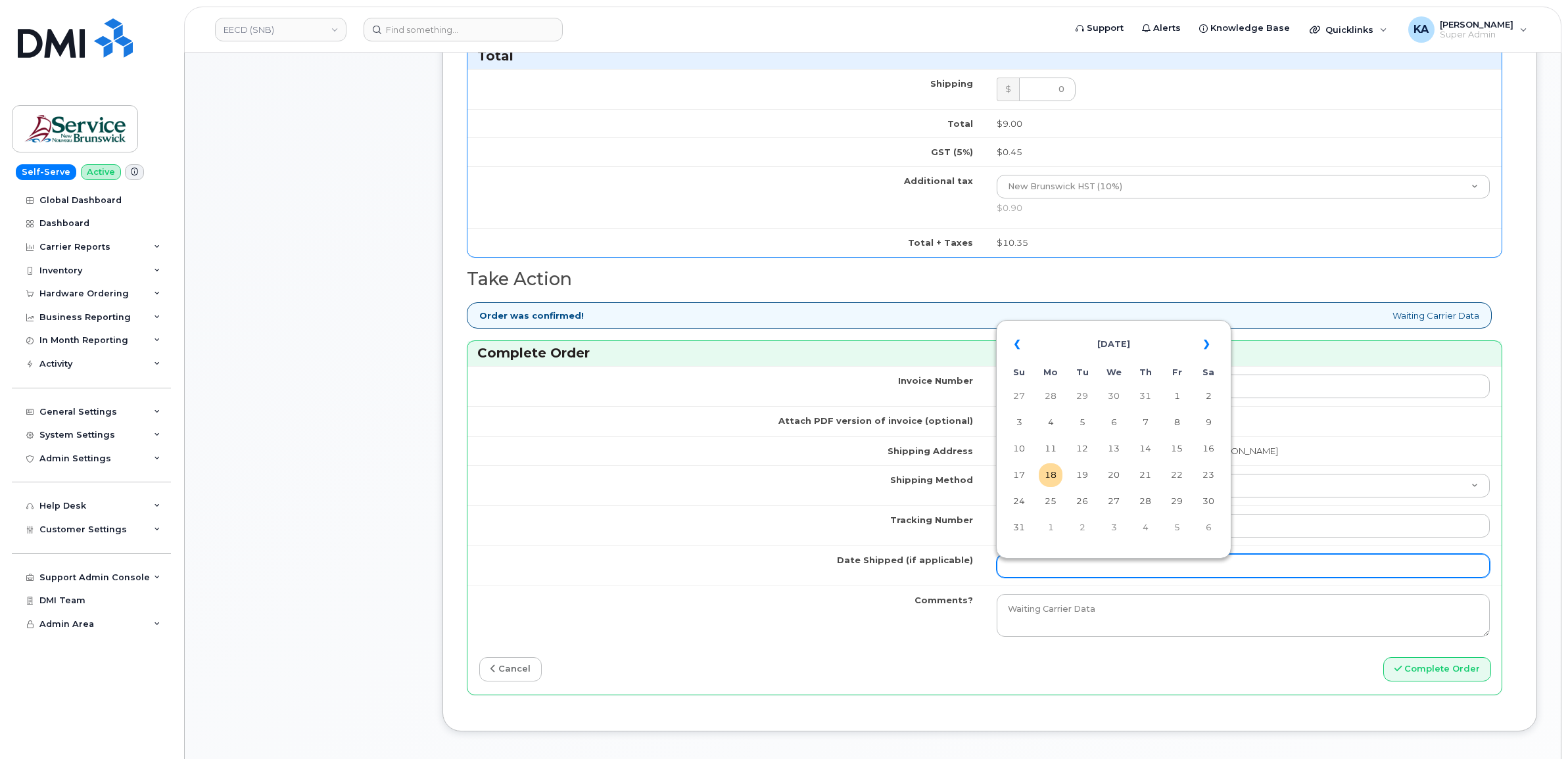
type input "[DATE]"
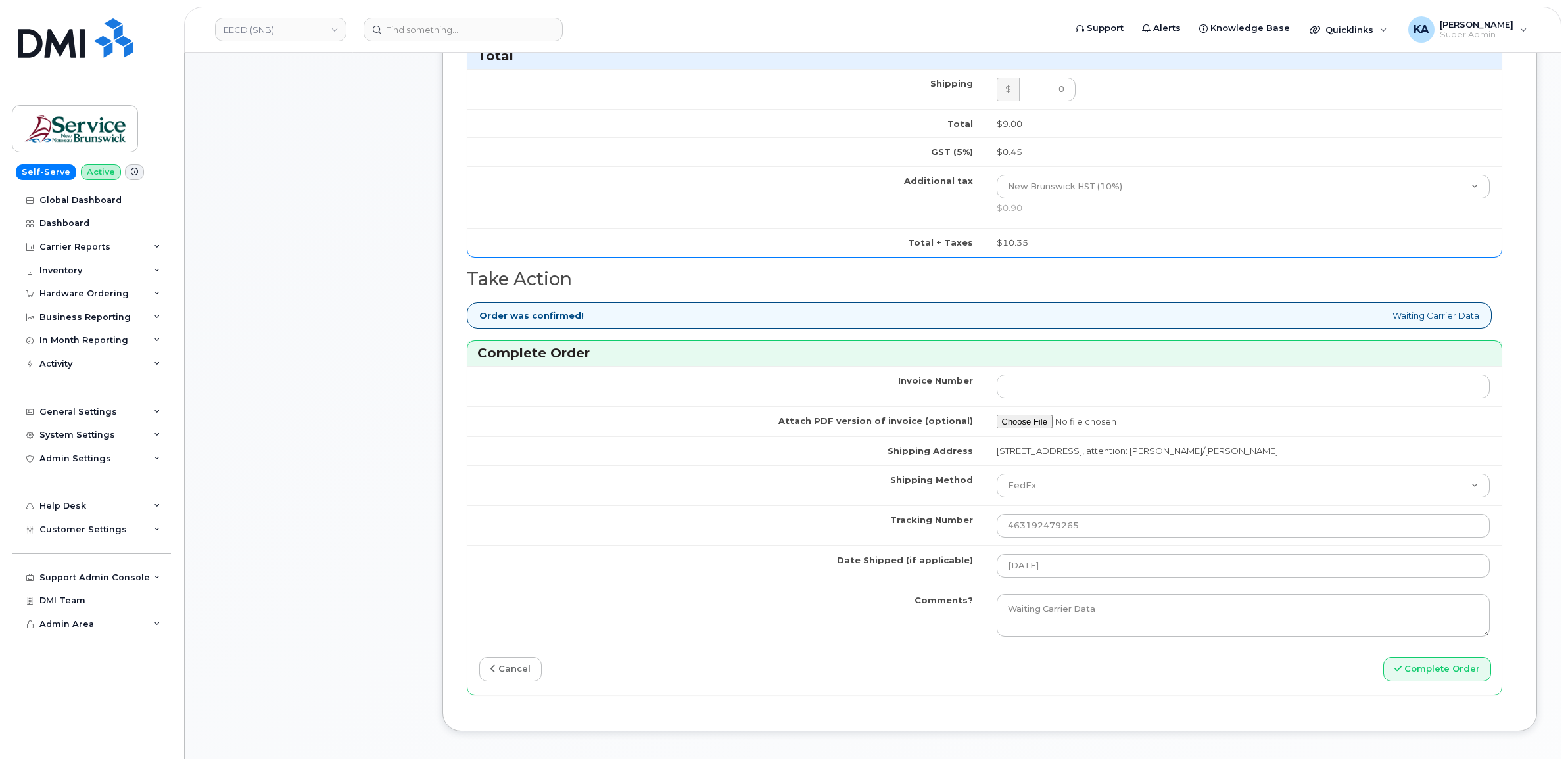
click at [959, 586] on td "Date Shipped (if applicable)" at bounding box center [726, 565] width 518 height 40
click at [1027, 529] on input "463192479265" at bounding box center [1244, 525] width 494 height 23
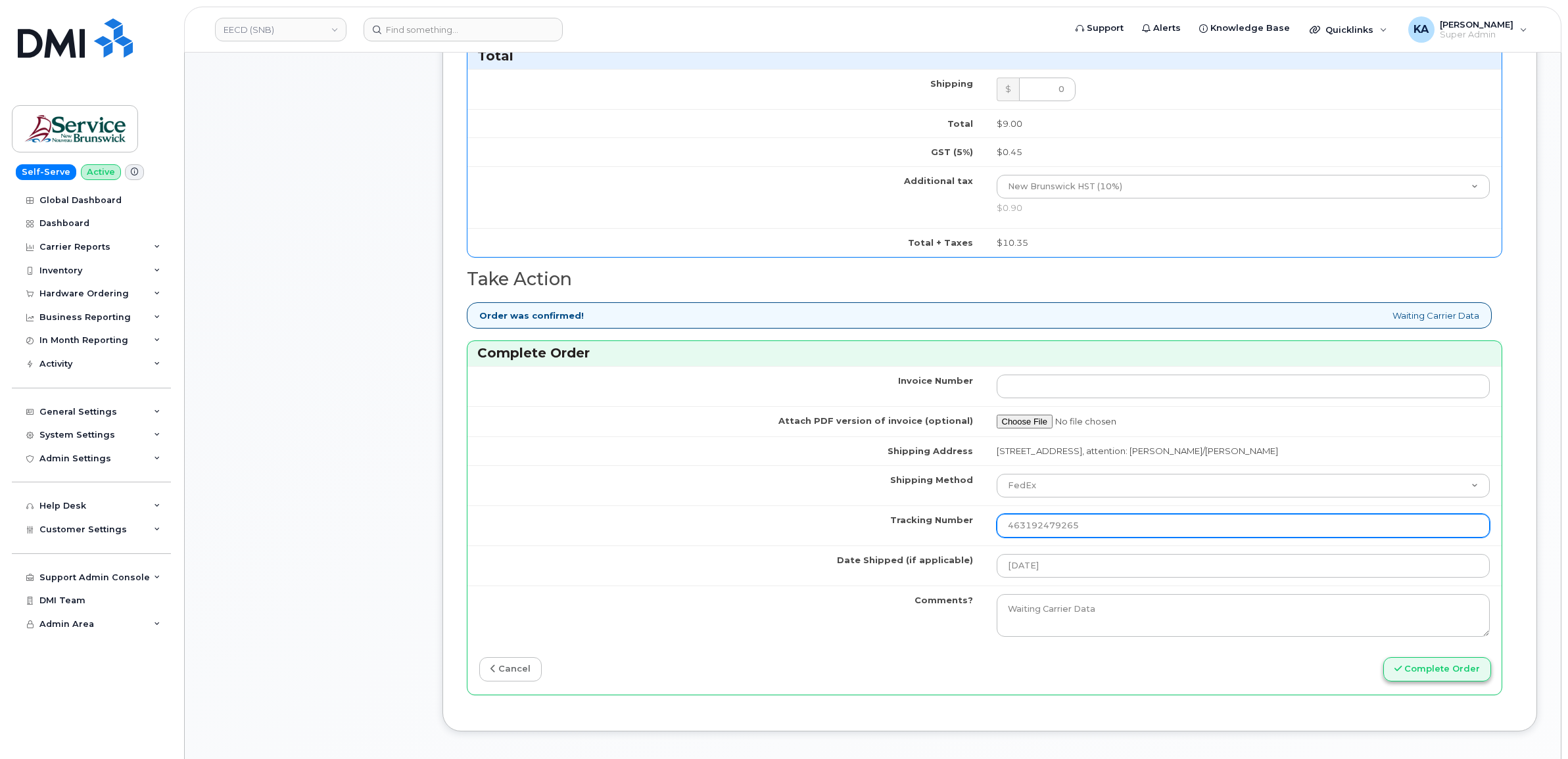
type input "463192479265"
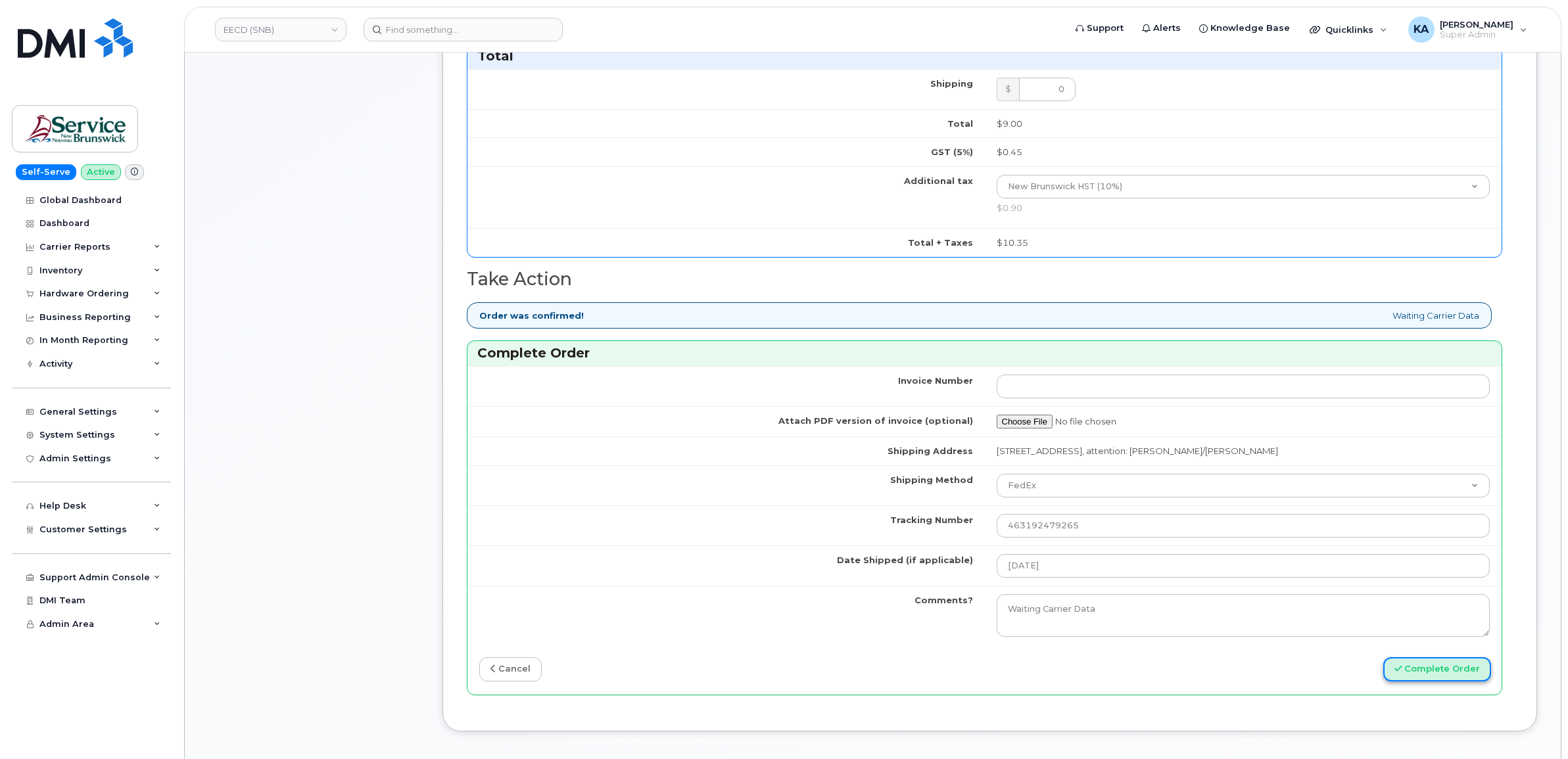
click at [1416, 675] on button "Complete Order" at bounding box center [1438, 669] width 108 height 24
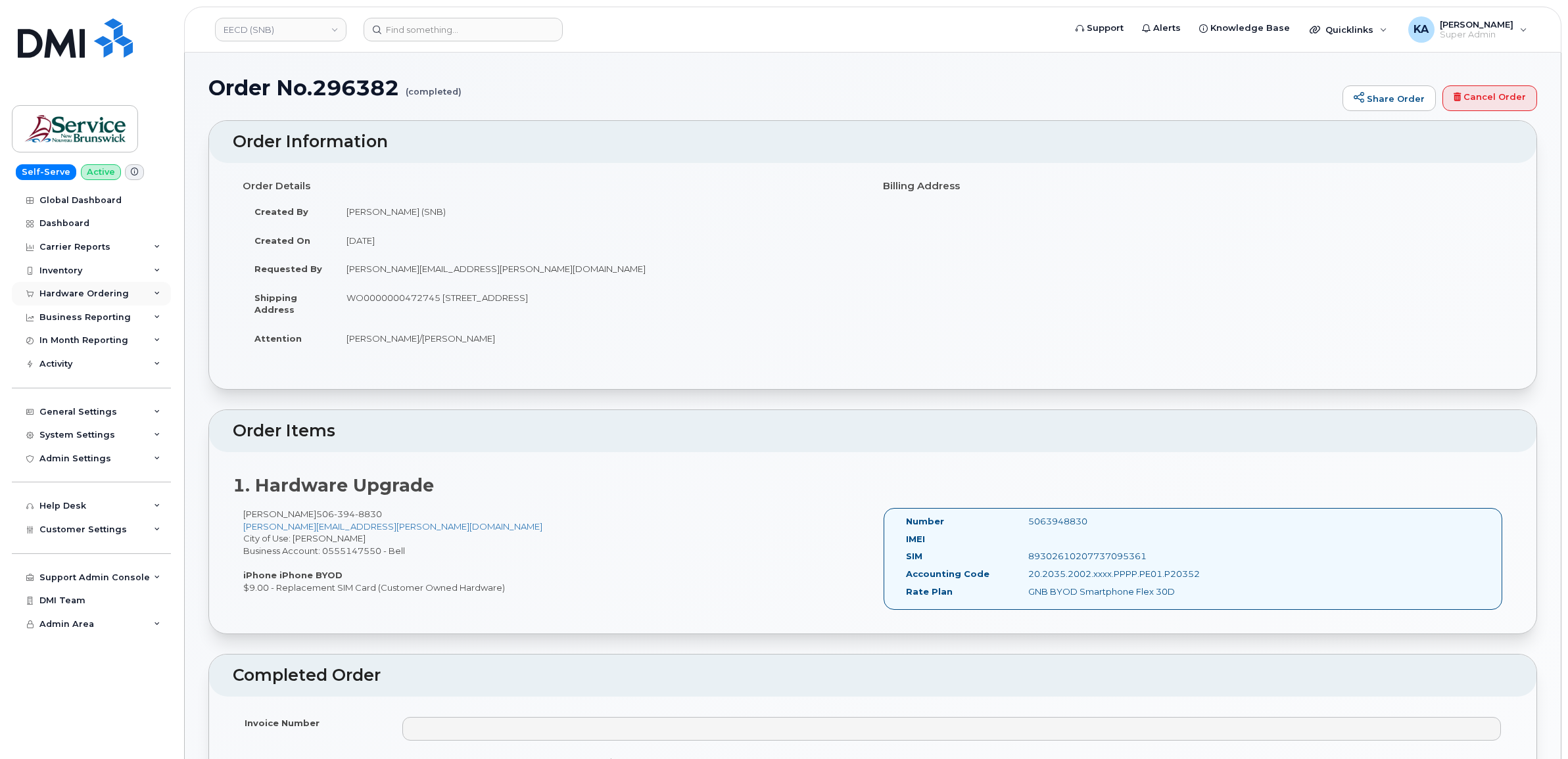
click at [73, 291] on div "Hardware Ordering" at bounding box center [84, 294] width 90 height 11
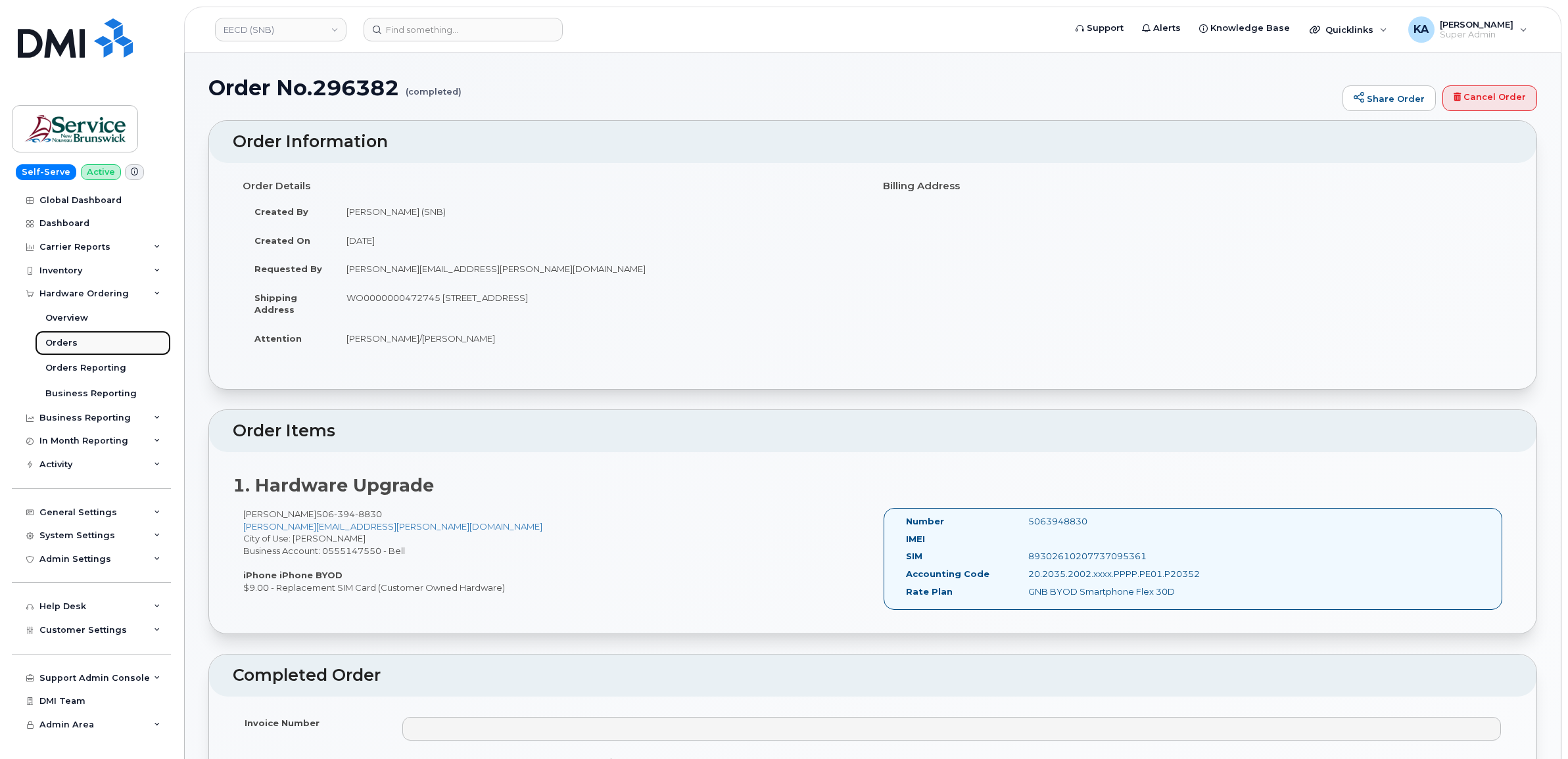
click at [60, 343] on div "Orders" at bounding box center [61, 343] width 32 height 12
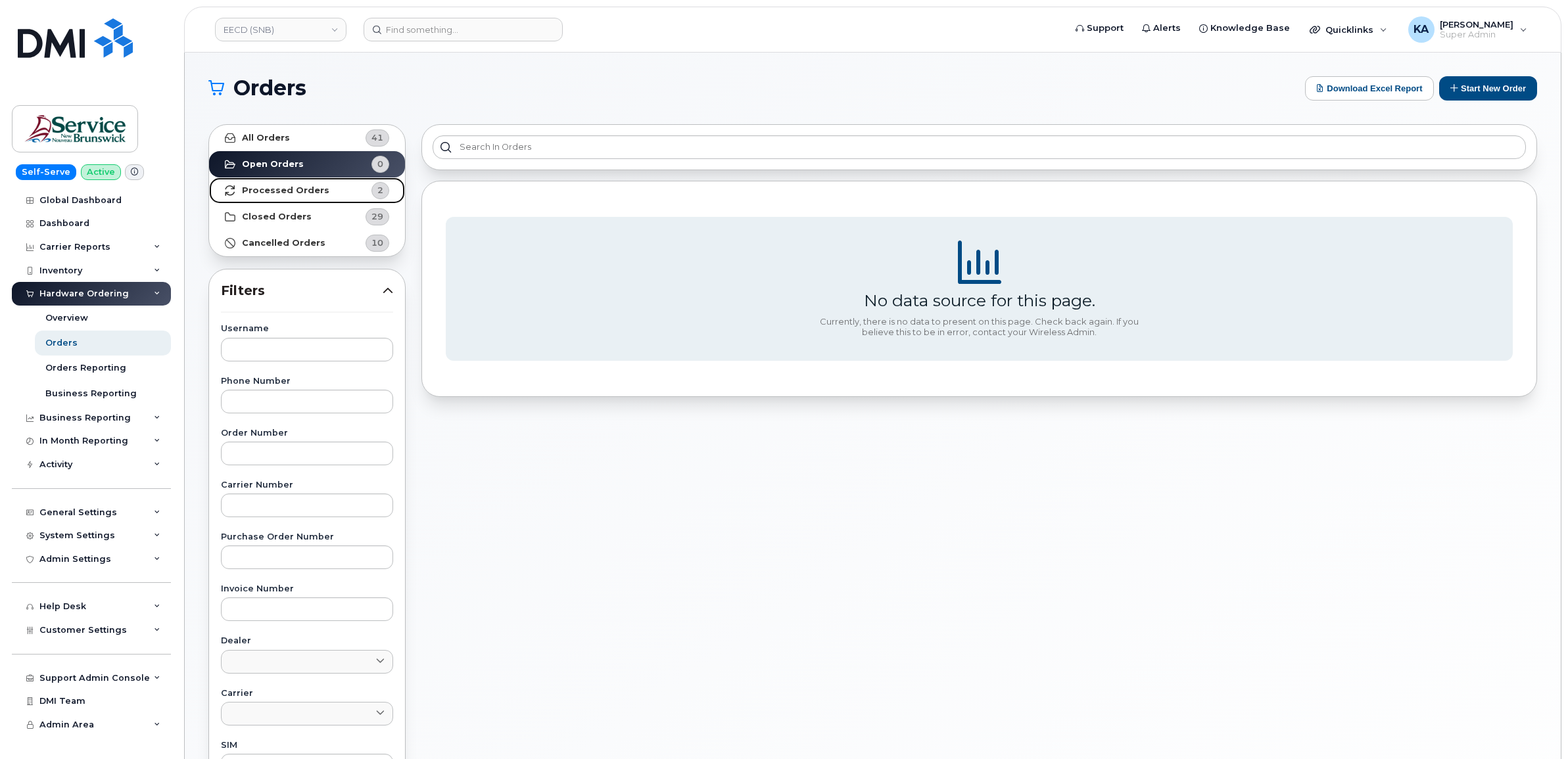
click at [297, 188] on strong "Processed Orders" at bounding box center [285, 190] width 87 height 11
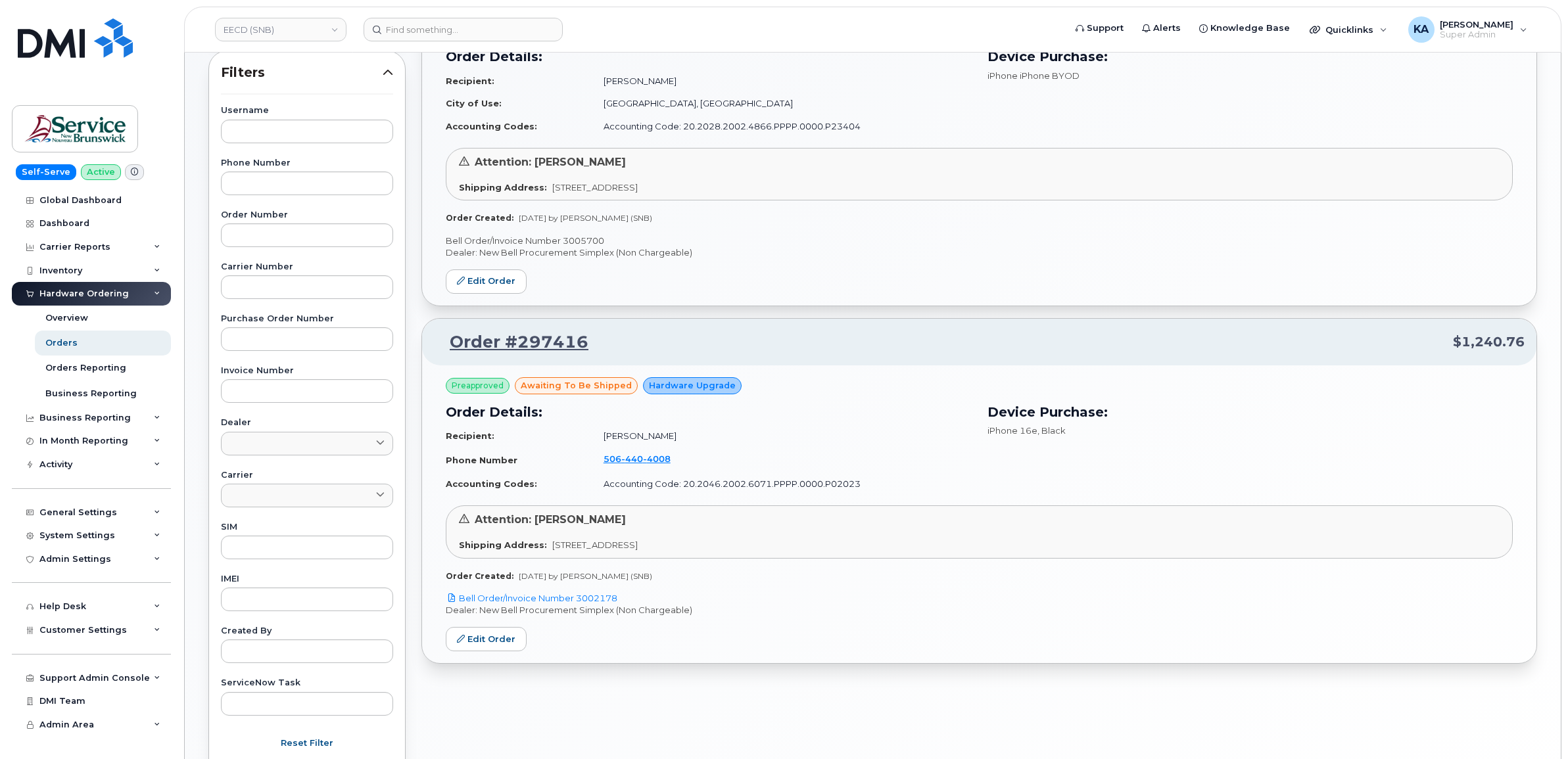
scroll to position [247, 0]
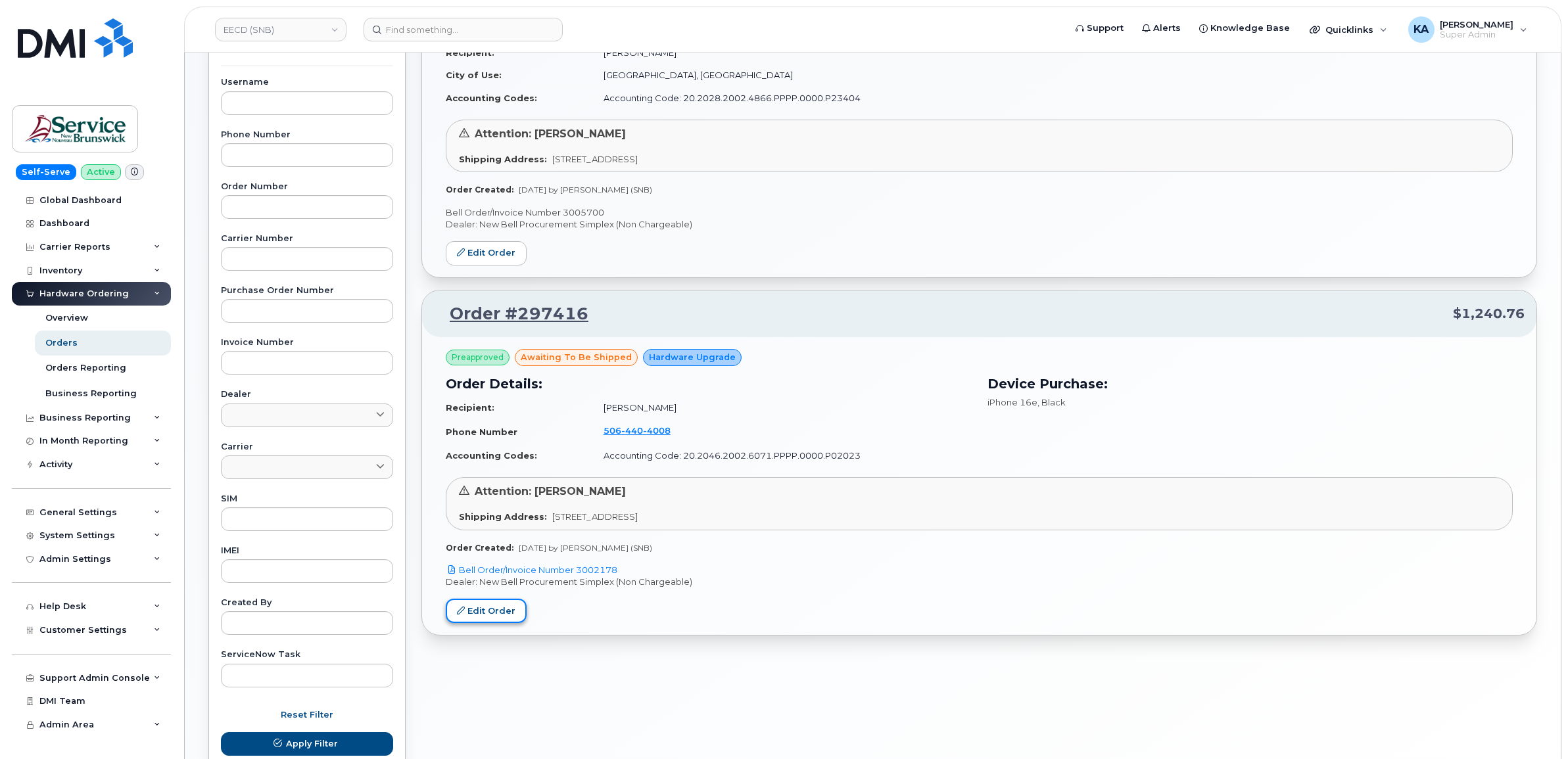
click at [488, 608] on link "Edit Order" at bounding box center [486, 610] width 81 height 24
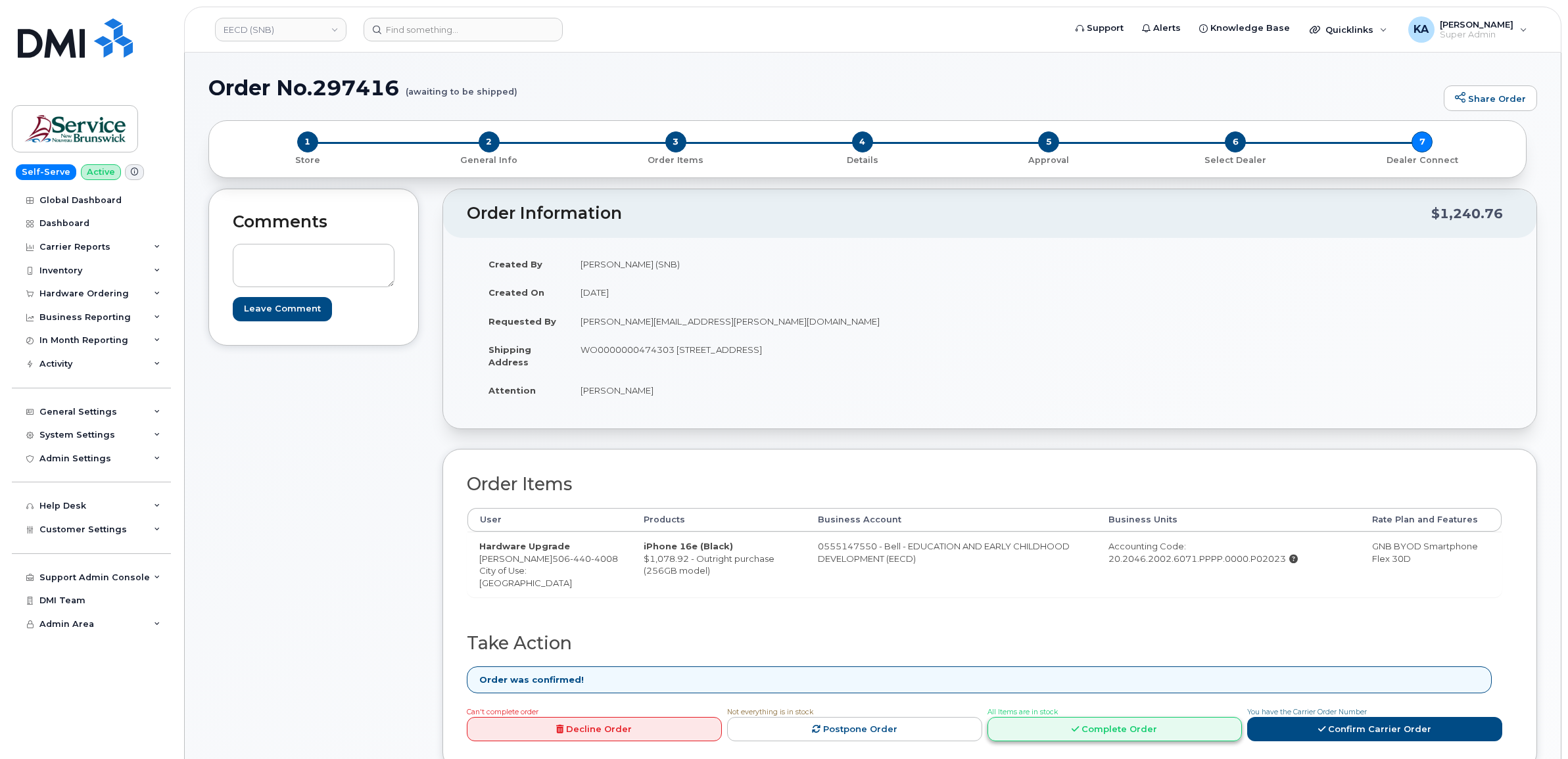
click at [1138, 723] on link "Complete Order" at bounding box center [1115, 729] width 255 height 24
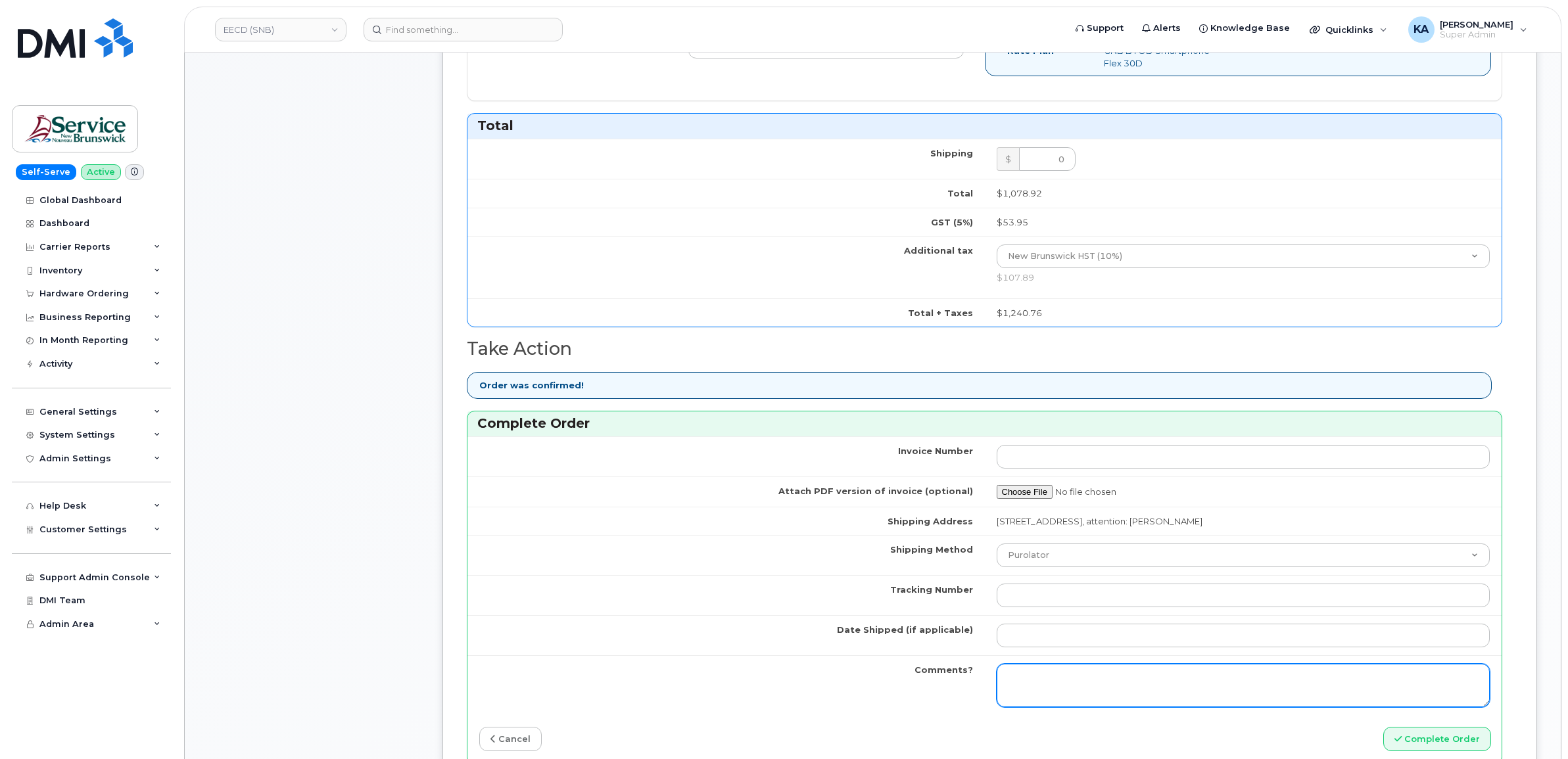
scroll to position [822, 0]
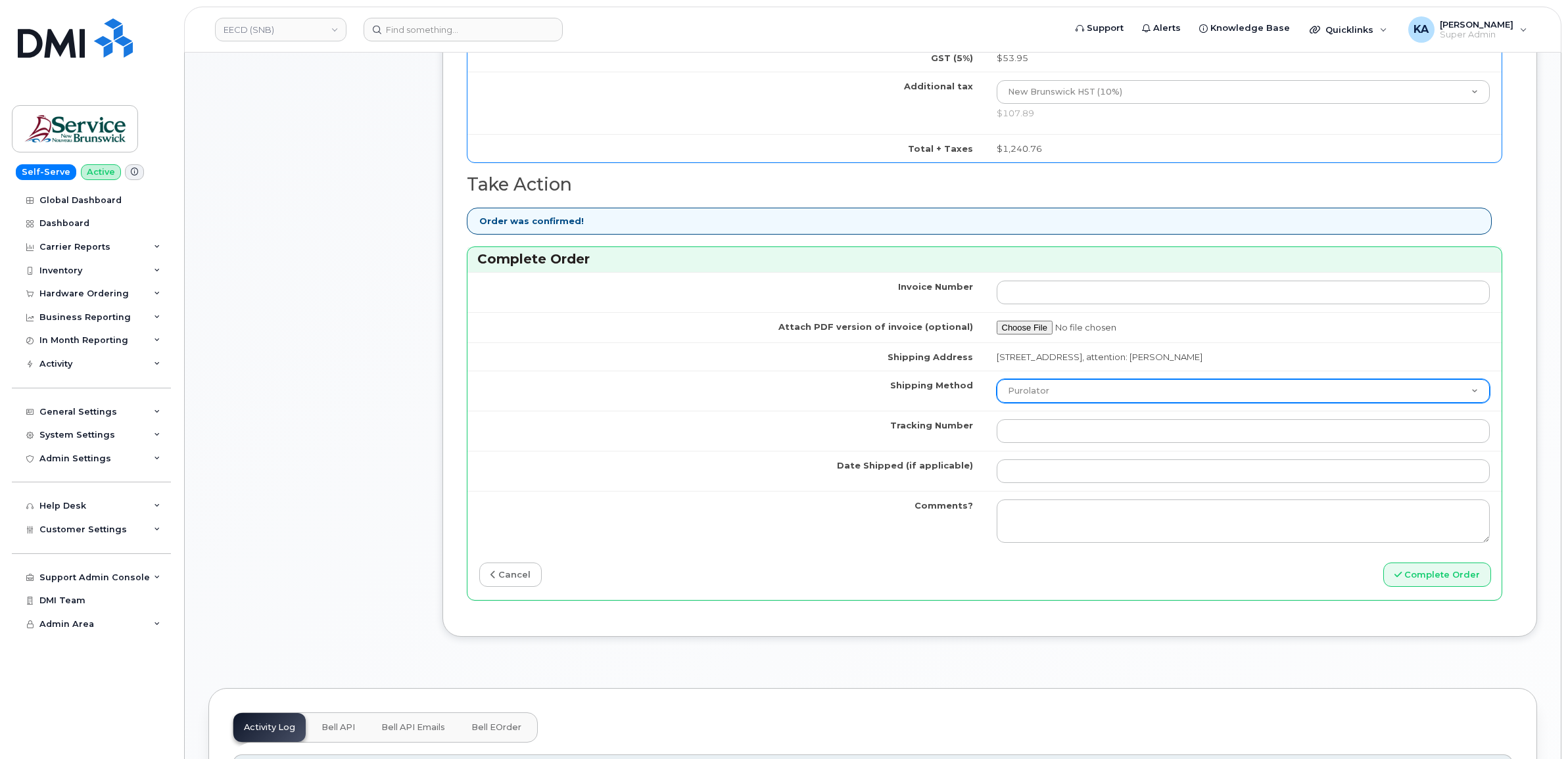
click at [1066, 397] on select "Purolator UPS FedEx Canada Post Courier Other Drop Off Pick Up" at bounding box center [1244, 391] width 494 height 23
select select "FedEx"
click at [997, 383] on select "Purolator UPS FedEx Canada Post Courier Other Drop Off Pick Up" at bounding box center [1244, 391] width 494 height 23
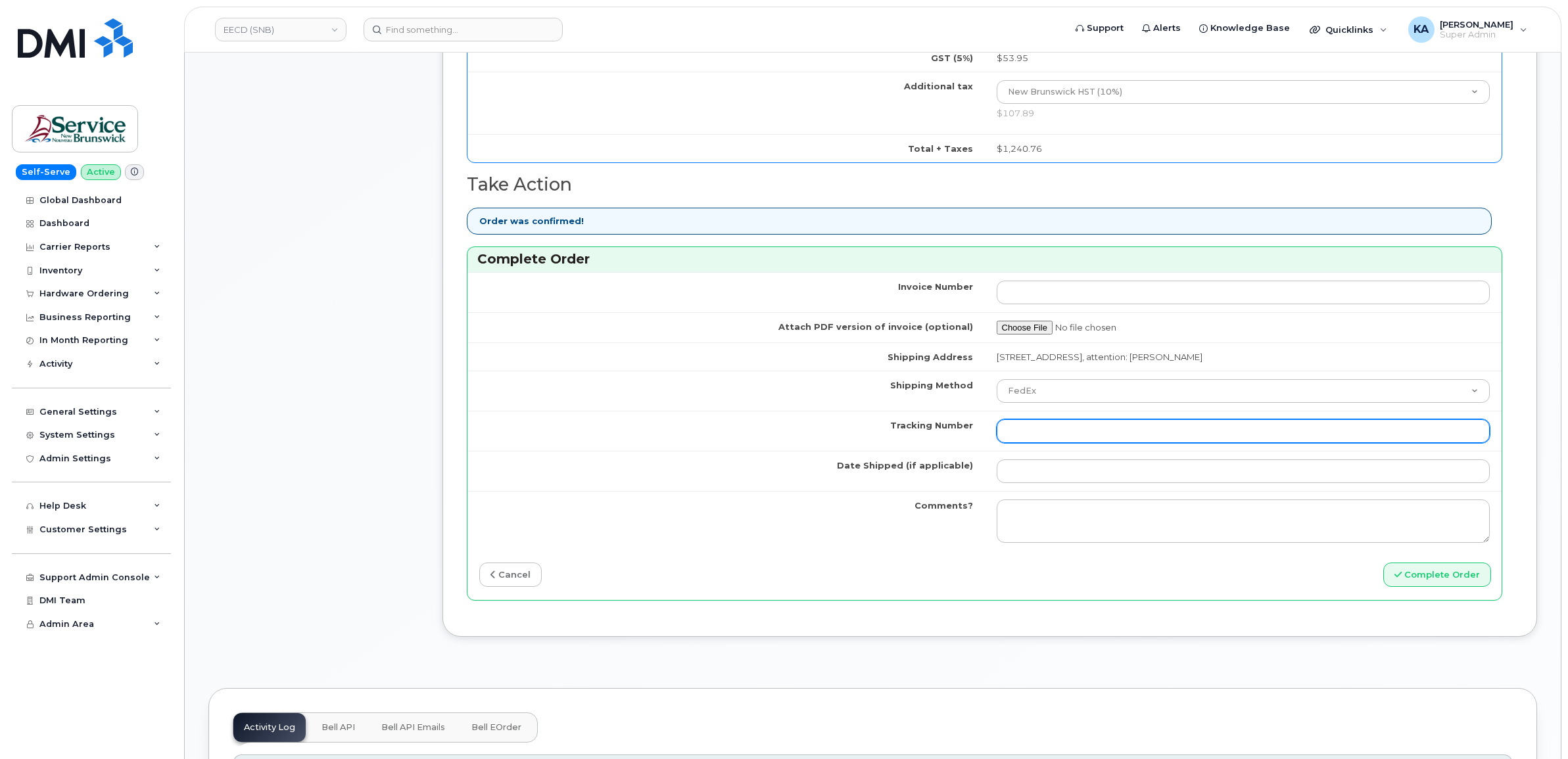
paste input "457221868929"
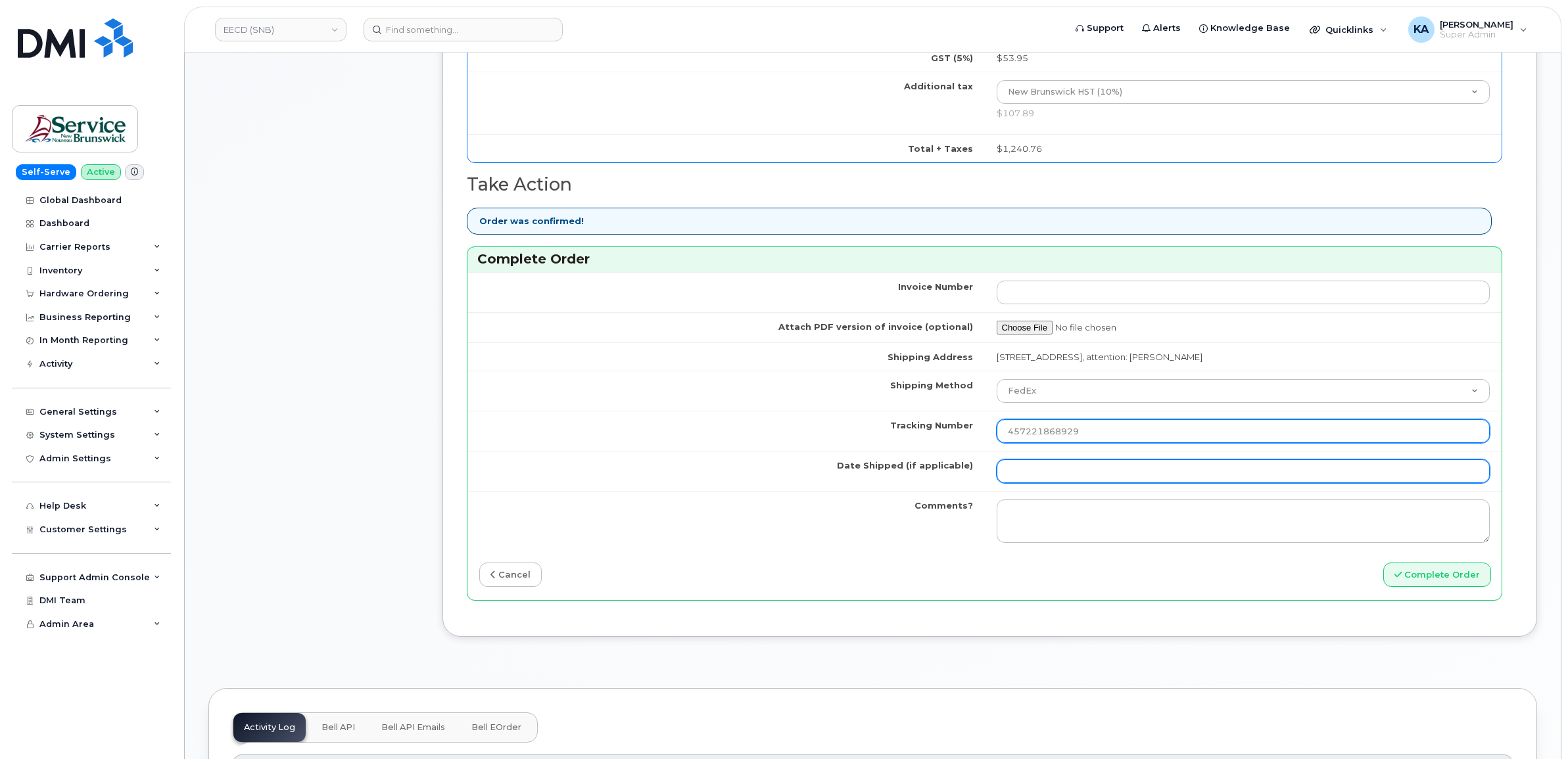
type input "457221868929"
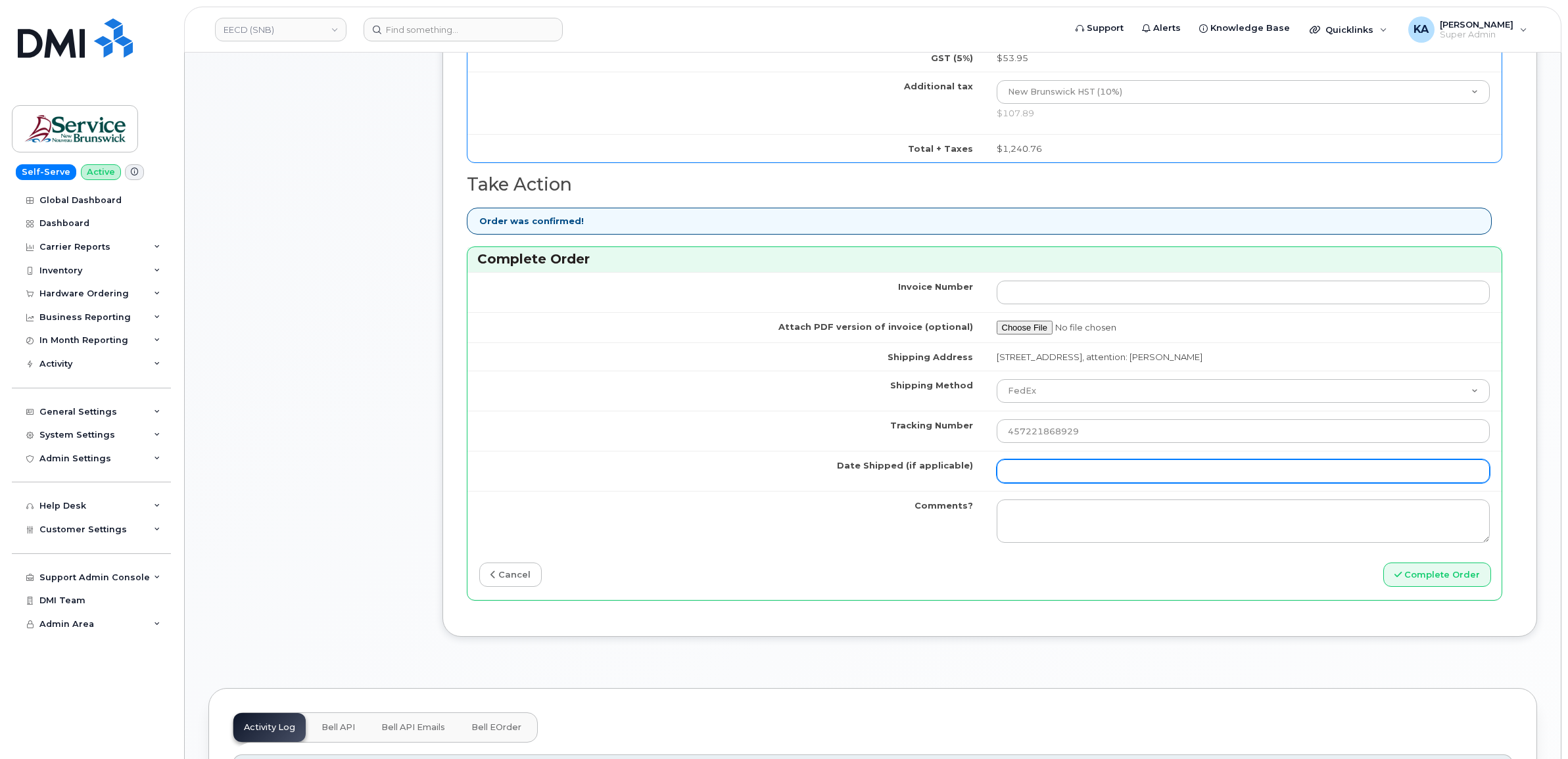
click at [1033, 472] on input "Date Shipped (if applicable)" at bounding box center [1244, 470] width 494 height 23
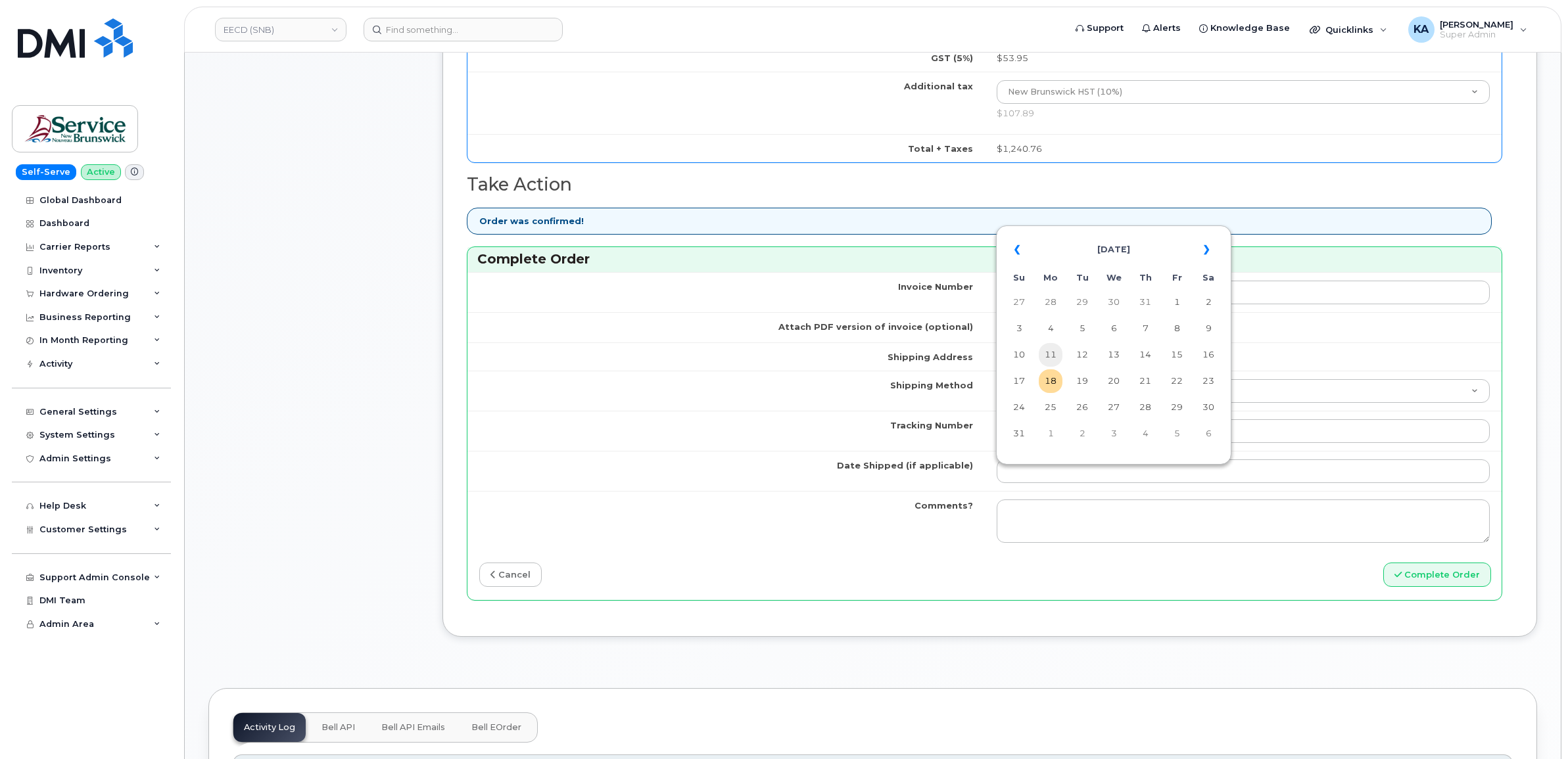
click at [1054, 355] on td "11" at bounding box center [1050, 355] width 23 height 23
type input "2025-08-11"
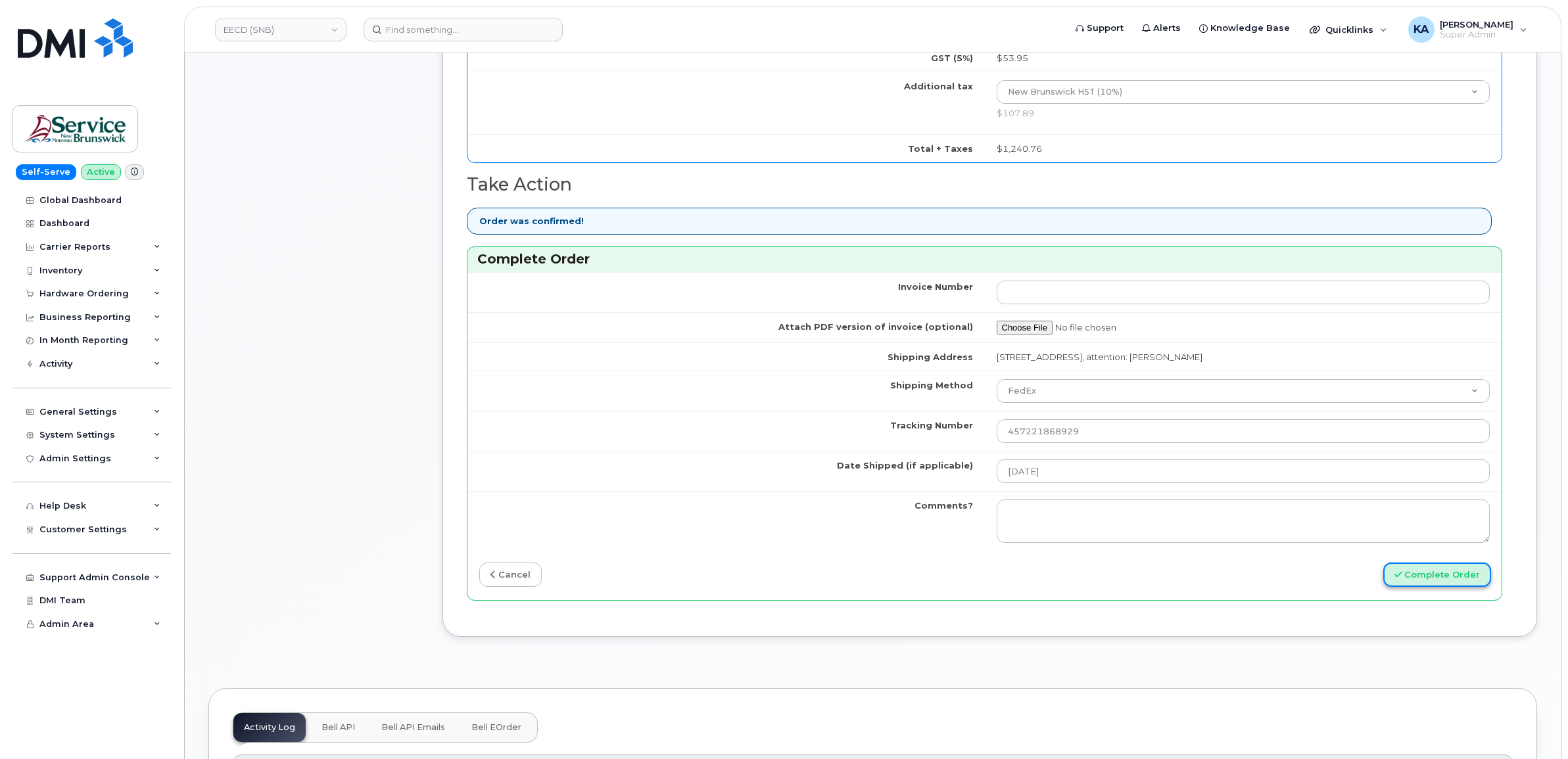
click at [1422, 585] on button "Complete Order" at bounding box center [1438, 575] width 108 height 24
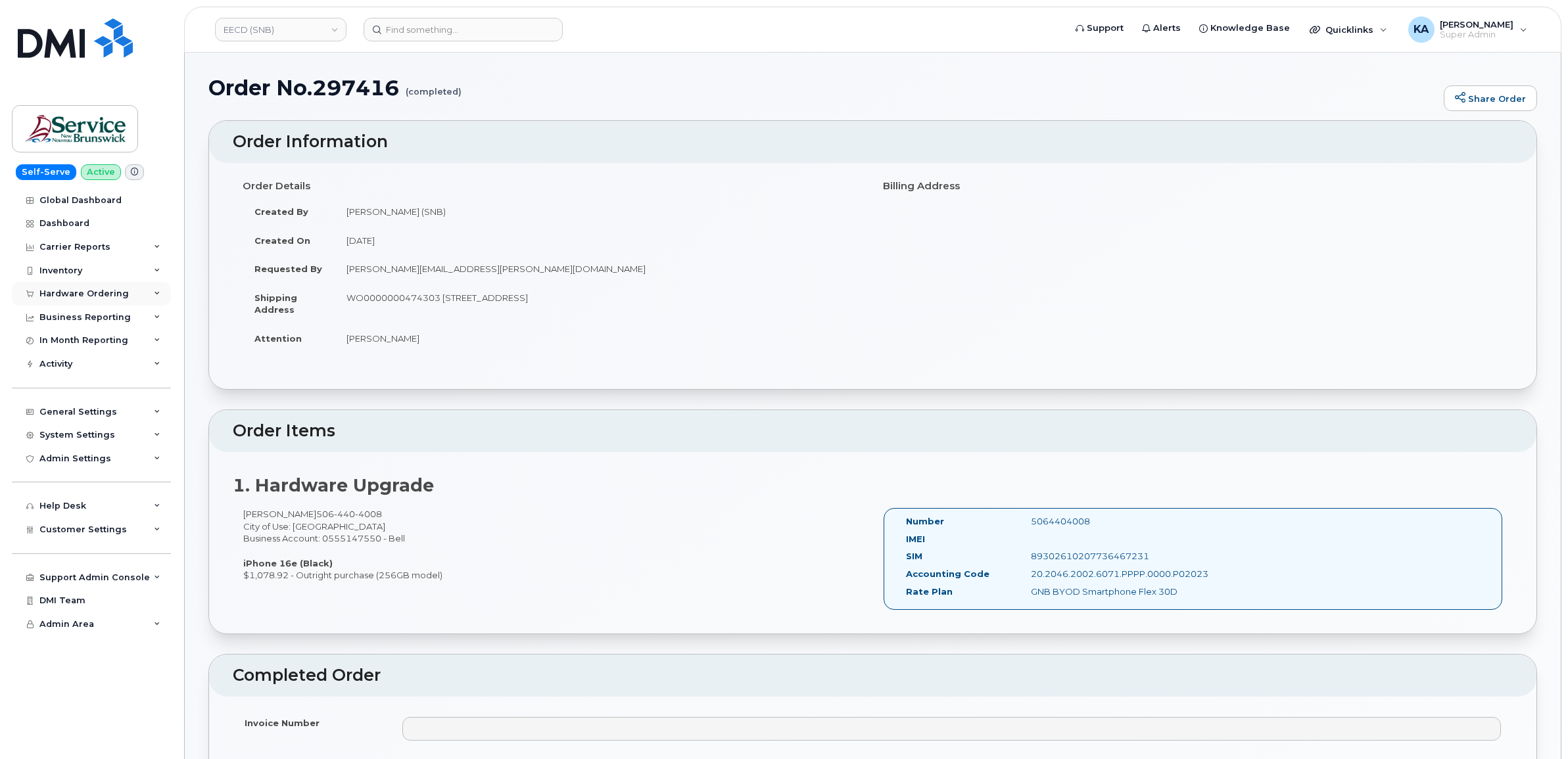
click at [79, 291] on div "Hardware Ordering" at bounding box center [84, 294] width 90 height 11
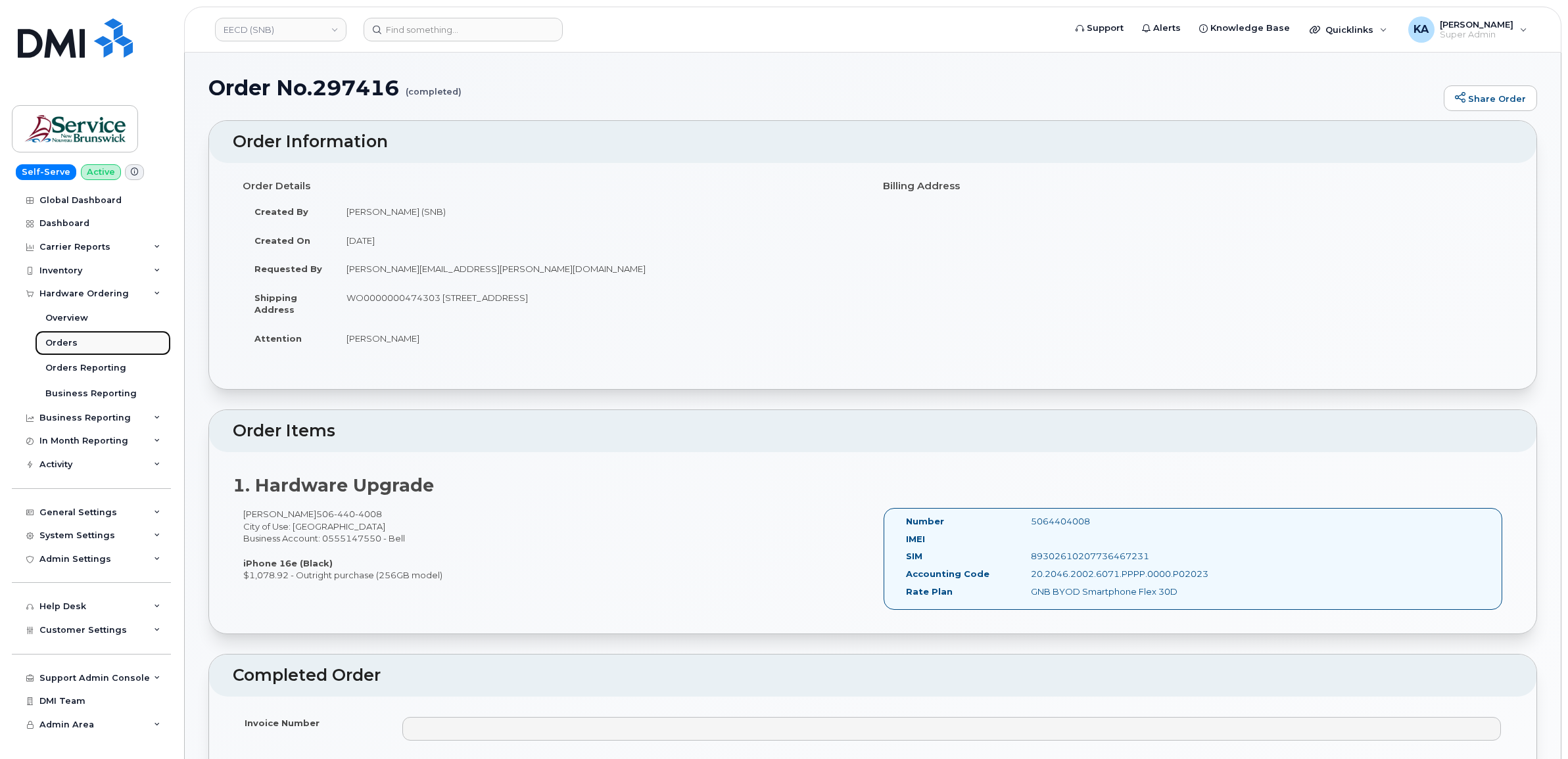
click at [66, 345] on div "Orders" at bounding box center [61, 343] width 32 height 12
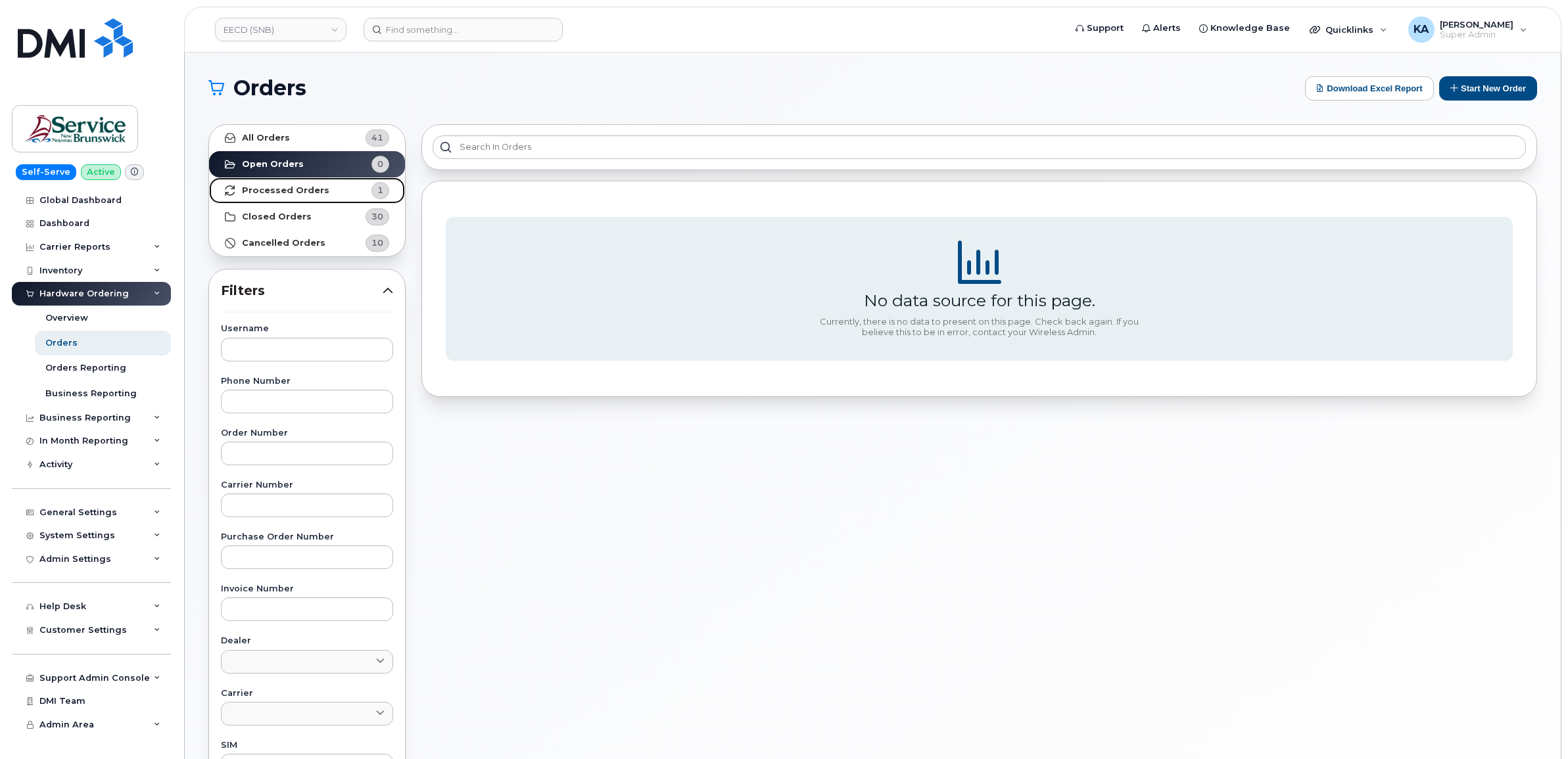
click at [277, 191] on strong "Processed Orders" at bounding box center [285, 190] width 87 height 11
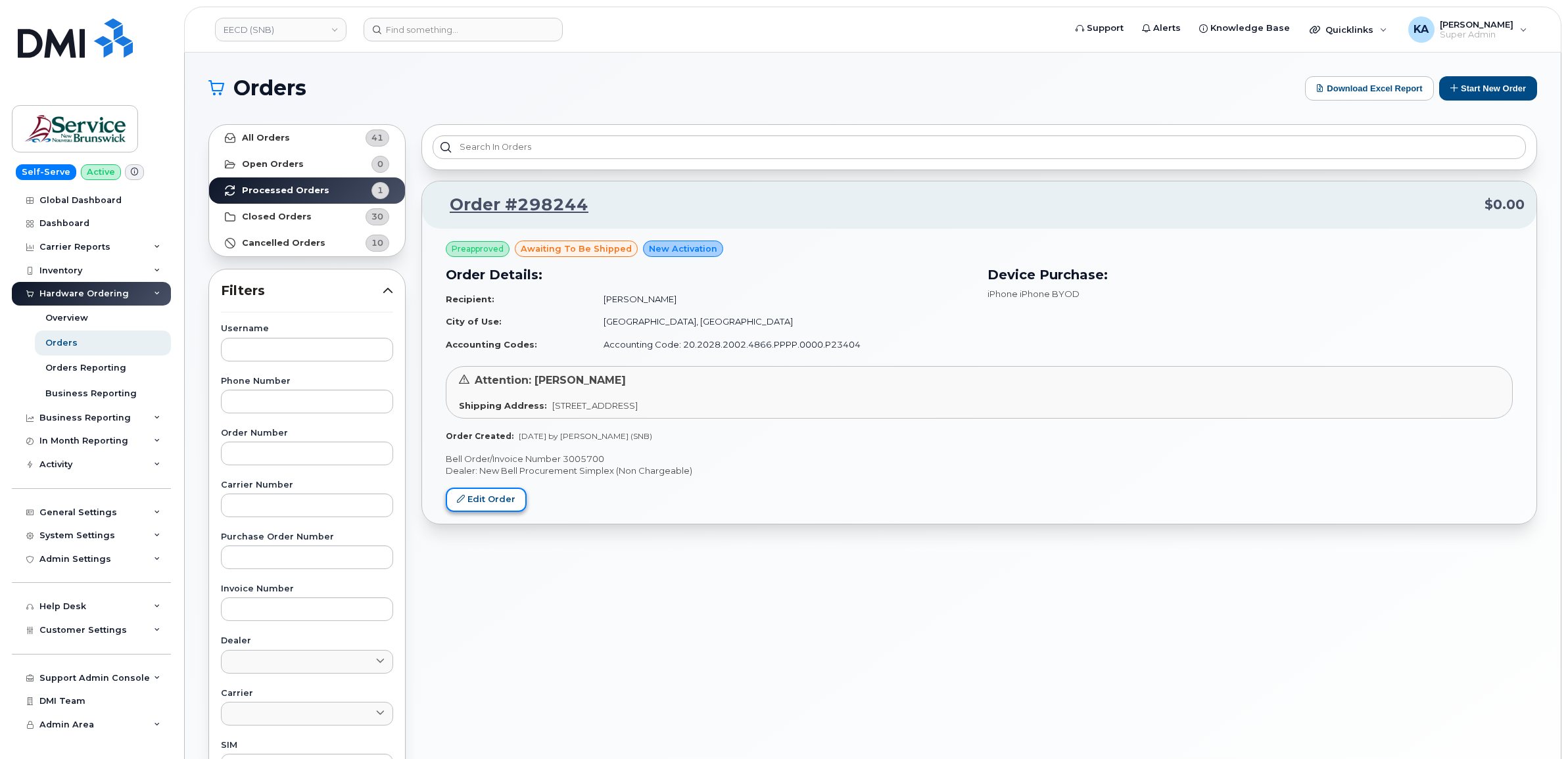
click at [471, 497] on link "Edit Order" at bounding box center [486, 500] width 81 height 24
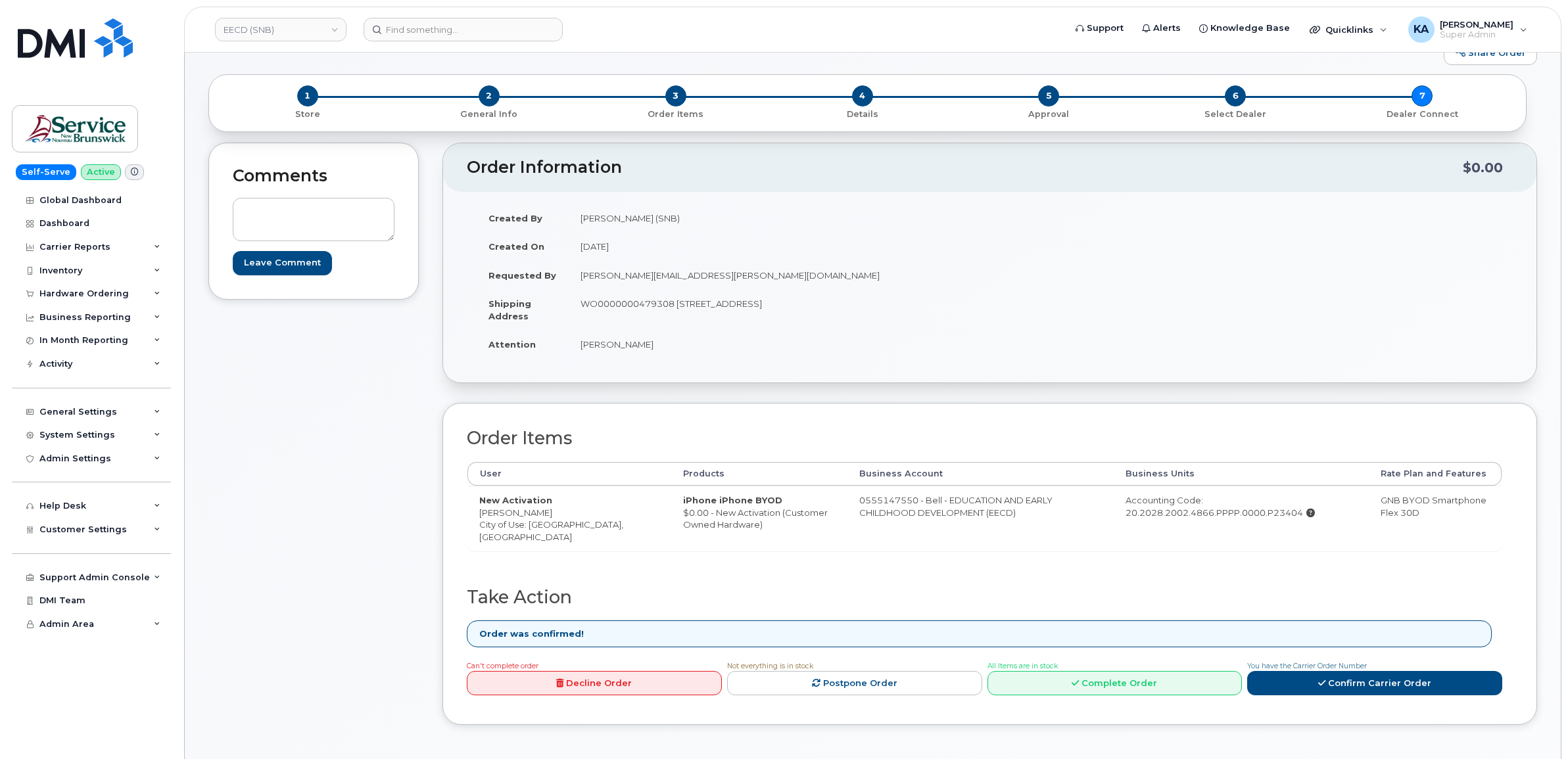
scroll to position [82, 0]
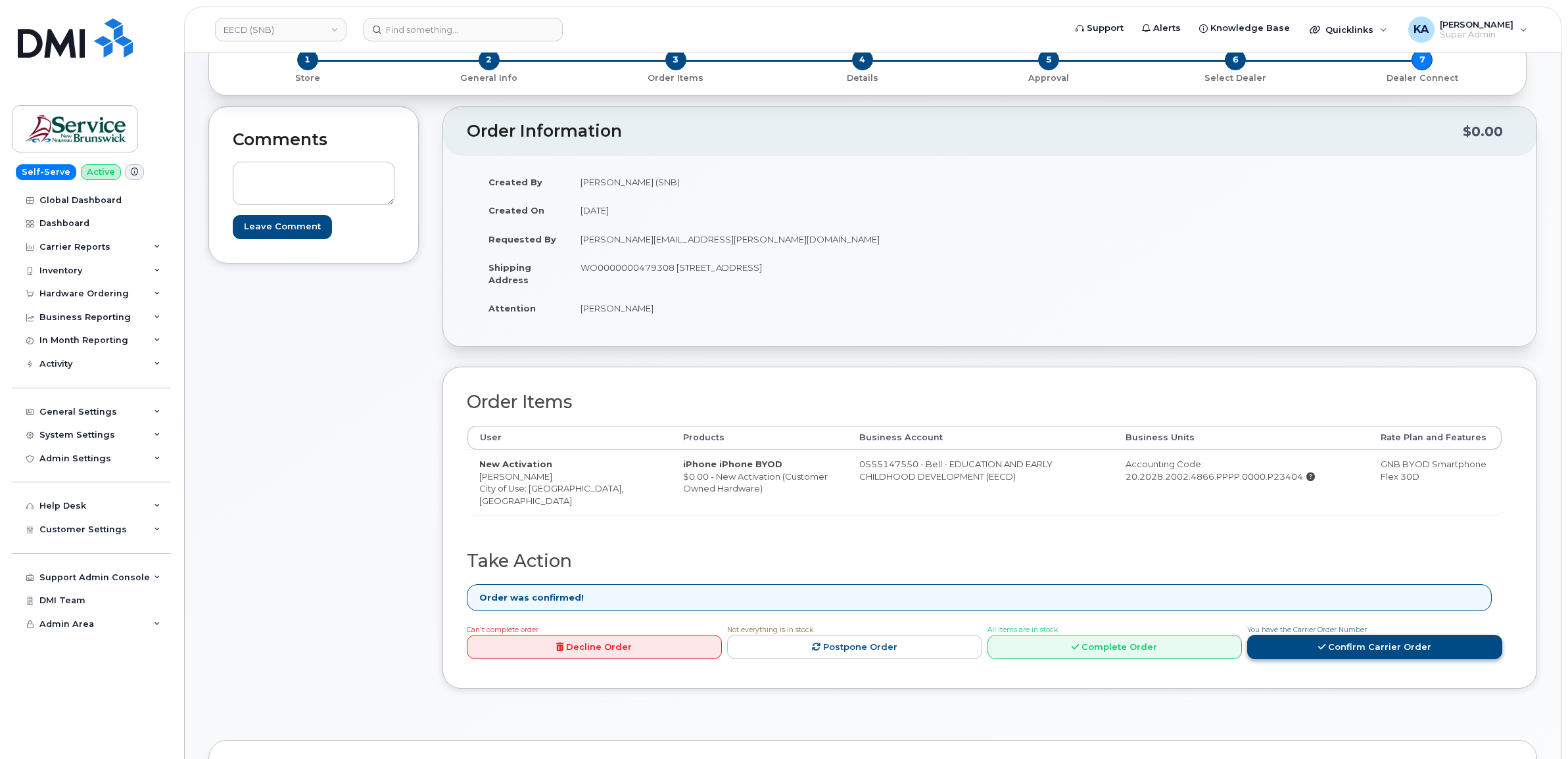
click at [1330, 652] on link "Confirm Carrier Order" at bounding box center [1375, 647] width 255 height 24
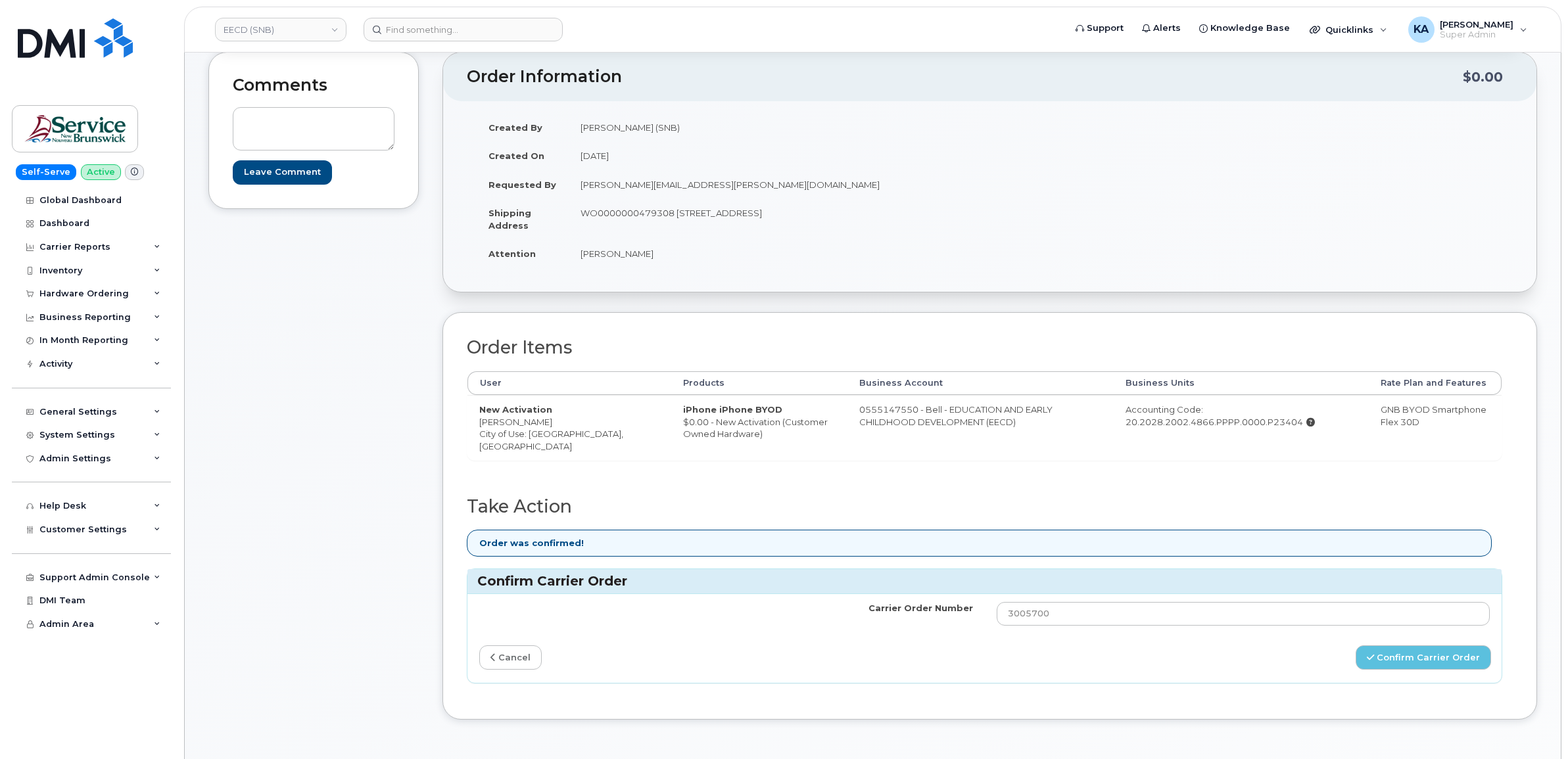
scroll to position [164, 0]
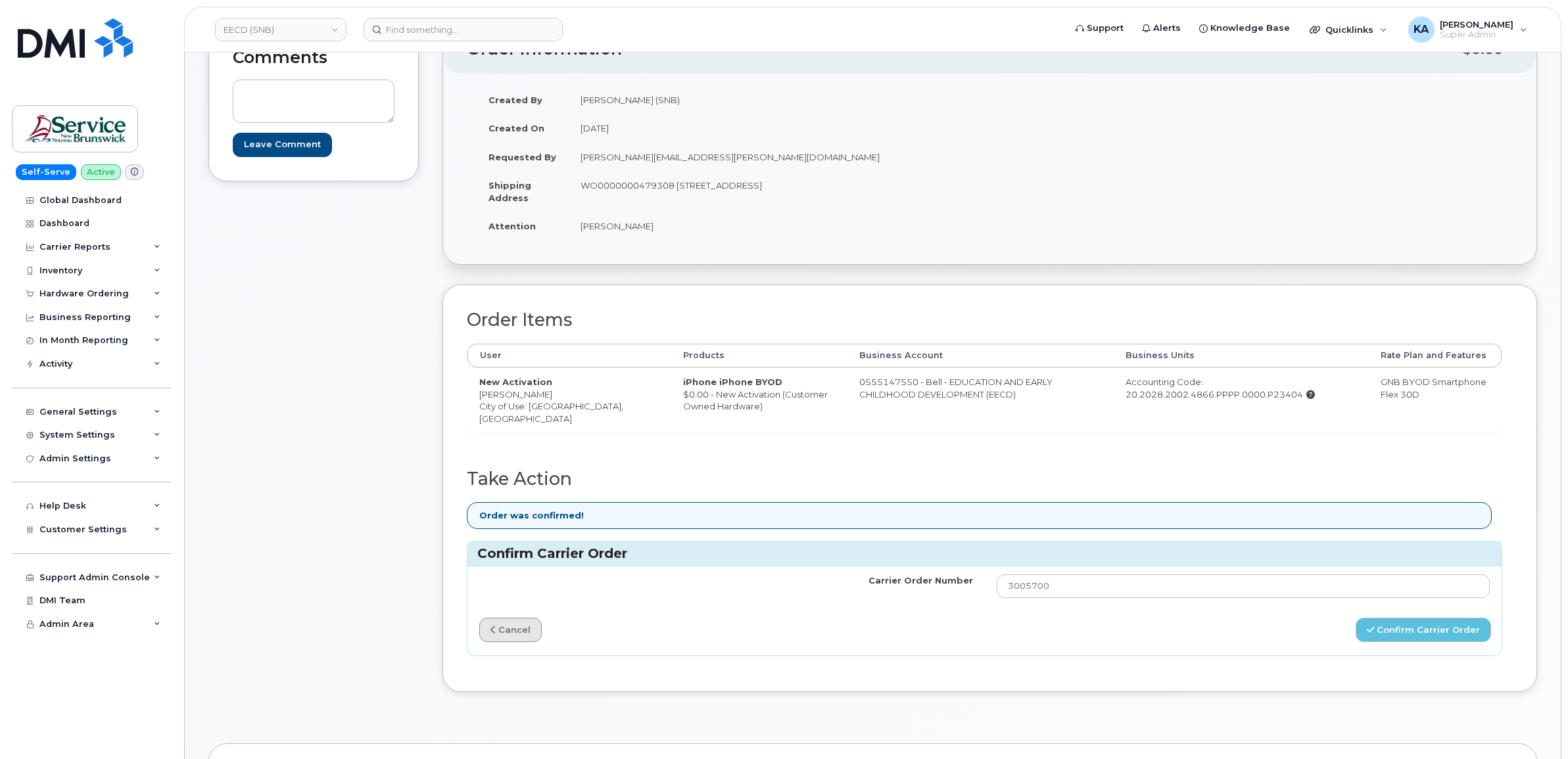
click at [511, 637] on link "cancel" at bounding box center [511, 630] width 63 height 24
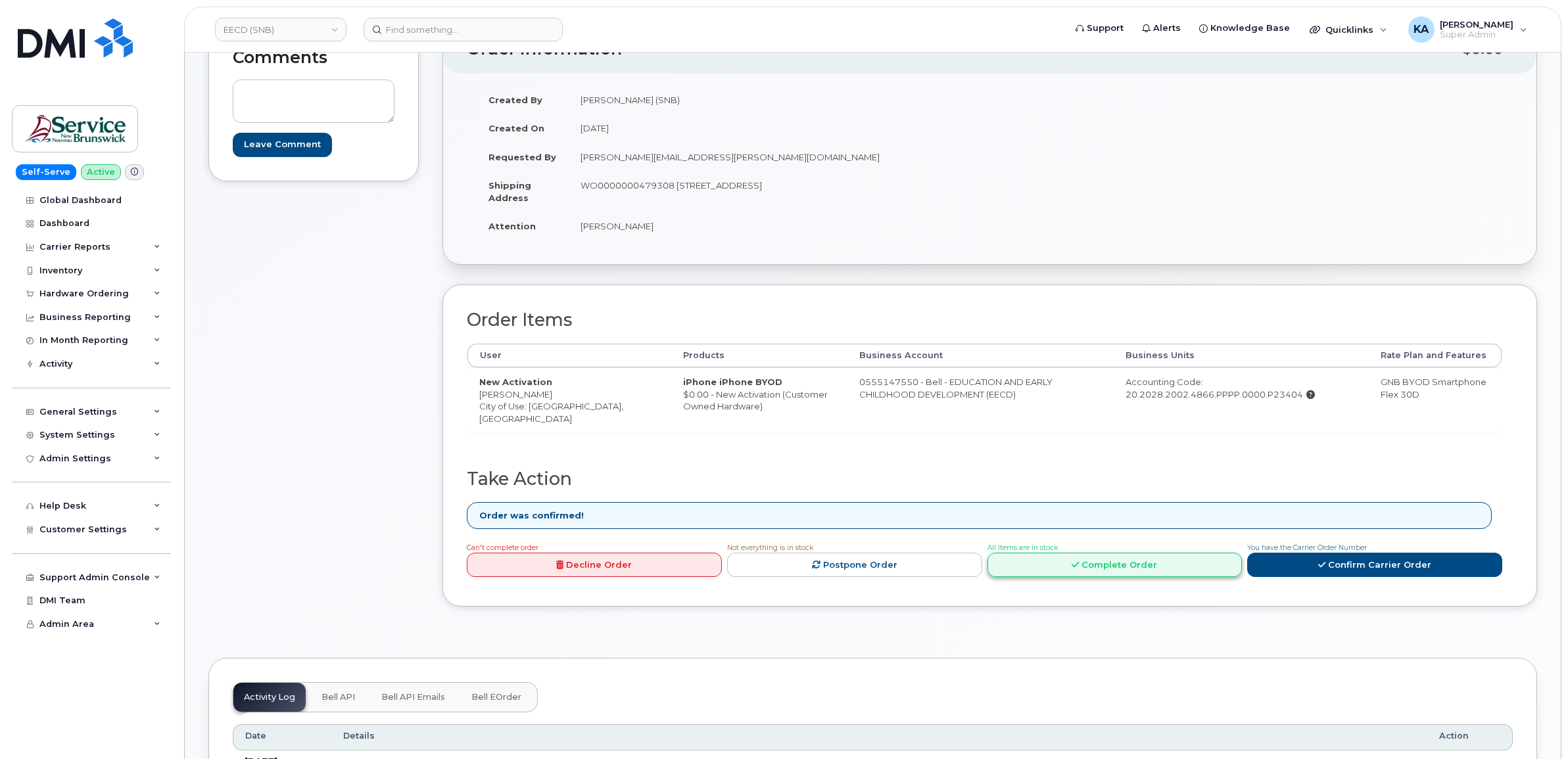
click at [1062, 572] on link "Complete Order" at bounding box center [1115, 565] width 255 height 24
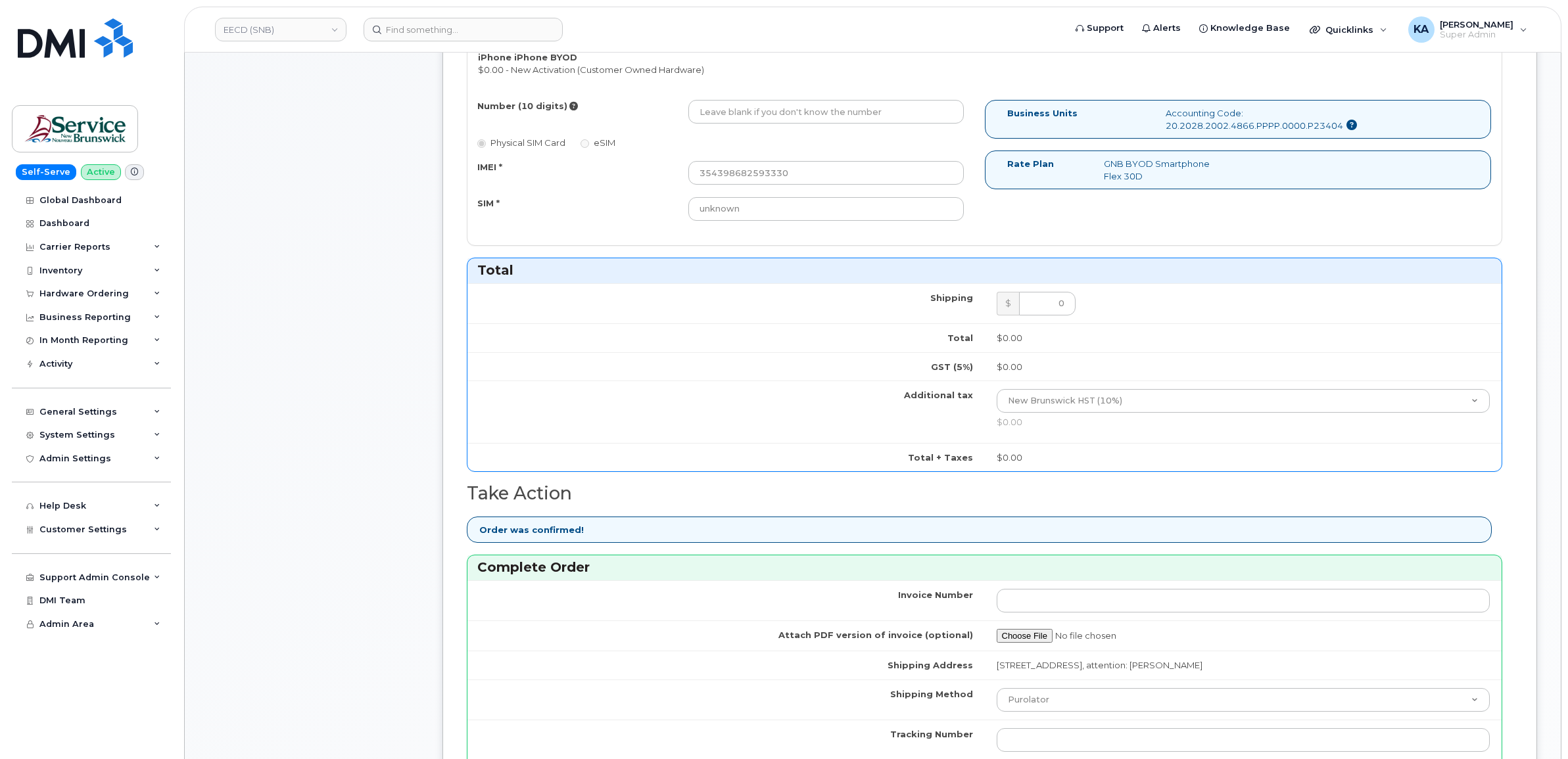
scroll to position [739, 0]
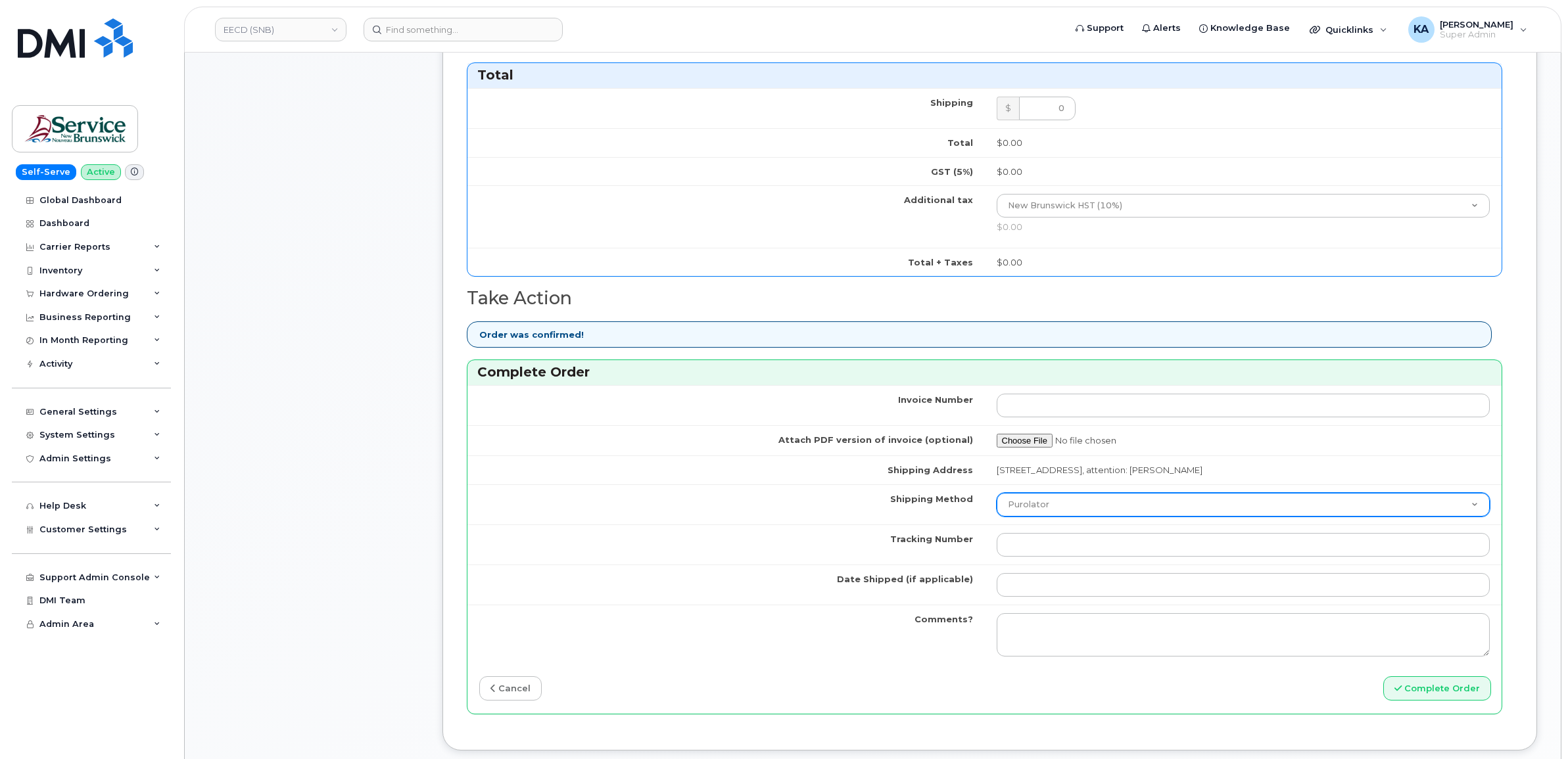
click at [1079, 510] on select "Purolator UPS FedEx Canada Post Courier Other Drop Off Pick Up" at bounding box center [1244, 505] width 494 height 23
select select "FedEx"
click at [997, 495] on select "Purolator UPS FedEx Canada Post Courier Other Drop Off Pick Up" at bounding box center [1244, 505] width 494 height 23
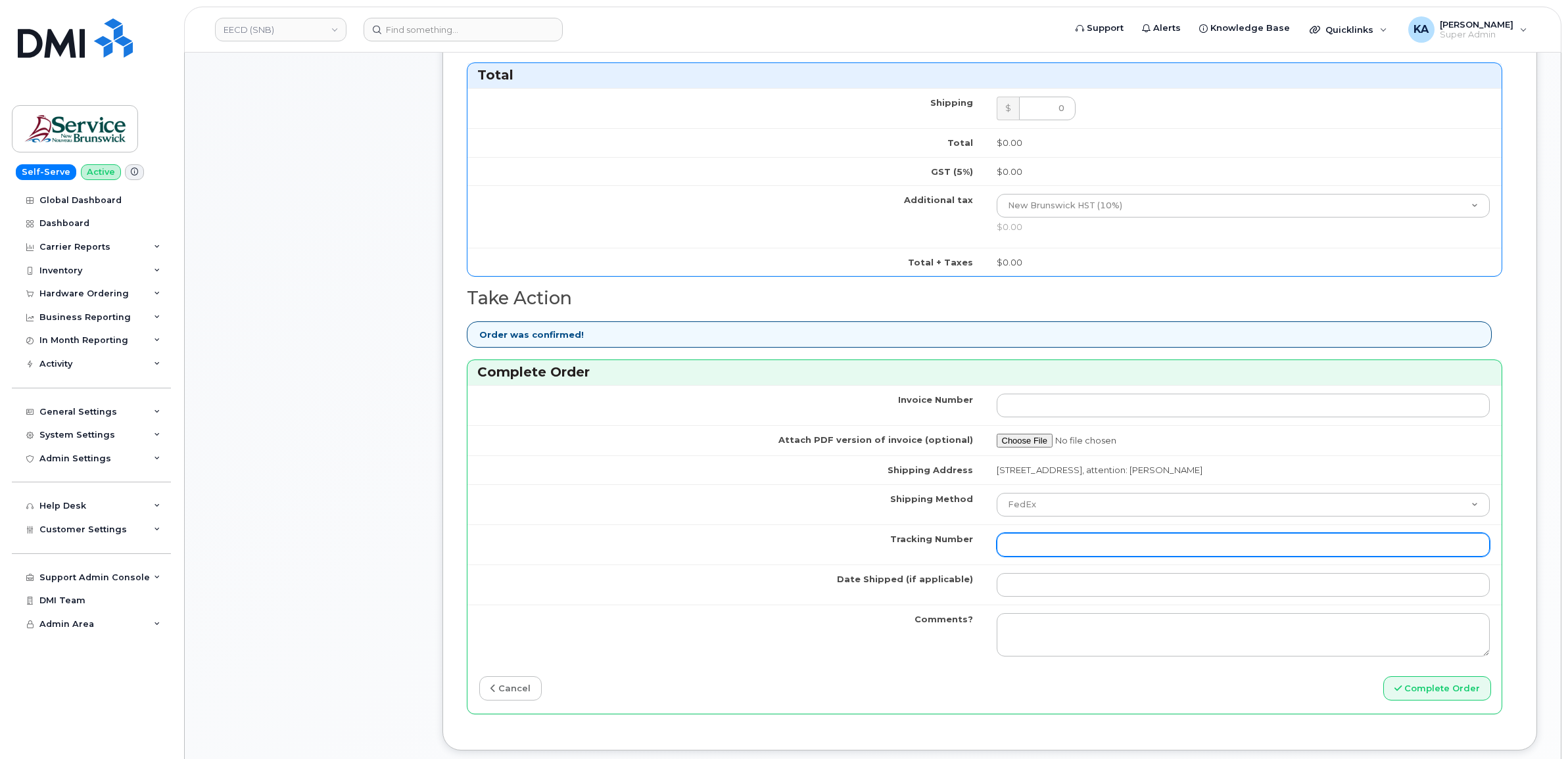
paste input "463192491255"
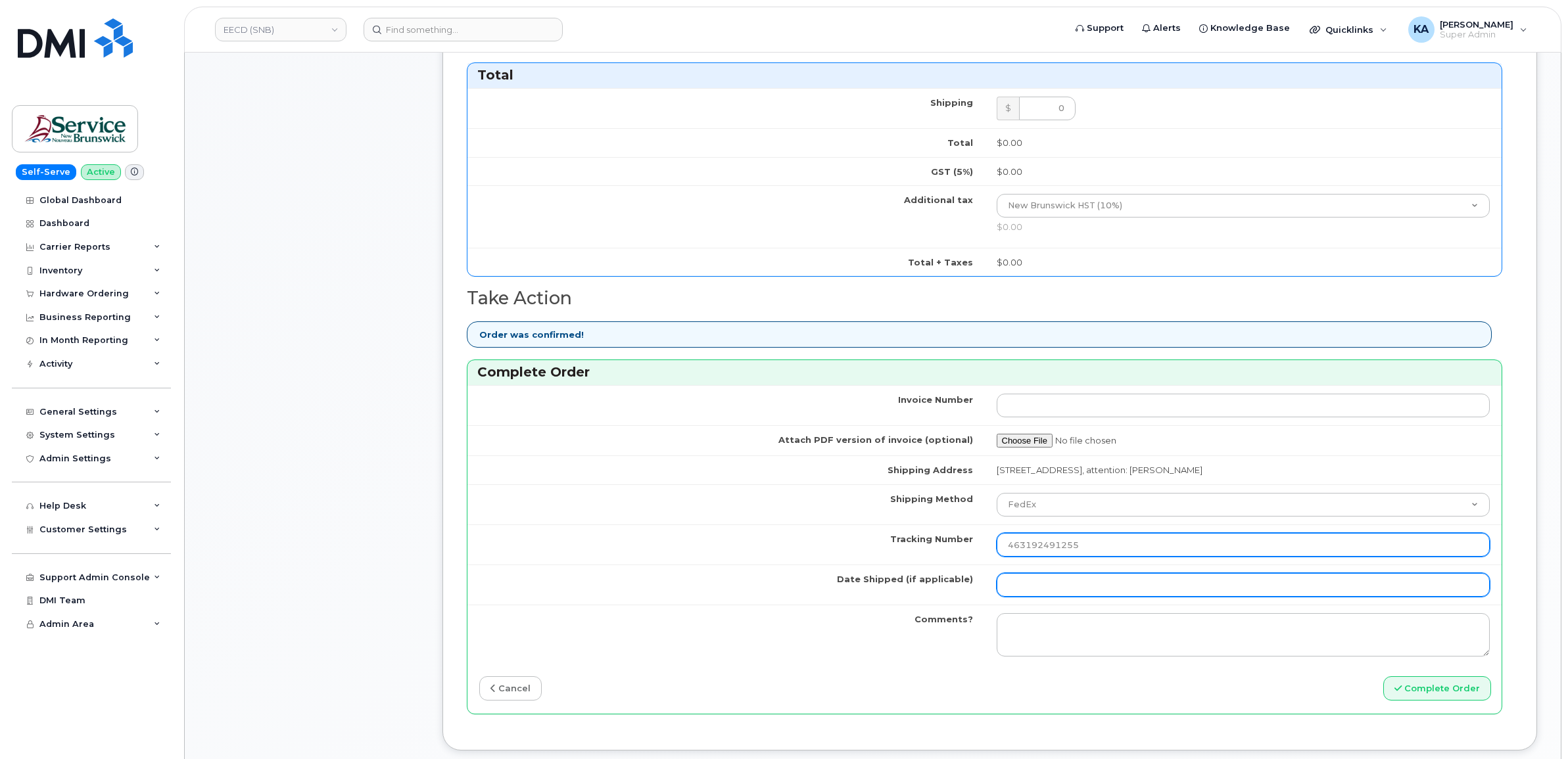
type input "463192491255"
click at [1034, 586] on input "Date Shipped (if applicable)" at bounding box center [1244, 584] width 494 height 23
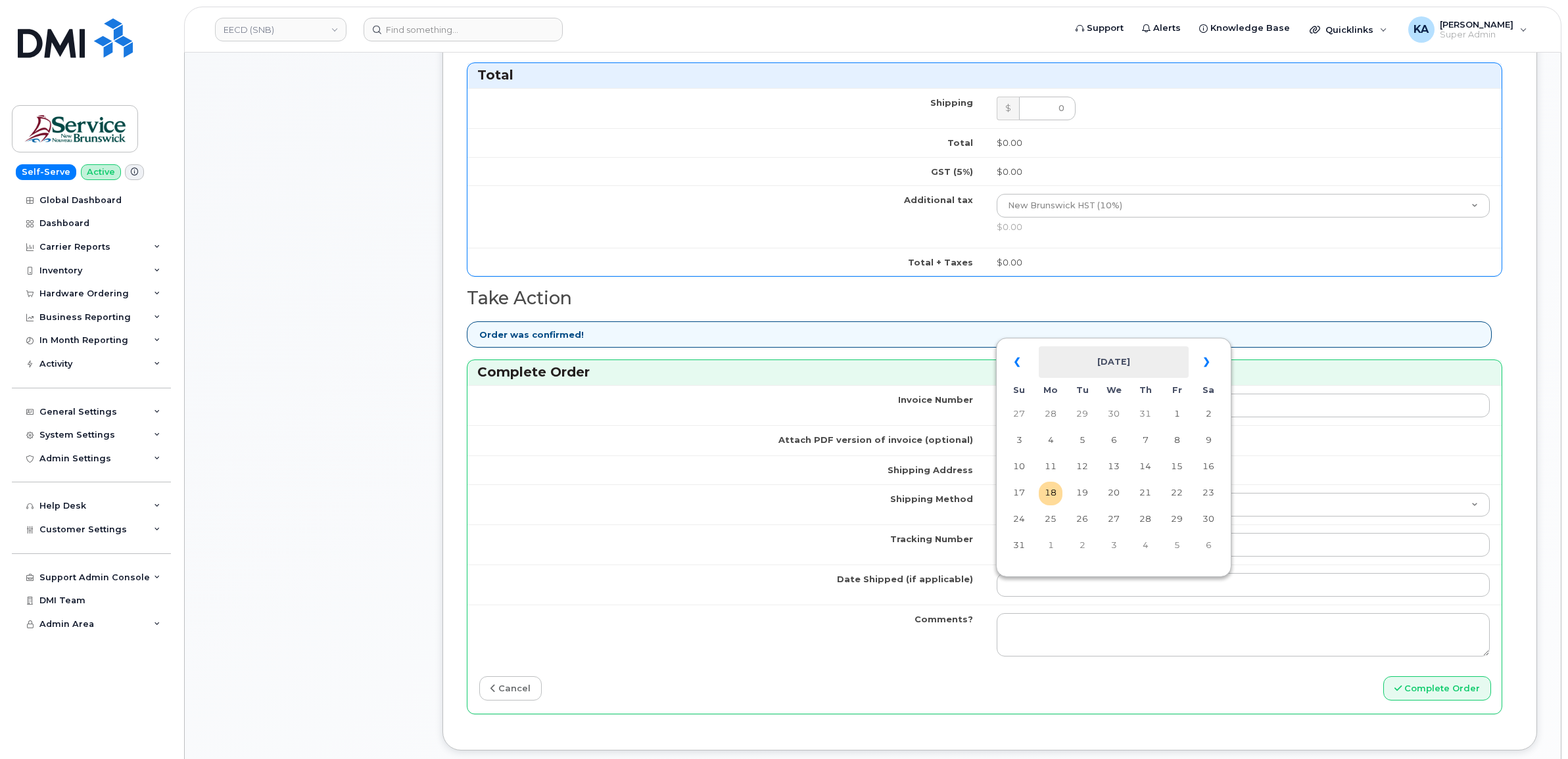
click at [1087, 353] on th "August 2025" at bounding box center [1114, 362] width 150 height 31
click at [1111, 507] on span "Aug" at bounding box center [1116, 511] width 30 height 36
click at [1181, 468] on td "15" at bounding box center [1177, 467] width 23 height 23
type input "2025-08-15"
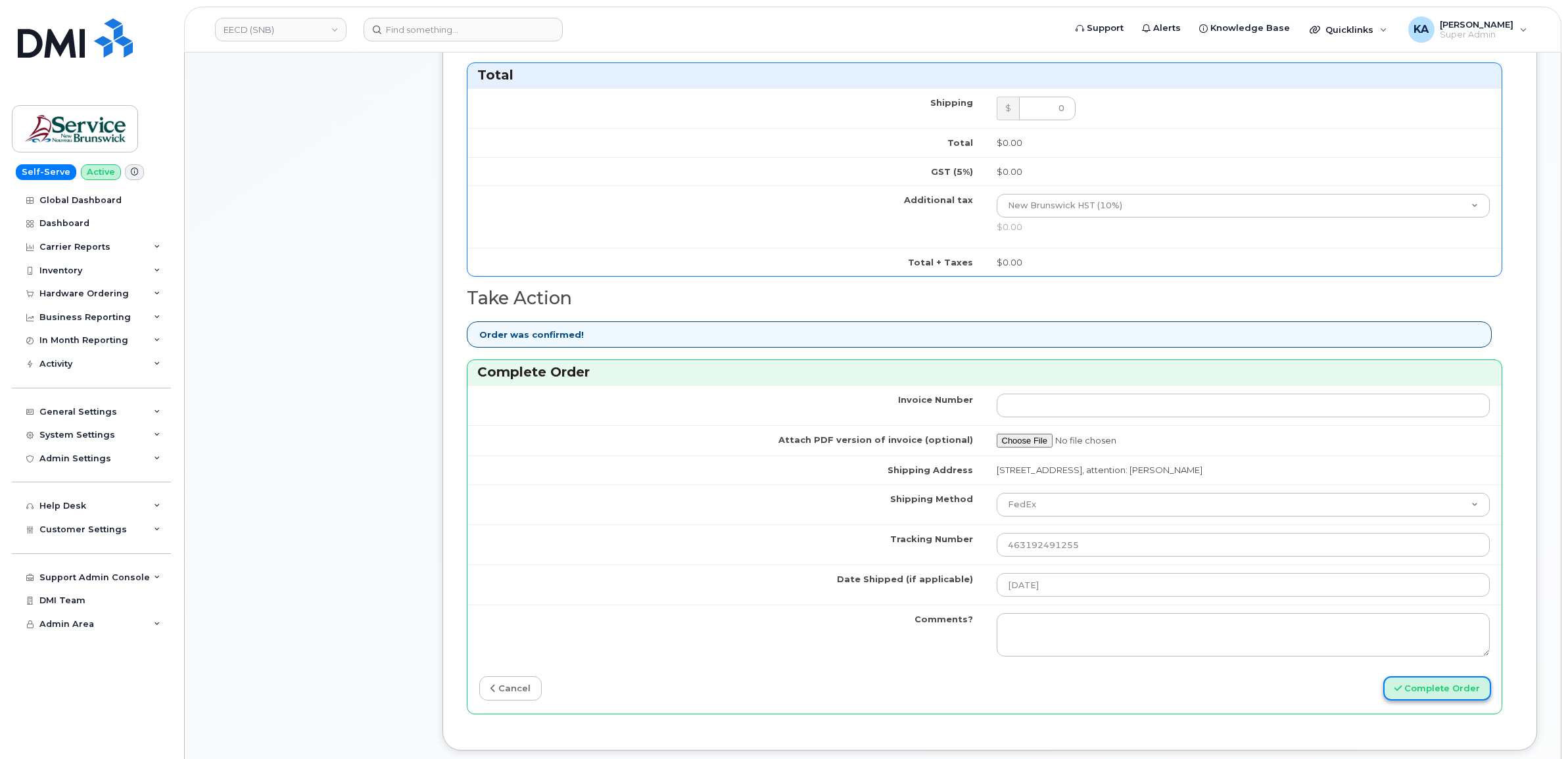
click at [1410, 684] on button "Complete Order" at bounding box center [1438, 689] width 108 height 24
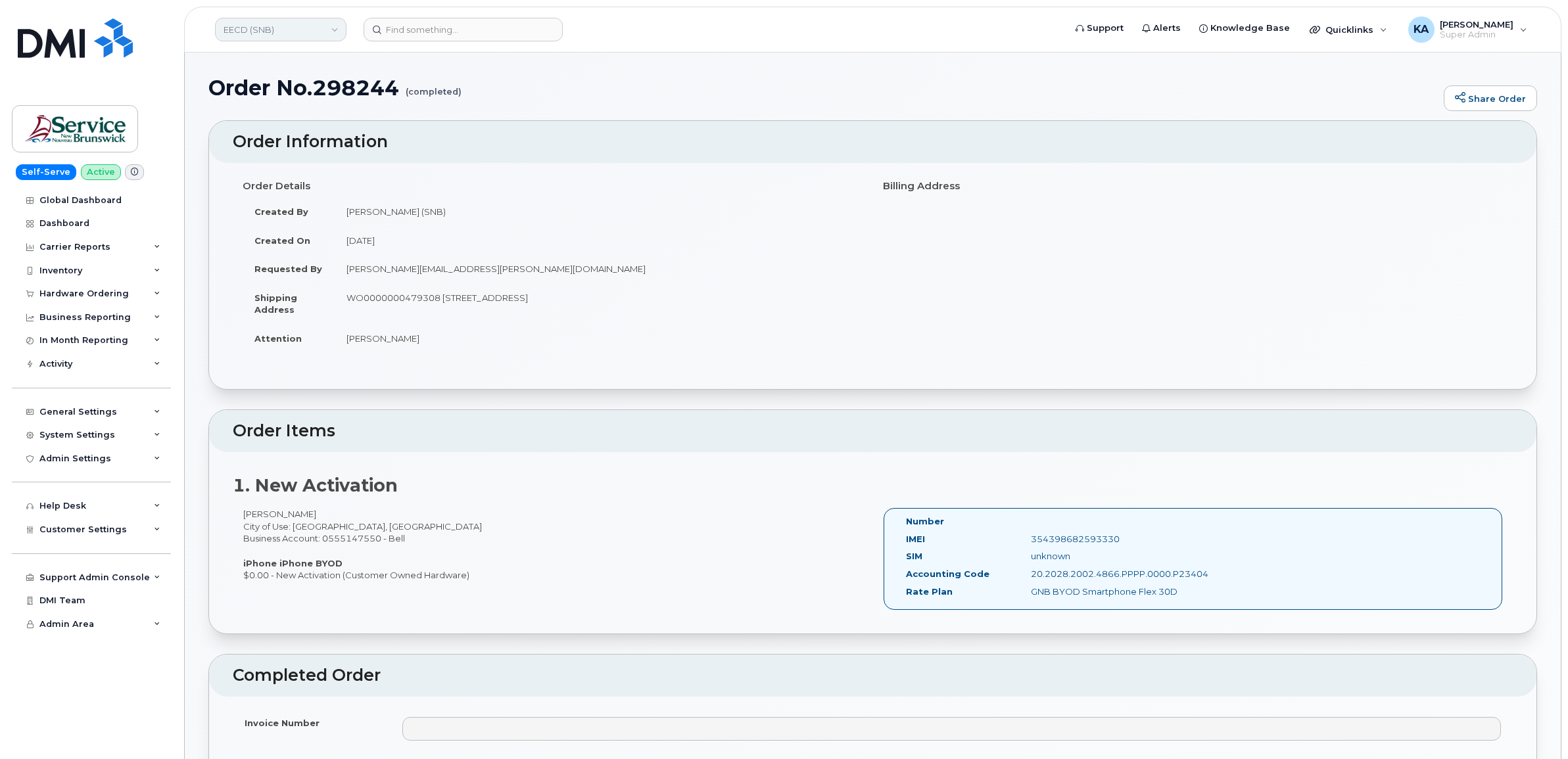
click at [309, 31] on link "EECD (SNB)" at bounding box center [280, 29] width 132 height 23
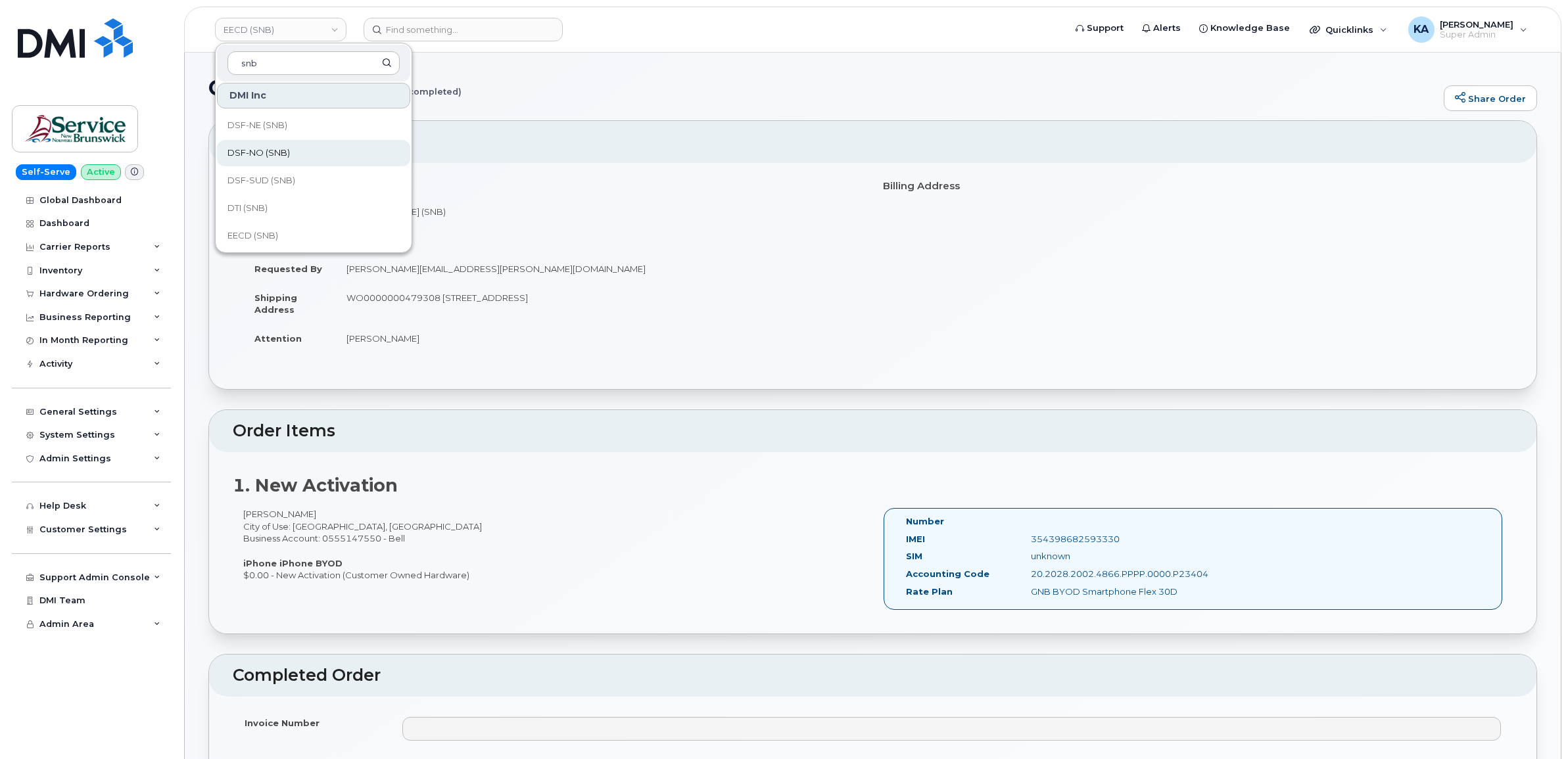
scroll to position [247, 0]
type input "snb"
click at [276, 179] on link "ELG (SNB)" at bounding box center [314, 181] width 193 height 26
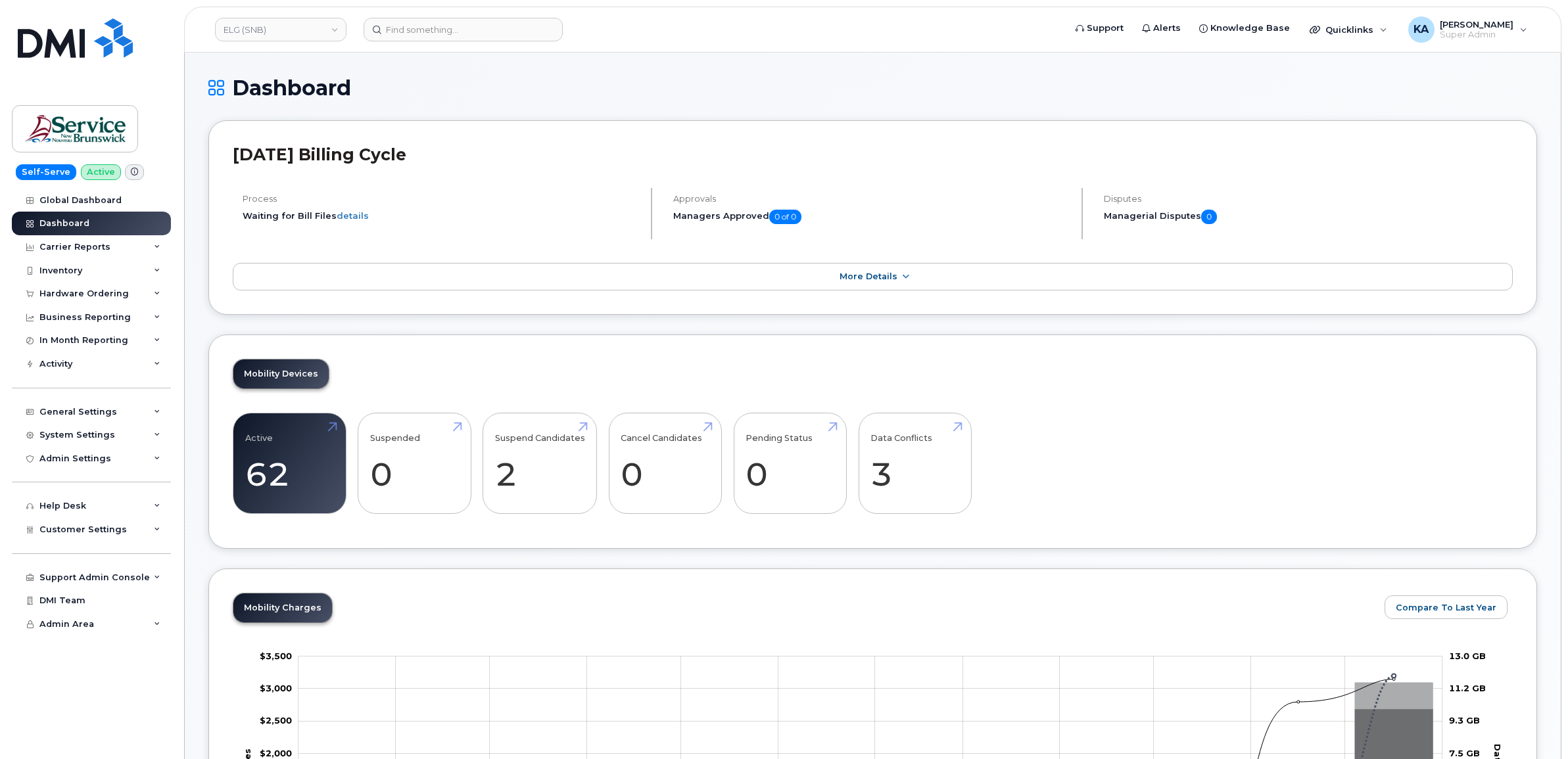
click at [110, 289] on div "Hardware Ordering" at bounding box center [92, 294] width 159 height 23
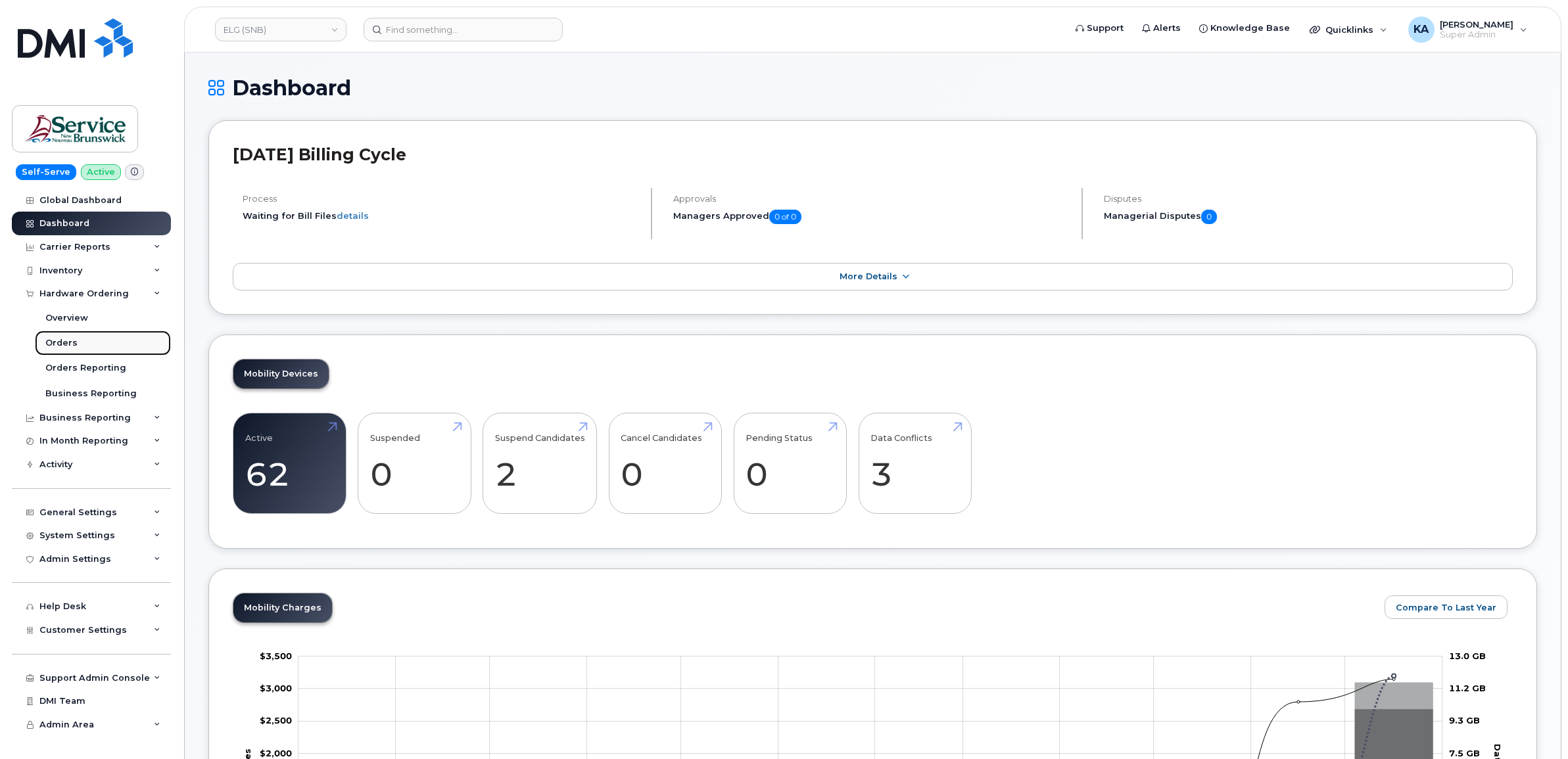
click at [65, 338] on link "Orders" at bounding box center [102, 343] width 136 height 25
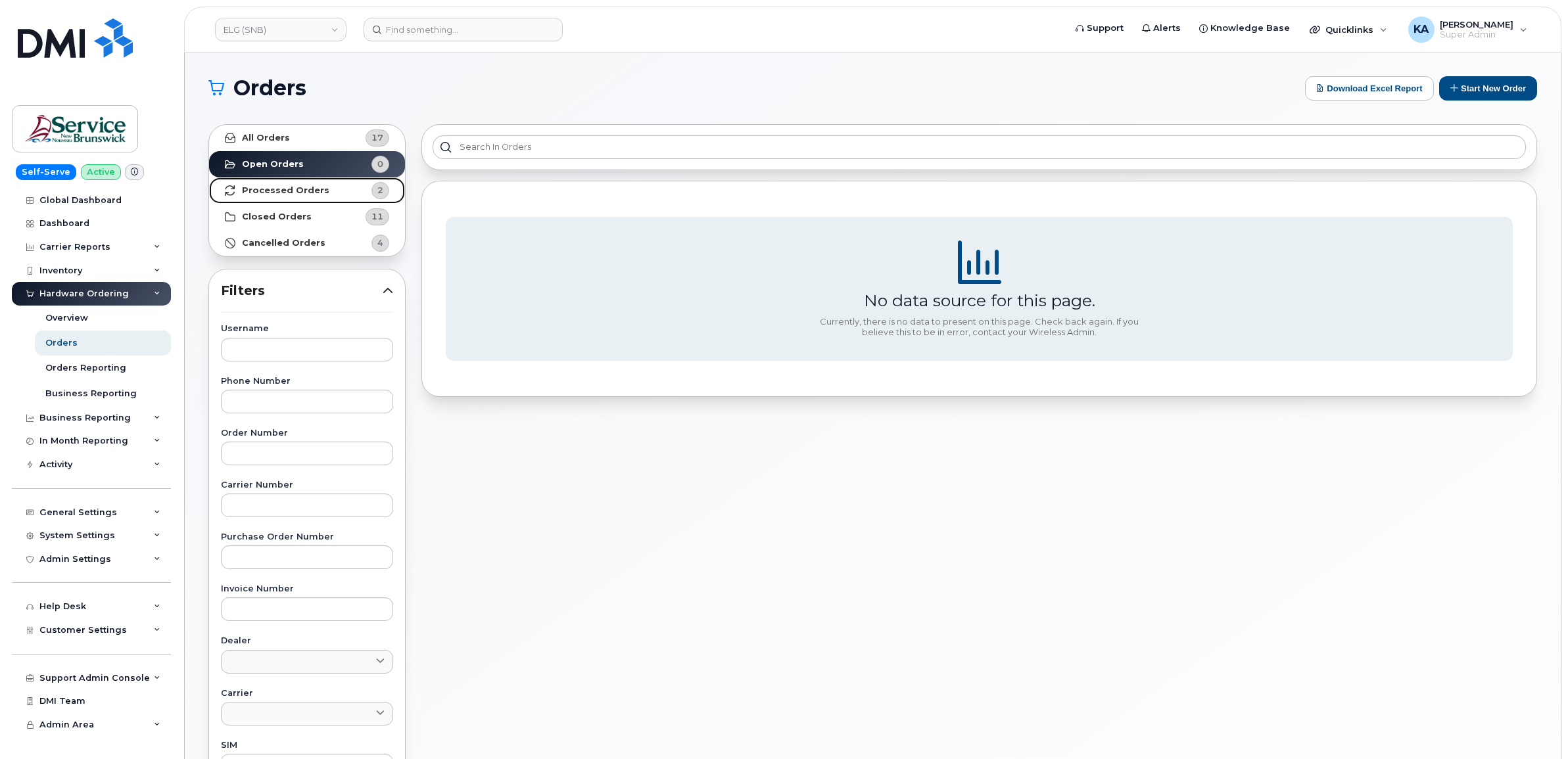
click at [302, 189] on strong "Processed Orders" at bounding box center [285, 190] width 87 height 11
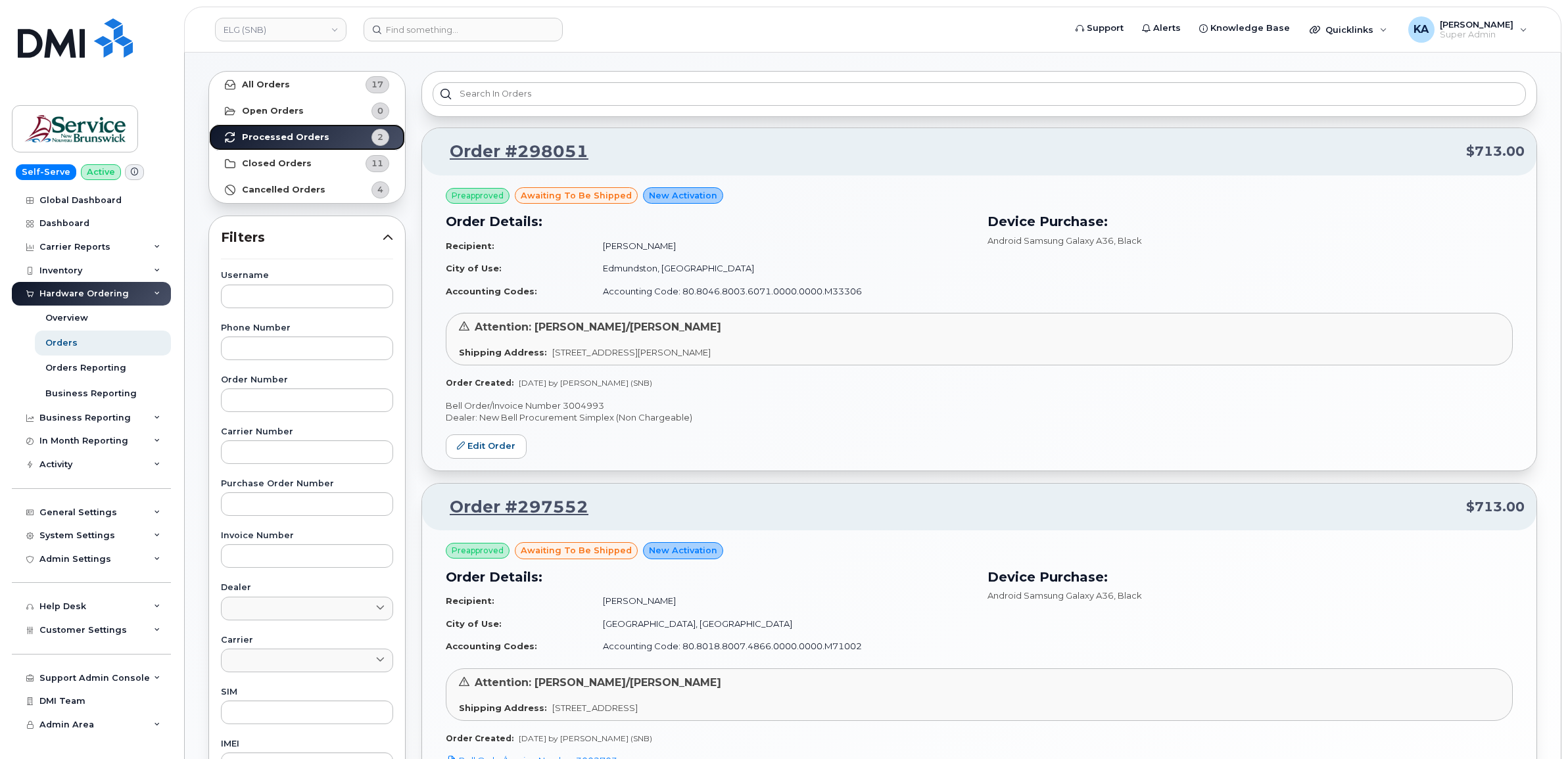
scroll to position [82, 0]
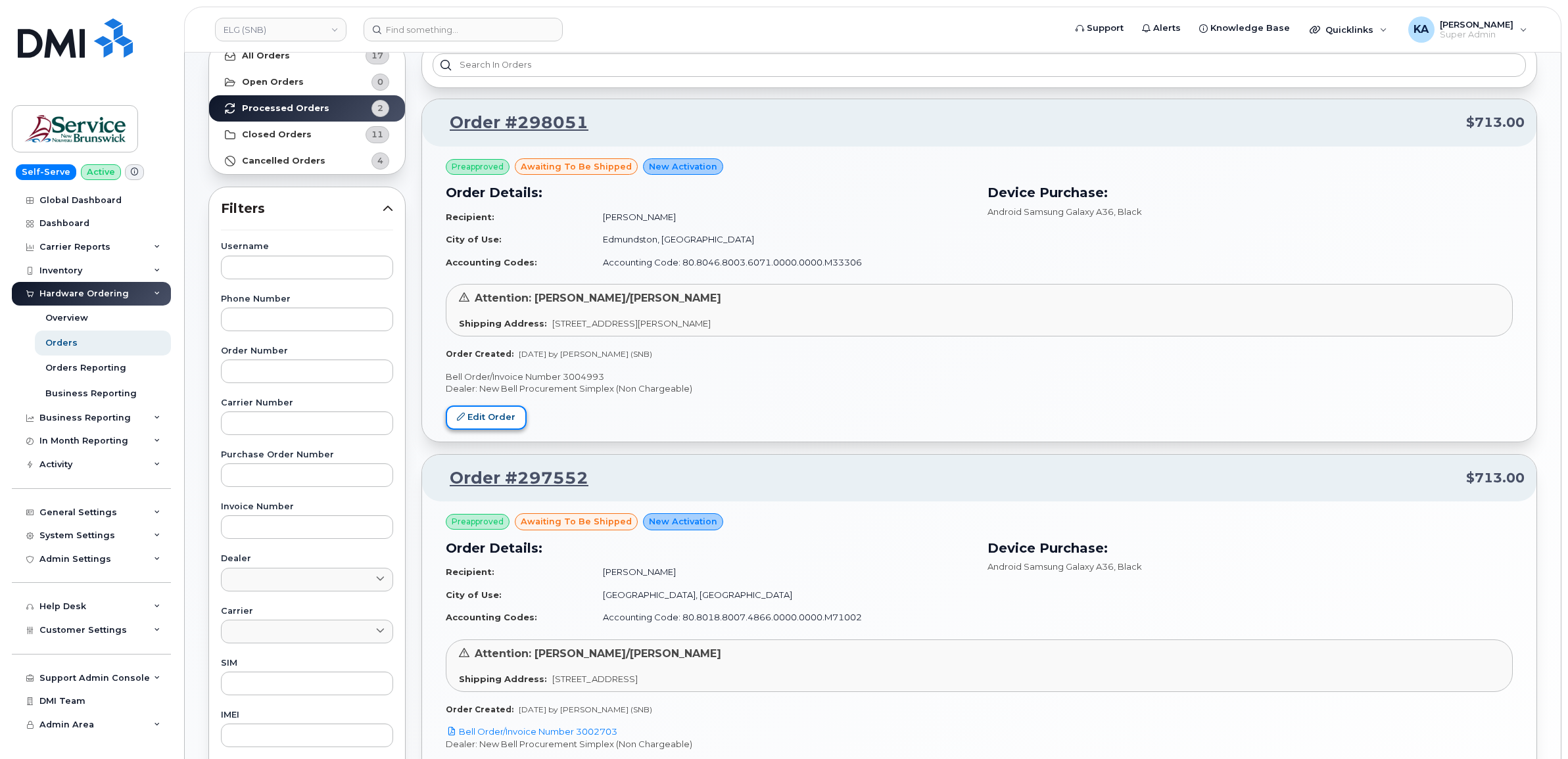
click at [478, 413] on link "Edit Order" at bounding box center [486, 418] width 81 height 24
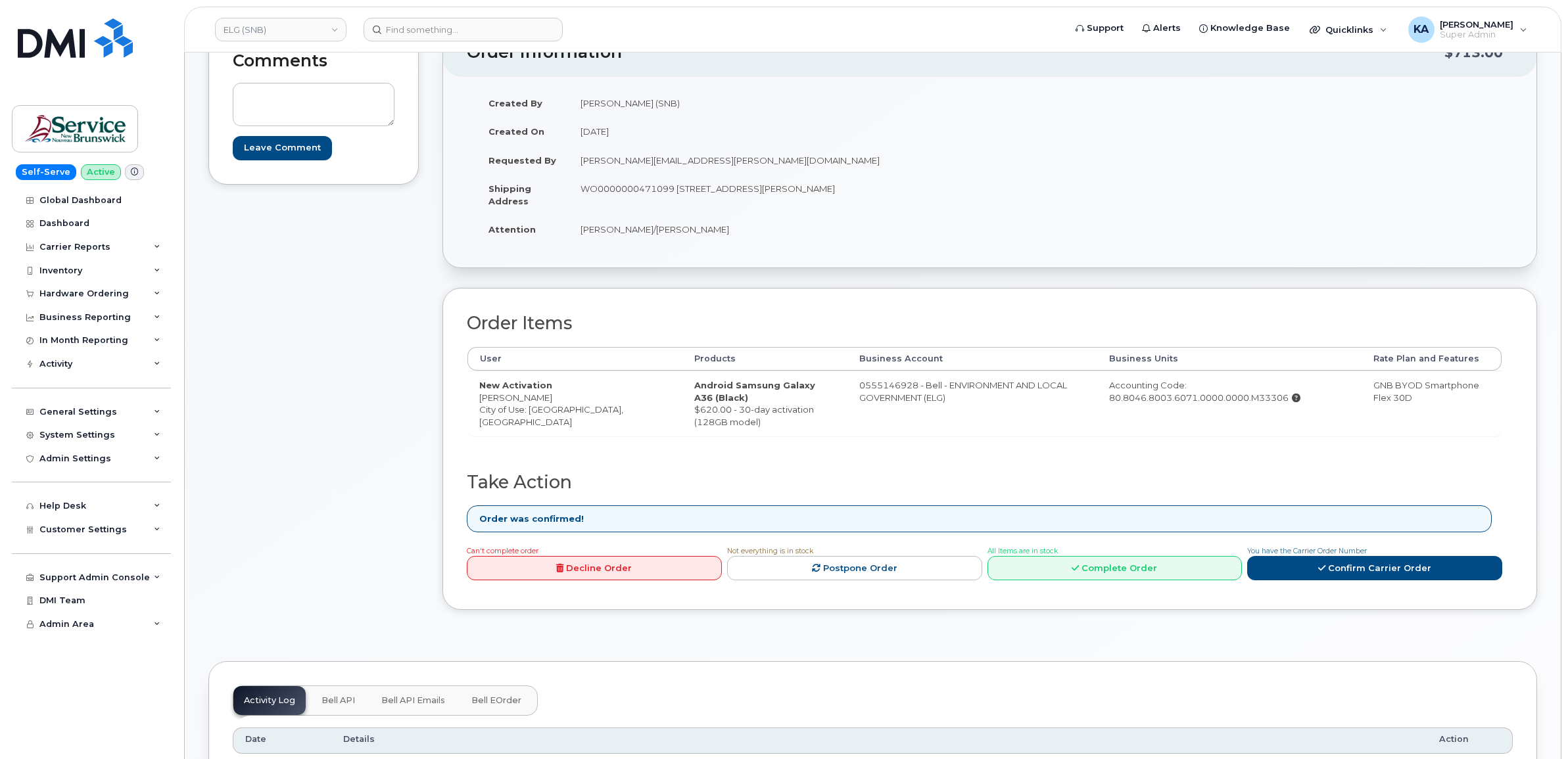
scroll to position [164, 0]
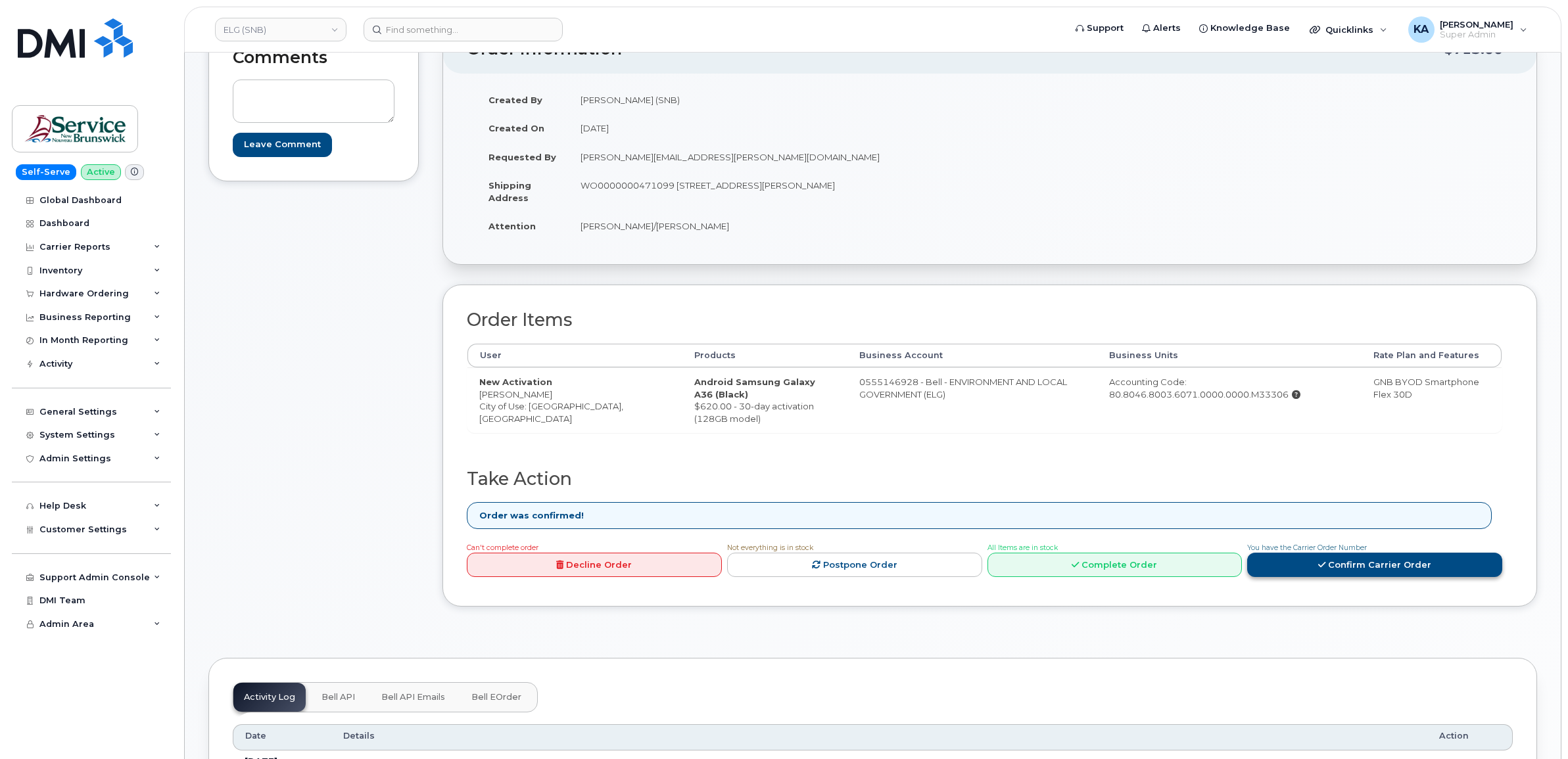
click at [1337, 573] on link "Confirm Carrier Order" at bounding box center [1375, 565] width 255 height 24
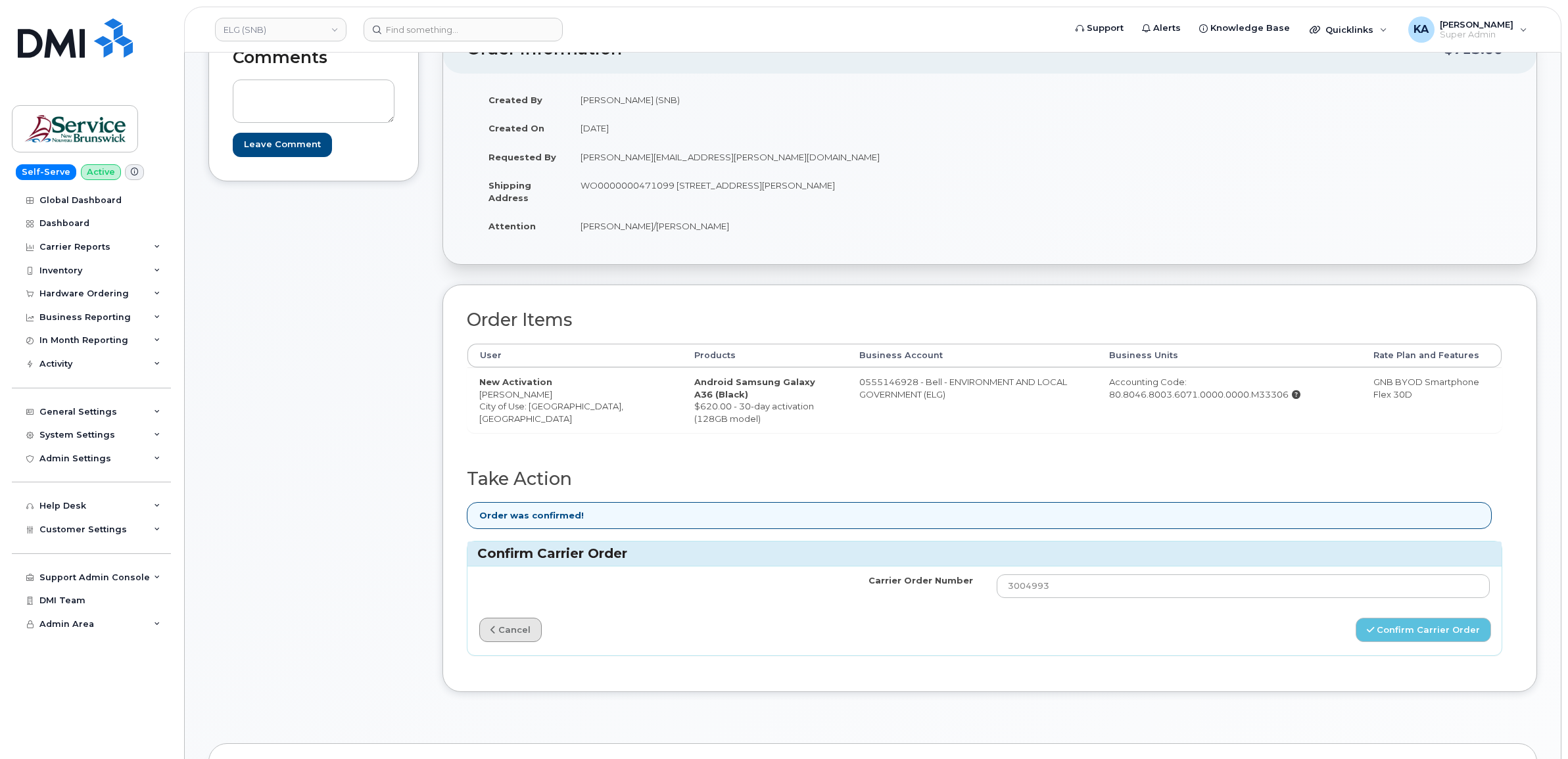
click at [530, 624] on link "cancel" at bounding box center [511, 630] width 63 height 24
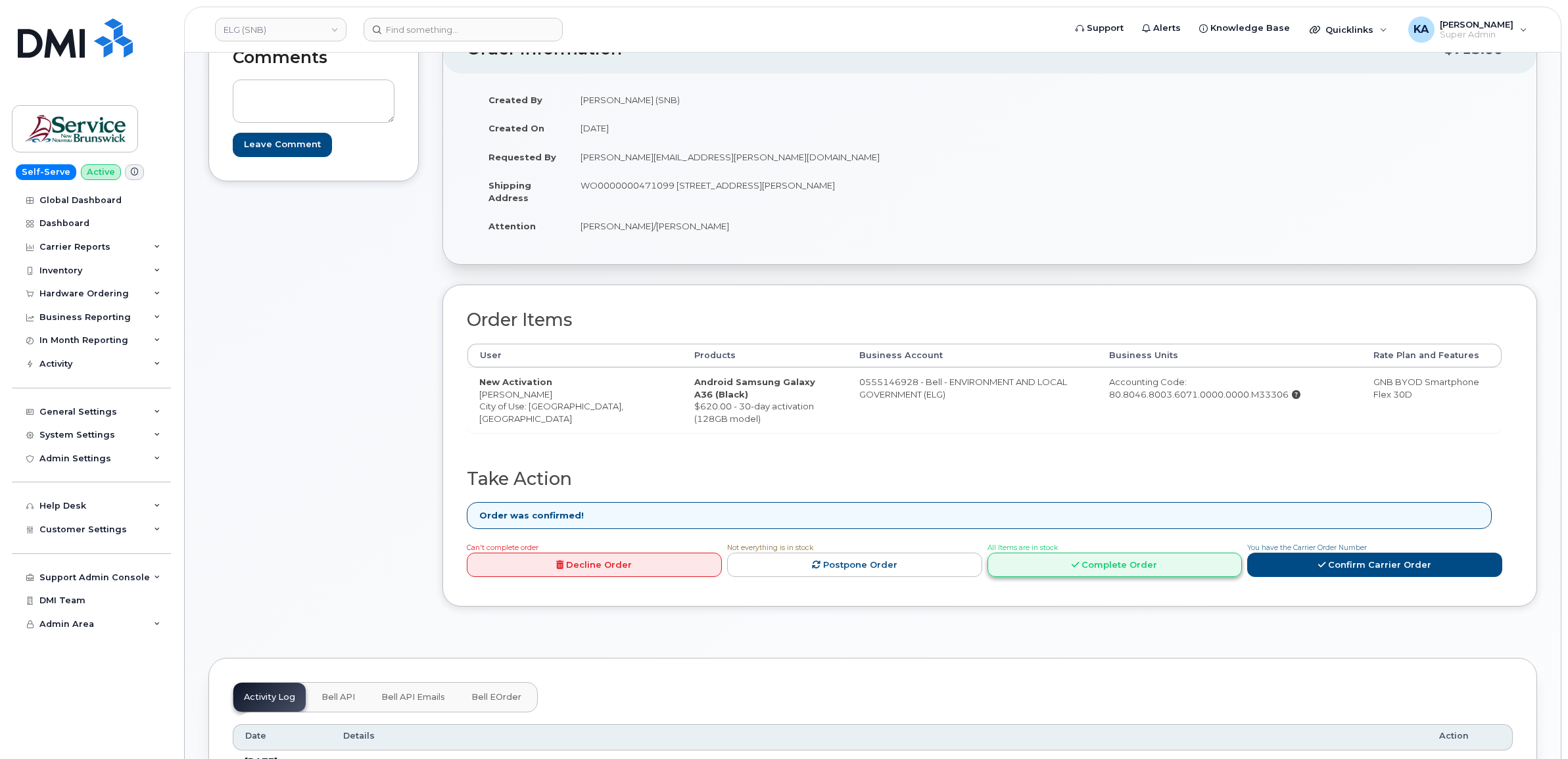
click at [1076, 569] on icon at bounding box center [1075, 565] width 7 height 9
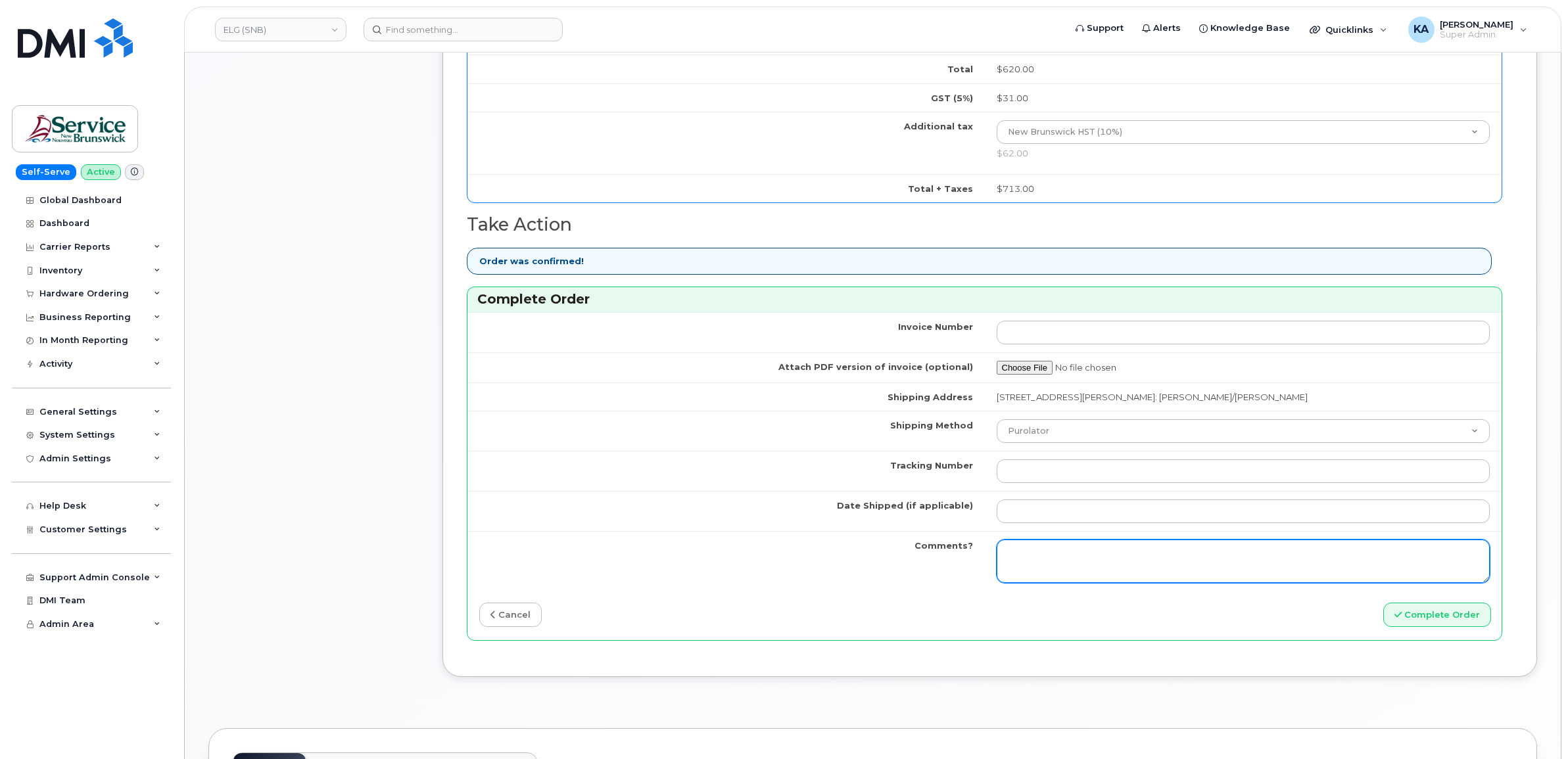
scroll to position [822, 0]
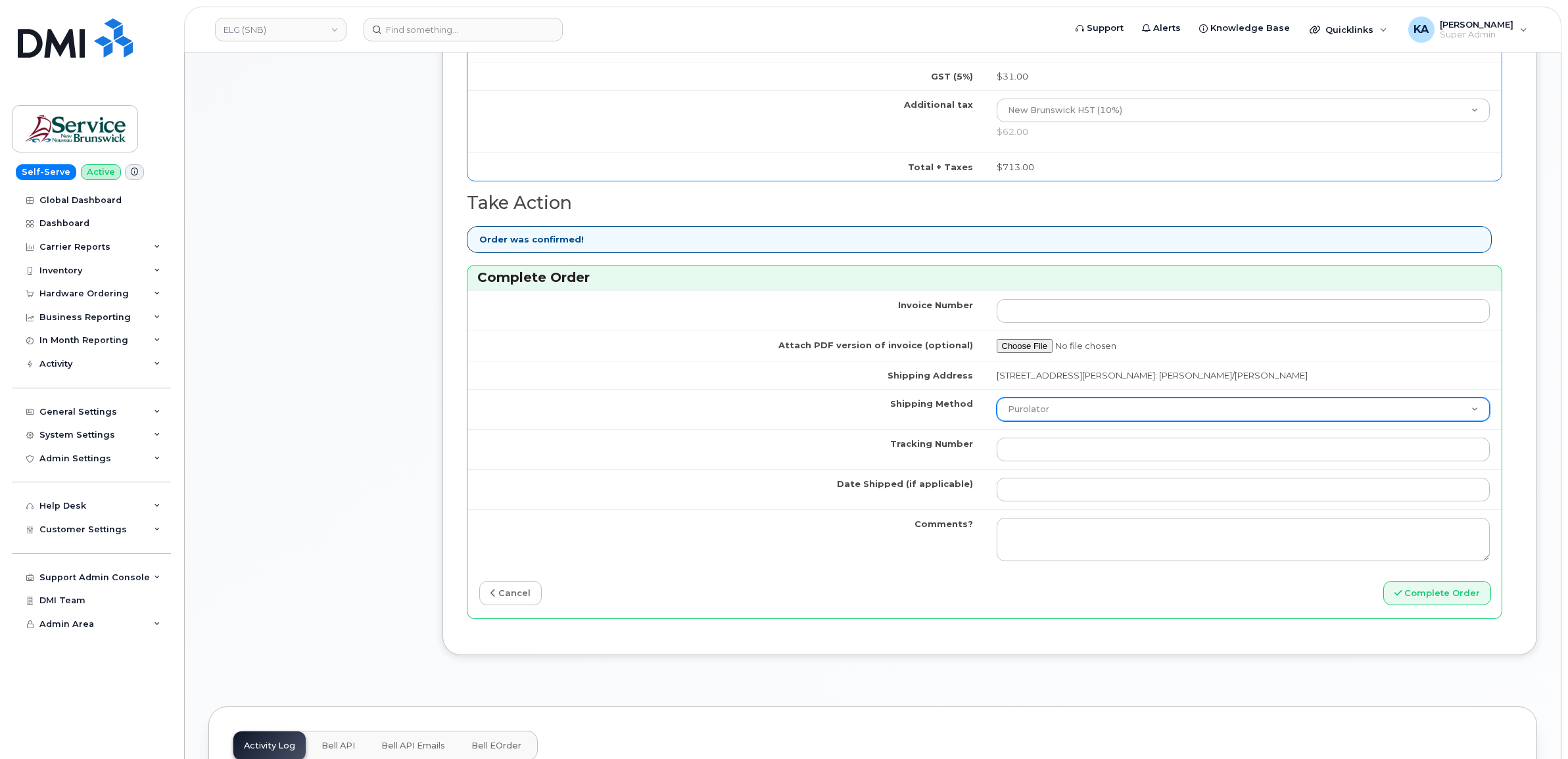
click at [1088, 416] on select "Purolator UPS FedEx Canada Post Courier Other Drop Off Pick Up" at bounding box center [1244, 409] width 494 height 23
select select "FedEx"
click at [997, 401] on select "Purolator UPS FedEx Canada Post Courier Other Drop Off Pick Up" at bounding box center [1244, 409] width 494 height 23
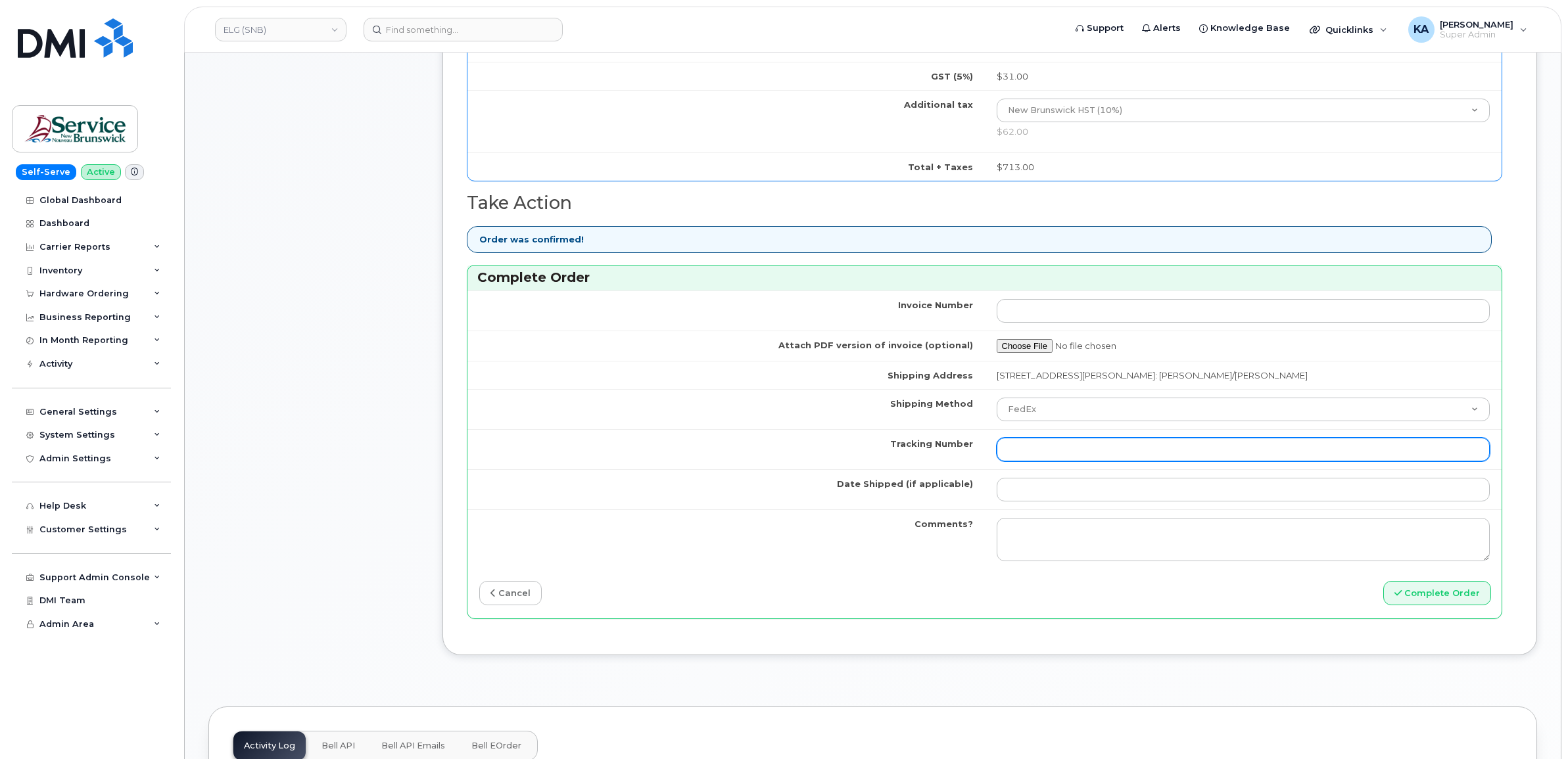
click at [1038, 454] on input "Tracking Number" at bounding box center [1244, 449] width 494 height 23
paste input "463192485709"
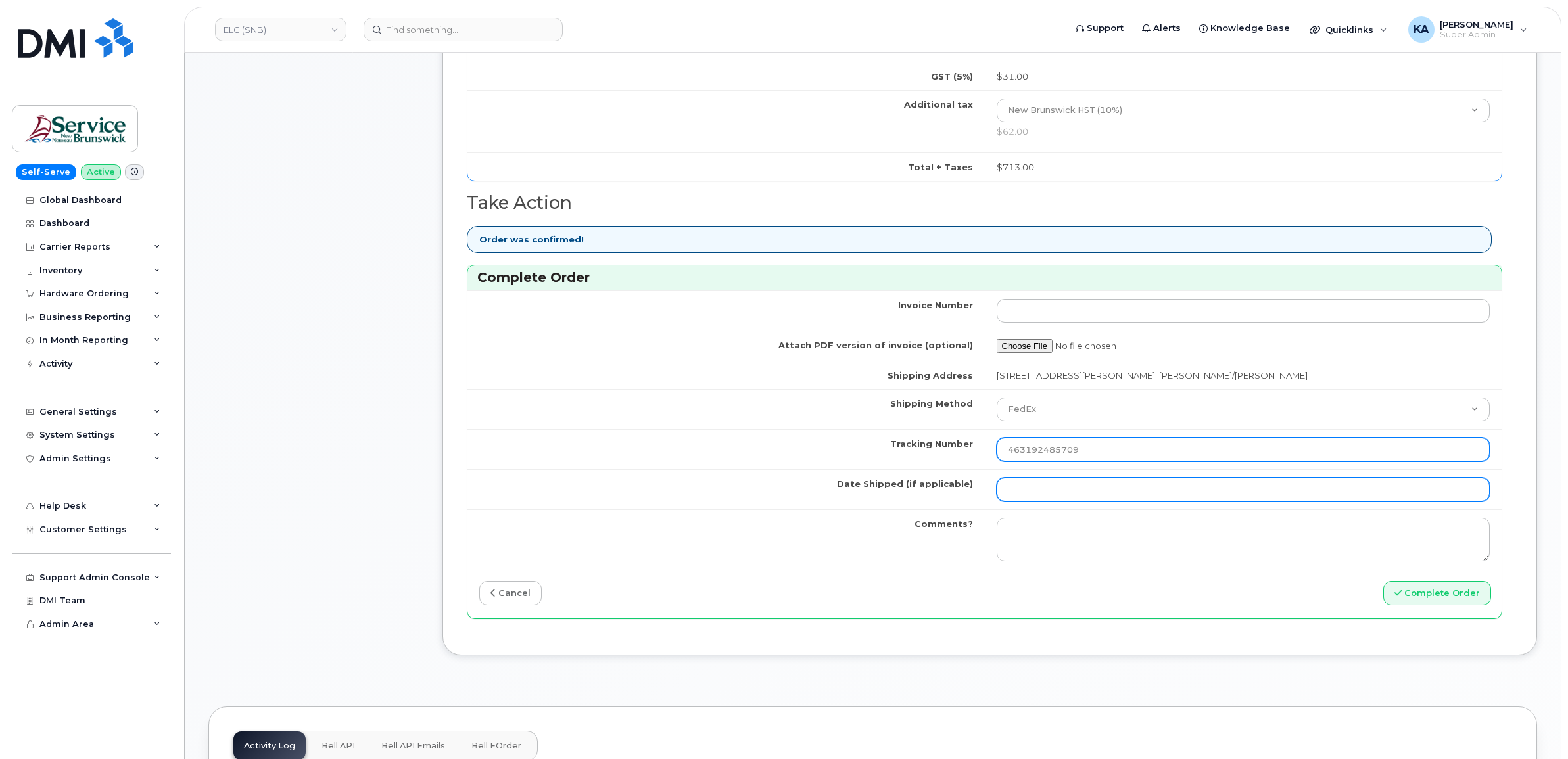
type input "463192485709"
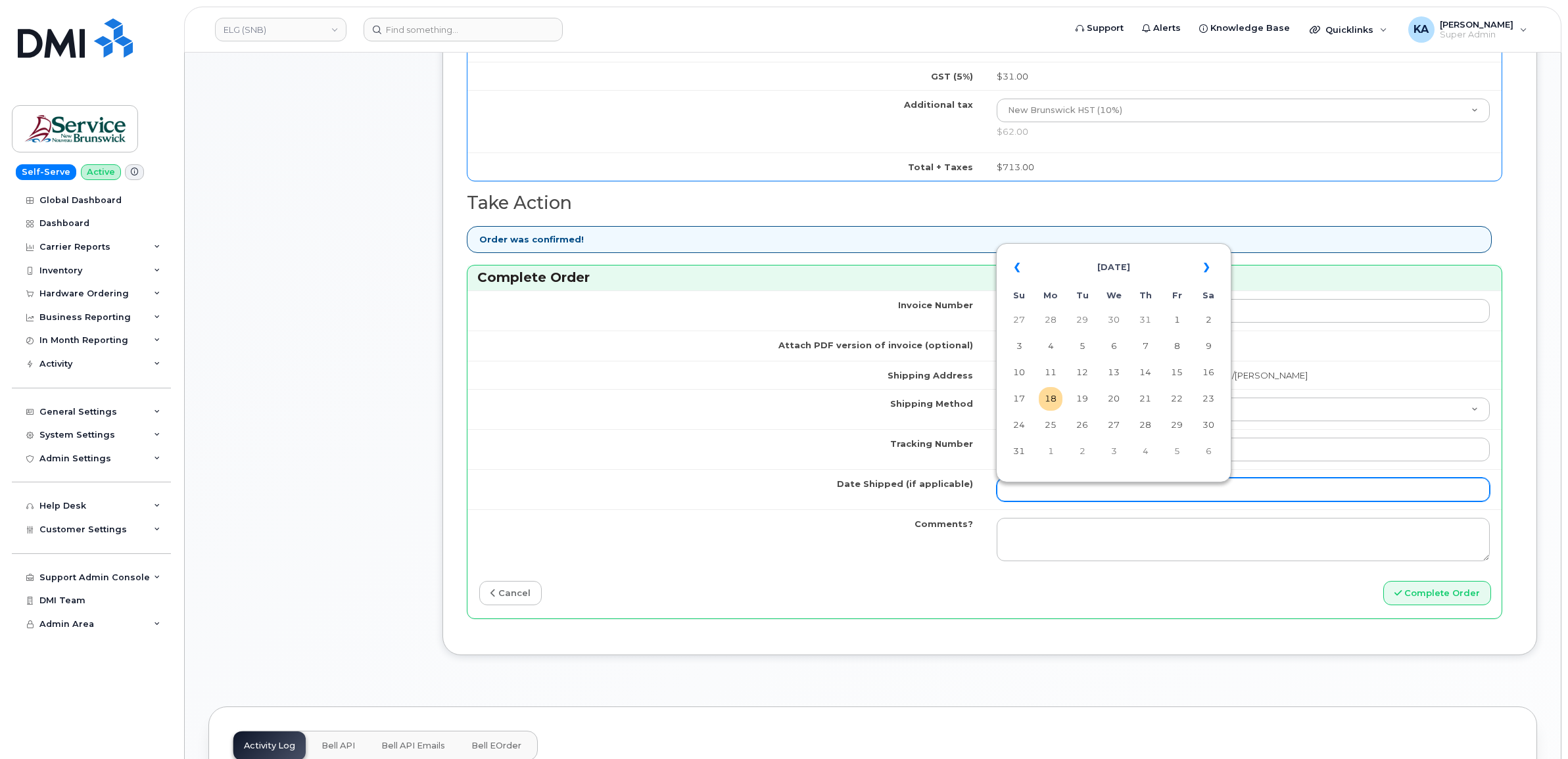
click at [1033, 497] on input "Date Shipped (if applicable)" at bounding box center [1244, 489] width 494 height 23
click at [1175, 371] on td "15" at bounding box center [1177, 372] width 23 height 23
type input "[DATE]"
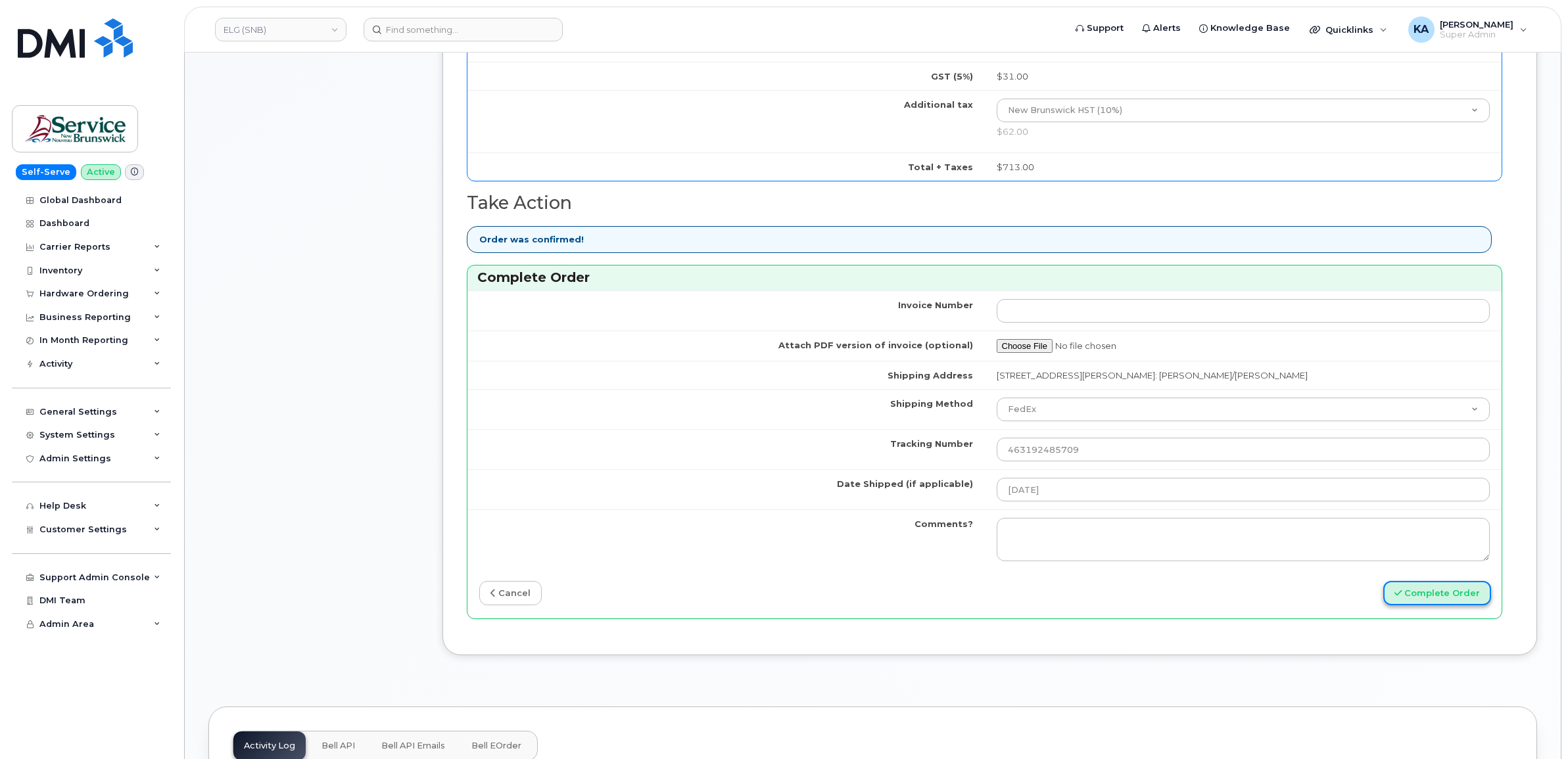
click at [1414, 596] on button "Complete Order" at bounding box center [1438, 593] width 108 height 24
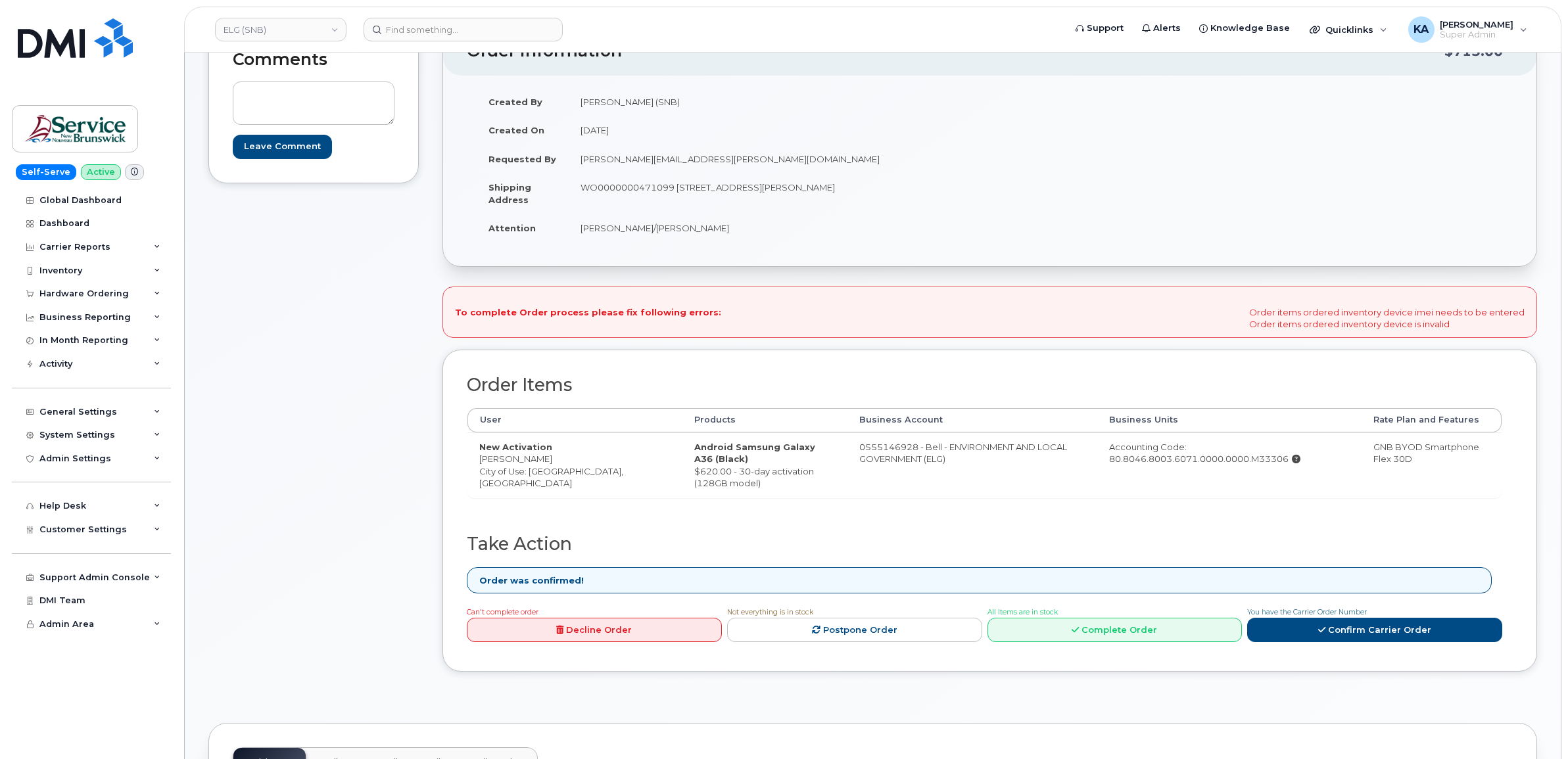
scroll to position [247, 0]
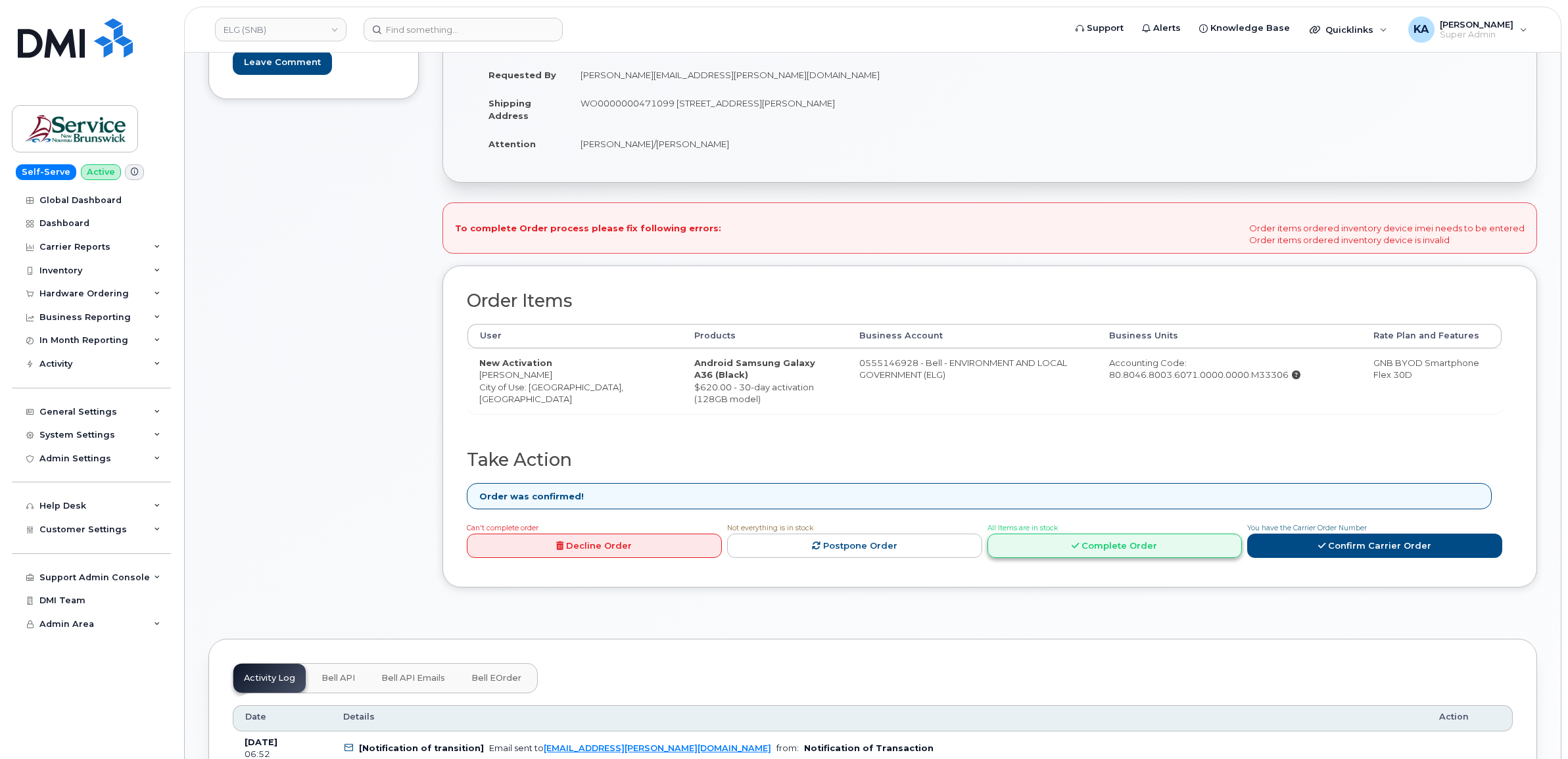
click at [1148, 549] on link "Complete Order" at bounding box center [1115, 546] width 255 height 24
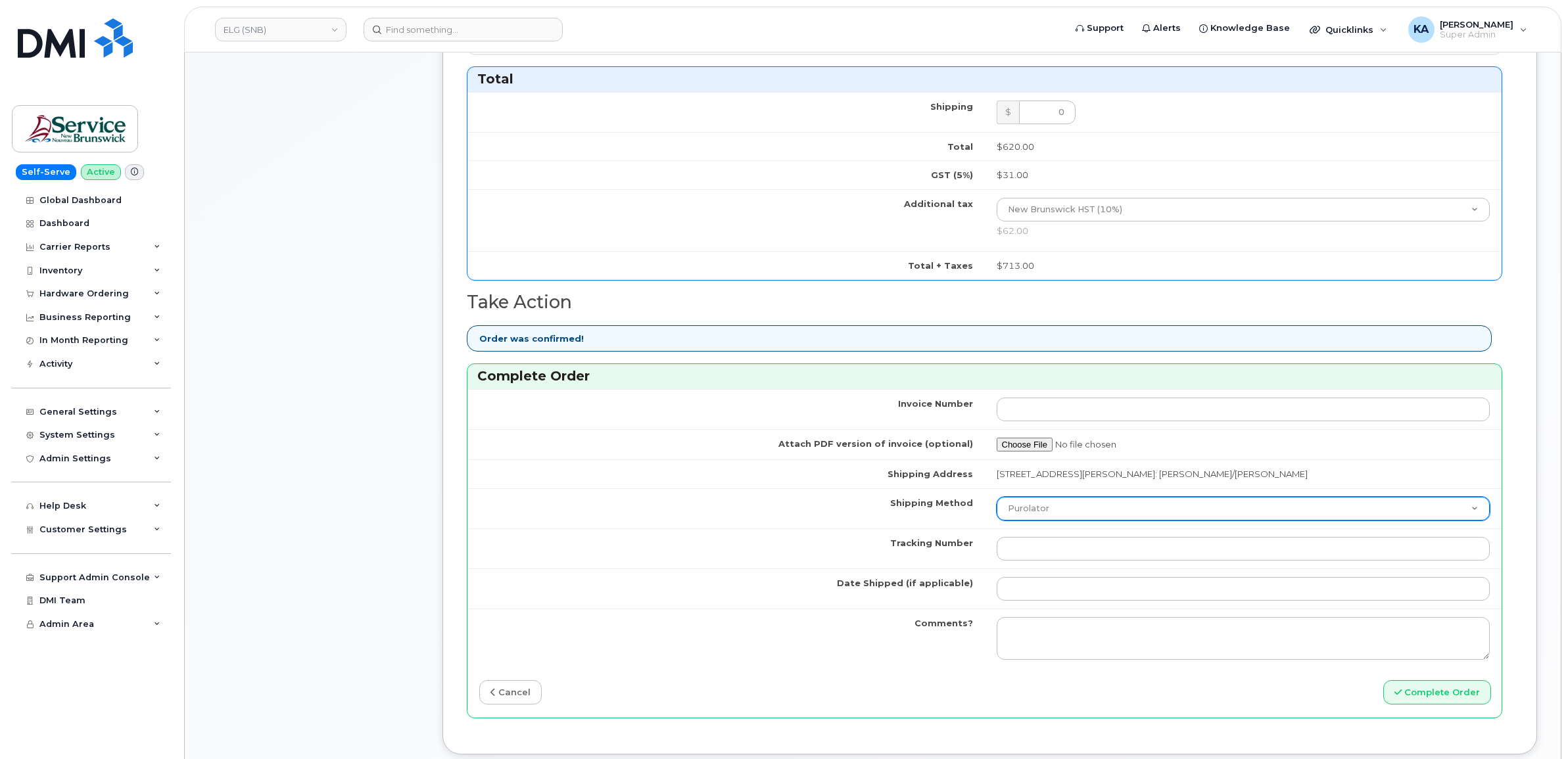
scroll to position [822, 0]
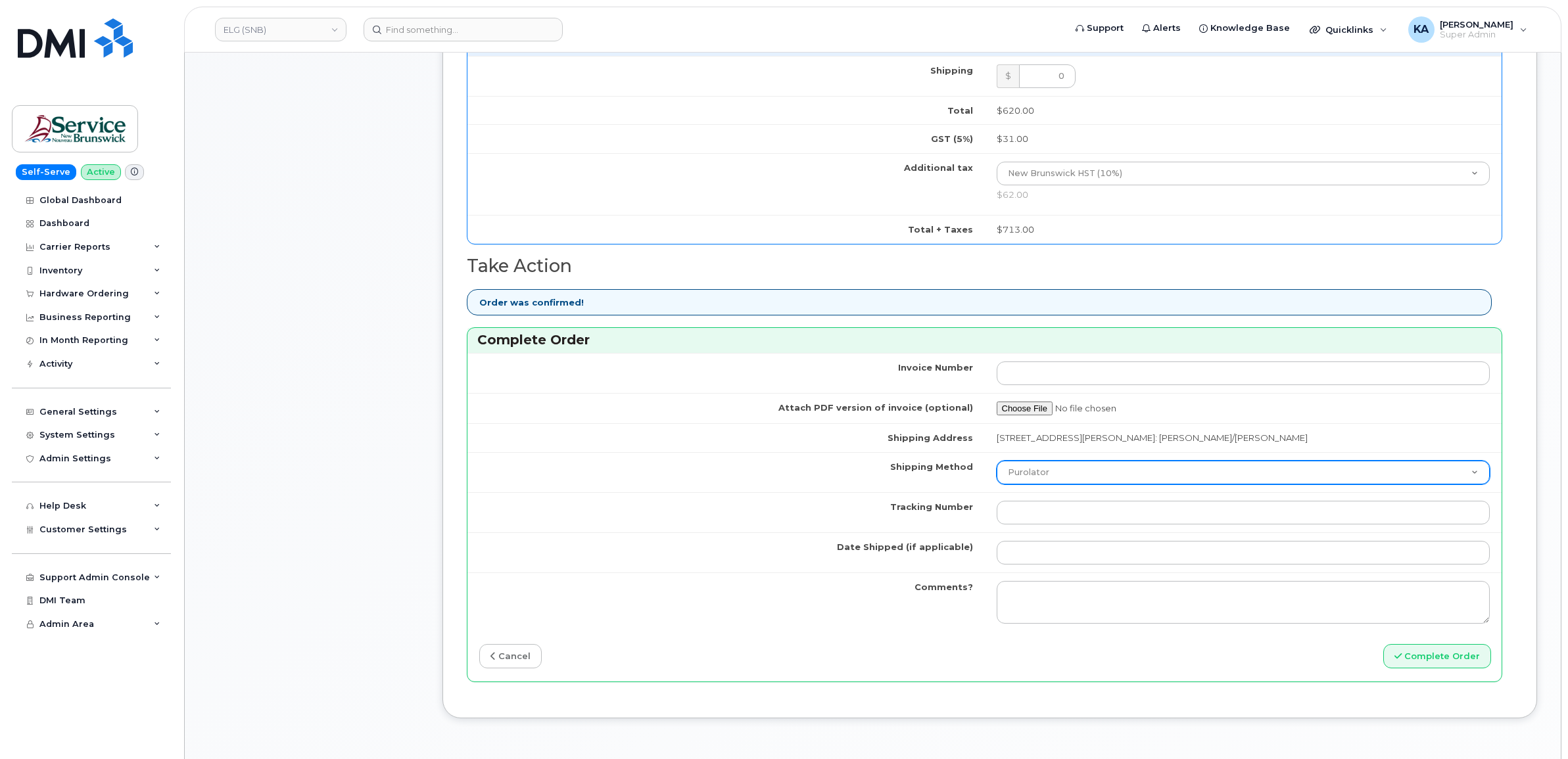
click at [1070, 475] on select "Purolator UPS FedEx Canada Post Courier Other Drop Off Pick Up" at bounding box center [1244, 472] width 494 height 23
select select "FedEx"
click at [997, 464] on select "Purolator UPS FedEx Canada Post Courier Other Drop Off Pick Up" at bounding box center [1244, 472] width 494 height 23
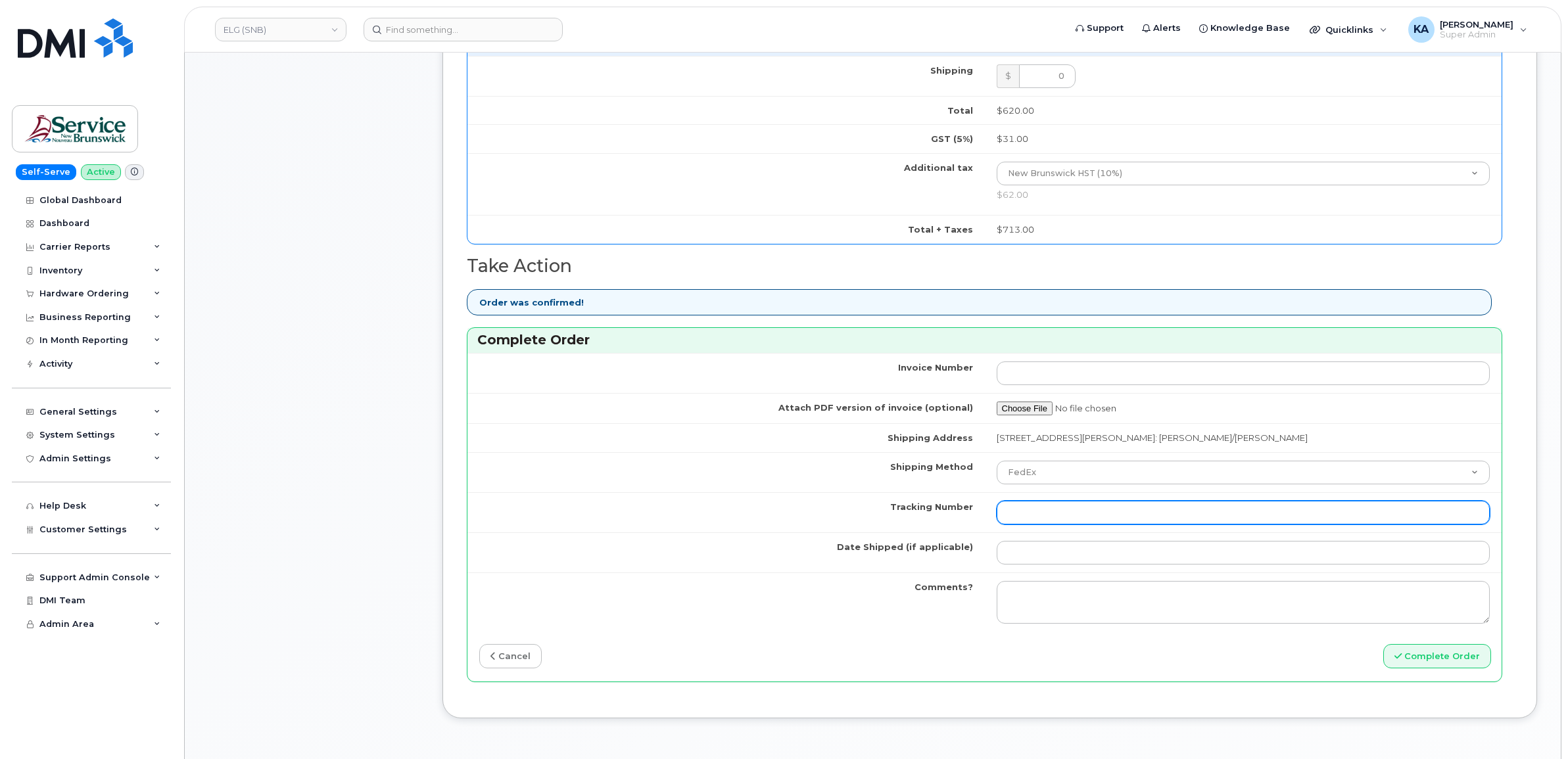
paste input "463192485709"
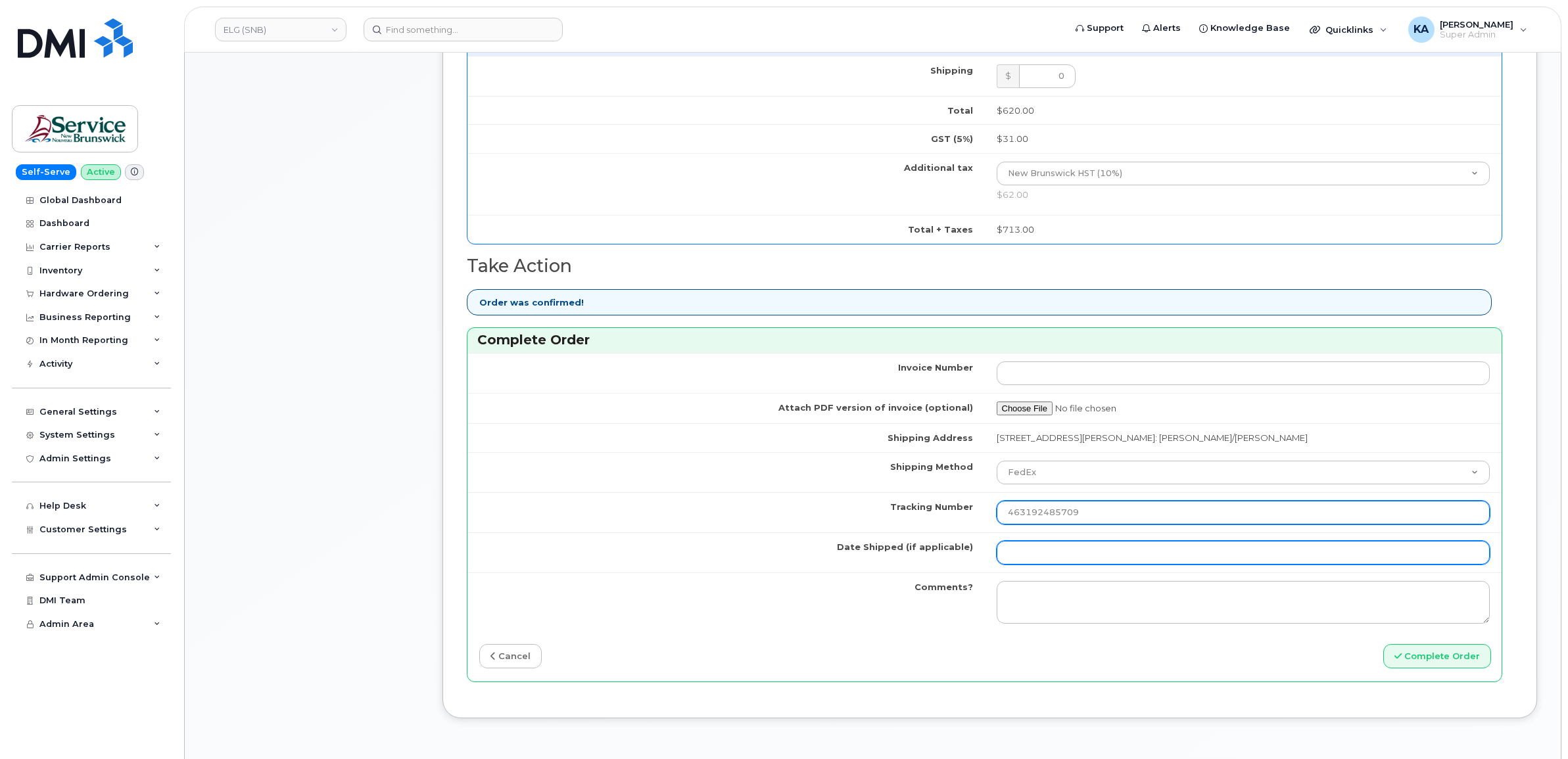
type input "463192485709"
click at [1044, 555] on input "Date Shipped (if applicable)" at bounding box center [1244, 552] width 494 height 23
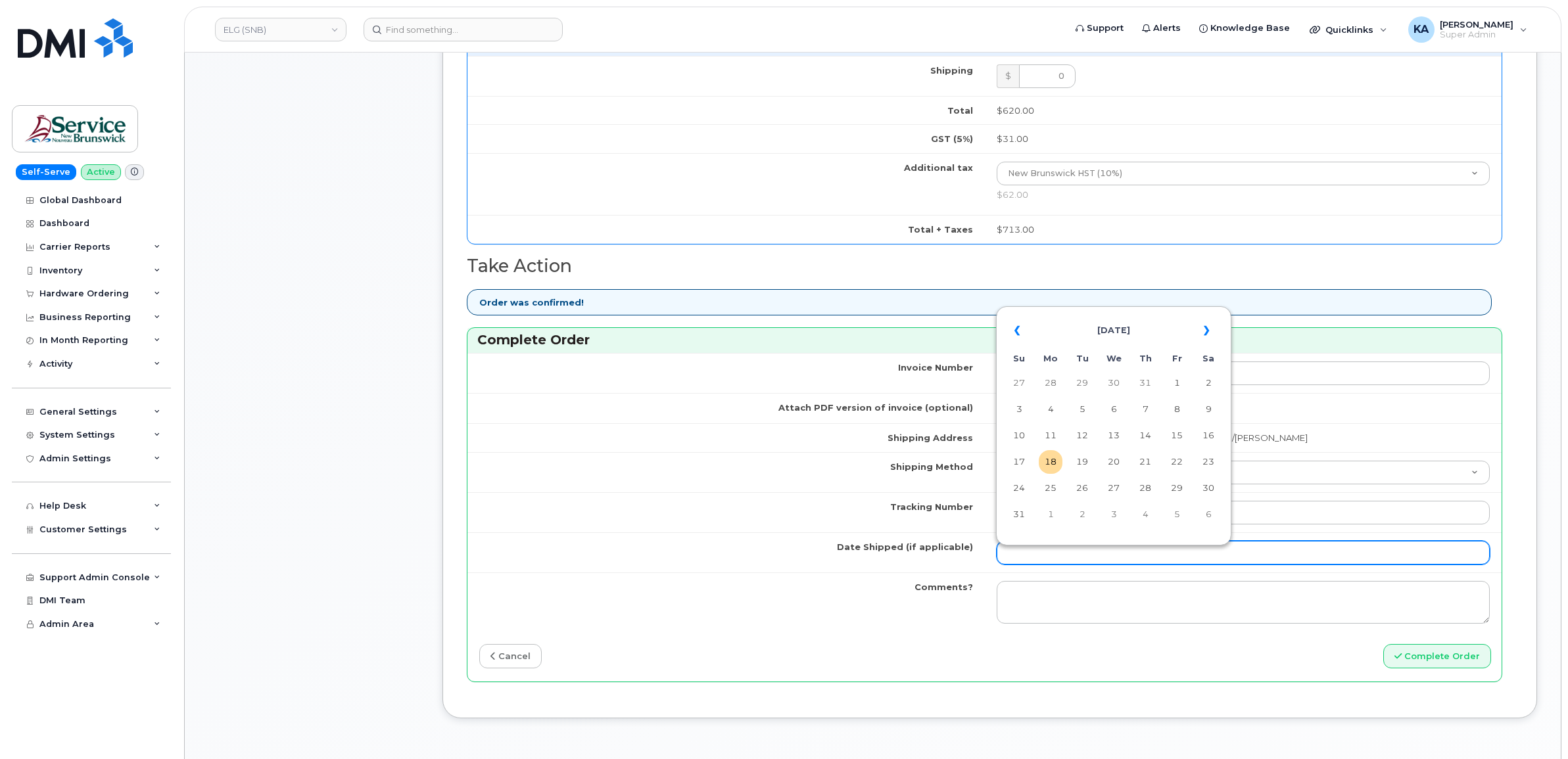
type input "[DATE]"
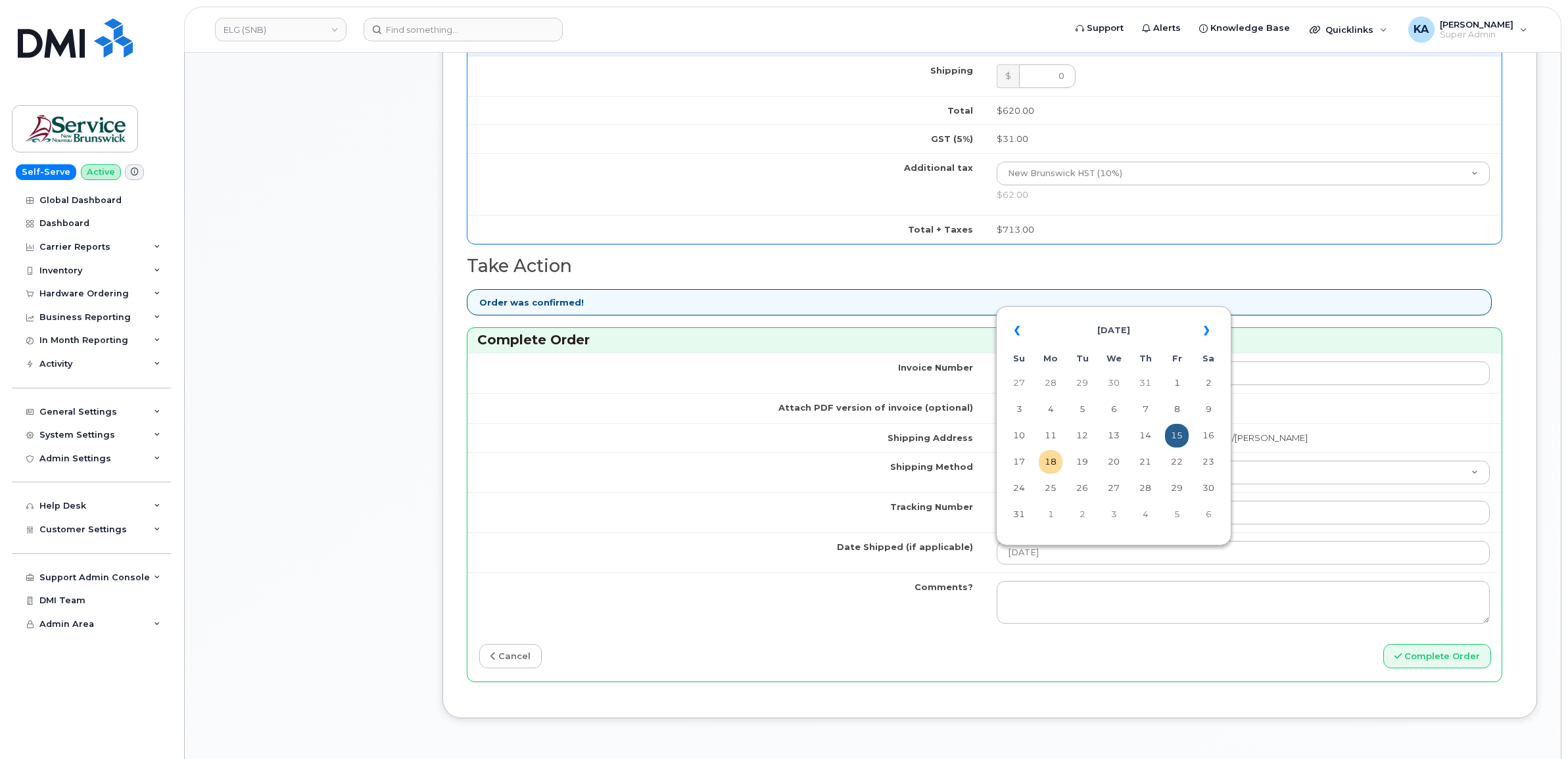
drag, startPoint x: 1181, startPoint y: 432, endPoint x: 1174, endPoint y: 455, distance: 24.0
click at [1180, 432] on td "15" at bounding box center [1177, 435] width 23 height 23
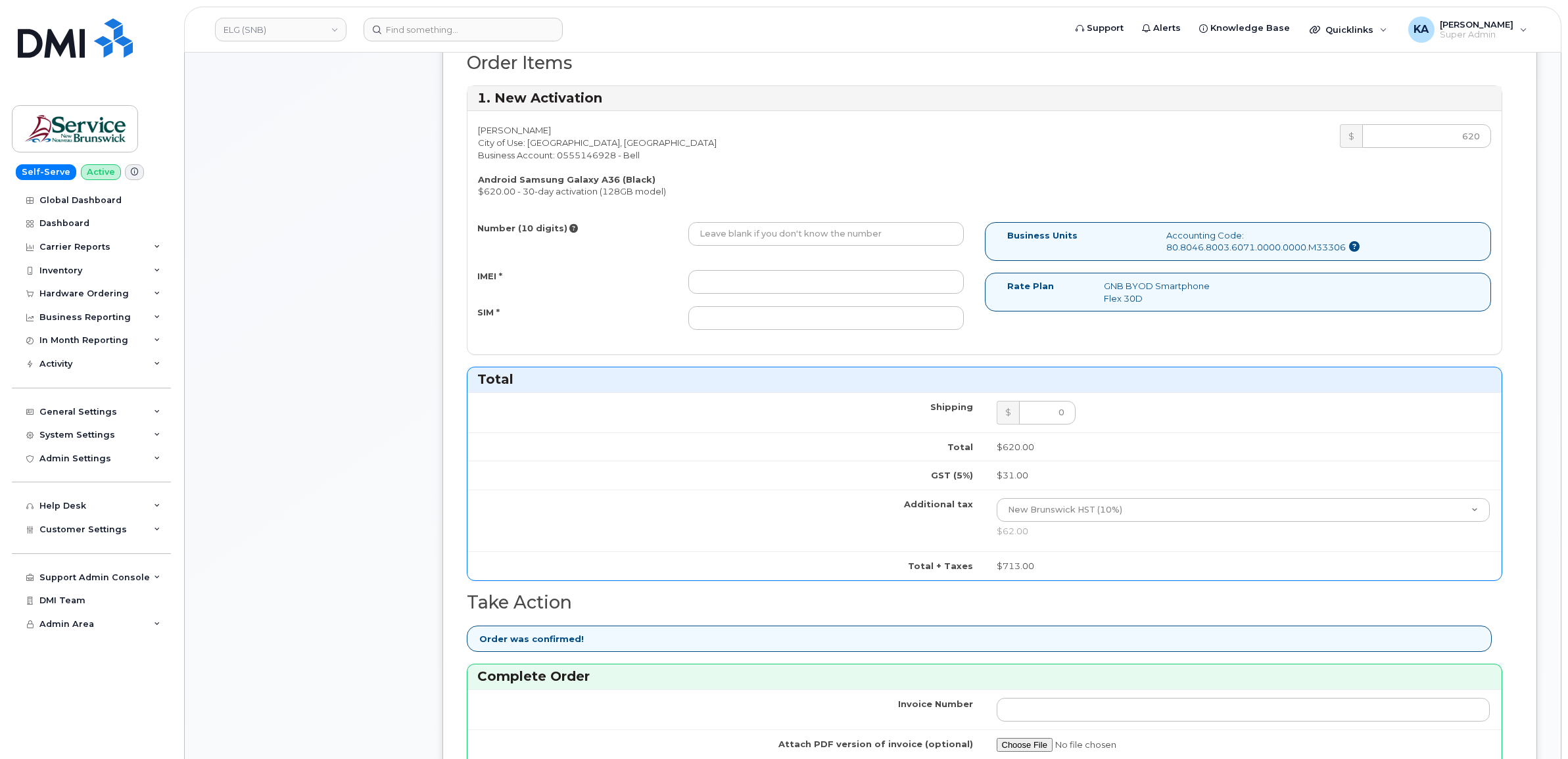
scroll to position [411, 0]
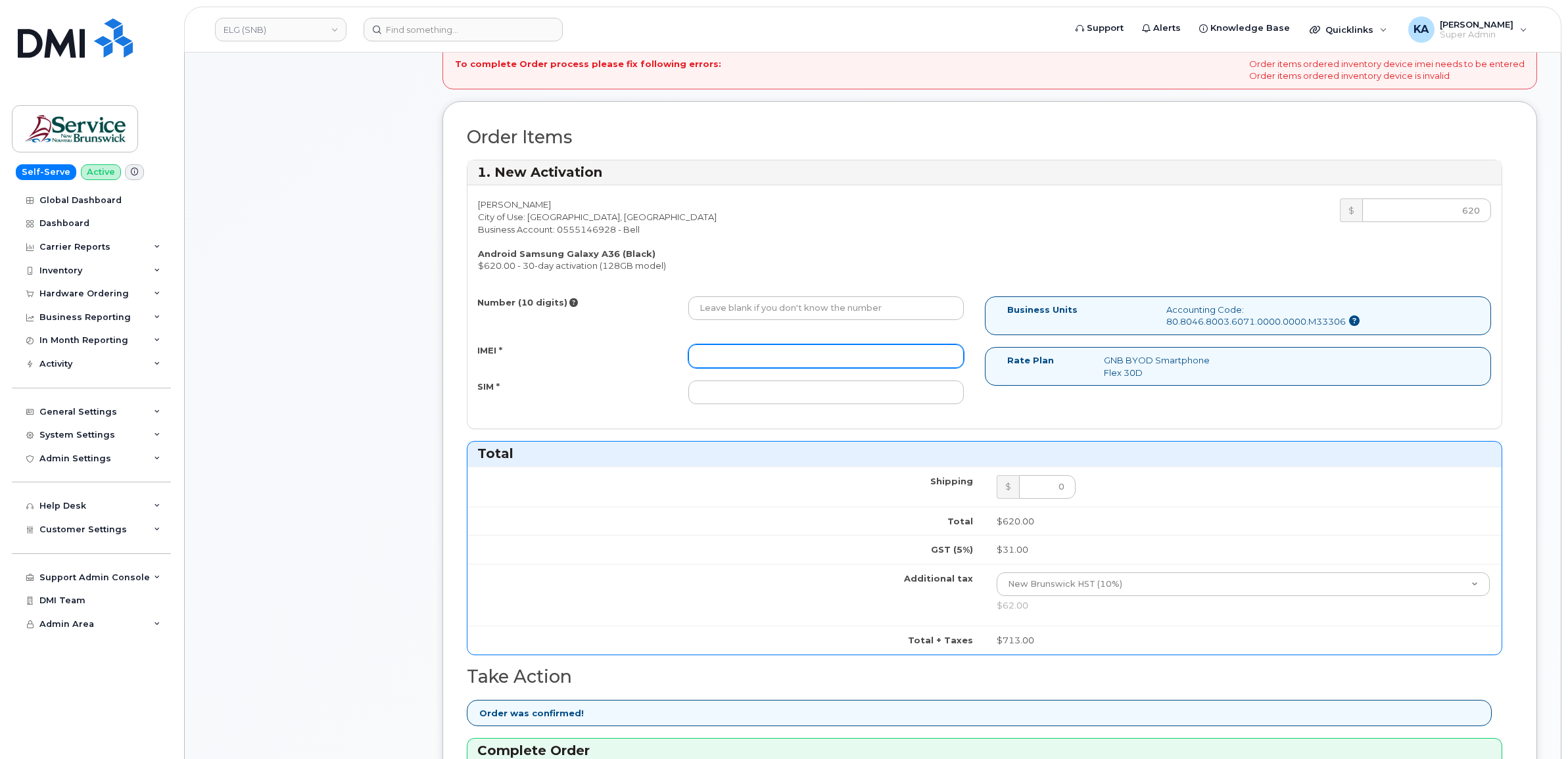
paste input "357167790641001"
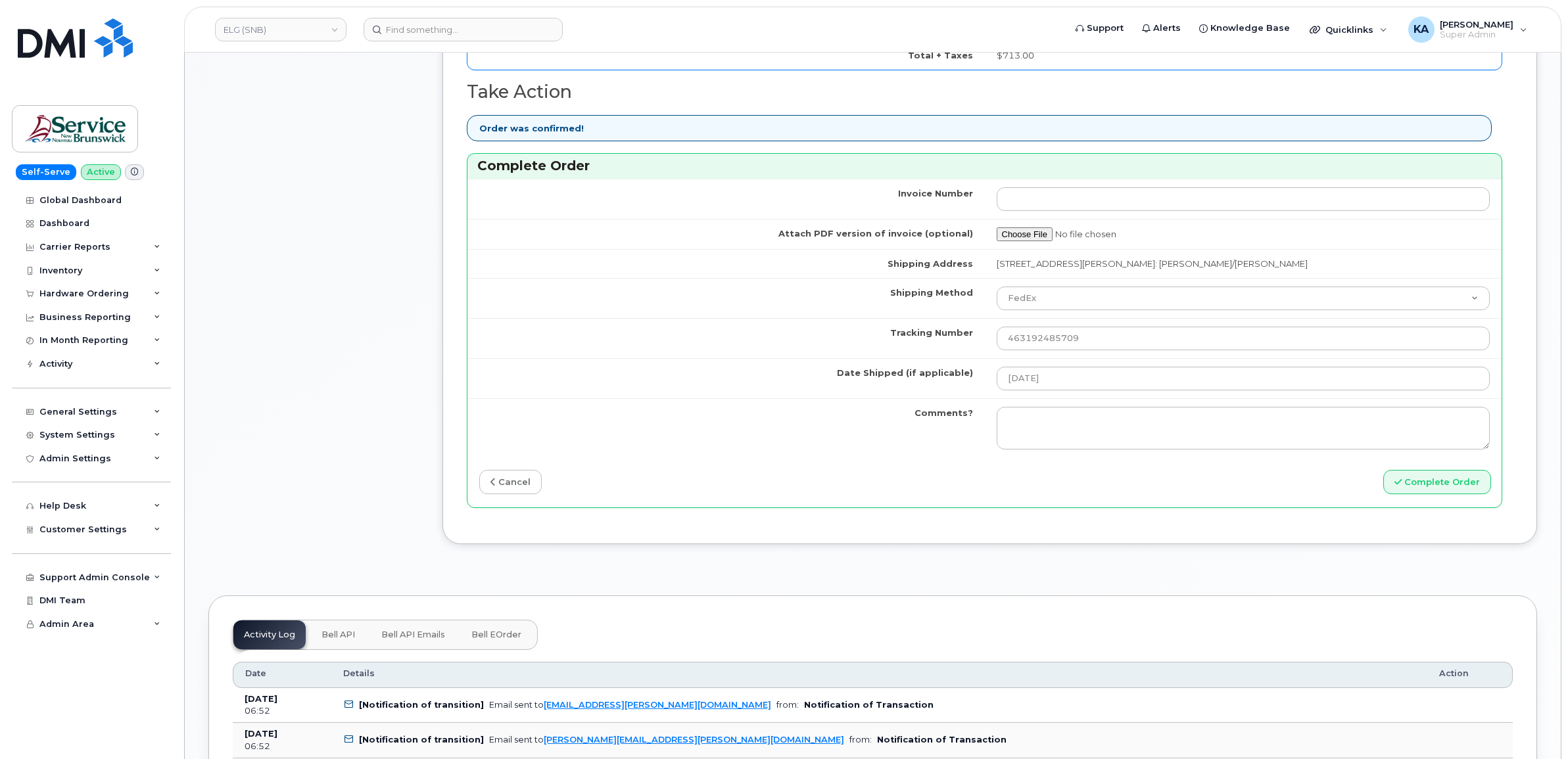
scroll to position [1068, 0]
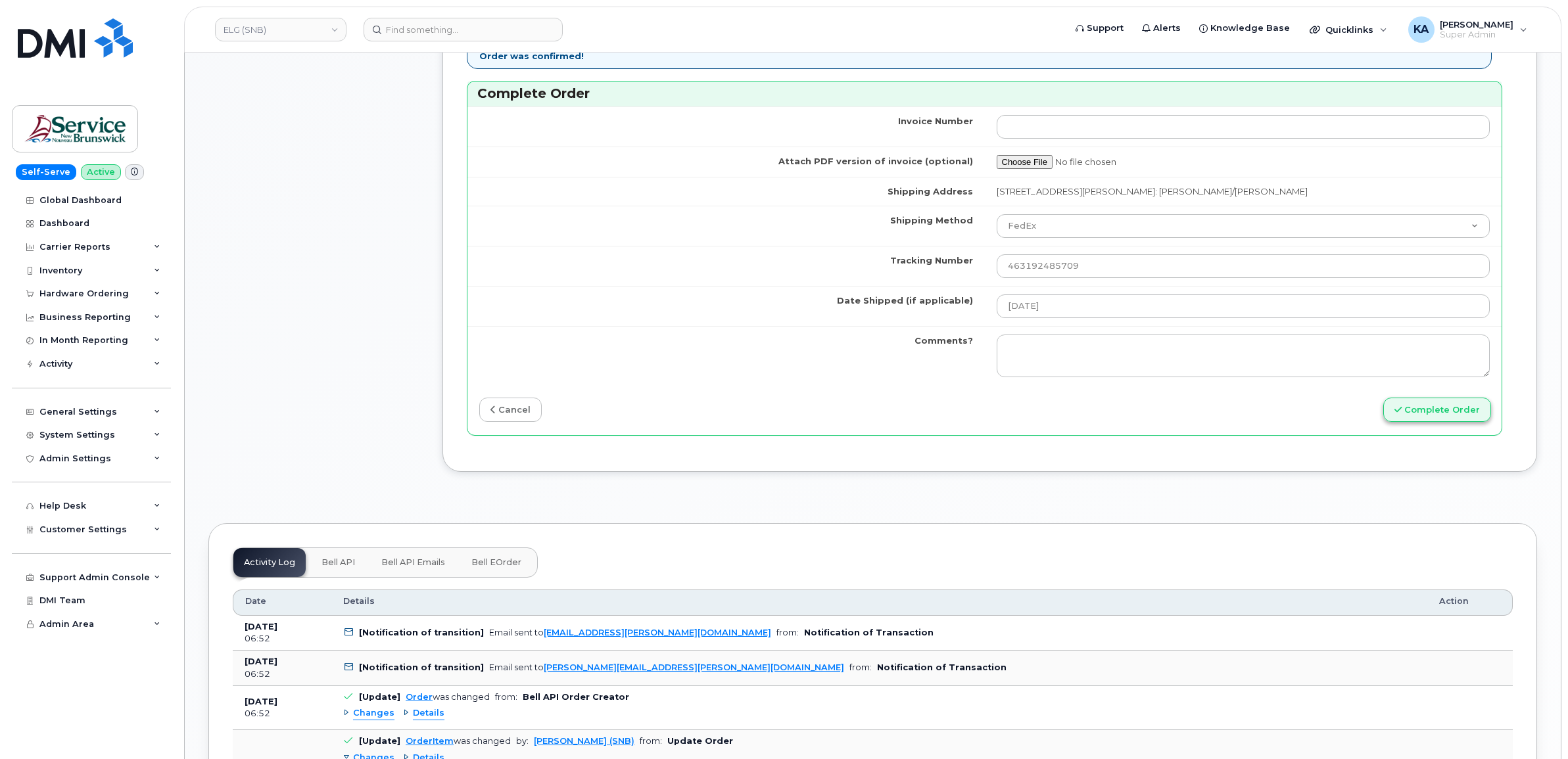
type input "357167790641001"
click at [1419, 414] on button "Complete Order" at bounding box center [1438, 409] width 108 height 24
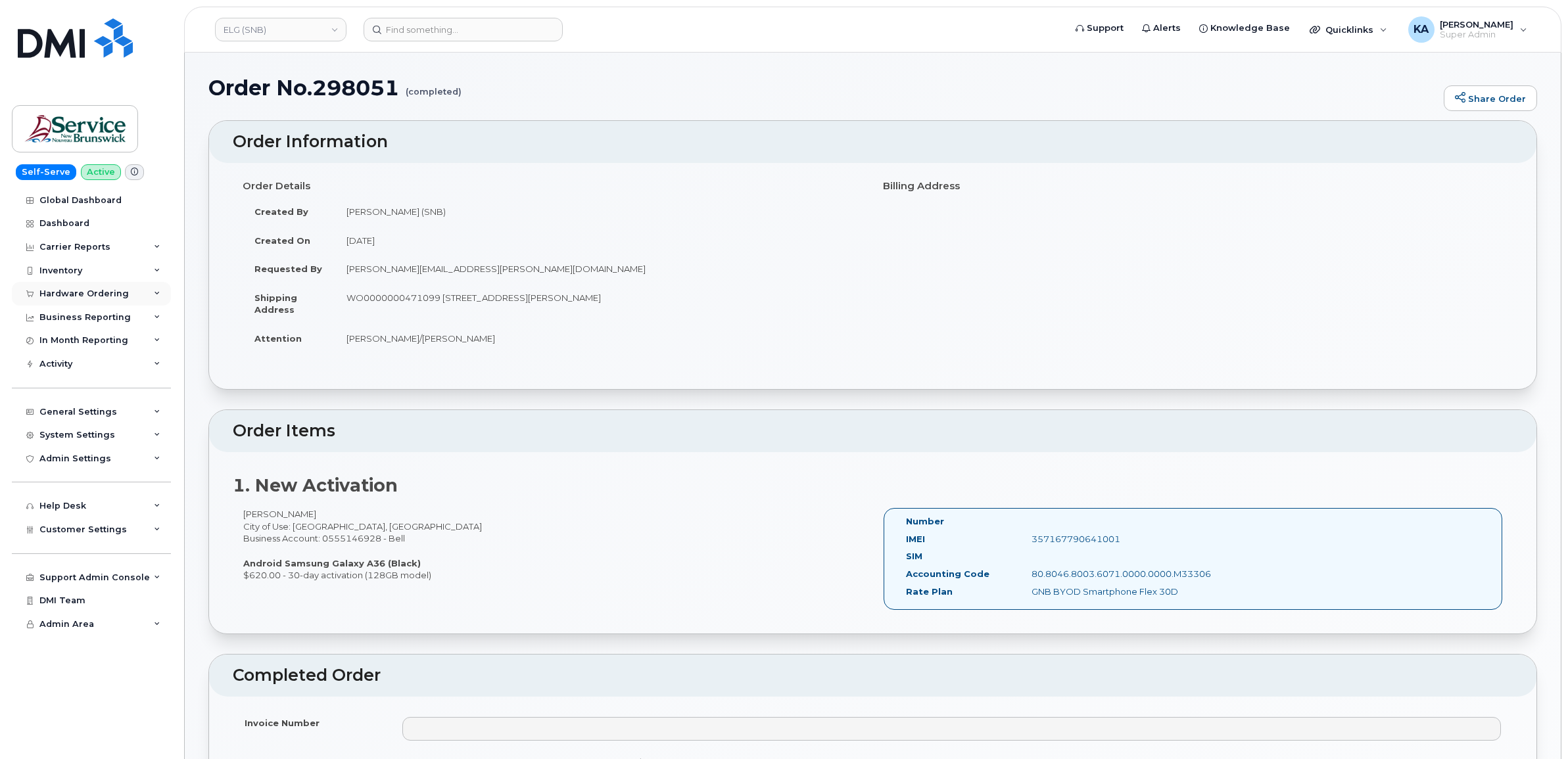
click at [73, 291] on div "Hardware Ordering" at bounding box center [84, 294] width 90 height 11
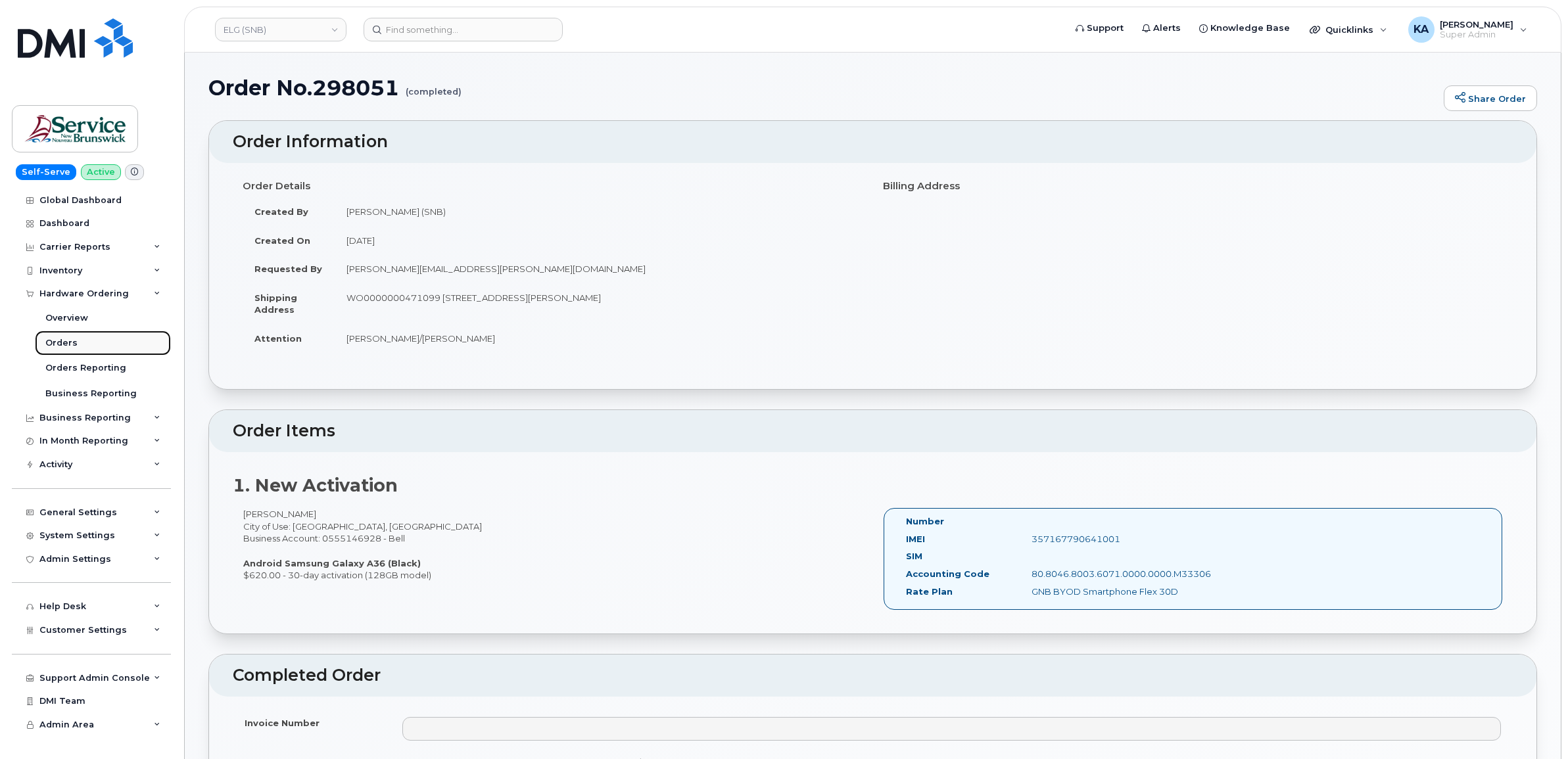
click at [66, 342] on div "Orders" at bounding box center [61, 343] width 32 height 12
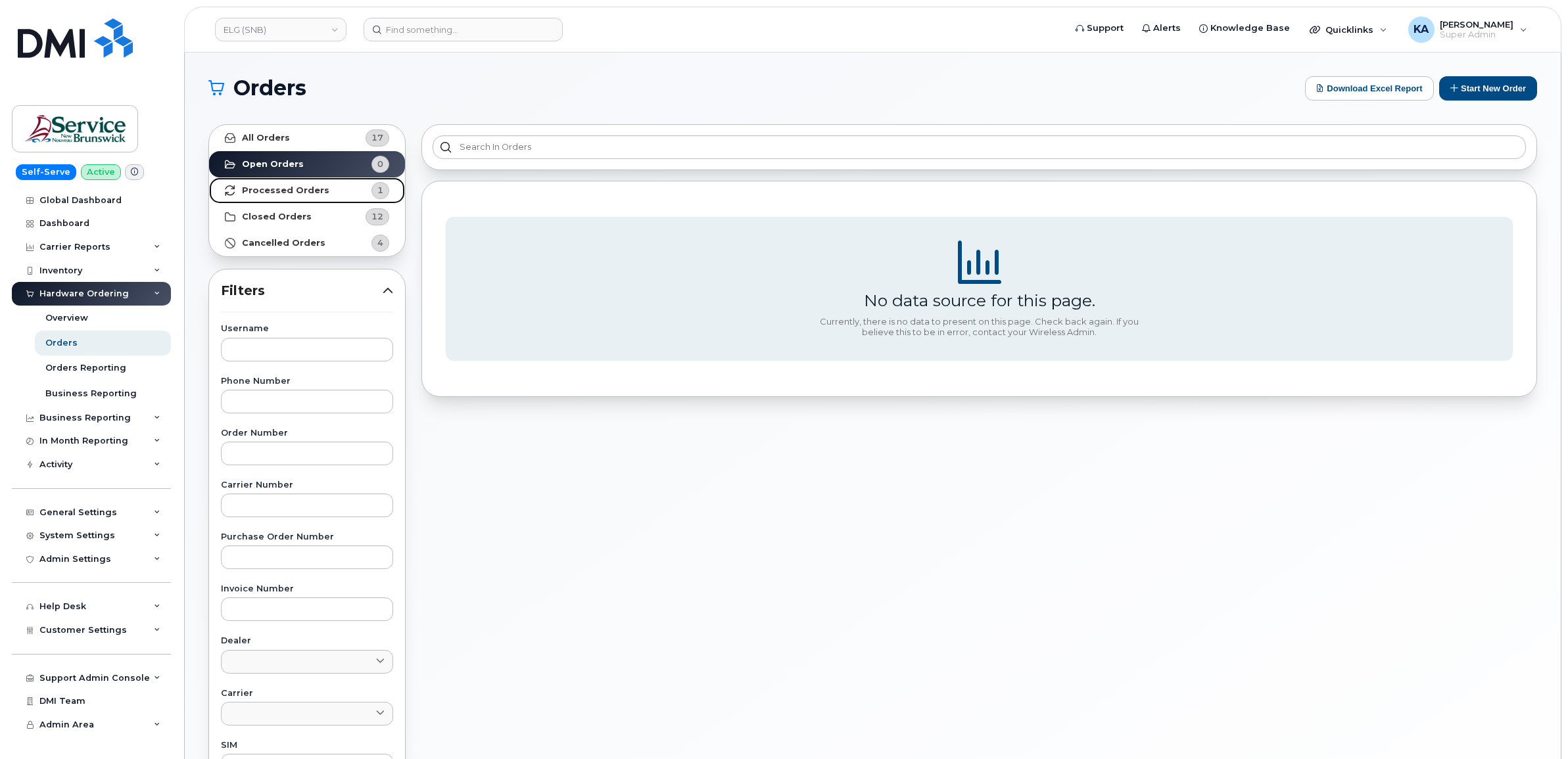
click at [292, 189] on strong "Processed Orders" at bounding box center [285, 190] width 87 height 11
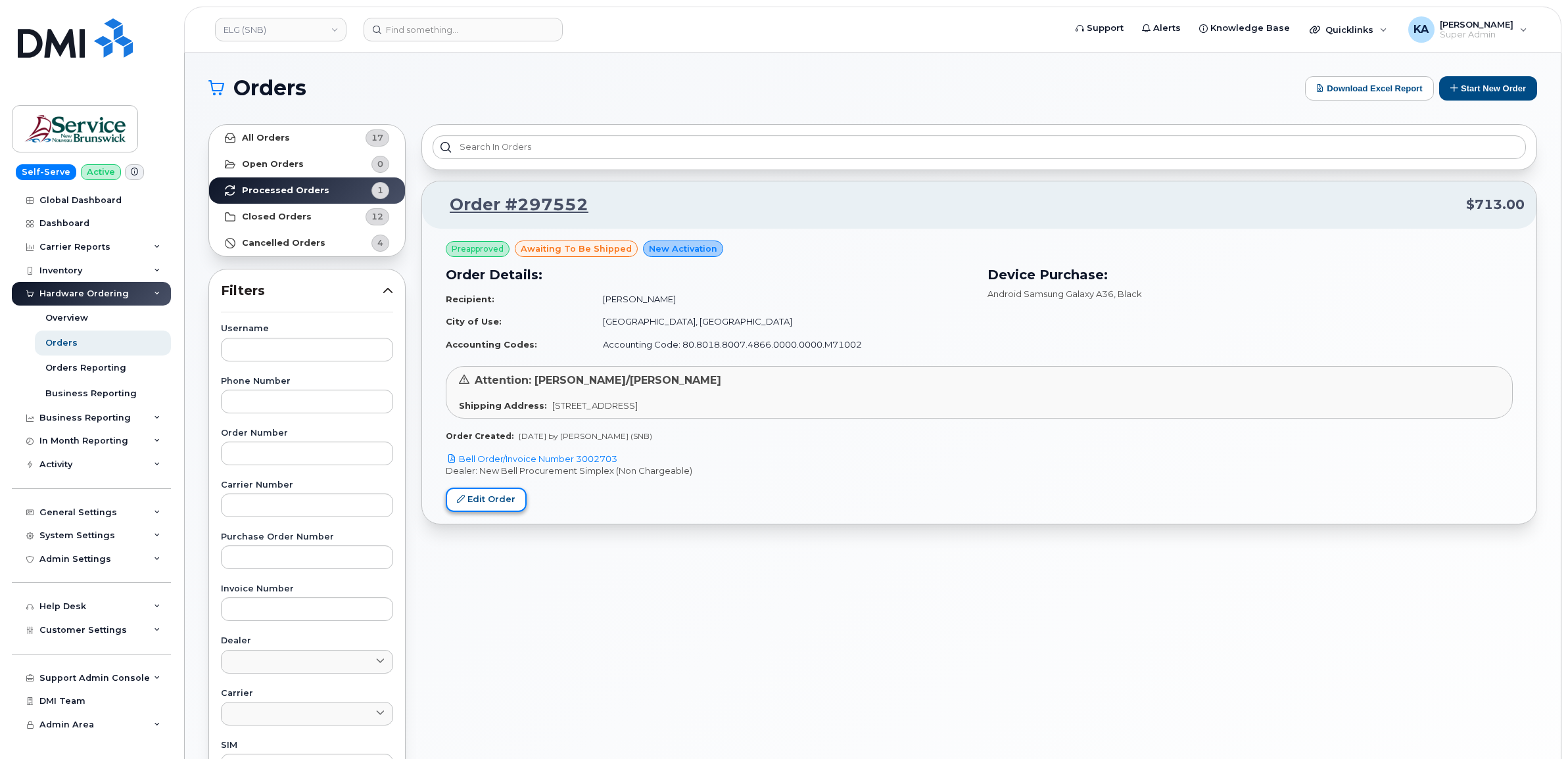
click at [489, 500] on link "Edit Order" at bounding box center [486, 500] width 81 height 24
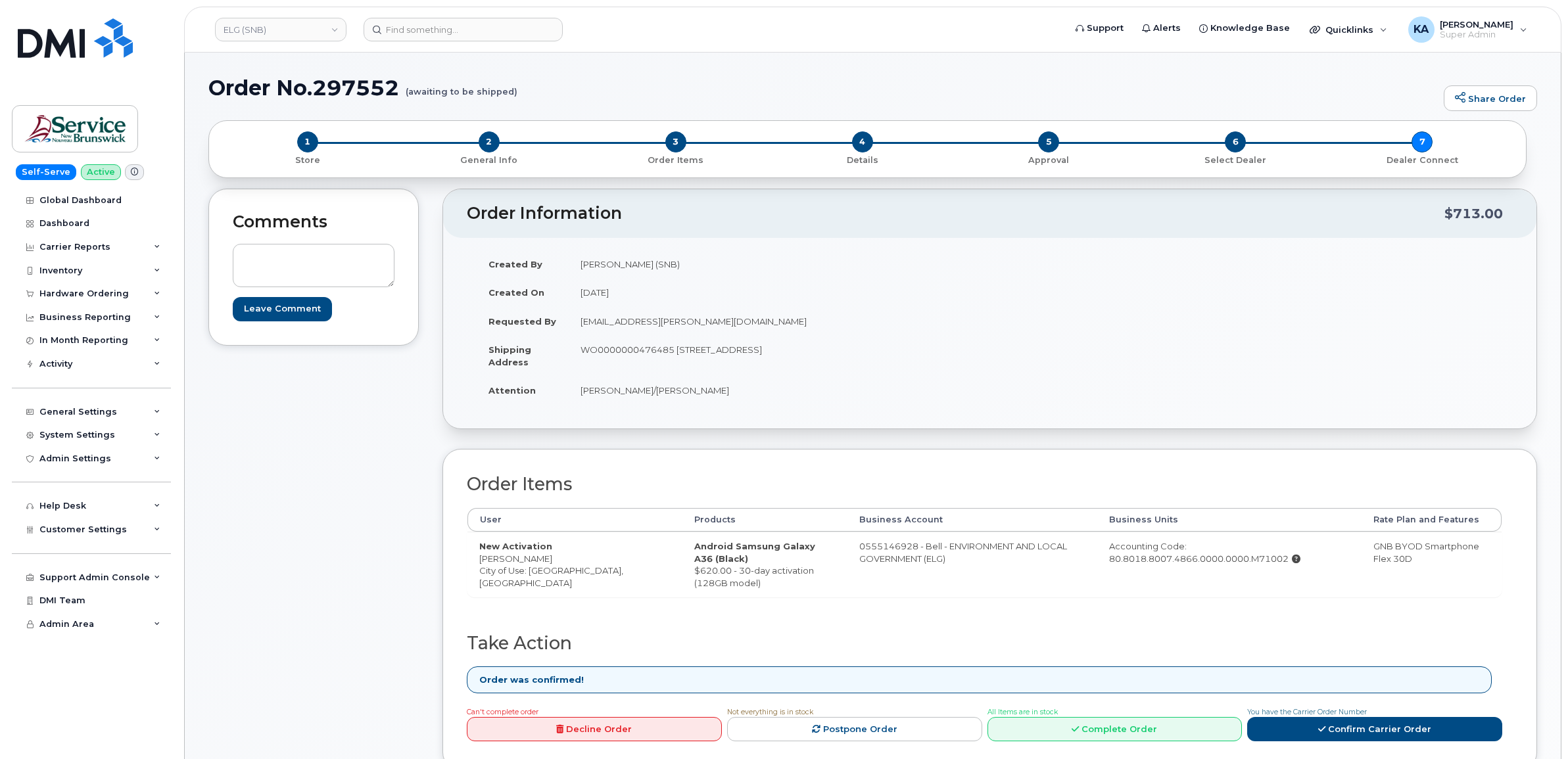
scroll to position [247, 0]
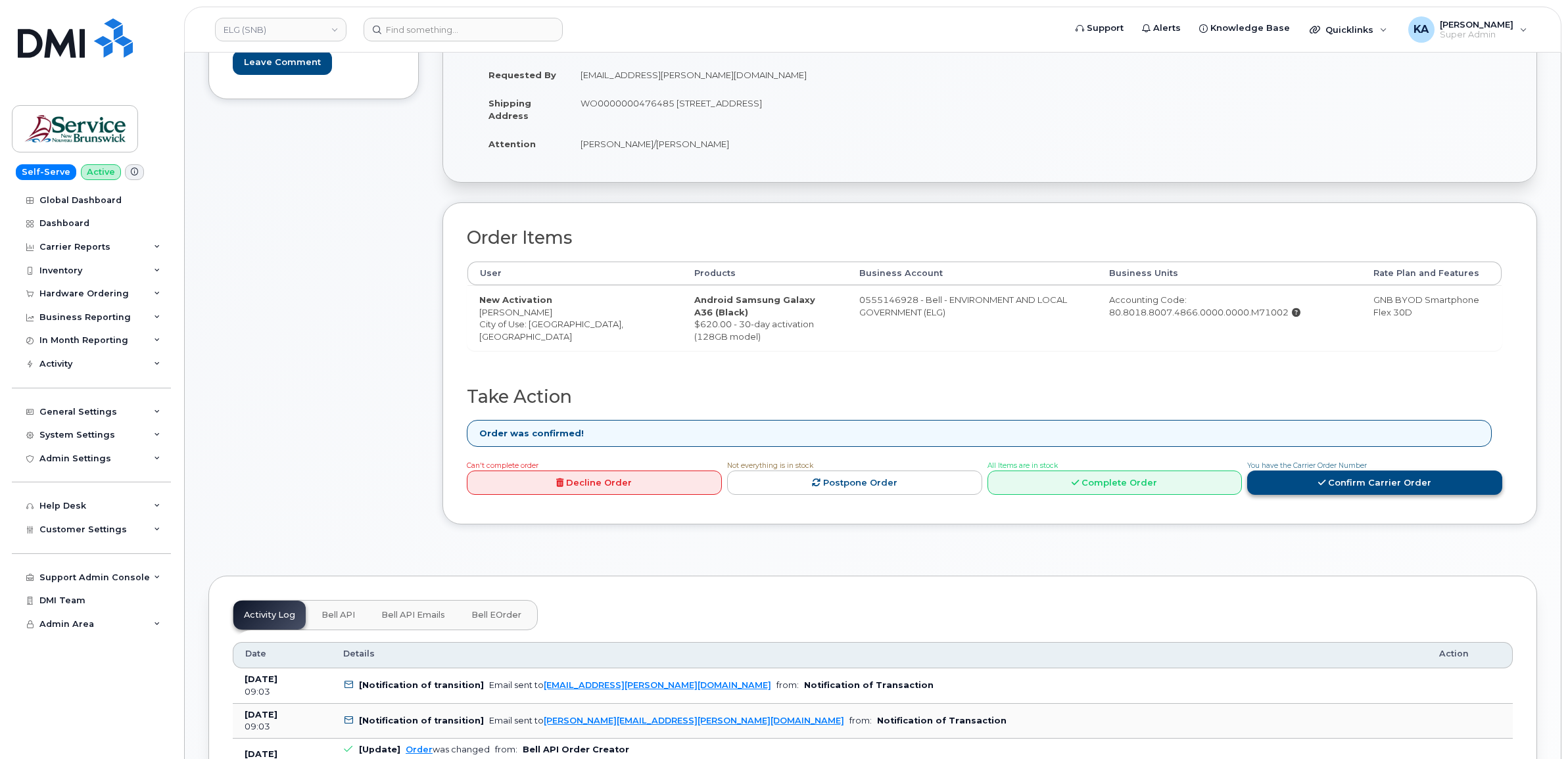
click at [1343, 480] on link "Confirm Carrier Order" at bounding box center [1375, 483] width 255 height 24
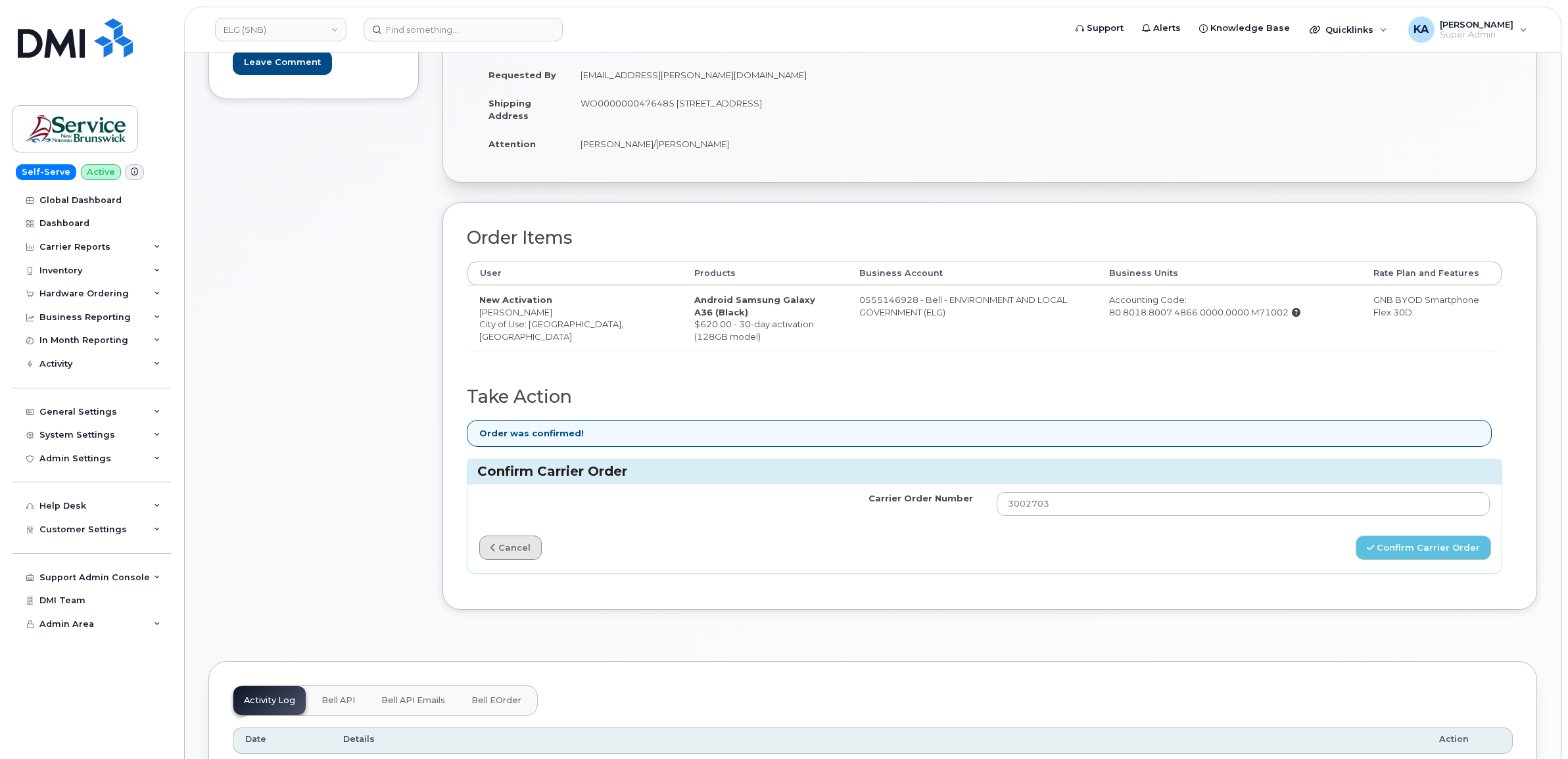
click at [514, 542] on link "cancel" at bounding box center [511, 548] width 63 height 24
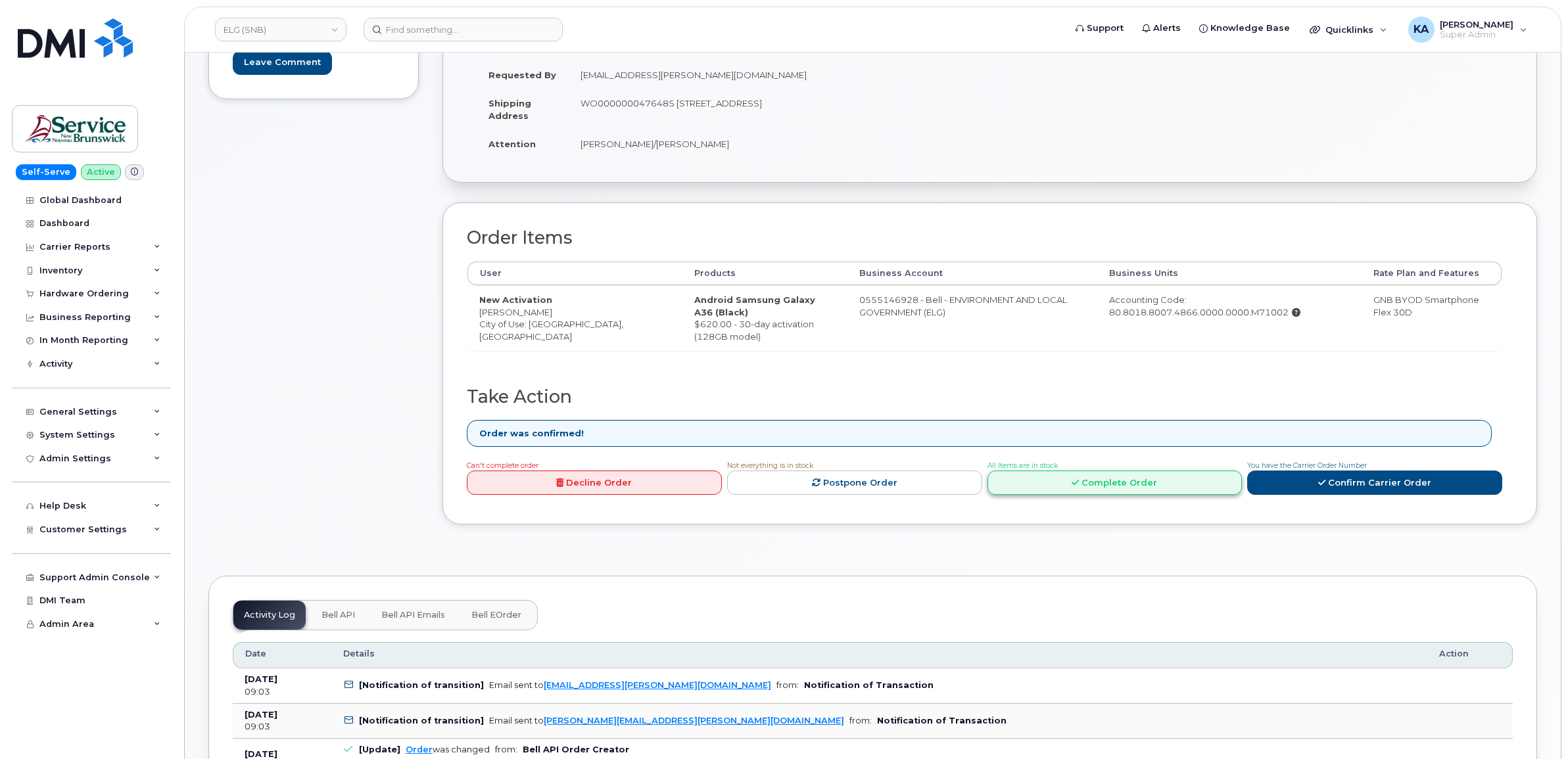
click at [1131, 487] on link "Complete Order" at bounding box center [1115, 483] width 255 height 24
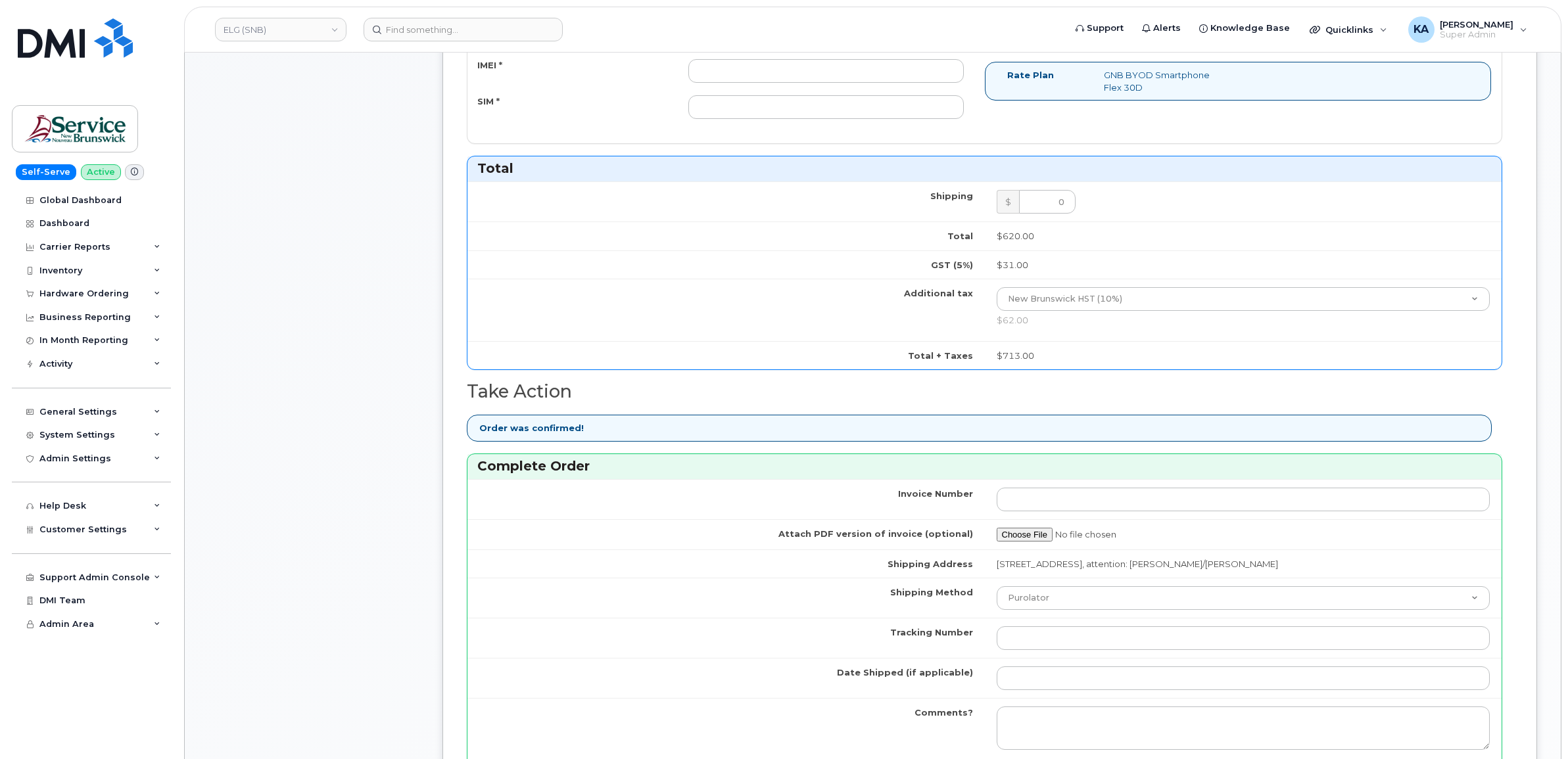
scroll to position [739, 0]
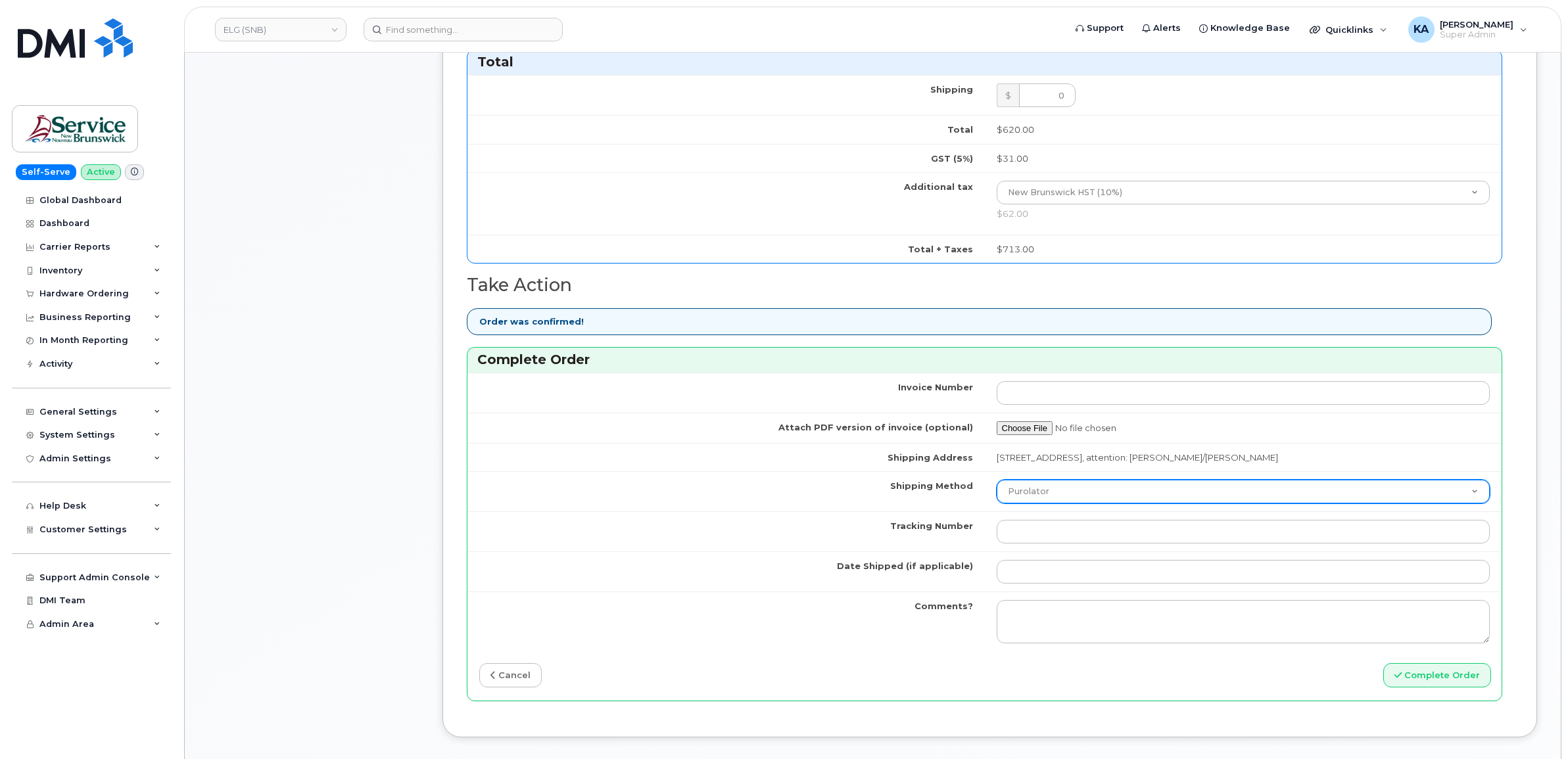
click at [1084, 501] on select "Purolator UPS FedEx Canada Post Courier Other Drop Off Pick Up" at bounding box center [1244, 491] width 494 height 23
select select "FedEx"
click at [997, 483] on select "Purolator UPS FedEx Canada Post Courier Other Drop Off Pick Up" at bounding box center [1244, 491] width 494 height 23
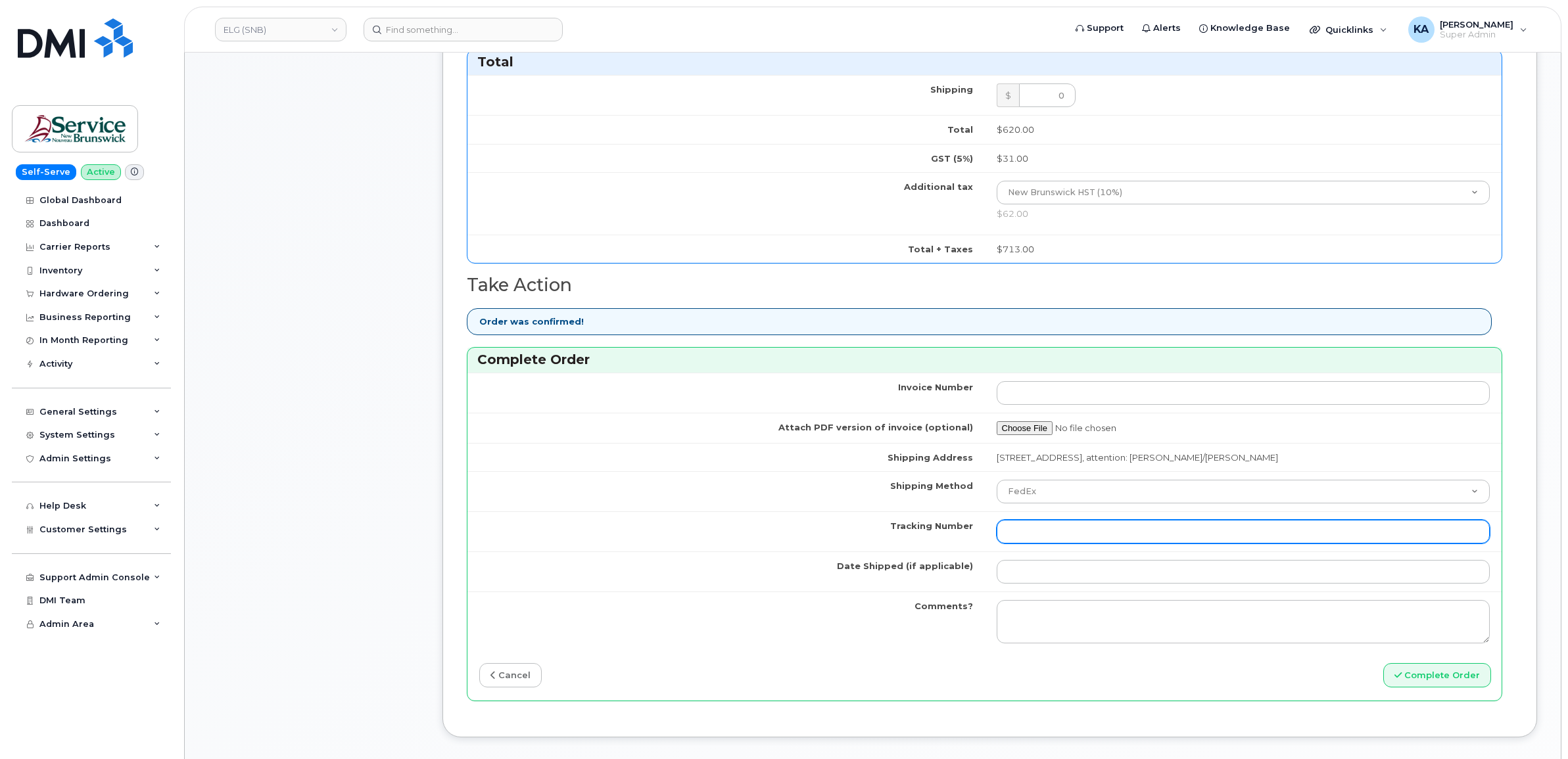
click at [1037, 537] on input "Tracking Number" at bounding box center [1244, 531] width 494 height 23
paste input "466379550998"
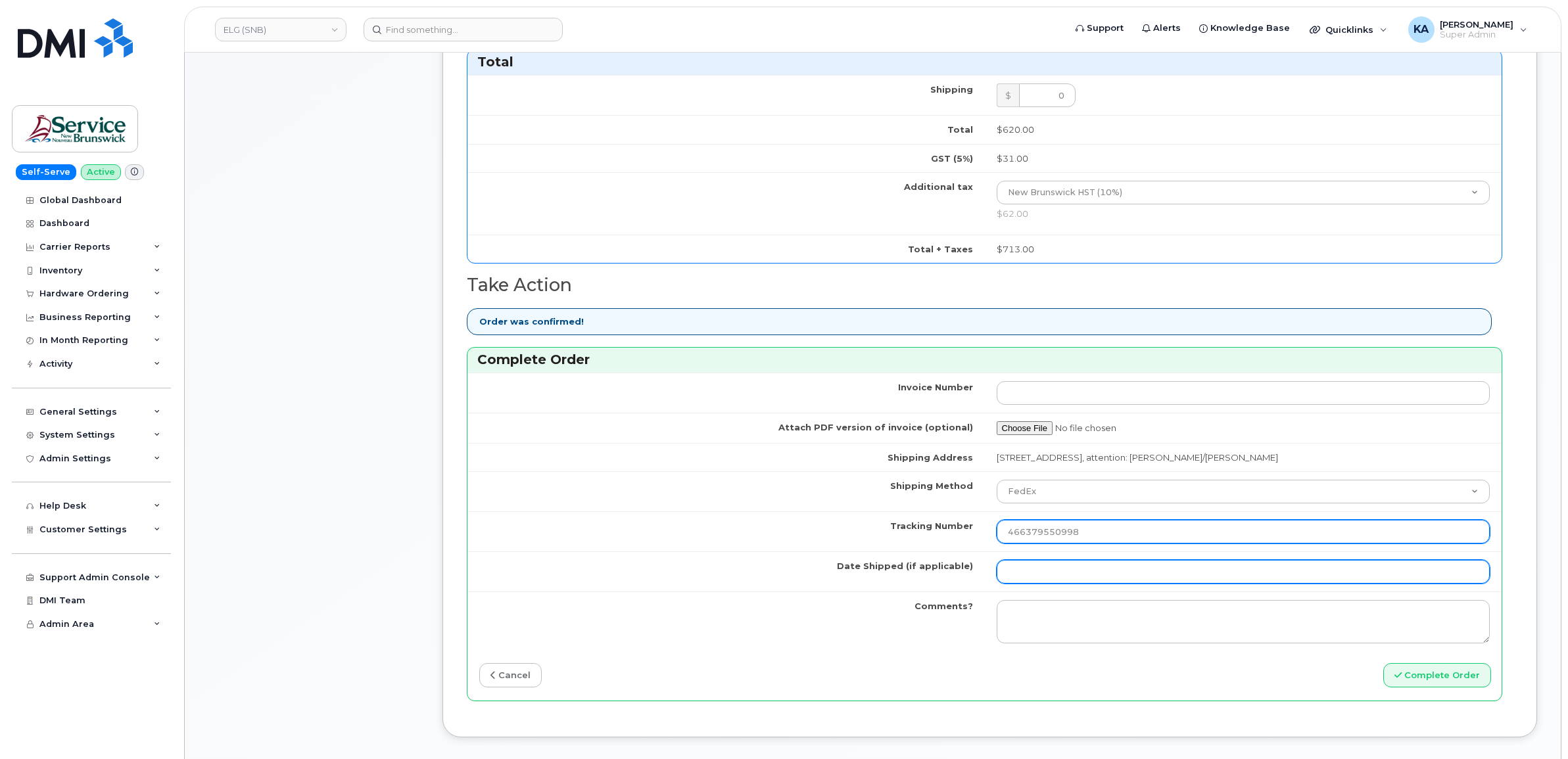
type input "466379550998"
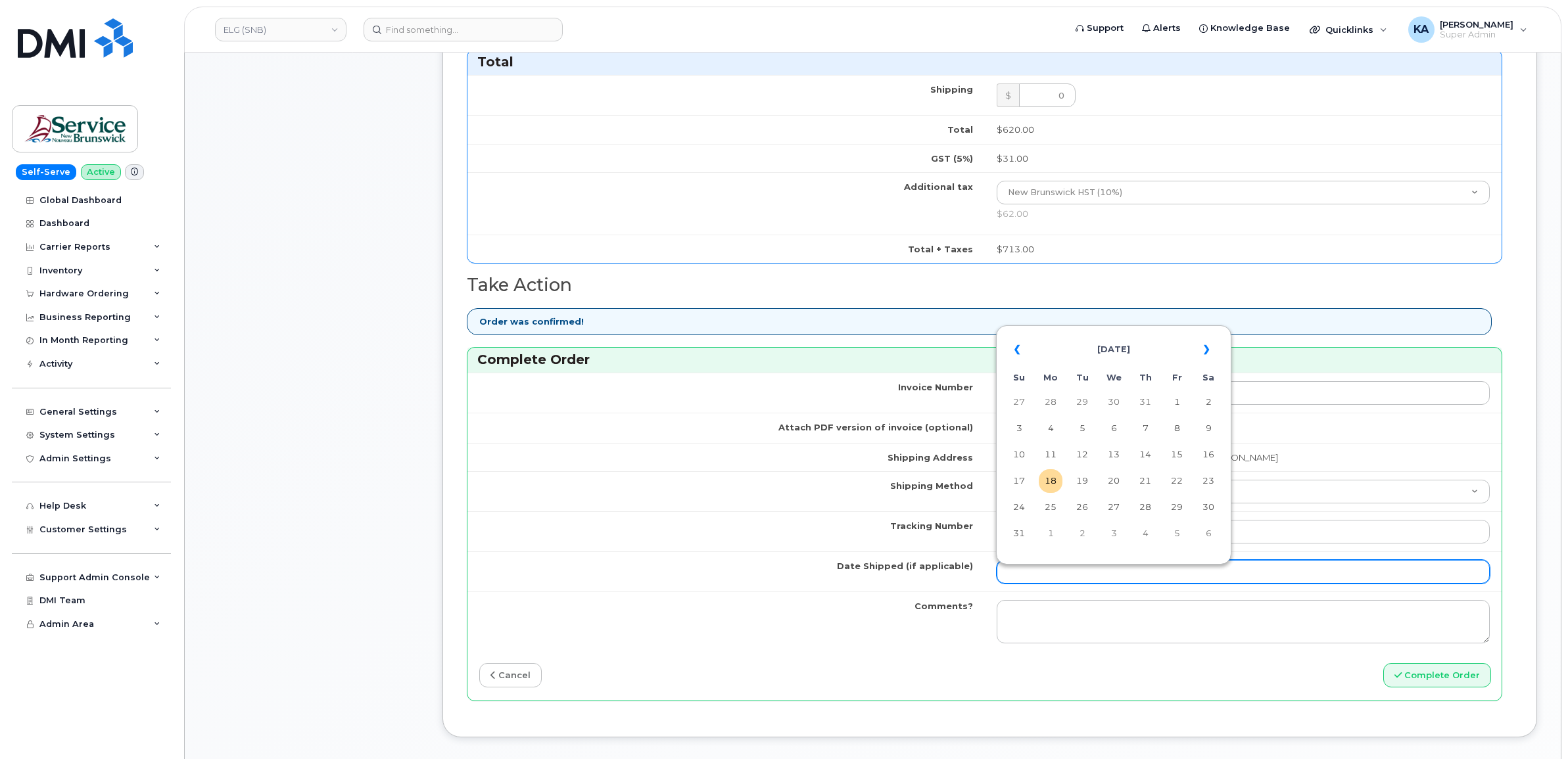
click at [1035, 576] on input "Date Shipped (if applicable)" at bounding box center [1244, 571] width 494 height 23
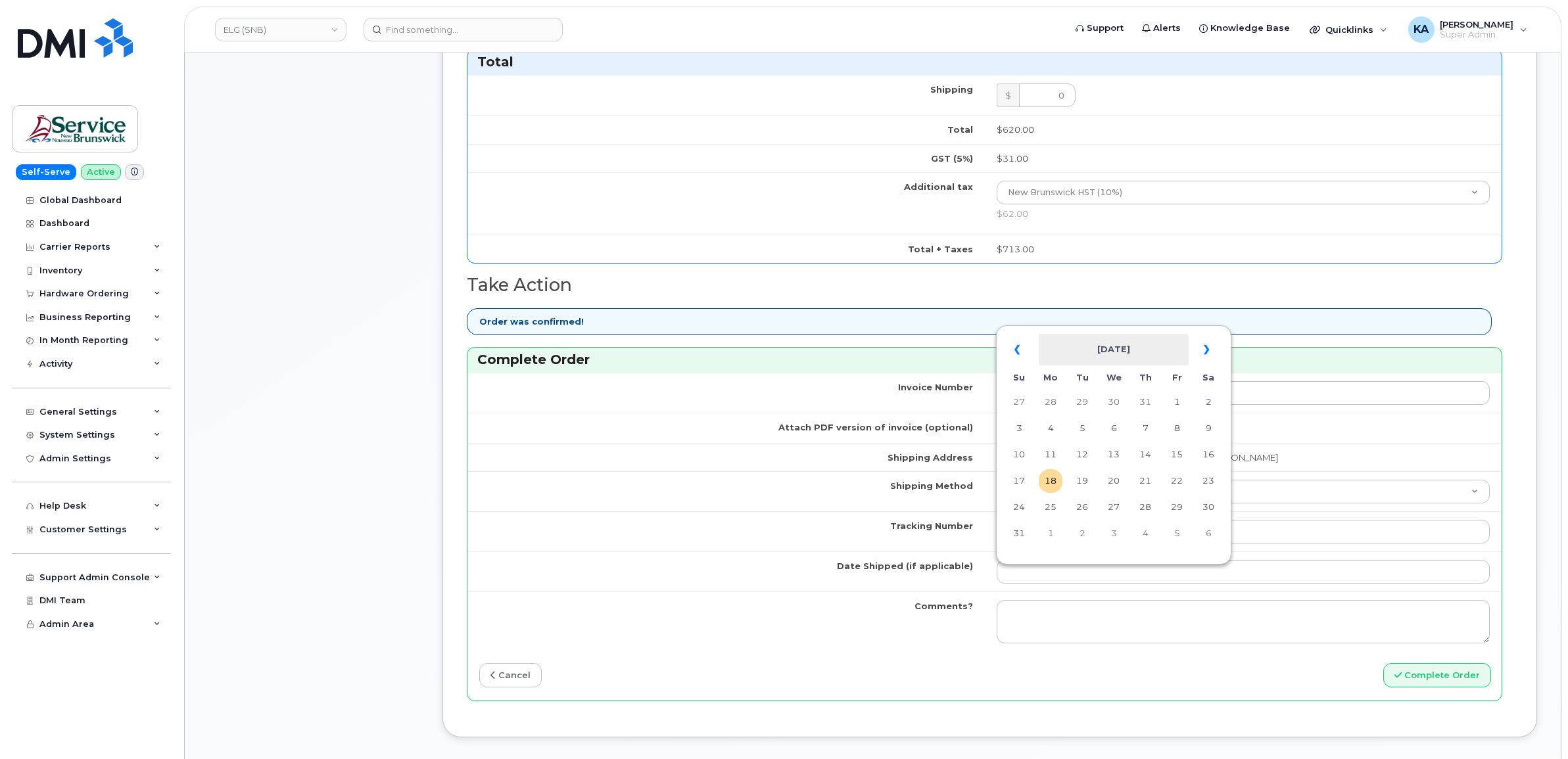
click at [1114, 335] on th "[DATE]" at bounding box center [1114, 350] width 150 height 31
click at [1112, 498] on span "Aug" at bounding box center [1116, 499] width 30 height 36
click at [1050, 451] on td "11" at bounding box center [1050, 454] width 23 height 23
type input "[DATE]"
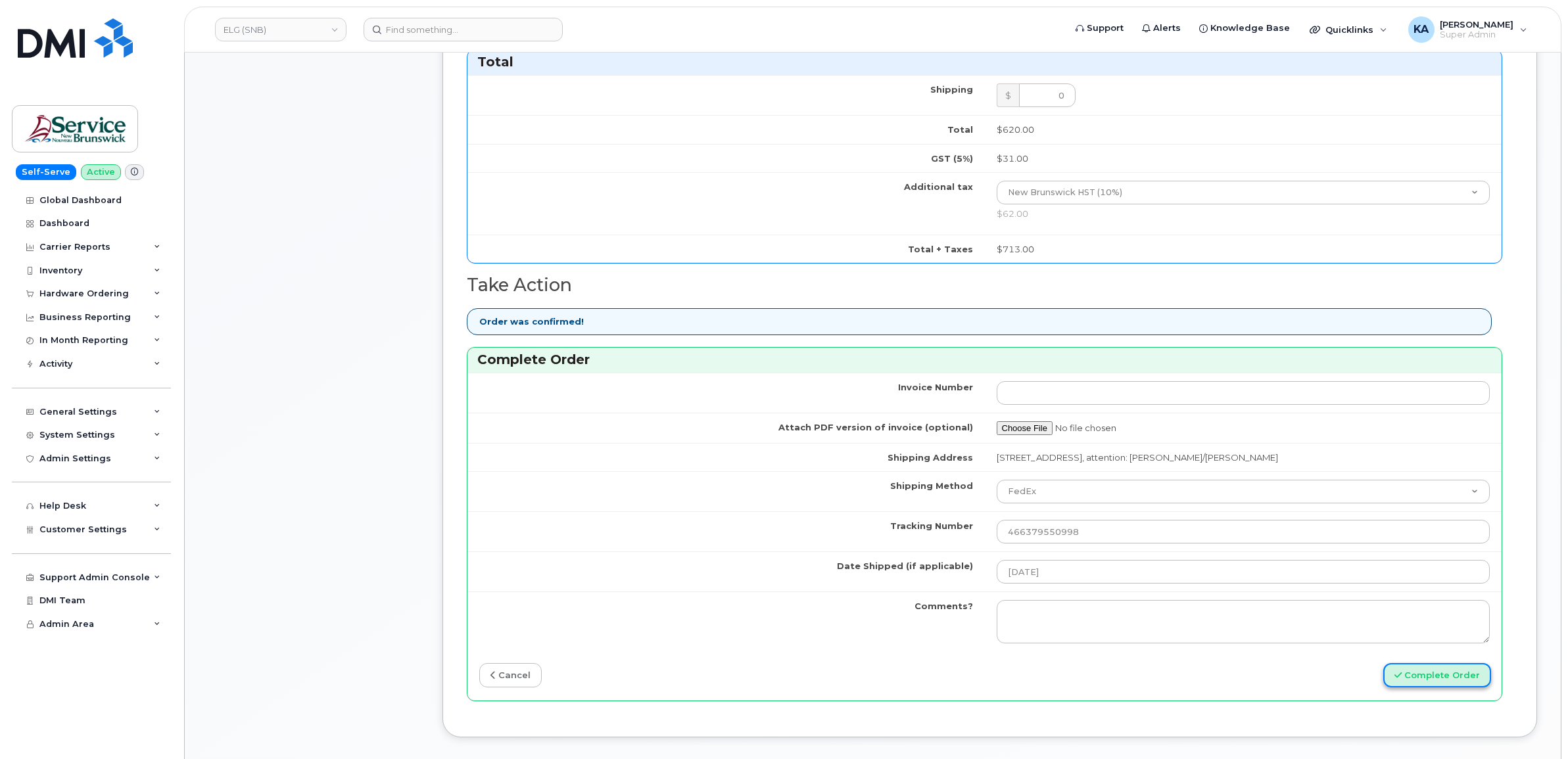
click at [1431, 684] on button "Complete Order" at bounding box center [1438, 675] width 108 height 24
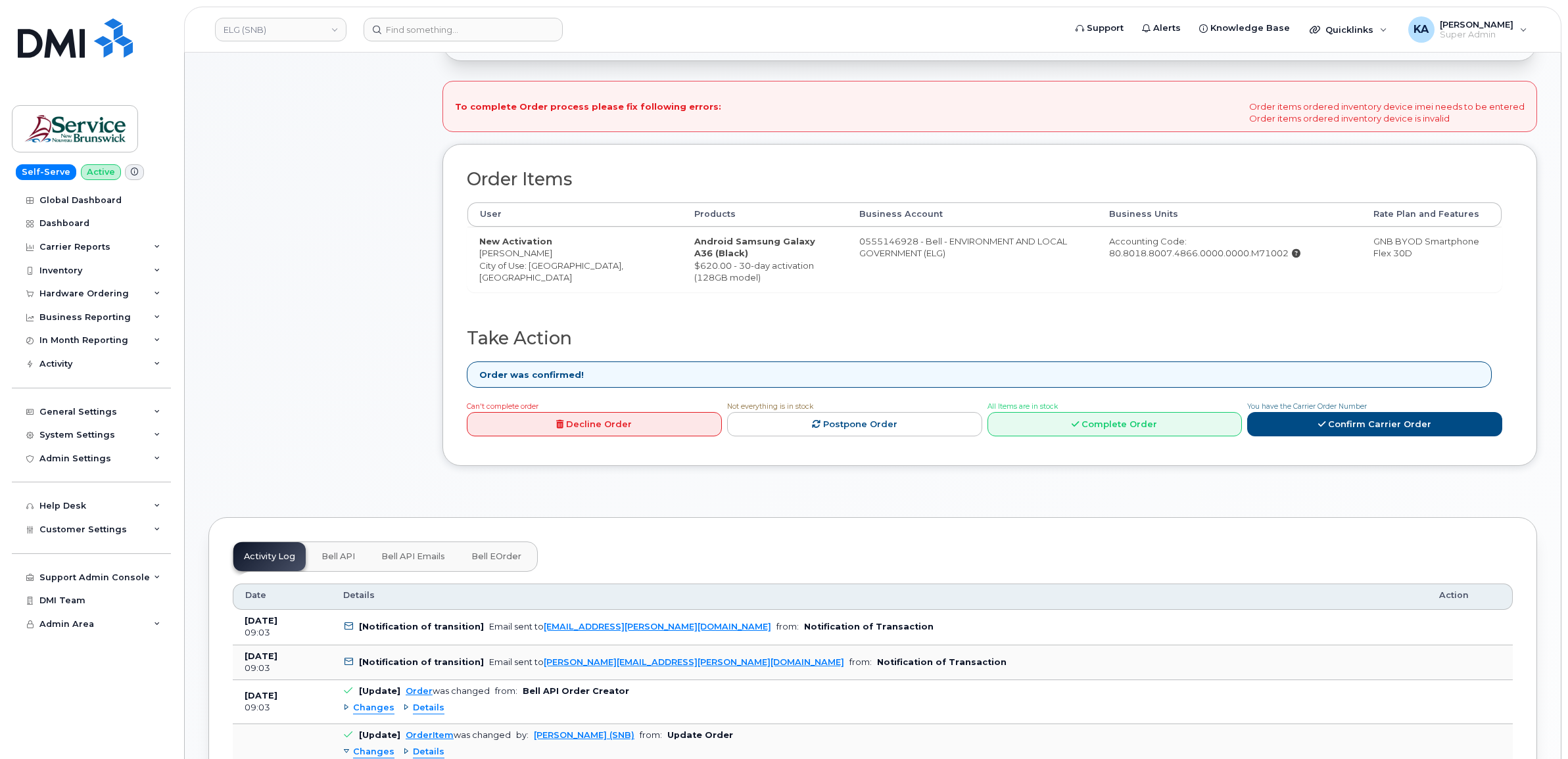
scroll to position [411, 0]
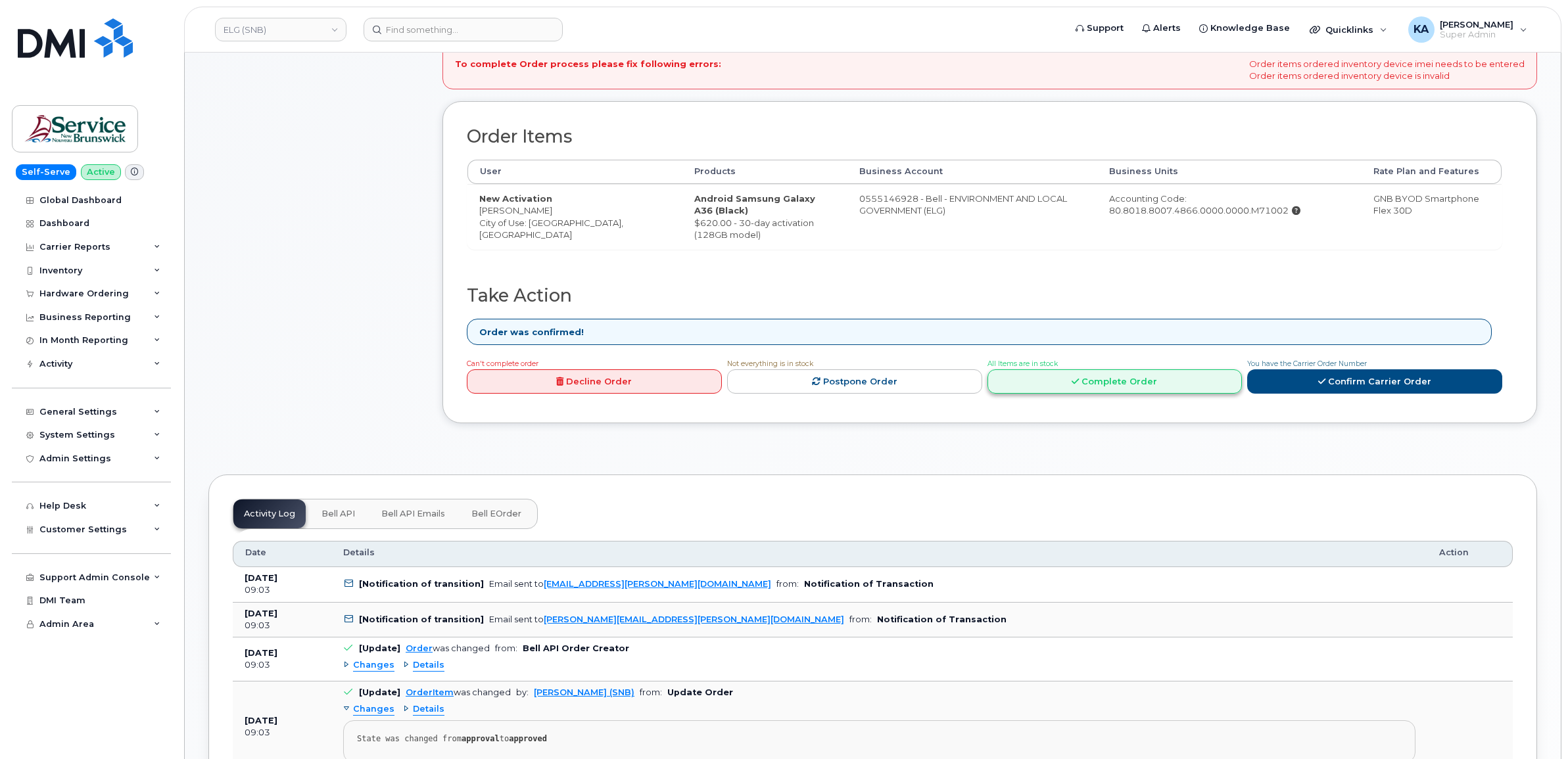
click at [1104, 382] on link "Complete Order" at bounding box center [1115, 382] width 255 height 24
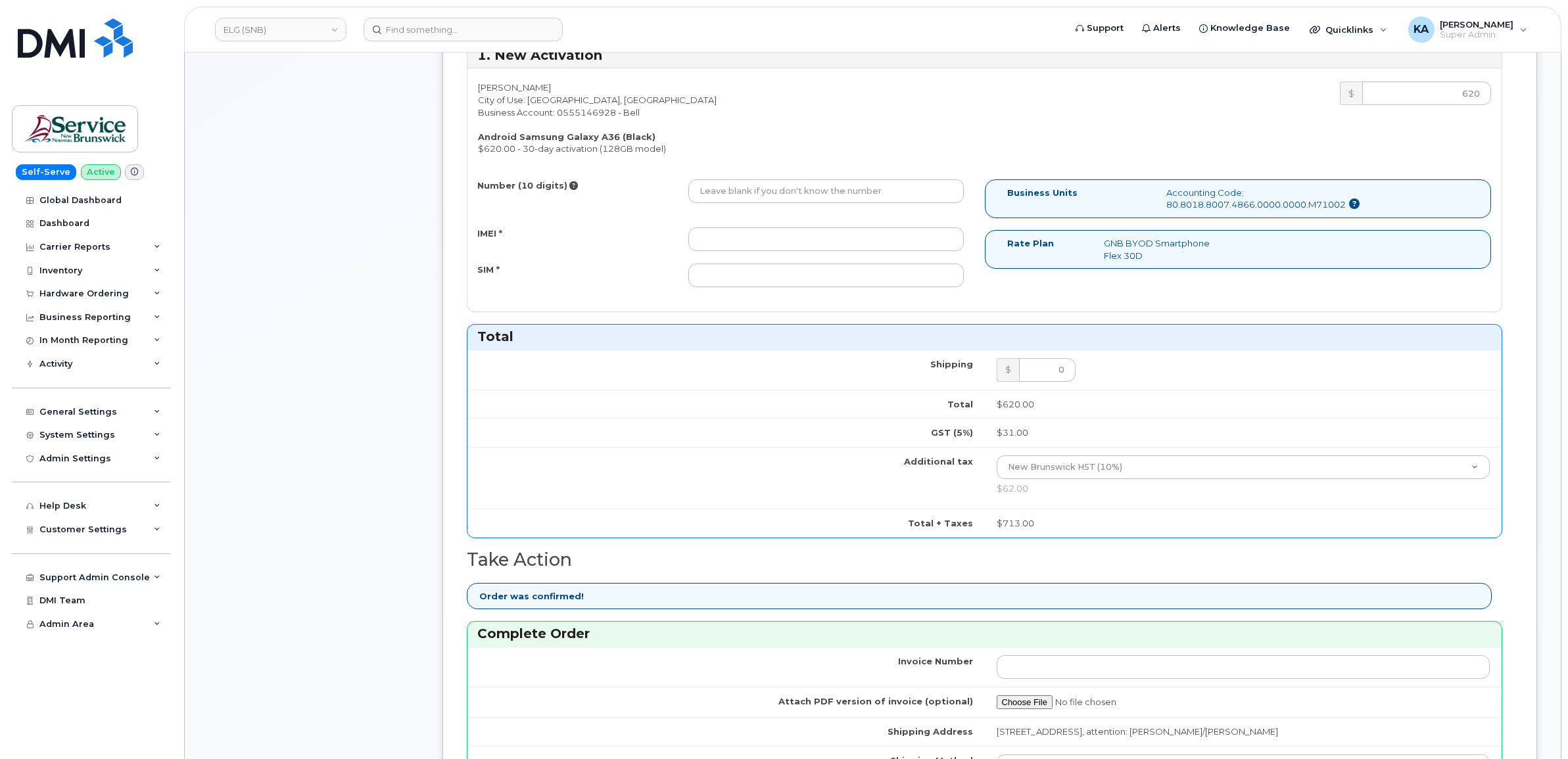
scroll to position [739, 0]
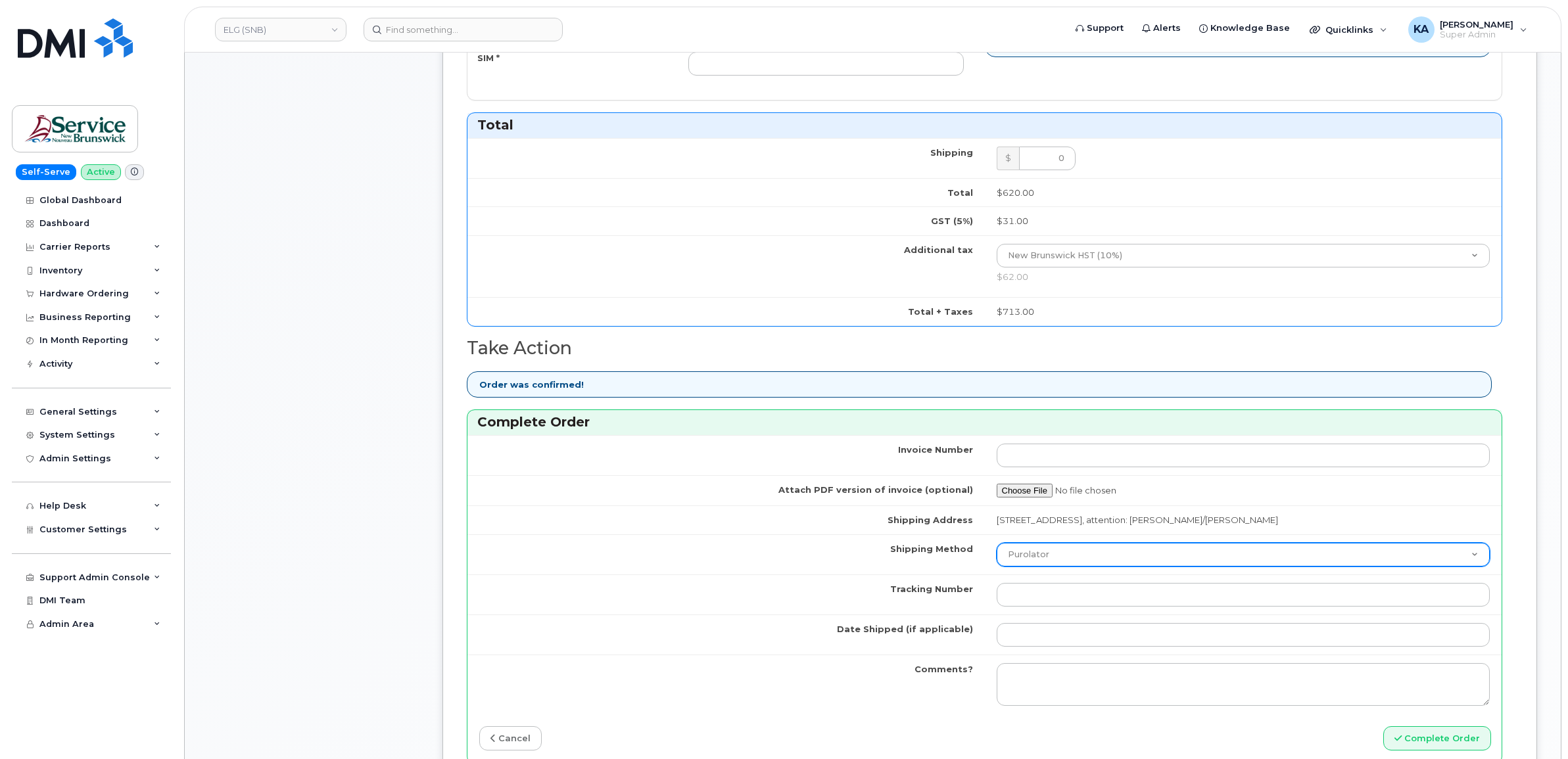
click at [1070, 559] on select "Purolator UPS FedEx Canada Post Courier Other Drop Off Pick Up" at bounding box center [1244, 554] width 494 height 23
select select "FedEx"
click at [997, 546] on select "Purolator UPS FedEx Canada Post Courier Other Drop Off Pick Up" at bounding box center [1244, 554] width 494 height 23
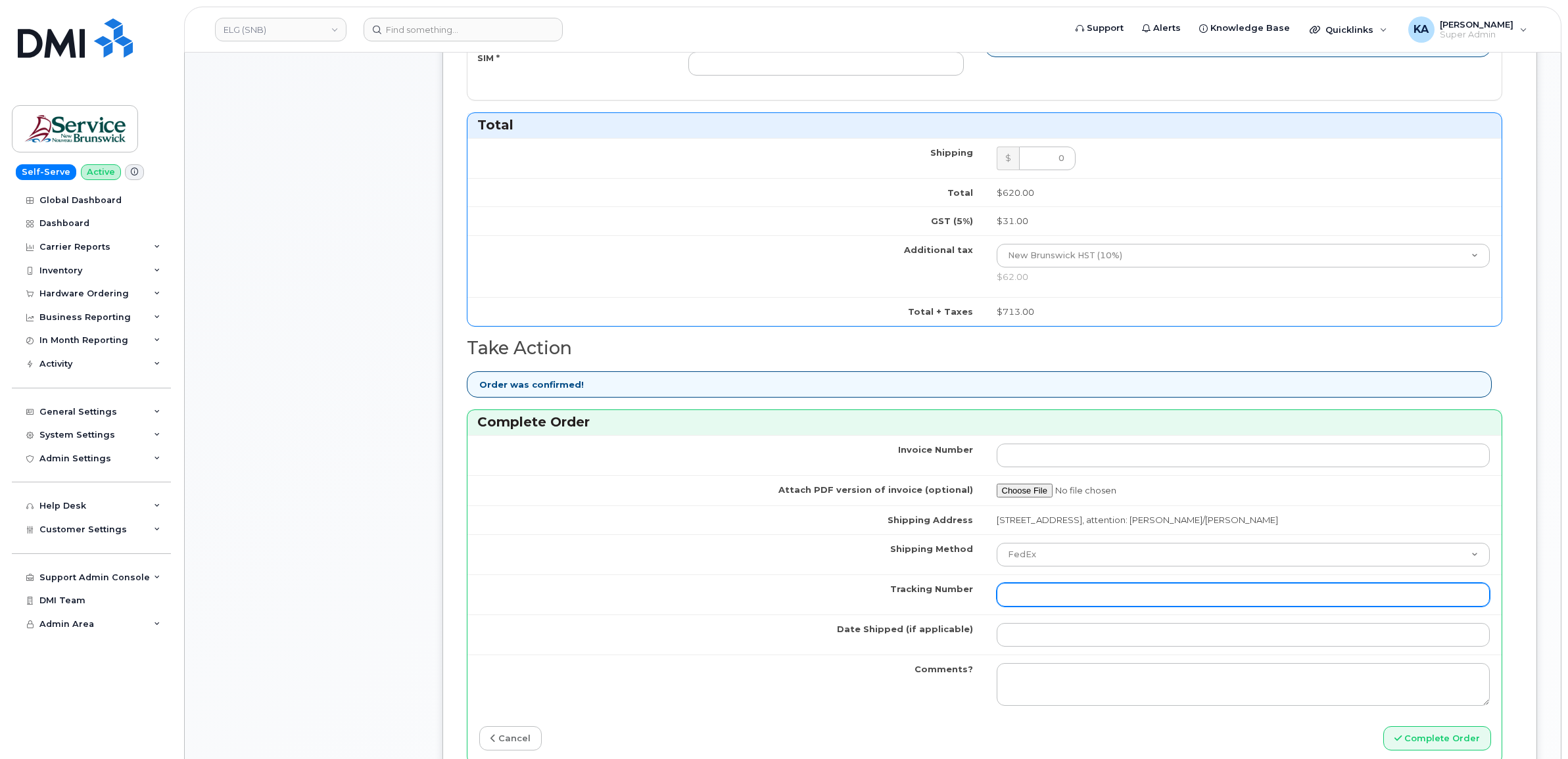
click at [1054, 603] on input "Tracking Number" at bounding box center [1244, 594] width 494 height 23
paste input "466379550998"
type input "466379550998"
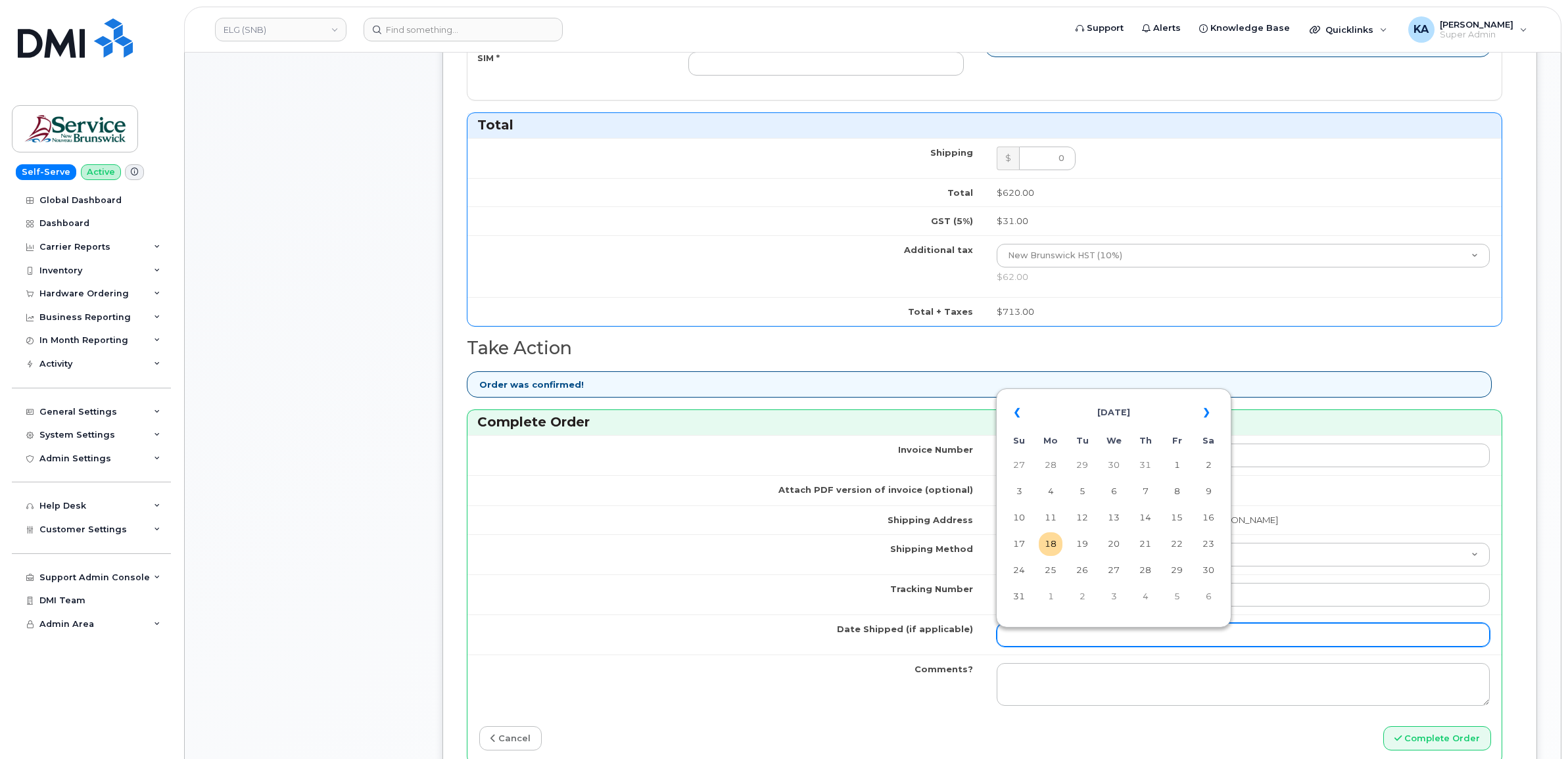
click at [1034, 632] on input "Date Shipped (if applicable)" at bounding box center [1244, 635] width 494 height 23
type input "2025-08-11"
click at [1054, 517] on td "11" at bounding box center [1050, 517] width 23 height 23
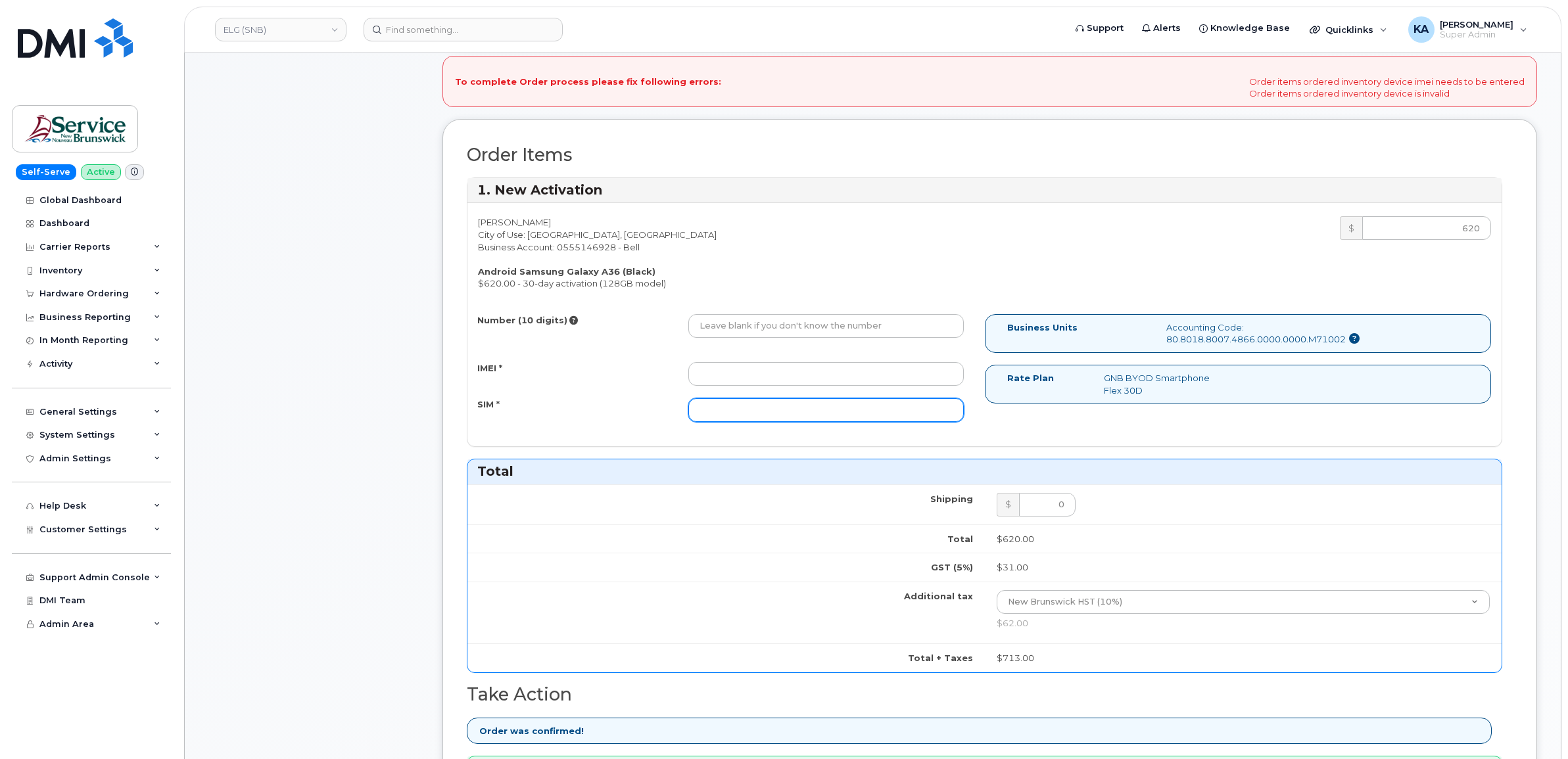
scroll to position [247, 0]
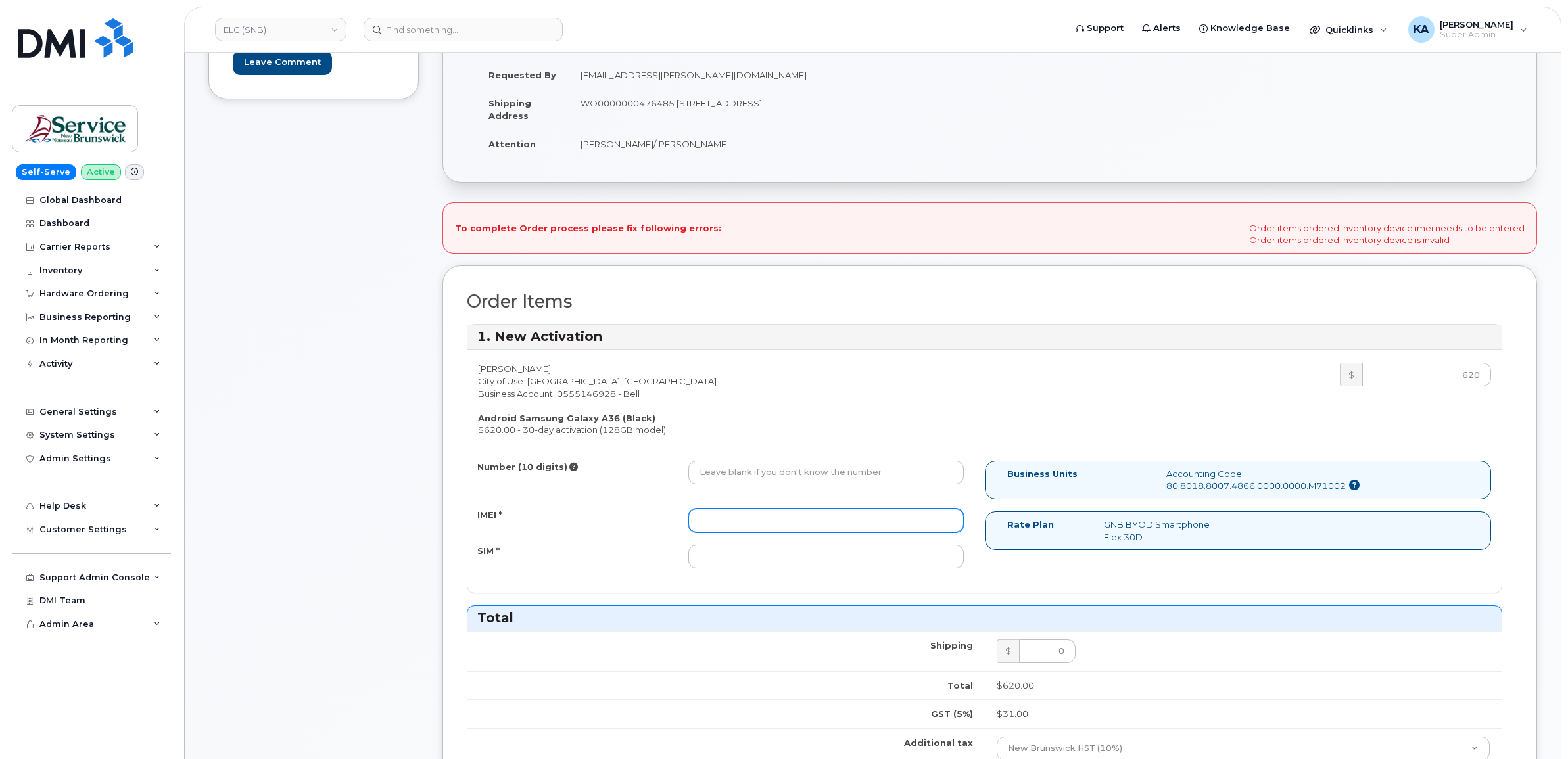
paste input "357167790618777"
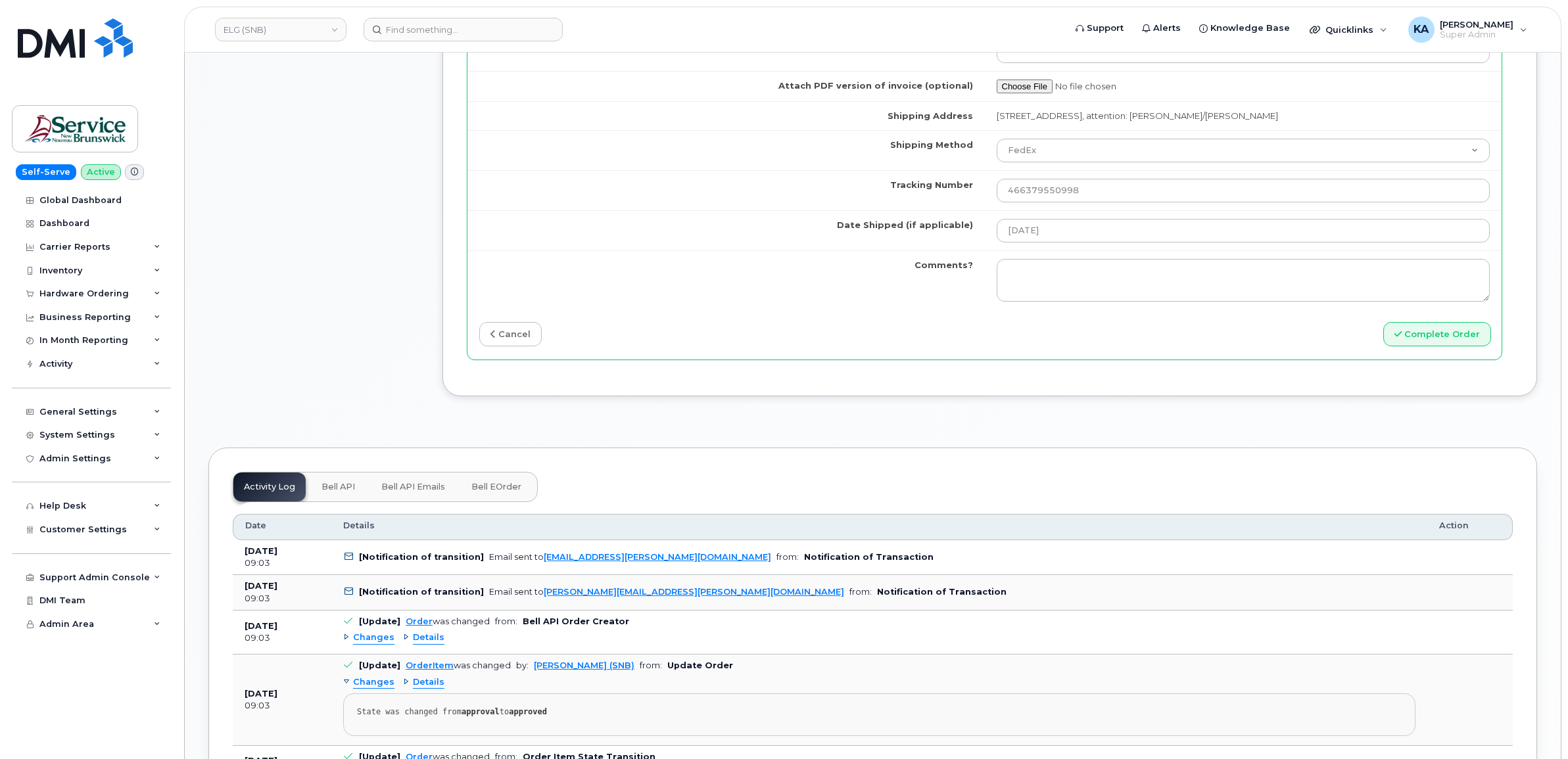
scroll to position [1150, 0]
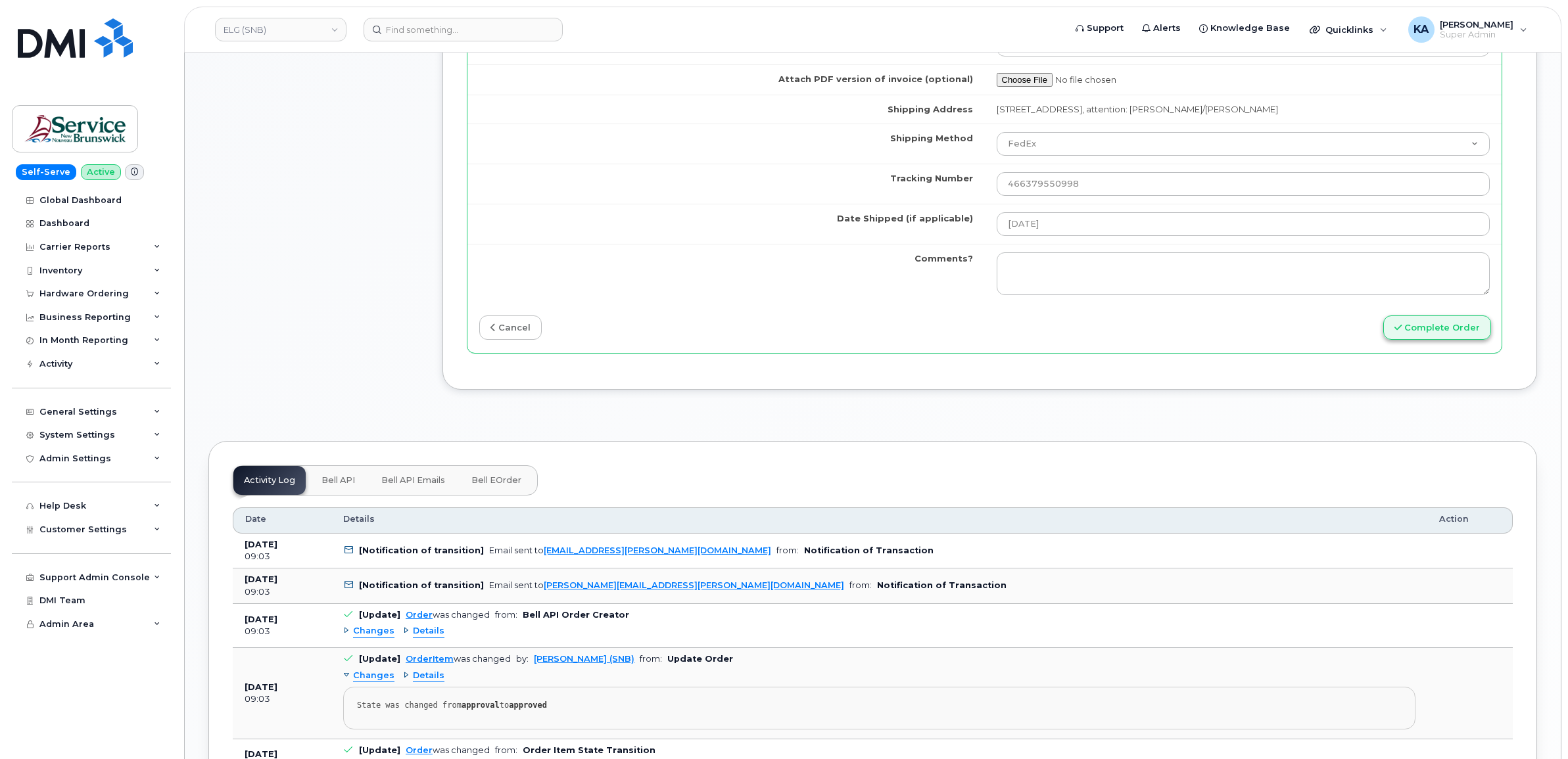
type input "357167790618777"
click at [1416, 333] on button "Complete Order" at bounding box center [1438, 328] width 108 height 24
